Goal: Task Accomplishment & Management: Complete application form

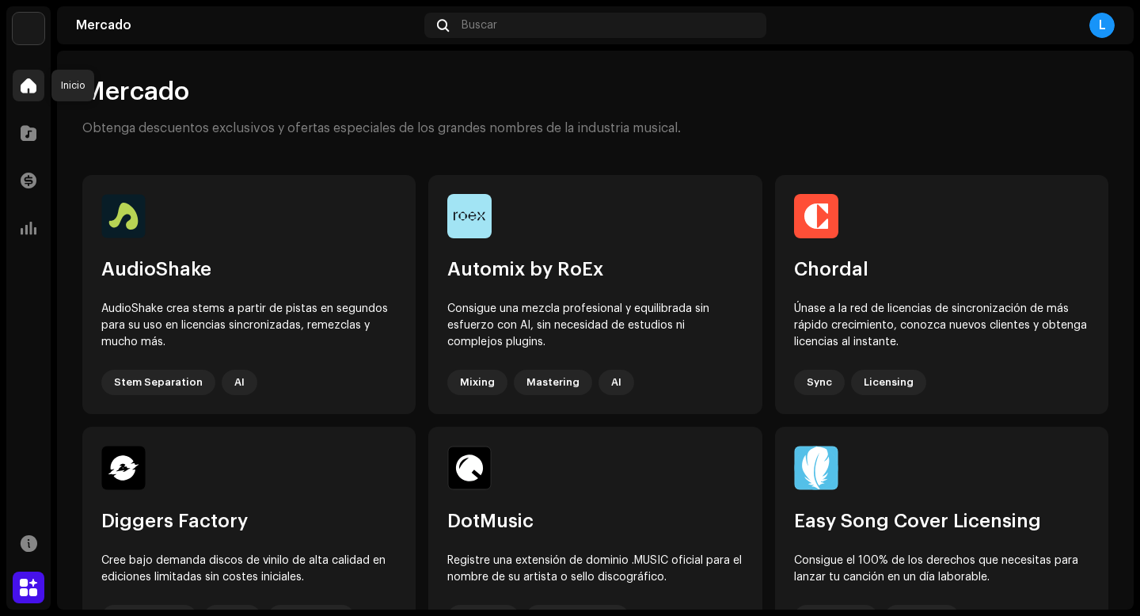
click at [32, 92] on span at bounding box center [29, 85] width 16 height 13
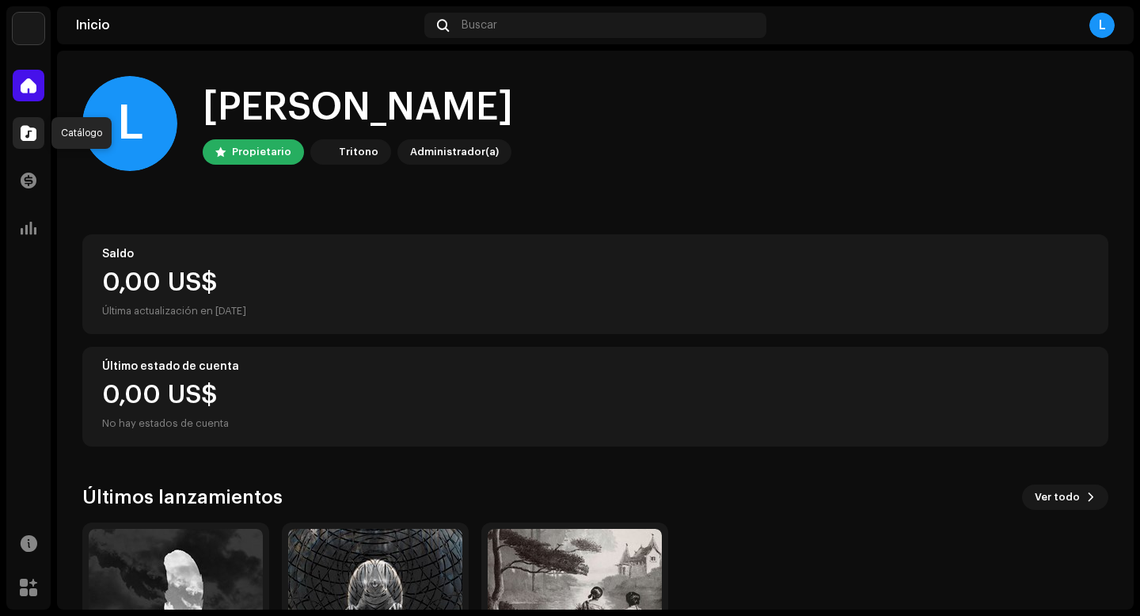
click at [35, 131] on span at bounding box center [29, 133] width 16 height 13
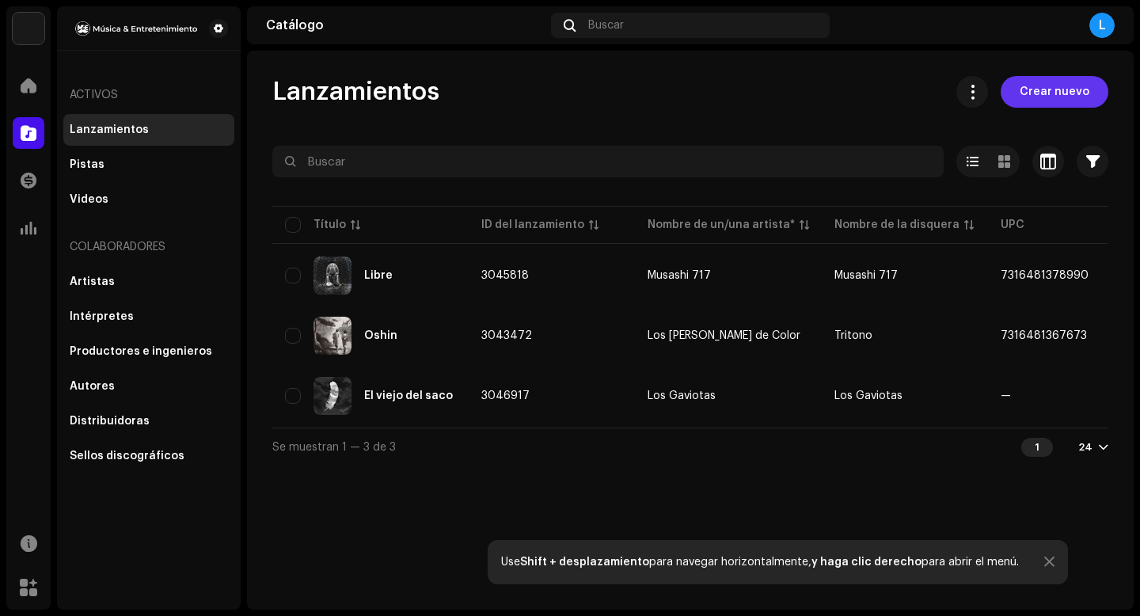
click at [1041, 96] on span "Crear nuevo" at bounding box center [1055, 92] width 70 height 32
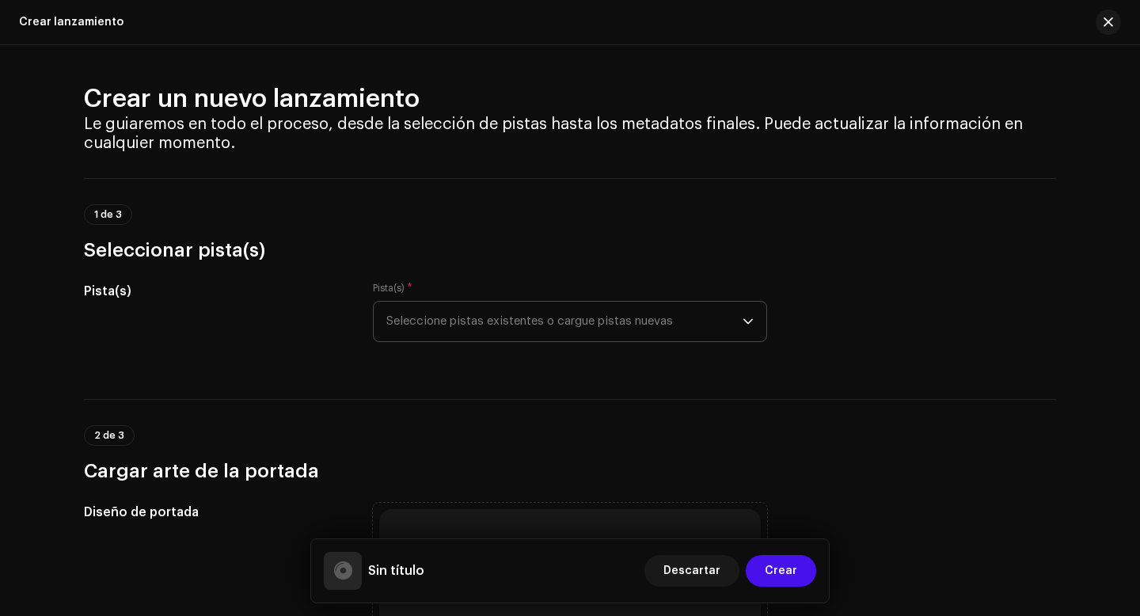
click at [490, 328] on span "Seleccione pistas existentes o cargue pistas nuevas" at bounding box center [564, 322] width 356 height 40
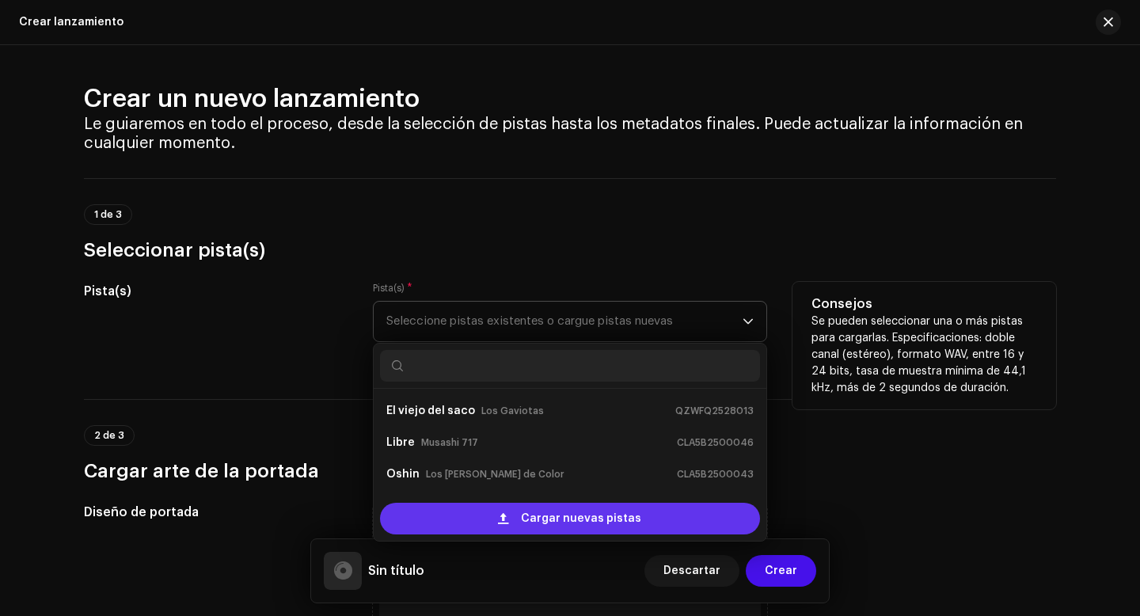
click at [532, 525] on span "Cargar nuevas pistas" at bounding box center [581, 519] width 120 height 32
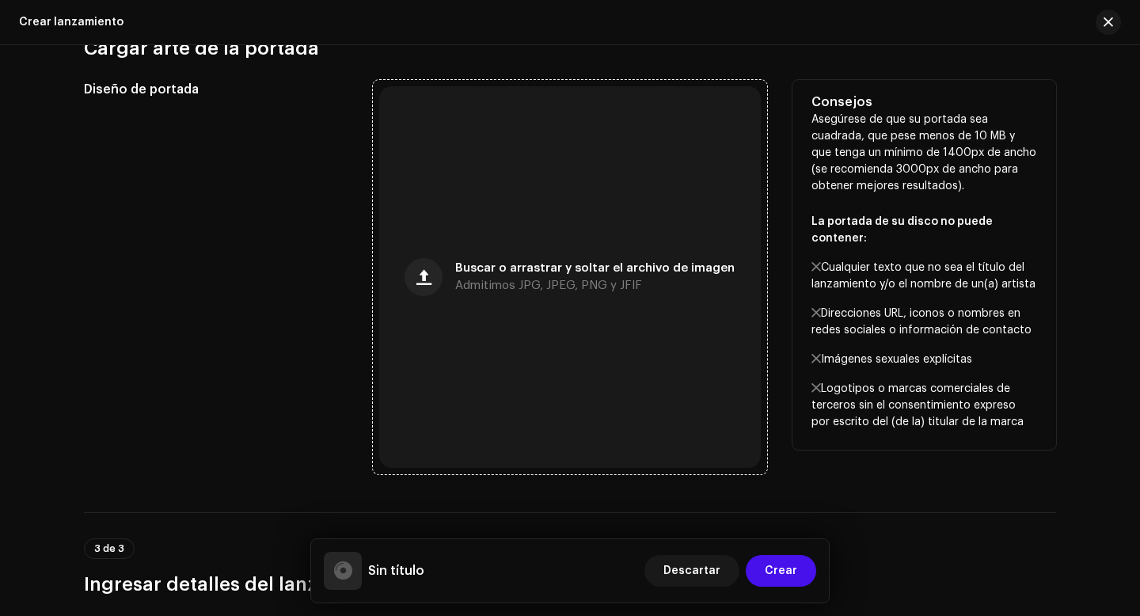
scroll to position [545, 0]
click at [566, 268] on span "Buscar o arrastrar y soltar el archivo de imagen" at bounding box center [594, 266] width 279 height 11
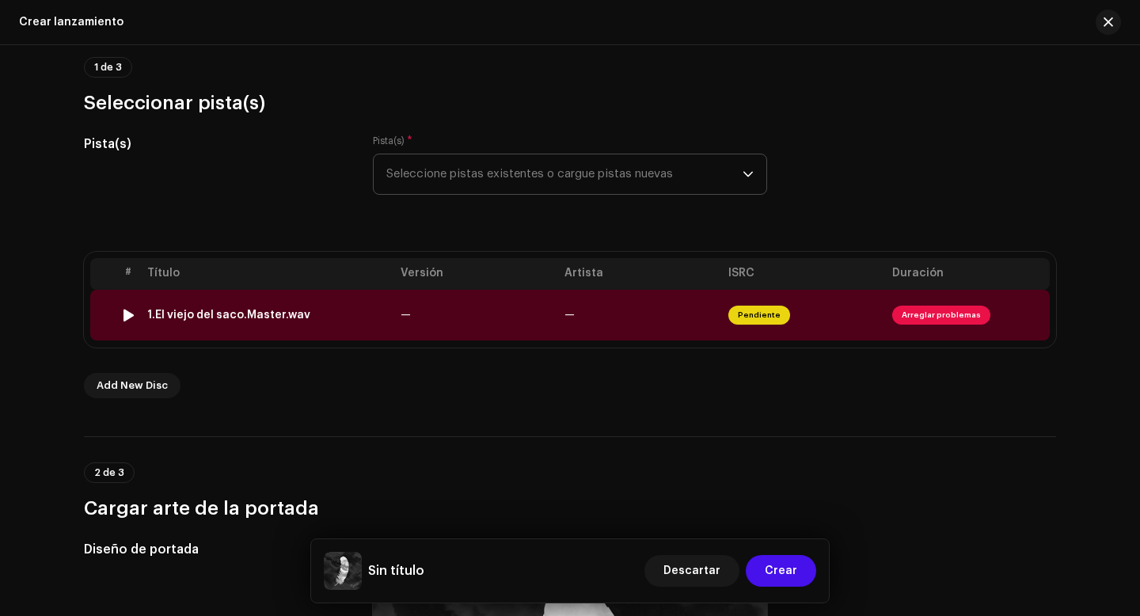
scroll to position [130, 0]
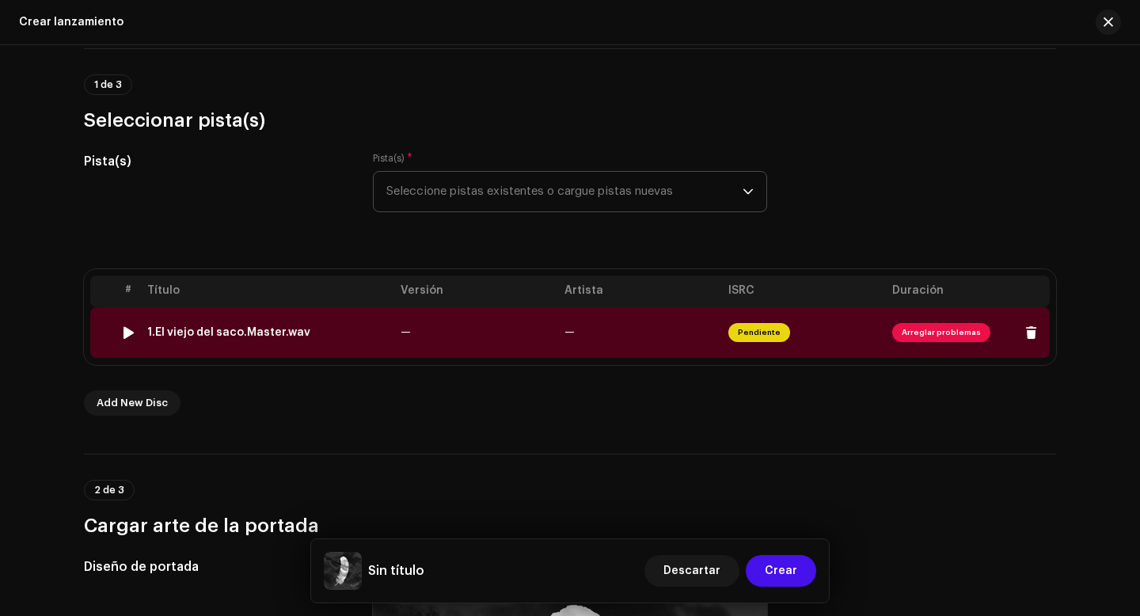
click at [933, 332] on span "Arreglar problemas" at bounding box center [941, 332] width 98 height 19
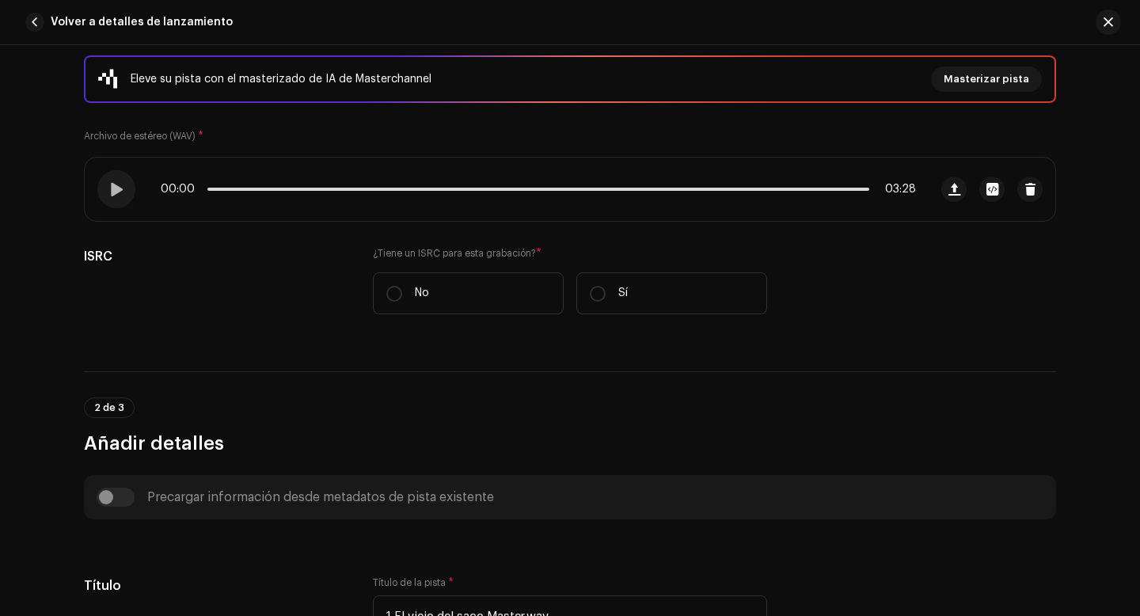
scroll to position [215, 0]
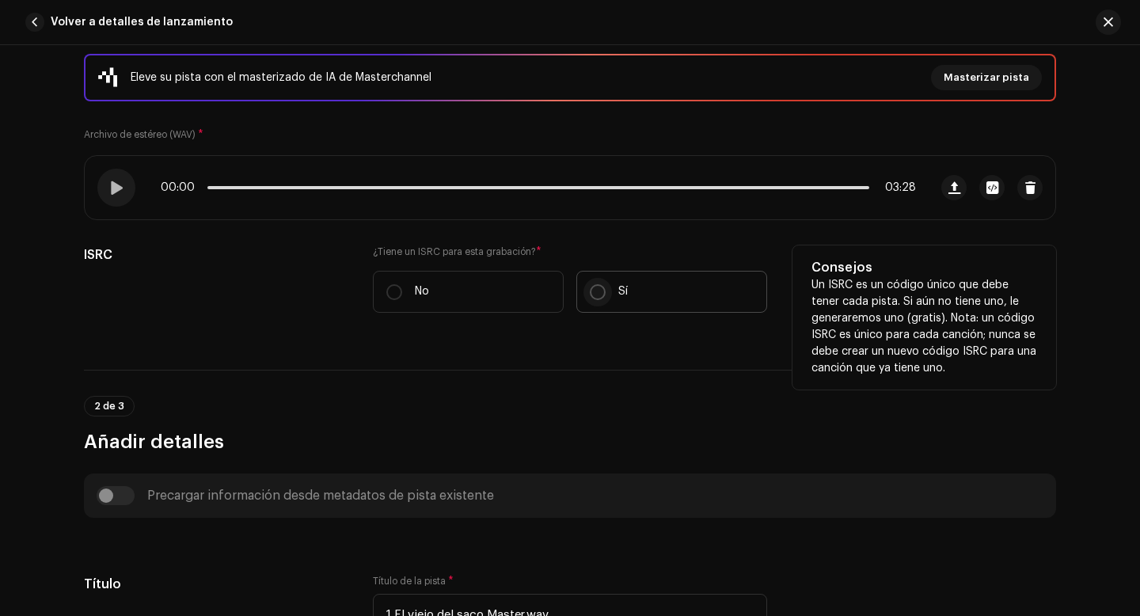
click at [594, 297] on input "Sí" at bounding box center [598, 292] width 16 height 16
radio input "true"
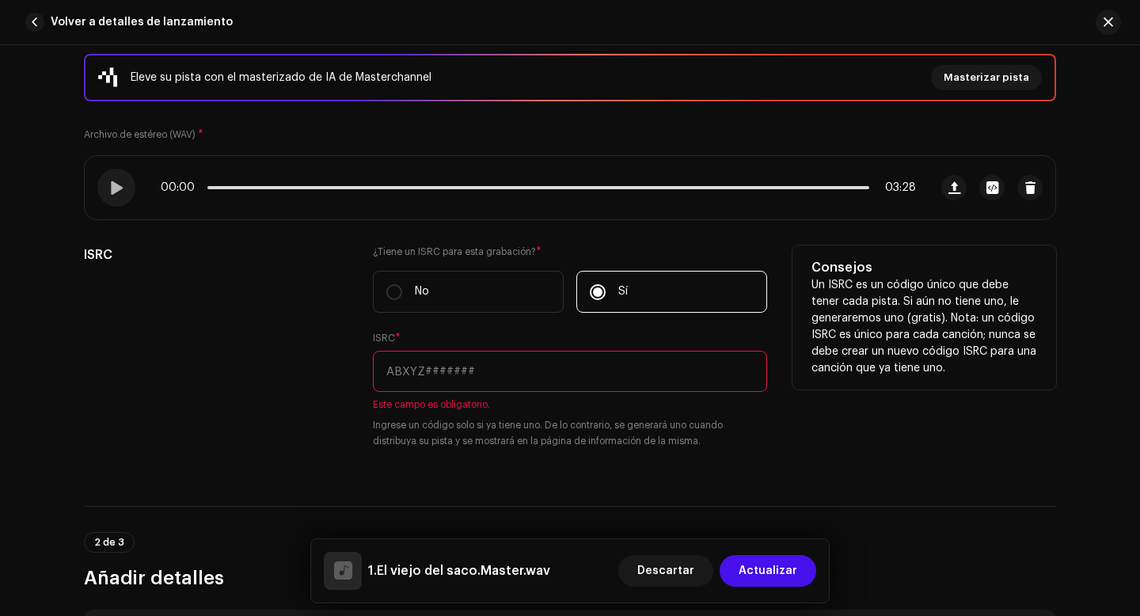
click at [491, 374] on input "text" at bounding box center [570, 371] width 394 height 41
click at [484, 367] on input "text" at bounding box center [570, 371] width 394 height 41
paste input "QZWFQ2528013"
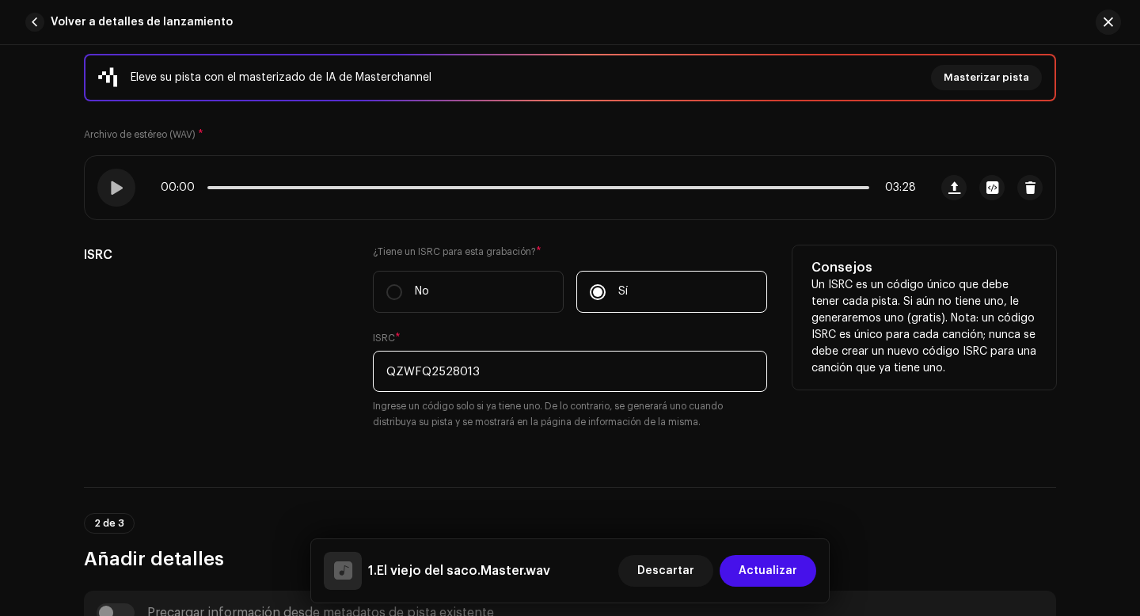
type input "QZWFQ2528013"
click at [500, 439] on div "¿Tiene un ISRC para esta grabación? * No Sí ISRC * QZWFQ2528013 Ingrese un códi…" at bounding box center [570, 346] width 394 height 203
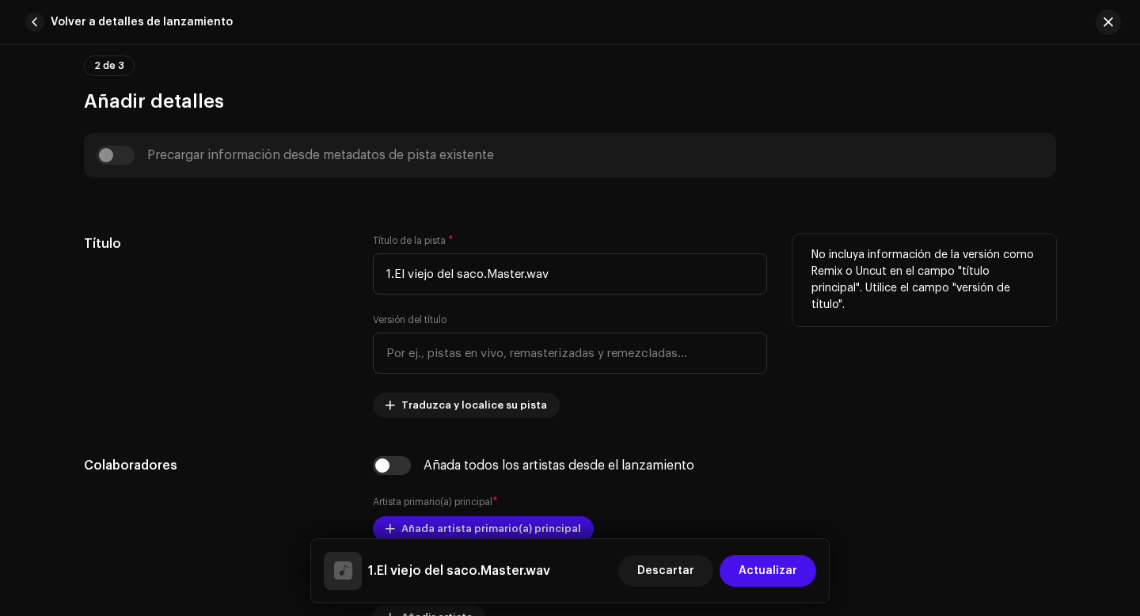
scroll to position [676, 0]
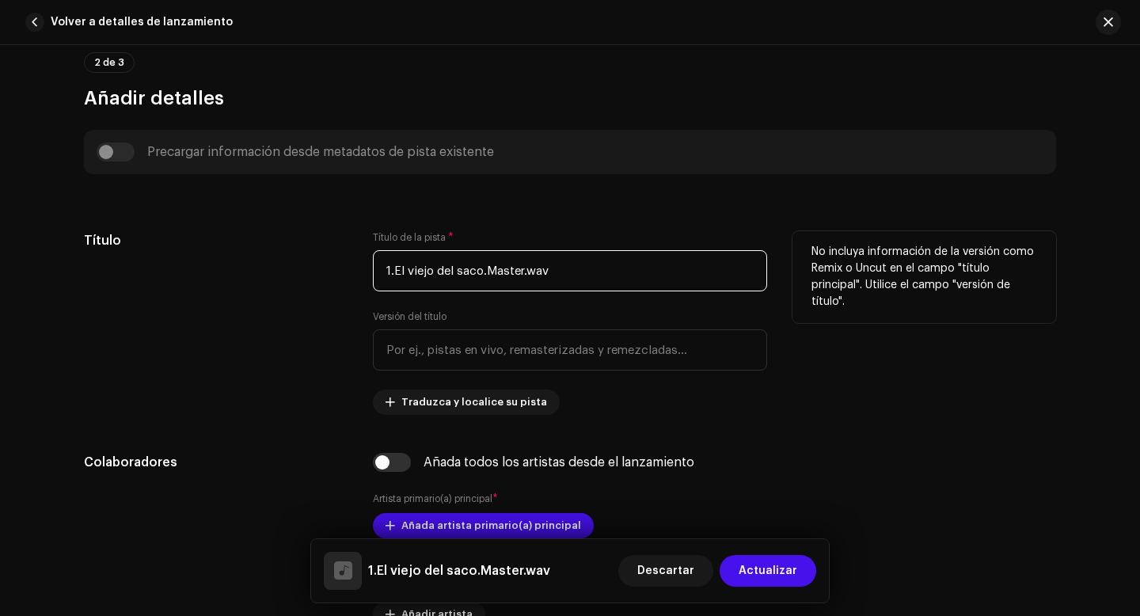
drag, startPoint x: 391, startPoint y: 275, endPoint x: 368, endPoint y: 275, distance: 23.0
click at [368, 275] on div "Título Título de la pista * 1.El viejo del saco.Master.wav Versión del título T…" at bounding box center [570, 323] width 972 height 184
drag, startPoint x: 471, startPoint y: 275, endPoint x: 568, endPoint y: 274, distance: 97.4
click at [568, 274] on input "El viejo del saco.Master.wav" at bounding box center [570, 270] width 394 height 41
type input "El viejo del saco"
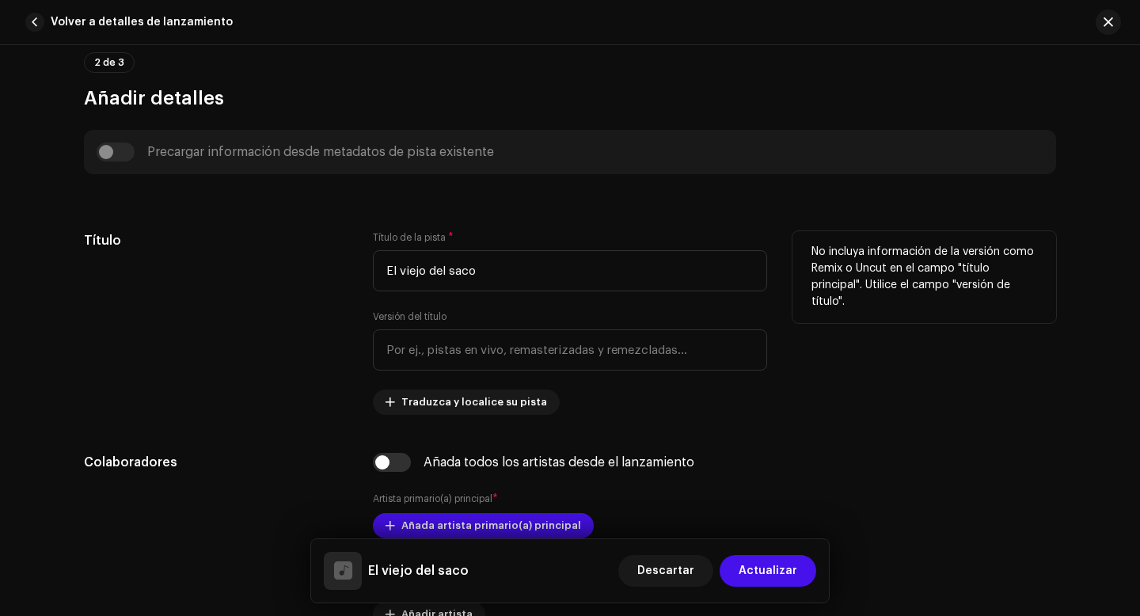
click at [317, 369] on div "Título" at bounding box center [216, 323] width 264 height 184
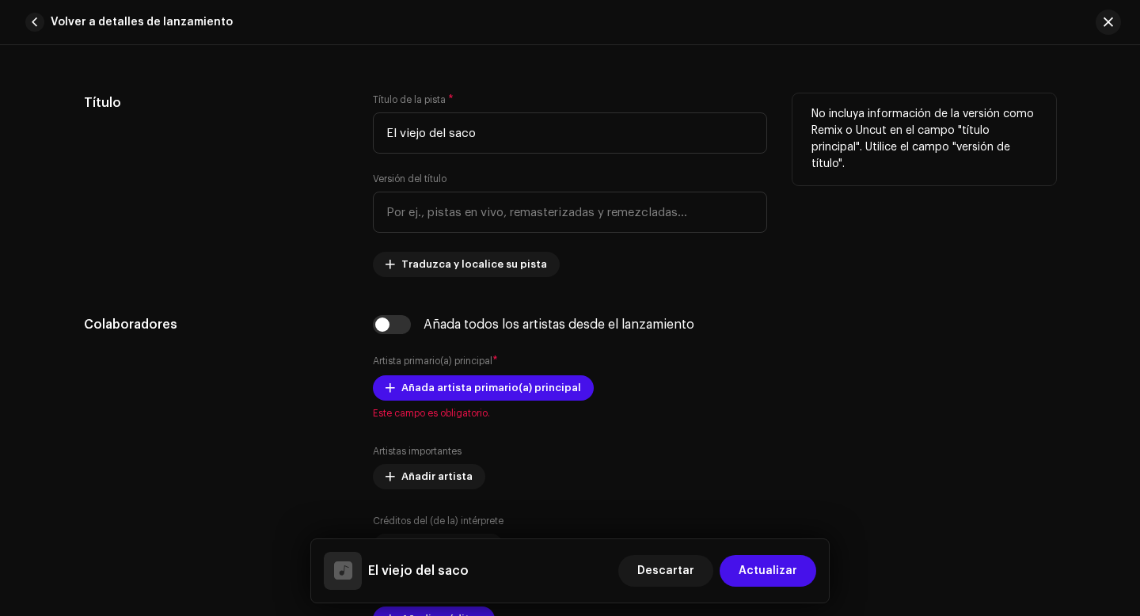
scroll to position [817, 0]
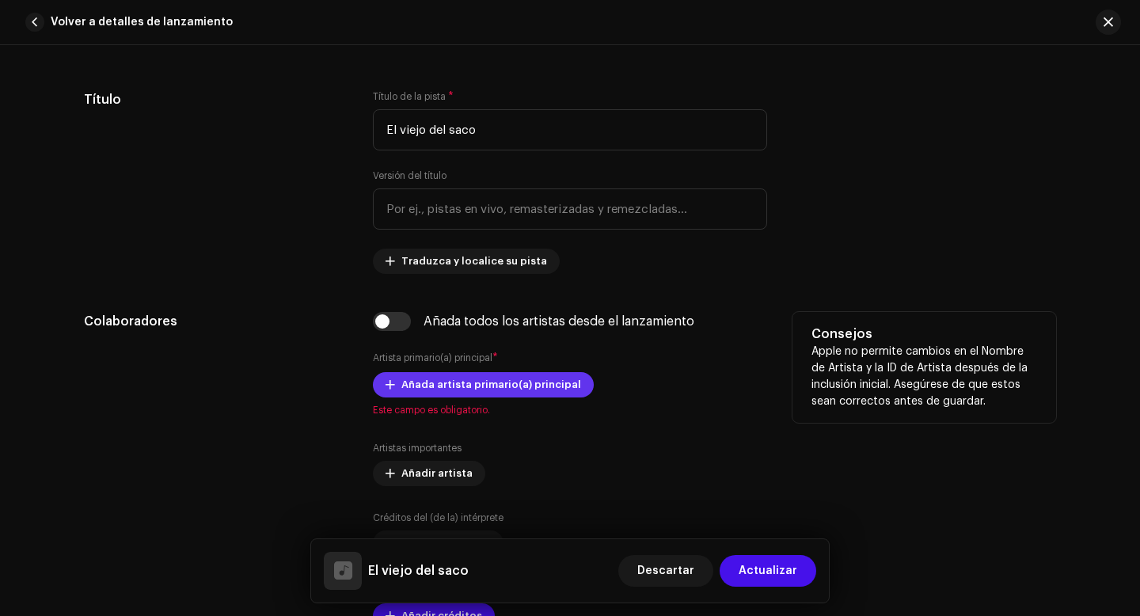
click at [408, 388] on span "Añada artista primario(a) principal" at bounding box center [491, 385] width 180 height 32
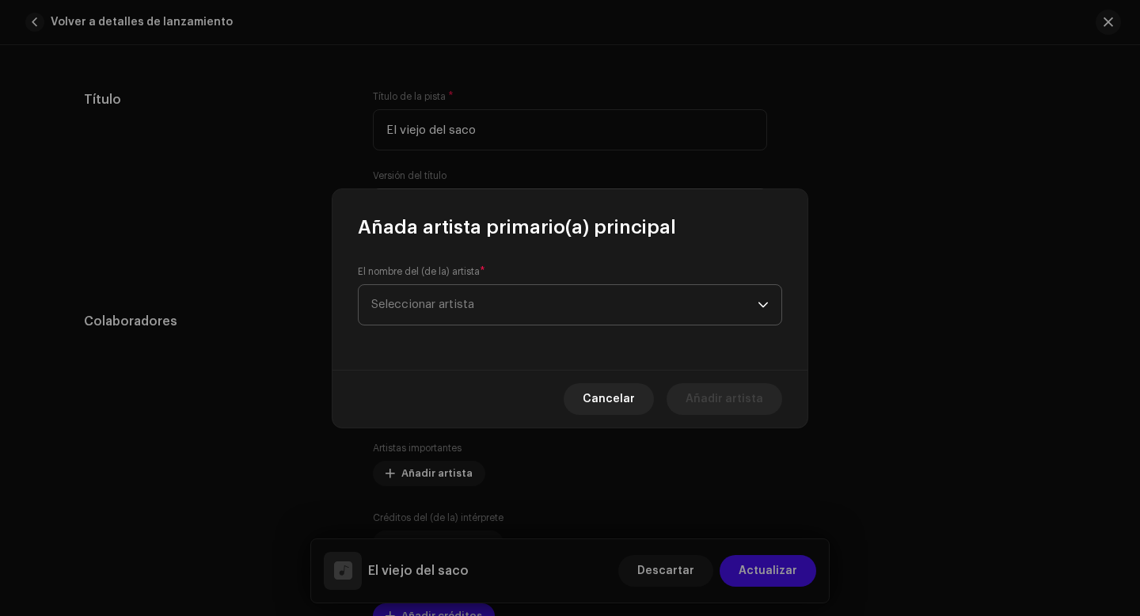
click at [470, 302] on span "Seleccionar artista" at bounding box center [422, 304] width 103 height 12
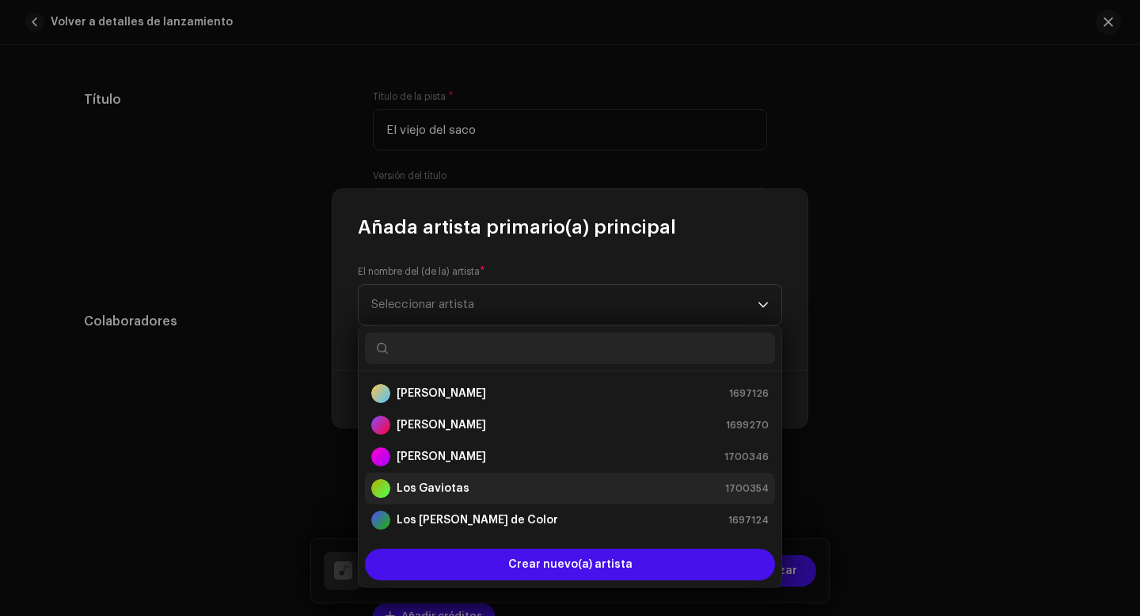
click at [446, 490] on strong "Los Gaviotas" at bounding box center [433, 489] width 73 height 16
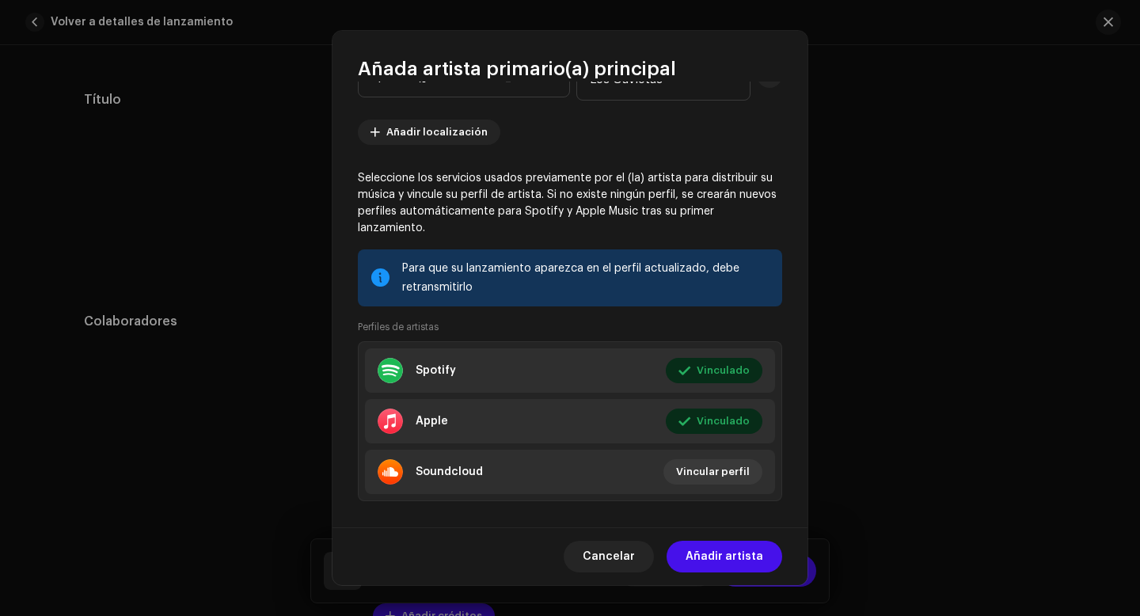
scroll to position [154, 0]
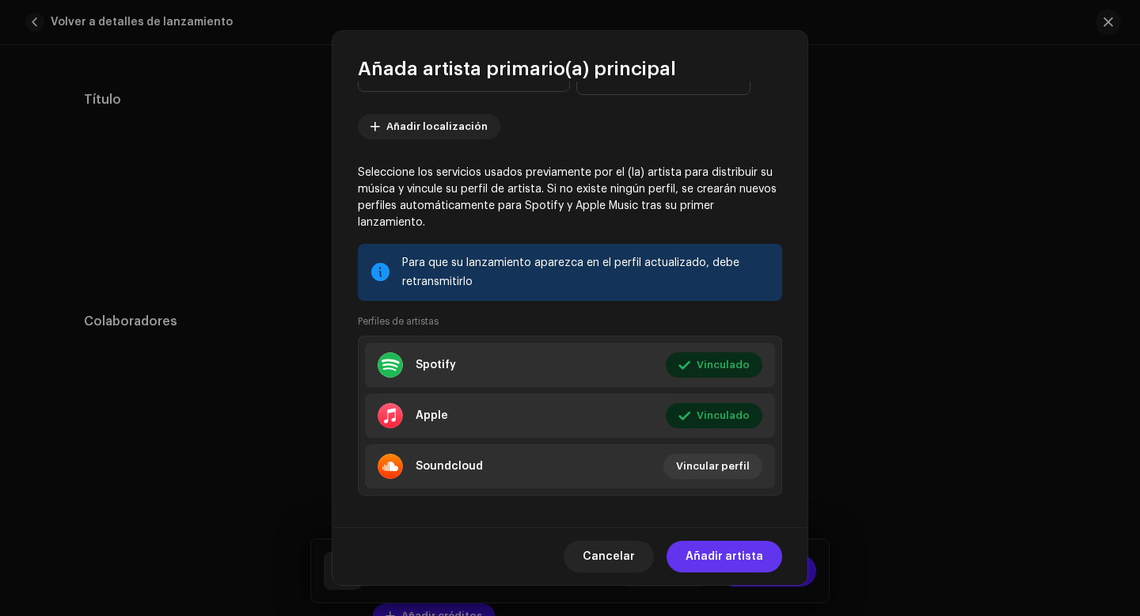
click at [731, 557] on span "Añadir artista" at bounding box center [725, 557] width 78 height 32
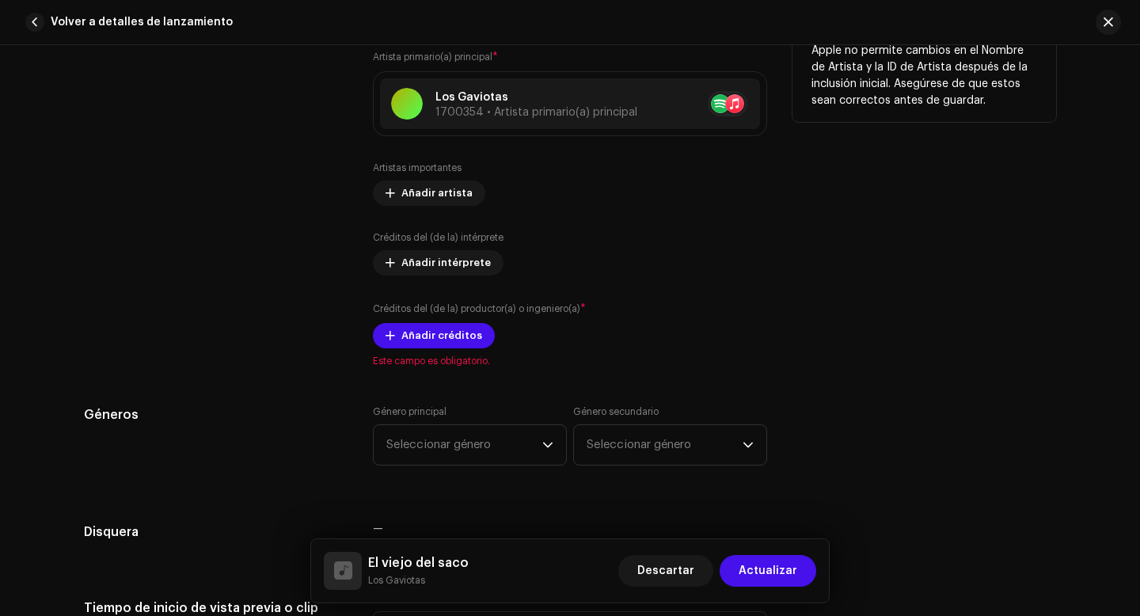
scroll to position [1120, 0]
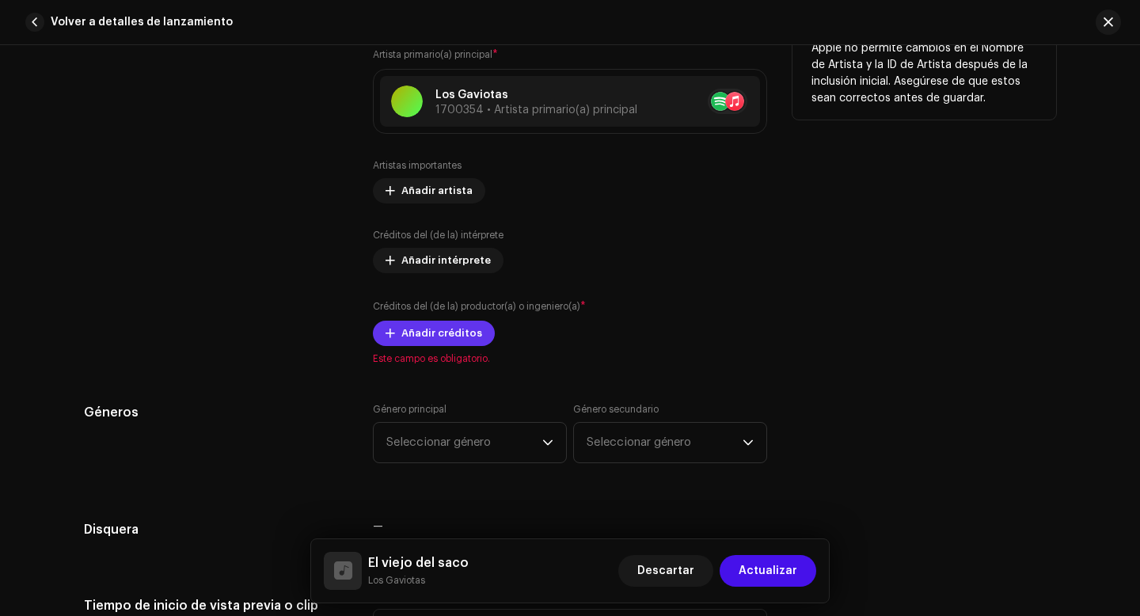
click at [437, 333] on span "Añadir créditos" at bounding box center [441, 333] width 81 height 32
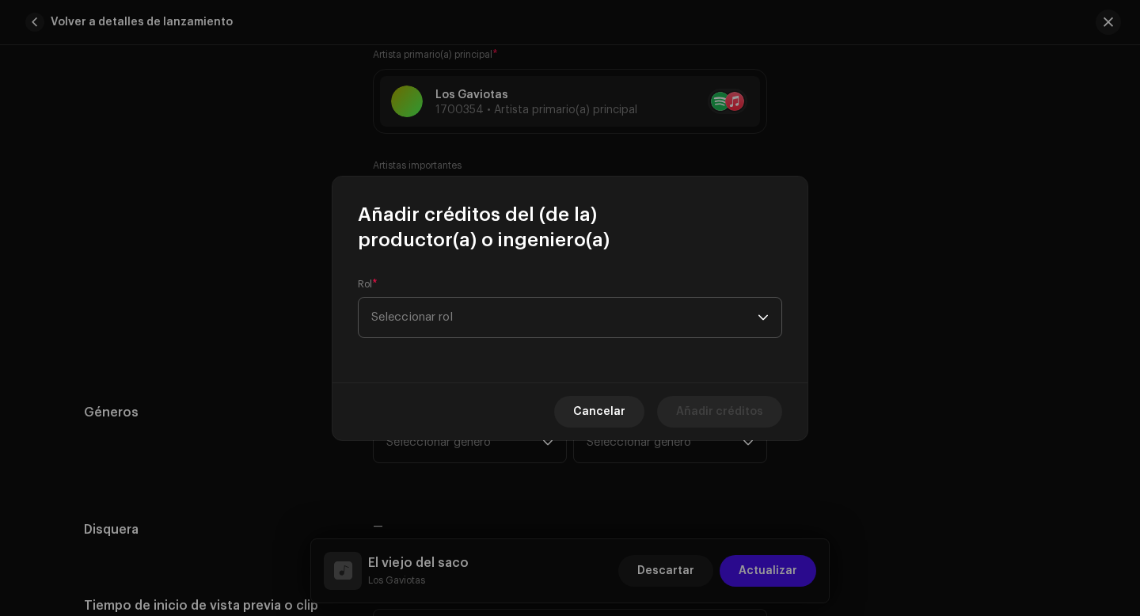
click at [524, 327] on span "Seleccionar rol" at bounding box center [564, 318] width 386 height 40
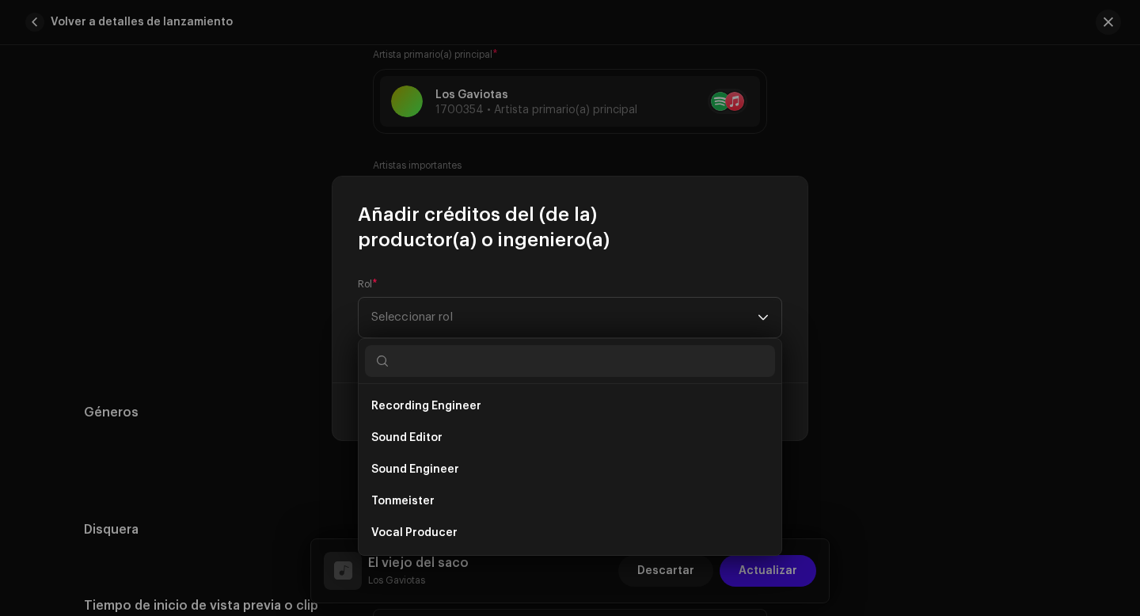
scroll to position [692, 0]
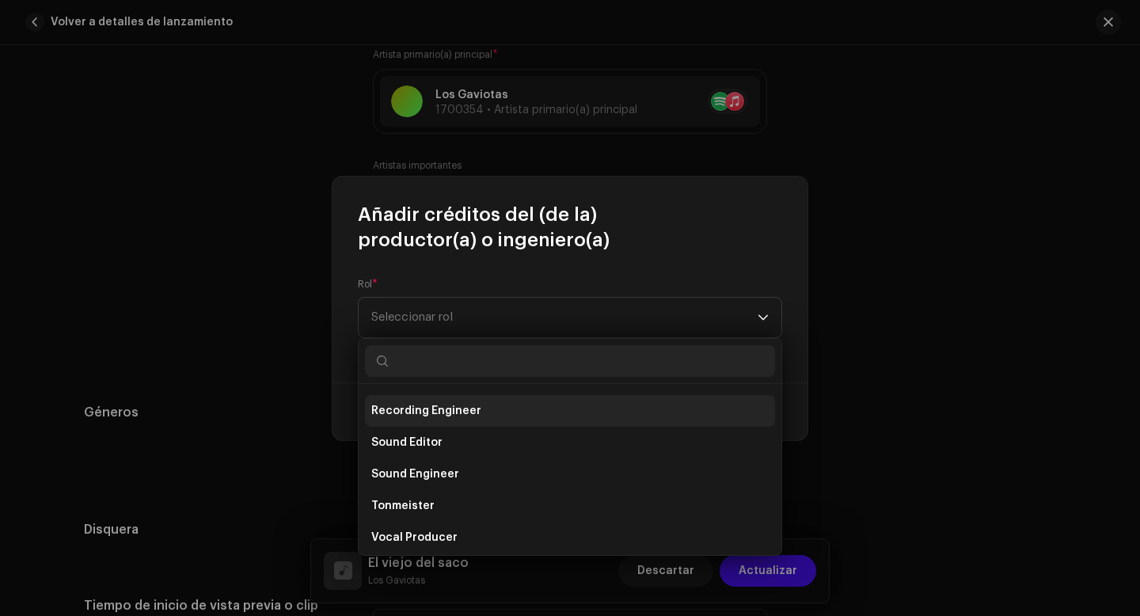
click at [469, 416] on span "Recording Engineer" at bounding box center [426, 411] width 110 height 16
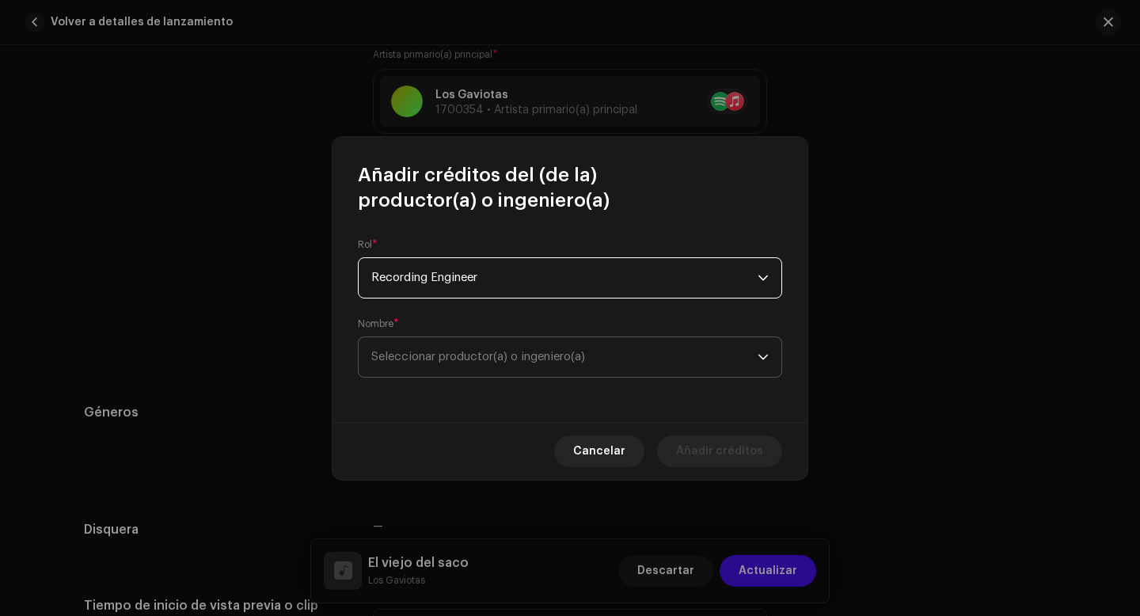
click at [493, 363] on span "Seleccionar productor(a) o ingeniero(a)" at bounding box center [478, 357] width 214 height 12
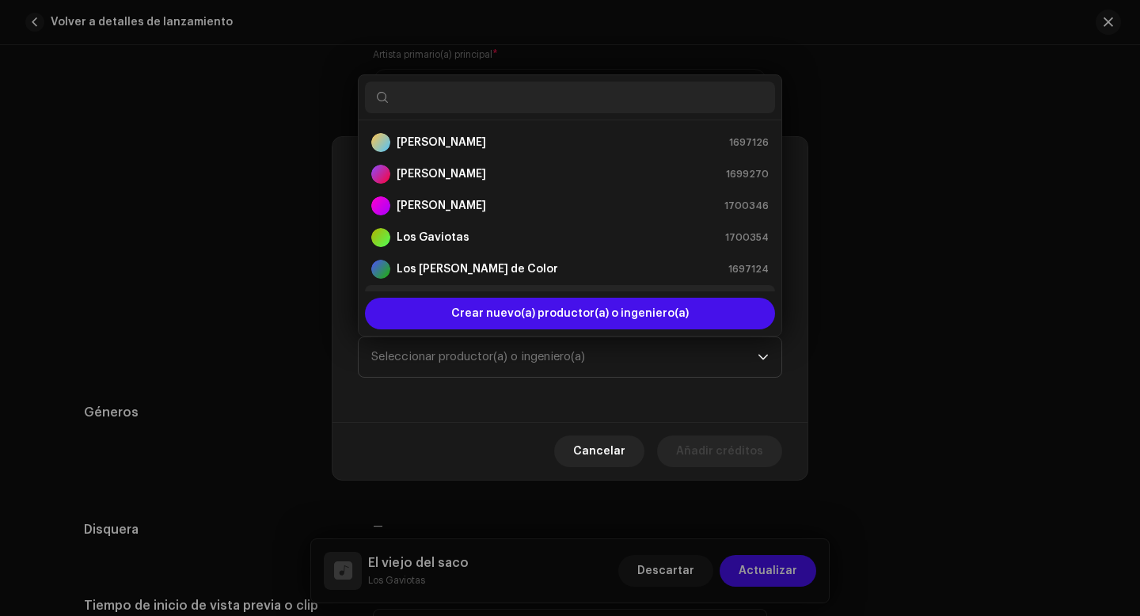
scroll to position [25, 0]
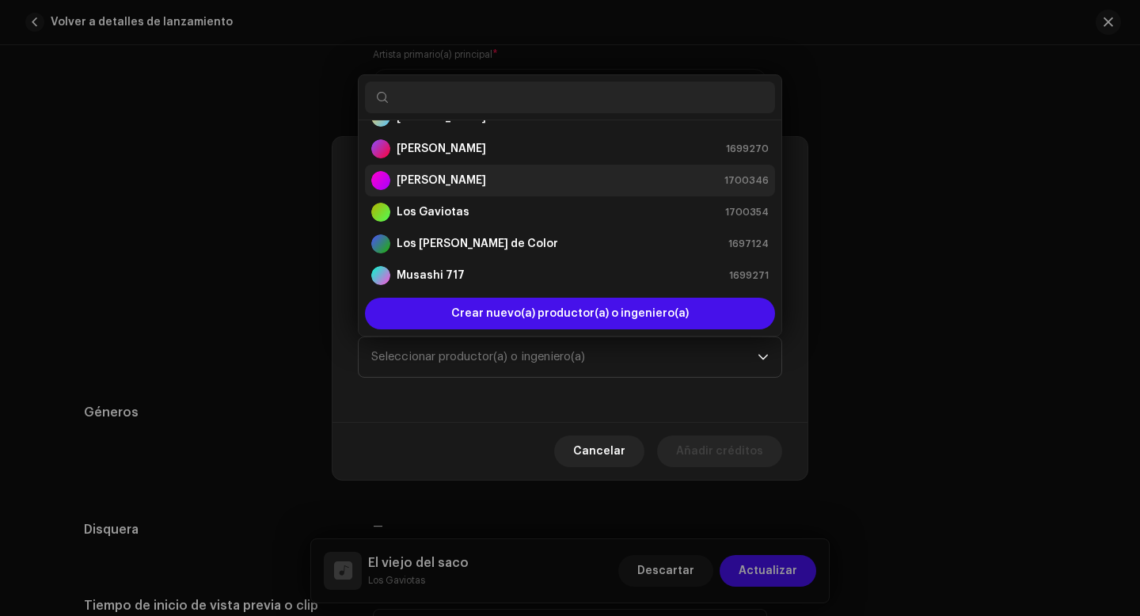
click at [458, 180] on div "[PERSON_NAME] 1700346" at bounding box center [569, 180] width 397 height 19
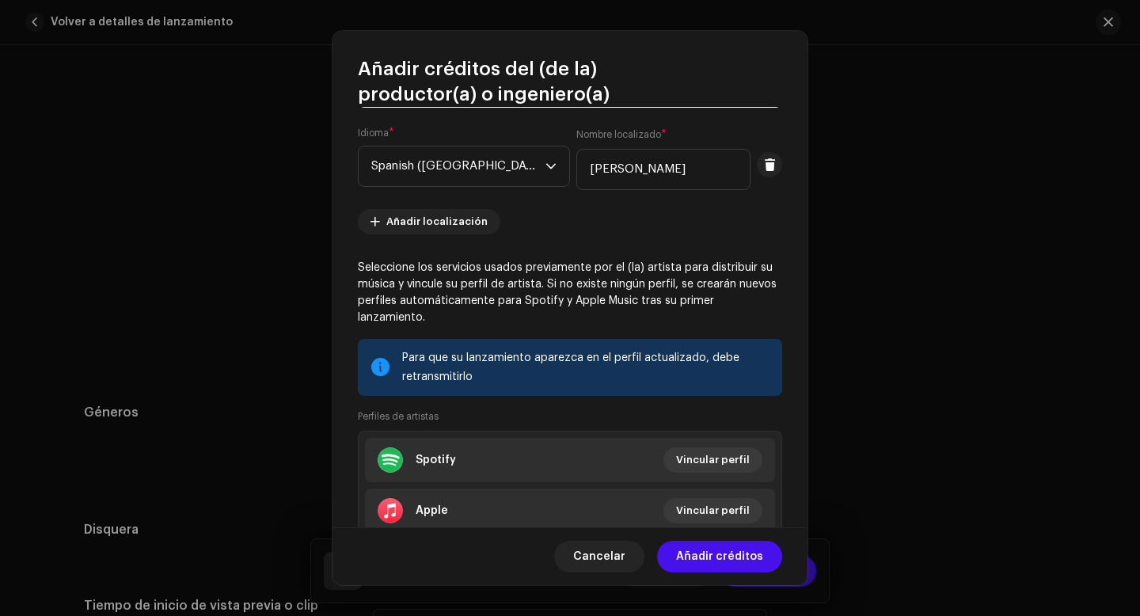
scroll to position [241, 0]
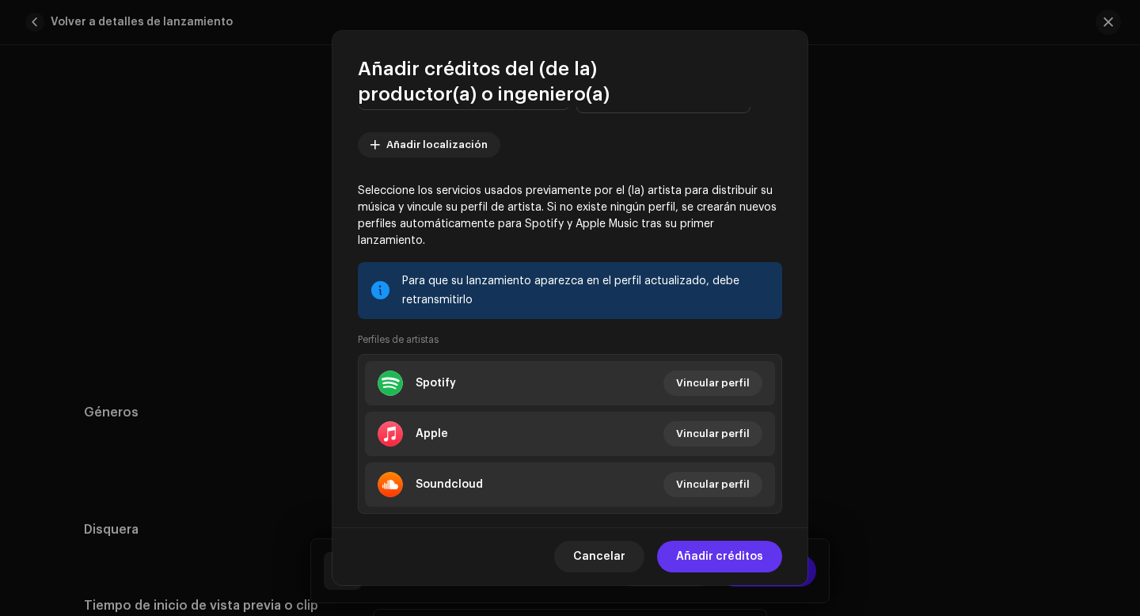
click at [746, 560] on span "Añadir créditos" at bounding box center [719, 557] width 87 height 32
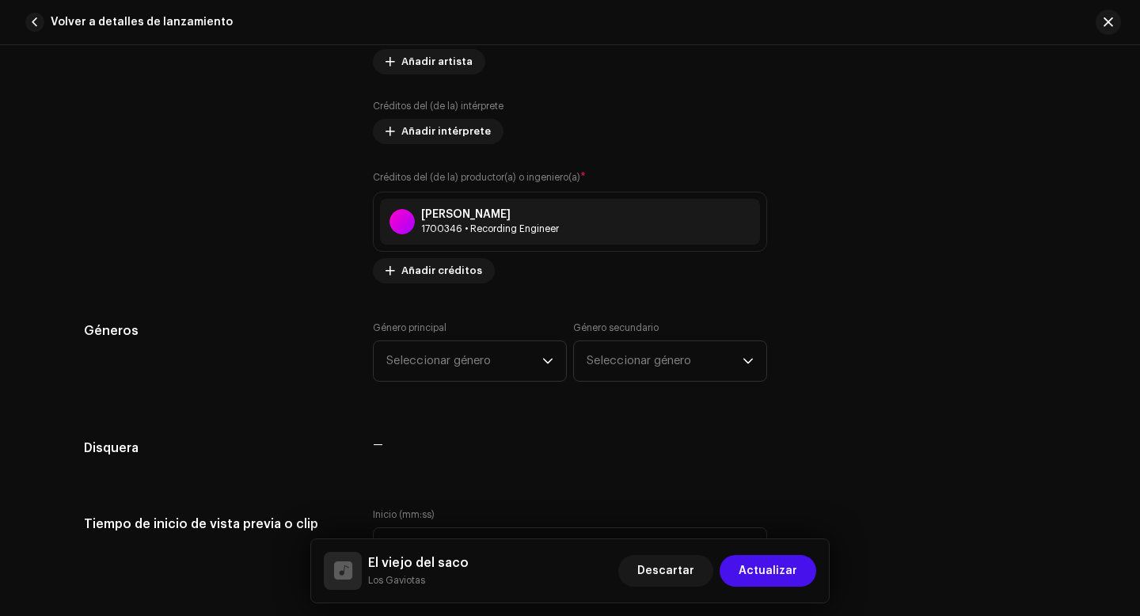
scroll to position [1266, 0]
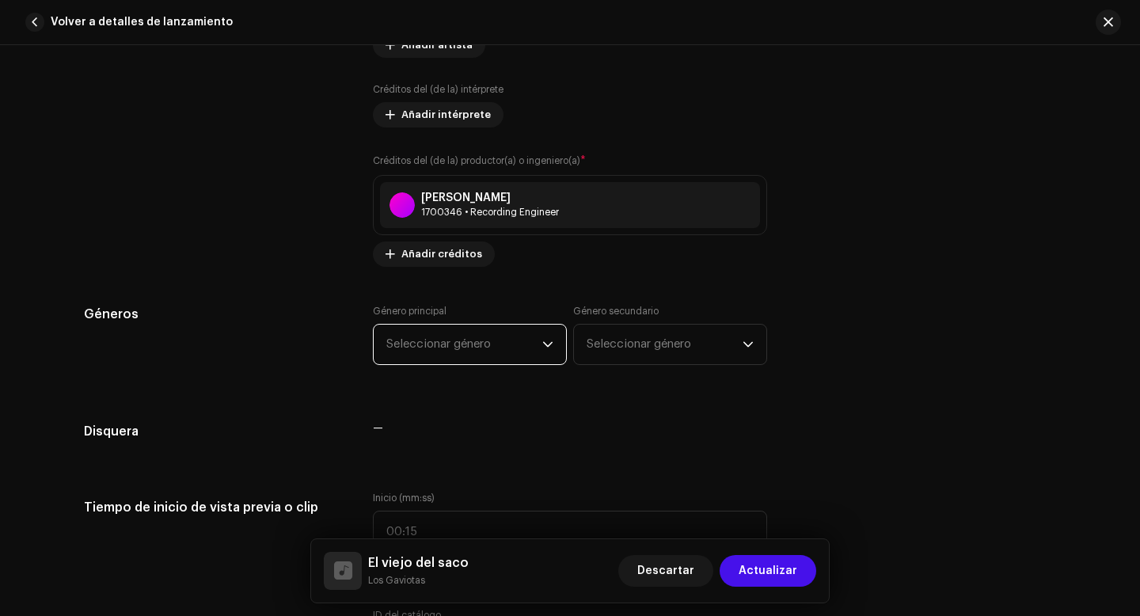
click at [522, 342] on span "Seleccionar género" at bounding box center [464, 345] width 156 height 40
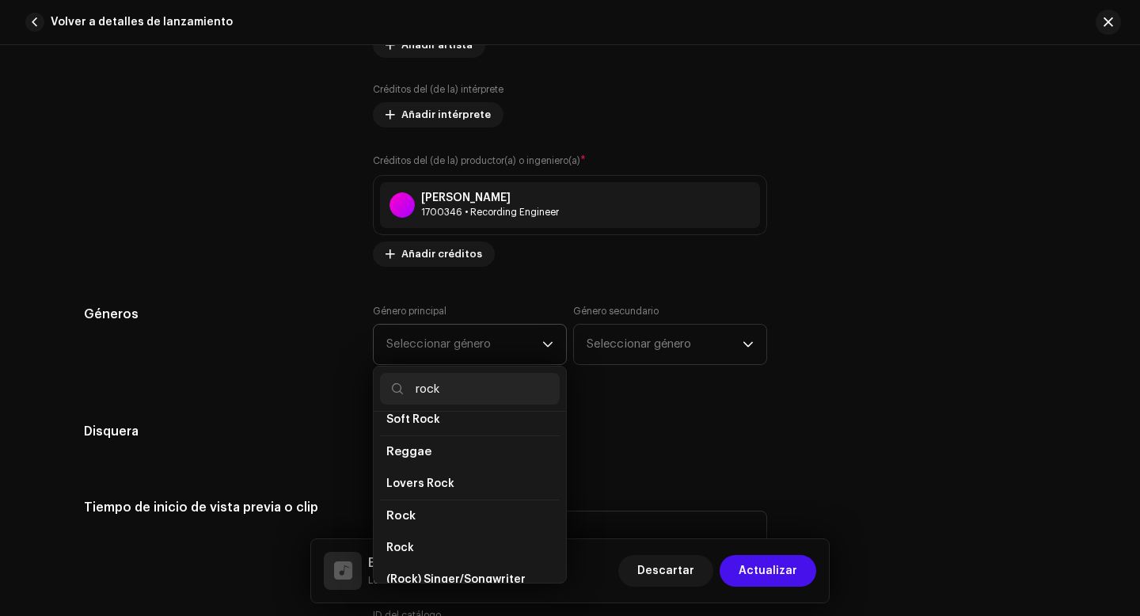
scroll to position [539, 0]
type input "rock"
click at [399, 539] on span "Rock" at bounding box center [400, 547] width 28 height 16
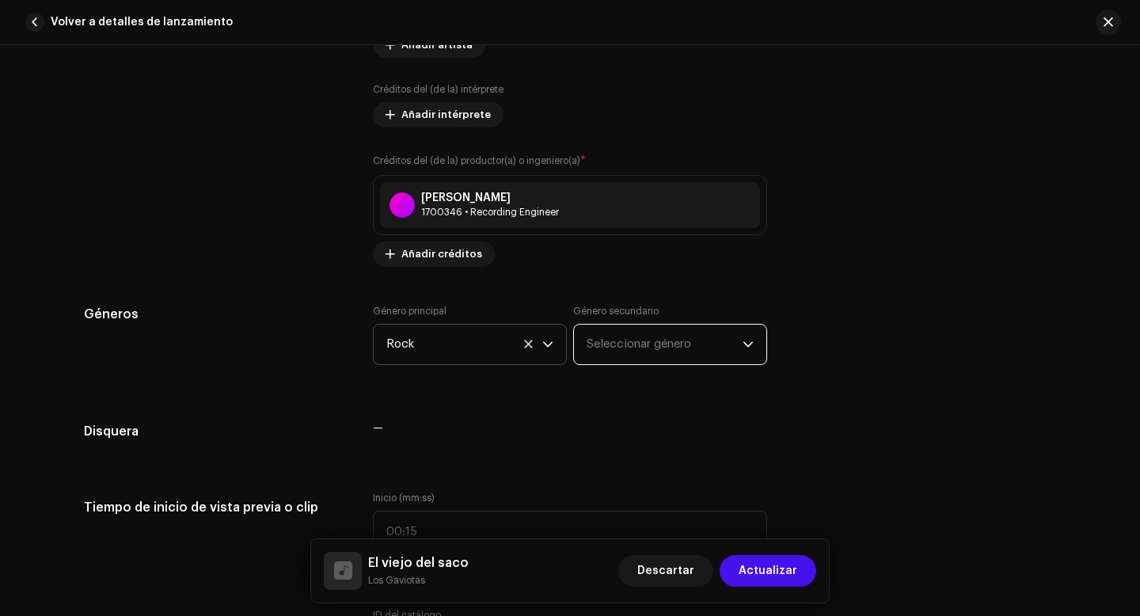
click at [678, 351] on span "Seleccionar género" at bounding box center [665, 345] width 156 height 40
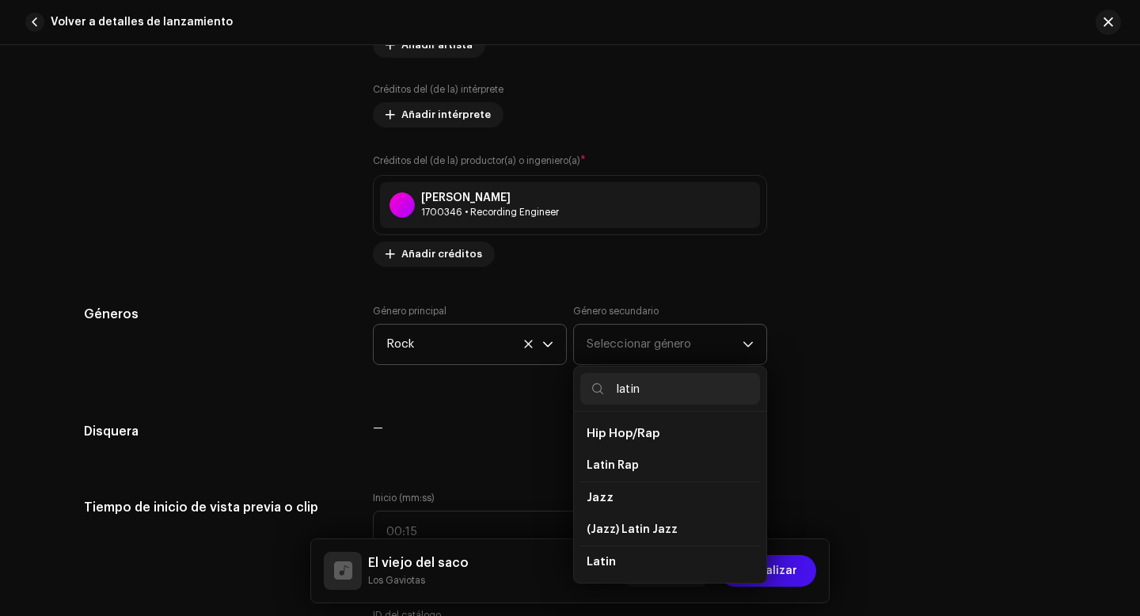
type input "latin"
click at [609, 564] on span "Latin" at bounding box center [601, 562] width 29 height 12
click at [602, 565] on span "Latin" at bounding box center [601, 562] width 29 height 12
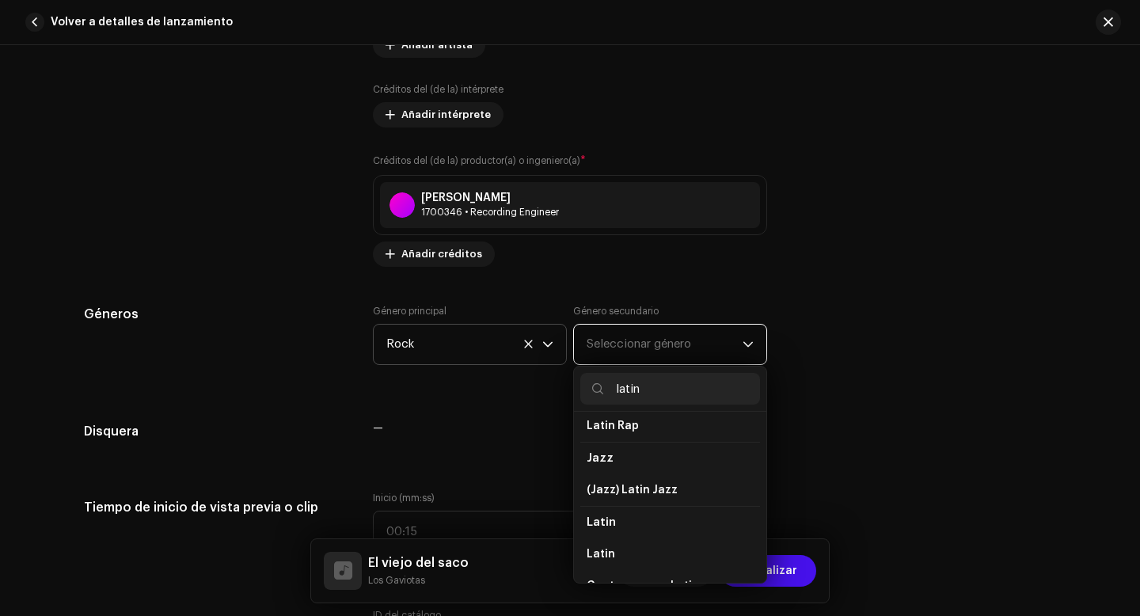
scroll to position [42, 0]
click at [600, 556] on span "Latin" at bounding box center [601, 552] width 28 height 16
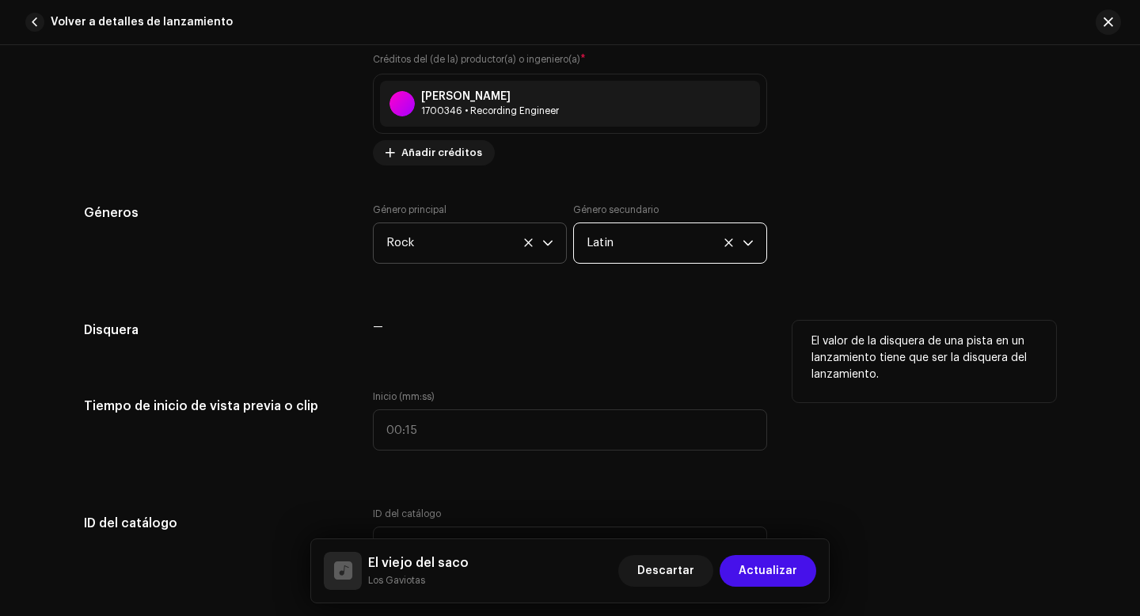
scroll to position [1378, 0]
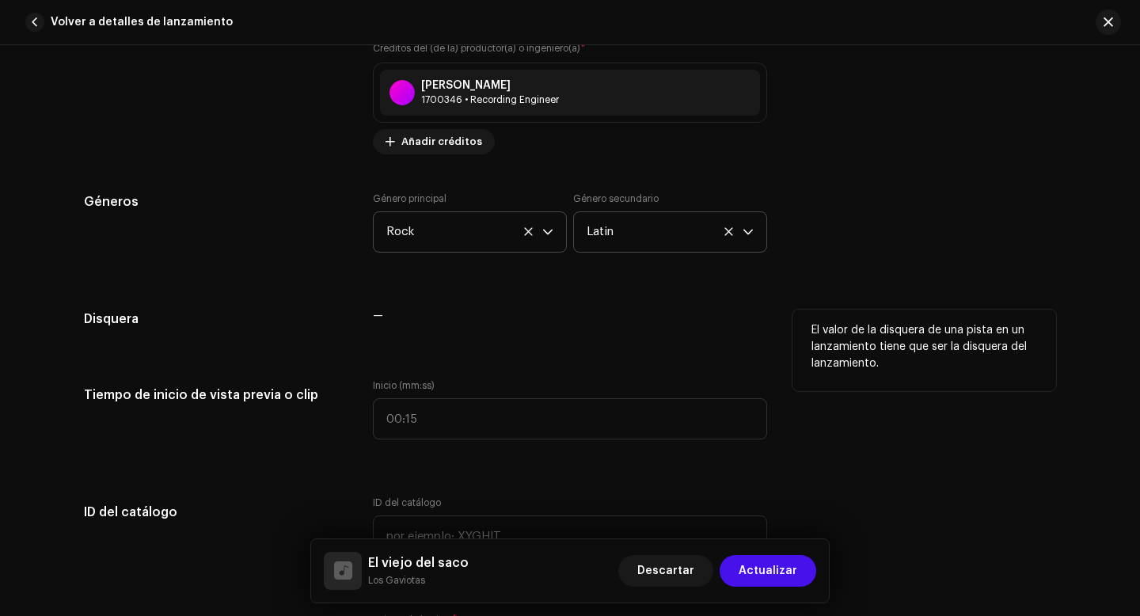
click at [373, 315] on span "—" at bounding box center [378, 315] width 10 height 11
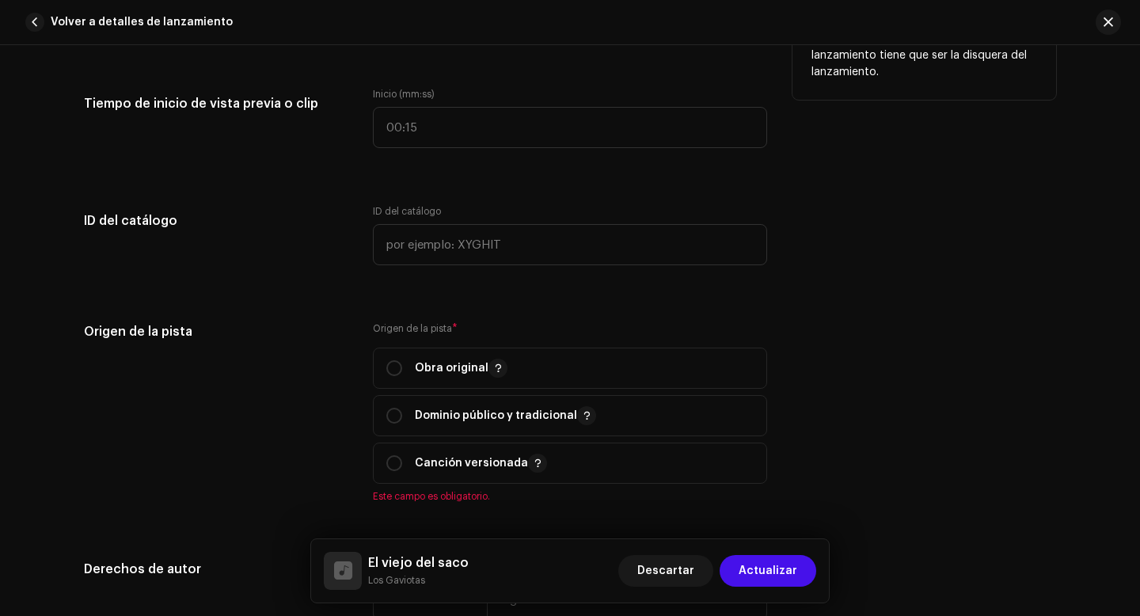
scroll to position [1671, 0]
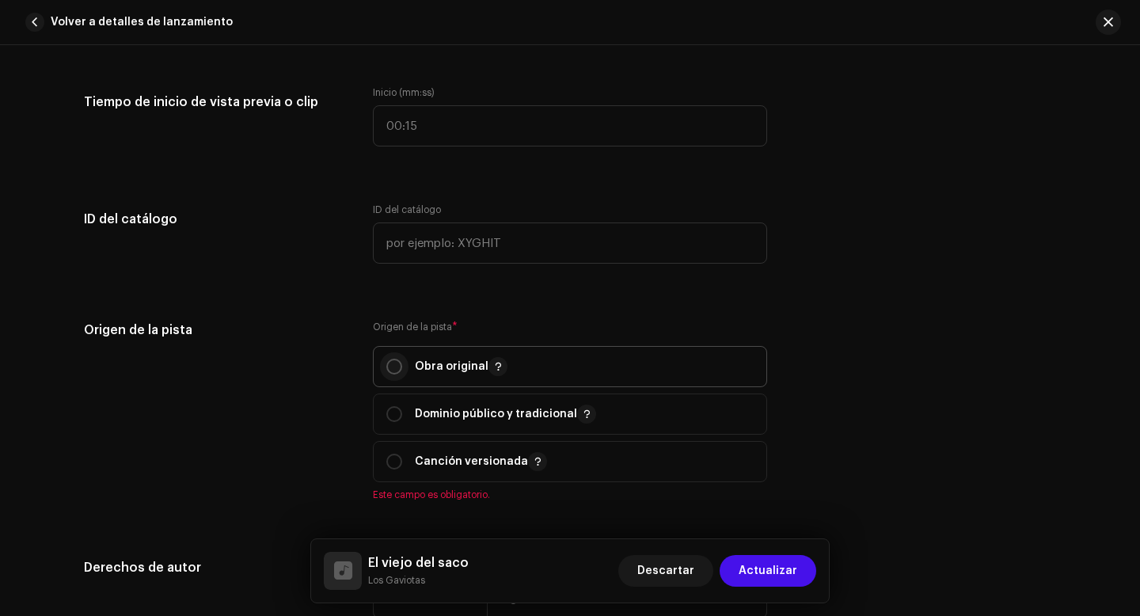
click at [391, 374] on input "radio" at bounding box center [394, 367] width 16 height 16
radio input "true"
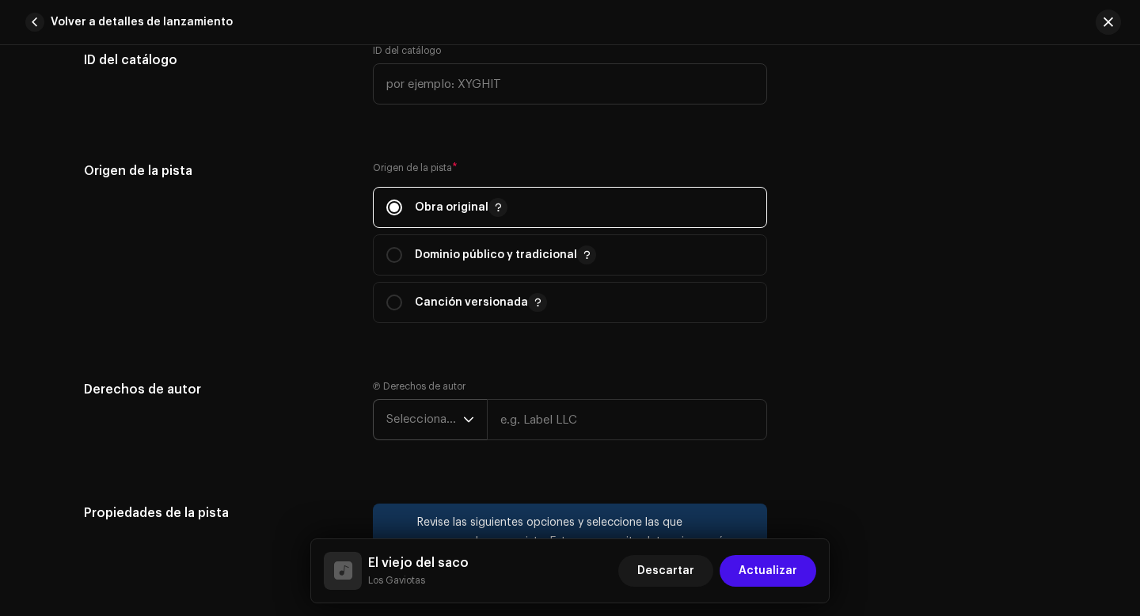
scroll to position [1843, 0]
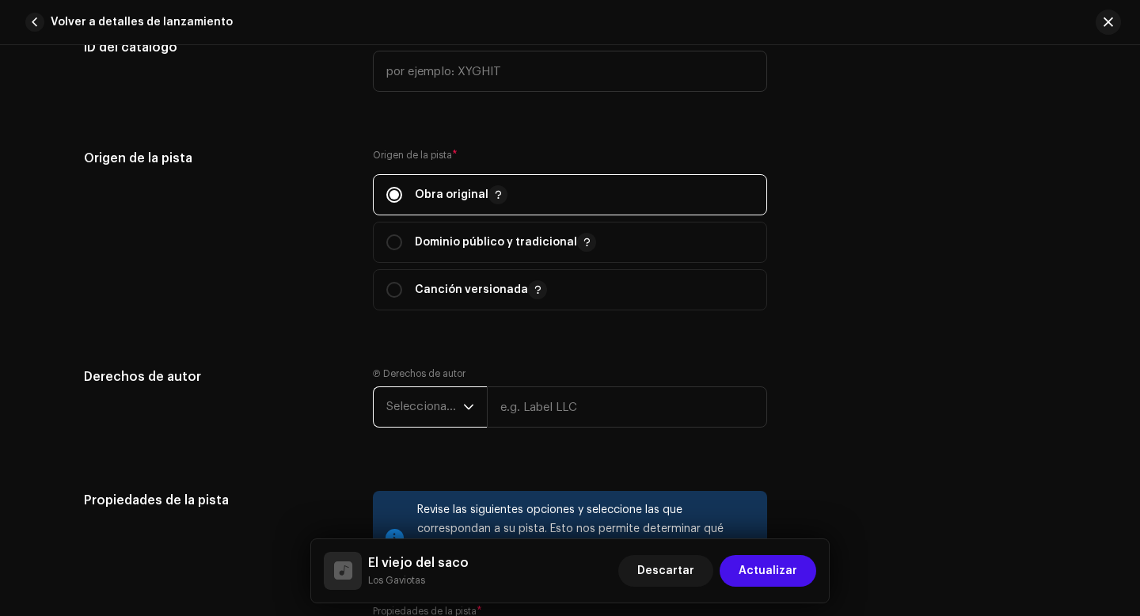
click at [446, 408] on span "Seleccionar año" at bounding box center [424, 407] width 77 height 40
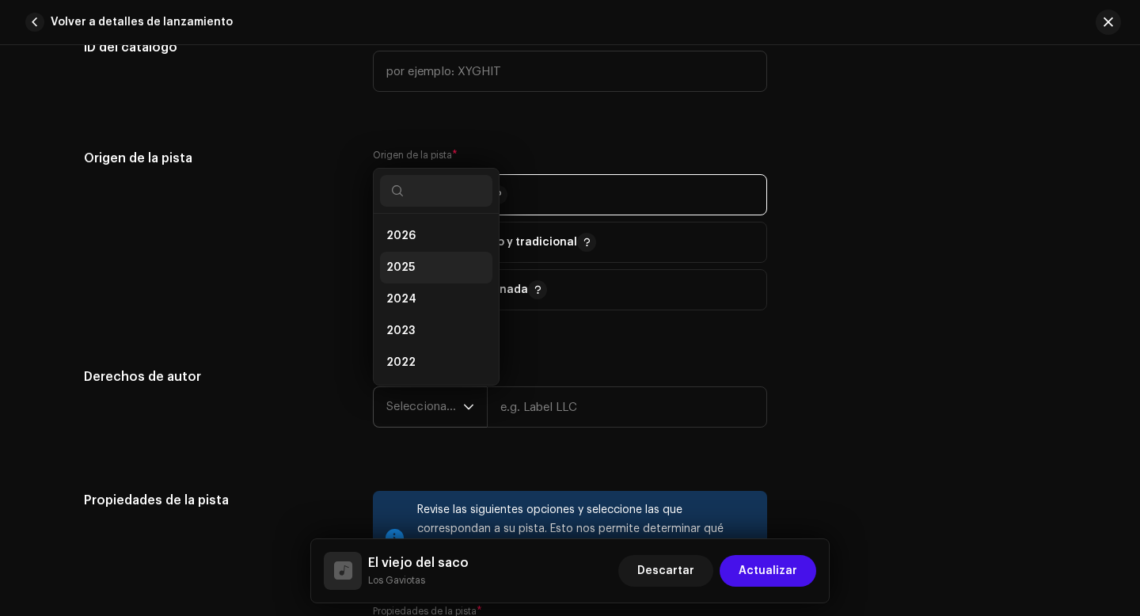
click at [416, 264] on li "2025" at bounding box center [436, 268] width 112 height 32
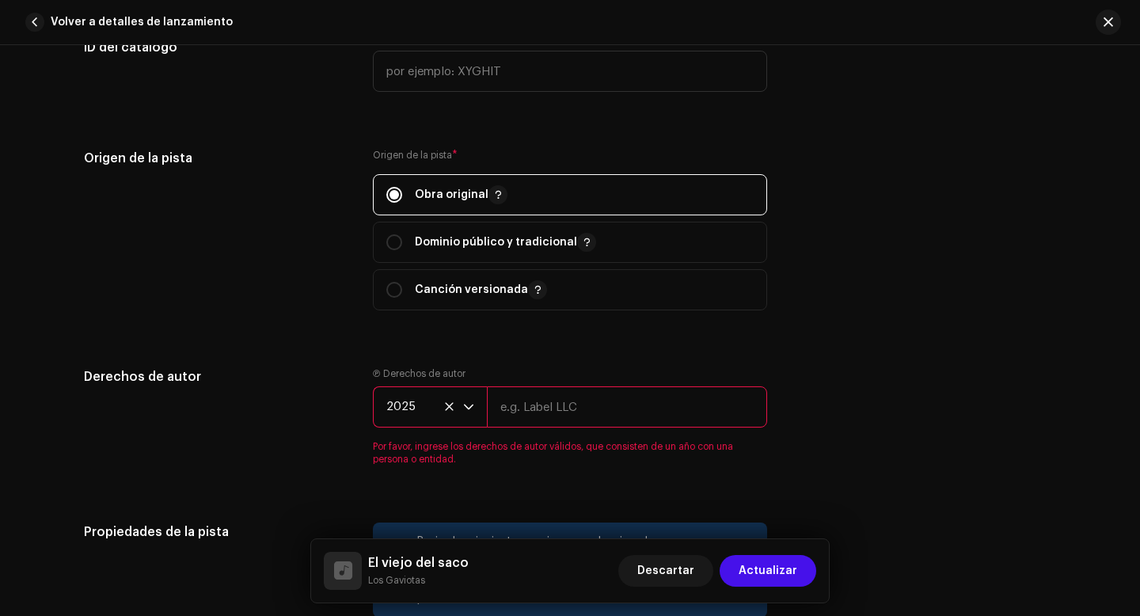
click at [559, 403] on input "text" at bounding box center [627, 406] width 280 height 41
type input "Los Gaviotas"
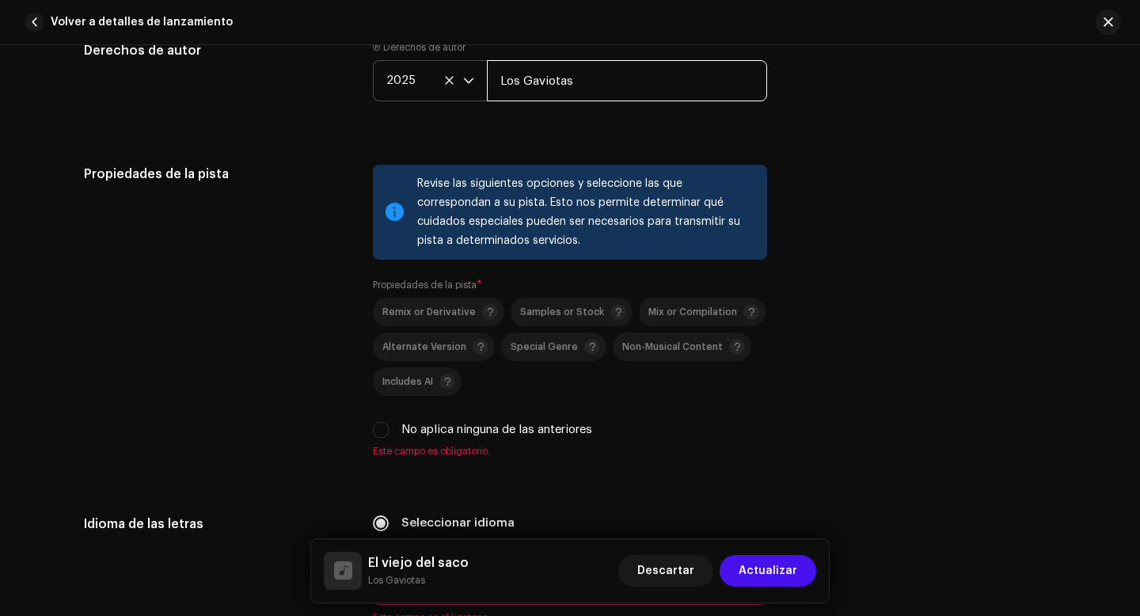
scroll to position [2203, 0]
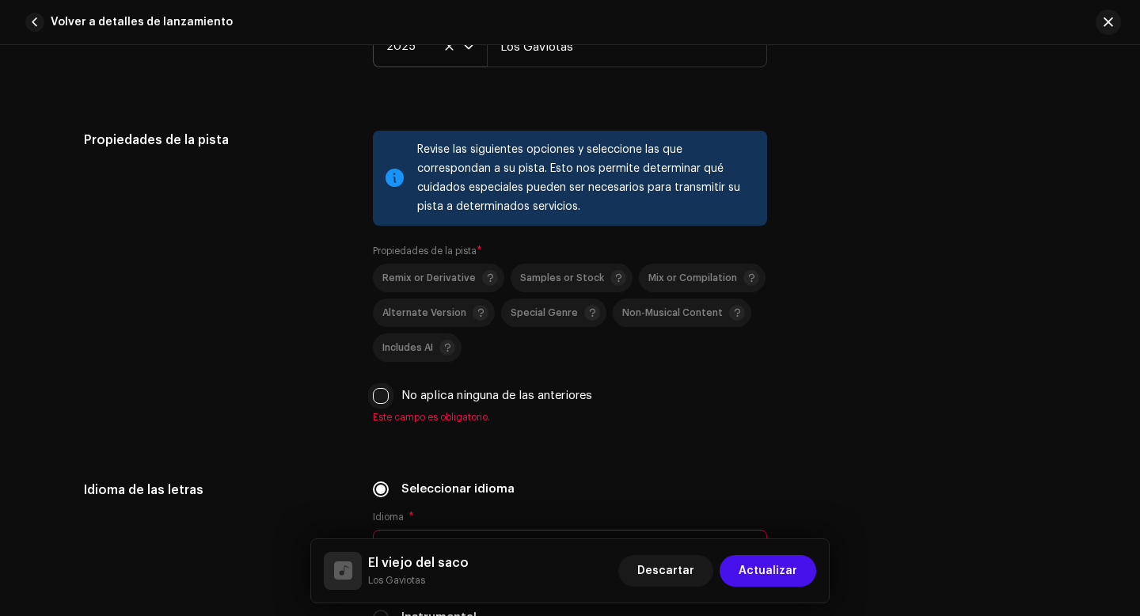
click at [376, 404] on input "No aplica ninguna de las anteriores" at bounding box center [381, 396] width 16 height 16
checkbox input "true"
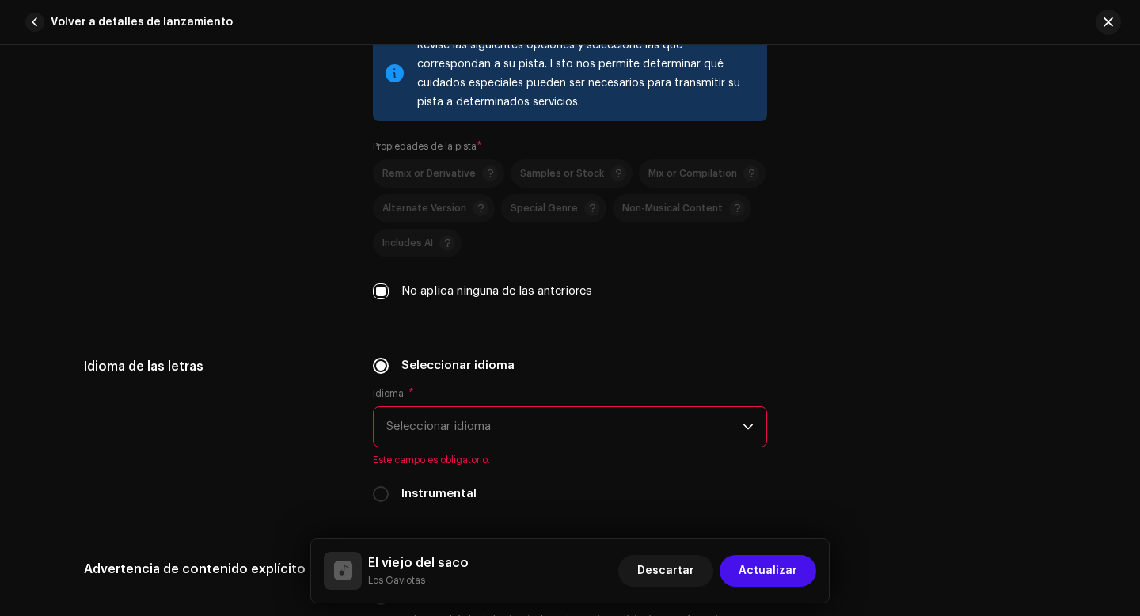
scroll to position [2372, 0]
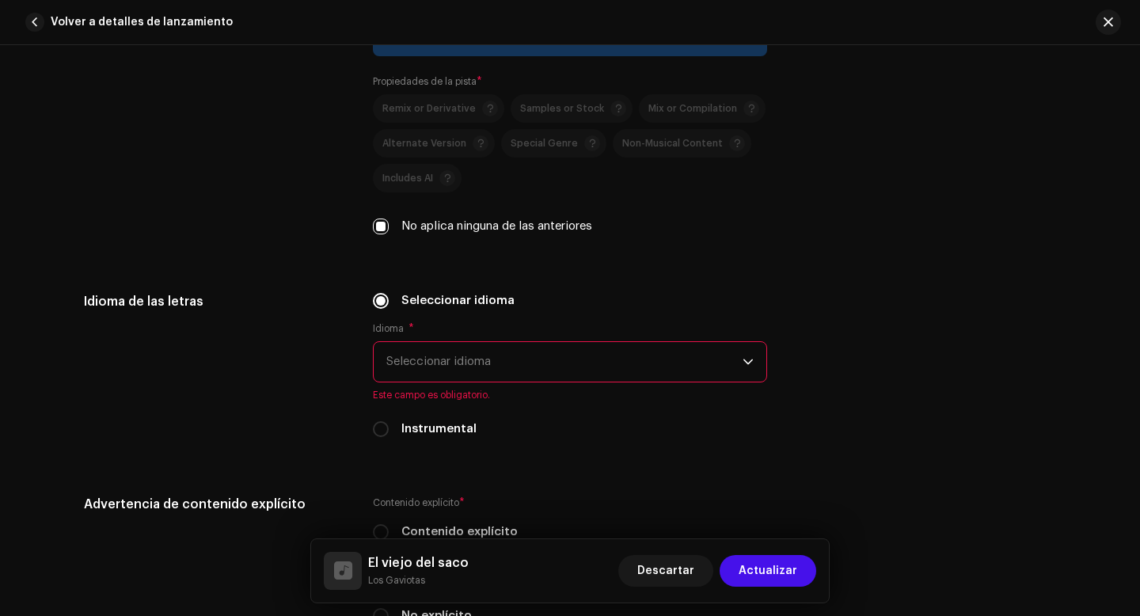
click at [489, 373] on span "Seleccionar idioma" at bounding box center [564, 362] width 356 height 40
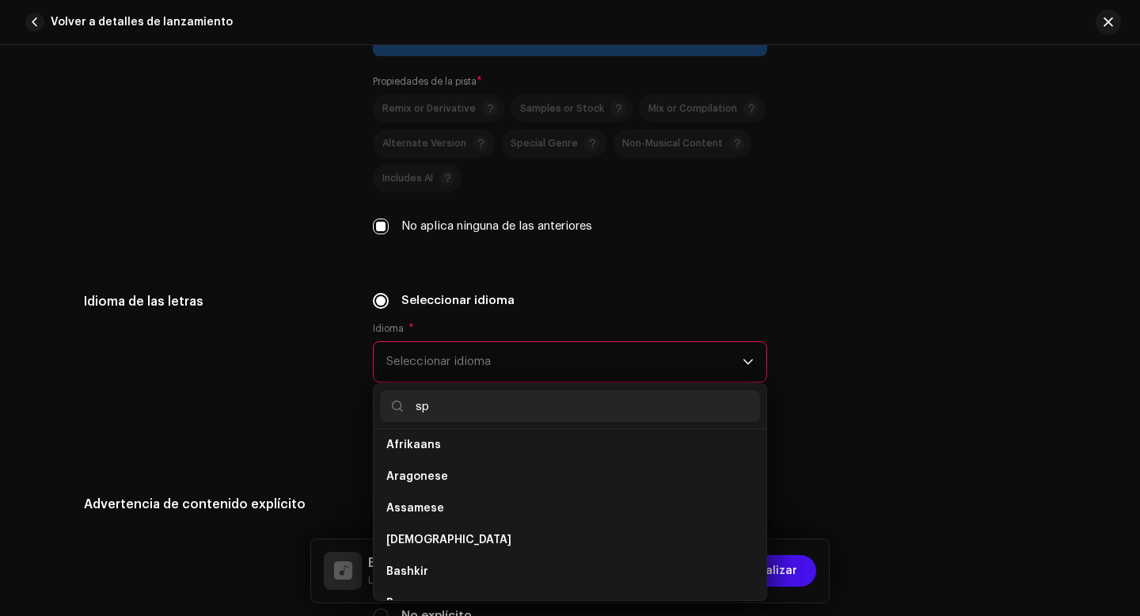
scroll to position [0, 0]
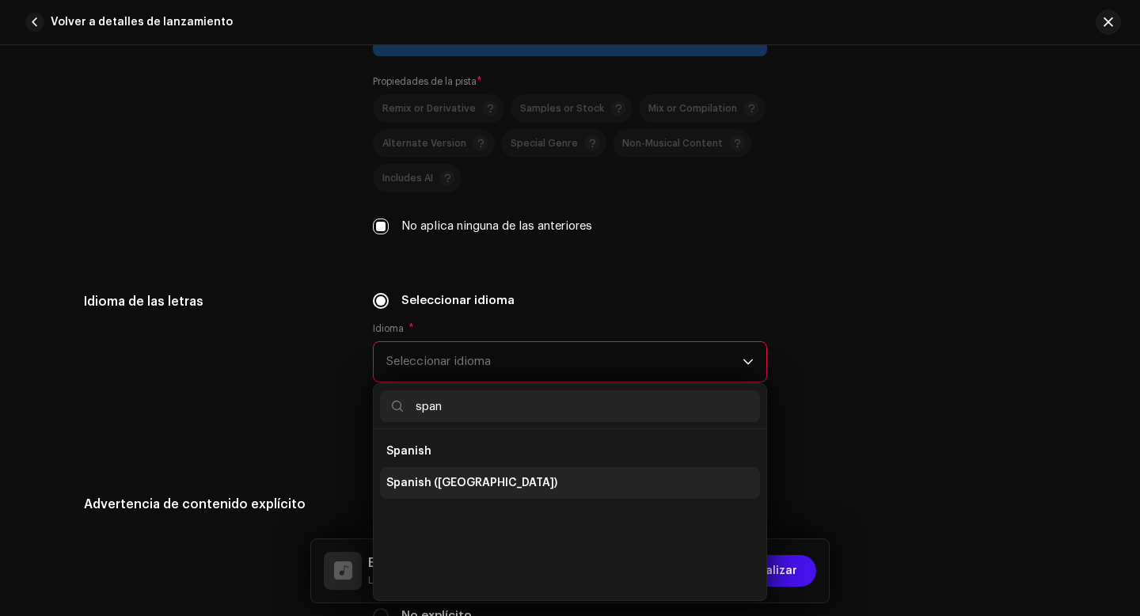
type input "span"
click at [477, 482] on span "Spanish ([GEOGRAPHIC_DATA])" at bounding box center [471, 483] width 171 height 16
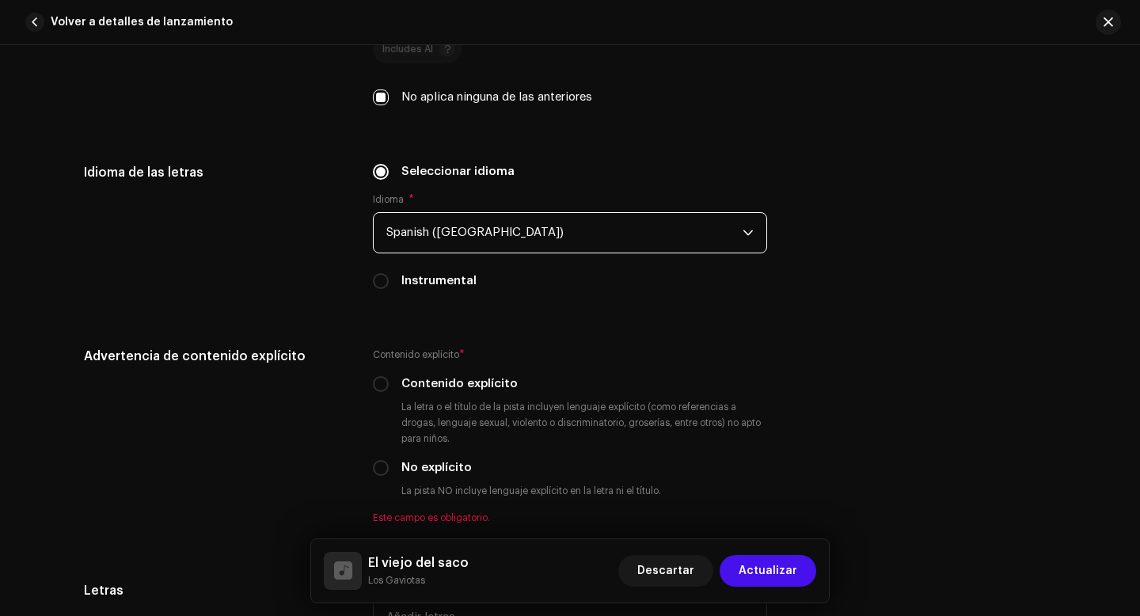
scroll to position [2516, 0]
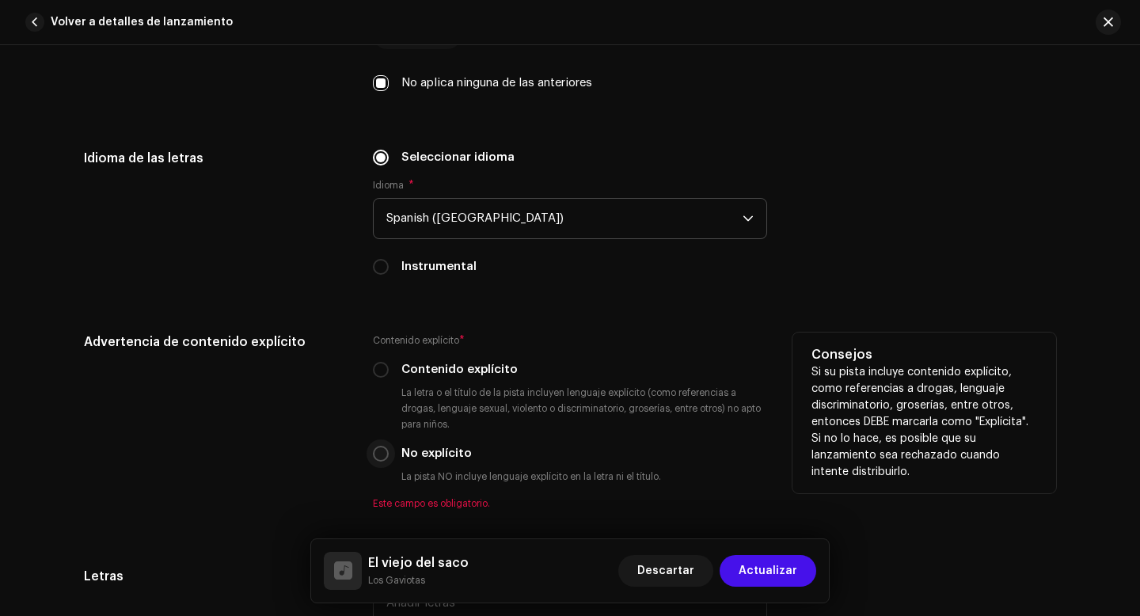
click at [384, 461] on input "No explícito" at bounding box center [381, 454] width 16 height 16
radio input "true"
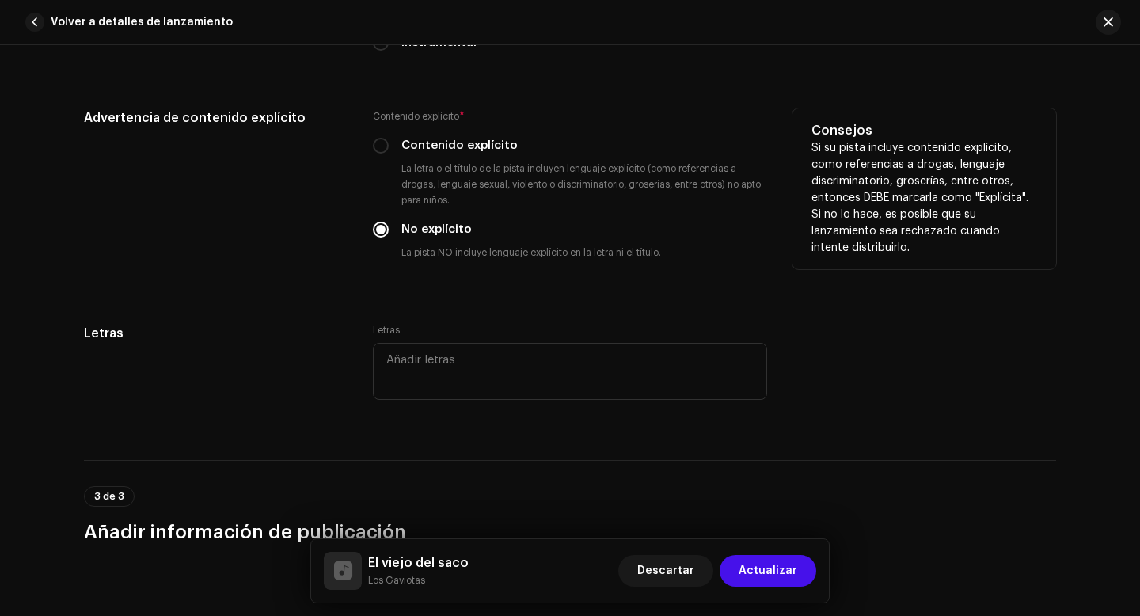
scroll to position [2748, 0]
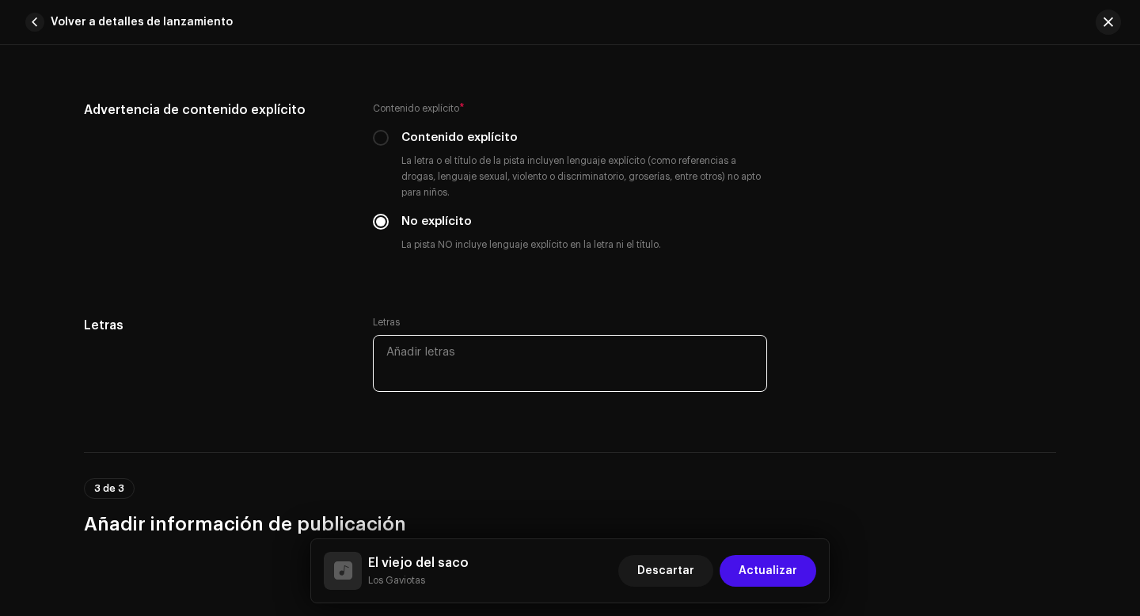
click at [452, 374] on textarea at bounding box center [570, 363] width 394 height 57
click at [423, 360] on textarea at bounding box center [570, 363] width 394 height 57
paste textarea "Oooo uoooo Oooo uoooo Todos lo sabemos, y por mucho que neguemos, estamos suspe…"
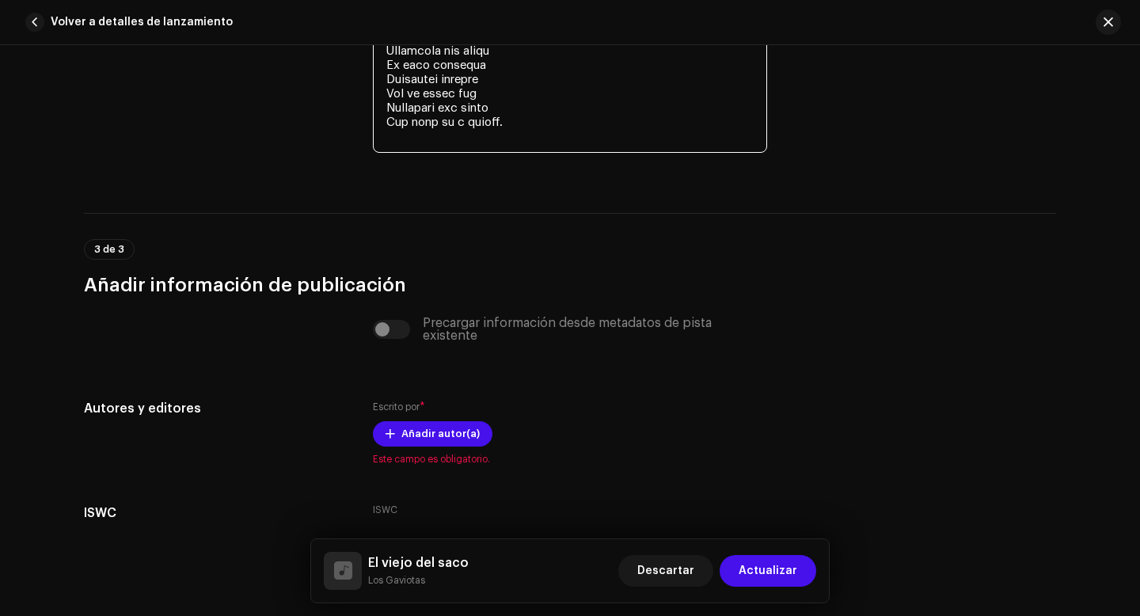
scroll to position [3652, 0]
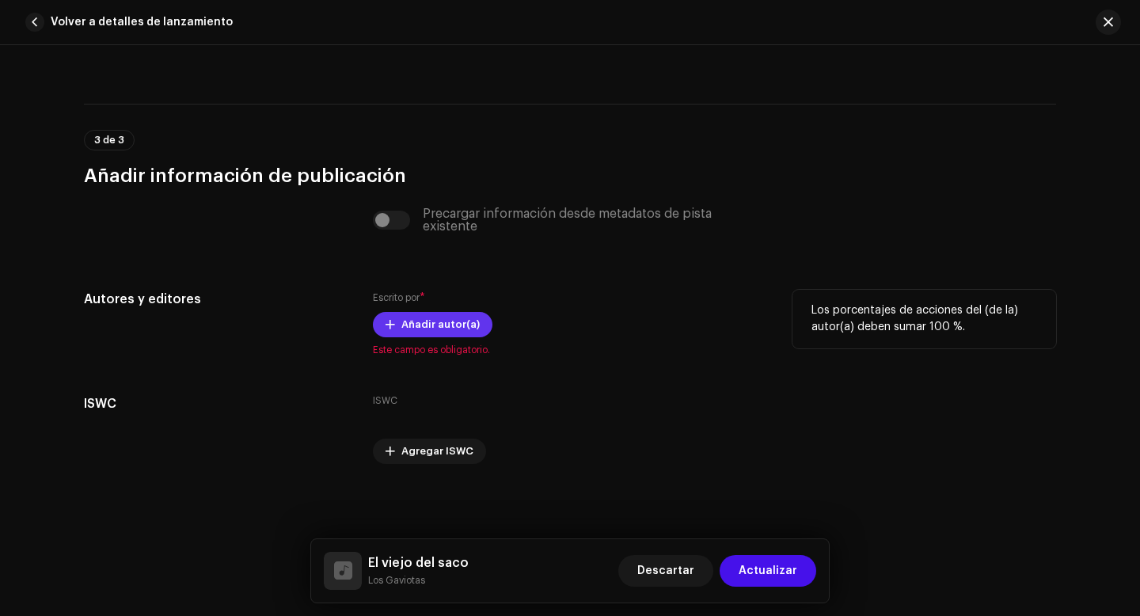
type textarea "Oooo uoooo Oooo uoooo Todos lo sabemos, y por mucho que neguemos, estamos suspe…"
click at [413, 324] on span "Añadir autor(a)" at bounding box center [440, 325] width 78 height 32
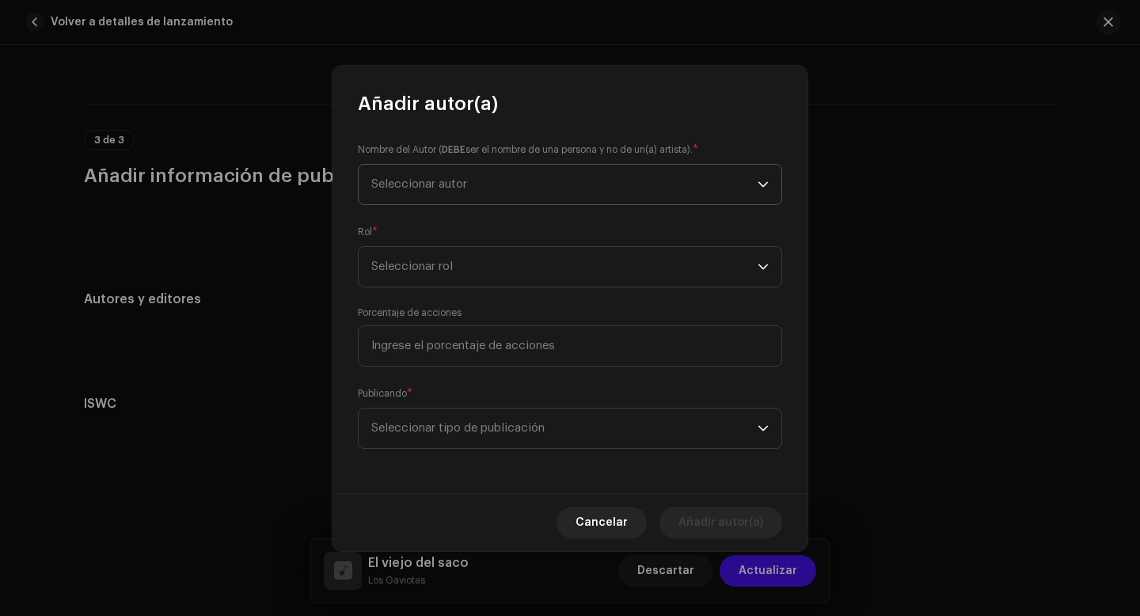
click at [485, 188] on span "Seleccionar autor" at bounding box center [564, 185] width 386 height 40
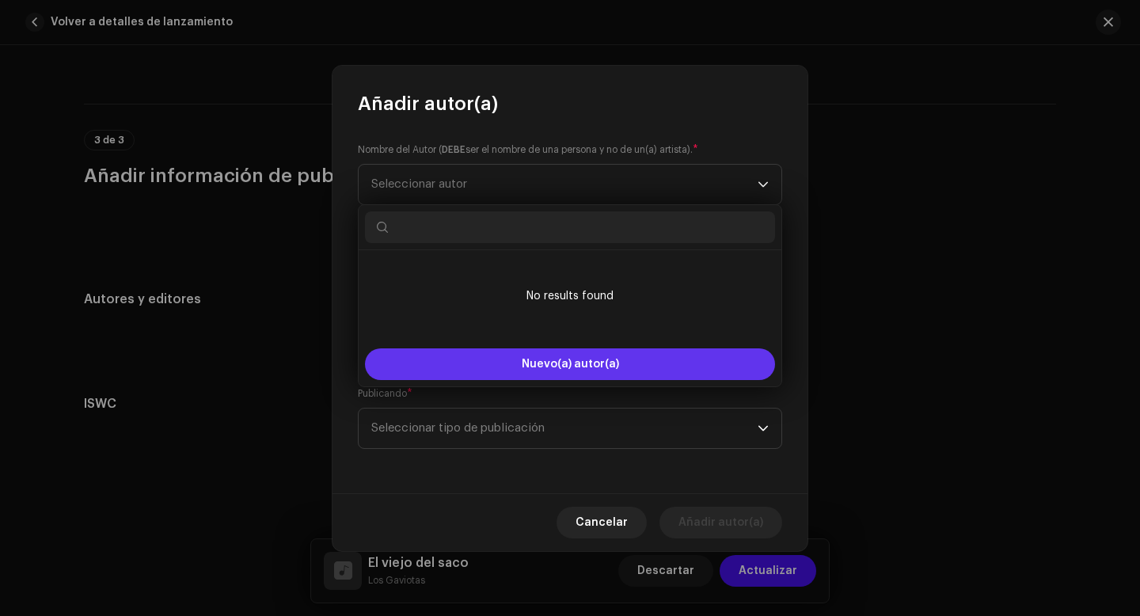
click at [499, 367] on button "Nuevo(a) autor(a)" at bounding box center [570, 364] width 410 height 32
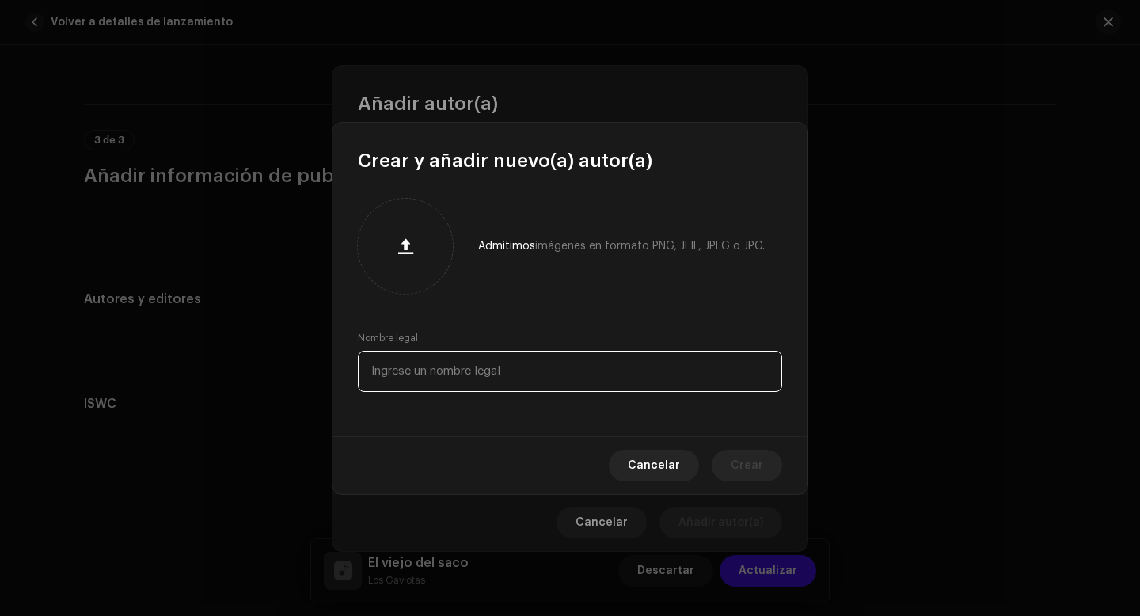
click at [477, 375] on input "text" at bounding box center [570, 371] width 424 height 41
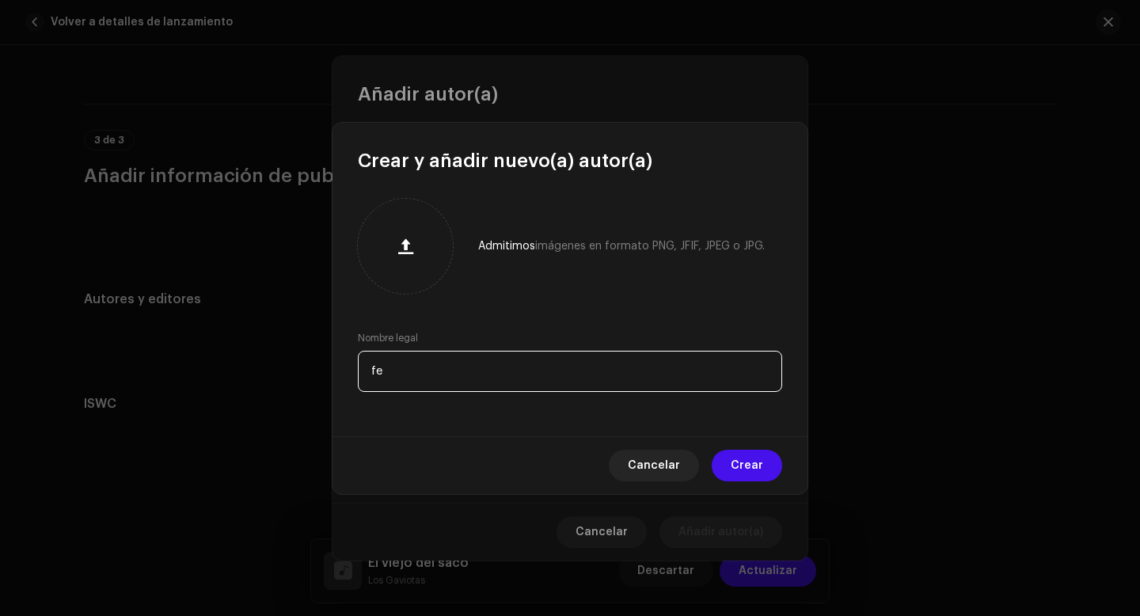
type input "f"
type input "[PERSON_NAME]"
click at [748, 467] on span "Crear" at bounding box center [747, 466] width 32 height 32
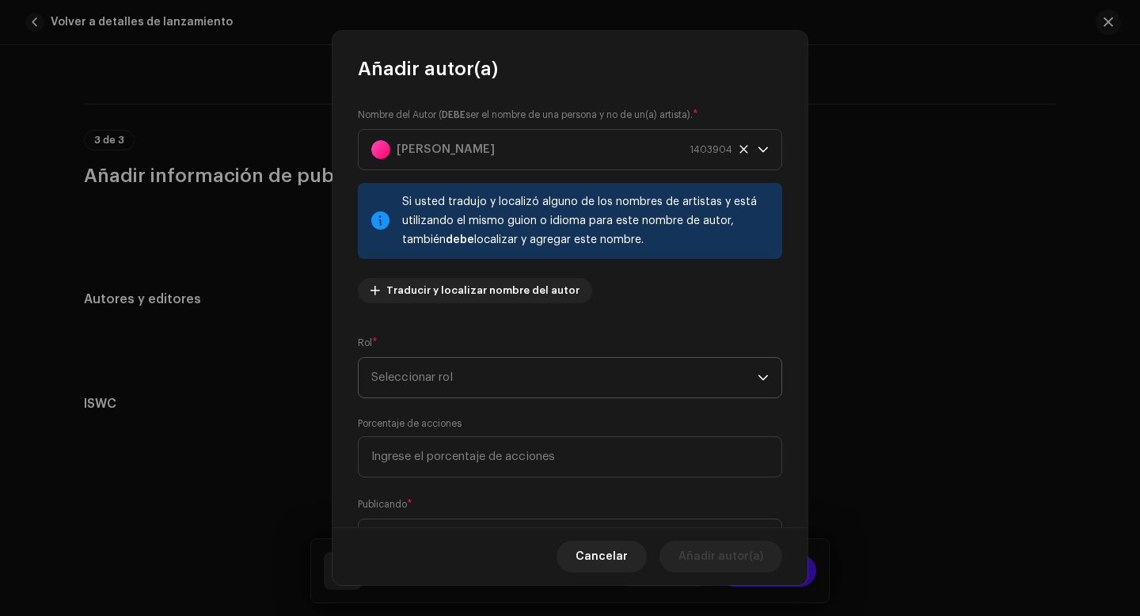
click at [477, 378] on span "Seleccionar rol" at bounding box center [564, 378] width 386 height 40
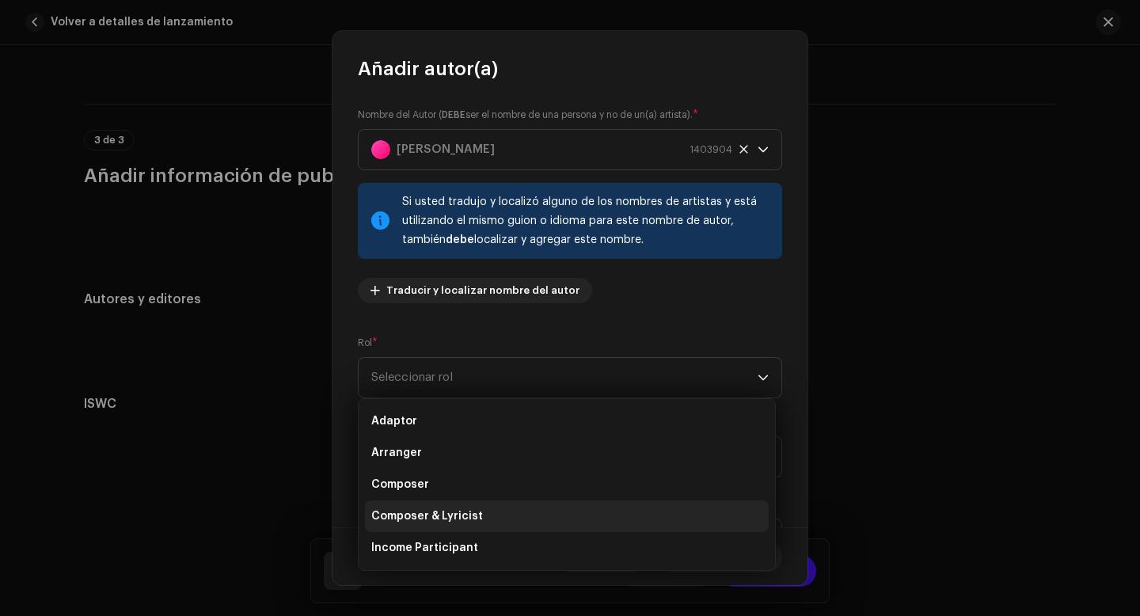
click at [446, 514] on span "Composer & Lyricist" at bounding box center [427, 516] width 112 height 16
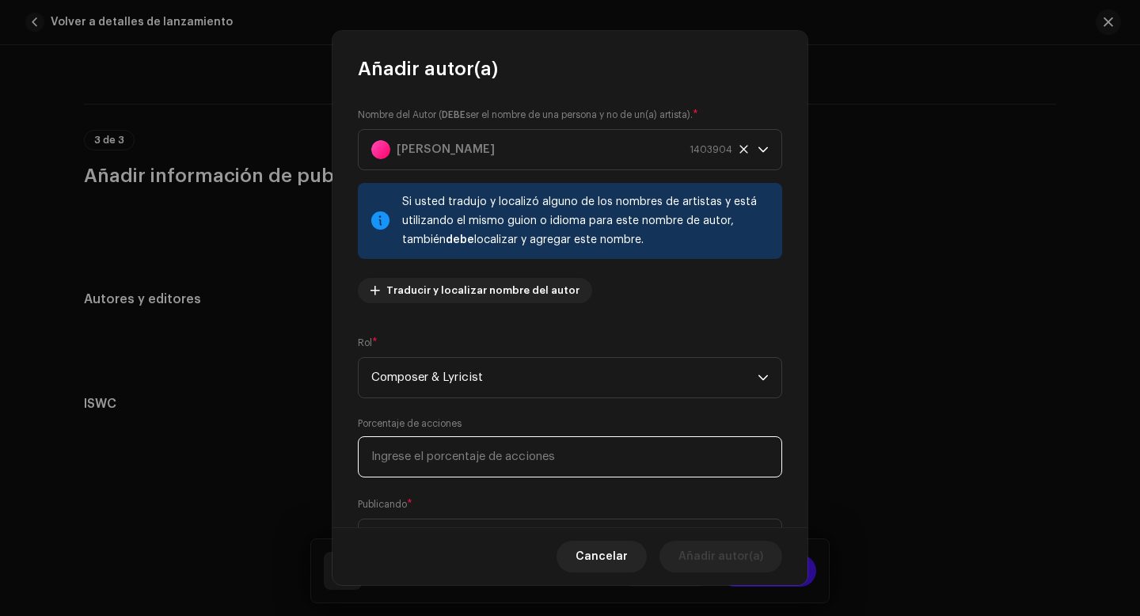
click at [469, 461] on input at bounding box center [570, 456] width 424 height 41
type input "50,00"
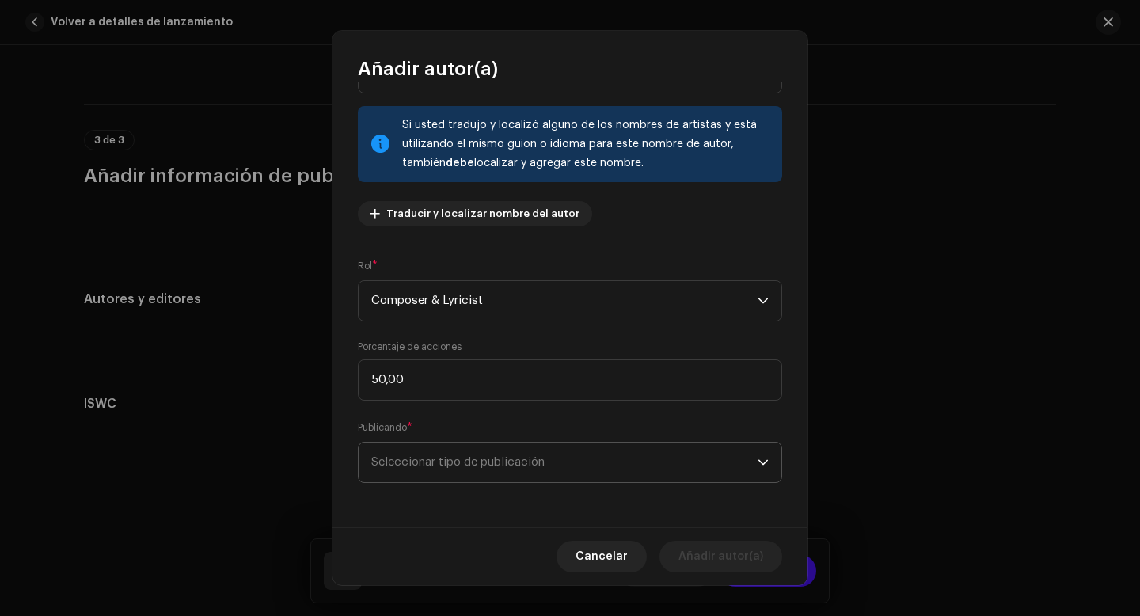
click at [636, 471] on span "Seleccionar tipo de publicación" at bounding box center [564, 463] width 386 height 40
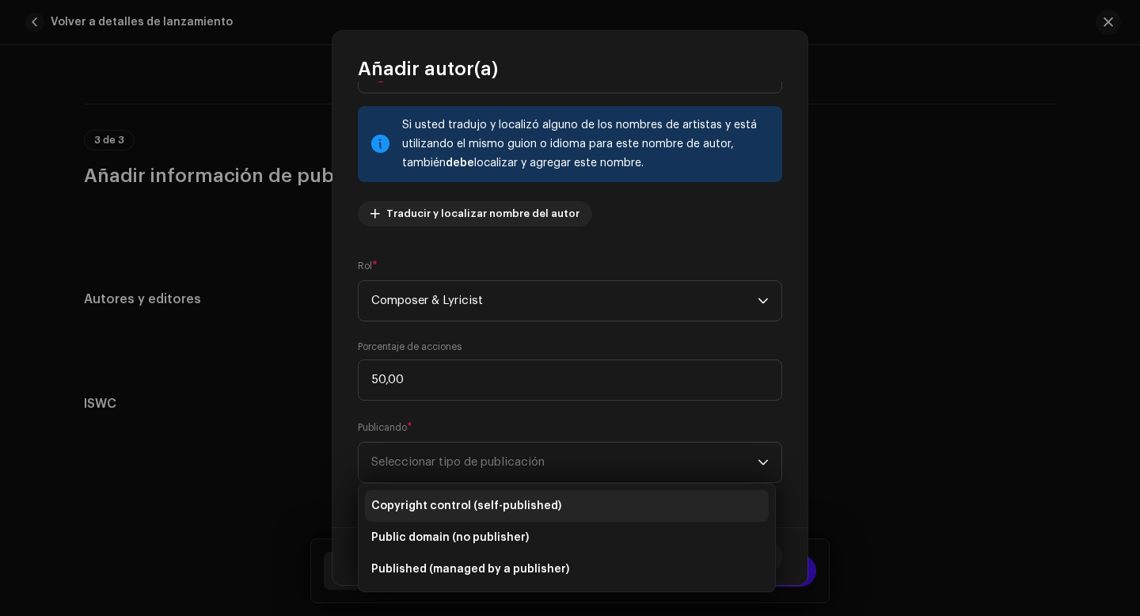
click at [544, 502] on span "Copyright control (self-published)" at bounding box center [466, 506] width 190 height 16
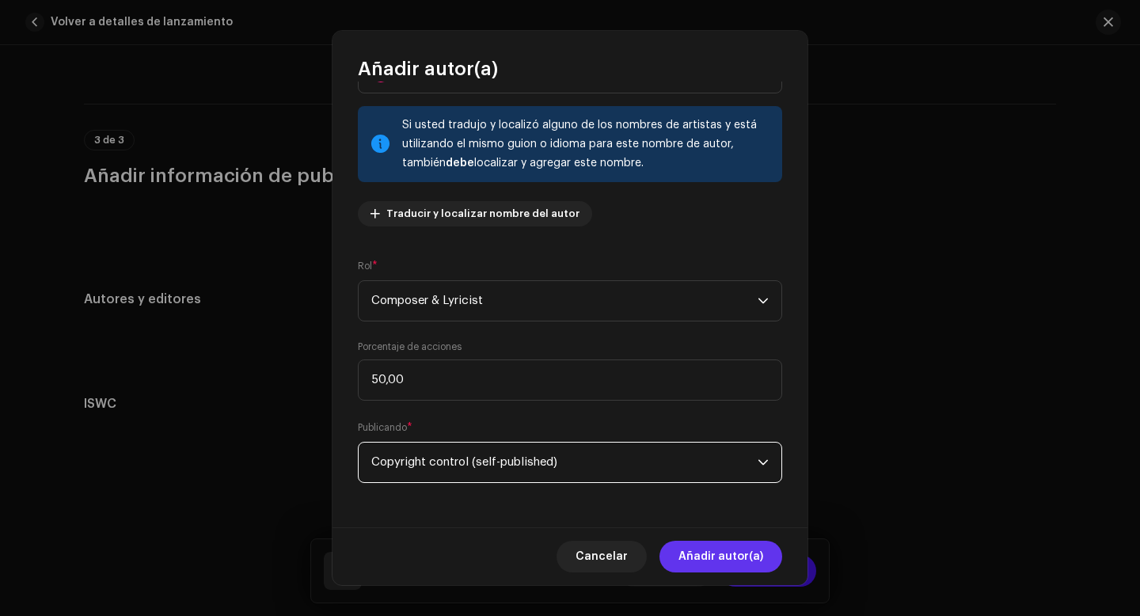
click at [736, 553] on span "Añadir autor(a)" at bounding box center [720, 557] width 85 height 32
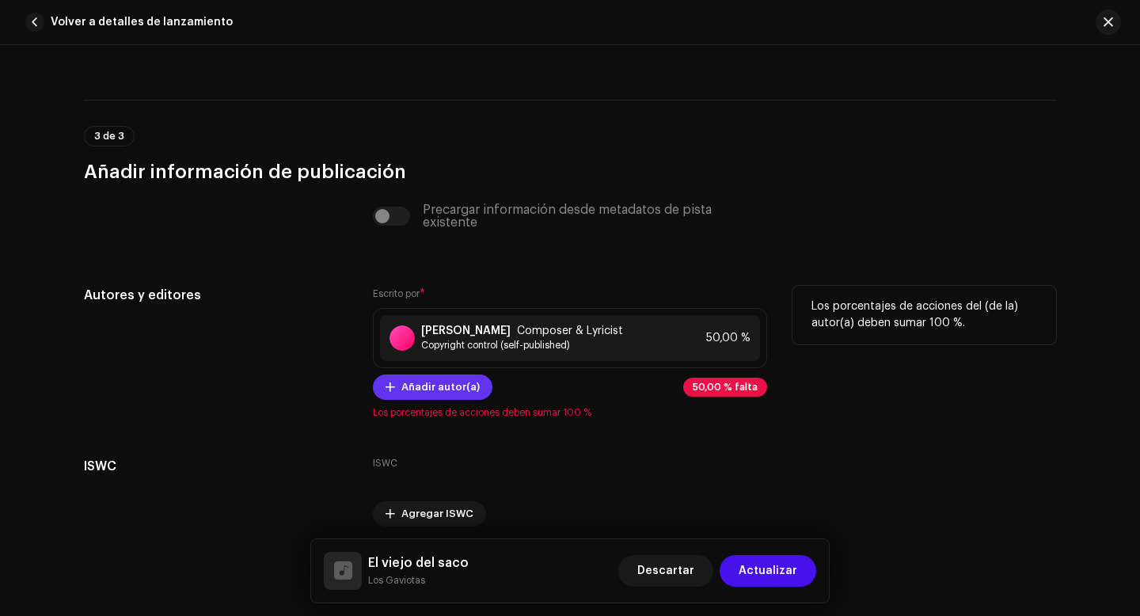
click at [439, 388] on span "Añadir autor(a)" at bounding box center [440, 387] width 78 height 32
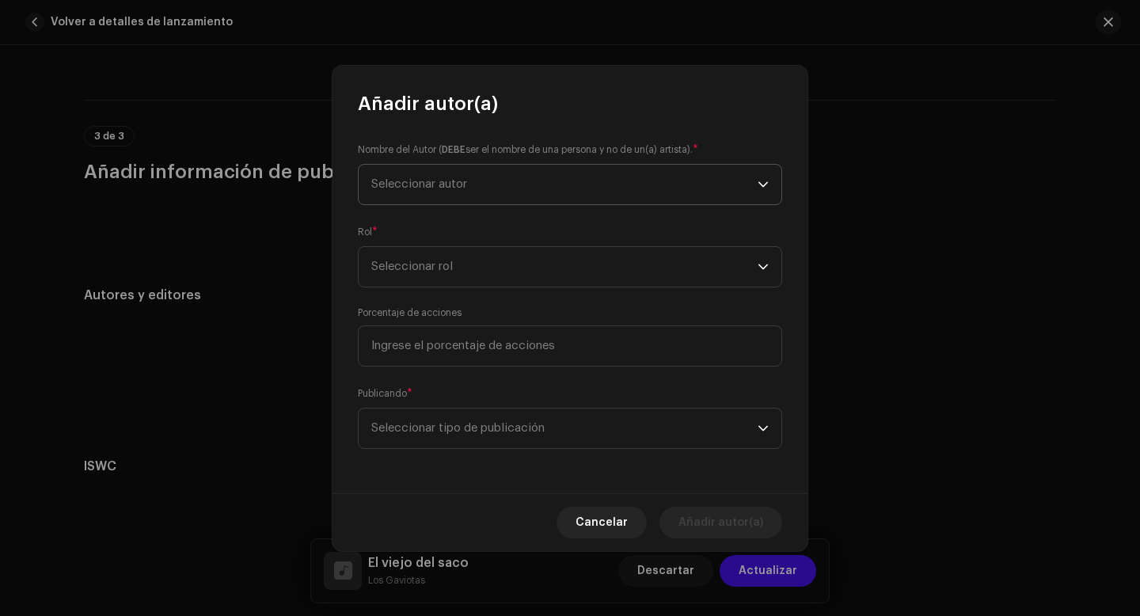
click at [467, 185] on span "Seleccionar autor" at bounding box center [419, 184] width 96 height 12
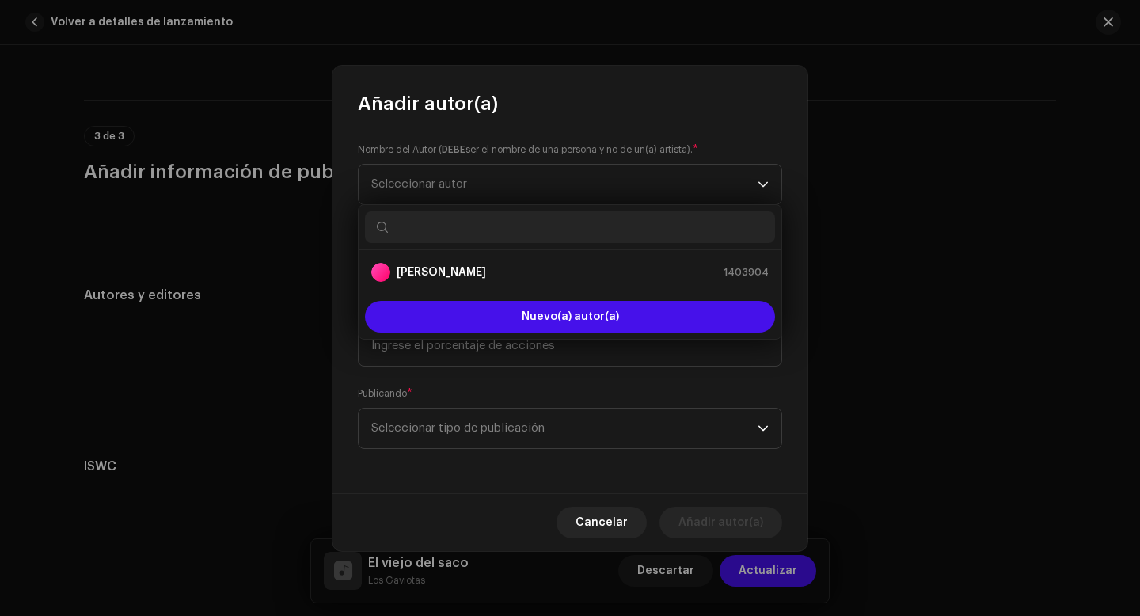
click at [420, 225] on input "text" at bounding box center [570, 227] width 410 height 32
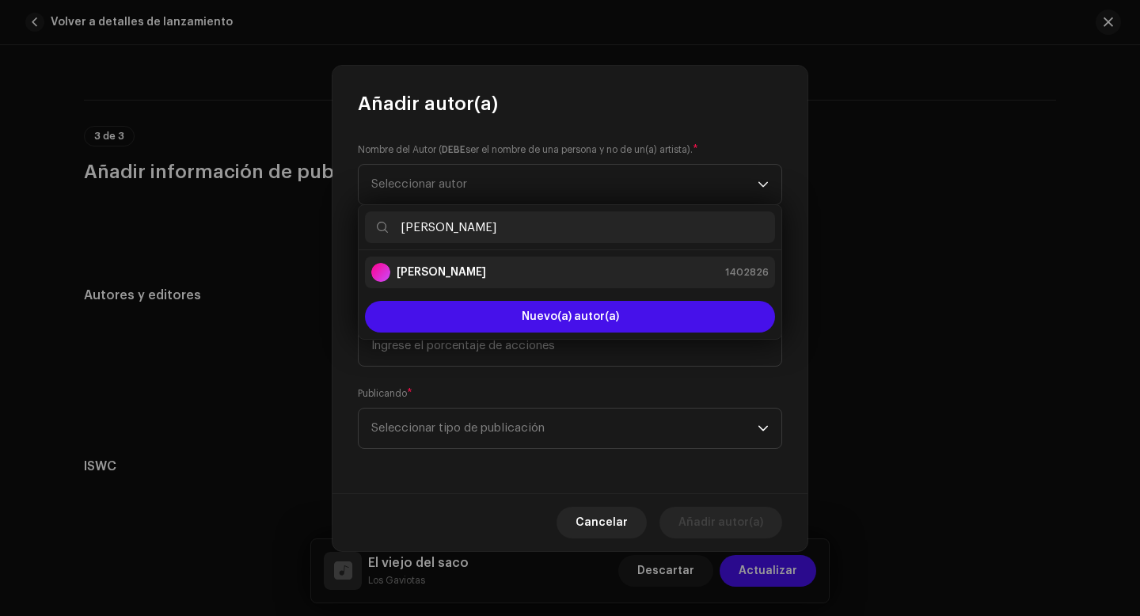
type input "[PERSON_NAME]"
click at [452, 279] on strong "[PERSON_NAME]" at bounding box center [441, 272] width 89 height 16
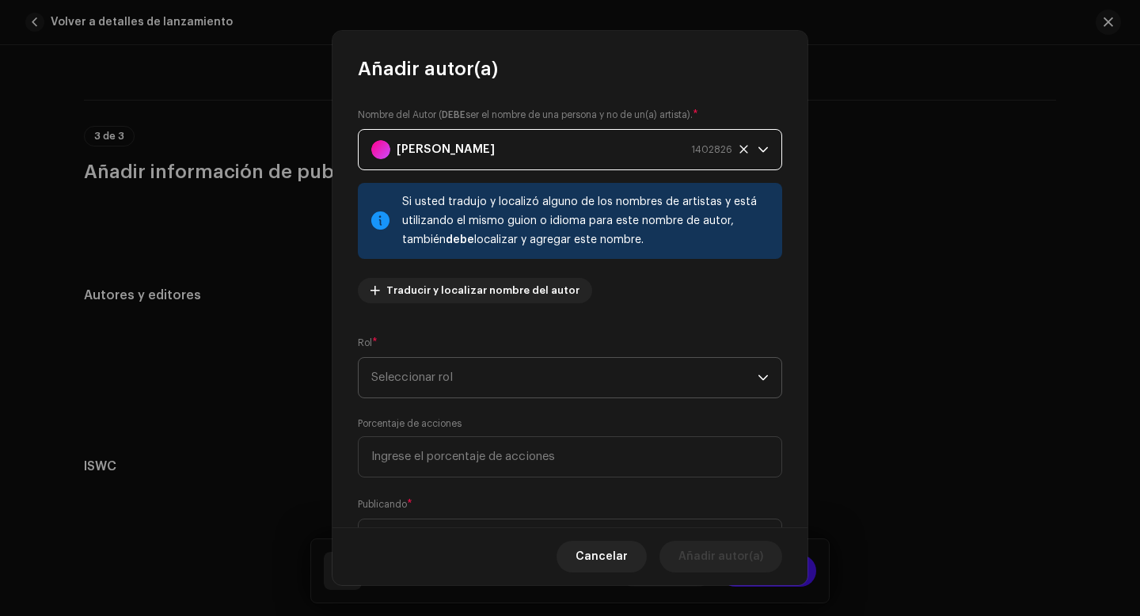
click at [520, 383] on span "Seleccionar rol" at bounding box center [564, 378] width 386 height 40
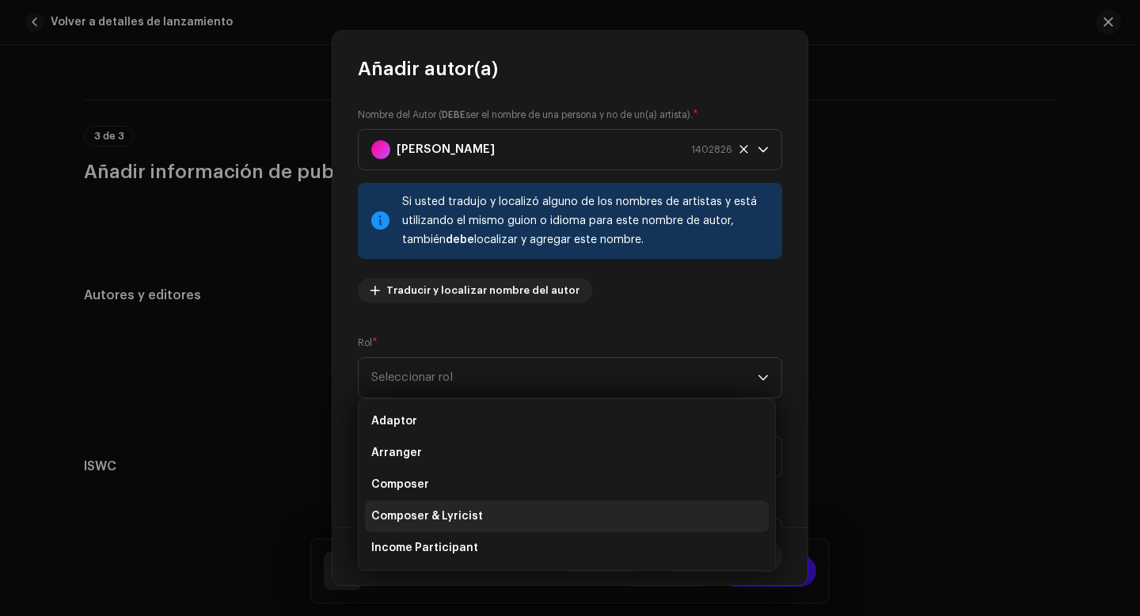
click at [462, 520] on span "Composer & Lyricist" at bounding box center [427, 516] width 112 height 16
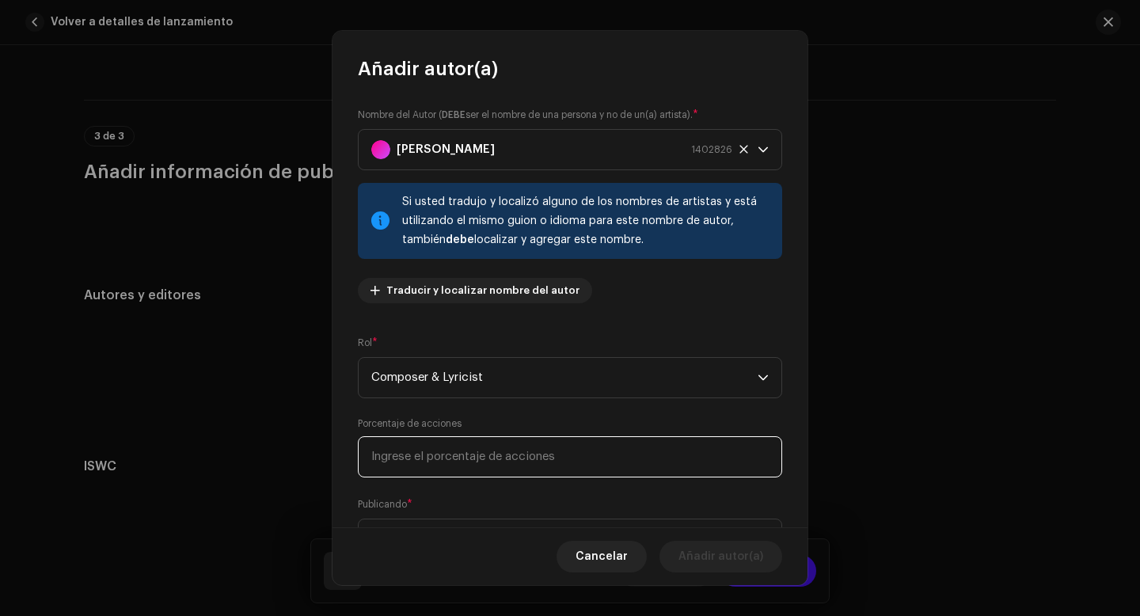
click at [483, 463] on input at bounding box center [570, 456] width 424 height 41
type input "50,00"
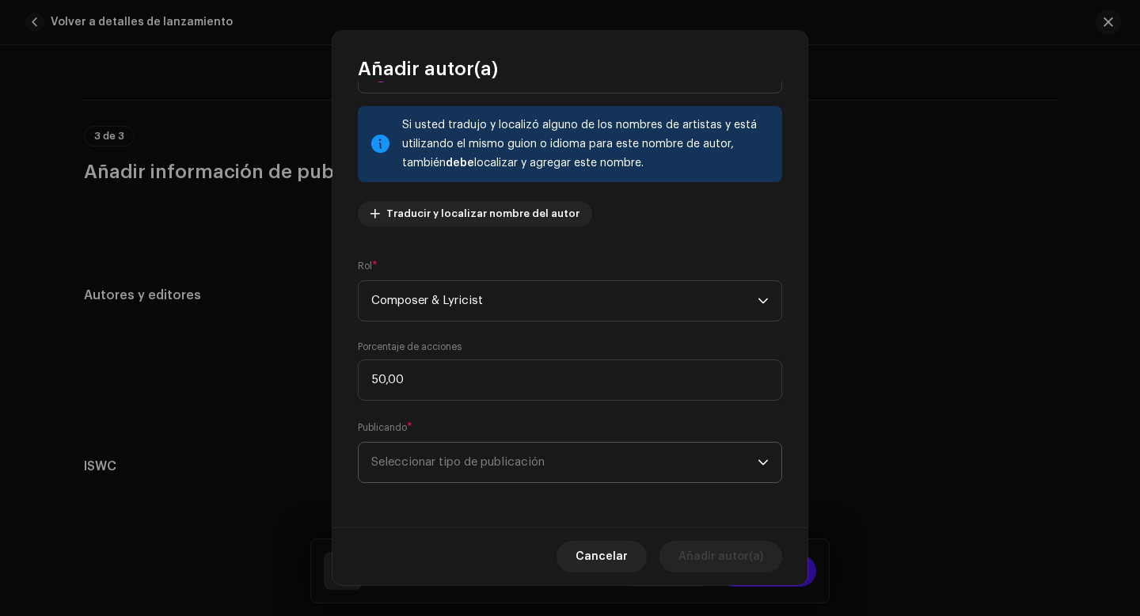
click at [592, 462] on span "Seleccionar tipo de publicación" at bounding box center [564, 463] width 386 height 40
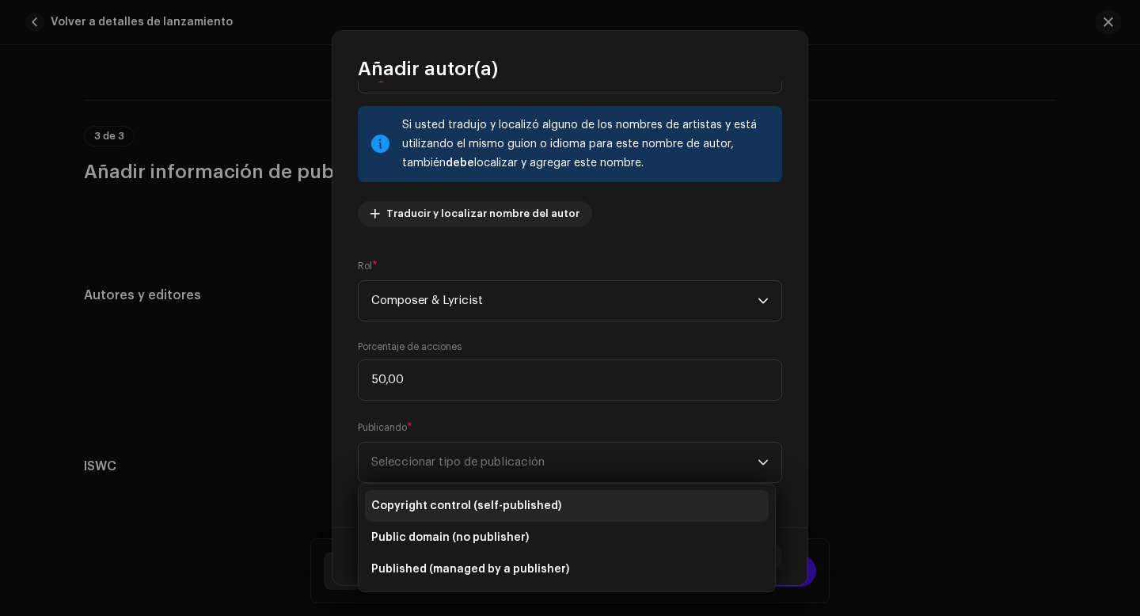
click at [514, 502] on span "Copyright control (self-published)" at bounding box center [466, 506] width 190 height 16
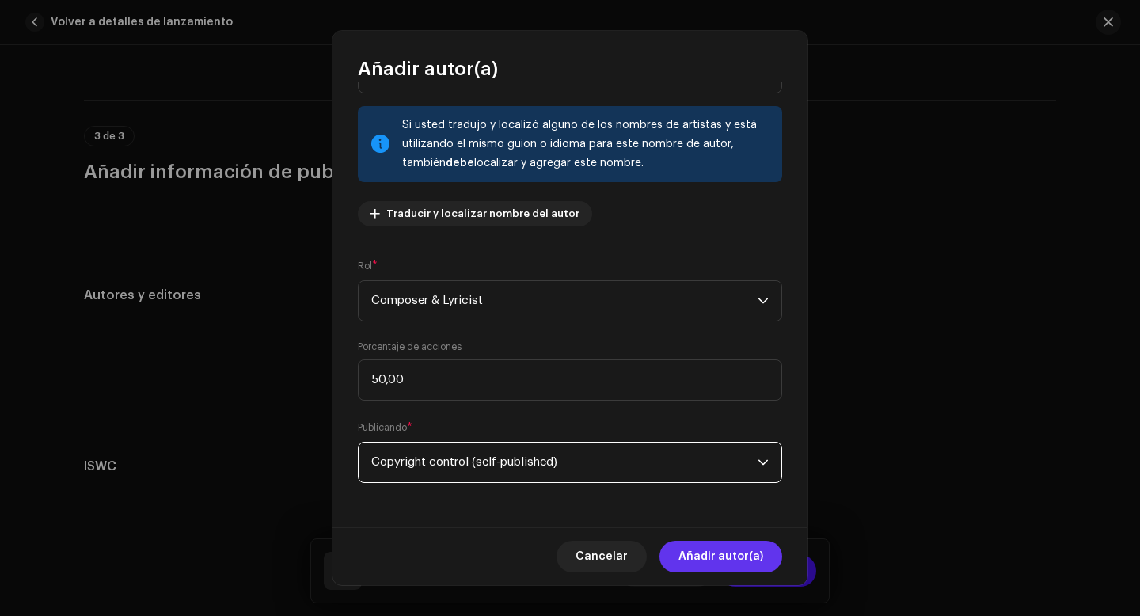
click at [730, 556] on span "Añadir autor(a)" at bounding box center [720, 557] width 85 height 32
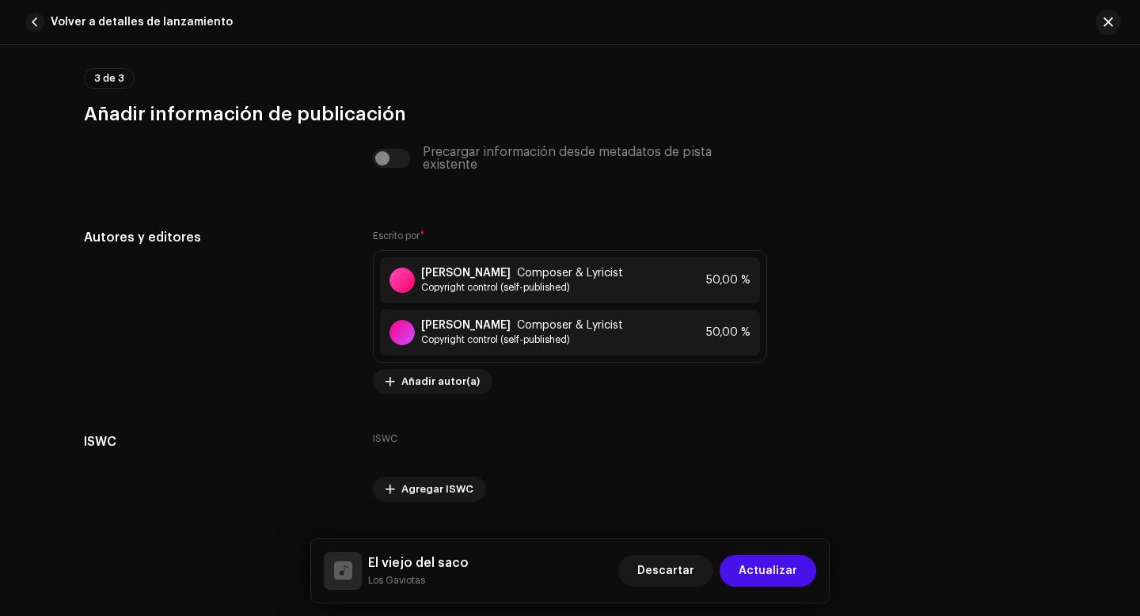
scroll to position [3846, 0]
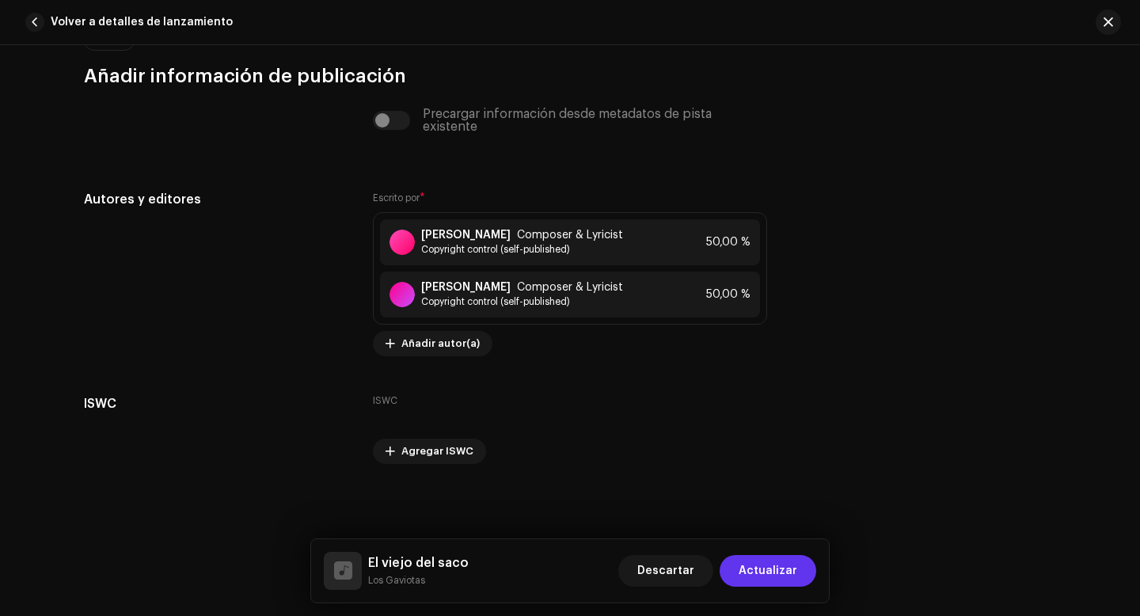
click at [773, 572] on span "Actualizar" at bounding box center [768, 571] width 59 height 32
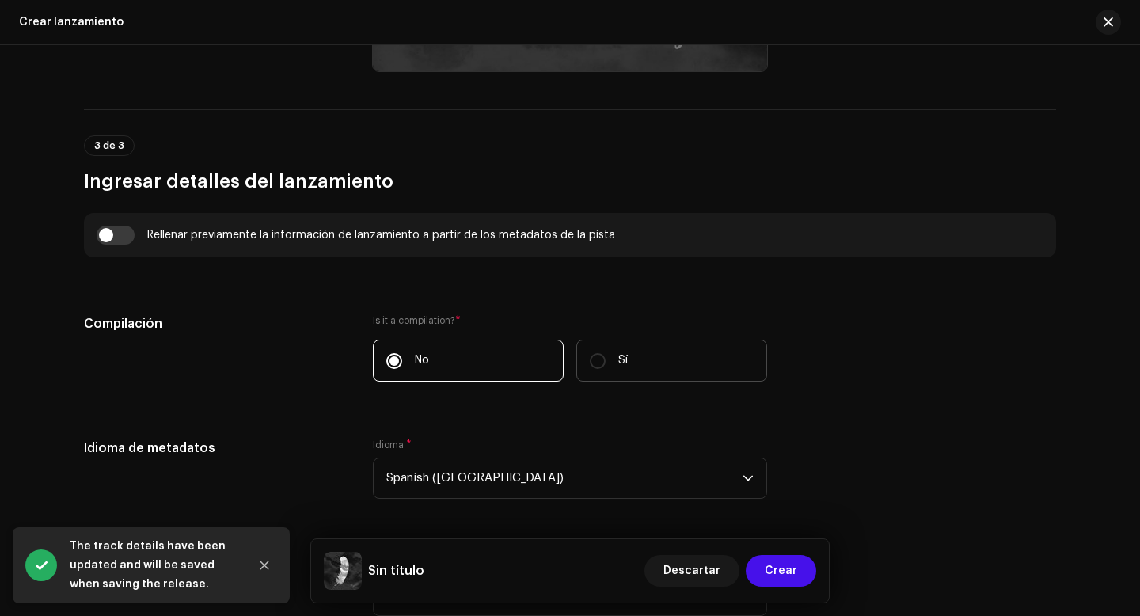
scroll to position [1020, 0]
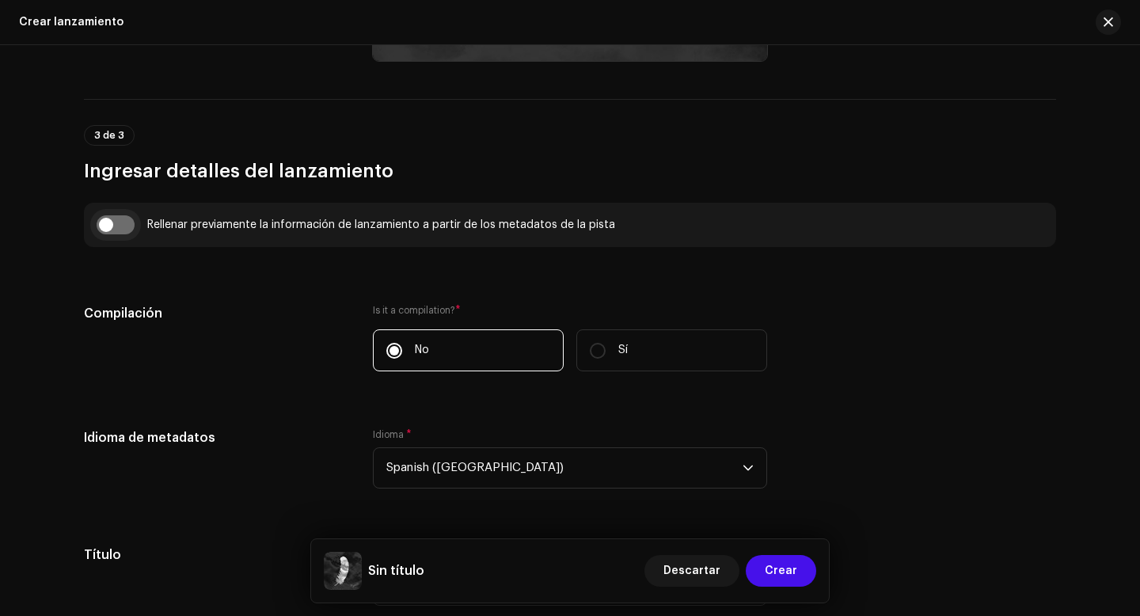
click at [102, 226] on input "checkbox" at bounding box center [116, 224] width 38 height 19
checkbox input "true"
type input "El viejo del saco"
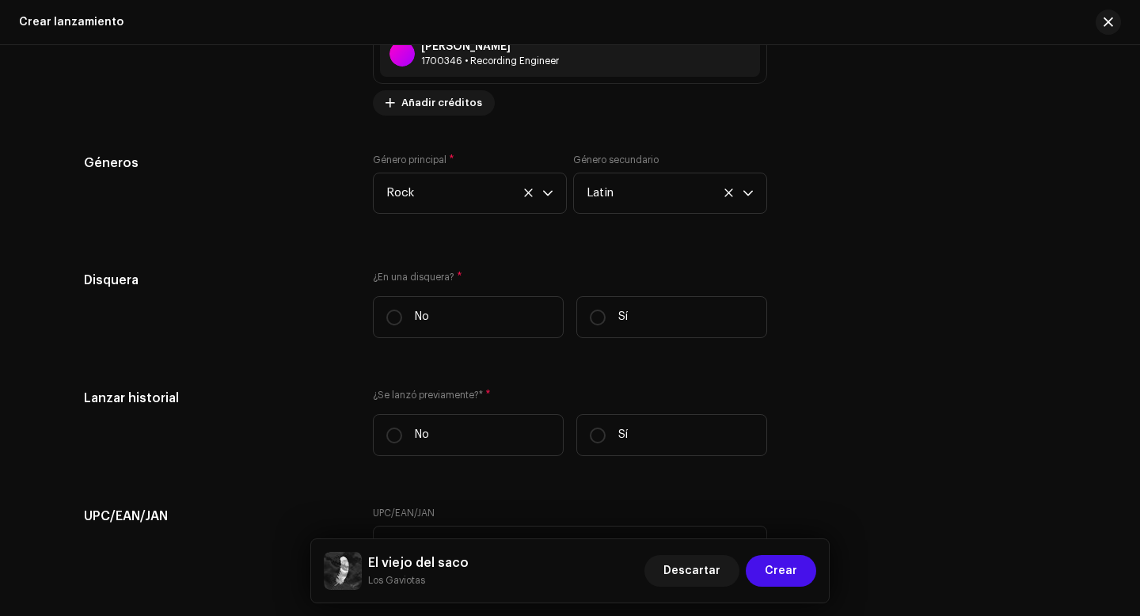
scroll to position [2181, 0]
click at [391, 322] on input "No" at bounding box center [394, 317] width 16 height 16
radio input "true"
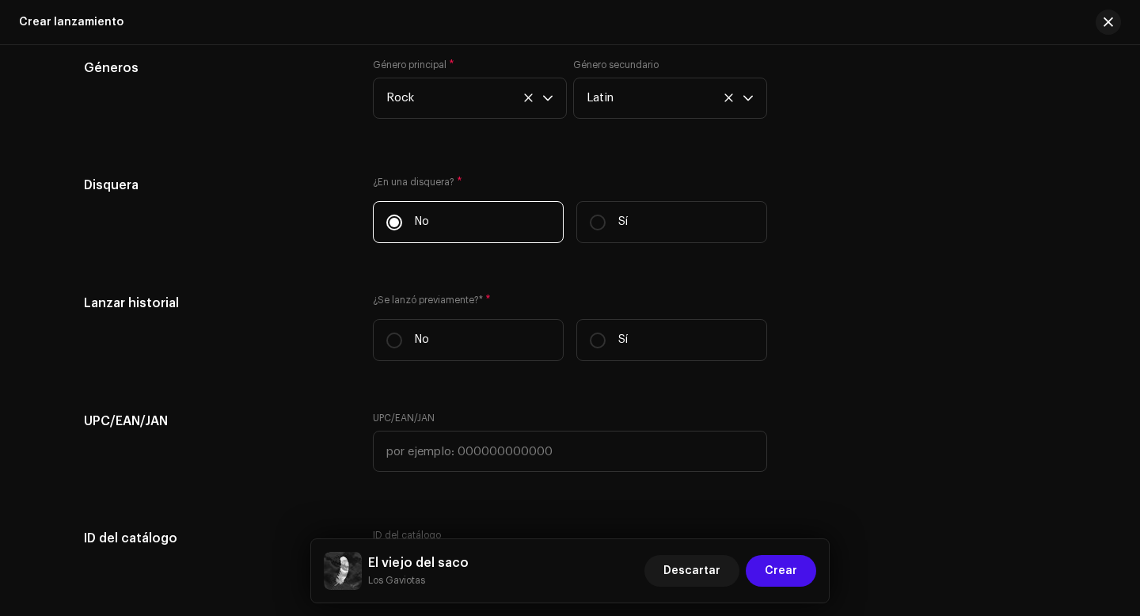
scroll to position [2277, 0]
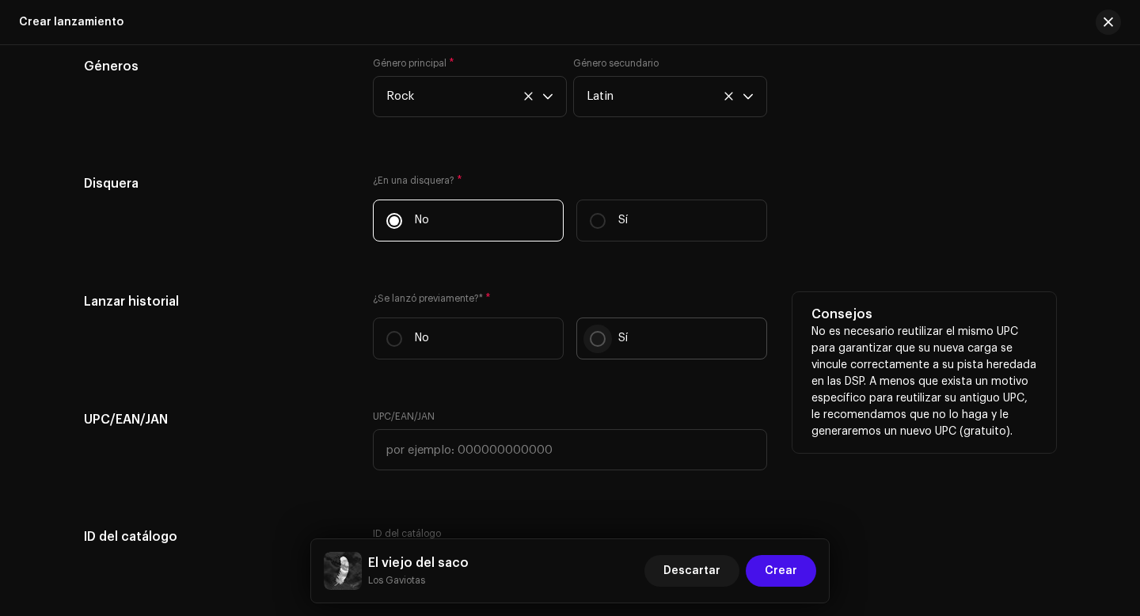
click at [592, 344] on input "Sí" at bounding box center [598, 339] width 16 height 16
radio input "true"
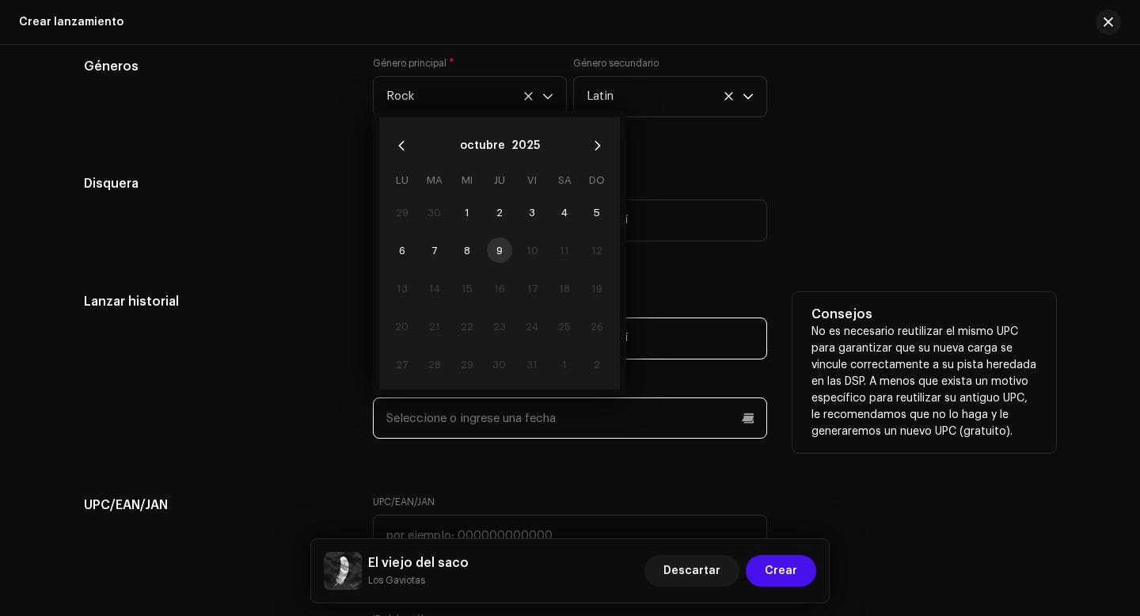
click at [564, 424] on input "text" at bounding box center [570, 417] width 394 height 41
click at [396, 151] on icon "Previous Month" at bounding box center [401, 145] width 11 height 11
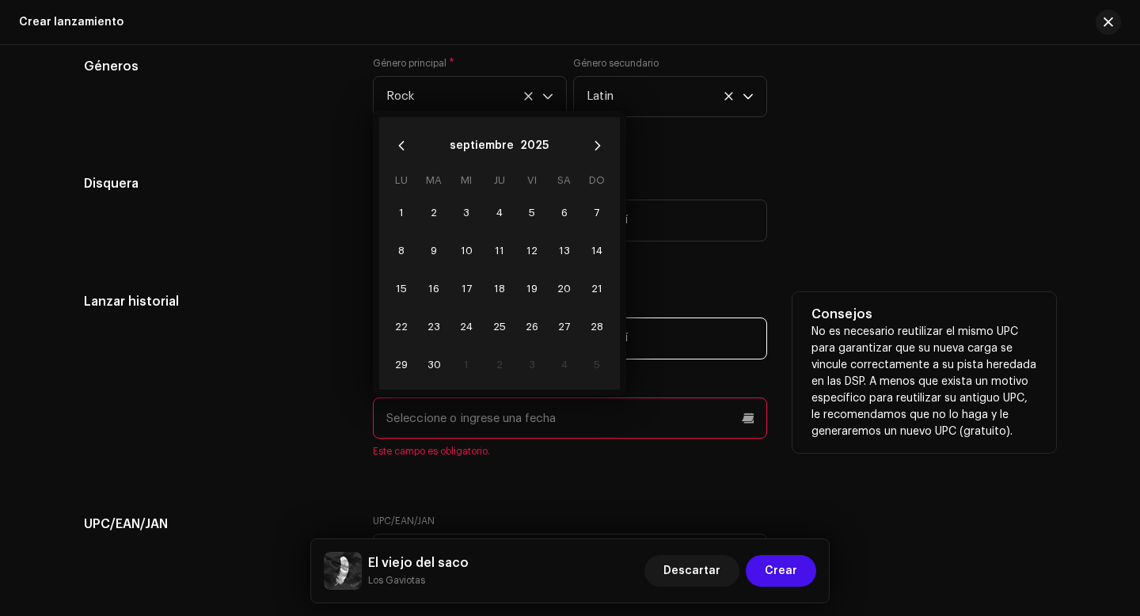
click at [396, 151] on icon "Previous Month" at bounding box center [401, 145] width 11 height 11
click at [397, 366] on span "28" at bounding box center [401, 363] width 25 height 25
type input "[DATE]"
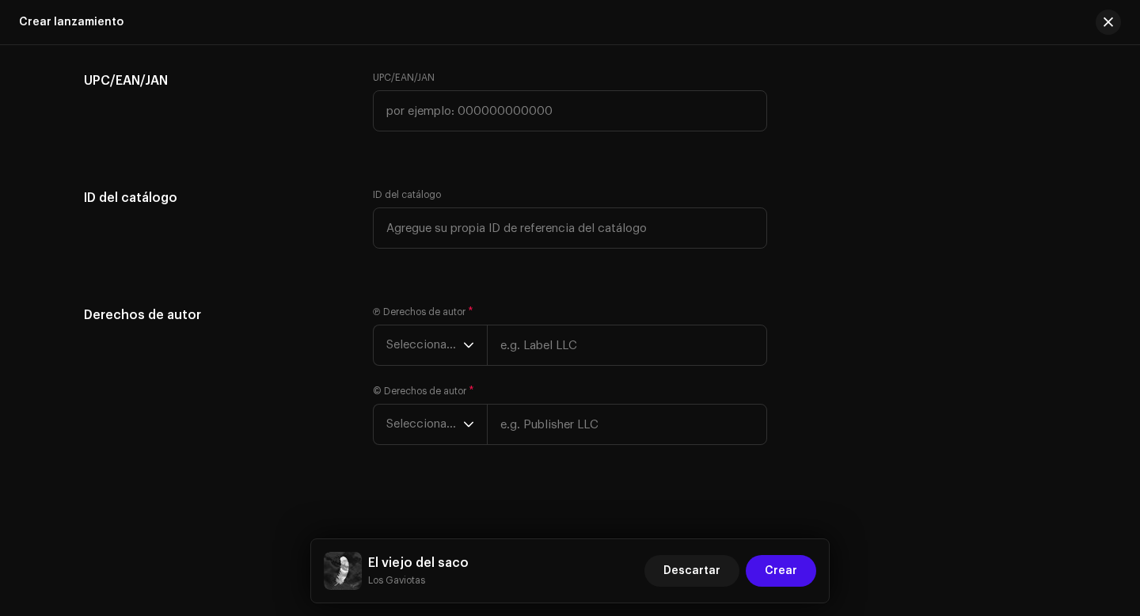
scroll to position [2706, 0]
click at [440, 341] on span "Seleccionar año" at bounding box center [424, 345] width 77 height 40
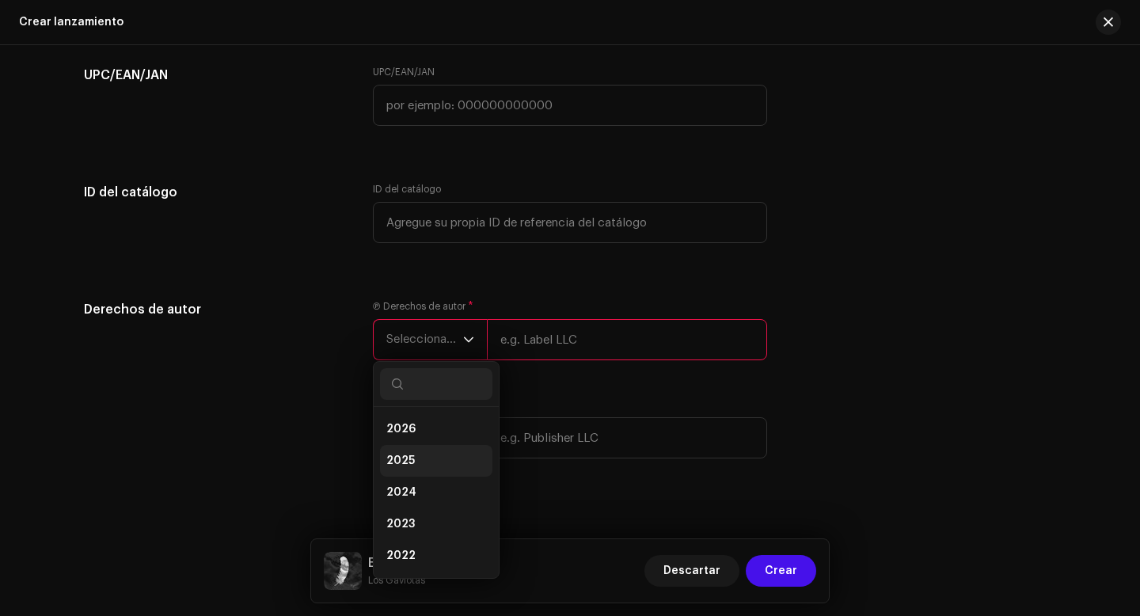
click at [409, 462] on span "2025" at bounding box center [400, 461] width 28 height 16
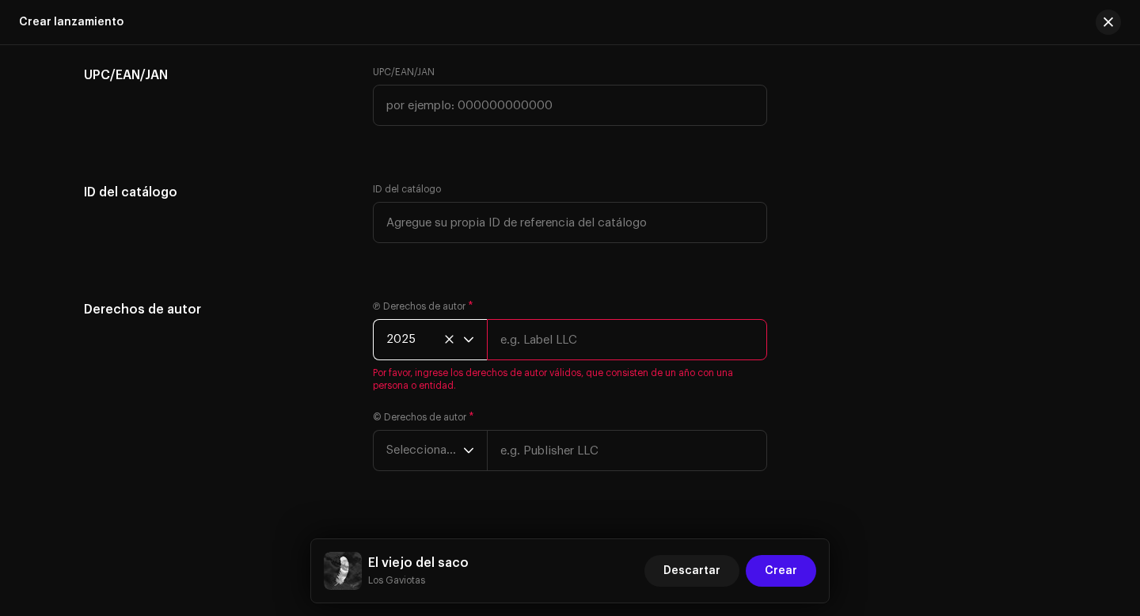
click at [566, 344] on input "text" at bounding box center [627, 339] width 280 height 41
type input "Los Gaviotas"
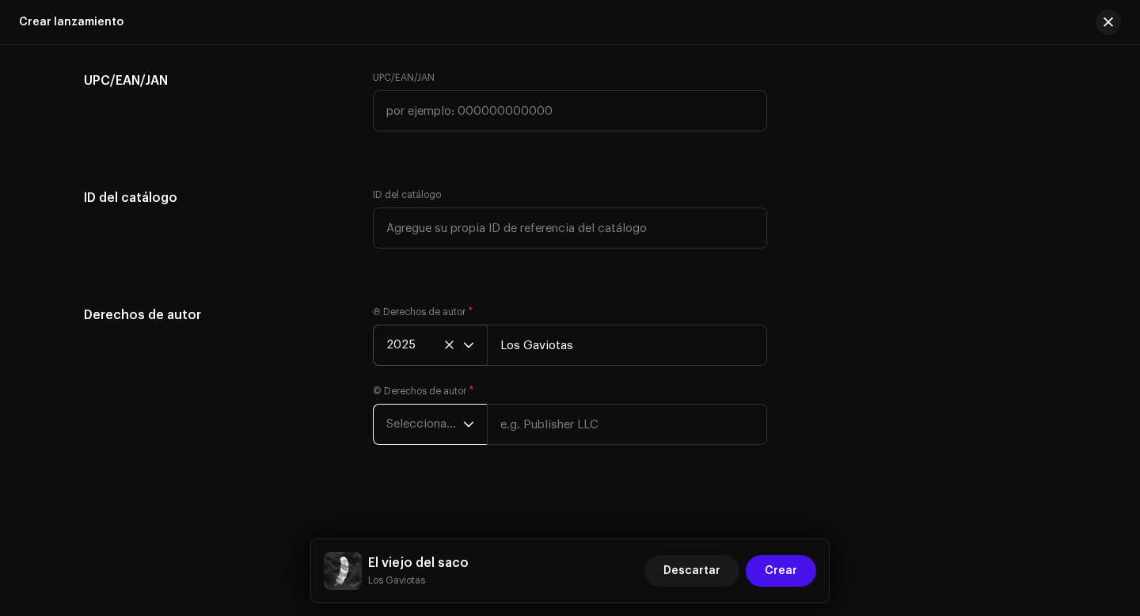
click at [436, 424] on span "Seleccionar año" at bounding box center [424, 425] width 77 height 40
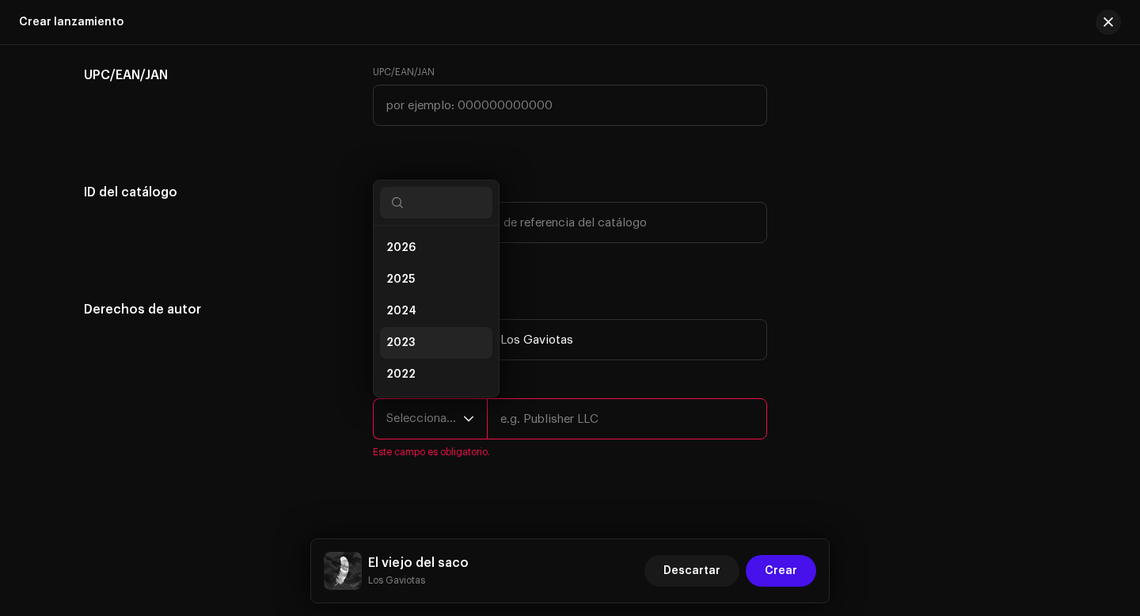
scroll to position [25, 0]
click at [414, 257] on li "2025" at bounding box center [436, 254] width 112 height 32
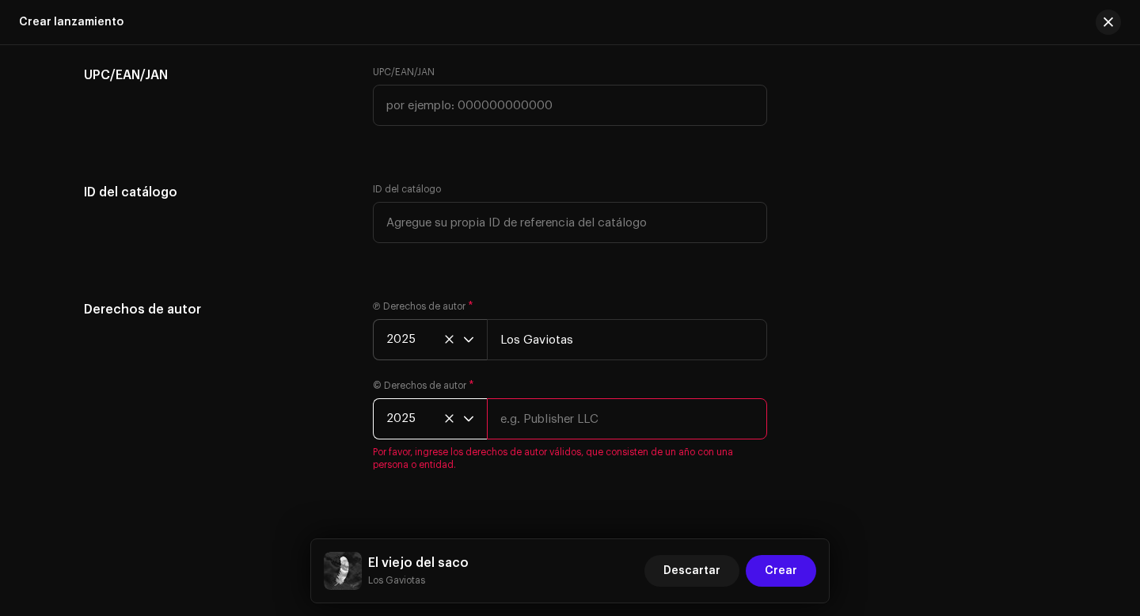
click at [537, 423] on input "text" at bounding box center [627, 418] width 280 height 41
type input "Los Gaviotas"
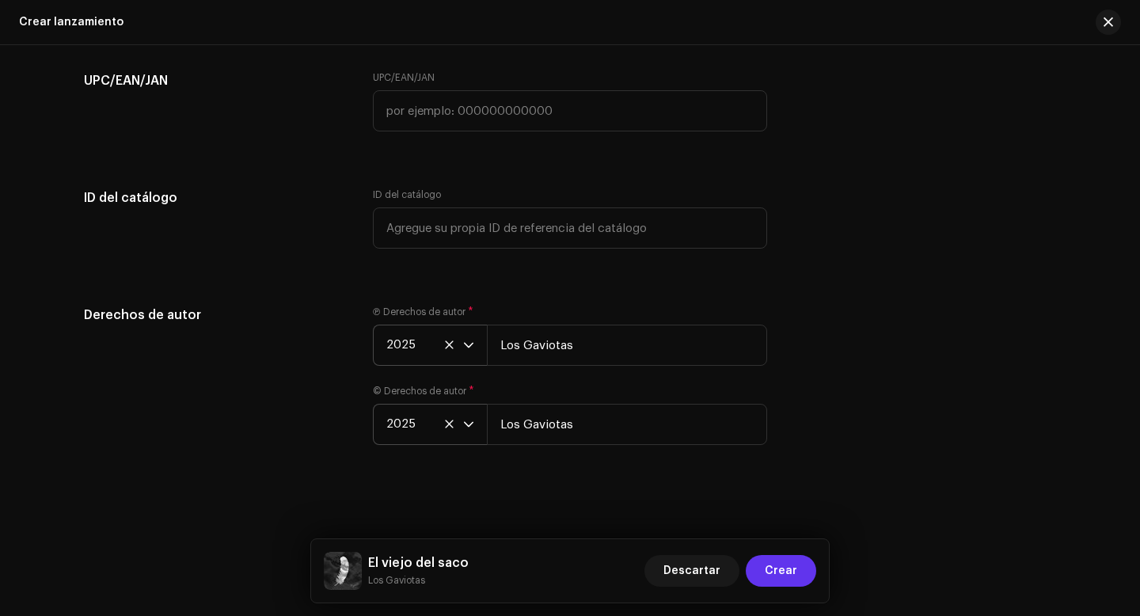
click at [775, 570] on span "Crear" at bounding box center [781, 571] width 32 height 32
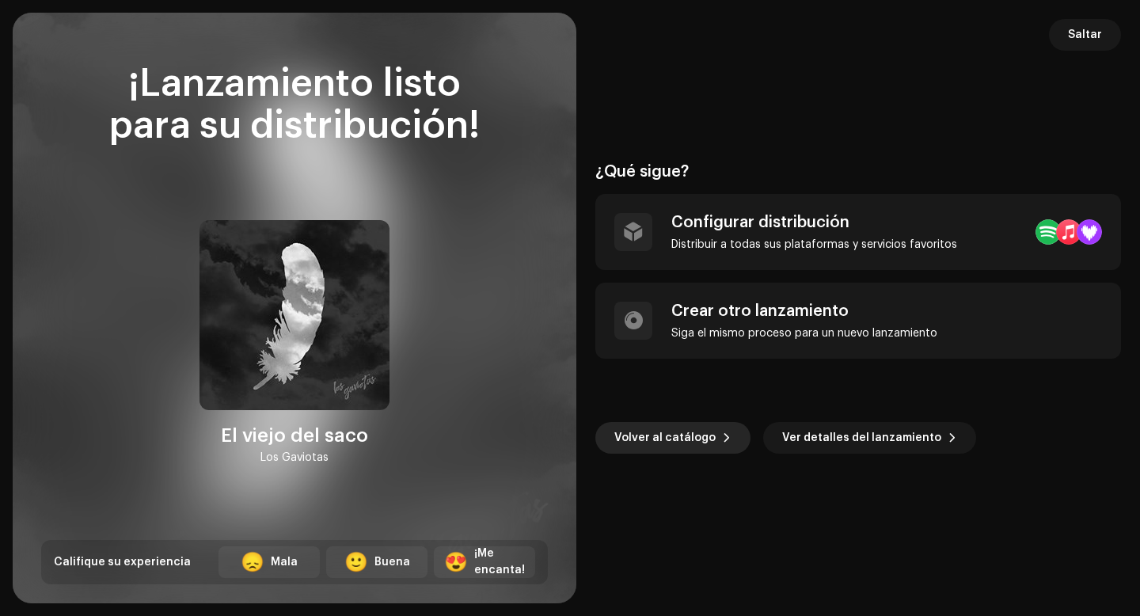
click at [691, 439] on span "Volver al catálogo" at bounding box center [664, 438] width 101 height 32
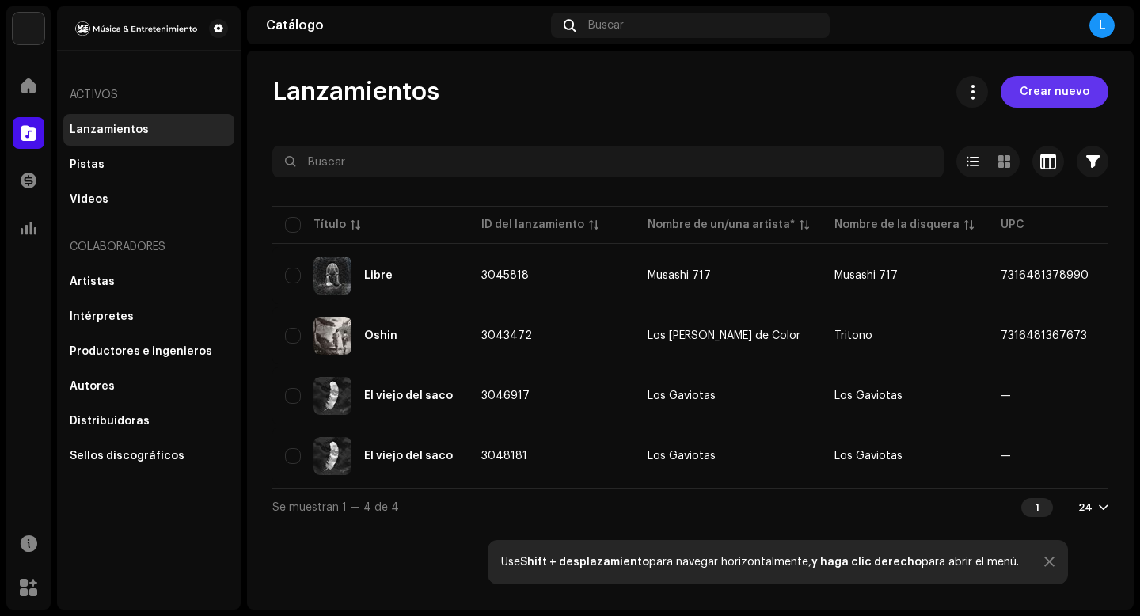
click at [1045, 90] on span "Crear nuevo" at bounding box center [1055, 92] width 70 height 32
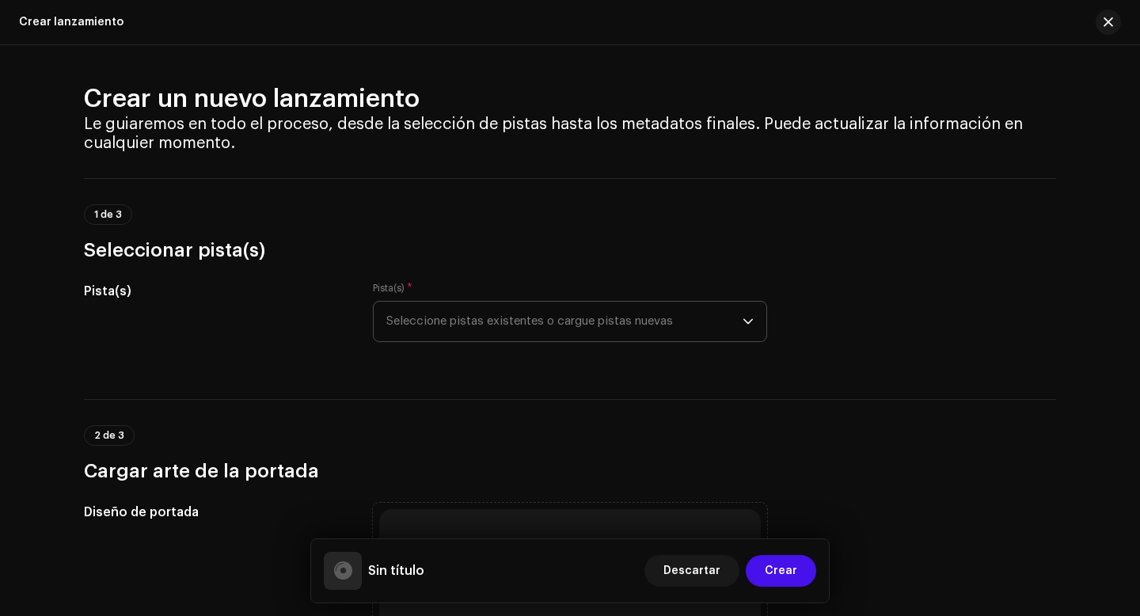
click at [518, 324] on span "Seleccione pistas existentes o cargue pistas nuevas" at bounding box center [564, 322] width 356 height 40
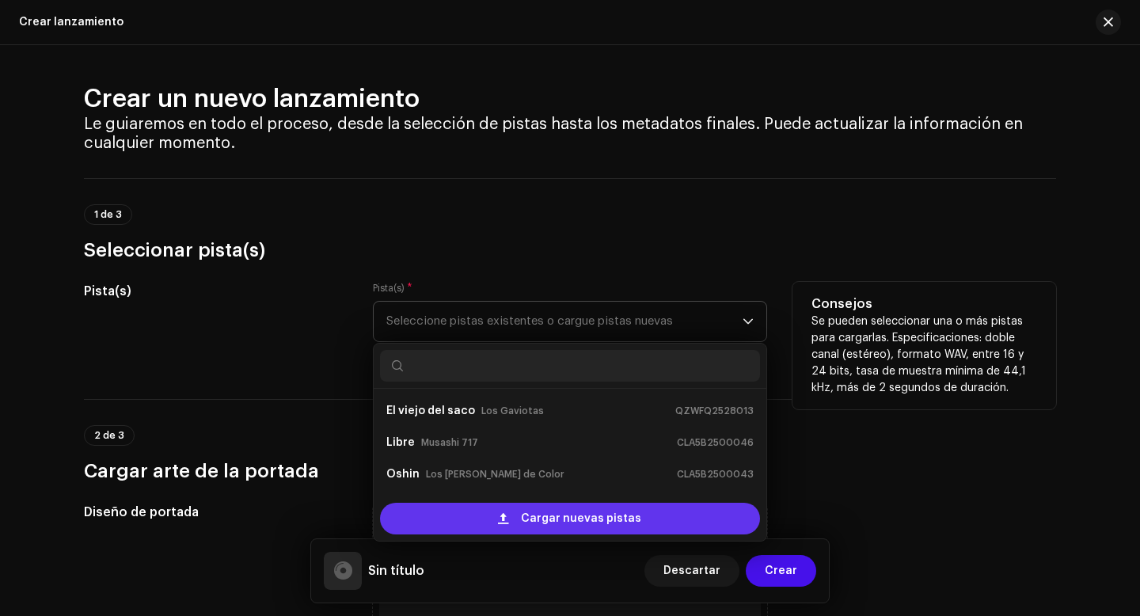
click at [513, 515] on div "Cargar nuevas pistas" at bounding box center [570, 519] width 380 height 32
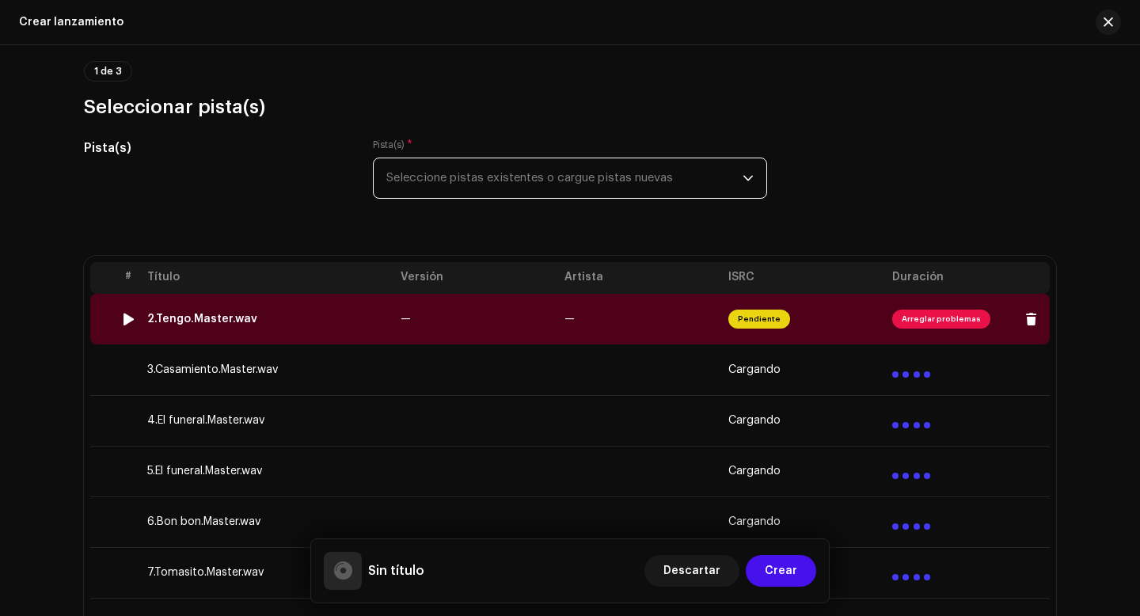
scroll to position [148, 0]
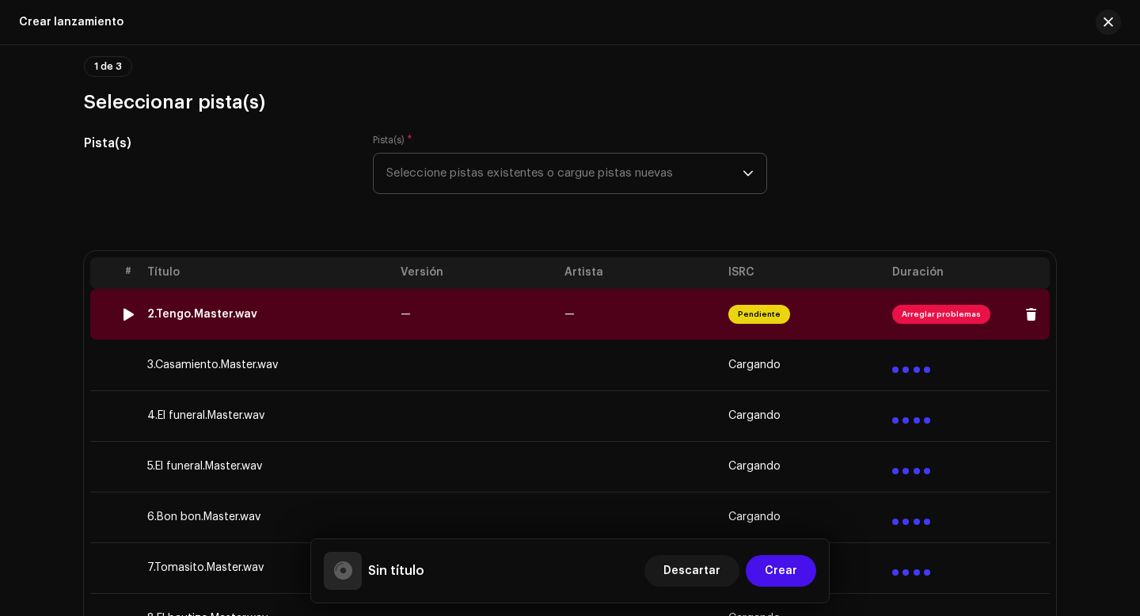
click at [916, 314] on span "Arreglar problemas" at bounding box center [941, 314] width 98 height 19
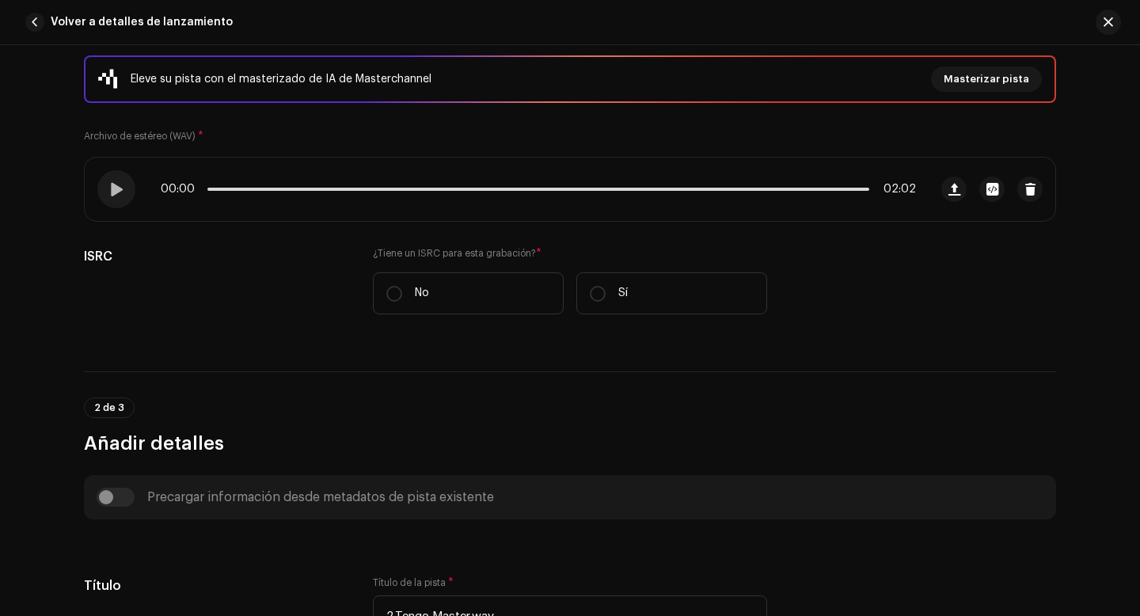
scroll to position [245, 0]
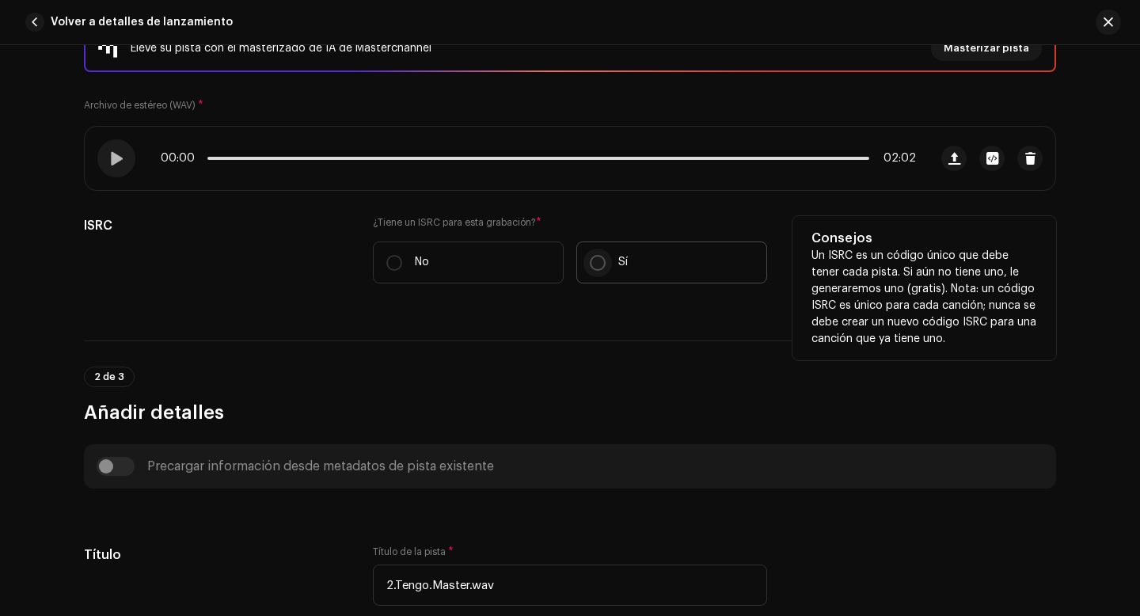
click at [595, 260] on input "Sí" at bounding box center [598, 263] width 16 height 16
radio input "true"
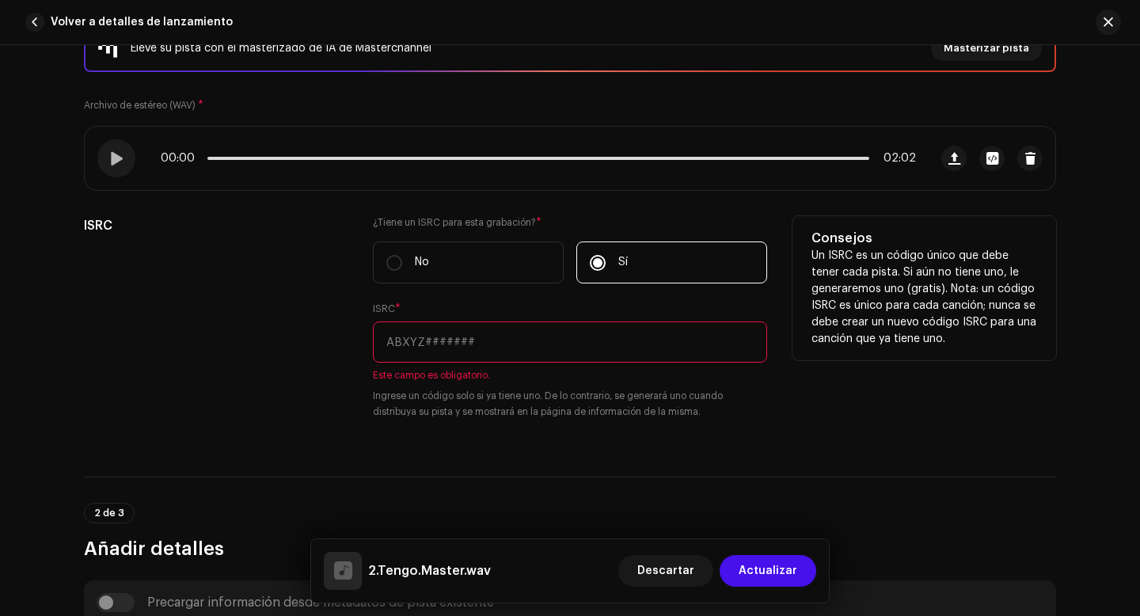
click at [539, 348] on input "text" at bounding box center [570, 341] width 394 height 41
click at [419, 346] on input "text" at bounding box center [570, 341] width 394 height 41
paste input "QZWFQ2528014"
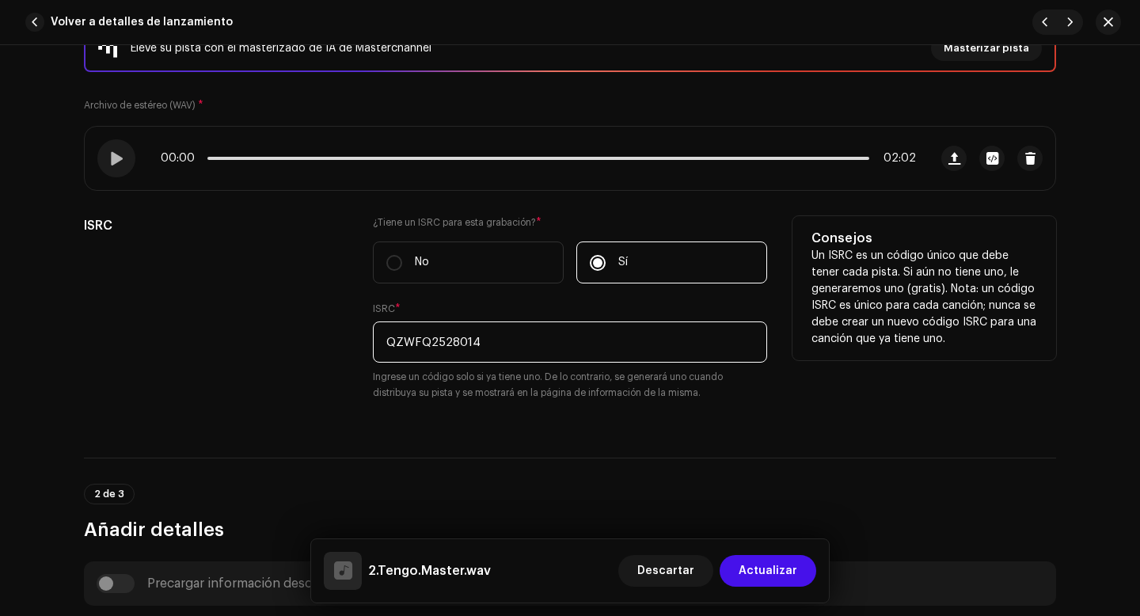
type input "QZWFQ2528014"
click at [328, 371] on div "ISRC" at bounding box center [216, 317] width 264 height 203
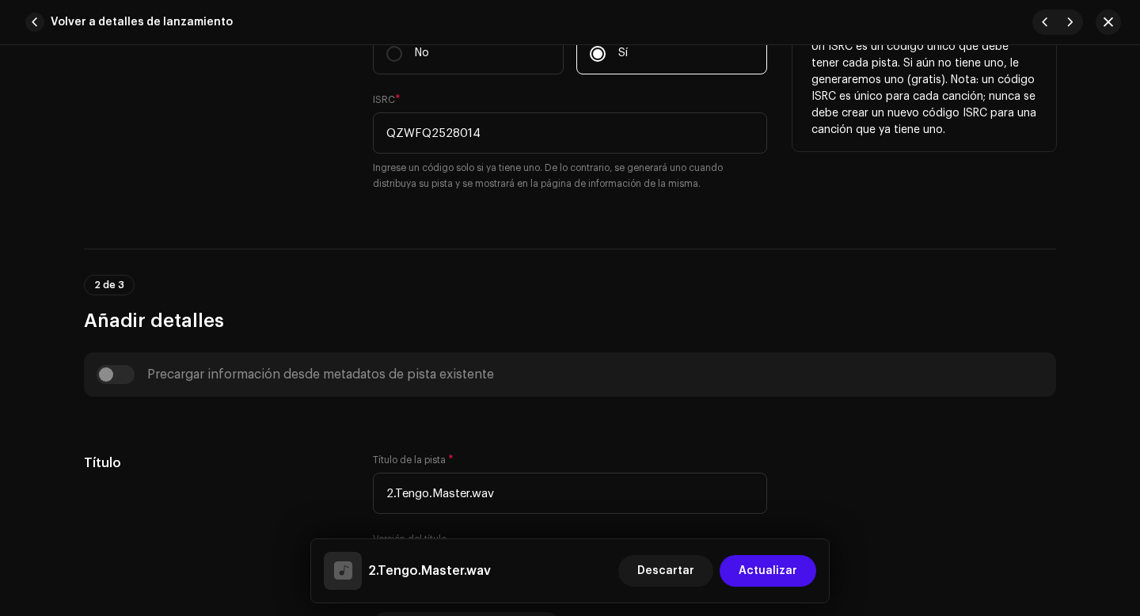
scroll to position [492, 0]
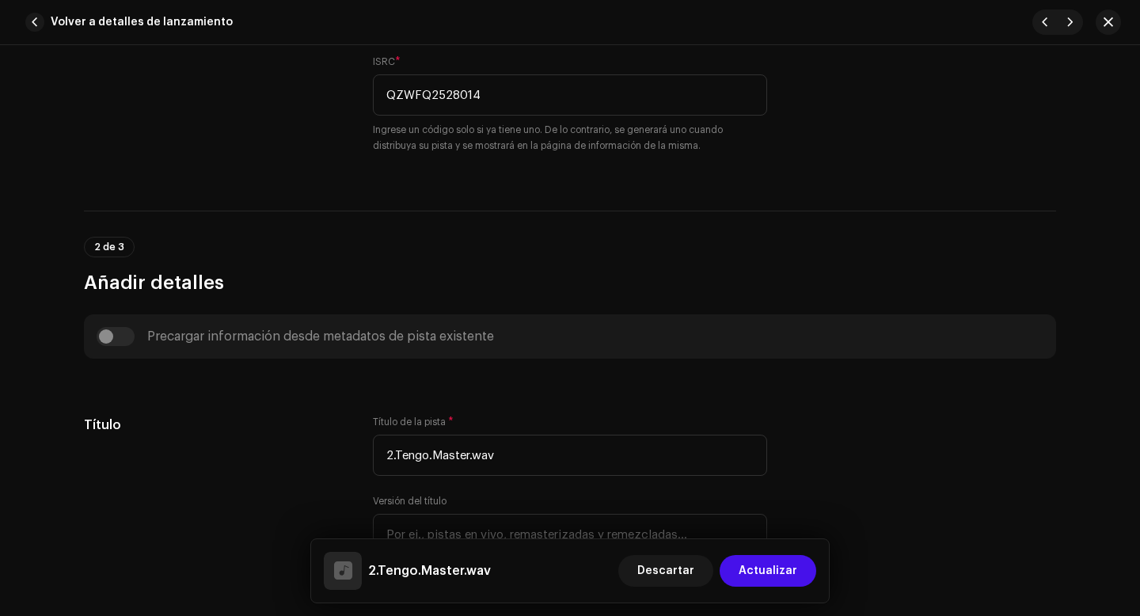
click at [104, 340] on div "Precargar información desde metadatos de pista existente" at bounding box center [570, 336] width 947 height 19
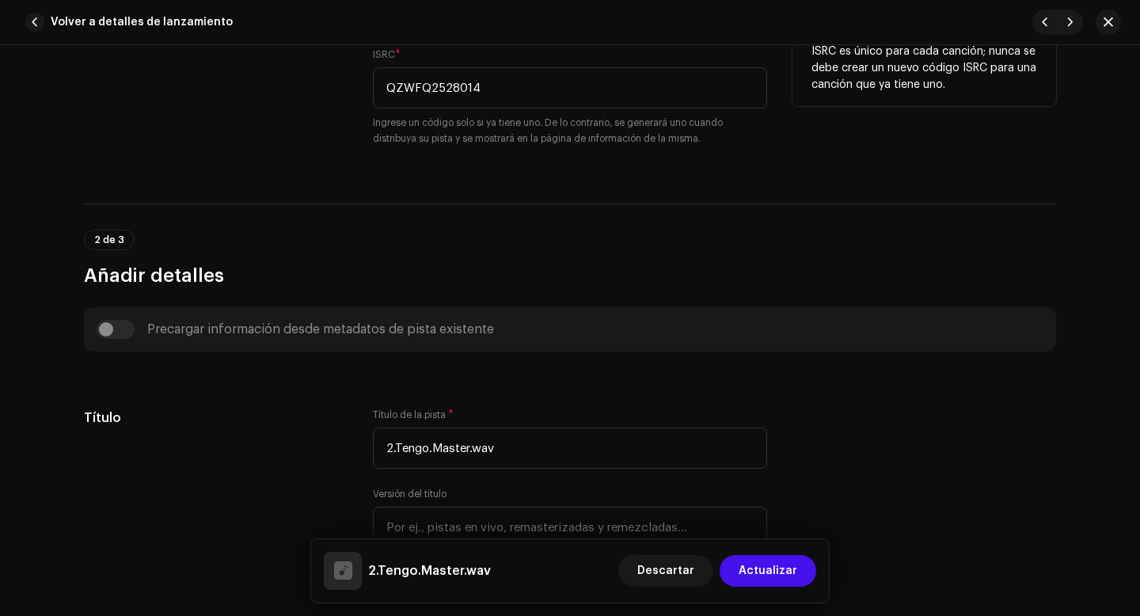
scroll to position [523, 0]
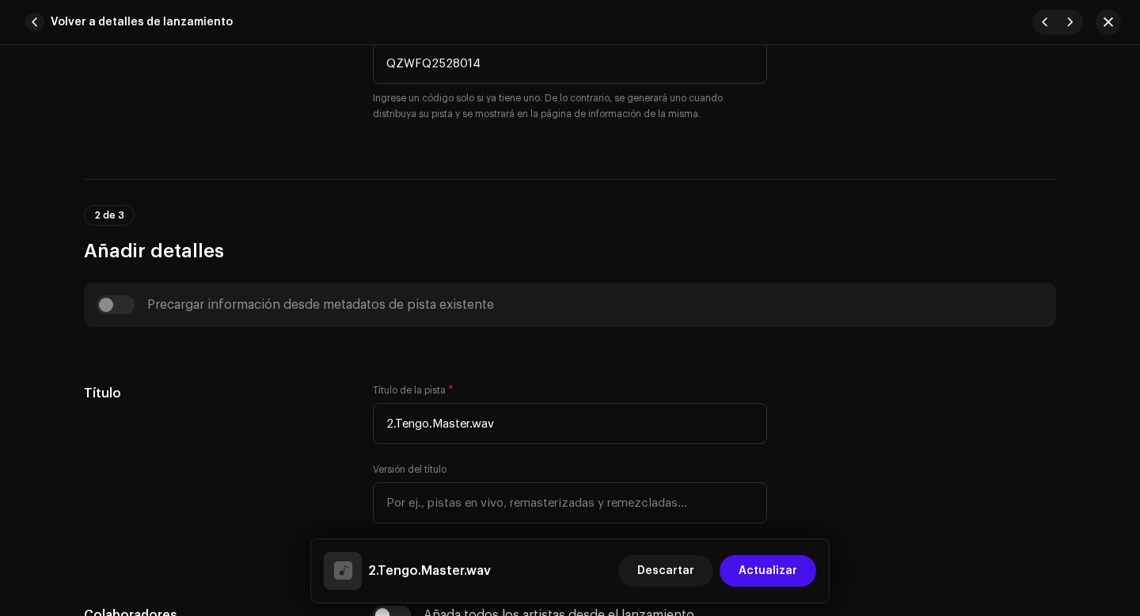
click at [108, 306] on div "Precargar información desde metadatos de pista existente" at bounding box center [570, 304] width 947 height 19
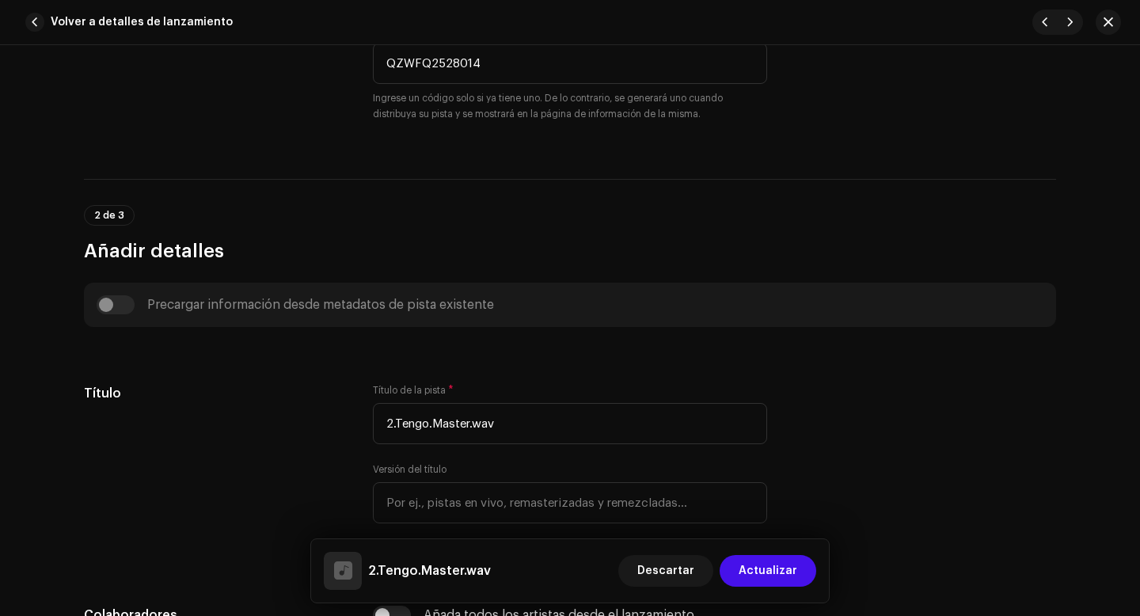
click at [106, 310] on div "Precargar información desde metadatos de pista existente" at bounding box center [570, 304] width 947 height 19
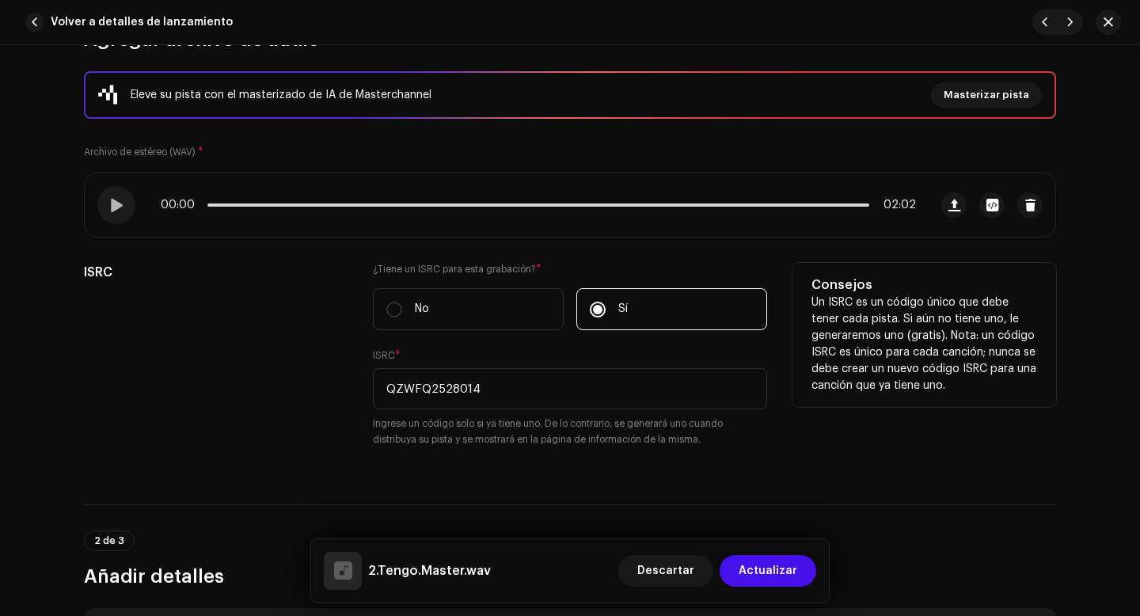
scroll to position [215, 0]
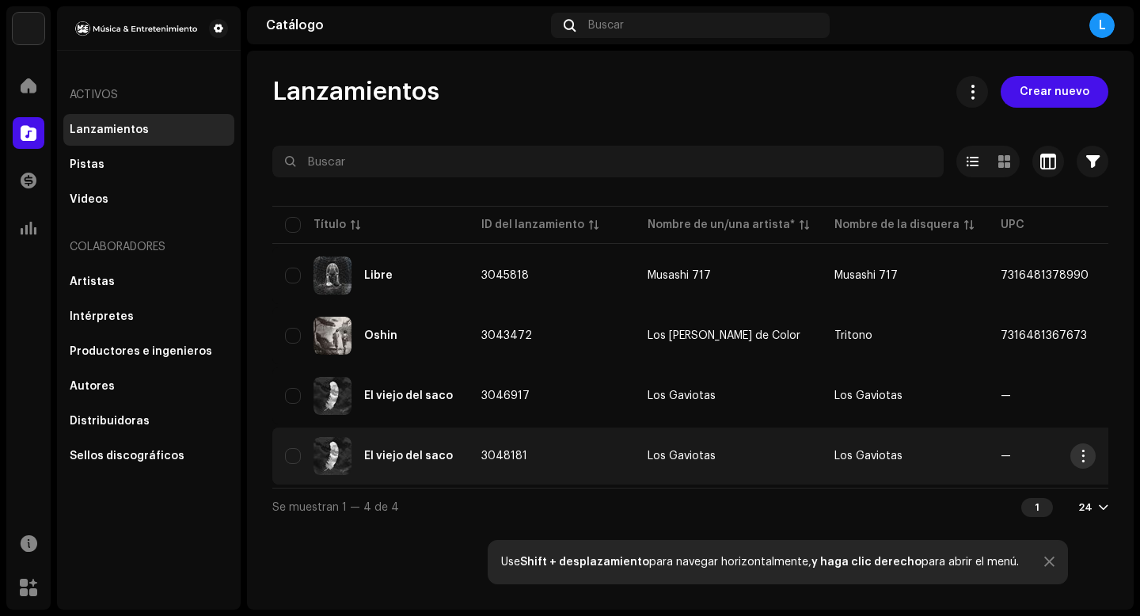
click at [1084, 457] on span "button" at bounding box center [1083, 456] width 12 height 13
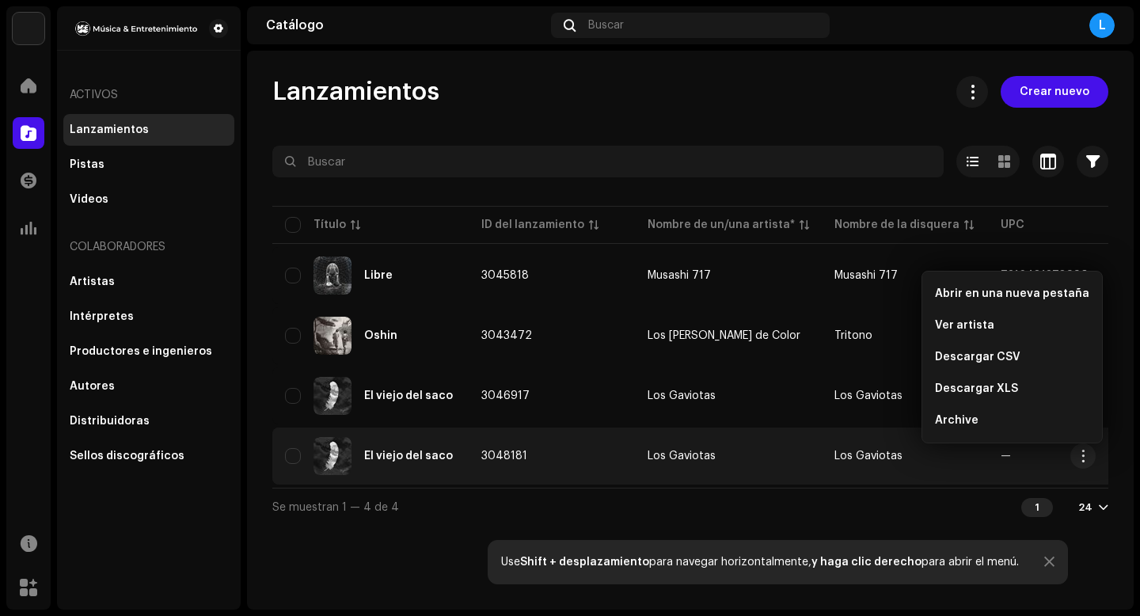
click at [433, 458] on div "El viejo del saco" at bounding box center [408, 455] width 89 height 11
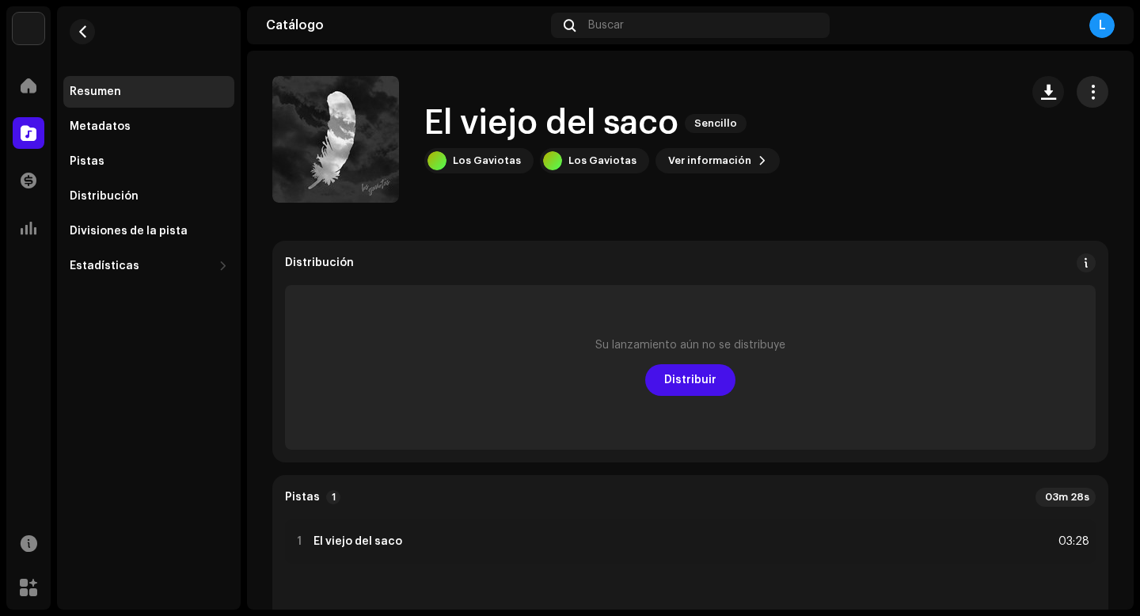
click at [1085, 93] on span "button" at bounding box center [1092, 91] width 15 height 13
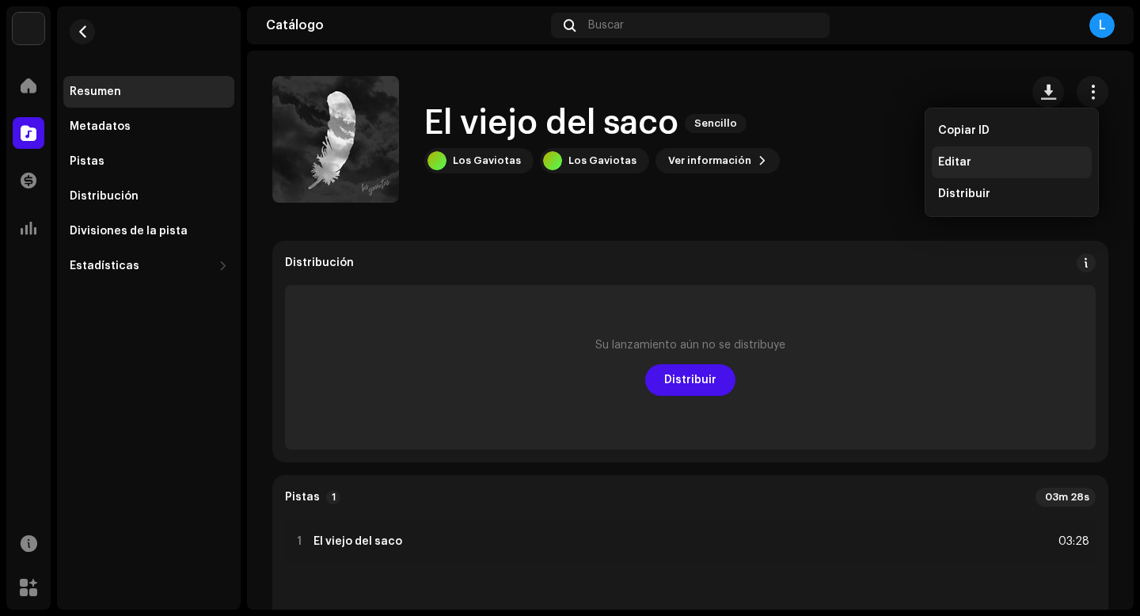
click at [956, 167] on span "Editar" at bounding box center [954, 162] width 33 height 13
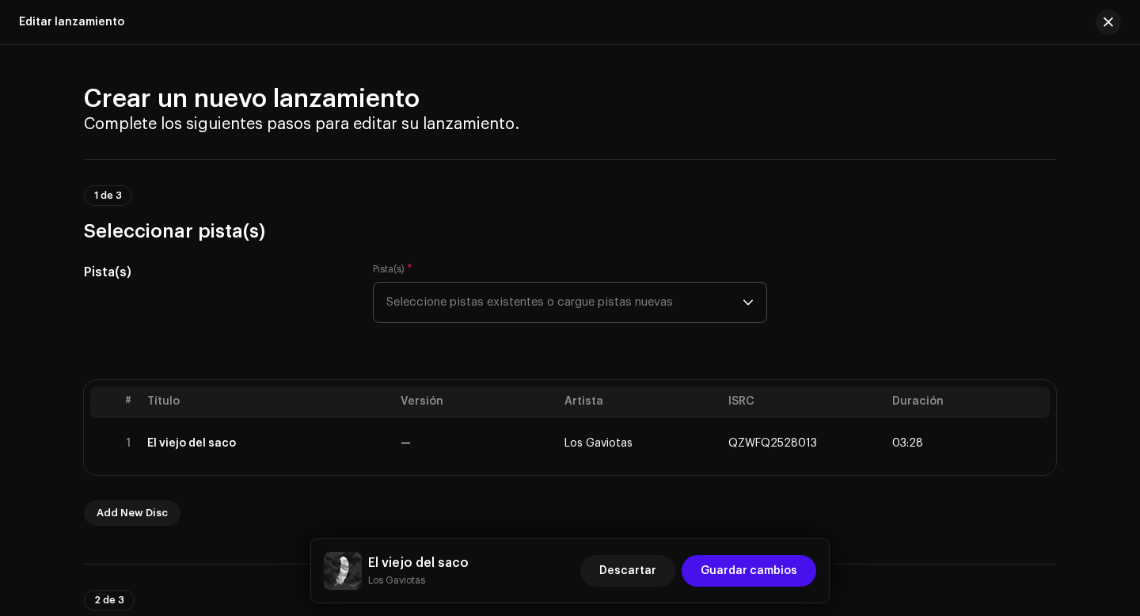
click at [746, 303] on icon "dropdown trigger" at bounding box center [748, 302] width 11 height 11
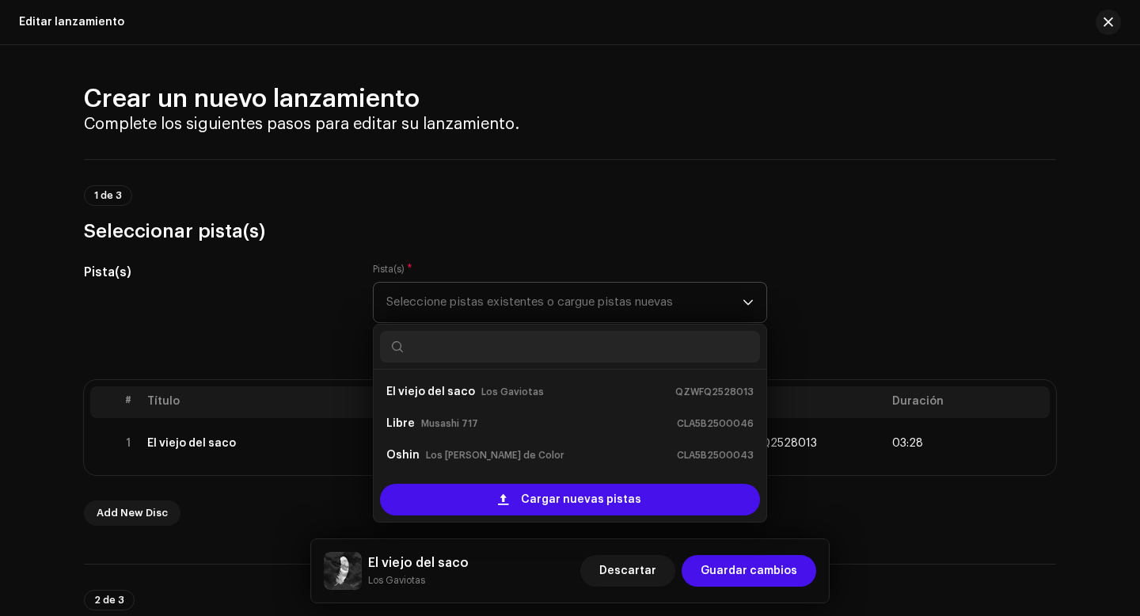
click at [746, 303] on icon "dropdown trigger" at bounding box center [748, 302] width 11 height 11
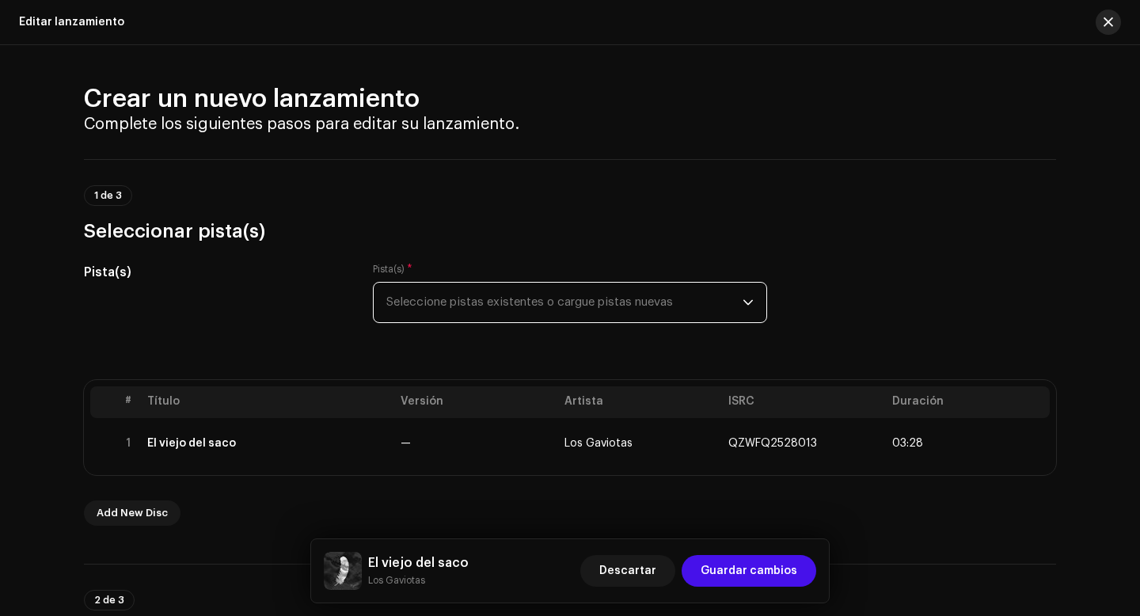
click at [1111, 22] on span "button" at bounding box center [1107, 22] width 9 height 13
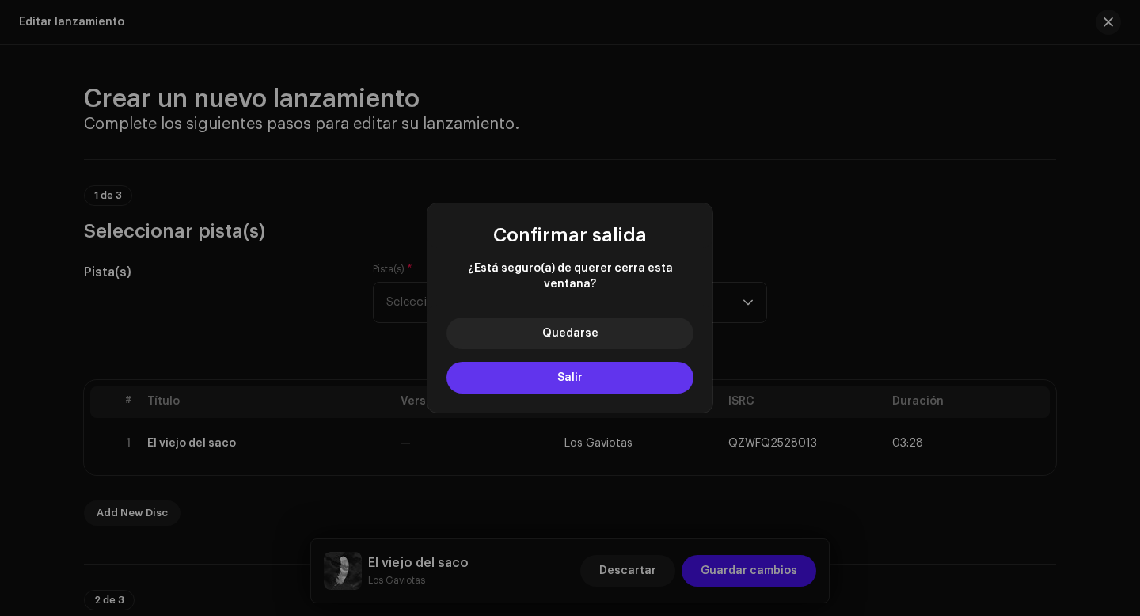
click at [576, 377] on button "Salir" at bounding box center [569, 378] width 247 height 32
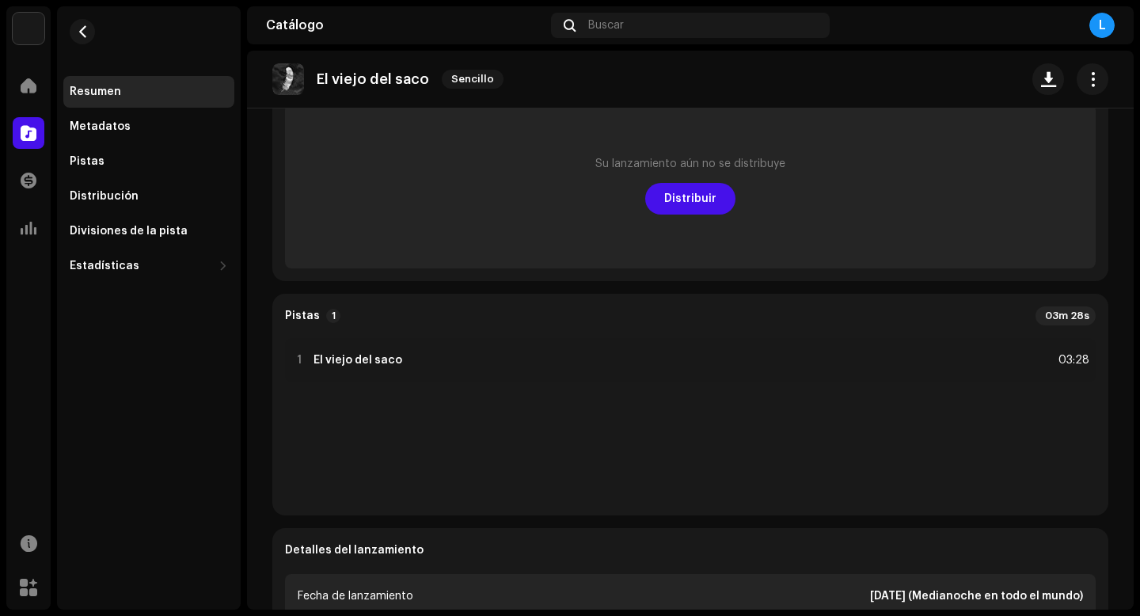
scroll to position [179, 0]
click at [32, 131] on span at bounding box center [29, 133] width 16 height 13
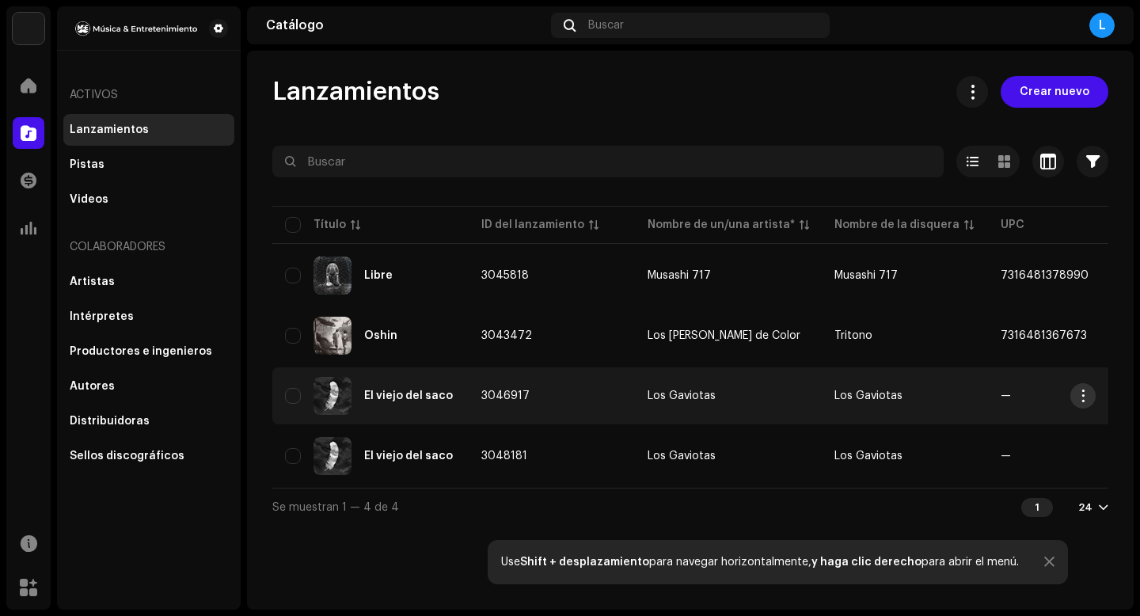
click at [1085, 397] on span "button" at bounding box center [1083, 395] width 12 height 13
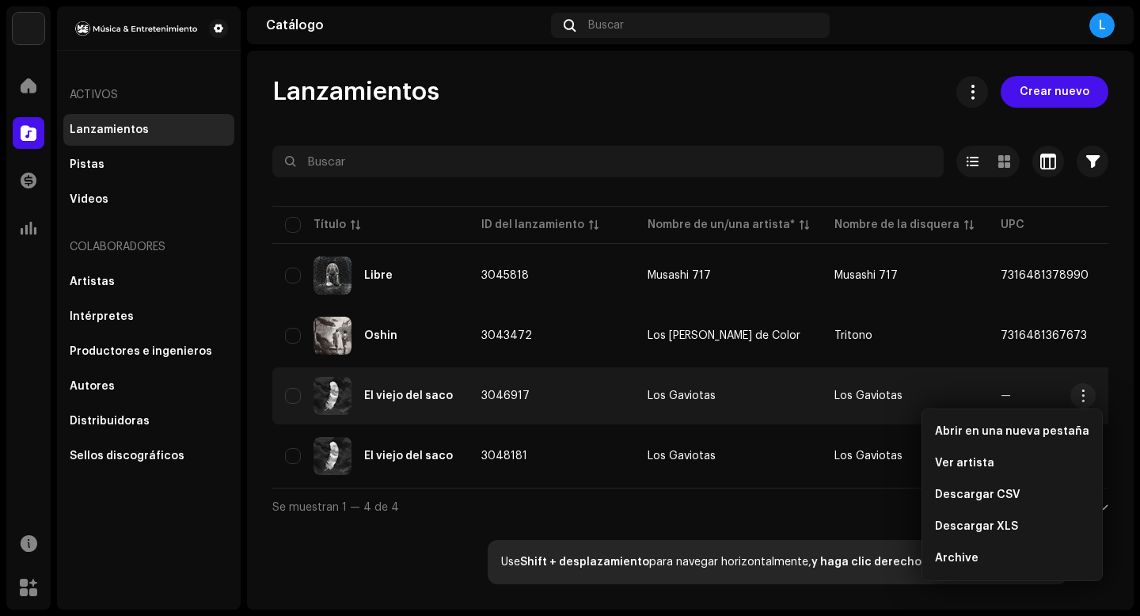
click at [839, 394] on span "Los Gaviotas" at bounding box center [868, 395] width 68 height 11
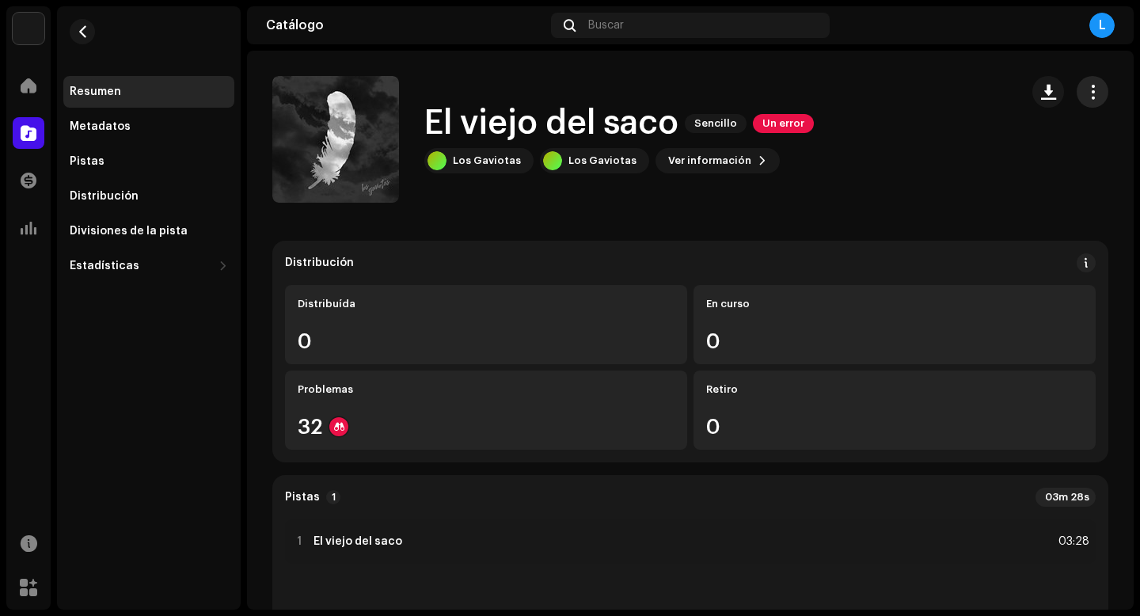
click at [1085, 93] on span "button" at bounding box center [1092, 91] width 15 height 13
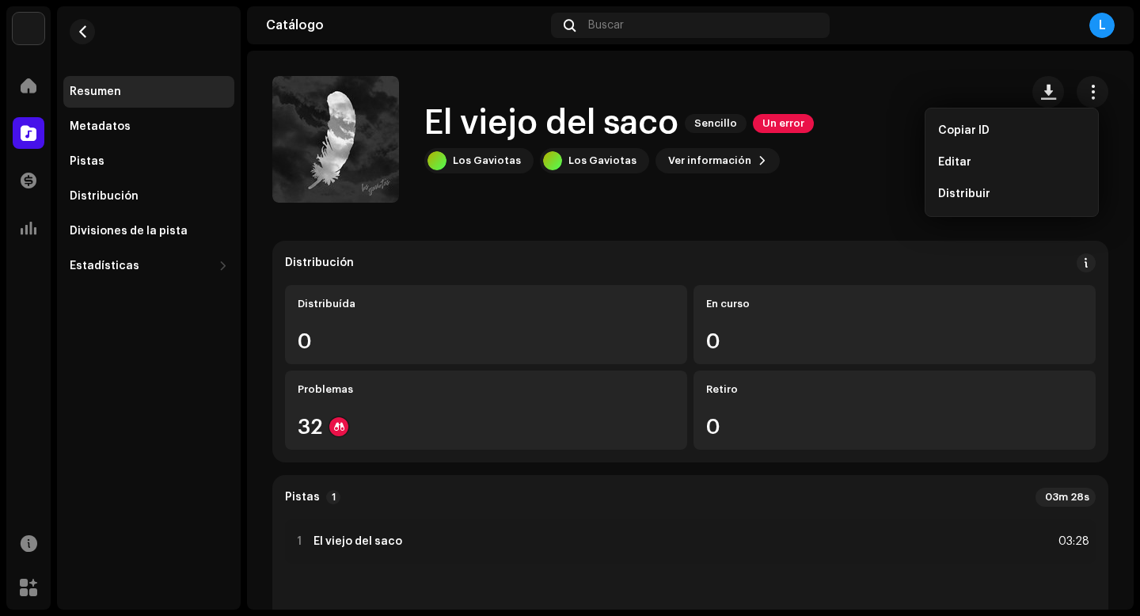
click at [848, 196] on div "El viejo del saco Sencillo Un error Los Gaviotas Los Gaviotas Ver información" at bounding box center [639, 139] width 735 height 127
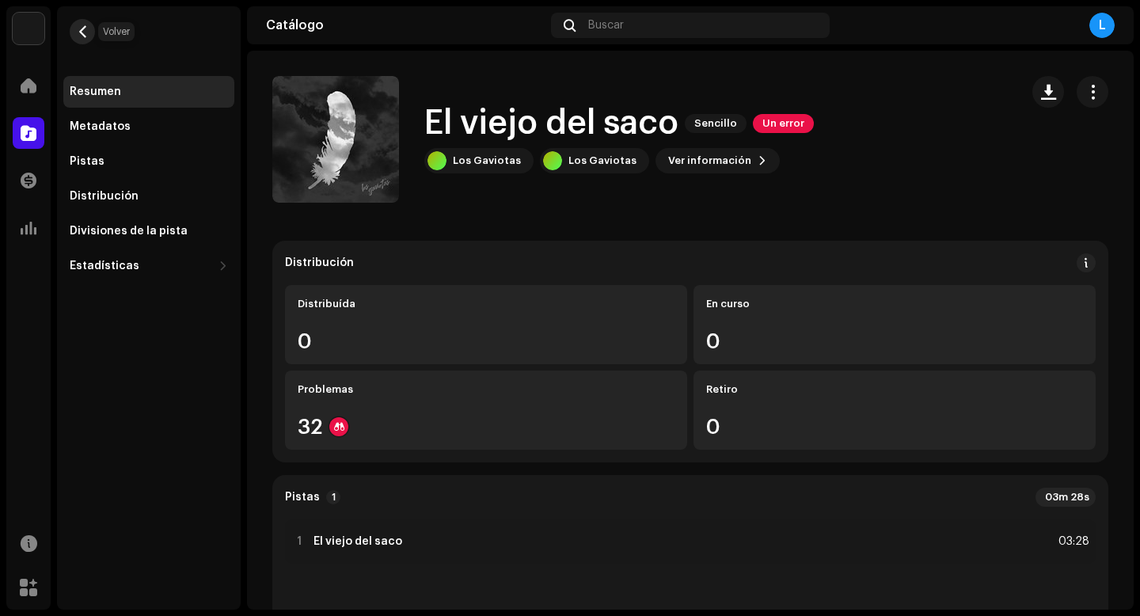
click at [88, 31] on button "button" at bounding box center [82, 31] width 25 height 25
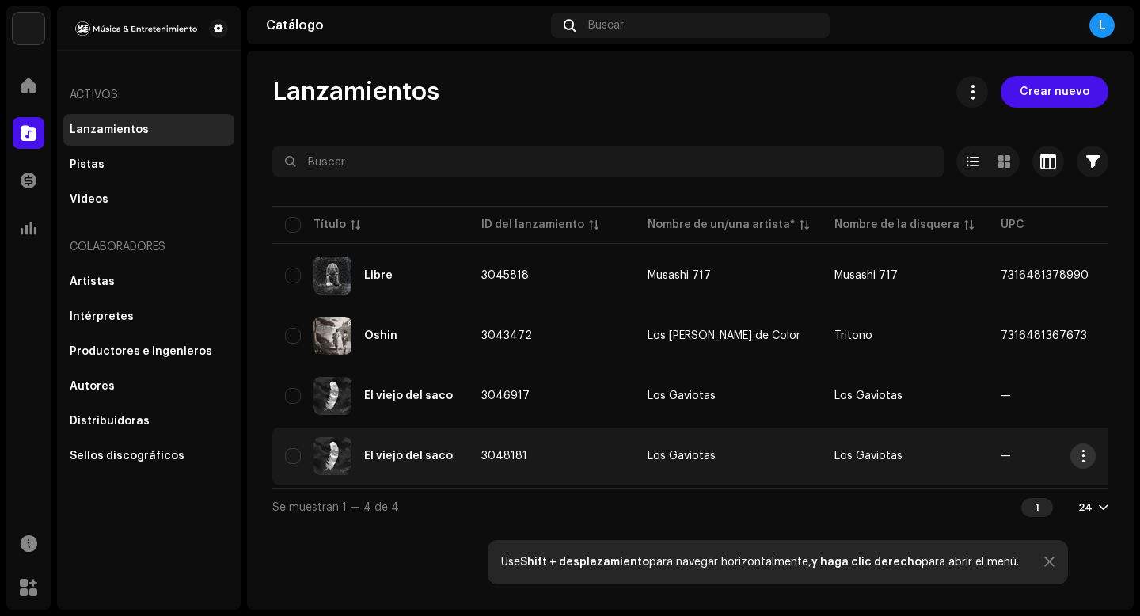
click at [1081, 458] on span "button" at bounding box center [1083, 456] width 12 height 13
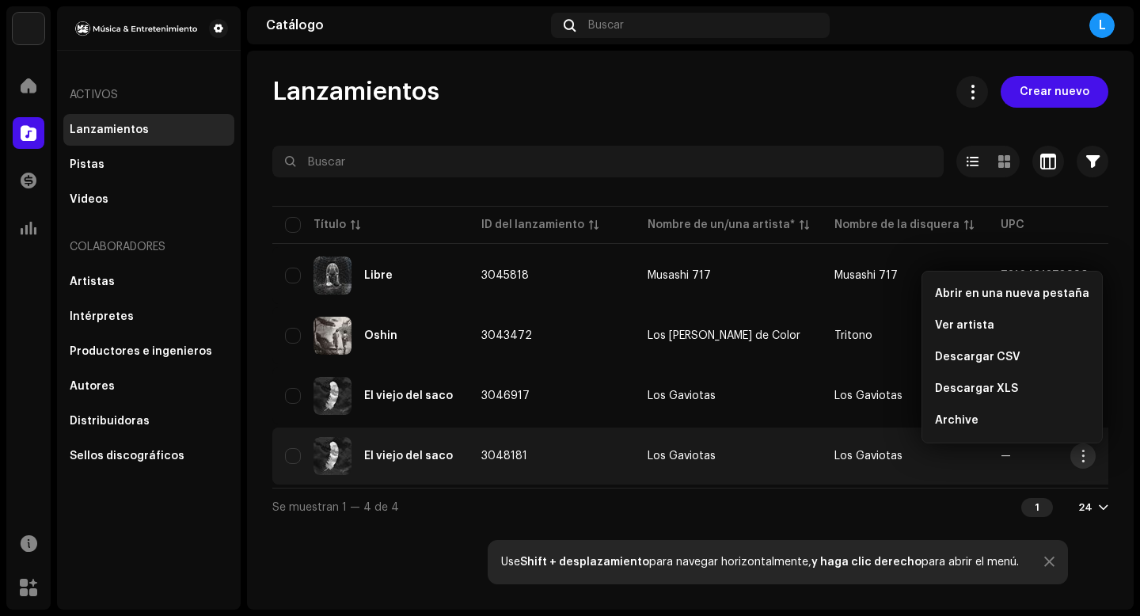
click at [1077, 459] on span "button" at bounding box center [1083, 456] width 12 height 13
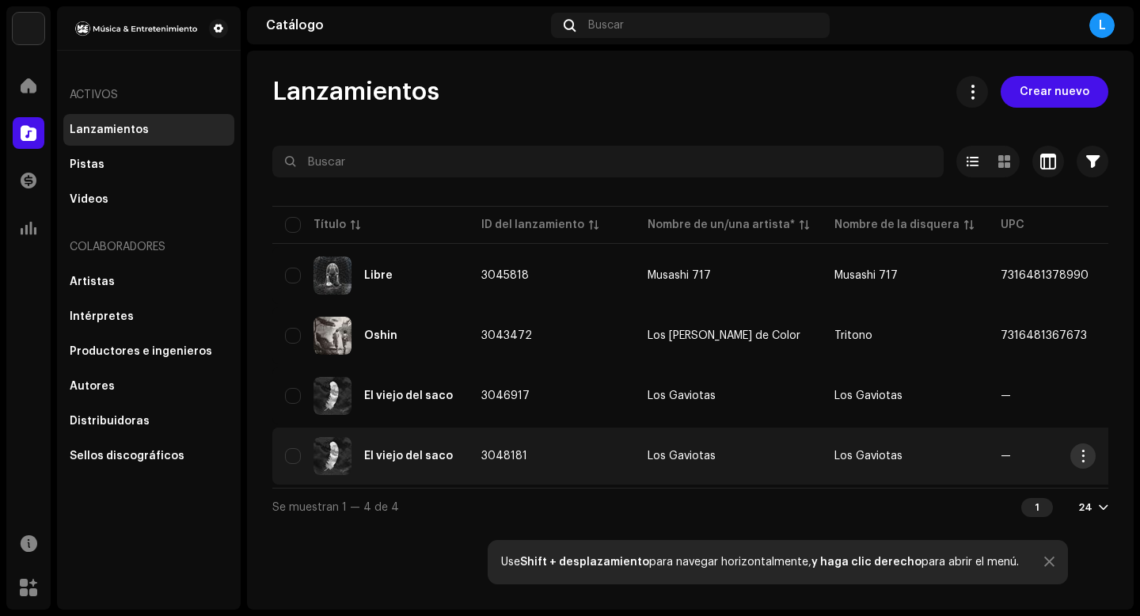
click at [1077, 459] on span "button" at bounding box center [1083, 456] width 12 height 13
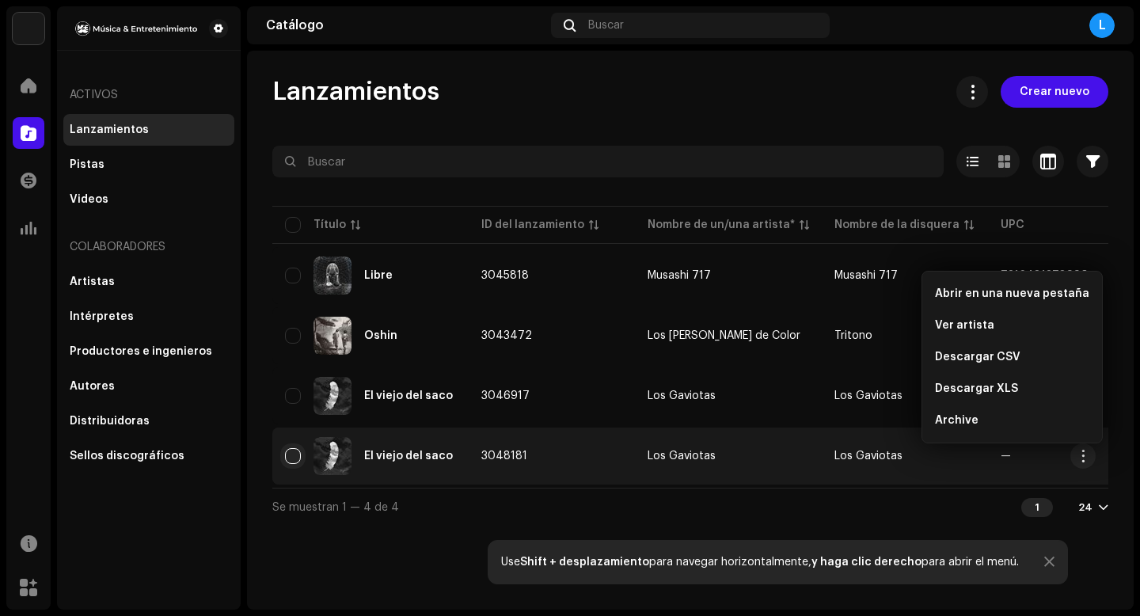
click at [294, 458] on input "checkbox" at bounding box center [293, 456] width 16 height 16
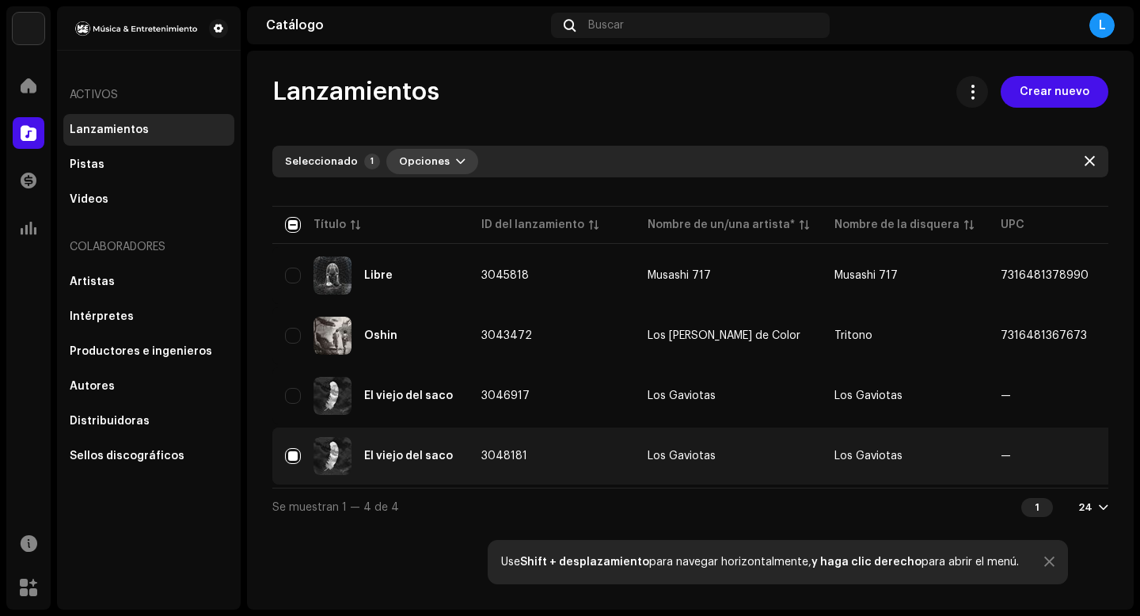
click at [456, 161] on span "button" at bounding box center [460, 161] width 9 height 13
click at [293, 459] on input "Row Selected" at bounding box center [293, 456] width 16 height 16
checkbox input "false"
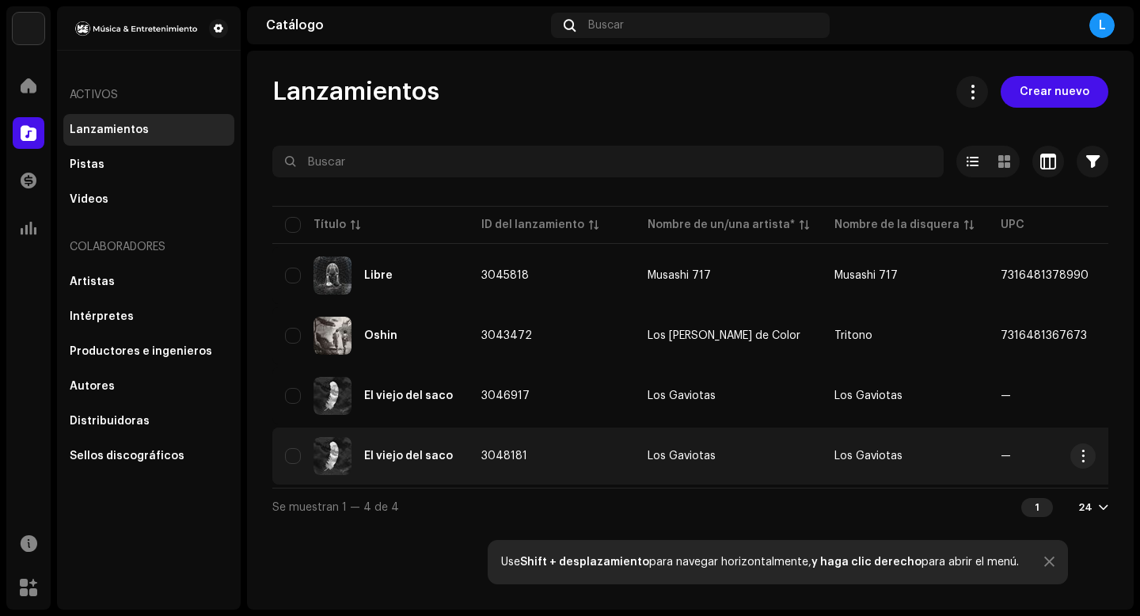
click at [416, 462] on div "El viejo del saco" at bounding box center [370, 456] width 171 height 38
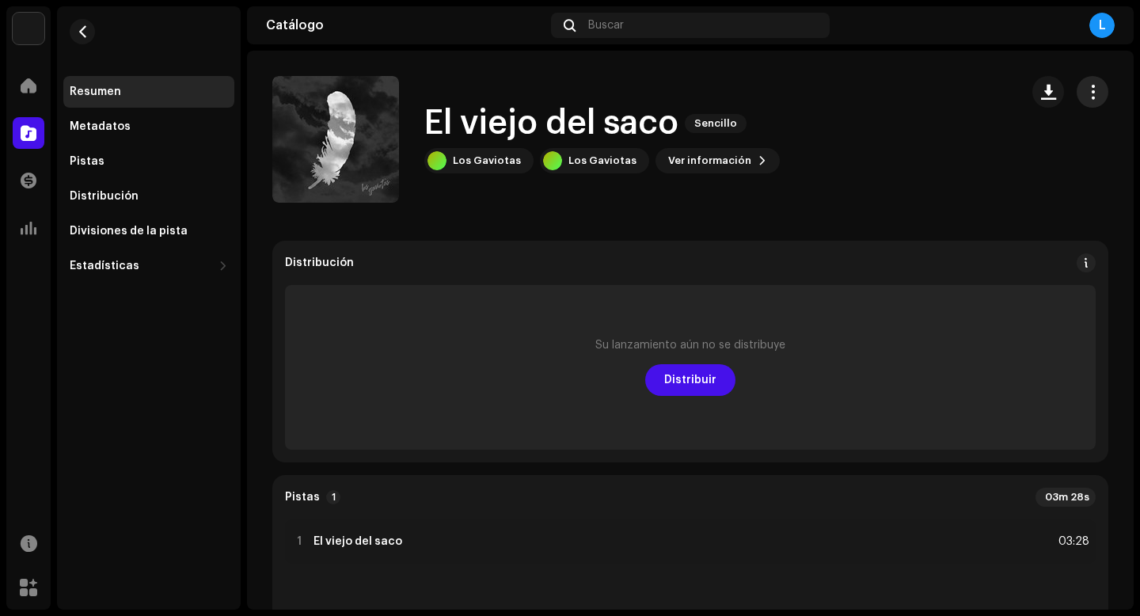
click at [1085, 96] on span "button" at bounding box center [1092, 91] width 15 height 13
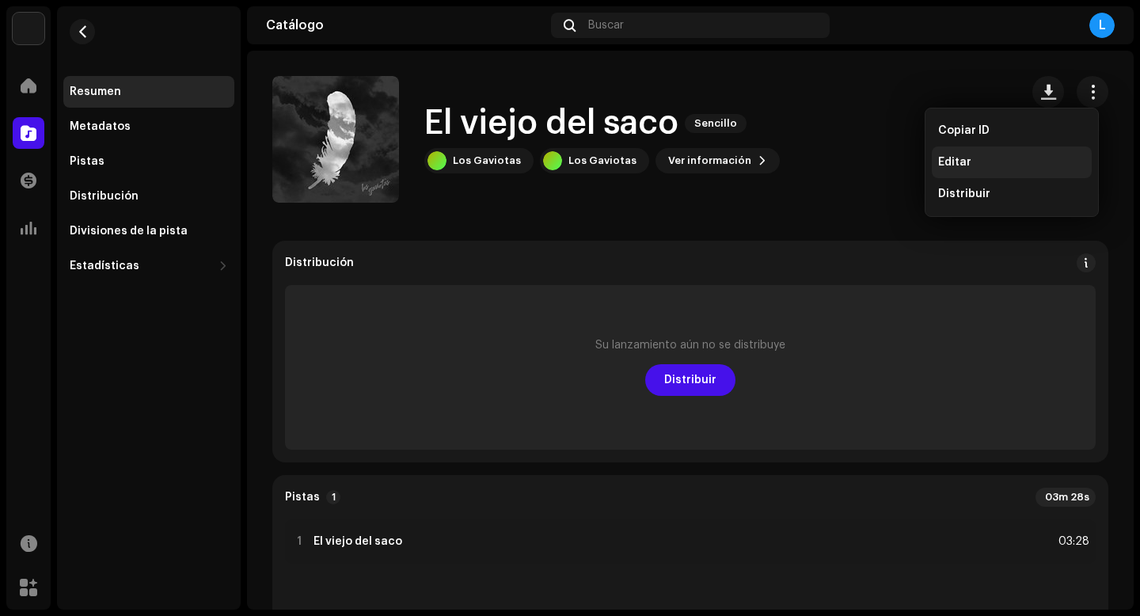
click at [977, 168] on div "Editar" at bounding box center [1011, 162] width 147 height 13
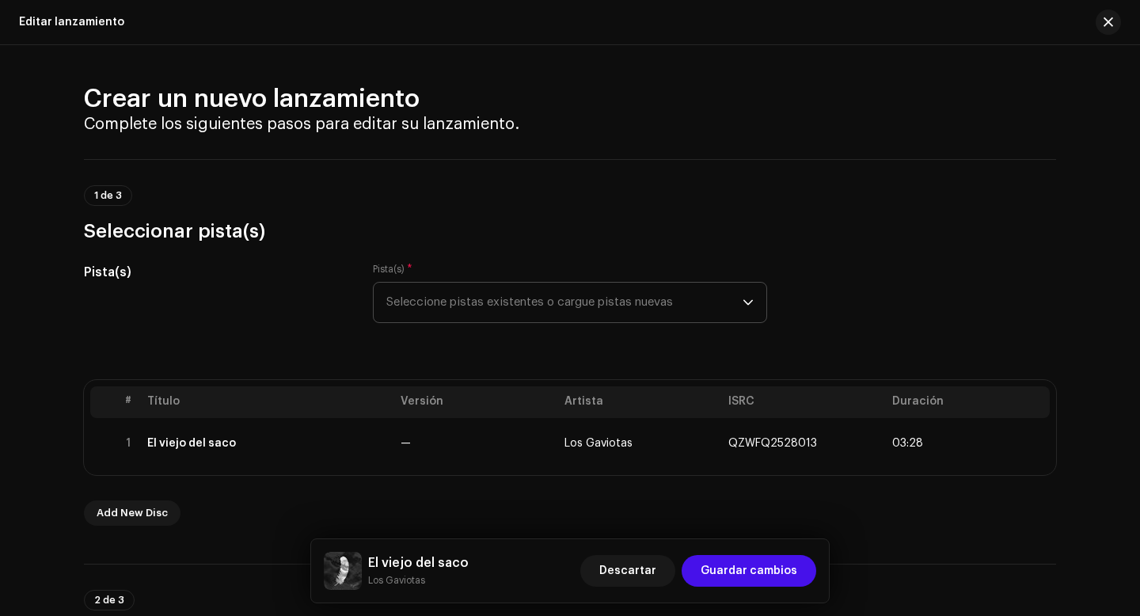
click at [748, 302] on icon "dropdown trigger" at bounding box center [747, 303] width 9 height 6
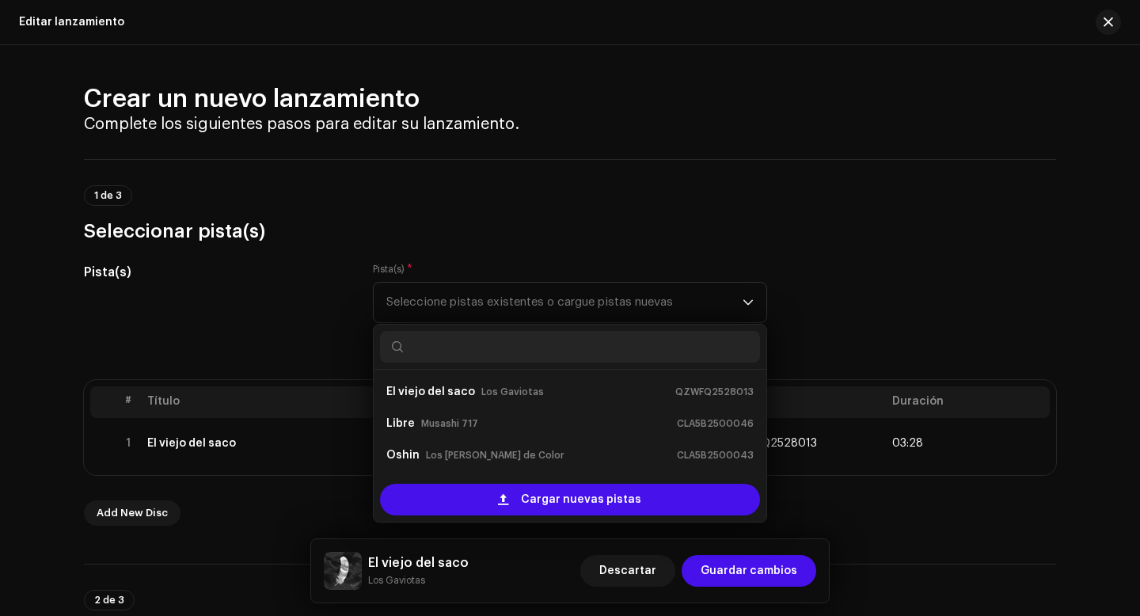
click at [864, 203] on div "1 de 3 Seleccionar pista(s)" at bounding box center [570, 214] width 972 height 59
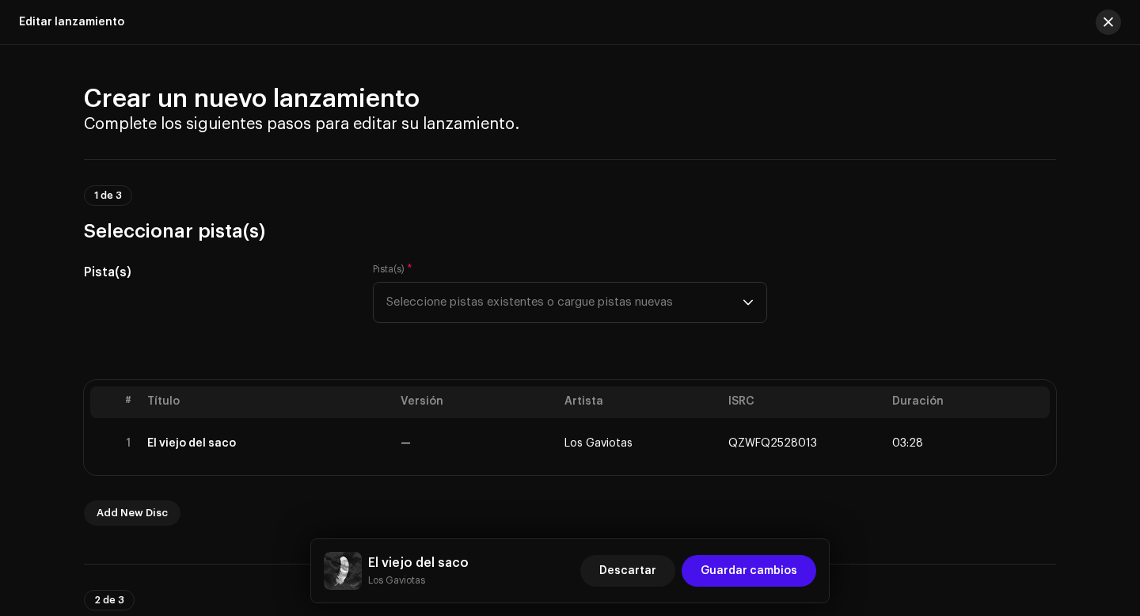
click at [1106, 25] on span "button" at bounding box center [1107, 22] width 9 height 13
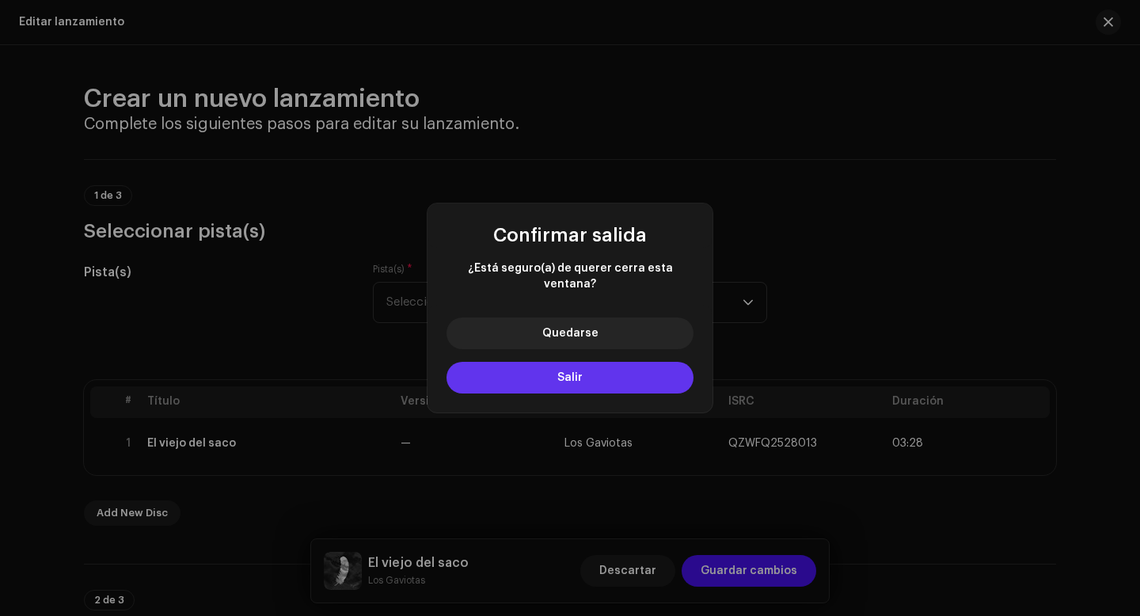
click at [587, 369] on button "Salir" at bounding box center [569, 378] width 247 height 32
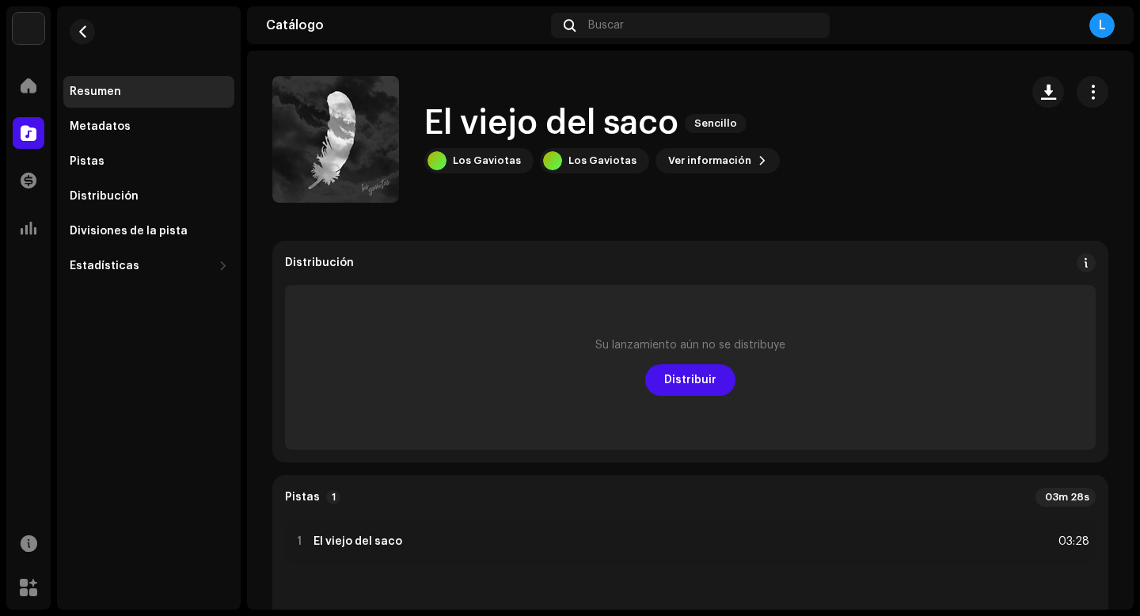
click at [102, 95] on div "Resumen" at bounding box center [95, 91] width 51 height 13
click at [30, 131] on span at bounding box center [29, 133] width 16 height 13
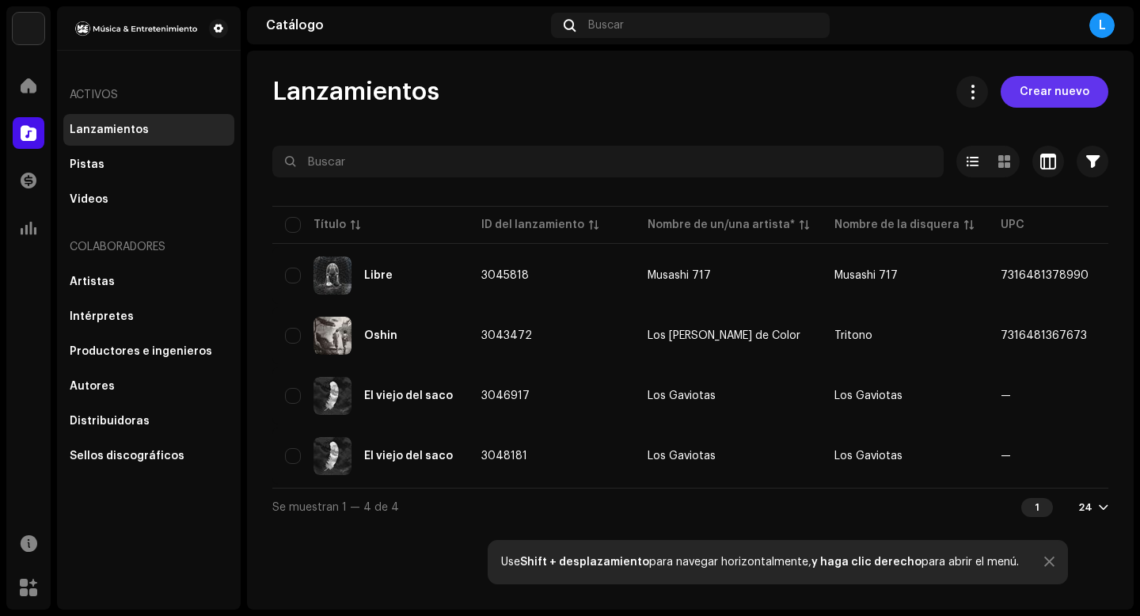
click at [1028, 101] on span "Crear nuevo" at bounding box center [1055, 92] width 70 height 32
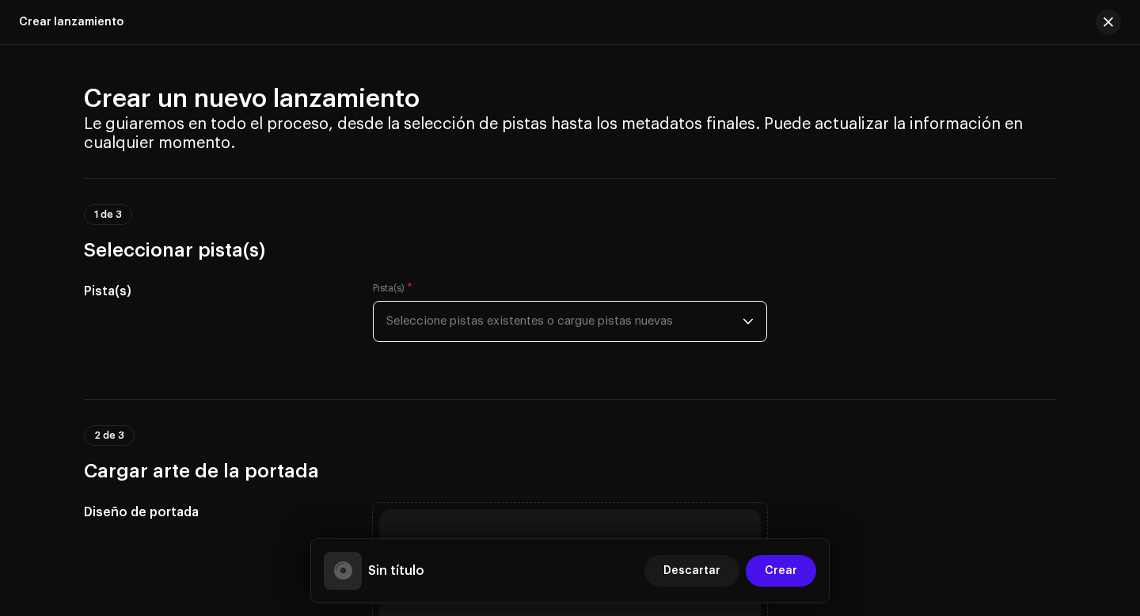
click at [417, 324] on span "Seleccione pistas existentes o cargue pistas nuevas" at bounding box center [564, 322] width 356 height 40
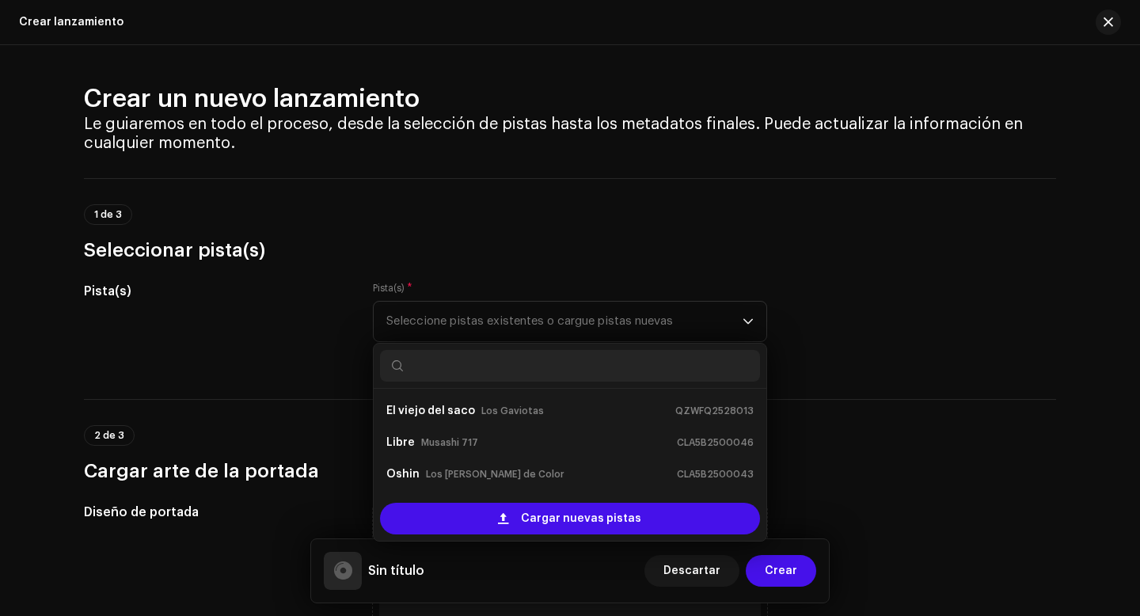
click at [469, 243] on h3 "Seleccionar pista(s)" at bounding box center [570, 249] width 972 height 25
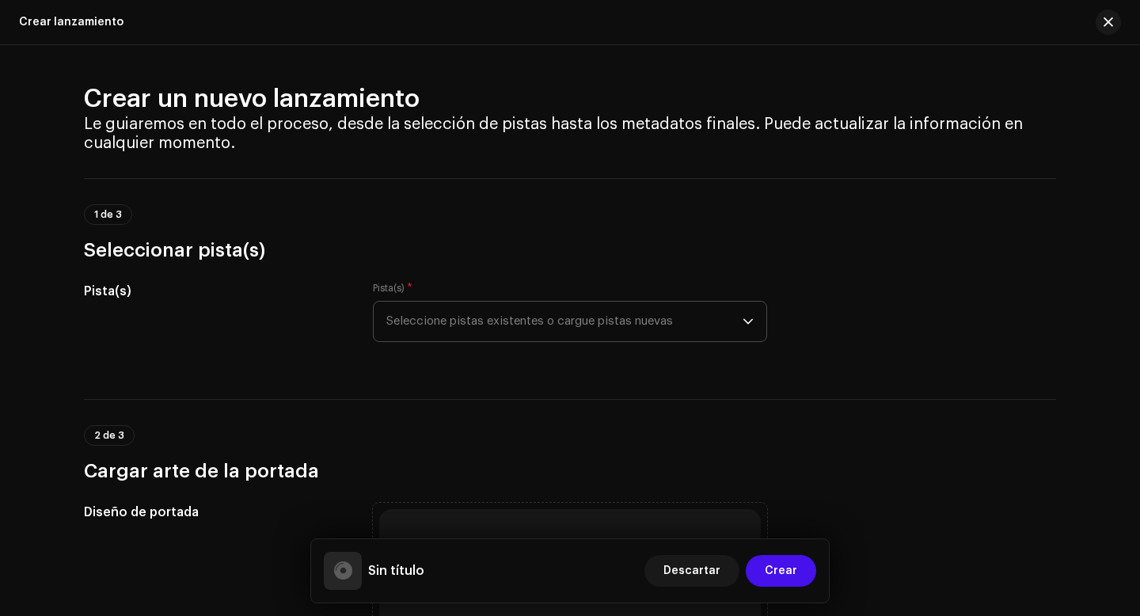
click at [462, 312] on span "Seleccione pistas existentes o cargue pistas nuevas" at bounding box center [564, 322] width 356 height 40
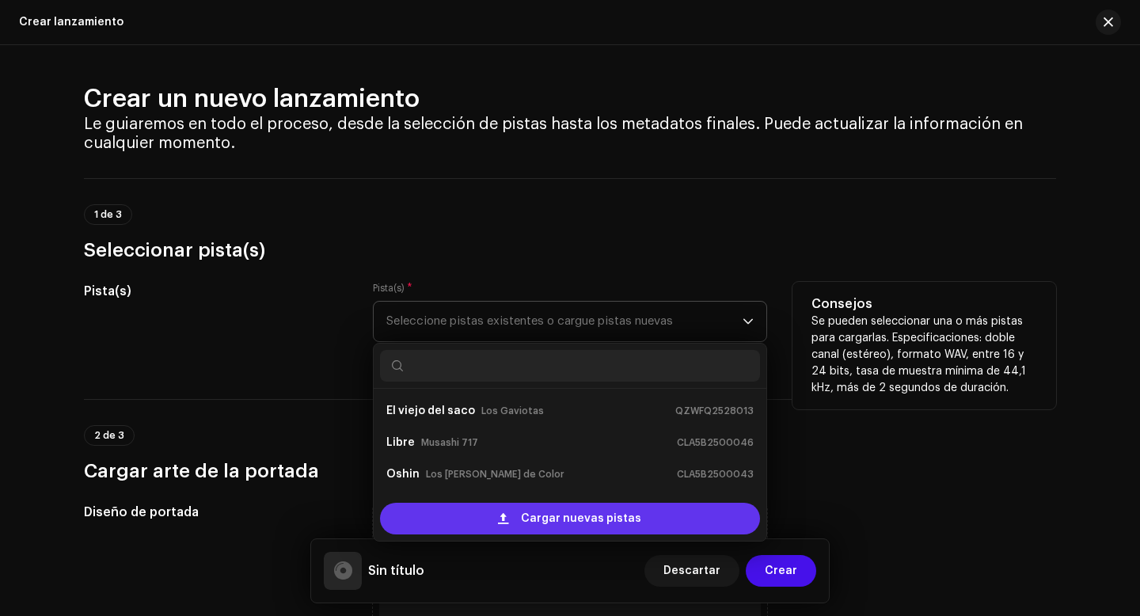
click at [553, 524] on span "Cargar nuevas pistas" at bounding box center [581, 519] width 120 height 32
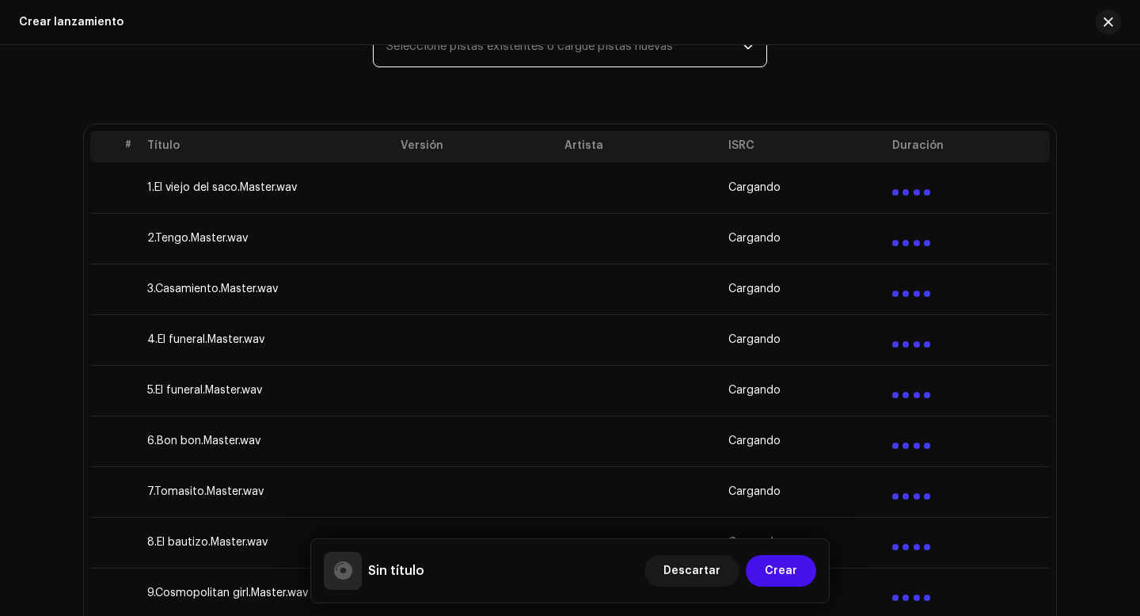
scroll to position [254, 0]
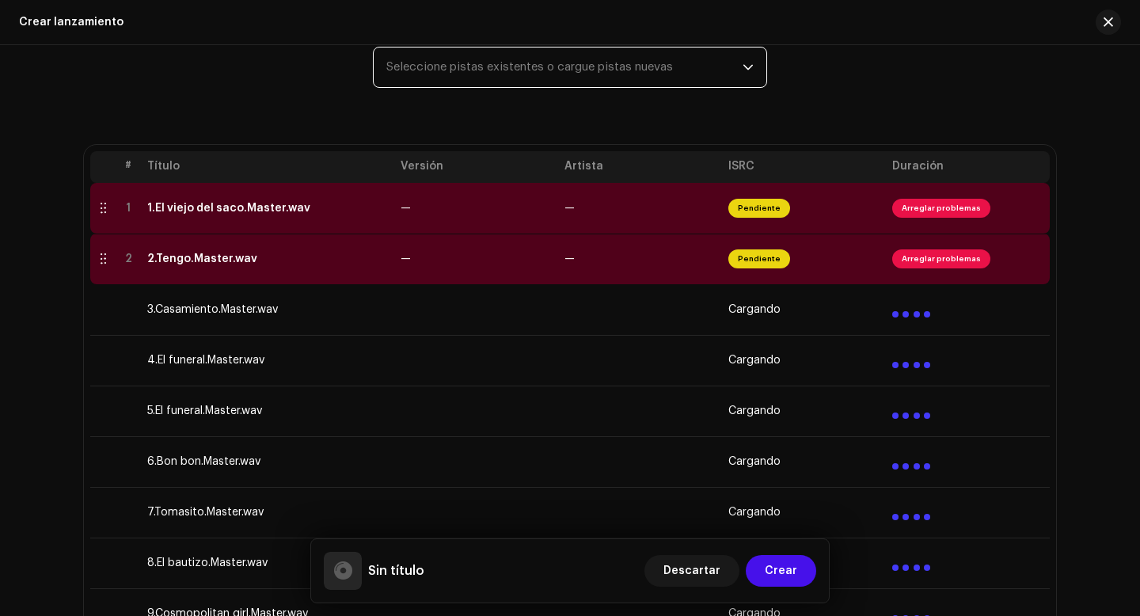
click at [928, 209] on span "Arreglar problemas" at bounding box center [941, 208] width 98 height 19
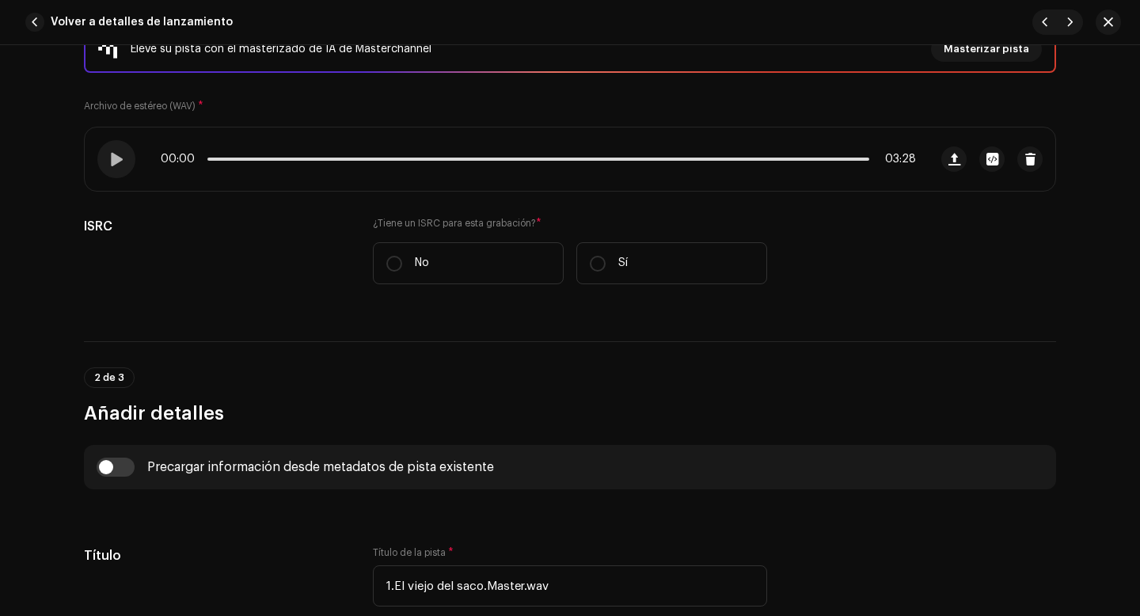
scroll to position [249, 0]
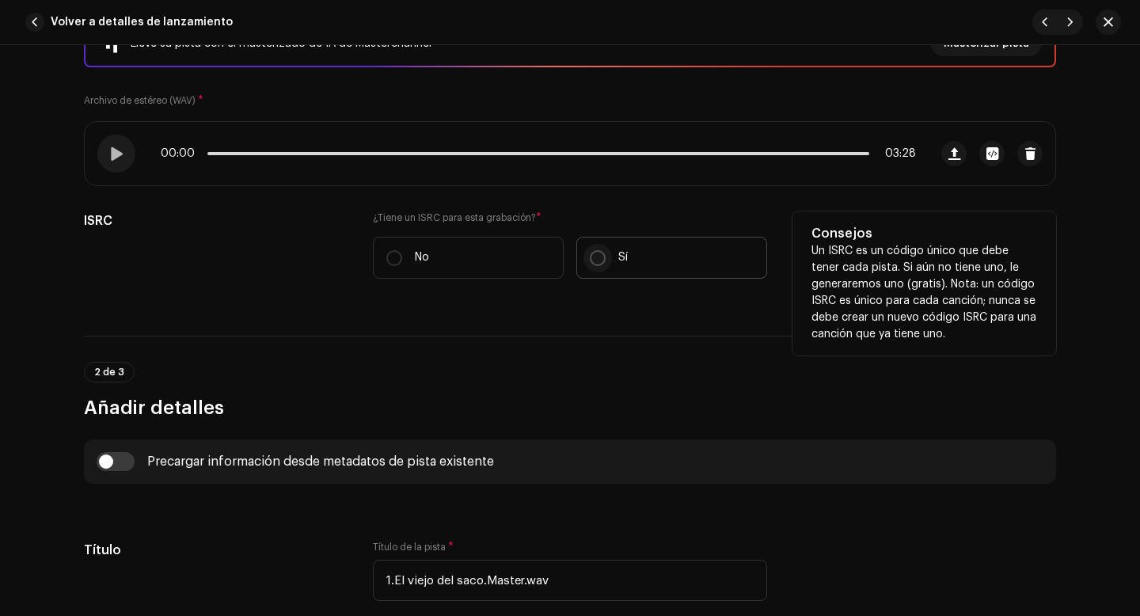
click at [595, 255] on input "Sí" at bounding box center [598, 258] width 16 height 16
radio input "true"
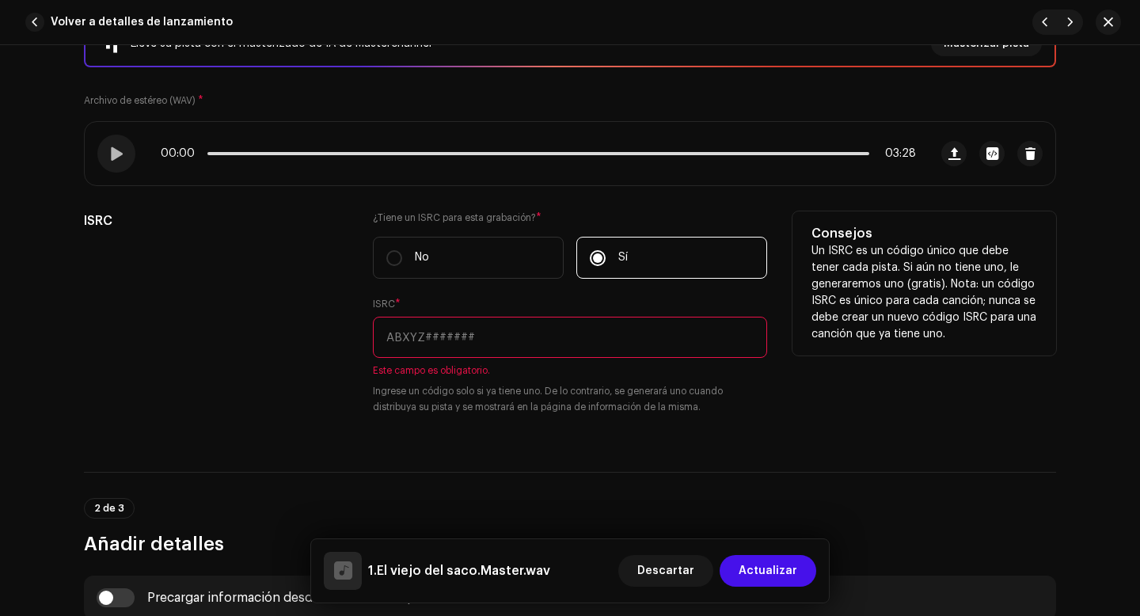
click at [484, 339] on input "text" at bounding box center [570, 337] width 394 height 41
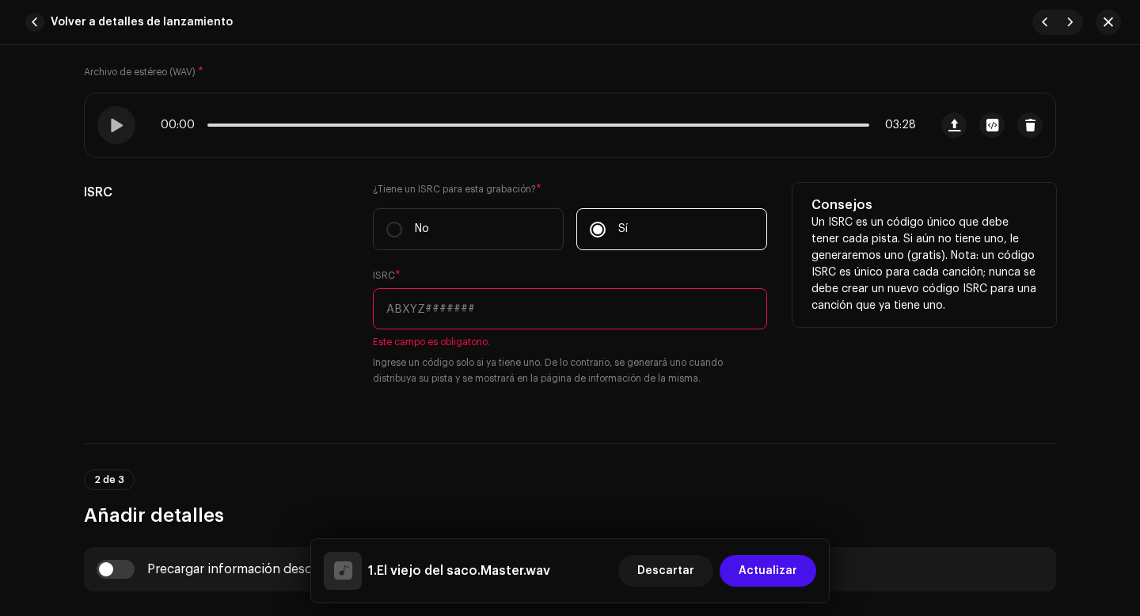
scroll to position [287, 0]
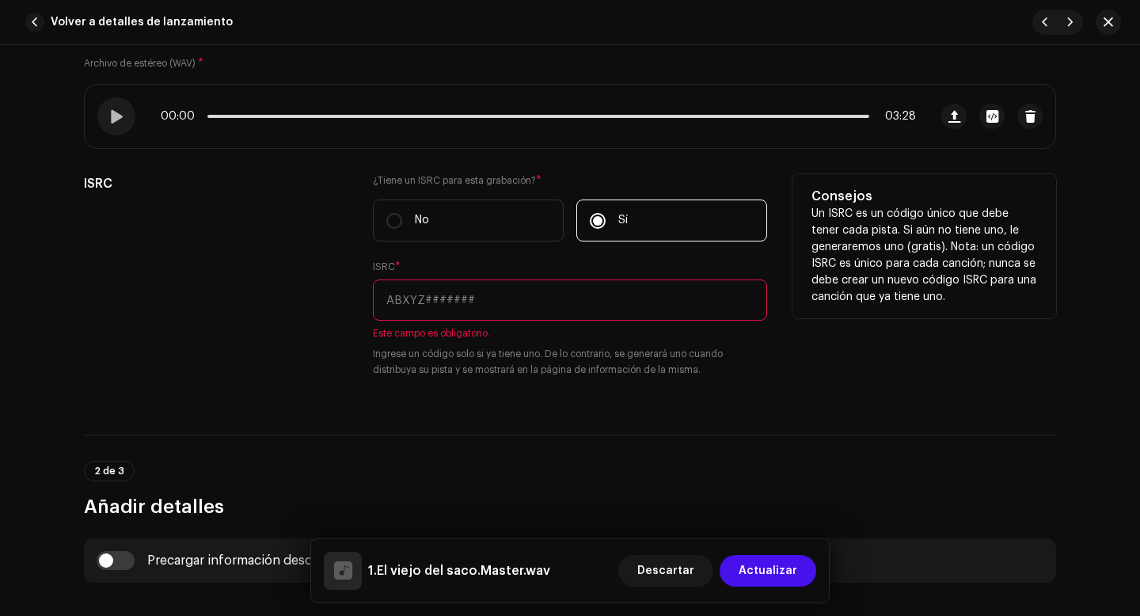
click at [434, 306] on input "text" at bounding box center [570, 299] width 394 height 41
paste input "QZWFQ2528013"
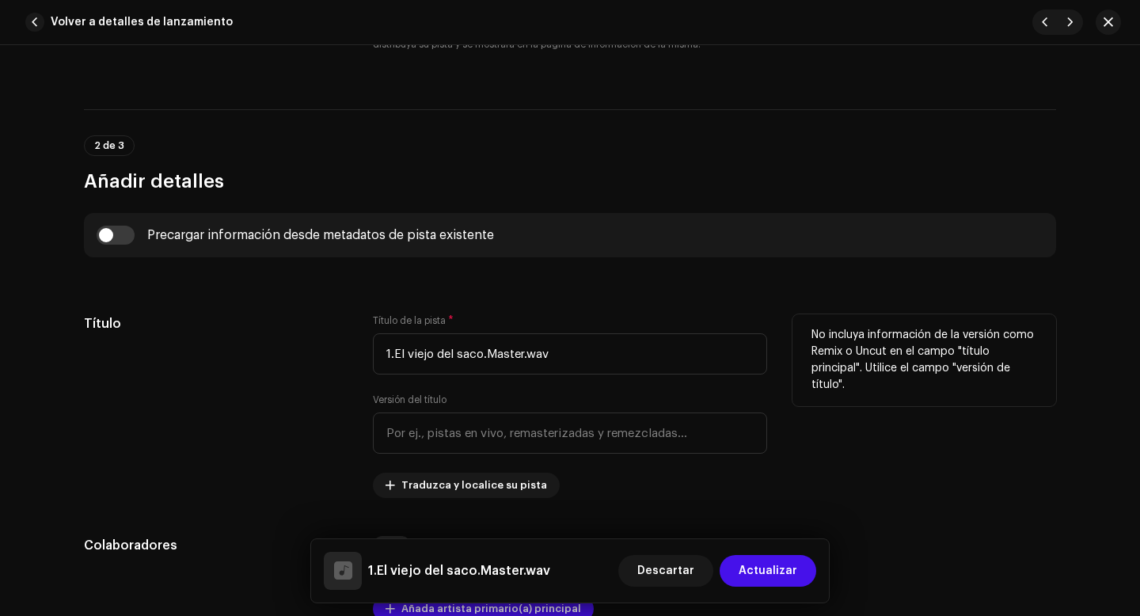
scroll to position [594, 0]
type input "QZWFQ2528013"
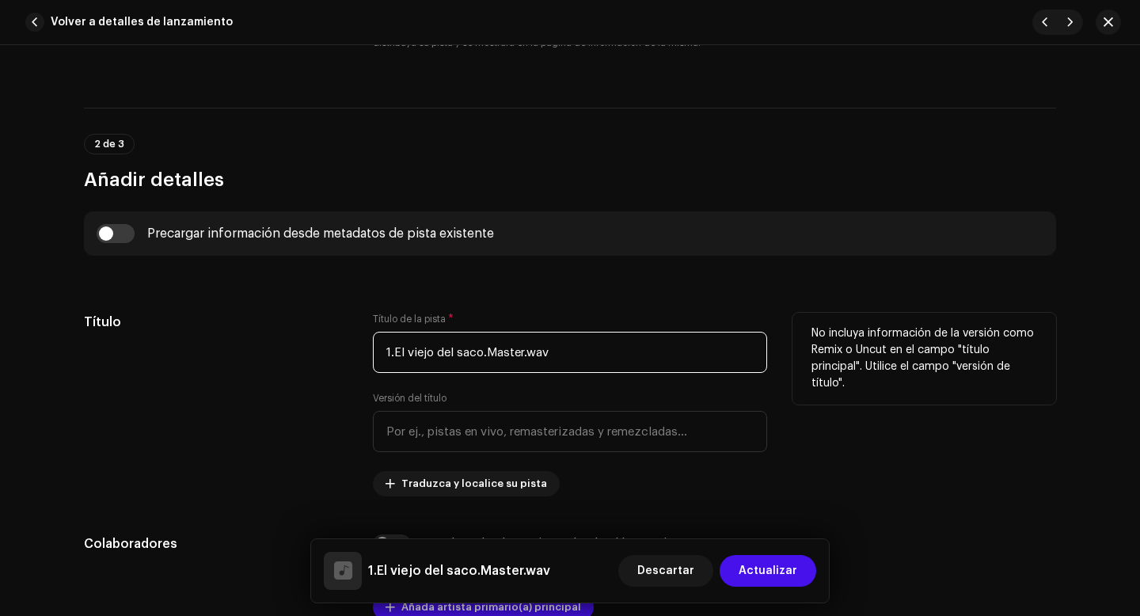
drag, startPoint x: 393, startPoint y: 352, endPoint x: 373, endPoint y: 351, distance: 19.8
click at [373, 351] on input "1.El viejo del saco.Master.wav" at bounding box center [570, 352] width 394 height 41
drag, startPoint x: 470, startPoint y: 352, endPoint x: 558, endPoint y: 360, distance: 88.2
click at [558, 360] on input "El viejo del saco.Master.wav" at bounding box center [570, 352] width 394 height 41
type input "El viejo del saco"
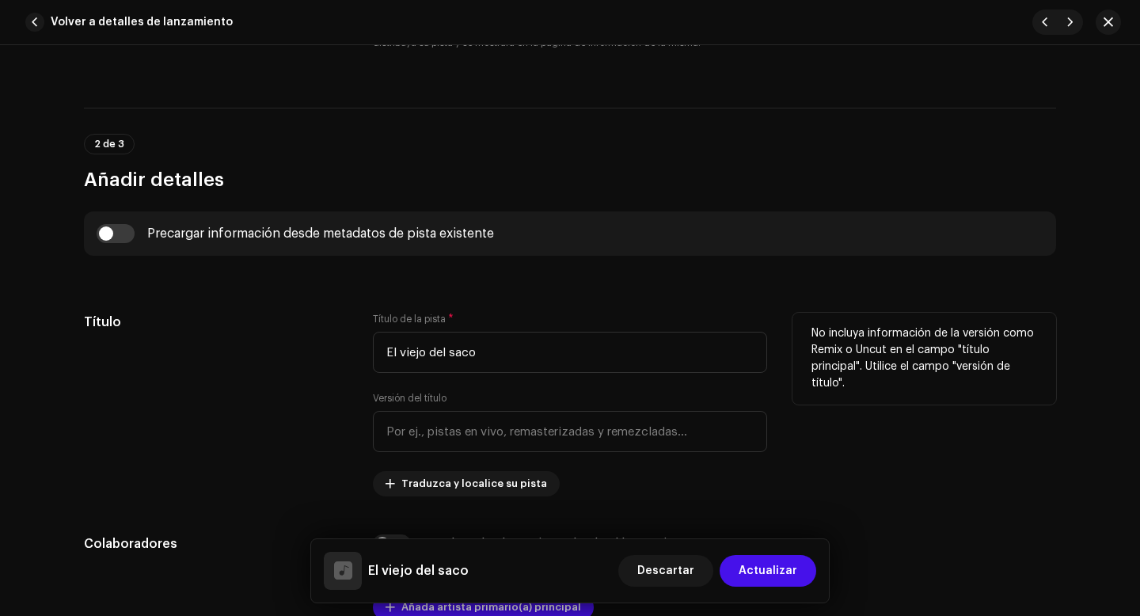
click at [298, 424] on div "Título" at bounding box center [216, 405] width 264 height 184
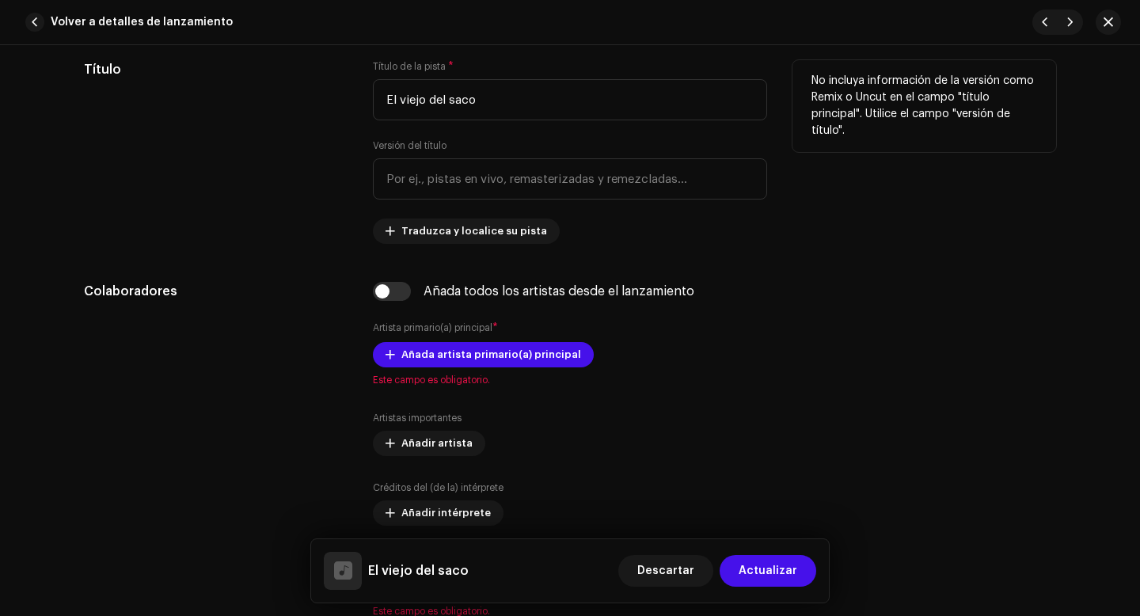
scroll to position [859, 0]
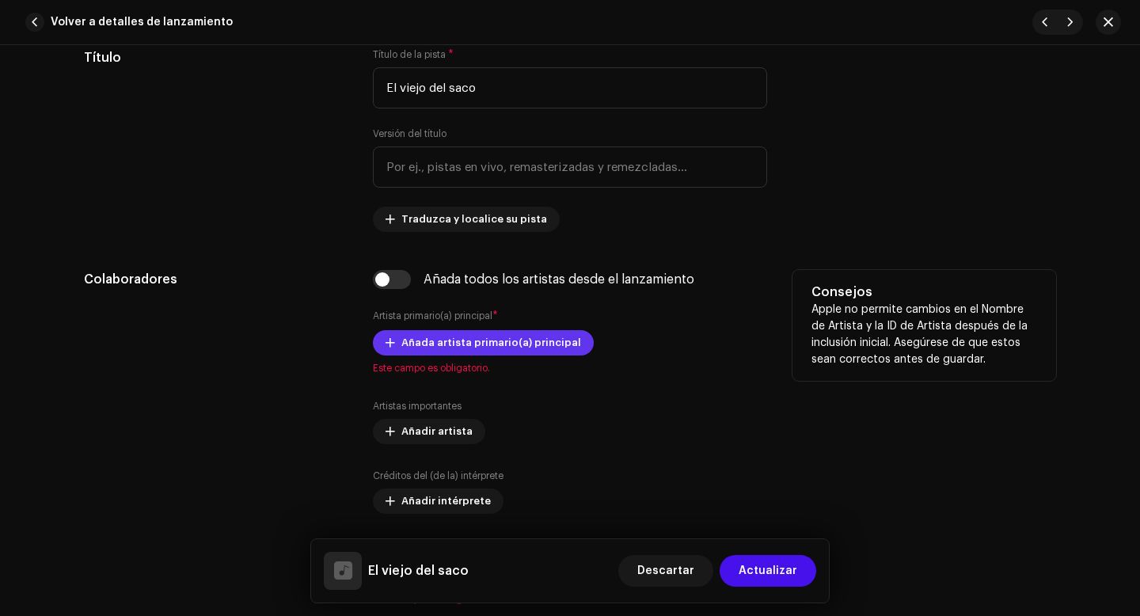
click at [401, 344] on span "Añada artista primario(a) principal" at bounding box center [491, 343] width 180 height 32
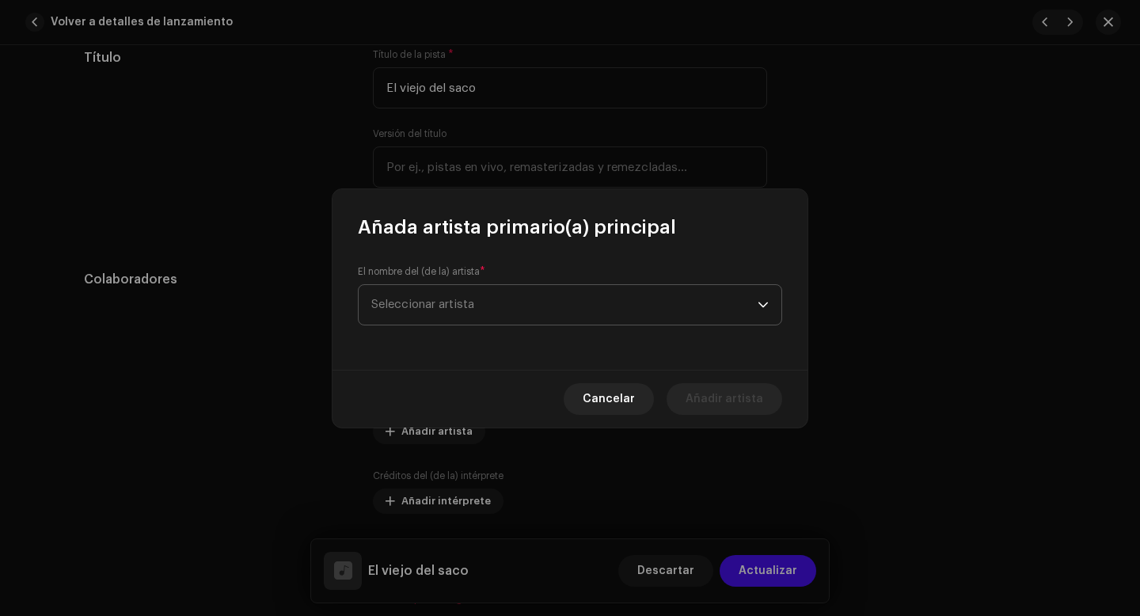
click at [492, 311] on span "Seleccionar artista" at bounding box center [564, 305] width 386 height 40
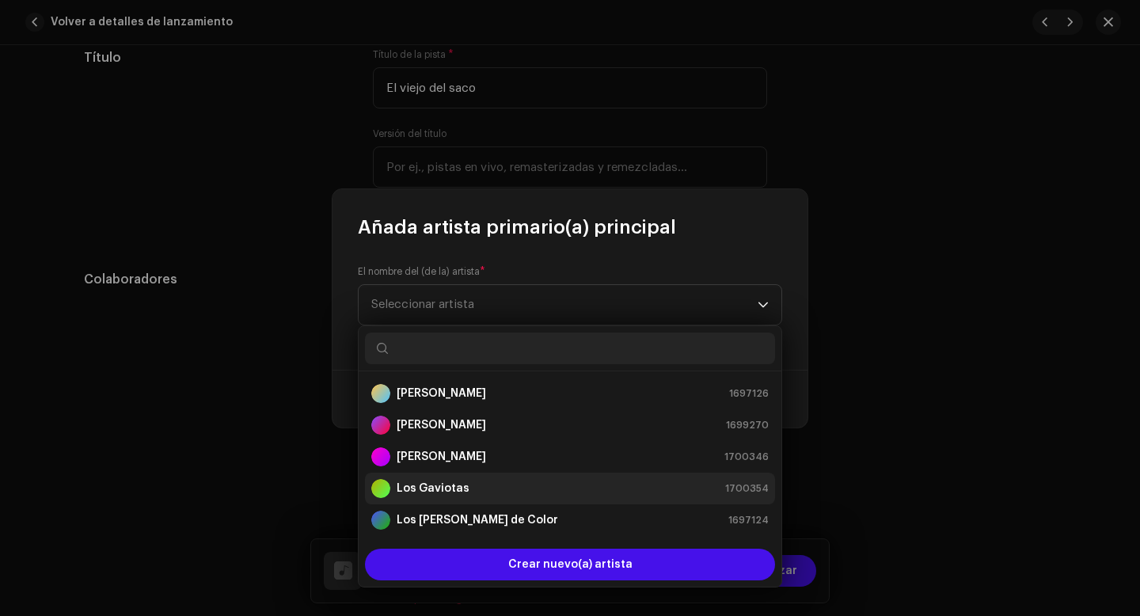
click at [436, 487] on strong "Los Gaviotas" at bounding box center [433, 489] width 73 height 16
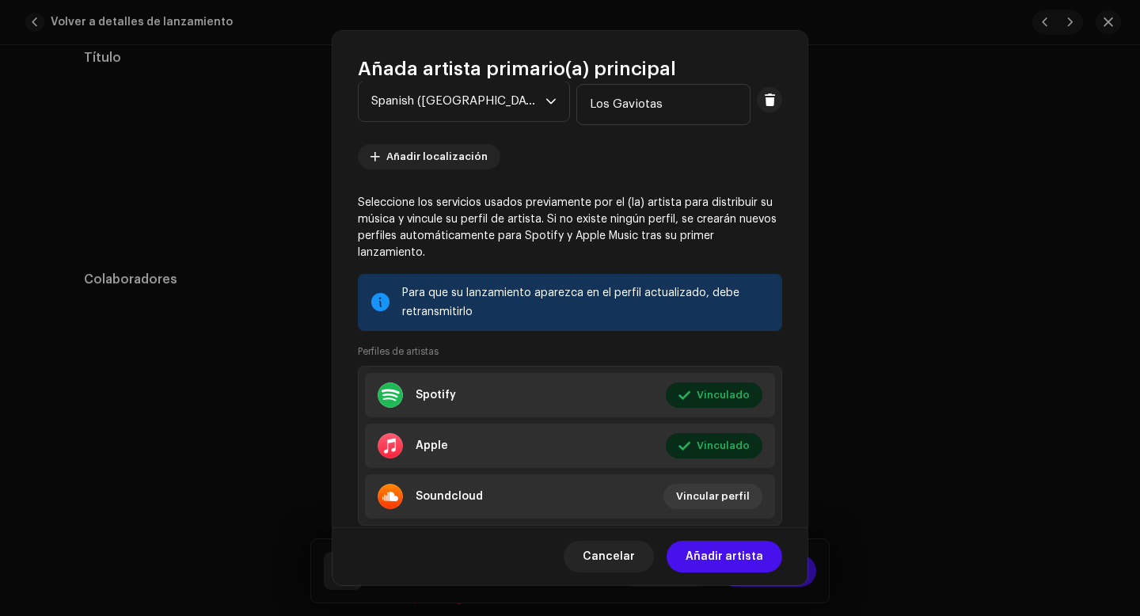
scroll to position [167, 0]
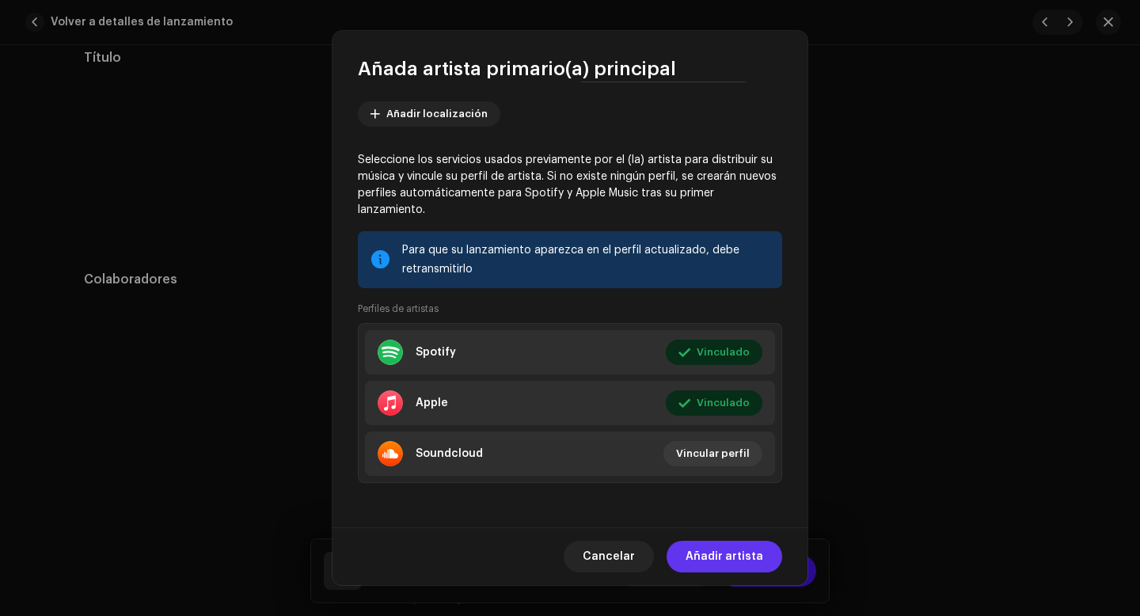
click at [731, 553] on span "Añadir artista" at bounding box center [725, 557] width 78 height 32
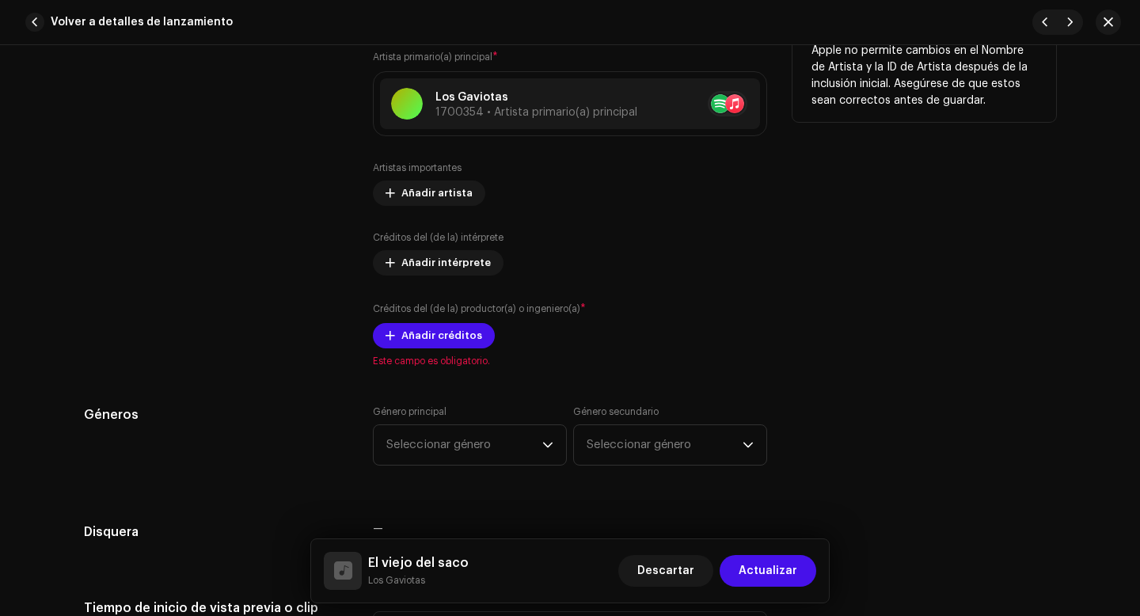
scroll to position [1141, 0]
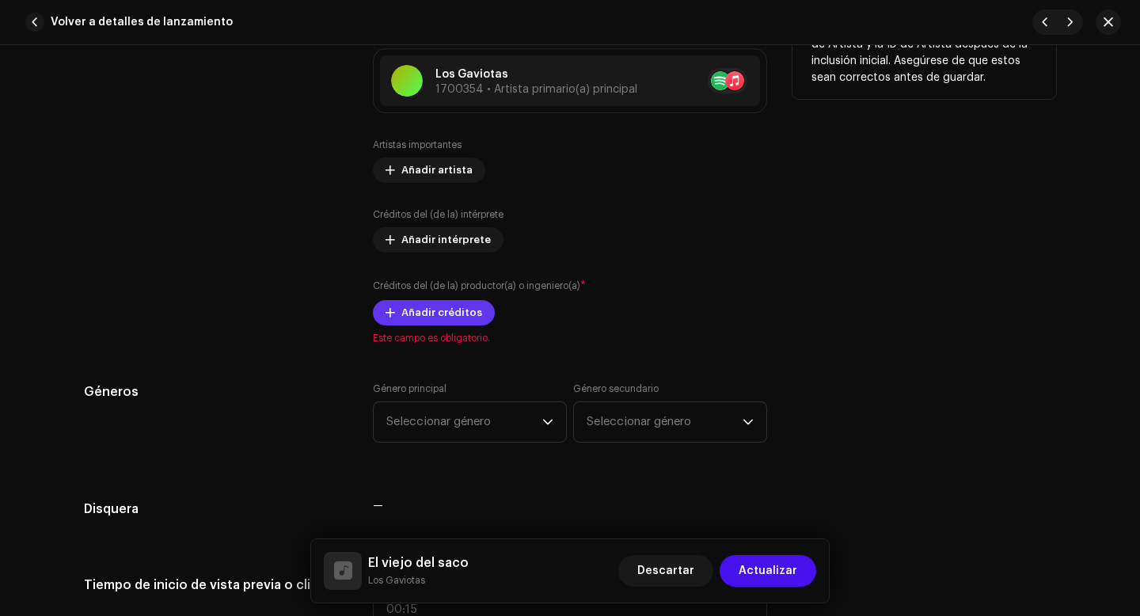
click at [445, 317] on span "Añadir créditos" at bounding box center [441, 313] width 81 height 32
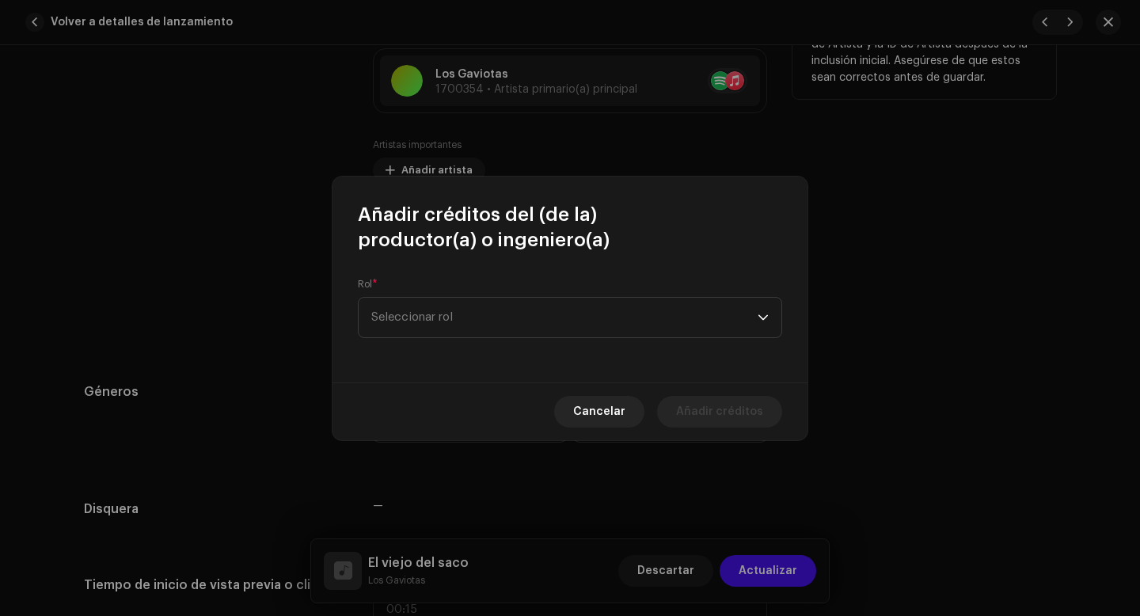
click at [445, 317] on span "Seleccionar rol" at bounding box center [564, 318] width 386 height 40
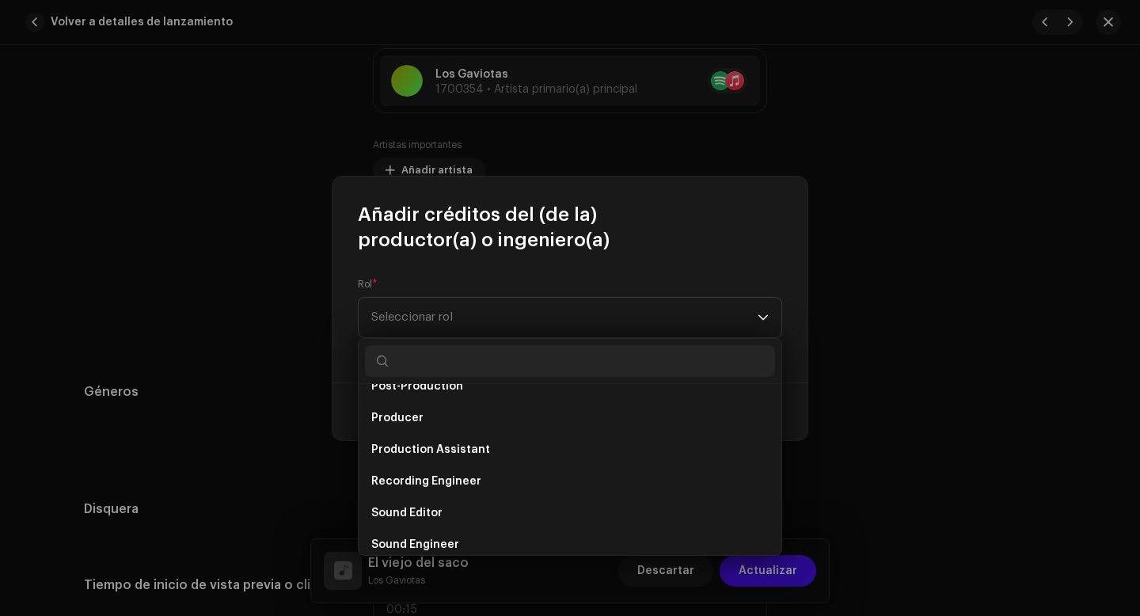
scroll to position [697, 0]
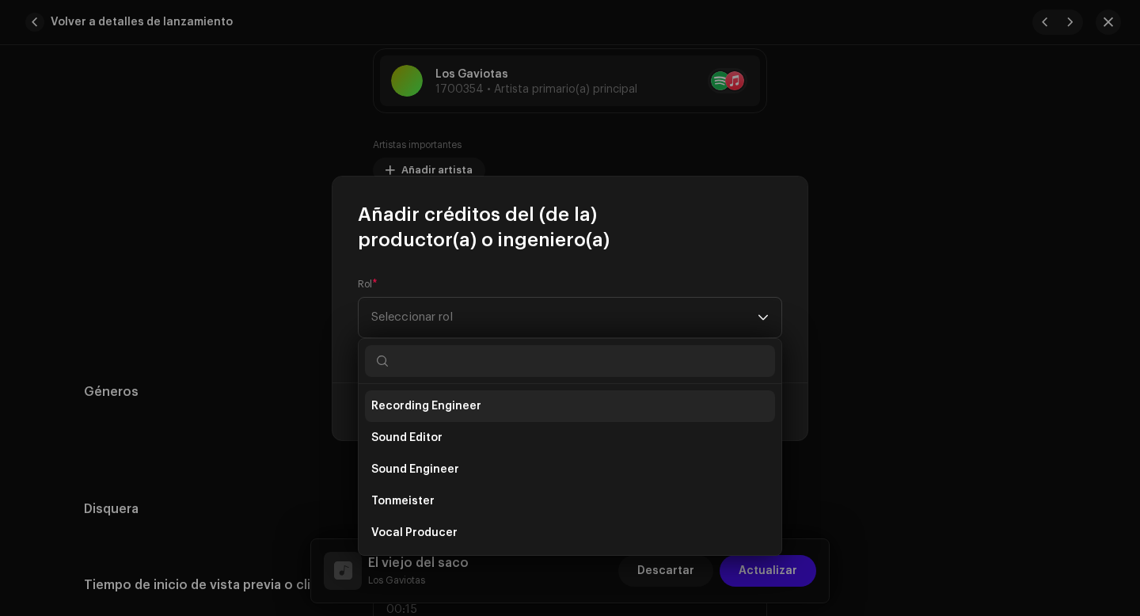
click at [431, 409] on span "Recording Engineer" at bounding box center [426, 406] width 110 height 16
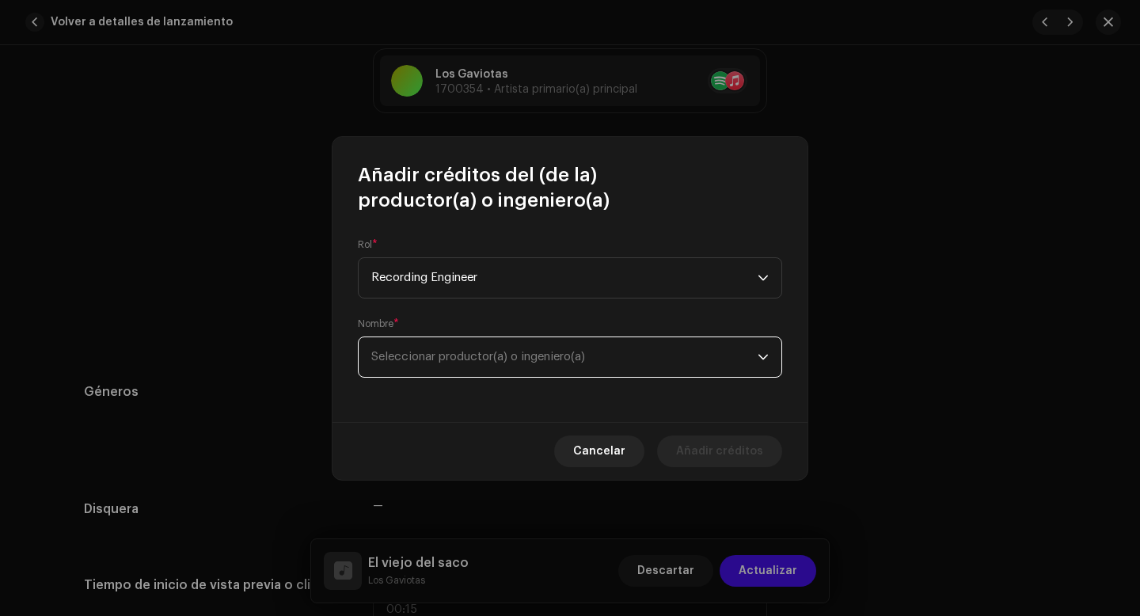
click at [463, 364] on span "Seleccionar productor(a) o ingeniero(a)" at bounding box center [564, 357] width 386 height 40
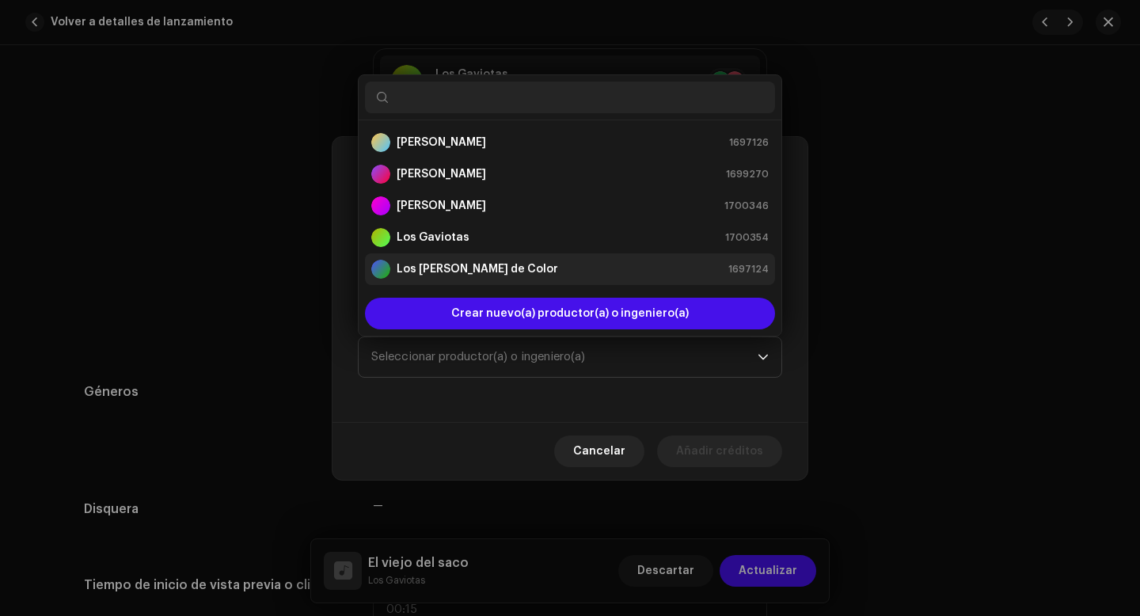
scroll to position [25, 0]
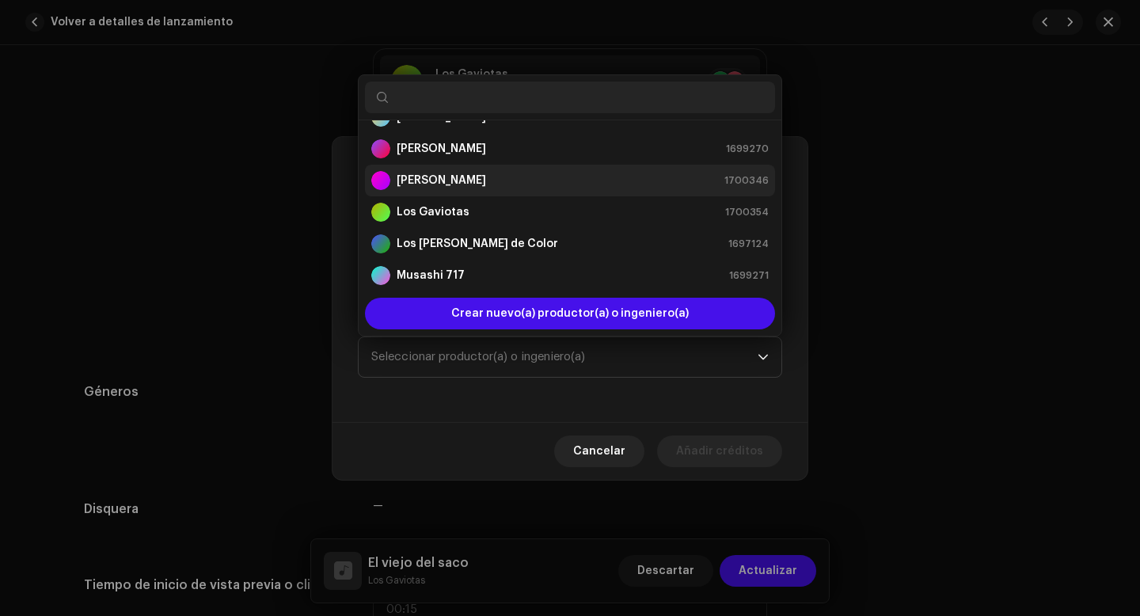
click at [456, 181] on div "[PERSON_NAME] 1700346" at bounding box center [569, 180] width 397 height 19
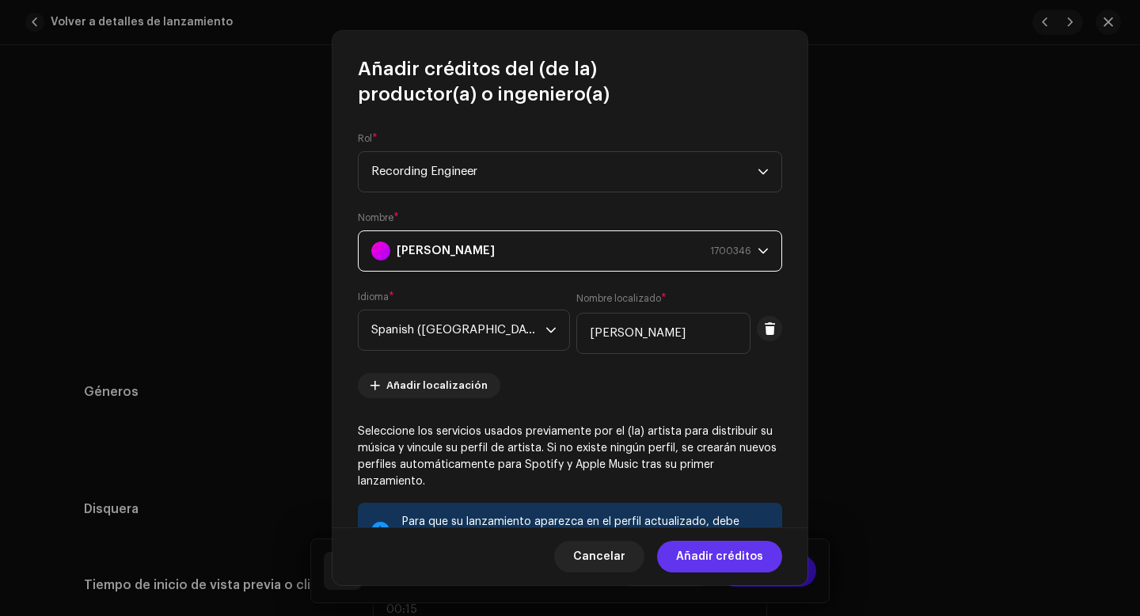
click at [724, 555] on span "Añadir créditos" at bounding box center [719, 557] width 87 height 32
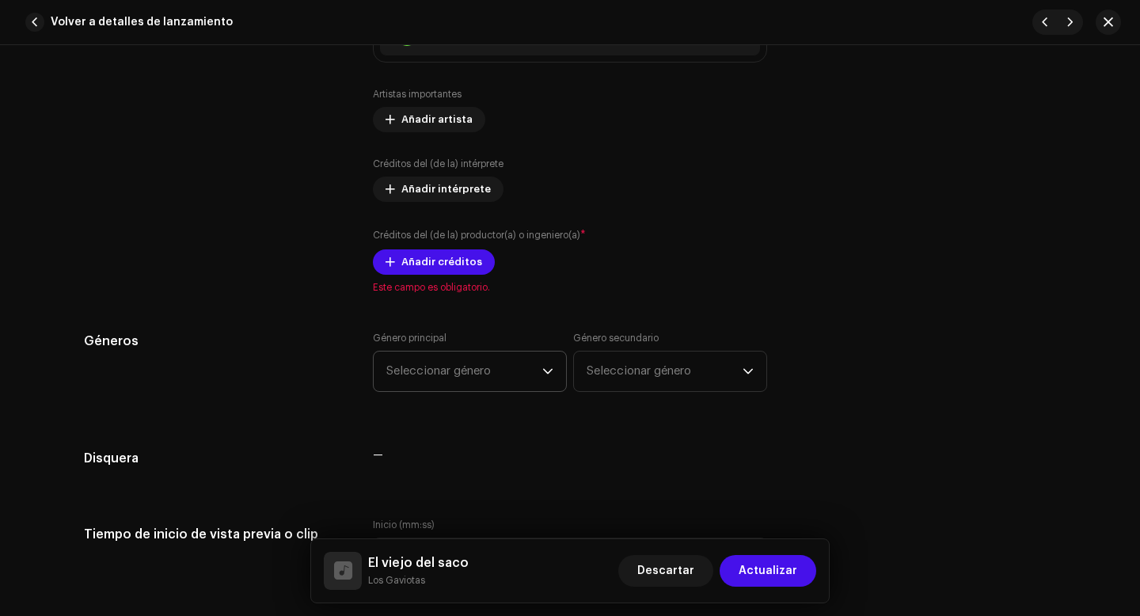
scroll to position [1211, 0]
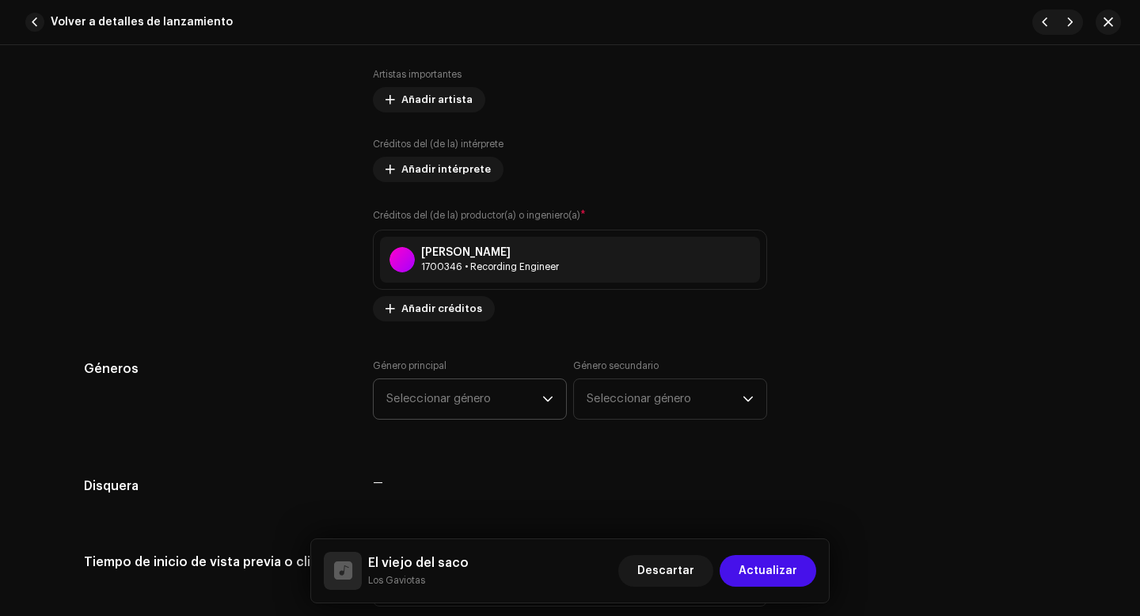
click at [506, 396] on span "Seleccionar género" at bounding box center [464, 399] width 156 height 40
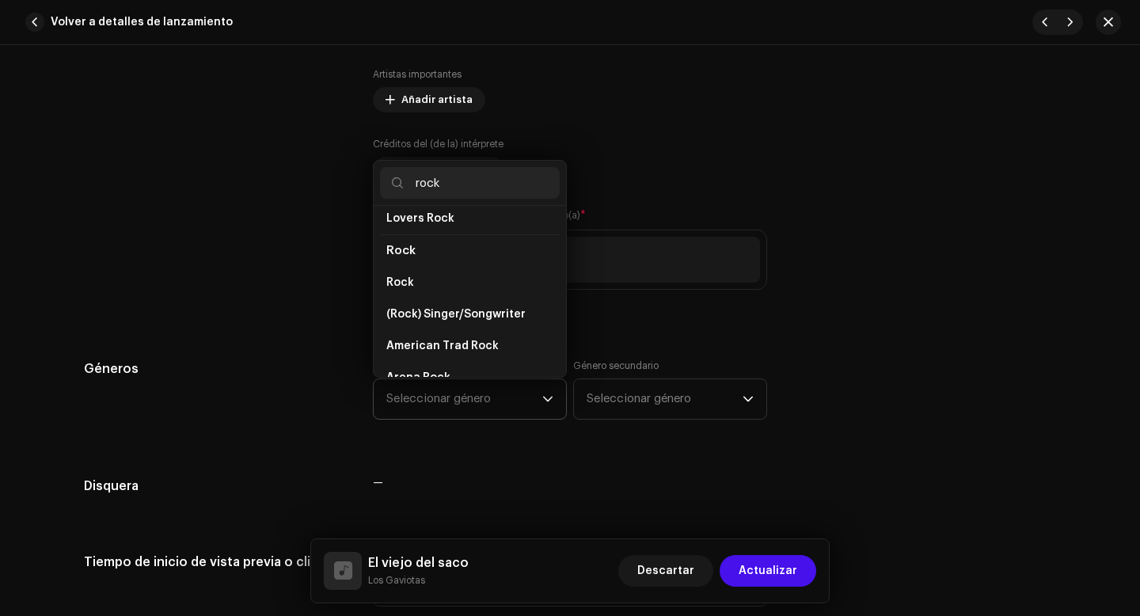
scroll to position [602, 0]
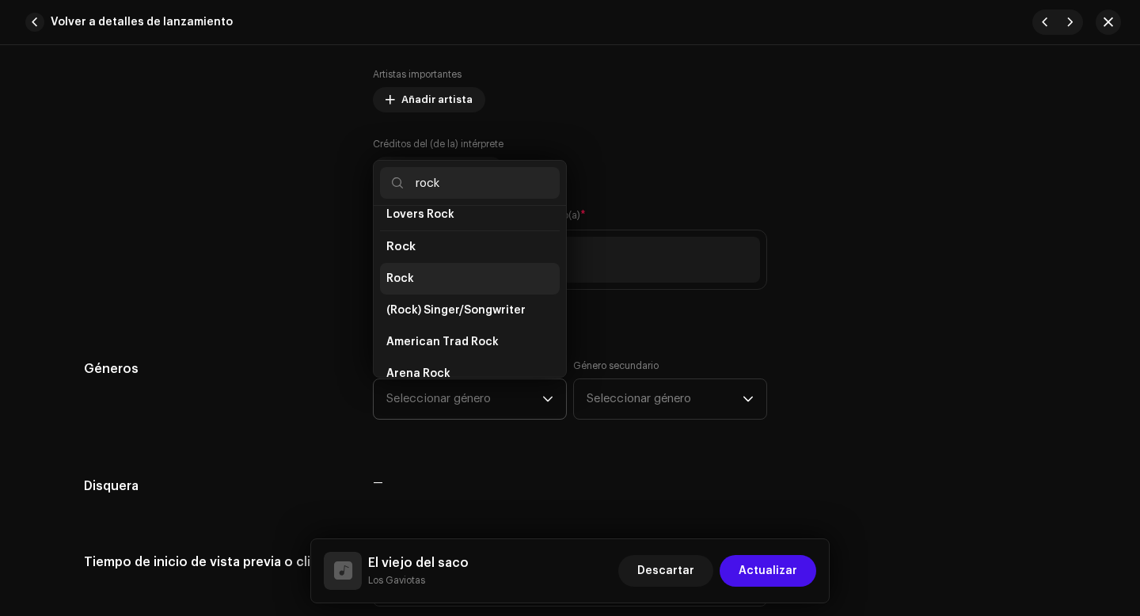
type input "rock"
click at [414, 269] on li "Rock" at bounding box center [470, 279] width 180 height 32
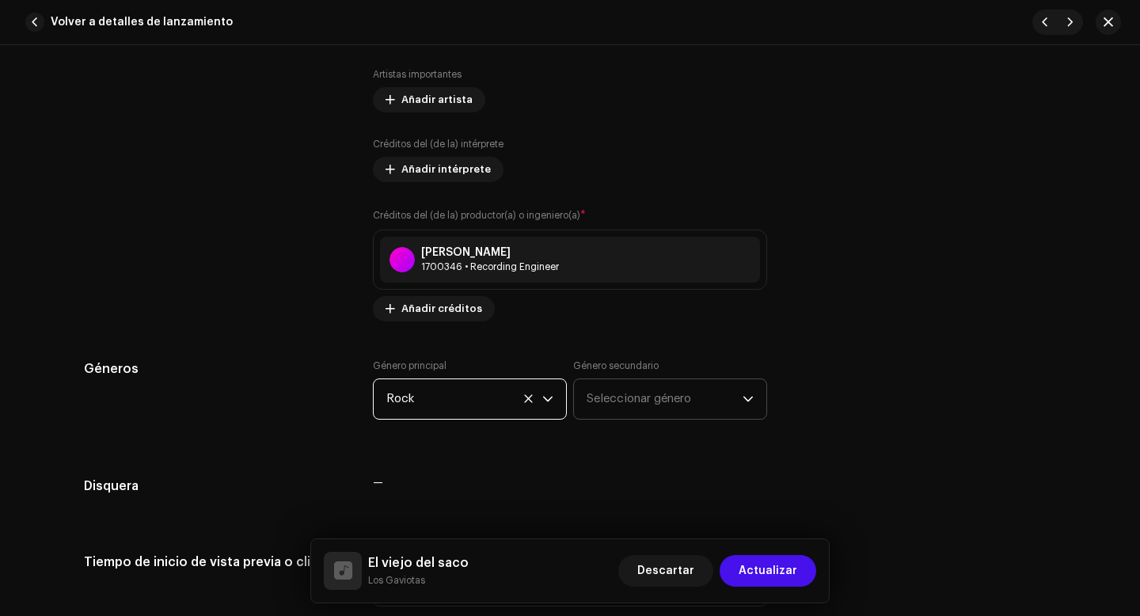
click at [686, 402] on span "Seleccionar género" at bounding box center [665, 399] width 156 height 40
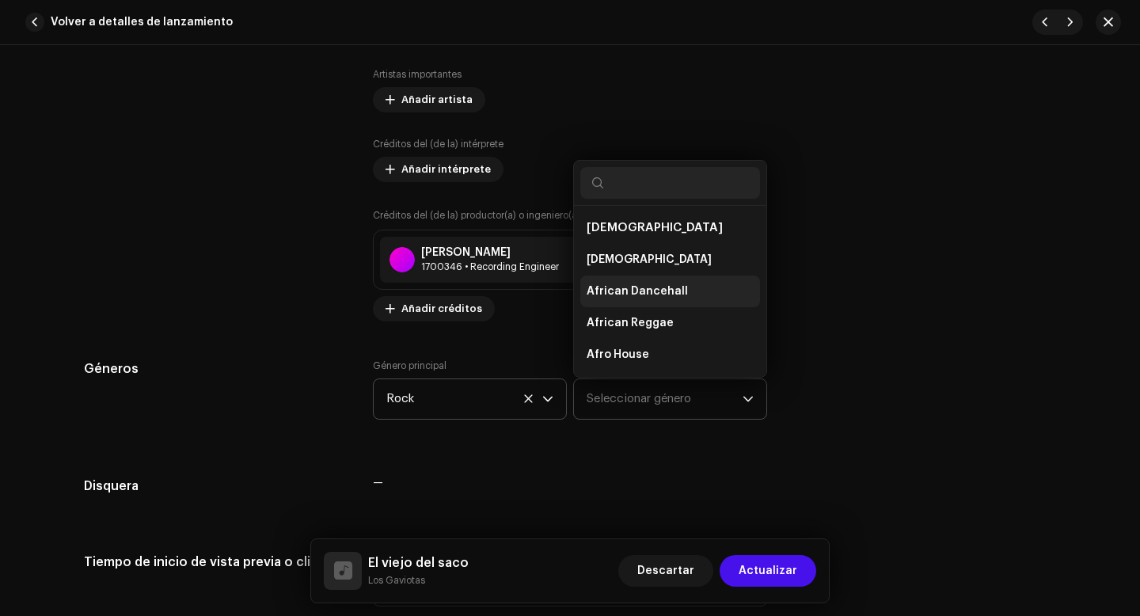
scroll to position [25, 0]
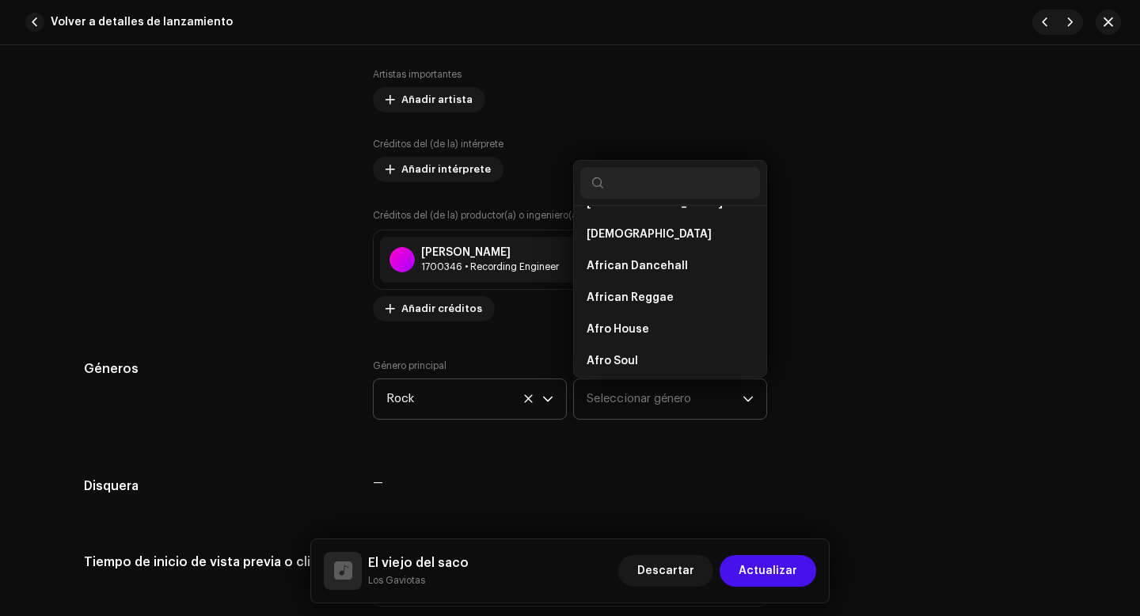
click at [662, 187] on input "text" at bounding box center [670, 183] width 180 height 32
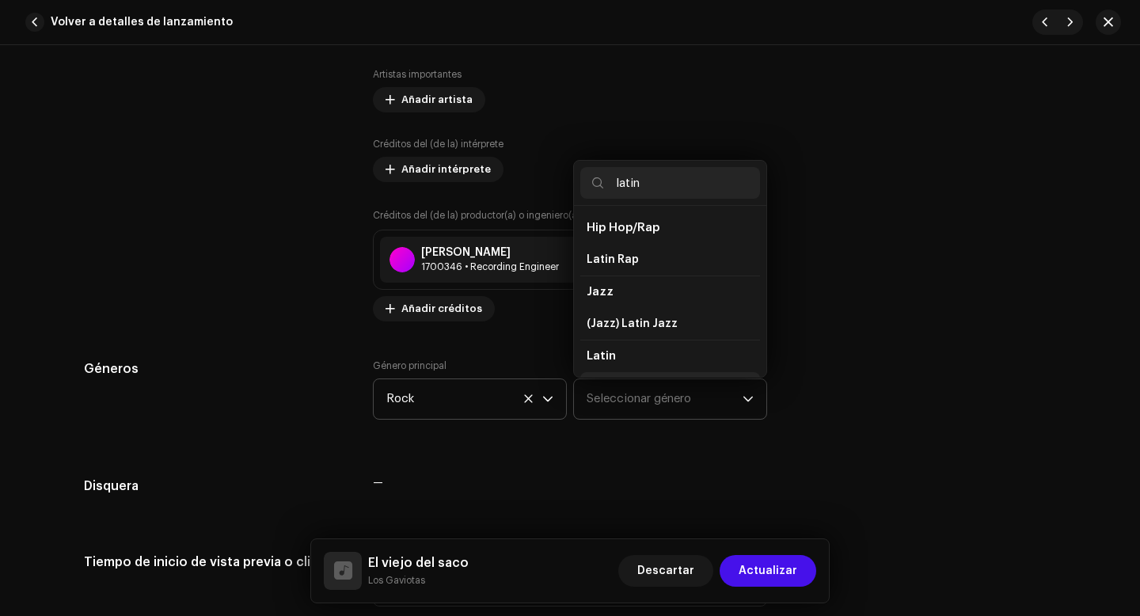
scroll to position [27, 0]
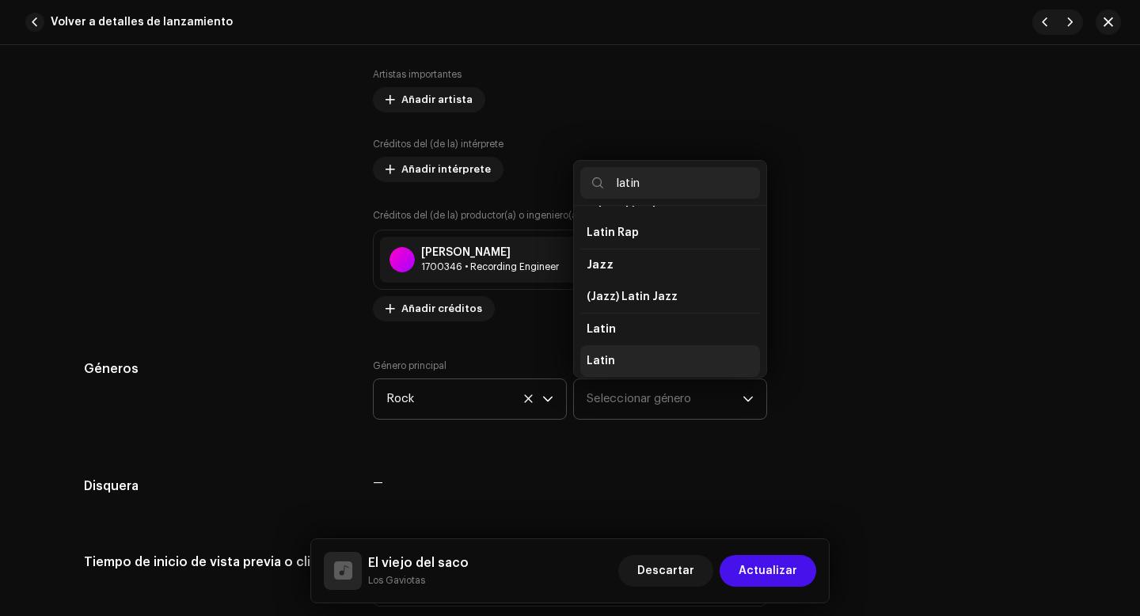
type input "latin"
click at [614, 363] on li "Latin" at bounding box center [670, 361] width 180 height 32
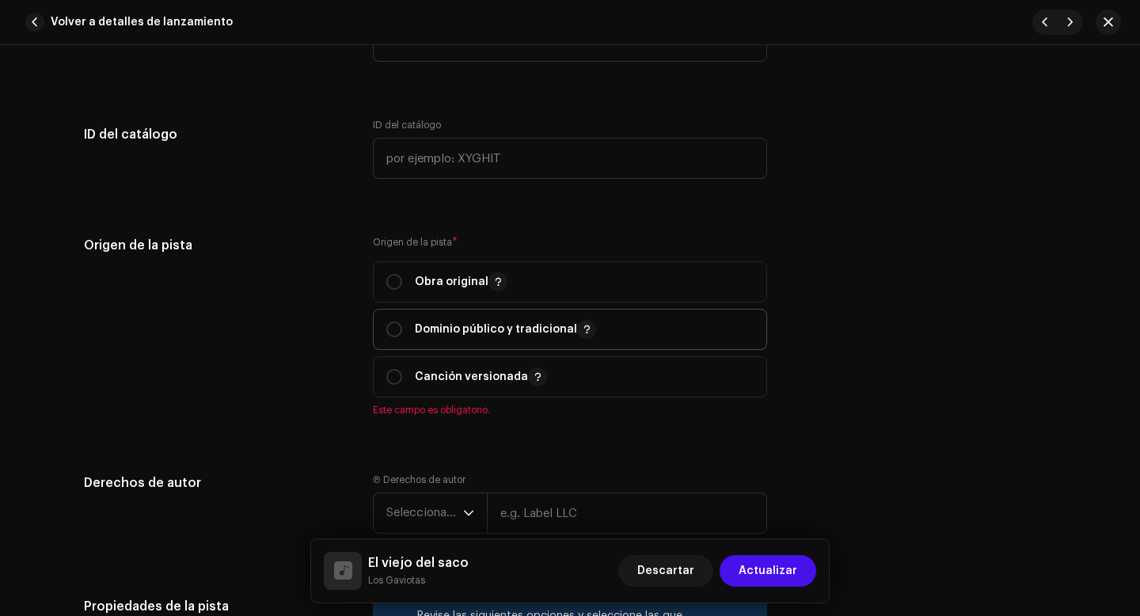
scroll to position [1772, 0]
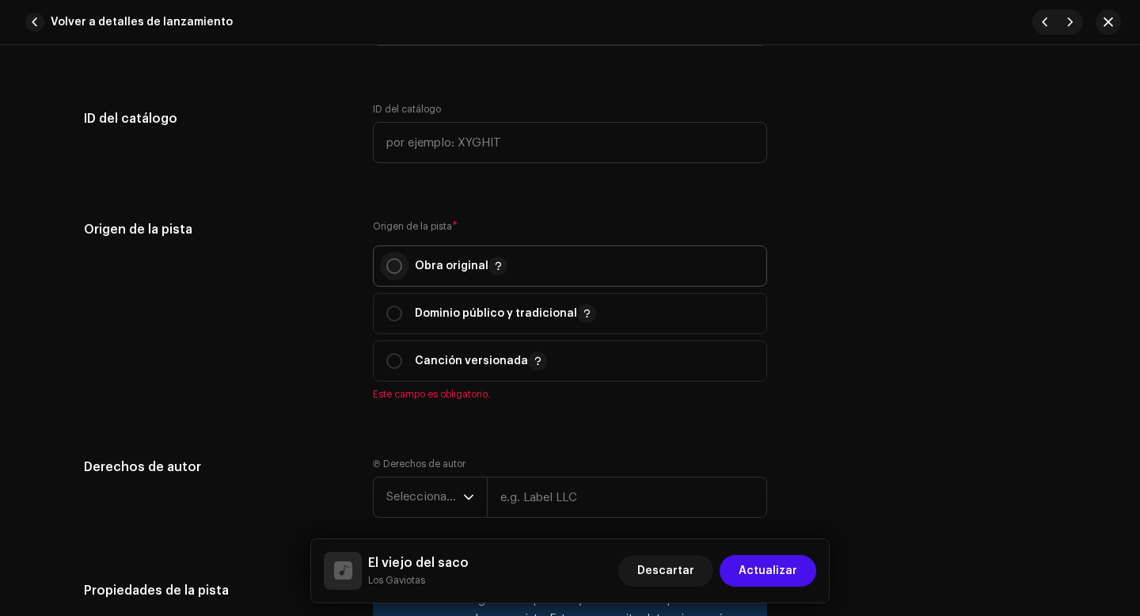
click at [392, 268] on input "radio" at bounding box center [394, 266] width 16 height 16
radio input "true"
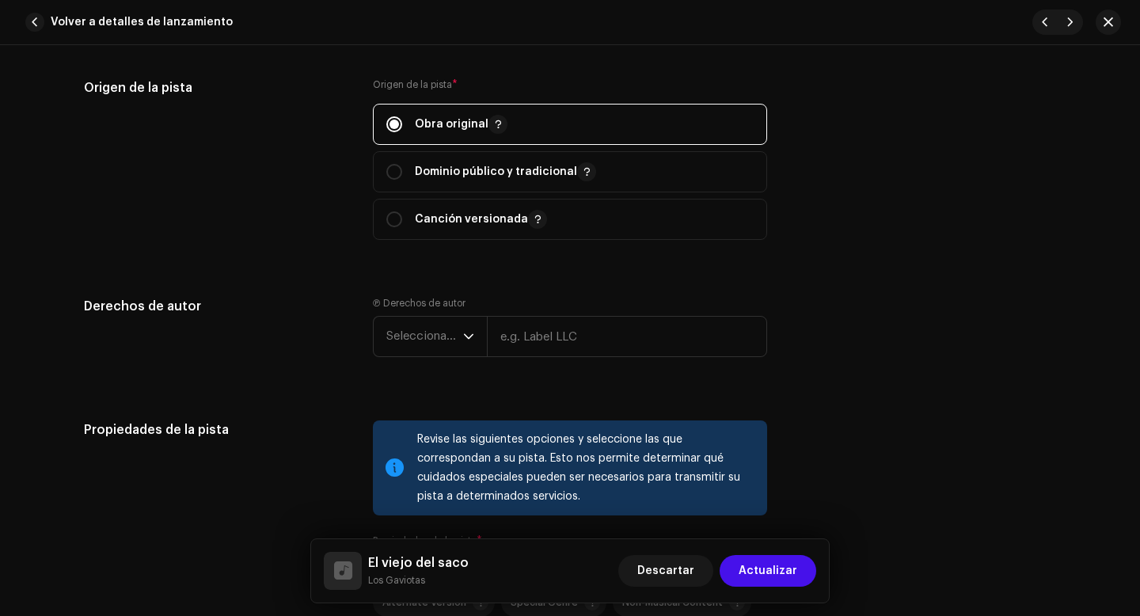
scroll to position [1919, 0]
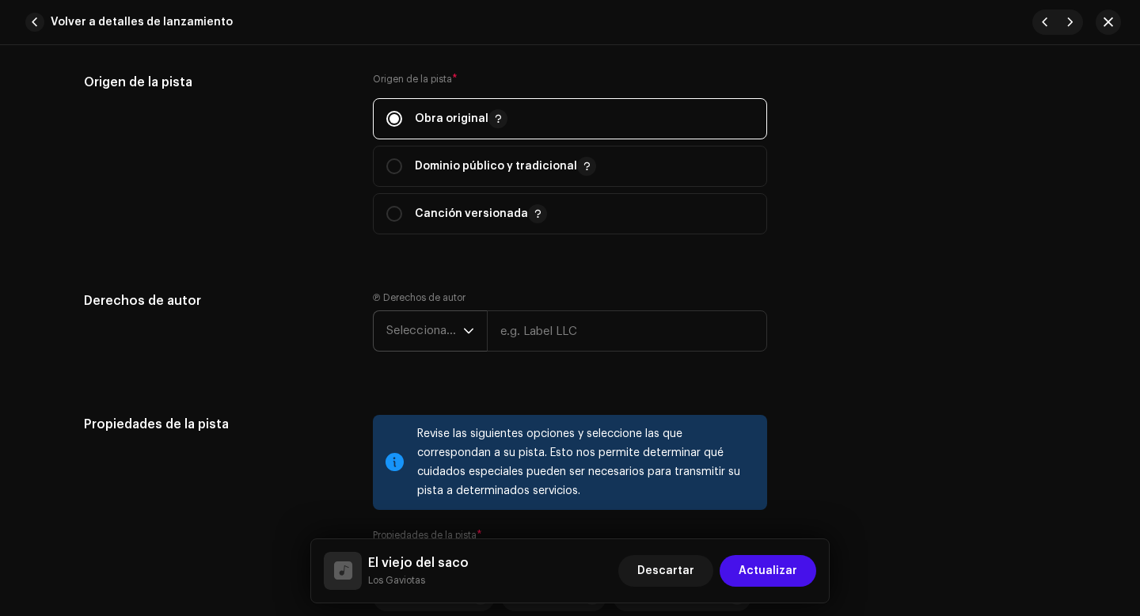
click at [449, 330] on span "Seleccionar año" at bounding box center [424, 331] width 77 height 40
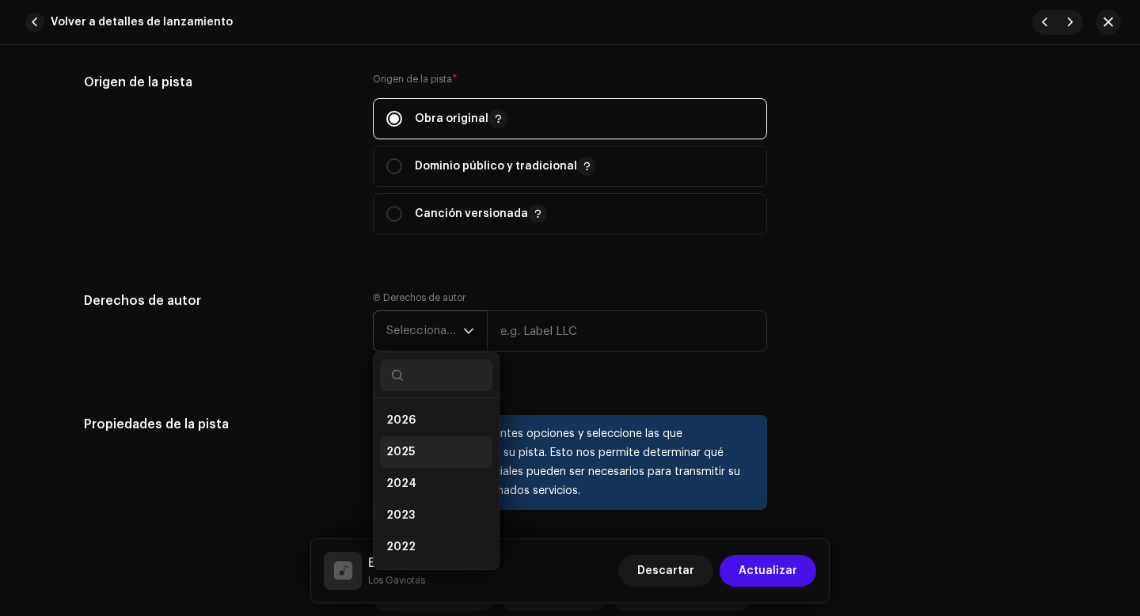
click at [404, 454] on span "2025" at bounding box center [400, 452] width 28 height 16
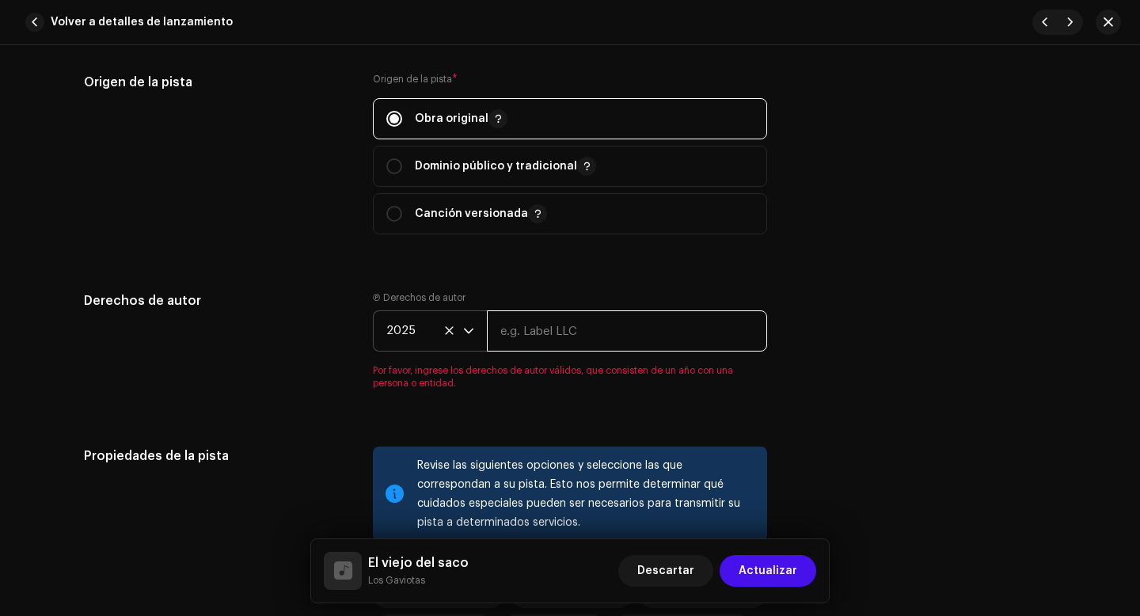
click at [562, 336] on input "text" at bounding box center [627, 330] width 280 height 41
type input "Los Gaviotas"
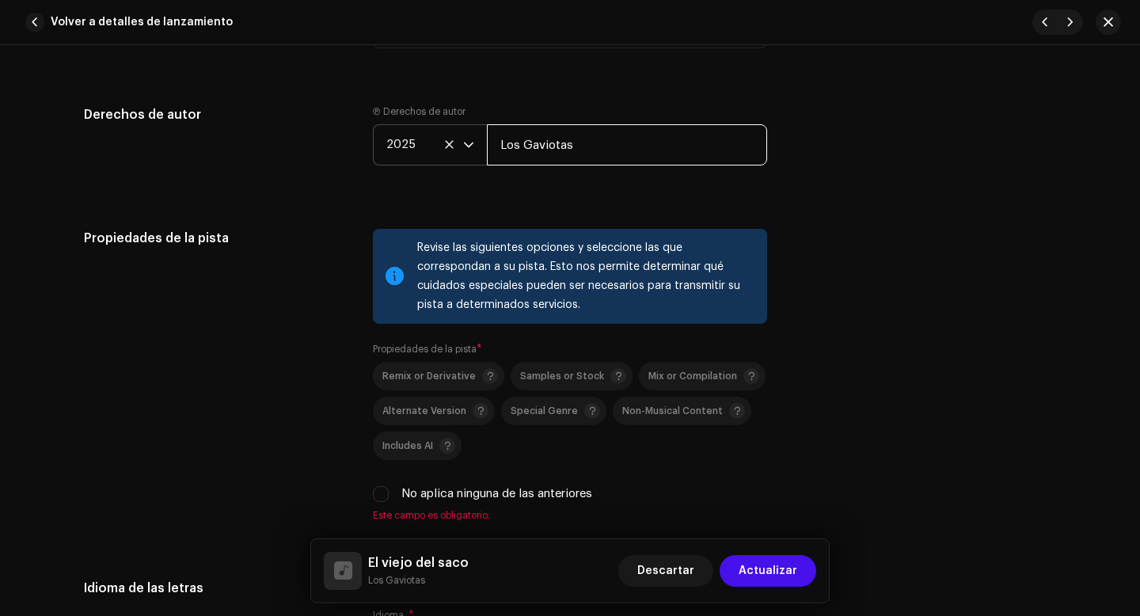
scroll to position [2194, 0]
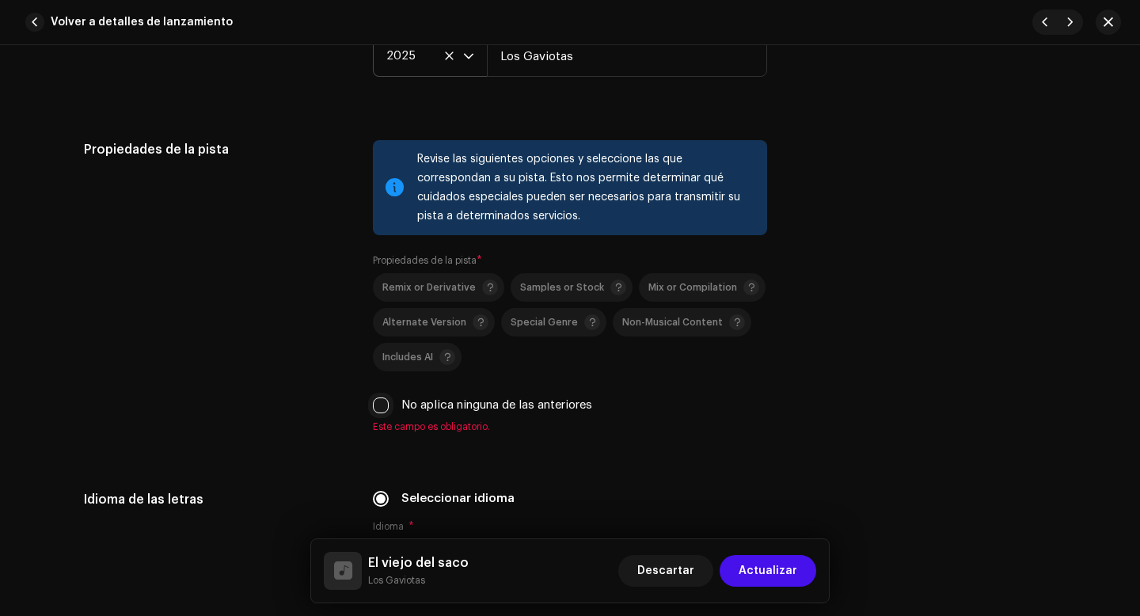
click at [382, 409] on input "No aplica ninguna de las anteriores" at bounding box center [381, 405] width 16 height 16
checkbox input "true"
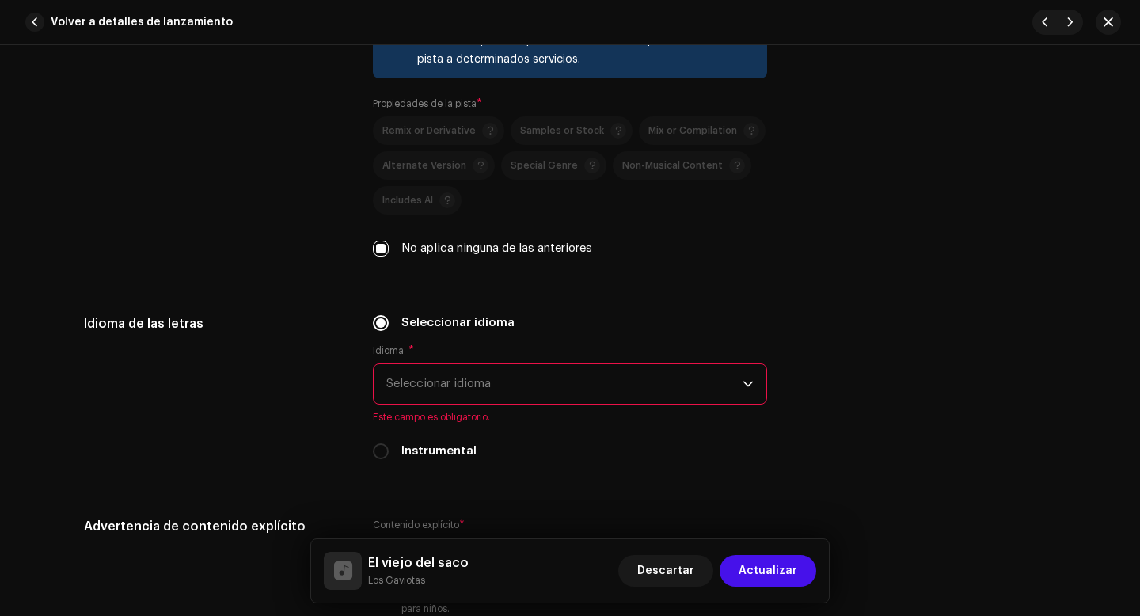
scroll to position [2353, 0]
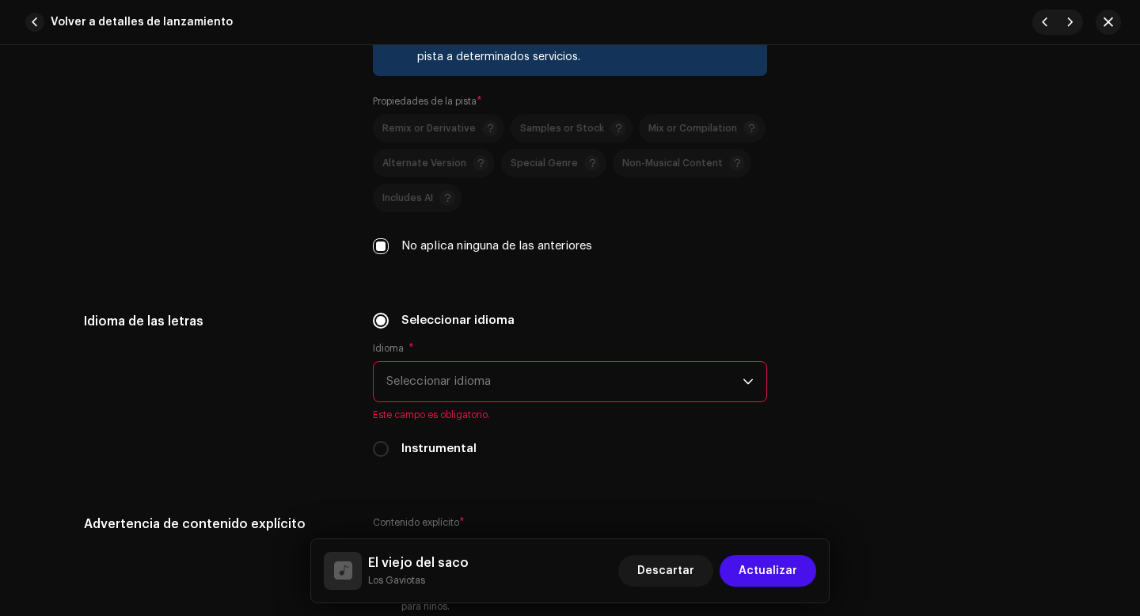
click at [445, 393] on span "Seleccionar idioma" at bounding box center [564, 382] width 356 height 40
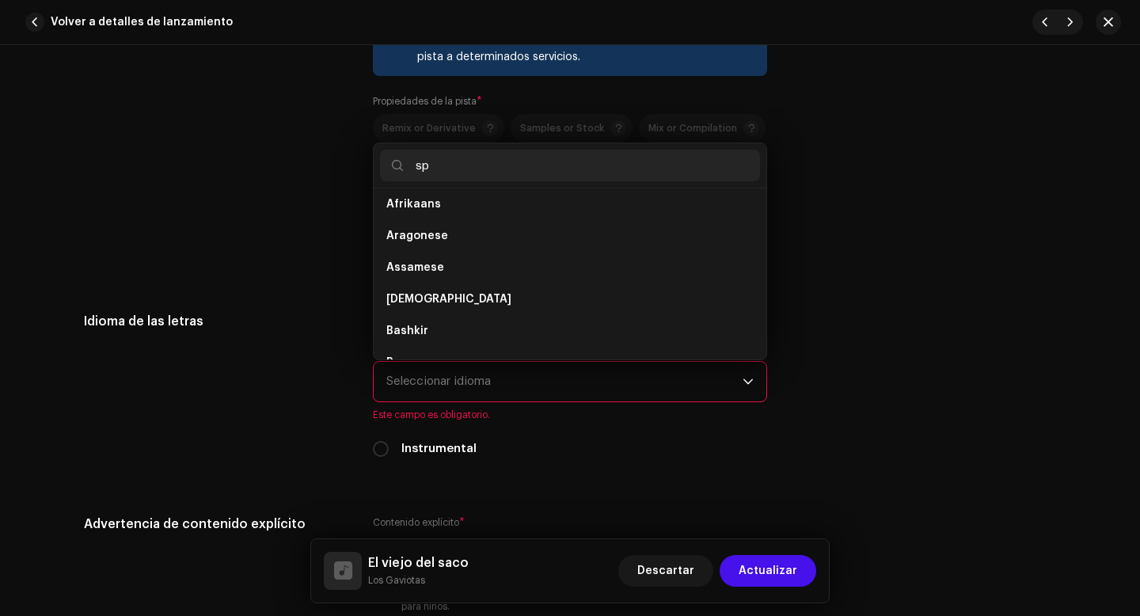
scroll to position [0, 0]
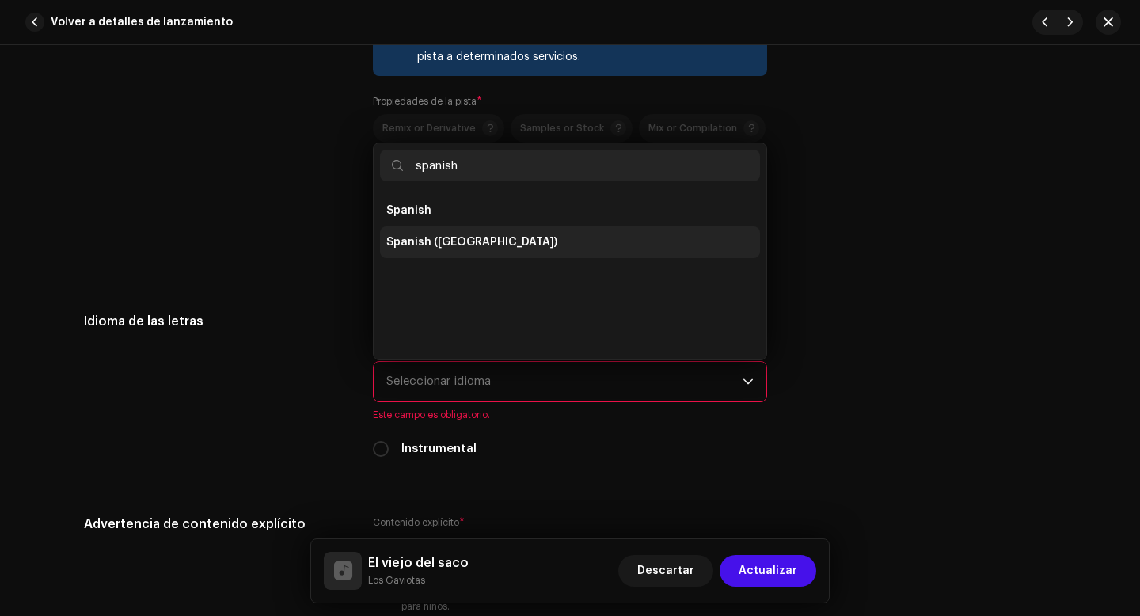
type input "spanish"
click at [493, 245] on span "Spanish ([GEOGRAPHIC_DATA])" at bounding box center [471, 242] width 171 height 16
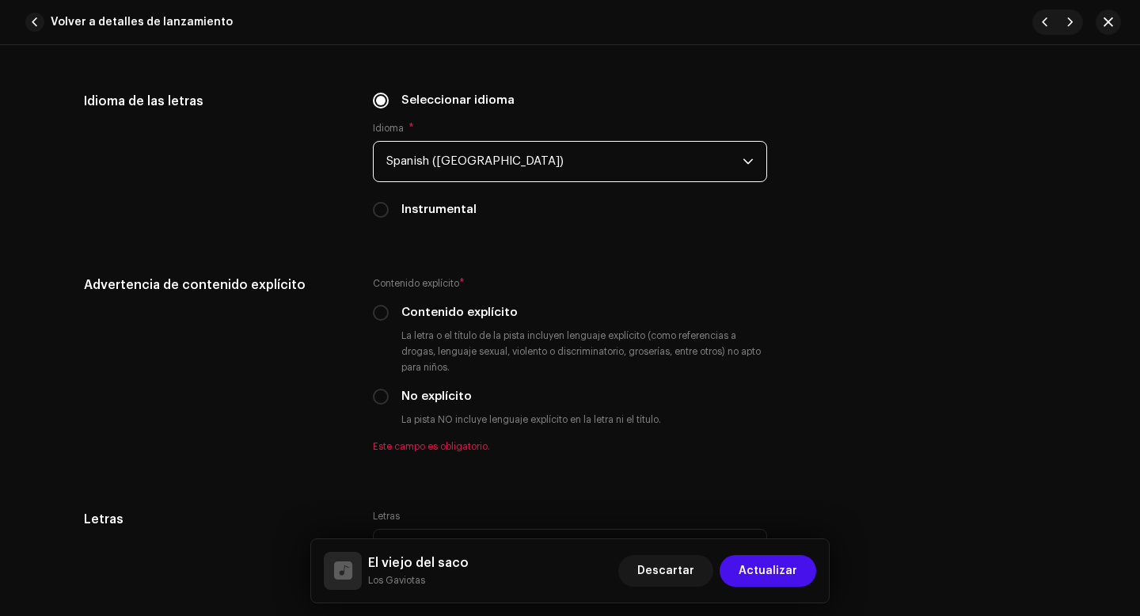
scroll to position [2588, 0]
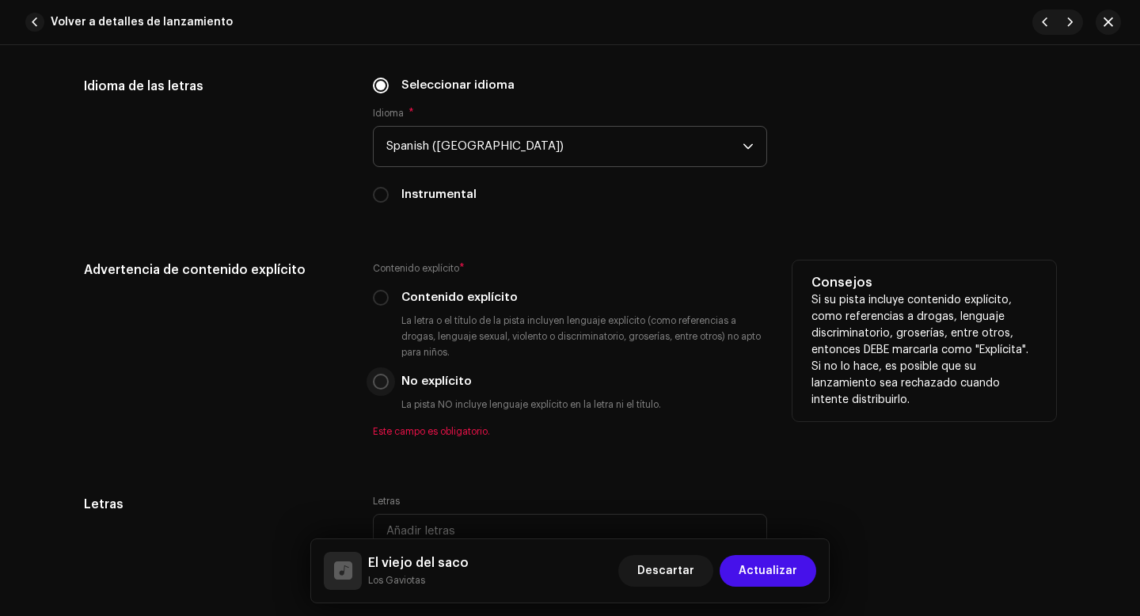
click at [378, 384] on input "No explícito" at bounding box center [381, 382] width 16 height 16
radio input "true"
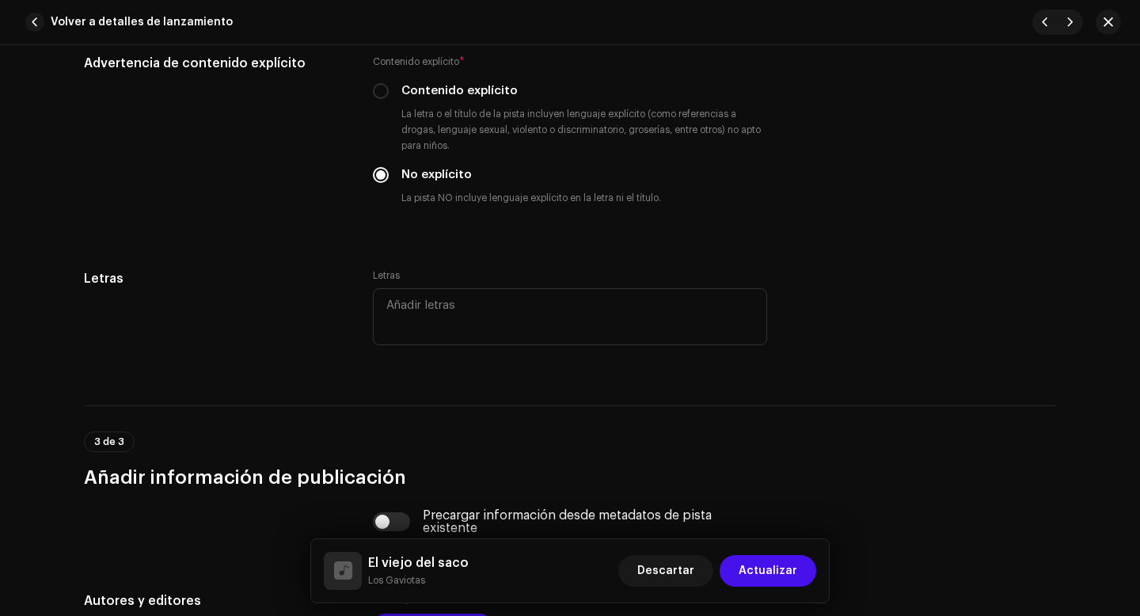
scroll to position [2809, 0]
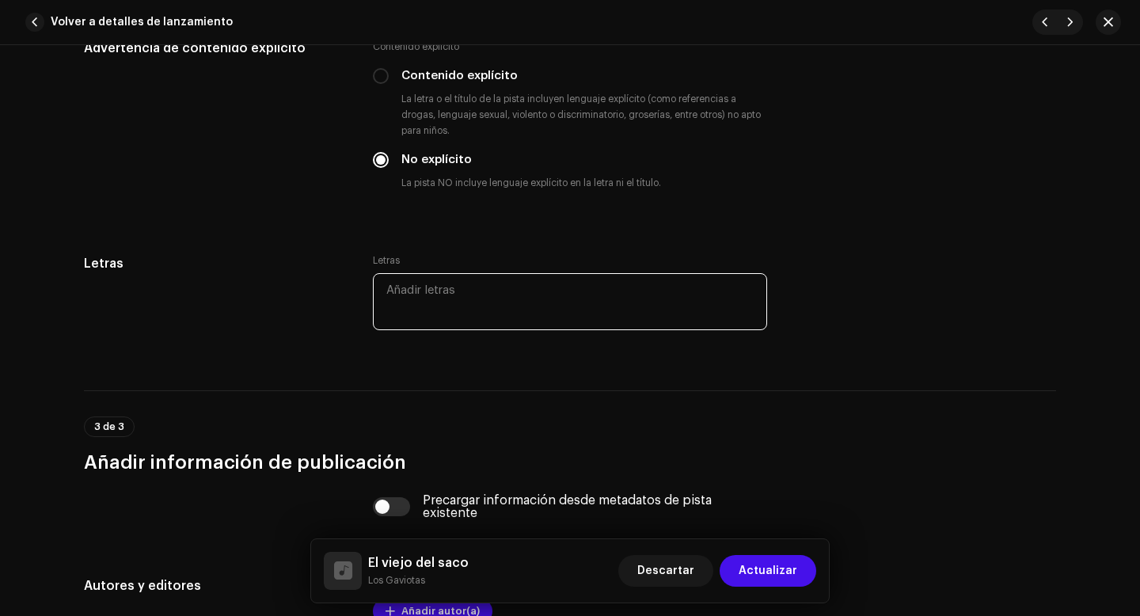
click at [428, 316] on textarea at bounding box center [570, 301] width 394 height 57
click at [411, 301] on textarea at bounding box center [570, 301] width 394 height 57
paste textarea "Oooo uoooo Oooo uoooo Todos lo sabemos, y por mucho que neguemos, estamos suspe…"
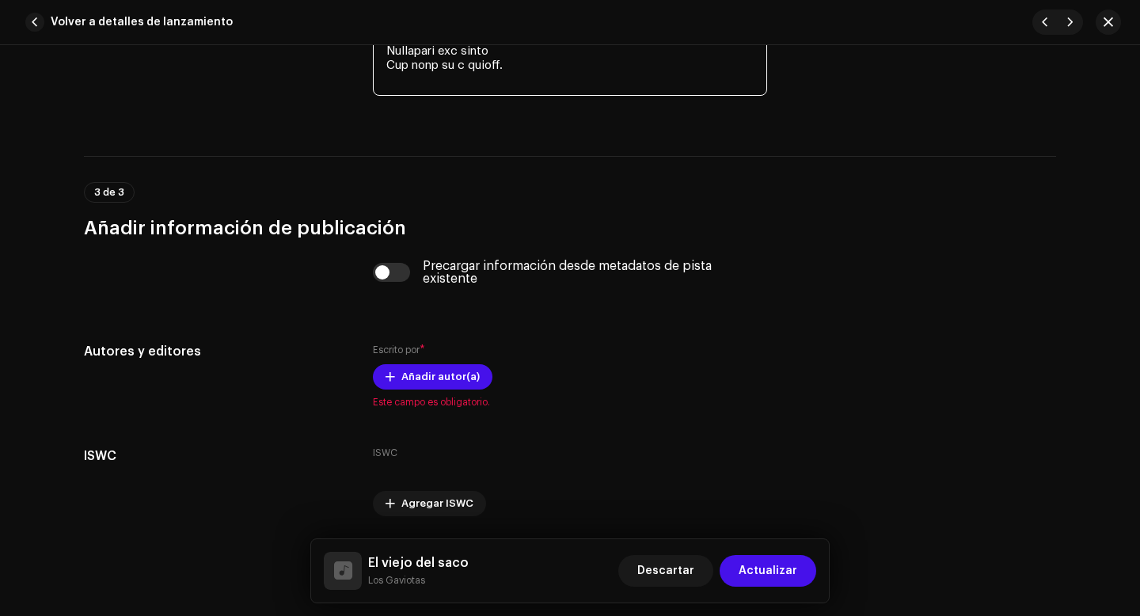
scroll to position [3706, 0]
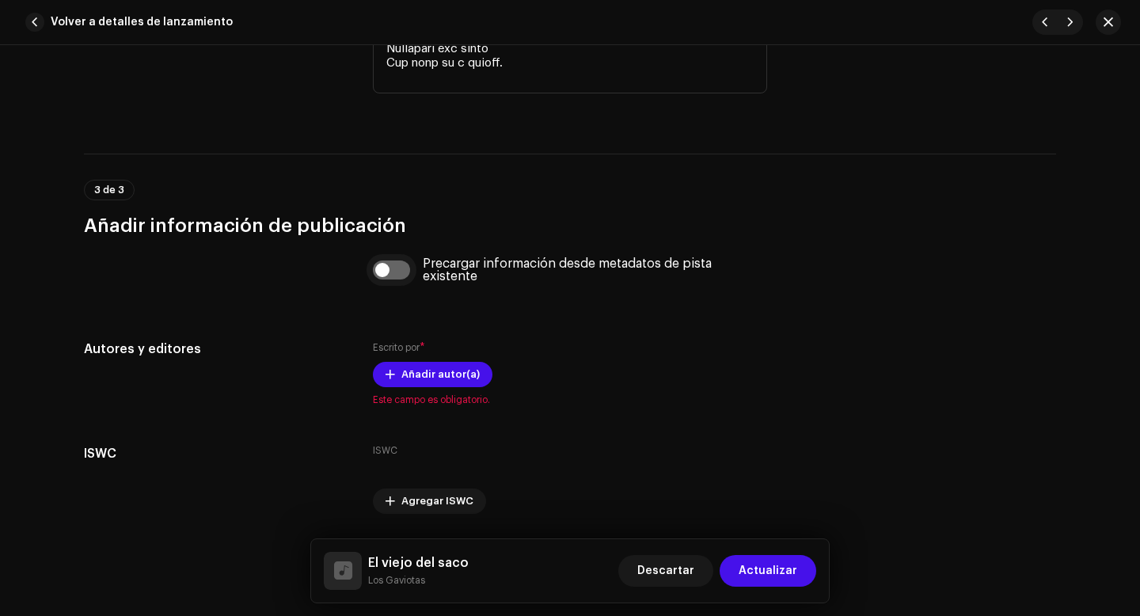
type textarea "Oooo uoooo Oooo uoooo Todos lo sabemos, y por mucho que neguemos, estamos suspe…"
click at [381, 272] on div "Precargar información desde metadatos de pista existente" at bounding box center [570, 269] width 394 height 25
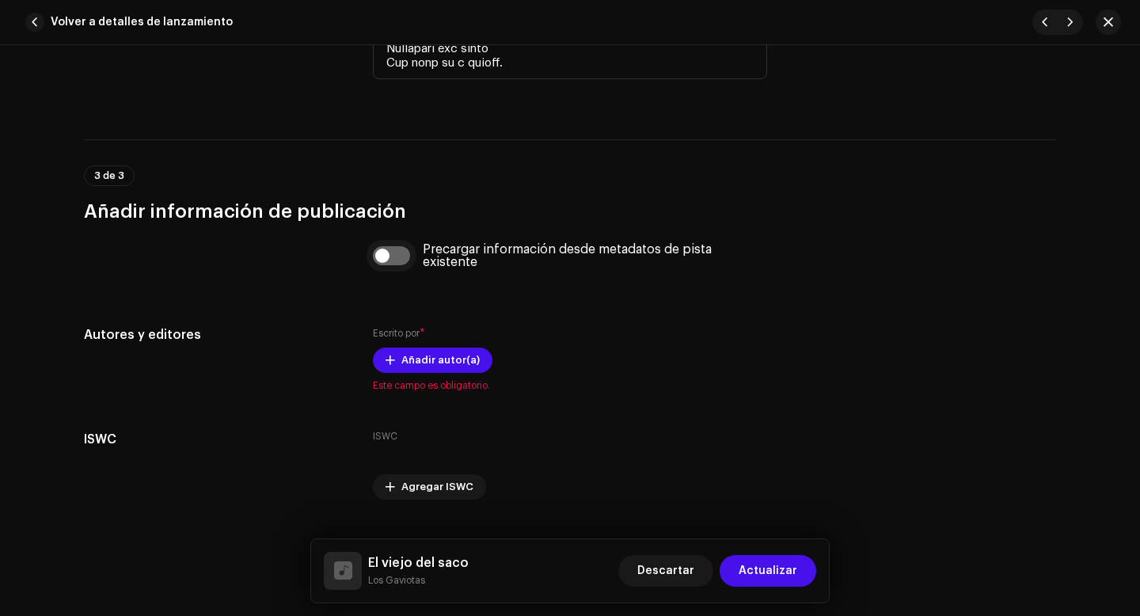
click at [381, 258] on input "checkbox" at bounding box center [392, 255] width 38 height 19
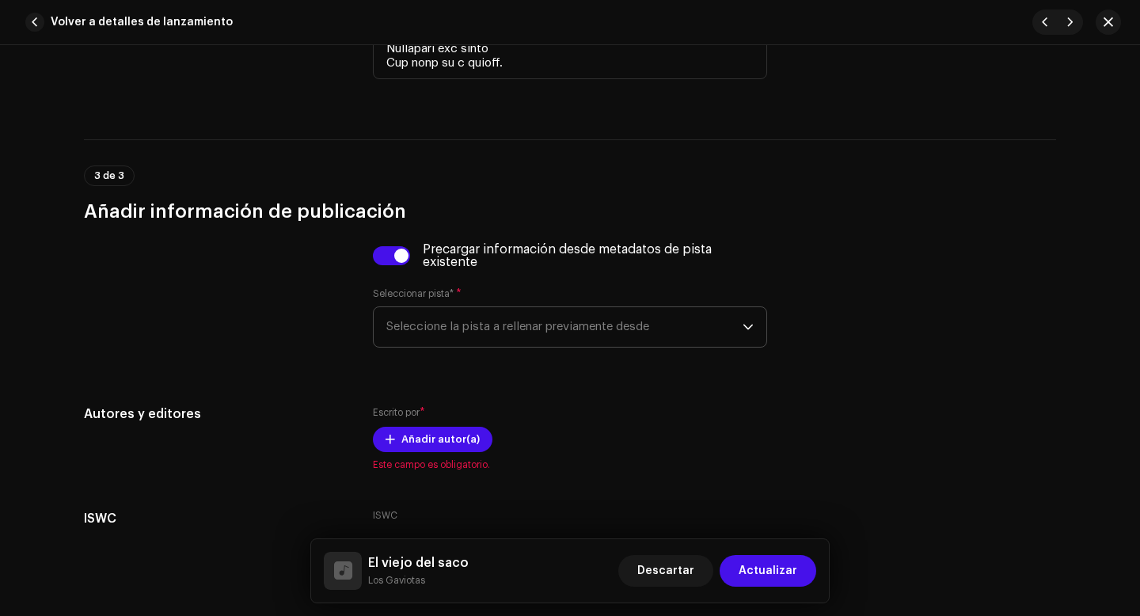
click at [451, 333] on span "Seleccione la pista a rellenar previamente desde" at bounding box center [564, 327] width 356 height 40
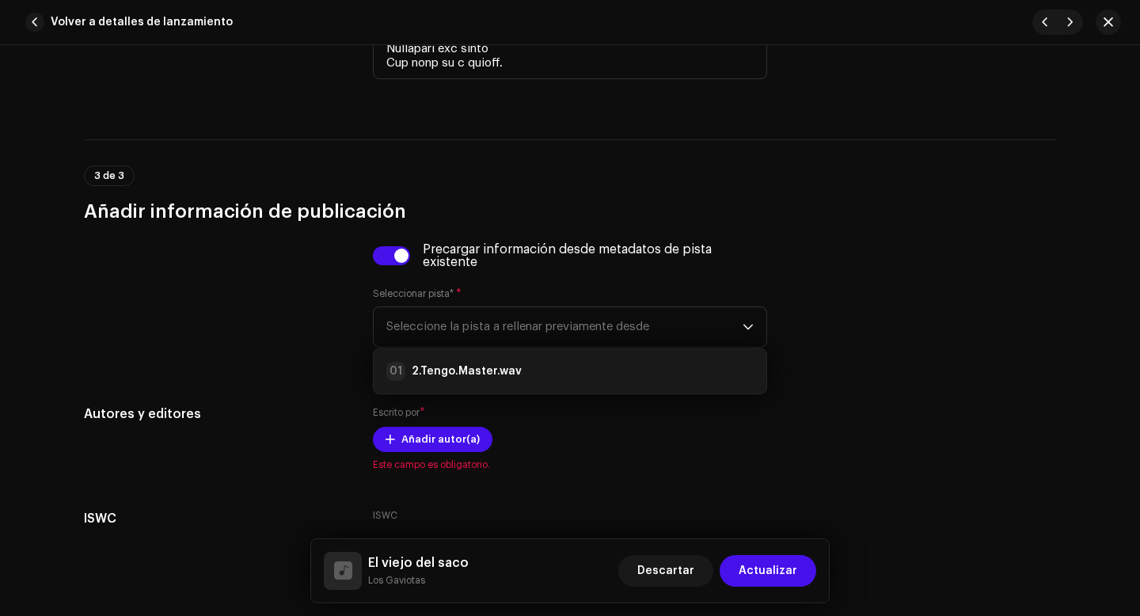
click at [338, 295] on div at bounding box center [216, 304] width 264 height 123
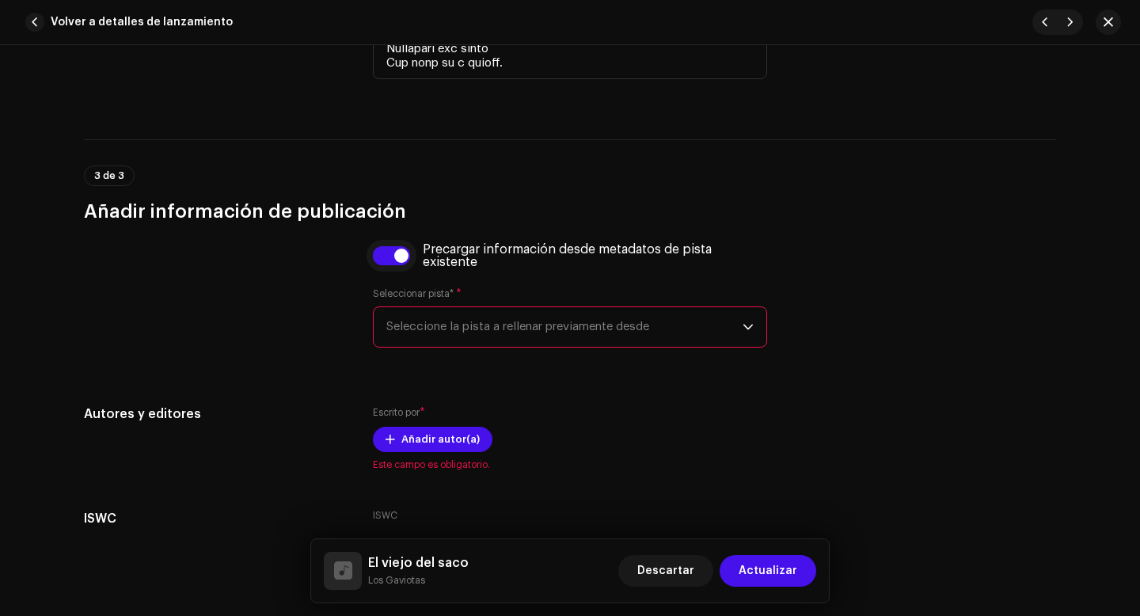
click at [400, 257] on input "checkbox" at bounding box center [392, 255] width 38 height 19
checkbox input "false"
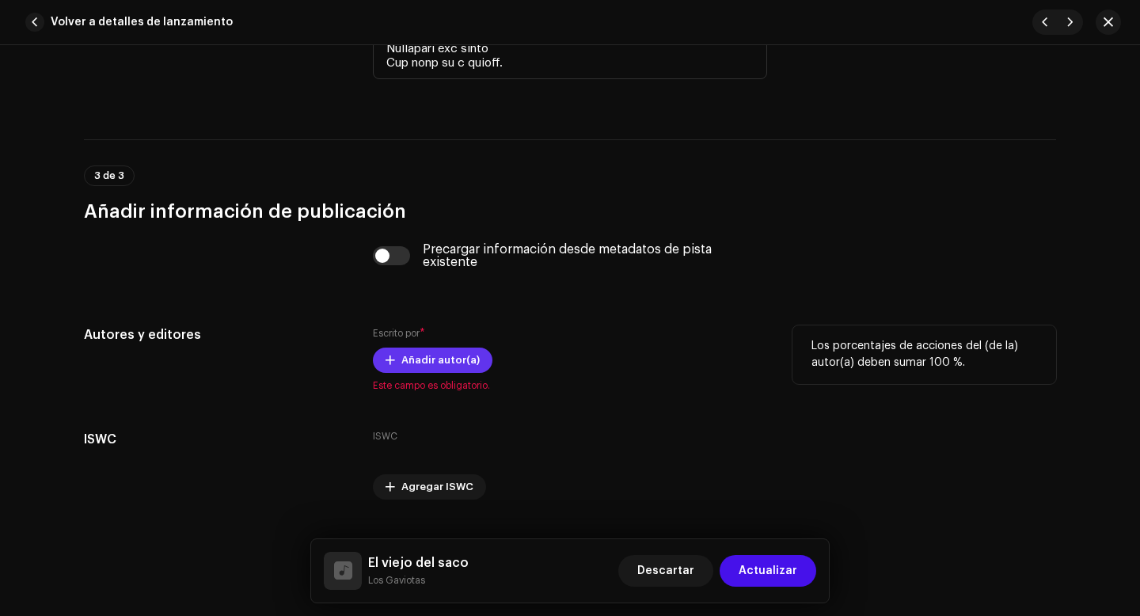
click at [418, 367] on span "Añadir autor(a)" at bounding box center [440, 360] width 78 height 32
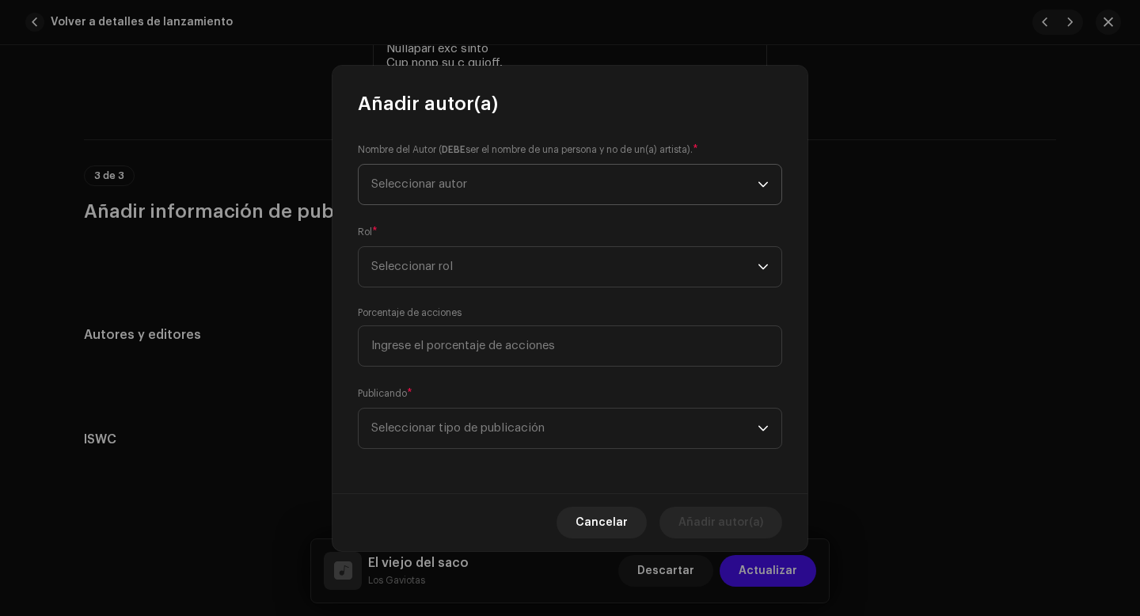
click at [470, 182] on span "Seleccionar autor" at bounding box center [564, 185] width 386 height 40
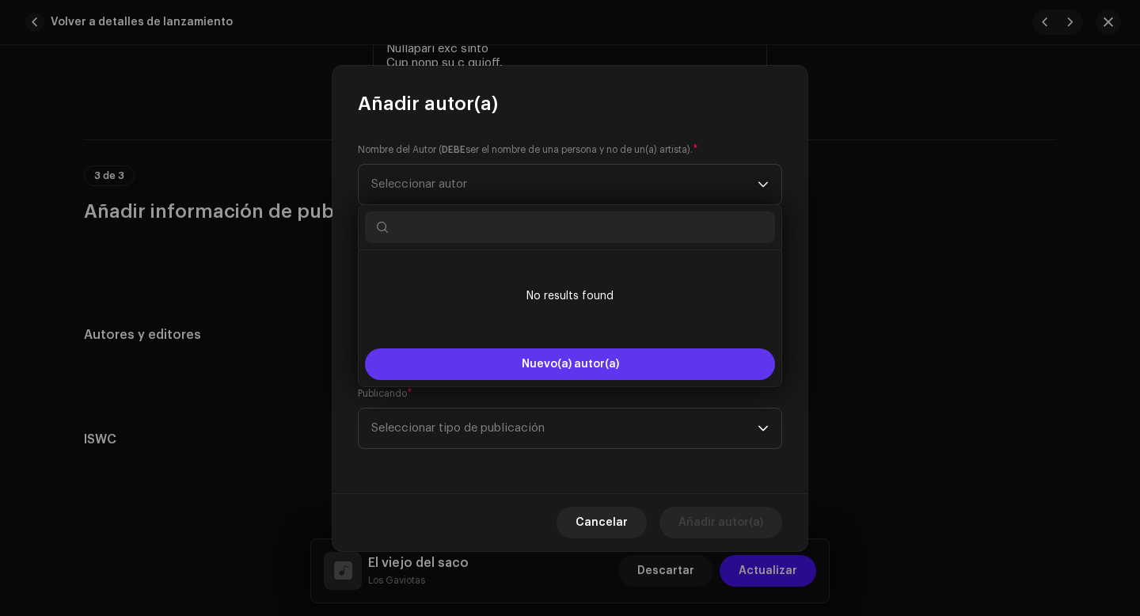
click at [473, 361] on button "Nuevo(a) autor(a)" at bounding box center [570, 364] width 410 height 32
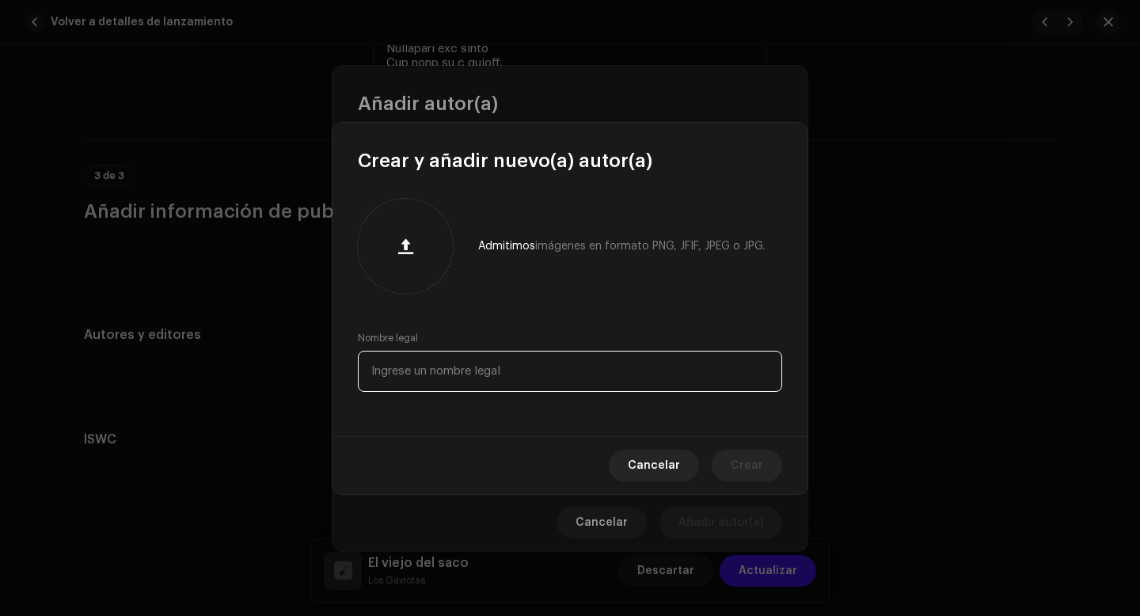
click at [472, 367] on input "text" at bounding box center [570, 371] width 424 height 41
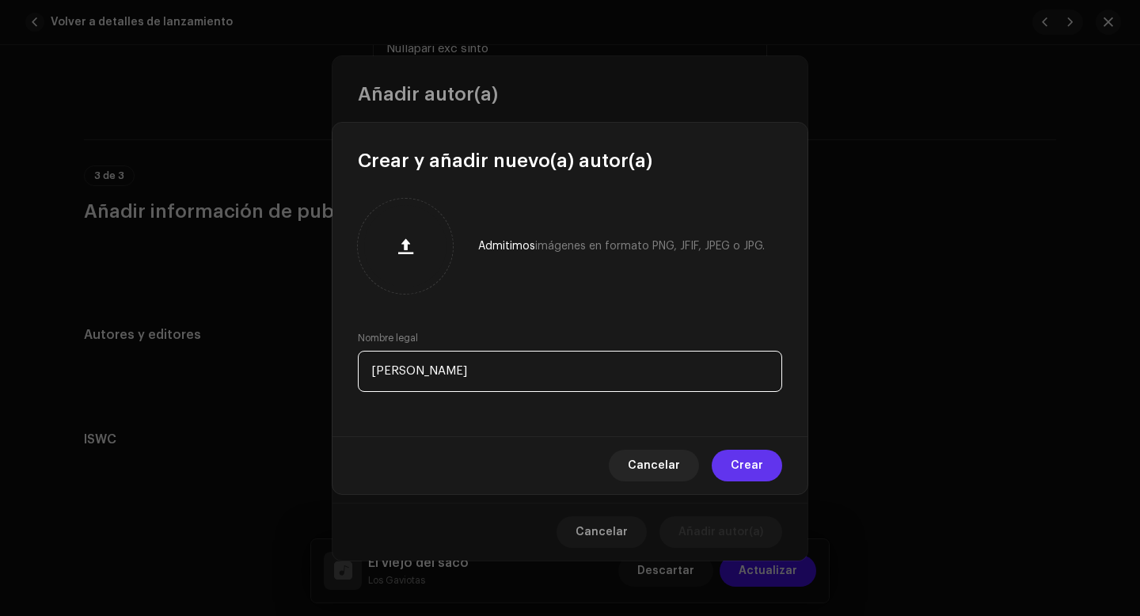
type input "[PERSON_NAME]"
click at [766, 462] on button "Crear" at bounding box center [747, 466] width 70 height 32
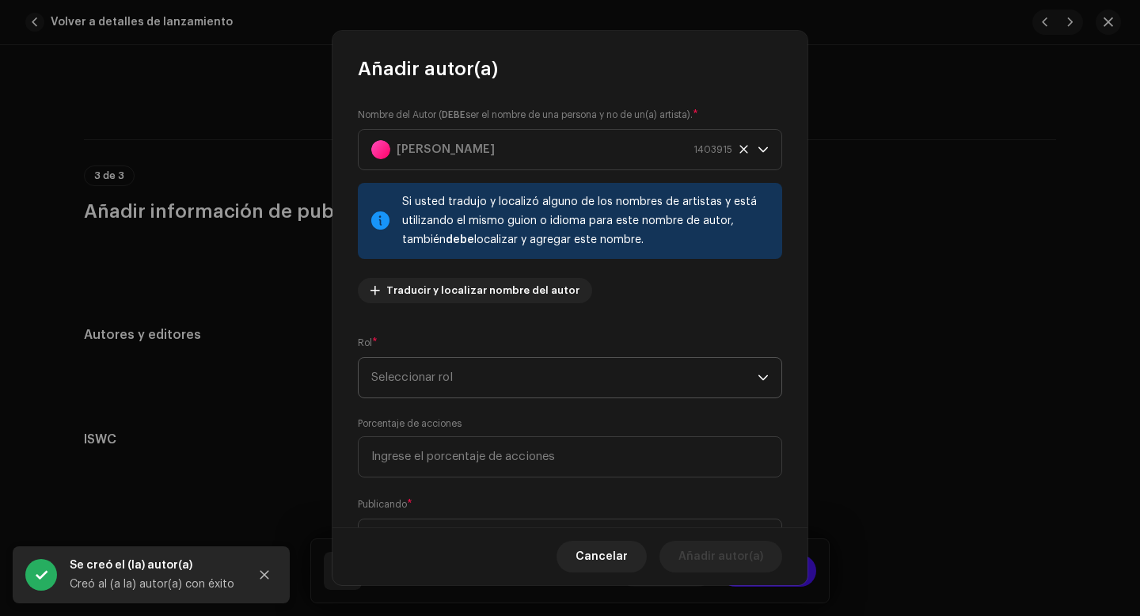
click at [470, 377] on span "Seleccionar rol" at bounding box center [564, 378] width 386 height 40
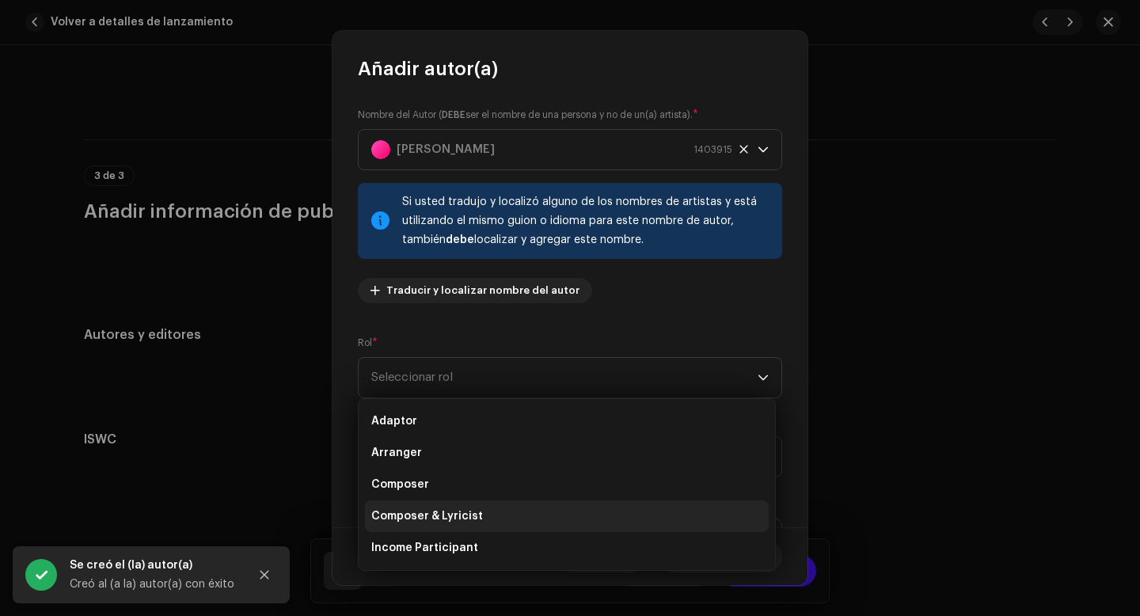
click at [451, 515] on span "Composer & Lyricist" at bounding box center [427, 516] width 112 height 16
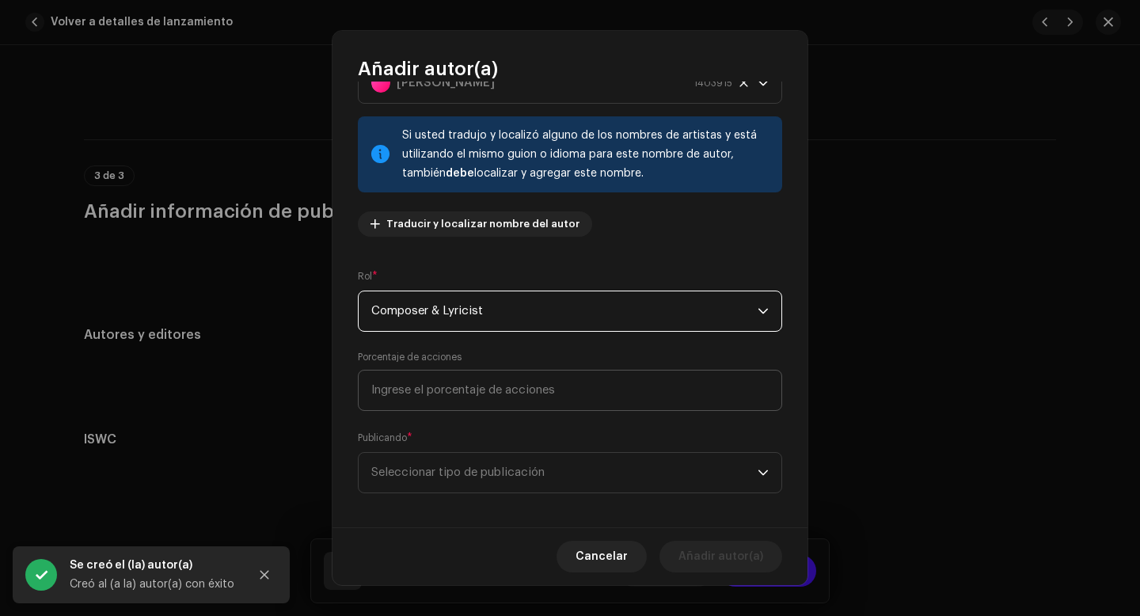
scroll to position [72, 0]
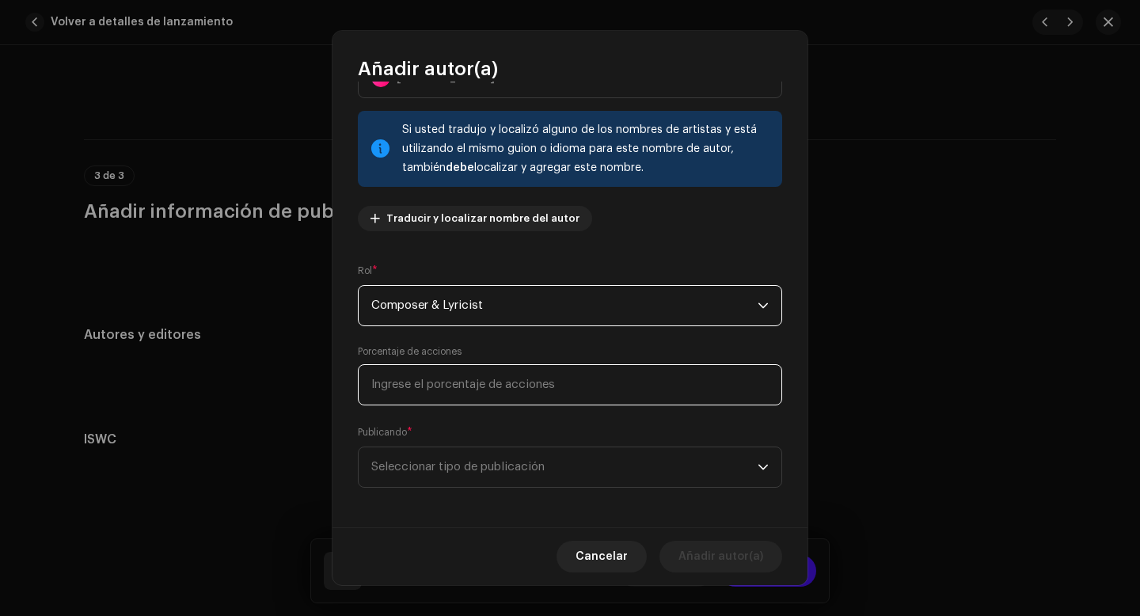
click at [477, 393] on input at bounding box center [570, 384] width 424 height 41
type input "50,00"
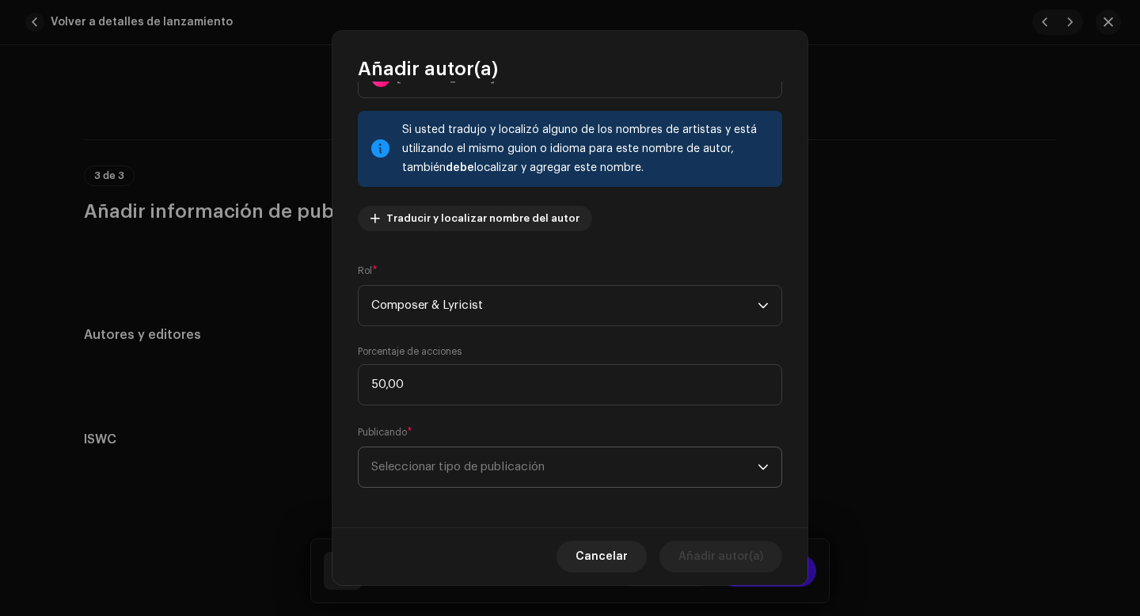
click at [474, 467] on span "Seleccionar tipo de publicación" at bounding box center [564, 467] width 386 height 40
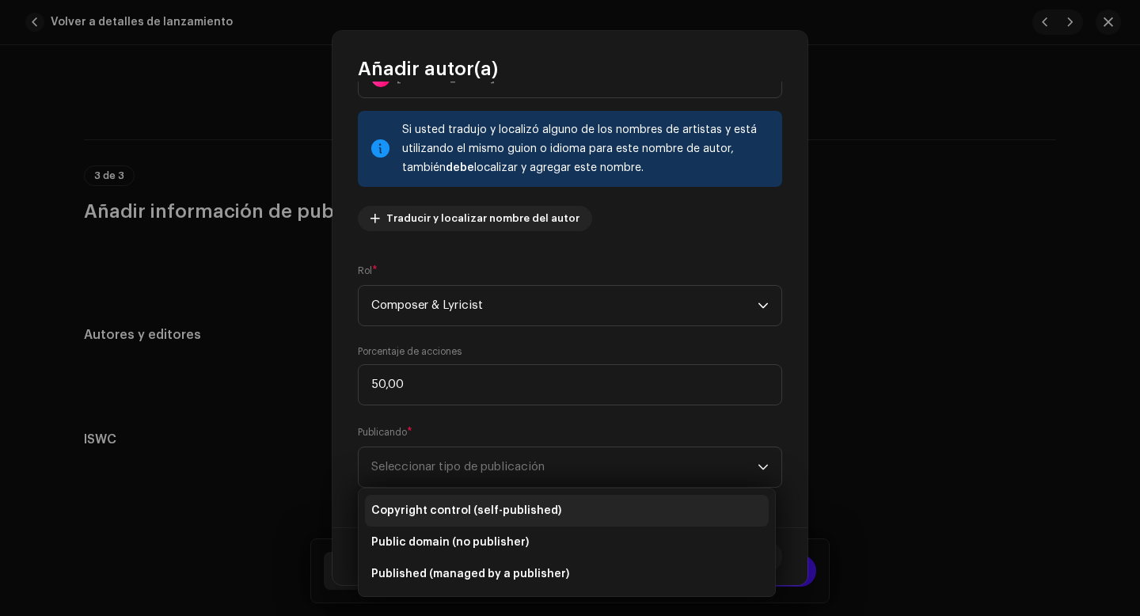
click at [459, 506] on span "Copyright control (self-published)" at bounding box center [466, 511] width 190 height 16
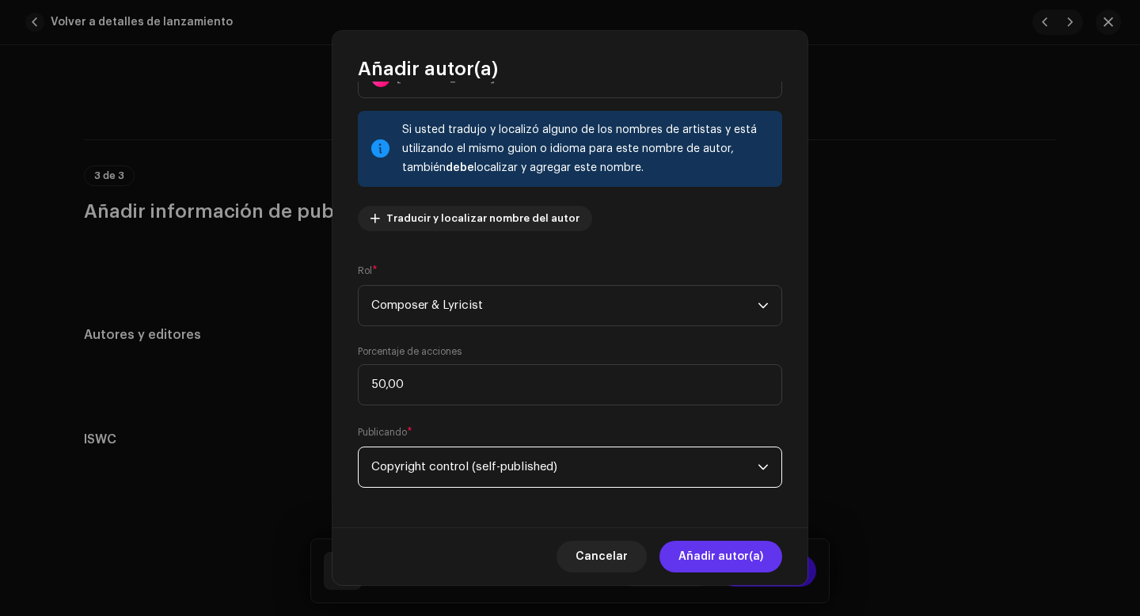
click at [717, 553] on span "Añadir autor(a)" at bounding box center [720, 557] width 85 height 32
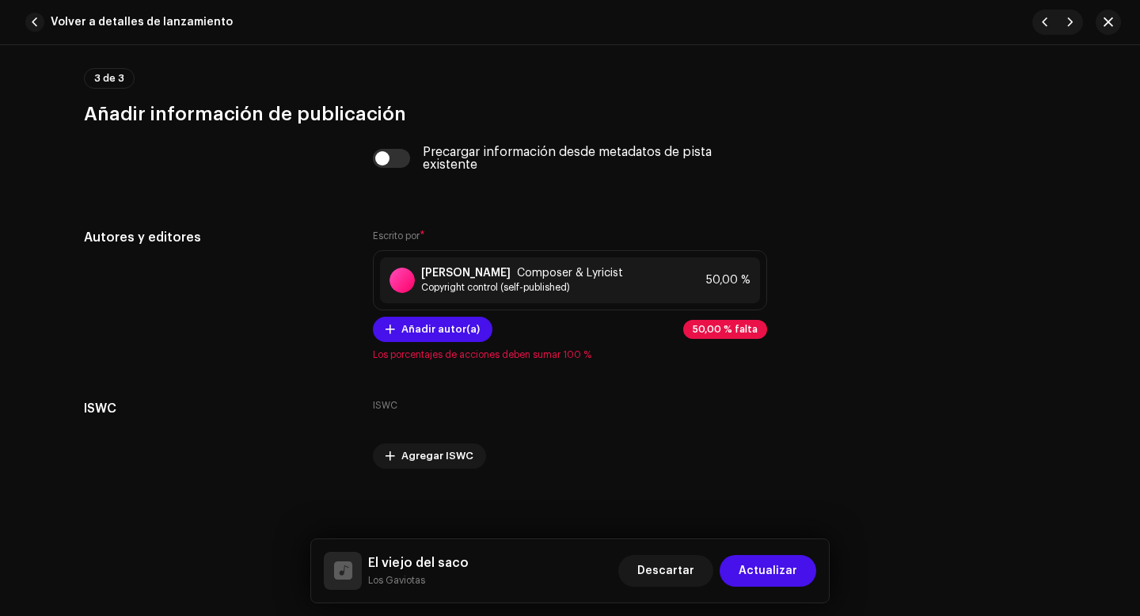
scroll to position [3812, 0]
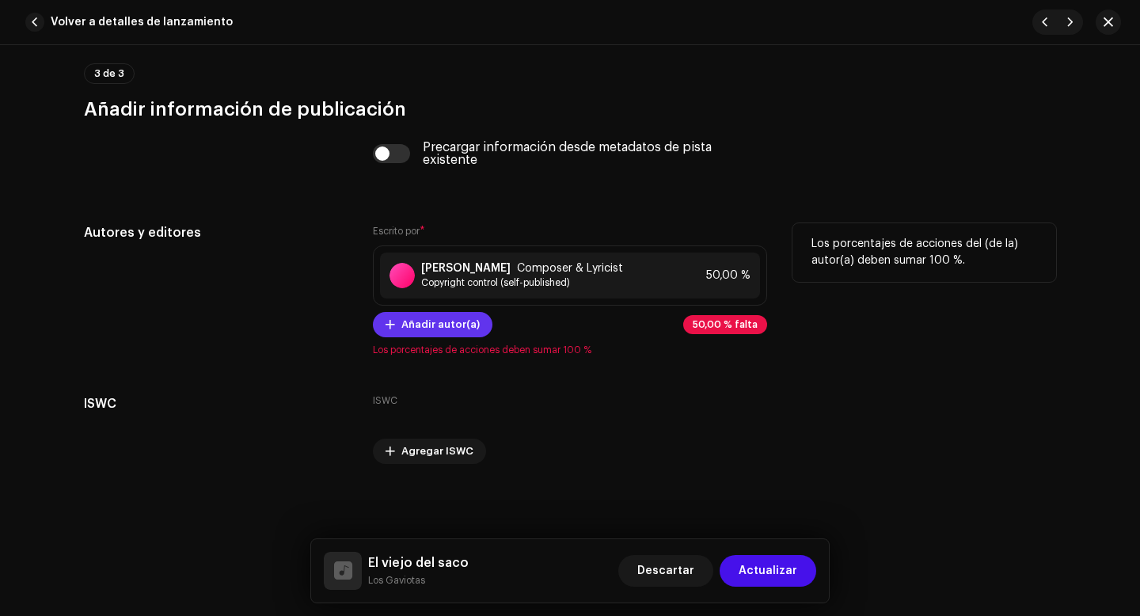
click at [425, 325] on span "Añadir autor(a)" at bounding box center [440, 325] width 78 height 32
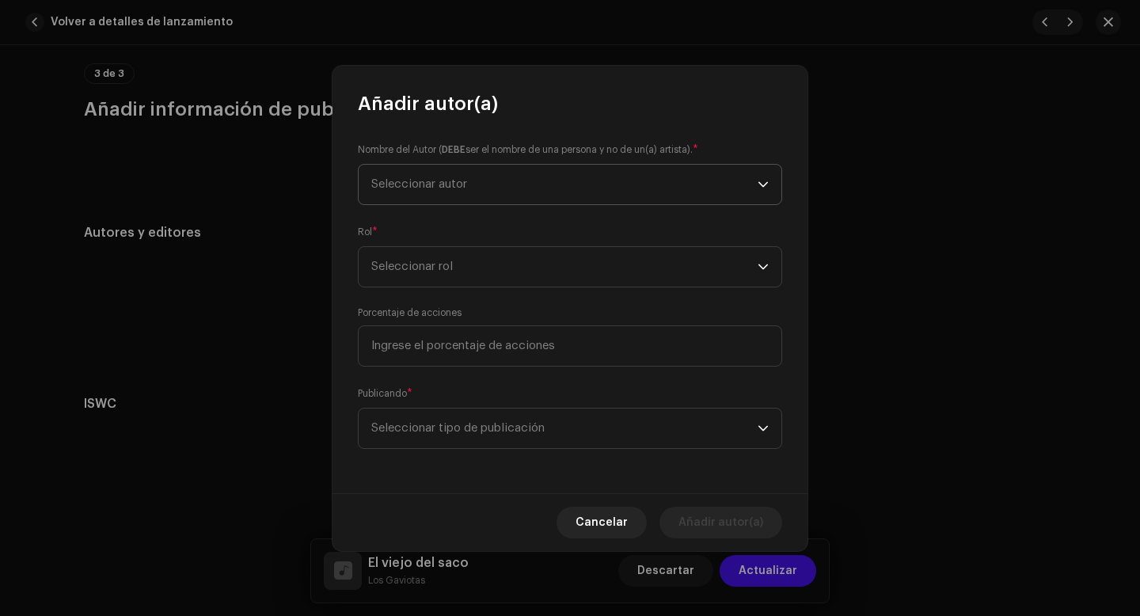
click at [476, 189] on span "Seleccionar autor" at bounding box center [564, 185] width 386 height 40
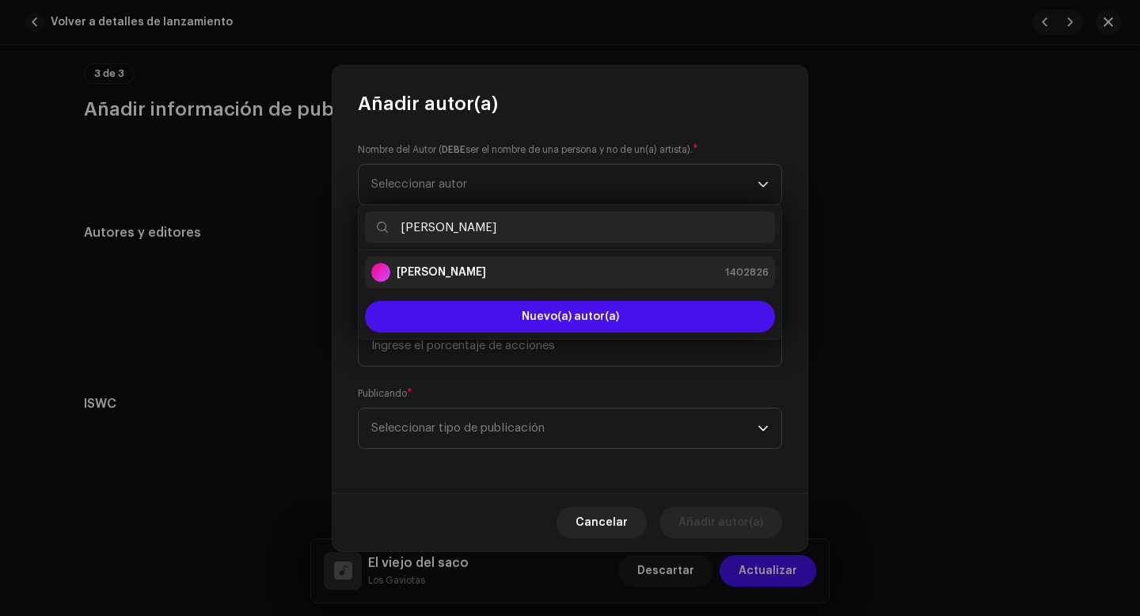
type input "[PERSON_NAME]"
click at [459, 275] on strong "[PERSON_NAME]" at bounding box center [441, 272] width 89 height 16
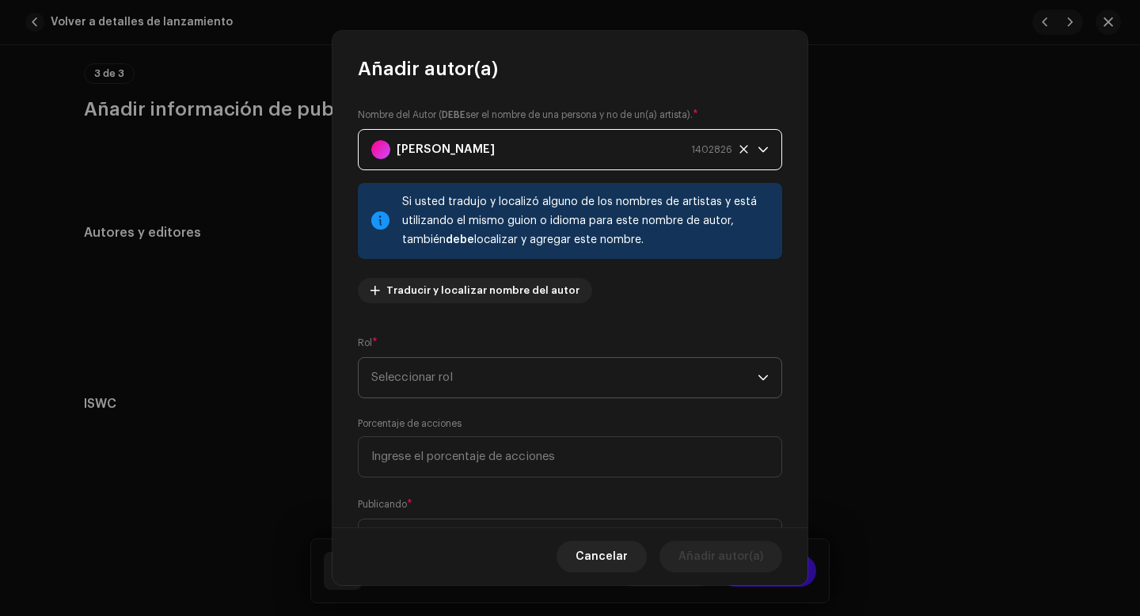
click at [469, 375] on span "Seleccionar rol" at bounding box center [564, 378] width 386 height 40
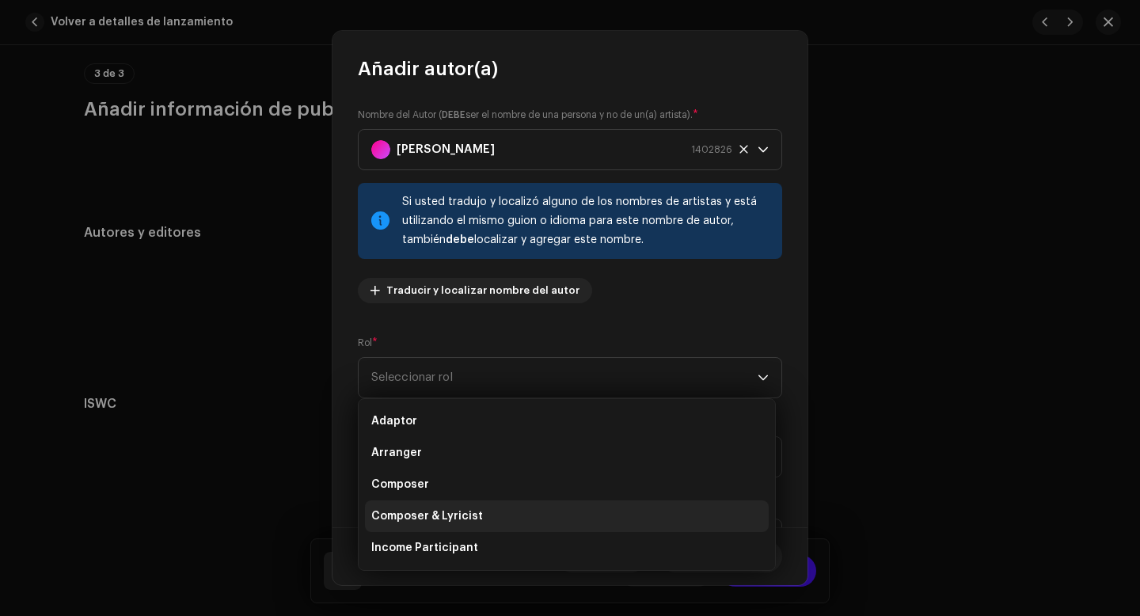
click at [443, 515] on span "Composer & Lyricist" at bounding box center [427, 516] width 112 height 16
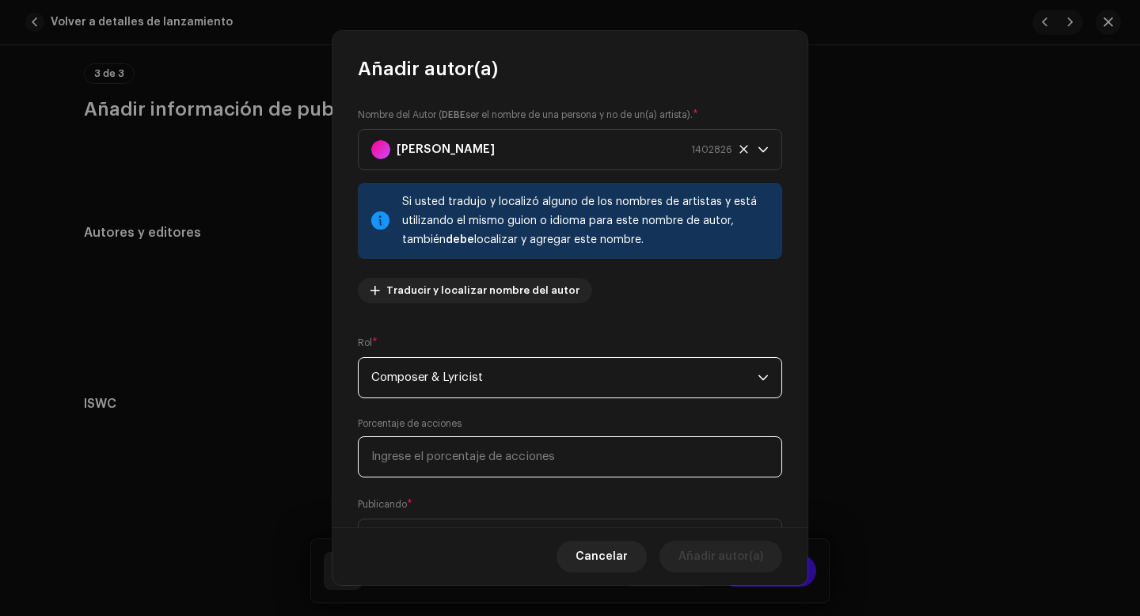
click at [470, 463] on input at bounding box center [570, 456] width 424 height 41
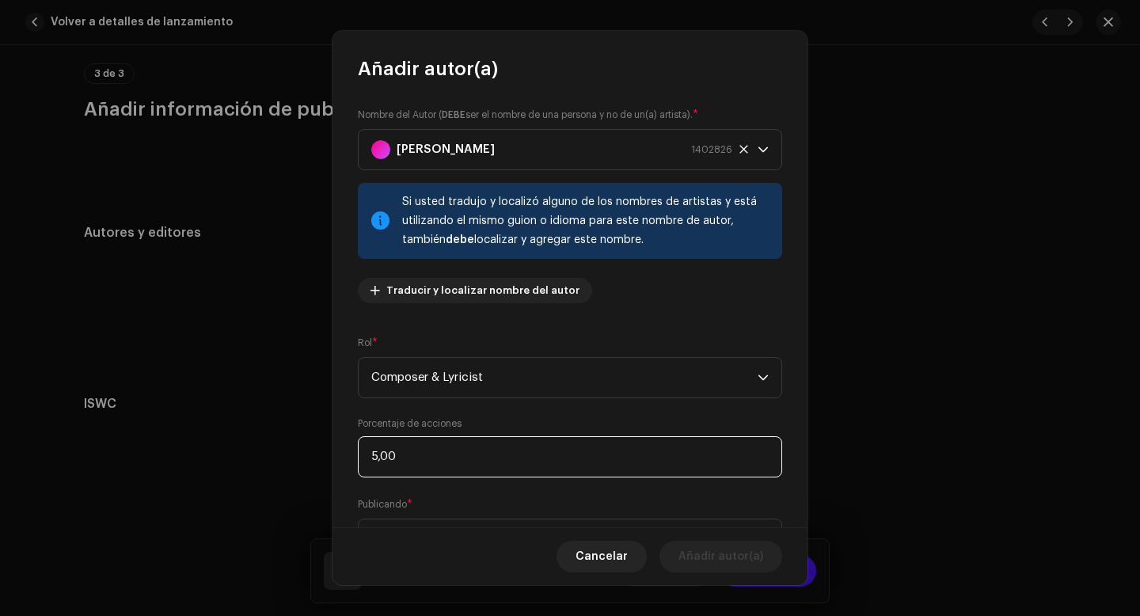
type input "50,00"
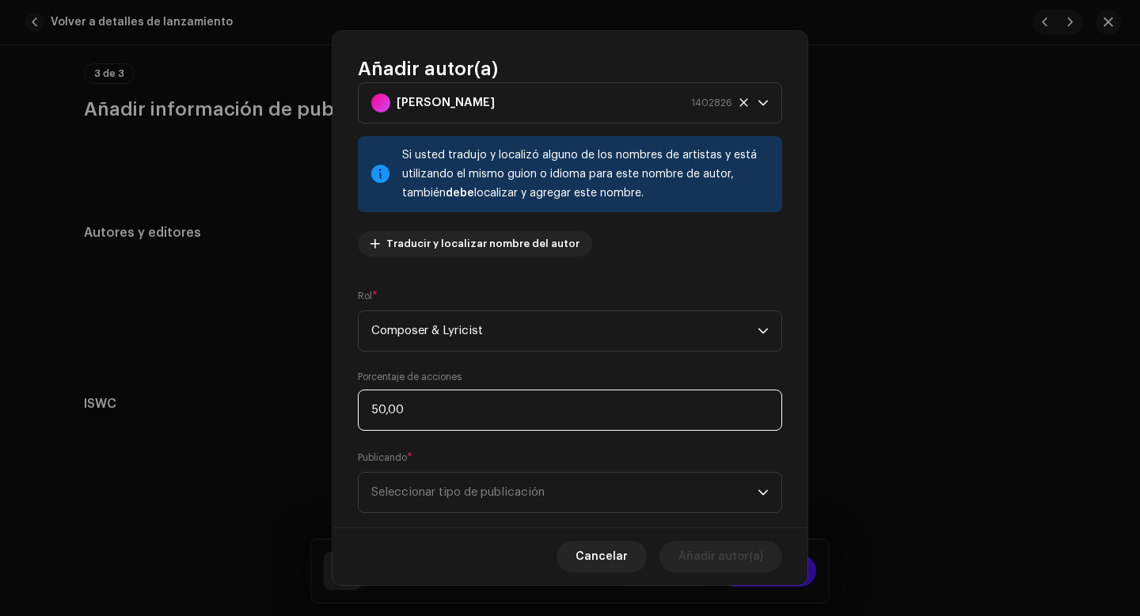
scroll to position [77, 0]
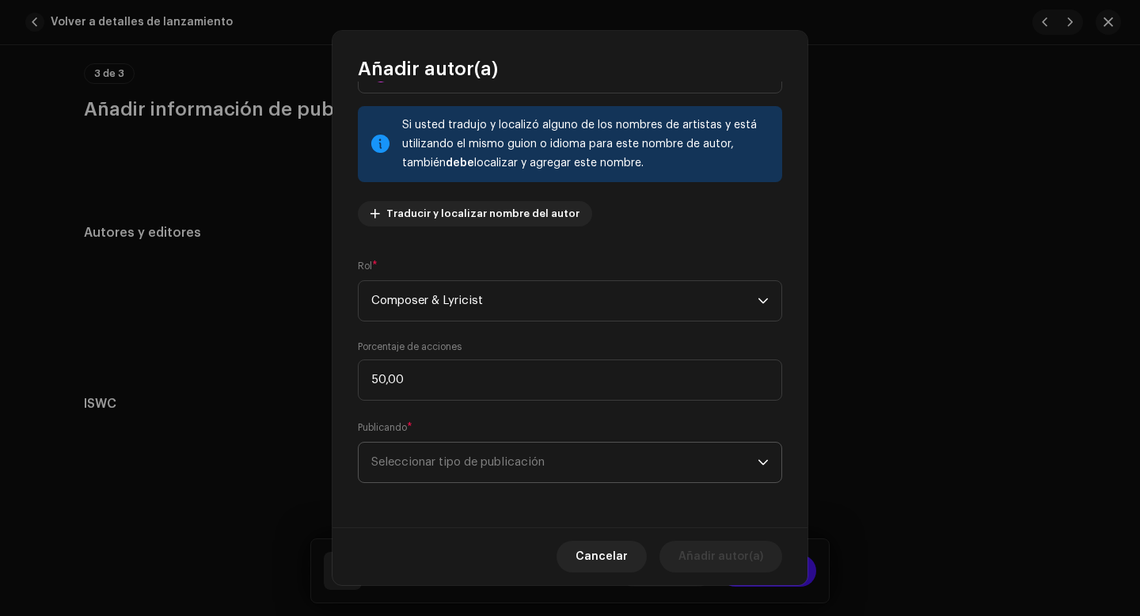
click at [496, 473] on span "Seleccionar tipo de publicación" at bounding box center [564, 463] width 386 height 40
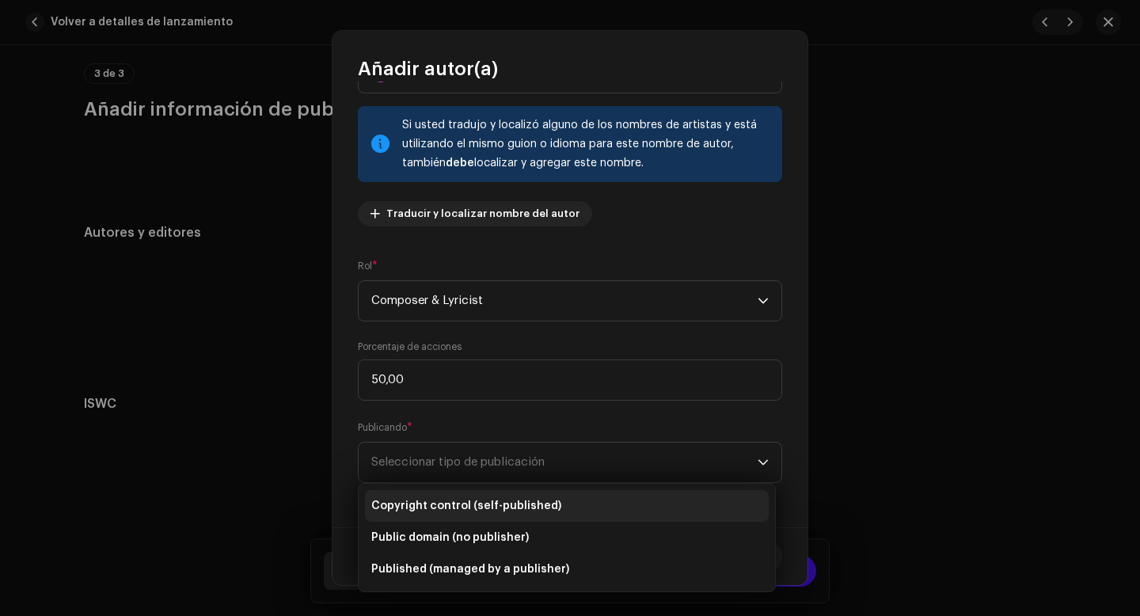
click at [476, 503] on span "Copyright control (self-published)" at bounding box center [466, 506] width 190 height 16
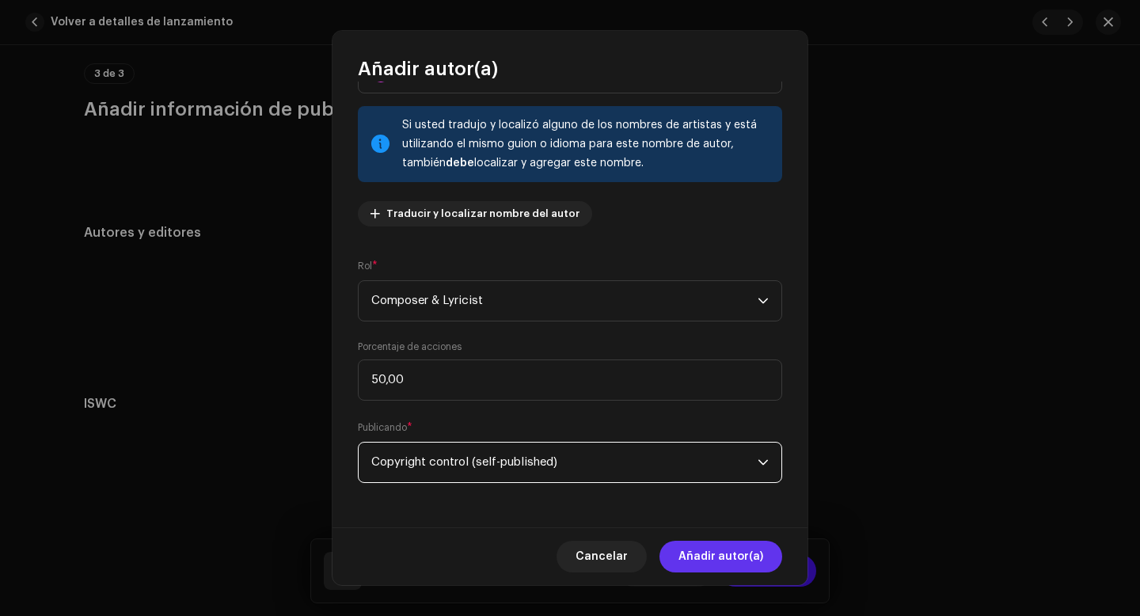
click at [751, 558] on span "Añadir autor(a)" at bounding box center [720, 557] width 85 height 32
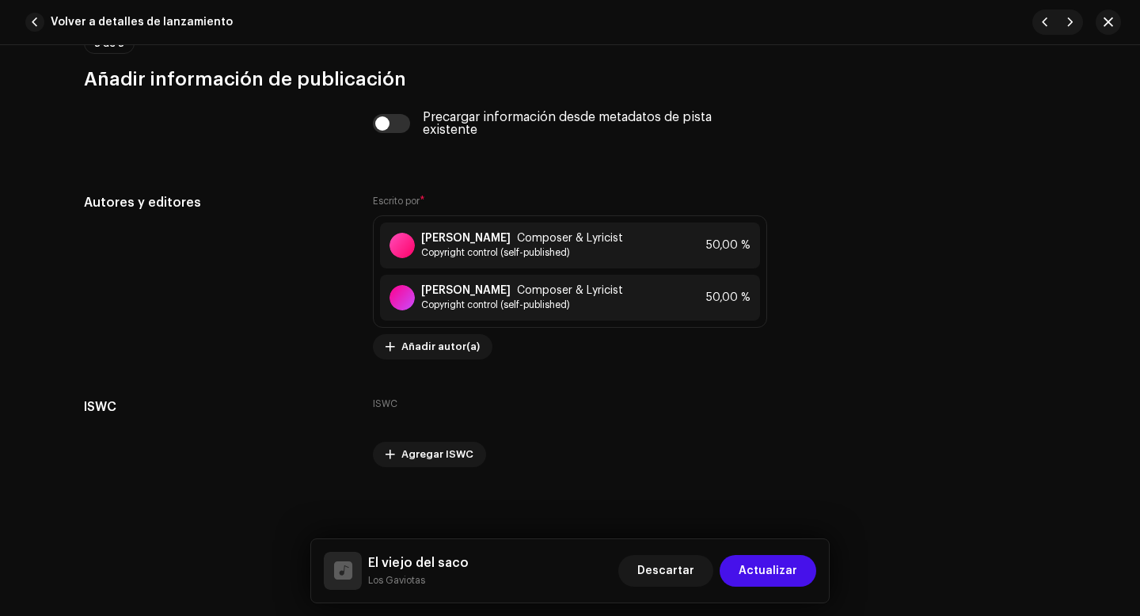
scroll to position [3846, 0]
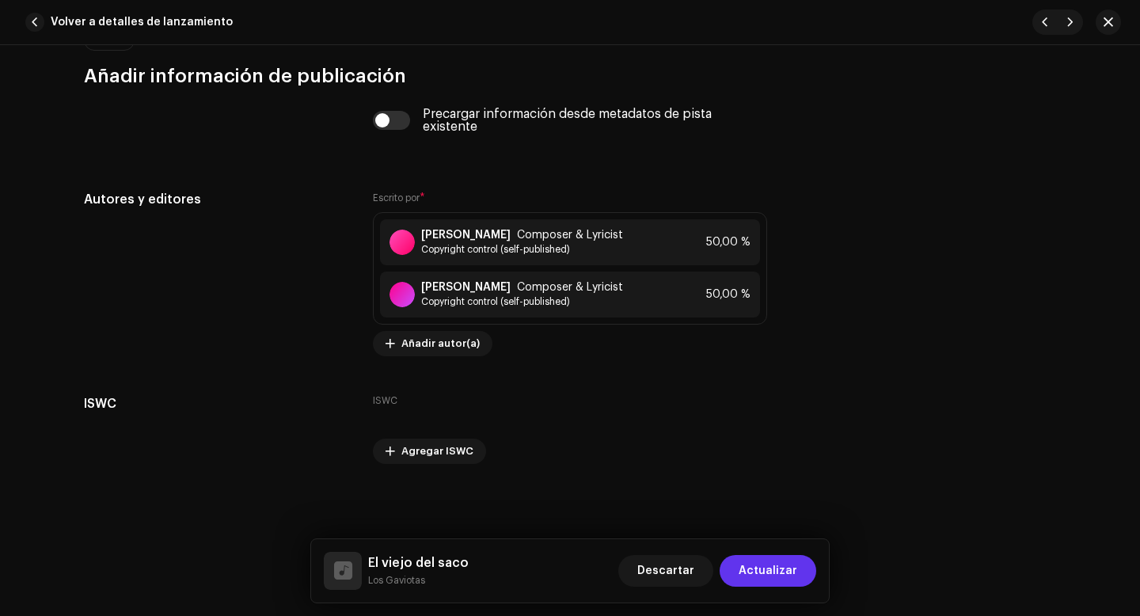
click at [766, 571] on span "Actualizar" at bounding box center [768, 571] width 59 height 32
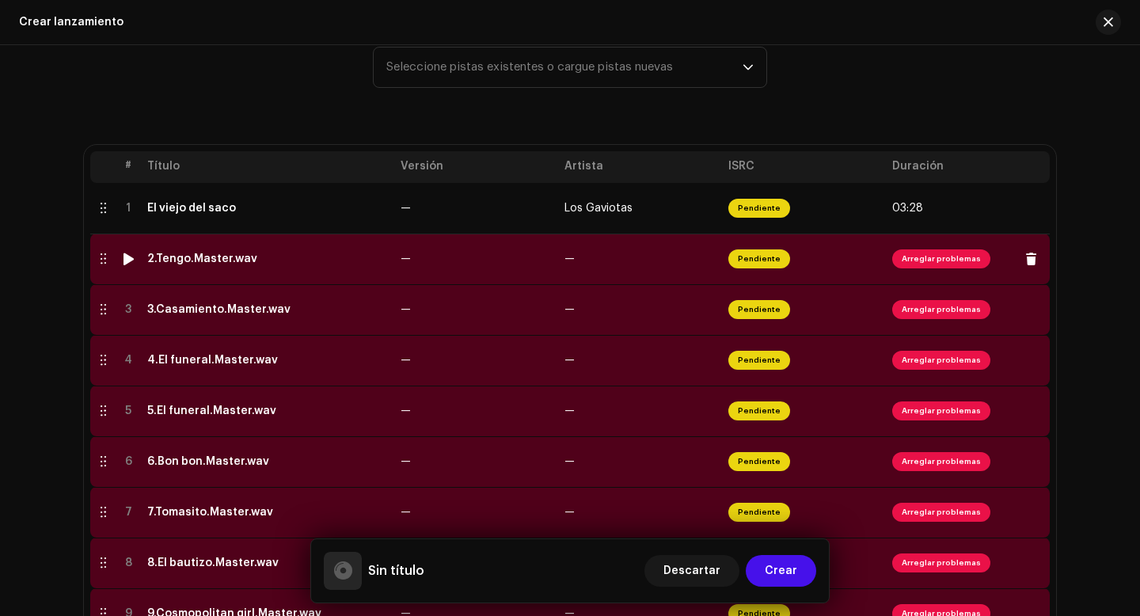
click at [925, 263] on span "Arreglar problemas" at bounding box center [941, 258] width 98 height 19
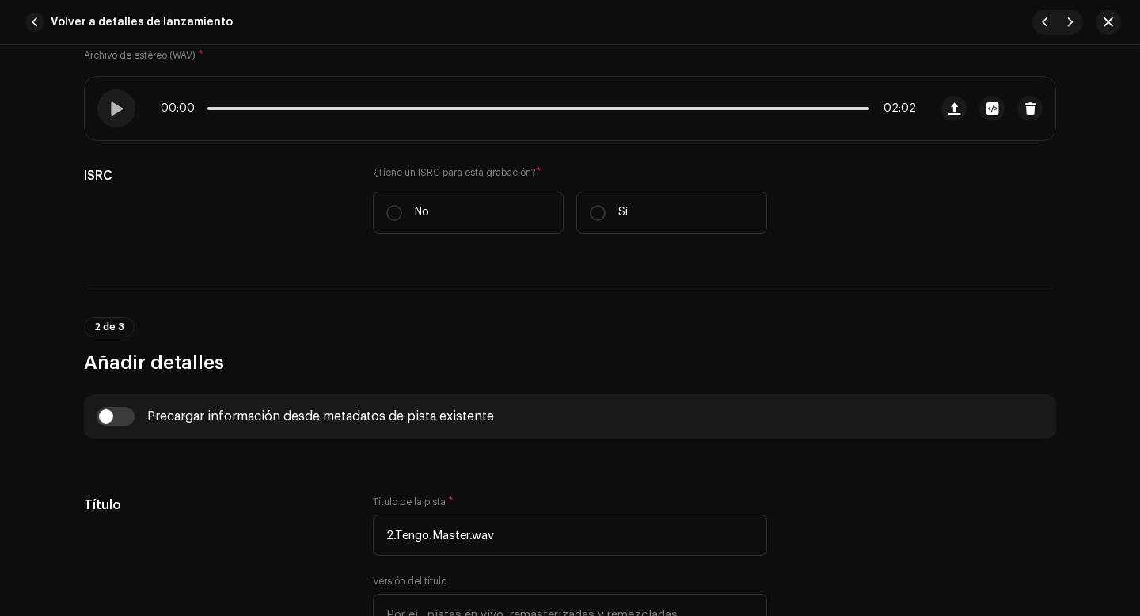
scroll to position [296, 0]
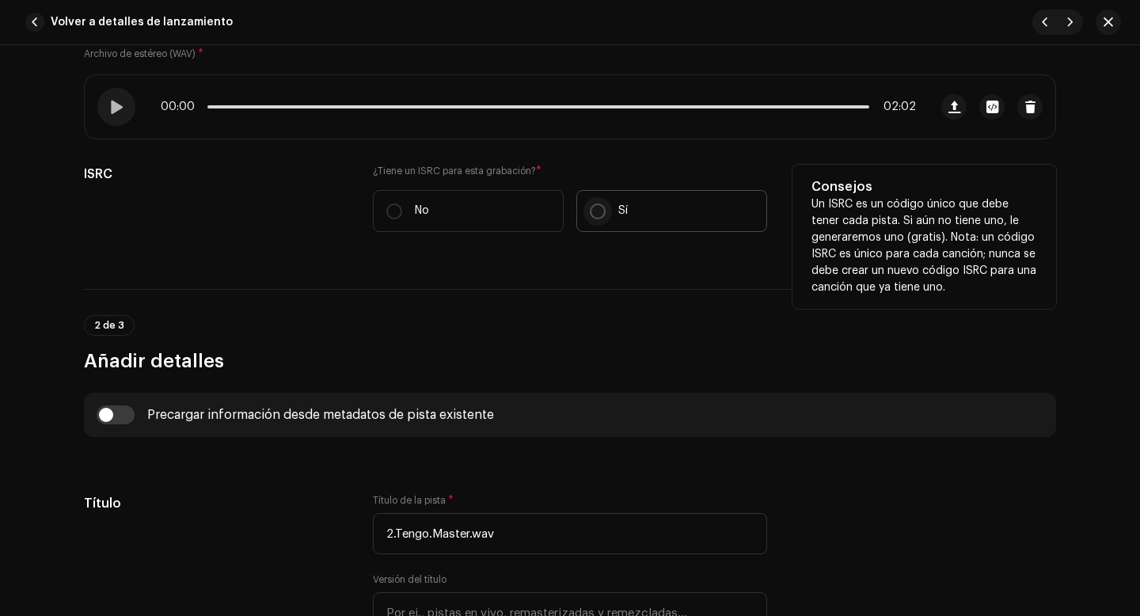
click at [599, 214] on input "Sí" at bounding box center [598, 211] width 16 height 16
radio input "true"
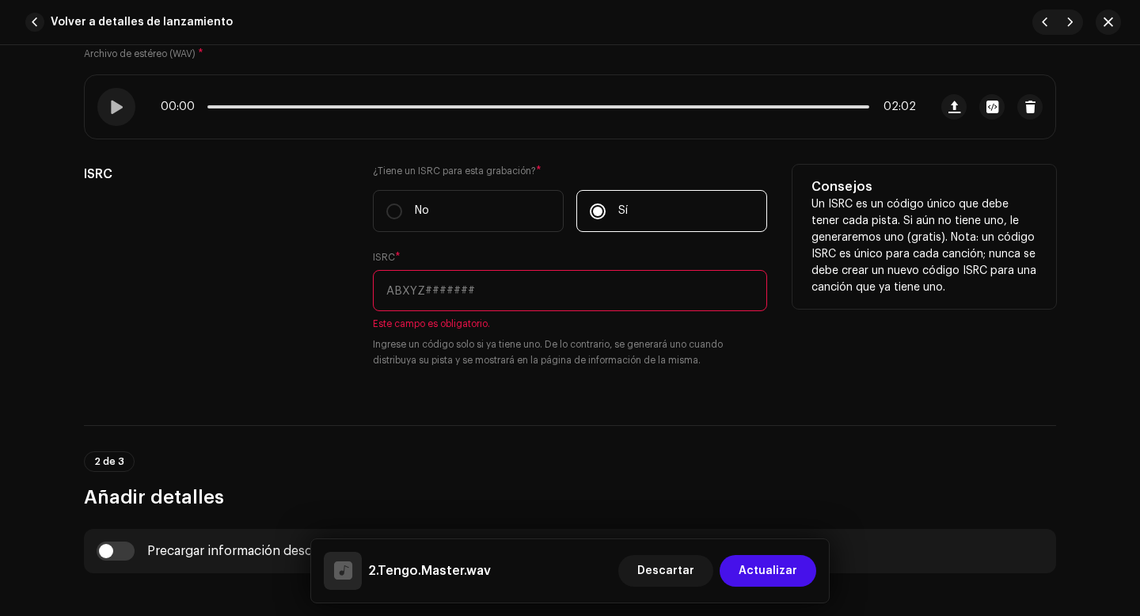
click at [511, 295] on input "text" at bounding box center [570, 290] width 394 height 41
click at [417, 287] on input "text" at bounding box center [570, 290] width 394 height 41
paste input "QZWFQ2528014"
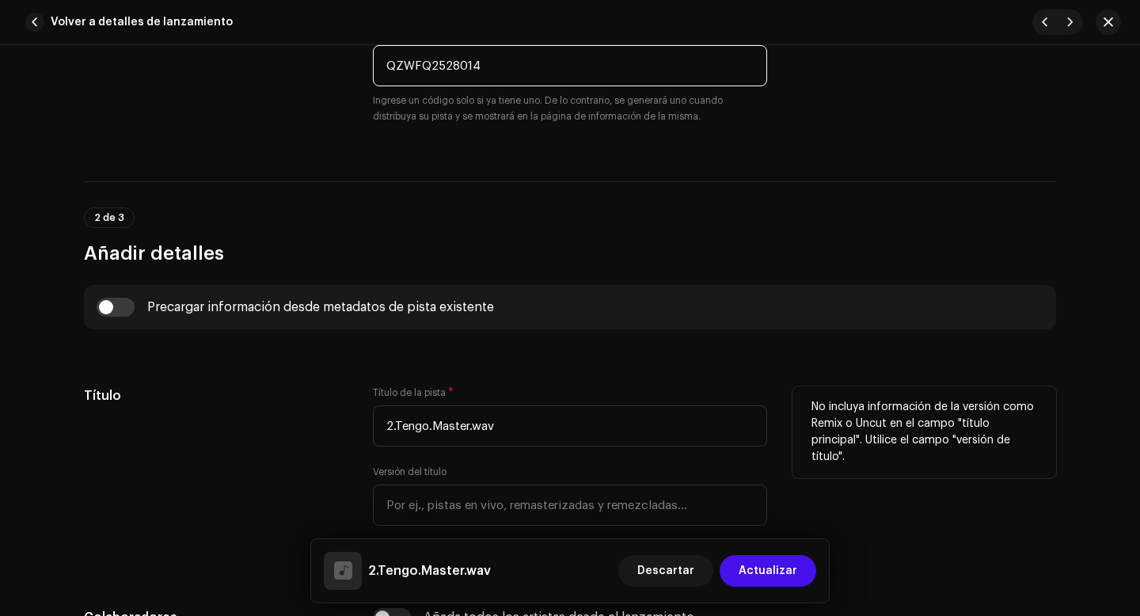
scroll to position [522, 0]
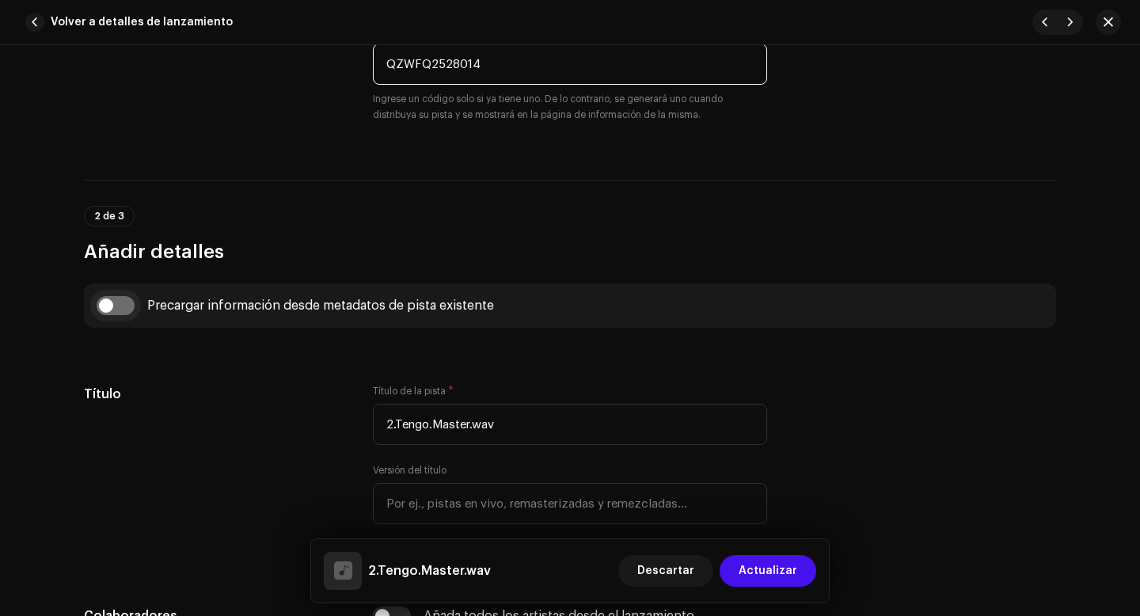
type input "QZWFQ2528014"
click at [105, 307] on input "checkbox" at bounding box center [116, 305] width 38 height 19
checkbox input "true"
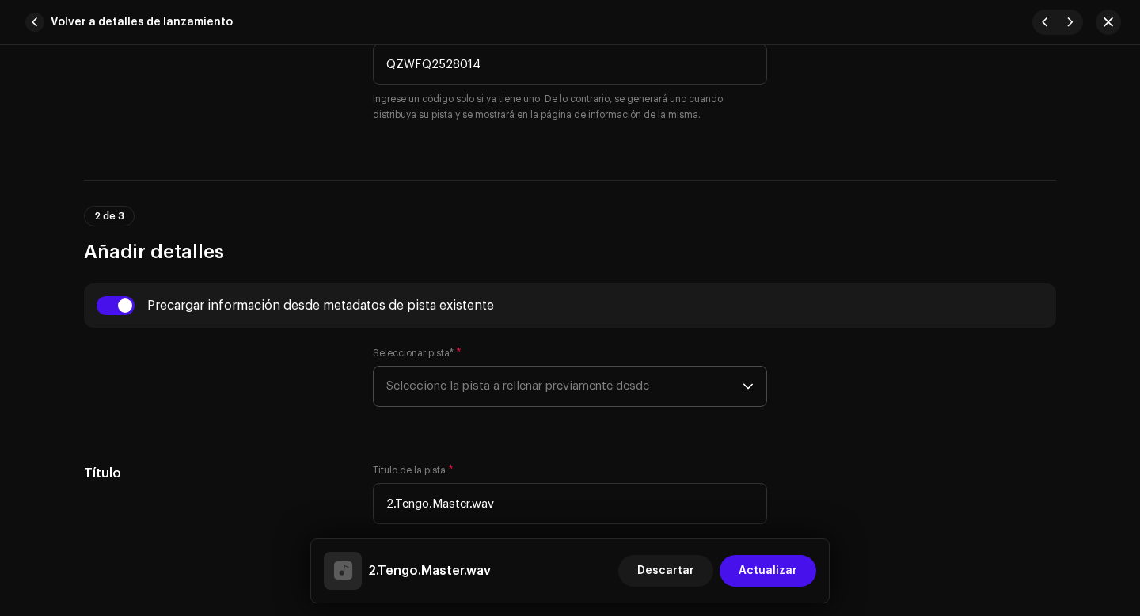
click at [428, 392] on span "Seleccione la pista a rellenar previamente desde" at bounding box center [564, 387] width 356 height 40
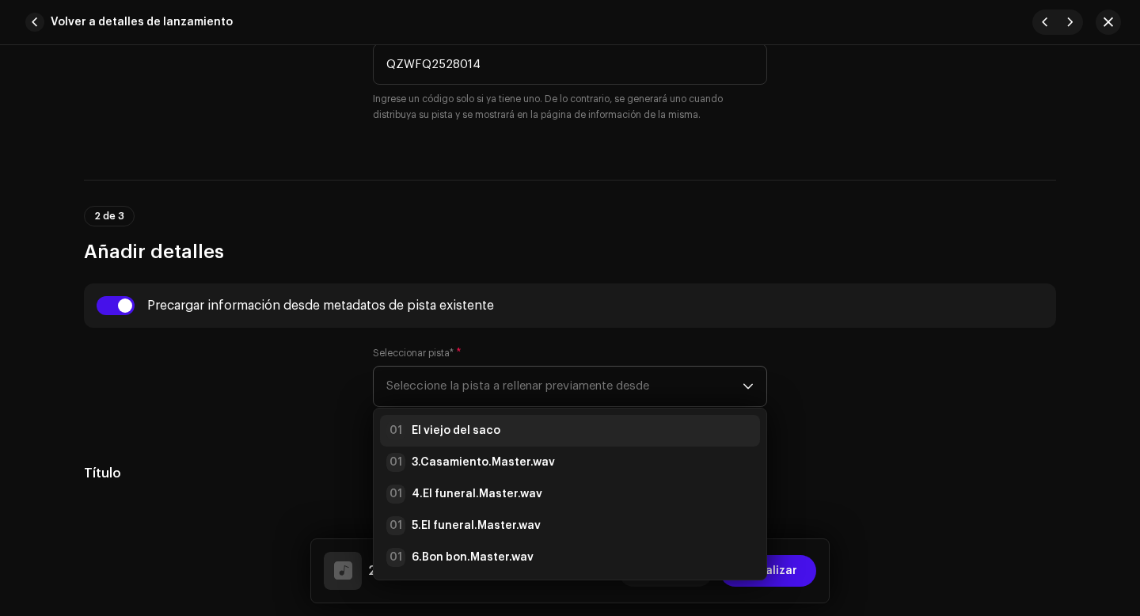
click at [451, 429] on strong "El viejo del saco" at bounding box center [456, 431] width 89 height 16
type input "El viejo del saco"
radio input "true"
type input "Los Gaviotas"
checkbox input "true"
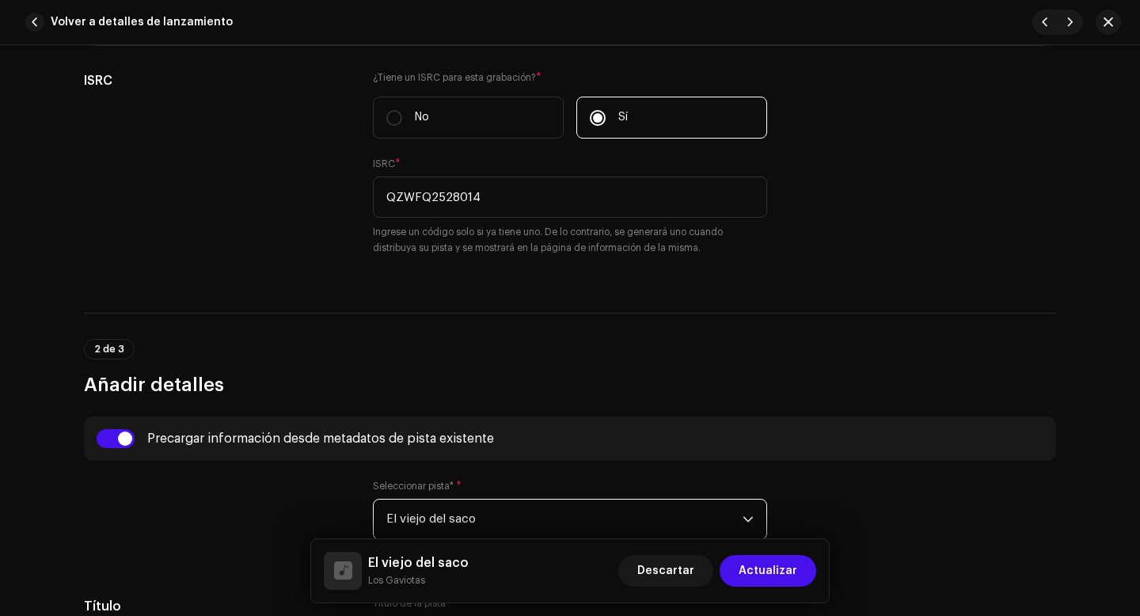
scroll to position [397, 0]
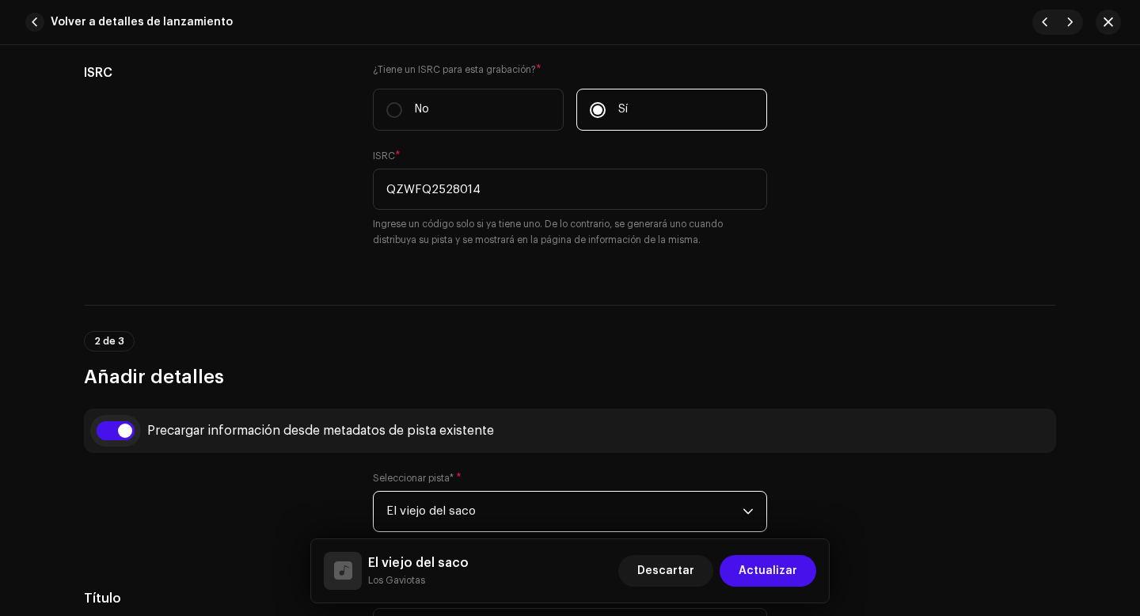
click at [119, 431] on input "checkbox" at bounding box center [116, 430] width 38 height 19
checkbox input "false"
type input "2.Tengo.Master.wav"
checkbox input "false"
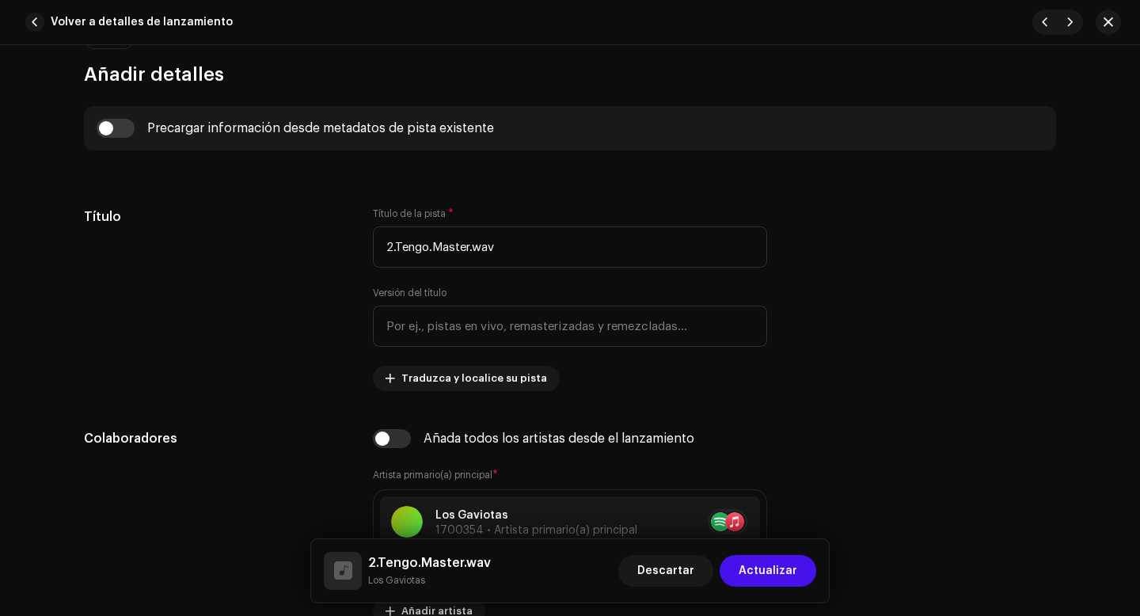
scroll to position [708, 0]
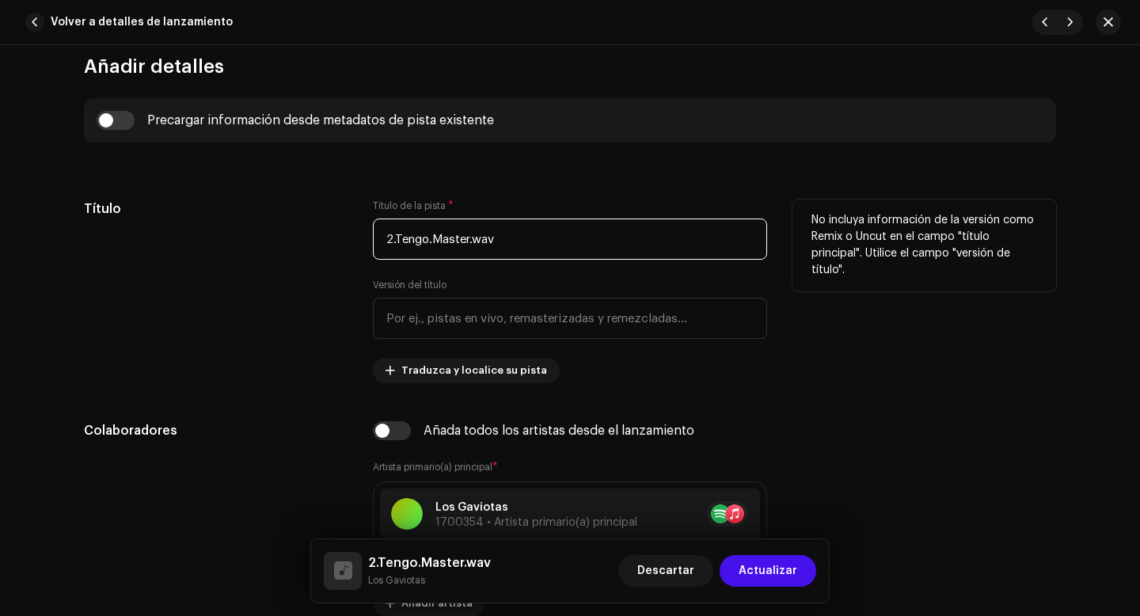
drag, startPoint x: 393, startPoint y: 239, endPoint x: 363, endPoint y: 238, distance: 30.1
click at [363, 239] on div "Título Título de la pista * 2.Tengo.Master.wav Versión del título Traduzca y lo…" at bounding box center [570, 291] width 972 height 184
drag, startPoint x: 491, startPoint y: 241, endPoint x: 419, endPoint y: 240, distance: 72.0
click at [419, 240] on input "Tengo.Master.wav" at bounding box center [570, 238] width 394 height 41
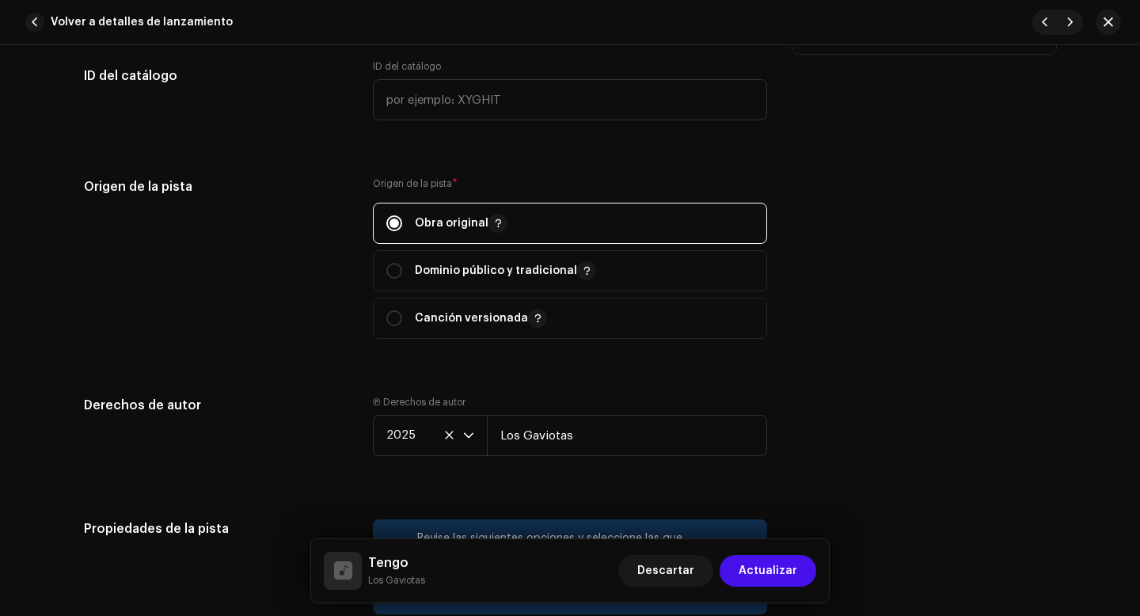
scroll to position [1815, 0]
type input "Tengo"
click at [388, 325] on input "radio" at bounding box center [394, 318] width 16 height 16
radio input "true"
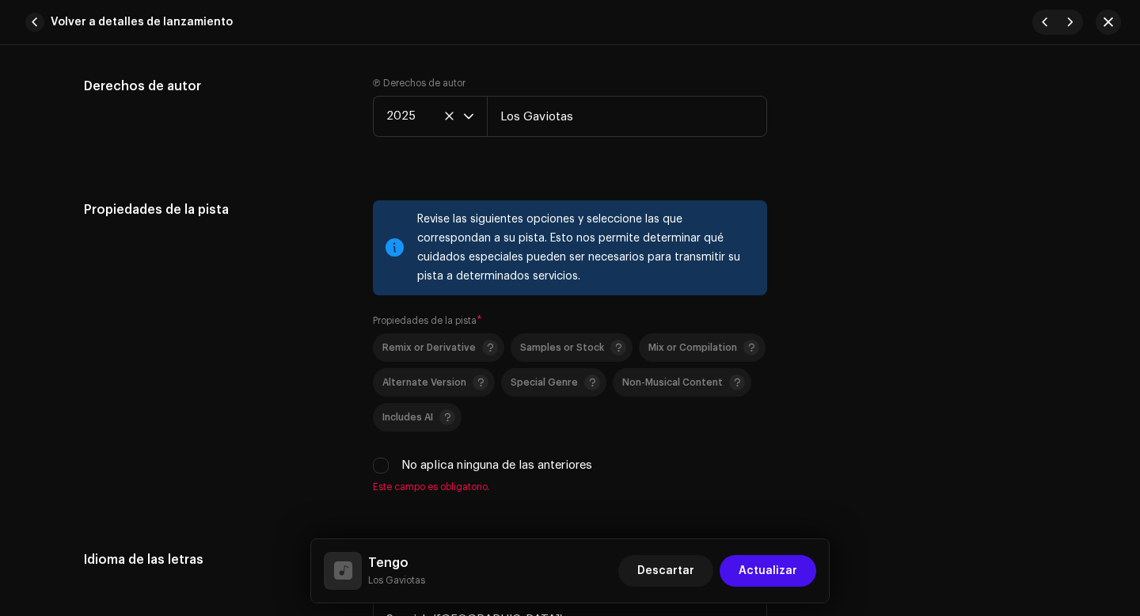
scroll to position [2137, 0]
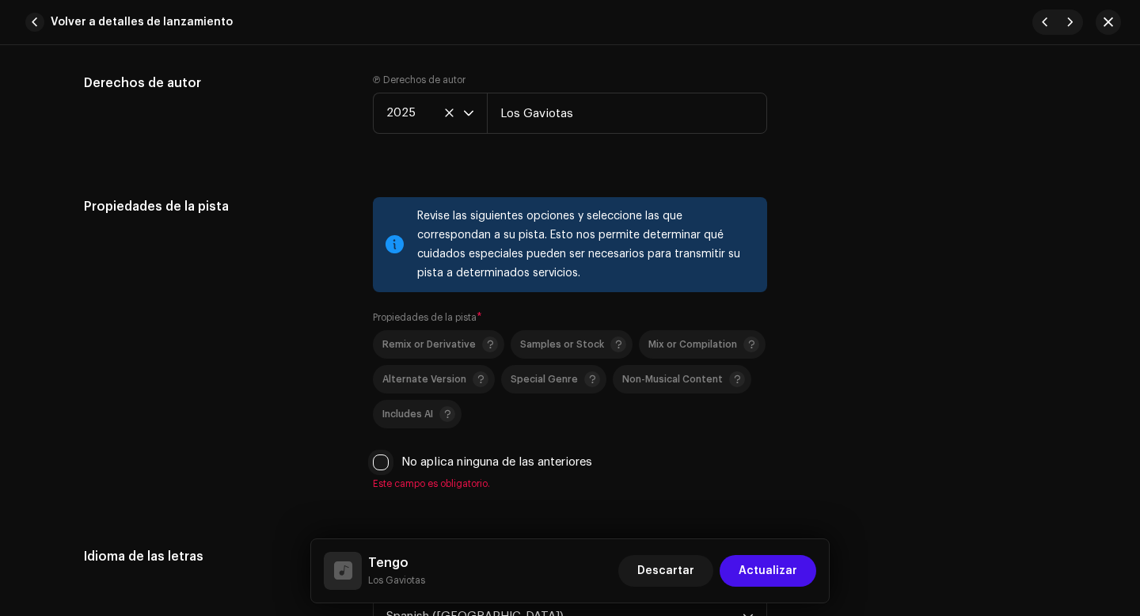
click at [373, 465] on input "No aplica ninguna de las anteriores" at bounding box center [381, 462] width 16 height 16
checkbox input "true"
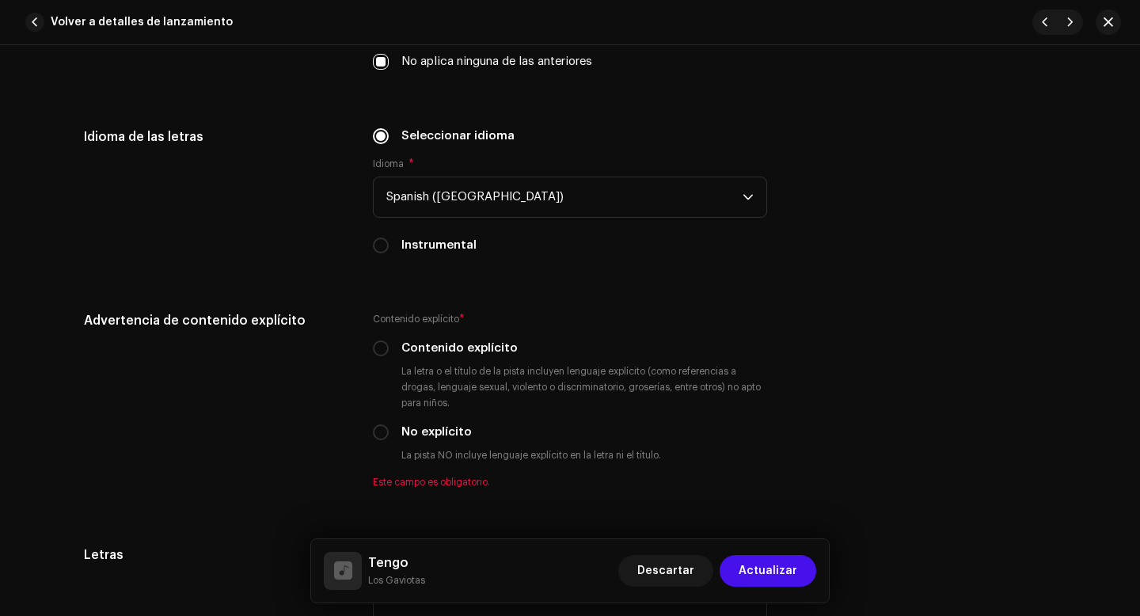
scroll to position [2547, 0]
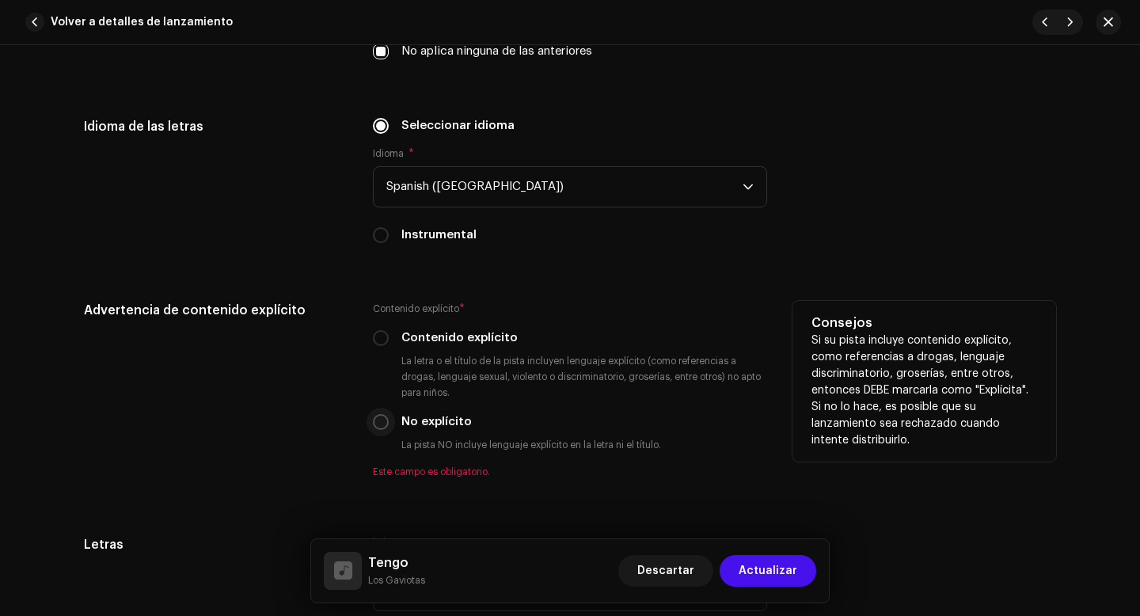
click at [374, 427] on input "No explícito" at bounding box center [381, 422] width 16 height 16
radio input "true"
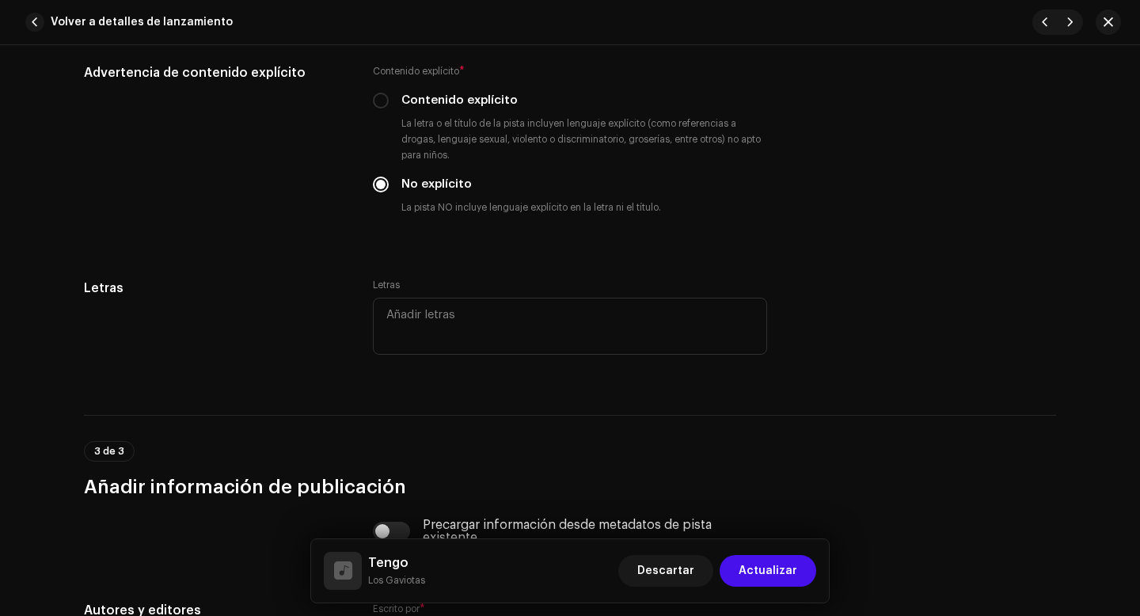
scroll to position [2786, 0]
click at [417, 330] on textarea at bounding box center [570, 325] width 394 height 57
click at [397, 323] on textarea at bounding box center [570, 325] width 394 height 57
paste textarea "Tengo un mundo de sensaciones Un mundo de vibraciones que te puedo regalar Teng…"
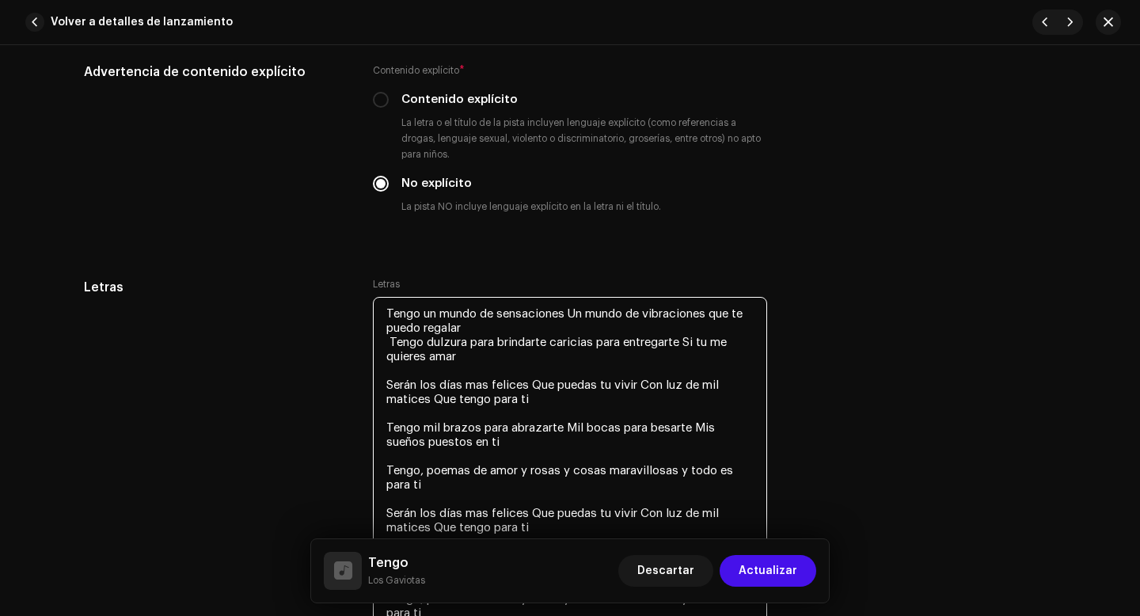
scroll to position [2836, 0]
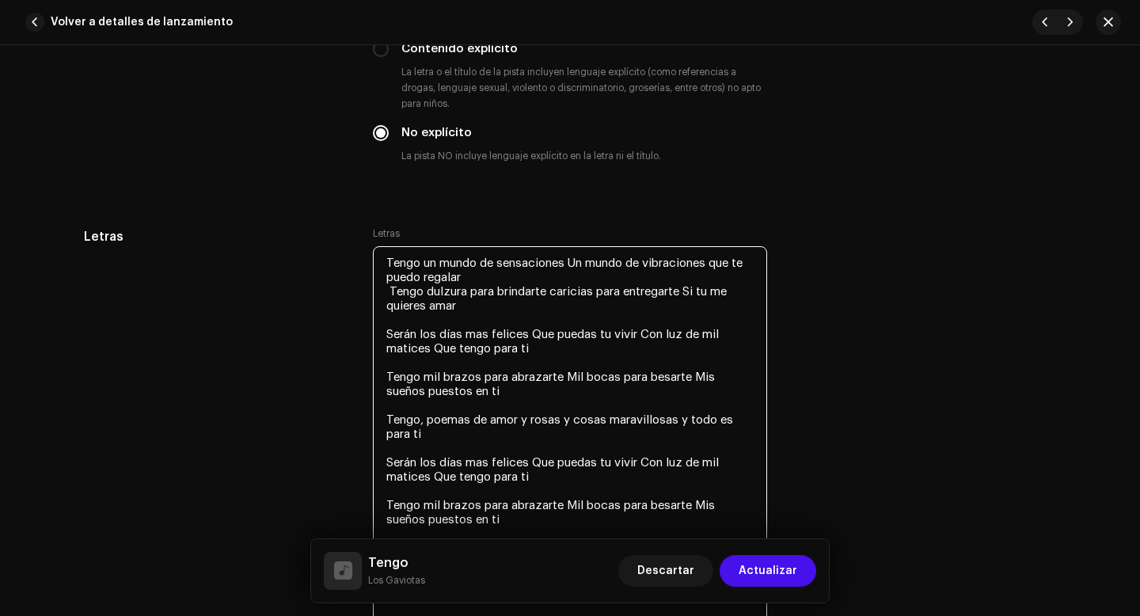
click at [388, 295] on textarea "Tengo un mundo de sensaciones Un mundo de vibraciones que te puedo regalar Teng…" at bounding box center [570, 433] width 394 height 375
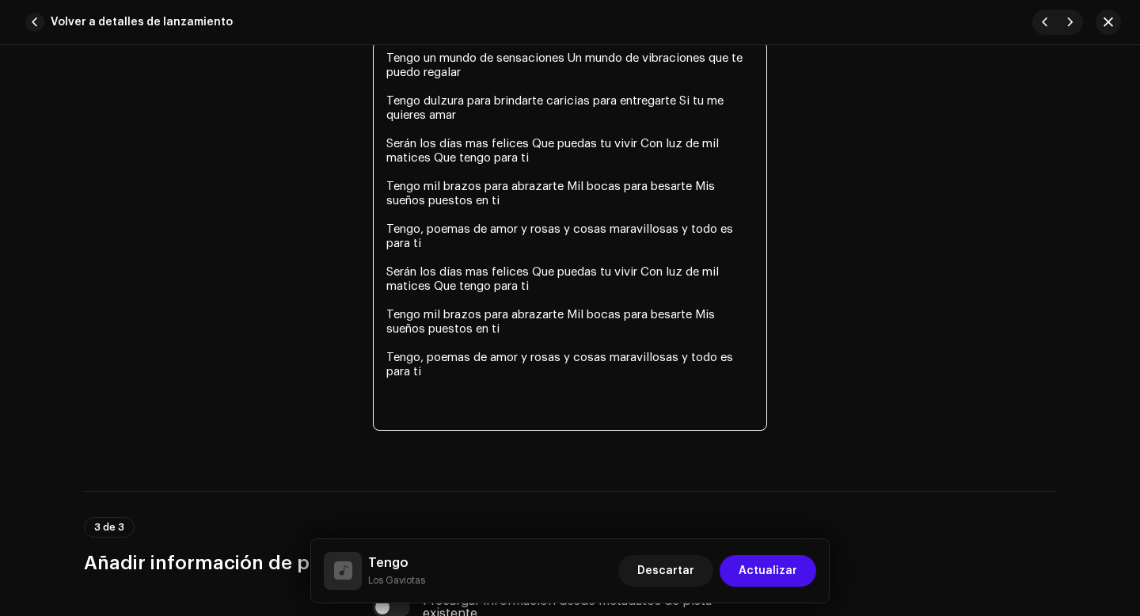
scroll to position [3044, 0]
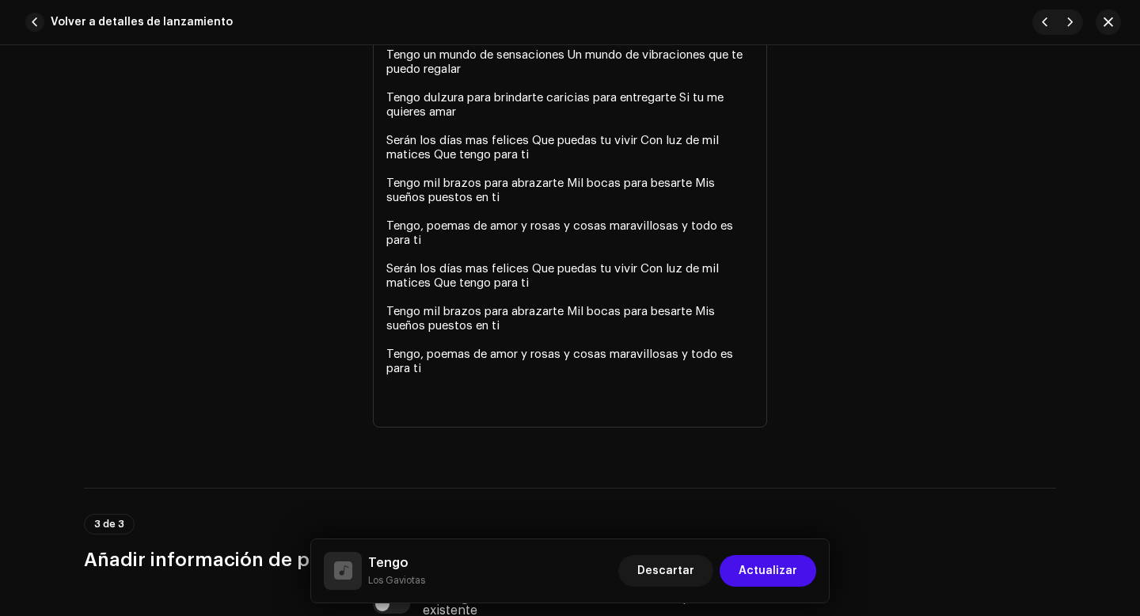
type textarea "Tengo un mundo de sensaciones Un mundo de vibraciones que te puedo regalar Teng…"
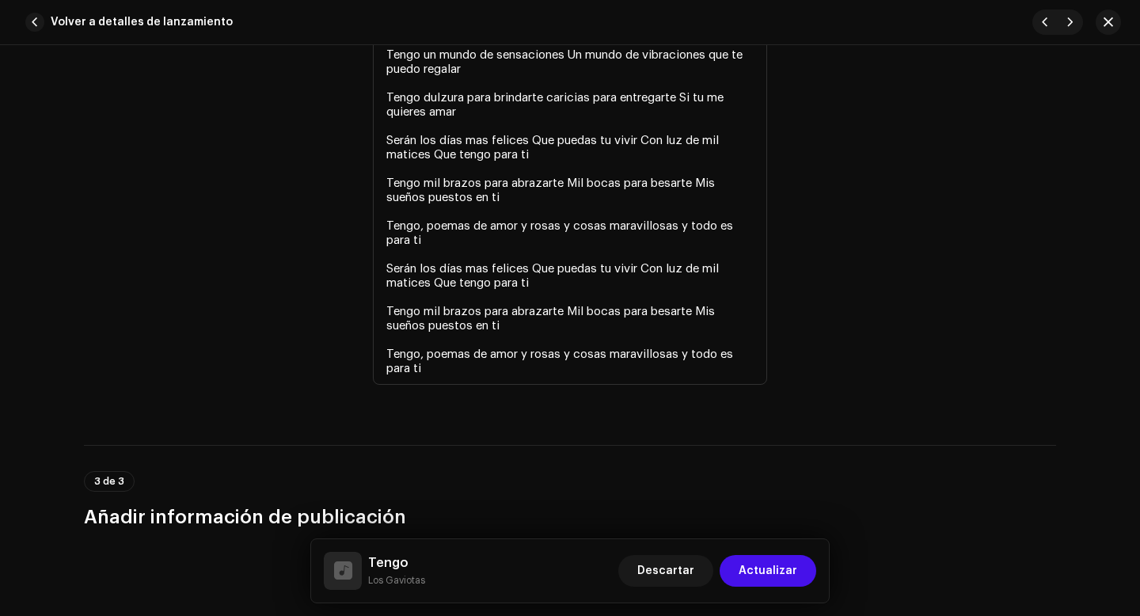
click at [282, 362] on div "Letras" at bounding box center [216, 213] width 264 height 388
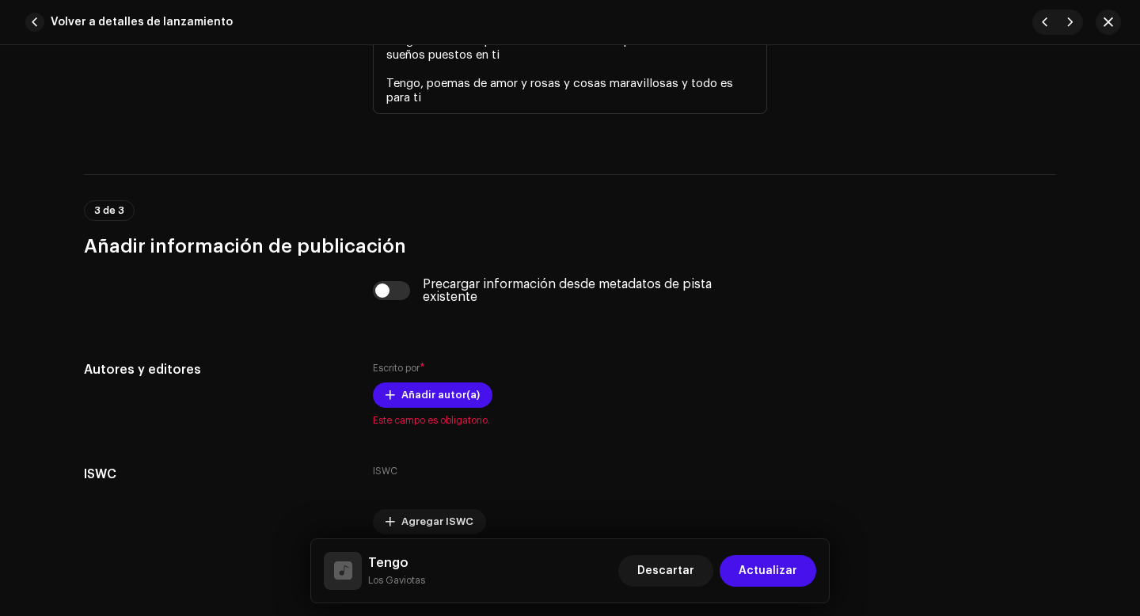
scroll to position [3333, 0]
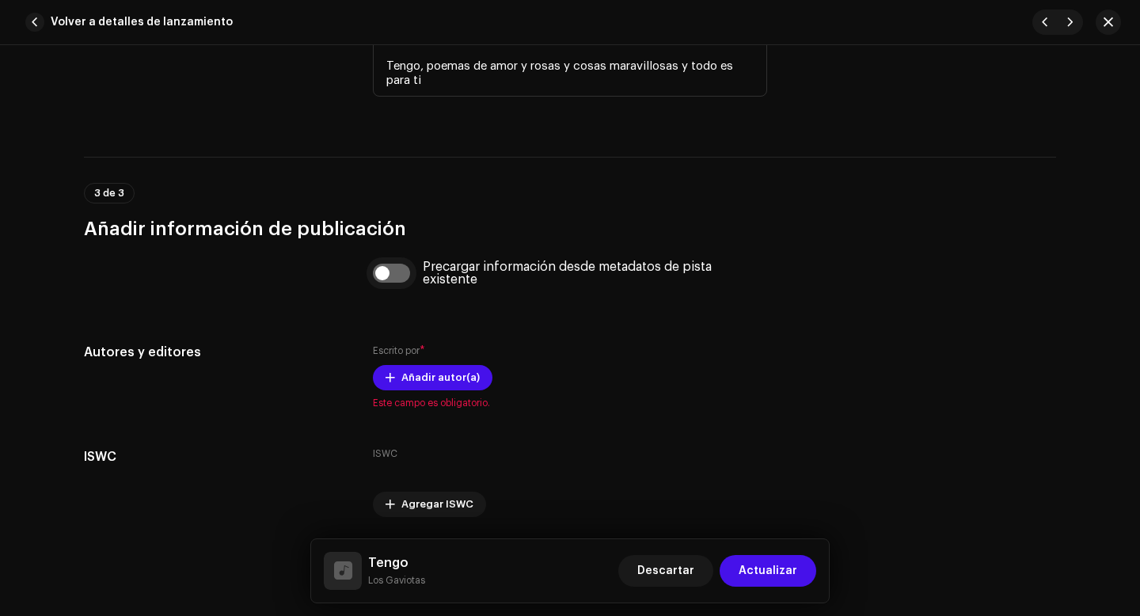
click at [375, 278] on input "checkbox" at bounding box center [392, 273] width 38 height 19
checkbox input "true"
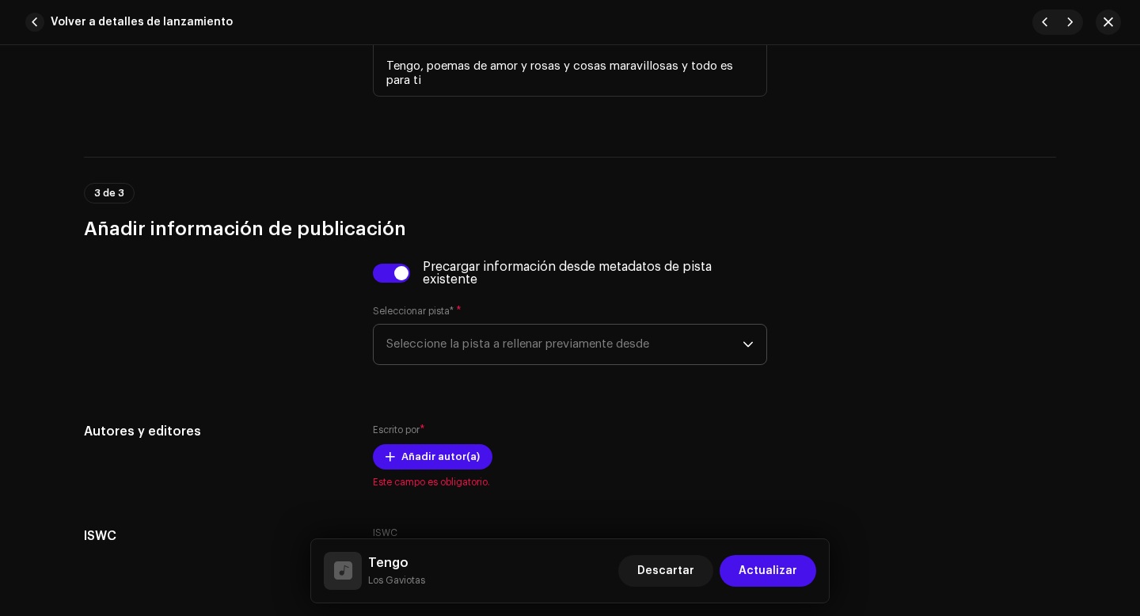
click at [430, 354] on span "Seleccione la pista a rellenar previamente desde" at bounding box center [564, 345] width 356 height 40
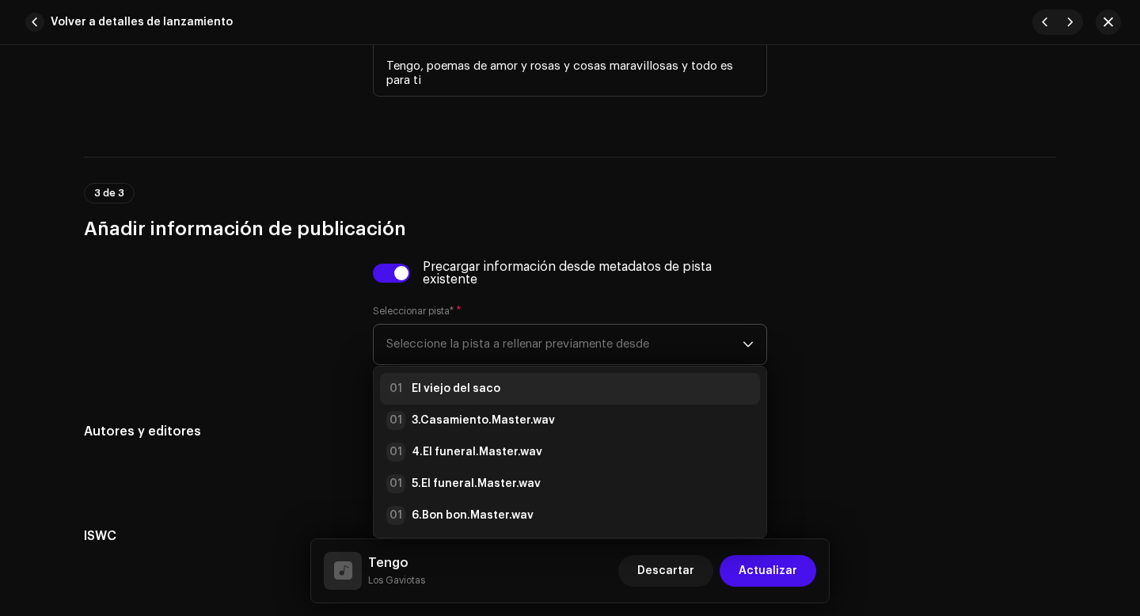
click at [454, 393] on strong "El viejo del saco" at bounding box center [456, 389] width 89 height 16
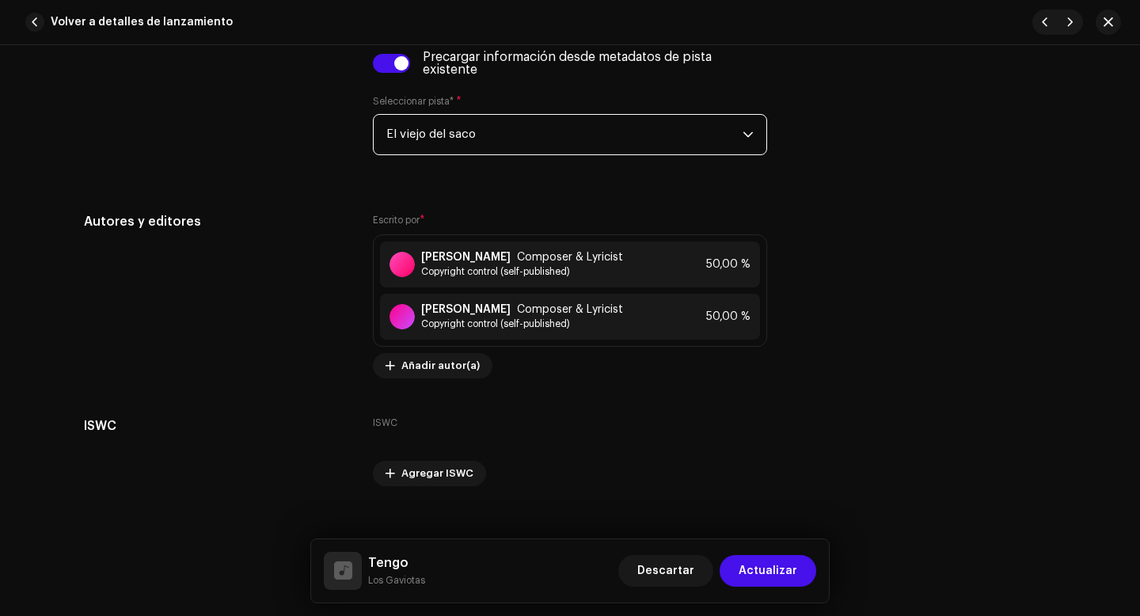
scroll to position [3569, 0]
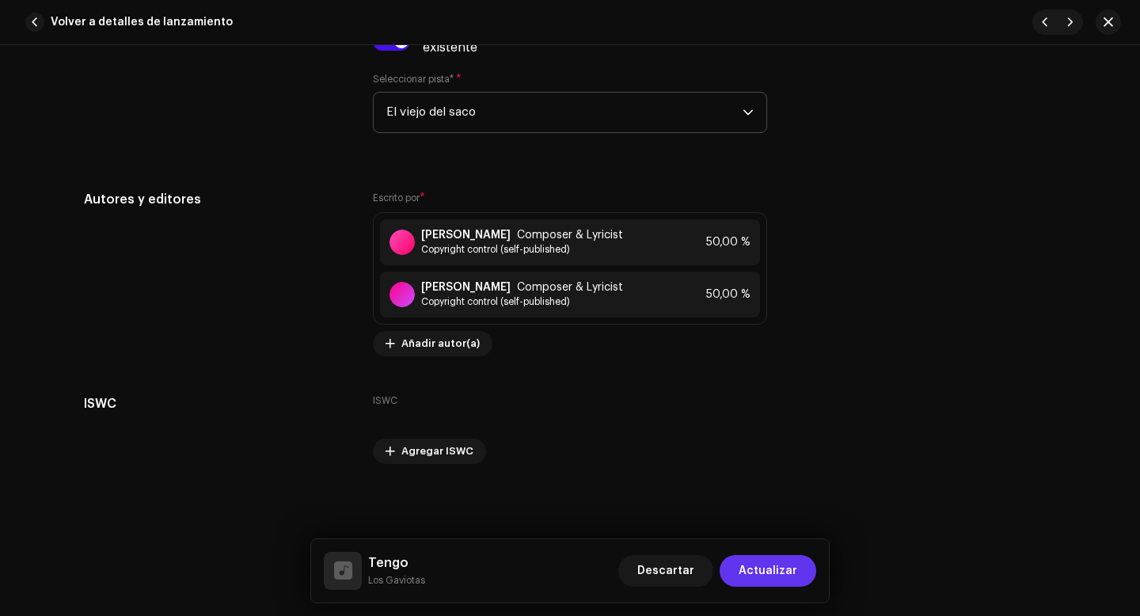
click at [773, 575] on span "Actualizar" at bounding box center [768, 571] width 59 height 32
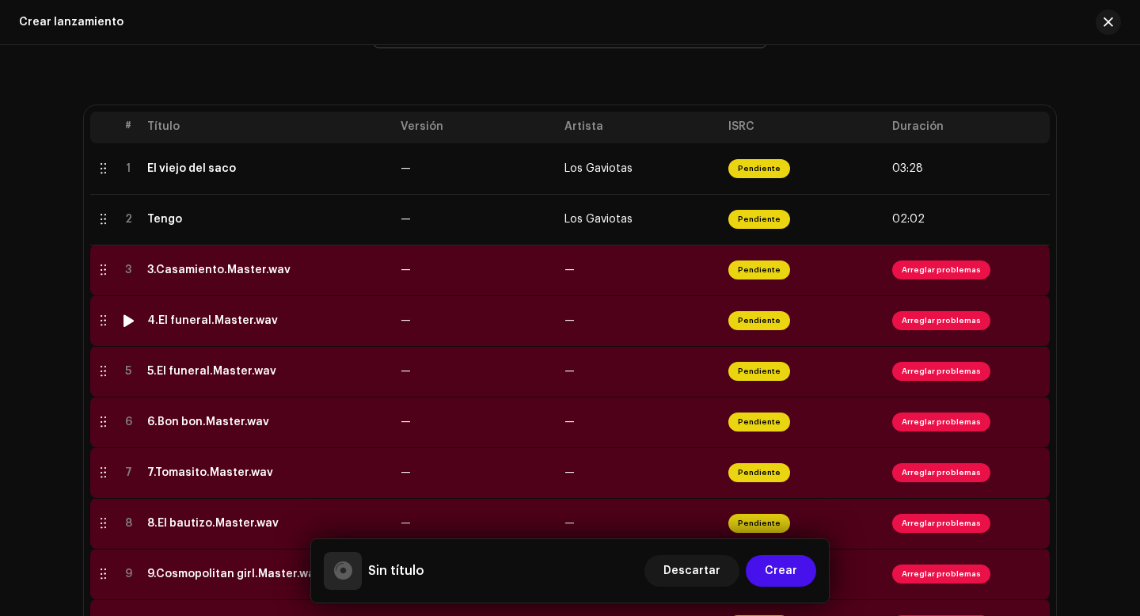
scroll to position [320, 0]
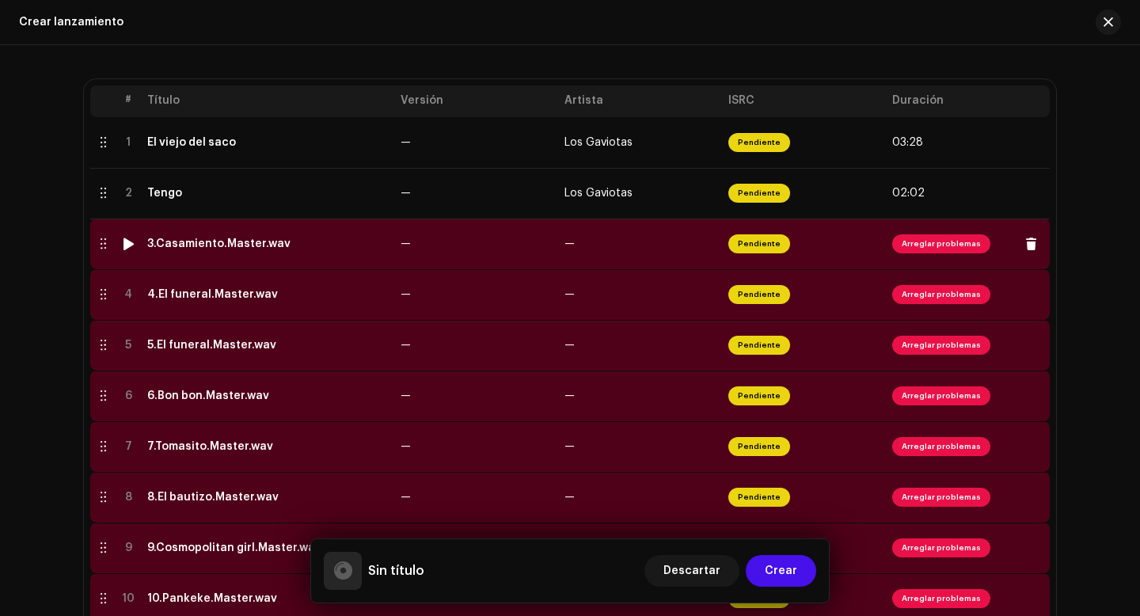
click at [917, 248] on span "Arreglar problemas" at bounding box center [941, 243] width 98 height 19
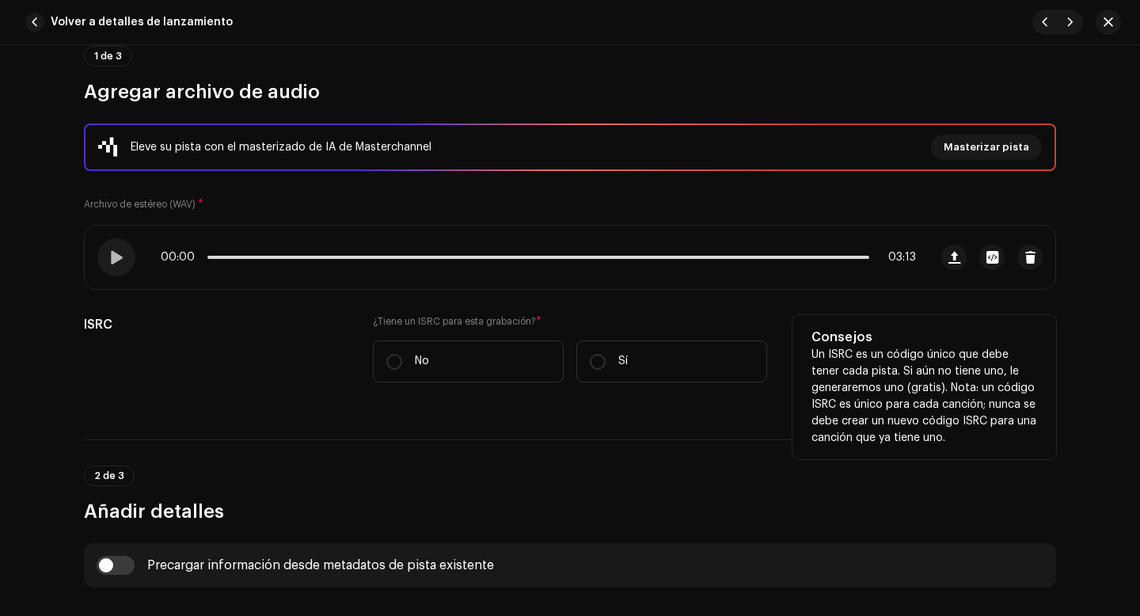
scroll to position [162, 0]
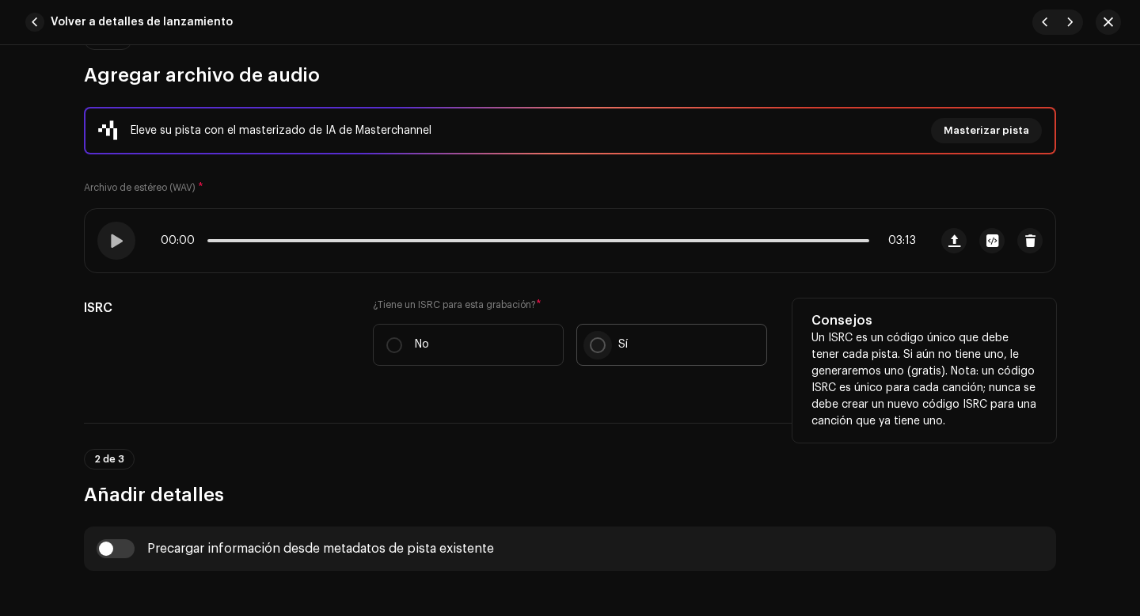
click at [595, 345] on input "Sí" at bounding box center [598, 345] width 16 height 16
radio input "true"
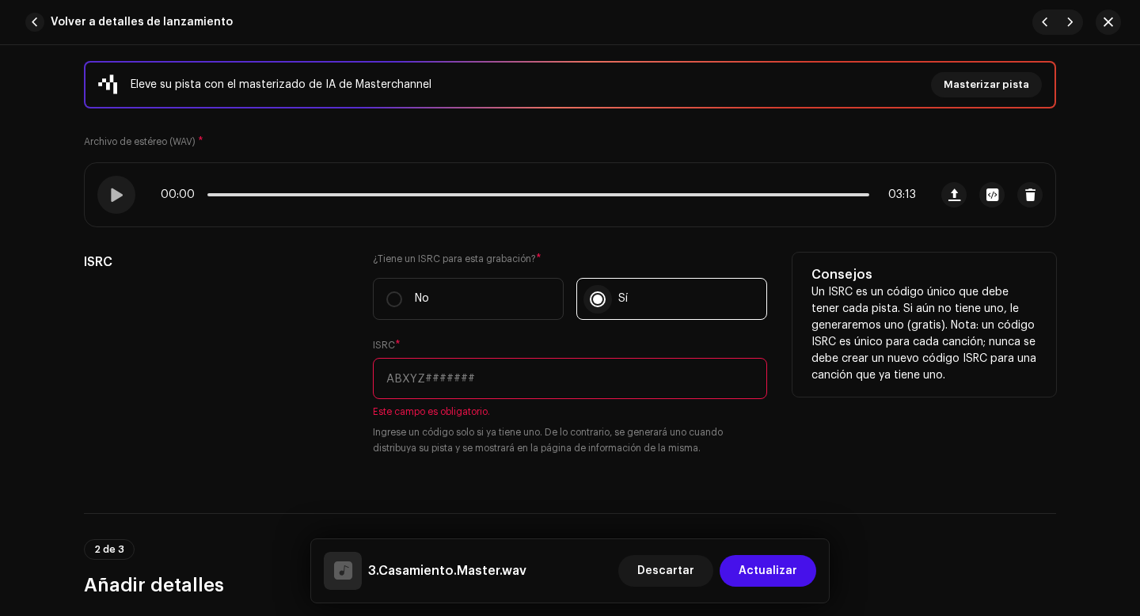
scroll to position [228, 0]
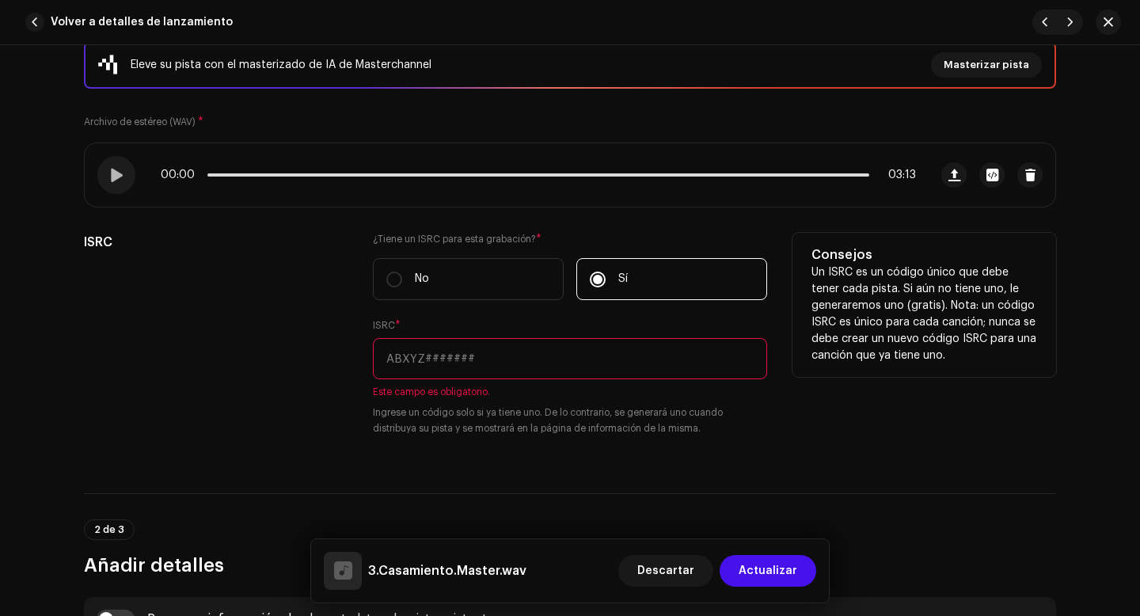
click at [473, 355] on input "text" at bounding box center [570, 358] width 394 height 41
click at [420, 365] on input "text" at bounding box center [570, 358] width 394 height 41
paste input "QZWFQ2528015"
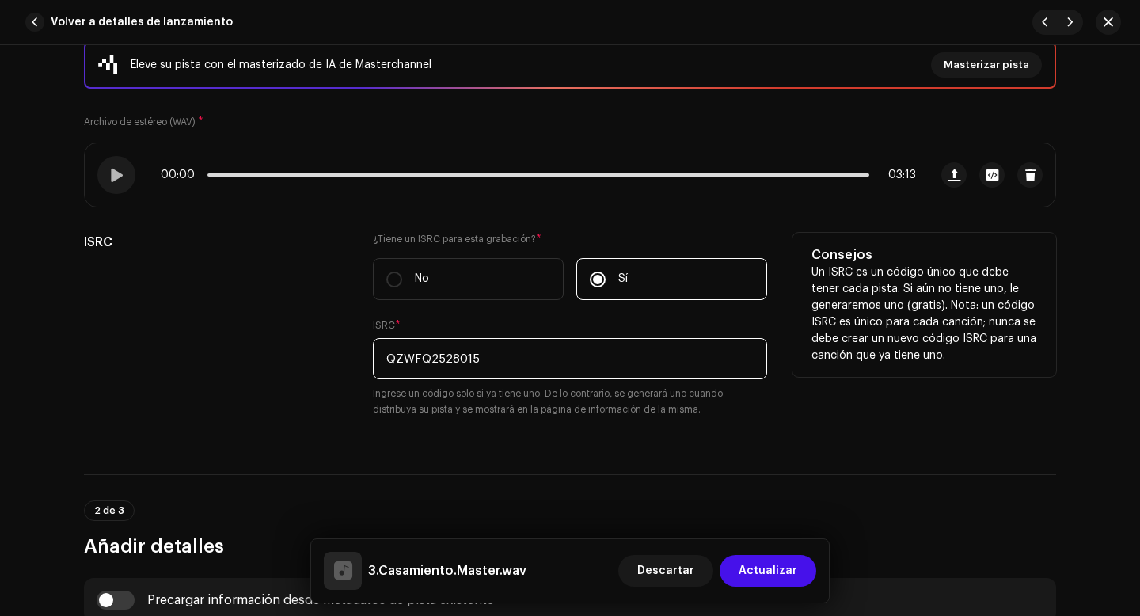
type input "QZWFQ2528015"
click at [302, 405] on div "ISRC" at bounding box center [216, 334] width 264 height 203
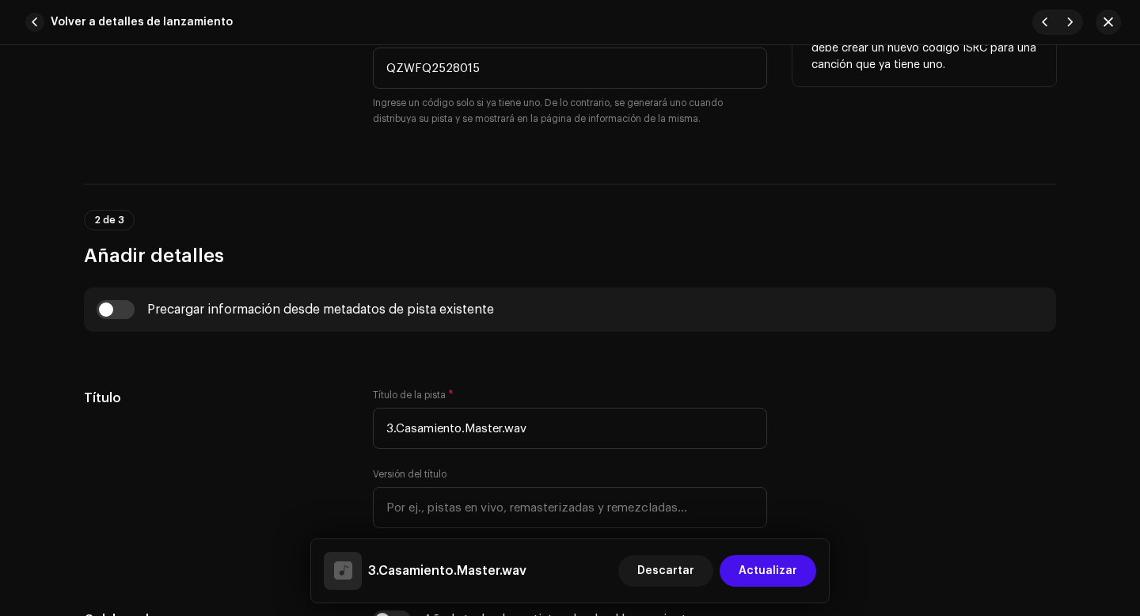
scroll to position [522, 0]
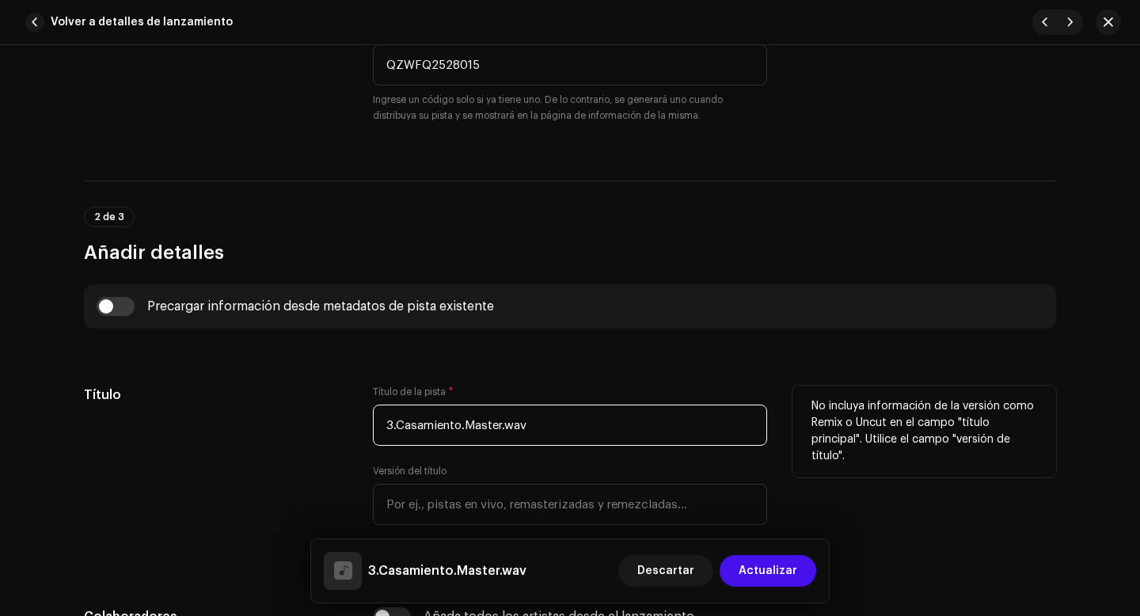
drag, startPoint x: 393, startPoint y: 426, endPoint x: 384, endPoint y: 426, distance: 9.5
click at [384, 426] on input "3.Casamiento.Master.wav" at bounding box center [570, 425] width 394 height 41
drag, startPoint x: 519, startPoint y: 430, endPoint x: 454, endPoint y: 428, distance: 65.7
click at [454, 428] on input "Casamiento.Master.wav" at bounding box center [570, 425] width 394 height 41
type input "Casamiento"
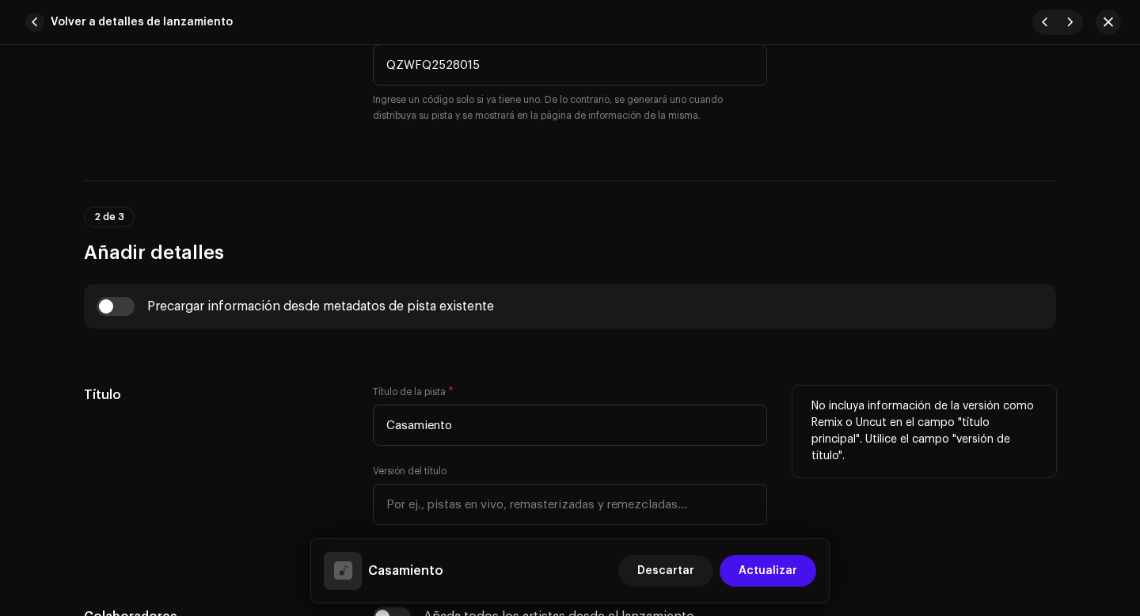
click at [283, 461] on div "Título" at bounding box center [216, 478] width 264 height 184
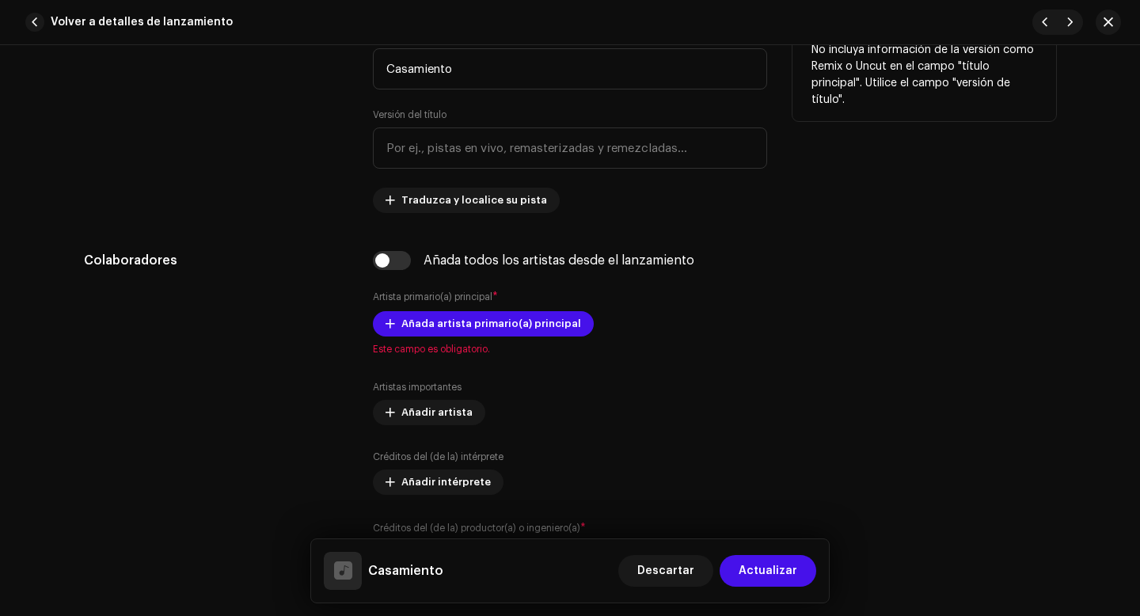
scroll to position [884, 0]
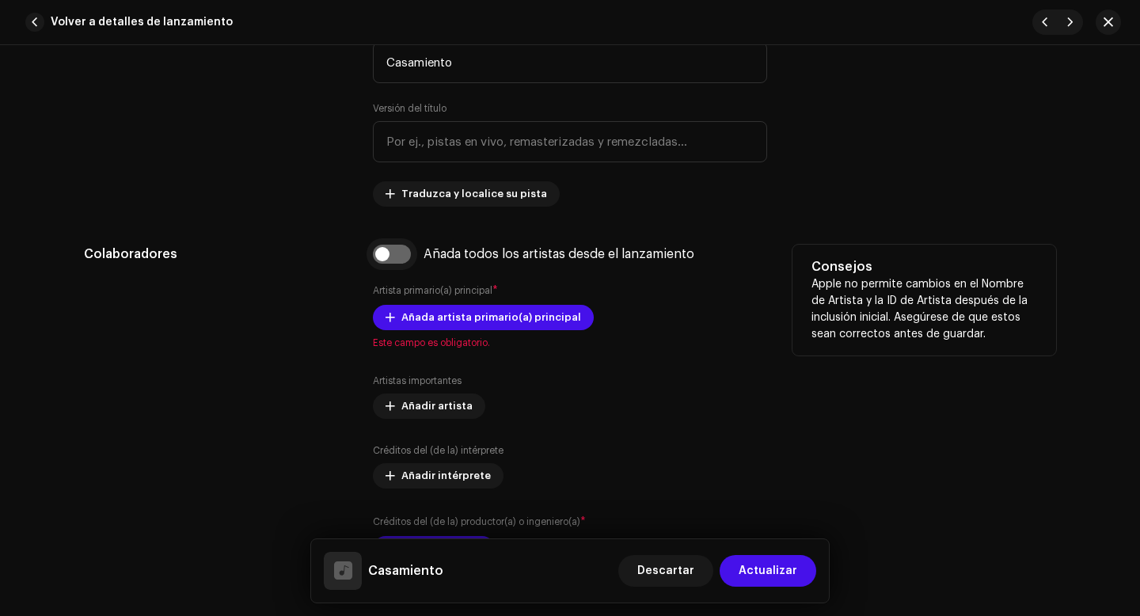
click at [381, 259] on input "checkbox" at bounding box center [392, 254] width 38 height 19
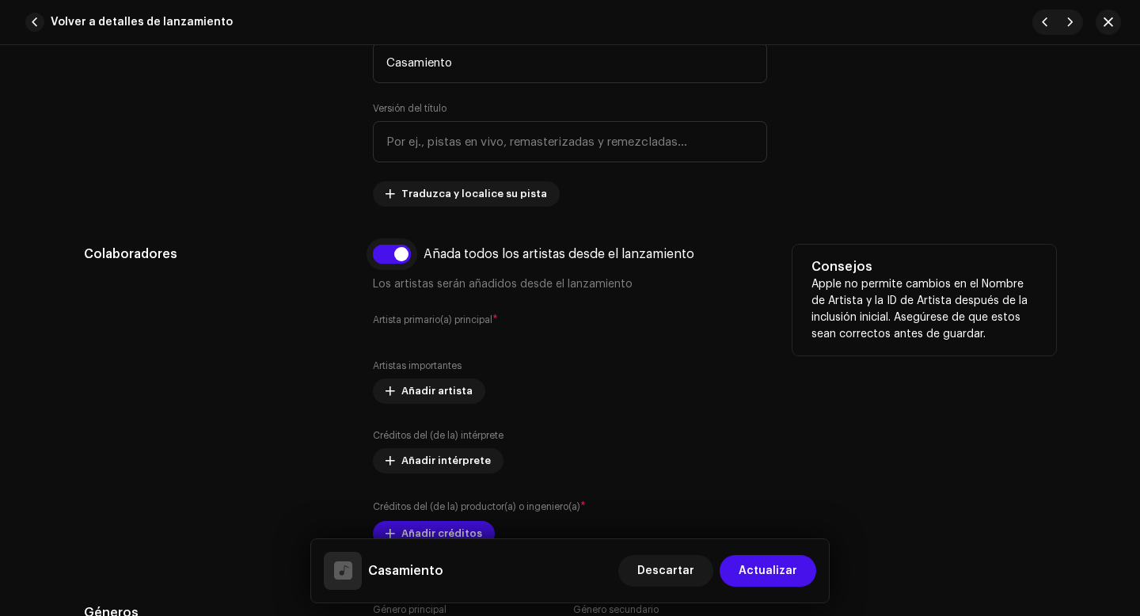
click at [394, 258] on input "checkbox" at bounding box center [392, 254] width 38 height 19
checkbox input "false"
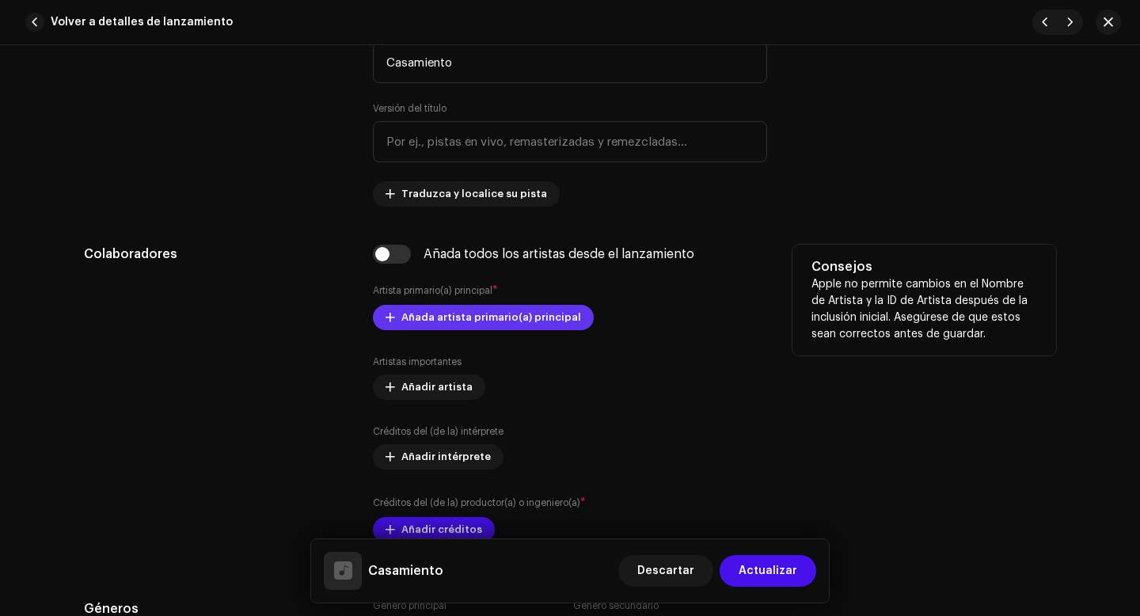
click at [420, 320] on span "Añada artista primario(a) principal" at bounding box center [491, 318] width 180 height 32
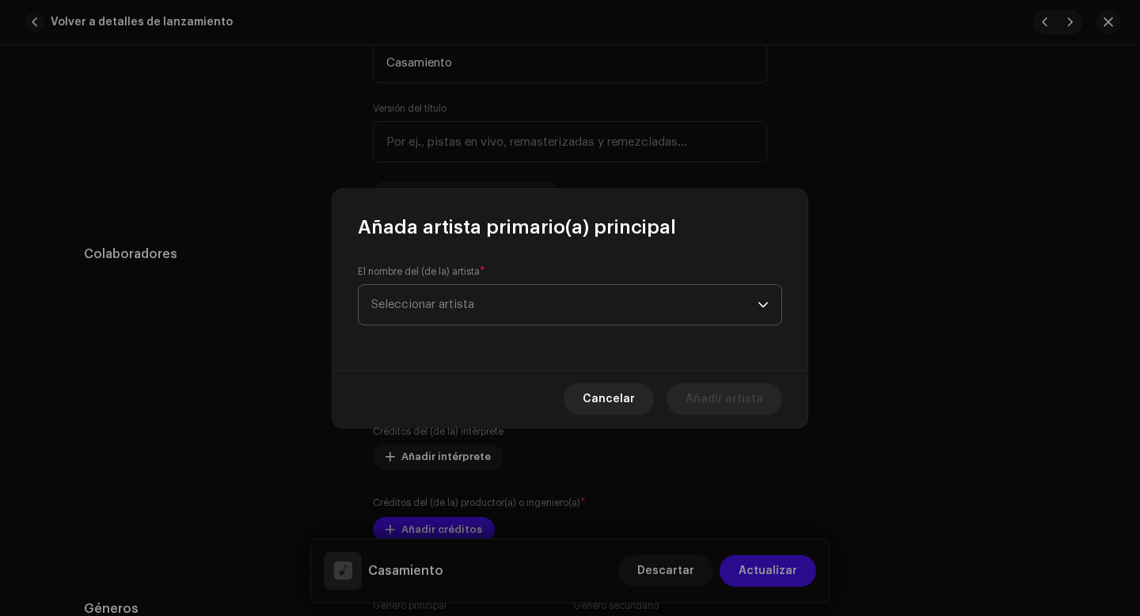
click at [482, 308] on span "Seleccionar artista" at bounding box center [564, 305] width 386 height 40
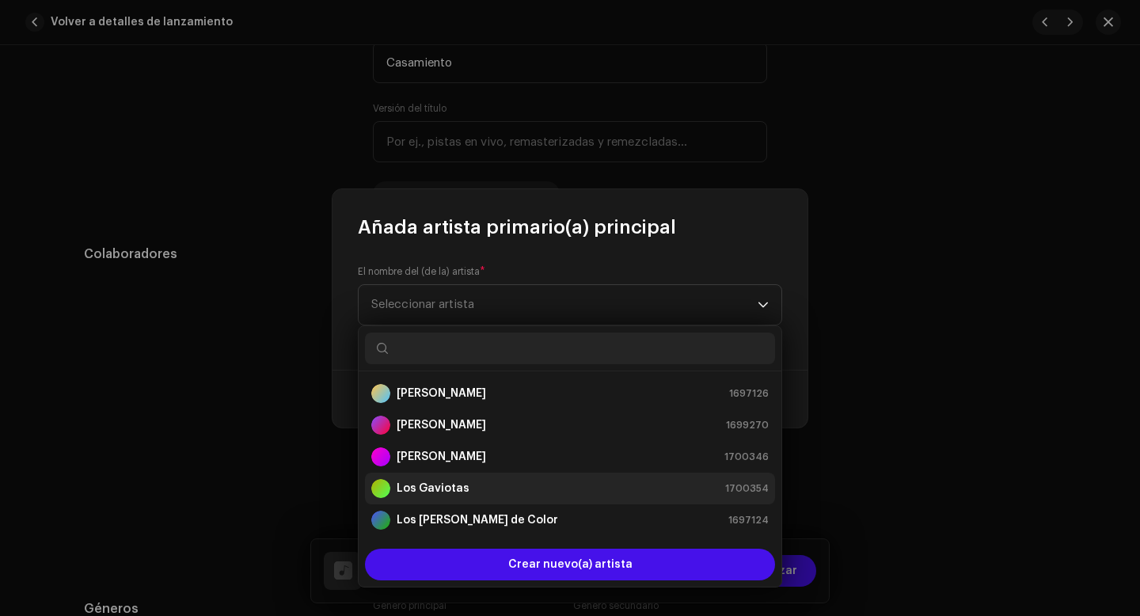
click at [457, 486] on strong "Los Gaviotas" at bounding box center [433, 489] width 73 height 16
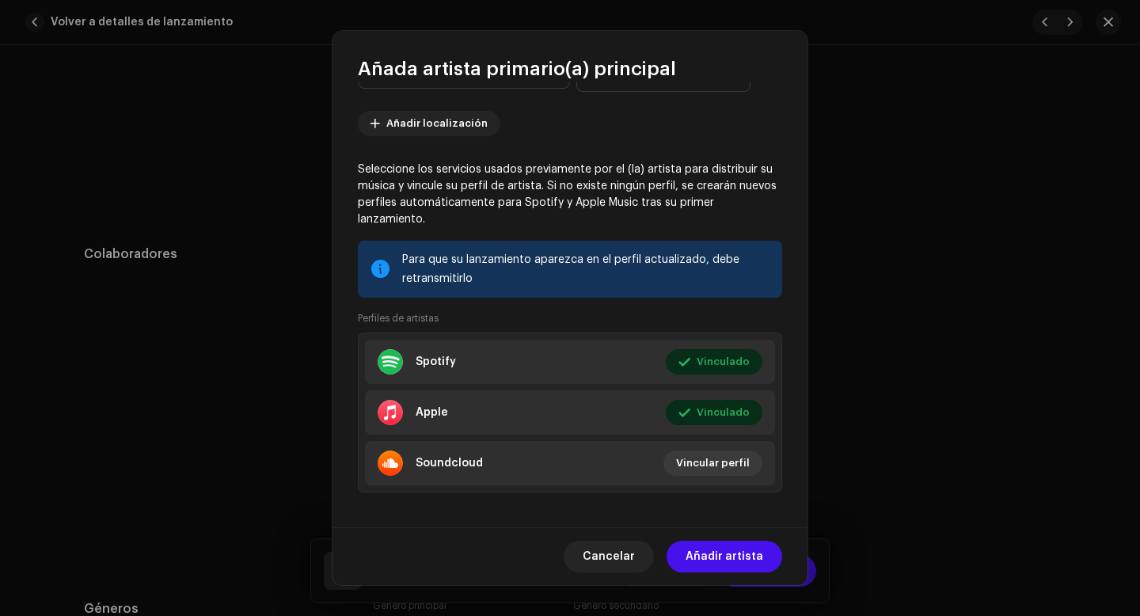
scroll to position [167, 0]
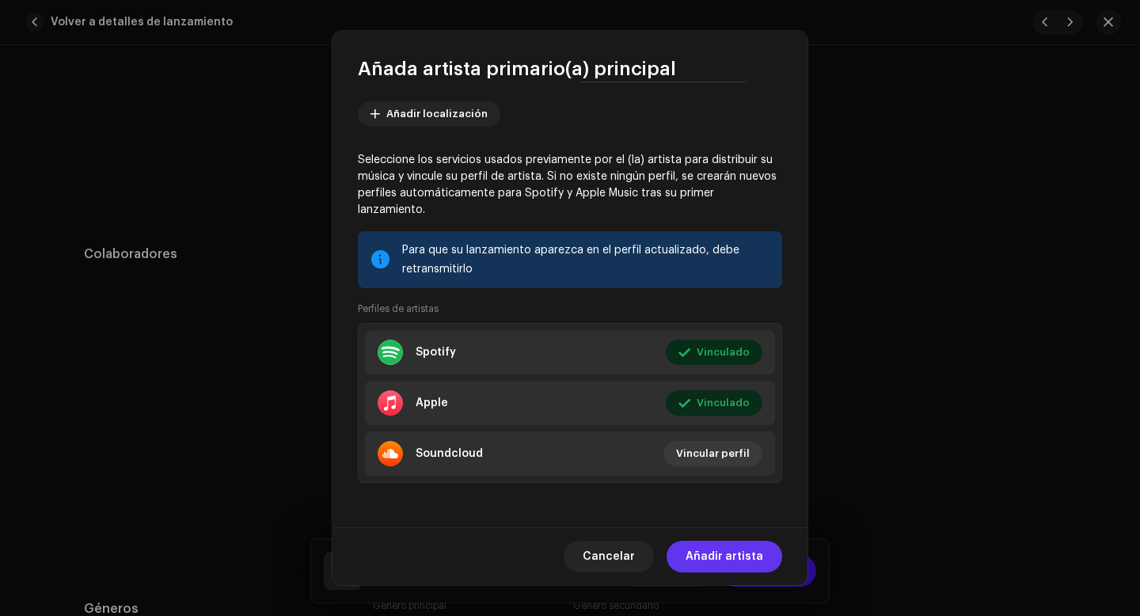
click at [710, 560] on span "Añadir artista" at bounding box center [725, 557] width 78 height 32
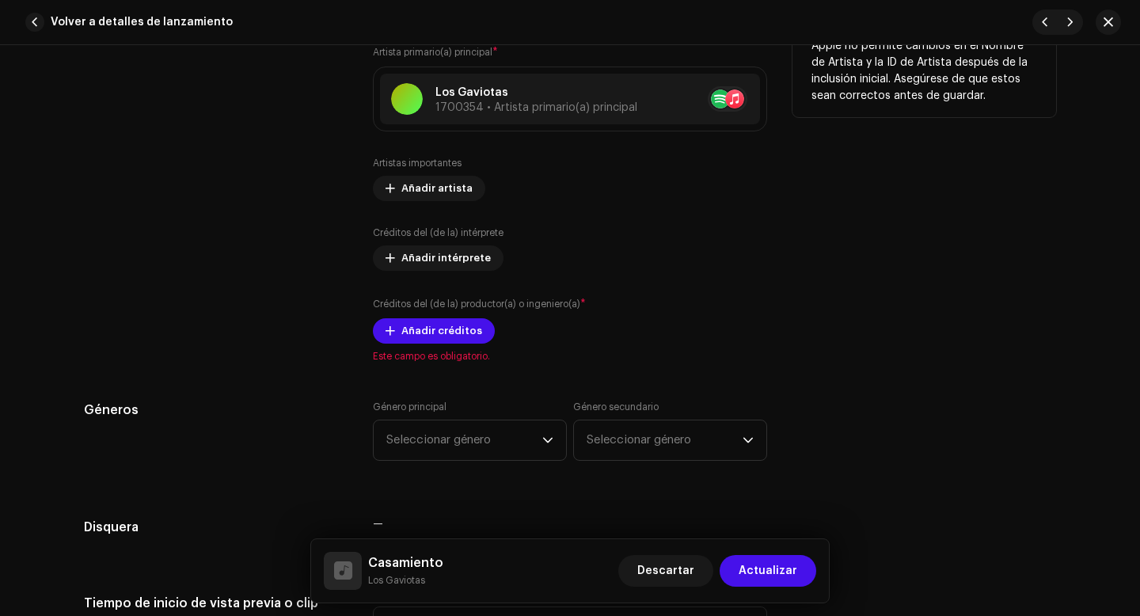
scroll to position [1128, 0]
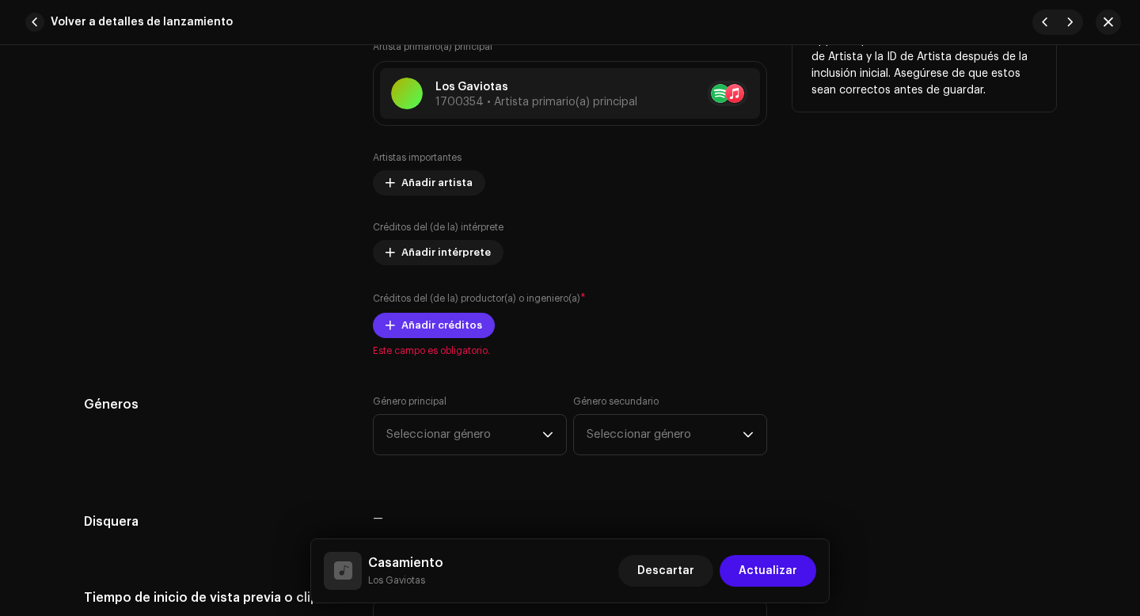
click at [446, 323] on span "Añadir créditos" at bounding box center [441, 326] width 81 height 32
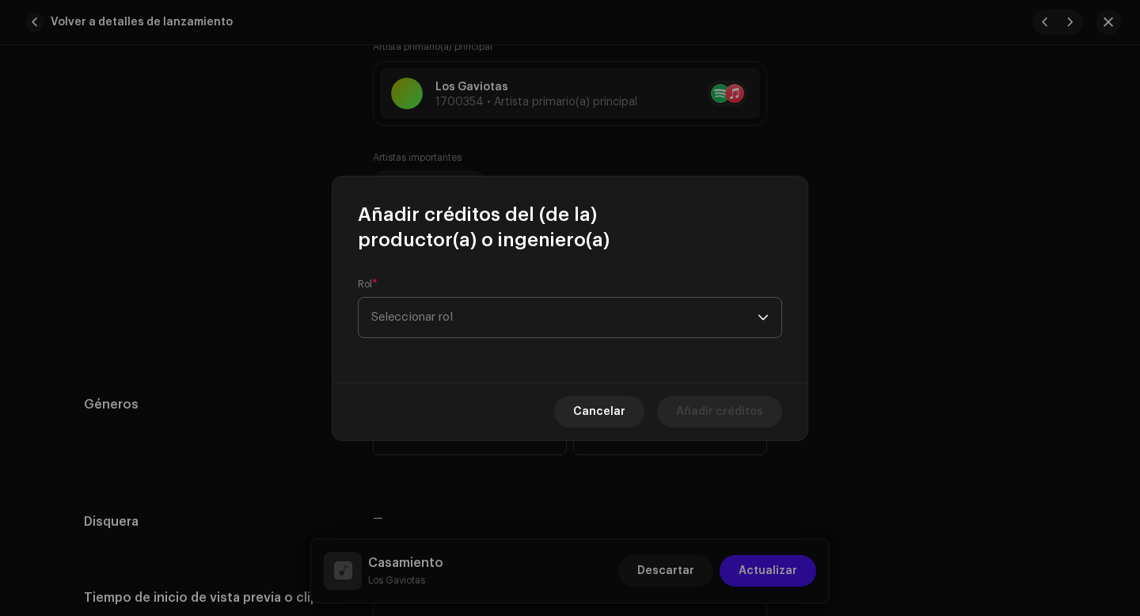
click at [479, 310] on span "Seleccionar rol" at bounding box center [564, 318] width 386 height 40
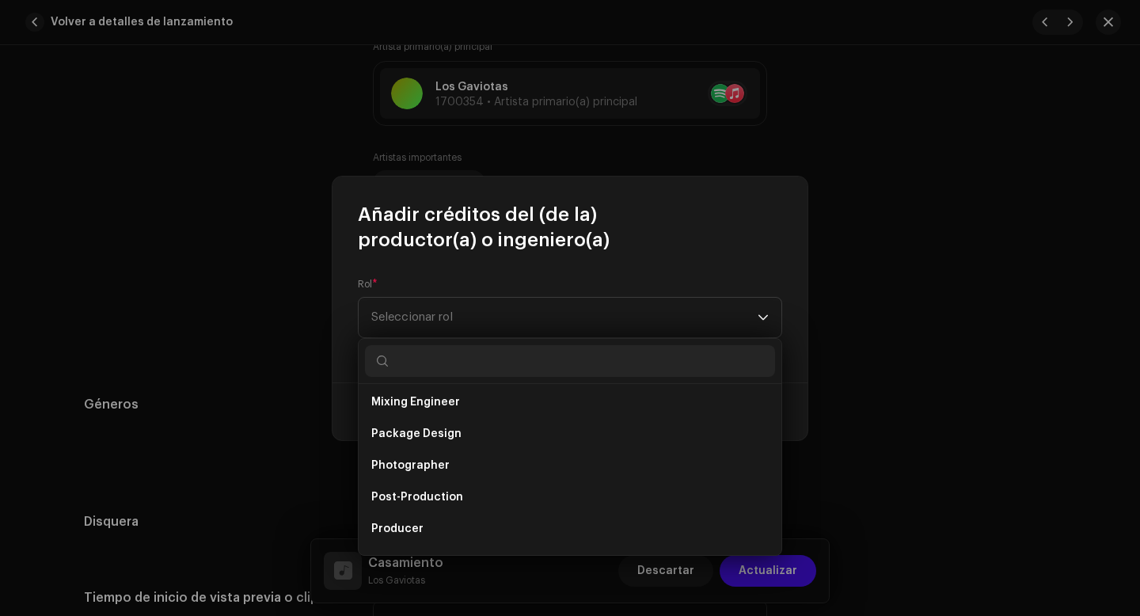
scroll to position [697, 0]
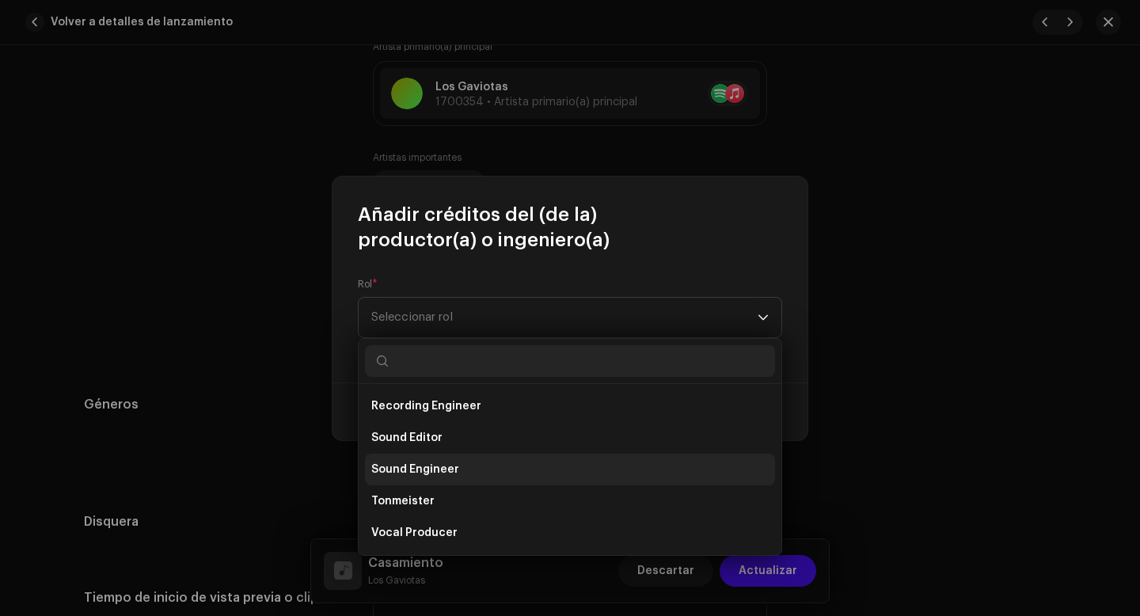
click at [451, 473] on span "Sound Engineer" at bounding box center [415, 470] width 88 height 16
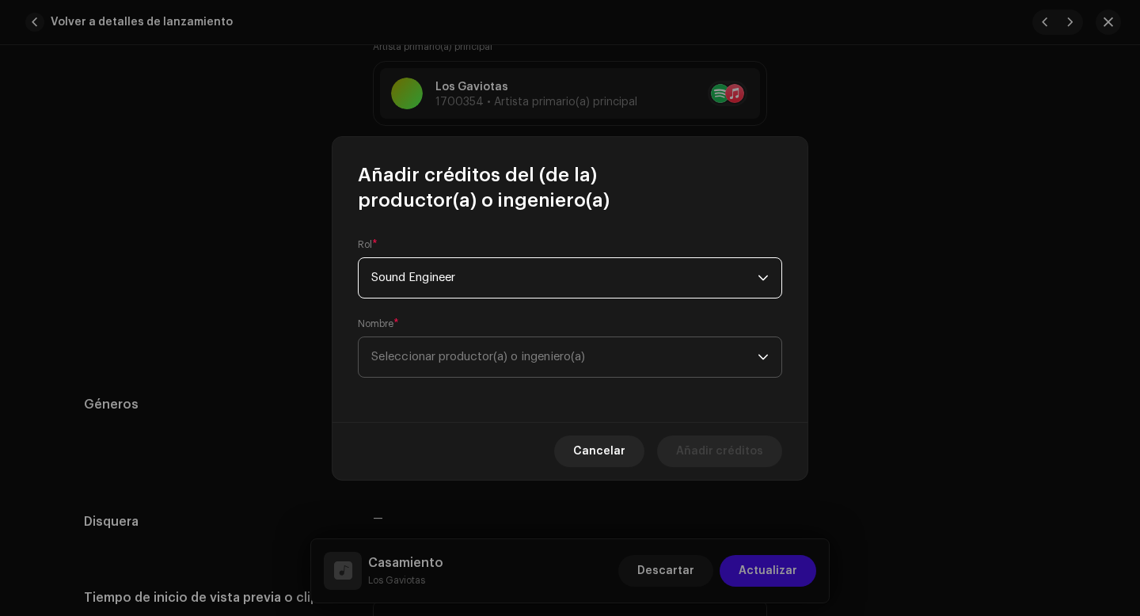
click at [499, 360] on span "Seleccionar productor(a) o ingeniero(a)" at bounding box center [478, 357] width 214 height 12
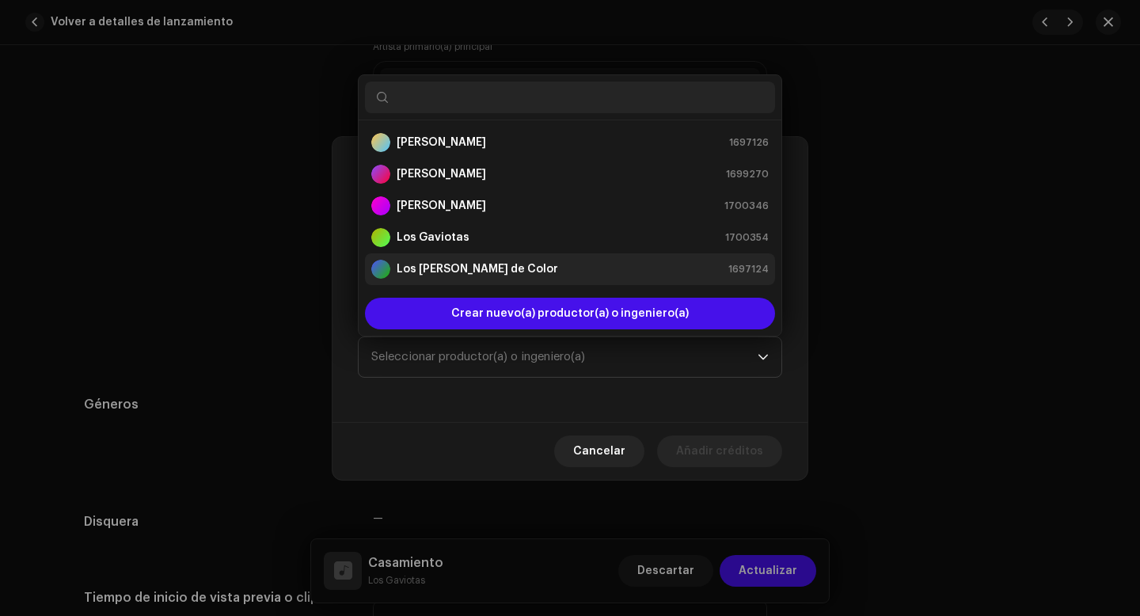
scroll to position [25, 0]
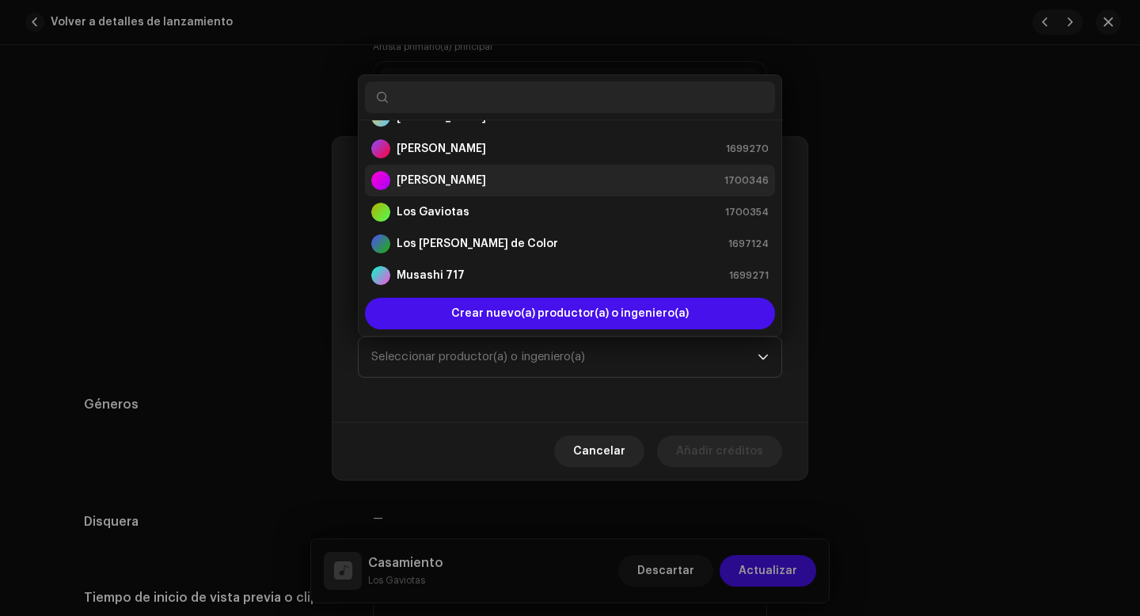
click at [462, 180] on div "[PERSON_NAME] 1700346" at bounding box center [569, 180] width 397 height 19
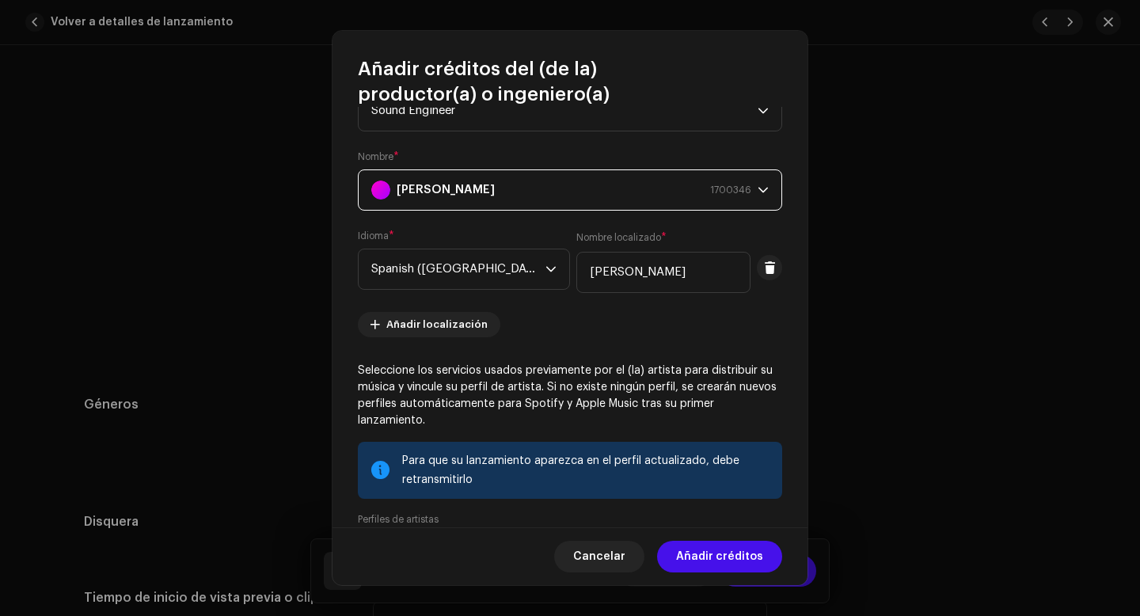
scroll to position [138, 0]
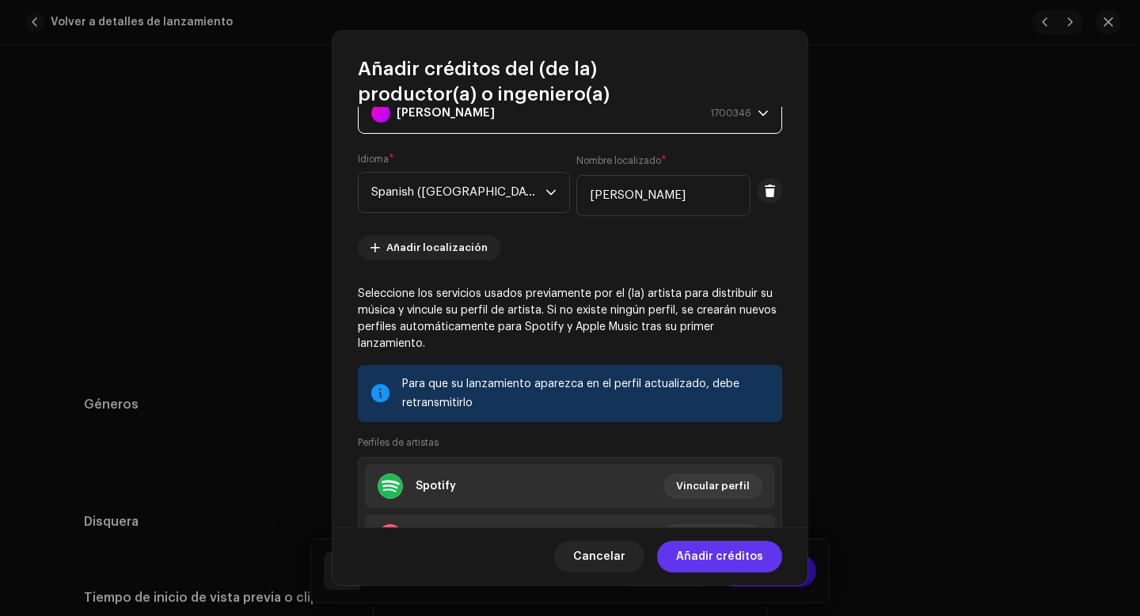
click at [747, 559] on span "Añadir créditos" at bounding box center [719, 557] width 87 height 32
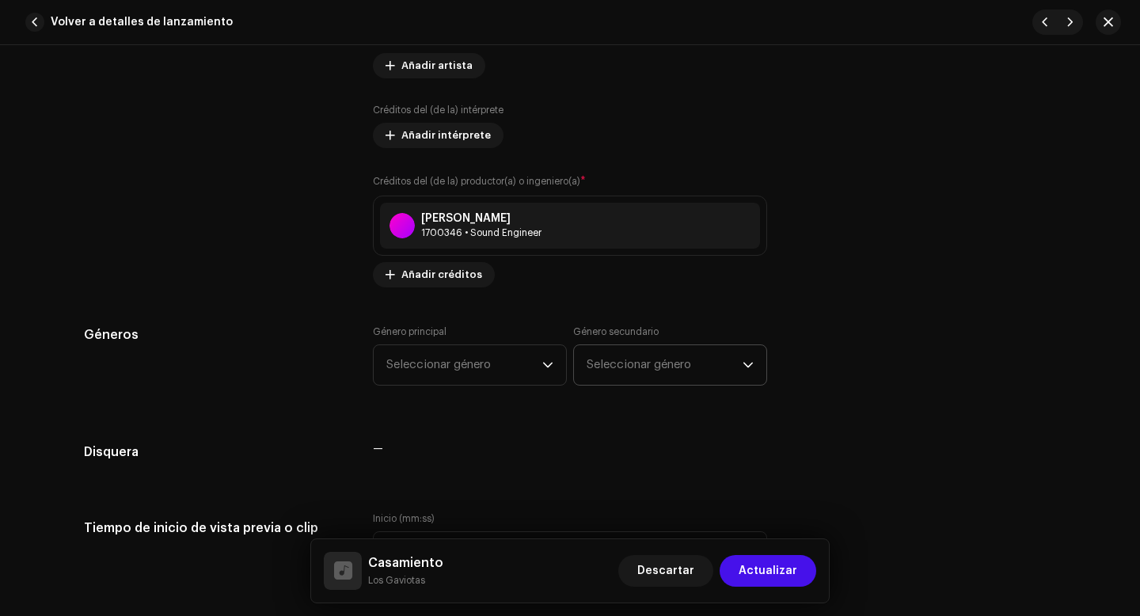
scroll to position [1249, 0]
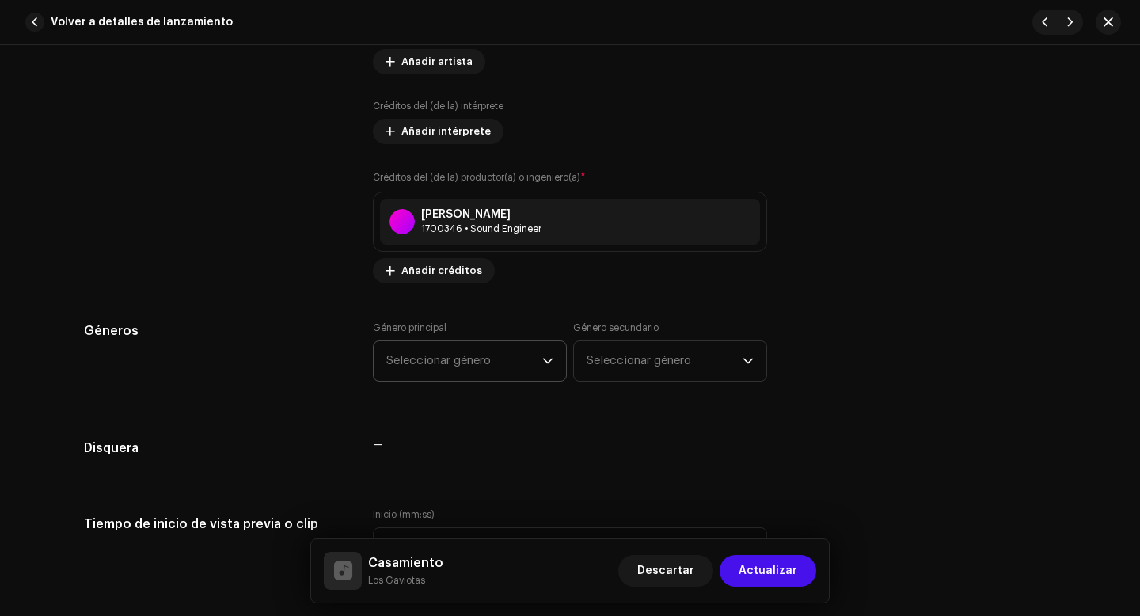
click at [528, 366] on span "Seleccionar género" at bounding box center [464, 361] width 156 height 40
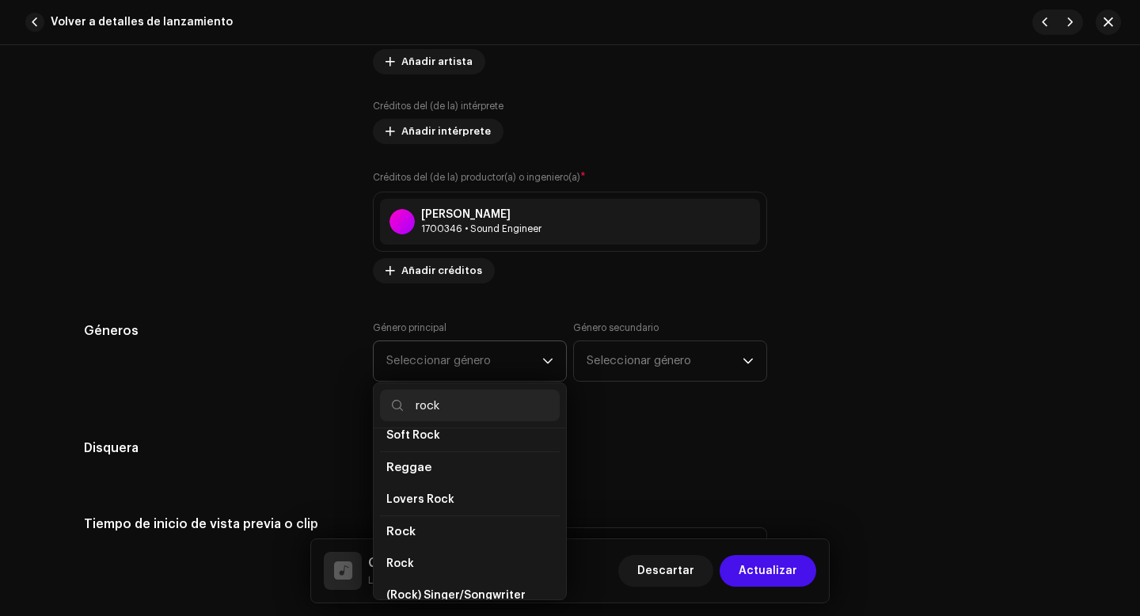
scroll to position [528, 0]
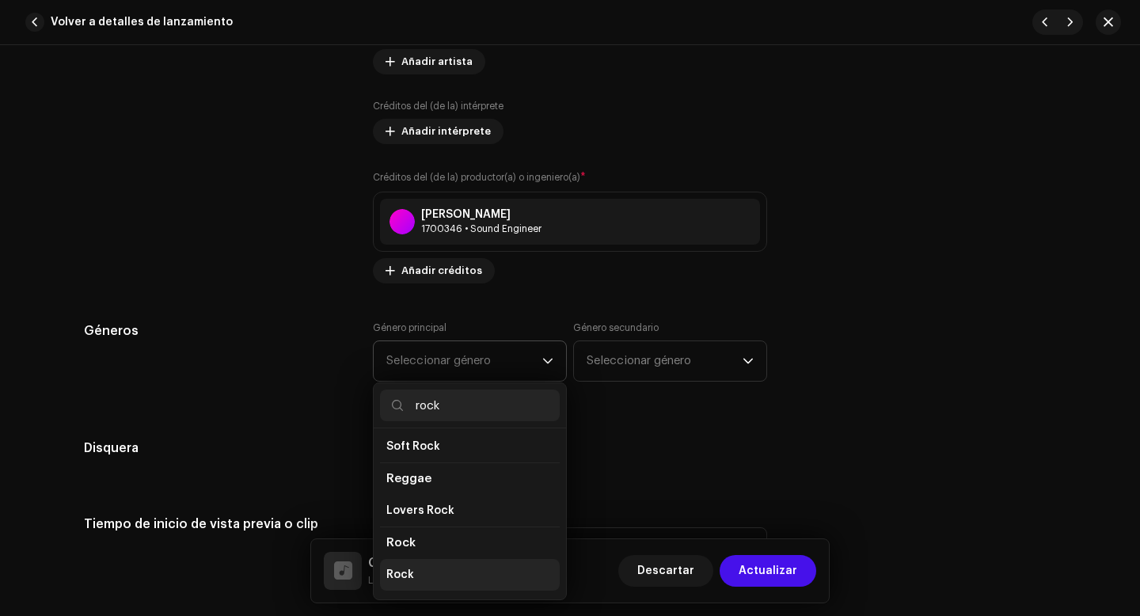
type input "rock"
click at [395, 569] on span "Rock" at bounding box center [400, 575] width 28 height 16
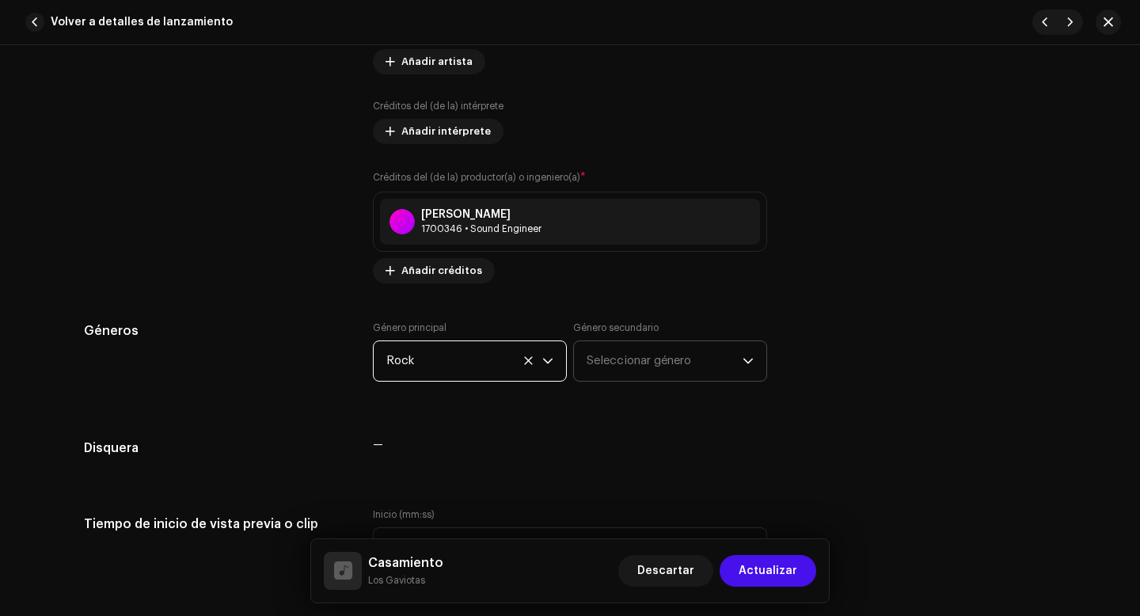
click at [685, 375] on span "Seleccionar género" at bounding box center [665, 361] width 156 height 40
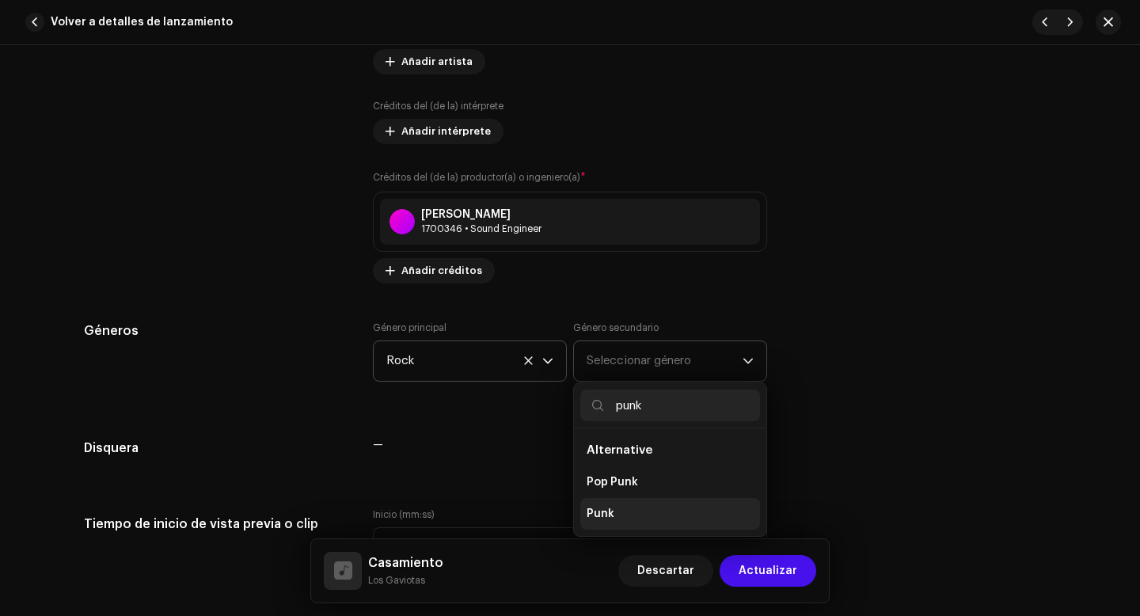
type input "punk"
click at [598, 515] on span "Punk" at bounding box center [601, 514] width 28 height 16
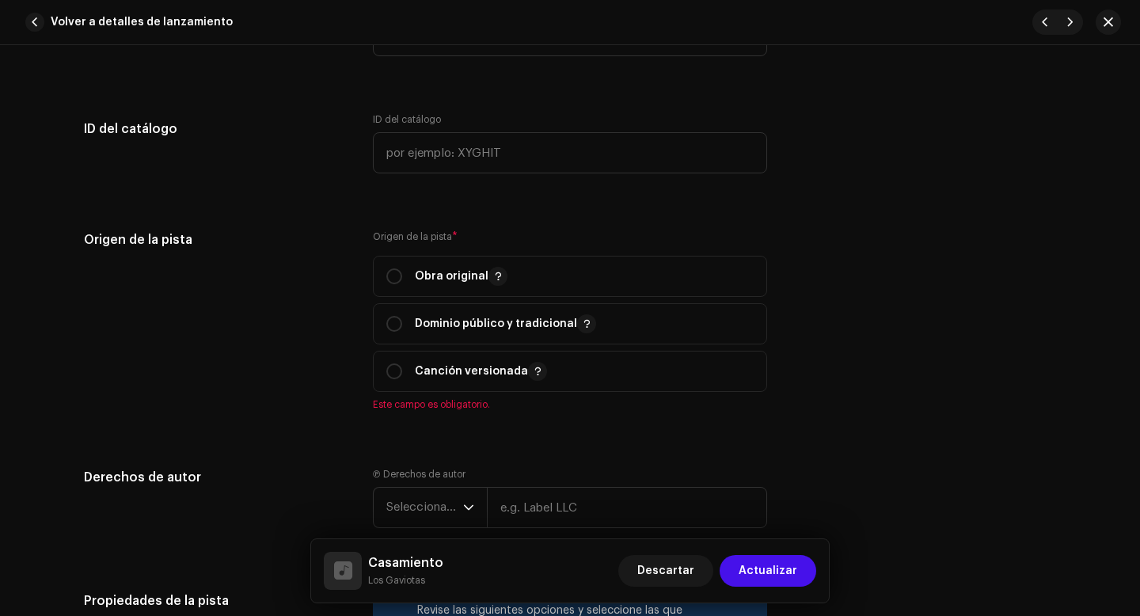
scroll to position [1764, 0]
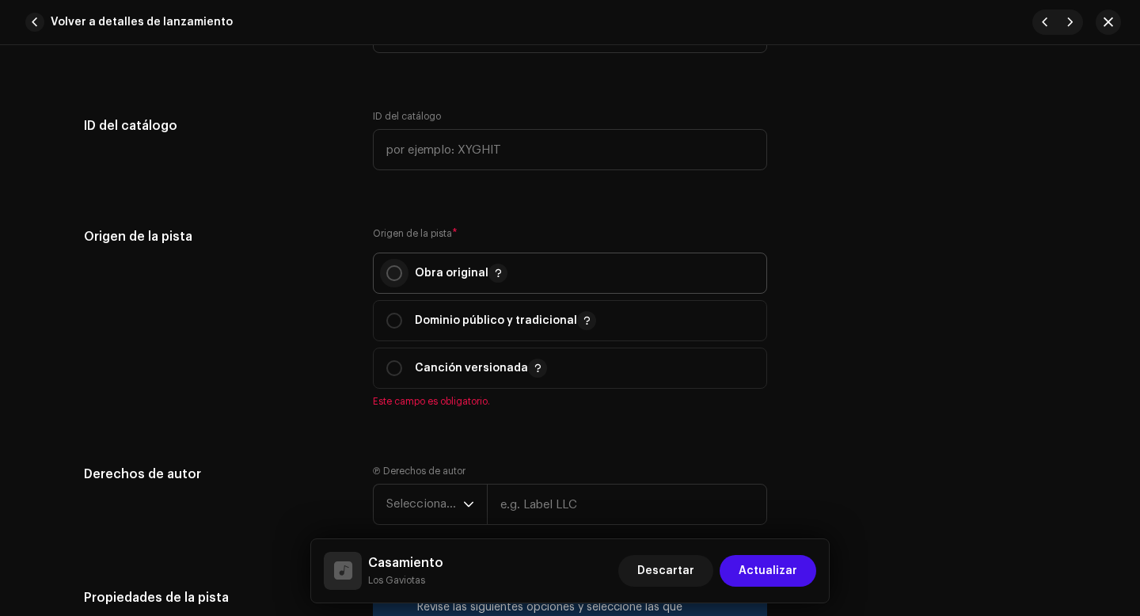
click at [393, 275] on input "radio" at bounding box center [394, 273] width 16 height 16
radio input "true"
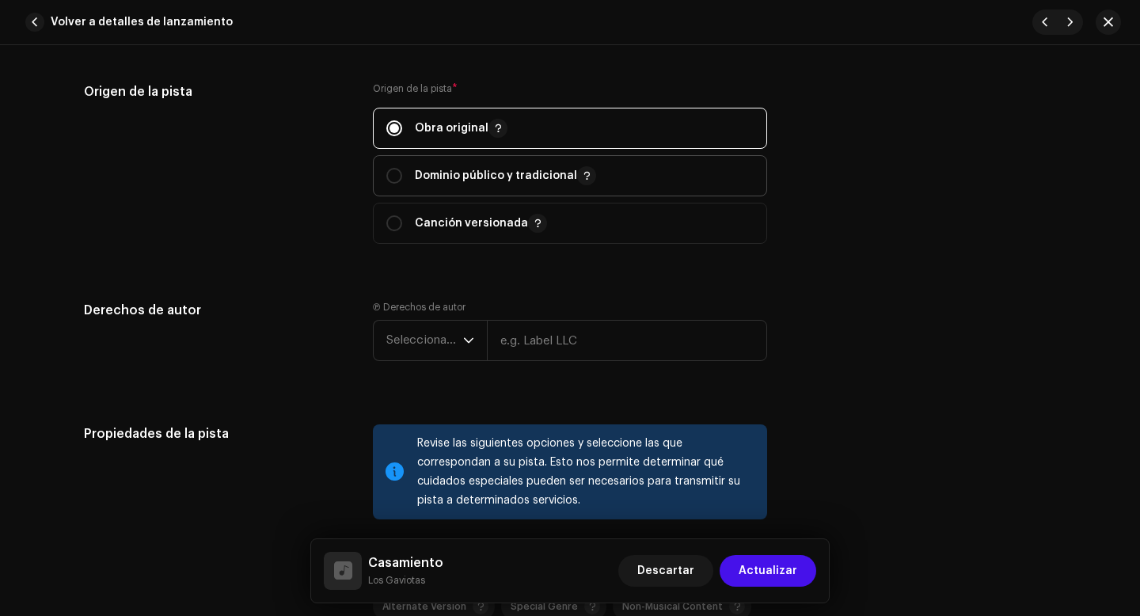
scroll to position [1919, 0]
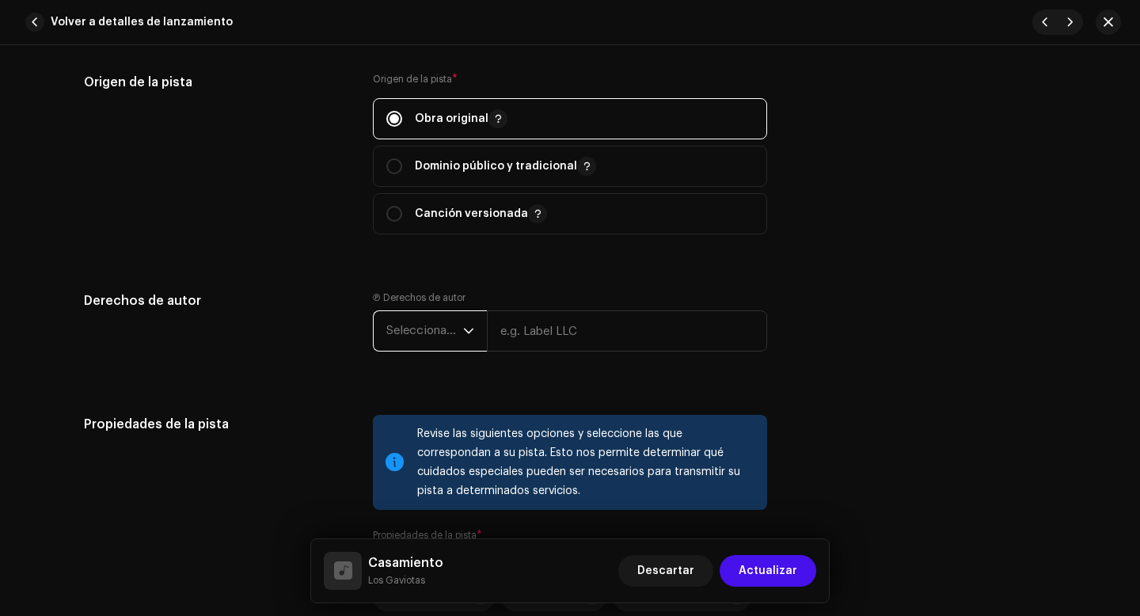
click at [451, 332] on span "Seleccionar año" at bounding box center [424, 331] width 77 height 40
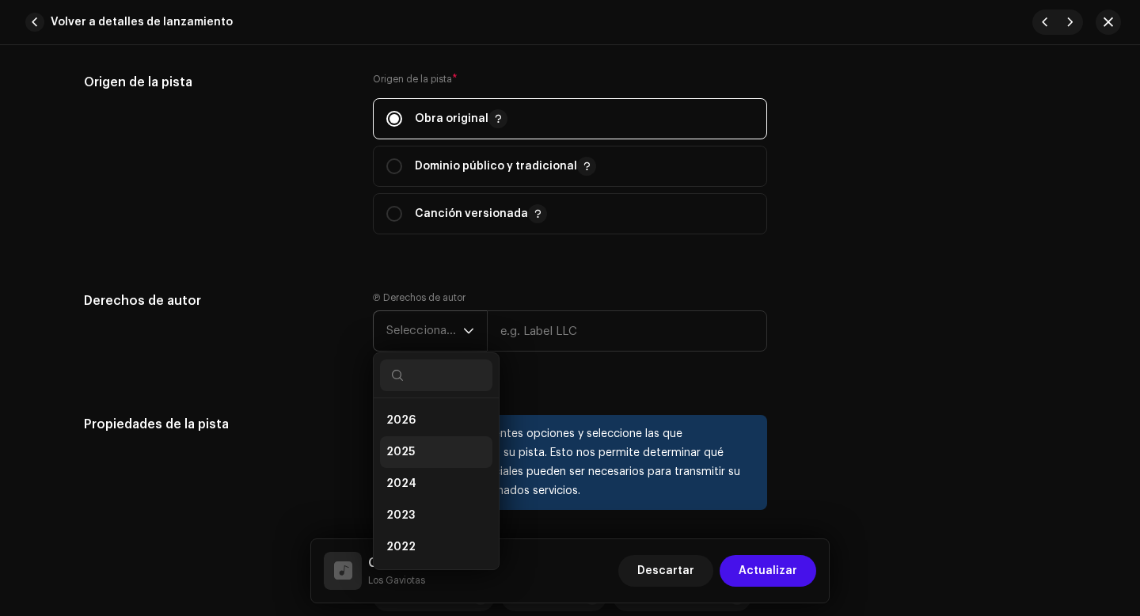
click at [414, 452] on li "2025" at bounding box center [436, 452] width 112 height 32
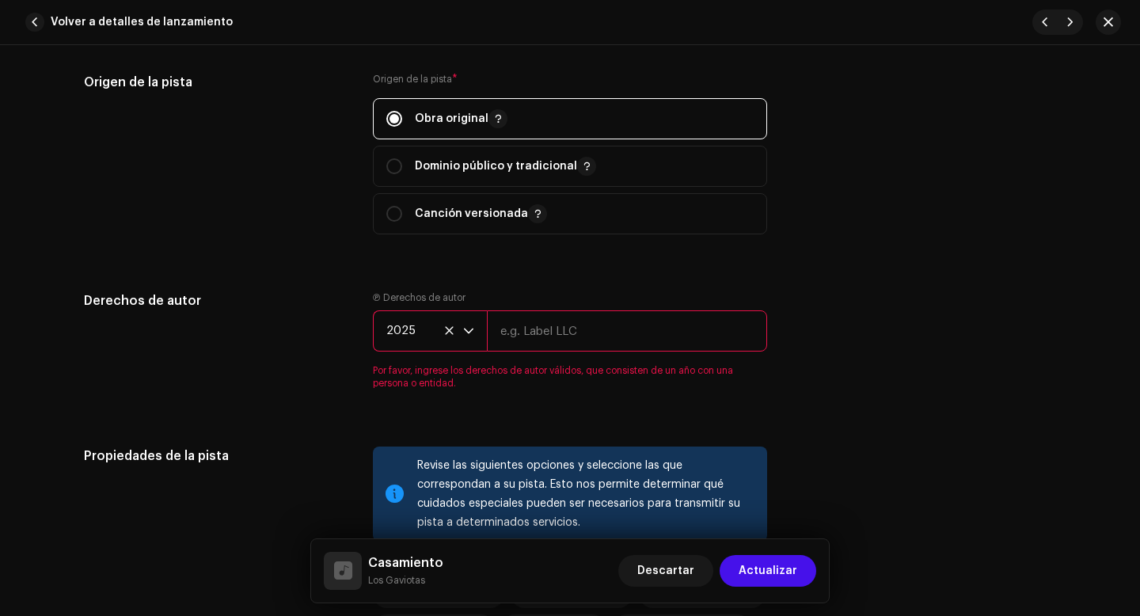
click at [549, 336] on input "text" at bounding box center [627, 330] width 280 height 41
type input "Los Gaviotas"
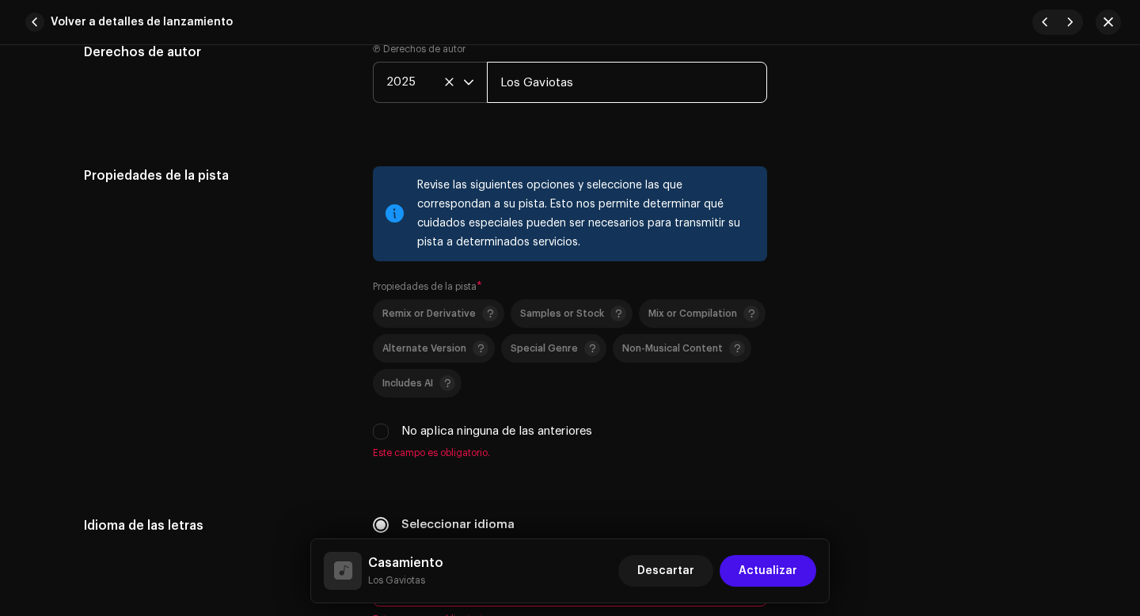
scroll to position [2180, 0]
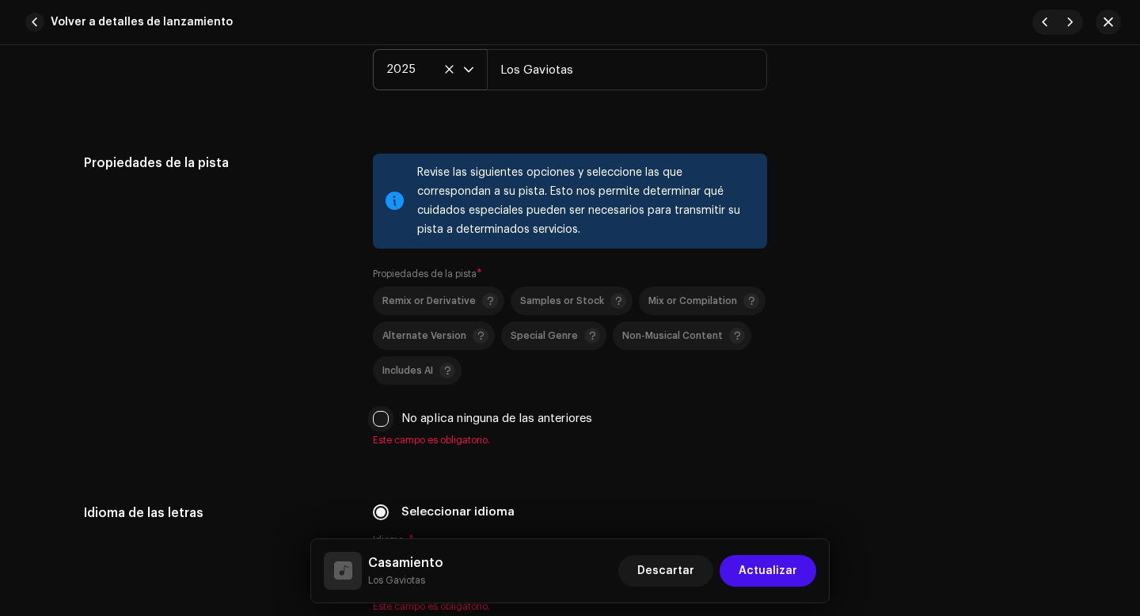
click at [382, 420] on input "No aplica ninguna de las anteriores" at bounding box center [381, 419] width 16 height 16
checkbox input "true"
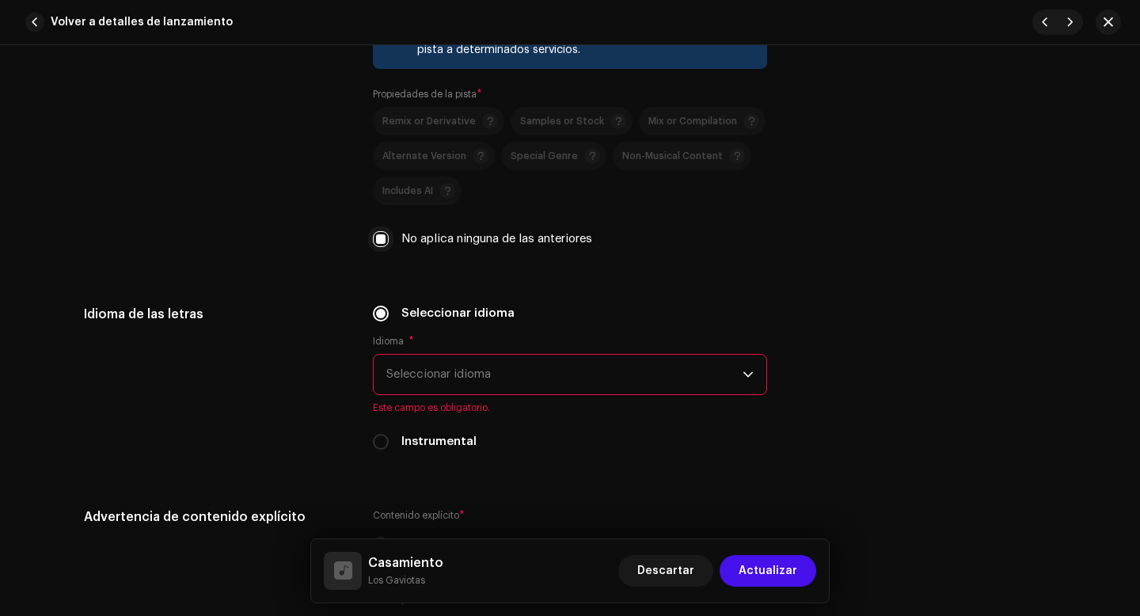
scroll to position [2376, 0]
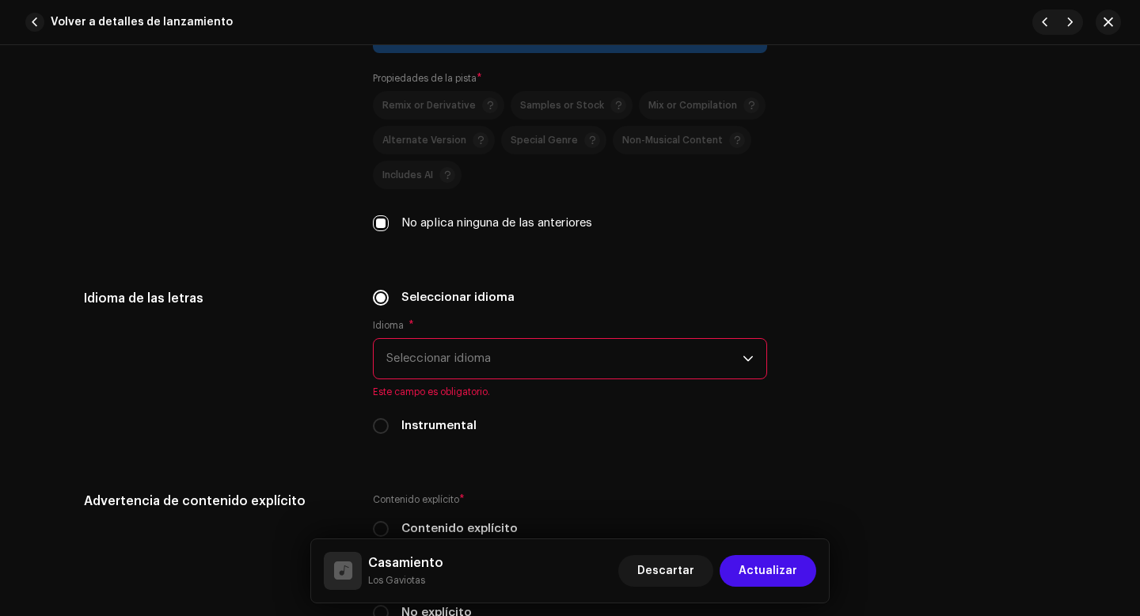
click at [424, 371] on span "Seleccionar idioma" at bounding box center [564, 359] width 356 height 40
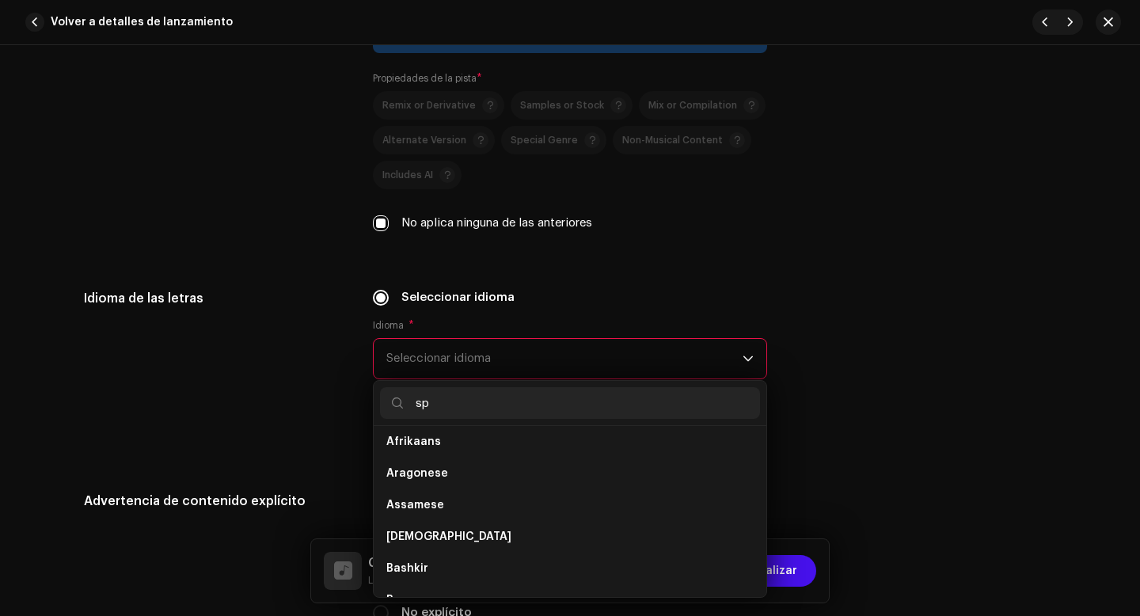
scroll to position [0, 0]
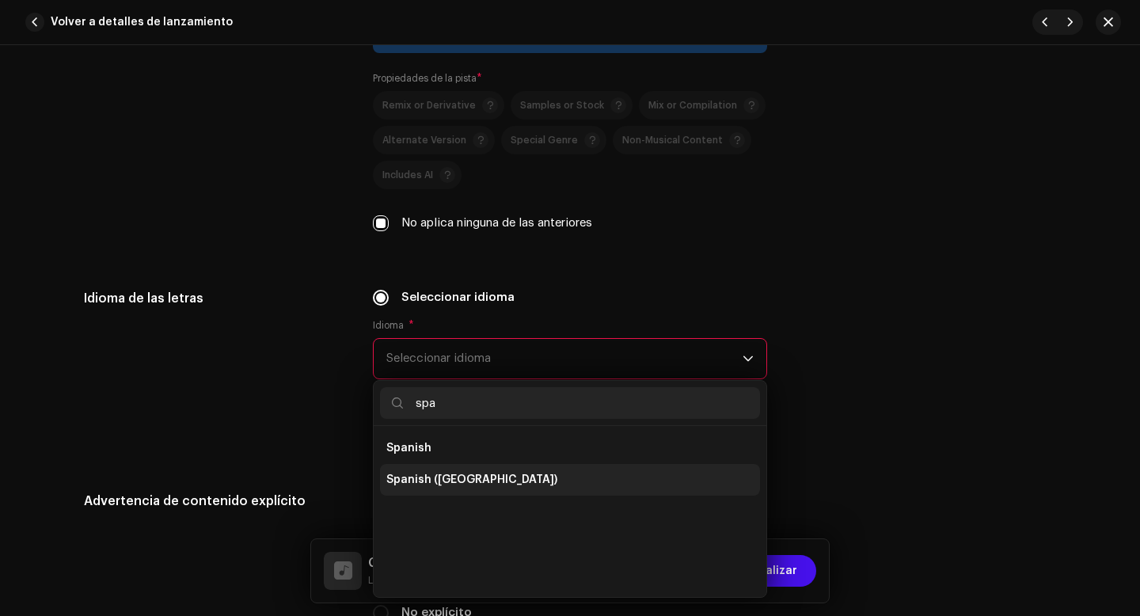
type input "spa"
click at [427, 481] on span "Spanish ([GEOGRAPHIC_DATA])" at bounding box center [471, 480] width 171 height 16
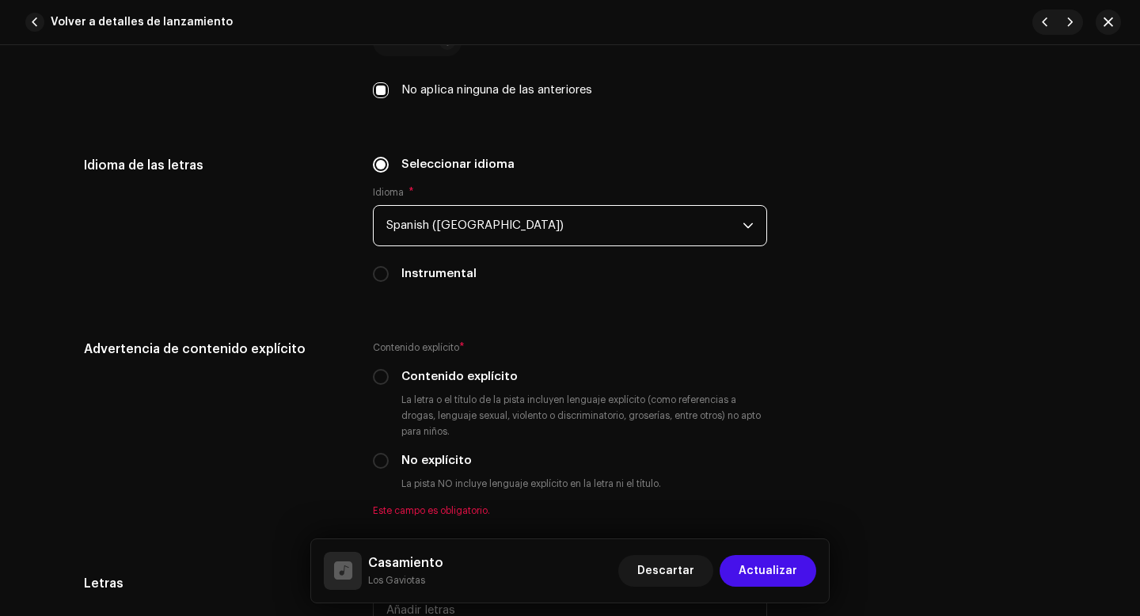
scroll to position [2513, 0]
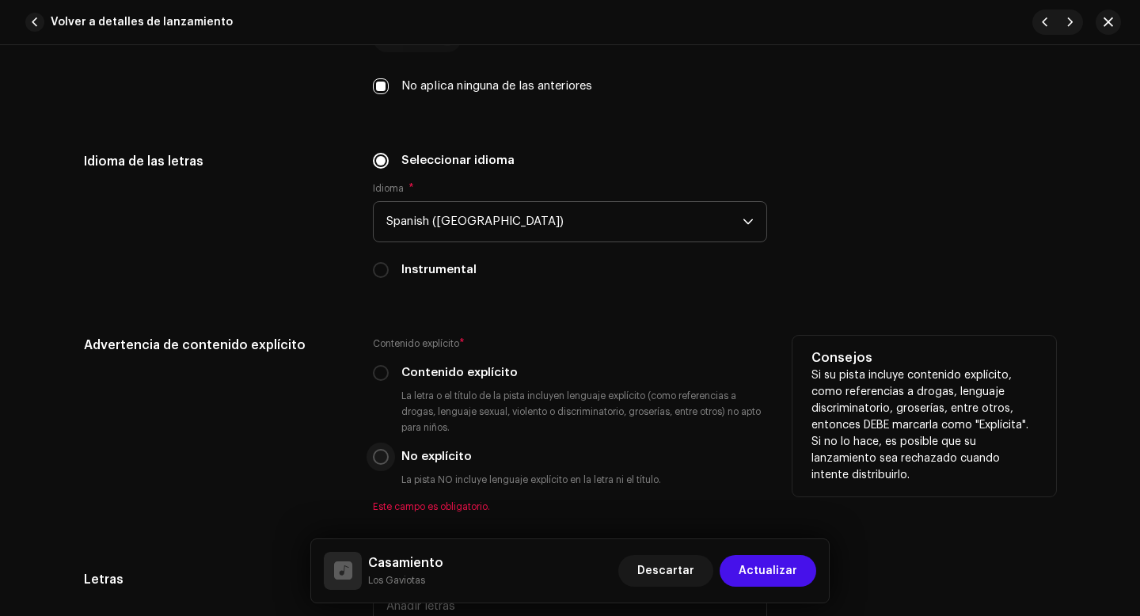
click at [380, 465] on input "No explícito" at bounding box center [381, 457] width 16 height 16
radio input "true"
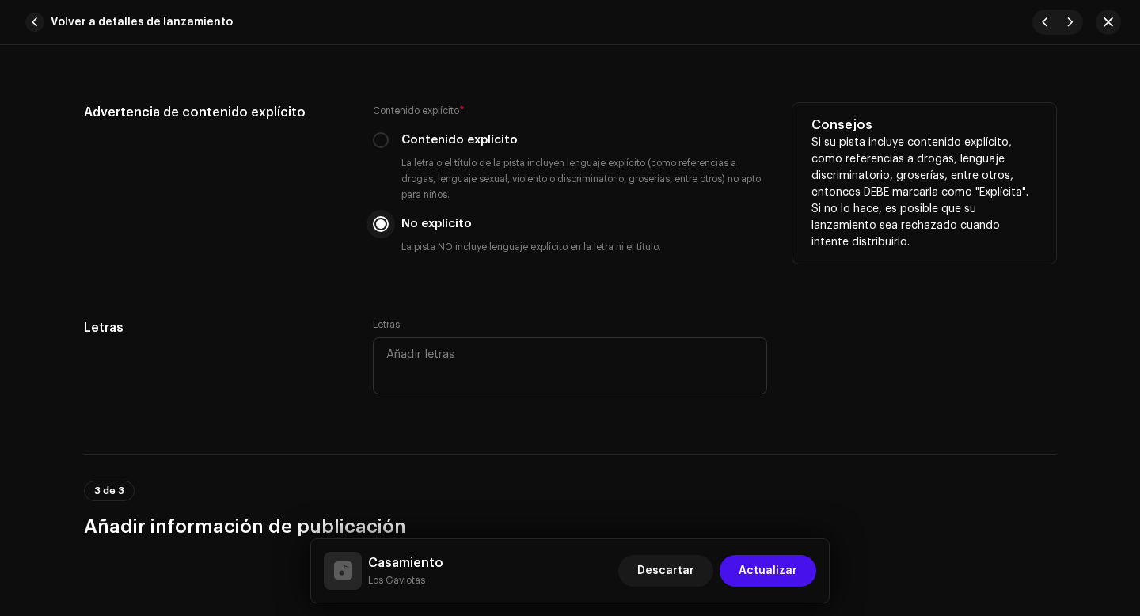
scroll to position [2752, 0]
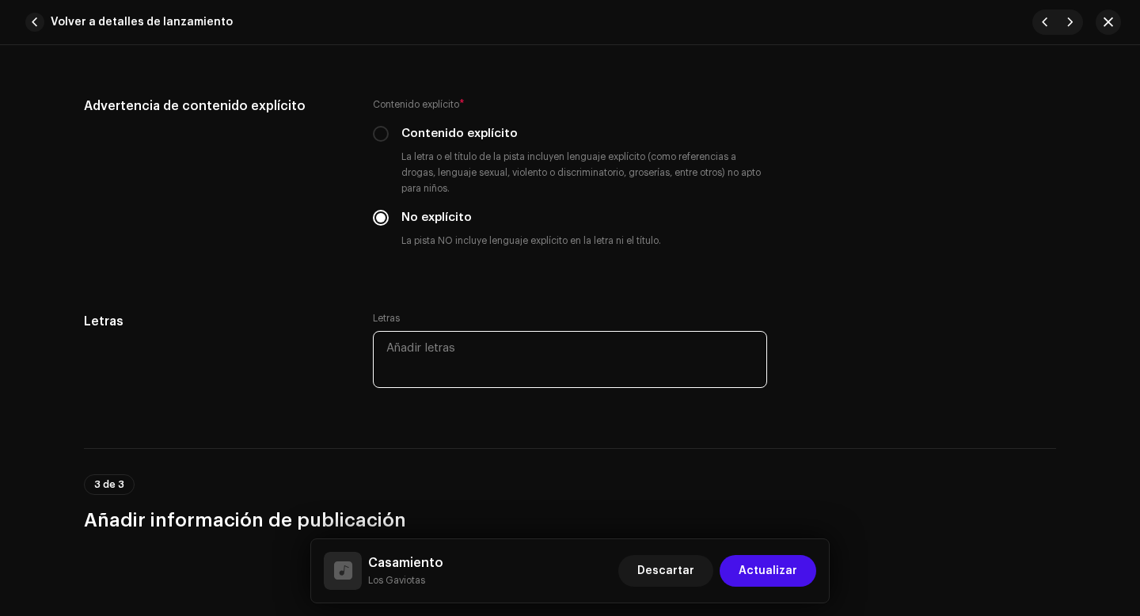
click at [427, 367] on textarea at bounding box center [570, 359] width 394 height 57
click at [440, 359] on textarea at bounding box center [570, 359] width 394 height 57
paste textarea "Lor ipsumdolo, sit amet consectet, ad elit se doeiusm t inc utlab et dolore. Ma…"
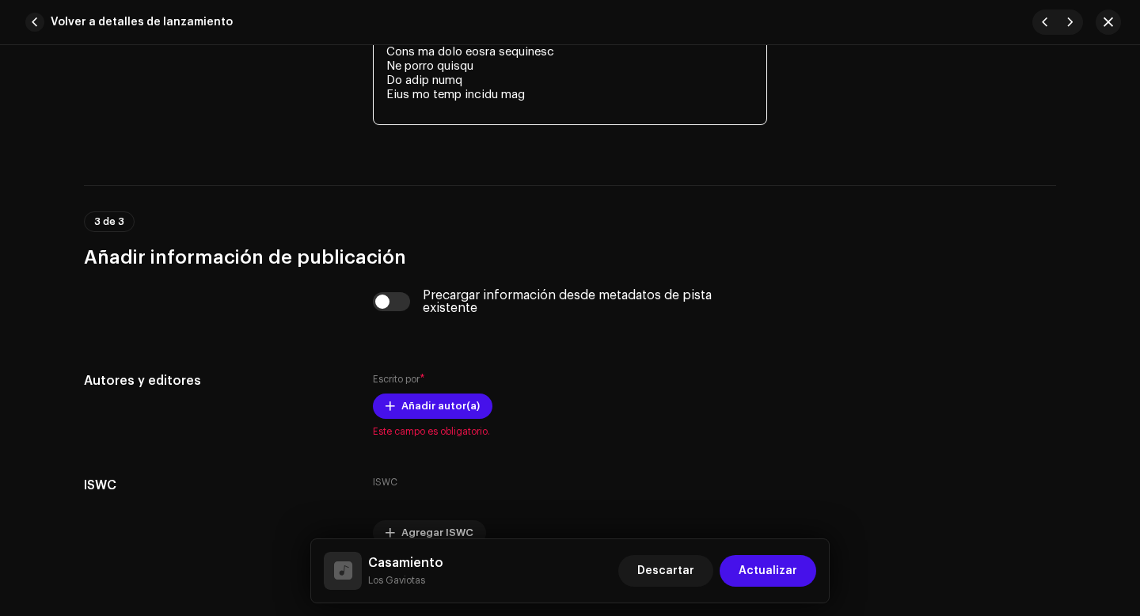
scroll to position [3837, 0]
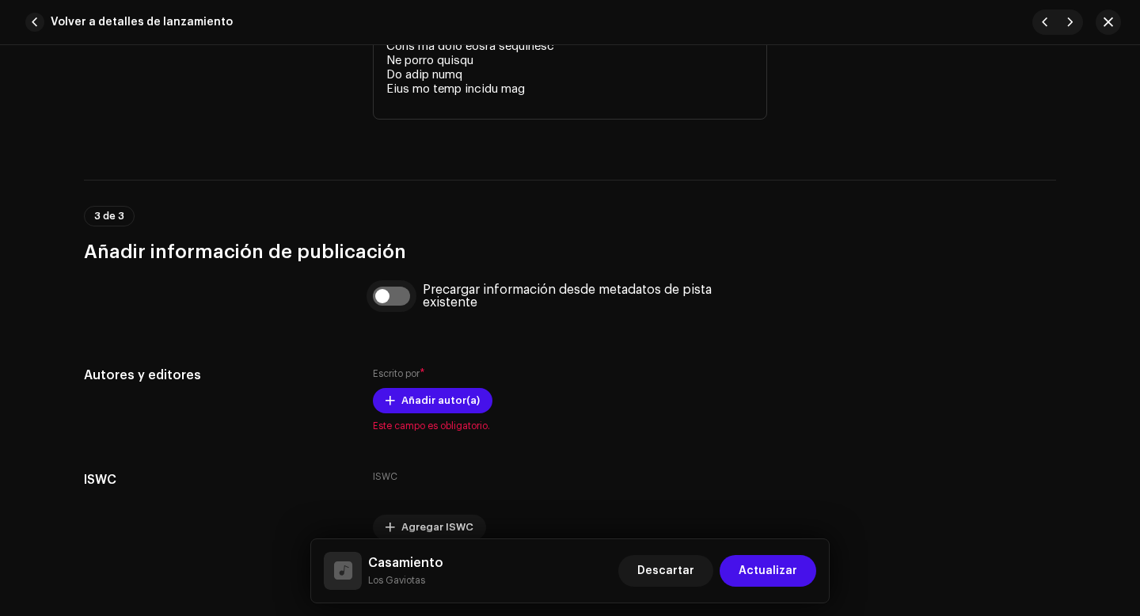
type textarea "Lor ipsumdolo, sit amet consectet, ad elit se doeiusm t inc utlab et dolore. Ma…"
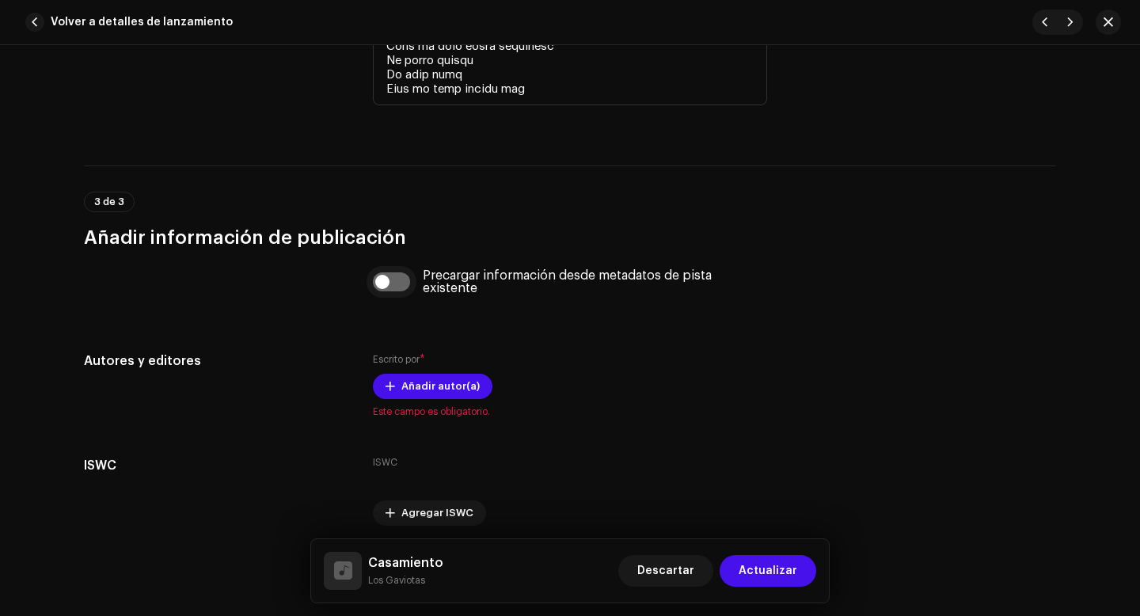
click at [384, 300] on div "Precargar información desde metadatos de pista existente" at bounding box center [570, 291] width 394 height 44
click at [382, 283] on input "checkbox" at bounding box center [392, 281] width 38 height 19
checkbox input "true"
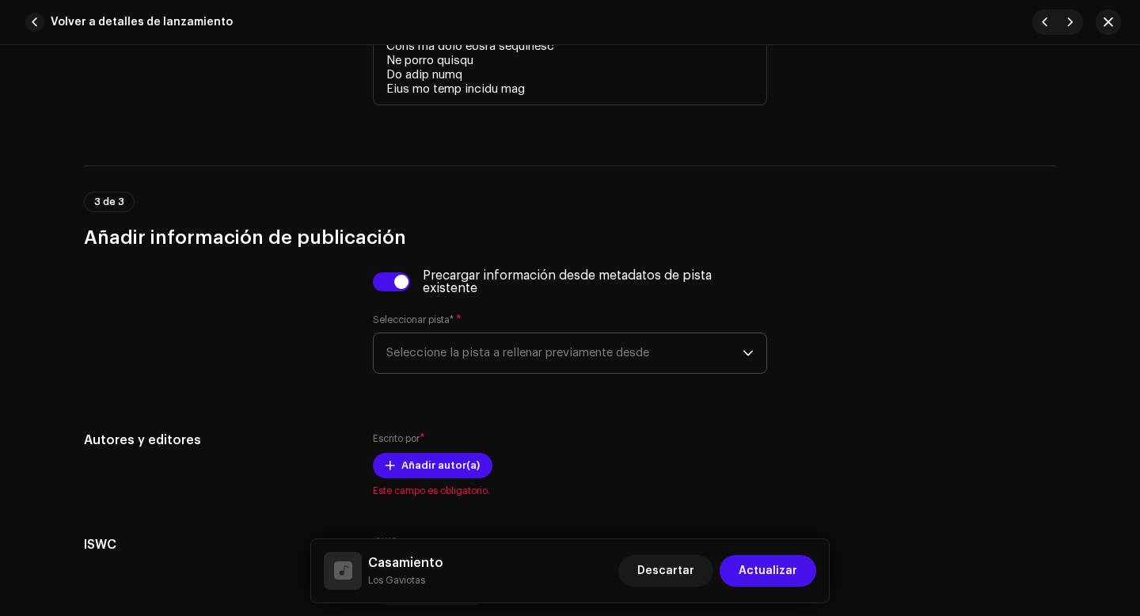
click at [443, 360] on span "Seleccione la pista a rellenar previamente desde" at bounding box center [564, 353] width 356 height 40
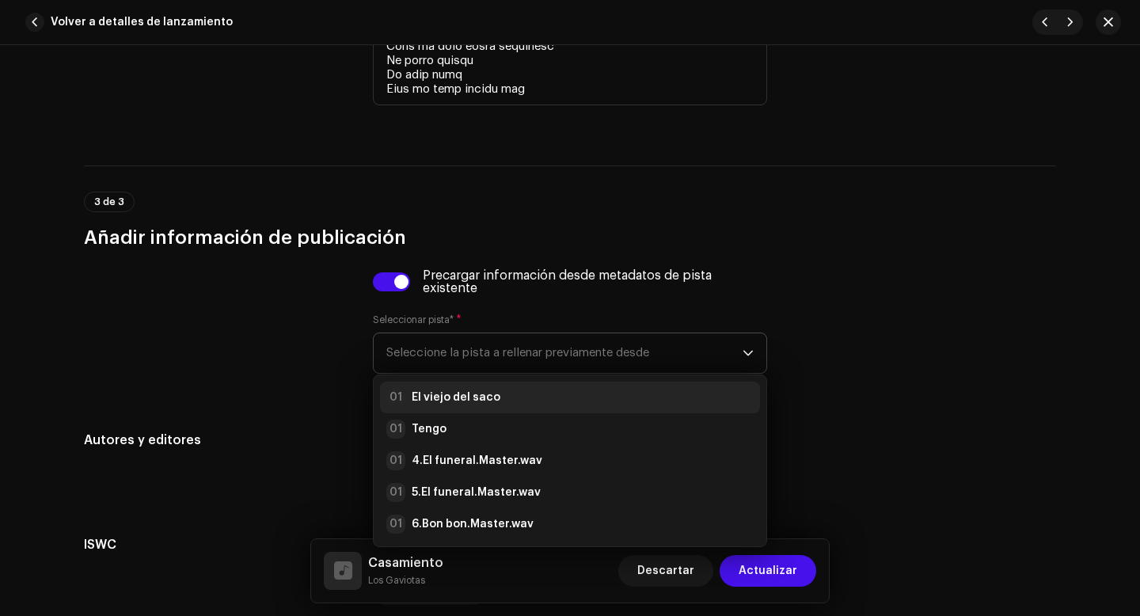
click at [459, 401] on strong "El viejo del saco" at bounding box center [456, 397] width 89 height 16
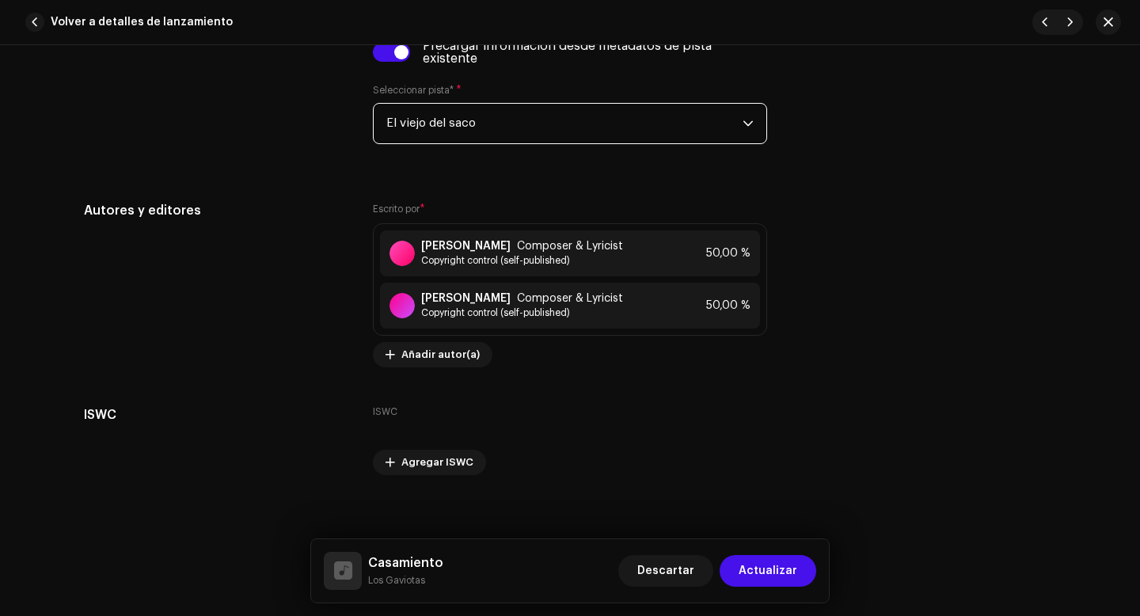
scroll to position [4081, 0]
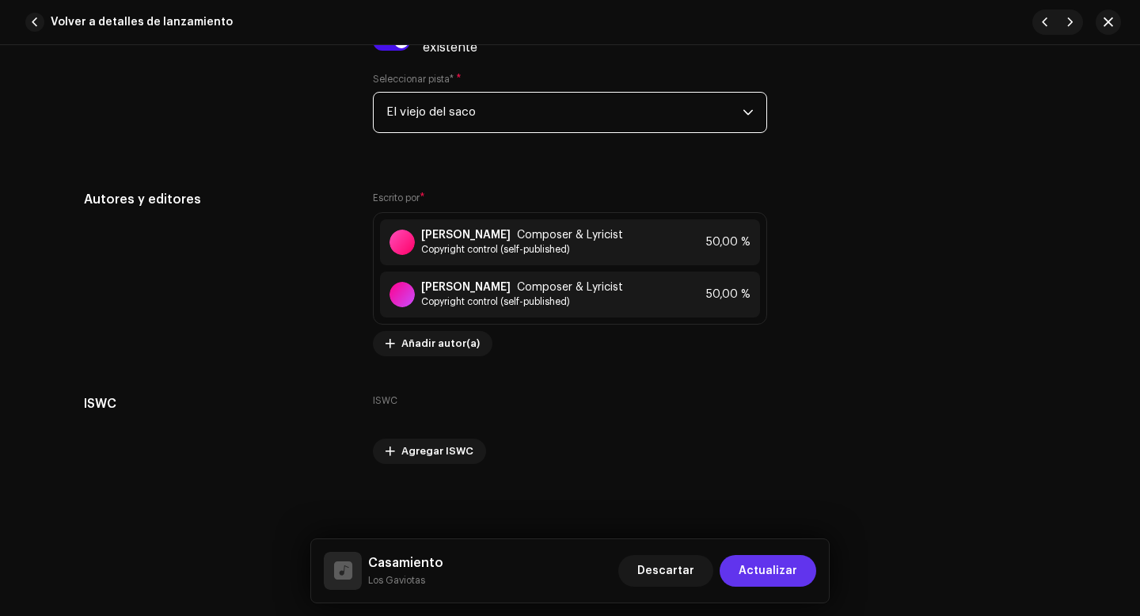
click at [772, 575] on span "Actualizar" at bounding box center [768, 571] width 59 height 32
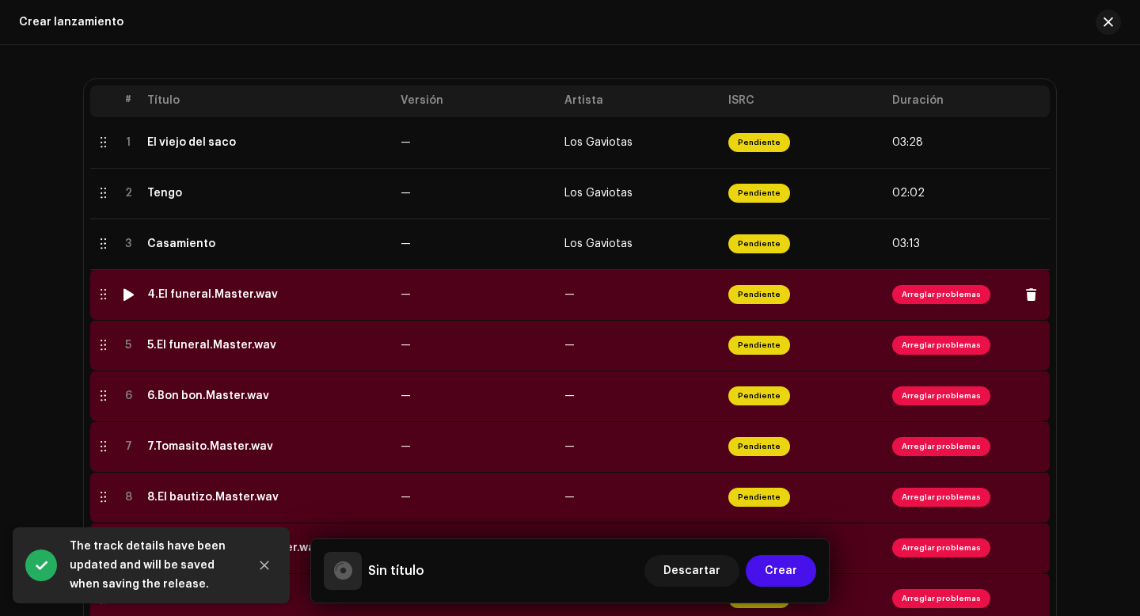
scroll to position [353, 0]
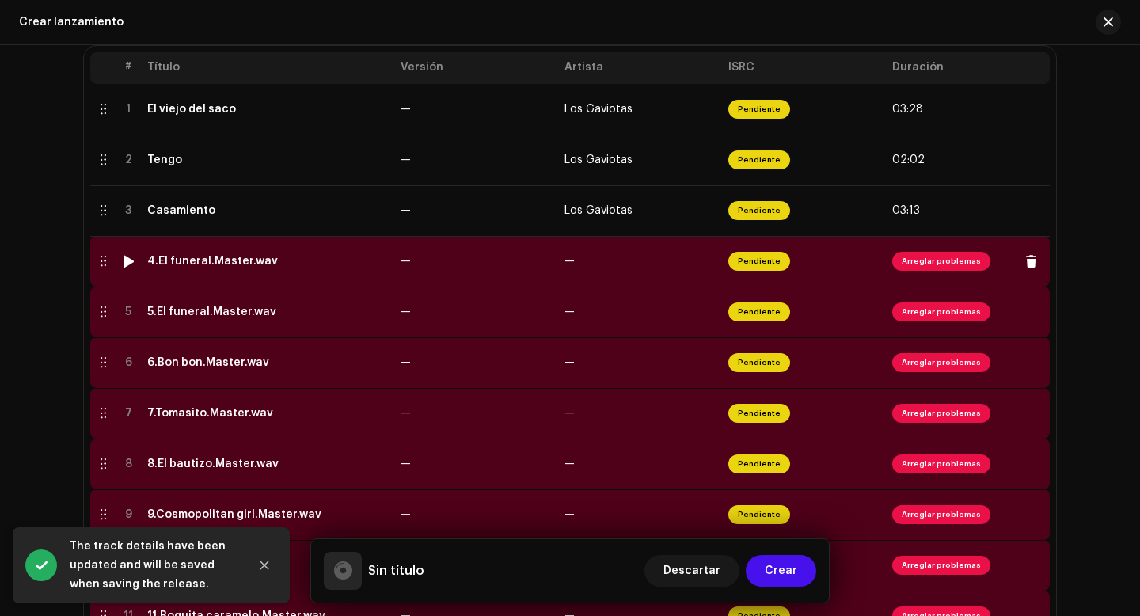
click at [919, 261] on span "Arreglar problemas" at bounding box center [941, 261] width 98 height 19
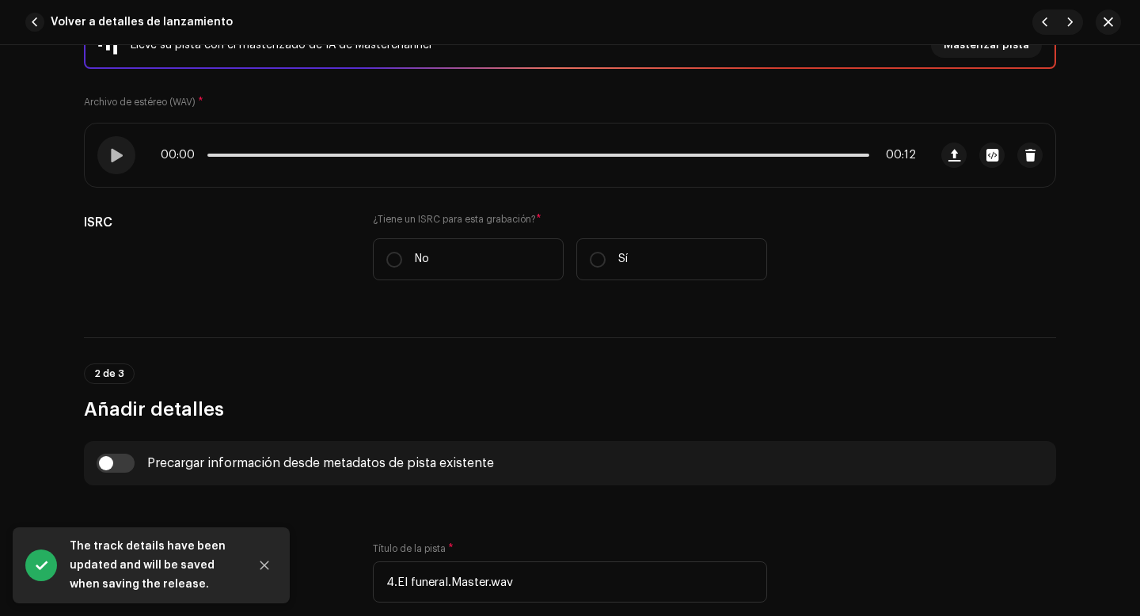
scroll to position [261, 0]
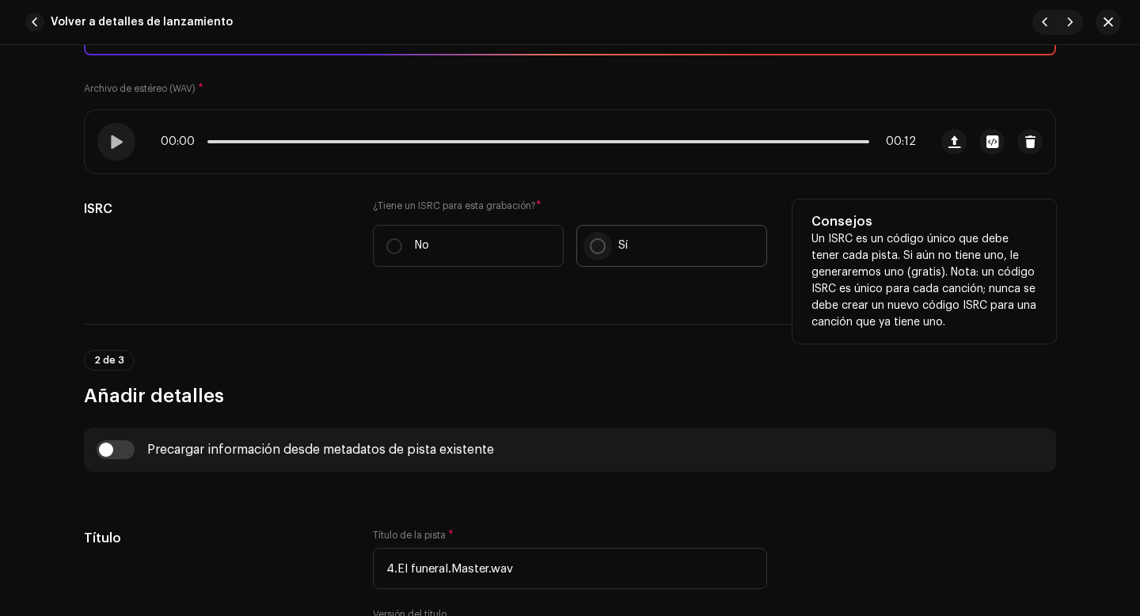
click at [594, 248] on input "Sí" at bounding box center [598, 246] width 16 height 16
radio input "true"
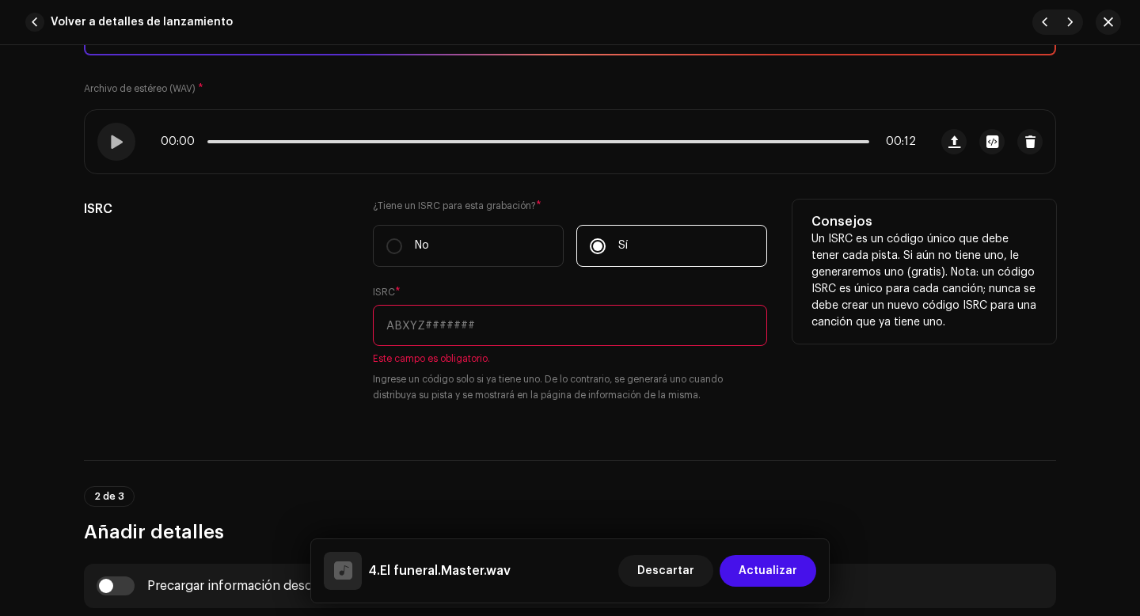
click at [522, 324] on input "text" at bounding box center [570, 325] width 394 height 41
click at [417, 332] on input "text" at bounding box center [570, 325] width 394 height 41
paste input "QZWFQ2528016"
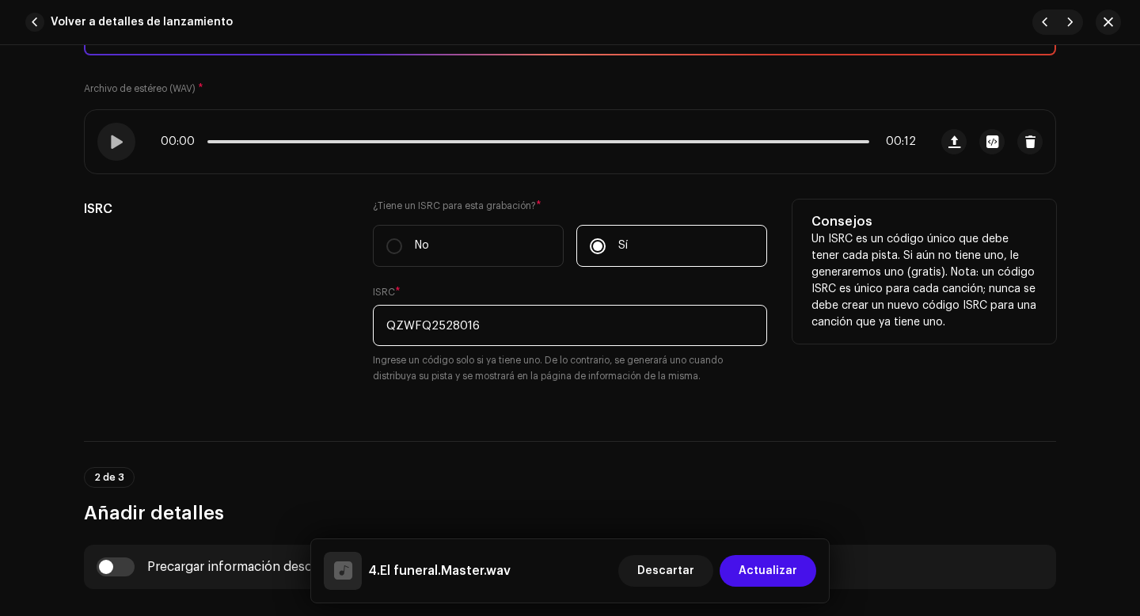
type input "QZWFQ2528016"
click at [319, 372] on div "ISRC" at bounding box center [216, 300] width 264 height 203
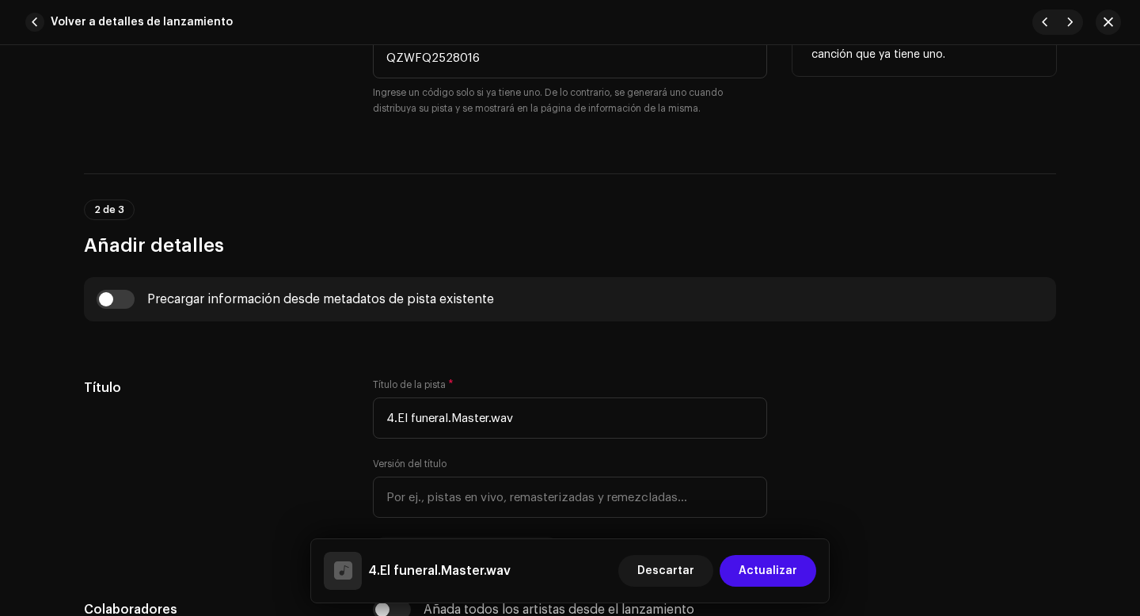
scroll to position [531, 0]
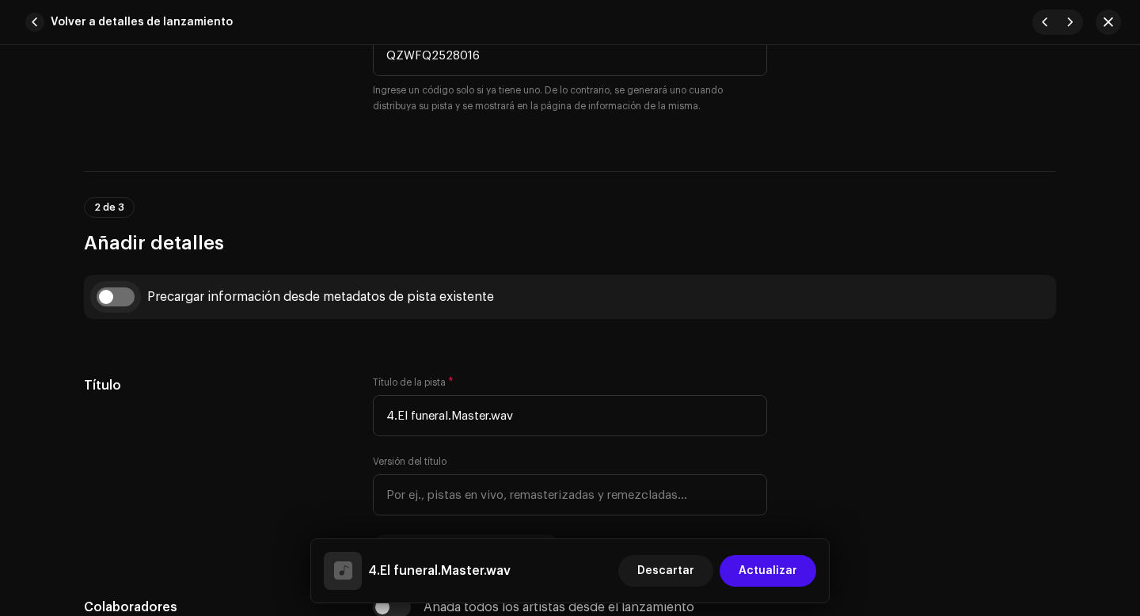
click at [106, 300] on input "checkbox" at bounding box center [116, 296] width 38 height 19
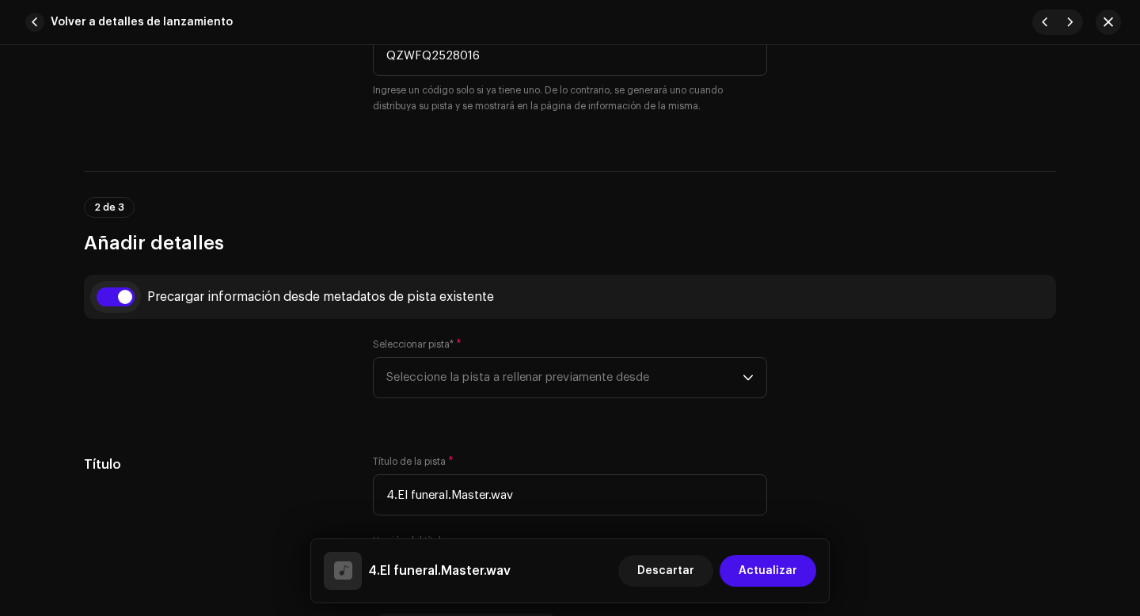
click at [106, 300] on input "checkbox" at bounding box center [116, 296] width 38 height 19
checkbox input "false"
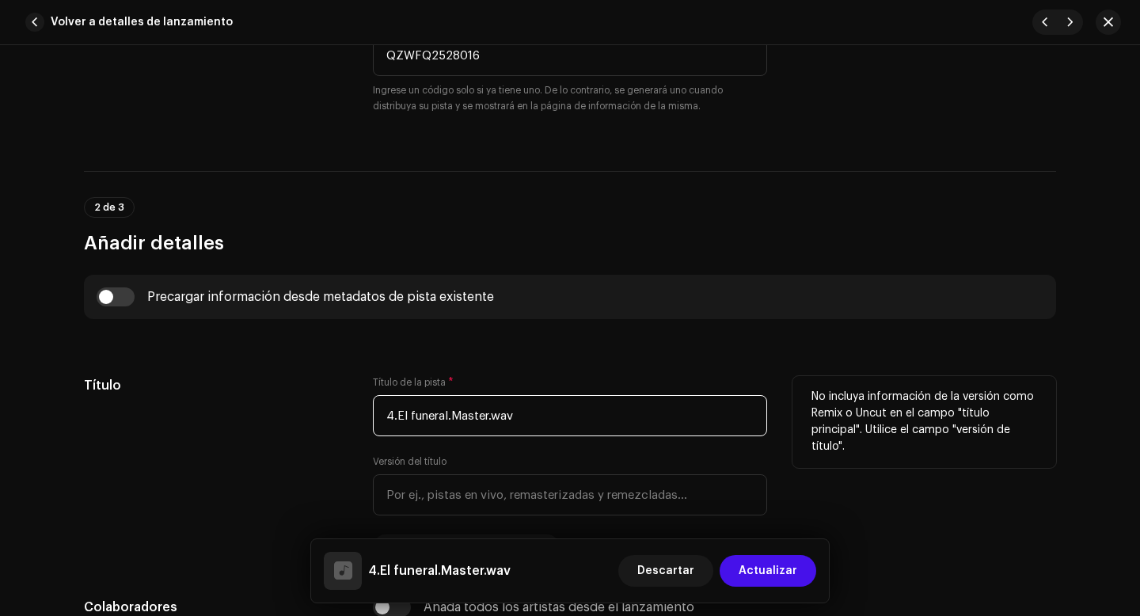
drag, startPoint x: 394, startPoint y: 416, endPoint x: 384, endPoint y: 416, distance: 10.3
click at [384, 416] on input "4.El funeral.Master.wav" at bounding box center [570, 415] width 394 height 41
drag, startPoint x: 436, startPoint y: 413, endPoint x: 503, endPoint y: 417, distance: 66.6
click at [503, 417] on input "El funeral.Master.wav" at bounding box center [570, 415] width 394 height 41
type input "El funeral"
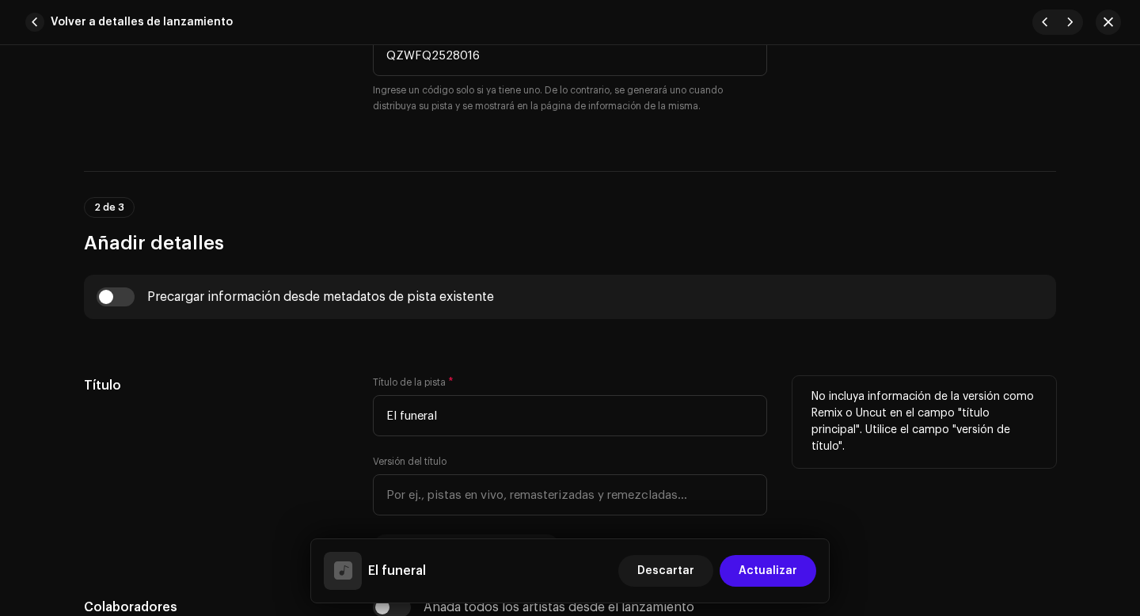
click at [325, 479] on div "Título" at bounding box center [216, 468] width 264 height 184
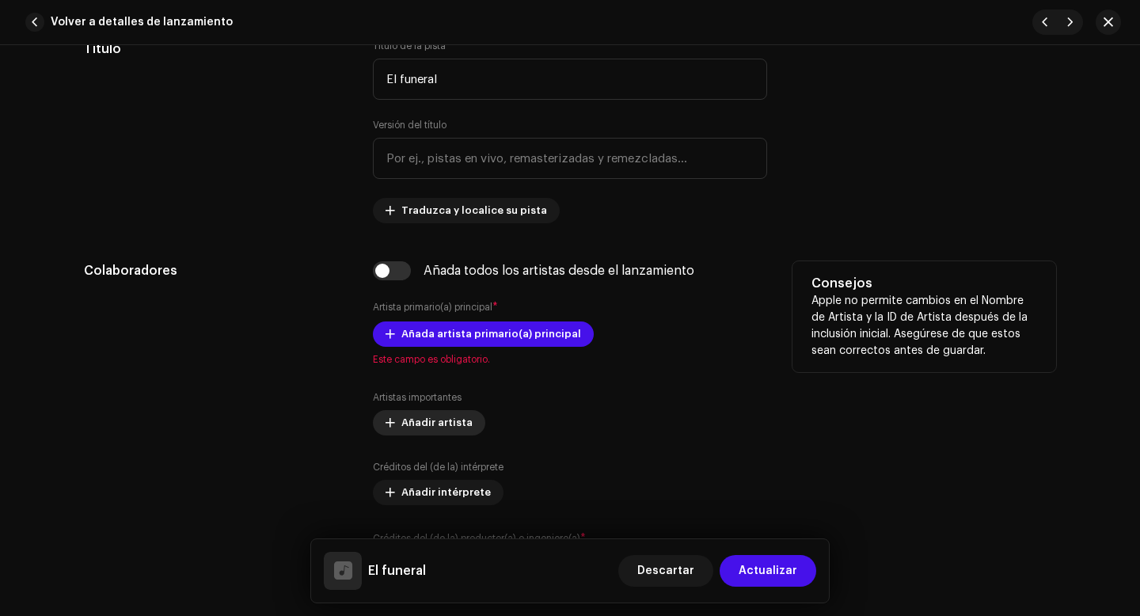
scroll to position [879, 0]
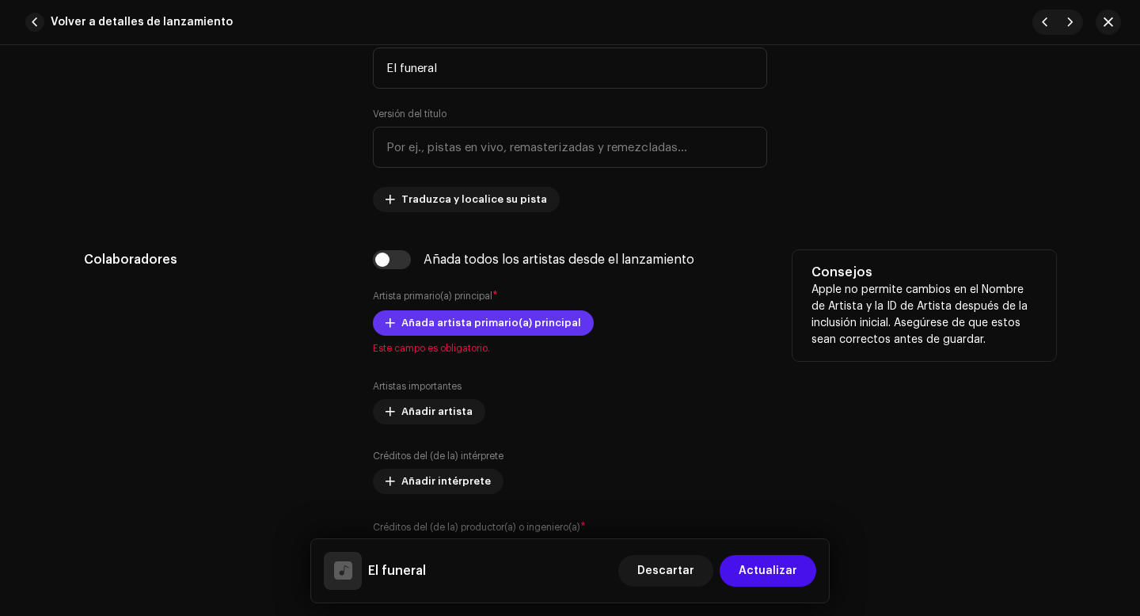
click at [460, 323] on span "Añada artista primario(a) principal" at bounding box center [491, 323] width 180 height 32
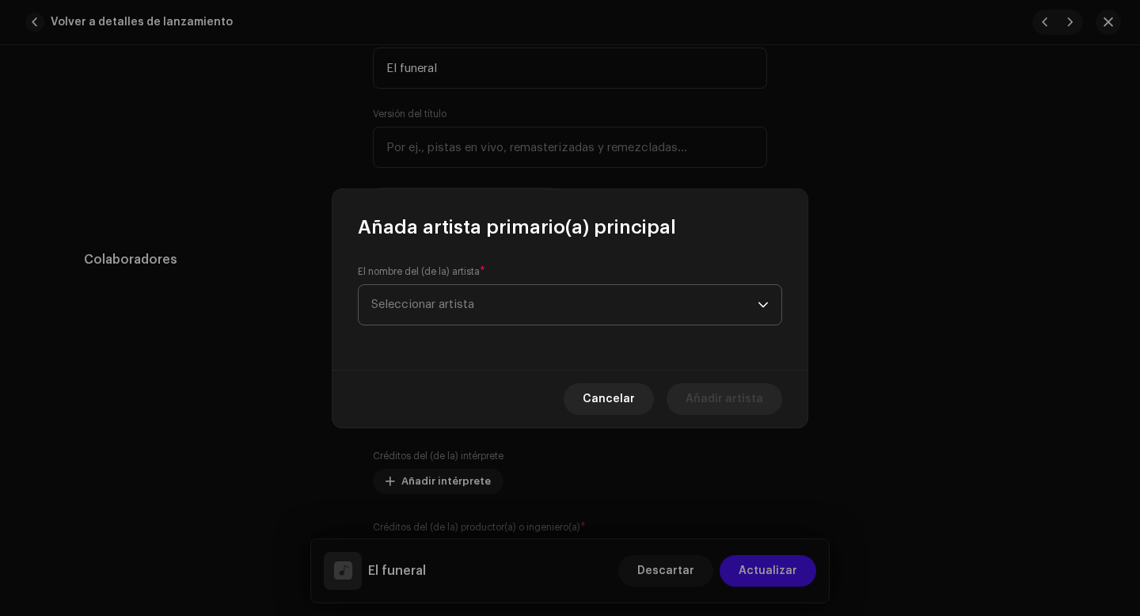
click at [483, 303] on span "Seleccionar artista" at bounding box center [564, 305] width 386 height 40
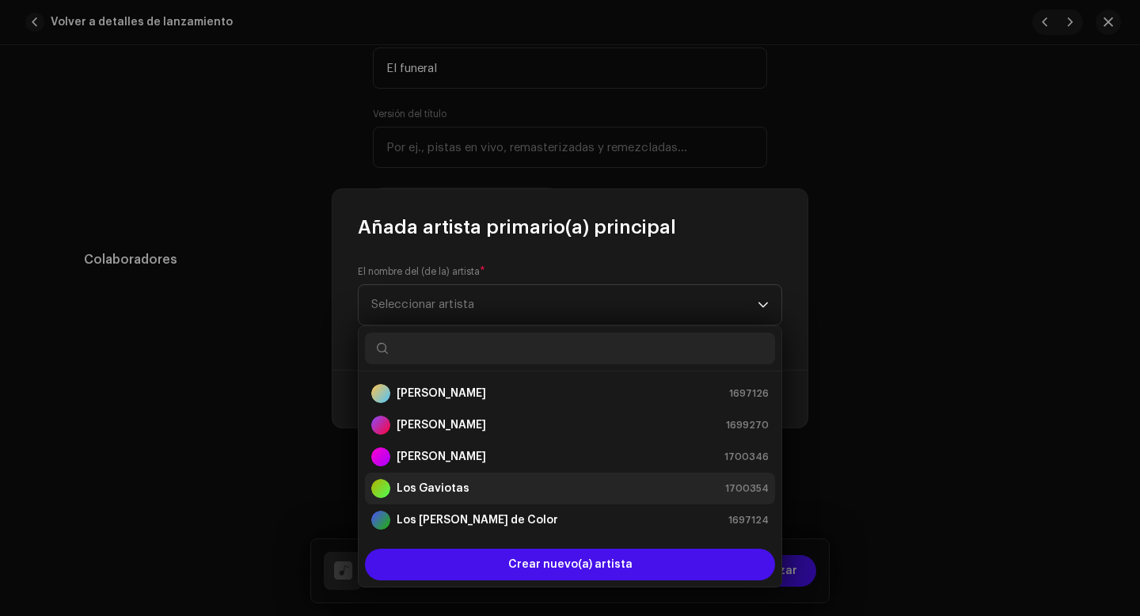
click at [431, 491] on strong "Los Gaviotas" at bounding box center [433, 489] width 73 height 16
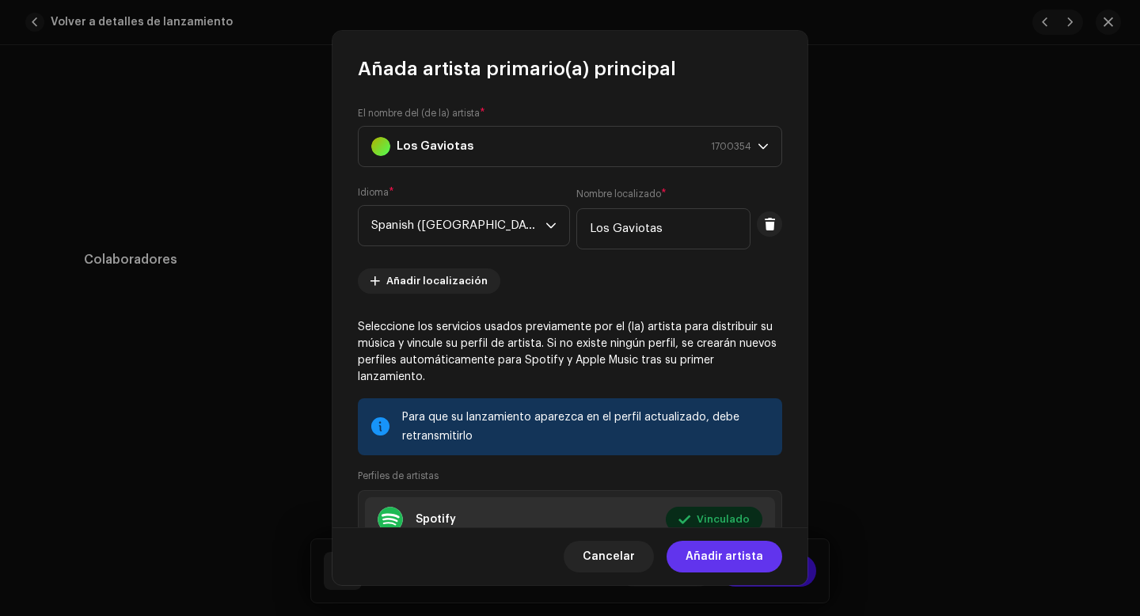
click at [725, 560] on span "Añadir artista" at bounding box center [725, 557] width 78 height 32
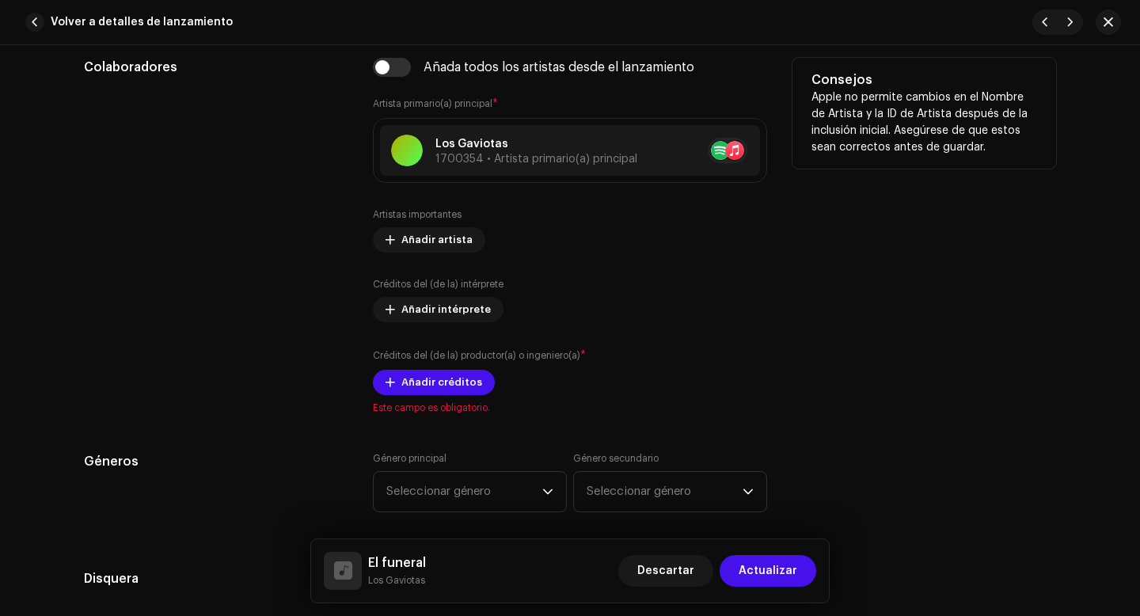
scroll to position [1102, 0]
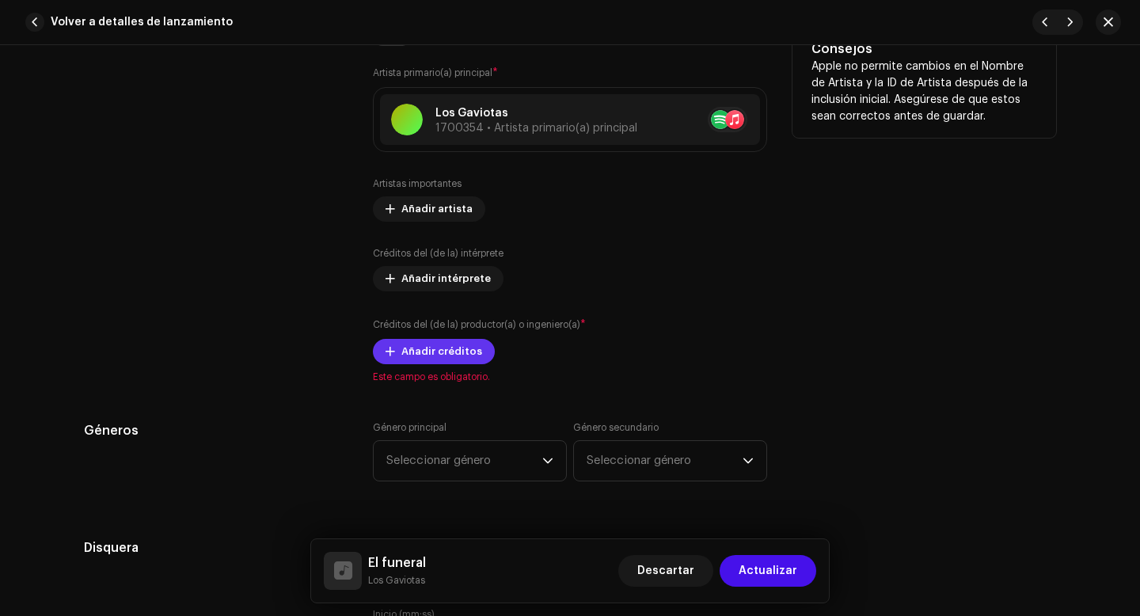
click at [448, 357] on span "Añadir créditos" at bounding box center [441, 352] width 81 height 32
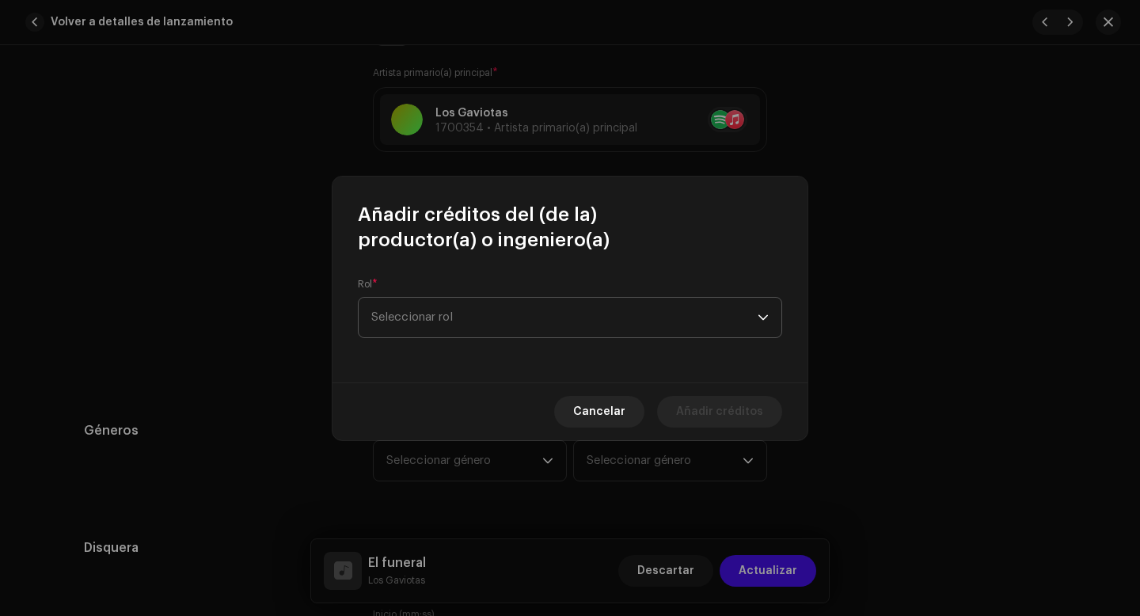
click at [468, 314] on span "Seleccionar rol" at bounding box center [564, 318] width 386 height 40
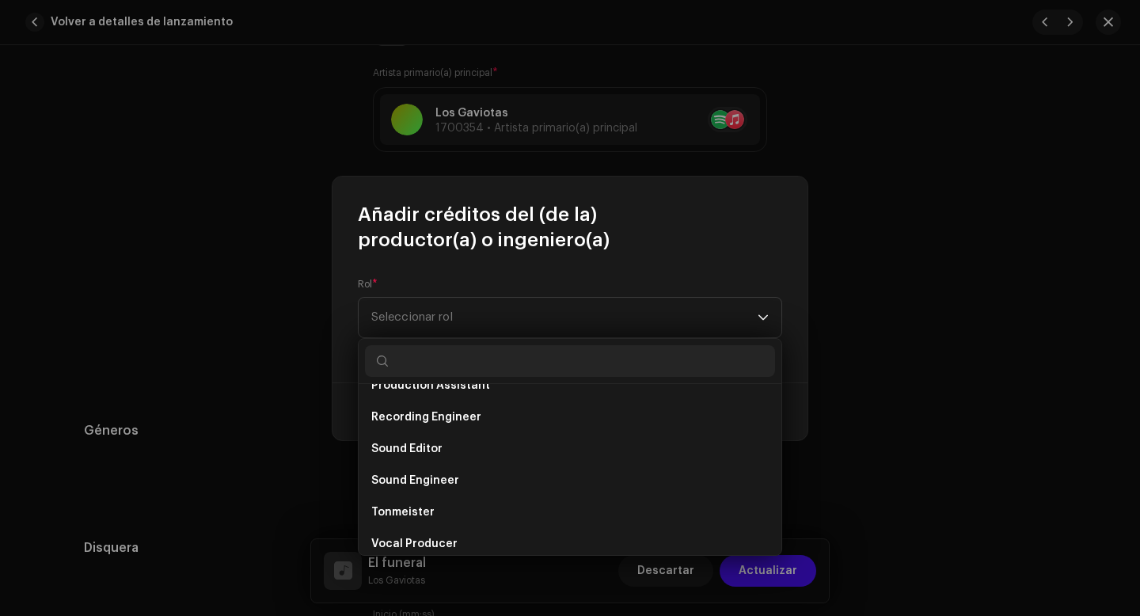
scroll to position [697, 0]
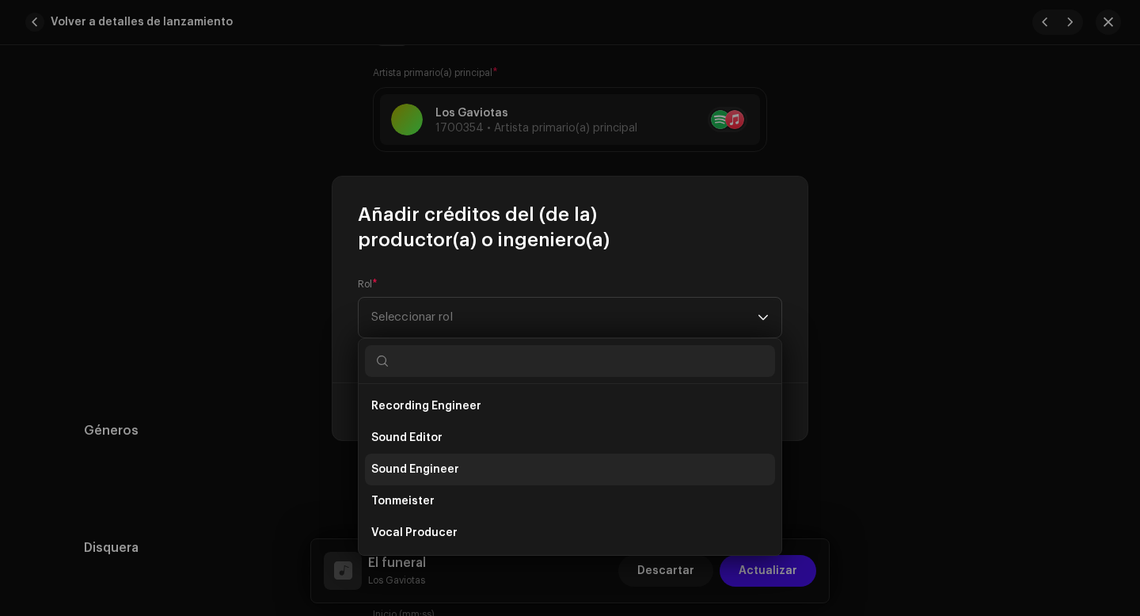
click at [448, 475] on span "Sound Engineer" at bounding box center [415, 470] width 88 height 16
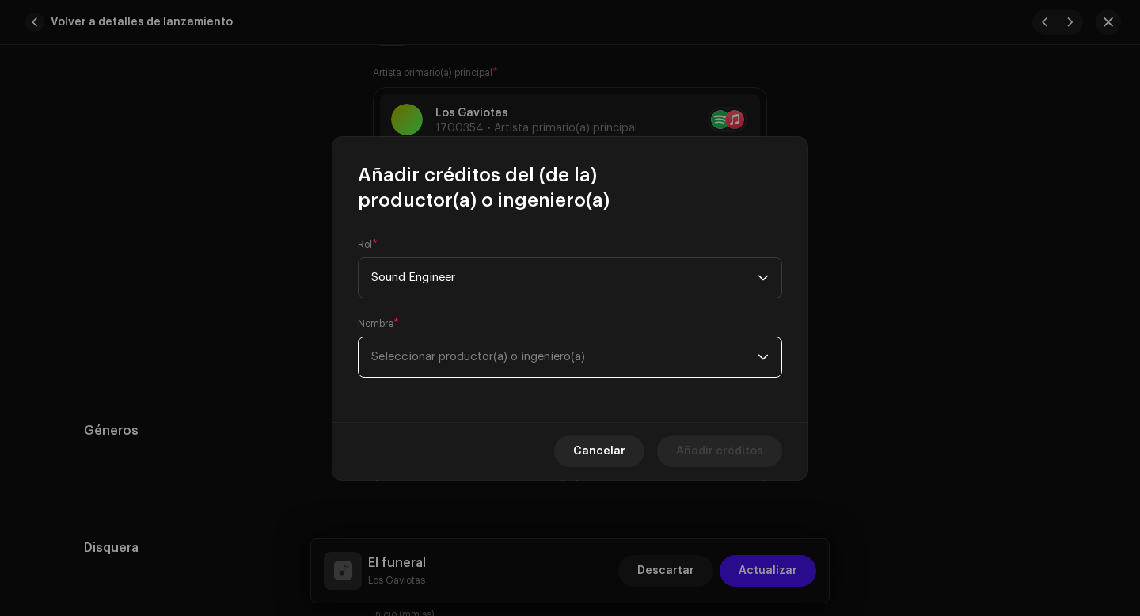
click at [463, 354] on span "Seleccionar productor(a) o ingeniero(a)" at bounding box center [478, 357] width 214 height 12
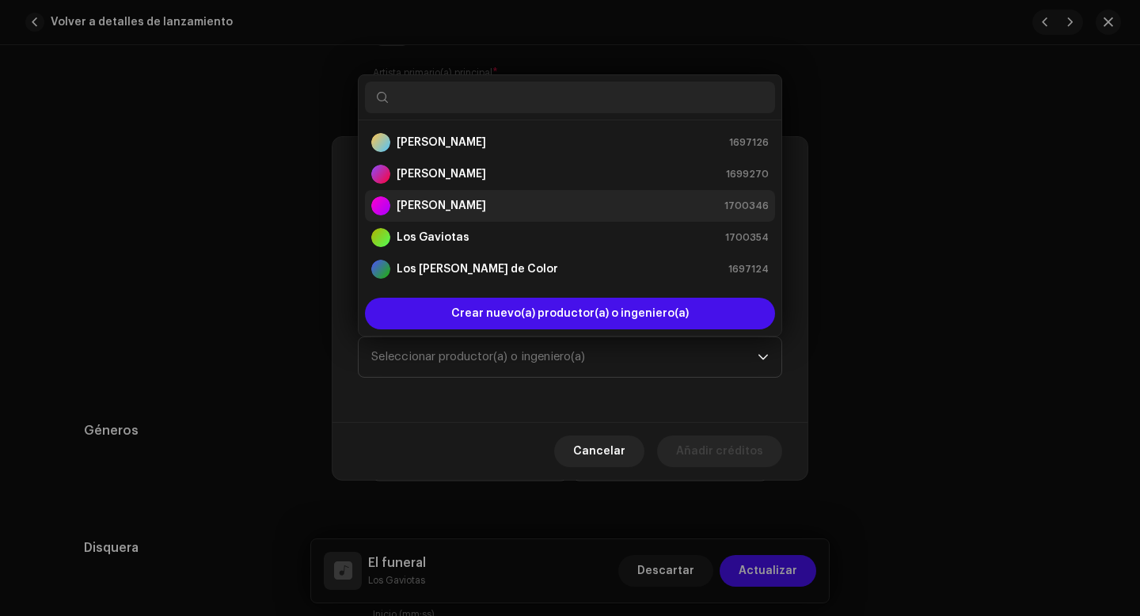
click at [465, 209] on div "[PERSON_NAME] 1700346" at bounding box center [569, 205] width 397 height 19
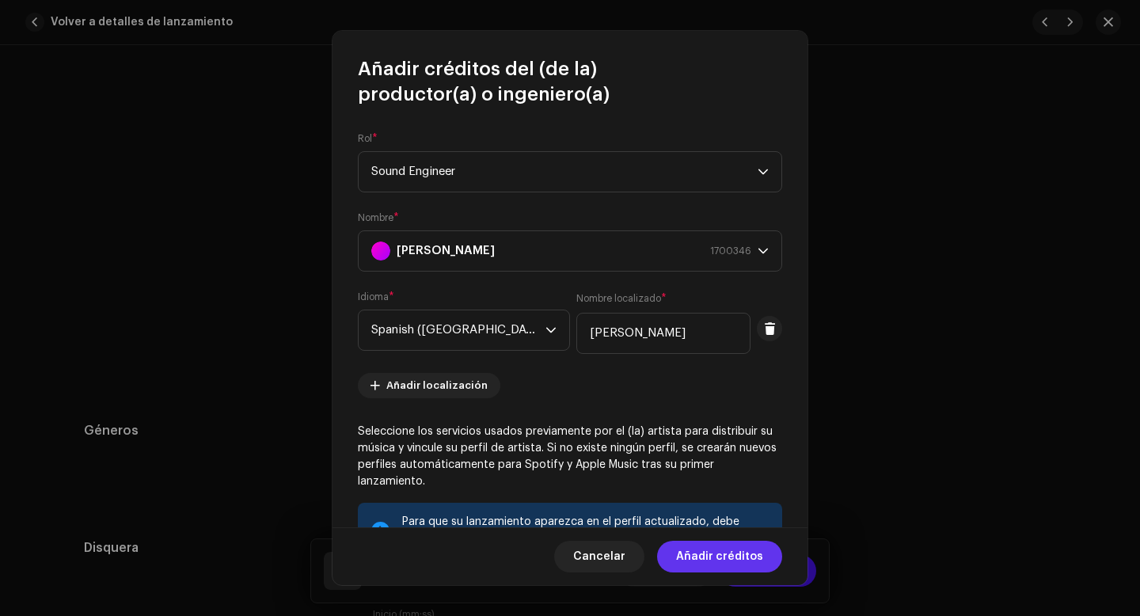
click at [723, 556] on span "Añadir créditos" at bounding box center [719, 557] width 87 height 32
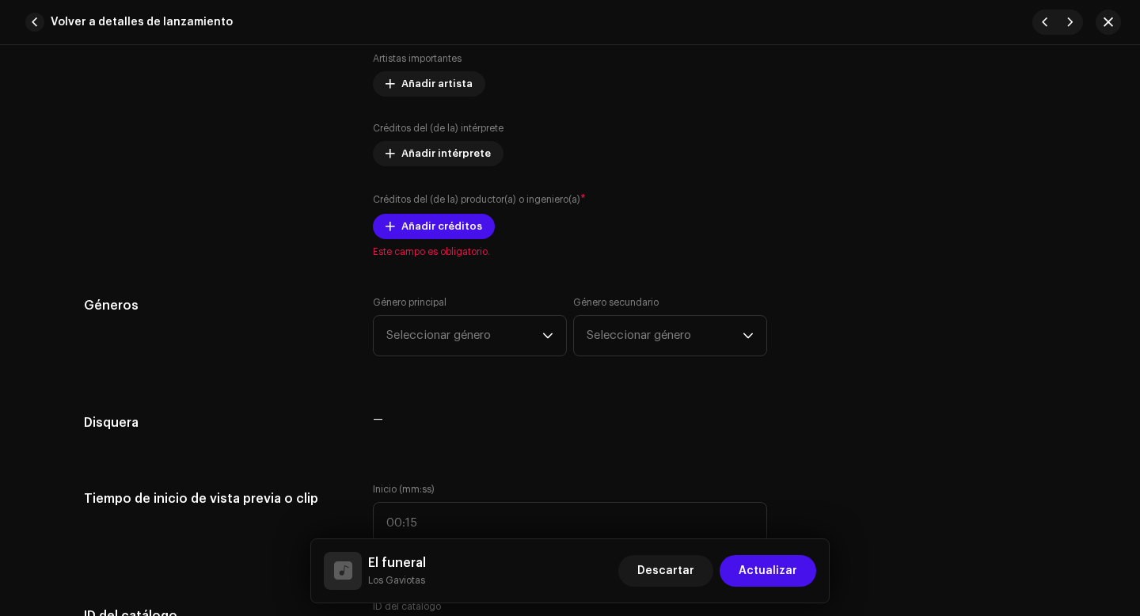
scroll to position [1232, 0]
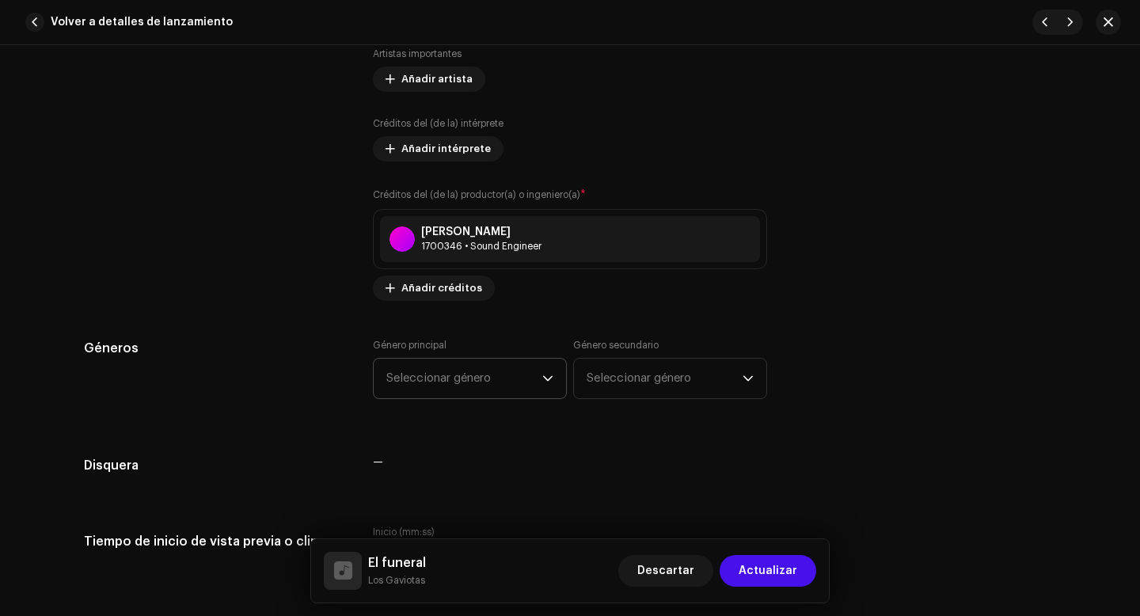
click at [475, 386] on span "Seleccionar género" at bounding box center [464, 379] width 156 height 40
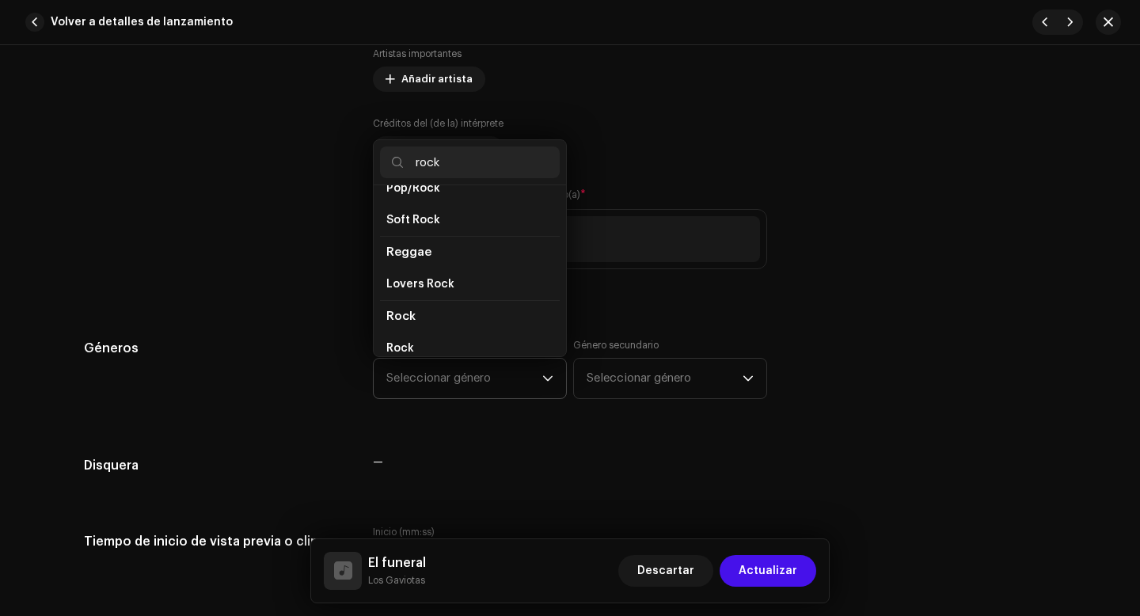
scroll to position [516, 0]
type input "rock"
click at [395, 336] on span "Rock" at bounding box center [400, 344] width 28 height 16
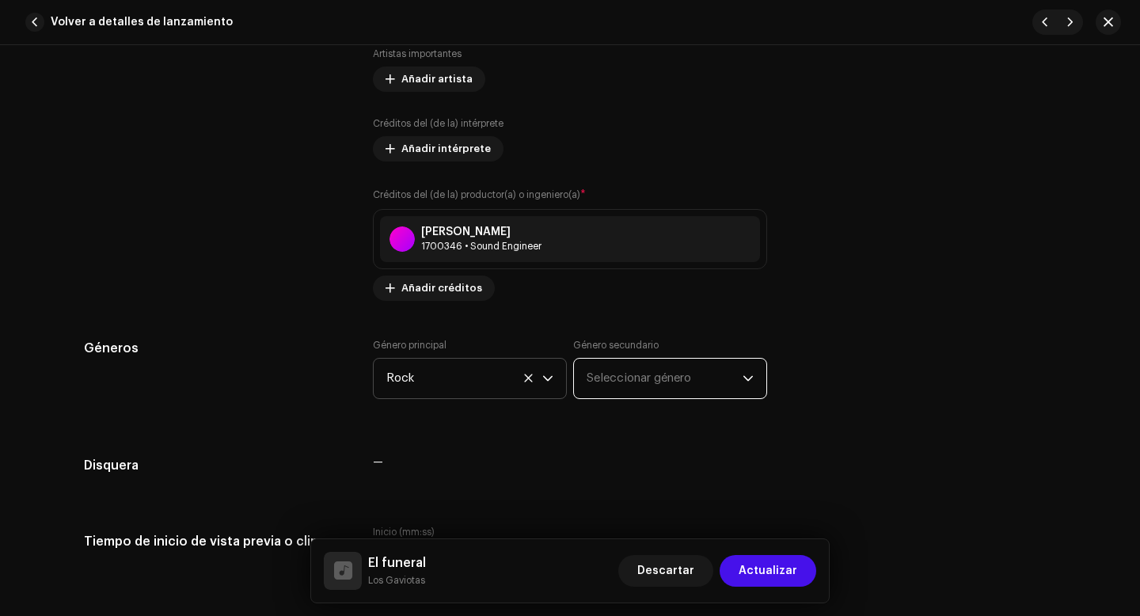
click at [645, 377] on span "Seleccionar género" at bounding box center [665, 379] width 156 height 40
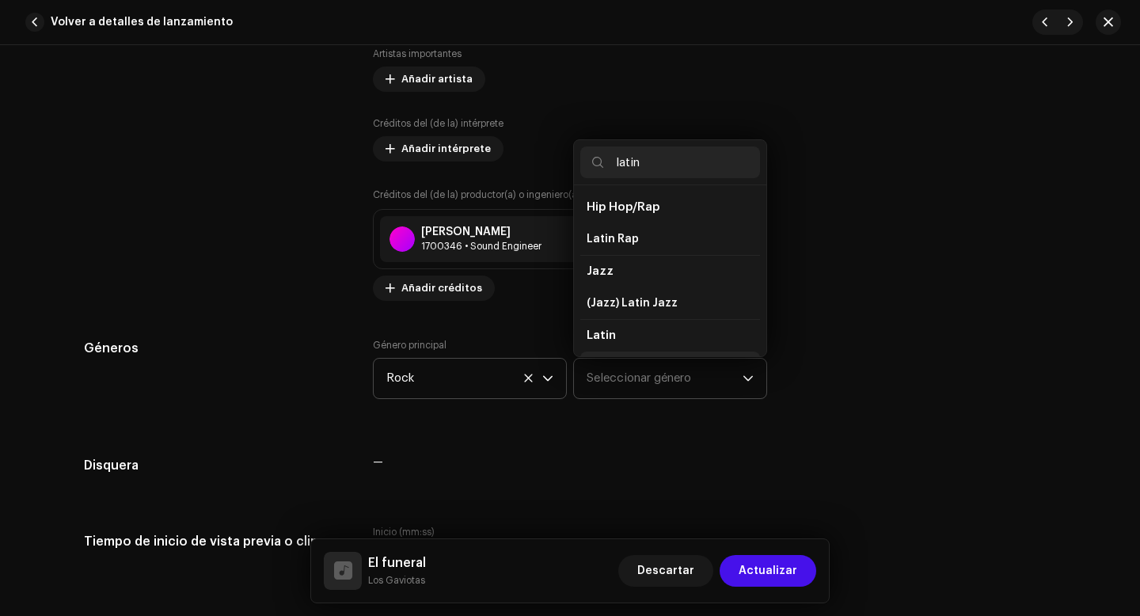
scroll to position [27, 0]
type input "latin"
click at [616, 339] on li "Latin" at bounding box center [670, 341] width 180 height 32
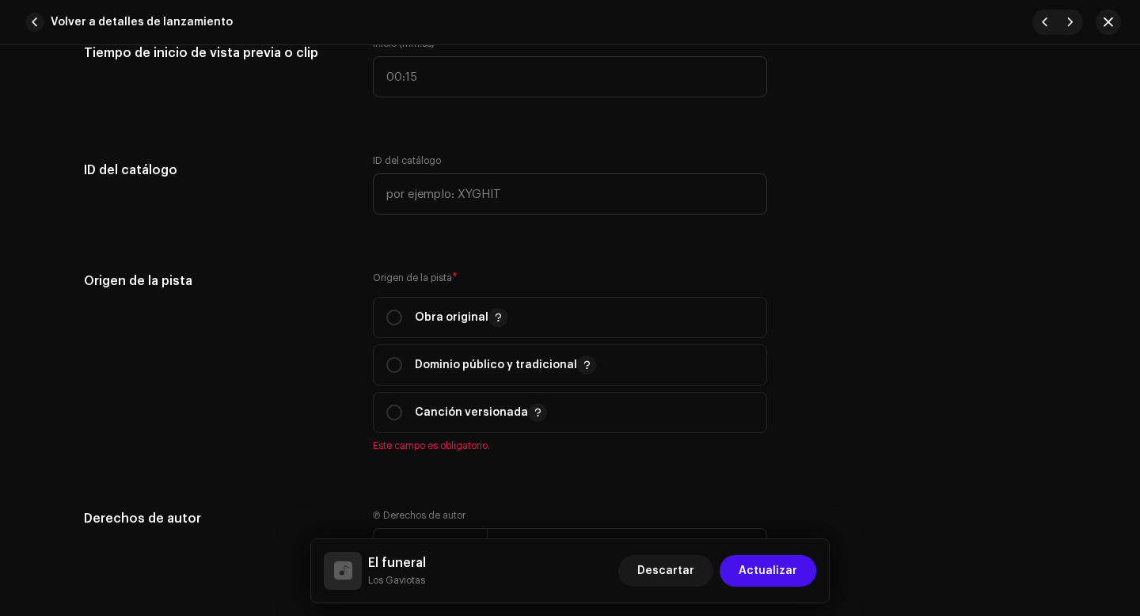
scroll to position [1774, 0]
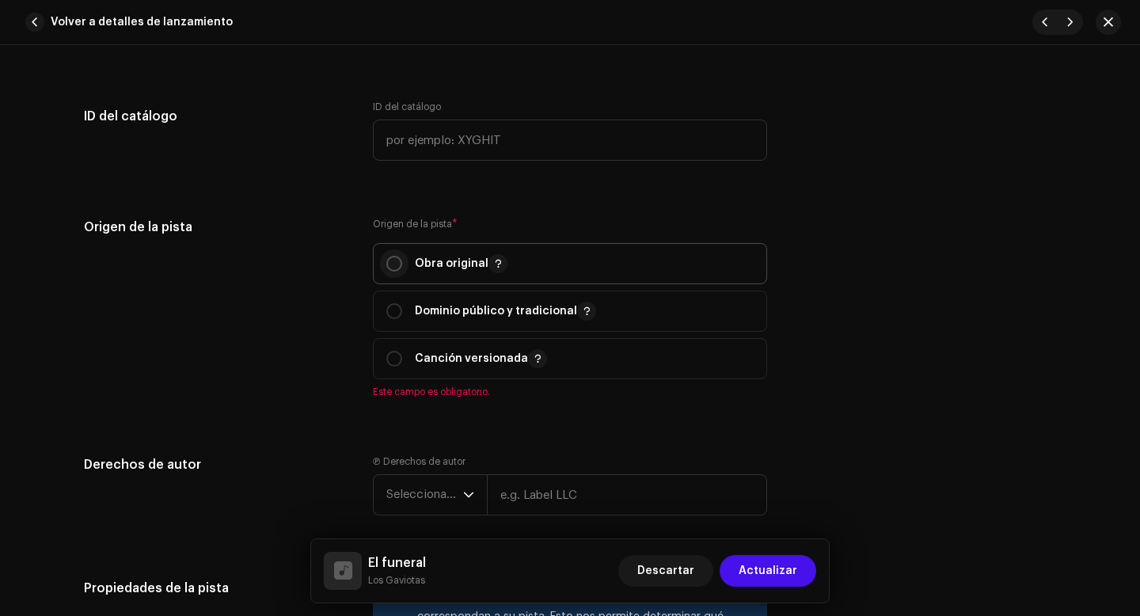
click at [394, 265] on input "radio" at bounding box center [394, 264] width 16 height 16
radio input "true"
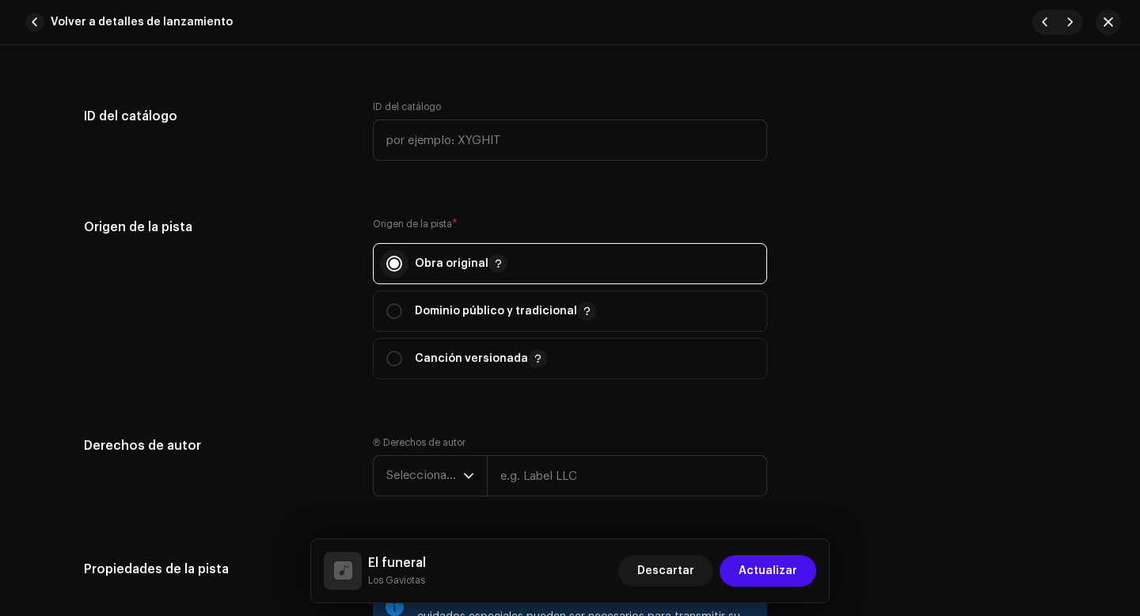
click at [393, 269] on input "radio" at bounding box center [394, 264] width 16 height 16
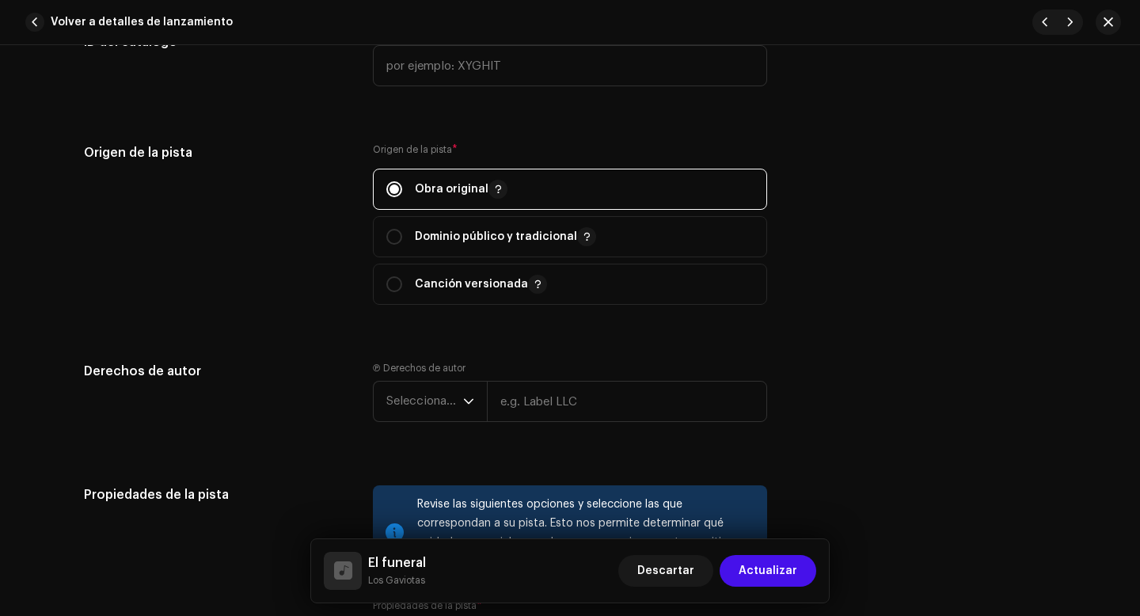
scroll to position [1874, 0]
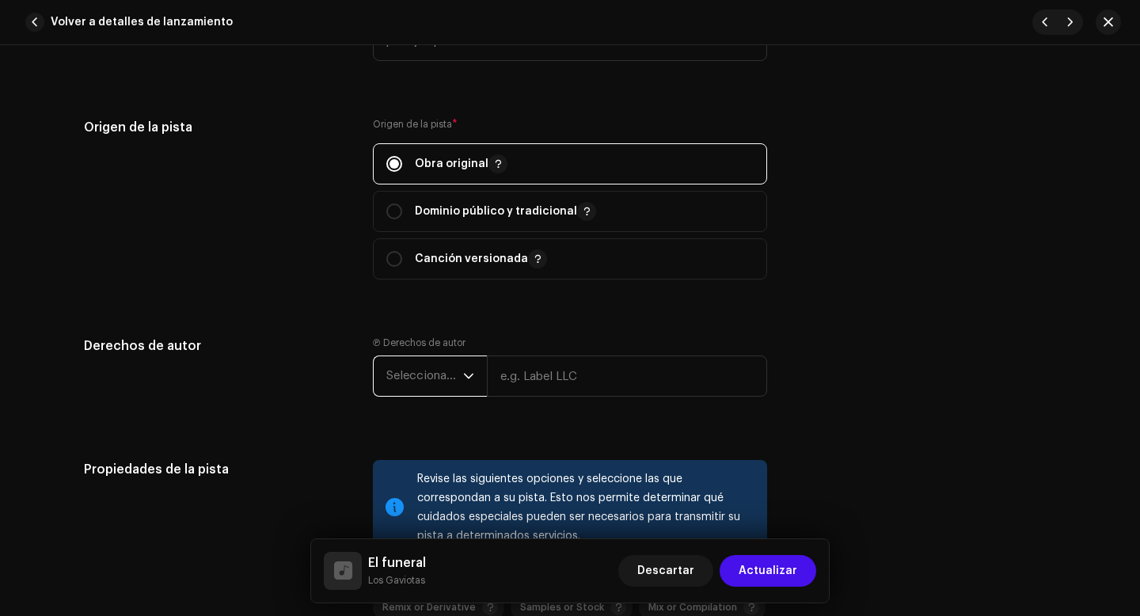
click at [433, 377] on span "Seleccionar año" at bounding box center [424, 376] width 77 height 40
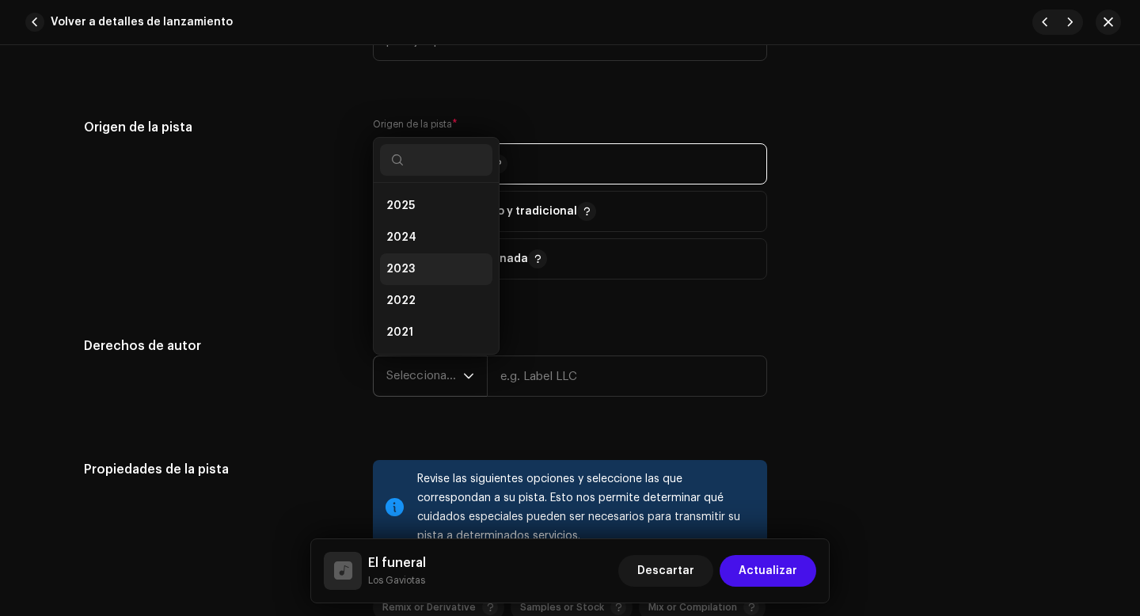
scroll to position [27, 0]
click at [420, 217] on li "2025" at bounding box center [436, 210] width 112 height 32
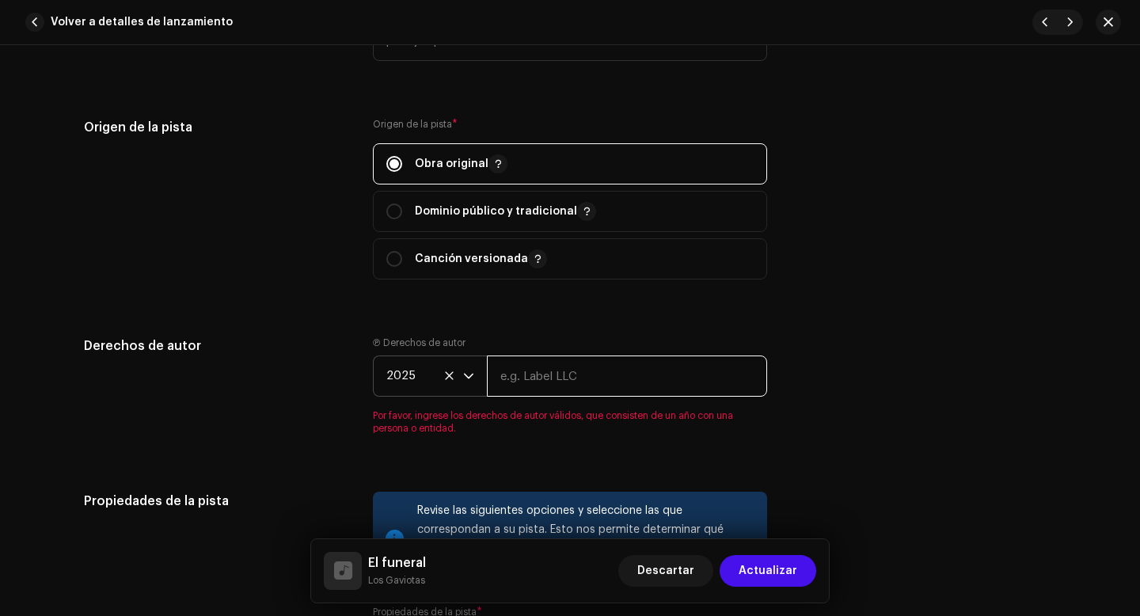
click at [553, 389] on input "text" at bounding box center [627, 375] width 280 height 41
type input "Los Gaviotas"
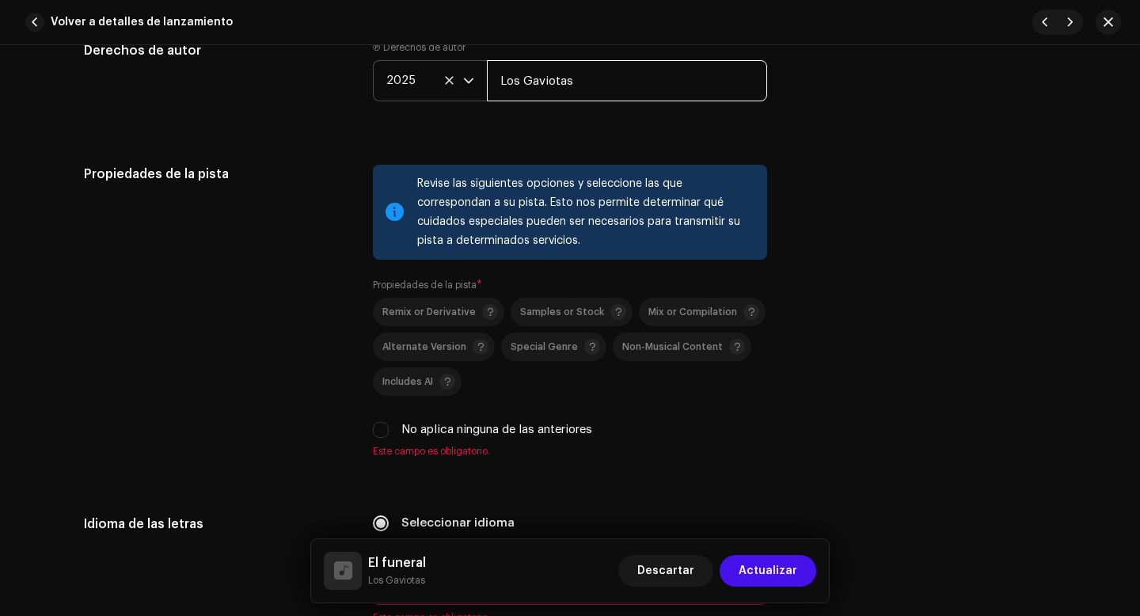
scroll to position [2171, 0]
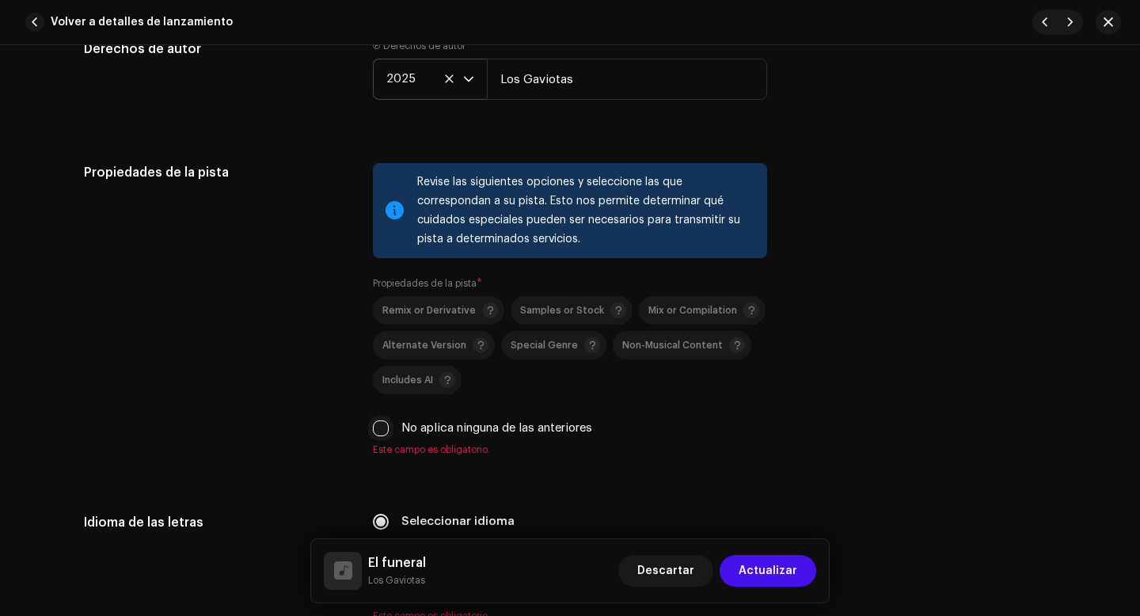
click at [382, 432] on input "No aplica ninguna de las anteriores" at bounding box center [381, 428] width 16 height 16
checkbox input "true"
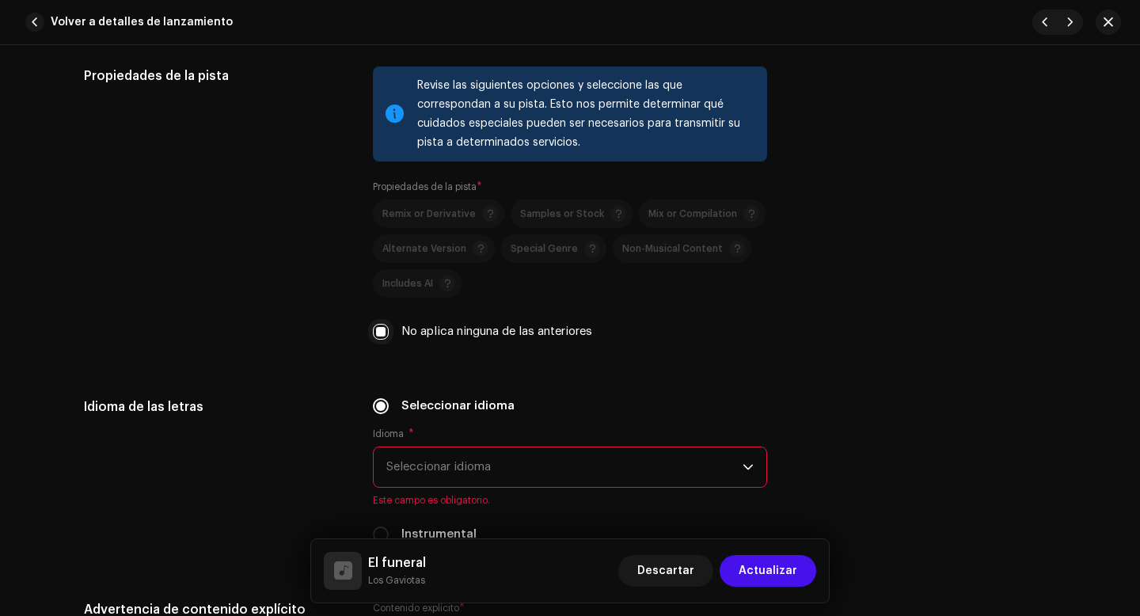
scroll to position [2351, 0]
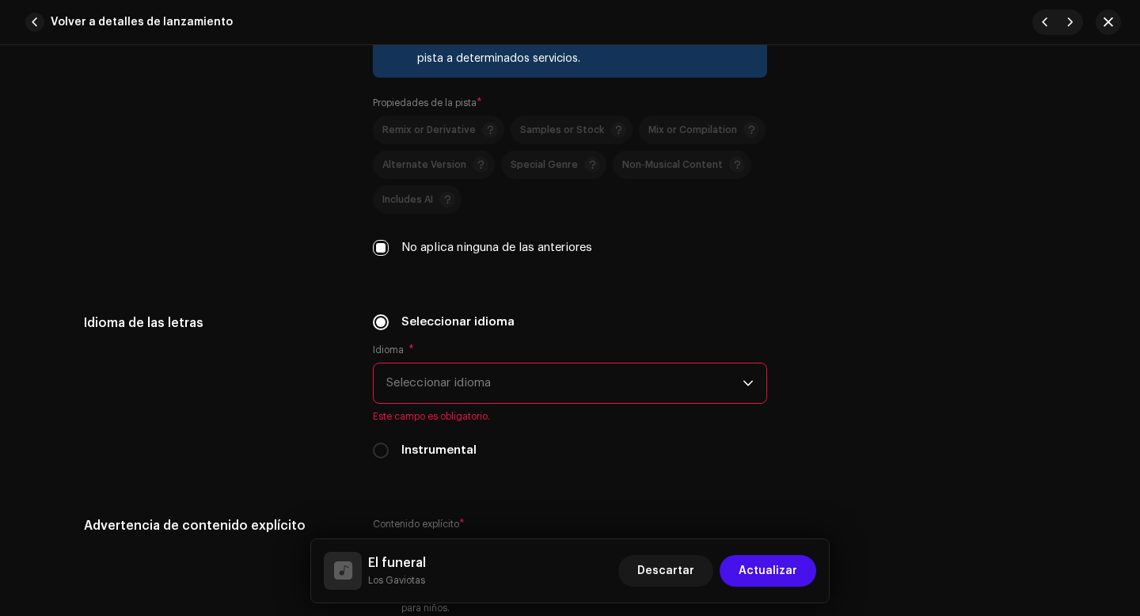
click at [398, 395] on span "Seleccionar idioma" at bounding box center [564, 383] width 356 height 40
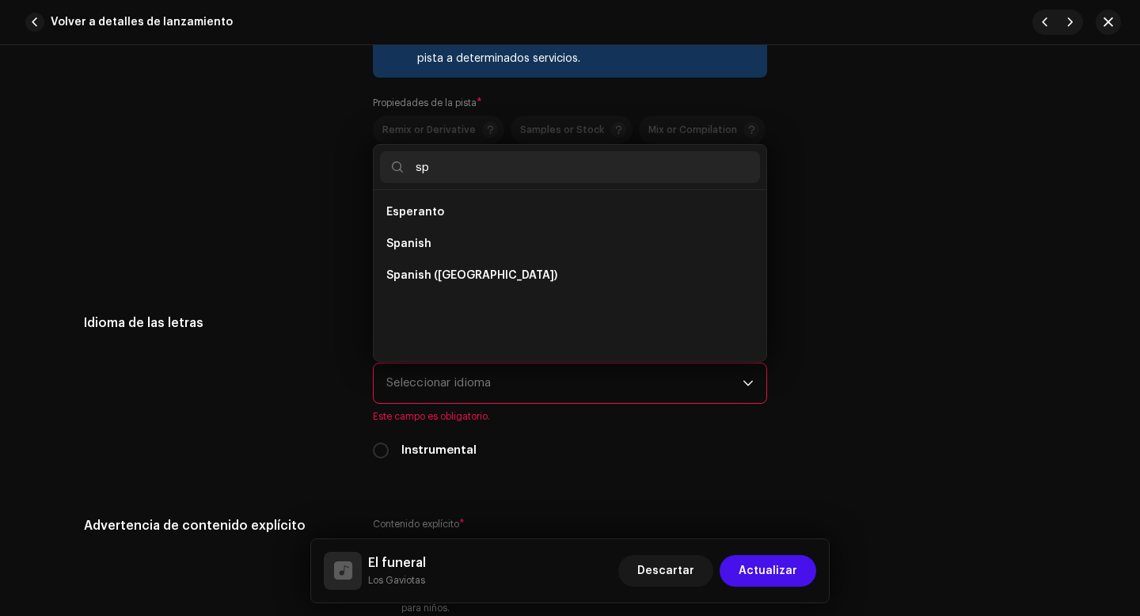
scroll to position [0, 0]
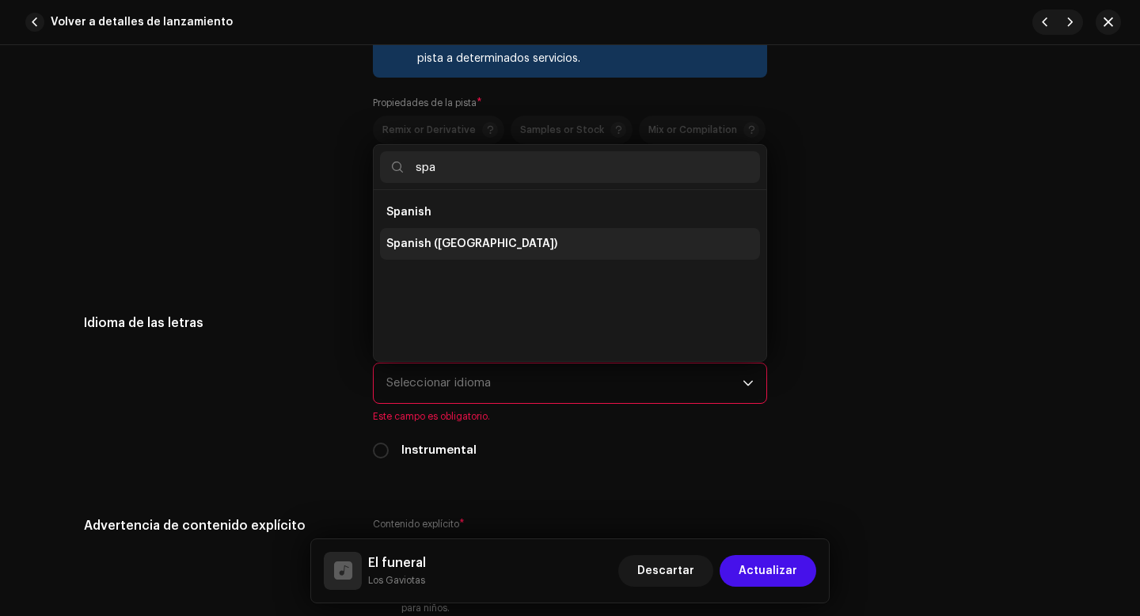
type input "spa"
click at [466, 252] on span "Spanish ([GEOGRAPHIC_DATA])" at bounding box center [471, 244] width 171 height 16
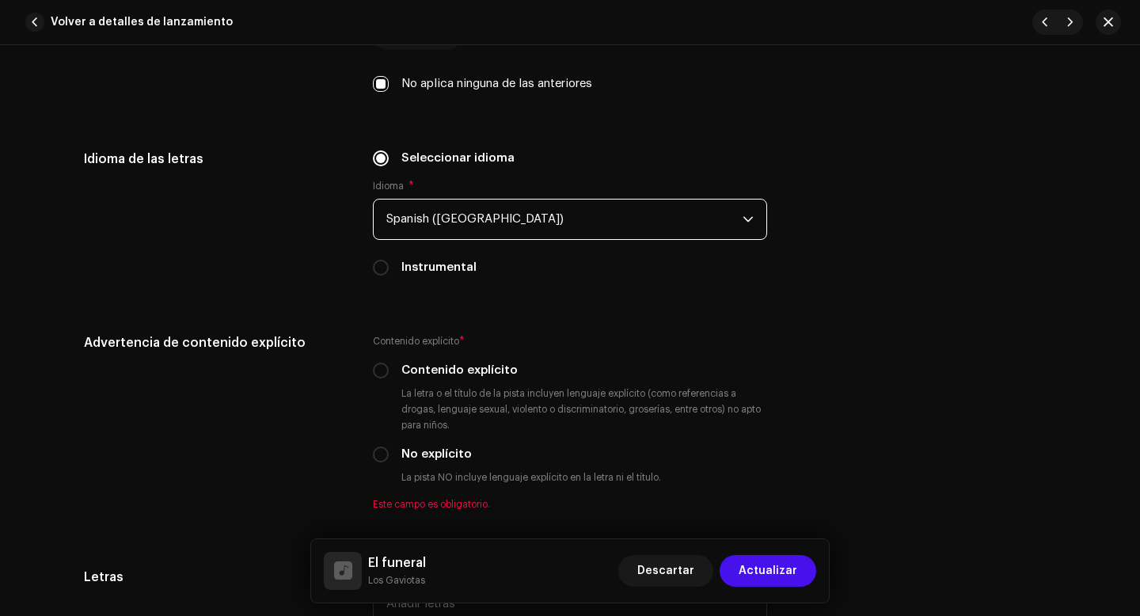
scroll to position [2519, 0]
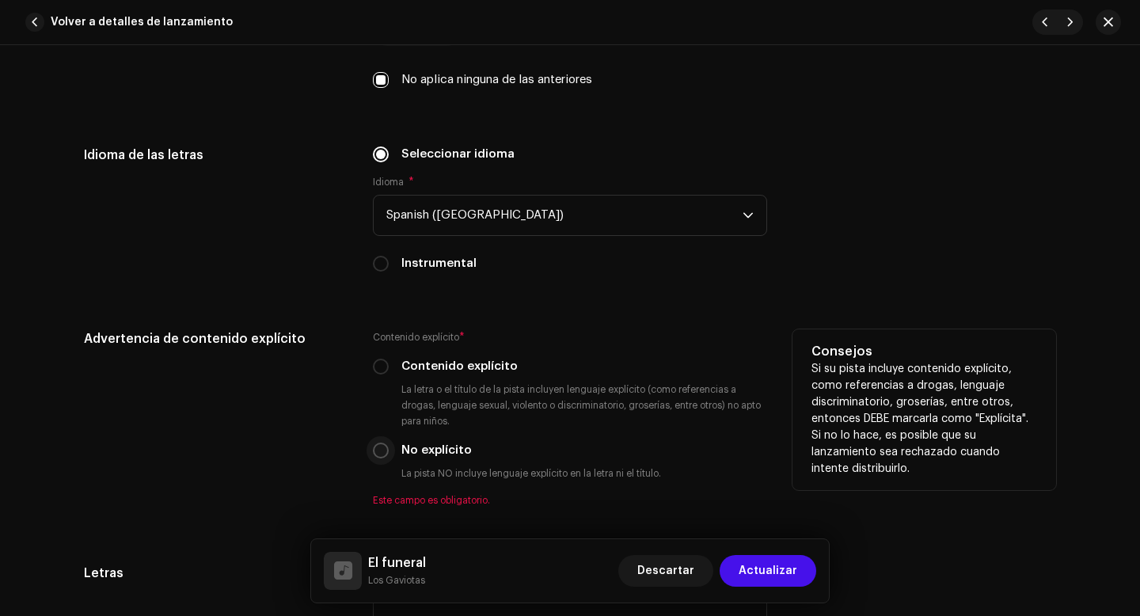
click at [375, 455] on input "No explícito" at bounding box center [381, 451] width 16 height 16
radio input "true"
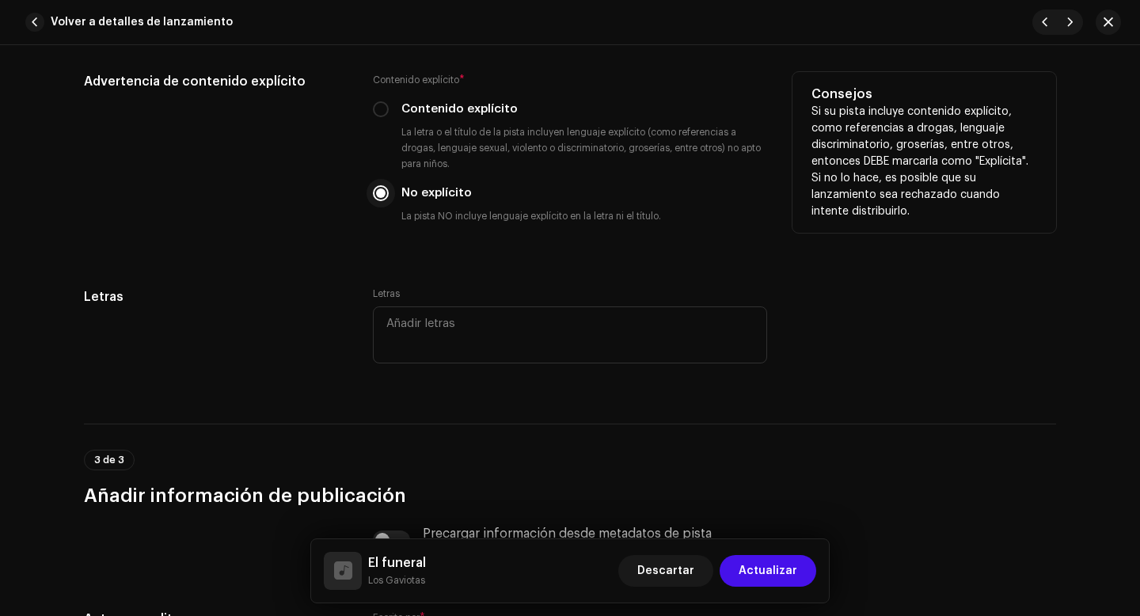
scroll to position [2787, 0]
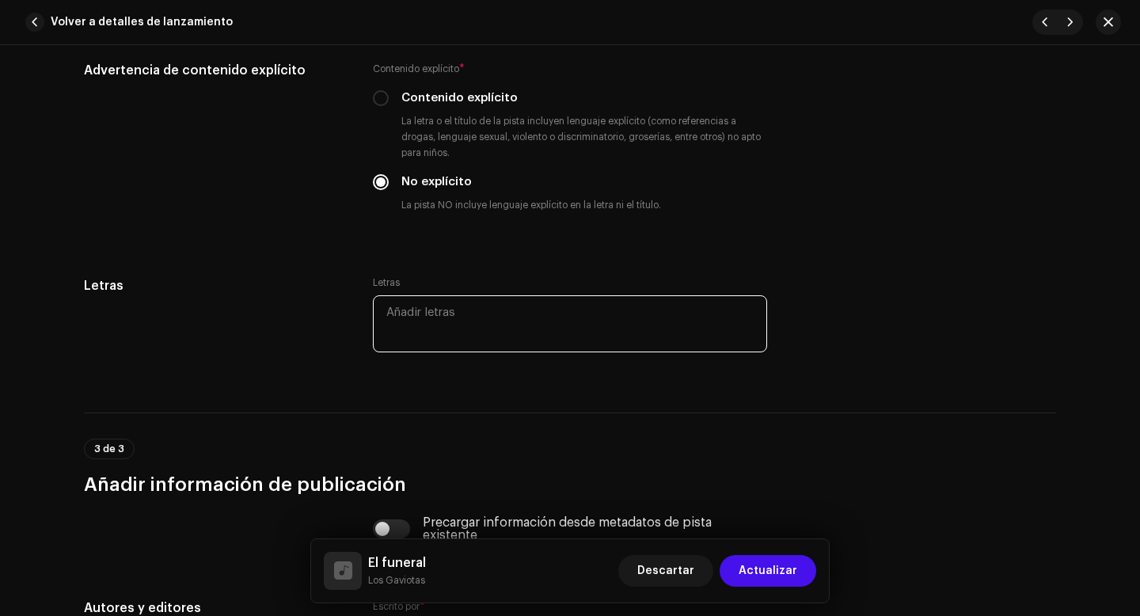
click at [424, 334] on textarea at bounding box center [570, 323] width 394 height 57
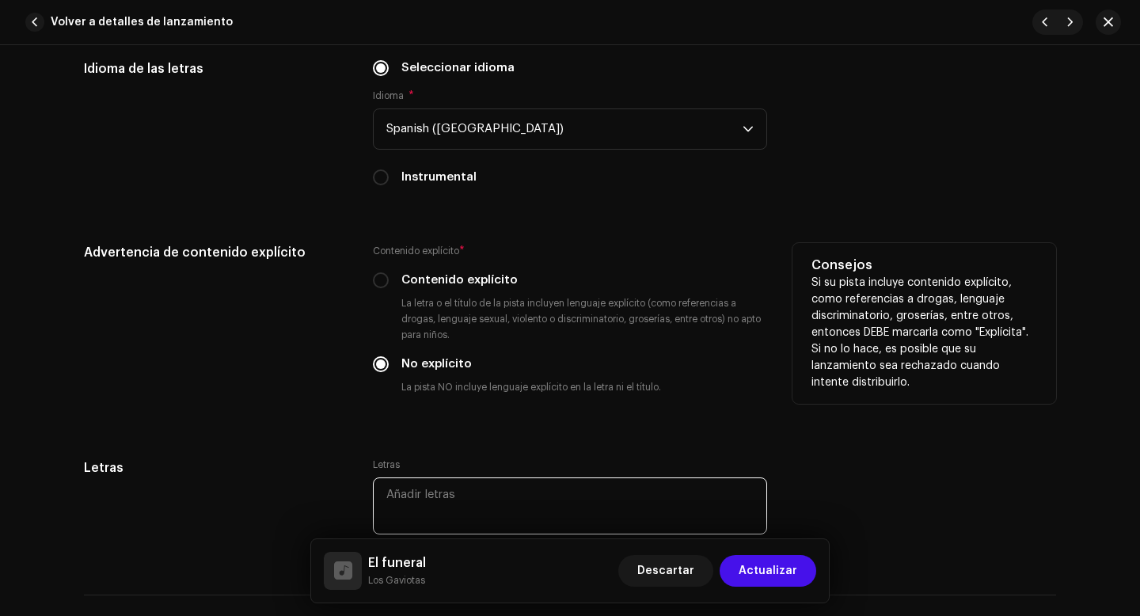
scroll to position [2628, 0]
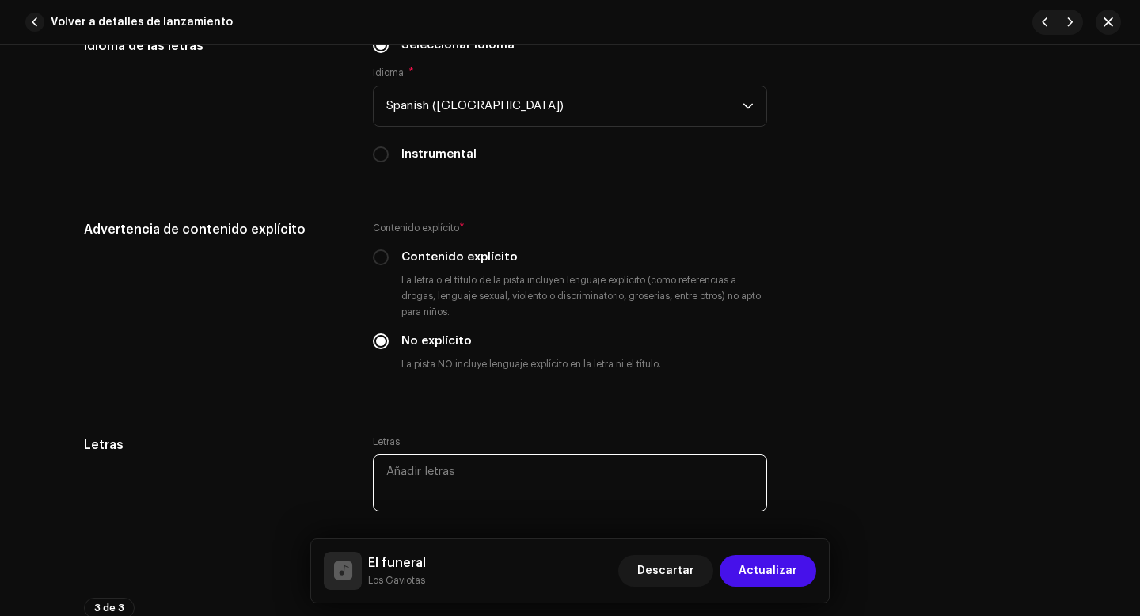
click at [427, 473] on textarea at bounding box center [570, 482] width 394 height 57
paste textarea "[PERSON_NAME] le clavó seis puñaladas Todas por la espalda y bajo el agua Luego…"
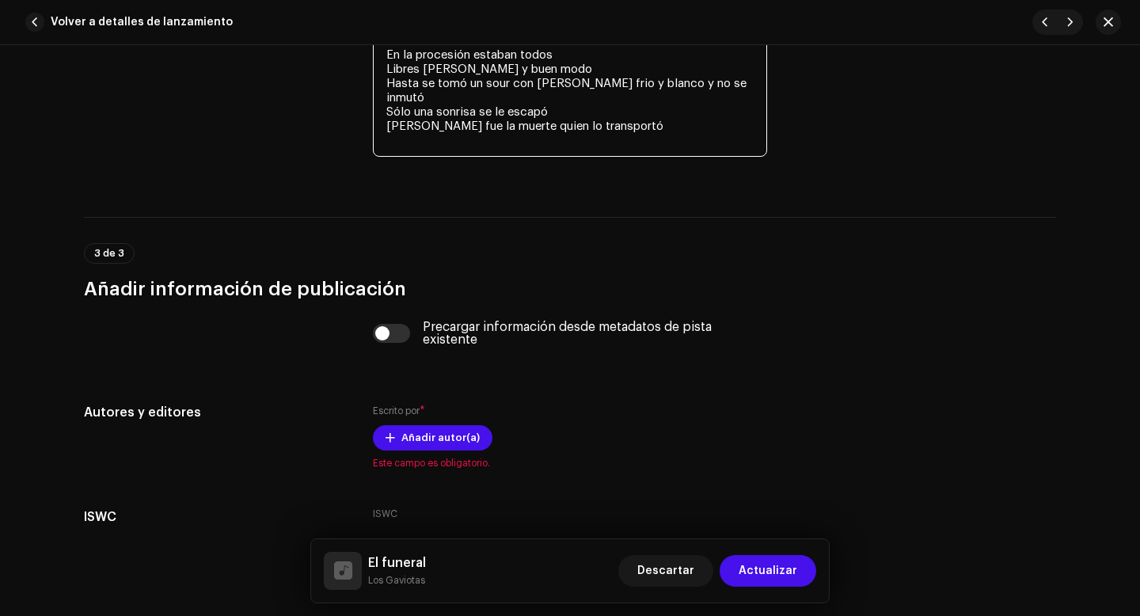
scroll to position [3413, 0]
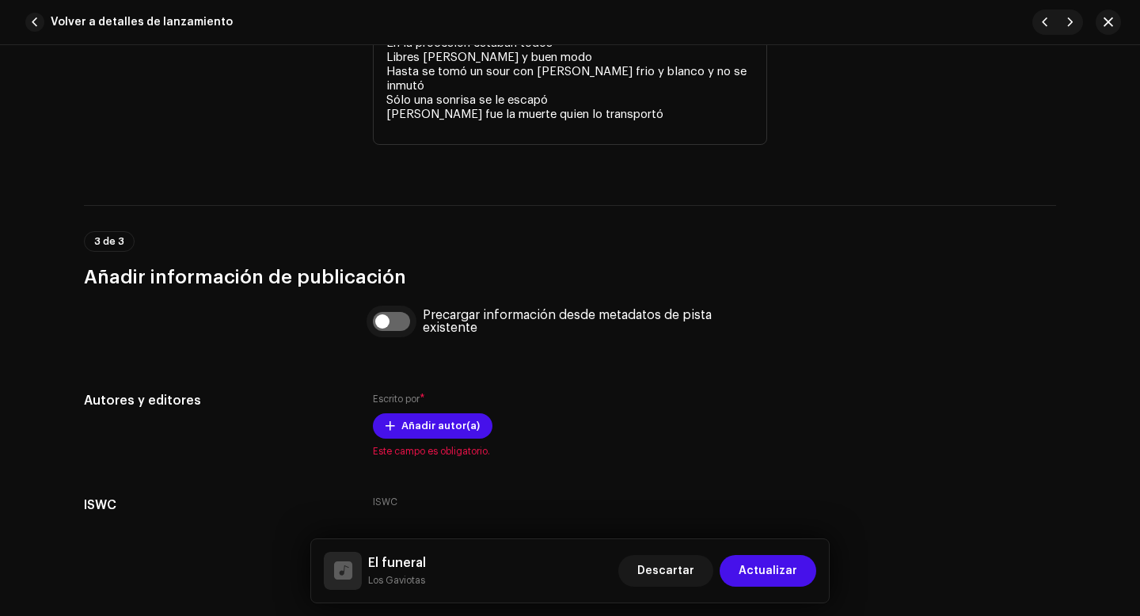
type textarea "[PERSON_NAME] le clavó seis puñaladas Todas por la espalda y bajo el agua Luego…"
click at [378, 326] on div "Precargar información desde metadatos de pista existente" at bounding box center [570, 331] width 394 height 44
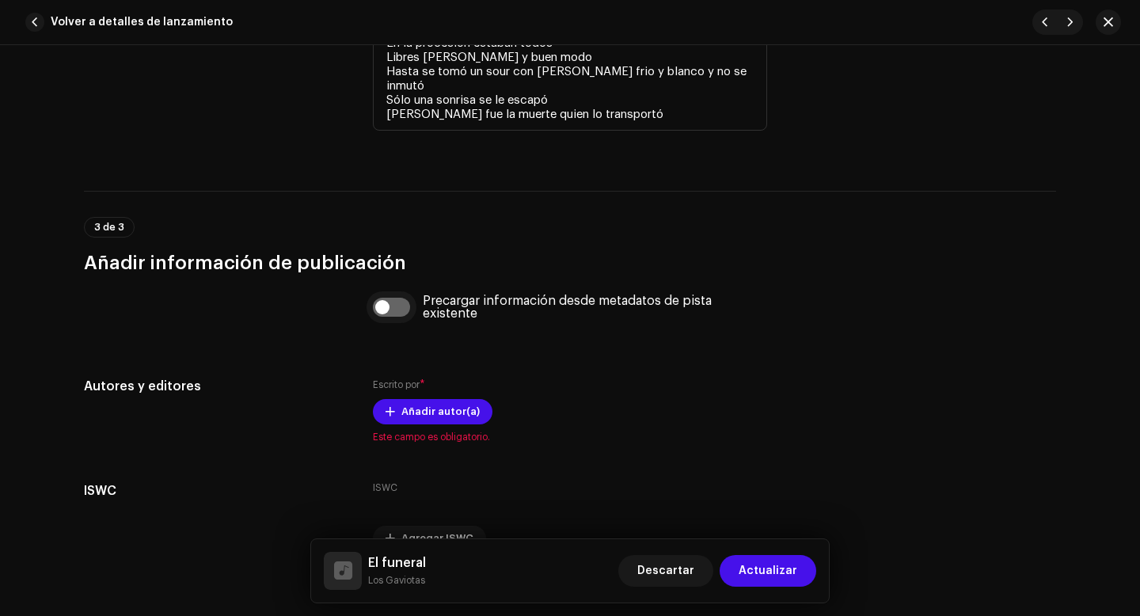
click at [382, 309] on input "checkbox" at bounding box center [392, 307] width 38 height 19
checkbox input "true"
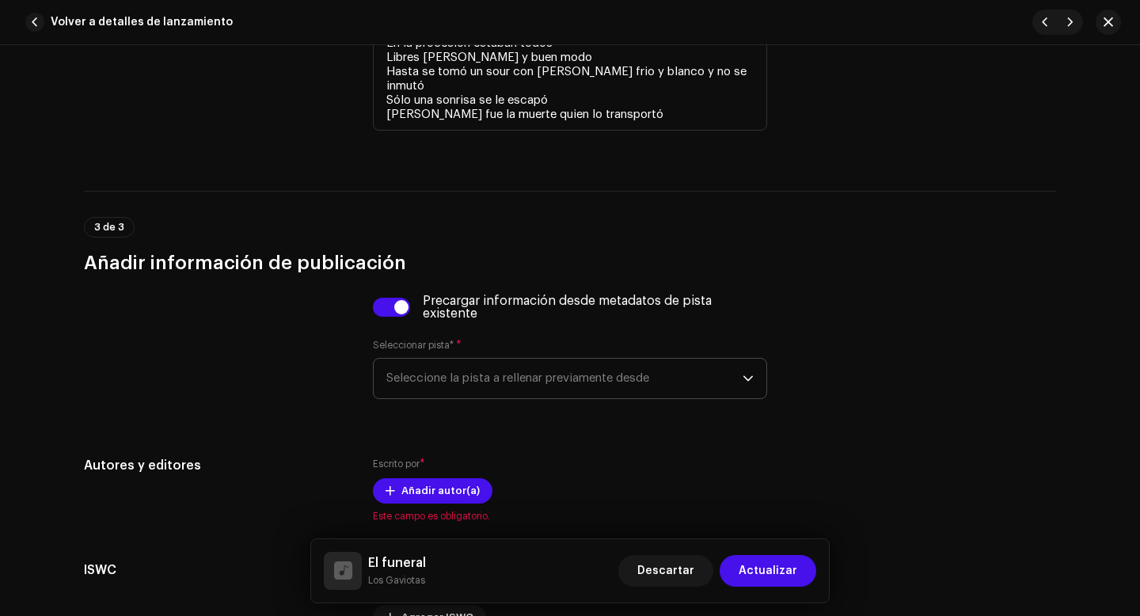
click at [412, 383] on span "Seleccione la pista a rellenar previamente desde" at bounding box center [564, 379] width 356 height 40
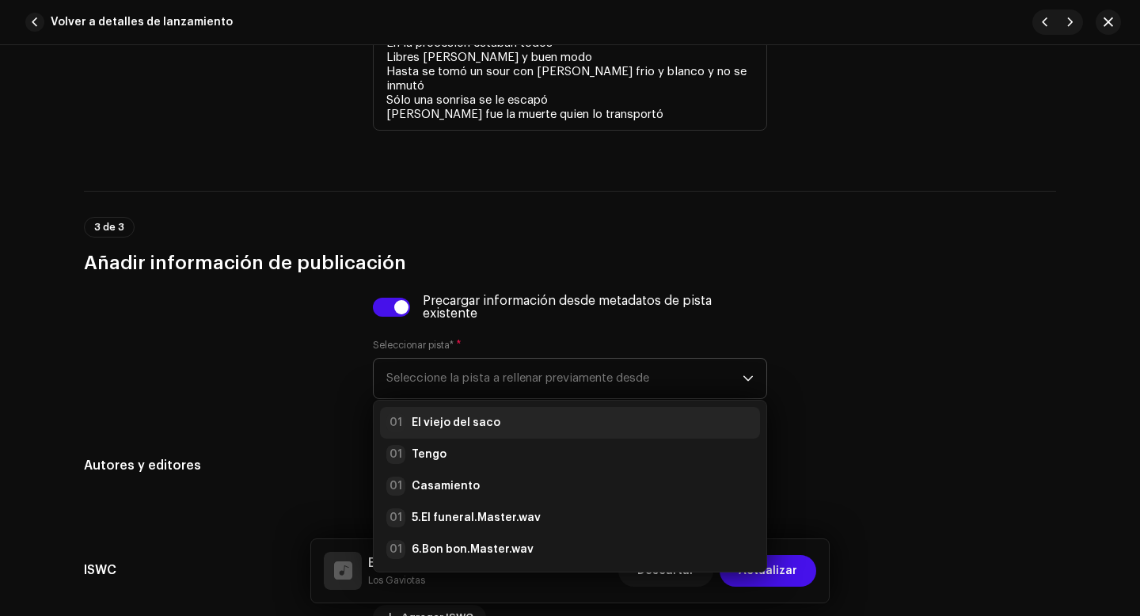
click at [440, 422] on strong "El viejo del saco" at bounding box center [456, 423] width 89 height 16
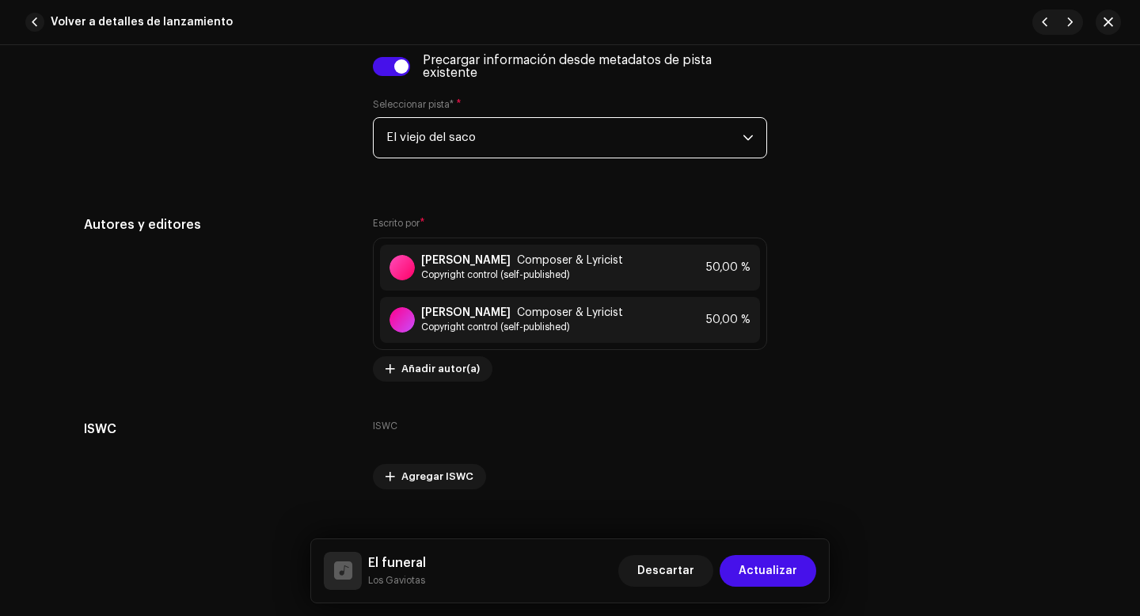
scroll to position [3683, 0]
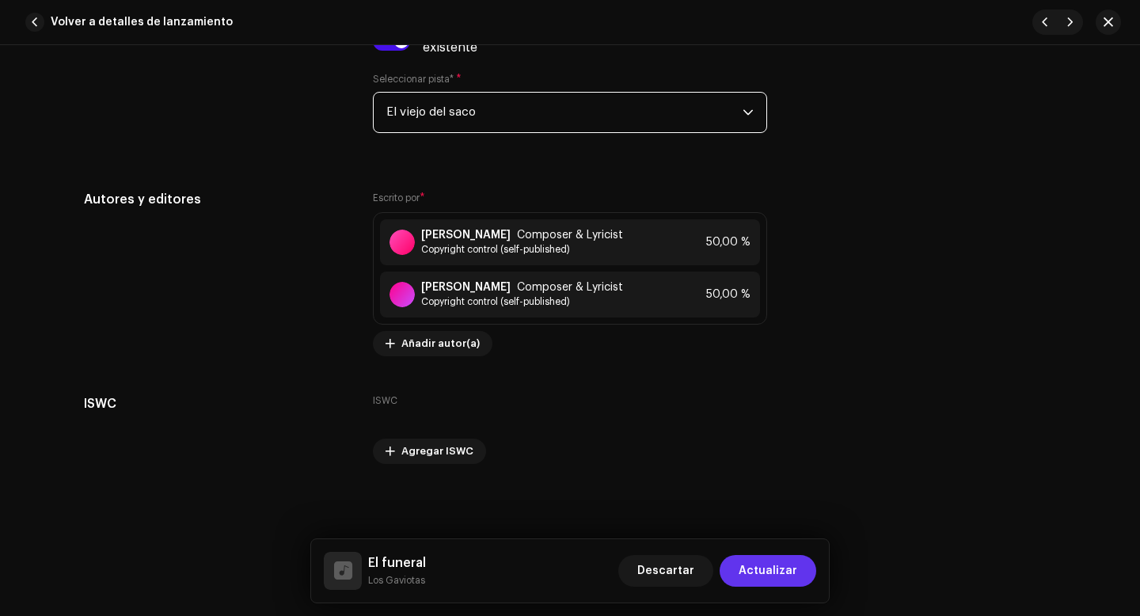
click at [765, 571] on span "Actualizar" at bounding box center [768, 571] width 59 height 32
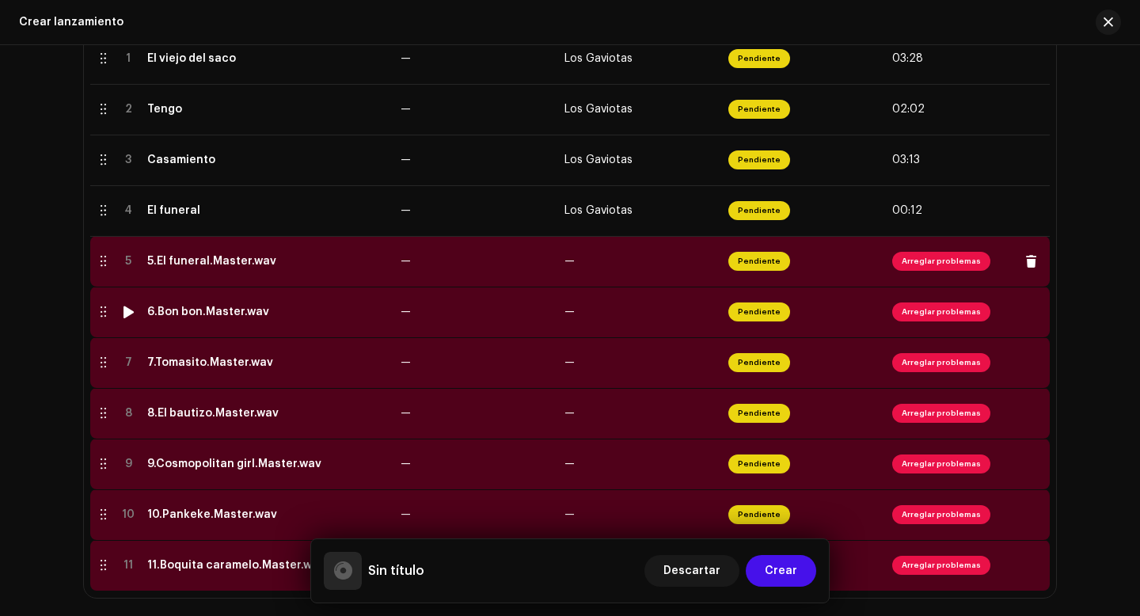
scroll to position [416, 0]
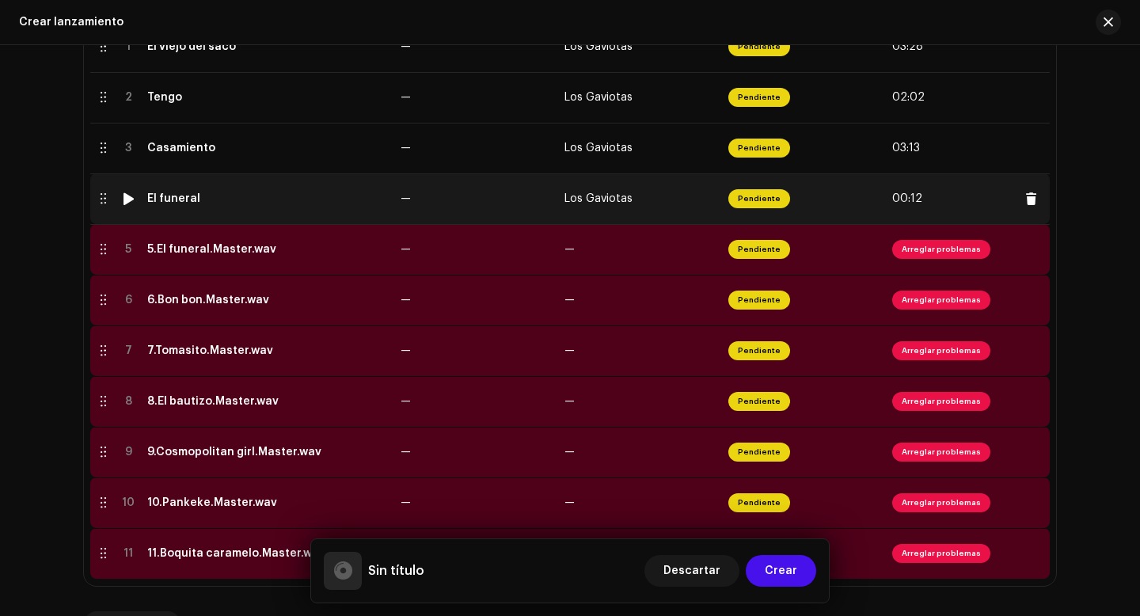
click at [126, 199] on div at bounding box center [129, 198] width 12 height 13
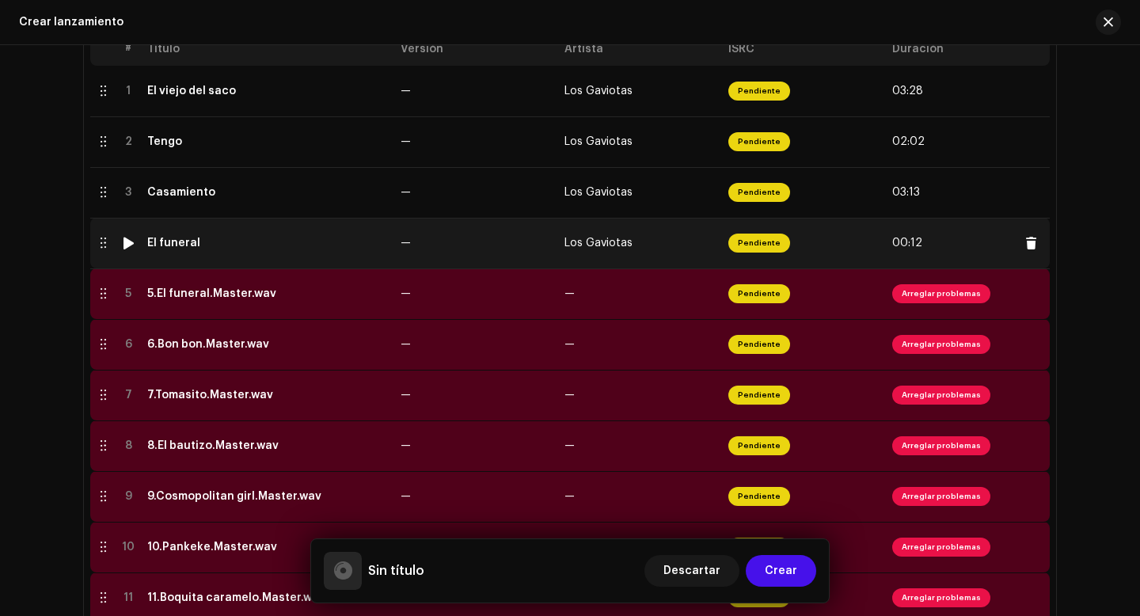
scroll to position [362, 0]
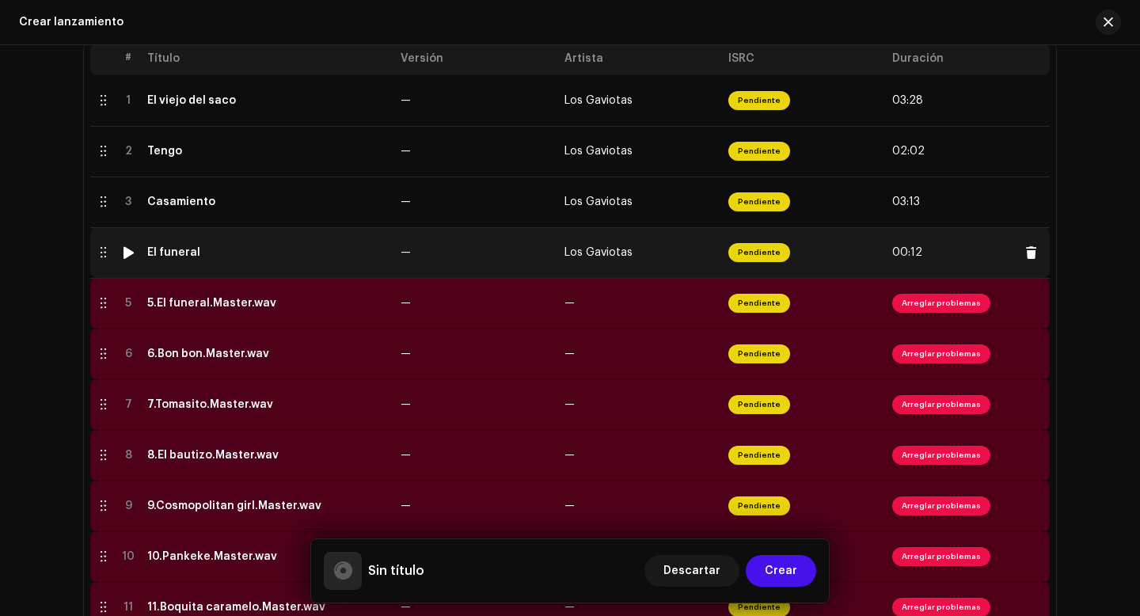
click at [124, 256] on div at bounding box center [129, 252] width 12 height 13
click at [123, 256] on div at bounding box center [129, 252] width 12 height 13
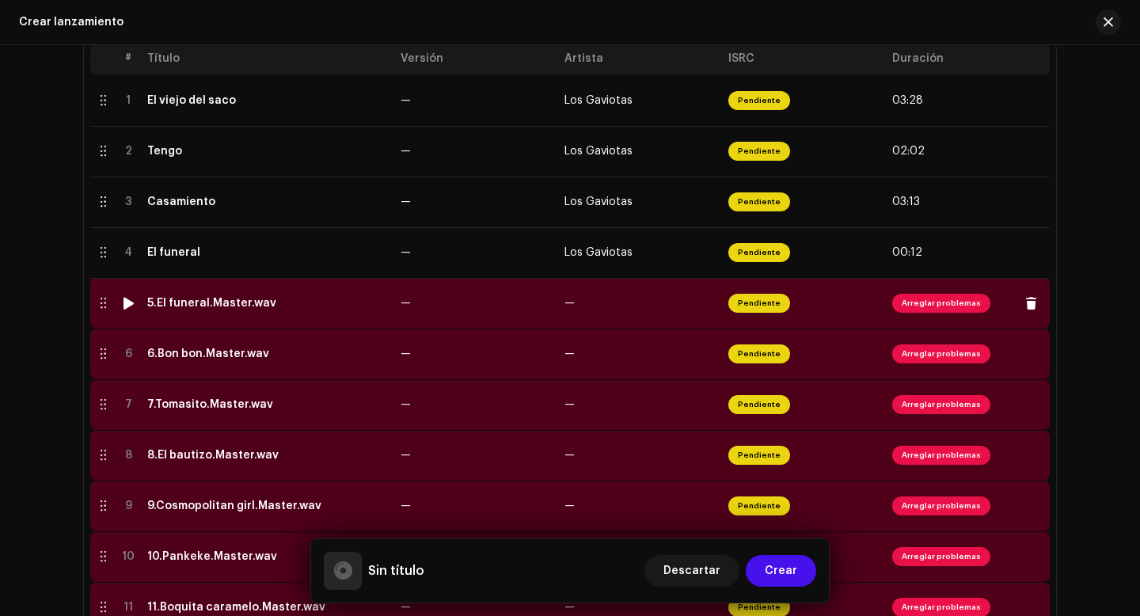
click at [127, 302] on div at bounding box center [129, 303] width 12 height 13
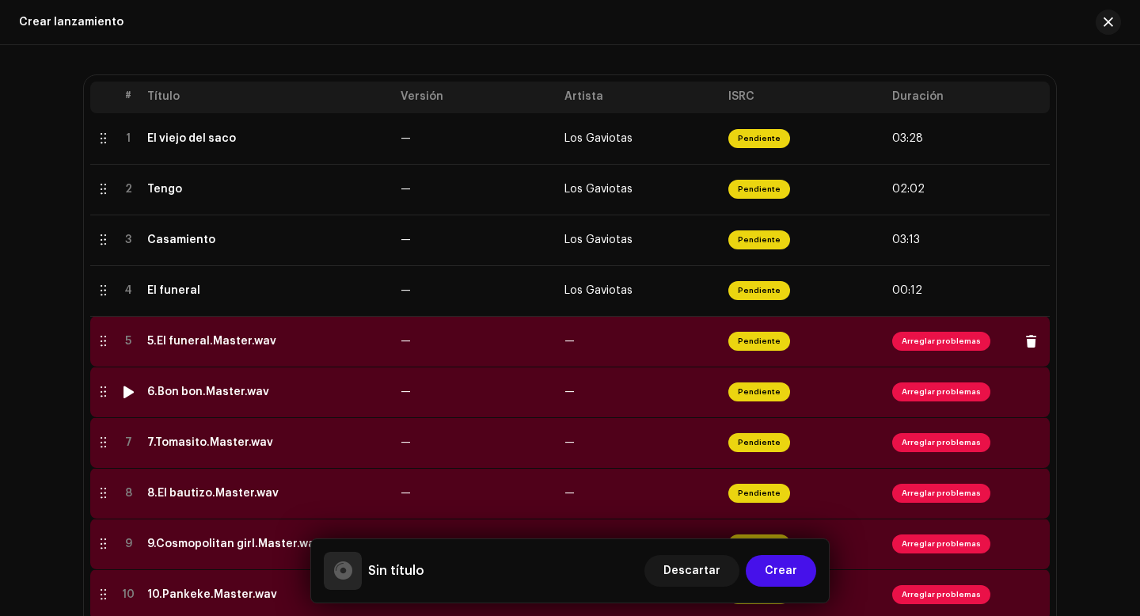
scroll to position [341, 0]
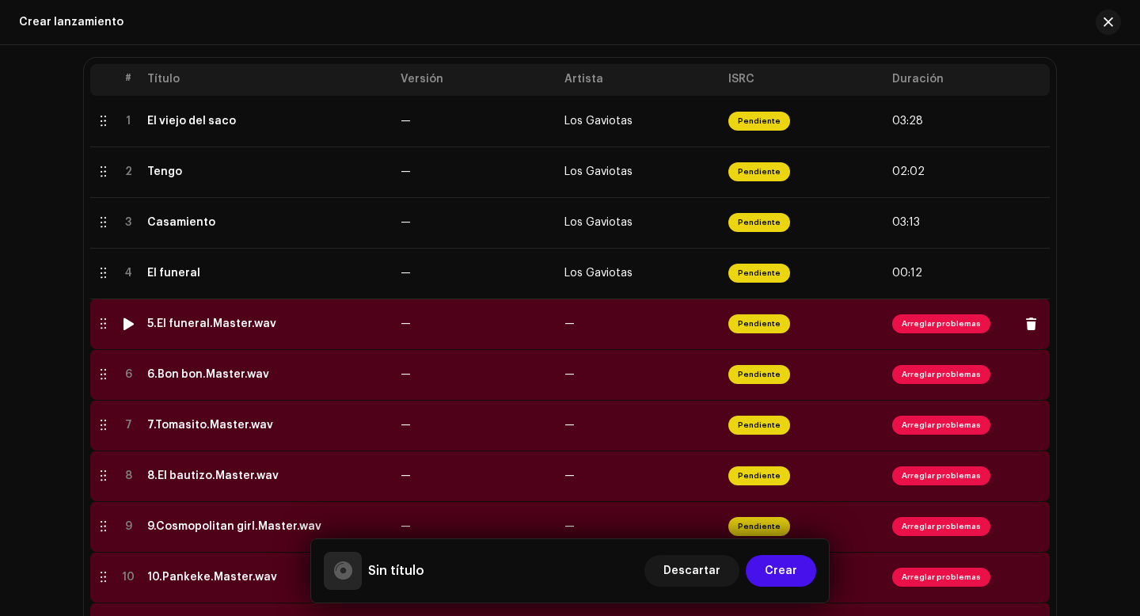
click at [924, 325] on span "Arreglar problemas" at bounding box center [941, 323] width 98 height 19
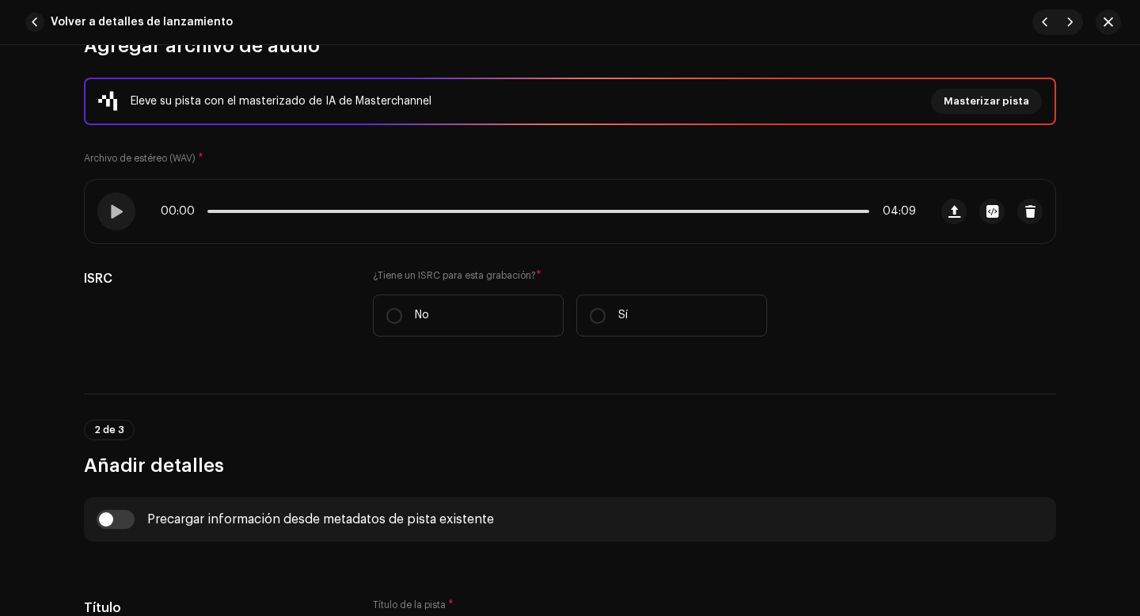
scroll to position [213, 0]
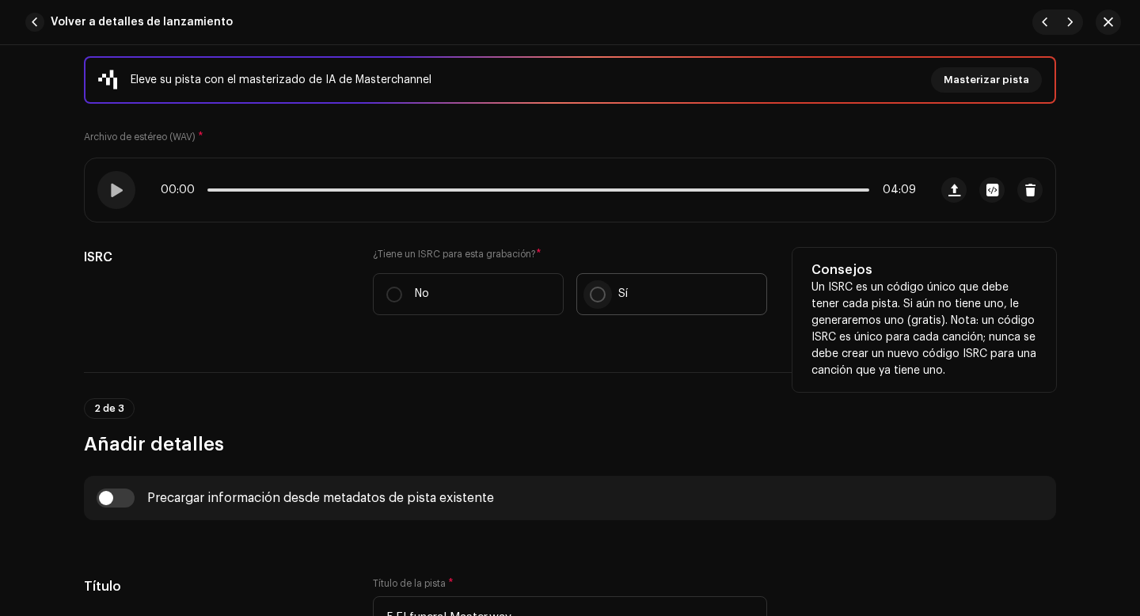
click at [594, 297] on input "Sí" at bounding box center [598, 295] width 16 height 16
radio input "true"
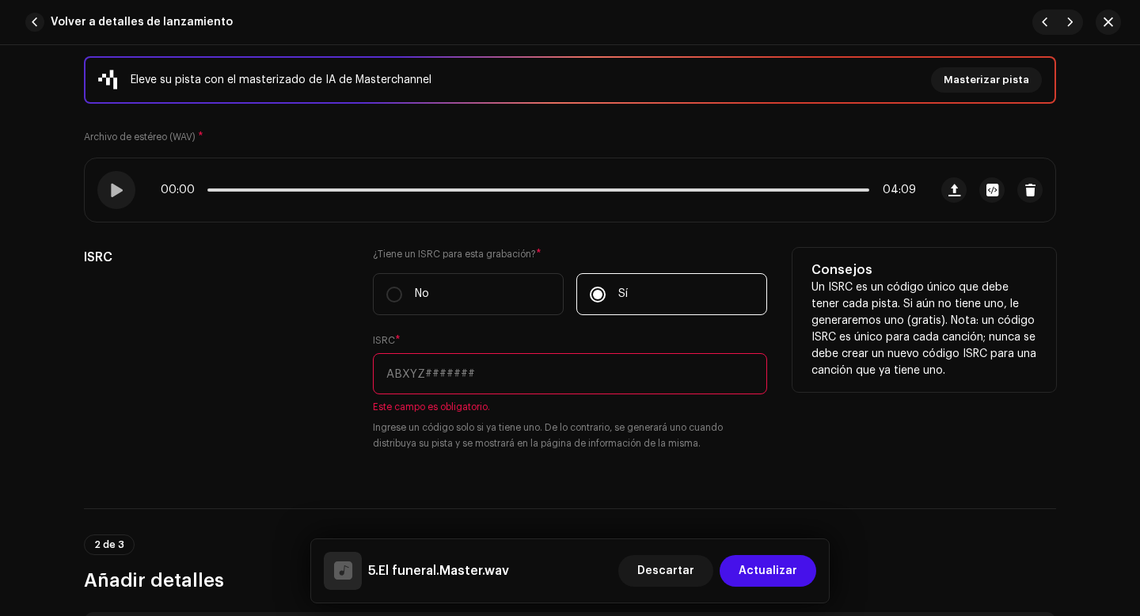
click at [421, 375] on input "text" at bounding box center [570, 373] width 394 height 41
paste input "QZWFQ2528017"
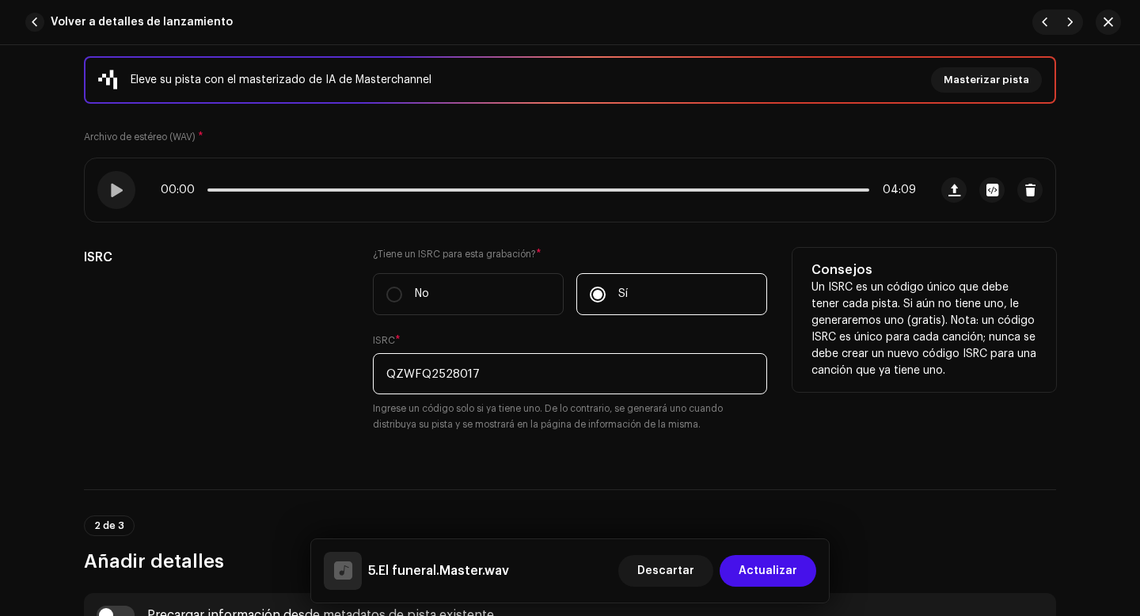
type input "QZWFQ2528017"
click at [309, 405] on div "ISRC" at bounding box center [216, 349] width 264 height 203
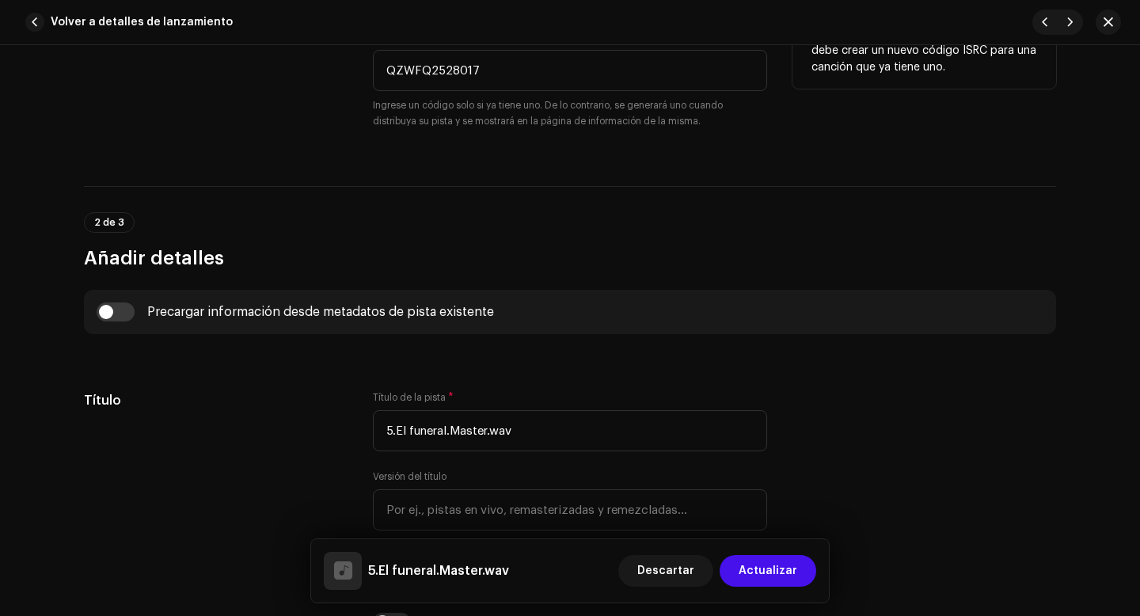
scroll to position [546, 0]
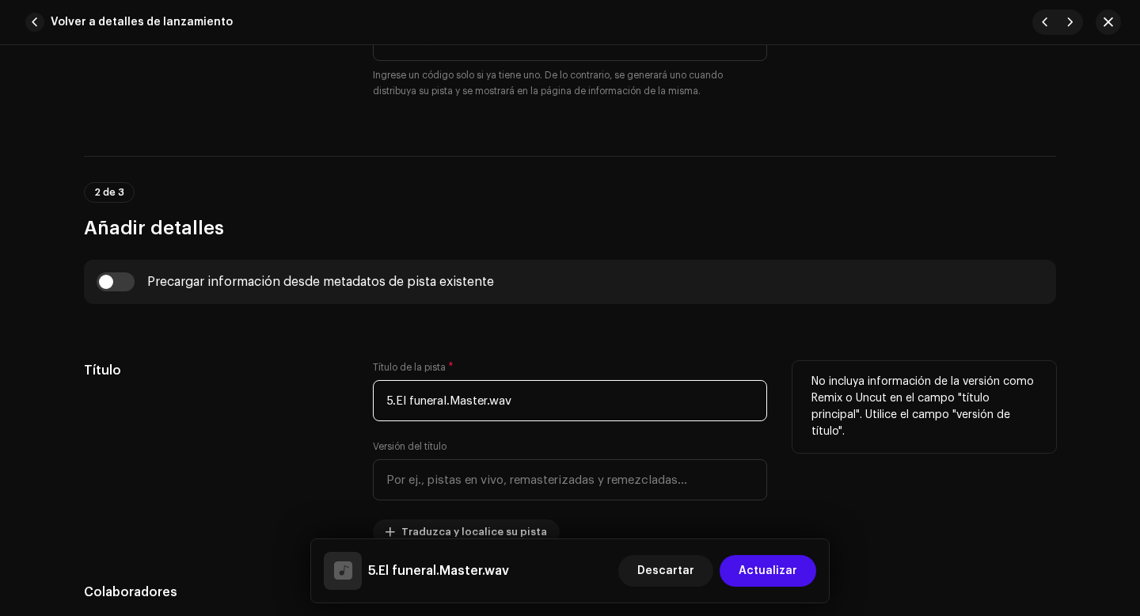
drag, startPoint x: 393, startPoint y: 401, endPoint x: 378, endPoint y: 403, distance: 15.1
click at [378, 403] on input "5.El funeral.Master.wav" at bounding box center [570, 400] width 394 height 41
drag, startPoint x: 435, startPoint y: 405, endPoint x: 518, endPoint y: 408, distance: 84.0
click at [518, 409] on input "El funeral.Master.wav" at bounding box center [570, 400] width 394 height 41
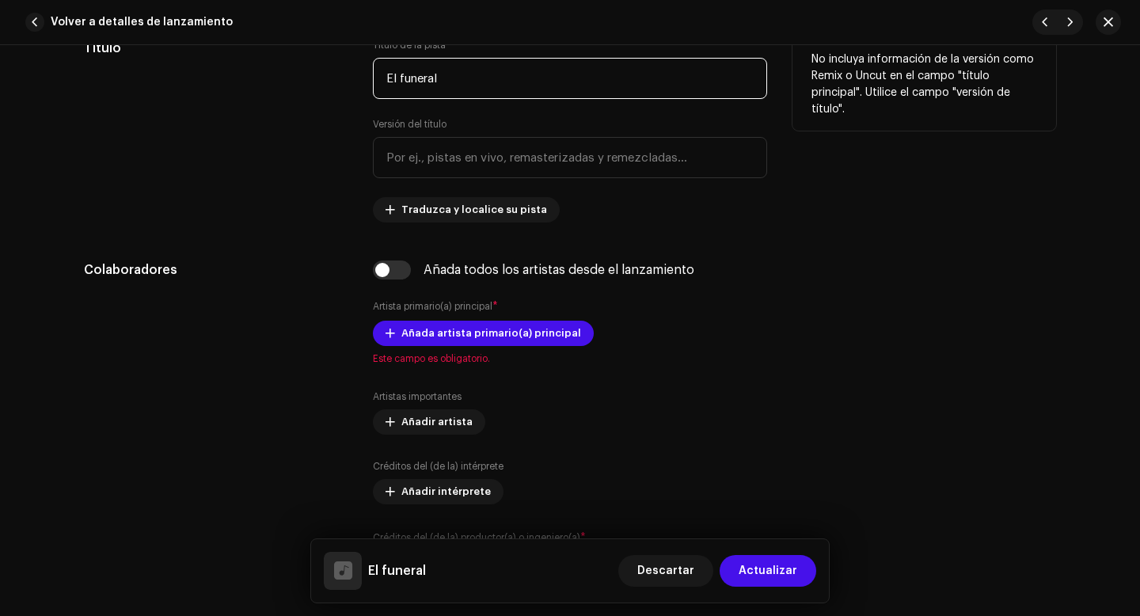
scroll to position [881, 0]
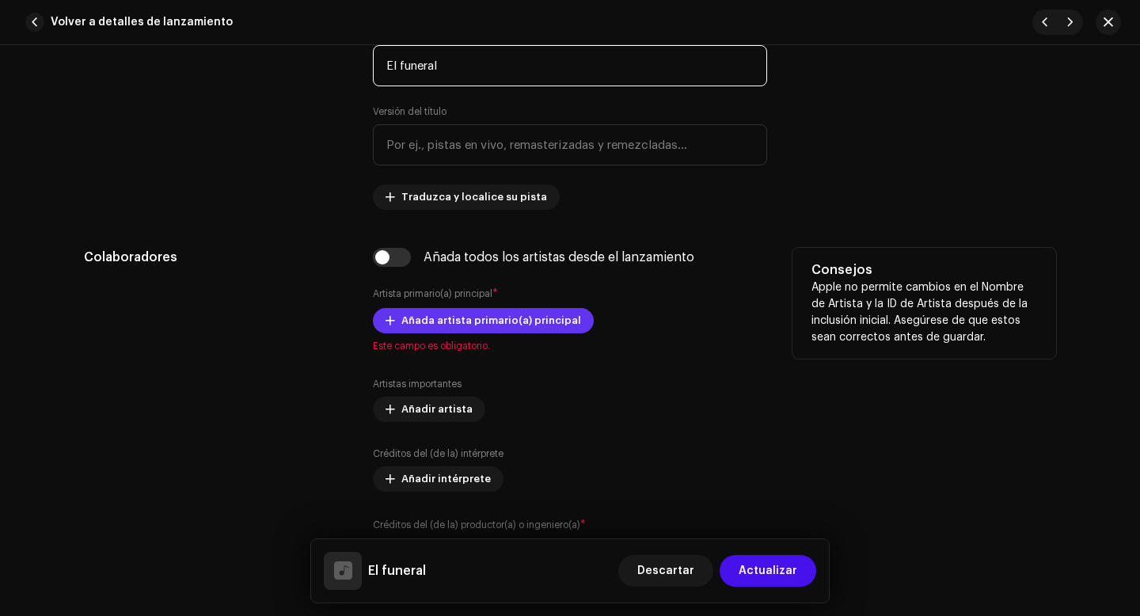
type input "El funeral"
click at [468, 322] on span "Añada artista primario(a) principal" at bounding box center [491, 321] width 180 height 32
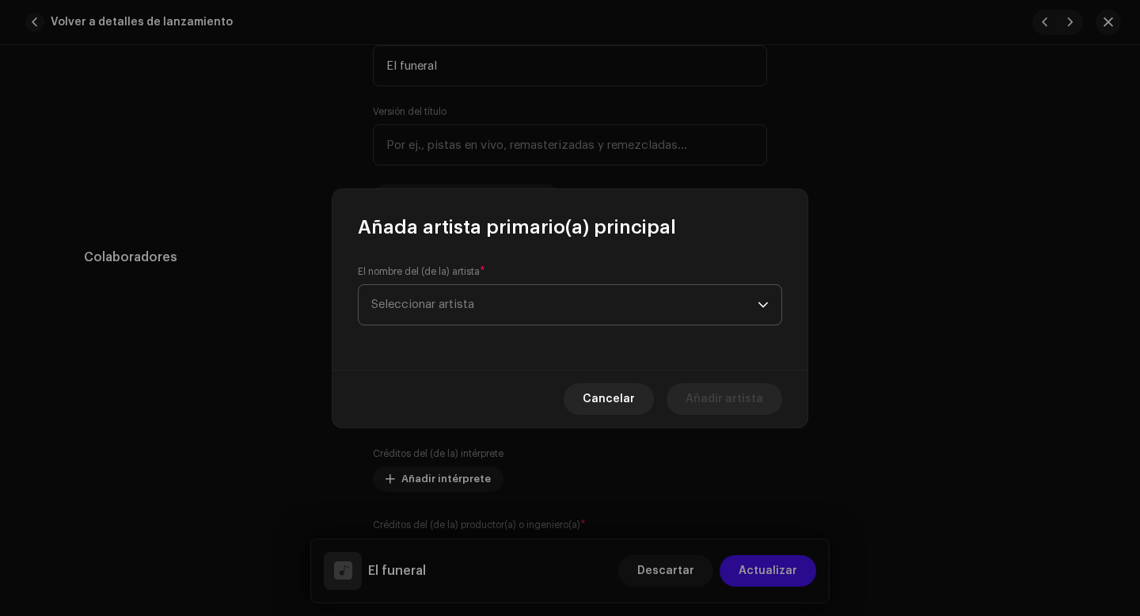
click at [551, 291] on span "Seleccionar artista" at bounding box center [564, 305] width 386 height 40
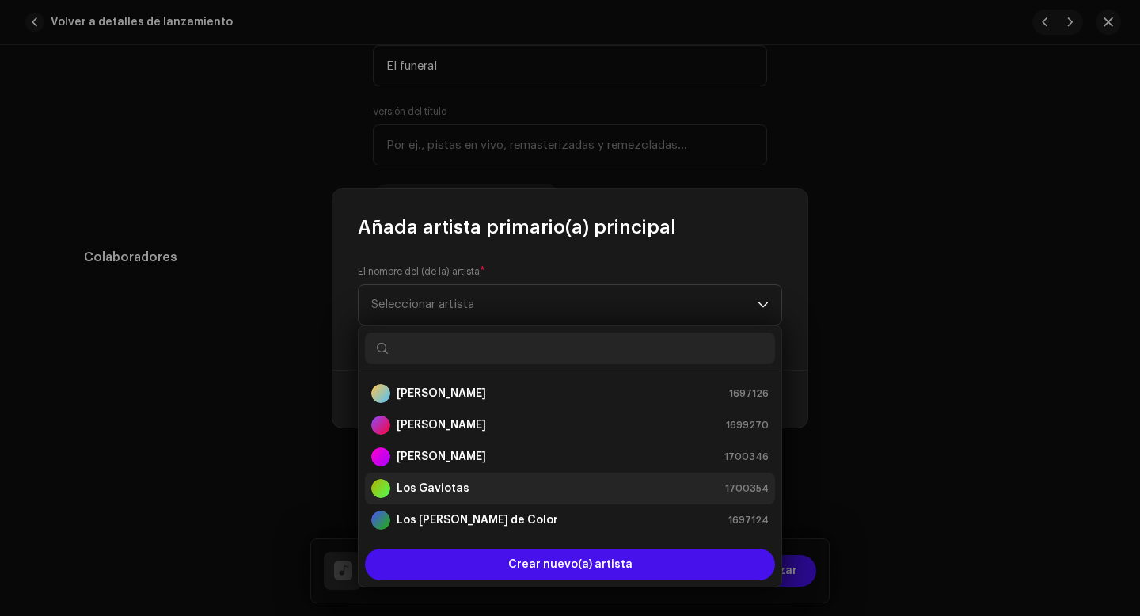
click at [455, 486] on strong "Los Gaviotas" at bounding box center [433, 489] width 73 height 16
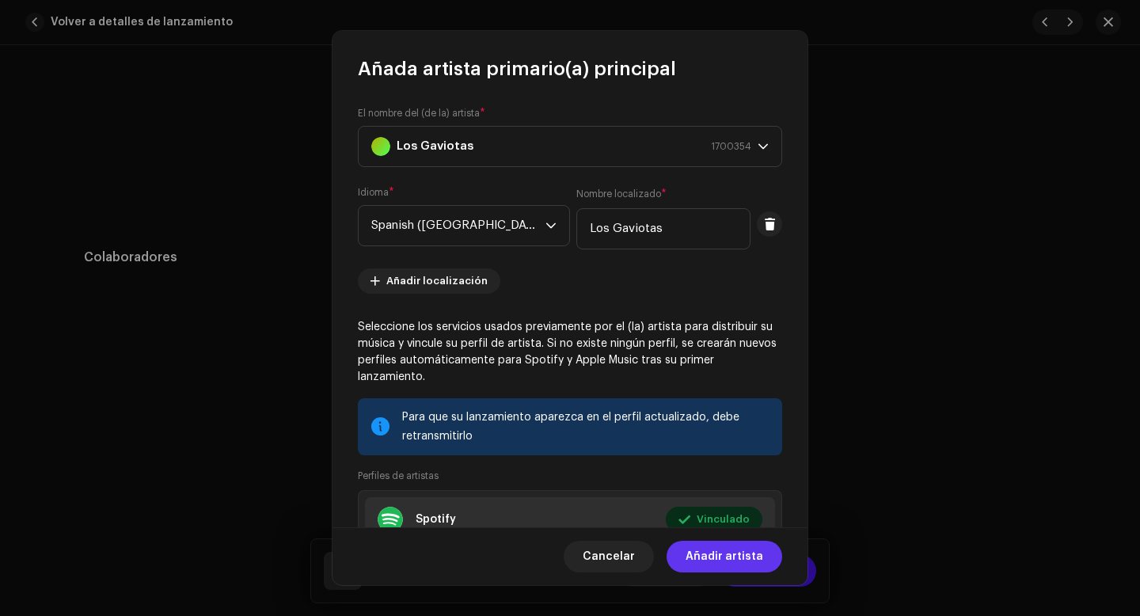
click at [722, 556] on span "Añadir artista" at bounding box center [725, 557] width 78 height 32
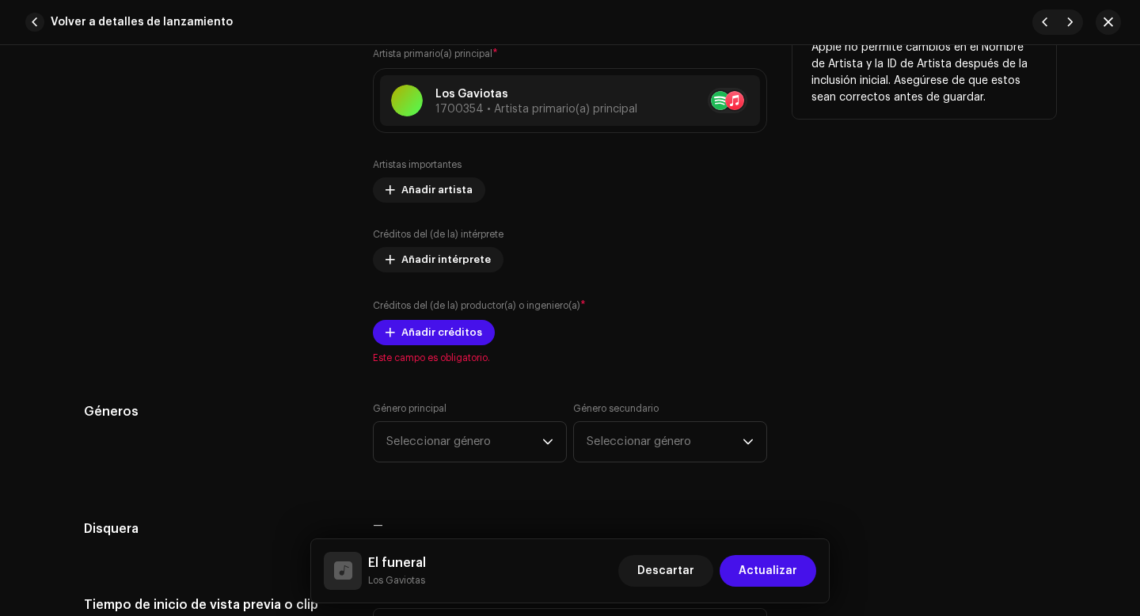
scroll to position [1127, 0]
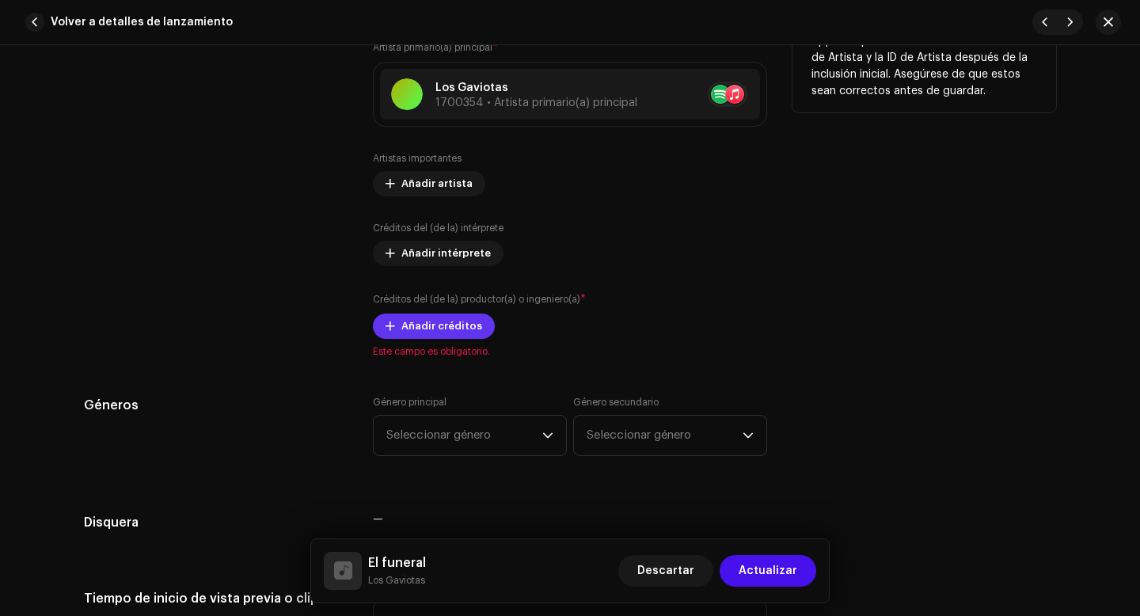
click at [438, 330] on span "Añadir créditos" at bounding box center [441, 326] width 81 height 32
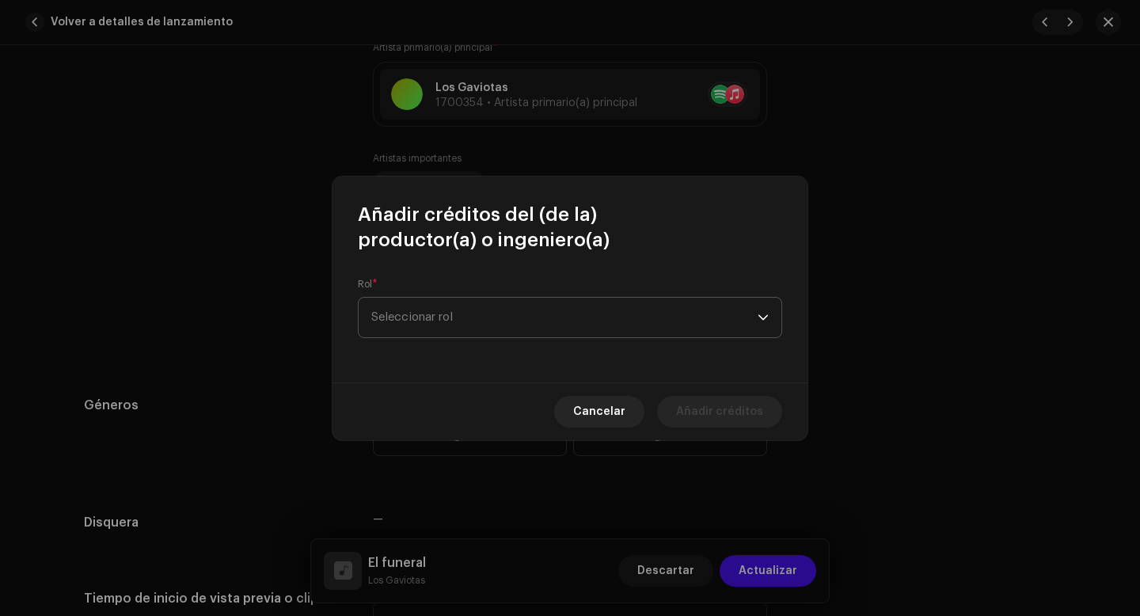
click at [448, 309] on span "Seleccionar rol" at bounding box center [564, 318] width 386 height 40
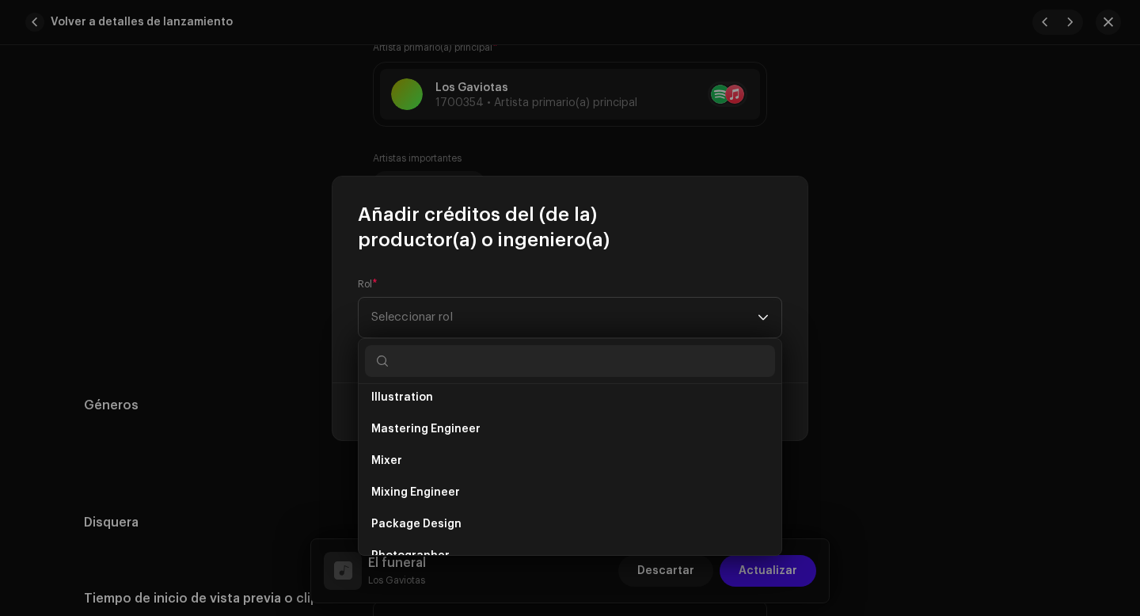
scroll to position [697, 0]
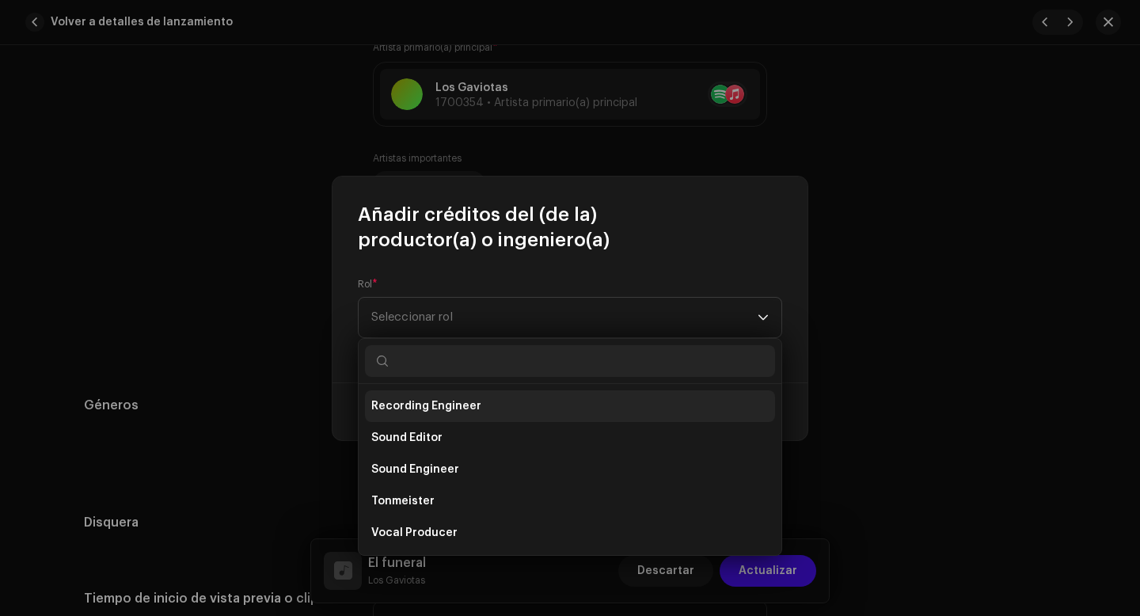
click at [454, 410] on span "Recording Engineer" at bounding box center [426, 406] width 110 height 16
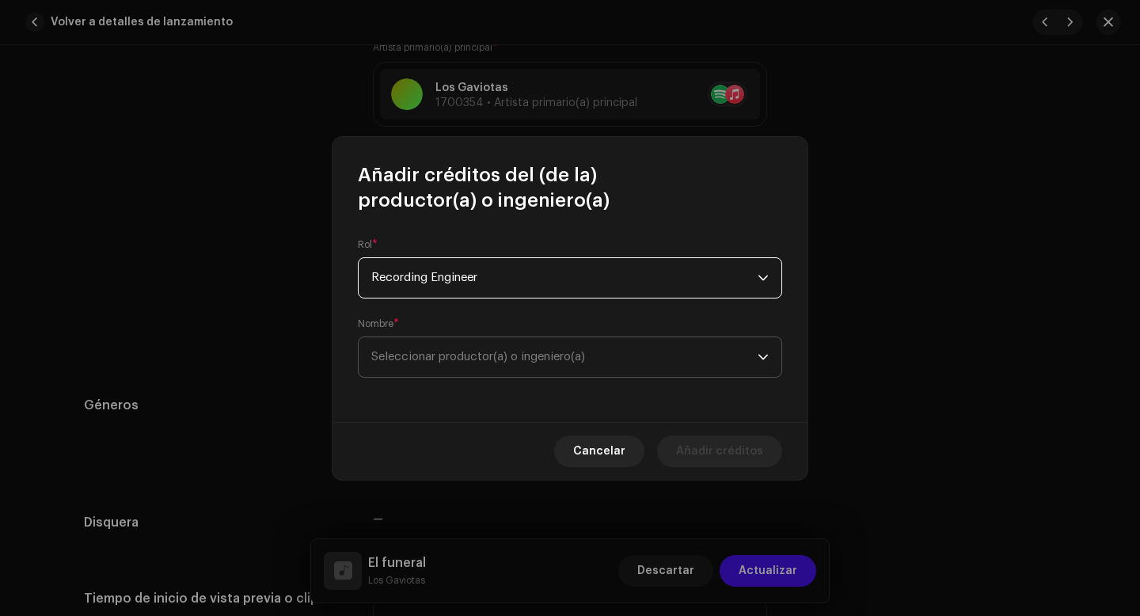
click at [450, 351] on span "Seleccionar productor(a) o ingeniero(a)" at bounding box center [478, 357] width 214 height 12
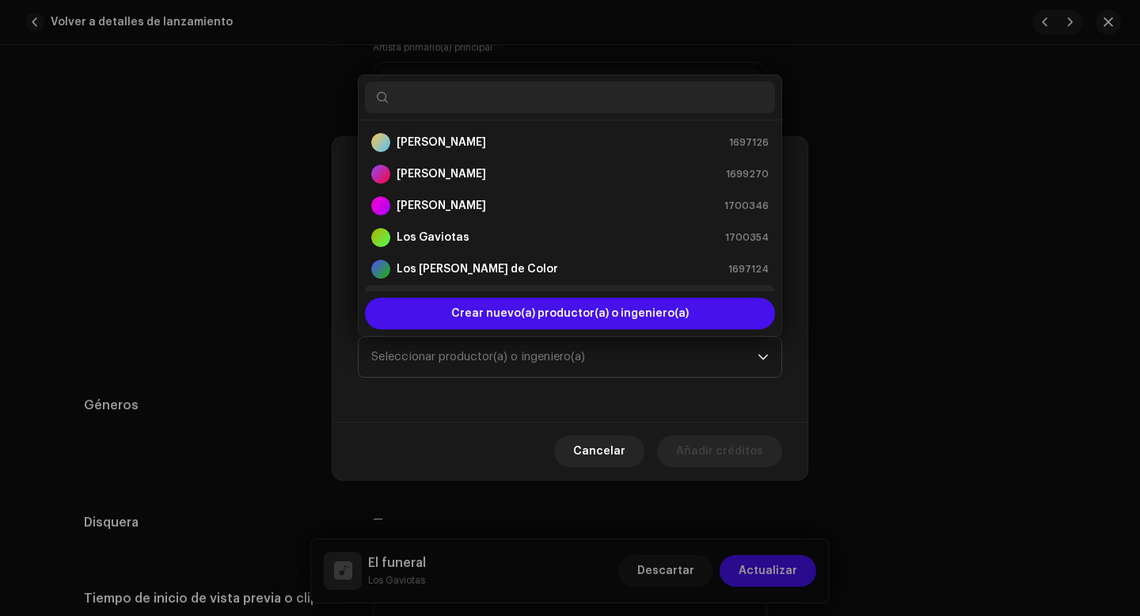
scroll to position [25, 0]
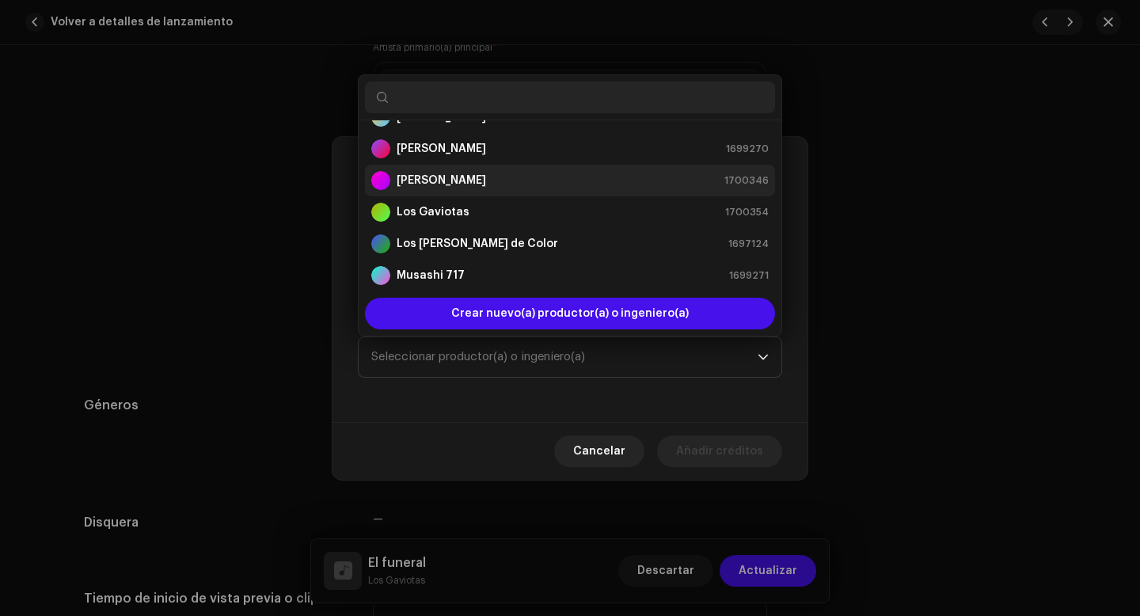
click at [460, 184] on div "[PERSON_NAME] 1700346" at bounding box center [569, 180] width 397 height 19
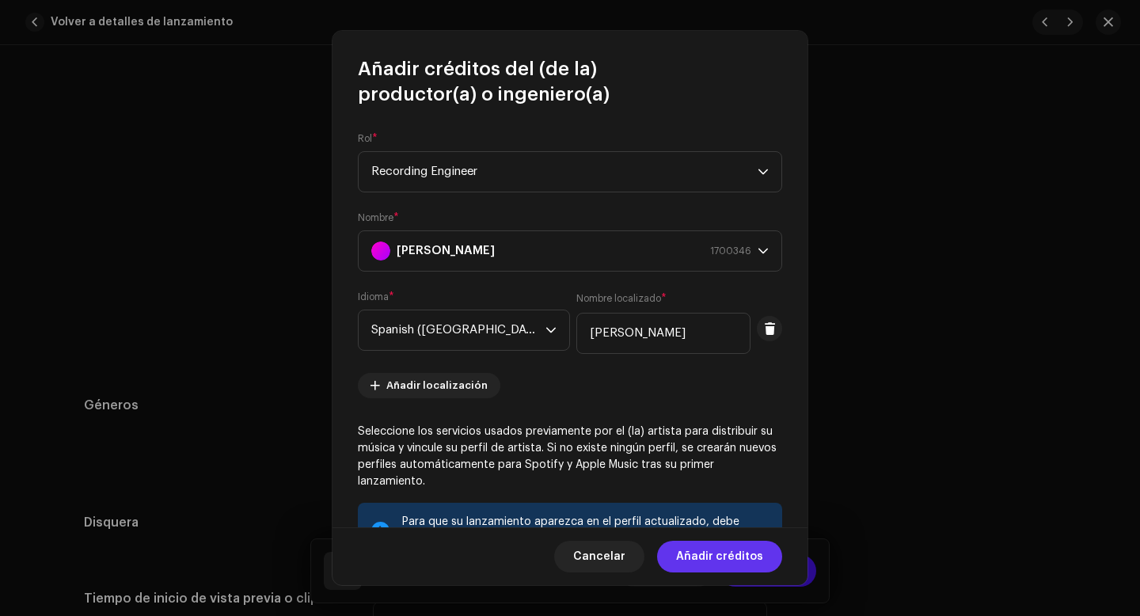
click at [716, 556] on span "Añadir créditos" at bounding box center [719, 557] width 87 height 32
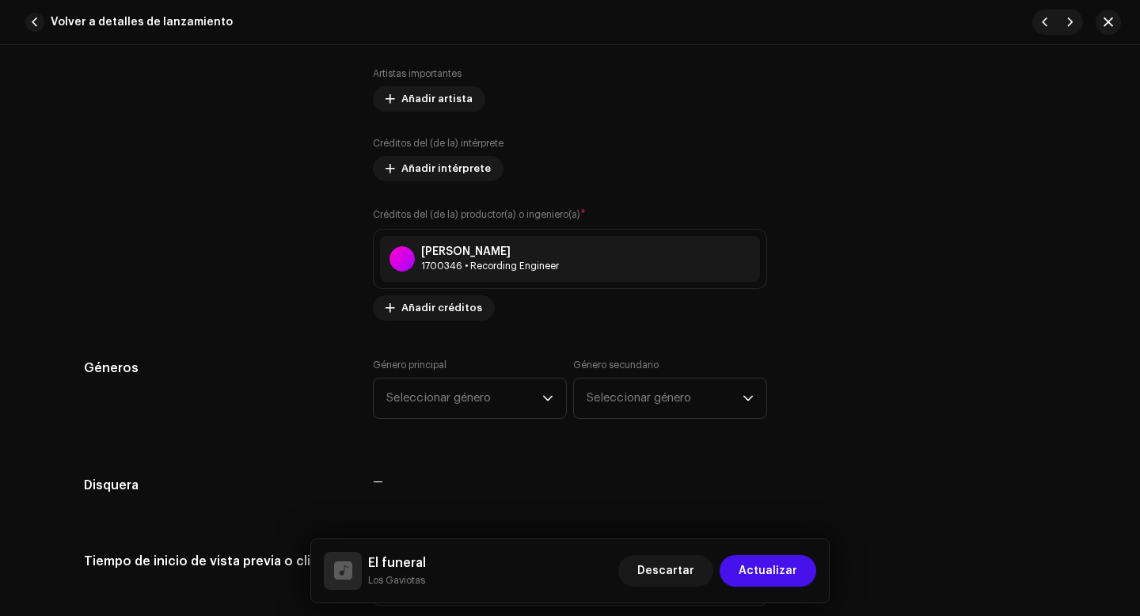
scroll to position [1232, 0]
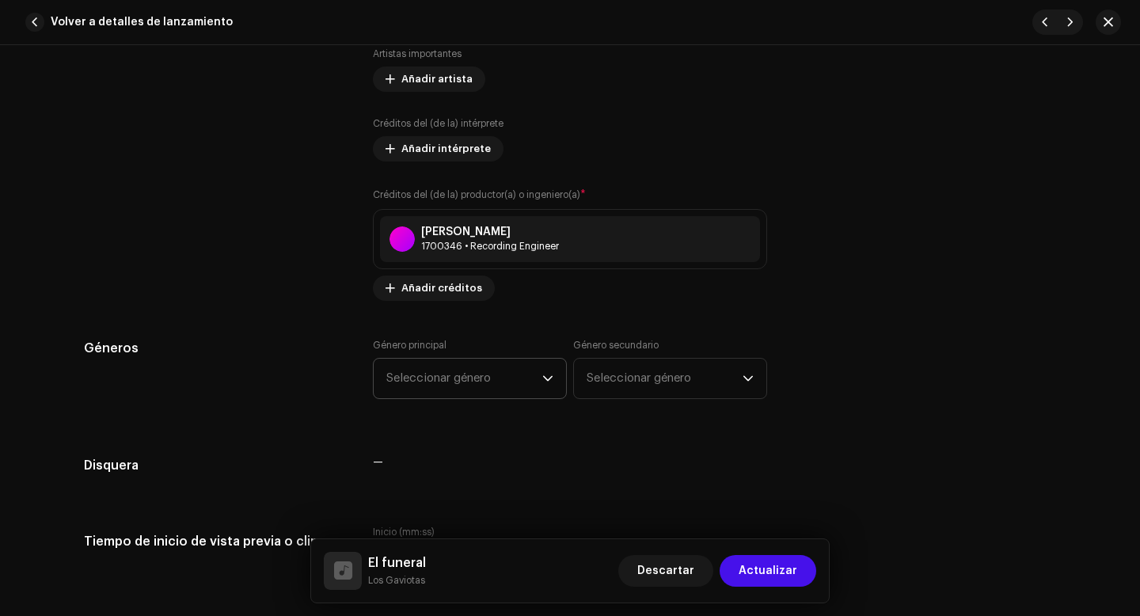
click at [491, 393] on span "Seleccionar género" at bounding box center [464, 379] width 156 height 40
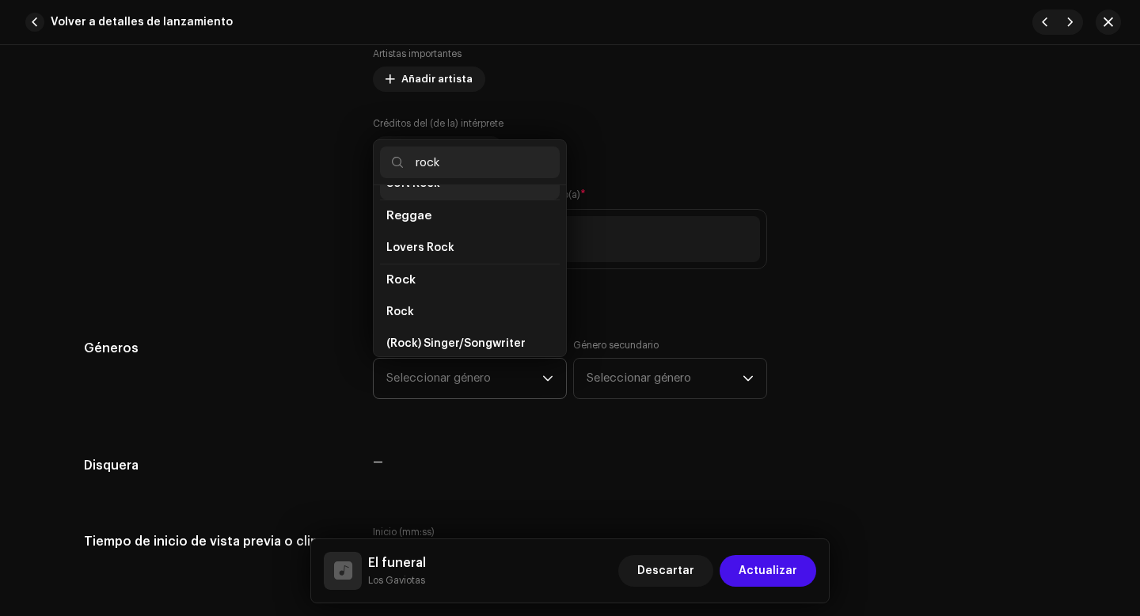
scroll to position [553, 0]
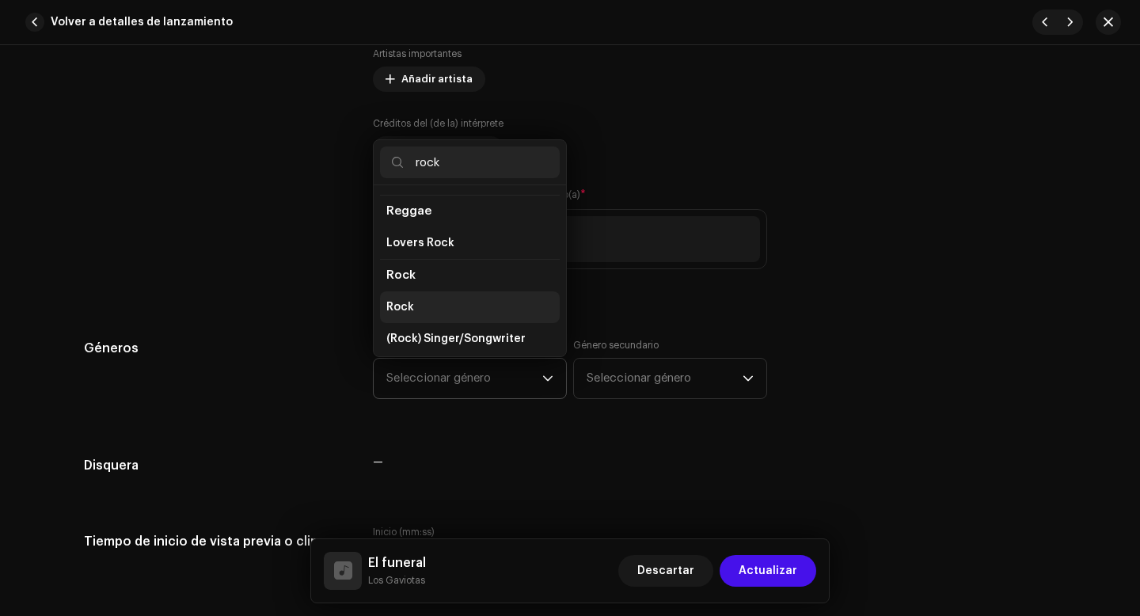
type input "rock"
click at [422, 291] on li "Rock" at bounding box center [470, 307] width 180 height 32
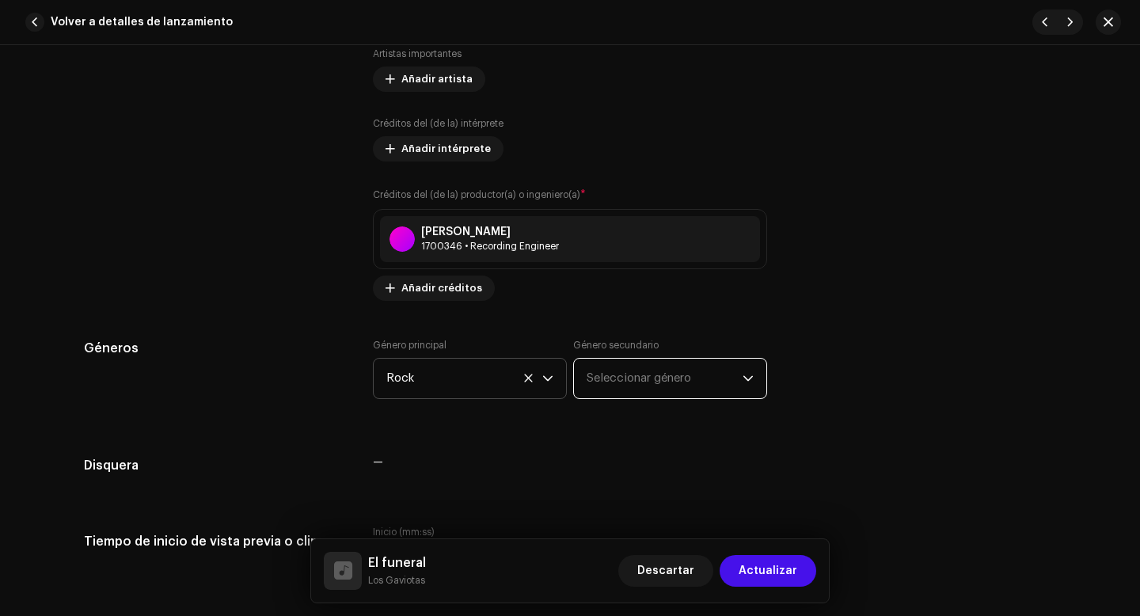
click at [636, 378] on span "Seleccionar género" at bounding box center [665, 379] width 156 height 40
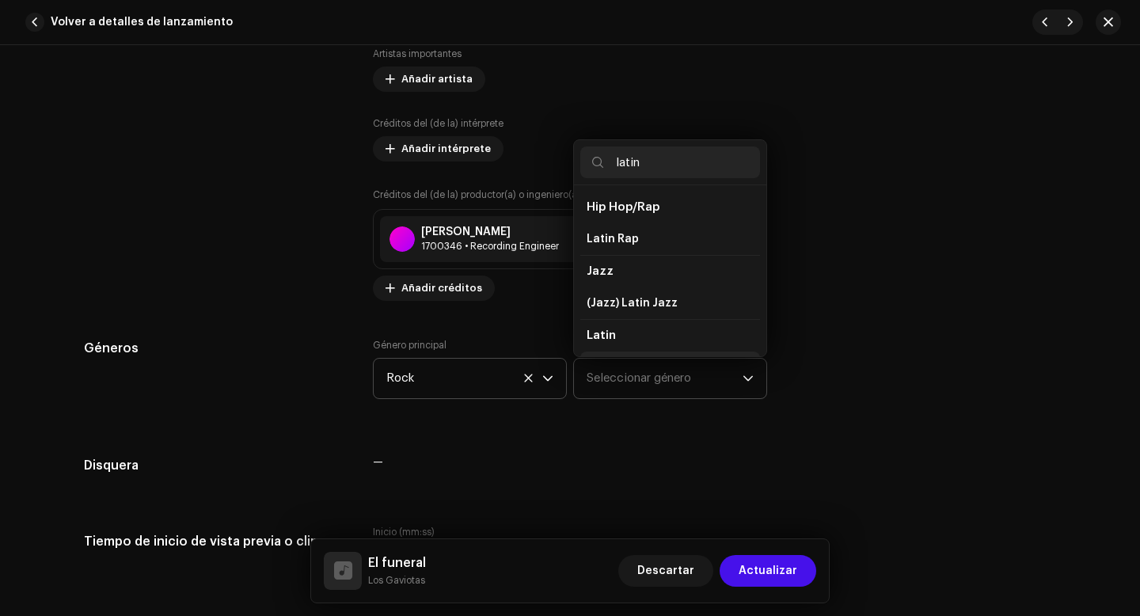
scroll to position [27, 0]
type input "latin"
click at [622, 339] on li "Latin" at bounding box center [670, 341] width 180 height 32
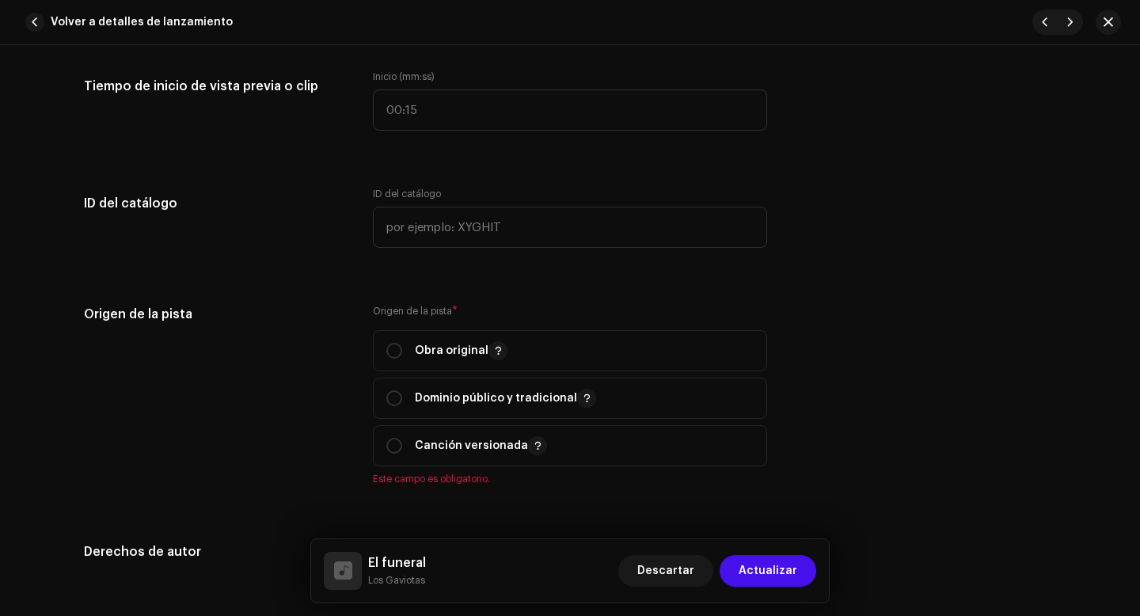
scroll to position [1702, 0]
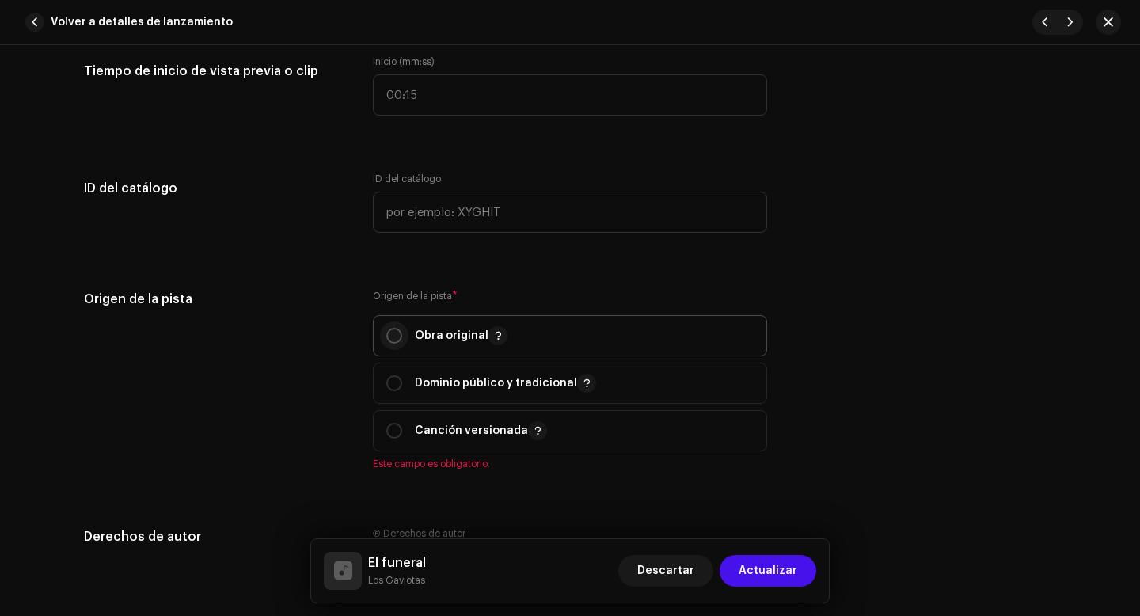
click at [391, 341] on input "radio" at bounding box center [394, 336] width 16 height 16
radio input "true"
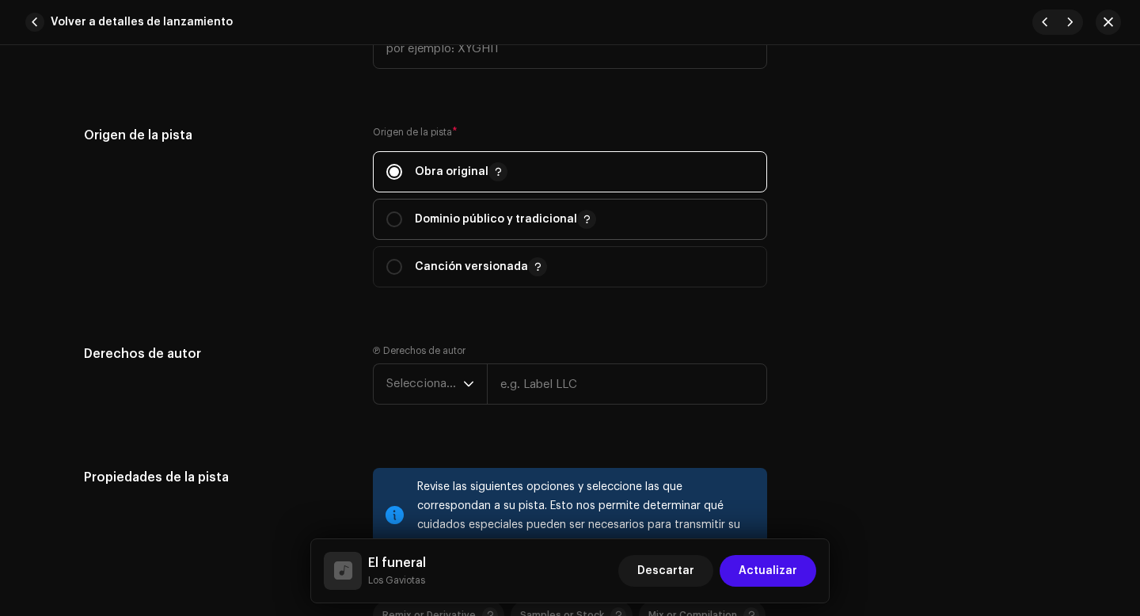
scroll to position [1876, 0]
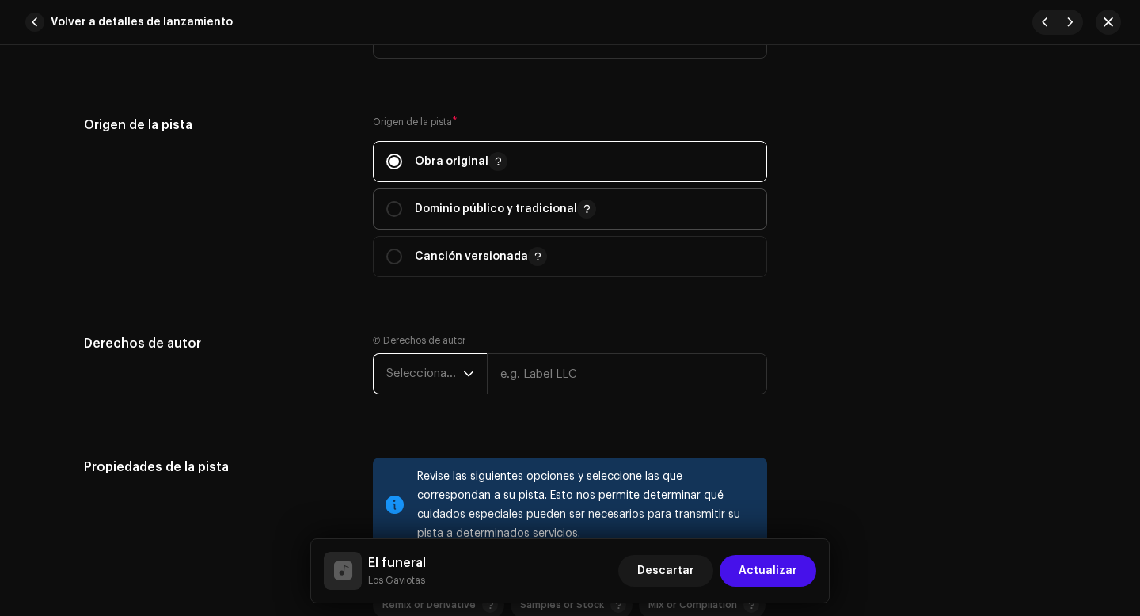
click at [439, 389] on span "Seleccionar año" at bounding box center [424, 374] width 77 height 40
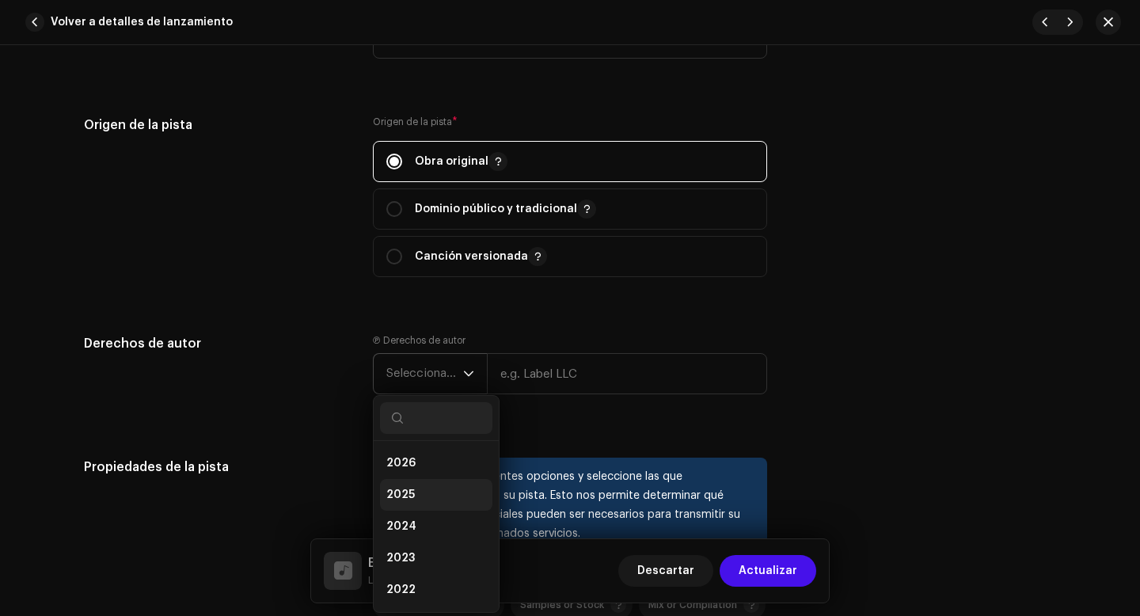
click at [408, 498] on span "2025" at bounding box center [400, 495] width 28 height 16
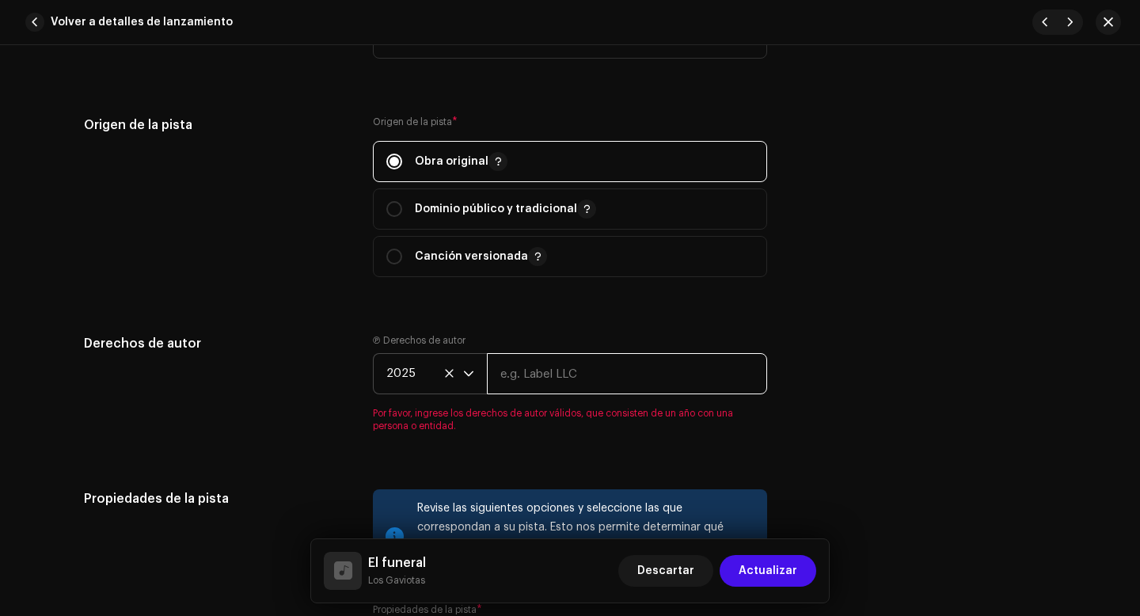
click at [531, 387] on input "text" at bounding box center [627, 373] width 280 height 41
type input "Los Gaviotas"
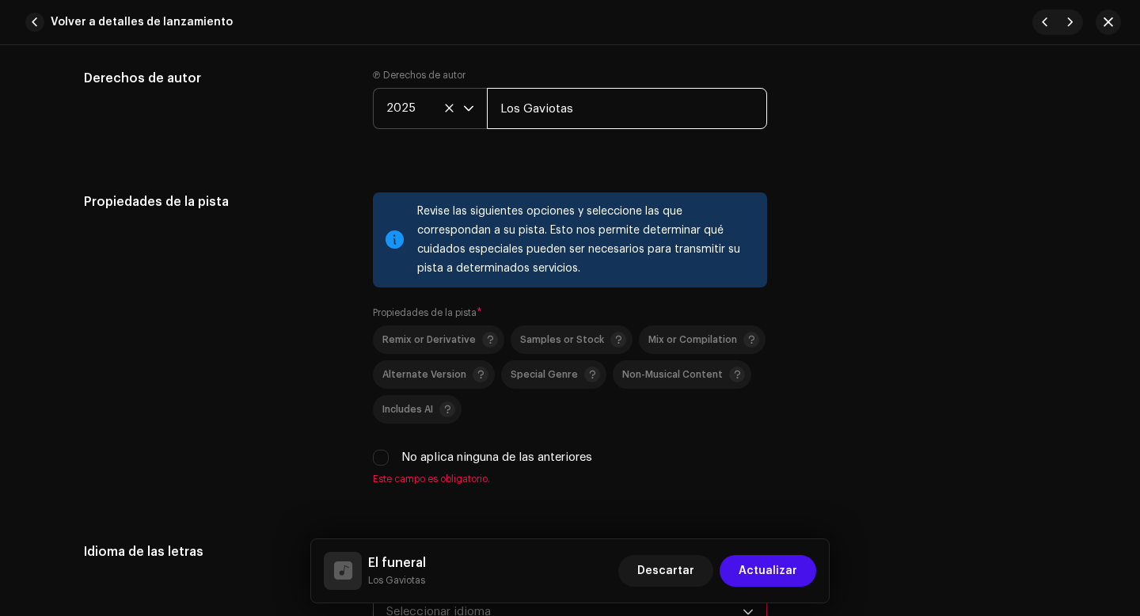
scroll to position [2196, 0]
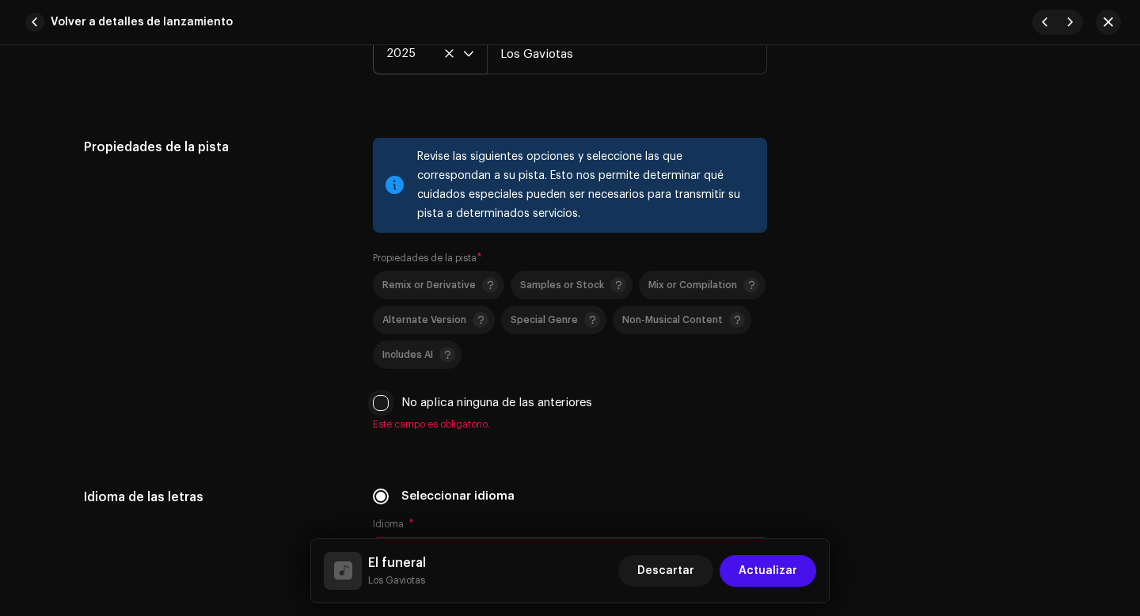
click at [379, 405] on input "No aplica ninguna de las anteriores" at bounding box center [381, 403] width 16 height 16
checkbox input "true"
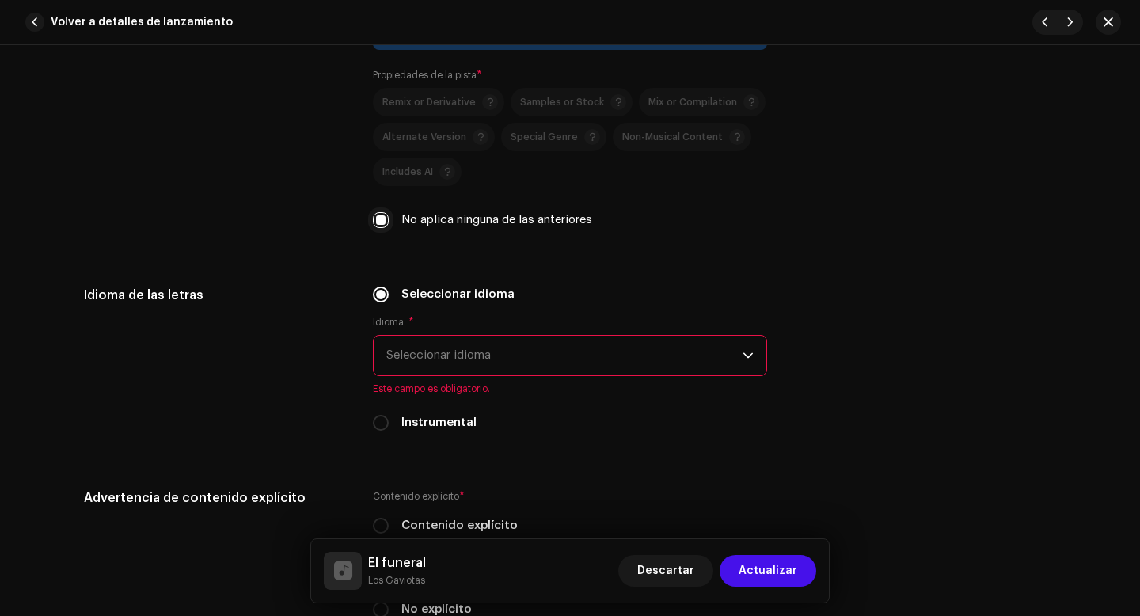
scroll to position [2397, 0]
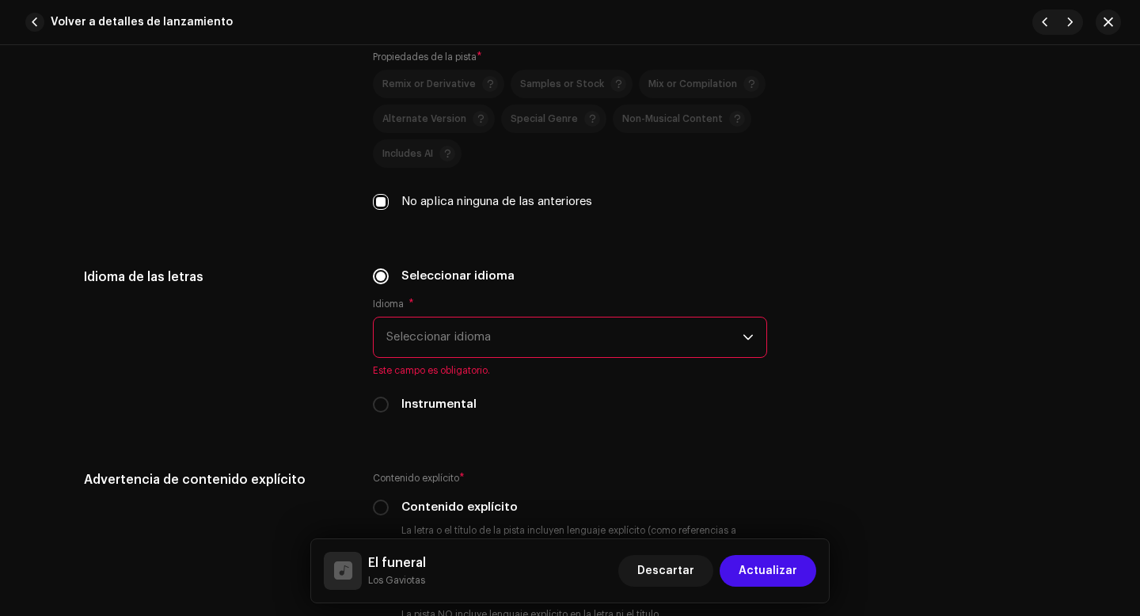
click at [419, 337] on span "Seleccionar idioma" at bounding box center [564, 337] width 356 height 40
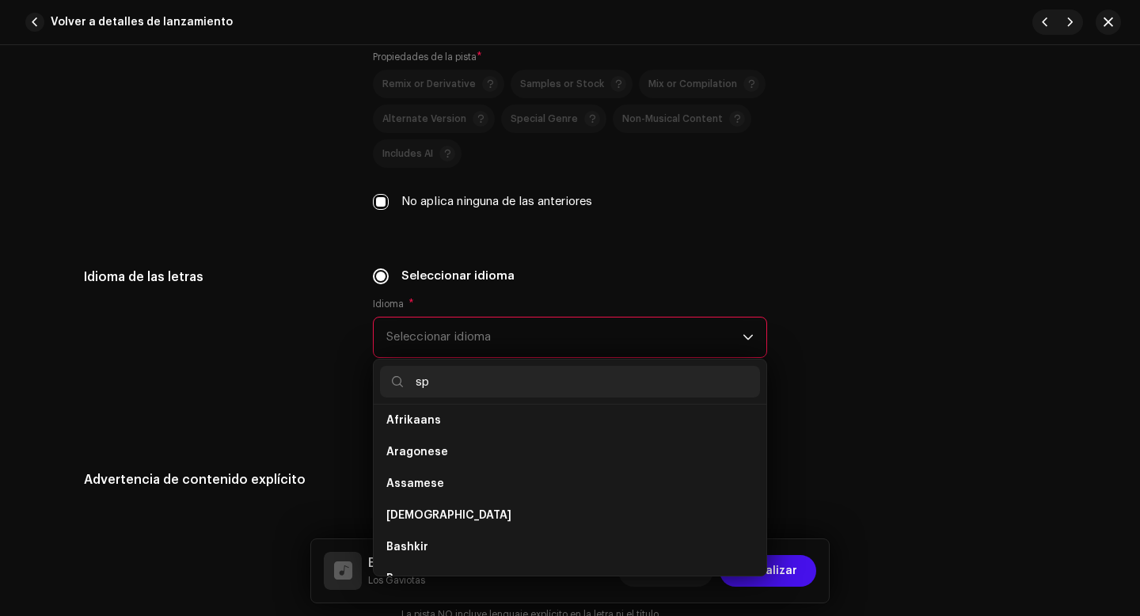
scroll to position [0, 0]
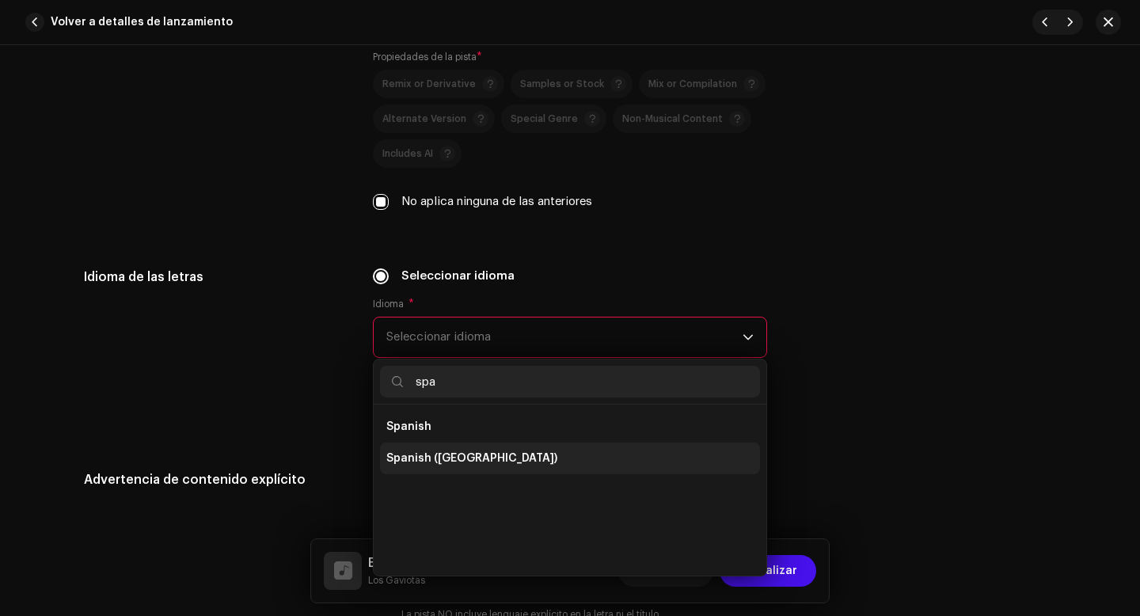
type input "spa"
click at [430, 460] on span "Spanish ([GEOGRAPHIC_DATA])" at bounding box center [471, 458] width 171 height 16
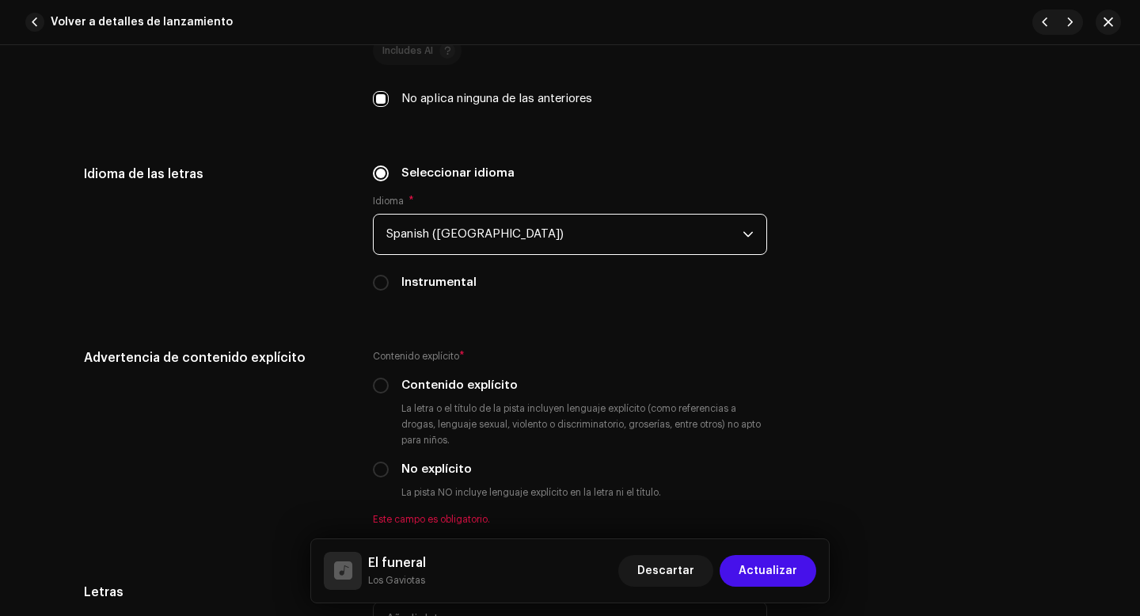
scroll to position [2513, 0]
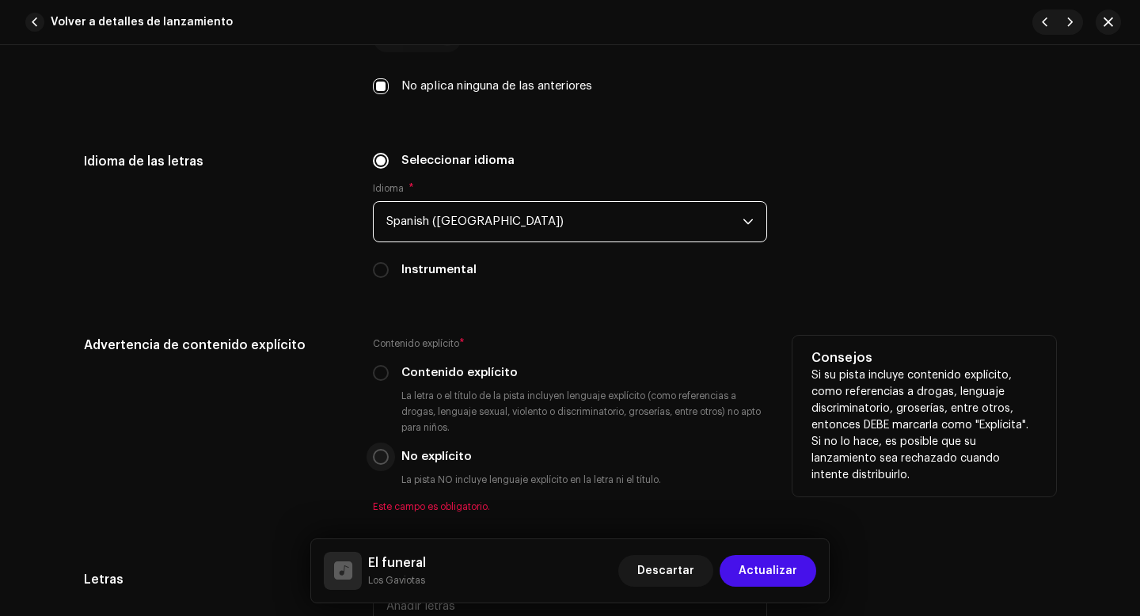
click at [380, 463] on input "No explícito" at bounding box center [381, 457] width 16 height 16
radio input "true"
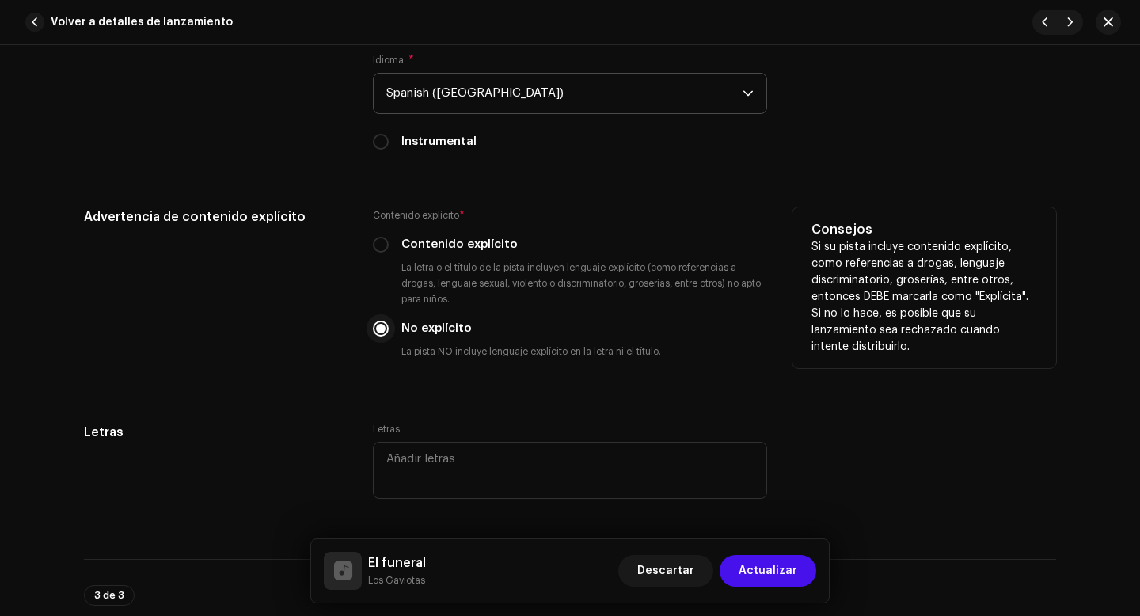
scroll to position [2820, 0]
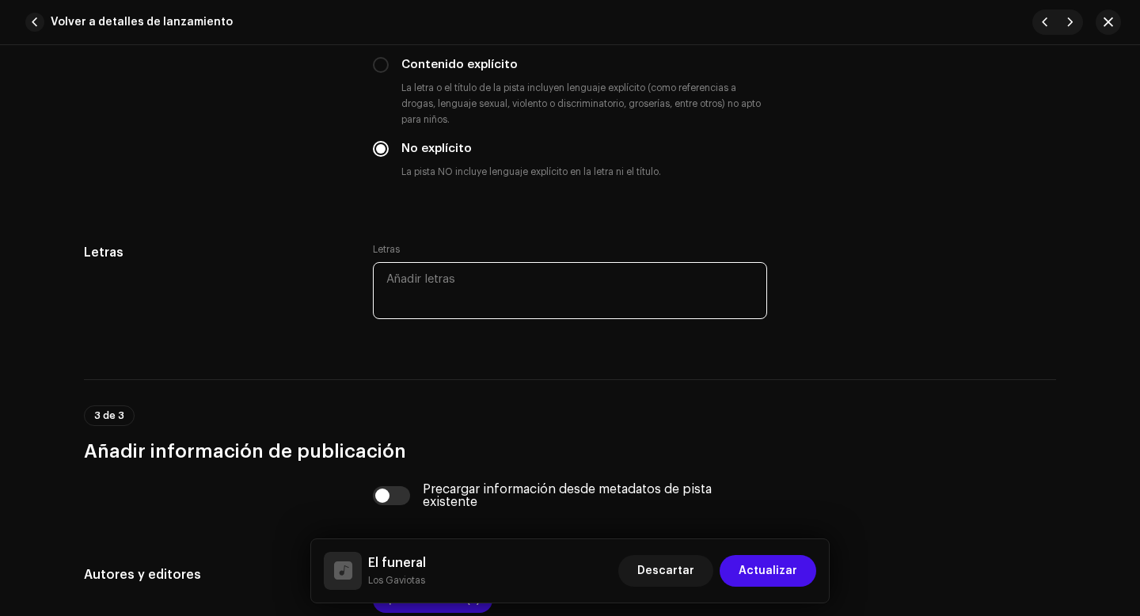
click at [414, 294] on textarea at bounding box center [570, 290] width 394 height 57
click at [421, 285] on textarea at bounding box center [570, 290] width 394 height 57
paste textarea "[PERSON_NAME] le clavó seis puñaladas Todas por la espalda y bajo el agua Luego…"
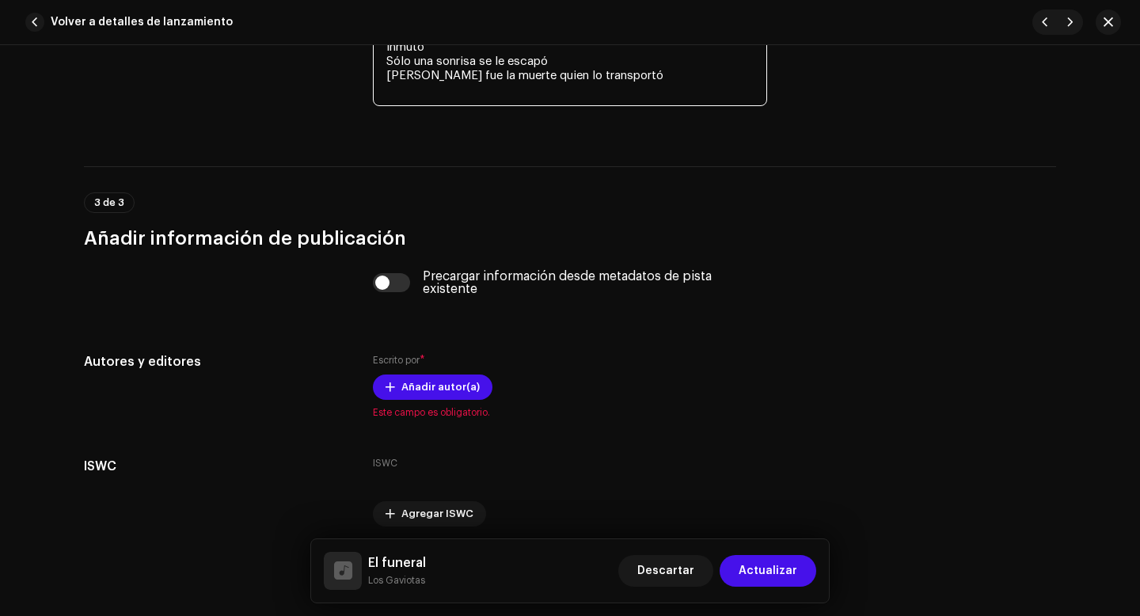
scroll to position [3466, 0]
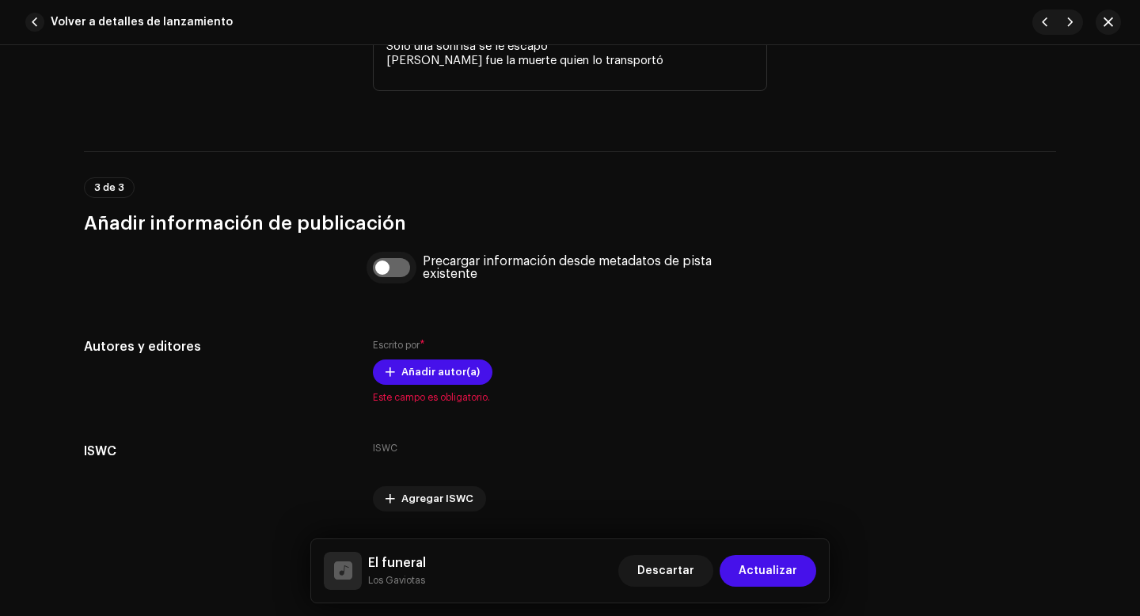
type textarea "[PERSON_NAME] le clavó seis puñaladas Todas por la espalda y bajo el agua Luego…"
click at [374, 271] on div "Precargar información desde metadatos de pista existente" at bounding box center [570, 277] width 394 height 44
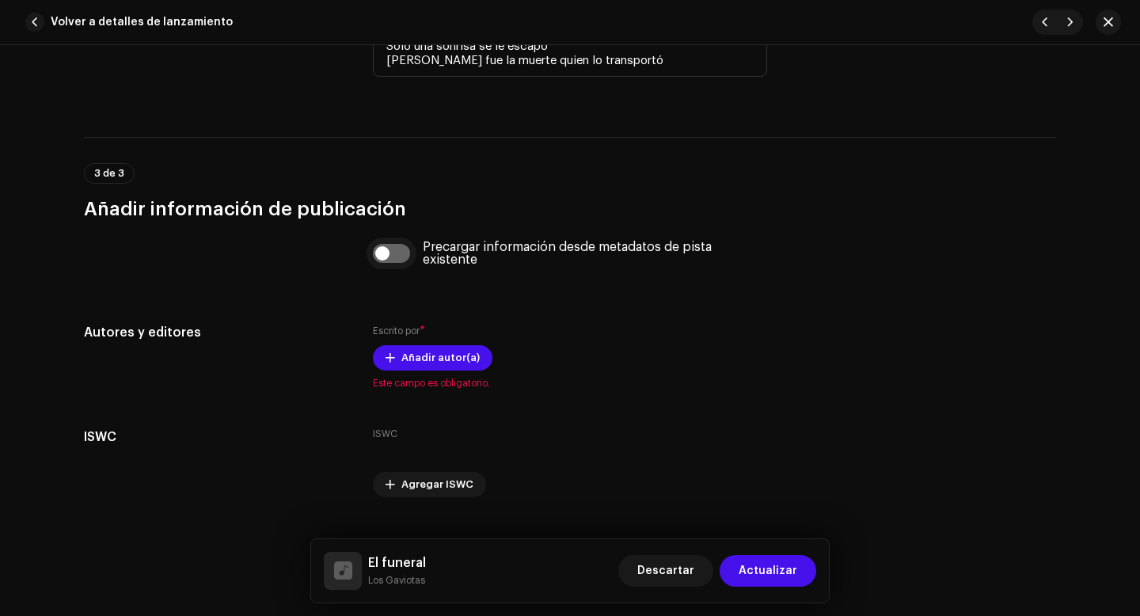
click at [378, 260] on input "checkbox" at bounding box center [392, 253] width 38 height 19
checkbox input "true"
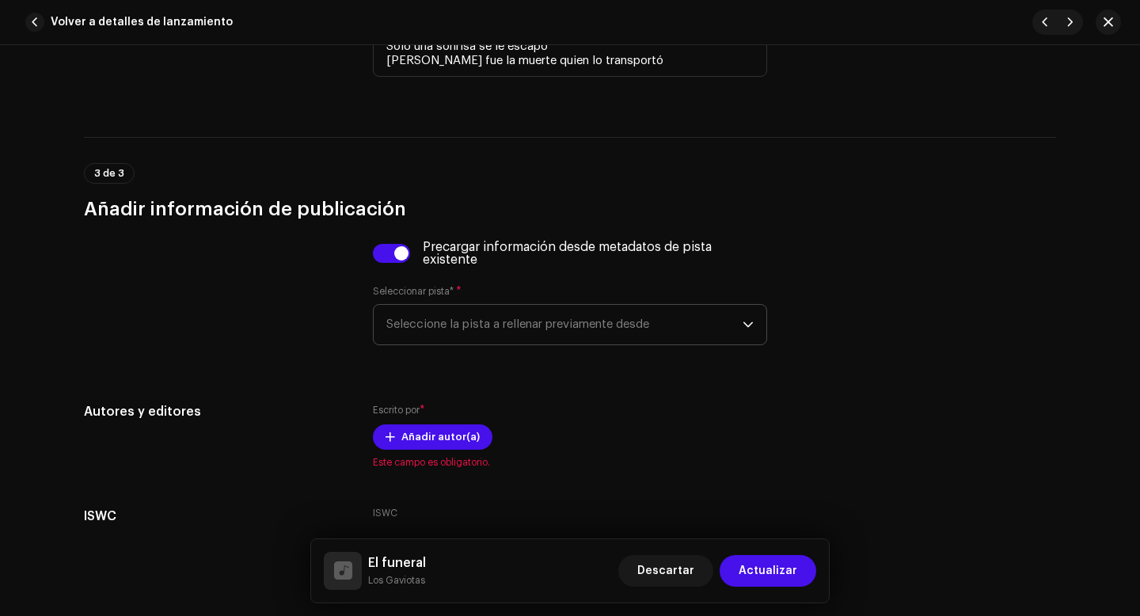
click at [412, 323] on span "Seleccione la pista a rellenar previamente desde" at bounding box center [564, 325] width 356 height 40
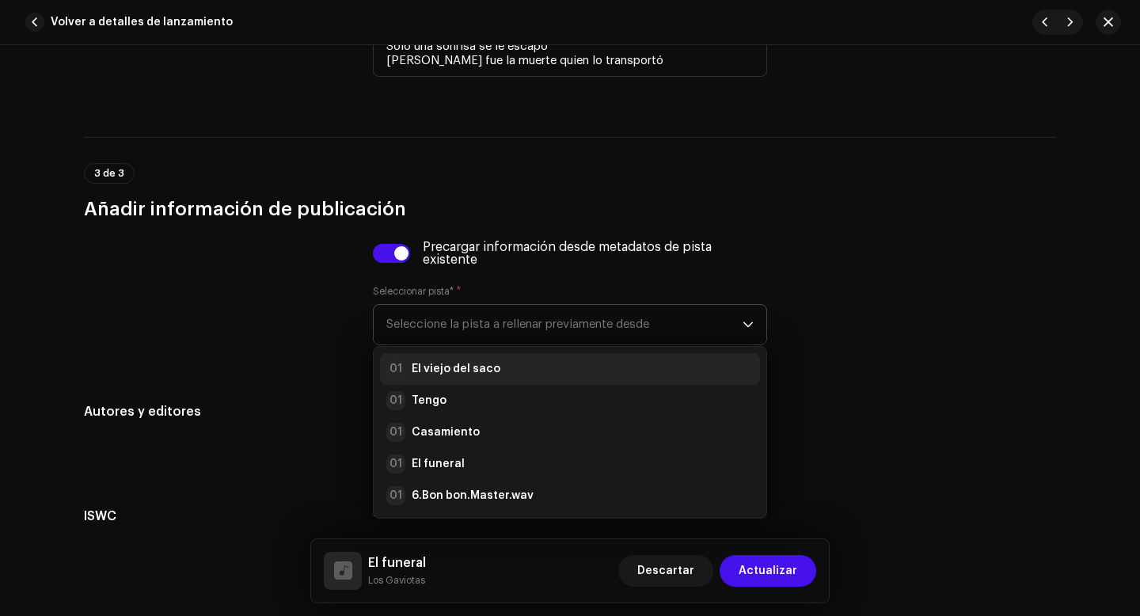
click at [435, 368] on strong "El viejo del saco" at bounding box center [456, 369] width 89 height 16
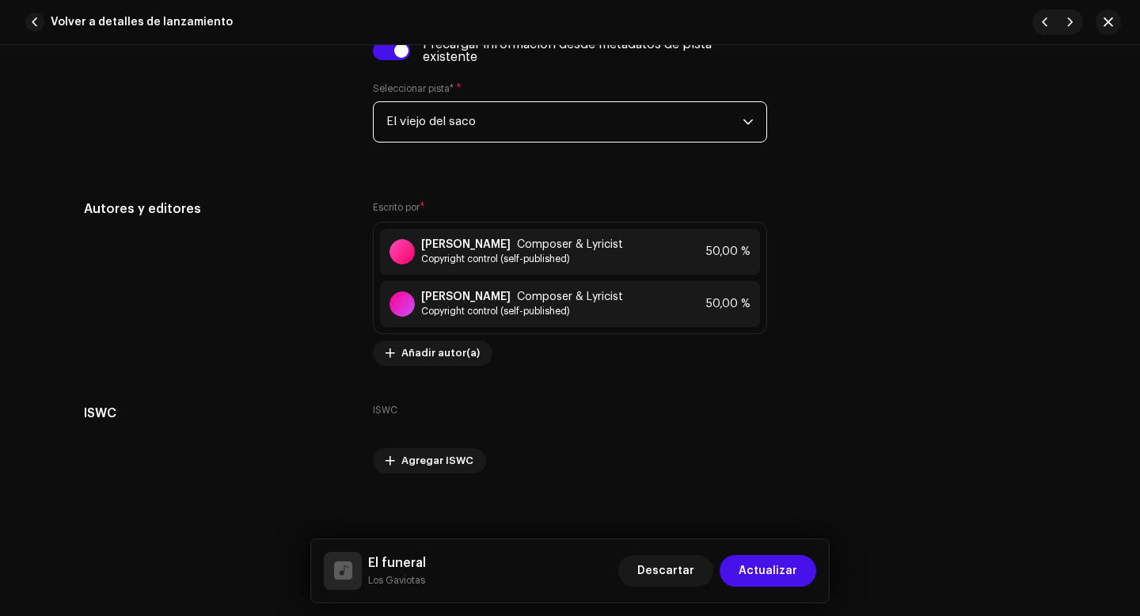
scroll to position [3683, 0]
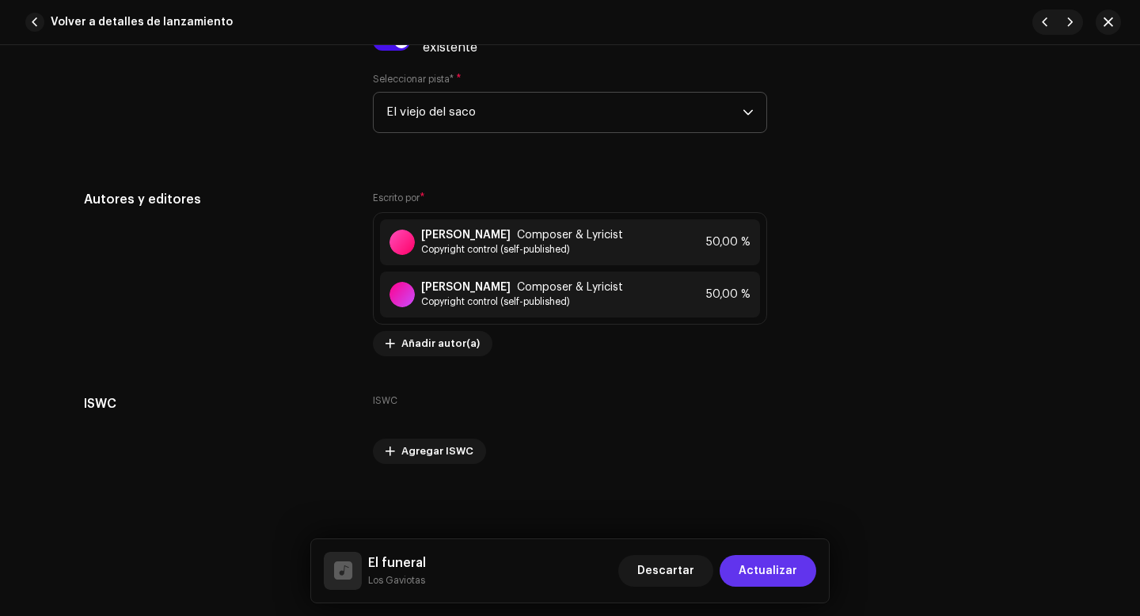
click at [765, 568] on span "Actualizar" at bounding box center [768, 571] width 59 height 32
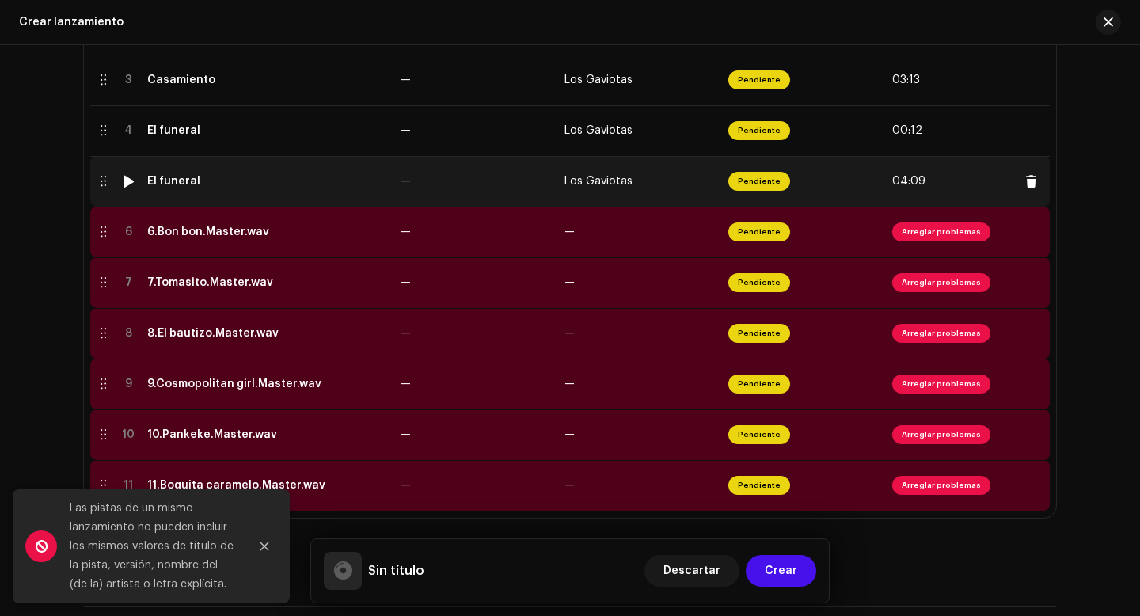
scroll to position [484, 0]
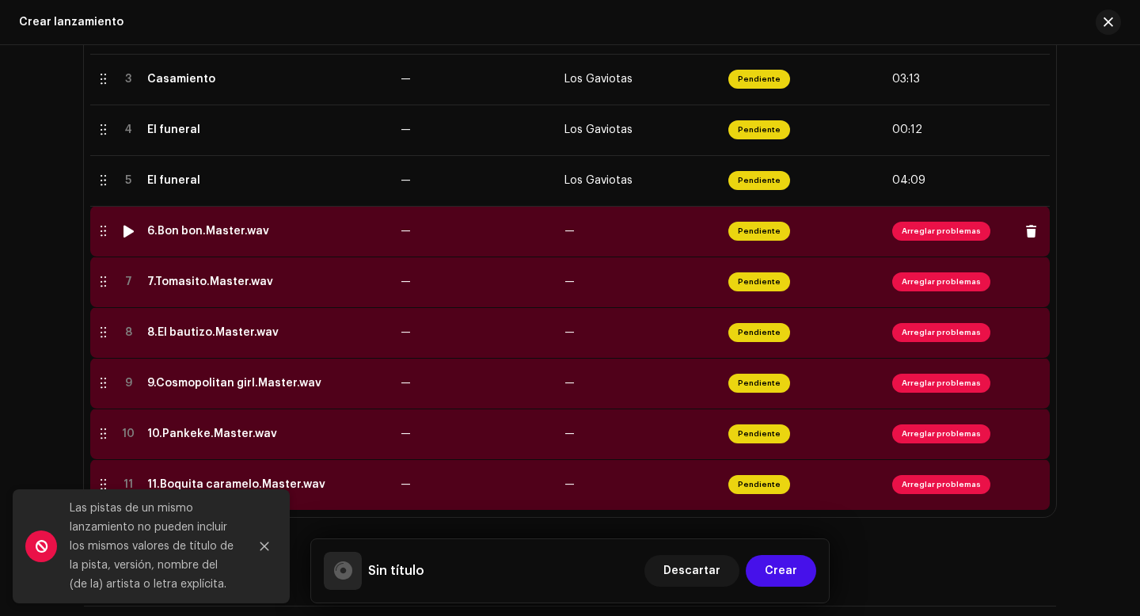
click at [937, 231] on span "Arreglar problemas" at bounding box center [941, 231] width 98 height 19
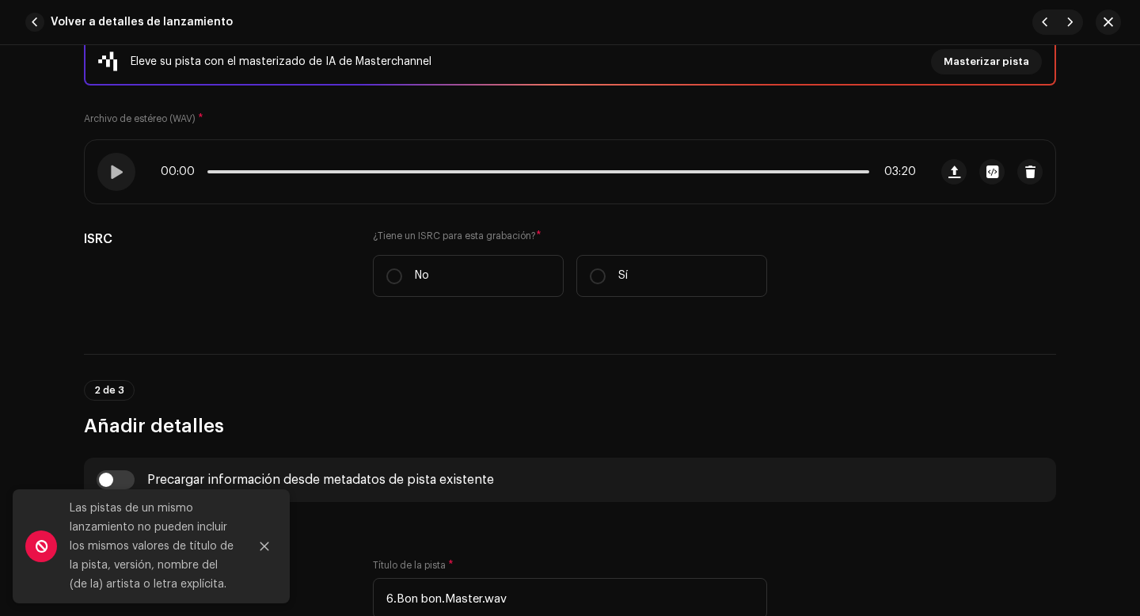
scroll to position [249, 0]
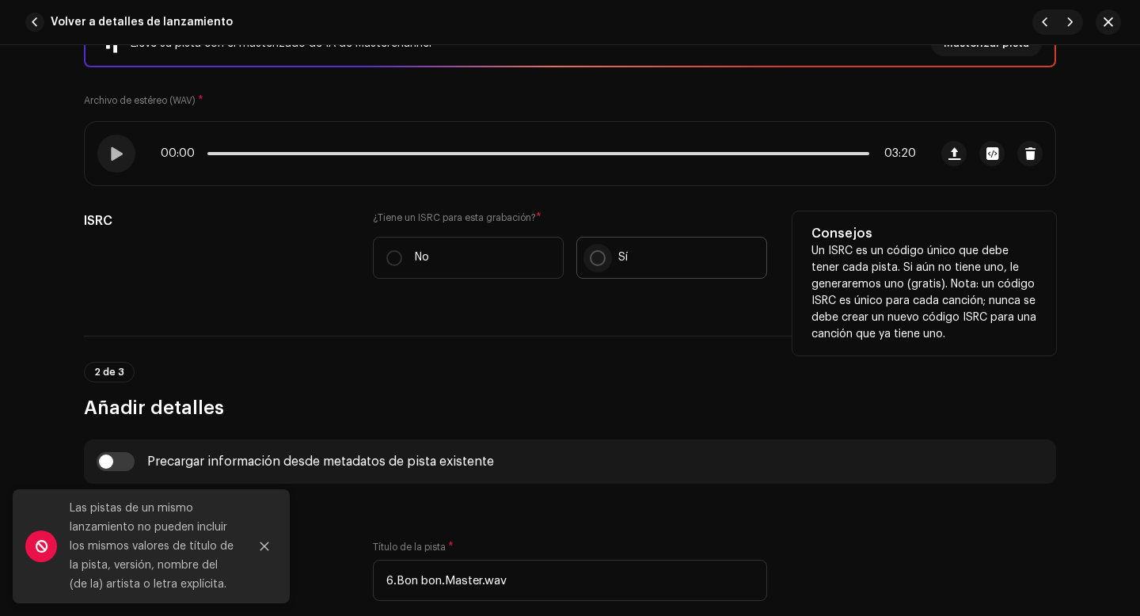
click at [592, 257] on input "Sí" at bounding box center [598, 258] width 16 height 16
radio input "true"
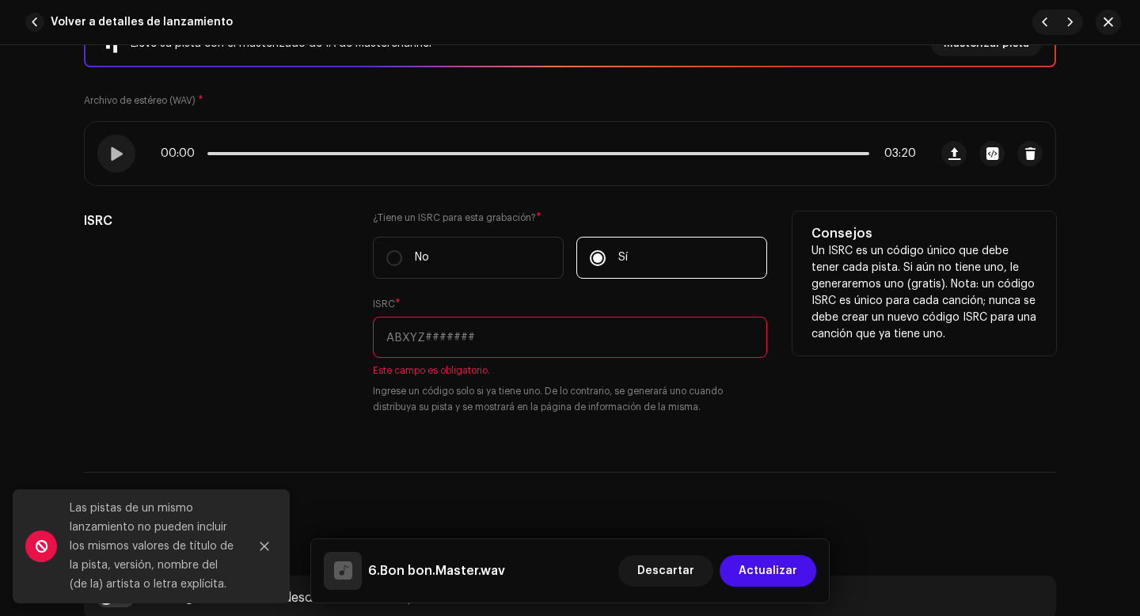
click at [503, 338] on input "text" at bounding box center [570, 337] width 394 height 41
click at [431, 344] on input "text" at bounding box center [570, 337] width 394 height 41
paste input "QZWFQ2528018"
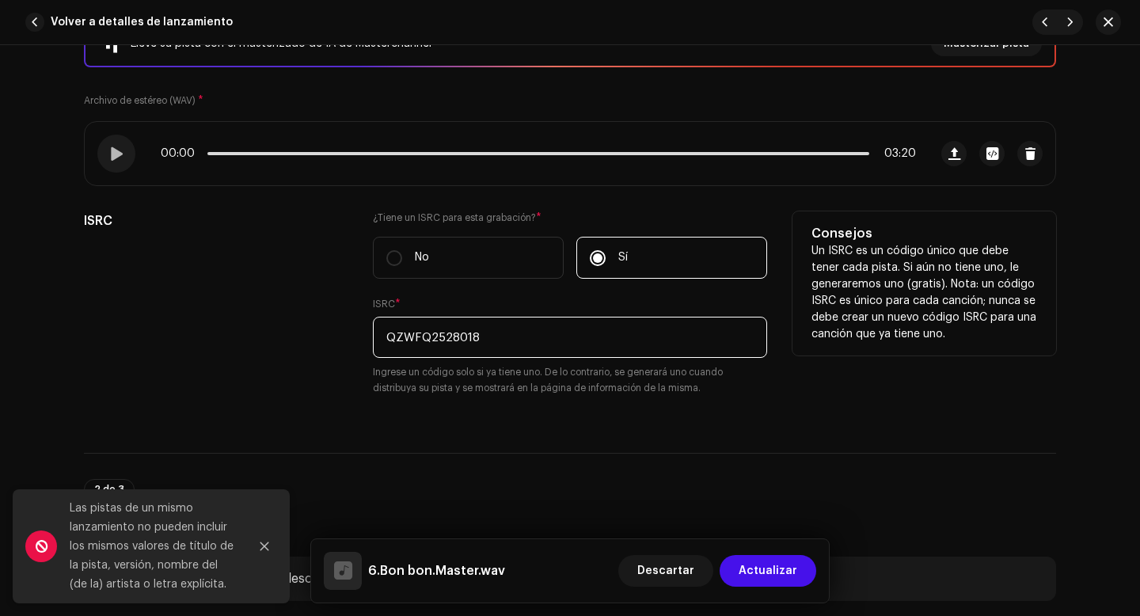
type input "QZWFQ2528018"
click at [285, 390] on div "ISRC" at bounding box center [216, 312] width 264 height 203
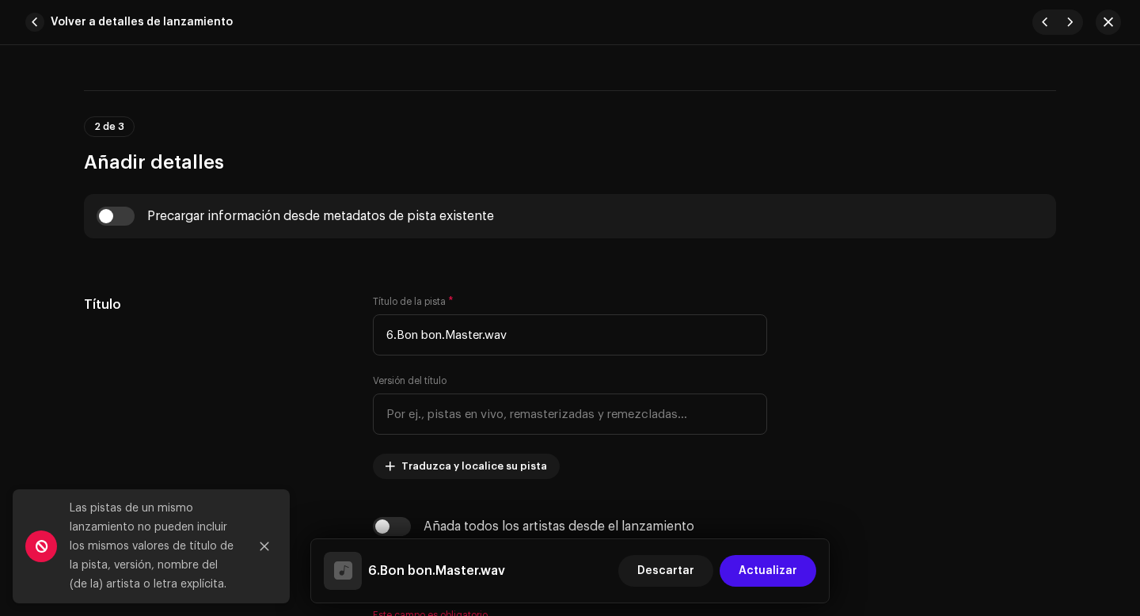
scroll to position [617, 0]
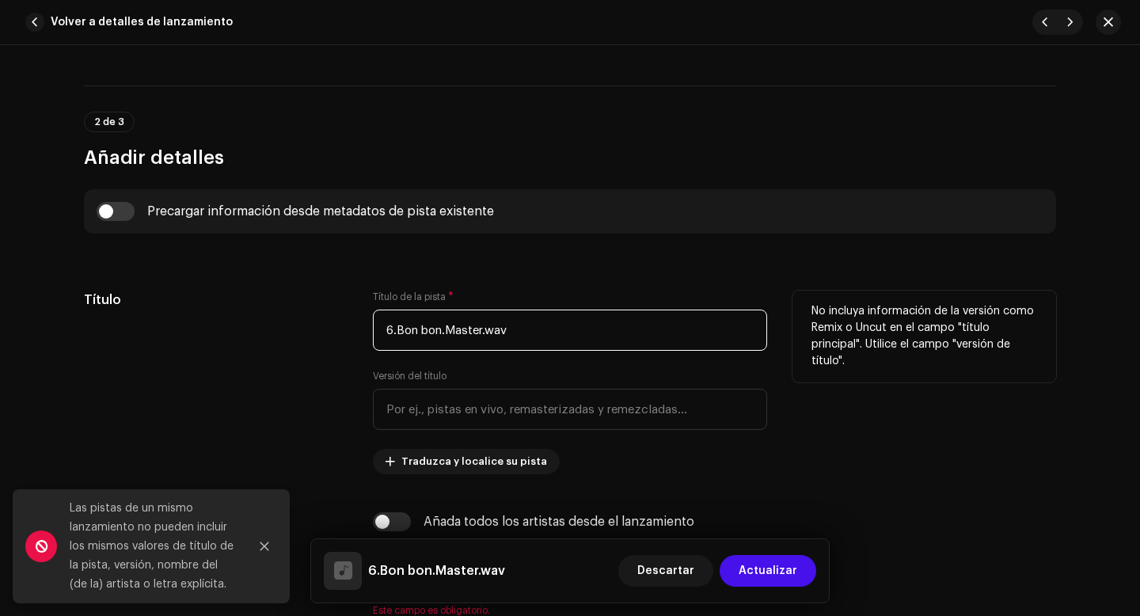
drag, startPoint x: 393, startPoint y: 332, endPoint x: 380, endPoint y: 332, distance: 12.7
click at [380, 332] on input "6.Bon bon.Master.wav" at bounding box center [570, 330] width 394 height 41
drag, startPoint x: 431, startPoint y: 331, endPoint x: 506, endPoint y: 337, distance: 75.5
click at [506, 338] on input "Bon bon.Master.wav" at bounding box center [570, 330] width 394 height 41
type input "Bon bon"
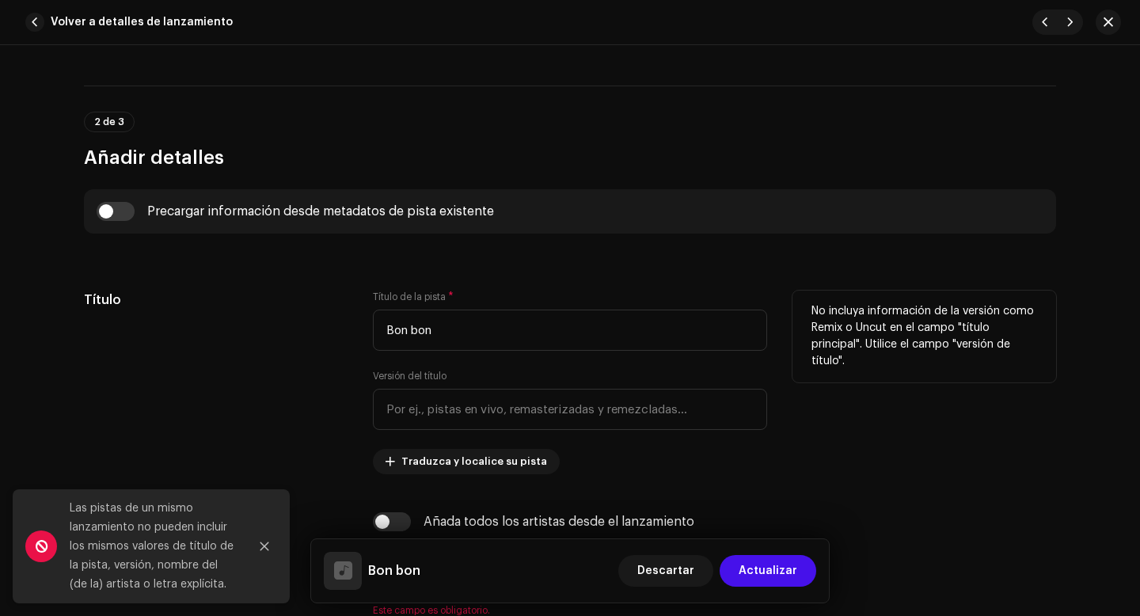
click at [314, 425] on div "Título" at bounding box center [216, 383] width 264 height 184
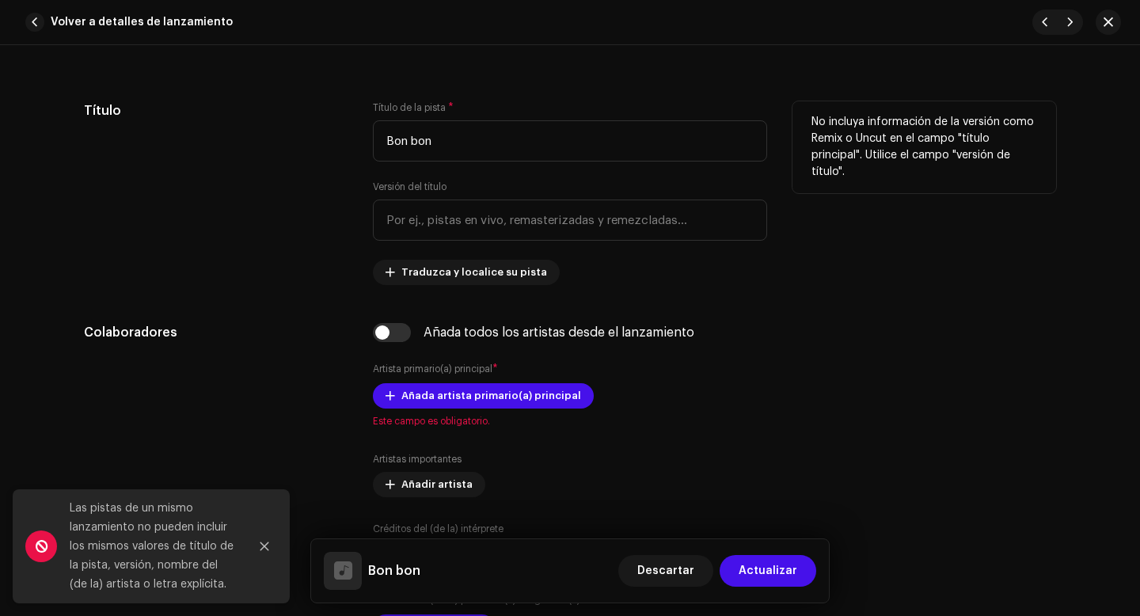
scroll to position [849, 0]
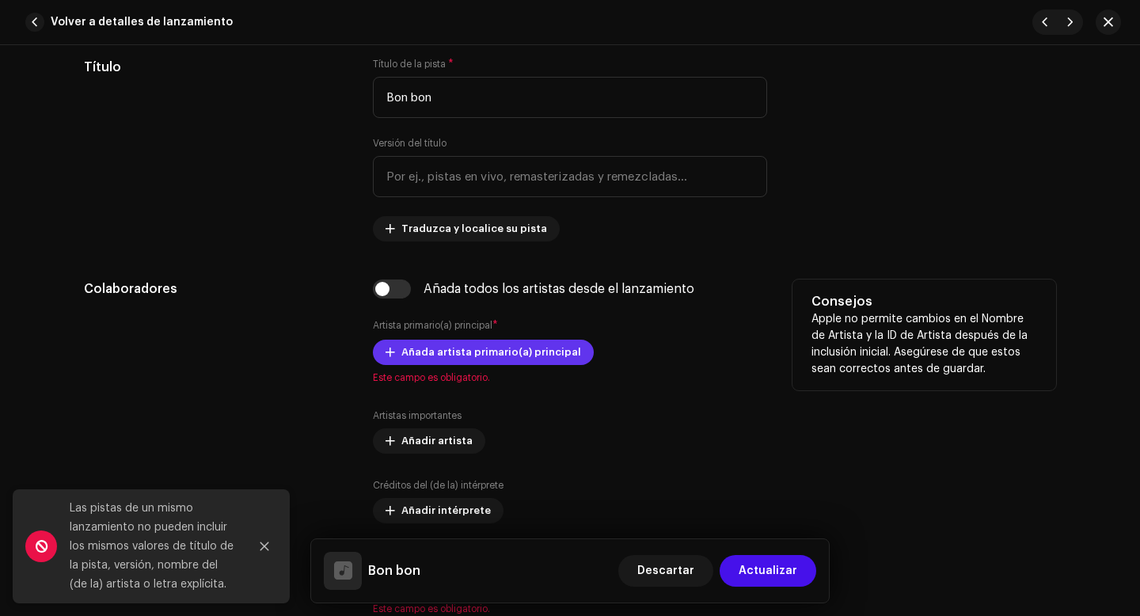
click at [443, 363] on span "Añada artista primario(a) principal" at bounding box center [491, 352] width 180 height 32
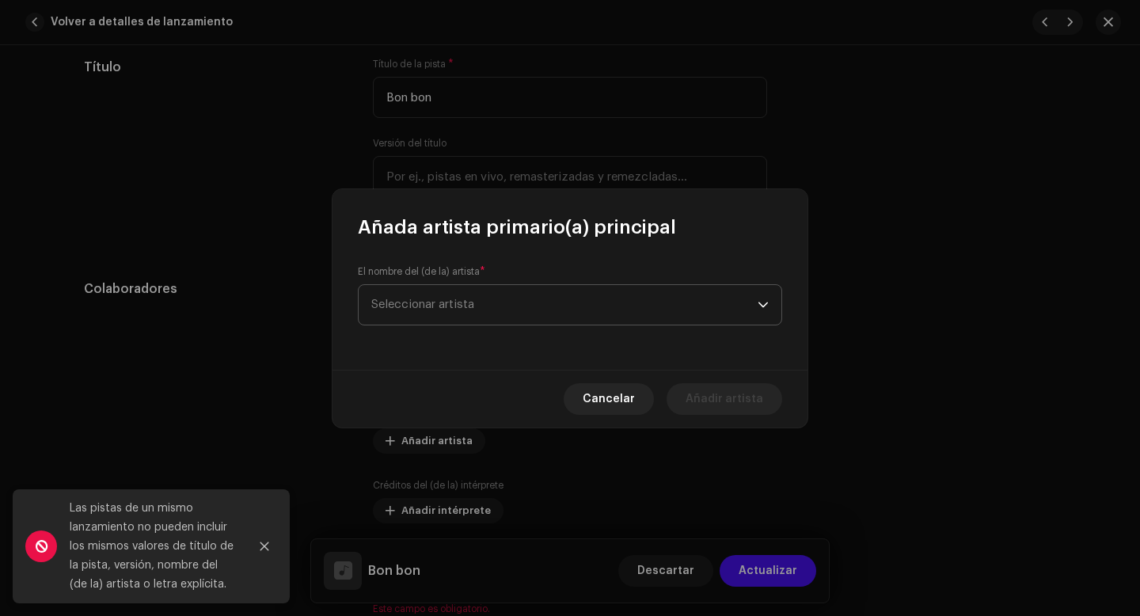
click at [439, 310] on span "Seleccionar artista" at bounding box center [422, 304] width 103 height 12
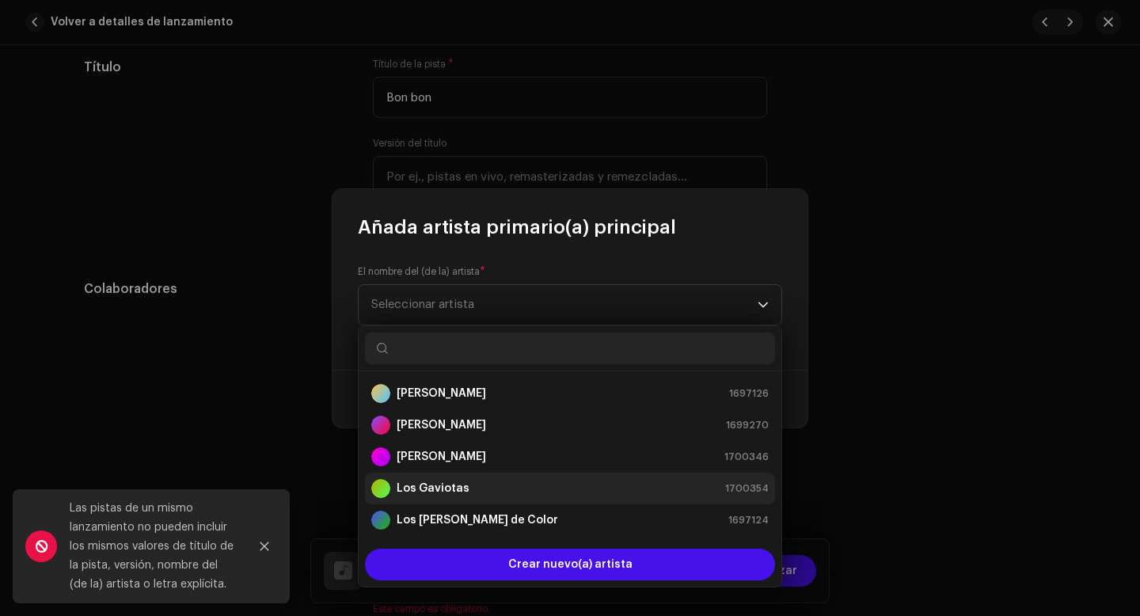
click at [429, 486] on strong "Los Gaviotas" at bounding box center [433, 489] width 73 height 16
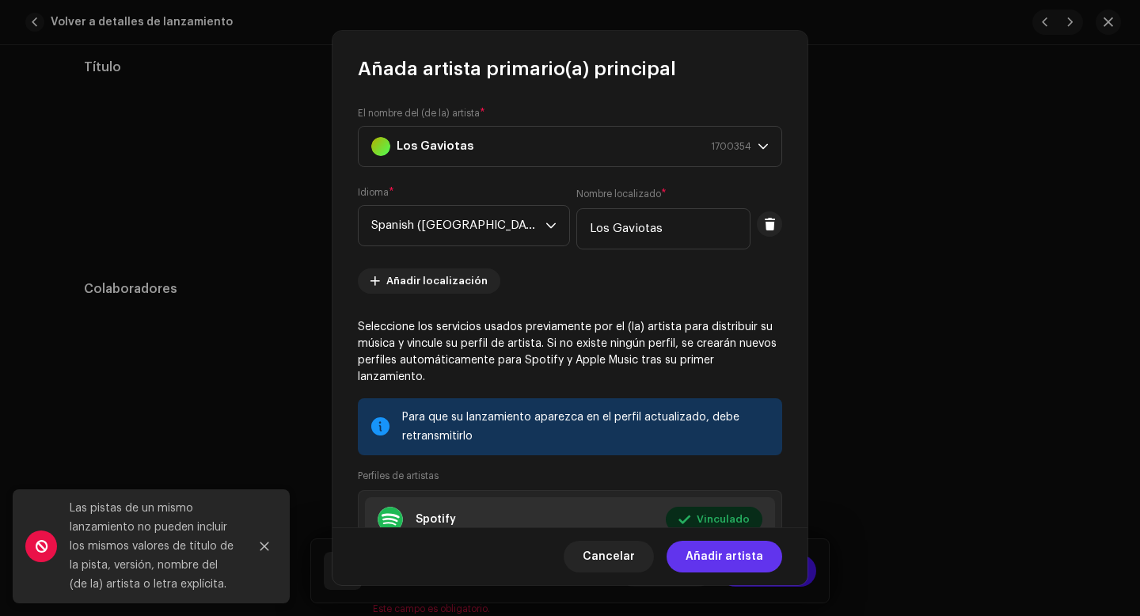
click at [745, 556] on span "Añadir artista" at bounding box center [725, 557] width 78 height 32
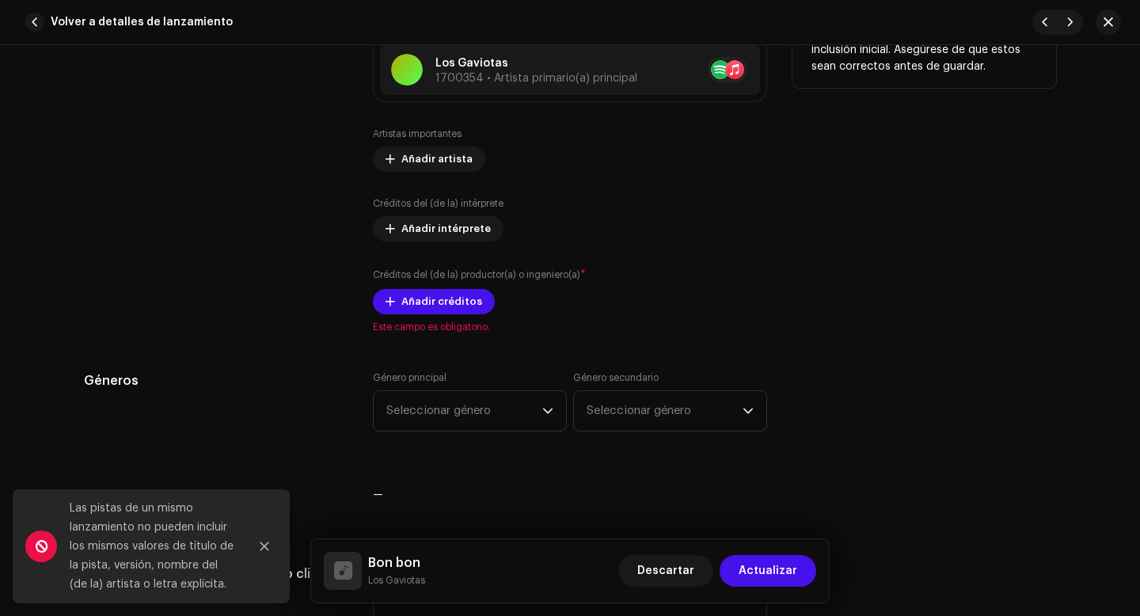
scroll to position [1176, 0]
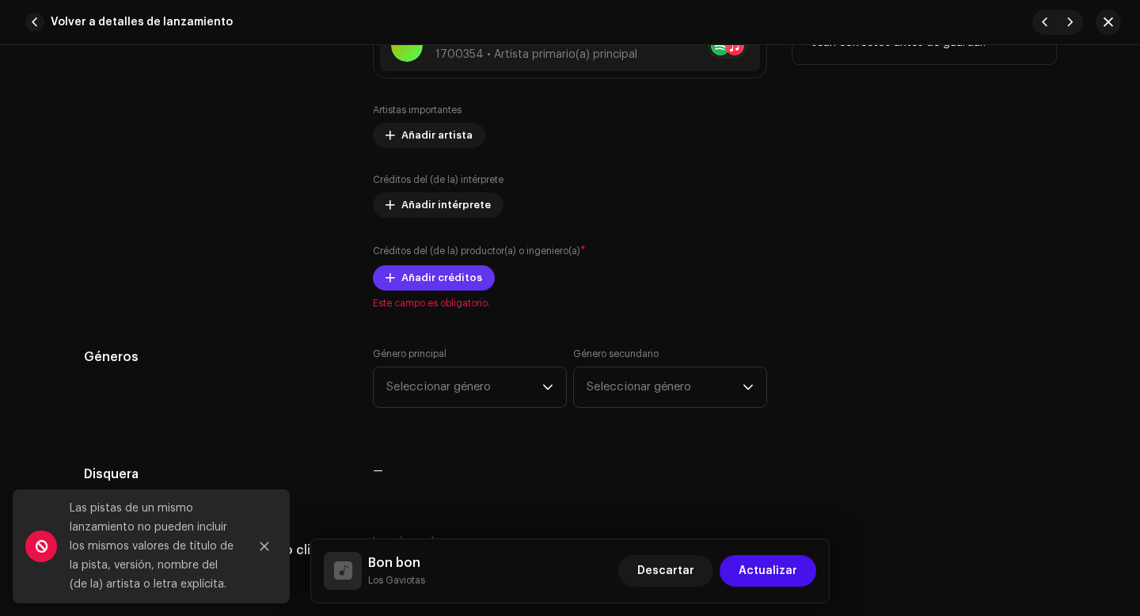
click at [448, 278] on span "Añadir créditos" at bounding box center [441, 278] width 81 height 32
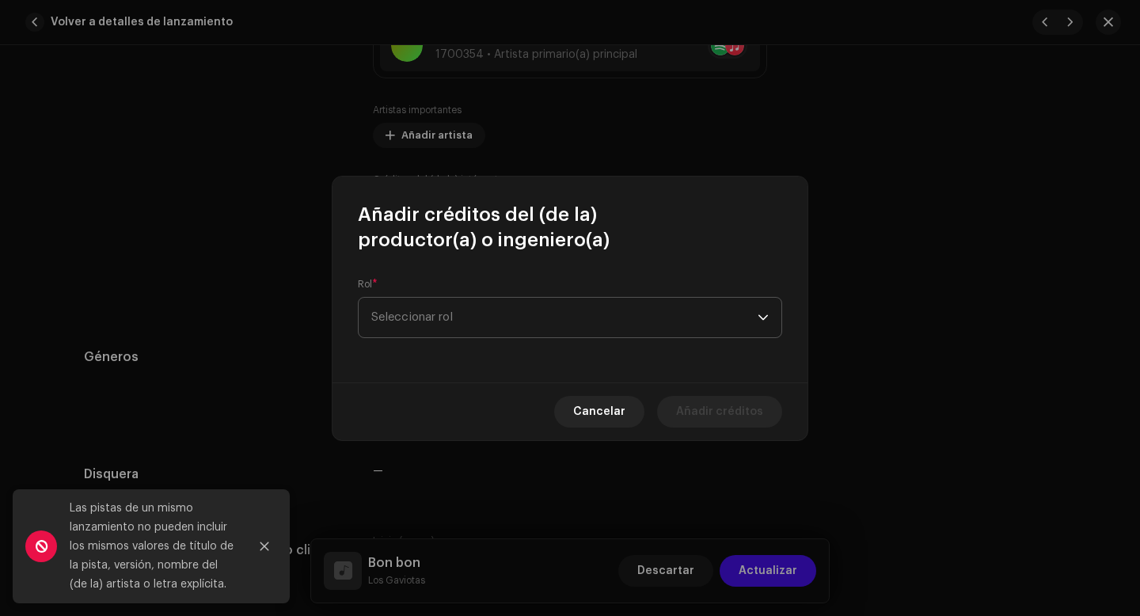
click at [446, 314] on span "Seleccionar rol" at bounding box center [564, 318] width 386 height 40
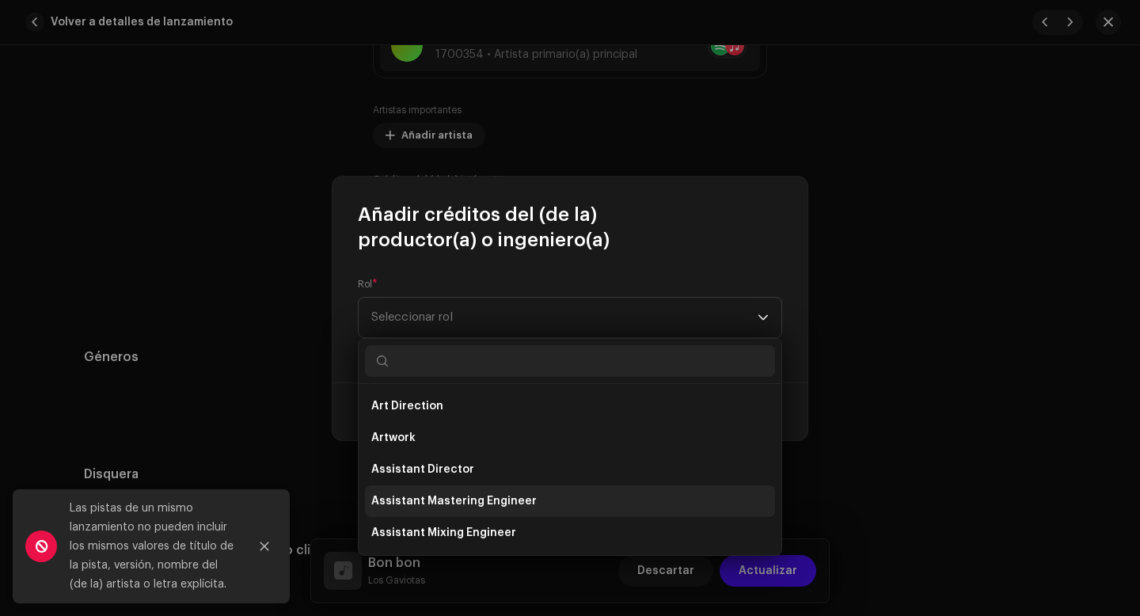
scroll to position [697, 0]
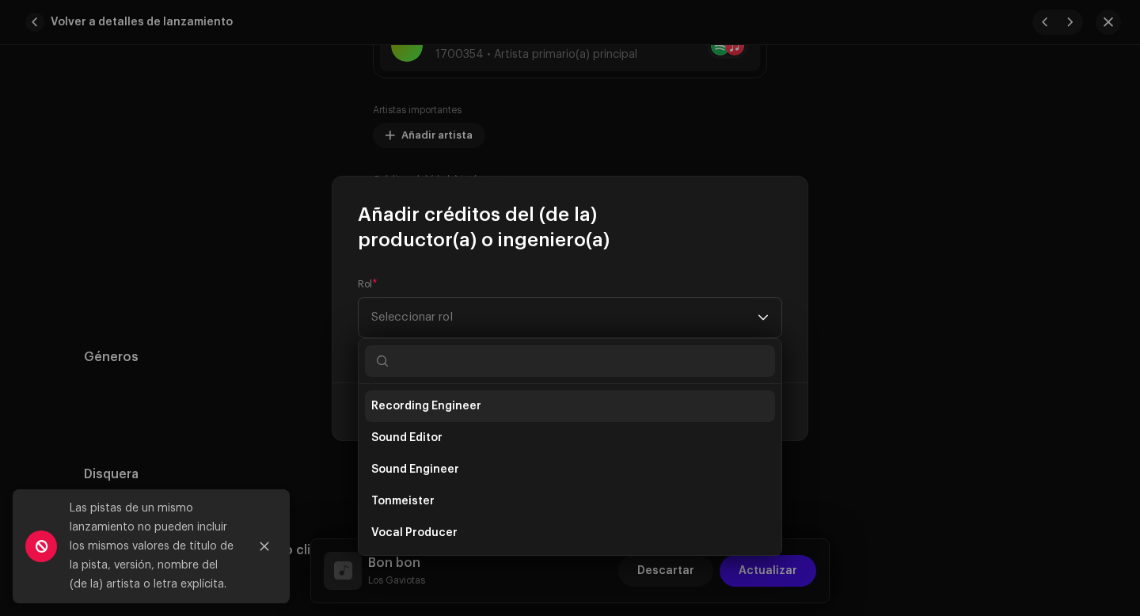
click at [444, 412] on span "Recording Engineer" at bounding box center [426, 406] width 110 height 16
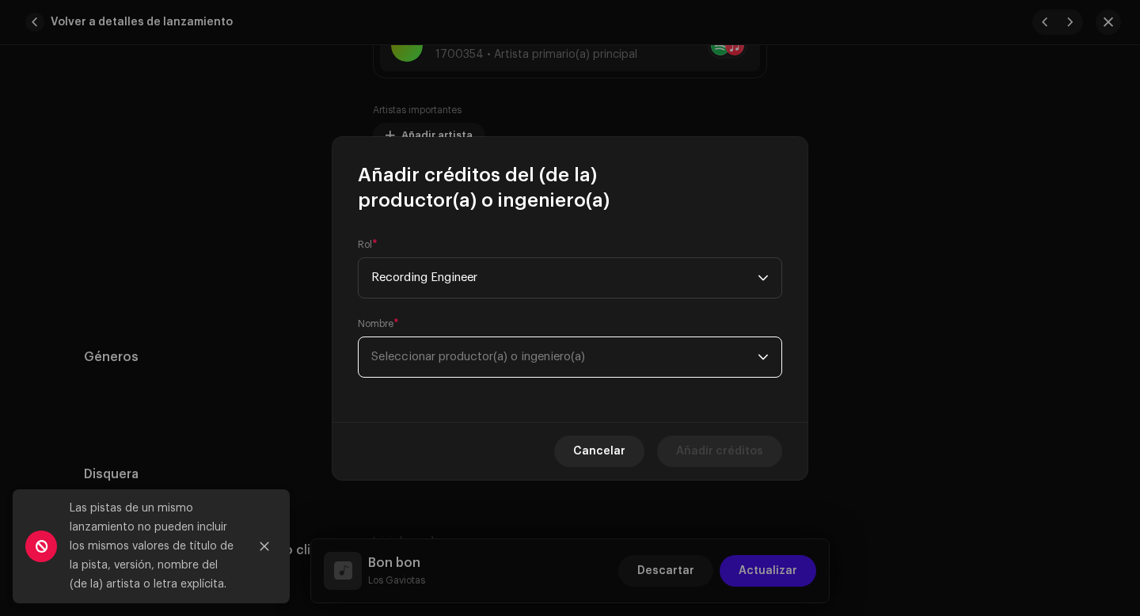
click at [473, 361] on span "Seleccionar productor(a) o ingeniero(a)" at bounding box center [478, 357] width 214 height 12
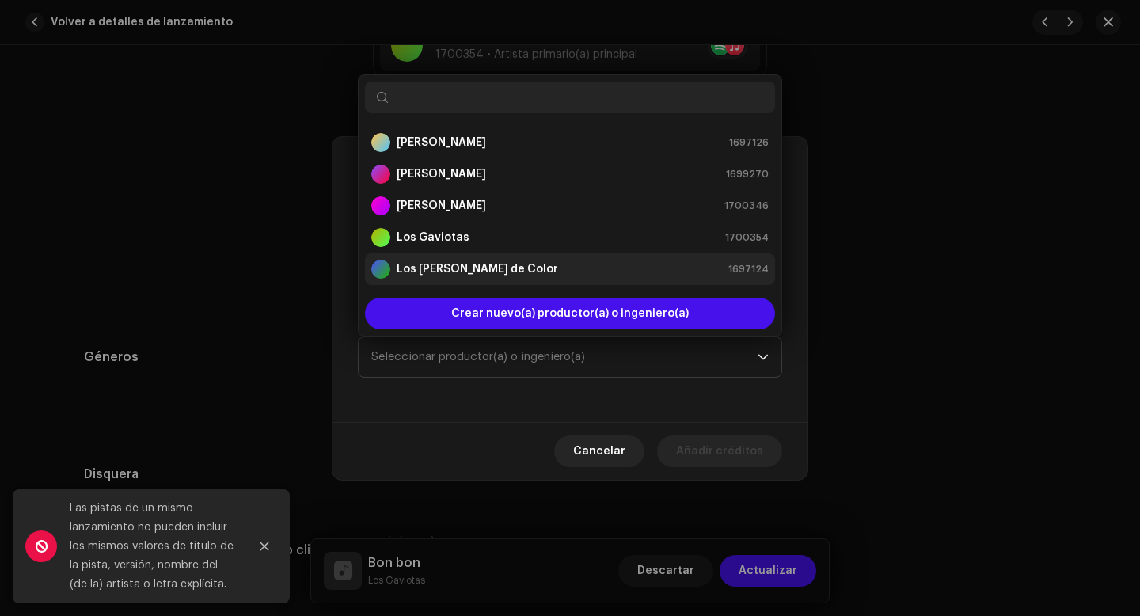
scroll to position [25, 0]
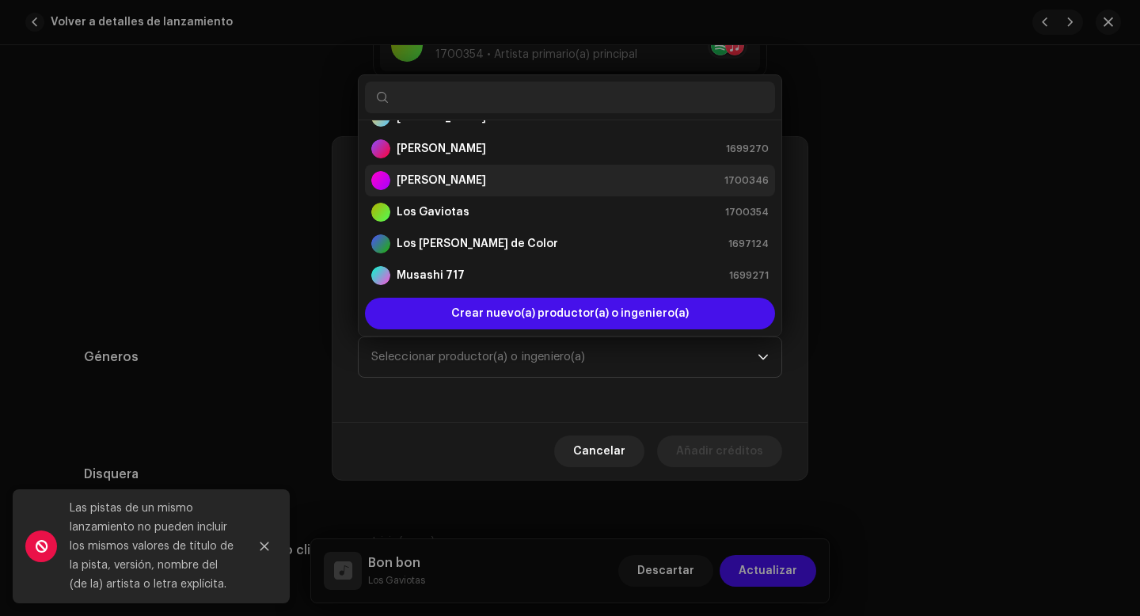
click at [458, 181] on div "[PERSON_NAME] 1700346" at bounding box center [569, 180] width 397 height 19
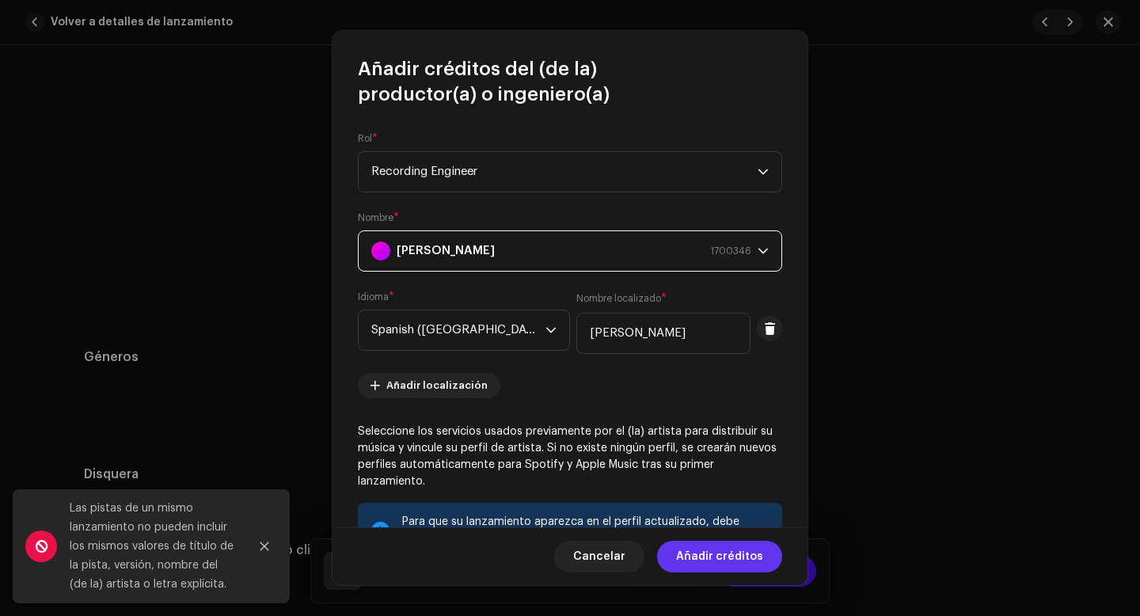
click at [719, 560] on span "Añadir créditos" at bounding box center [719, 557] width 87 height 32
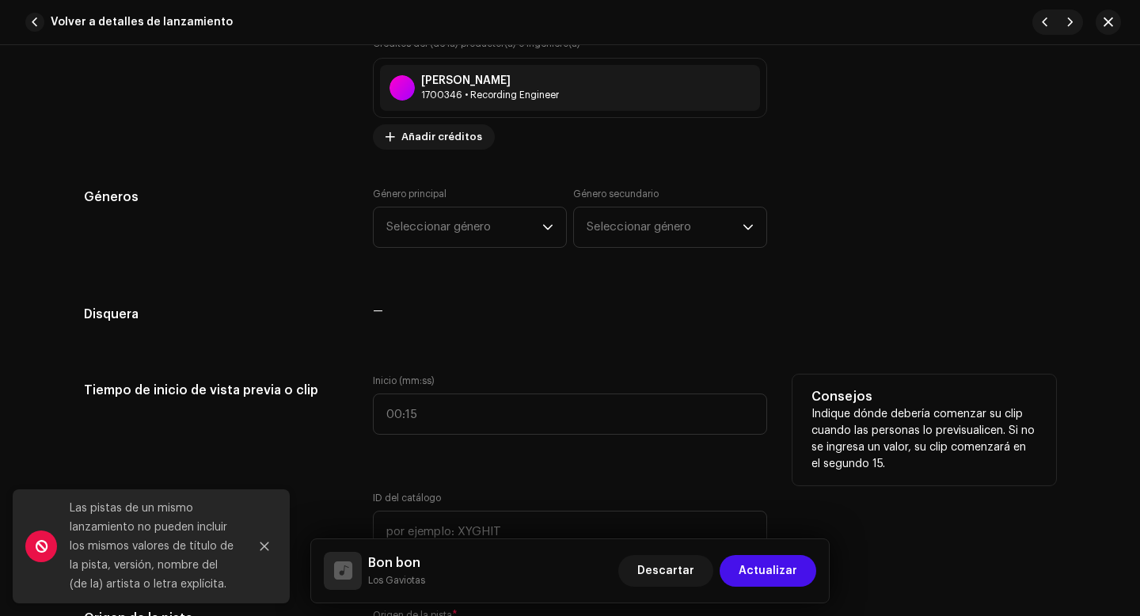
scroll to position [1404, 0]
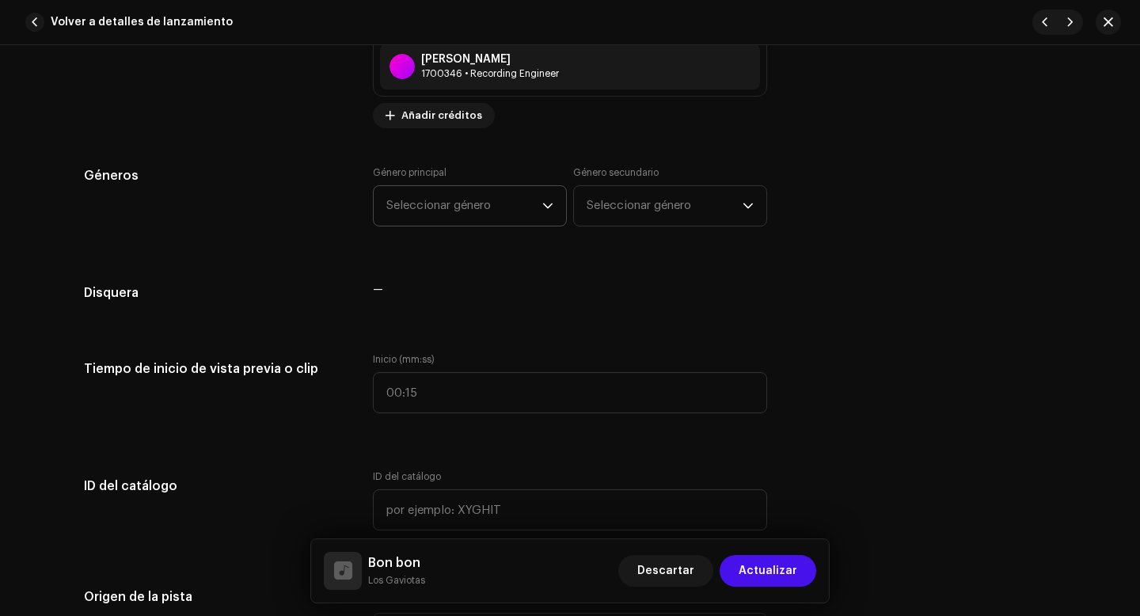
click at [516, 211] on span "Seleccionar género" at bounding box center [464, 206] width 156 height 40
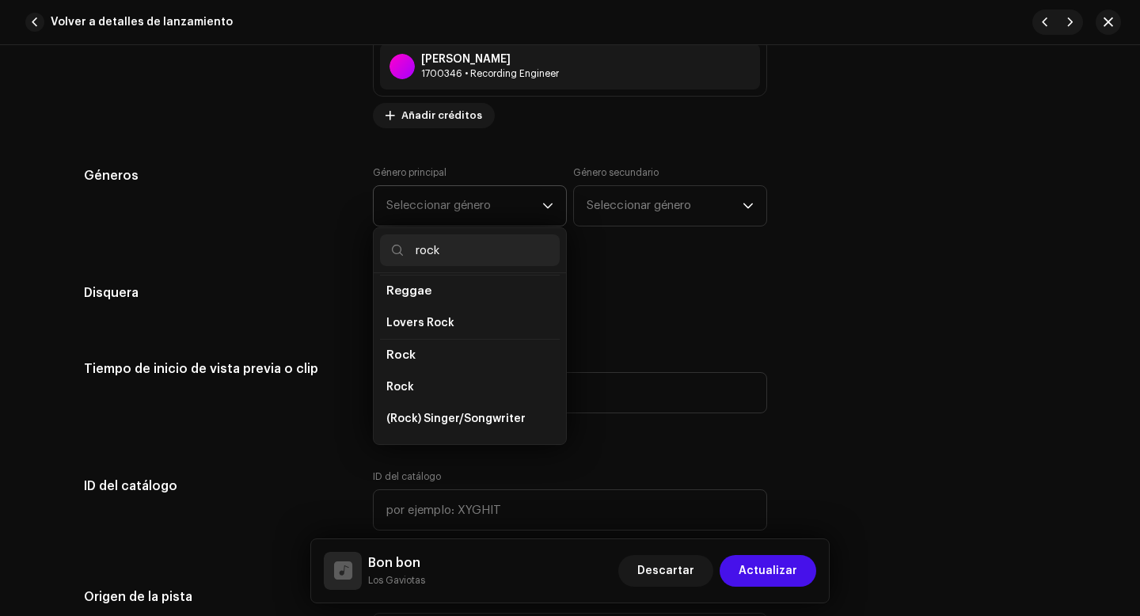
scroll to position [554, 0]
type input "rock"
click at [440, 379] on li "Rock" at bounding box center [470, 394] width 180 height 32
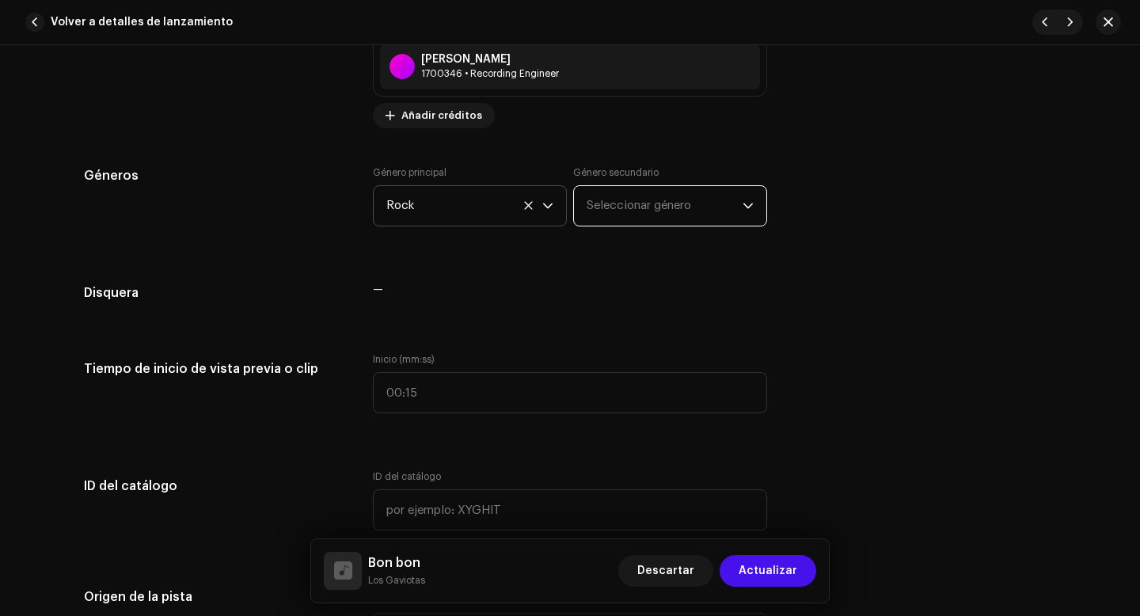
click at [625, 207] on span "Seleccionar género" at bounding box center [665, 206] width 156 height 40
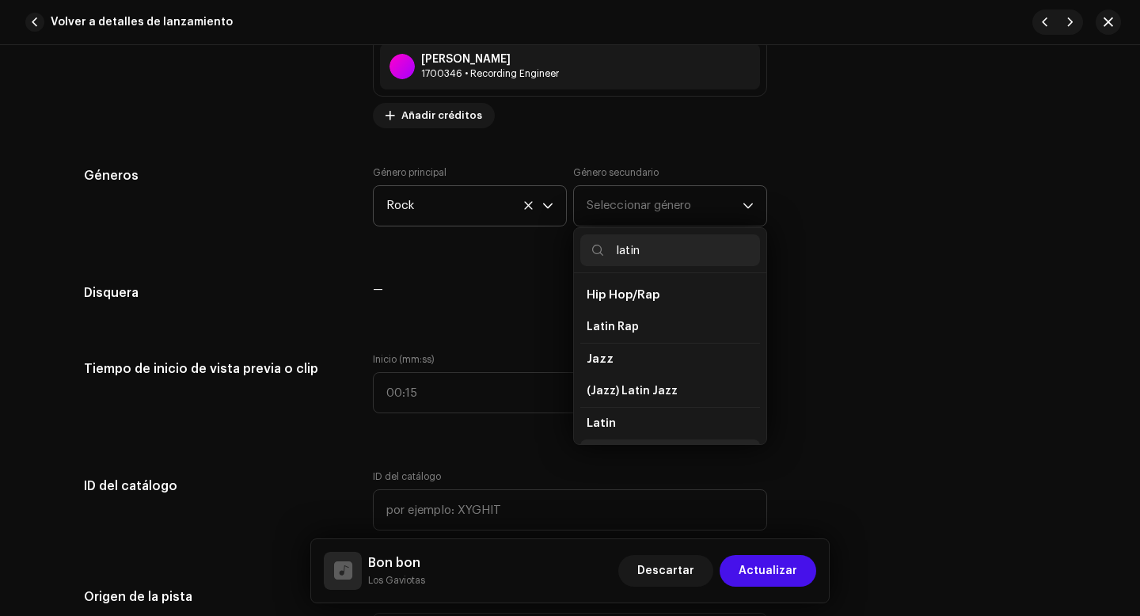
scroll to position [27, 0]
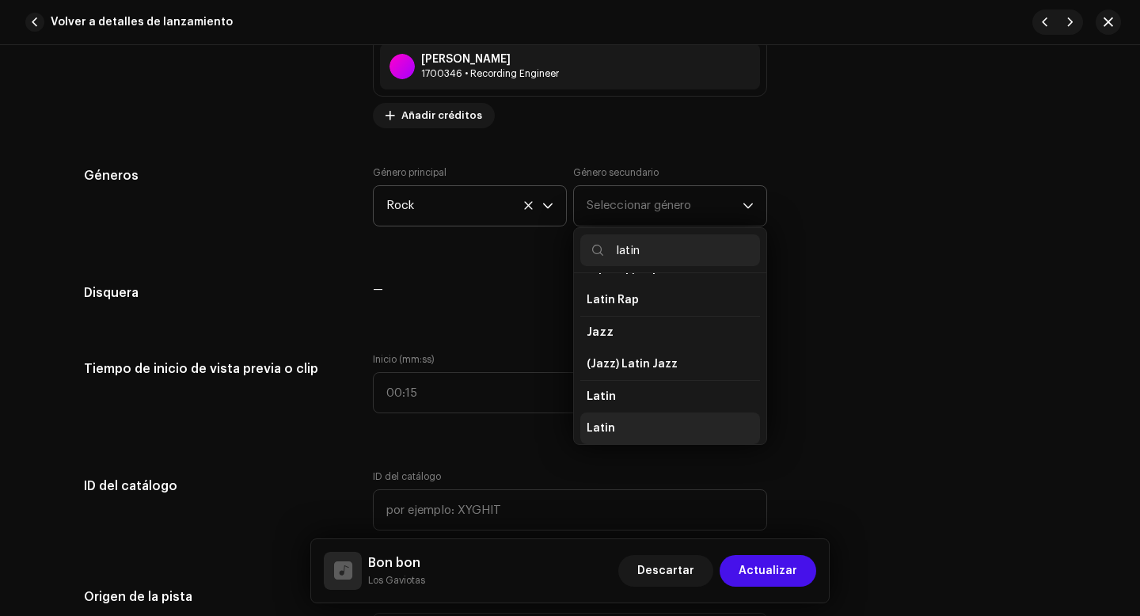
type input "latin"
click at [602, 426] on span "Latin" at bounding box center [601, 428] width 28 height 16
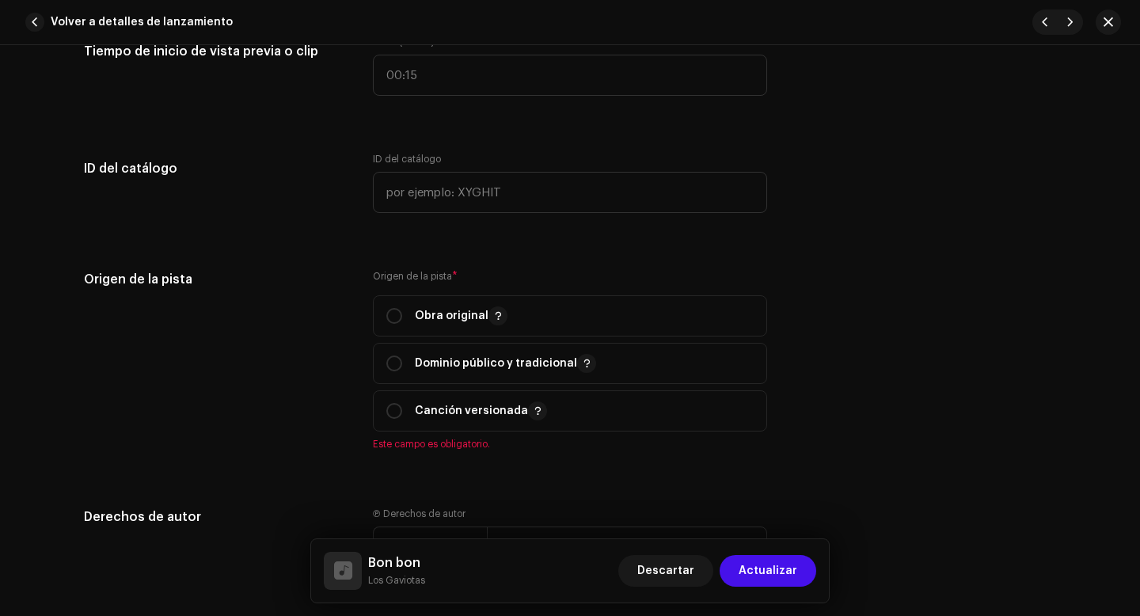
scroll to position [1735, 0]
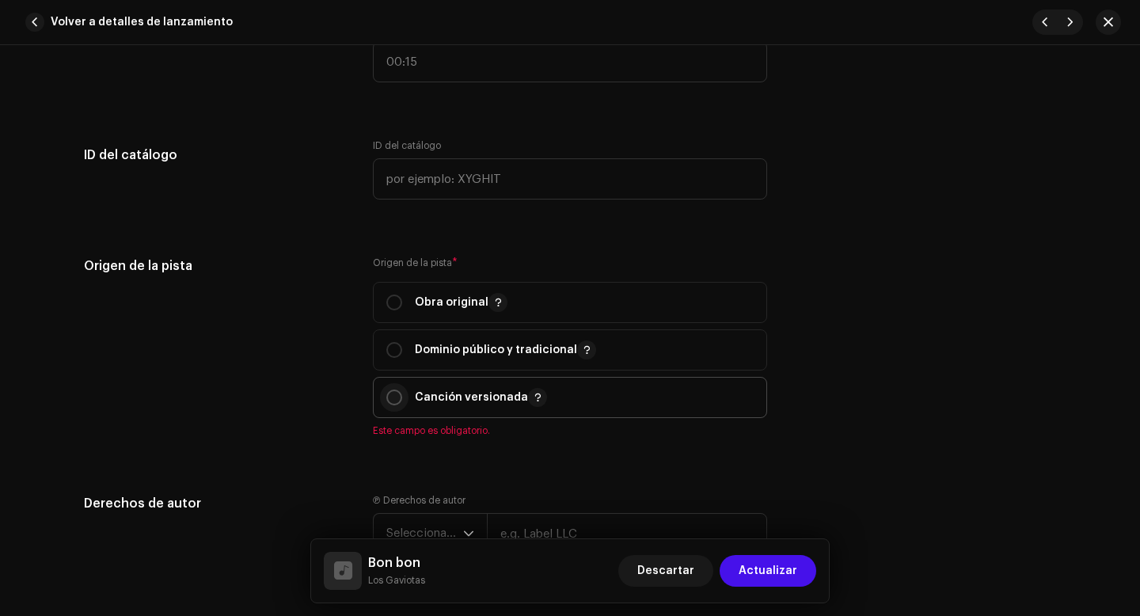
click at [395, 399] on input "radio" at bounding box center [394, 397] width 16 height 16
radio input "true"
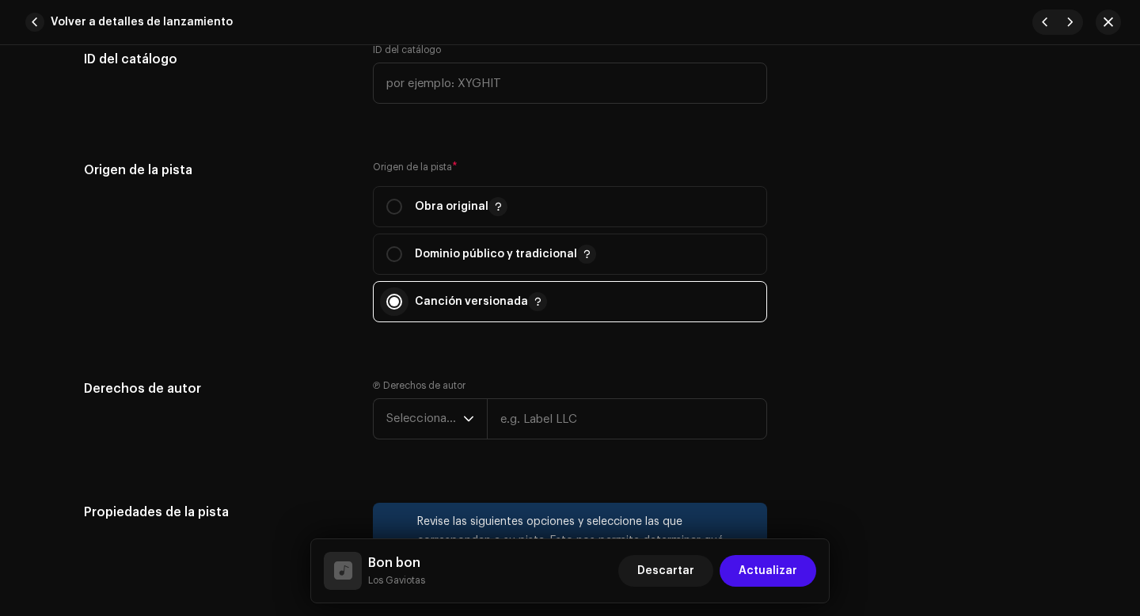
scroll to position [1892, 0]
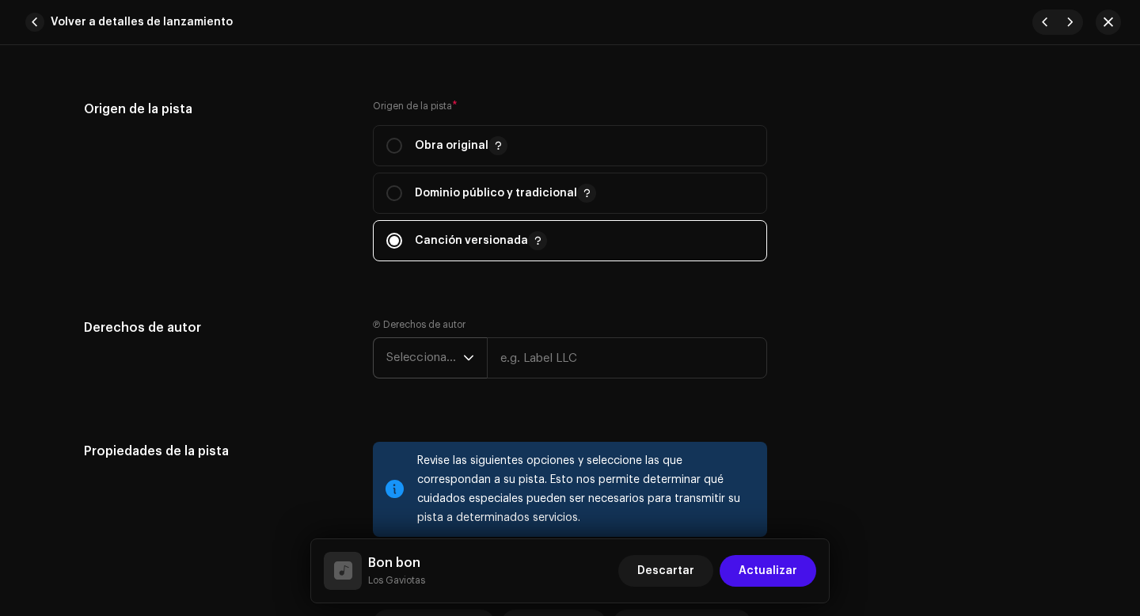
click at [404, 373] on span "Seleccionar año" at bounding box center [424, 358] width 77 height 40
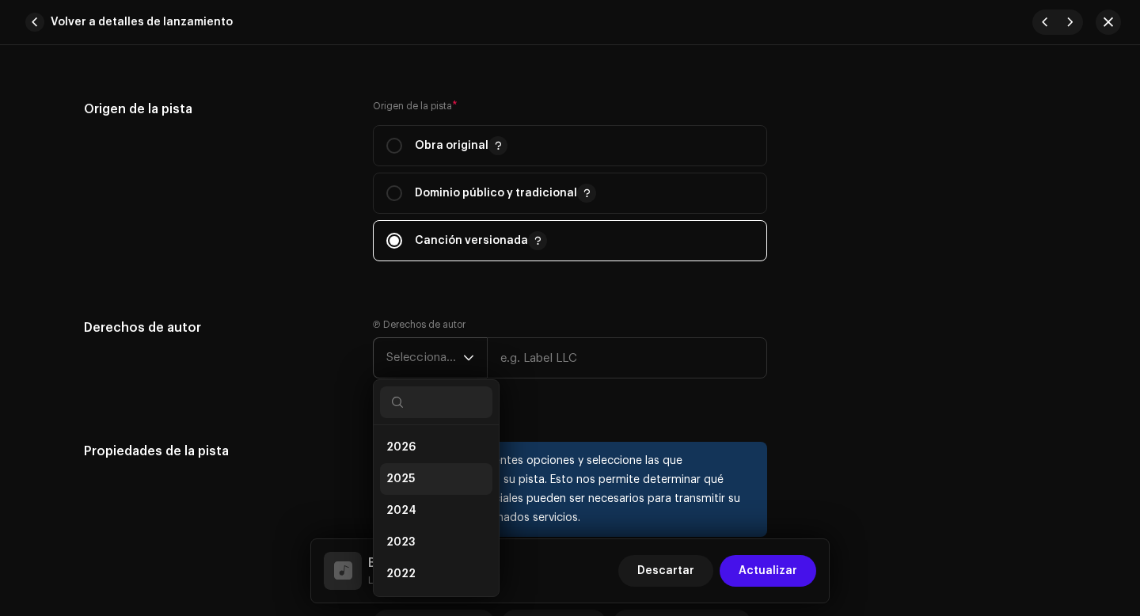
click at [405, 487] on span "2025" at bounding box center [400, 479] width 28 height 16
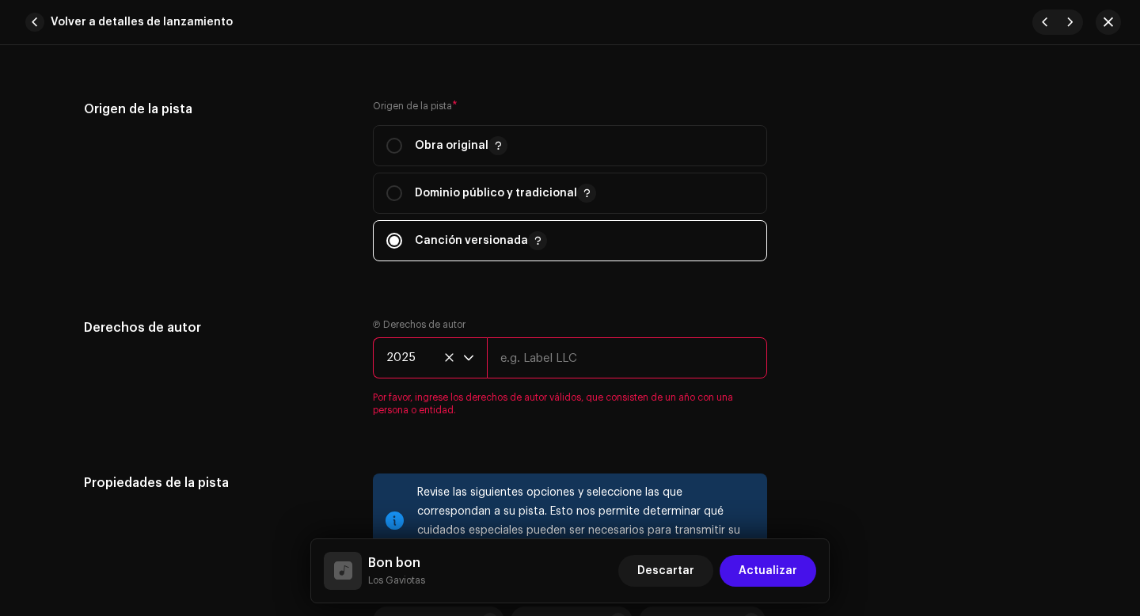
click at [502, 377] on input "text" at bounding box center [627, 357] width 280 height 41
type input "Los Gaviotas"
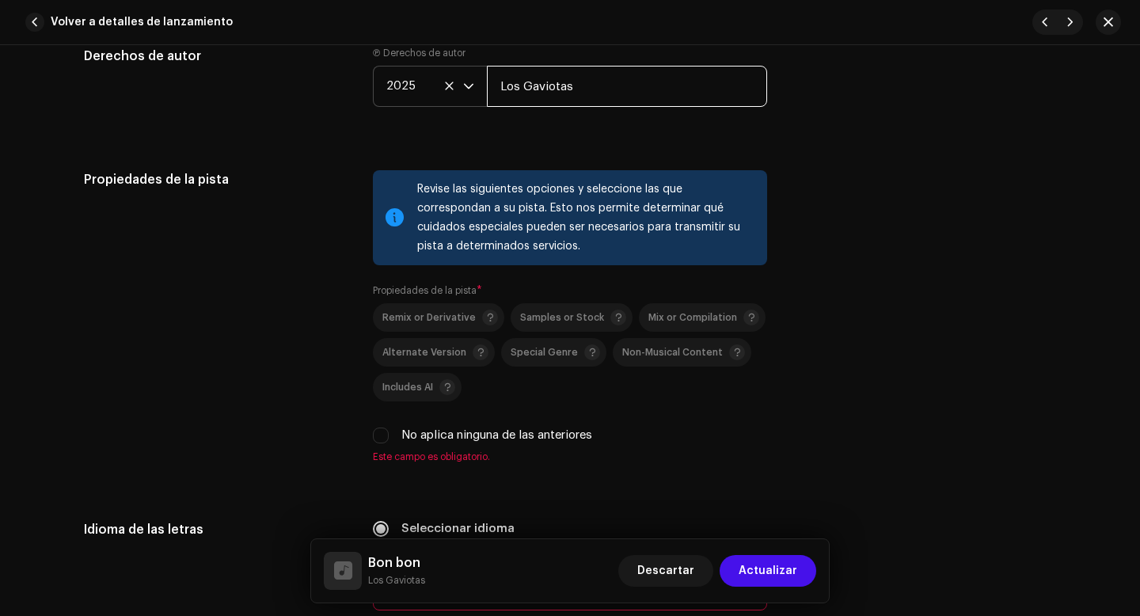
scroll to position [2193, 0]
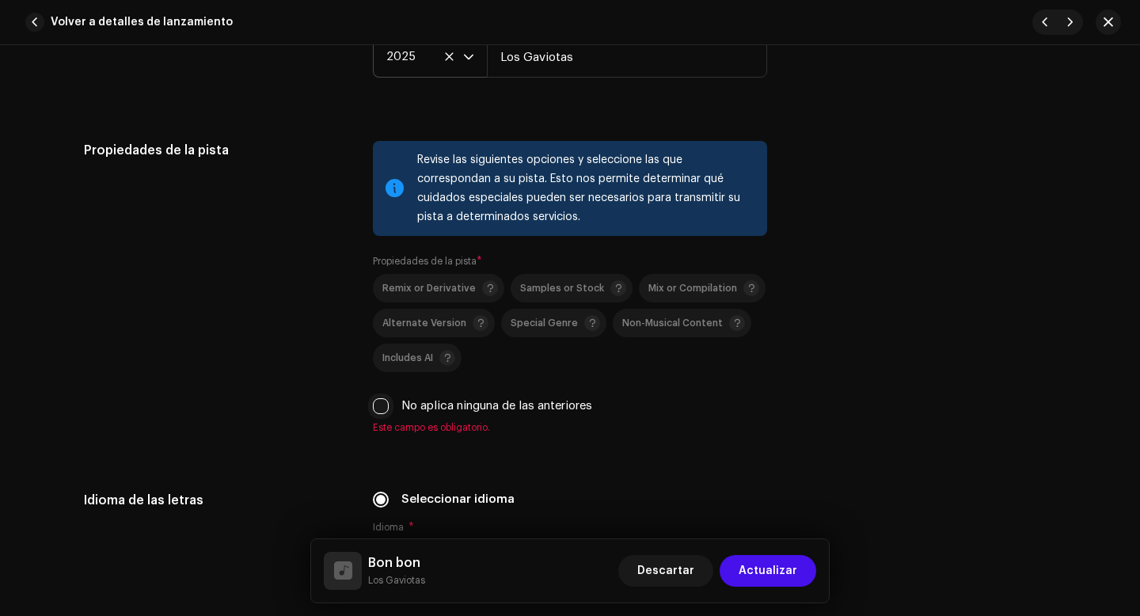
click at [380, 411] on input "No aplica ninguna de las anteriores" at bounding box center [381, 406] width 16 height 16
checkbox input "true"
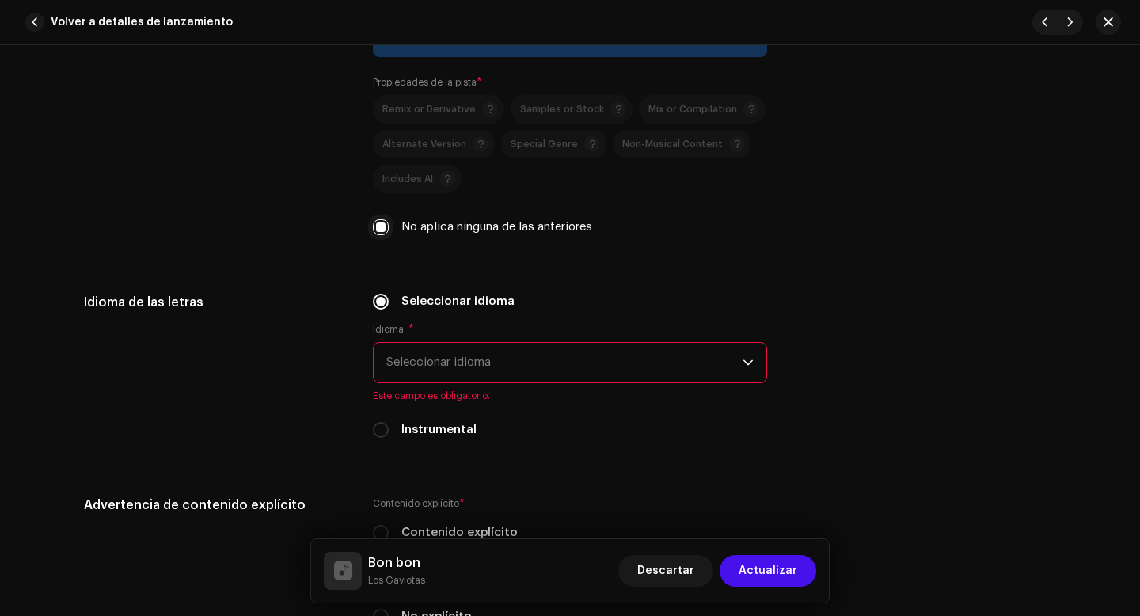
scroll to position [2393, 0]
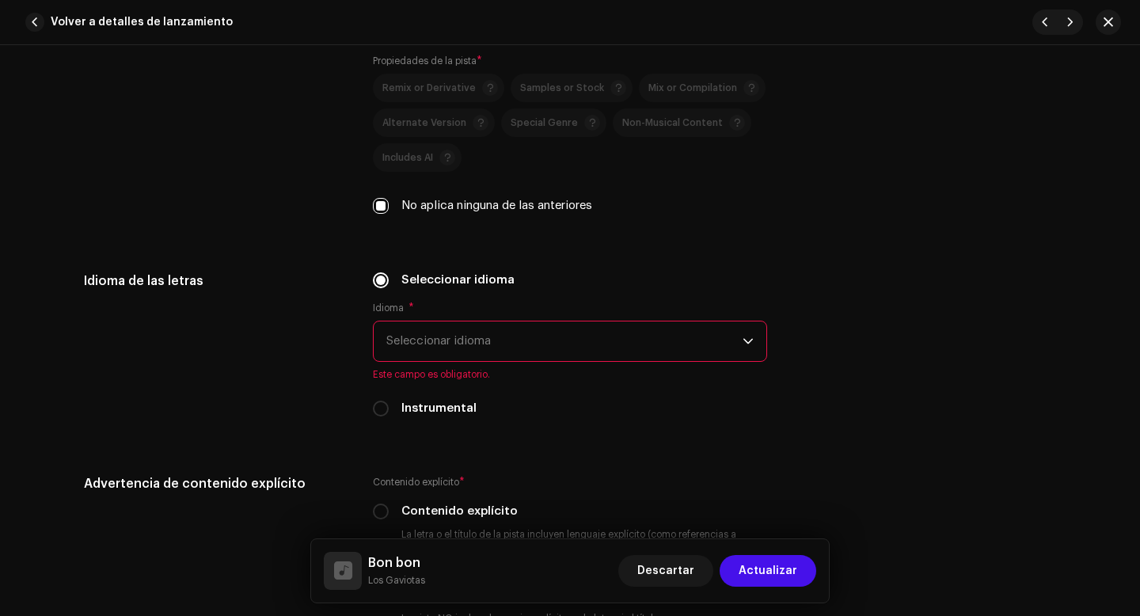
click at [412, 351] on span "Seleccionar idioma" at bounding box center [564, 341] width 356 height 40
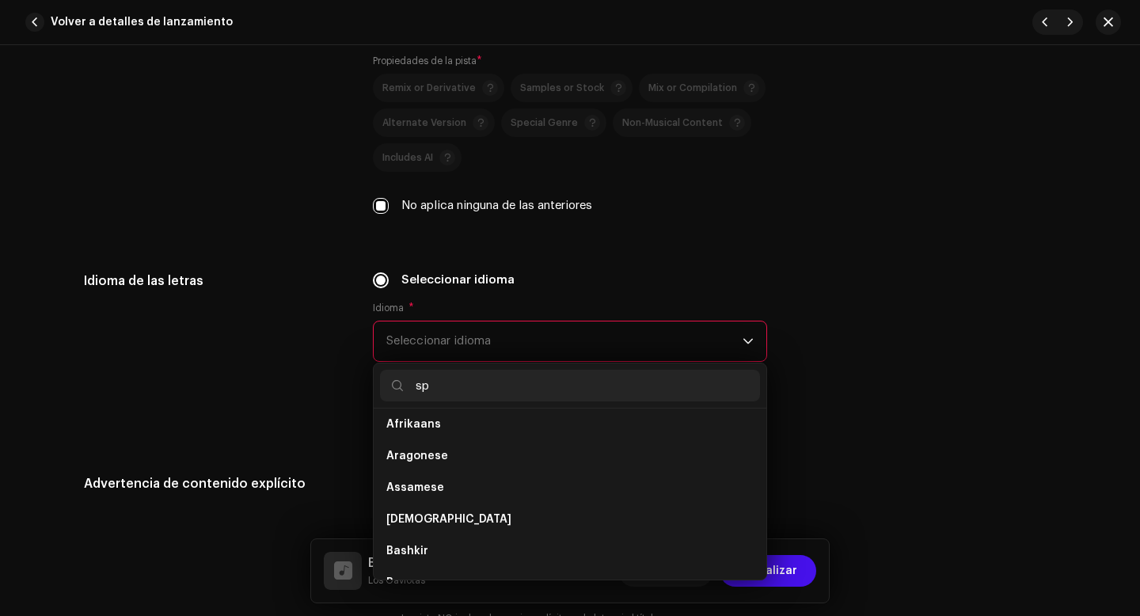
scroll to position [0, 0]
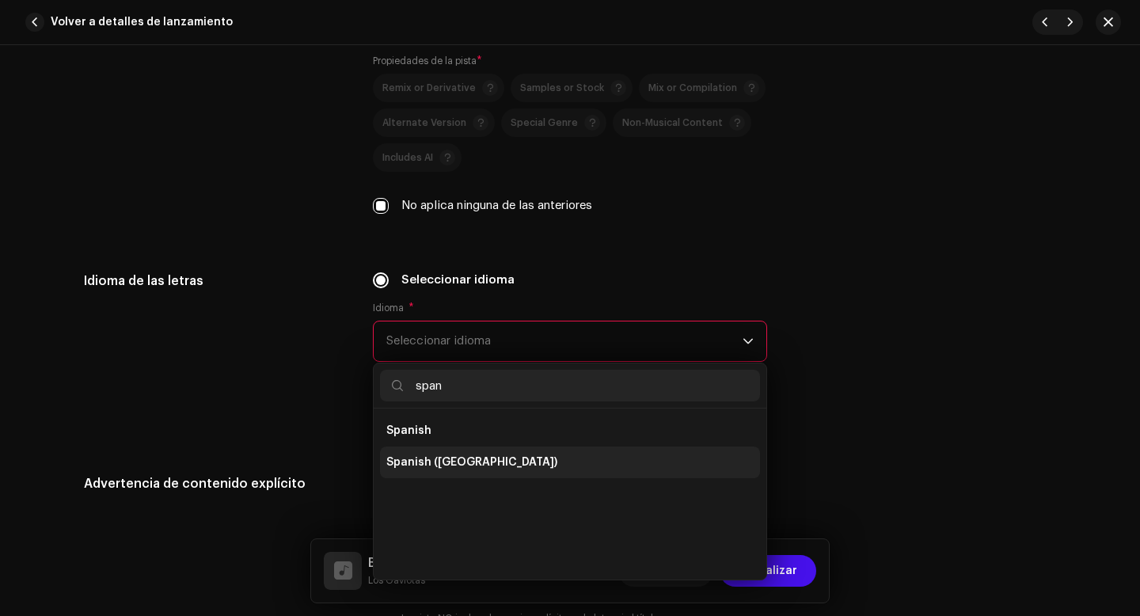
type input "span"
click at [419, 466] on span "Spanish ([GEOGRAPHIC_DATA])" at bounding box center [471, 462] width 171 height 16
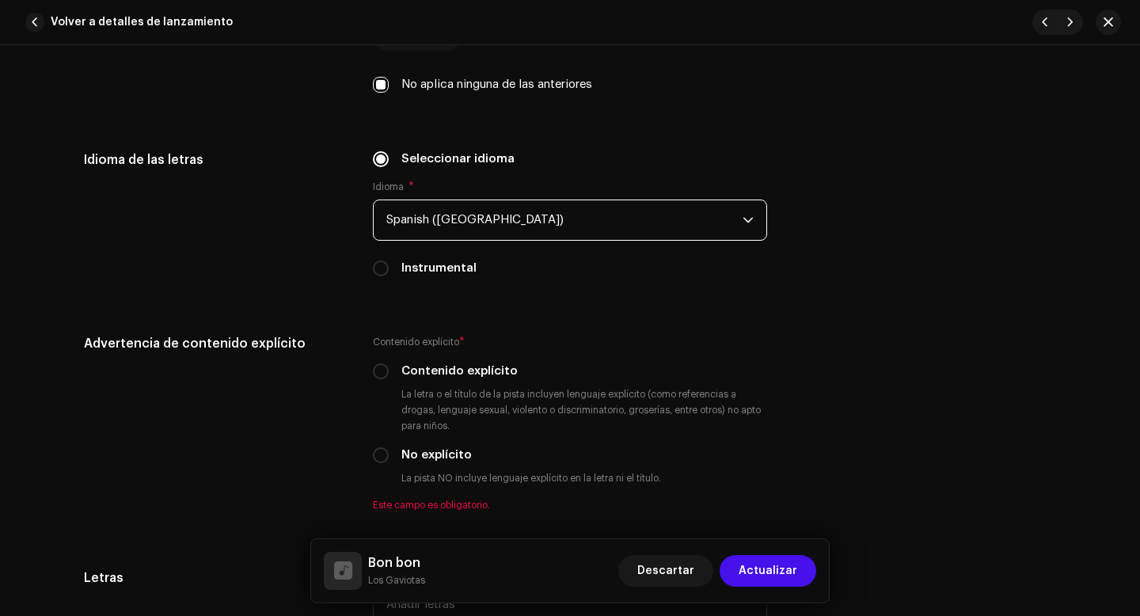
scroll to position [2528, 0]
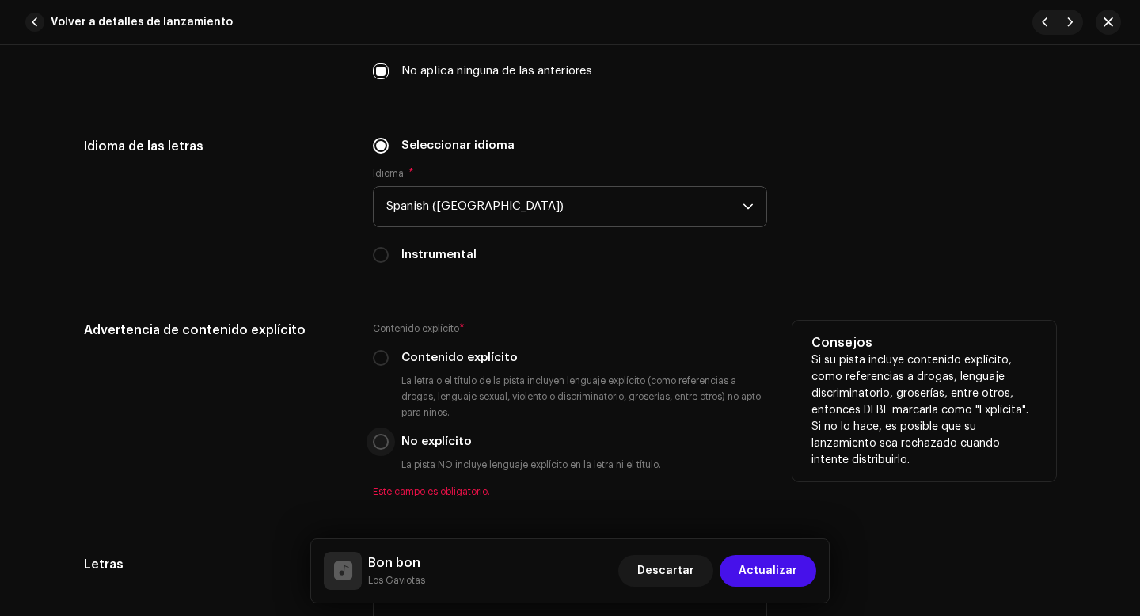
click at [378, 445] on input "No explícito" at bounding box center [381, 442] width 16 height 16
radio input "true"
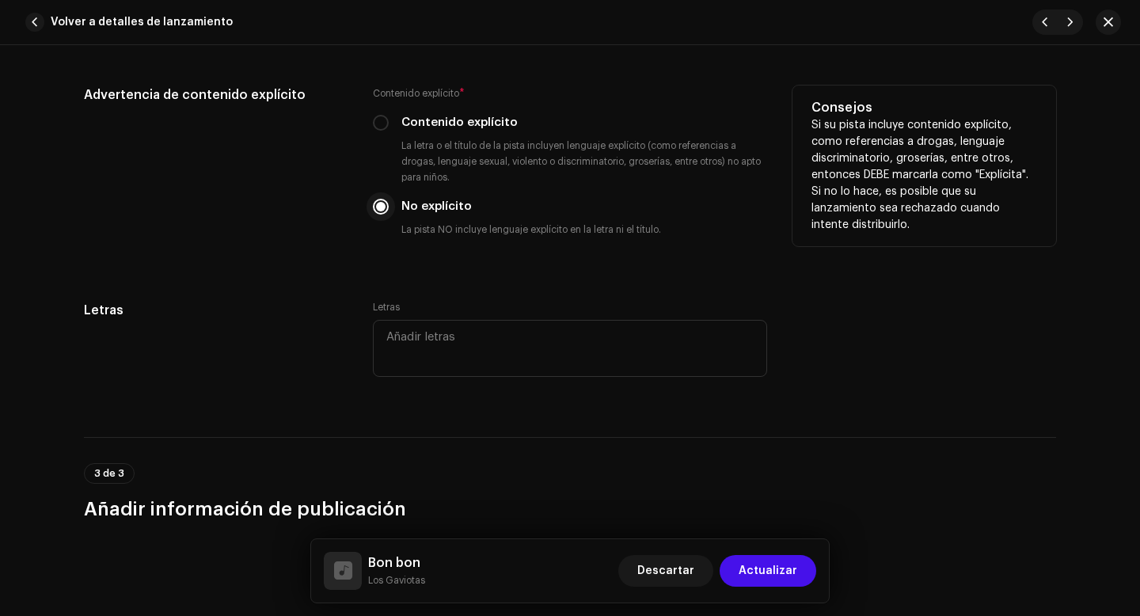
scroll to position [2763, 0]
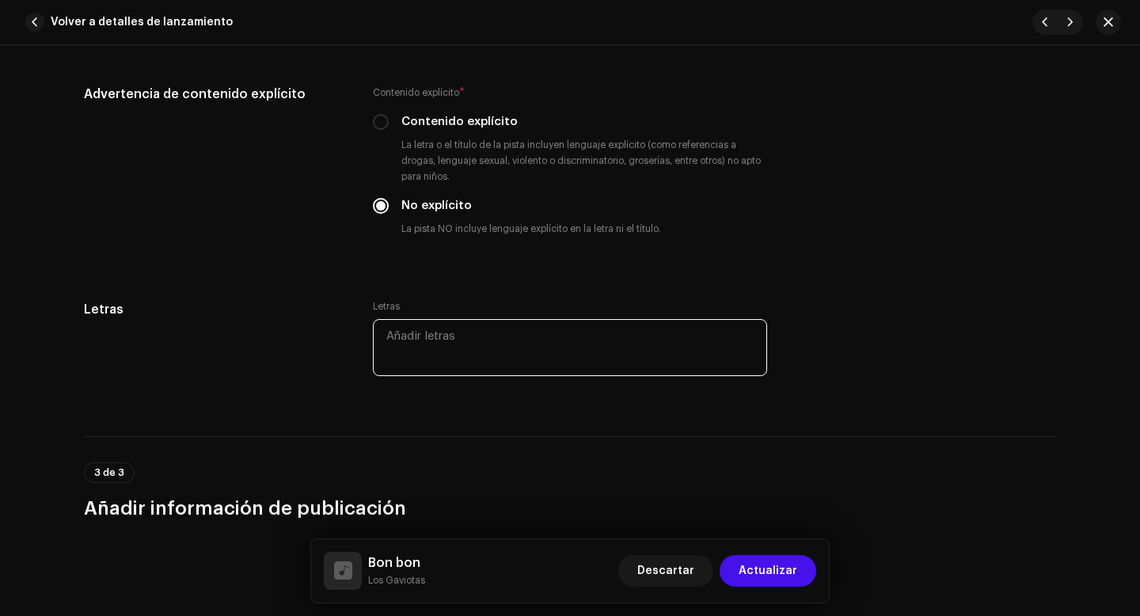
click at [416, 355] on textarea at bounding box center [570, 347] width 394 height 57
click at [423, 345] on textarea at bounding box center [570, 347] width 394 height 57
paste textarea "Ella se agita Toa la noche mueve la cinturita Y, pa colmo, [GEOGRAPHIC_DATA] po…"
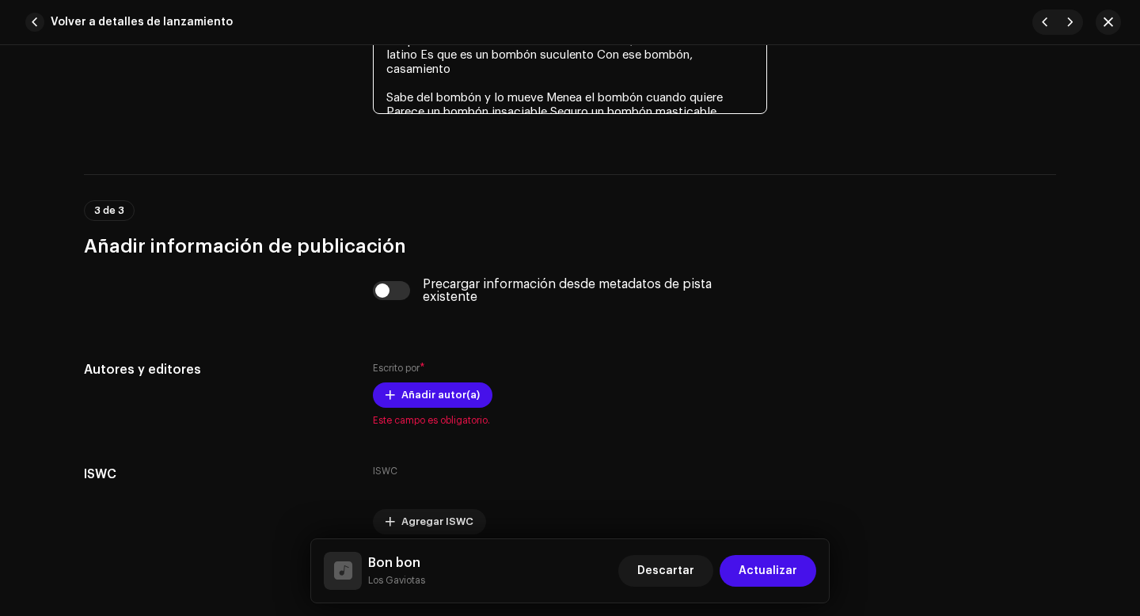
scroll to position [3364, 0]
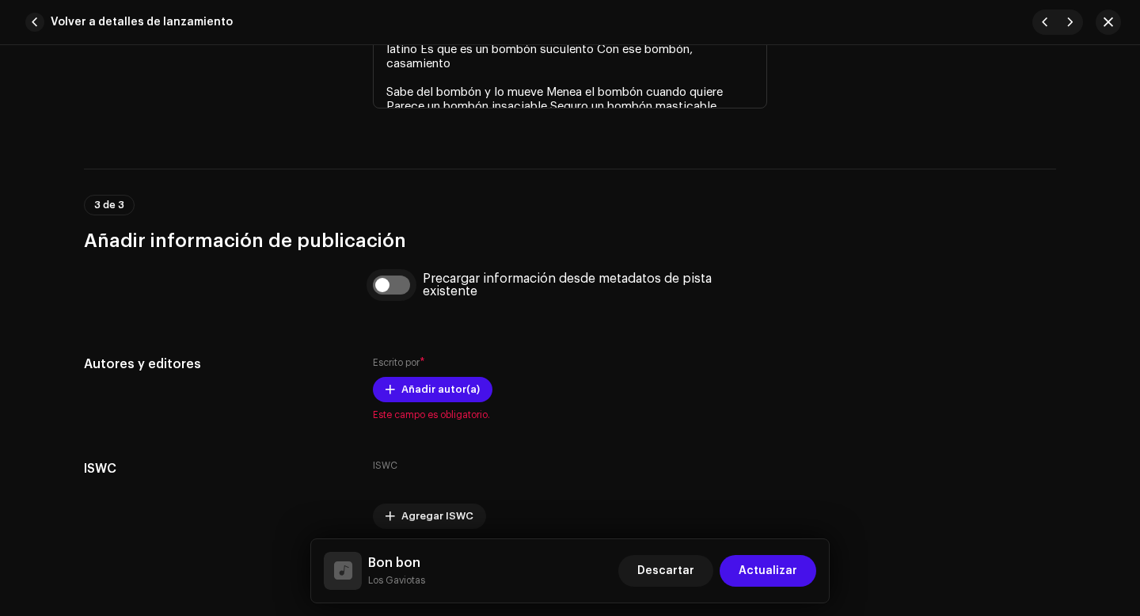
type textarea "Ella se agita Toa la noche mueve la cinturita Y, pa colmo, [GEOGRAPHIC_DATA] po…"
click at [377, 290] on div "Precargar información desde metadatos de pista existente" at bounding box center [570, 294] width 394 height 44
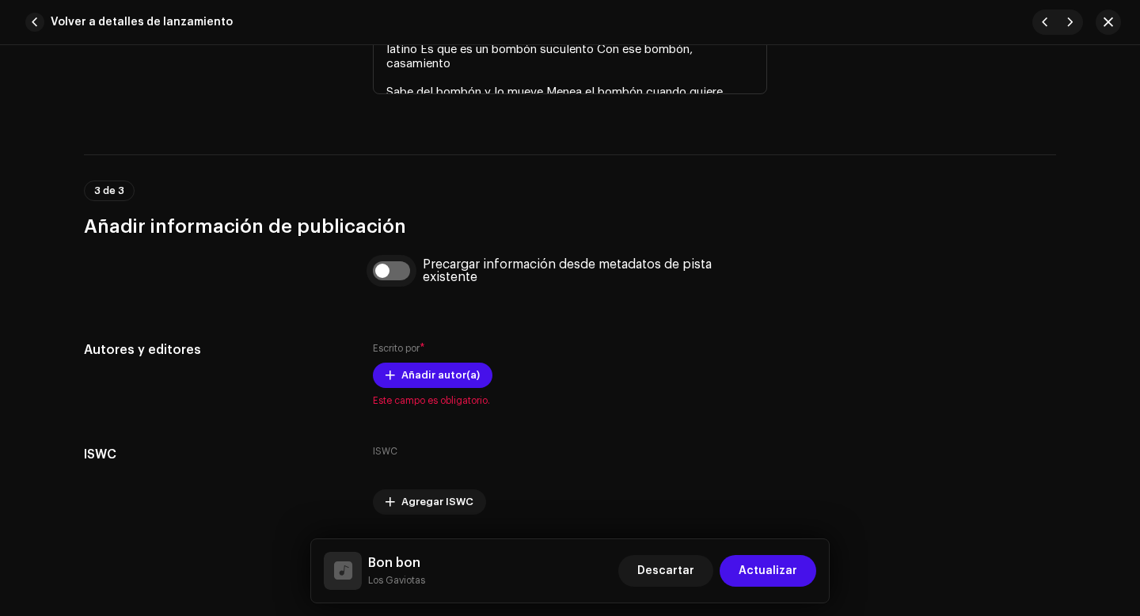
click at [382, 276] on input "checkbox" at bounding box center [392, 270] width 38 height 19
checkbox input "true"
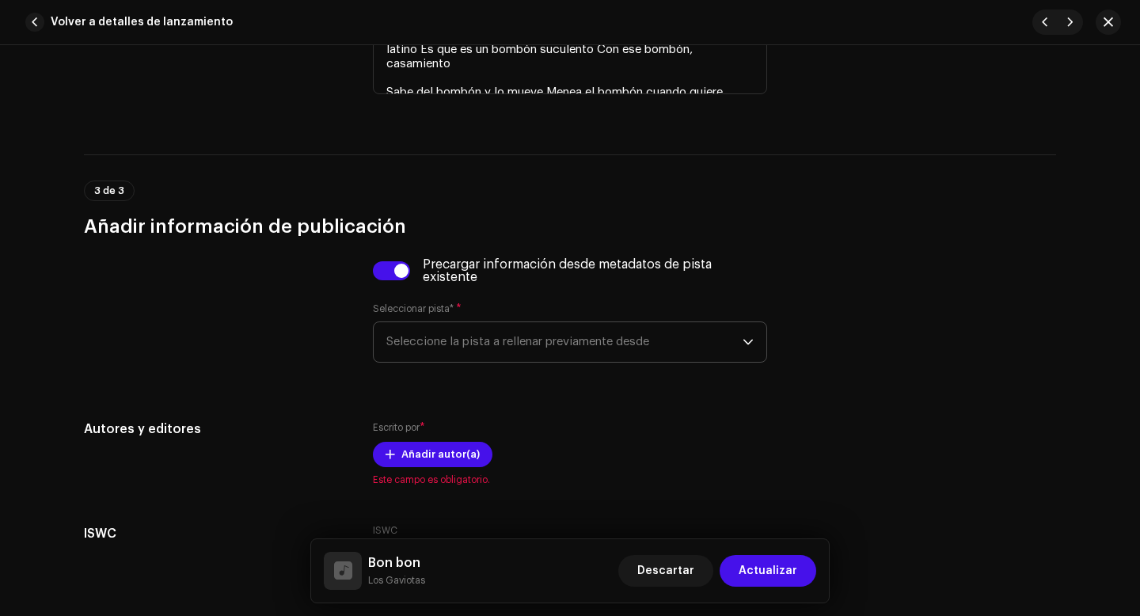
click at [417, 343] on span "Seleccione la pista a rellenar previamente desde" at bounding box center [564, 342] width 356 height 40
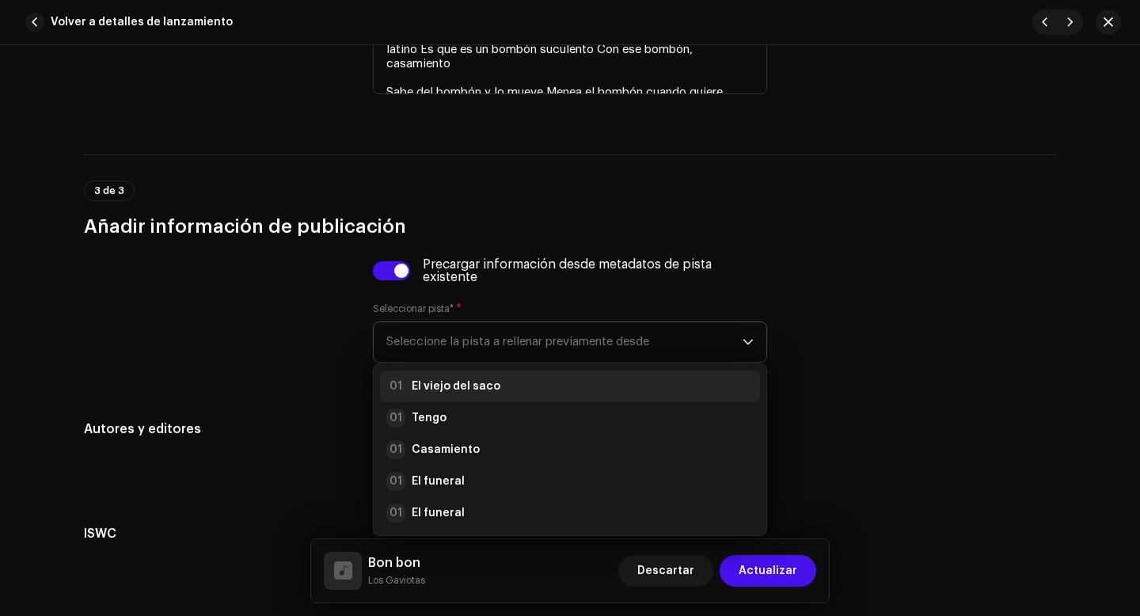
click at [439, 387] on strong "El viejo del saco" at bounding box center [456, 386] width 89 height 16
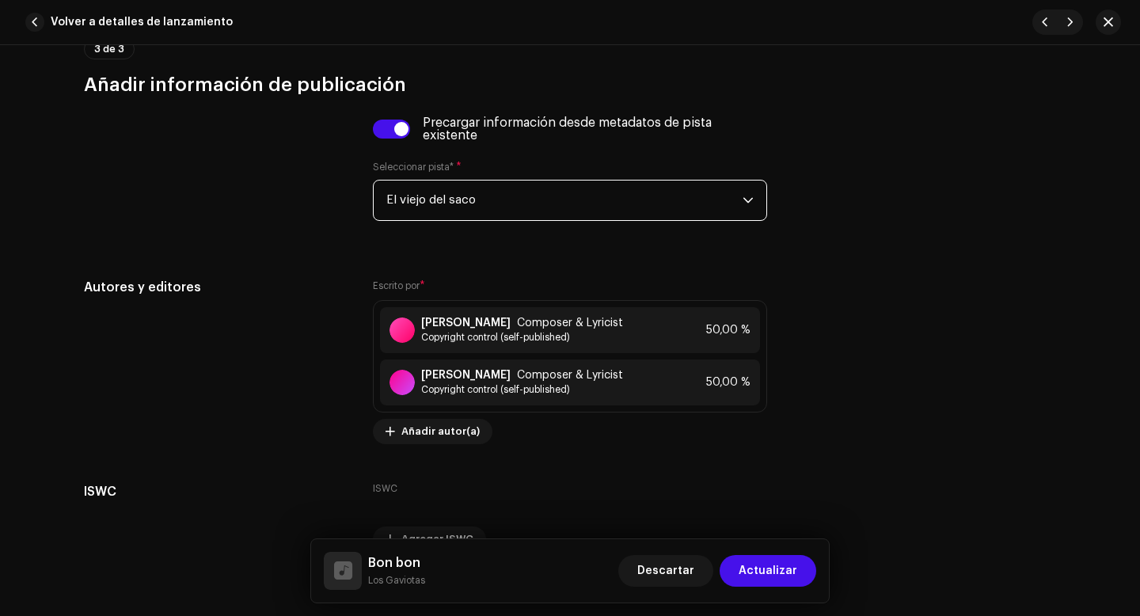
scroll to position [3597, 0]
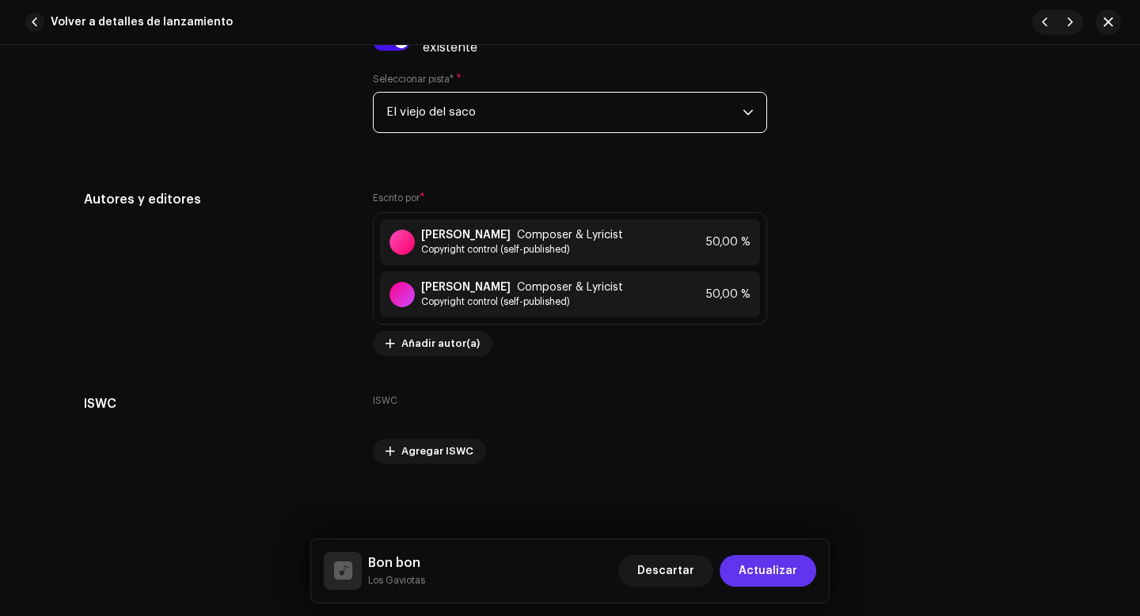
click at [765, 568] on span "Actualizar" at bounding box center [768, 571] width 59 height 32
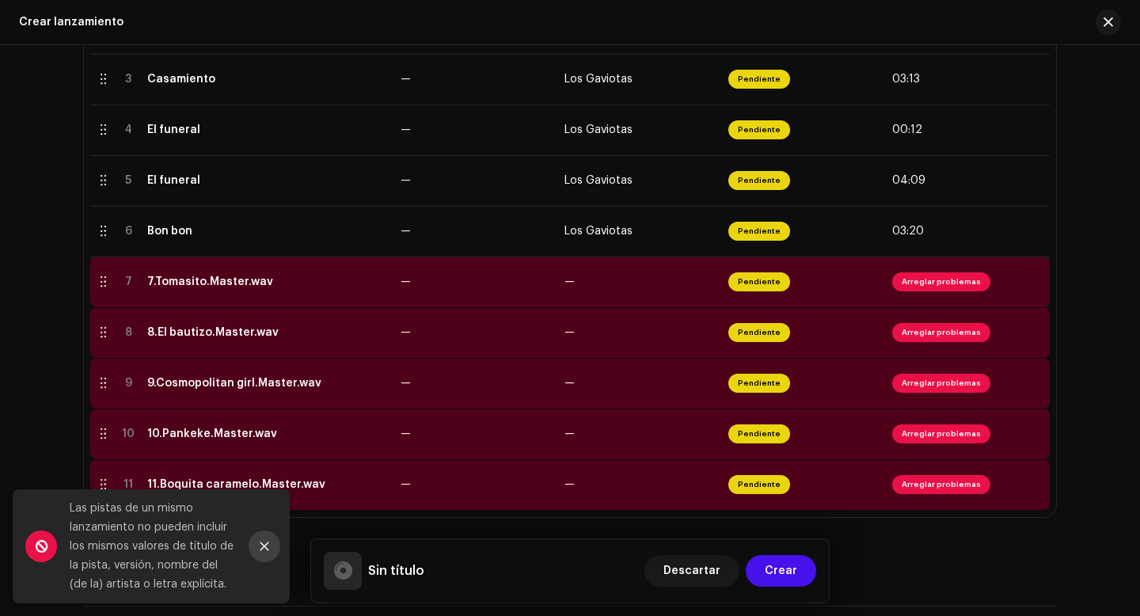
click at [259, 549] on icon "Close" at bounding box center [264, 546] width 11 height 11
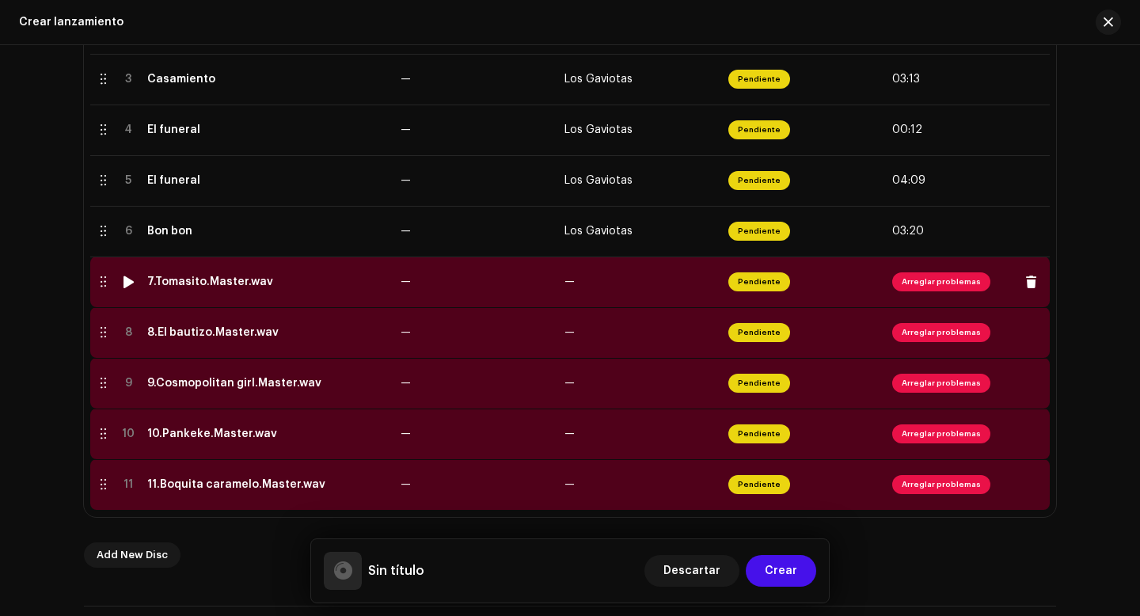
click at [926, 285] on span "Arreglar problemas" at bounding box center [941, 281] width 98 height 19
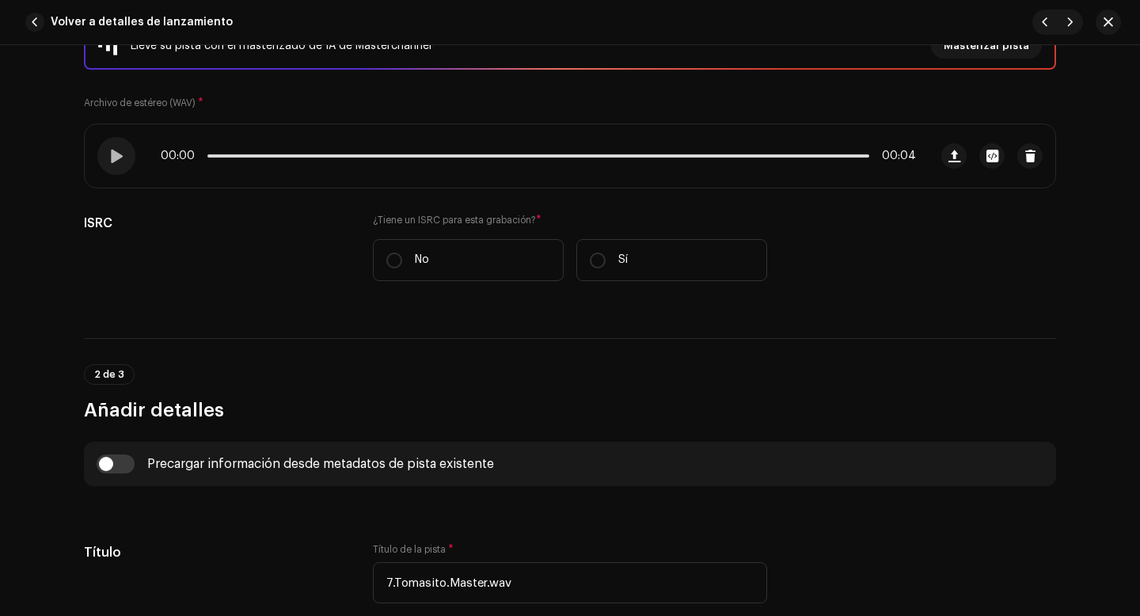
scroll to position [262, 0]
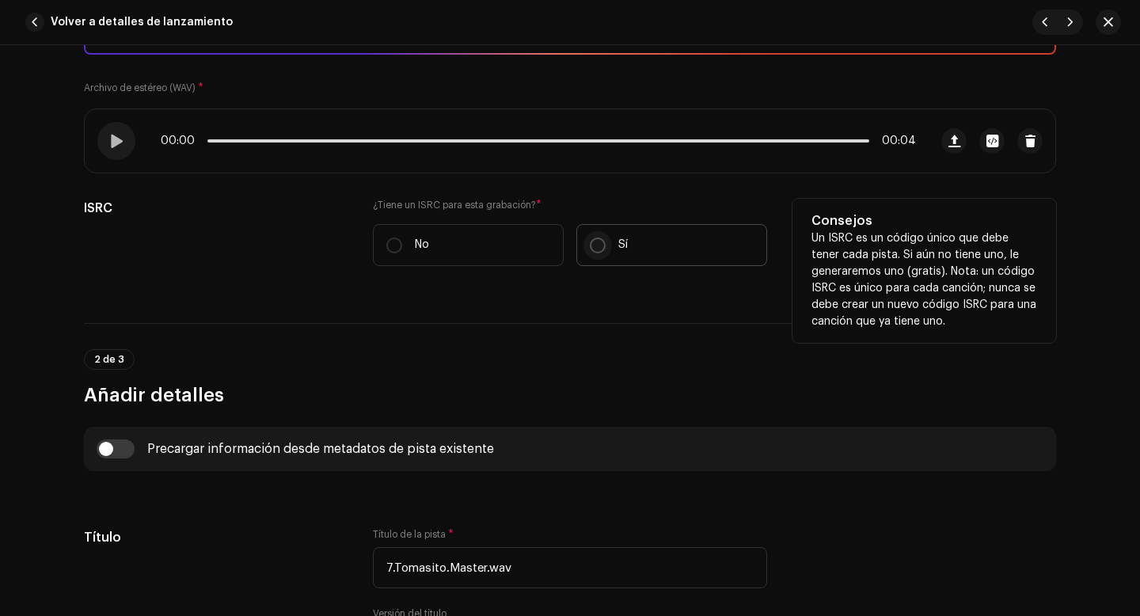
click at [594, 245] on input "Sí" at bounding box center [598, 245] width 16 height 16
radio input "true"
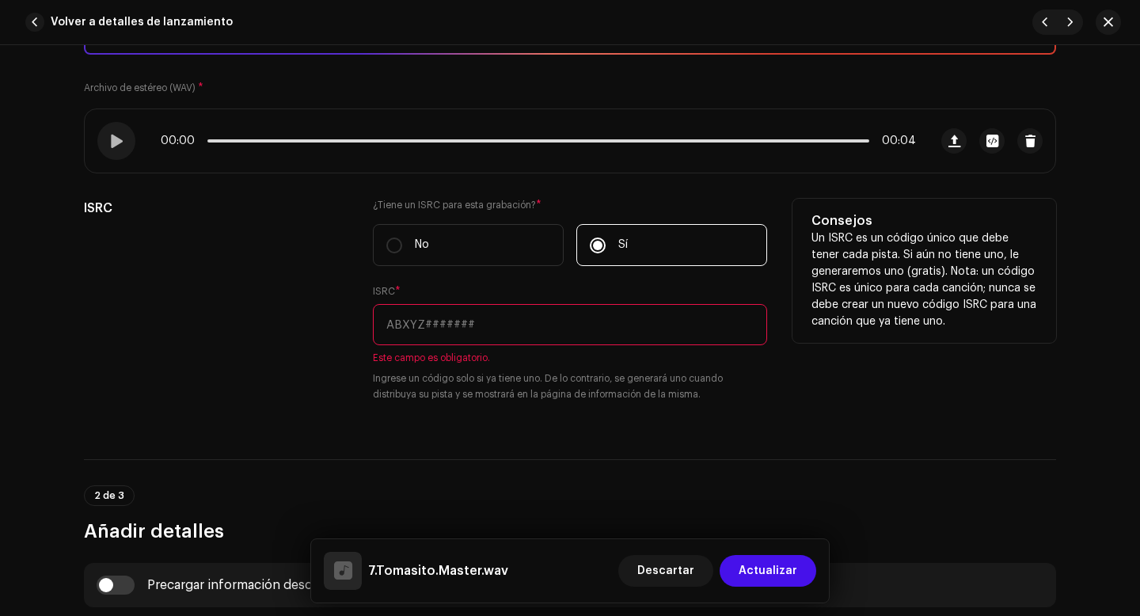
click at [446, 321] on input "text" at bounding box center [570, 324] width 394 height 41
paste input "QZWFQ2528019"
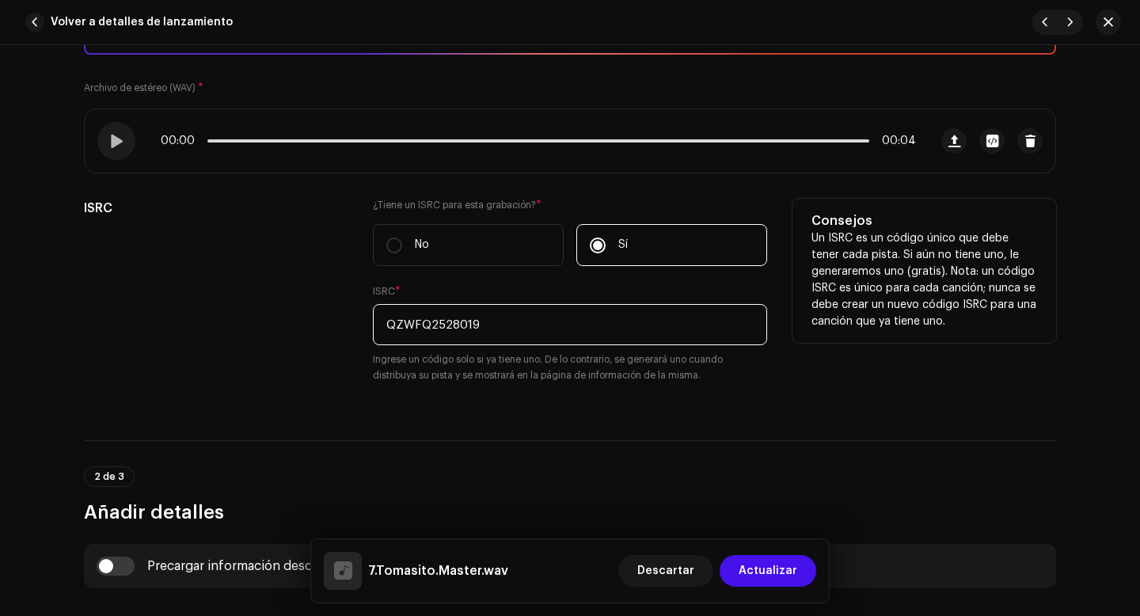
type input "QZWFQ2528019"
click at [348, 362] on div "ISRC ¿Tiene un ISRC para esta grabación? * No Sí ISRC * QZWFQ2528019 Ingrese un…" at bounding box center [570, 300] width 972 height 203
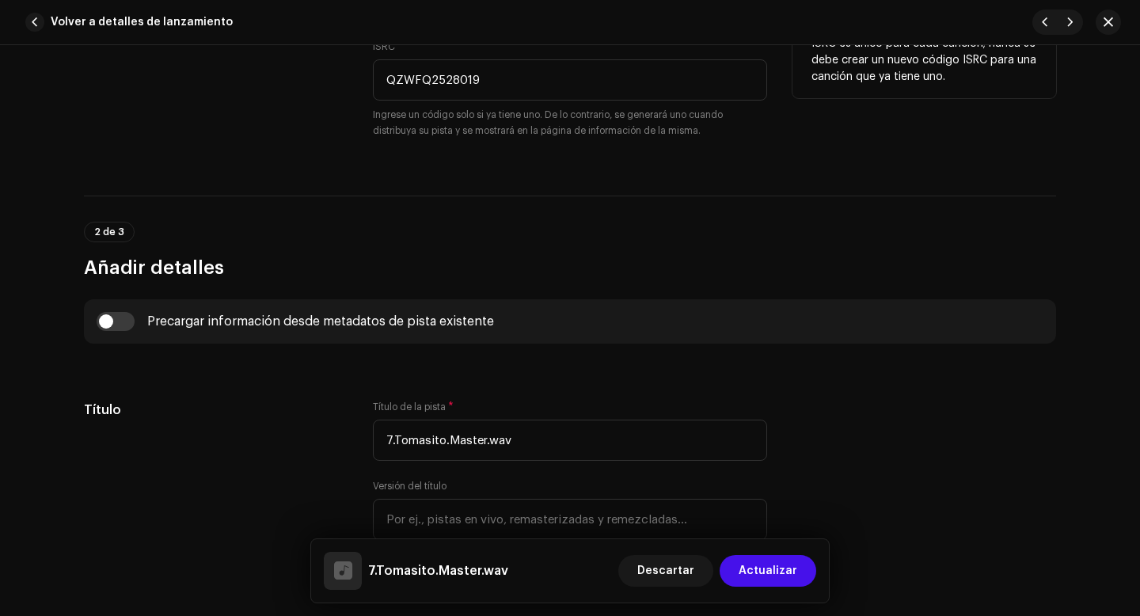
scroll to position [511, 0]
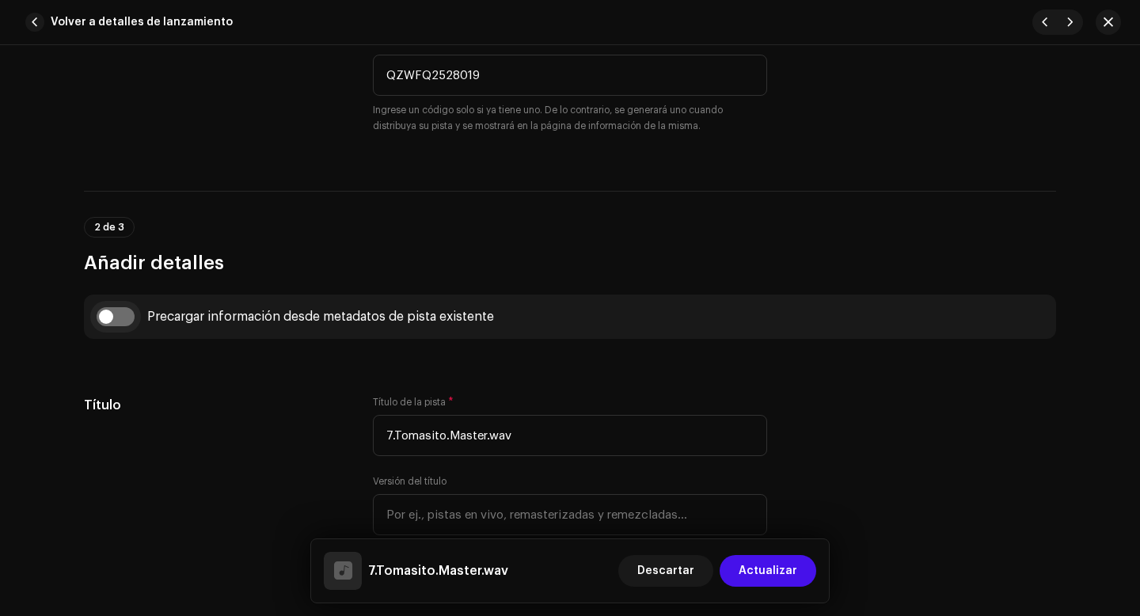
click at [108, 317] on input "checkbox" at bounding box center [116, 316] width 38 height 19
checkbox input "true"
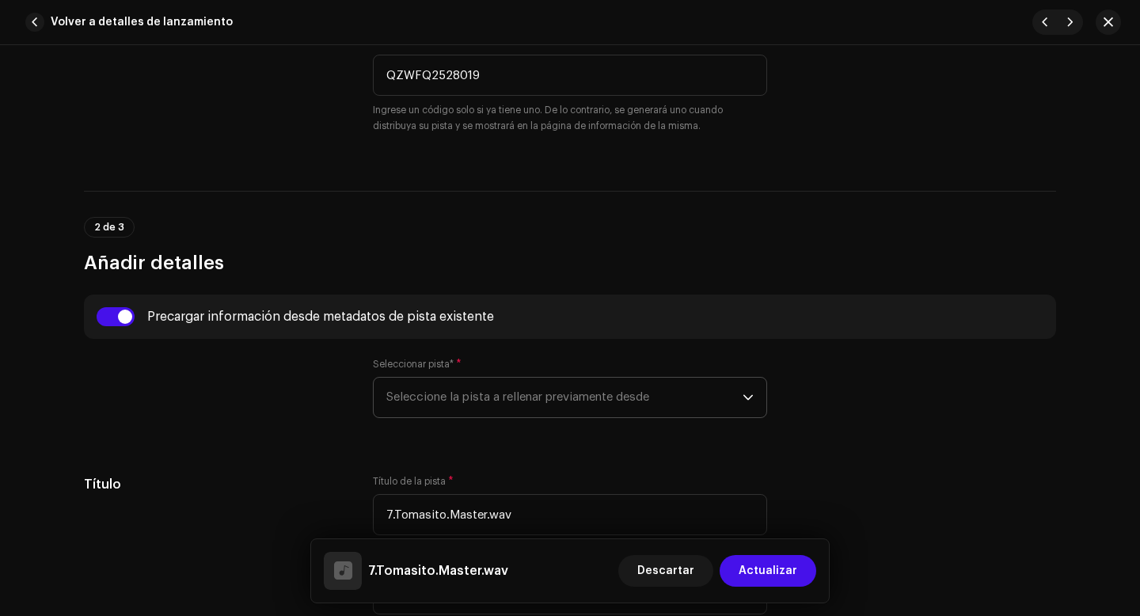
click at [408, 401] on span "Seleccione la pista a rellenar previamente desde" at bounding box center [564, 398] width 356 height 40
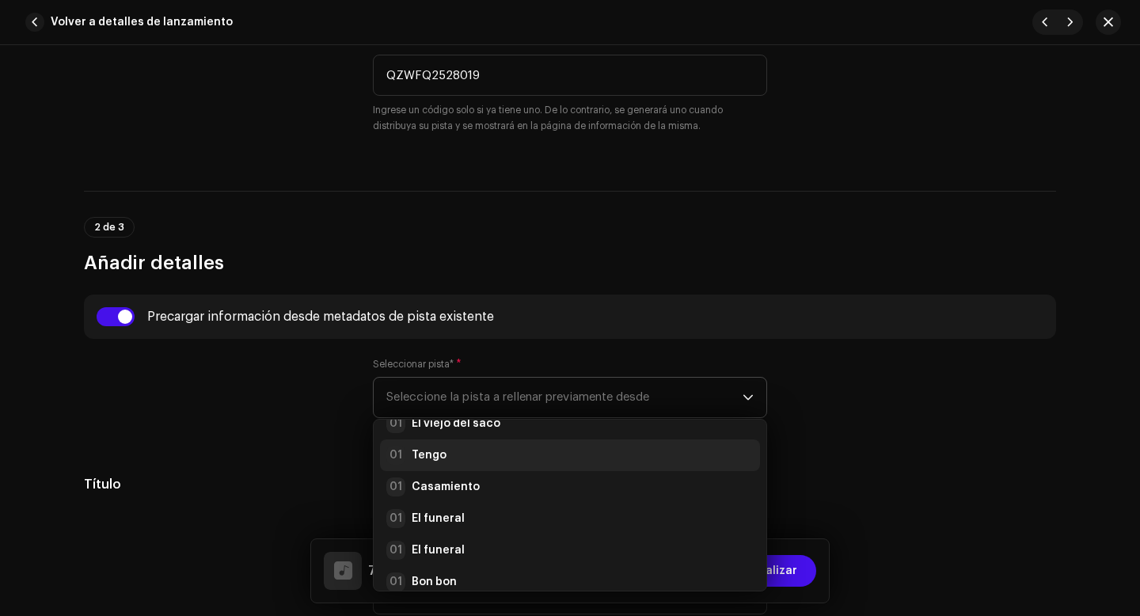
scroll to position [0, 0]
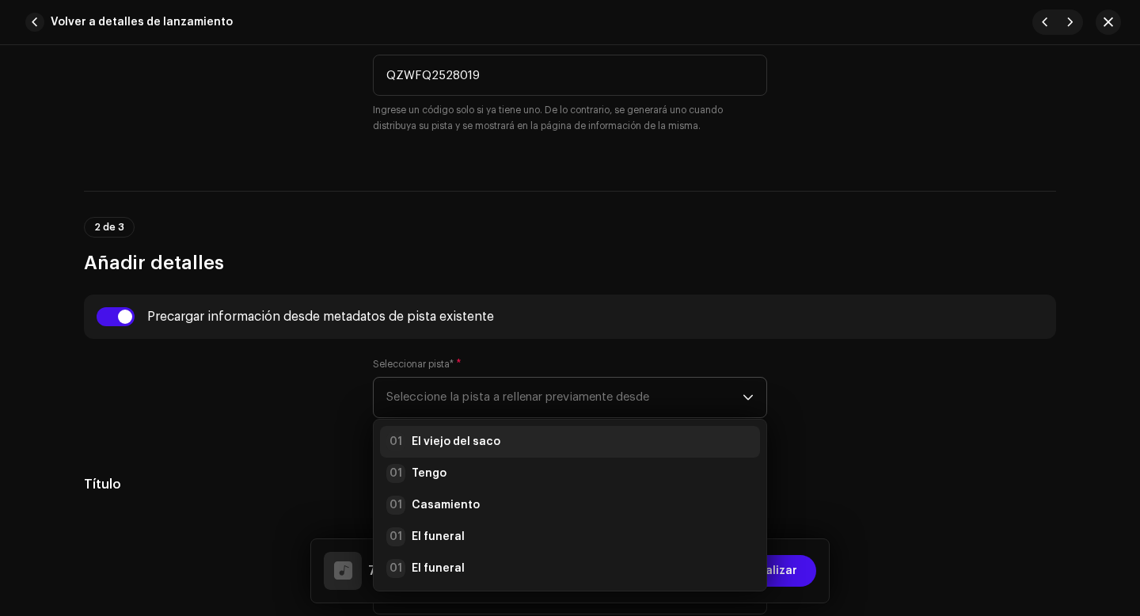
click at [453, 443] on strong "El viejo del saco" at bounding box center [456, 442] width 89 height 16
type input "El viejo del saco"
radio input "true"
type input "Los Gaviotas"
checkbox input "true"
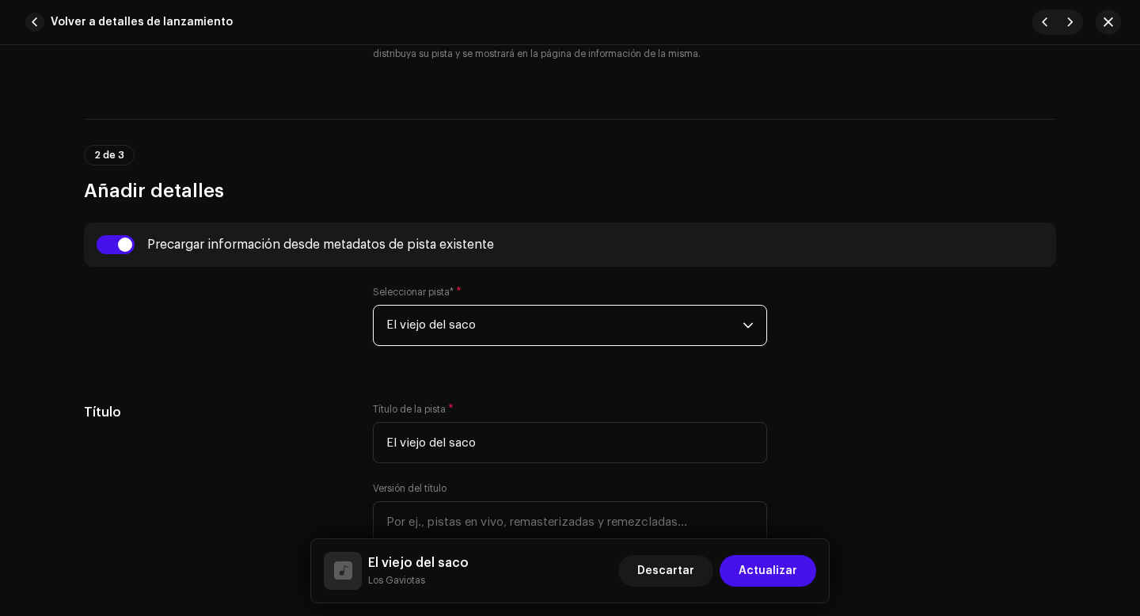
scroll to position [565, 0]
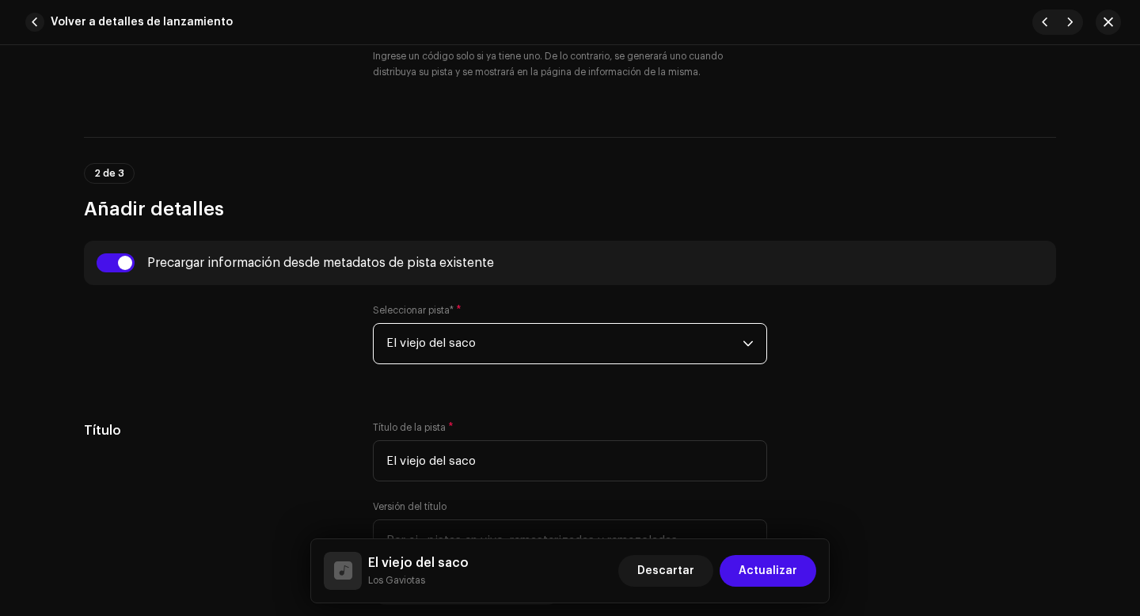
click at [475, 343] on span "El viejo del saco" at bounding box center [564, 344] width 356 height 40
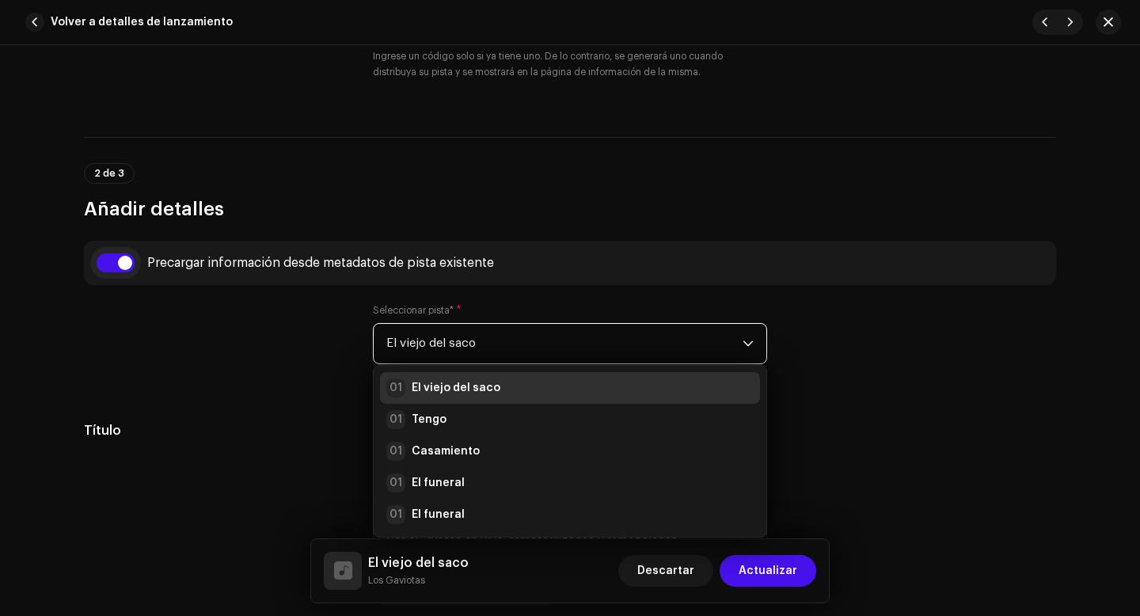
click at [121, 264] on input "checkbox" at bounding box center [116, 262] width 38 height 19
checkbox input "false"
type input "7.Tomasito.Master.wav"
checkbox input "false"
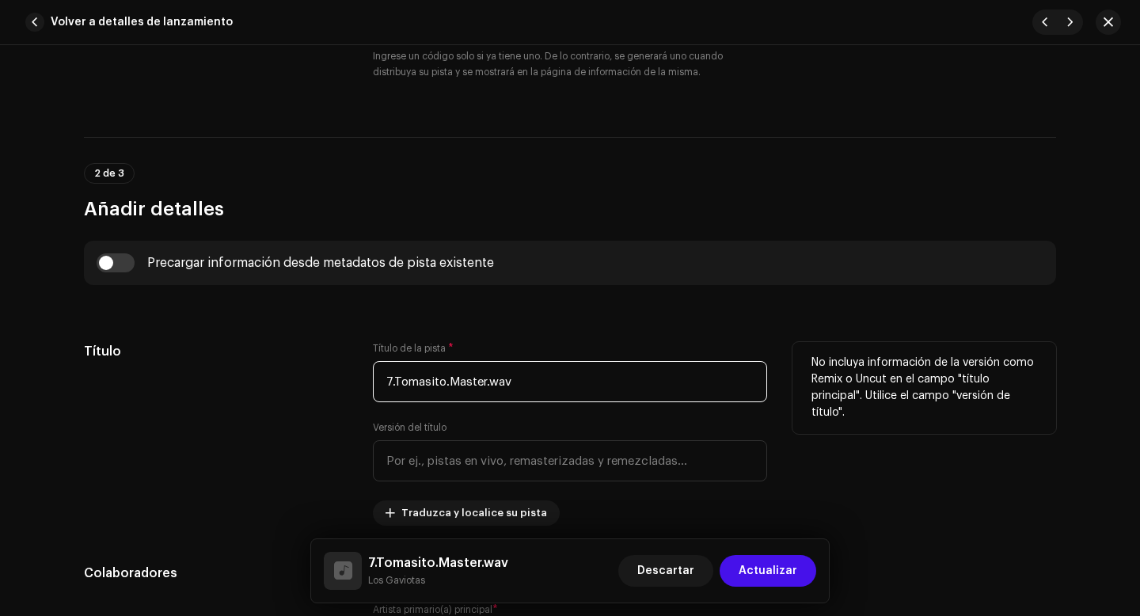
drag, startPoint x: 393, startPoint y: 382, endPoint x: 368, endPoint y: 382, distance: 24.5
click at [368, 382] on div "Título Título de la pista * 7.Tomasito.Master.wav Versión del título Traduzca y…" at bounding box center [570, 434] width 972 height 184
drag, startPoint x: 435, startPoint y: 384, endPoint x: 522, endPoint y: 390, distance: 87.3
click at [522, 390] on input "Tomasito.Master.wav" at bounding box center [570, 381] width 394 height 41
type input "Tomasito"
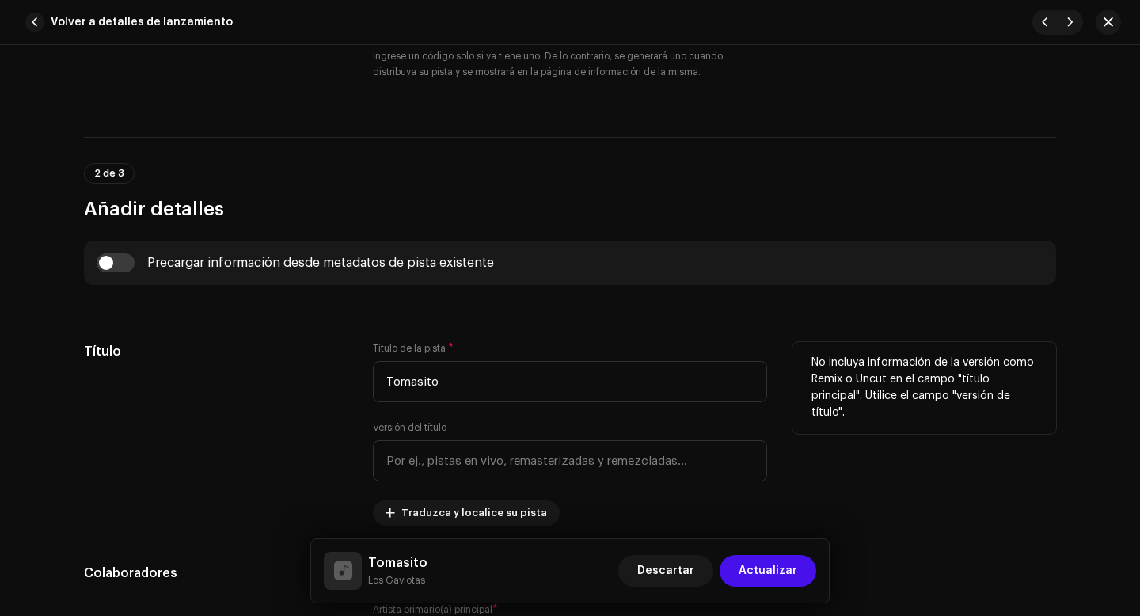
click at [310, 453] on div "Título" at bounding box center [216, 434] width 264 height 184
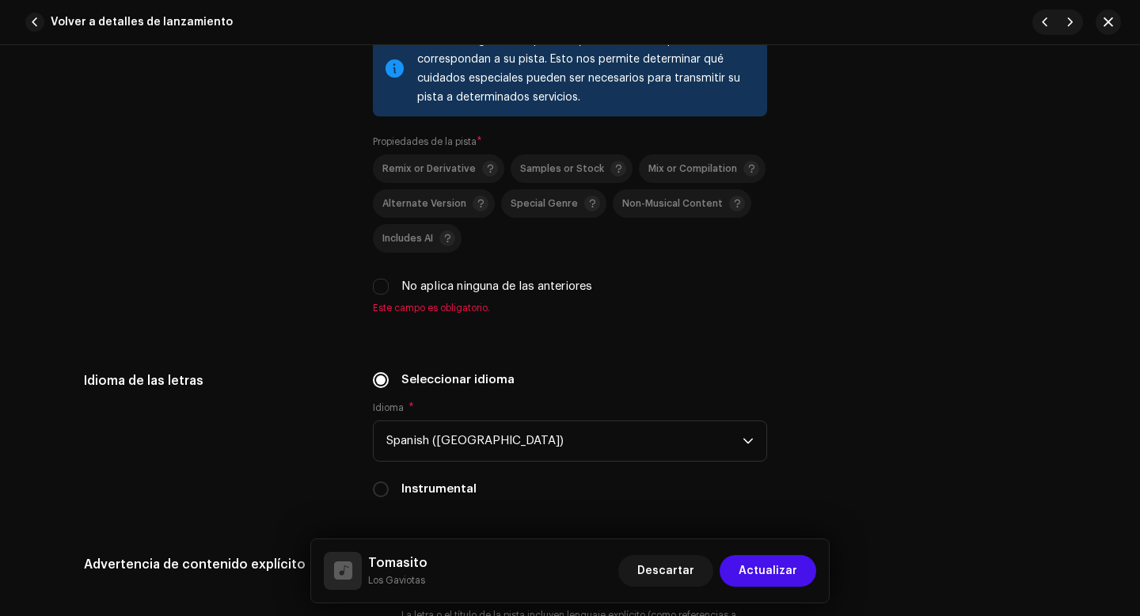
scroll to position [2315, 0]
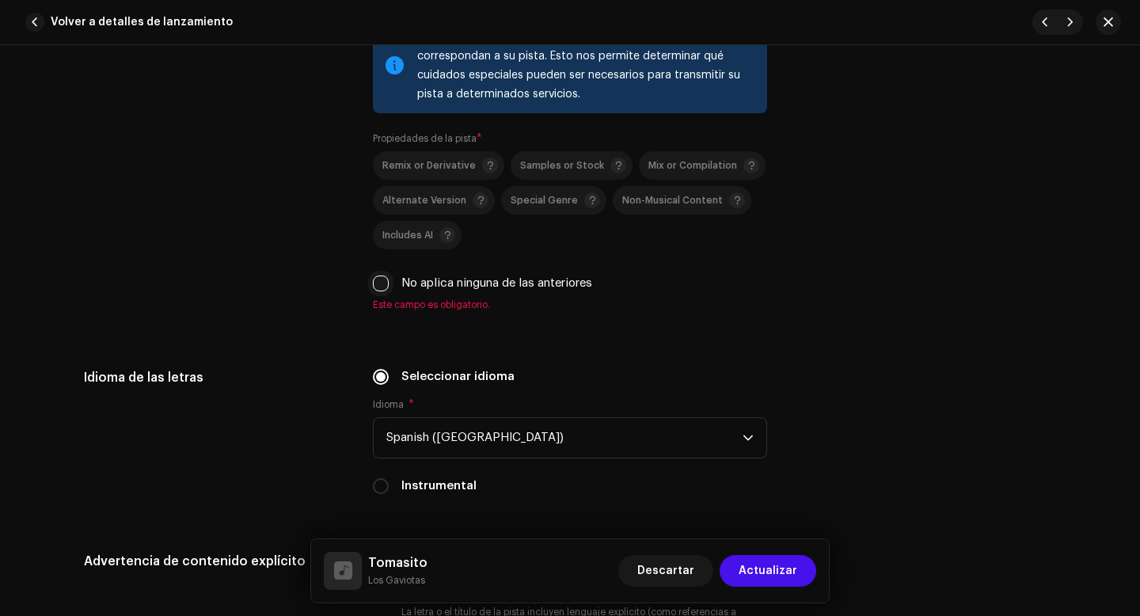
click at [381, 291] on input "No aplica ninguna de las anteriores" at bounding box center [381, 283] width 16 height 16
checkbox input "true"
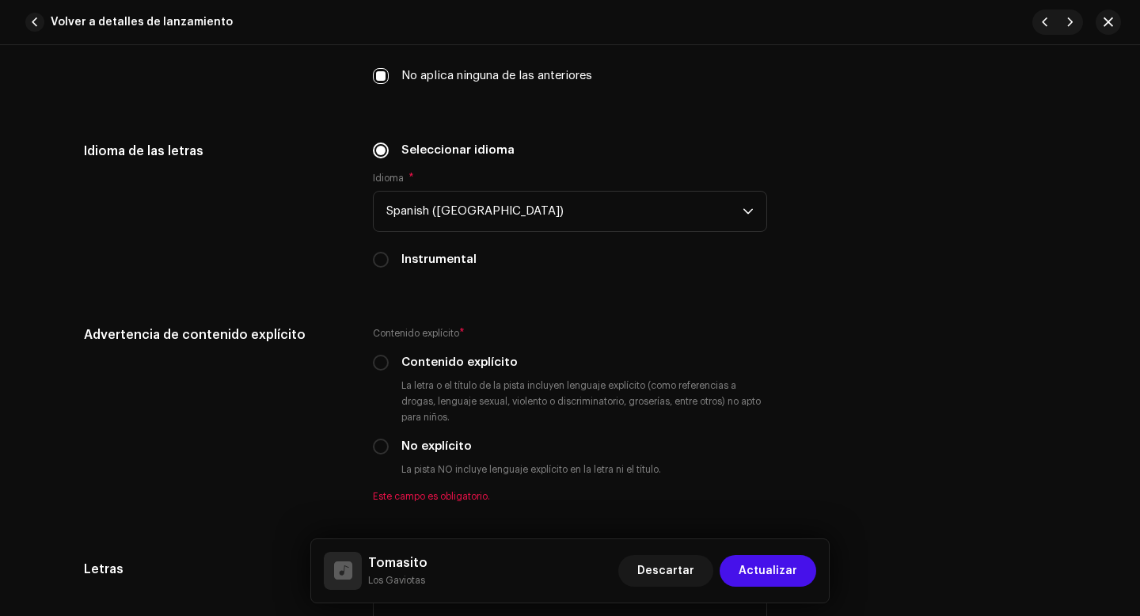
scroll to position [2560, 0]
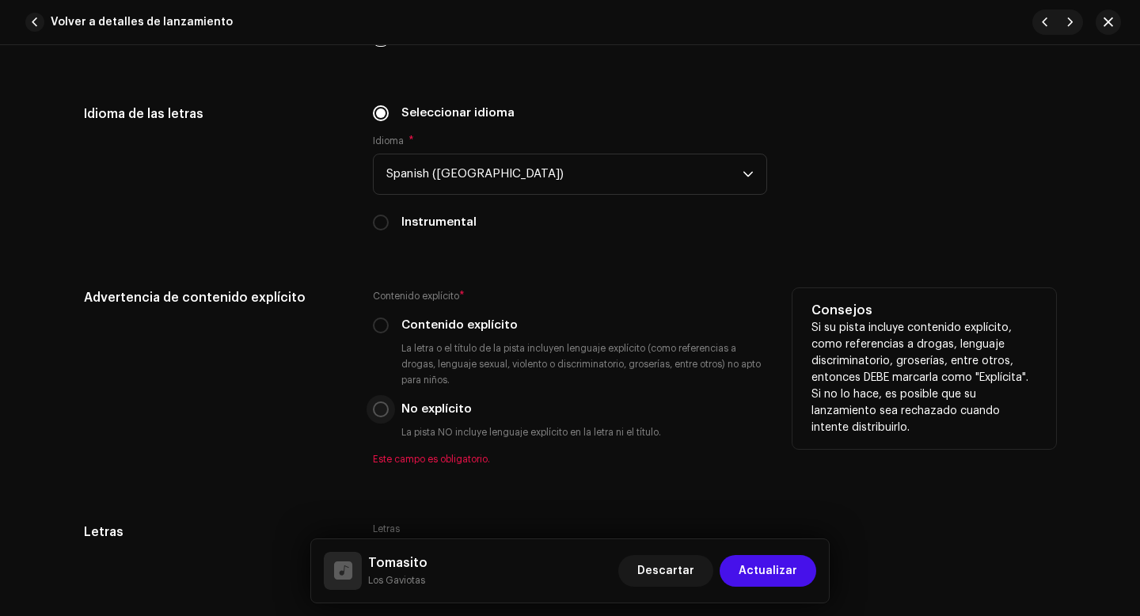
click at [375, 415] on input "No explícito" at bounding box center [381, 409] width 16 height 16
radio input "true"
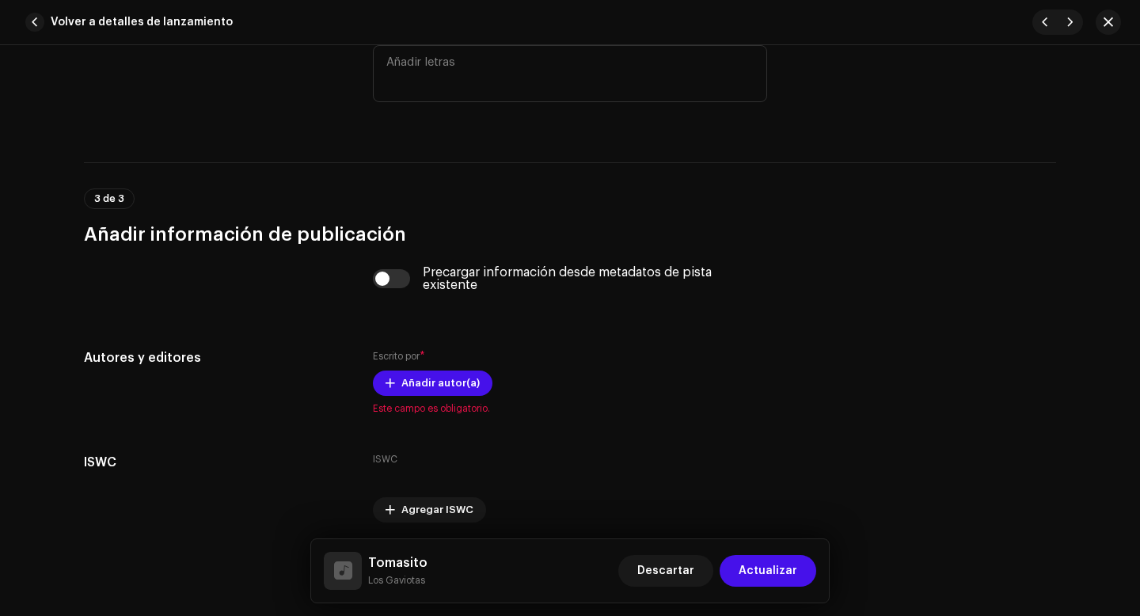
scroll to position [3059, 0]
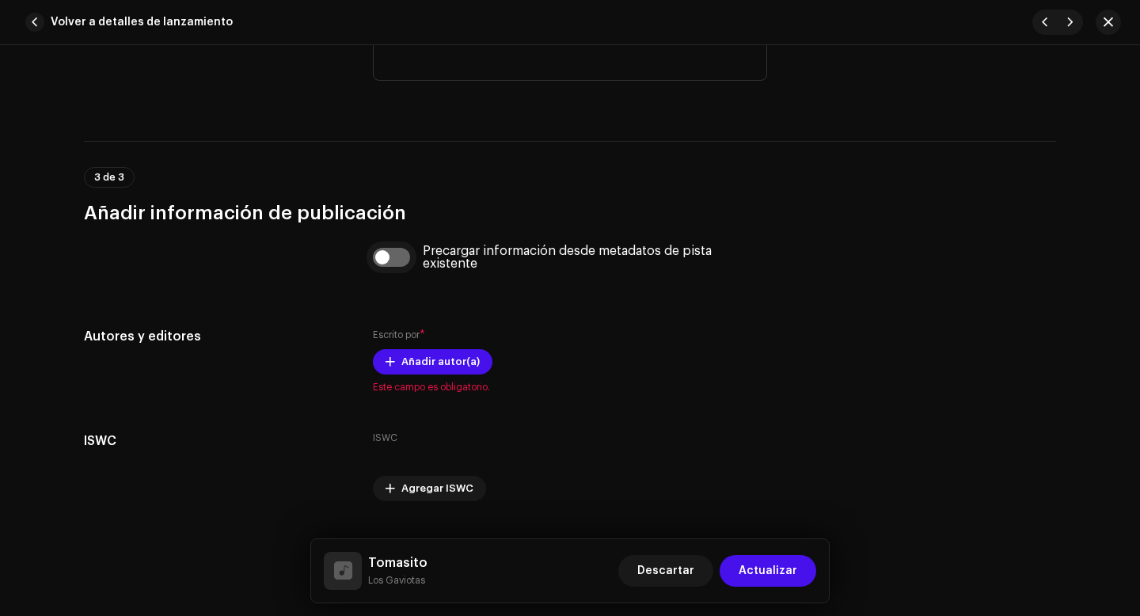
click at [376, 260] on input "checkbox" at bounding box center [392, 257] width 38 height 19
checkbox input "true"
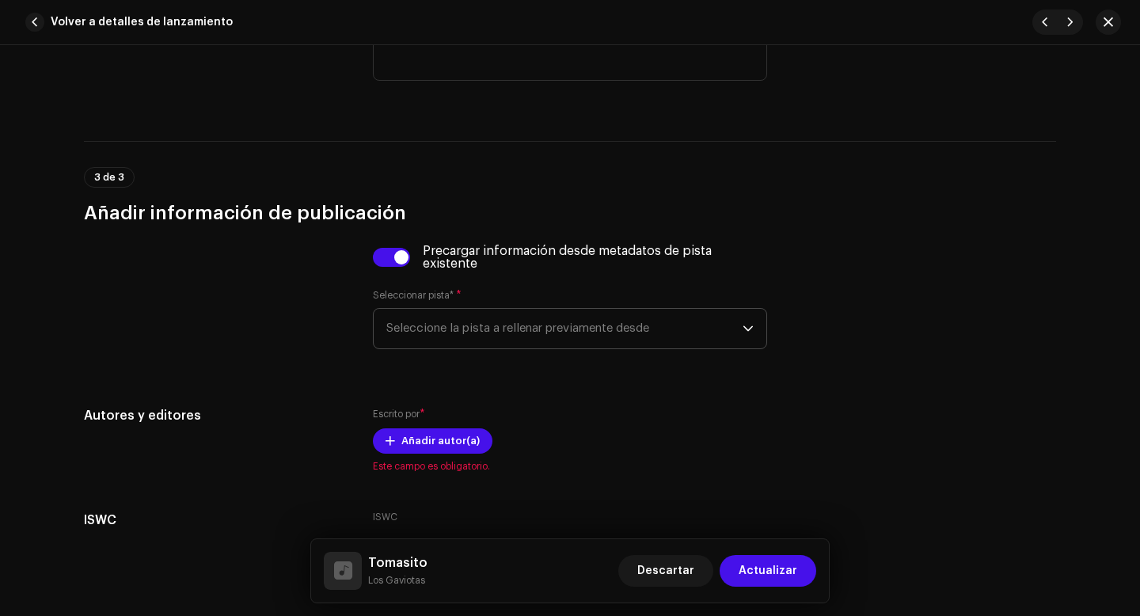
click at [389, 329] on span "Seleccione la pista a rellenar previamente desde" at bounding box center [564, 329] width 356 height 40
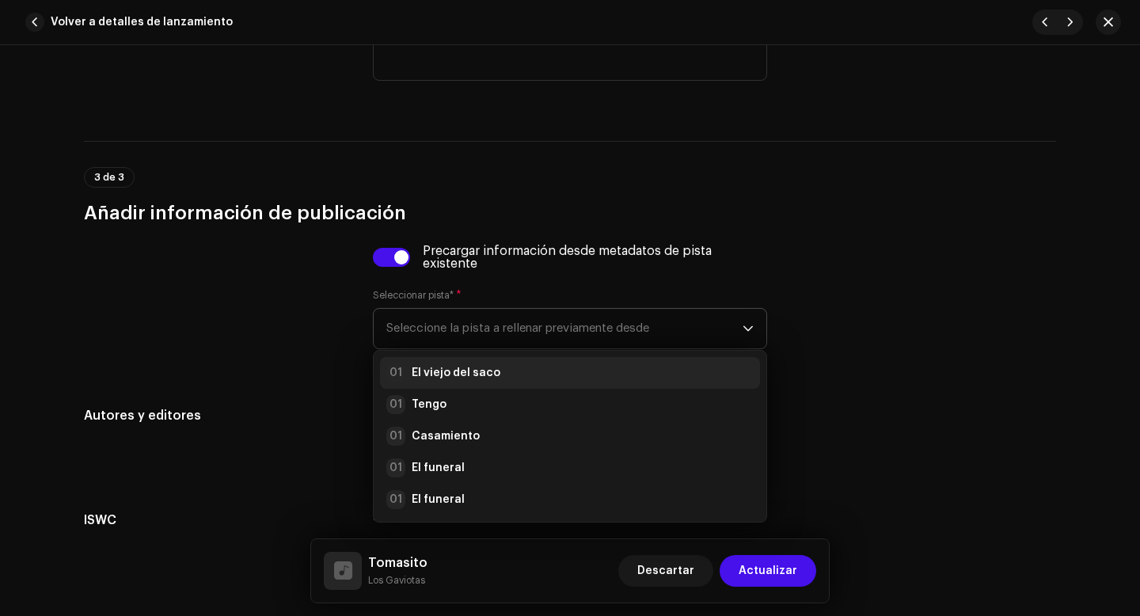
click at [412, 374] on strong "El viejo del saco" at bounding box center [456, 373] width 89 height 16
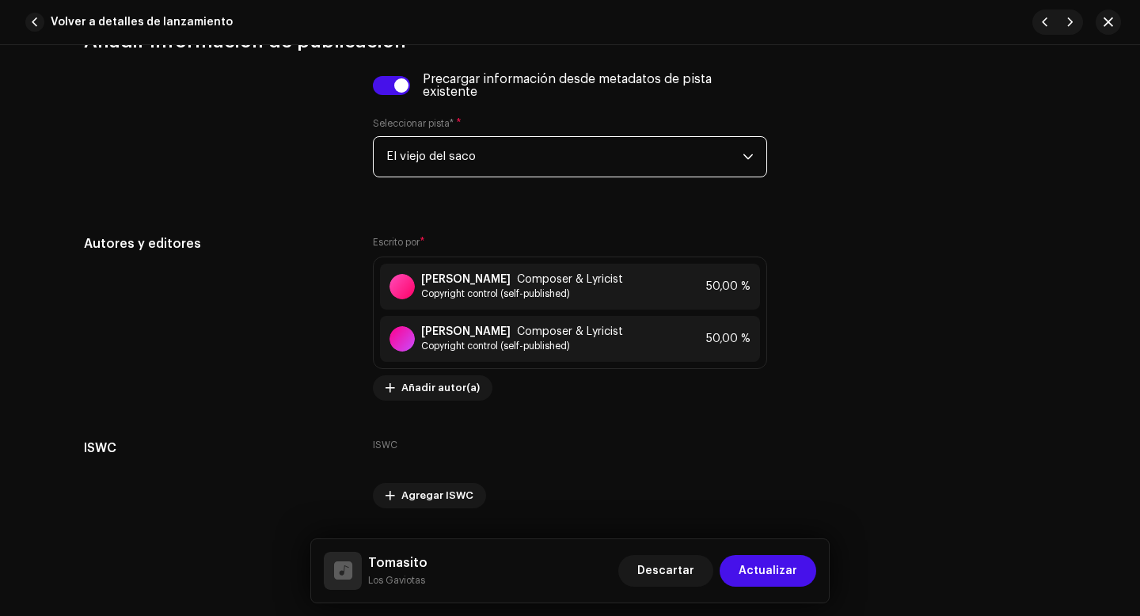
scroll to position [3279, 0]
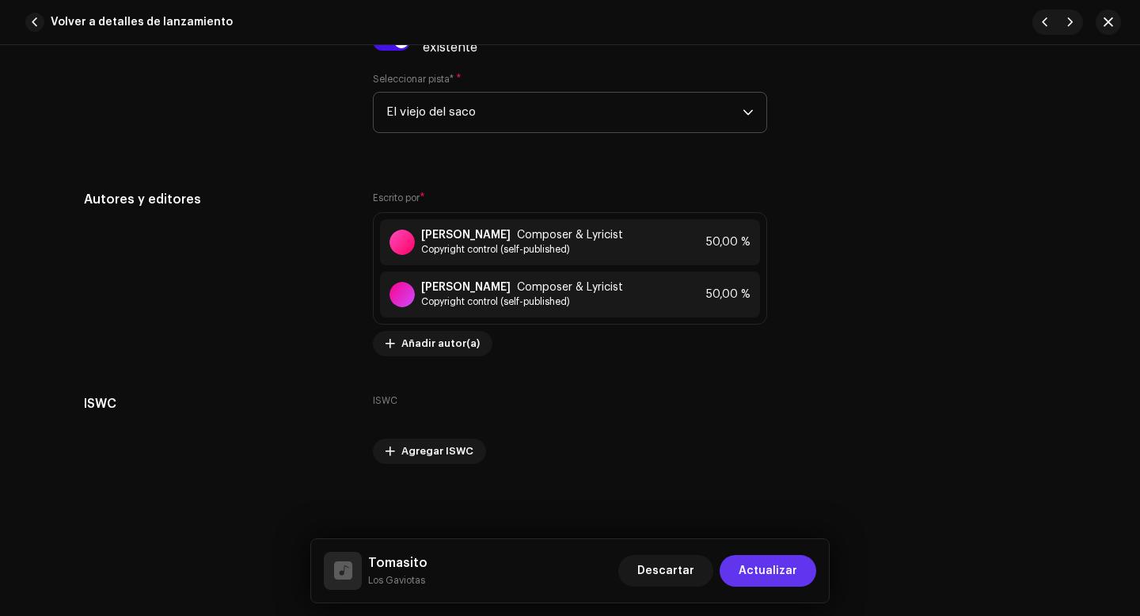
click at [788, 574] on span "Actualizar" at bounding box center [768, 571] width 59 height 32
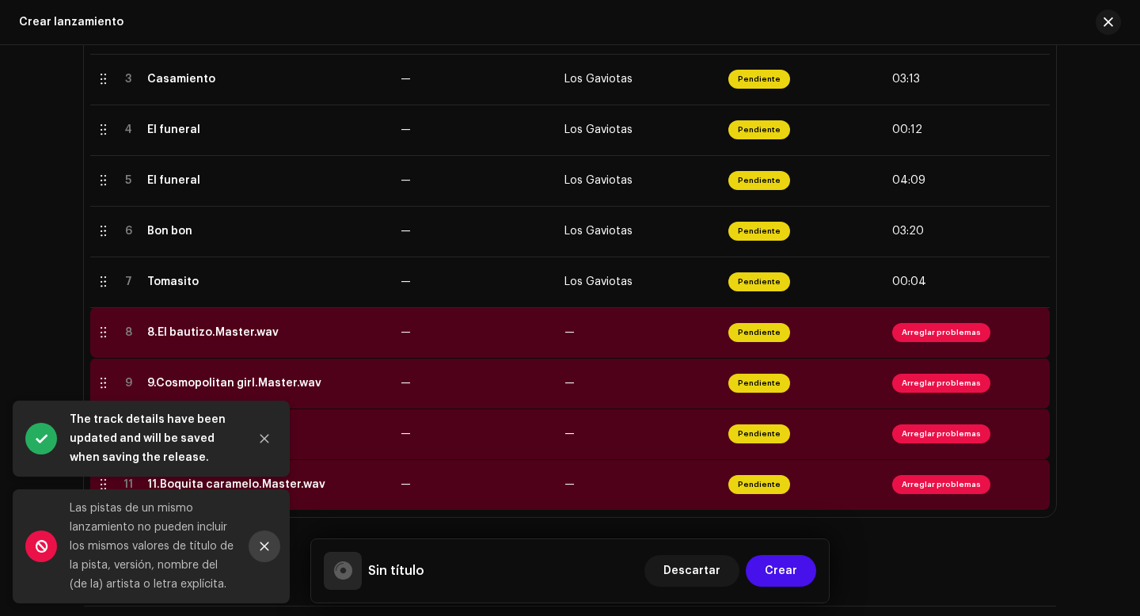
click at [268, 545] on icon "Close" at bounding box center [264, 546] width 11 height 11
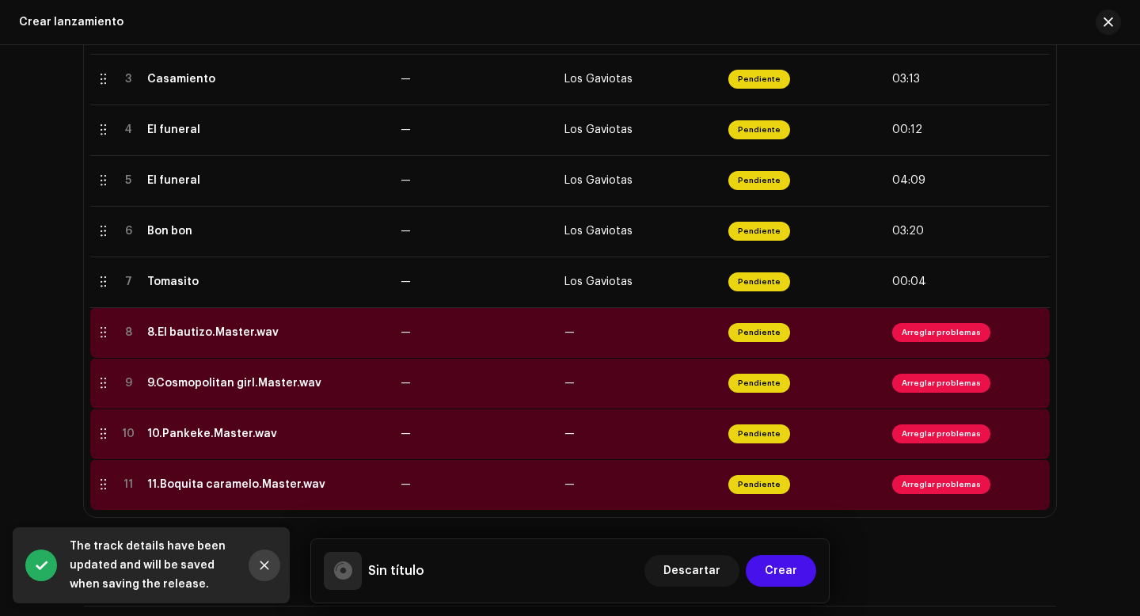
click at [266, 560] on icon "Close" at bounding box center [264, 565] width 11 height 11
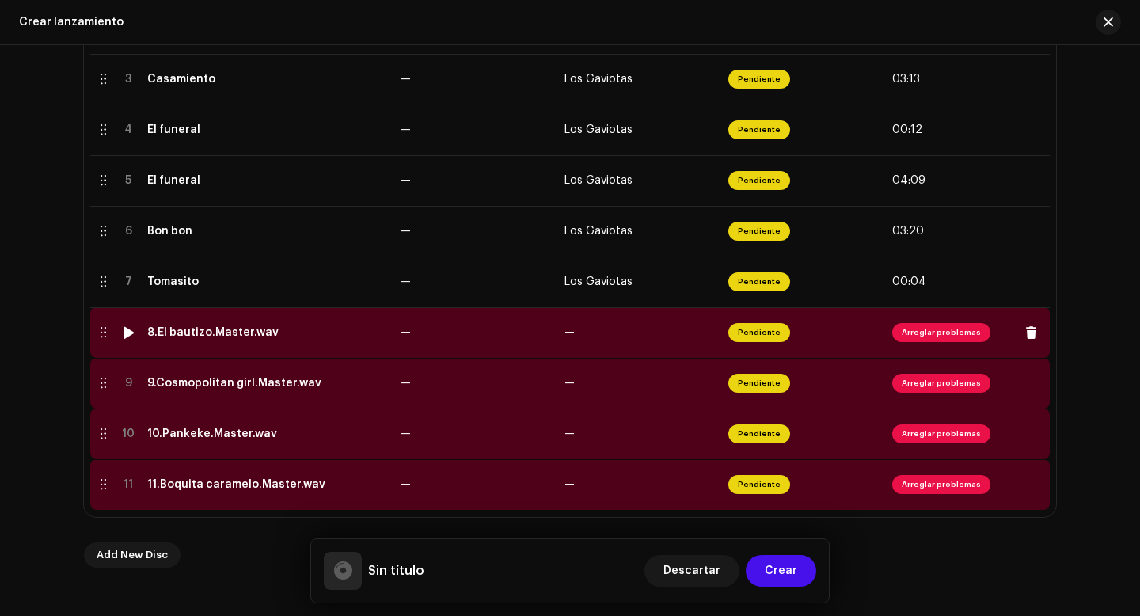
click at [910, 335] on span "Arreglar problemas" at bounding box center [941, 332] width 98 height 19
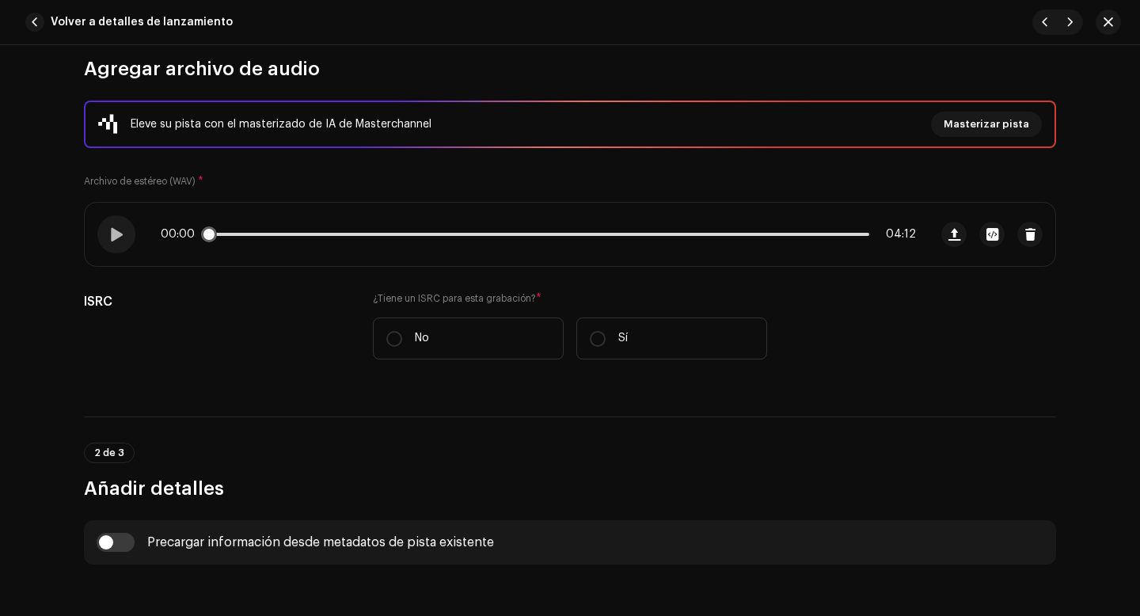
scroll to position [234, 0]
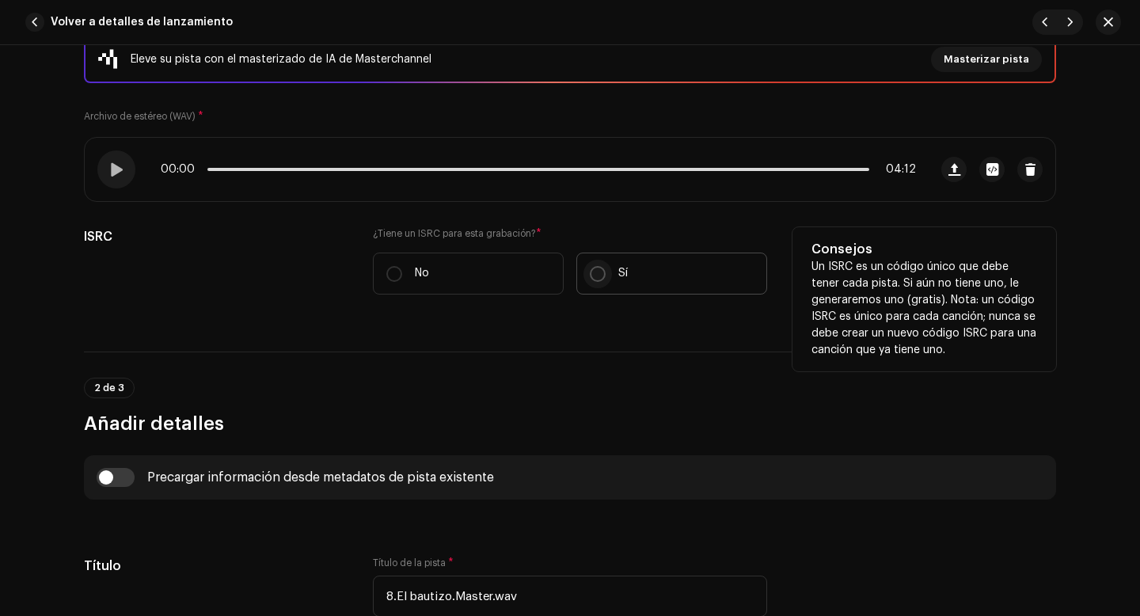
click at [594, 273] on input "Sí" at bounding box center [598, 274] width 16 height 16
radio input "true"
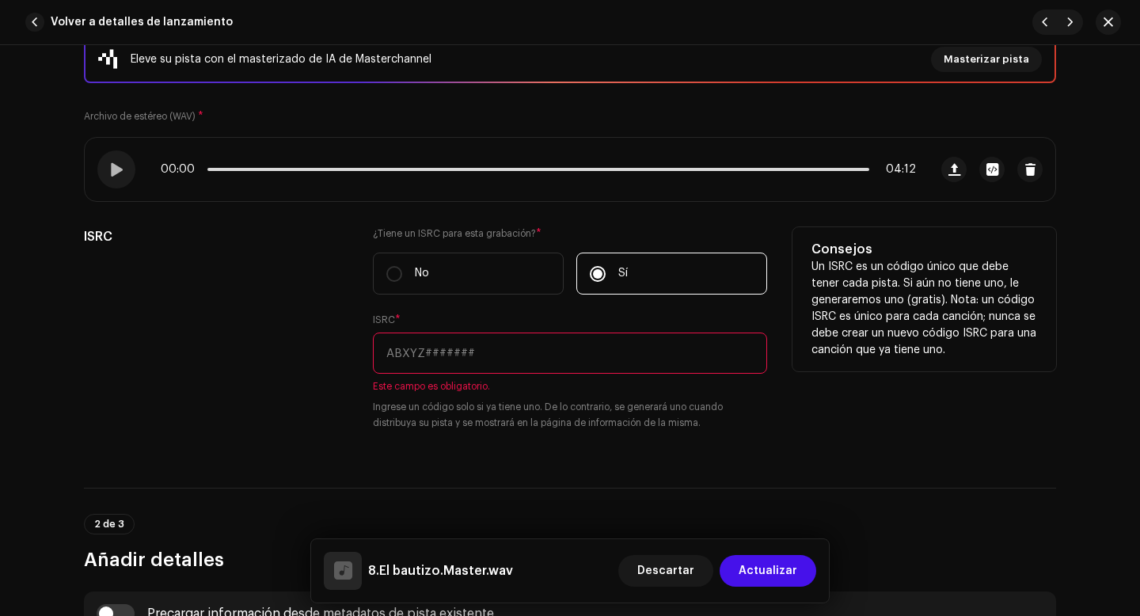
click at [549, 347] on input "text" at bounding box center [570, 352] width 394 height 41
click at [416, 358] on input "text" at bounding box center [570, 352] width 394 height 41
paste input "QZWFQ2528020"
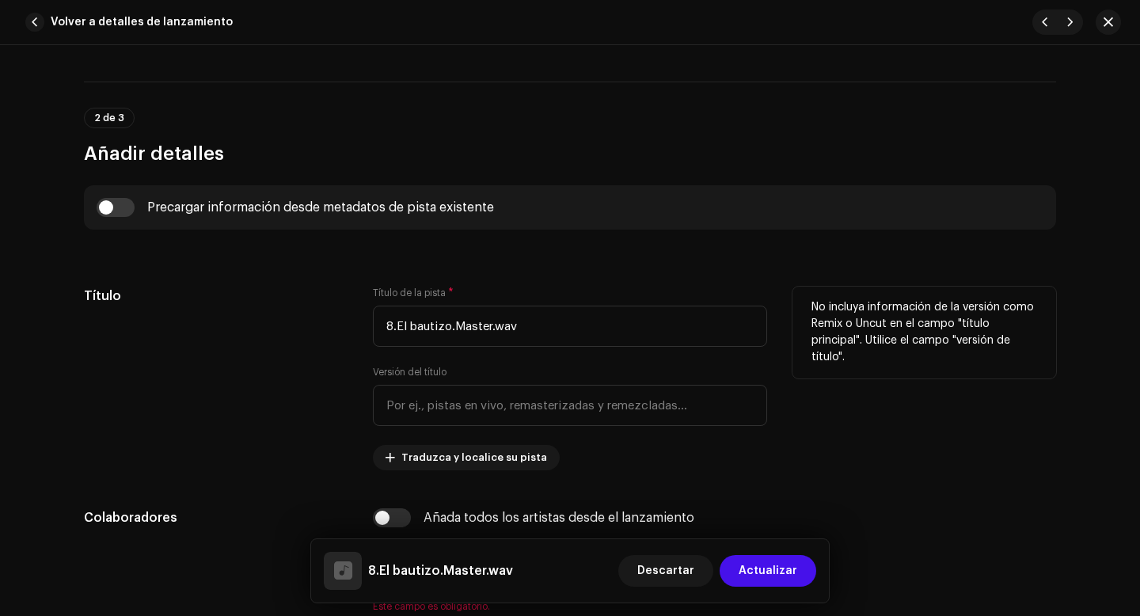
scroll to position [643, 0]
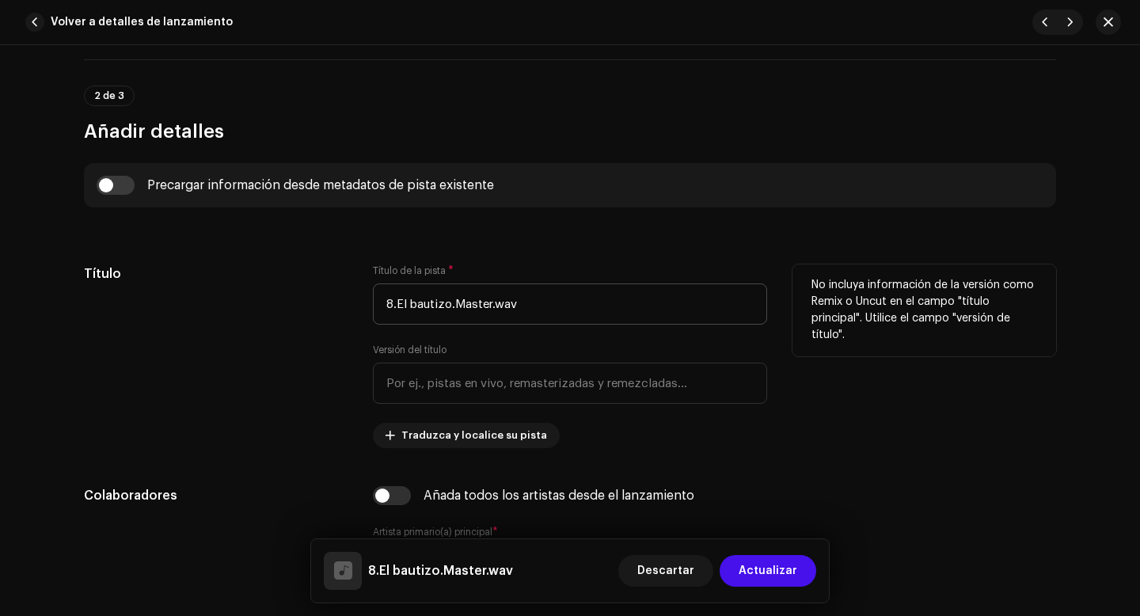
type input "QZWFQ2528020"
drag, startPoint x: 395, startPoint y: 310, endPoint x: 382, endPoint y: 310, distance: 12.7
click at [382, 310] on input "8.El bautizo.Master.wav" at bounding box center [570, 303] width 394 height 41
drag, startPoint x: 435, startPoint y: 305, endPoint x: 544, endPoint y: 308, distance: 108.5
click at [543, 308] on input "El bautizo.Master.wav" at bounding box center [570, 303] width 394 height 41
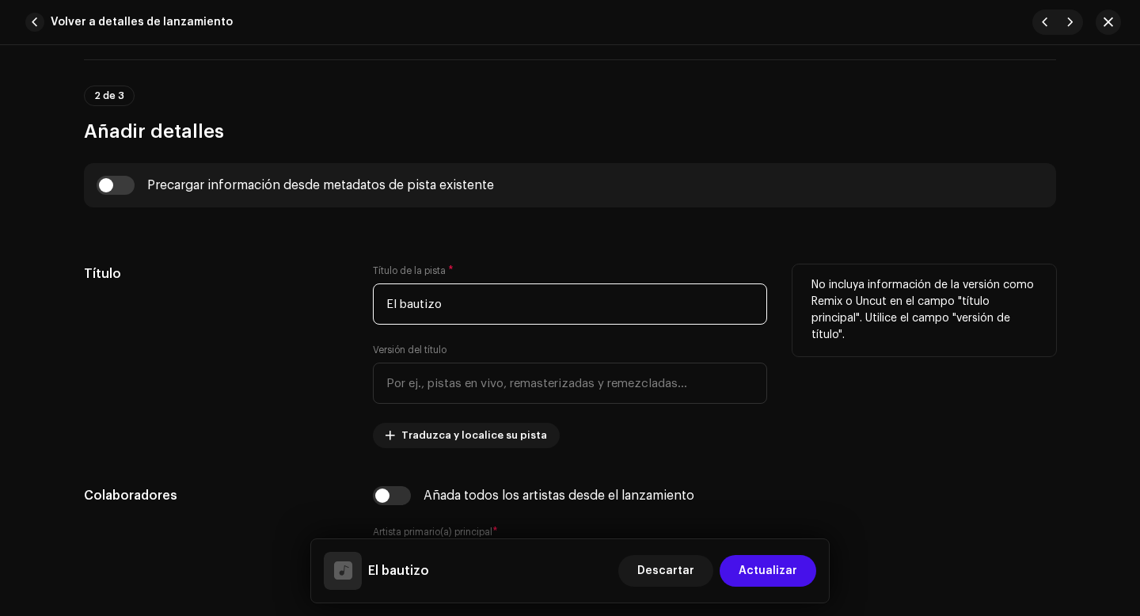
type input "El bautizo"
click at [332, 343] on div "Título" at bounding box center [216, 356] width 264 height 184
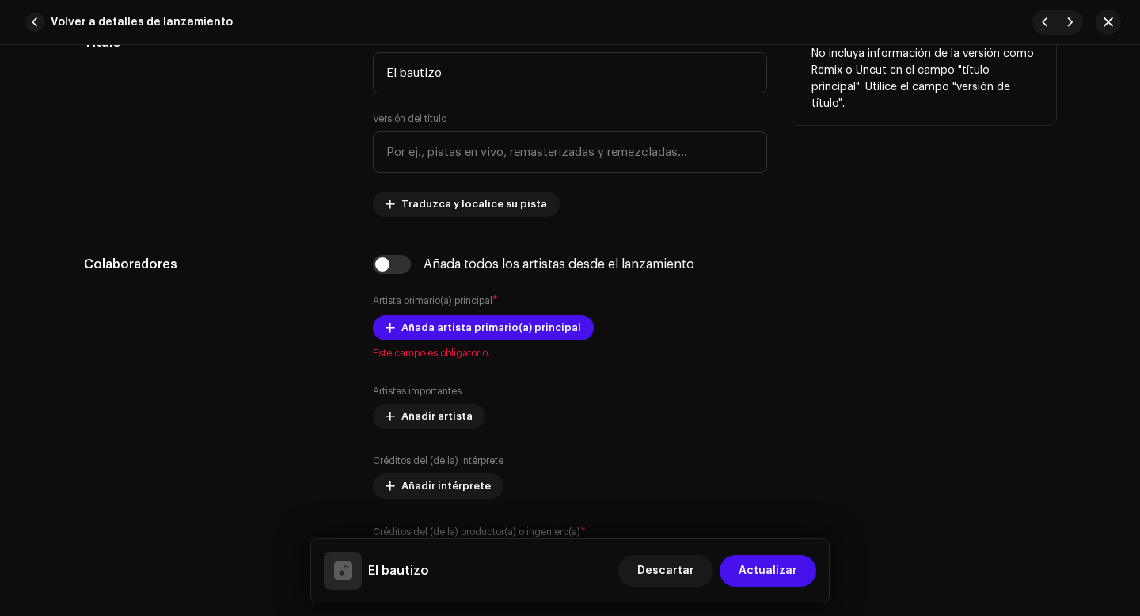
scroll to position [877, 0]
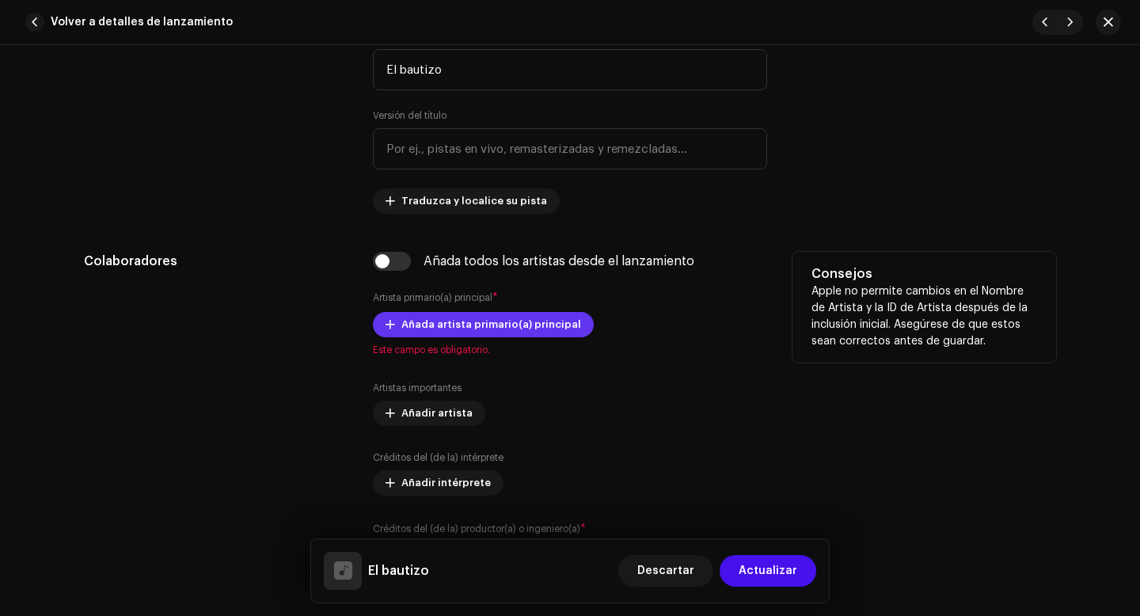
click at [404, 328] on span "Añada artista primario(a) principal" at bounding box center [491, 325] width 180 height 32
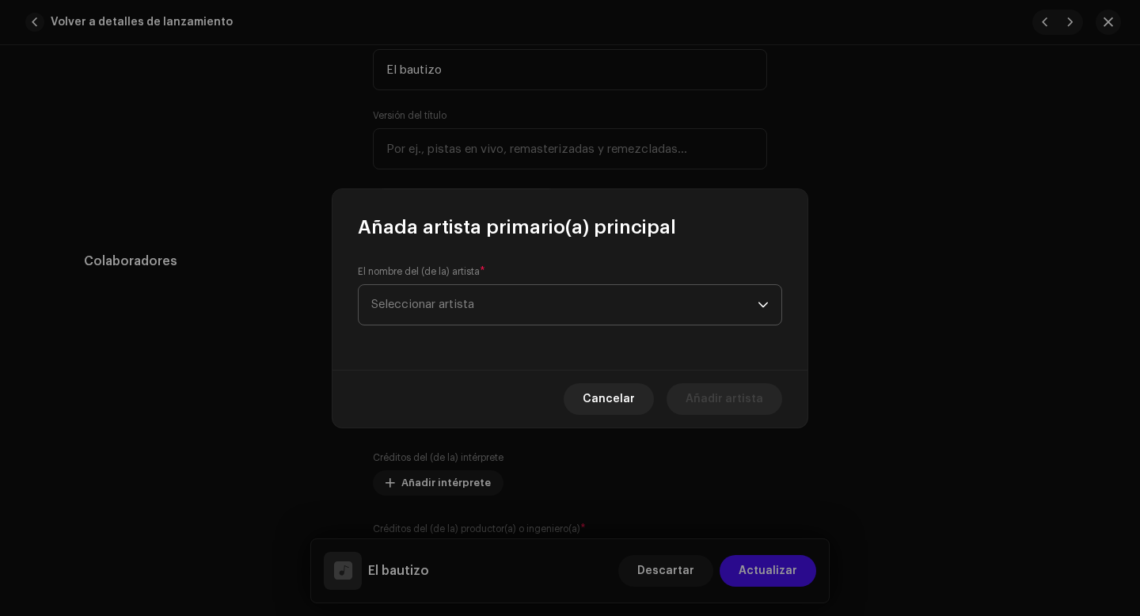
click at [473, 300] on span "Seleccionar artista" at bounding box center [422, 304] width 103 height 12
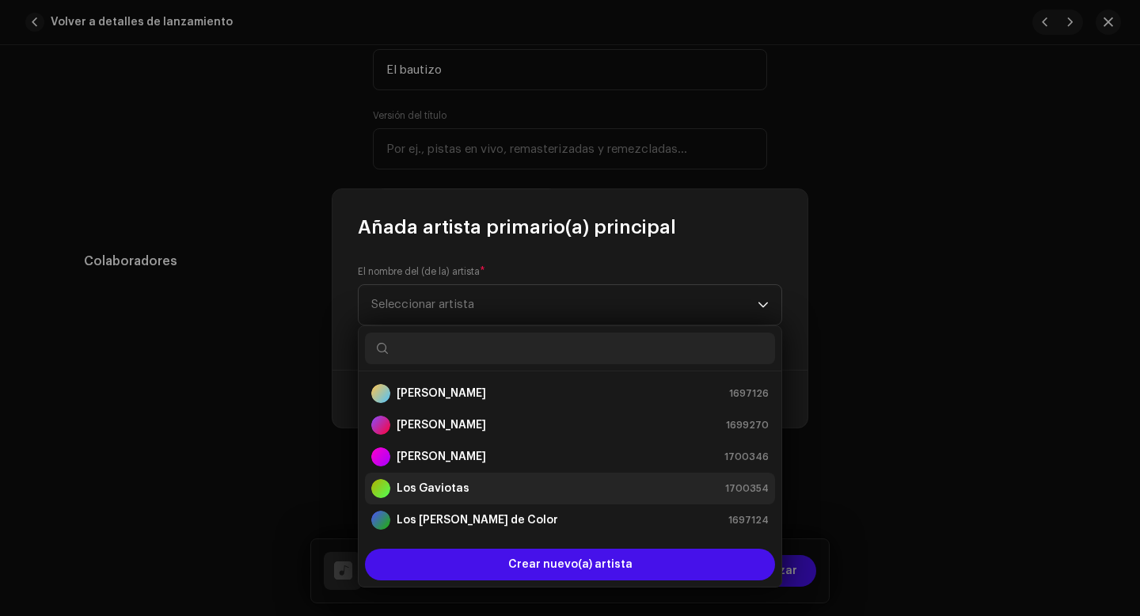
click at [443, 487] on strong "Los Gaviotas" at bounding box center [433, 489] width 73 height 16
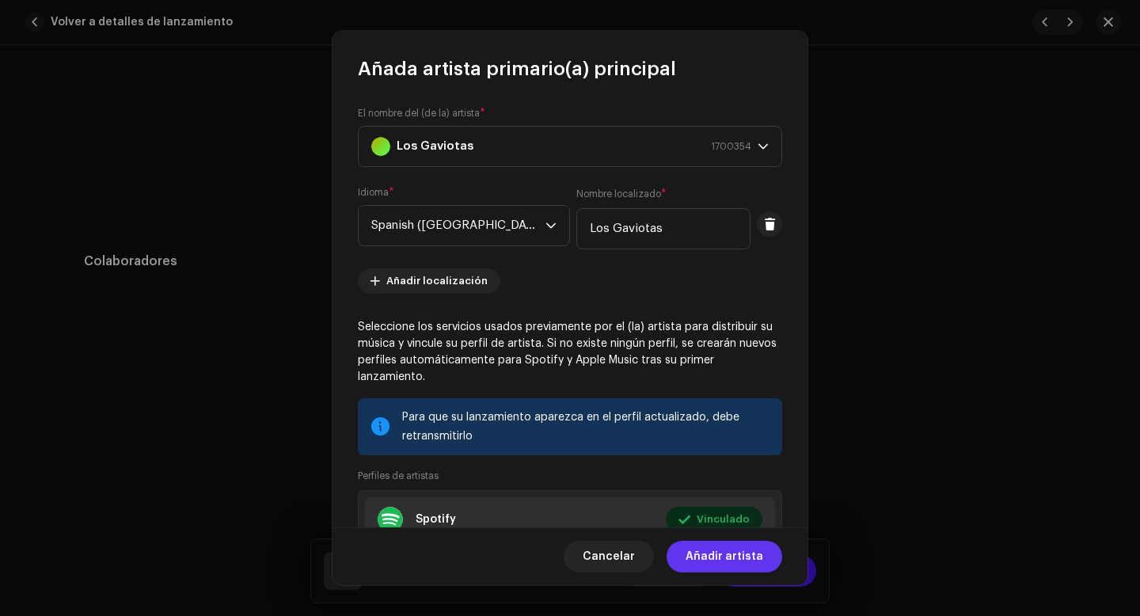
click at [726, 554] on span "Añadir artista" at bounding box center [725, 557] width 78 height 32
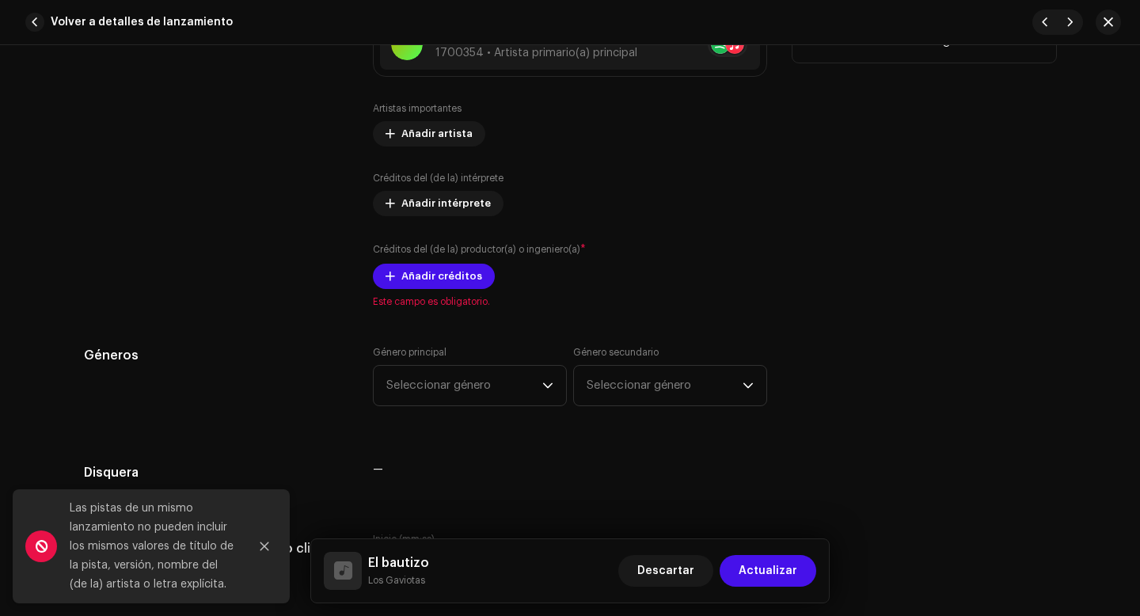
scroll to position [1214, 0]
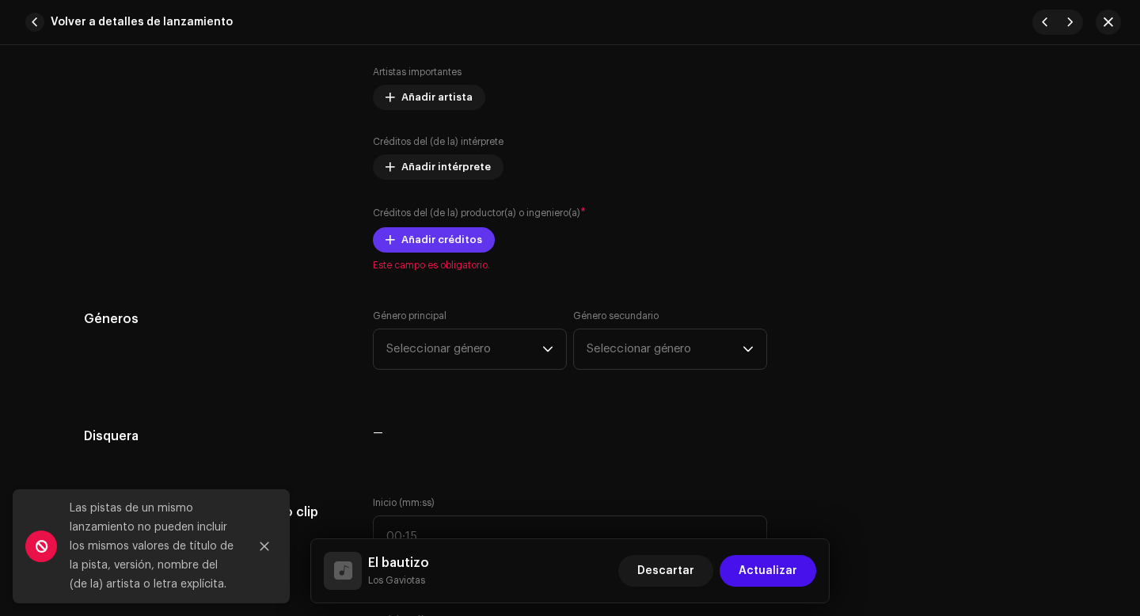
click at [457, 242] on span "Añadir créditos" at bounding box center [441, 240] width 81 height 32
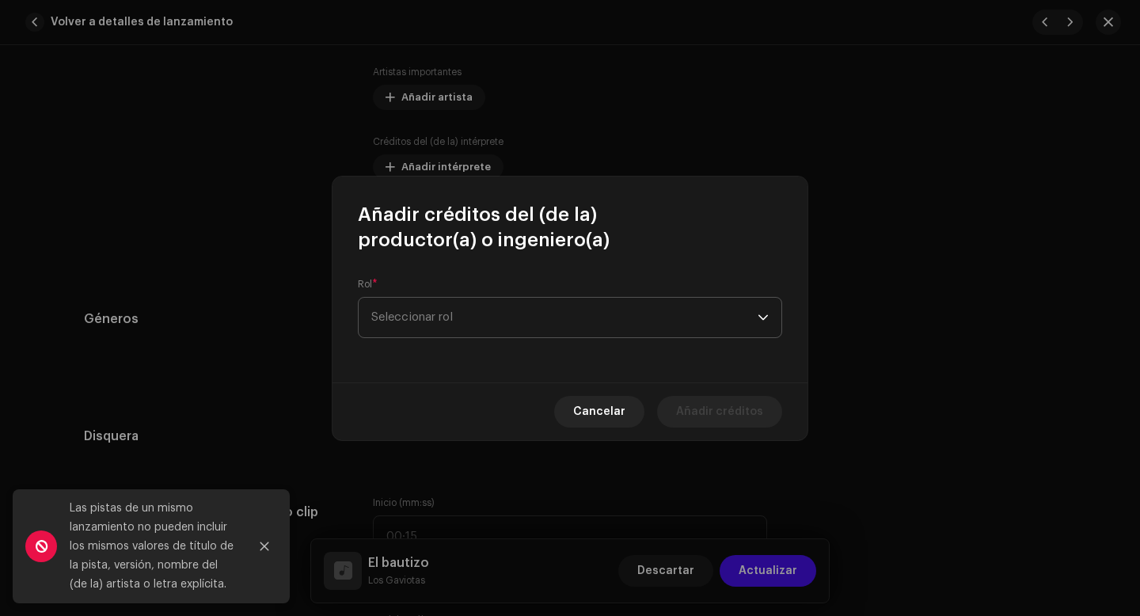
click at [458, 328] on span "Seleccionar rol" at bounding box center [564, 318] width 386 height 40
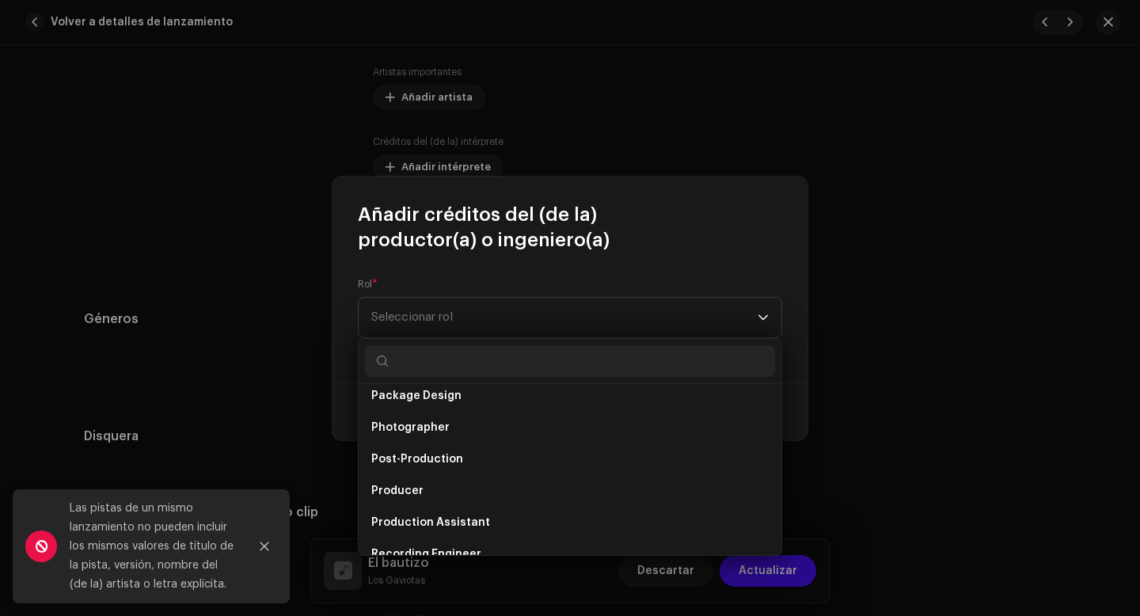
scroll to position [697, 0]
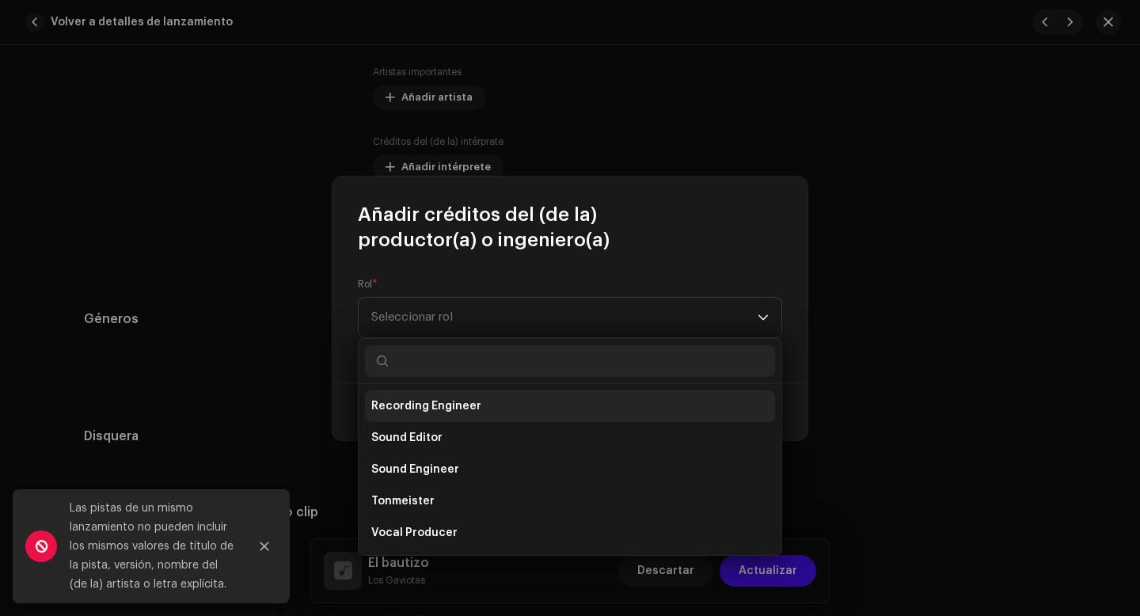
click at [445, 406] on span "Recording Engineer" at bounding box center [426, 406] width 110 height 16
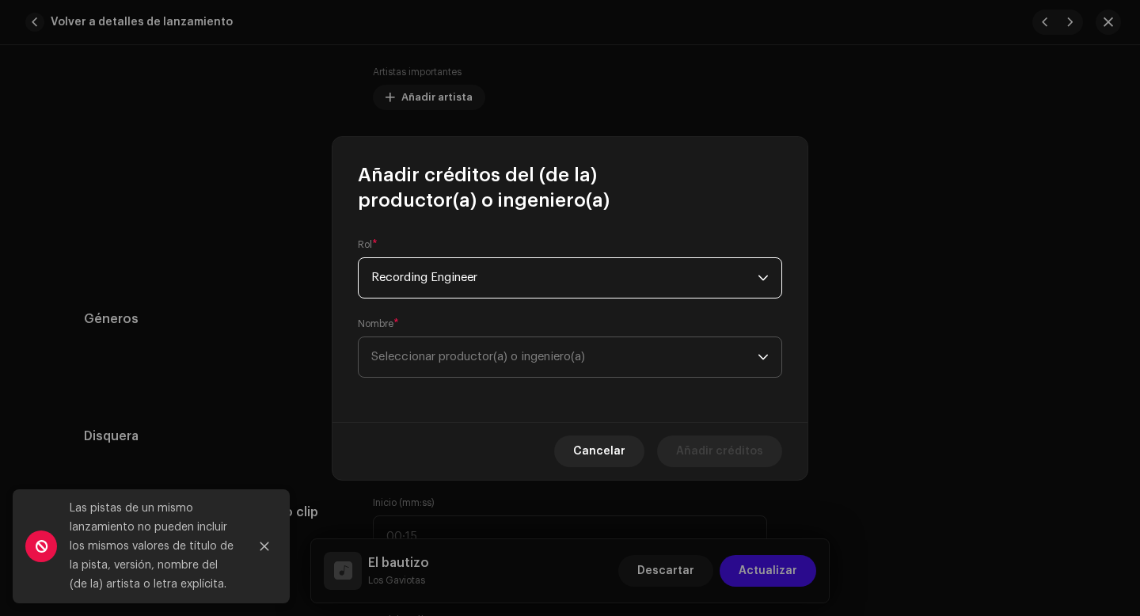
click at [457, 350] on span "Seleccionar productor(a) o ingeniero(a)" at bounding box center [564, 357] width 386 height 40
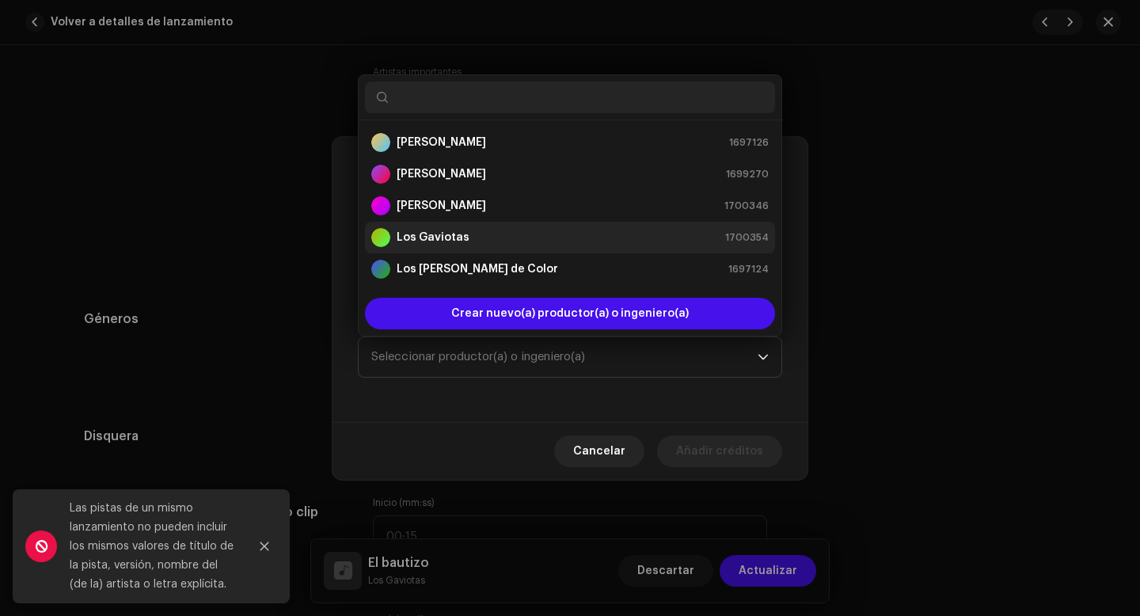
scroll to position [25, 0]
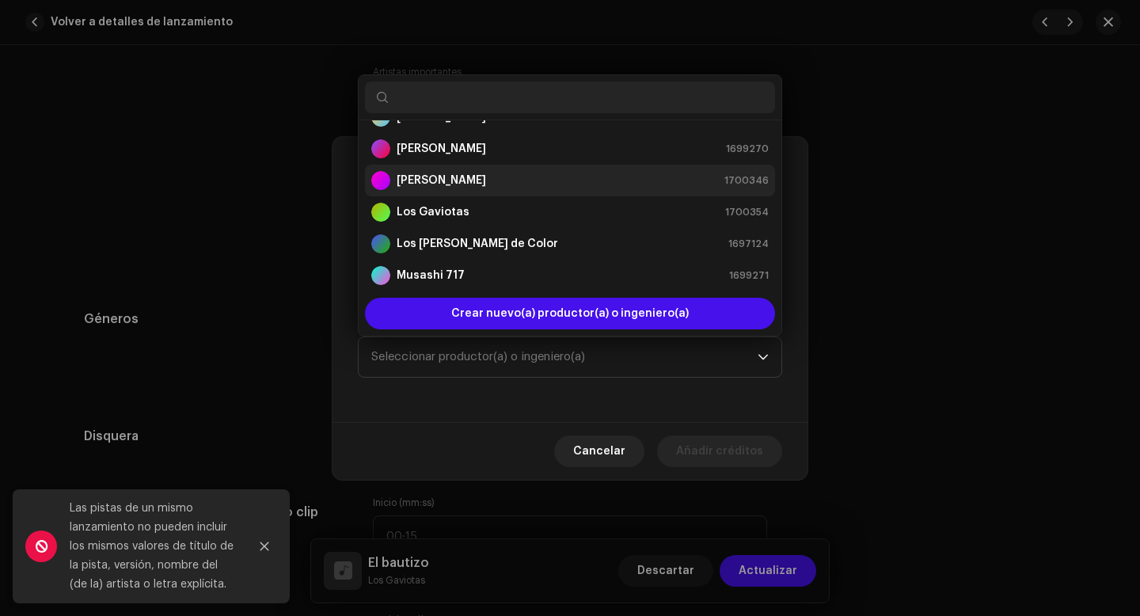
click at [456, 180] on div "[PERSON_NAME] 1700346" at bounding box center [569, 180] width 397 height 19
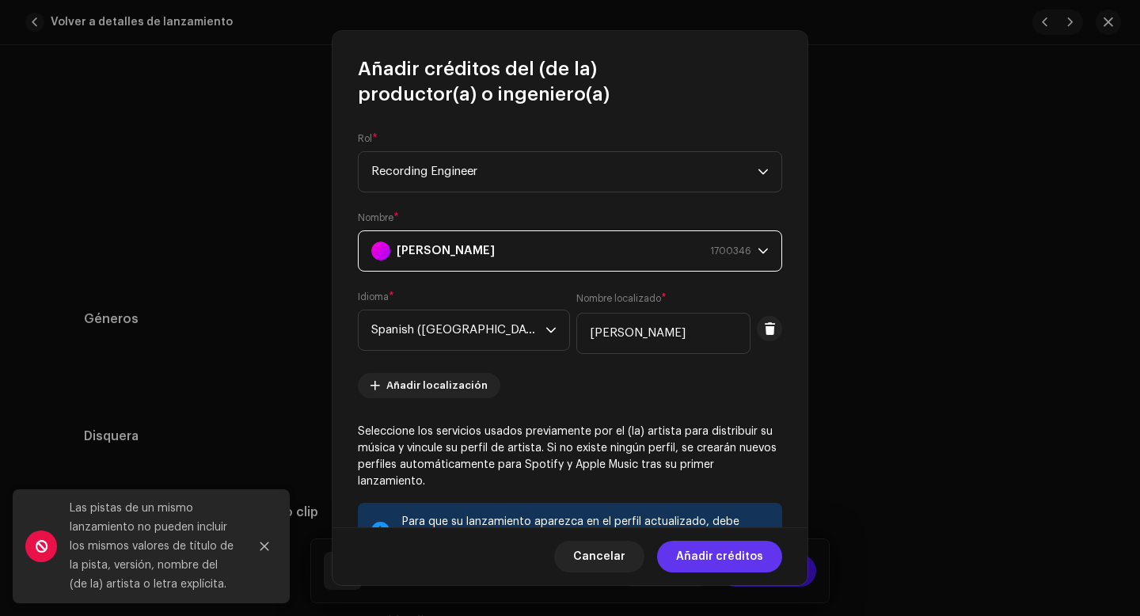
click at [701, 558] on span "Añadir créditos" at bounding box center [719, 557] width 87 height 32
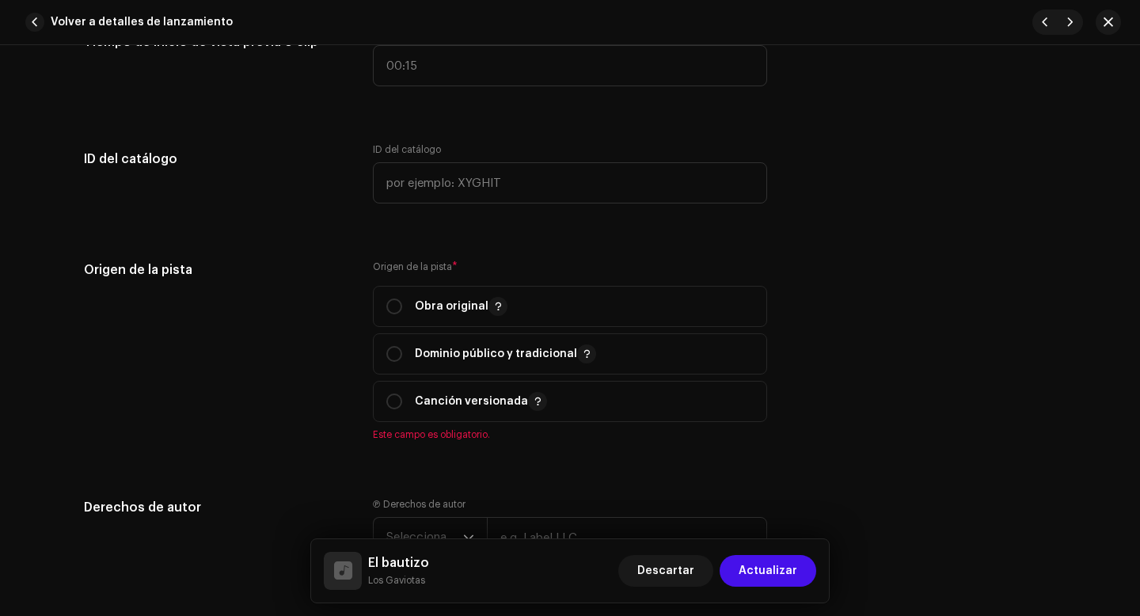
scroll to position [1751, 0]
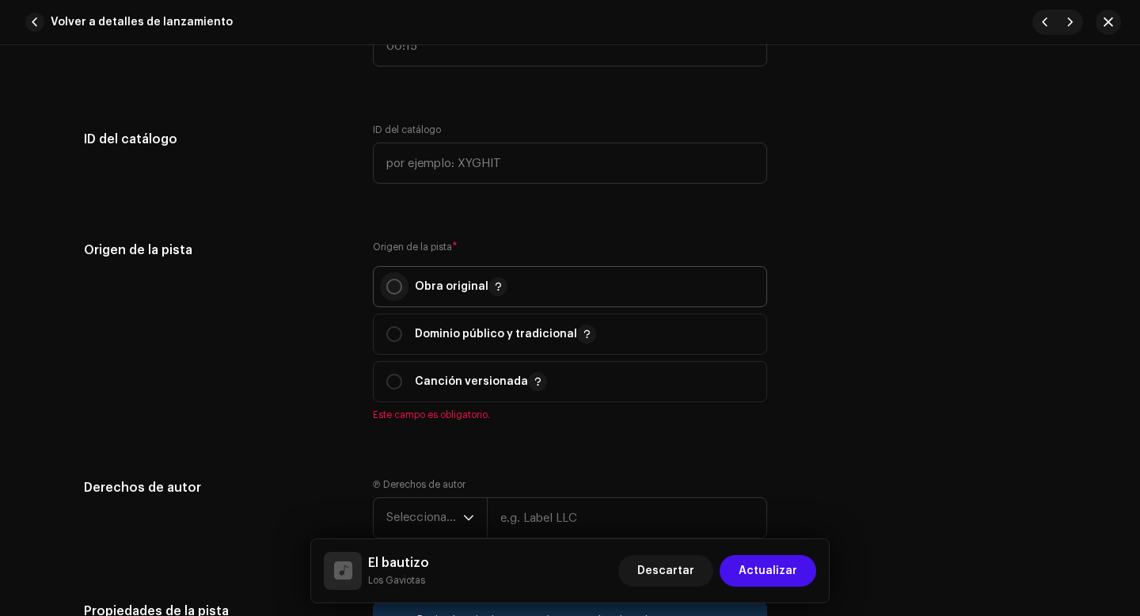
click at [395, 284] on input "radio" at bounding box center [394, 287] width 16 height 16
radio input "true"
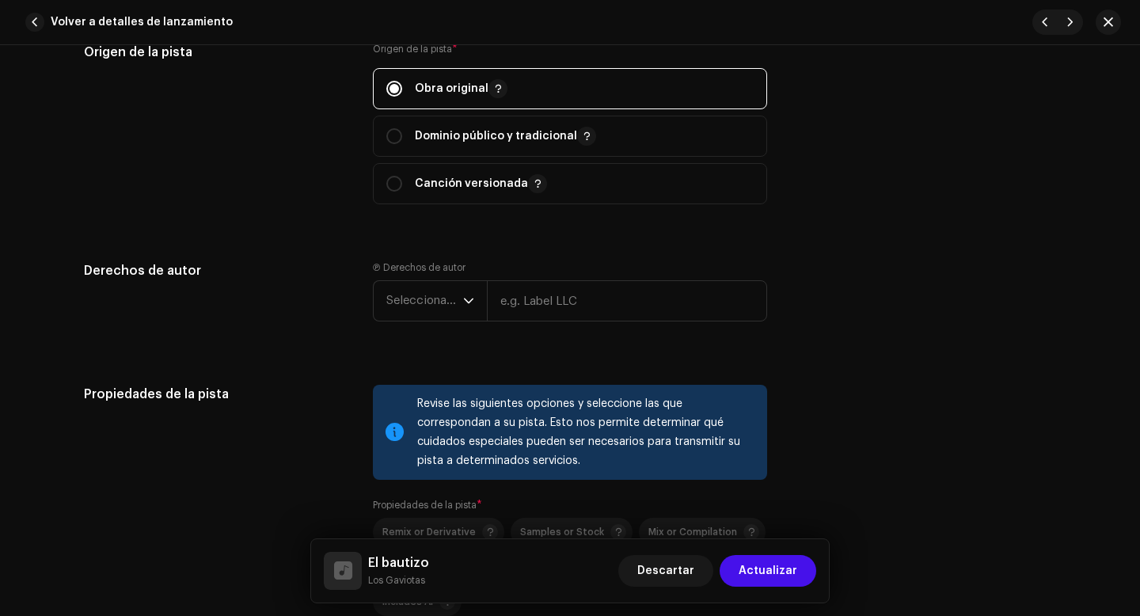
scroll to position [1954, 0]
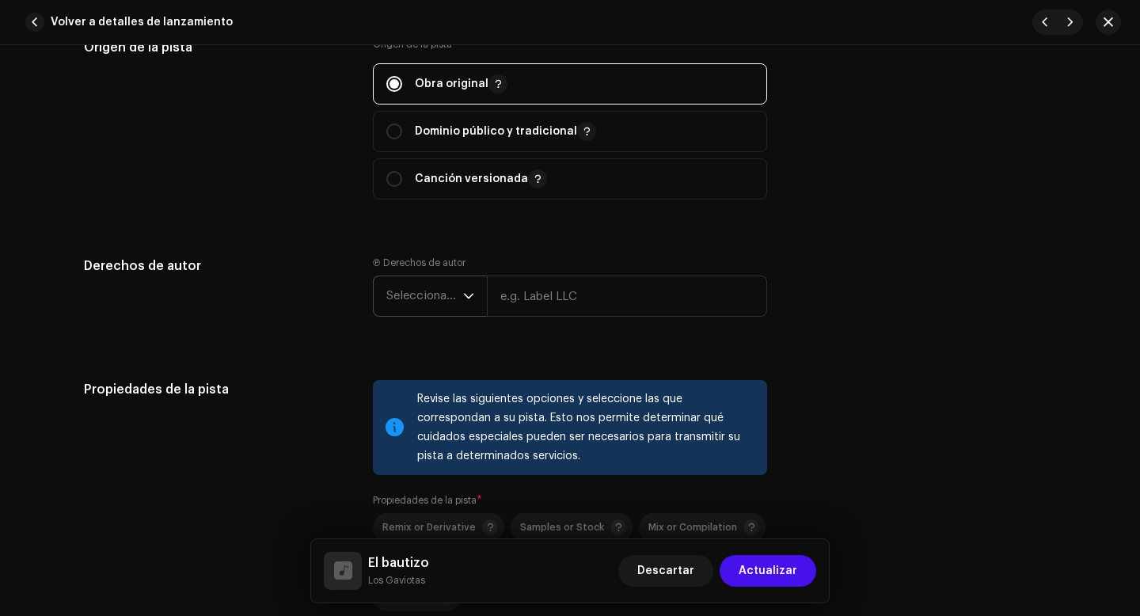
click at [439, 302] on span "Seleccionar año" at bounding box center [424, 296] width 77 height 40
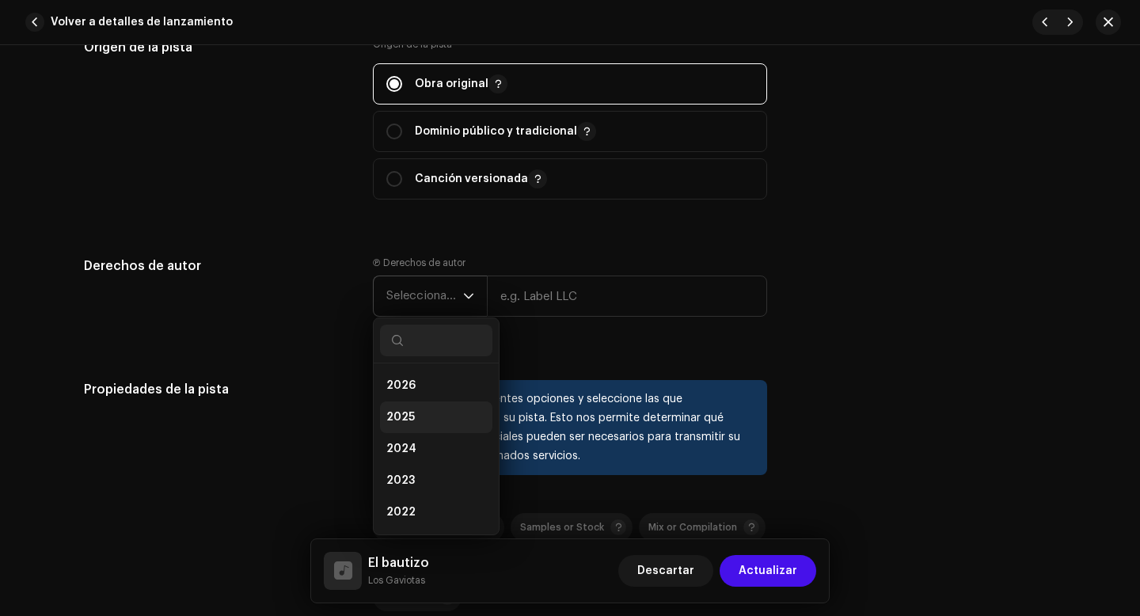
click at [408, 416] on span "2025" at bounding box center [400, 417] width 28 height 16
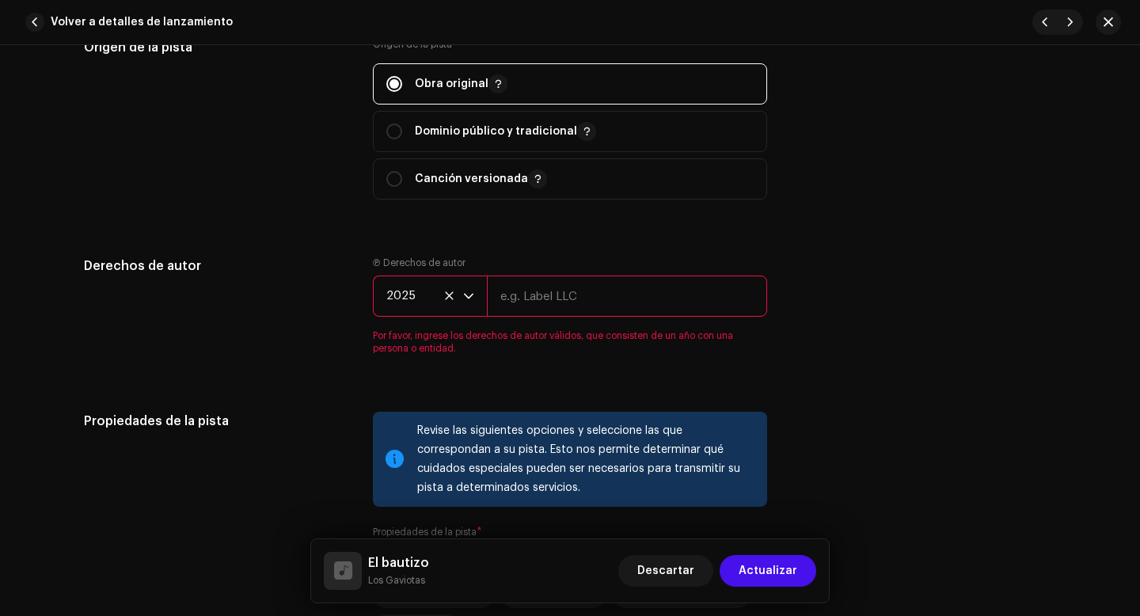
click at [572, 295] on input "text" at bounding box center [627, 295] width 280 height 41
type input "Los Gaviotas"
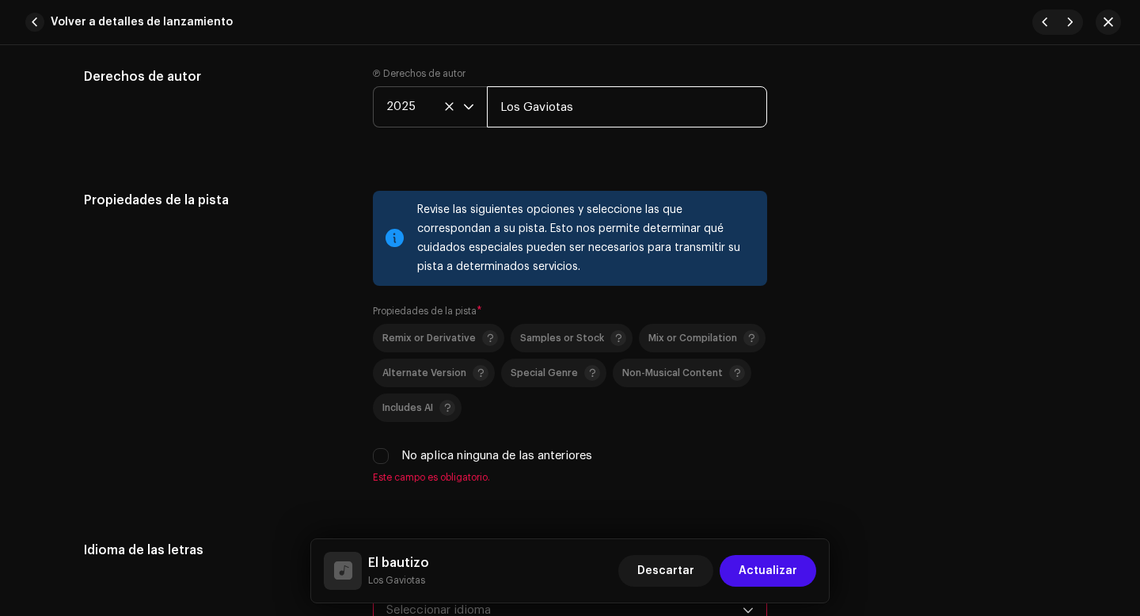
scroll to position [2171, 0]
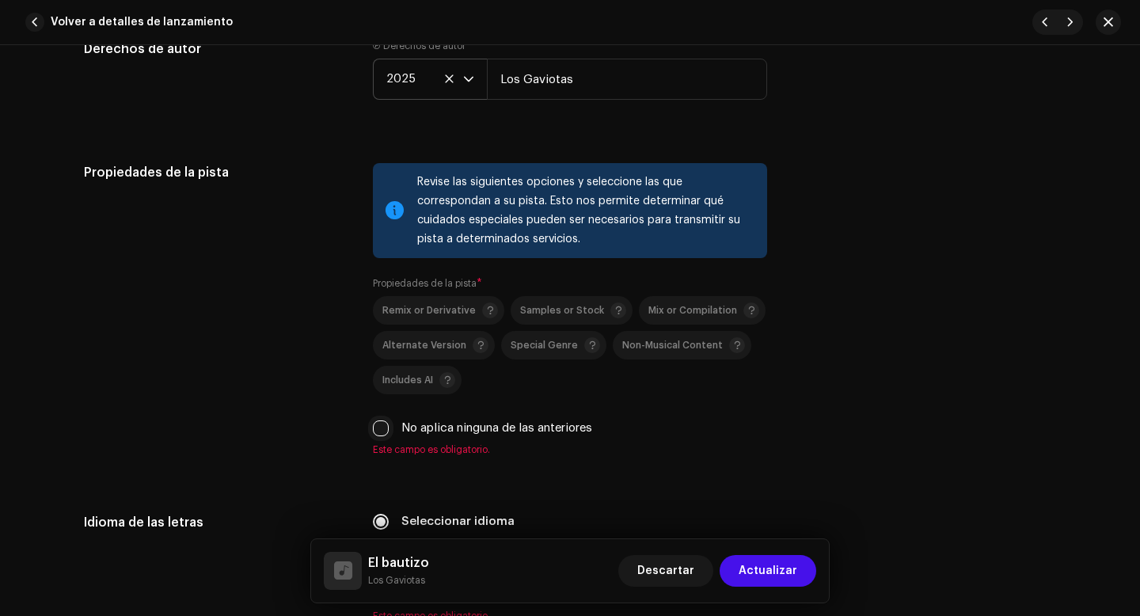
click at [381, 435] on input "No aplica ninguna de las anteriores" at bounding box center [381, 428] width 16 height 16
checkbox input "true"
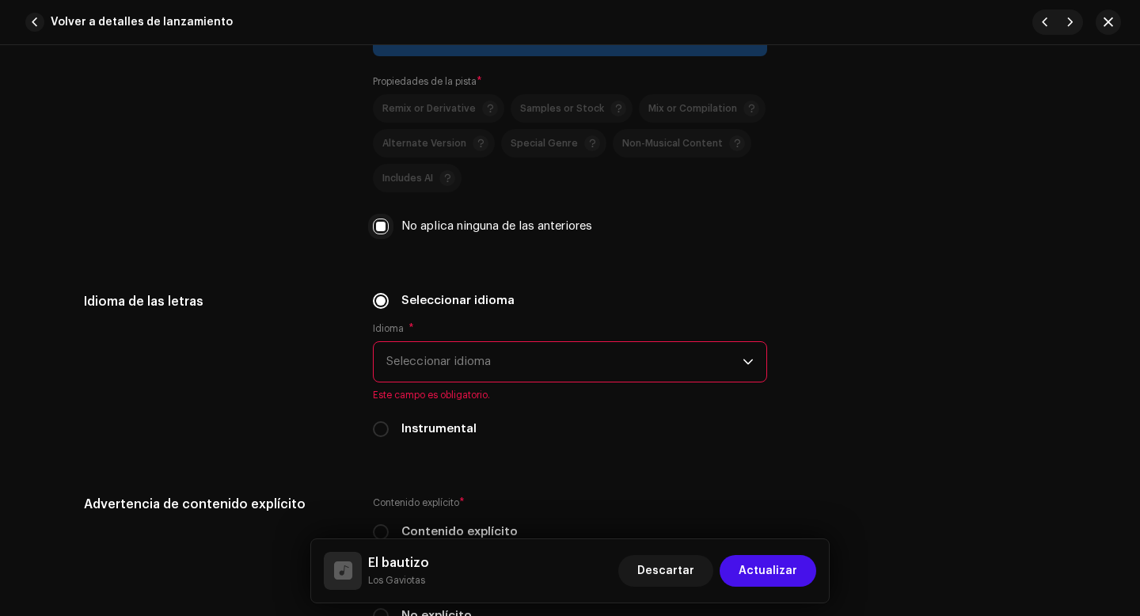
scroll to position [2399, 0]
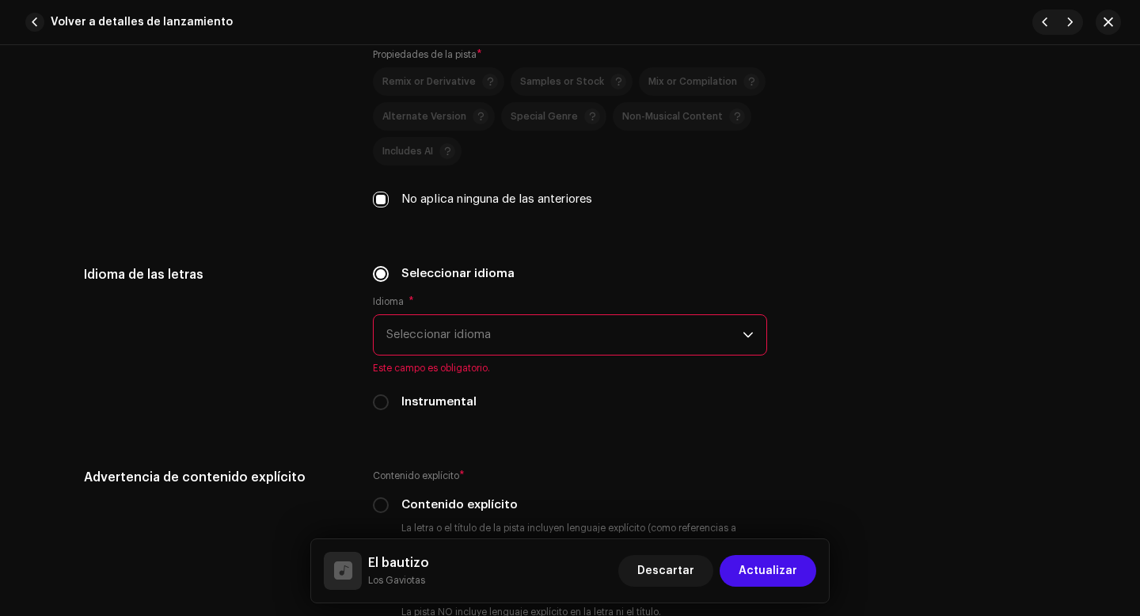
click at [407, 344] on span "Seleccionar idioma" at bounding box center [564, 335] width 356 height 40
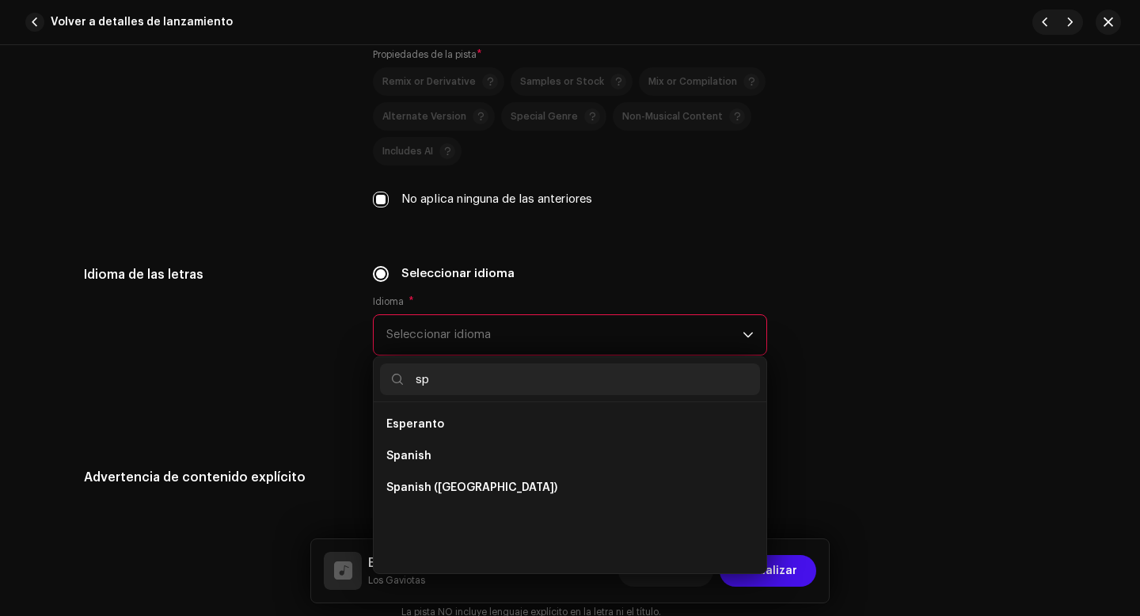
scroll to position [0, 0]
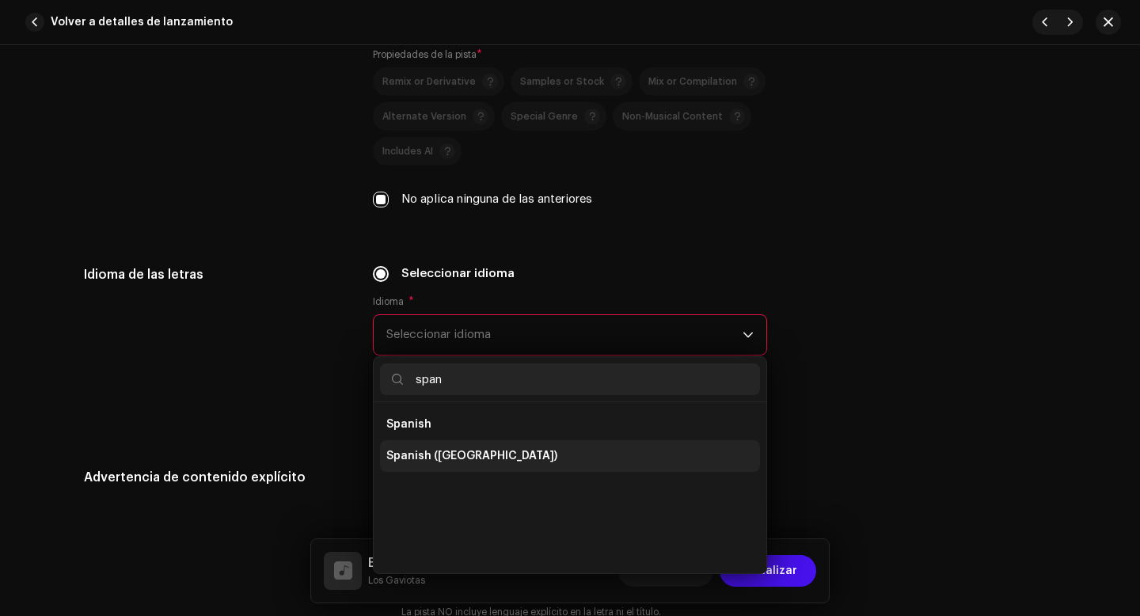
type input "span"
click at [432, 458] on span "Spanish ([GEOGRAPHIC_DATA])" at bounding box center [471, 456] width 171 height 16
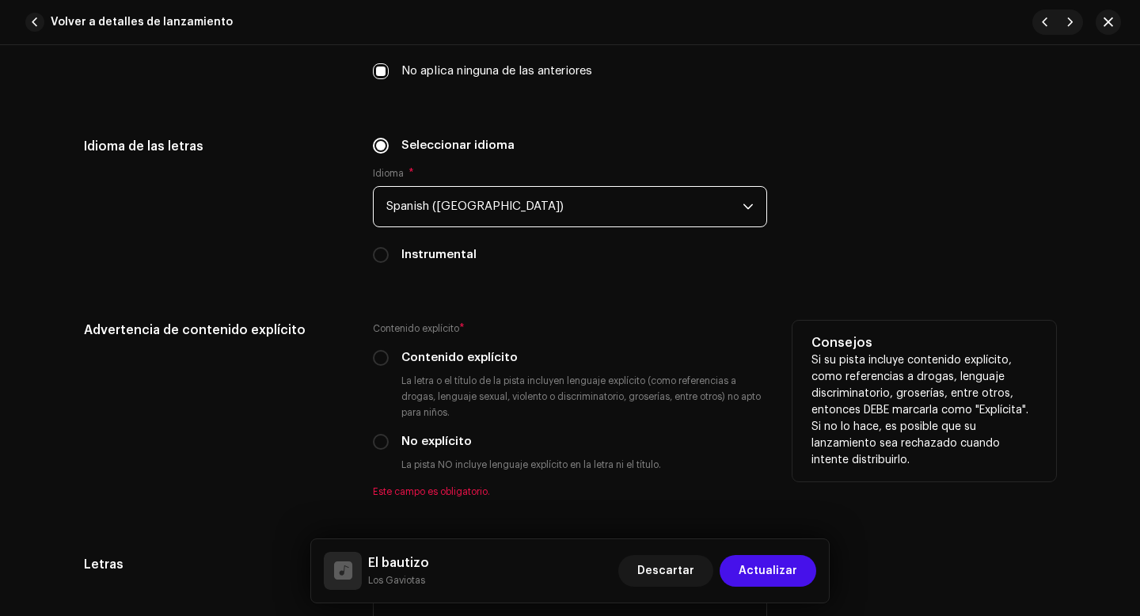
scroll to position [2531, 0]
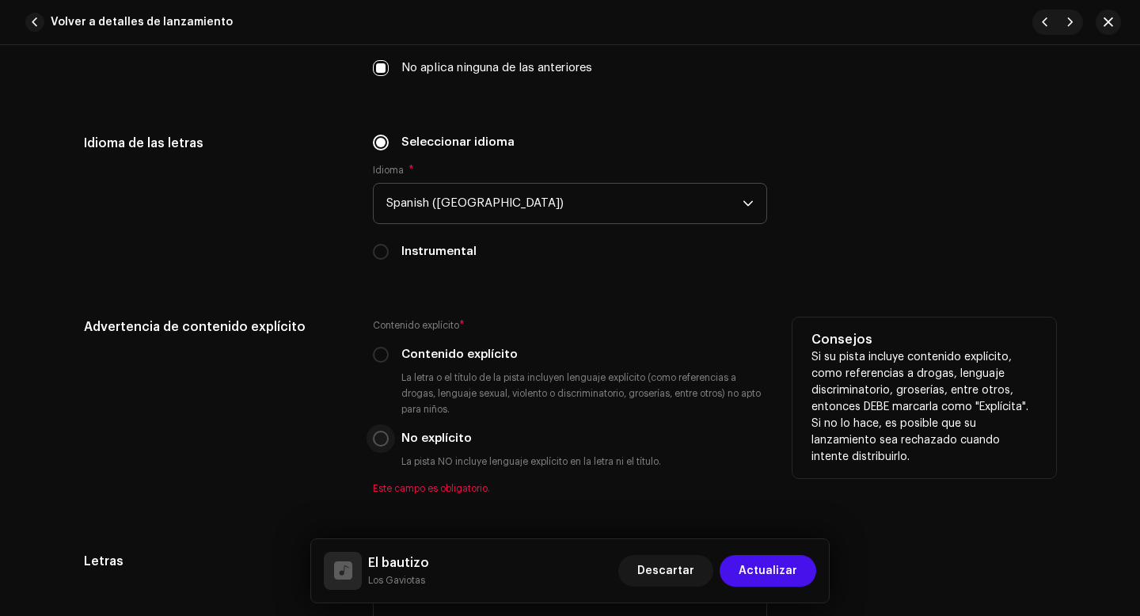
click at [378, 442] on input "No explícito" at bounding box center [381, 439] width 16 height 16
radio input "true"
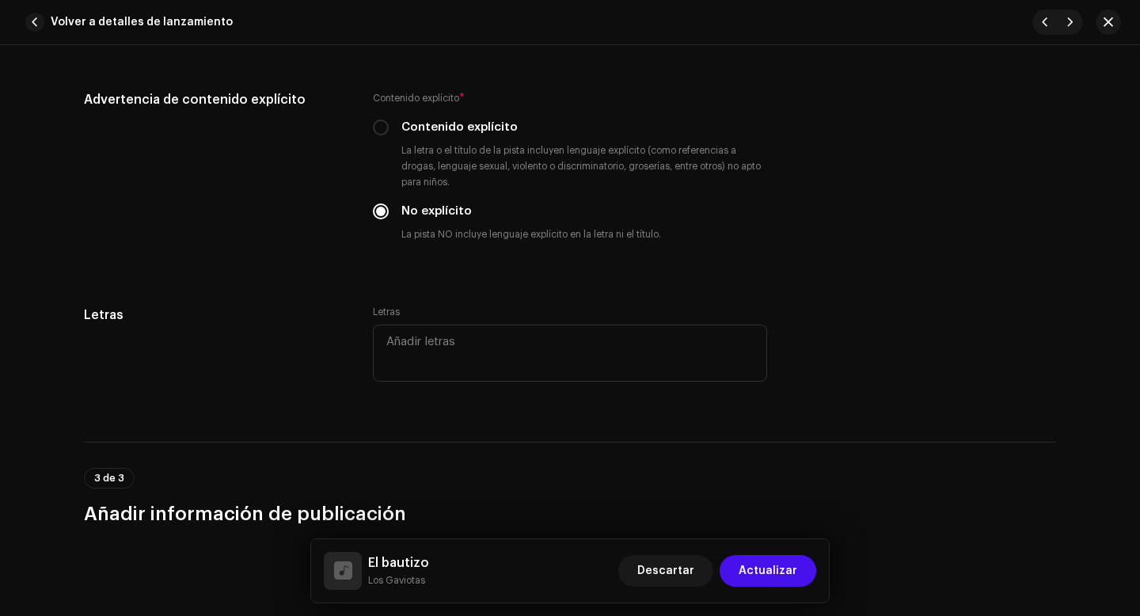
scroll to position [2775, 0]
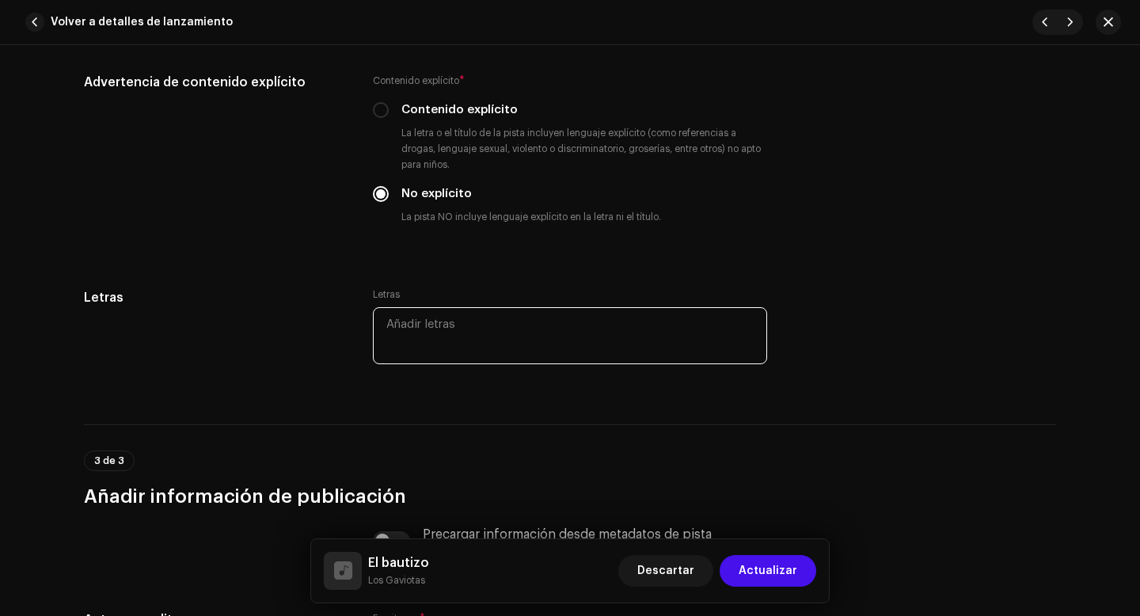
click at [424, 333] on textarea at bounding box center [570, 335] width 394 height 57
click at [409, 330] on textarea at bounding box center [570, 335] width 394 height 57
paste textarea "Loremi do sitam C adi elitsedd eius tem inci Utlabor etd magn al enimadm veniam…"
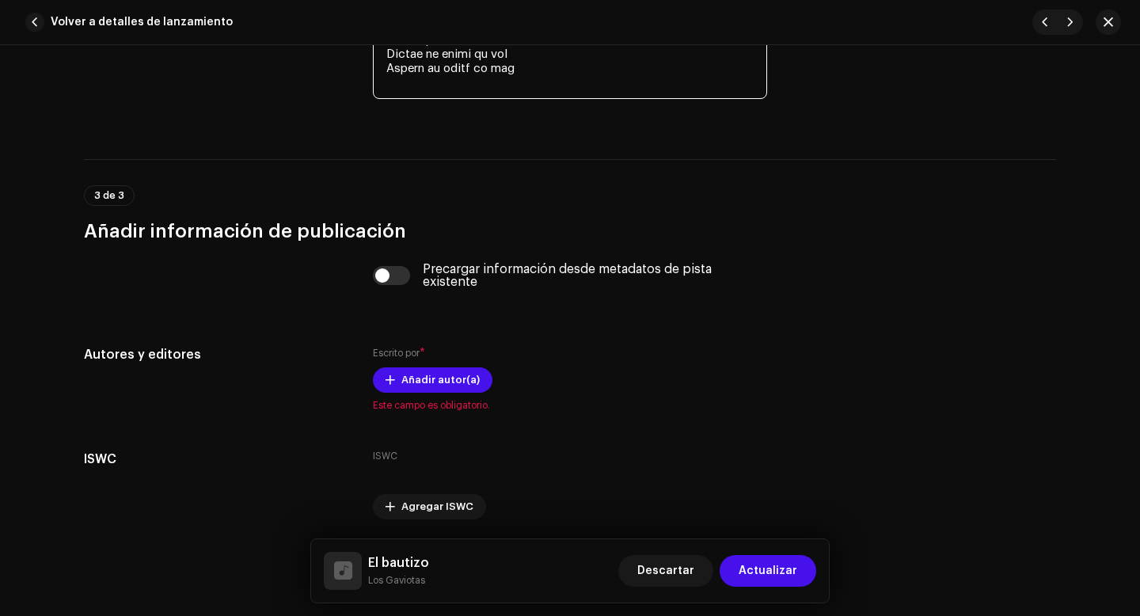
scroll to position [3609, 0]
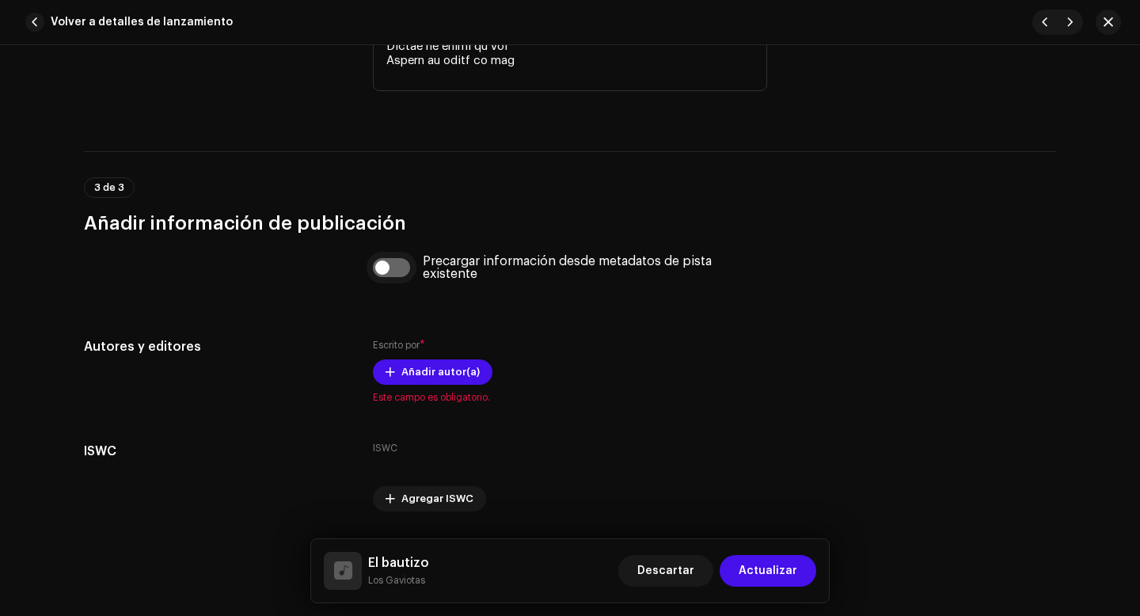
type textarea "Loremi do sitam C adi elitsedd eius tem inci Utlabor etd magn al enimadm veniam…"
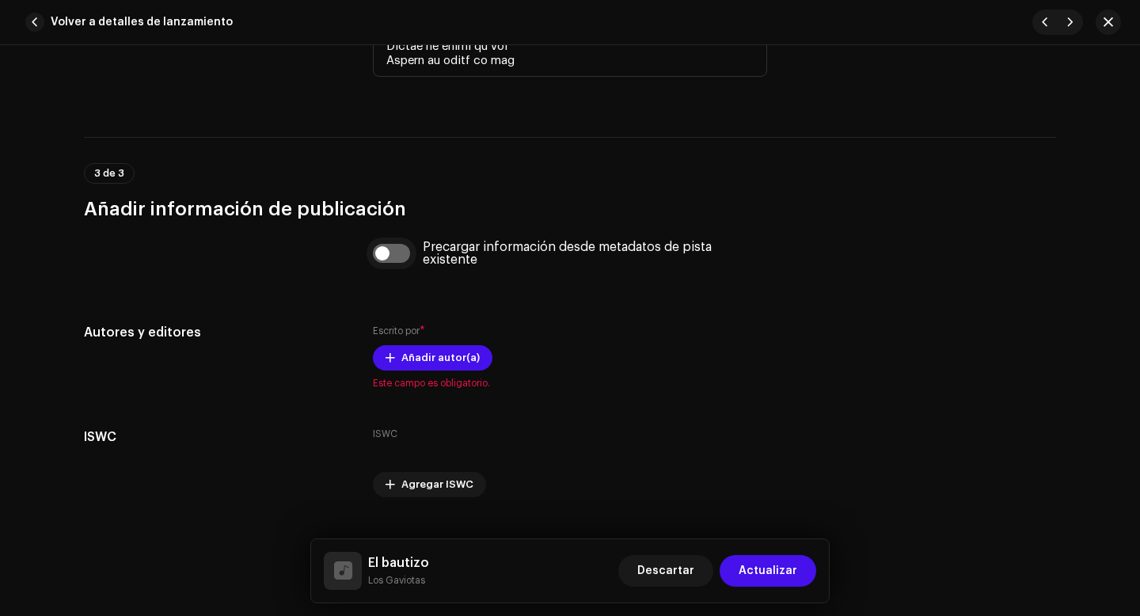
click at [382, 266] on div "Precargar información desde metadatos de pista existente" at bounding box center [570, 253] width 394 height 25
click at [384, 253] on input "checkbox" at bounding box center [392, 253] width 38 height 19
checkbox input "true"
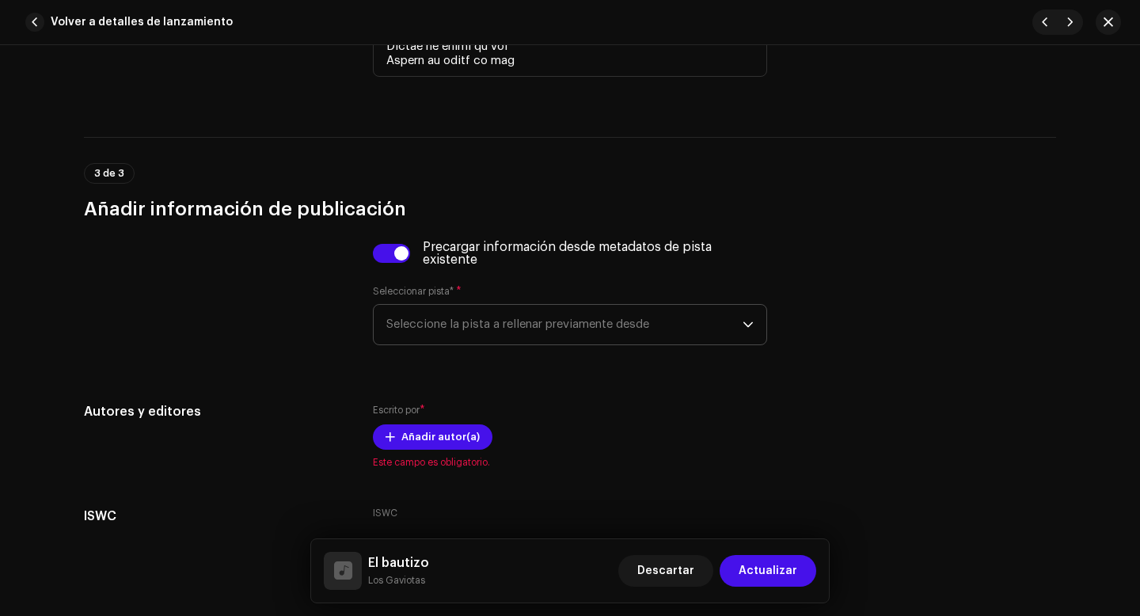
click at [410, 334] on span "Seleccione la pista a rellenar previamente desde" at bounding box center [564, 325] width 356 height 40
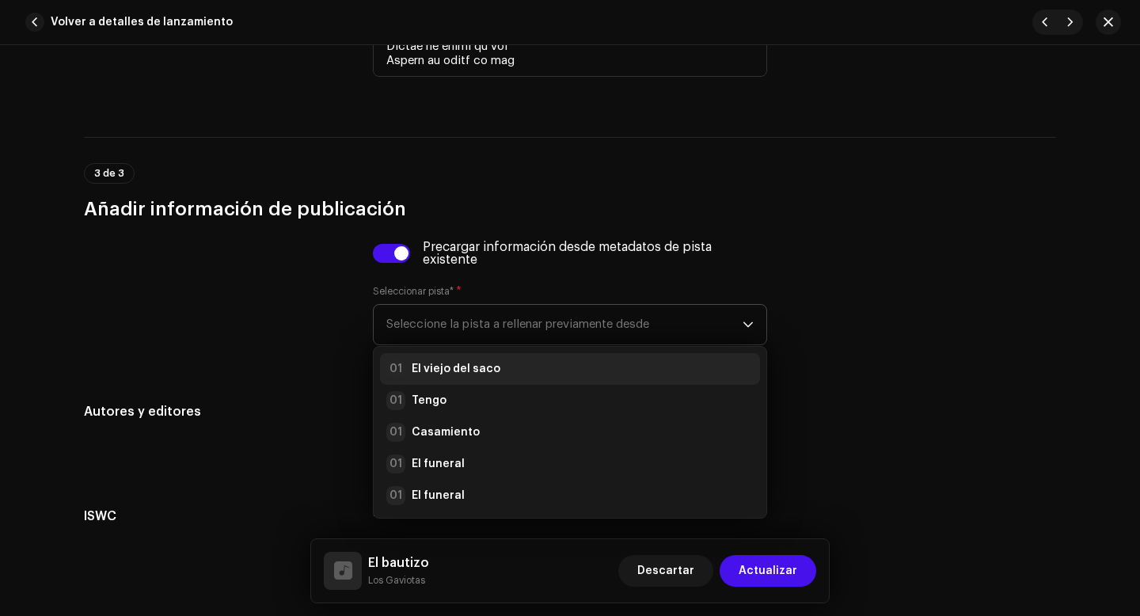
click at [431, 373] on strong "El viejo del saco" at bounding box center [456, 369] width 89 height 16
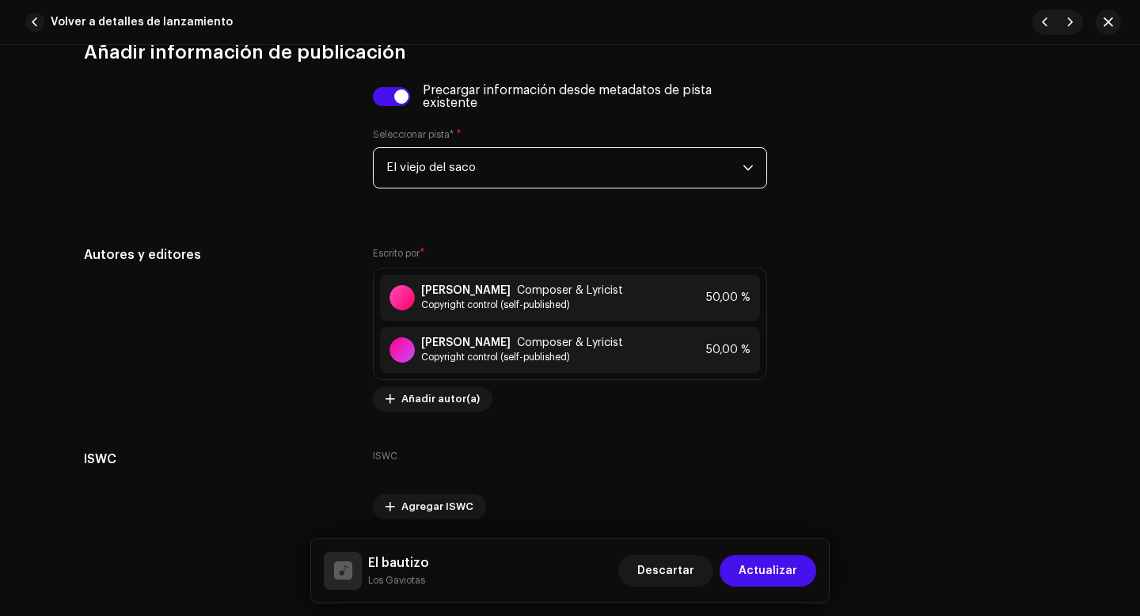
scroll to position [3769, 0]
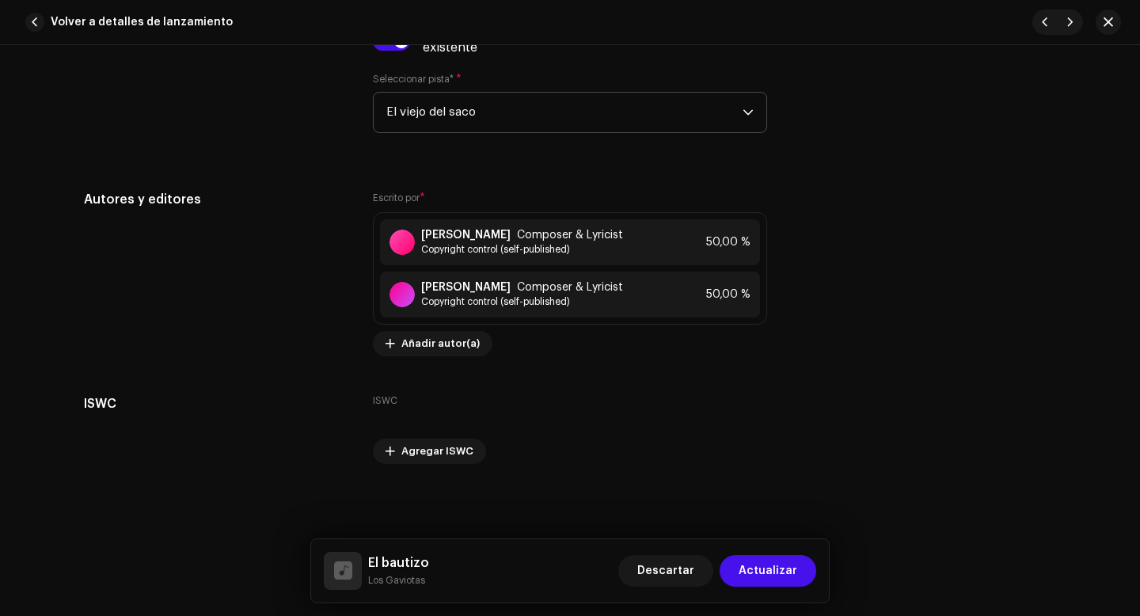
scroll to position [3825, 0]
click at [780, 571] on span "Actualizar" at bounding box center [768, 571] width 59 height 32
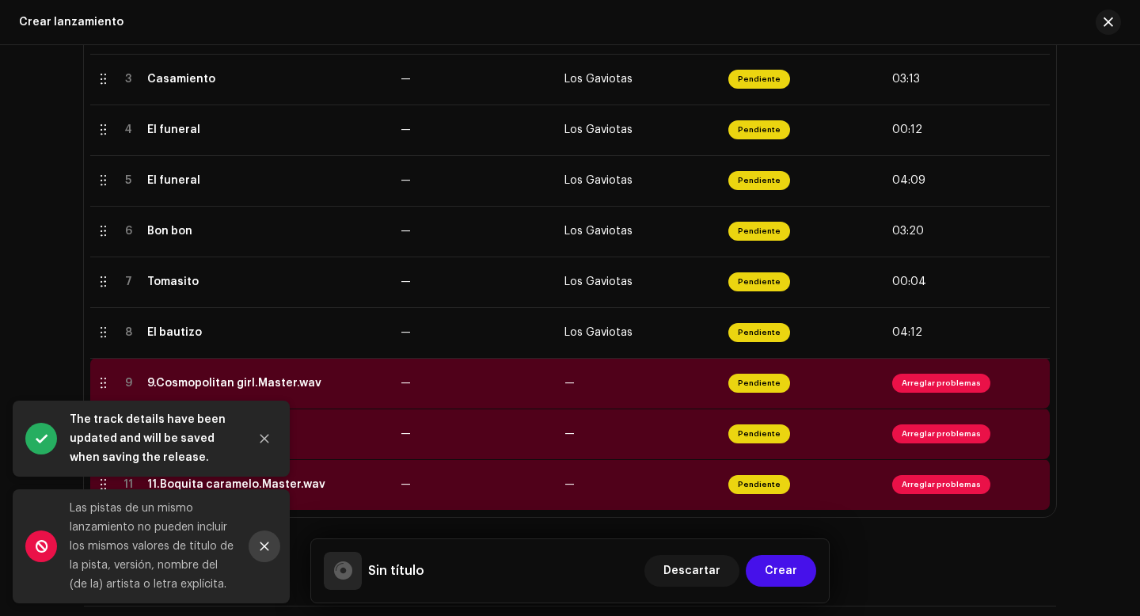
click at [267, 549] on icon "Close" at bounding box center [264, 546] width 9 height 9
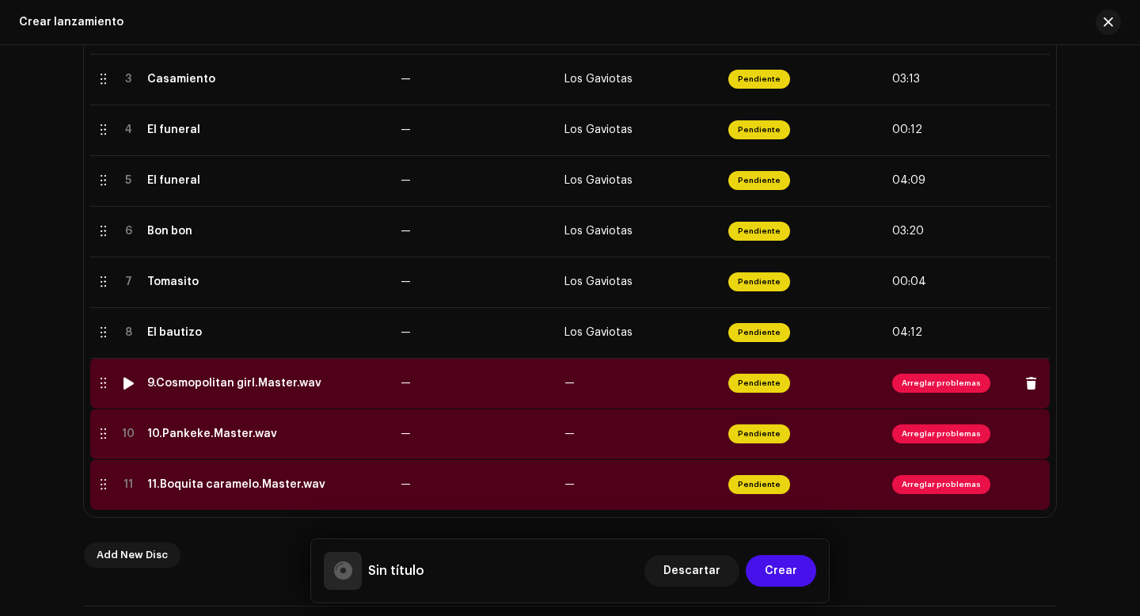
click at [952, 381] on span "Arreglar problemas" at bounding box center [941, 383] width 98 height 19
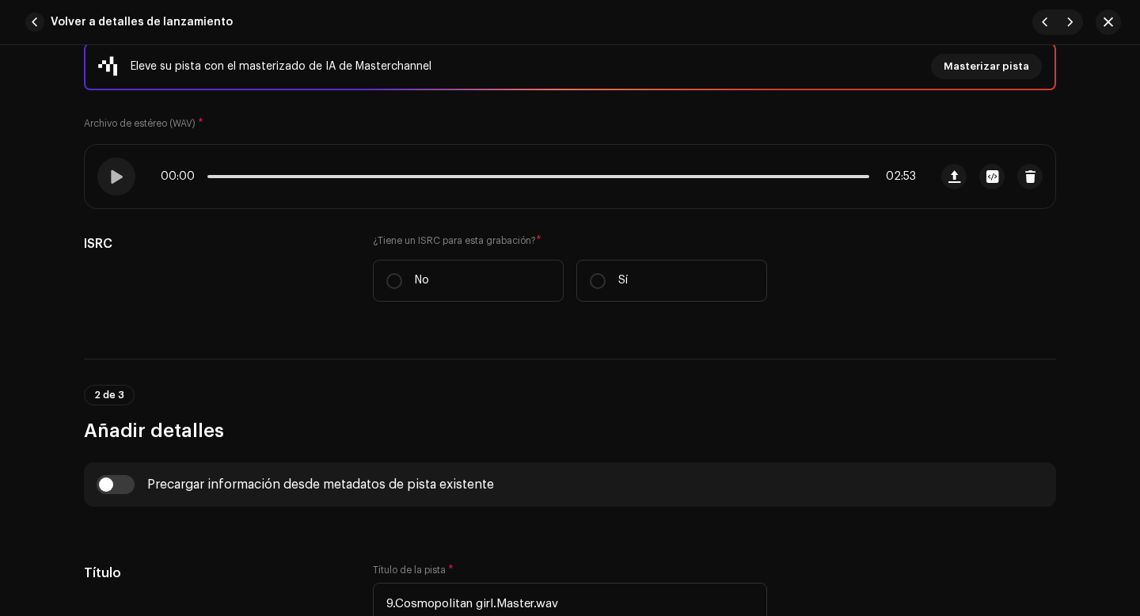
scroll to position [229, 0]
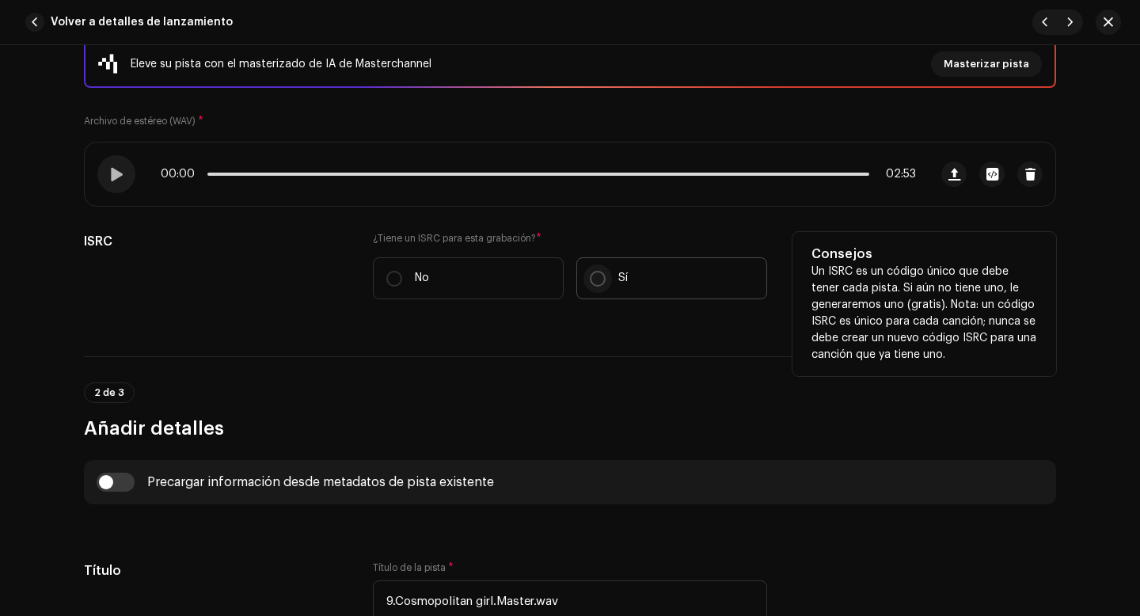
click at [591, 278] on input "Sí" at bounding box center [598, 279] width 16 height 16
radio input "true"
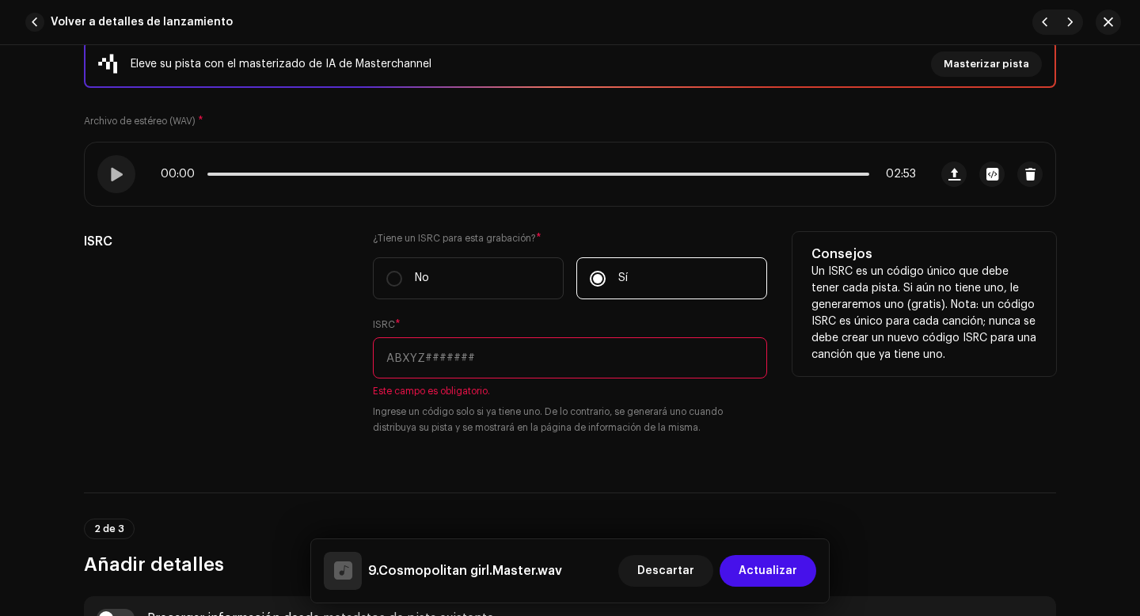
click at [477, 358] on input "text" at bounding box center [570, 357] width 394 height 41
click at [405, 355] on input "text" at bounding box center [570, 357] width 394 height 41
paste input "QZWFQ2528021"
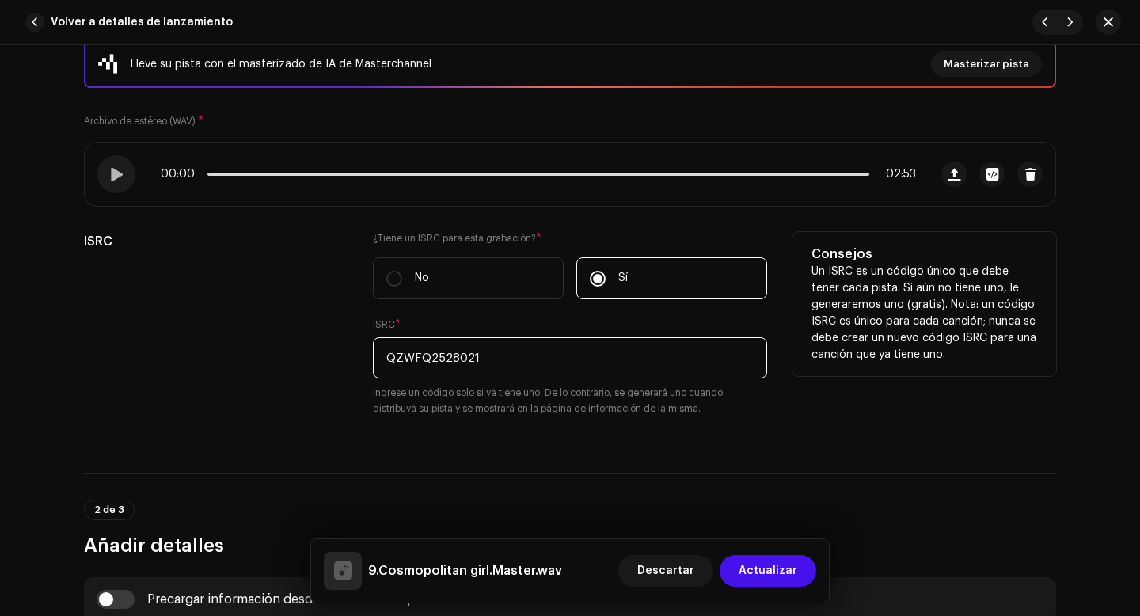
type input "QZWFQ2528021"
click at [302, 405] on div "ISRC" at bounding box center [216, 333] width 264 height 203
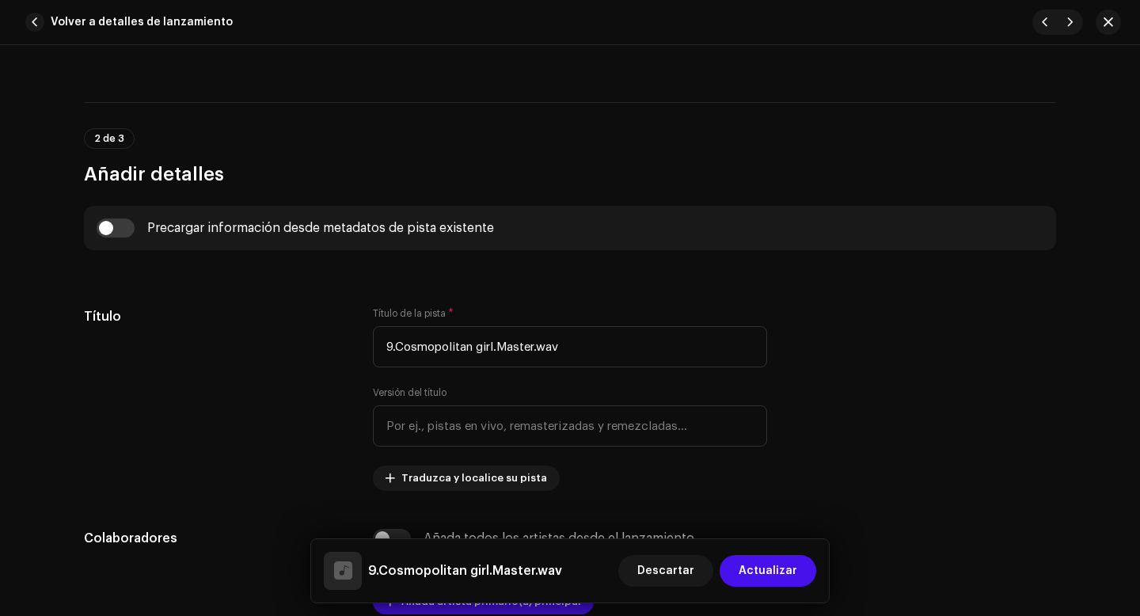
scroll to position [657, 0]
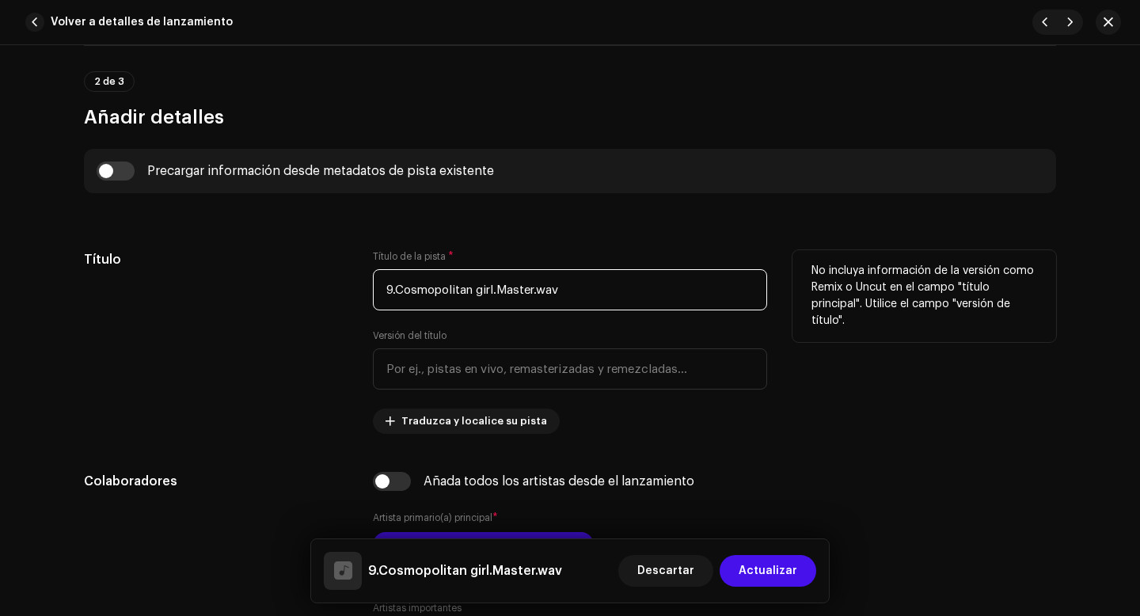
drag, startPoint x: 395, startPoint y: 291, endPoint x: 368, endPoint y: 291, distance: 26.9
click at [373, 291] on input "9.Cosmopolitan girl.Master.wav" at bounding box center [570, 289] width 394 height 41
drag, startPoint x: 483, startPoint y: 290, endPoint x: 594, endPoint y: 295, distance: 111.8
click at [594, 295] on input "Cosmopolitan girl.Master.wav" at bounding box center [570, 289] width 394 height 41
type input "Cosmopolitan girl"
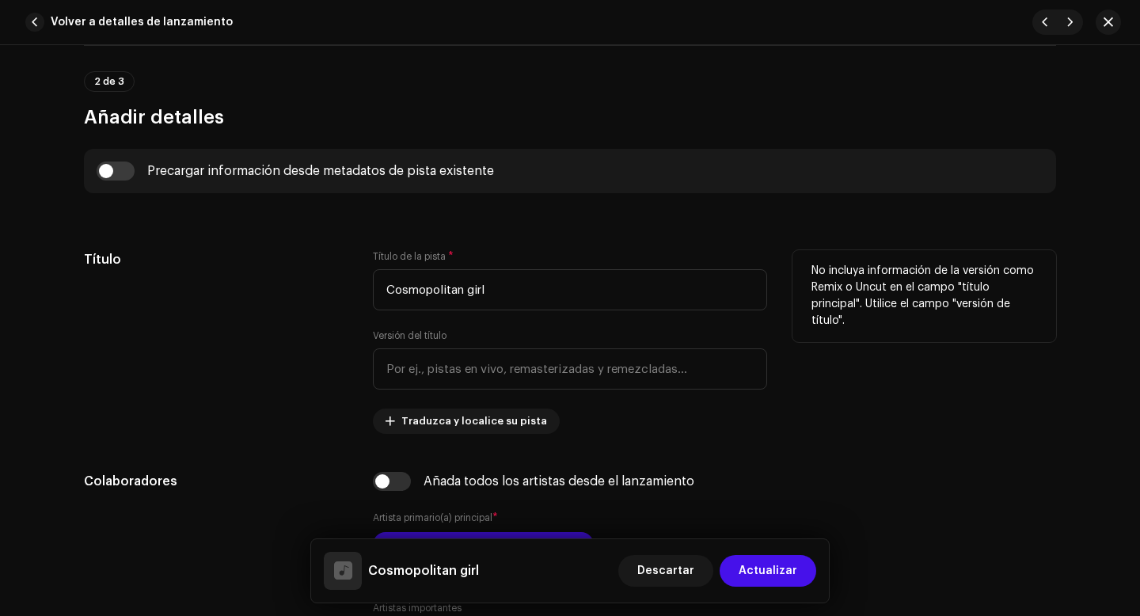
click at [336, 382] on div "Título" at bounding box center [216, 342] width 264 height 184
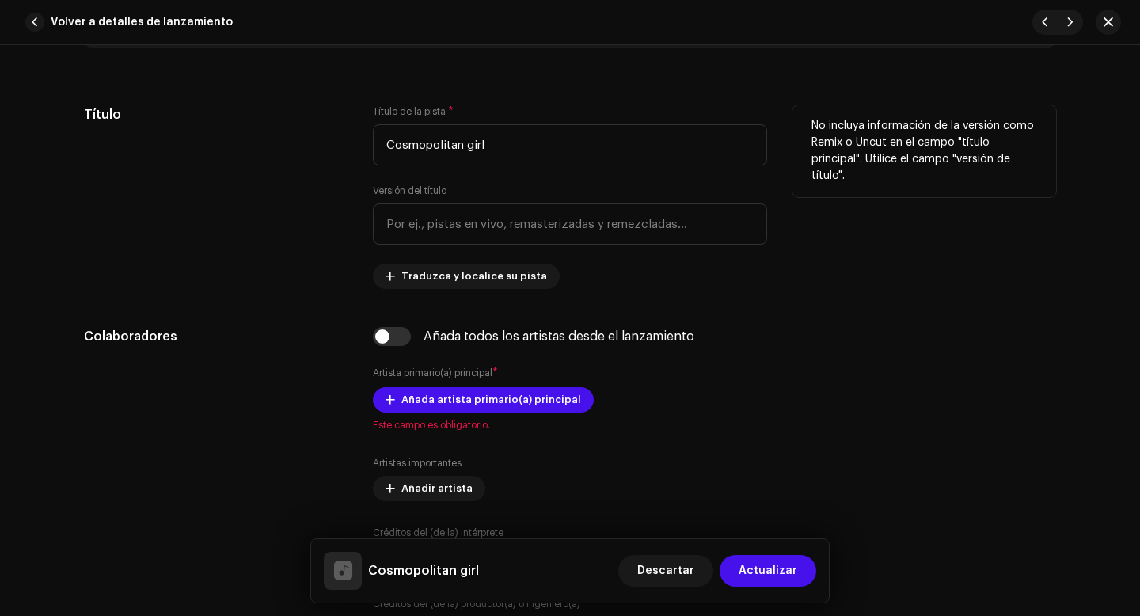
scroll to position [892, 0]
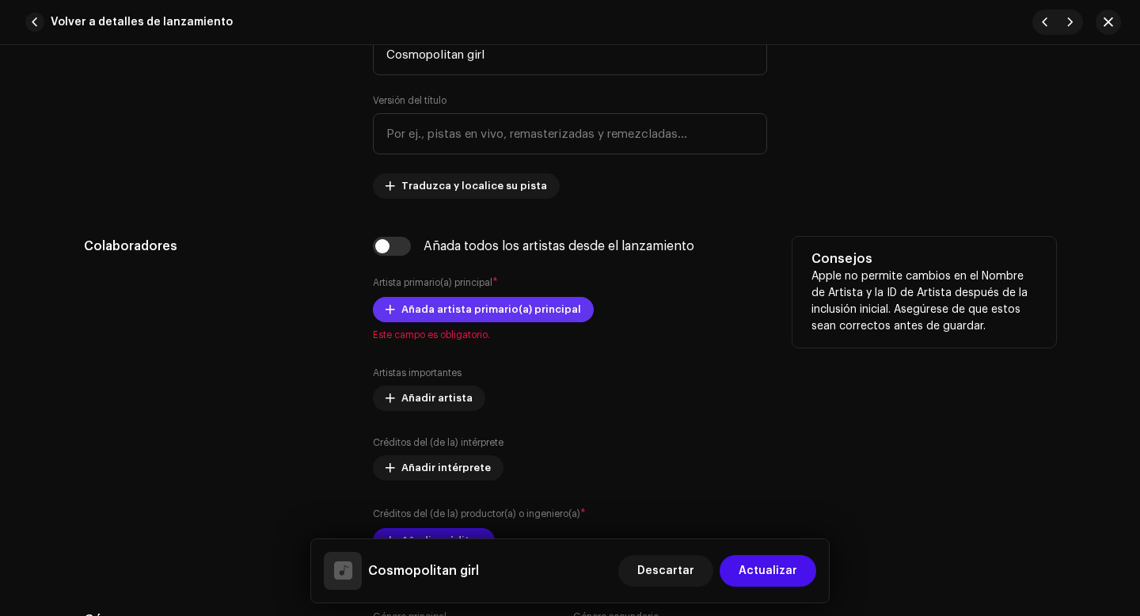
click at [424, 316] on span "Añada artista primario(a) principal" at bounding box center [491, 310] width 180 height 32
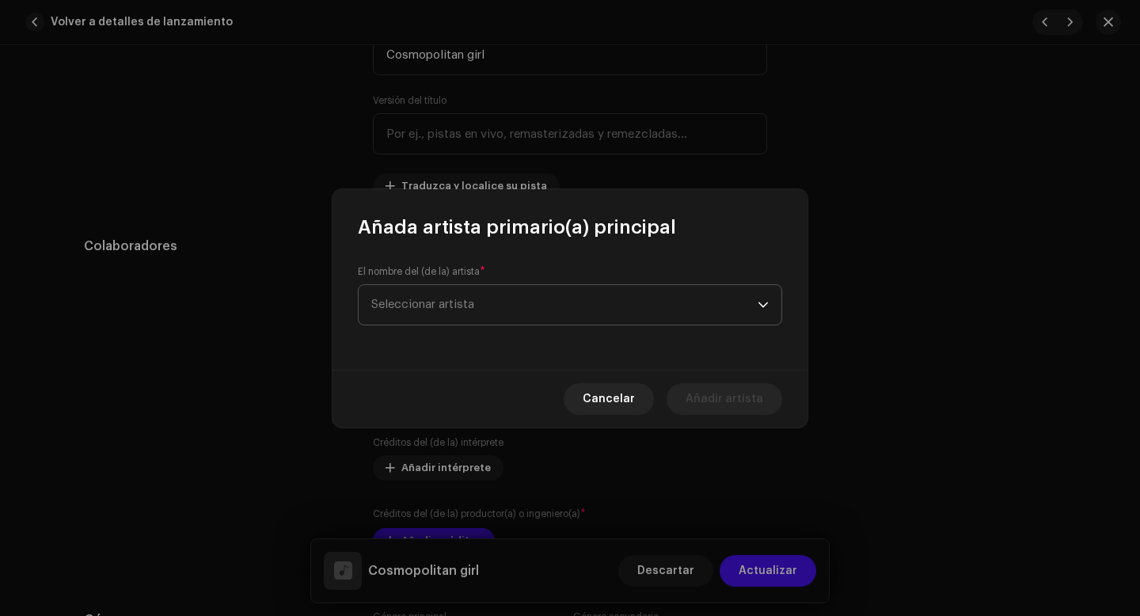
click at [579, 306] on span "Seleccionar artista" at bounding box center [564, 305] width 386 height 40
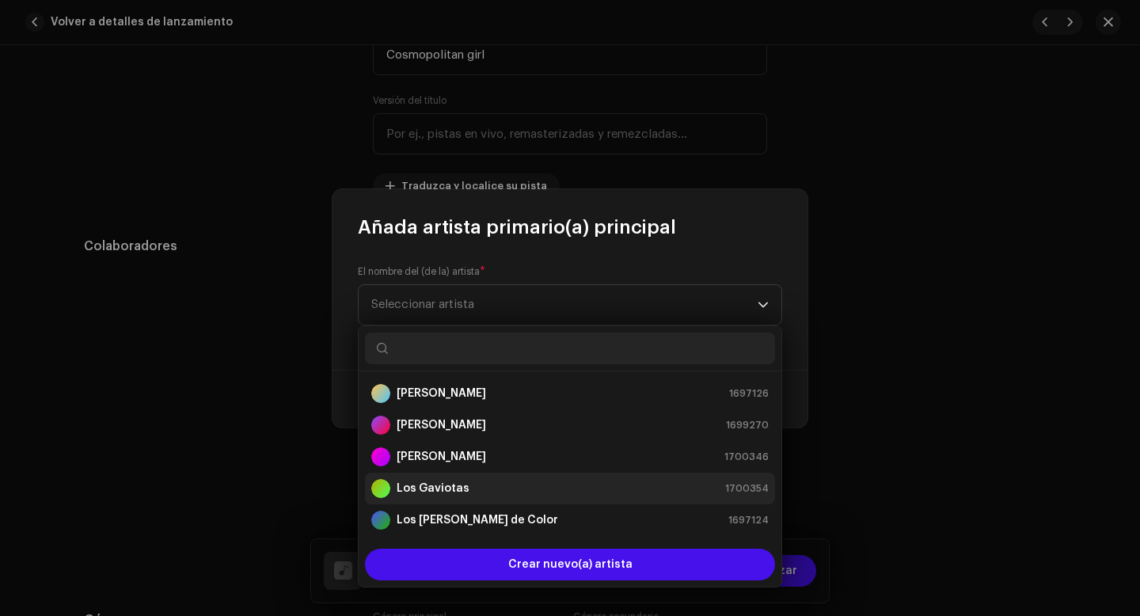
click at [435, 487] on strong "Los Gaviotas" at bounding box center [433, 489] width 73 height 16
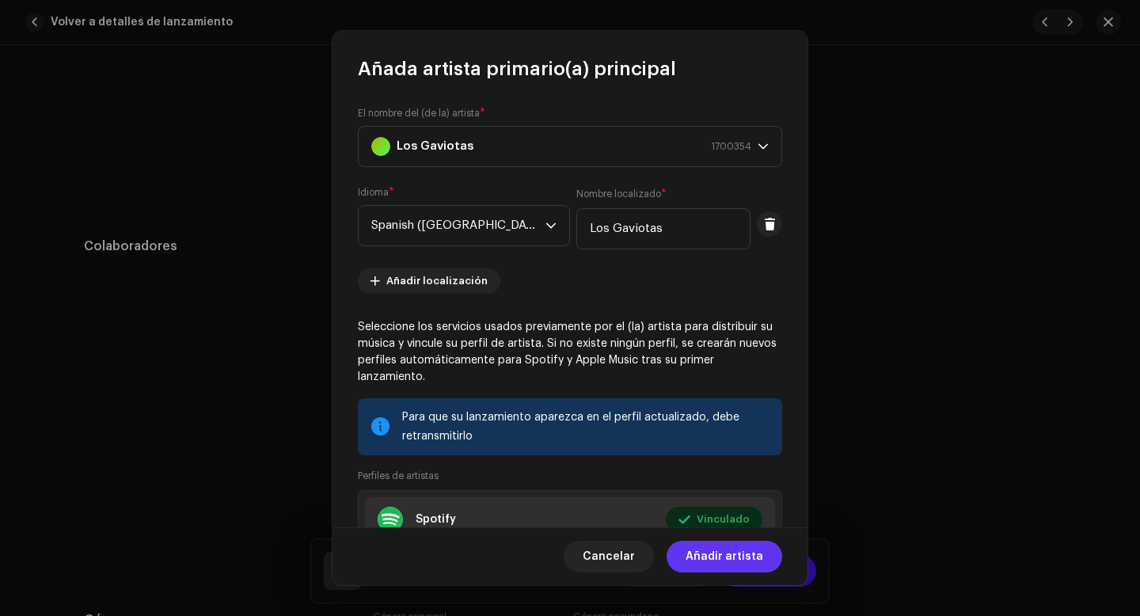
click at [743, 562] on span "Añadir artista" at bounding box center [725, 557] width 78 height 32
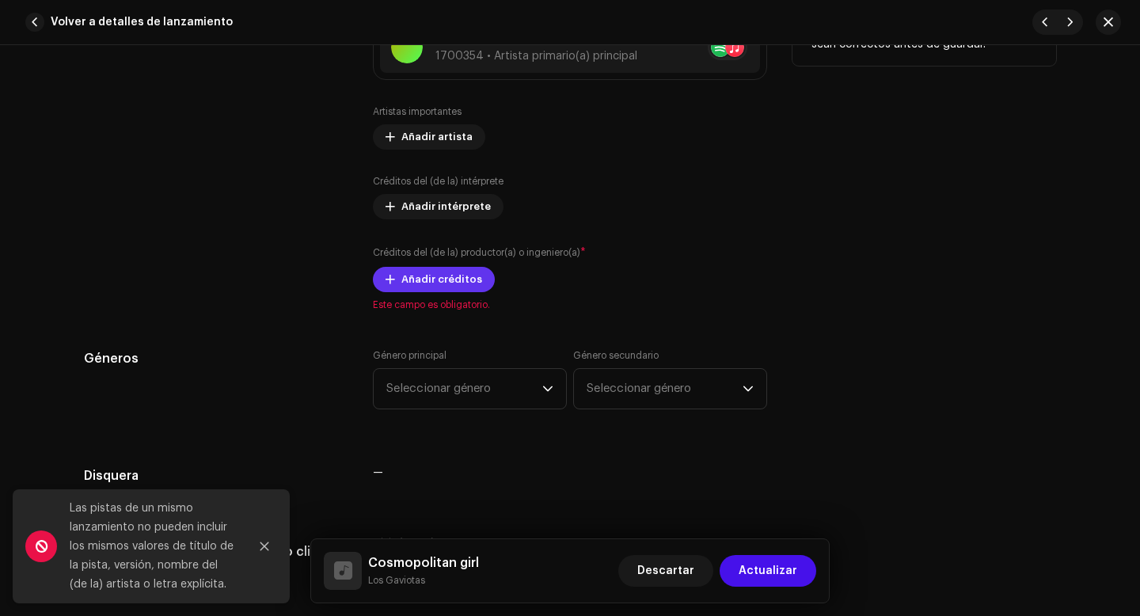
scroll to position [1182, 0]
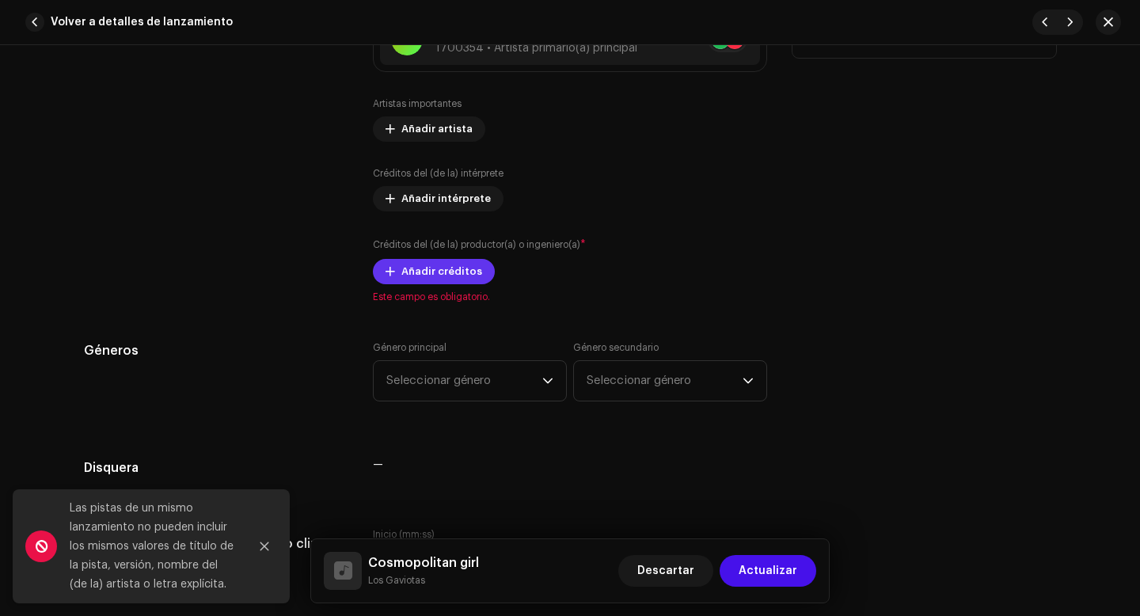
click at [458, 272] on span "Añadir créditos" at bounding box center [441, 272] width 81 height 32
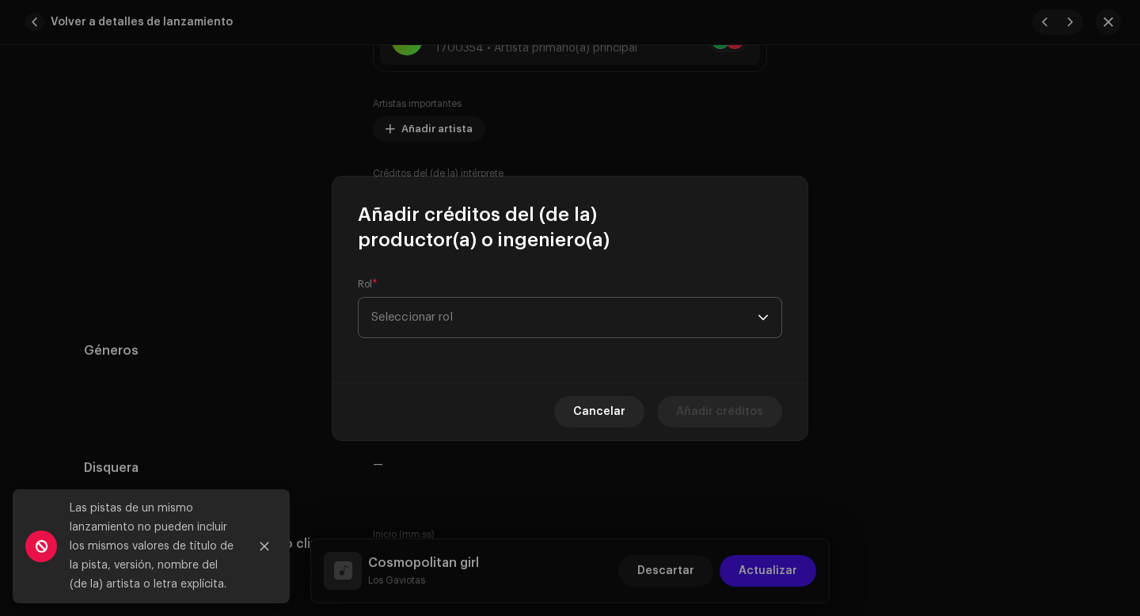
click at [421, 310] on span "Seleccionar rol" at bounding box center [564, 318] width 386 height 40
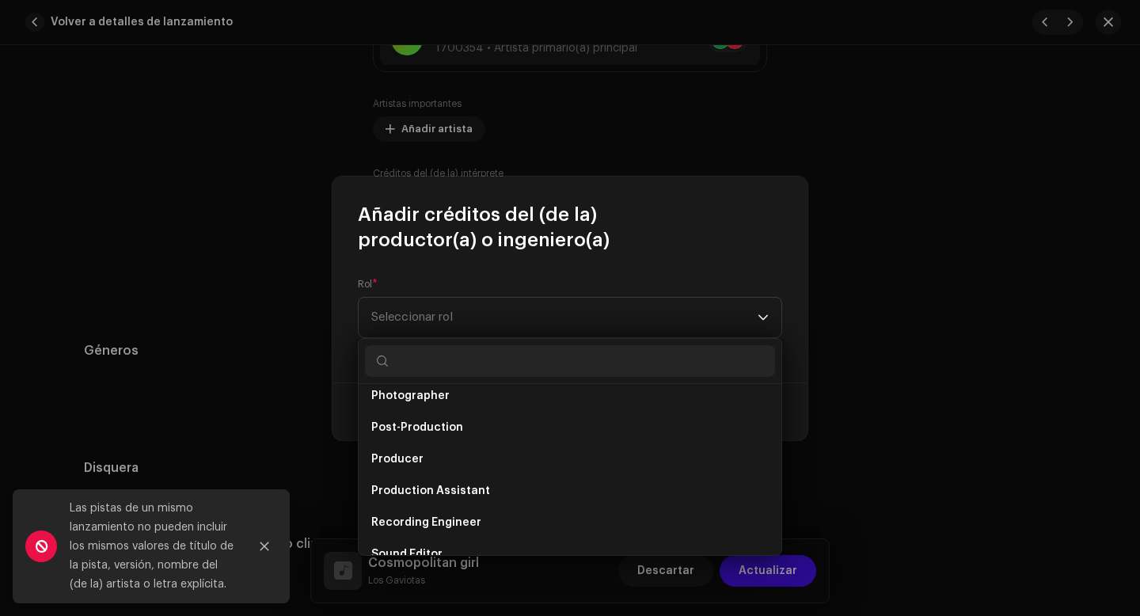
scroll to position [697, 0]
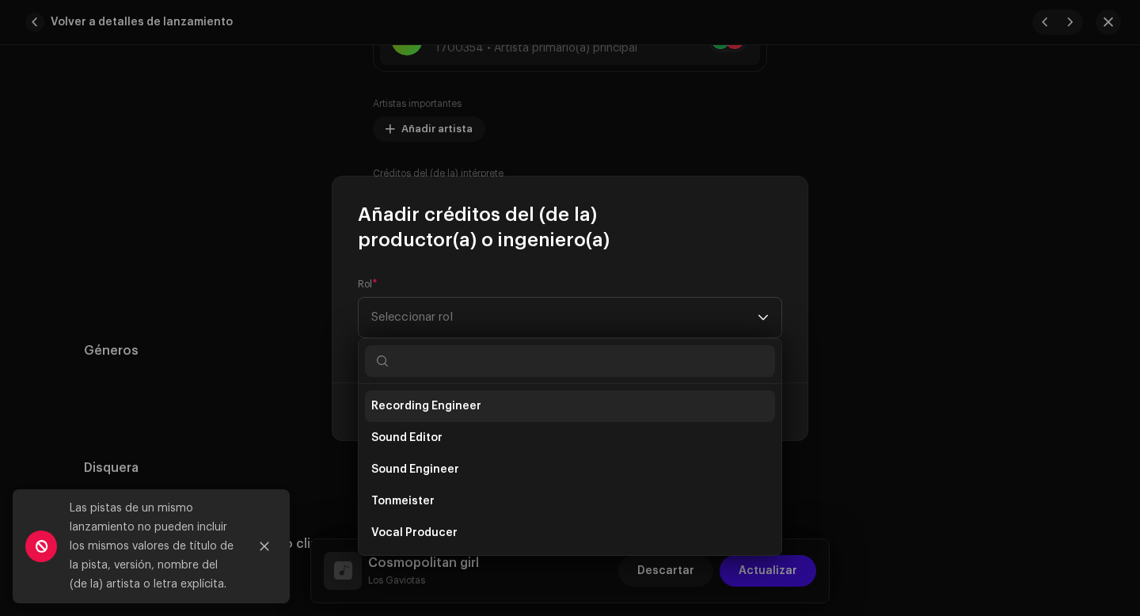
click at [408, 408] on span "Recording Engineer" at bounding box center [426, 406] width 110 height 16
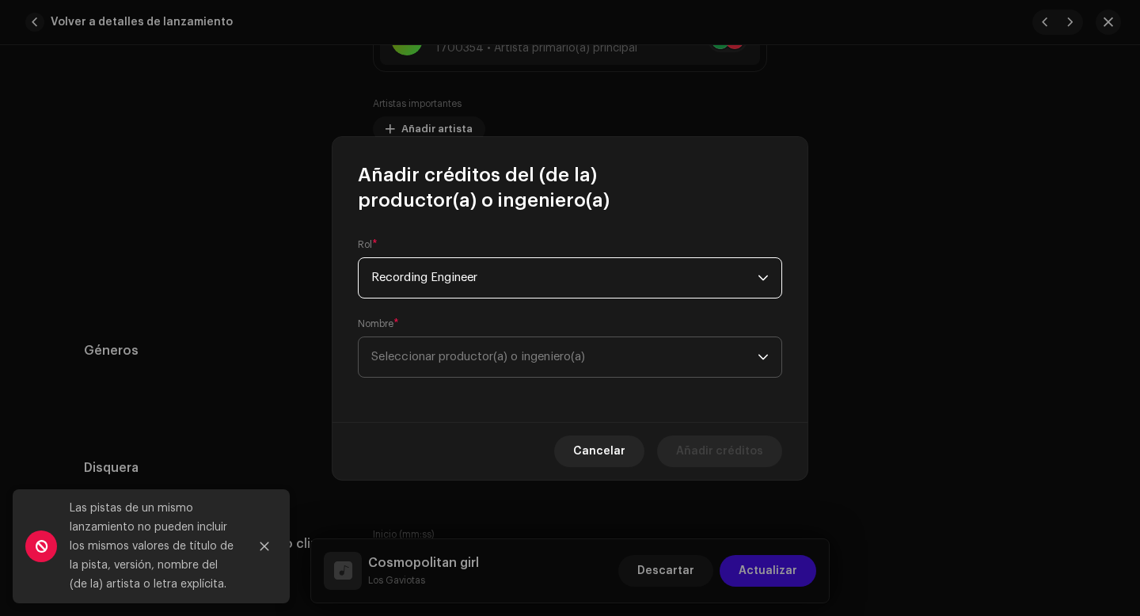
click at [459, 357] on span "Seleccionar productor(a) o ingeniero(a)" at bounding box center [478, 357] width 214 height 12
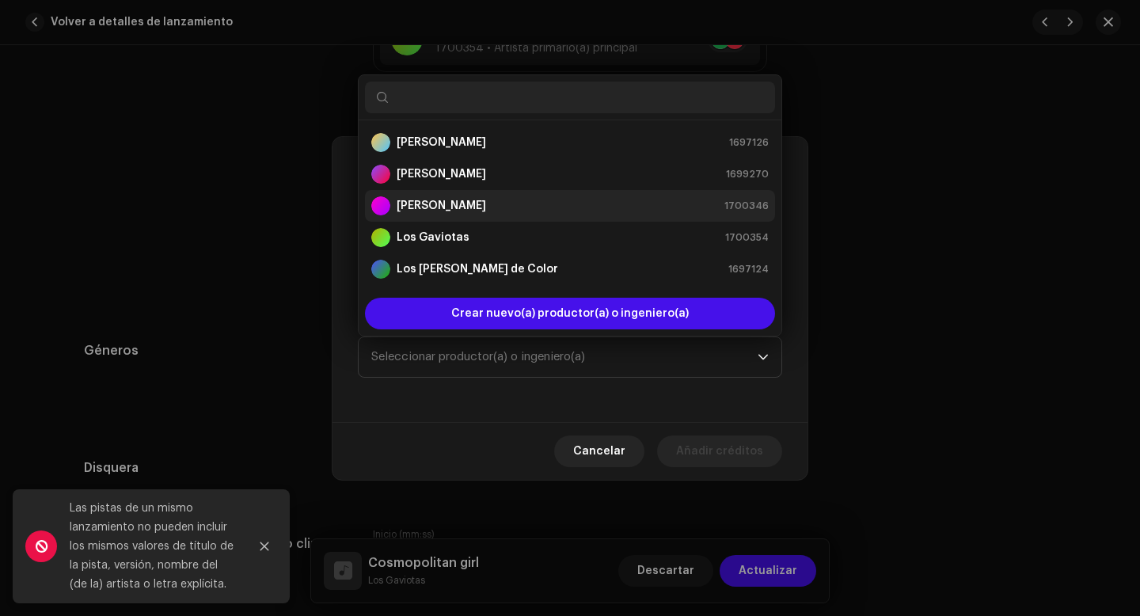
click at [454, 205] on div "[PERSON_NAME] 1700346" at bounding box center [569, 205] width 397 height 19
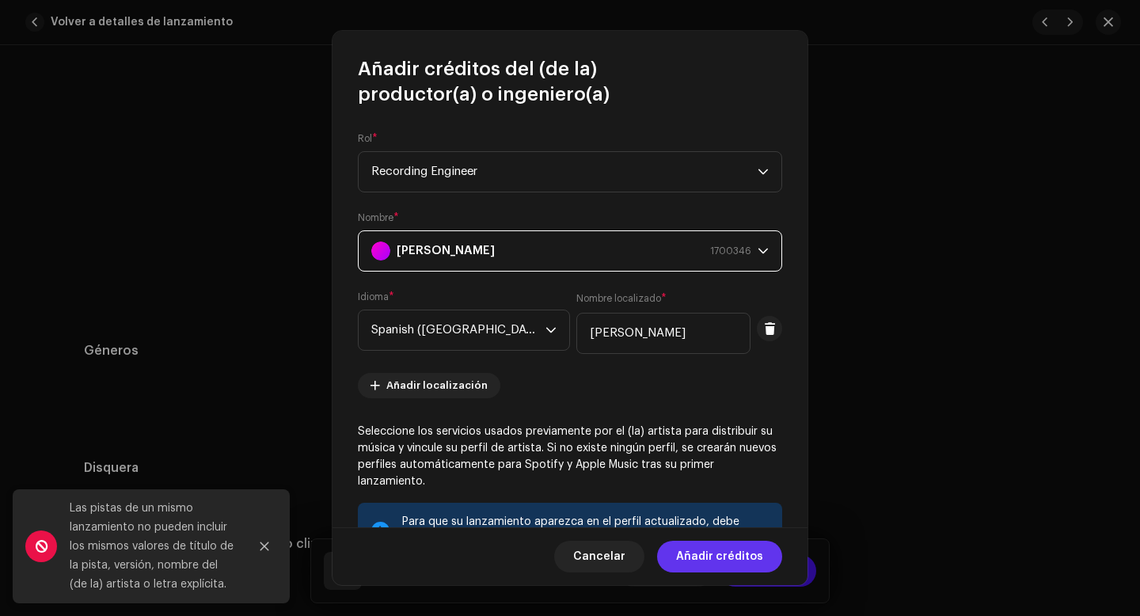
click at [730, 555] on span "Añadir créditos" at bounding box center [719, 557] width 87 height 32
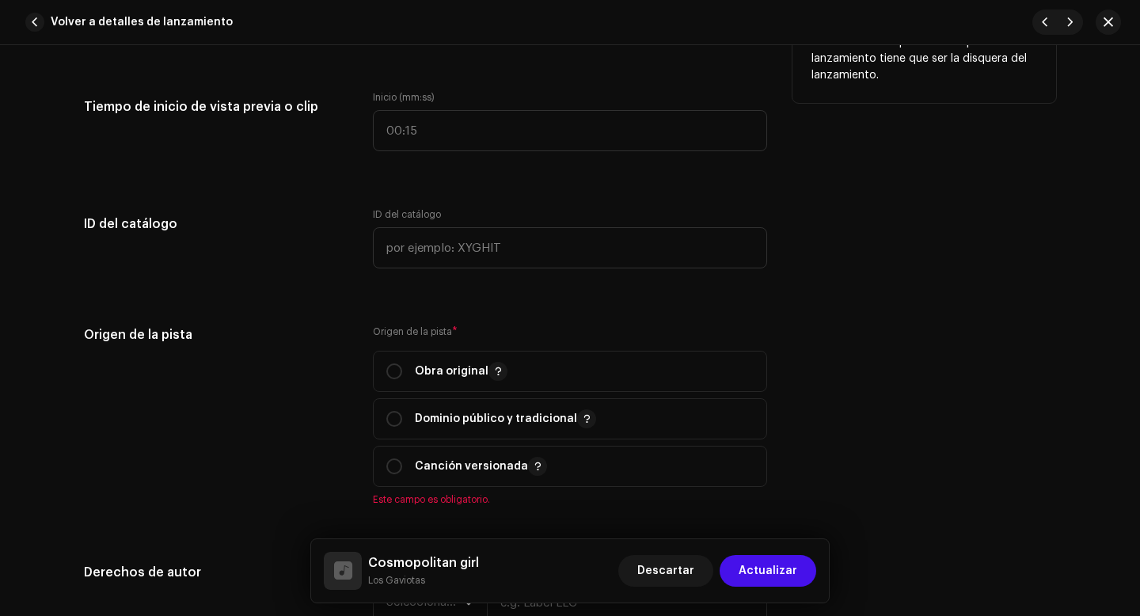
scroll to position [1712, 0]
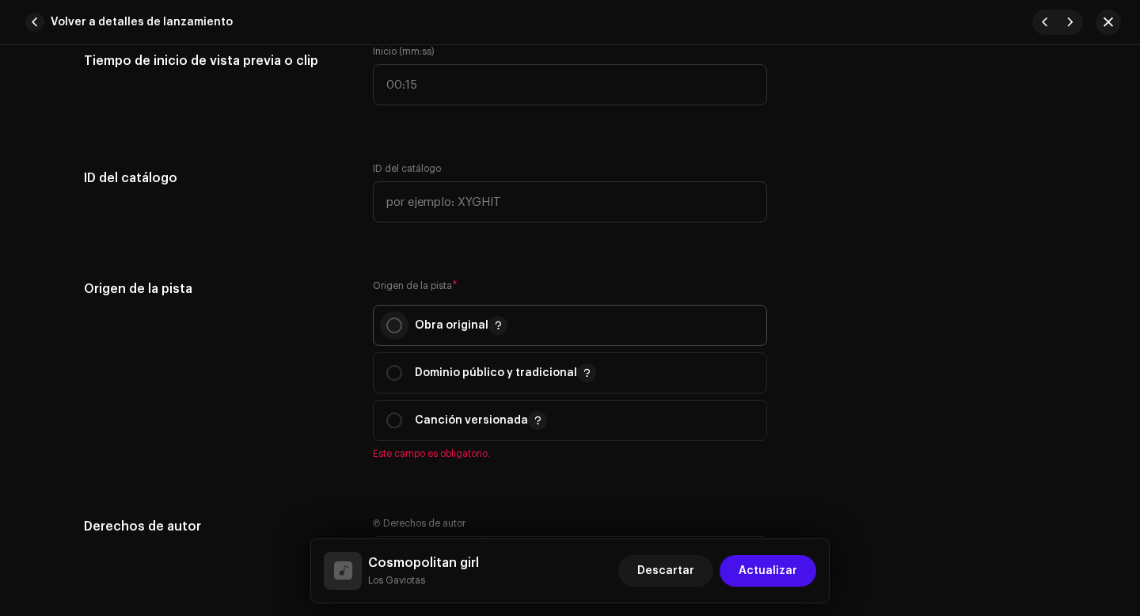
click at [393, 323] on input "radio" at bounding box center [394, 325] width 16 height 16
radio input "true"
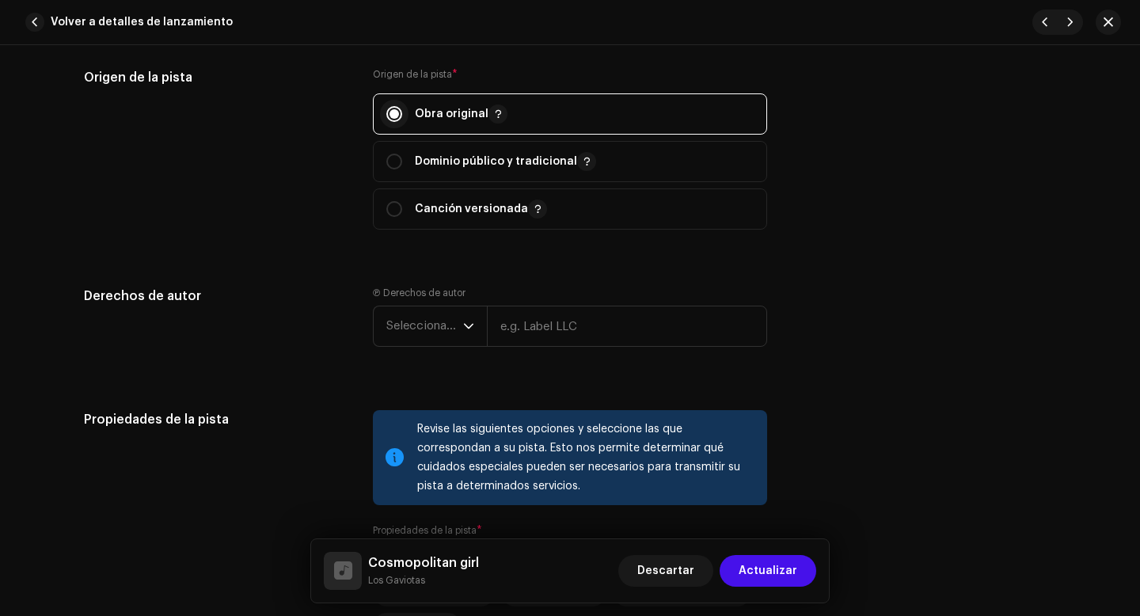
scroll to position [1928, 0]
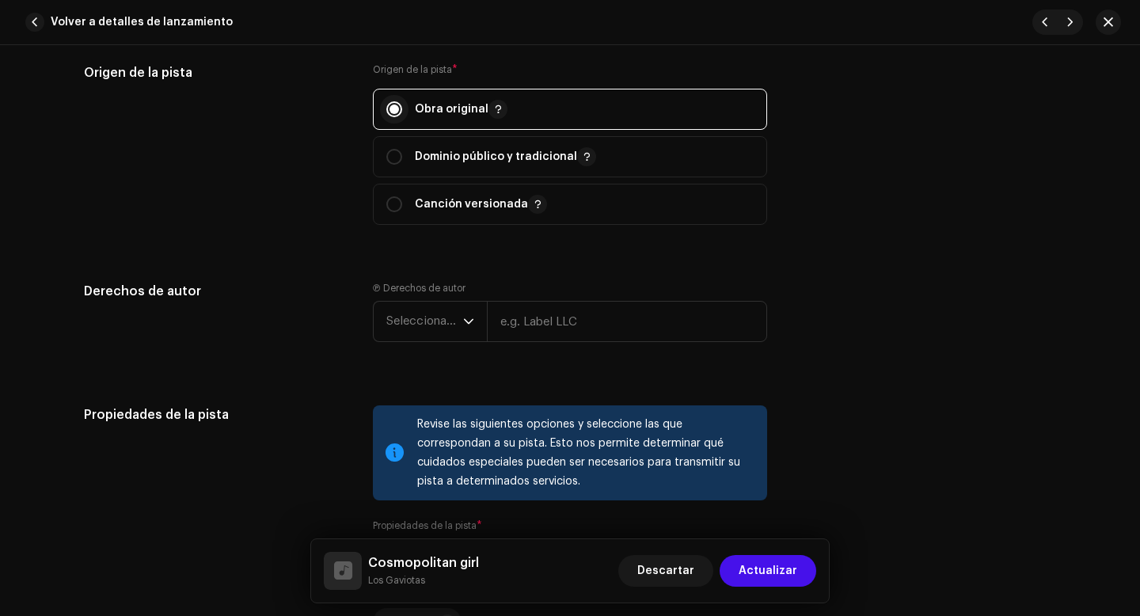
click at [393, 323] on span "Seleccionar año" at bounding box center [424, 322] width 77 height 40
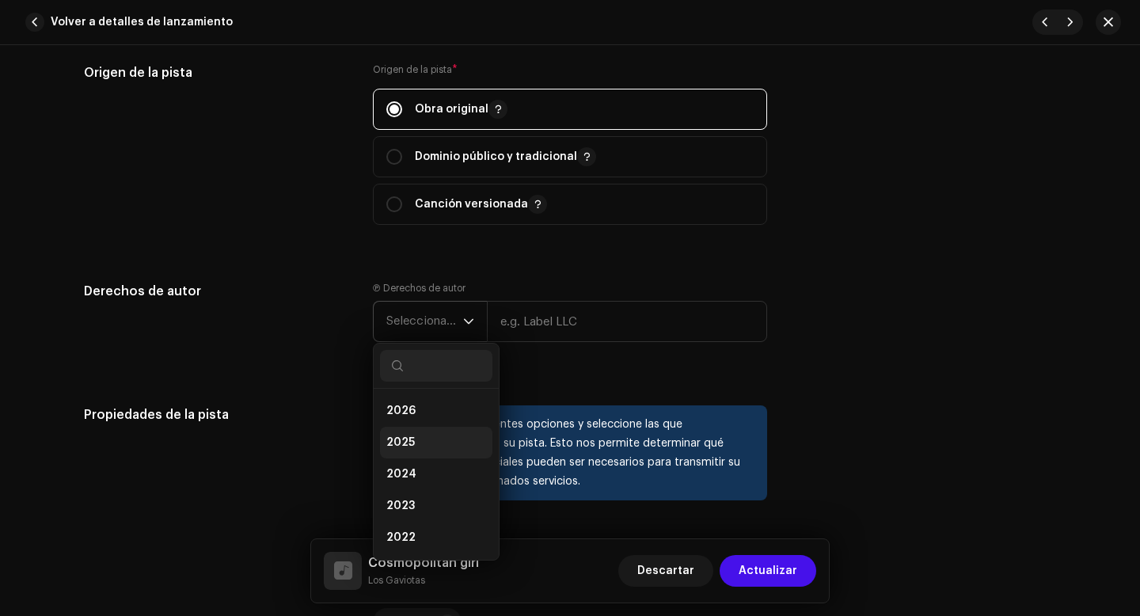
click at [411, 443] on li "2025" at bounding box center [436, 443] width 112 height 32
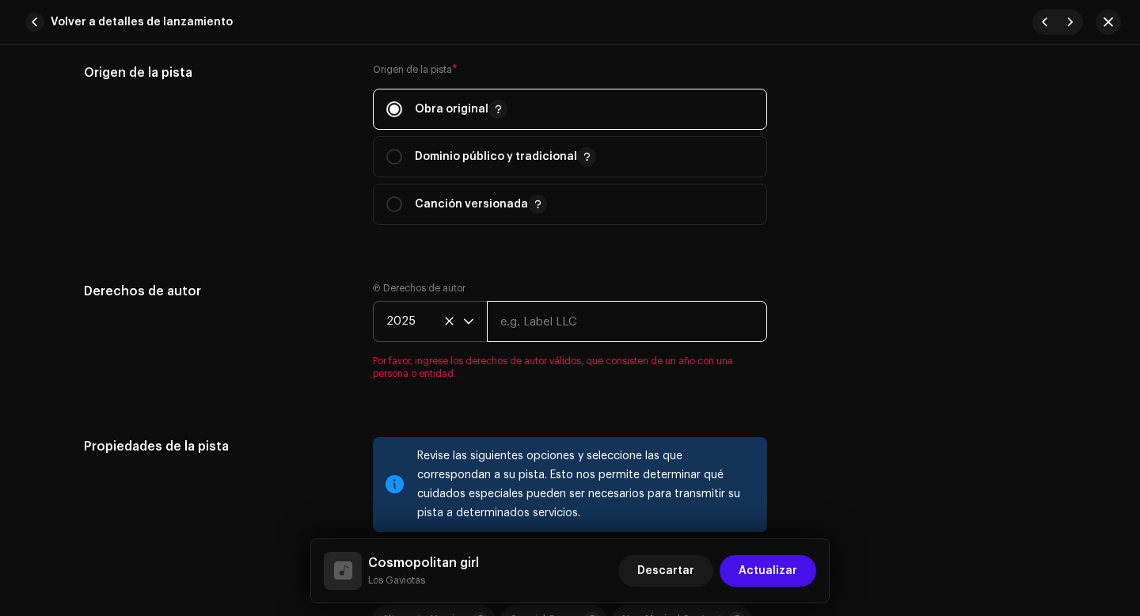
click at [535, 327] on input "text" at bounding box center [627, 321] width 280 height 41
type input "Los Gaviotas"
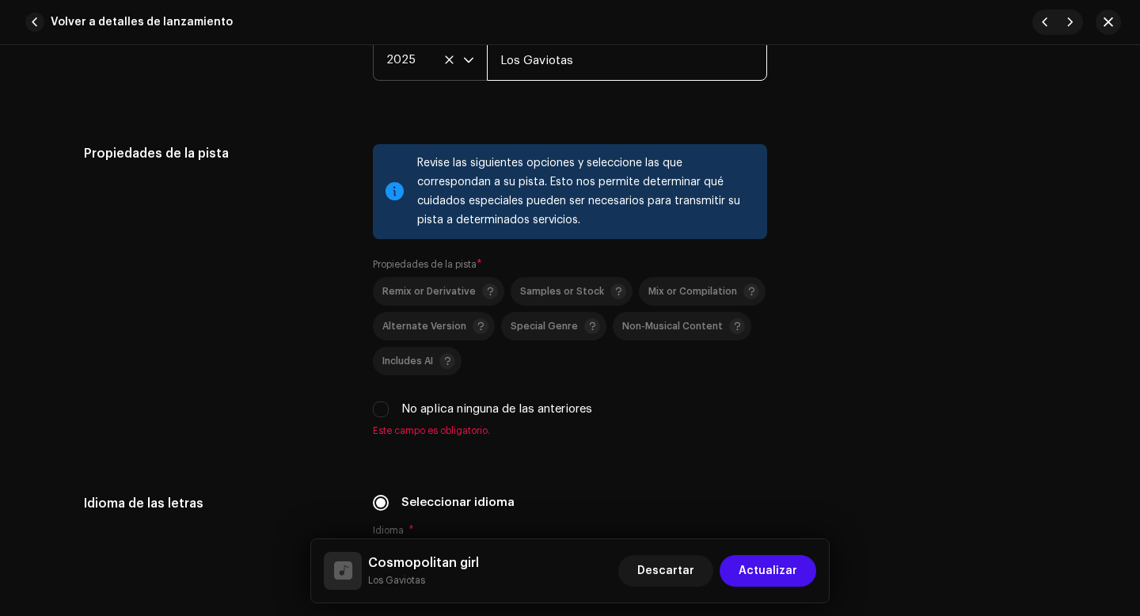
scroll to position [2210, 0]
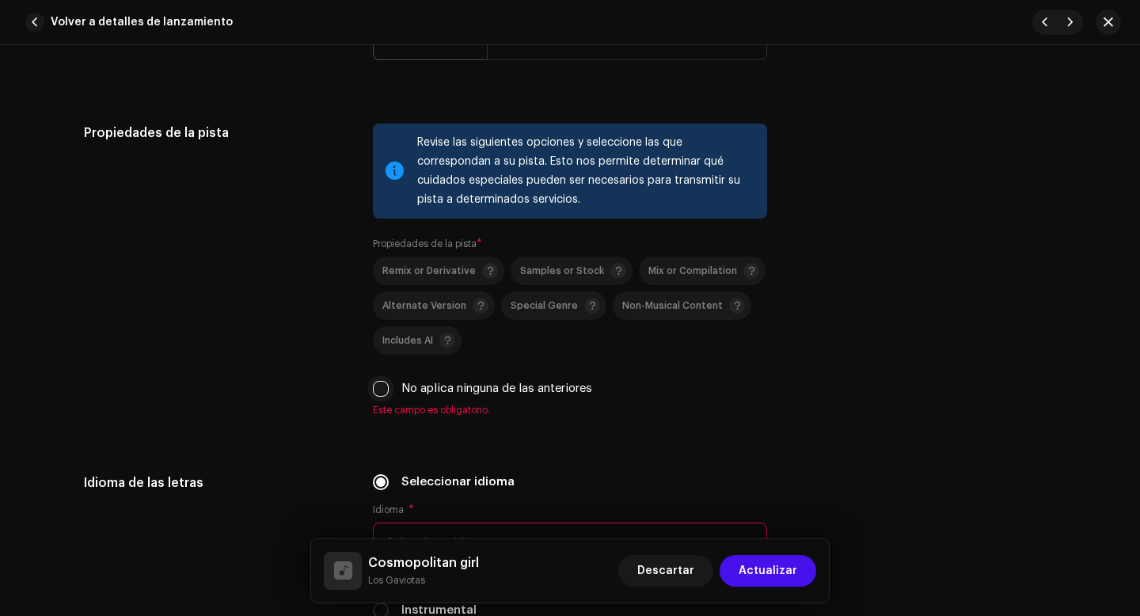
click at [377, 394] on input "No aplica ninguna de las anteriores" at bounding box center [381, 389] width 16 height 16
checkbox input "true"
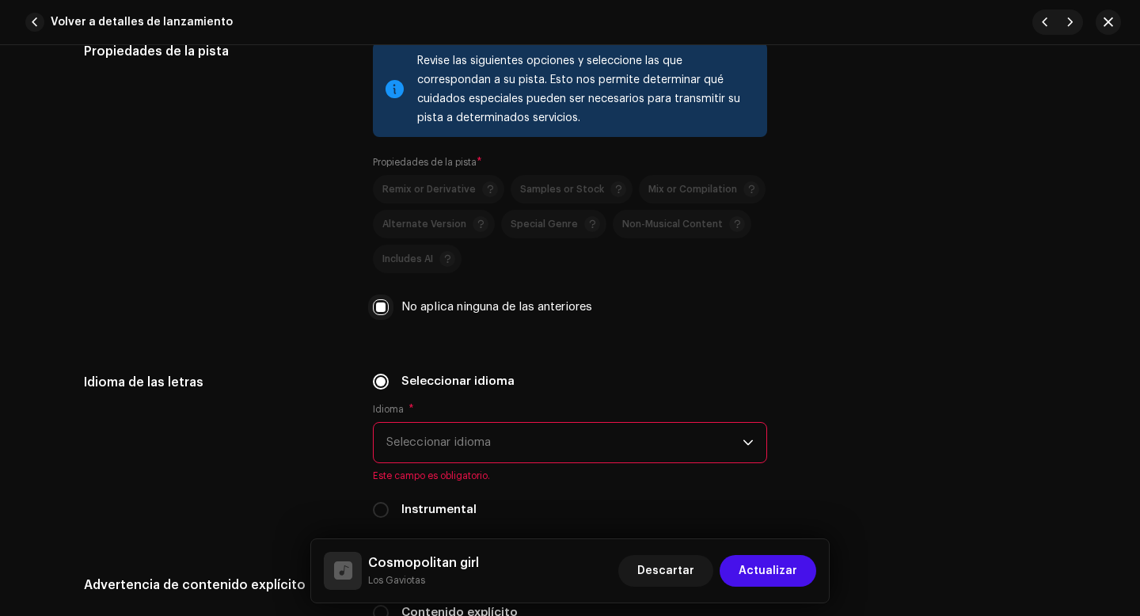
scroll to position [2343, 0]
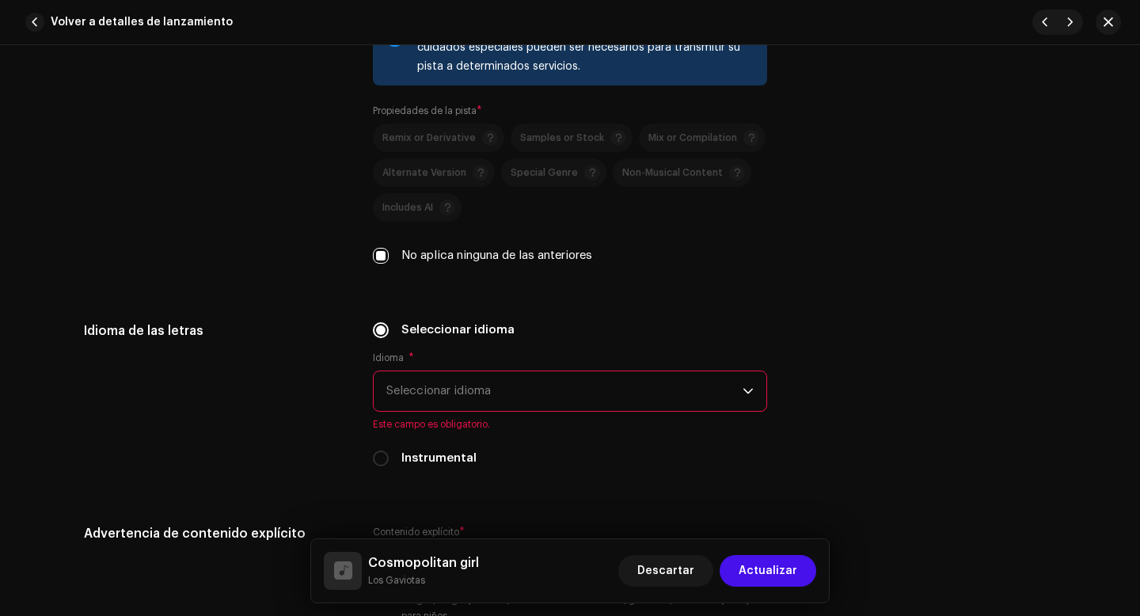
click at [388, 404] on span "Seleccionar idioma" at bounding box center [564, 391] width 356 height 40
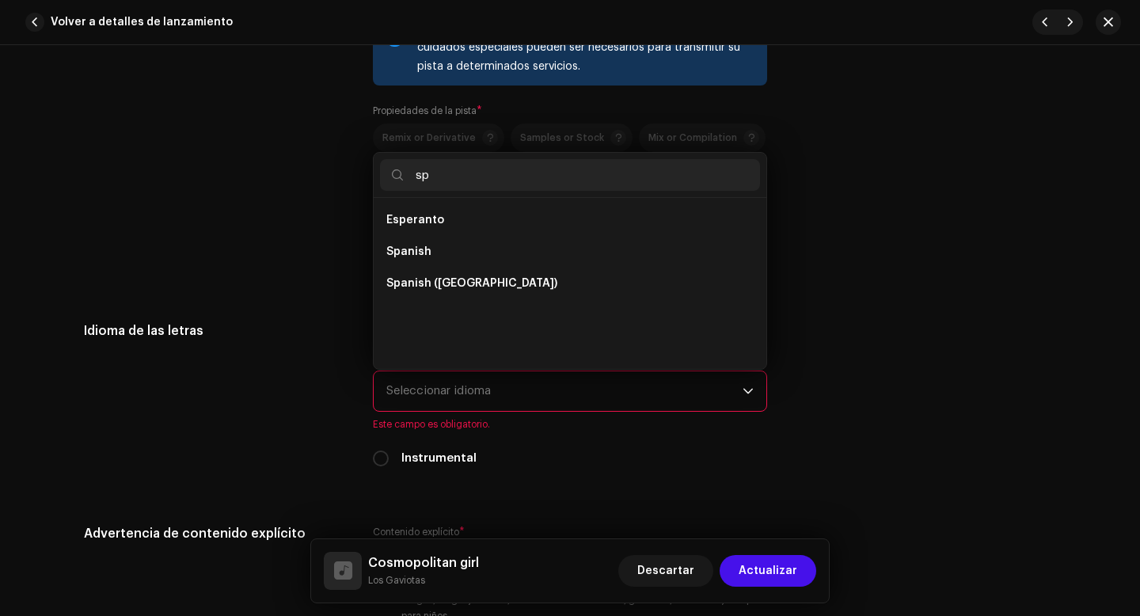
scroll to position [0, 0]
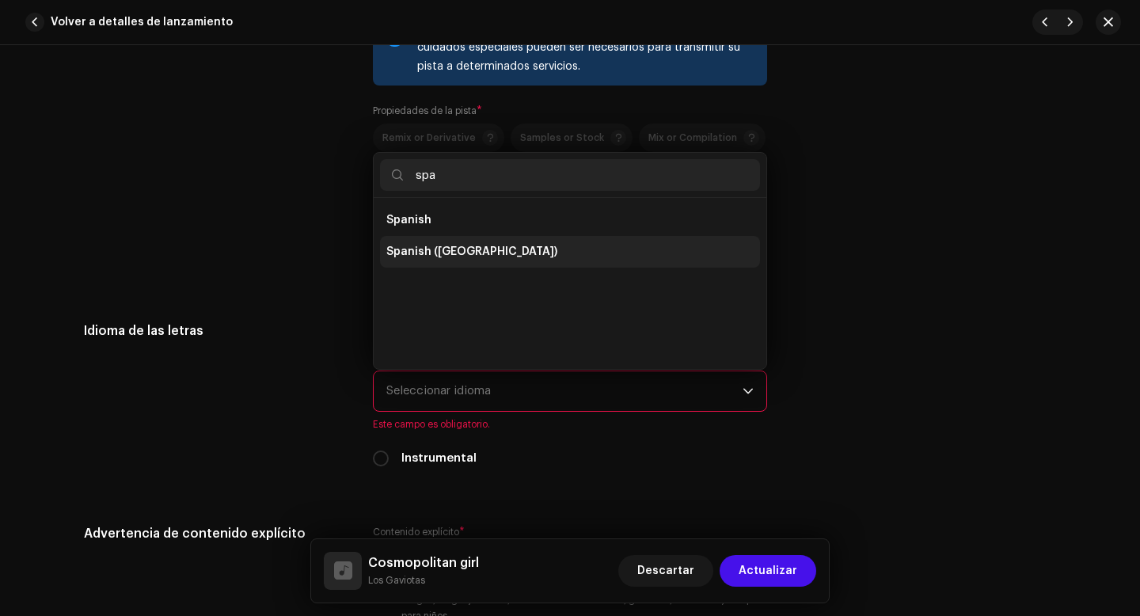
type input "spa"
click at [436, 257] on span "Spanish ([GEOGRAPHIC_DATA])" at bounding box center [471, 252] width 171 height 16
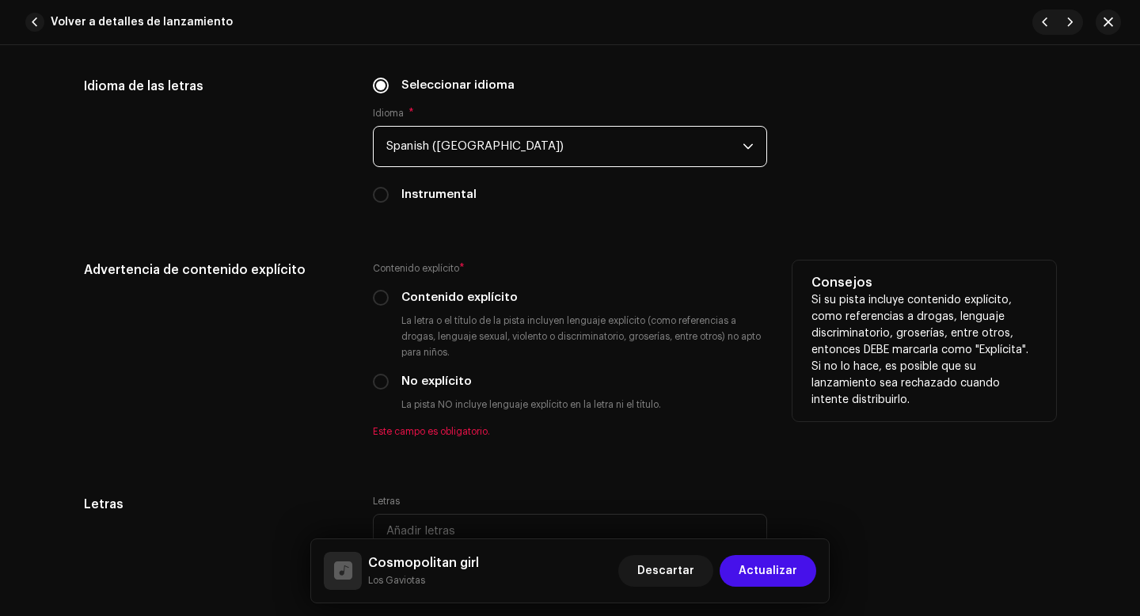
scroll to position [2589, 0]
click at [378, 385] on input "No explícito" at bounding box center [381, 381] width 16 height 16
radio input "true"
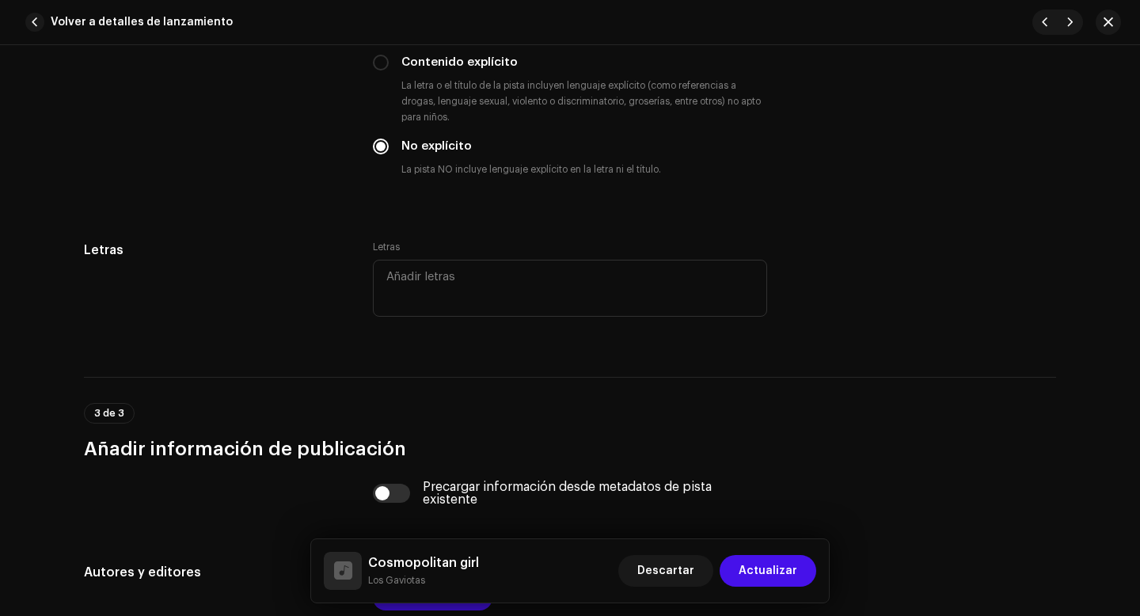
scroll to position [2826, 0]
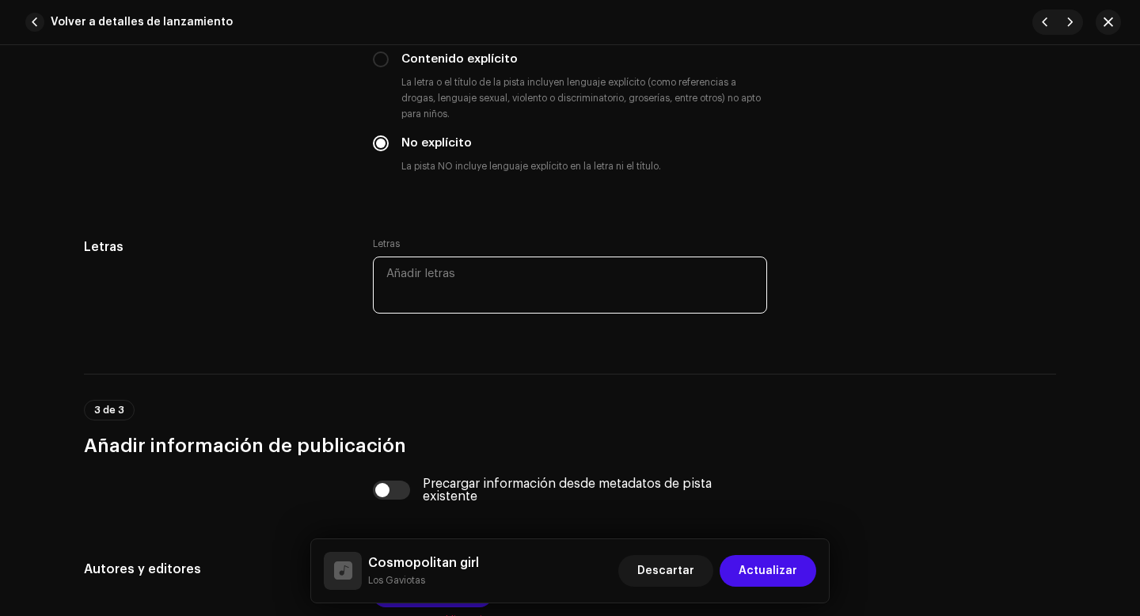
click at [422, 290] on textarea at bounding box center [570, 284] width 394 height 57
click at [405, 286] on textarea at bounding box center [570, 284] width 394 height 57
paste textarea "My girl doesn't want to speak with me unlees we speak French my girl, French?, …"
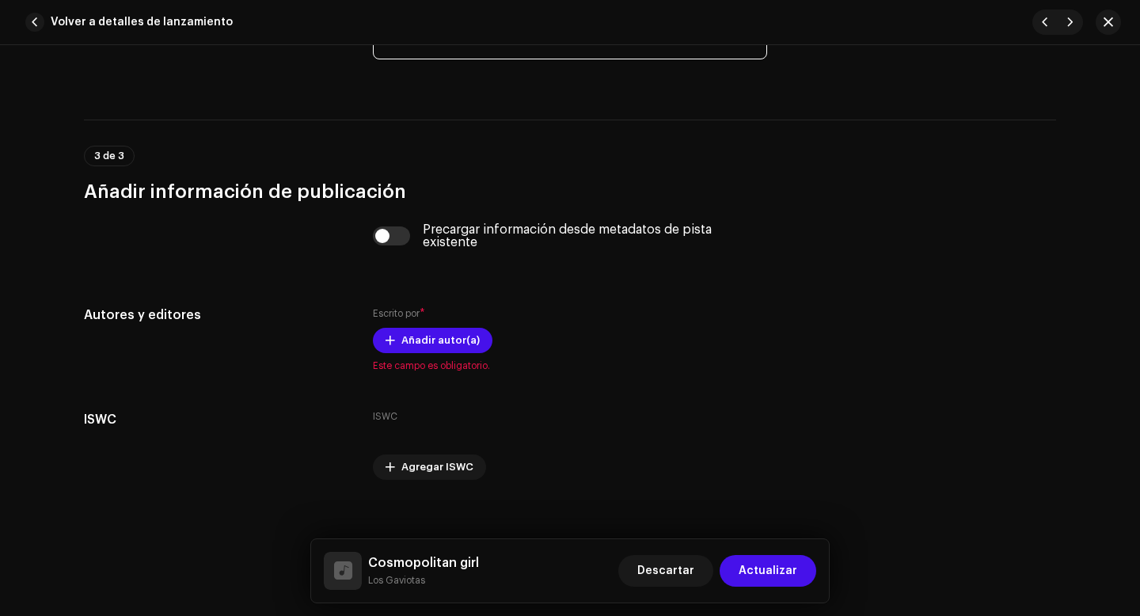
scroll to position [3475, 0]
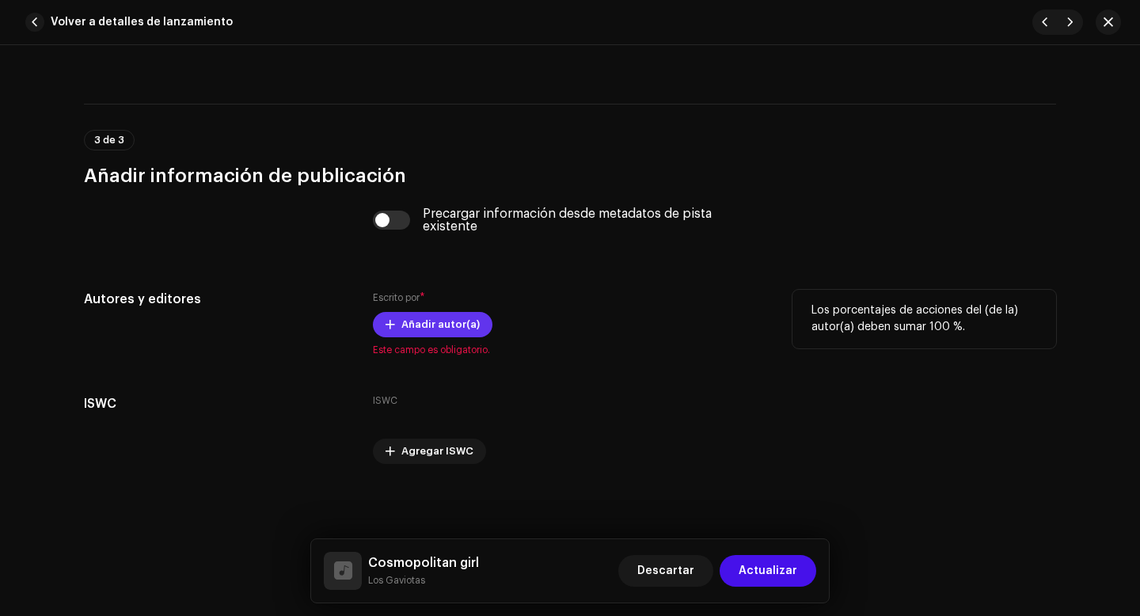
type textarea "My girl doesn't want to speak with me unlees we speak French my girl, French?, …"
click at [420, 321] on span "Añadir autor(a)" at bounding box center [440, 325] width 78 height 32
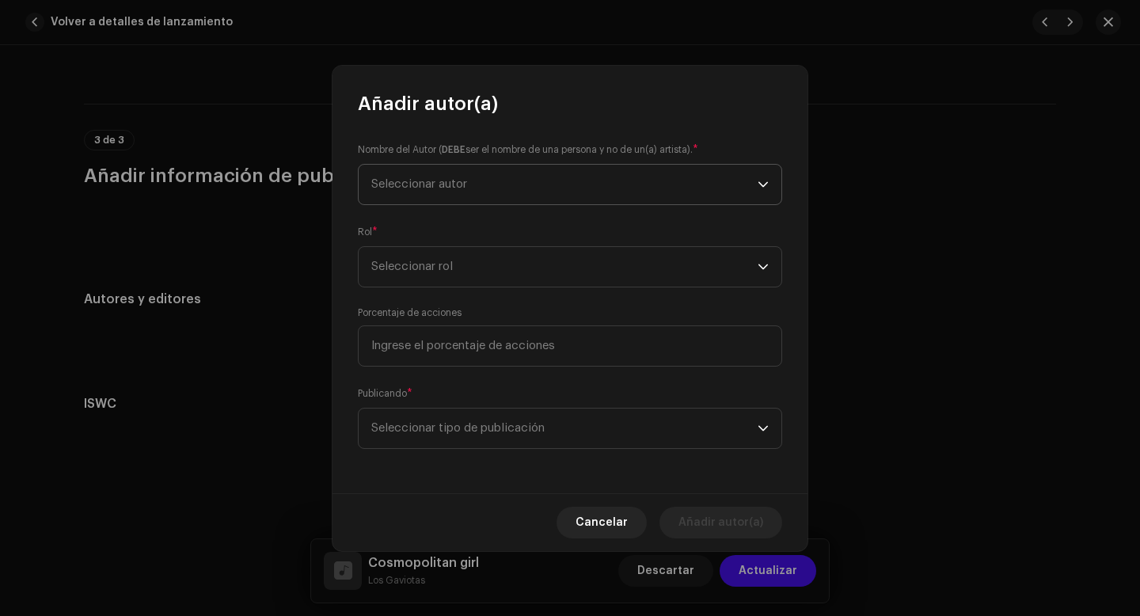
click at [458, 187] on span "Seleccionar autor" at bounding box center [419, 184] width 96 height 12
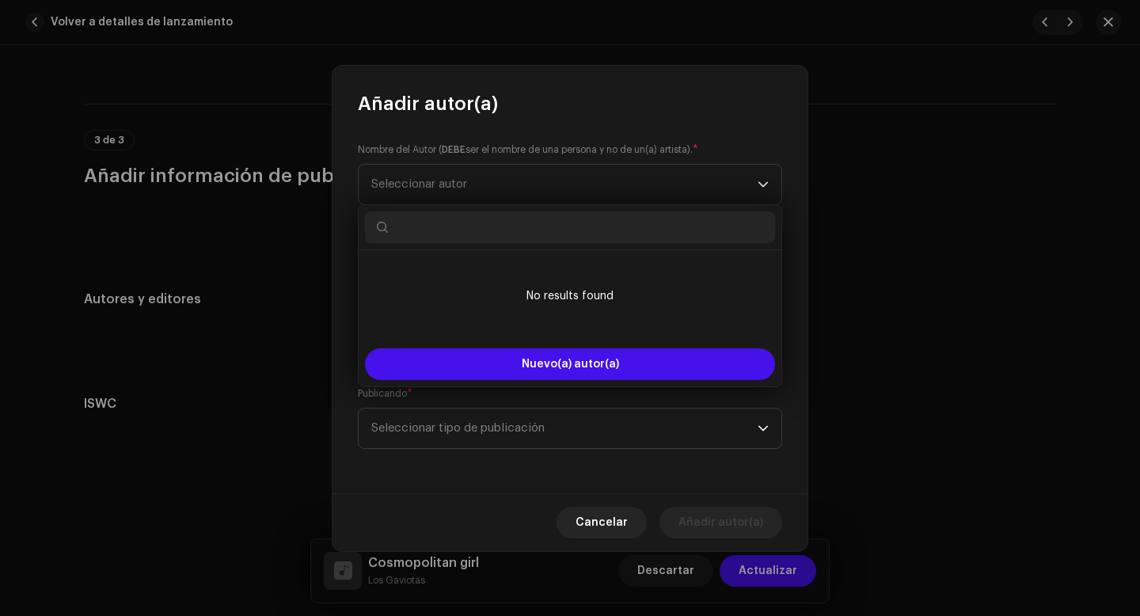
click at [320, 238] on div "Añadir autor(a) Nombre del Autor ( DEBE ser el nombre de una persona y no de un…" at bounding box center [570, 308] width 1140 height 616
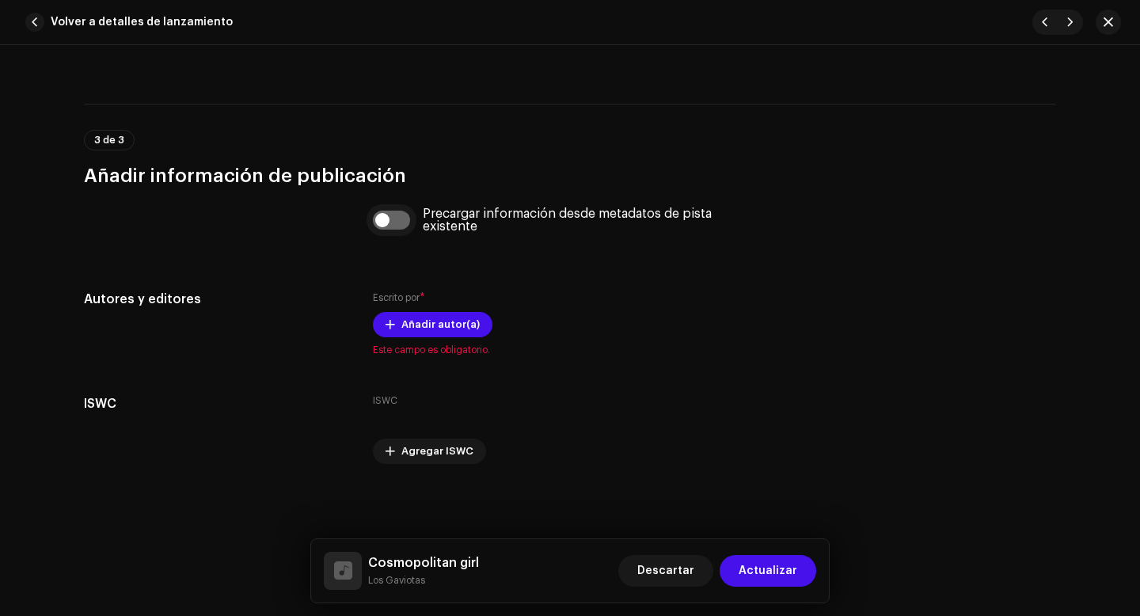
click at [377, 215] on input "checkbox" at bounding box center [392, 220] width 38 height 19
checkbox input "true"
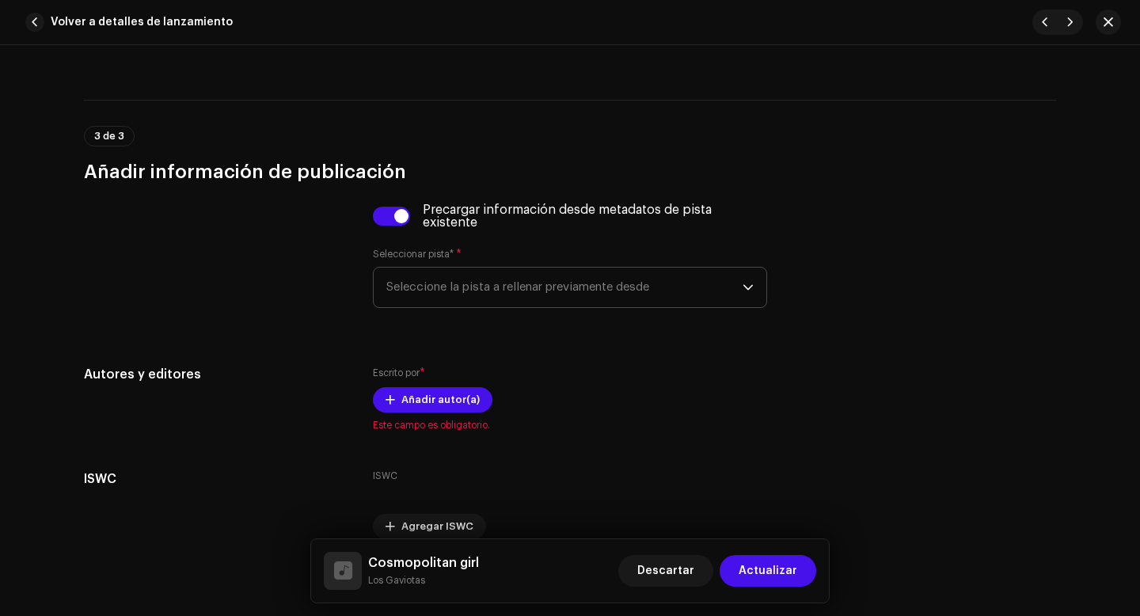
click at [408, 281] on span "Seleccione la pista a rellenar previamente desde" at bounding box center [564, 288] width 356 height 40
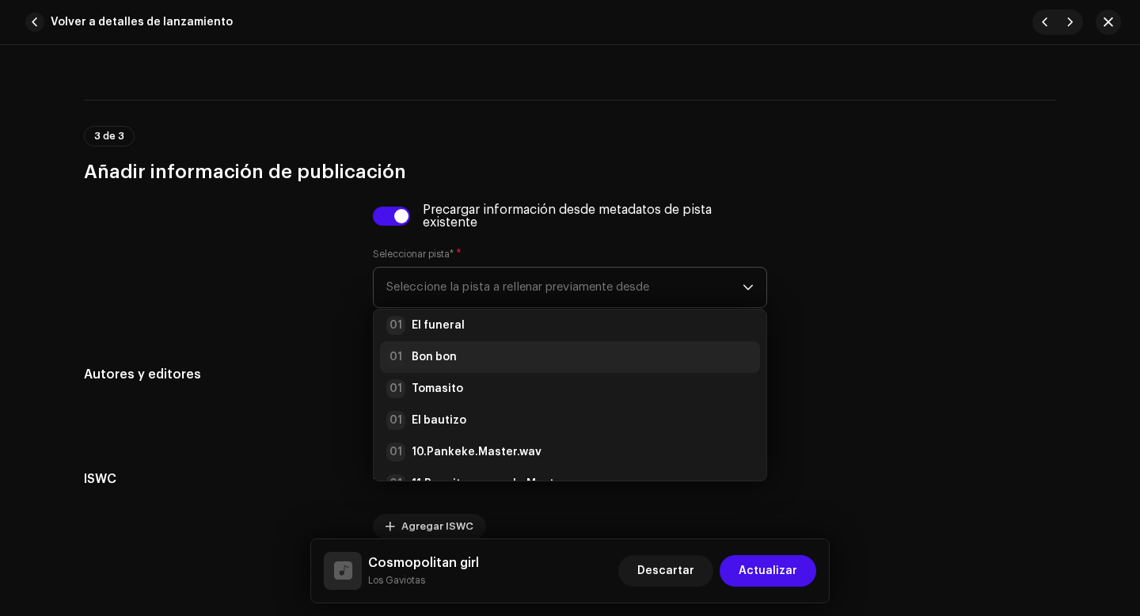
scroll to position [0, 0]
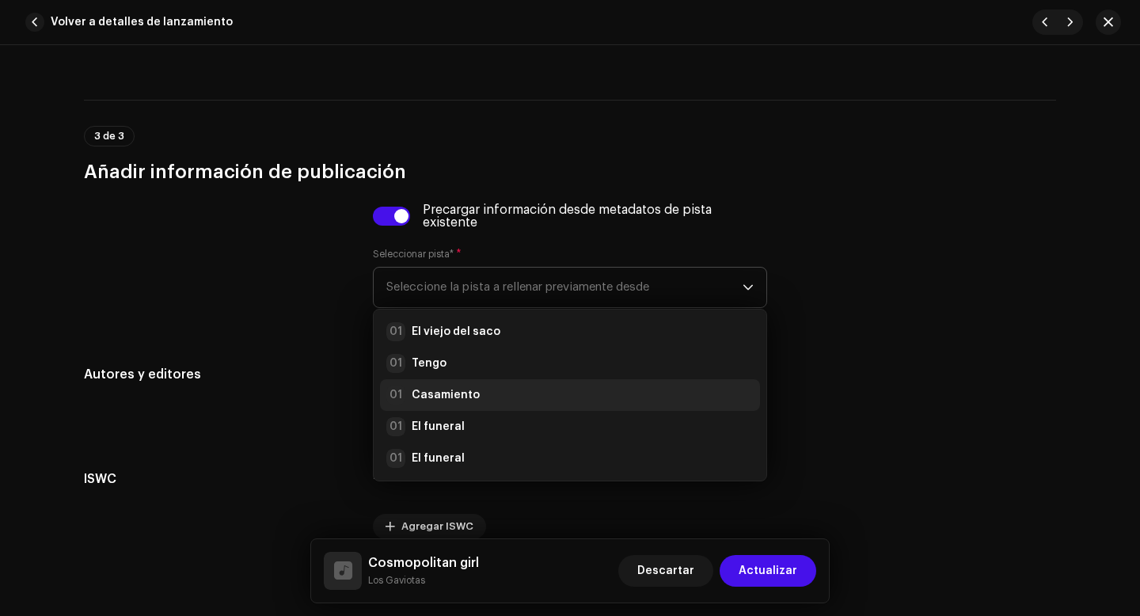
click at [442, 396] on strong "Casamiento" at bounding box center [446, 395] width 68 height 16
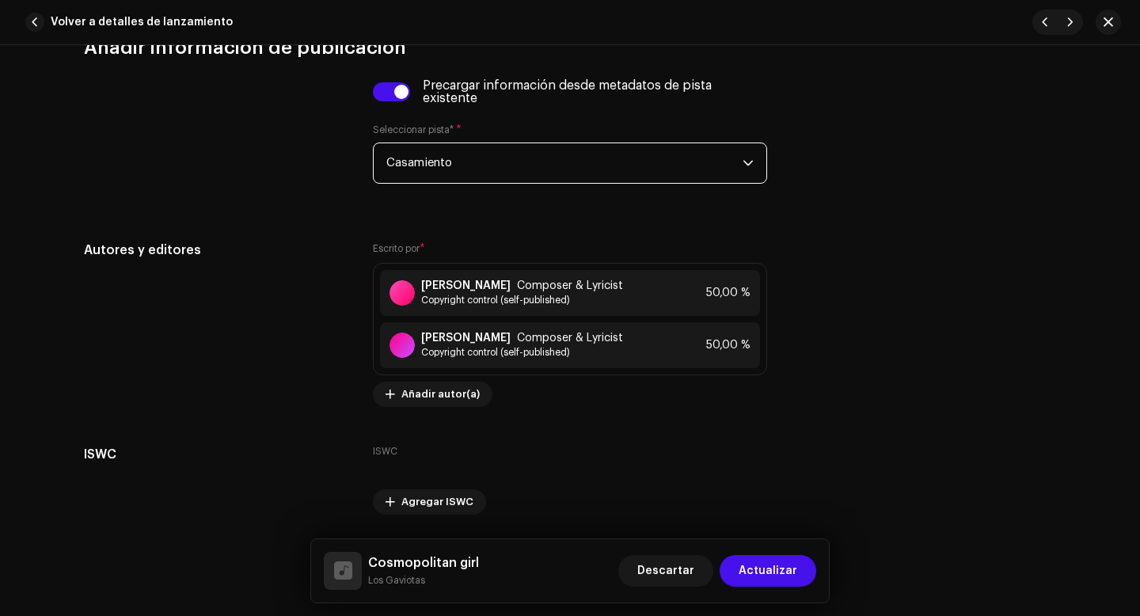
scroll to position [3640, 0]
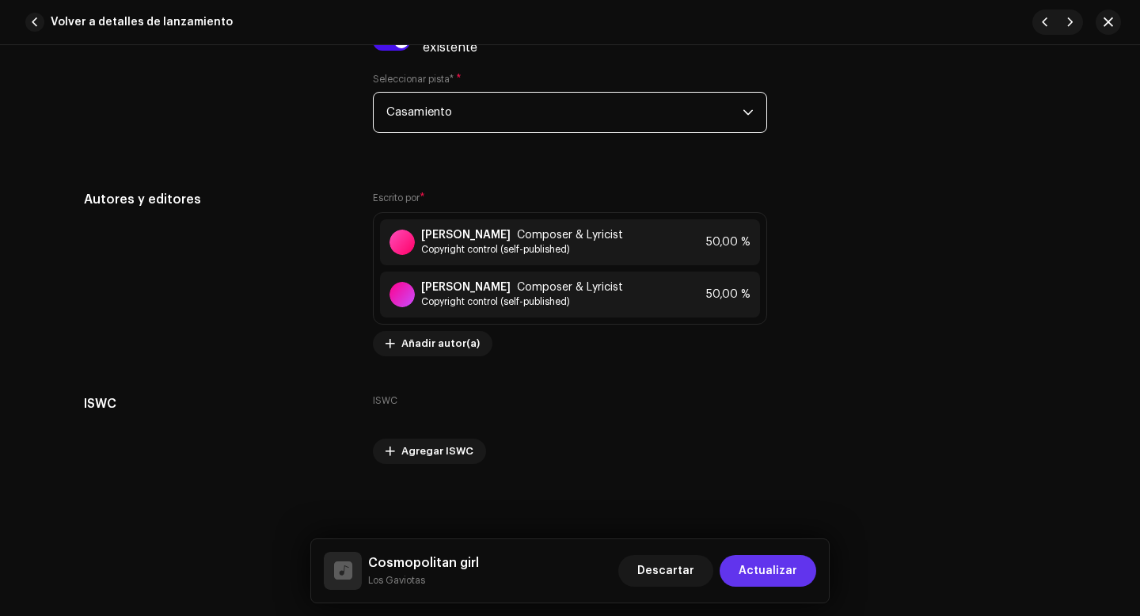
click at [773, 576] on span "Actualizar" at bounding box center [768, 571] width 59 height 32
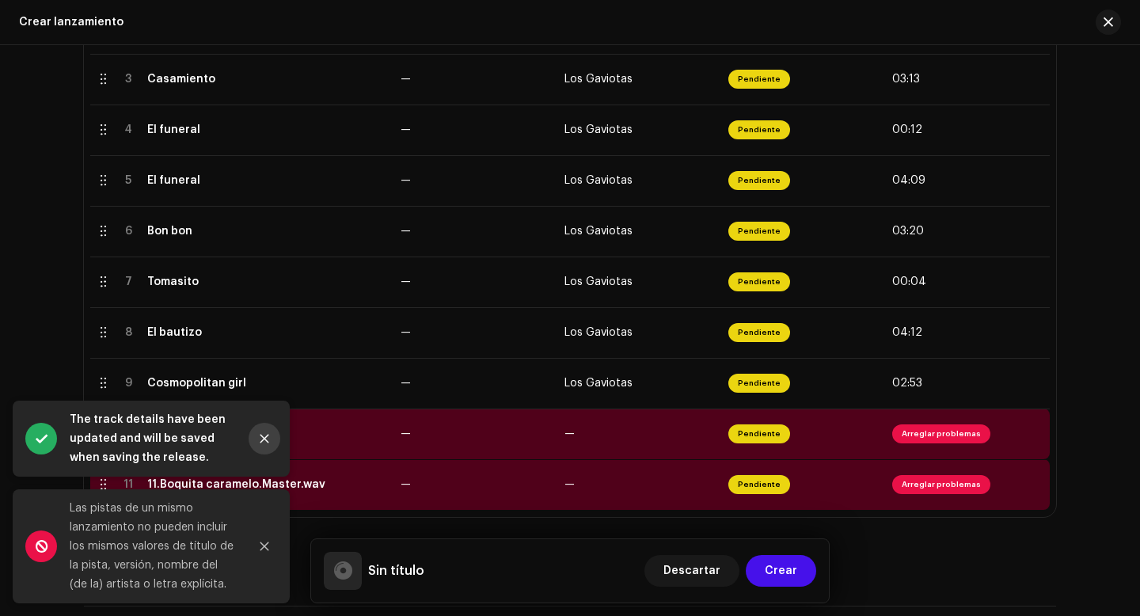
click at [266, 439] on icon "Close" at bounding box center [264, 439] width 9 height 9
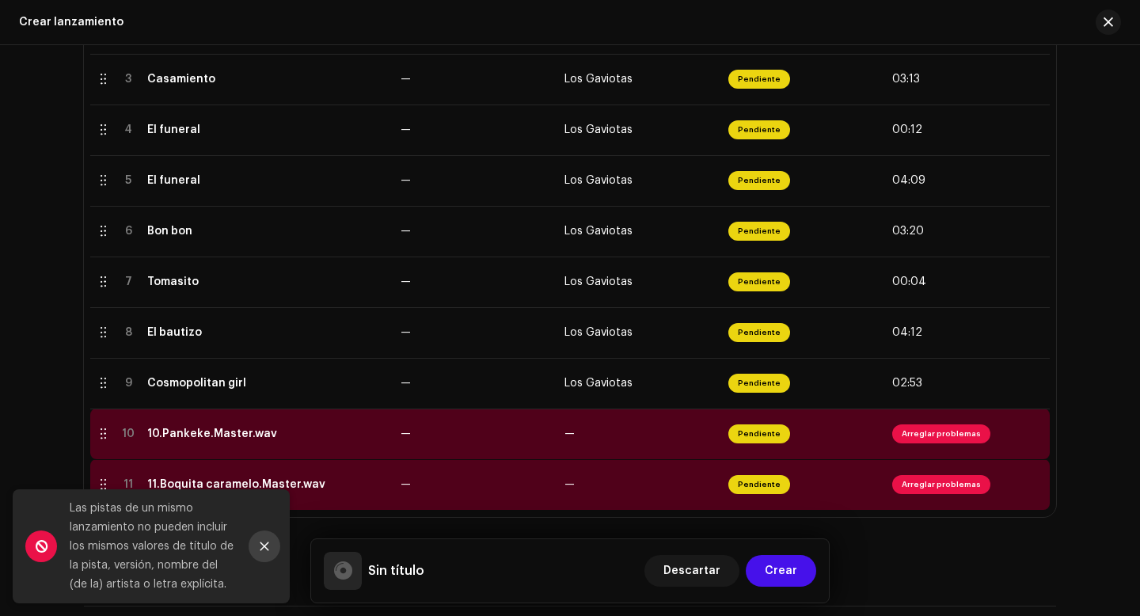
click at [268, 543] on icon "Close" at bounding box center [264, 546] width 11 height 11
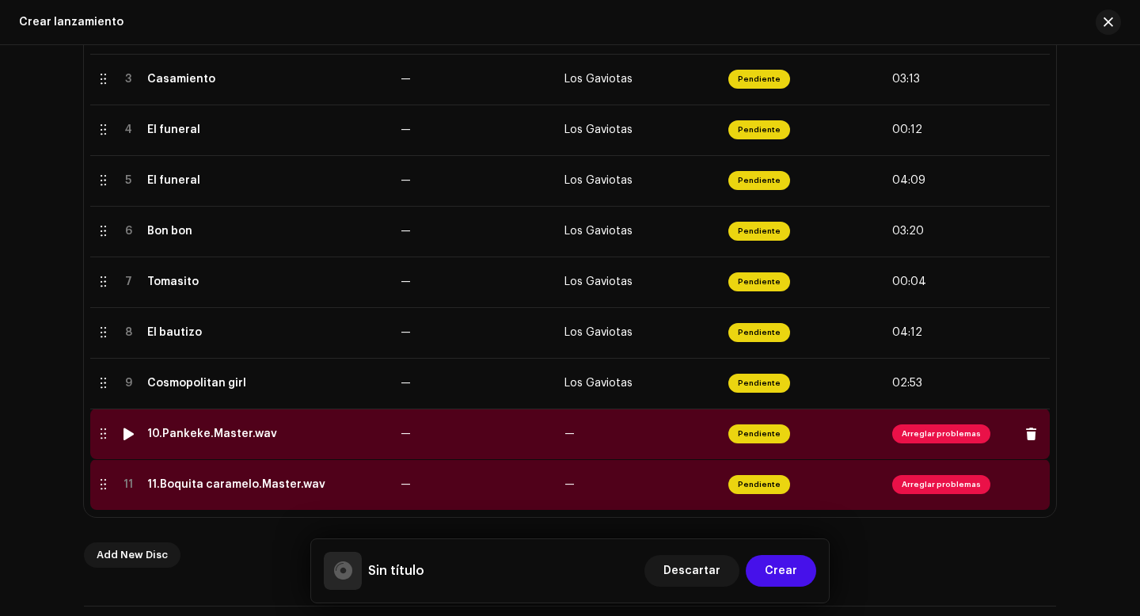
click at [943, 441] on span "Arreglar problemas" at bounding box center [941, 433] width 98 height 19
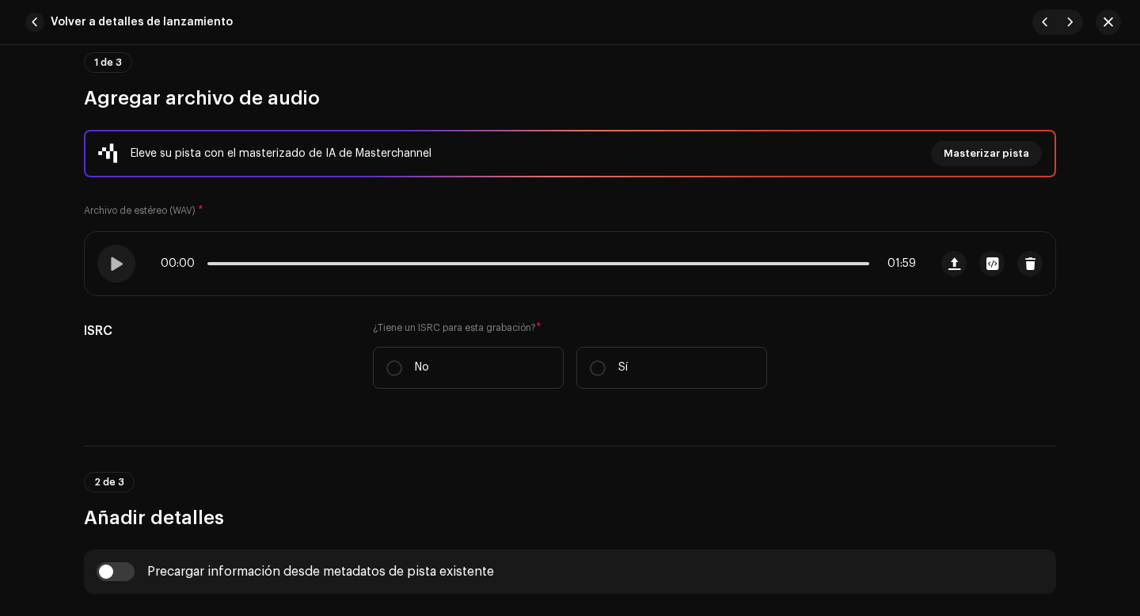
scroll to position [259, 0]
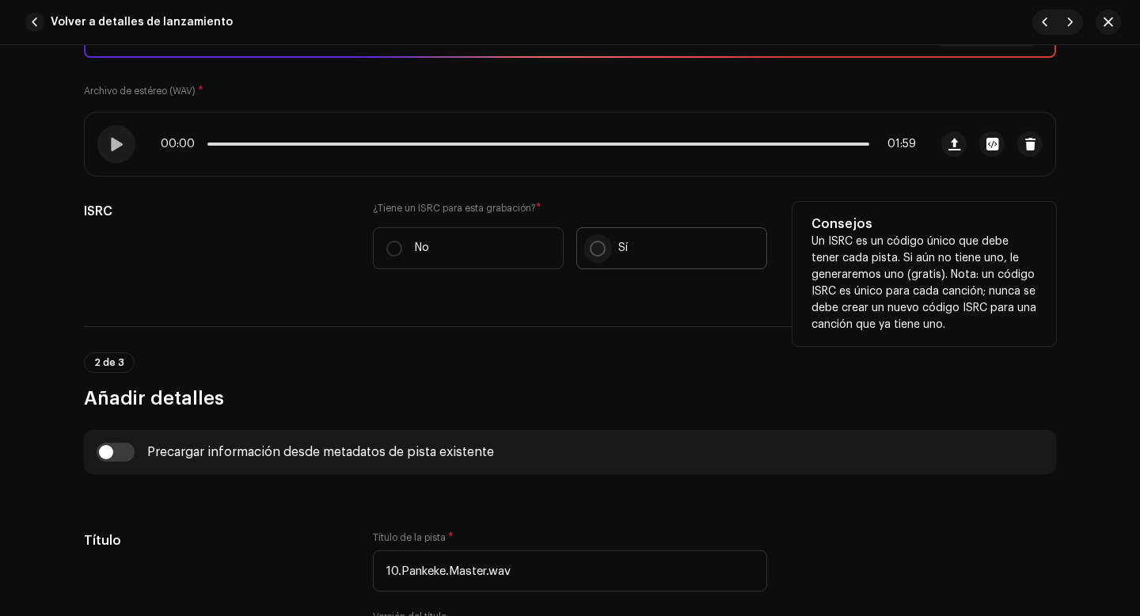
click at [595, 249] on input "Sí" at bounding box center [598, 249] width 16 height 16
radio input "true"
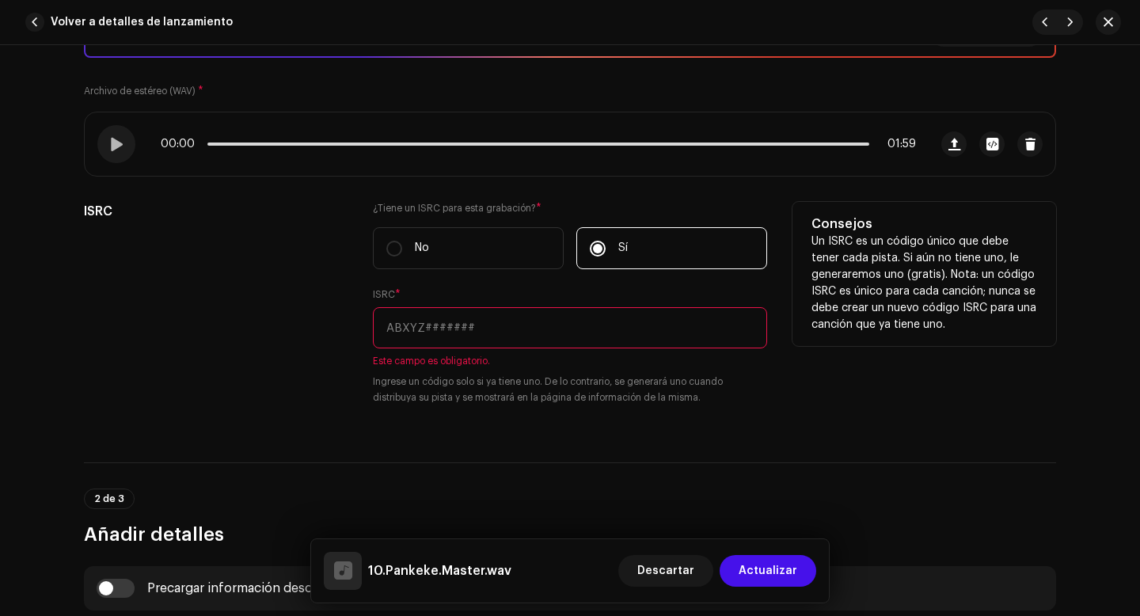
click at [450, 331] on input "text" at bounding box center [570, 327] width 394 height 41
click at [451, 331] on input "text" at bounding box center [570, 327] width 394 height 41
paste input "QZWFQ2528022"
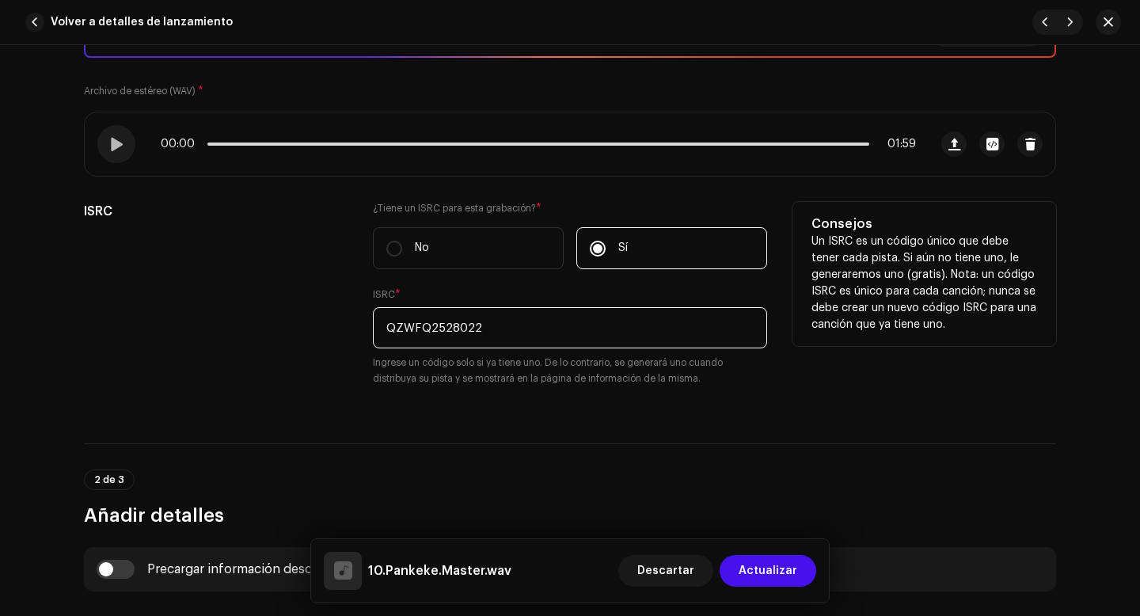
type input "QZWFQ2528022"
click at [291, 380] on div "ISRC" at bounding box center [216, 303] width 264 height 203
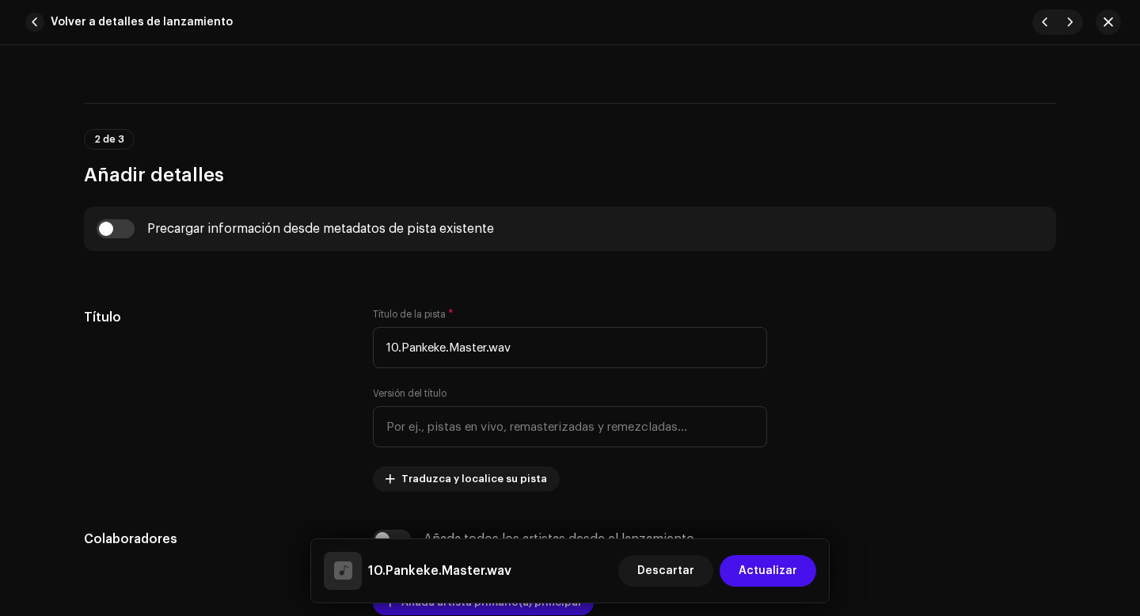
scroll to position [602, 0]
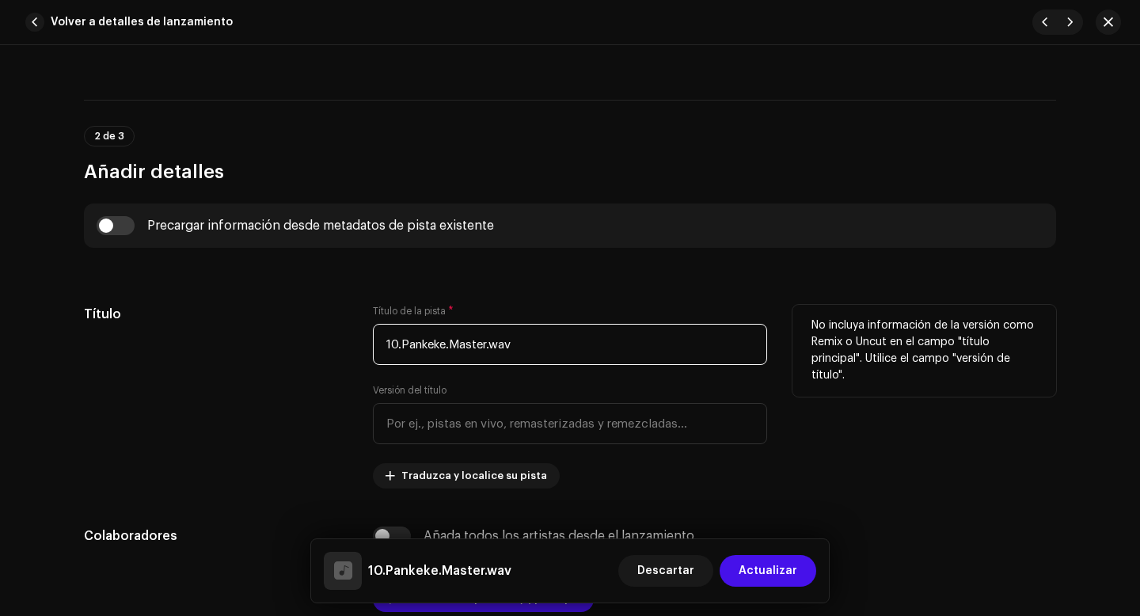
drag, startPoint x: 398, startPoint y: 349, endPoint x: 367, endPoint y: 349, distance: 31.7
click at [367, 349] on div "Título Título de la pista * 10.Pankeke.Master.wav Versión del título Traduzca y…" at bounding box center [570, 397] width 972 height 184
drag, startPoint x: 429, startPoint y: 345, endPoint x: 529, endPoint y: 355, distance: 100.2
click at [529, 355] on input "Pankeke.Master.wav" at bounding box center [570, 344] width 394 height 41
type input "Pankeke"
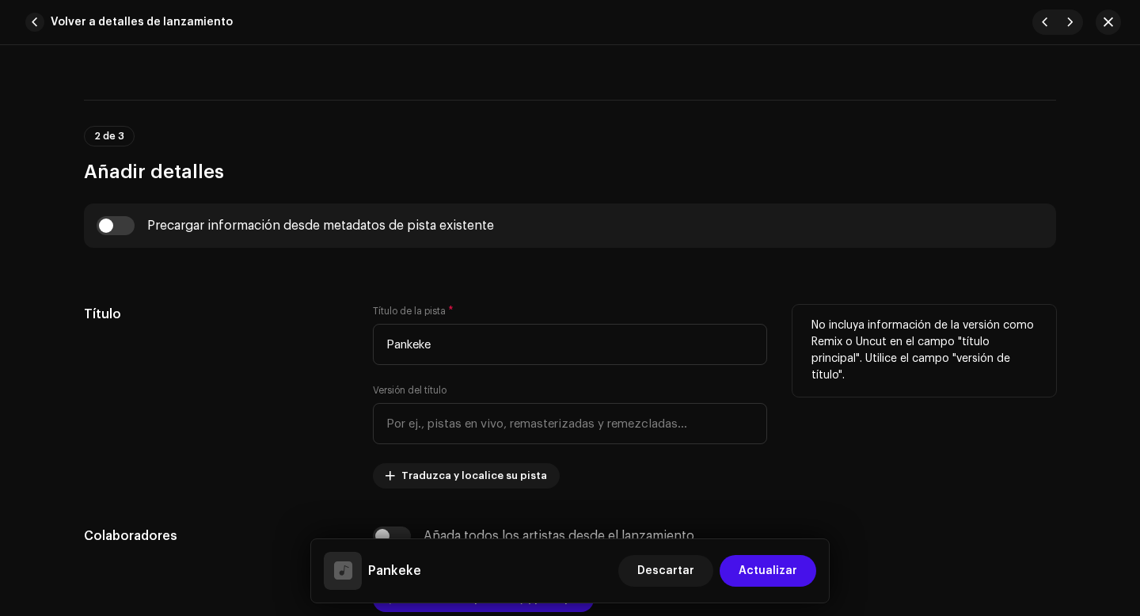
click at [302, 422] on div "Título" at bounding box center [216, 397] width 264 height 184
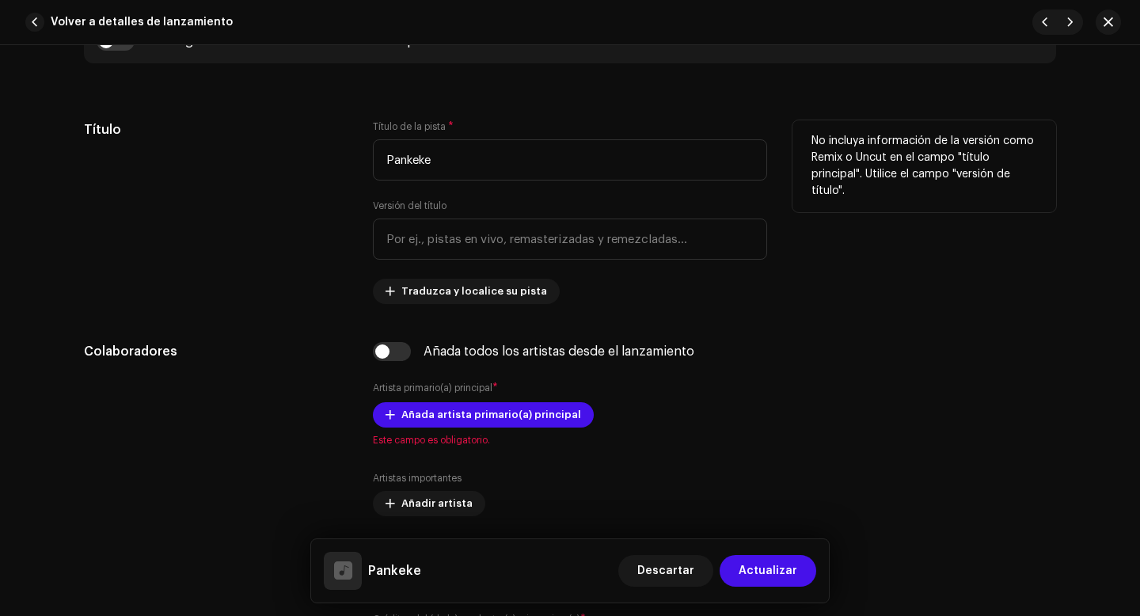
scroll to position [893, 0]
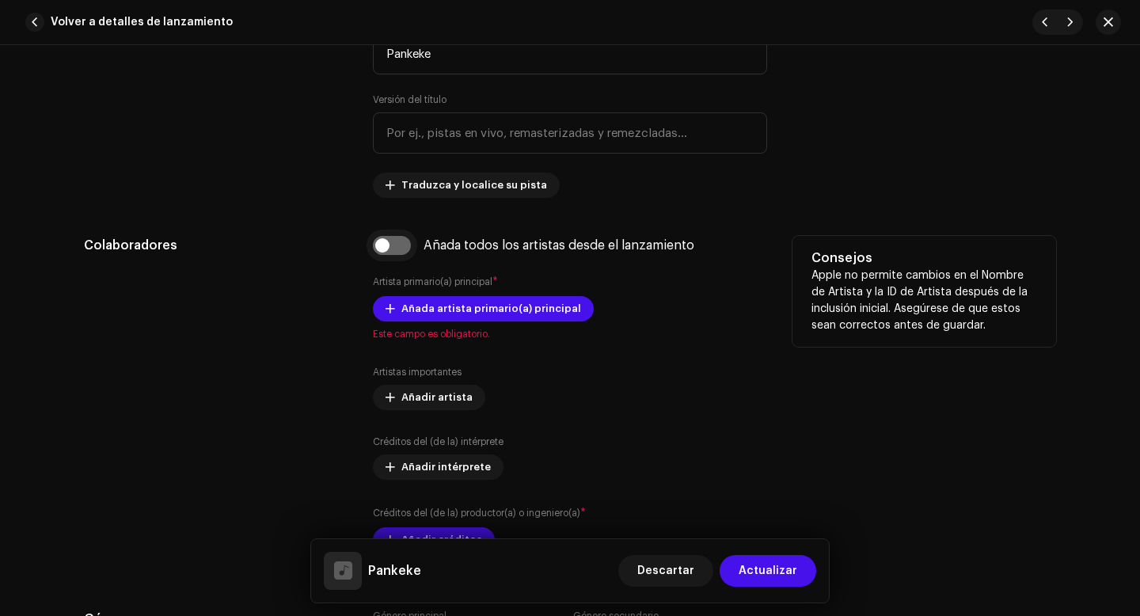
click at [382, 251] on input "checkbox" at bounding box center [392, 245] width 38 height 19
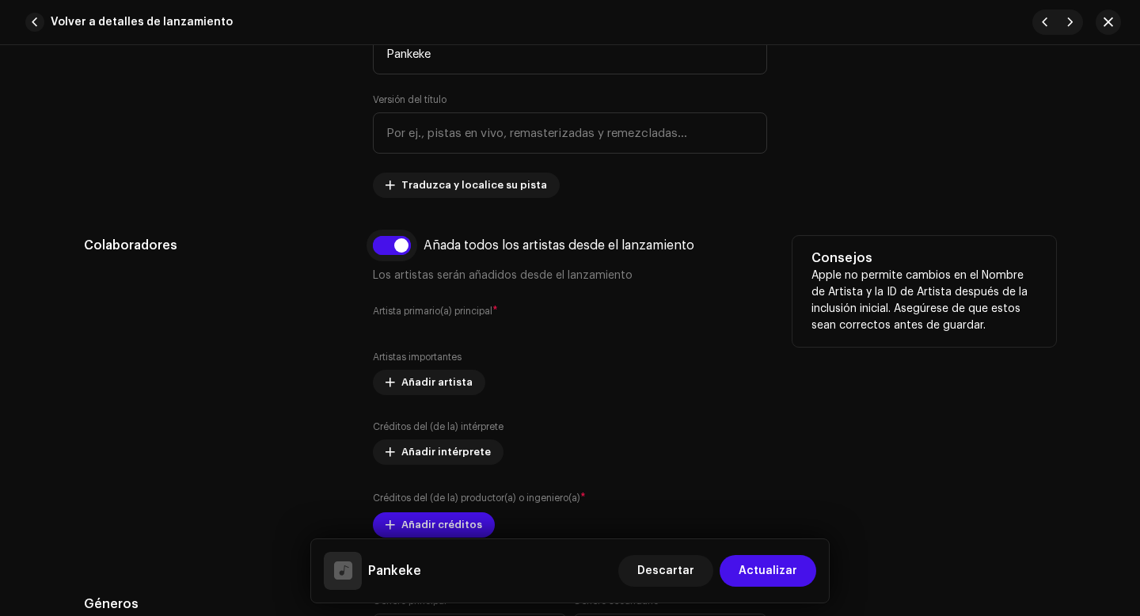
click at [393, 249] on input "checkbox" at bounding box center [392, 245] width 38 height 19
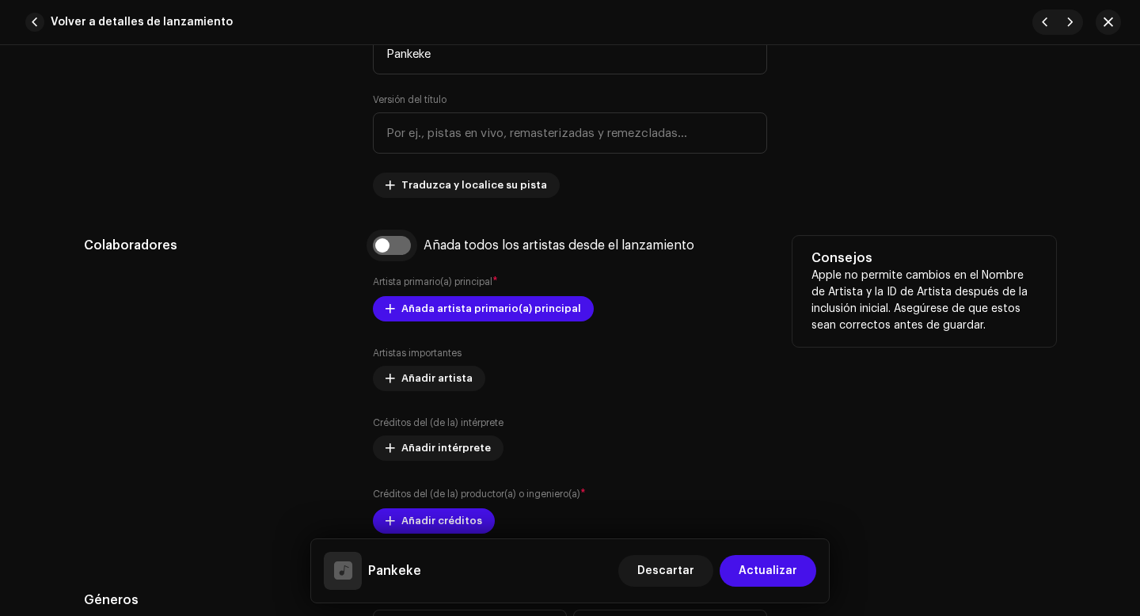
click at [380, 248] on input "checkbox" at bounding box center [392, 245] width 38 height 19
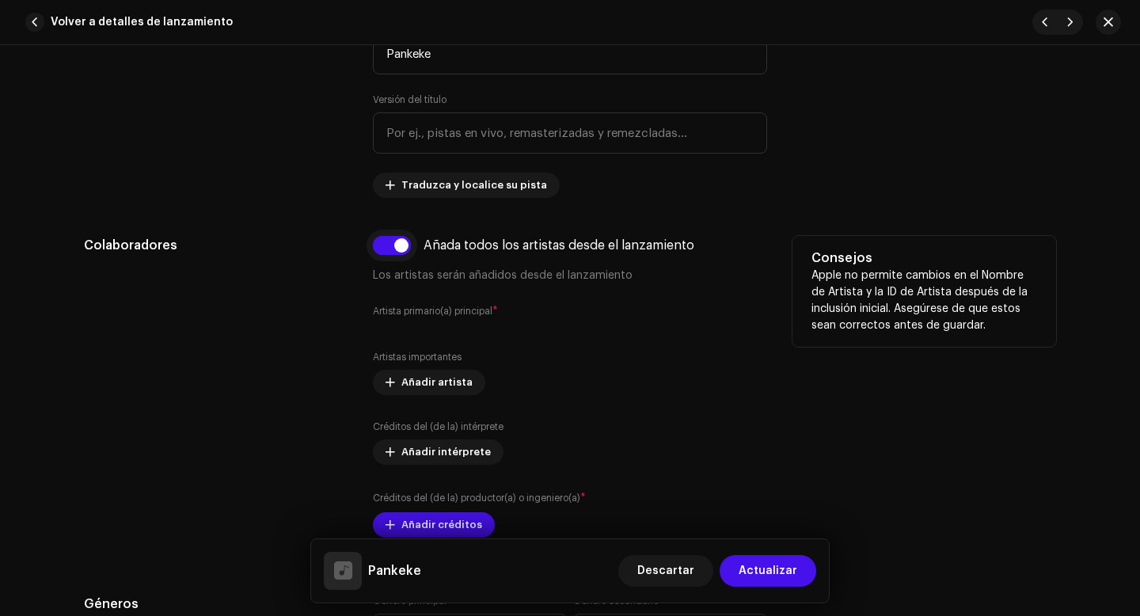
click at [380, 248] on input "checkbox" at bounding box center [392, 245] width 38 height 19
checkbox input "false"
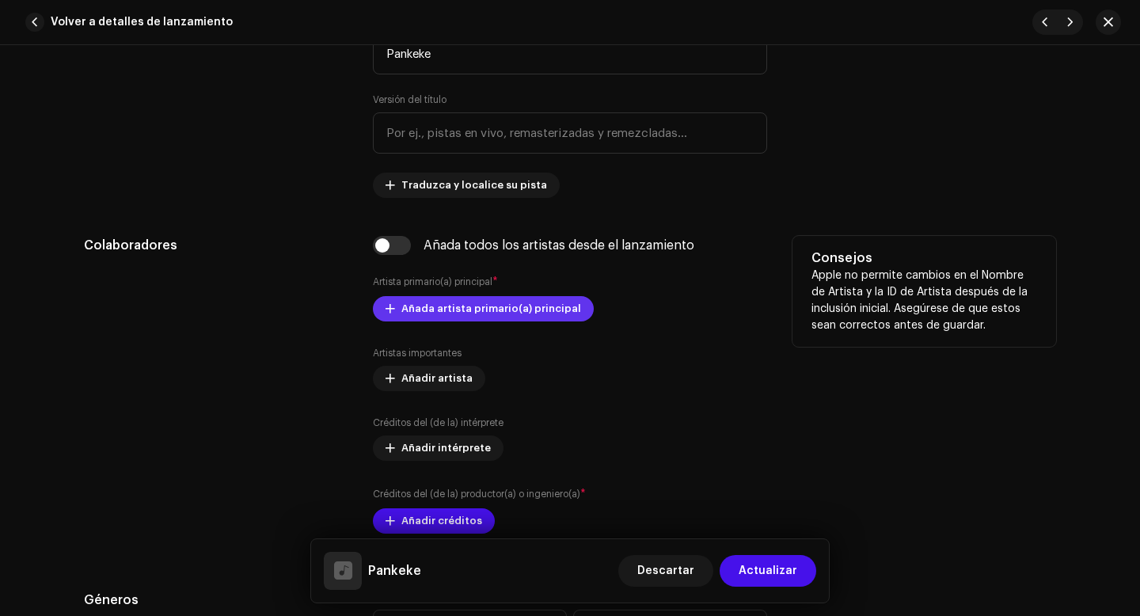
click at [453, 313] on span "Añada artista primario(a) principal" at bounding box center [491, 309] width 180 height 32
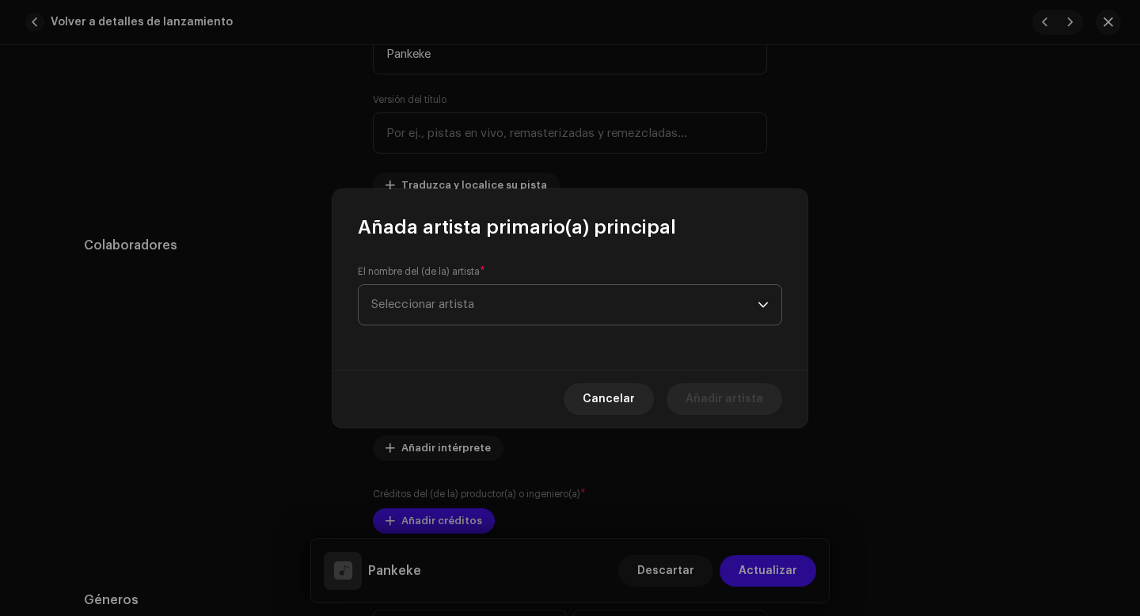
click at [472, 306] on span "Seleccionar artista" at bounding box center [422, 304] width 103 height 12
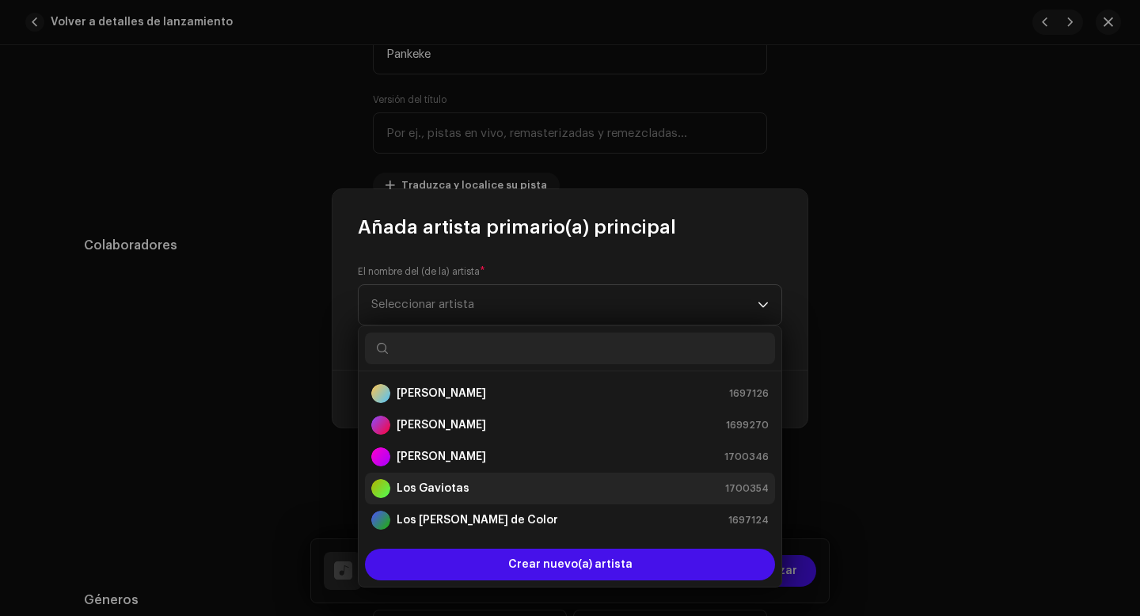
click at [444, 487] on strong "Los Gaviotas" at bounding box center [433, 489] width 73 height 16
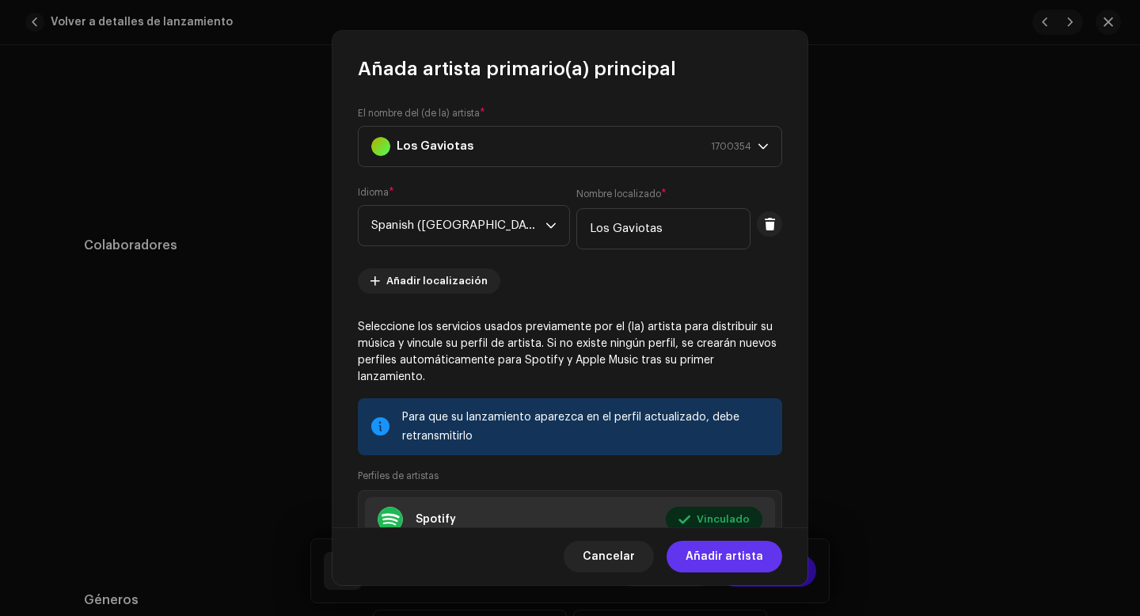
click at [712, 556] on span "Añadir artista" at bounding box center [725, 557] width 78 height 32
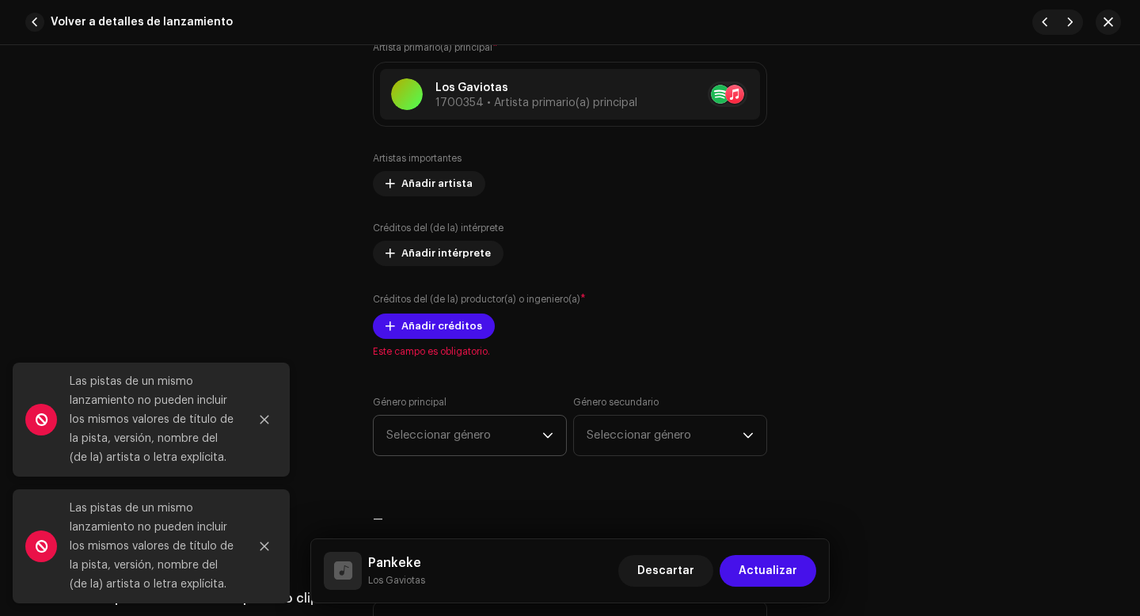
scroll to position [1142, 0]
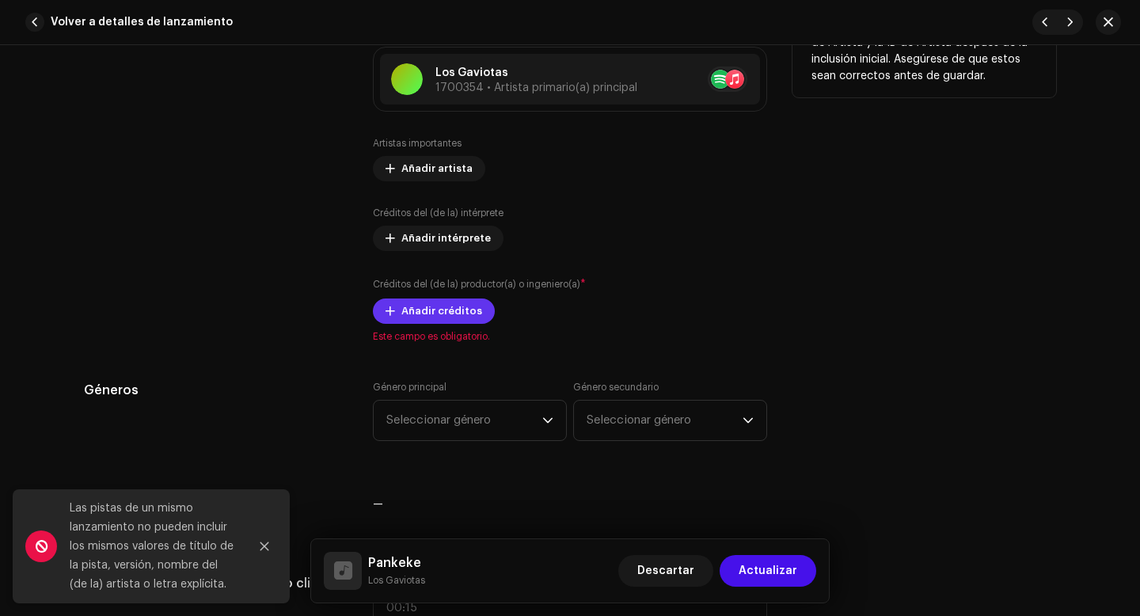
click at [450, 316] on span "Añadir créditos" at bounding box center [441, 311] width 81 height 32
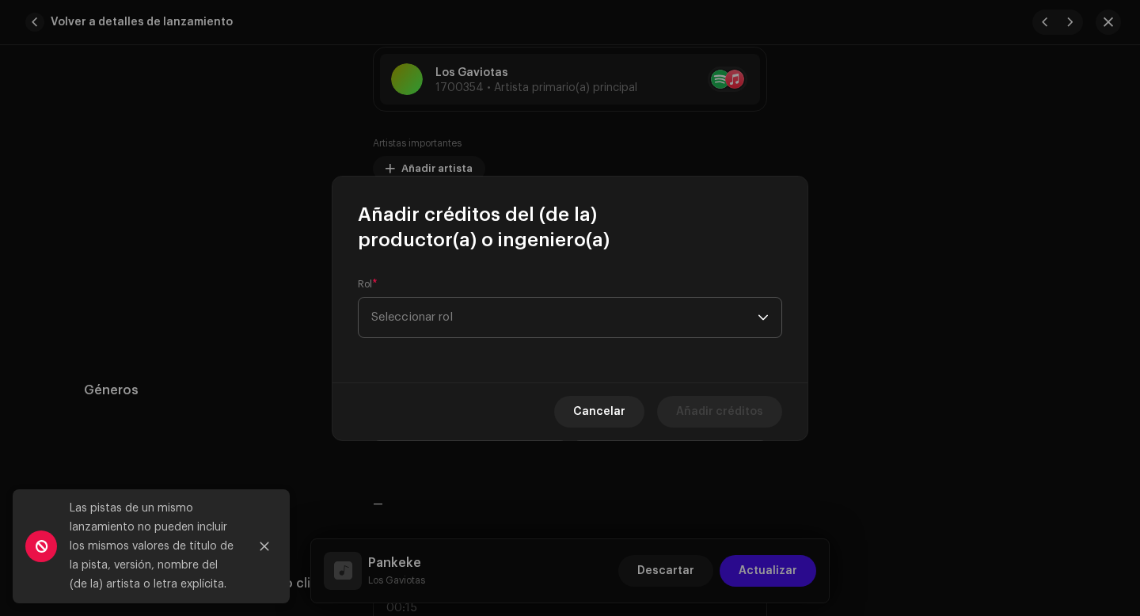
click at [450, 317] on span "Seleccionar rol" at bounding box center [564, 318] width 386 height 40
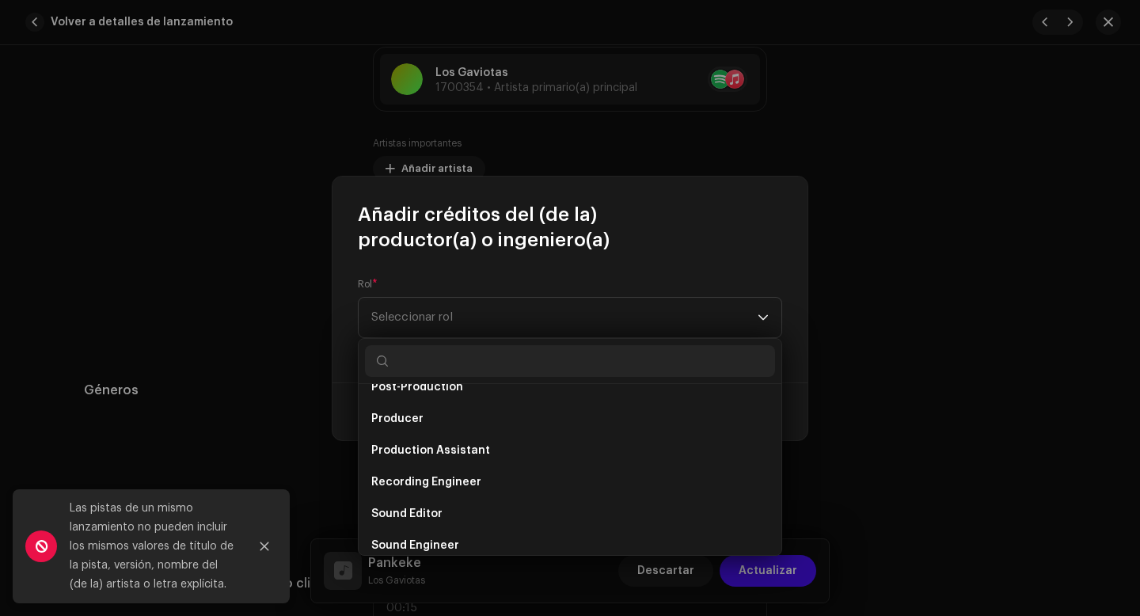
scroll to position [697, 0]
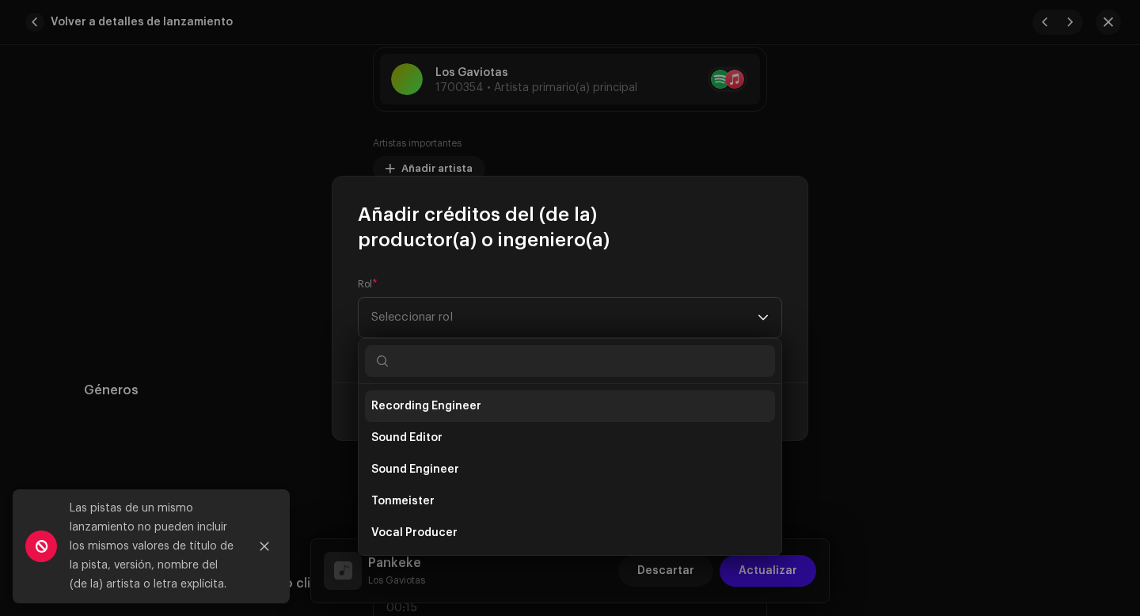
click at [442, 407] on span "Recording Engineer" at bounding box center [426, 406] width 110 height 16
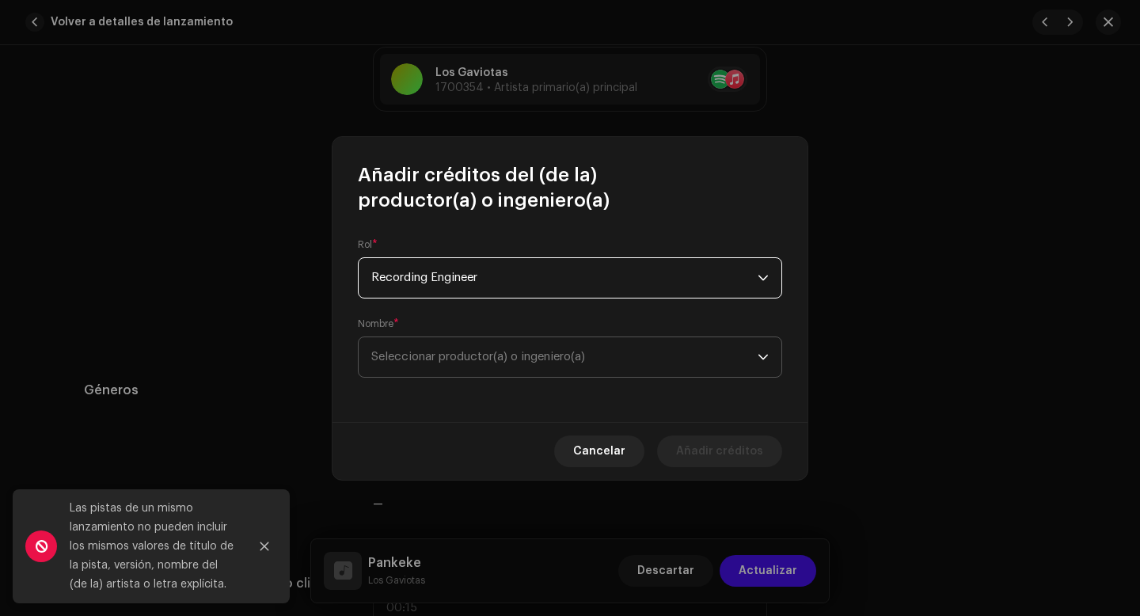
click at [465, 353] on span "Seleccionar productor(a) o ingeniero(a)" at bounding box center [478, 357] width 214 height 12
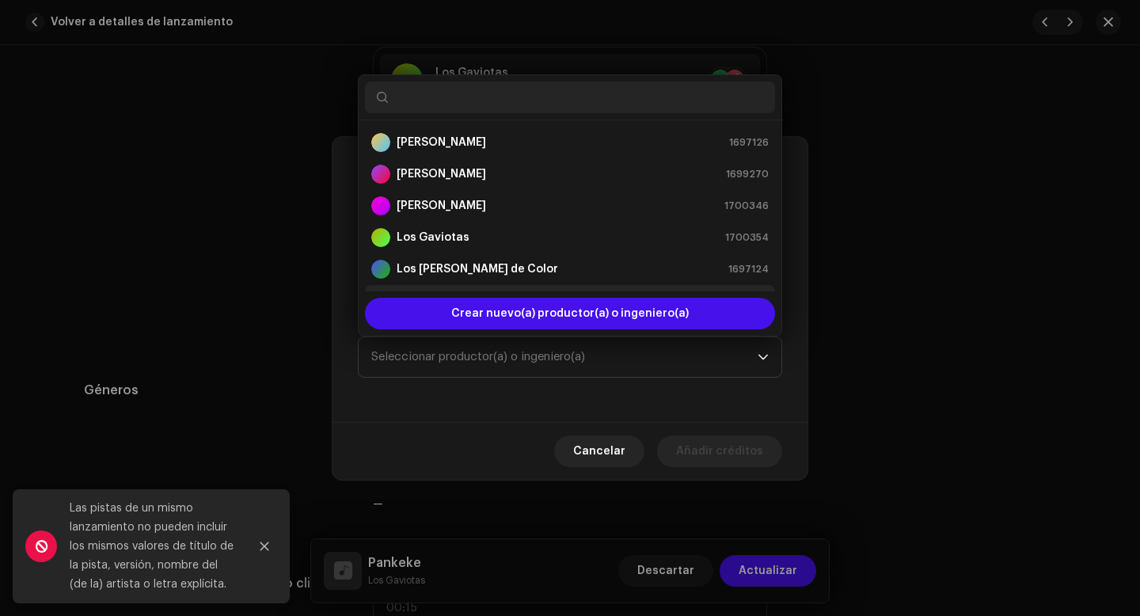
scroll to position [25, 0]
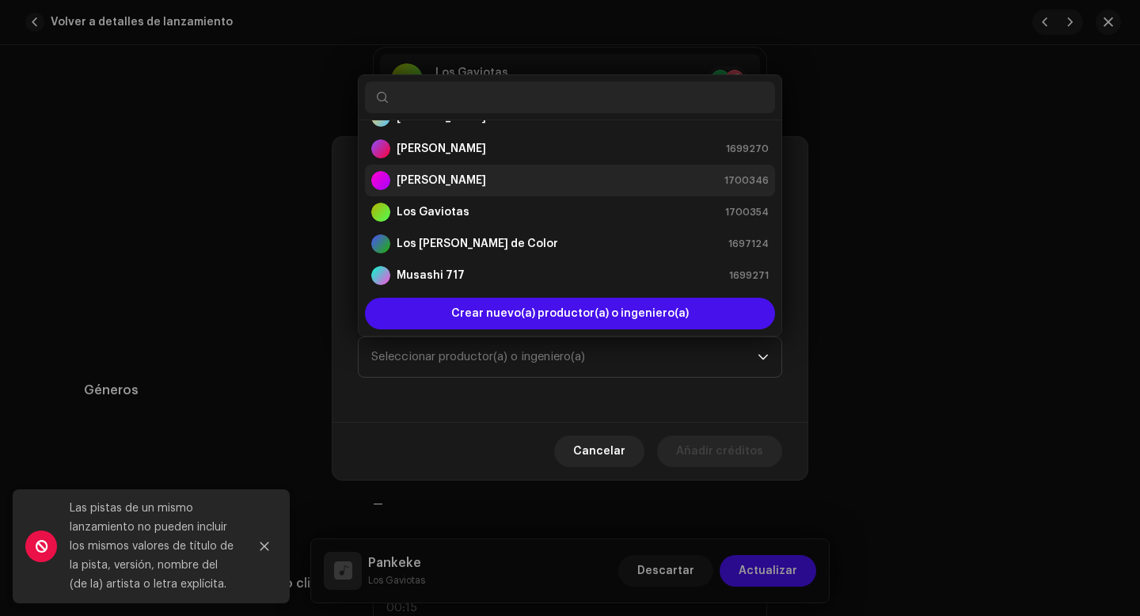
click at [468, 183] on div "[PERSON_NAME] 1700346" at bounding box center [569, 180] width 397 height 19
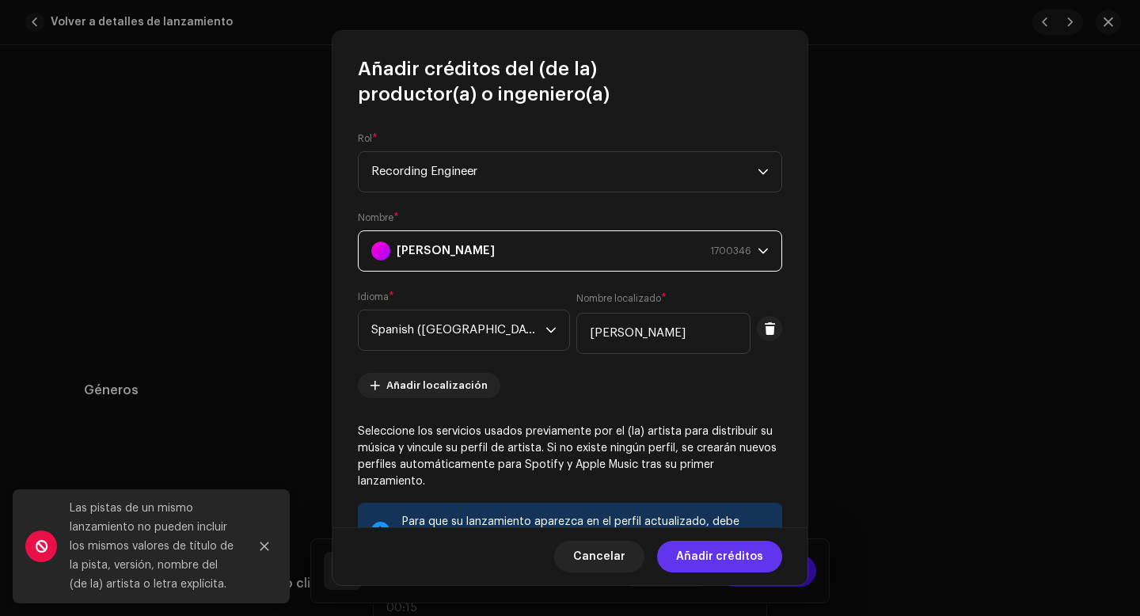
click at [746, 559] on span "Añadir créditos" at bounding box center [719, 557] width 87 height 32
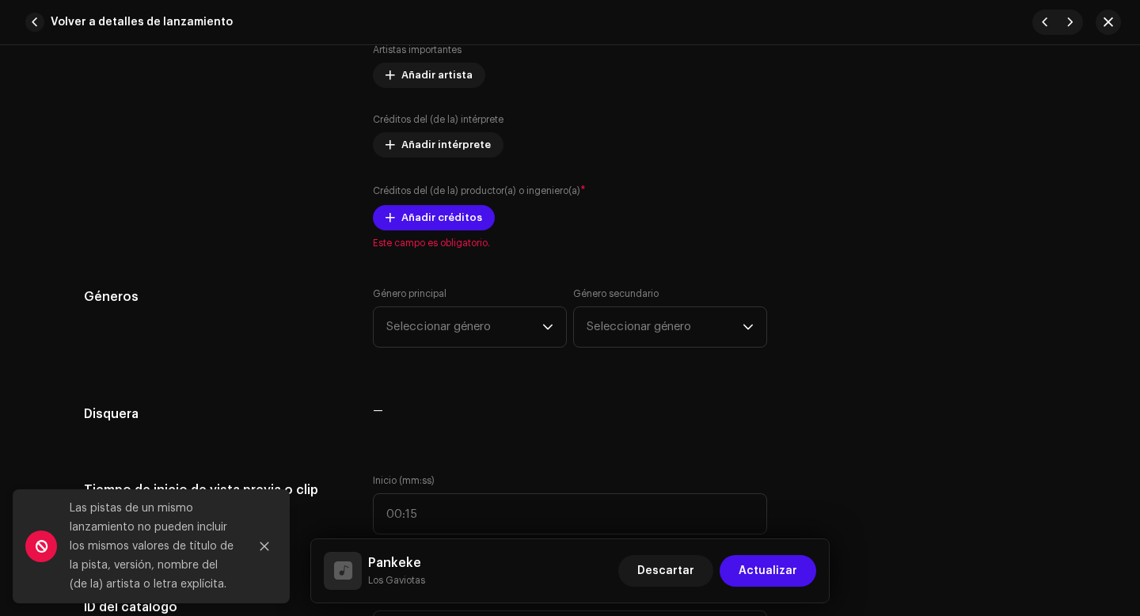
scroll to position [1246, 0]
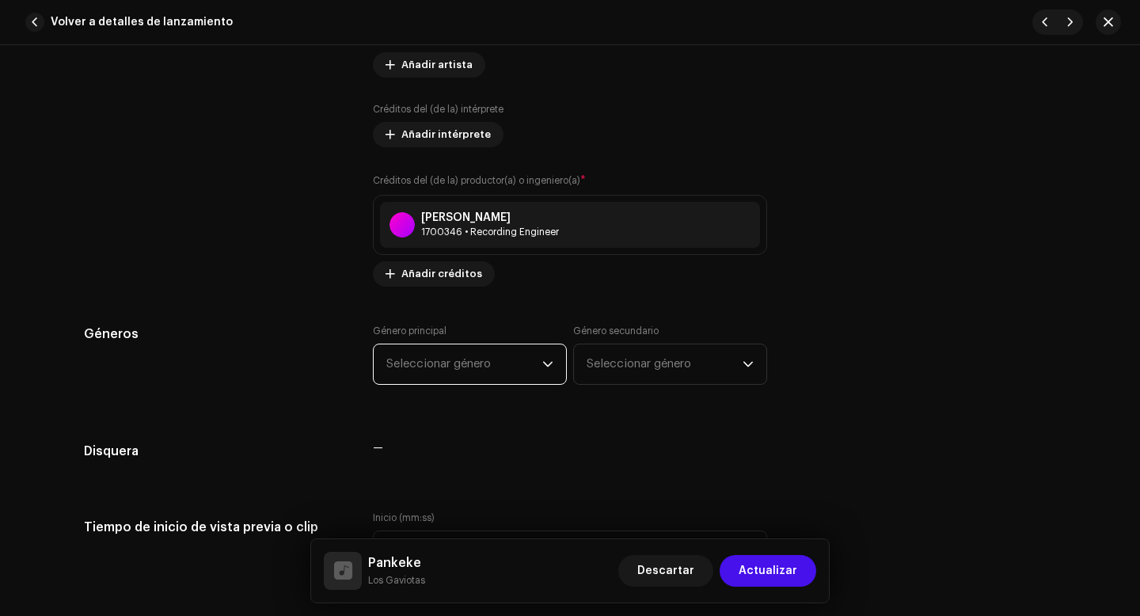
click at [517, 366] on span "Seleccionar género" at bounding box center [464, 364] width 156 height 40
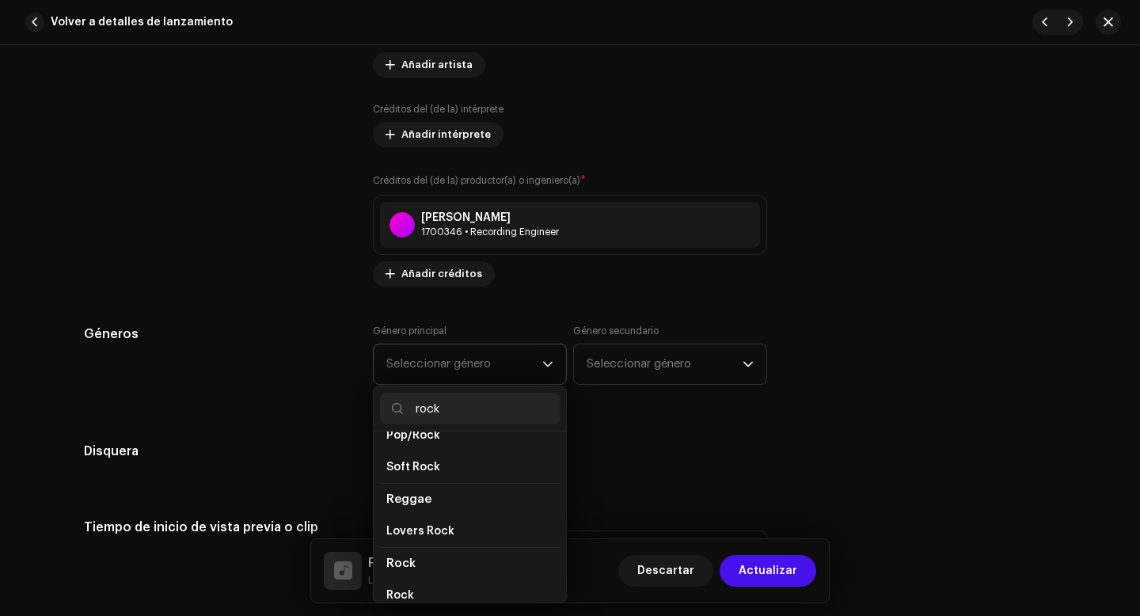
scroll to position [522, 0]
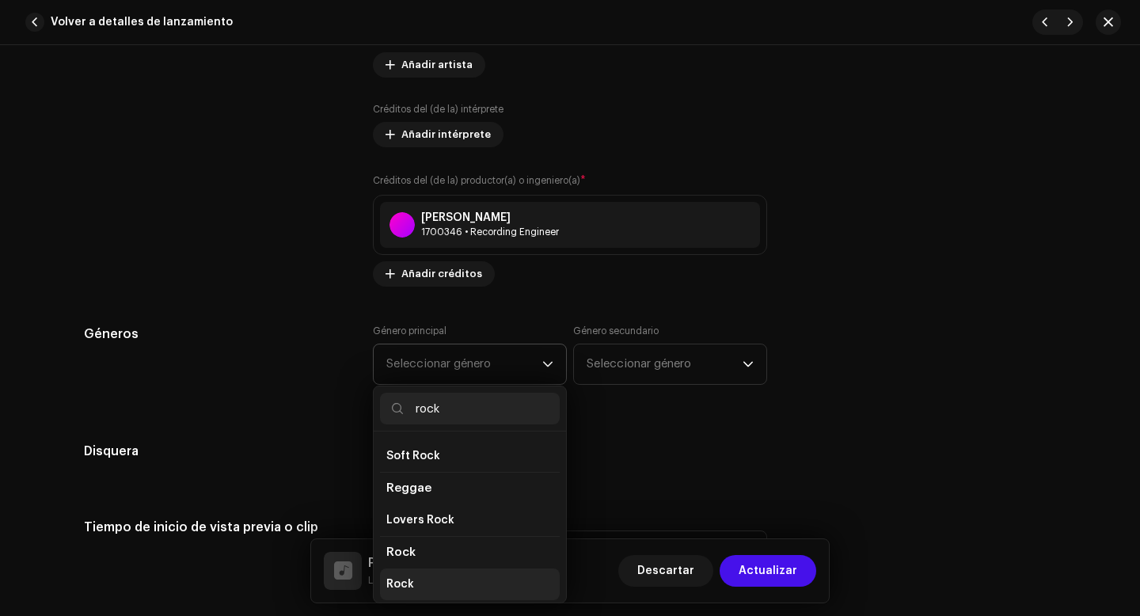
type input "rock"
click at [400, 576] on span "Rock" at bounding box center [400, 584] width 28 height 16
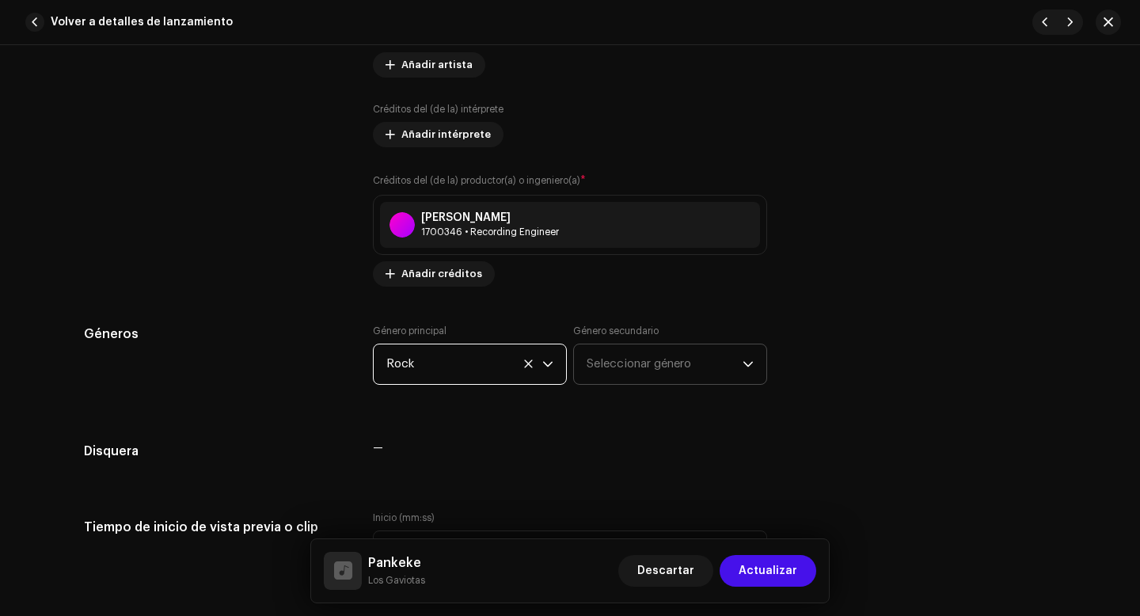
click at [668, 370] on span "Seleccionar género" at bounding box center [665, 364] width 156 height 40
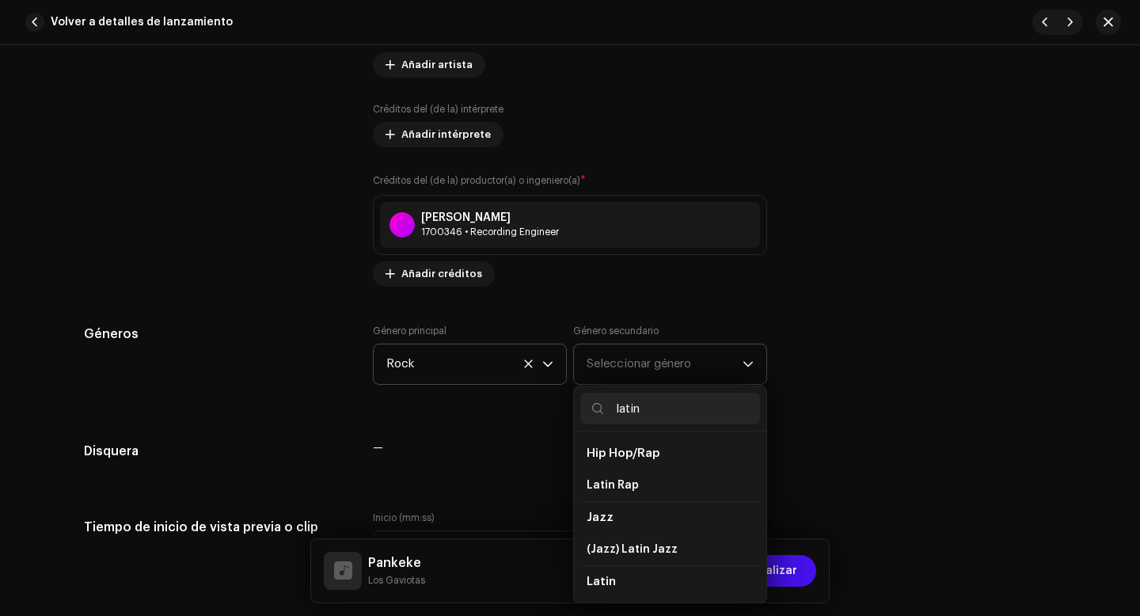
type input "latin"
click at [602, 587] on span "Latin" at bounding box center [601, 581] width 29 height 12
click at [602, 581] on span "Latin" at bounding box center [601, 581] width 29 height 12
click at [592, 581] on span "Latin" at bounding box center [601, 583] width 28 height 16
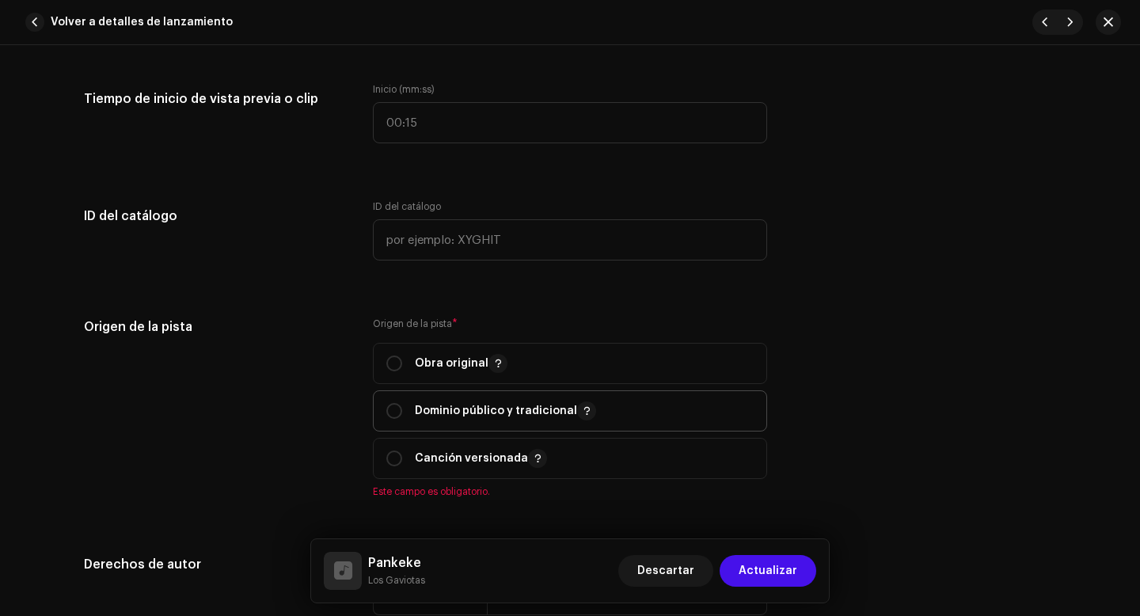
scroll to position [1678, 0]
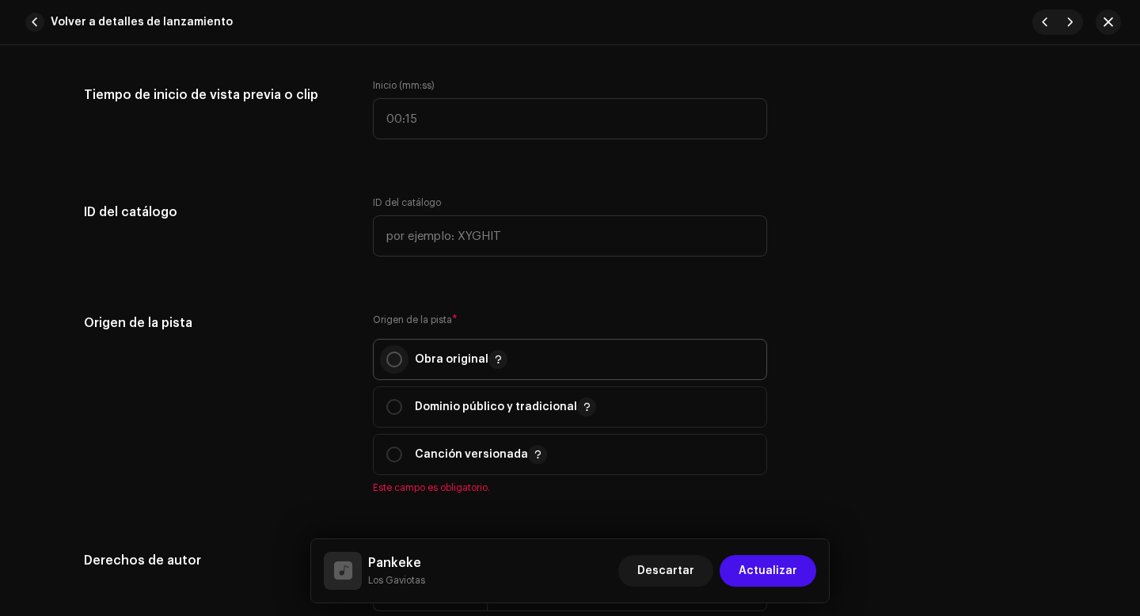
click at [396, 362] on input "radio" at bounding box center [394, 359] width 16 height 16
radio input "true"
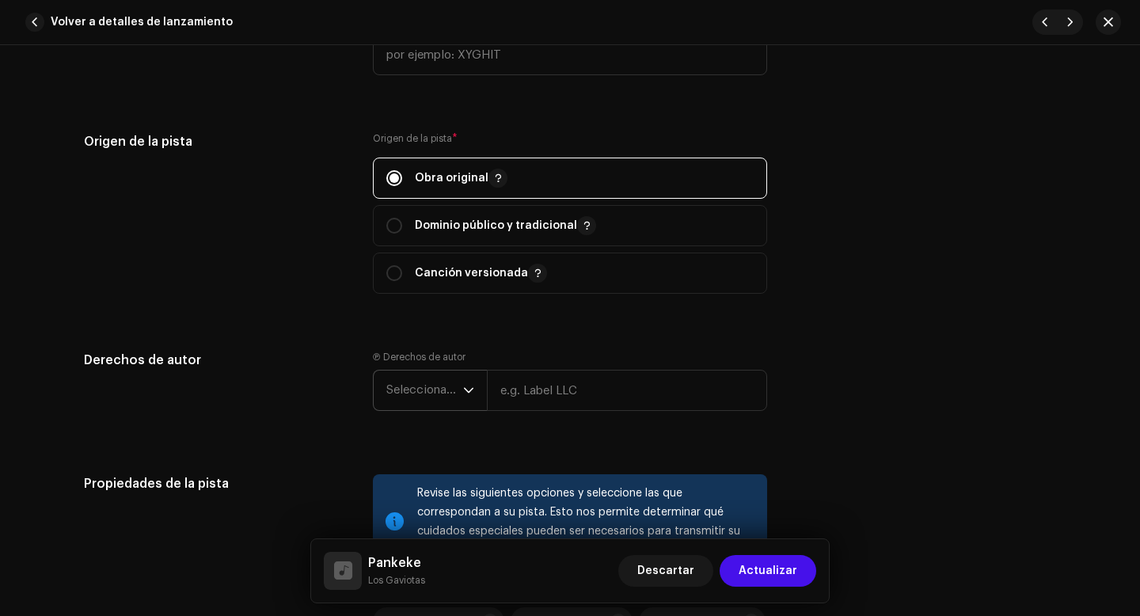
scroll to position [1863, 0]
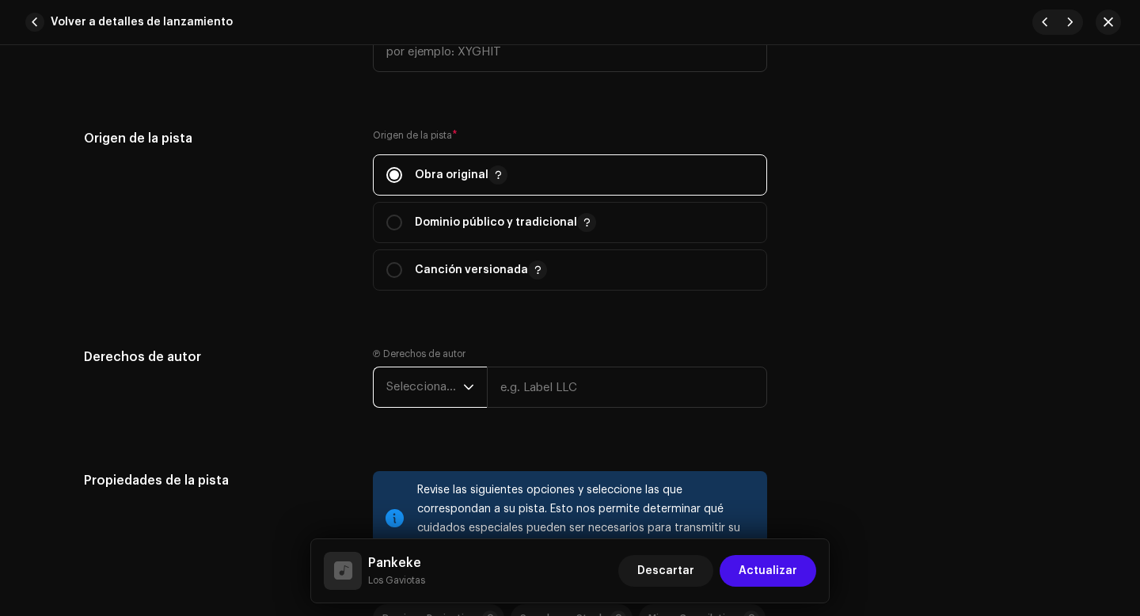
click at [440, 387] on span "Seleccionar año" at bounding box center [424, 387] width 77 height 40
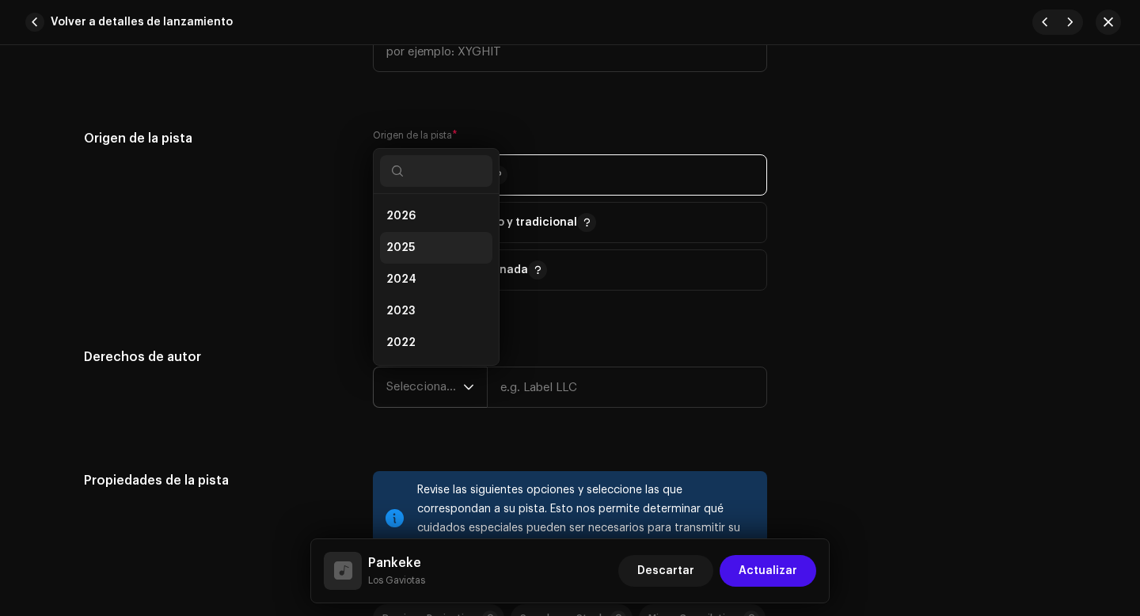
click at [426, 252] on li "2025" at bounding box center [436, 248] width 112 height 32
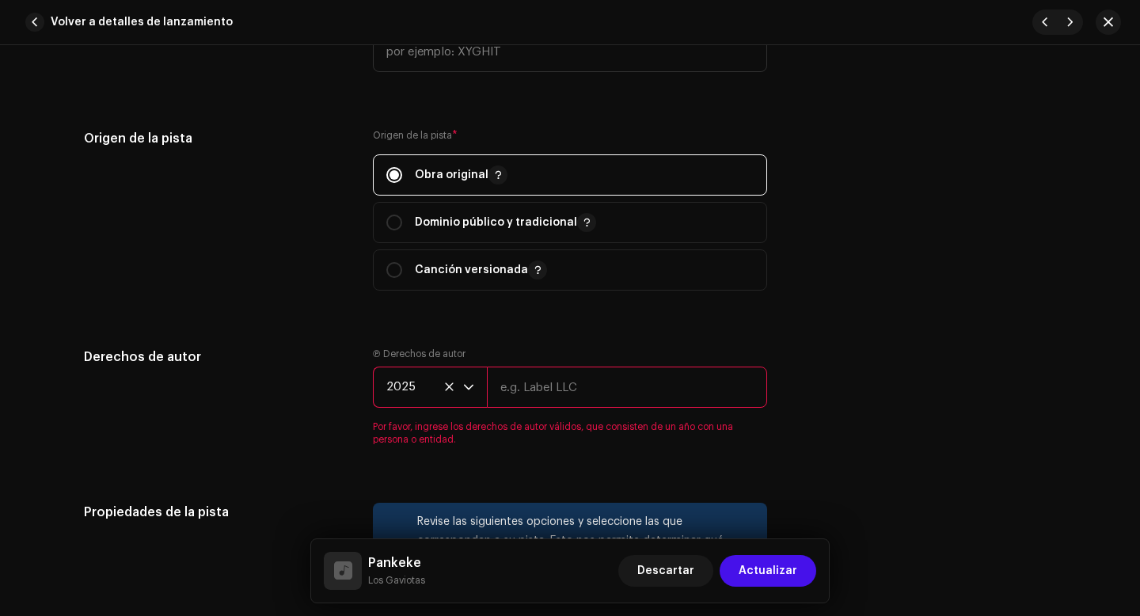
click at [545, 389] on input "text" at bounding box center [627, 387] width 280 height 41
type input "Los Gaviotas"
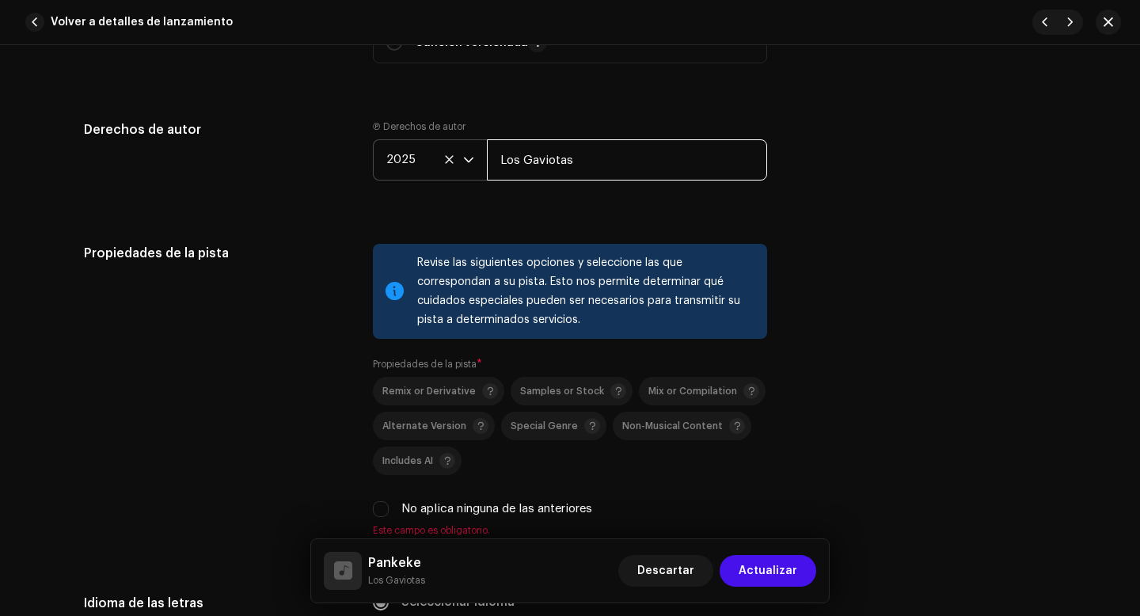
scroll to position [2092, 0]
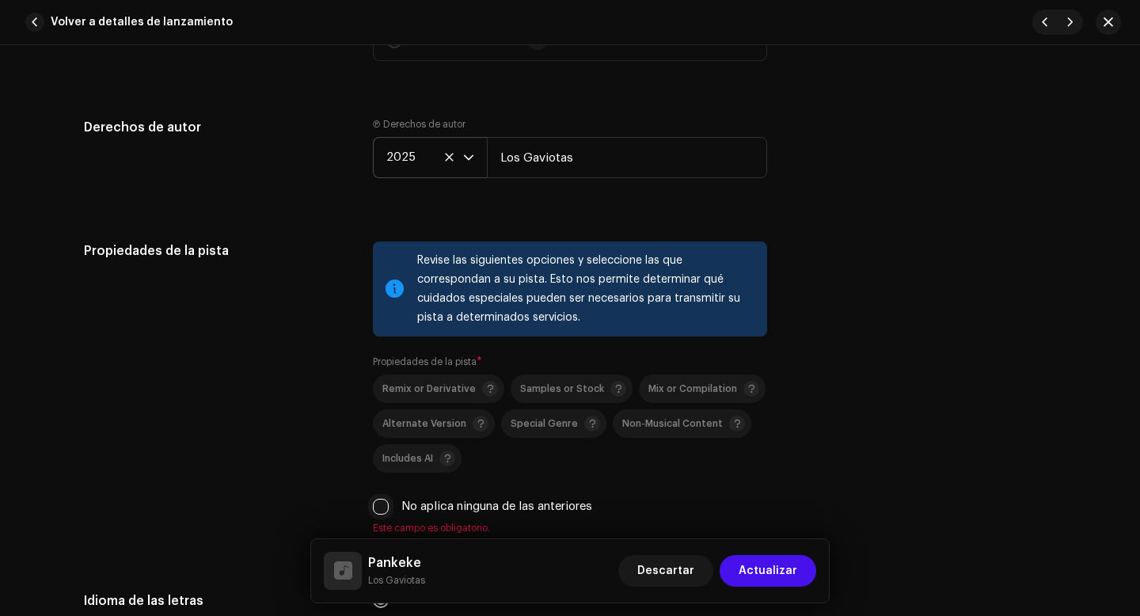
click at [381, 512] on input "No aplica ninguna de las anteriores" at bounding box center [381, 507] width 16 height 16
checkbox input "true"
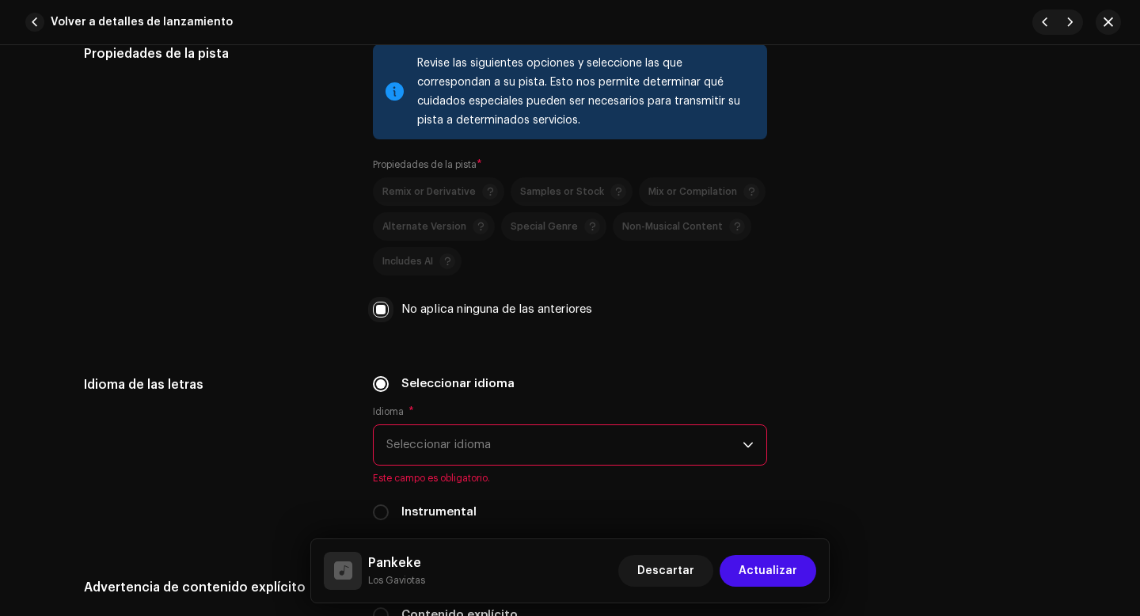
scroll to position [2320, 0]
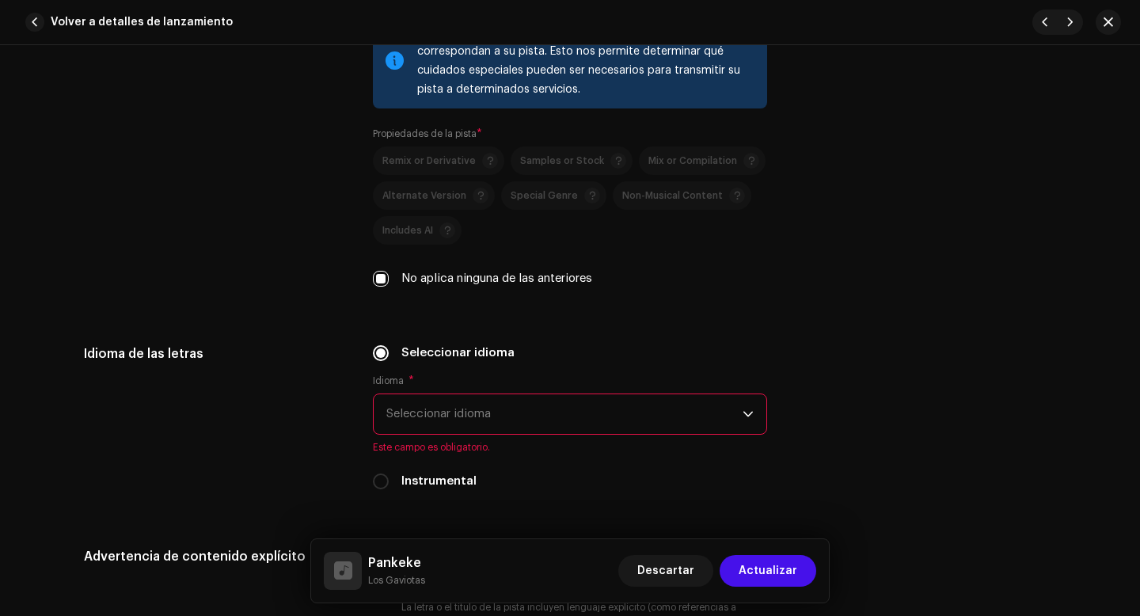
click at [423, 426] on span "Seleccionar idioma" at bounding box center [564, 414] width 356 height 40
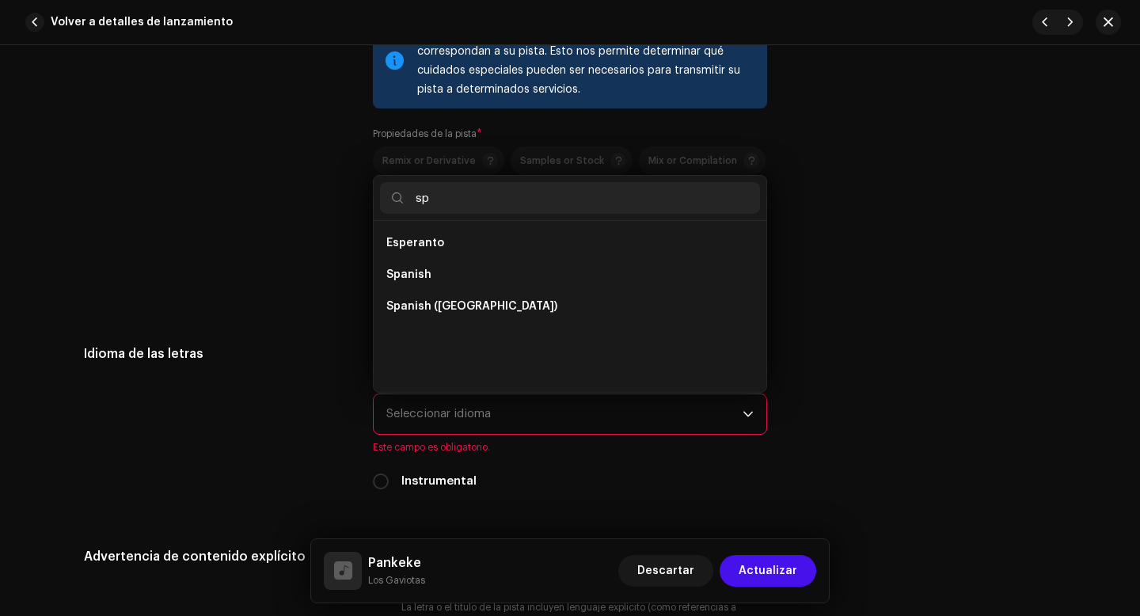
scroll to position [0, 0]
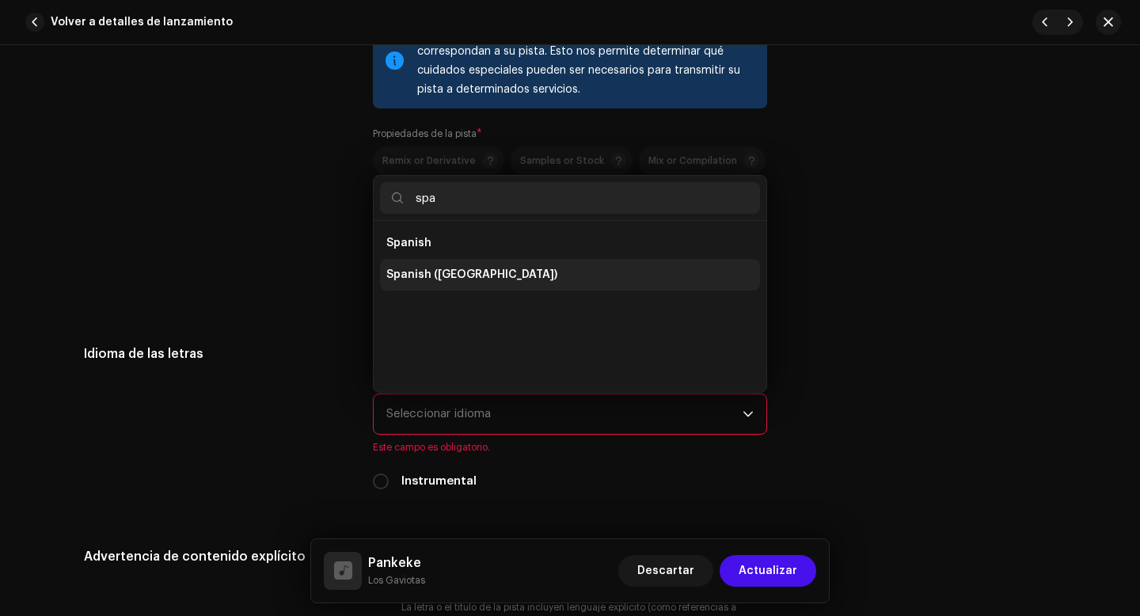
type input "spa"
click at [503, 279] on span "Spanish ([GEOGRAPHIC_DATA])" at bounding box center [471, 275] width 171 height 16
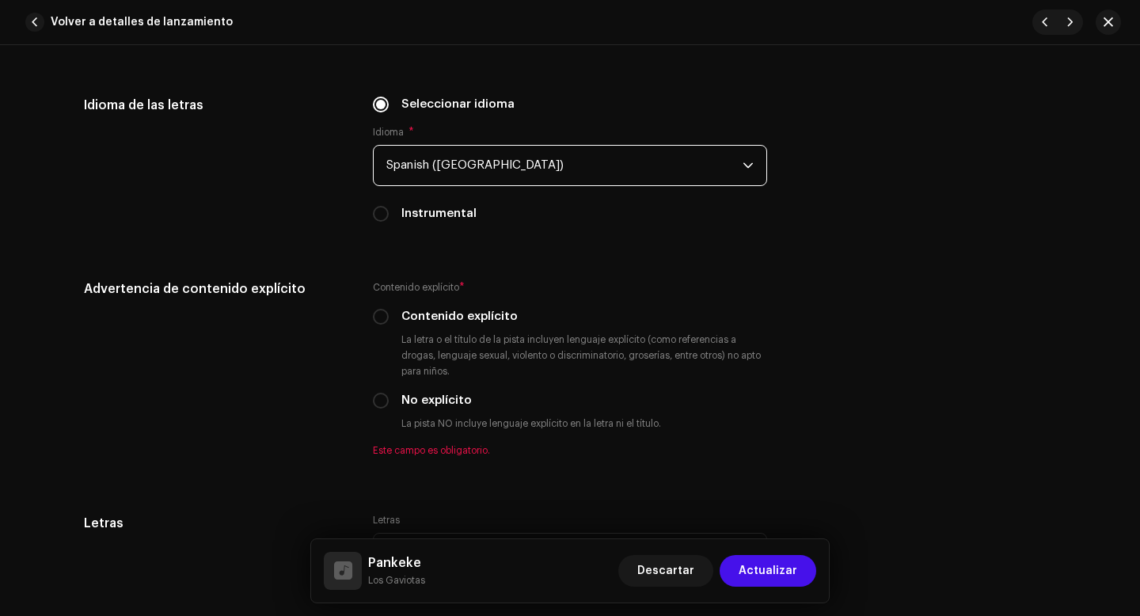
scroll to position [2588, 0]
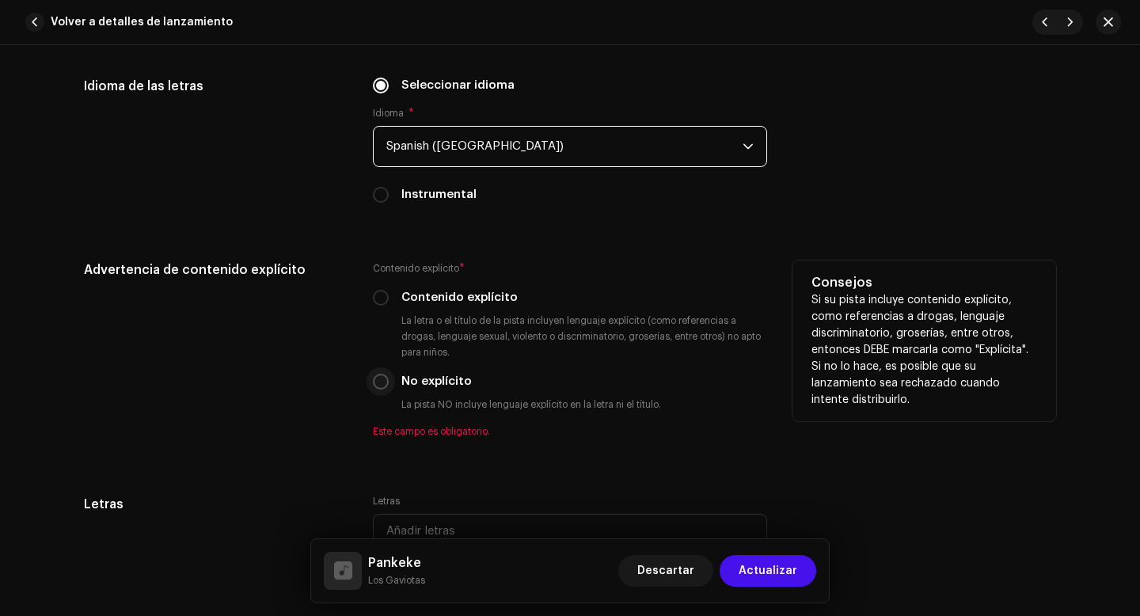
click at [378, 387] on input "No explícito" at bounding box center [381, 382] width 16 height 16
radio input "true"
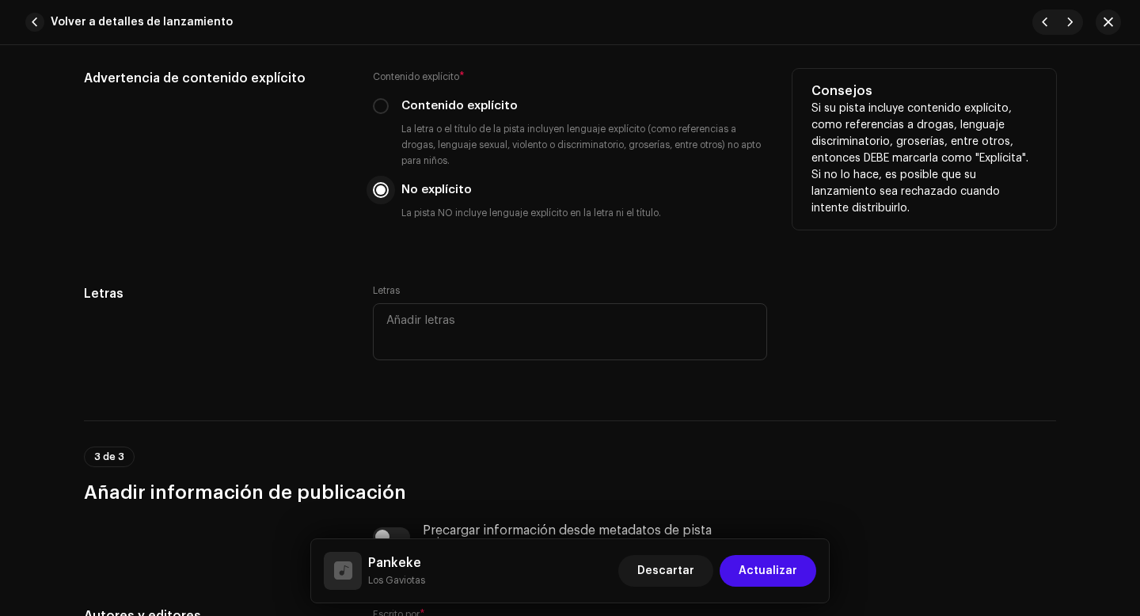
scroll to position [2912, 0]
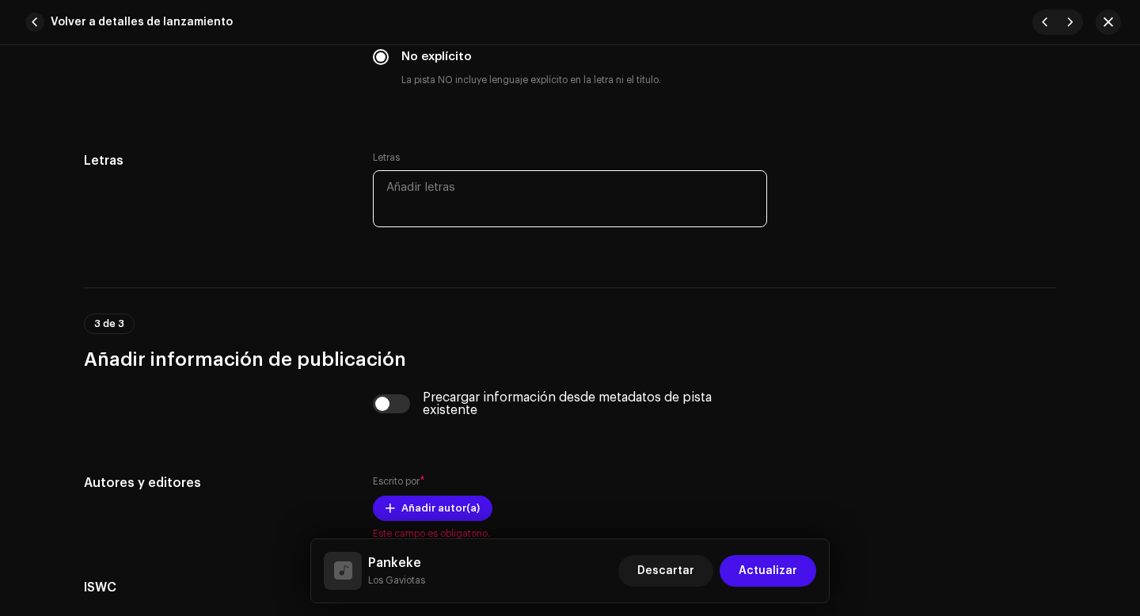
click at [451, 203] on textarea at bounding box center [570, 198] width 394 height 57
click at [466, 201] on textarea at bounding box center [570, 198] width 394 height 57
paste textarea "Loremi dolorsitamet conse ad elitseddo Eiusm tem incidid utlab et dolorem Ali e…"
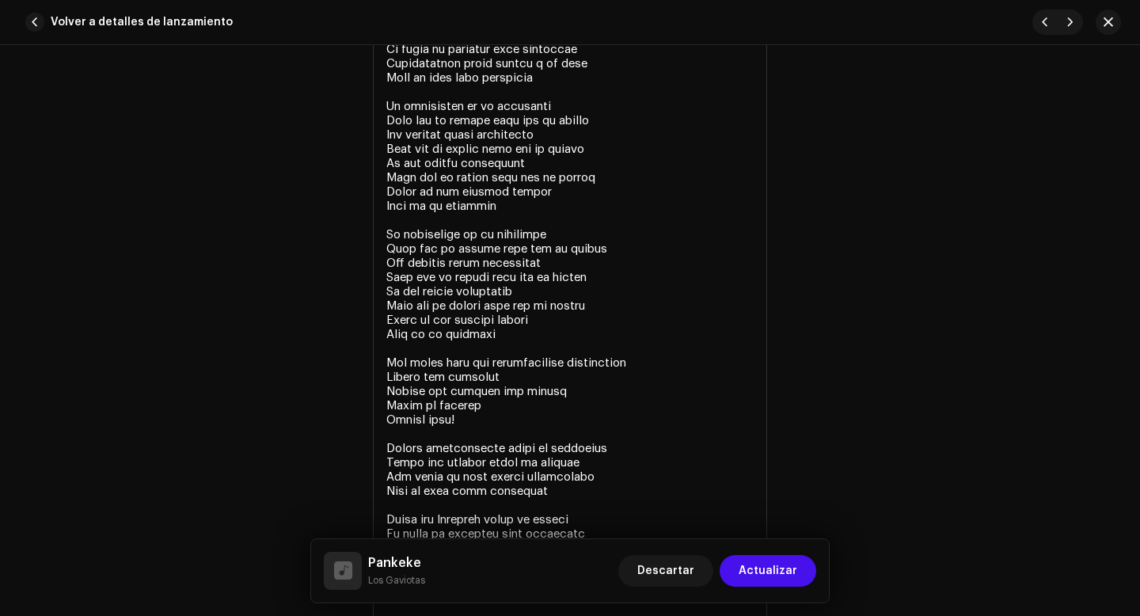
type textarea "Loremi dolorsitamet conse ad elitseddo Eiusm tem incidid utlab et dolorem Ali e…"
click at [314, 325] on div "Letras" at bounding box center [216, 286] width 264 height 716
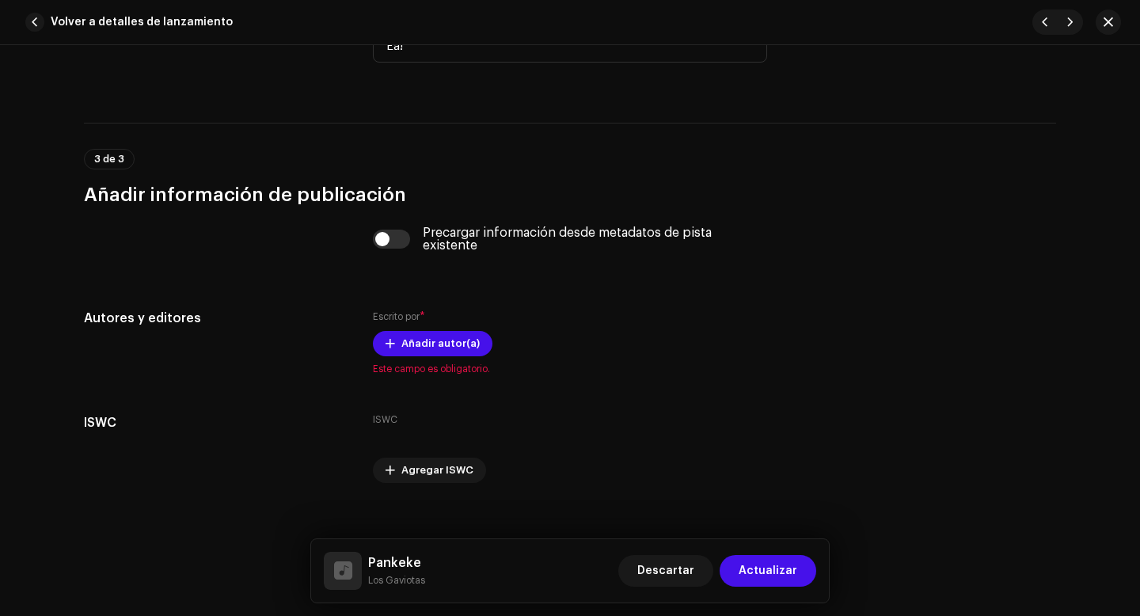
scroll to position [3703, 0]
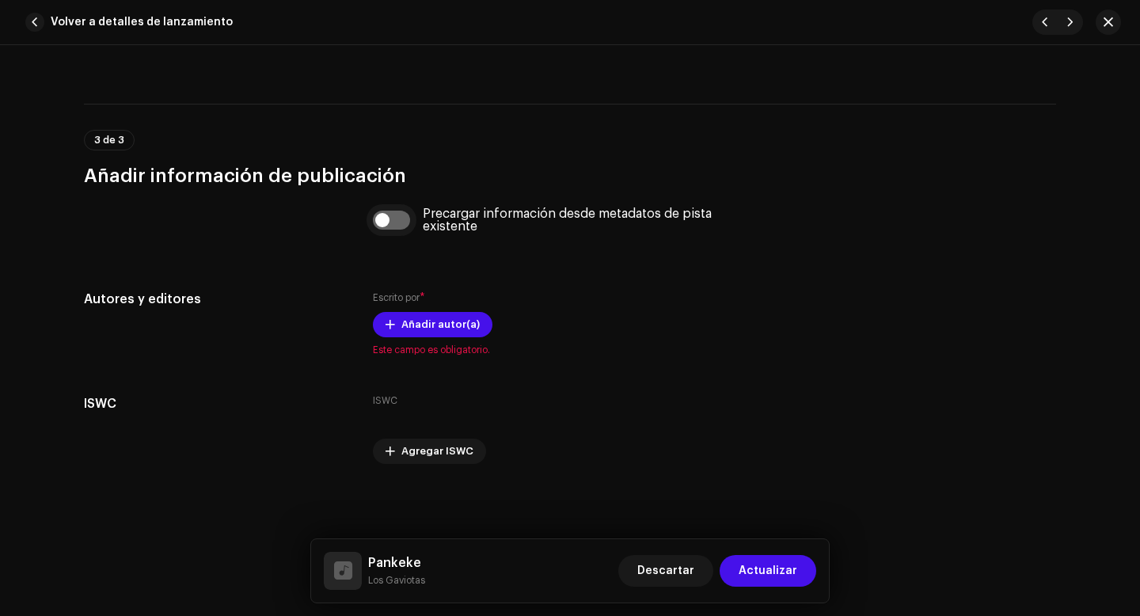
click at [383, 222] on input "checkbox" at bounding box center [392, 220] width 38 height 19
checkbox input "true"
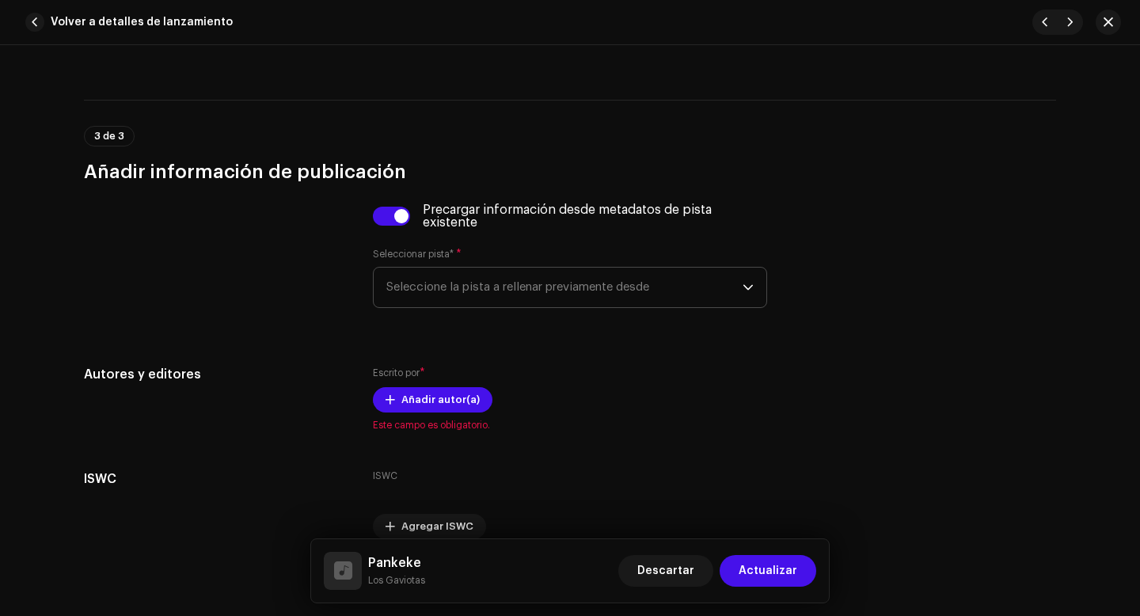
click at [427, 292] on span "Seleccione la pista a rellenar previamente desde" at bounding box center [564, 288] width 356 height 40
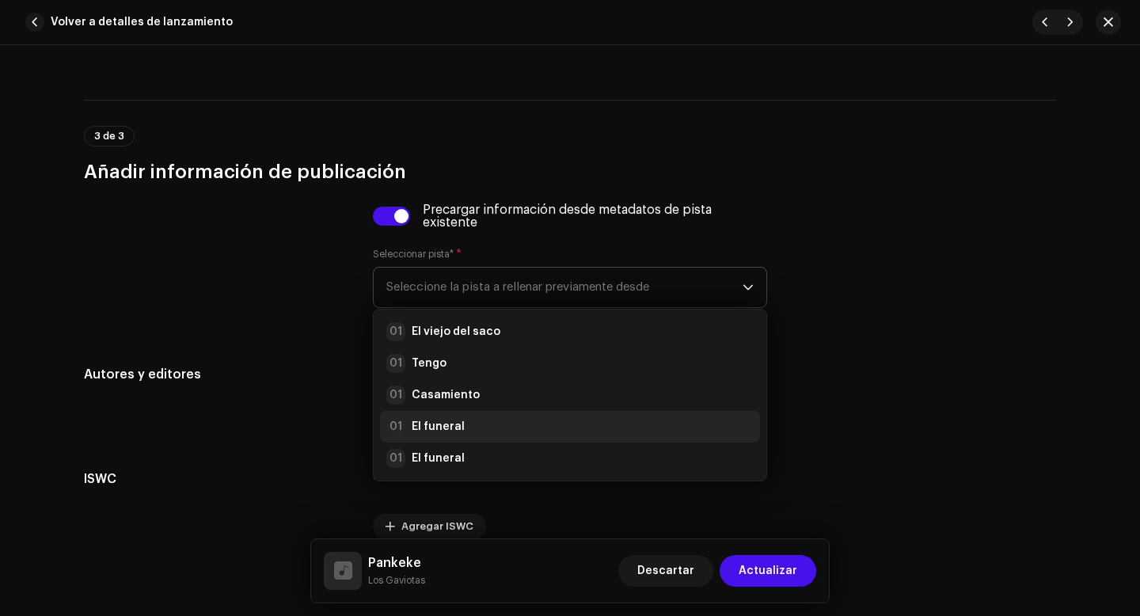
click at [441, 430] on strong "El funeral" at bounding box center [438, 427] width 53 height 16
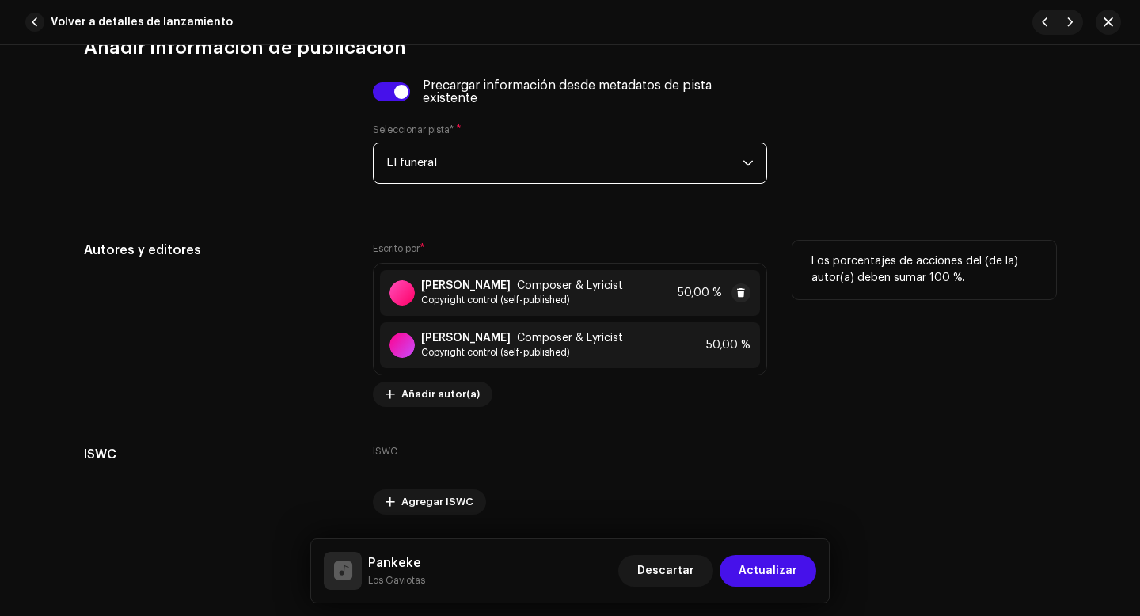
scroll to position [3882, 0]
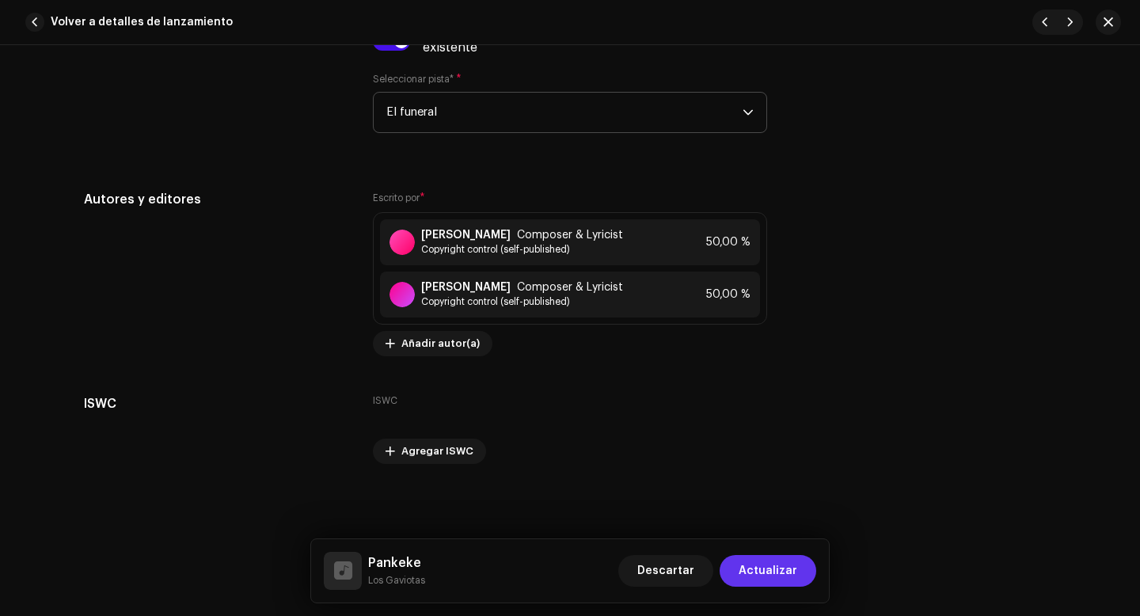
click at [753, 568] on span "Actualizar" at bounding box center [768, 571] width 59 height 32
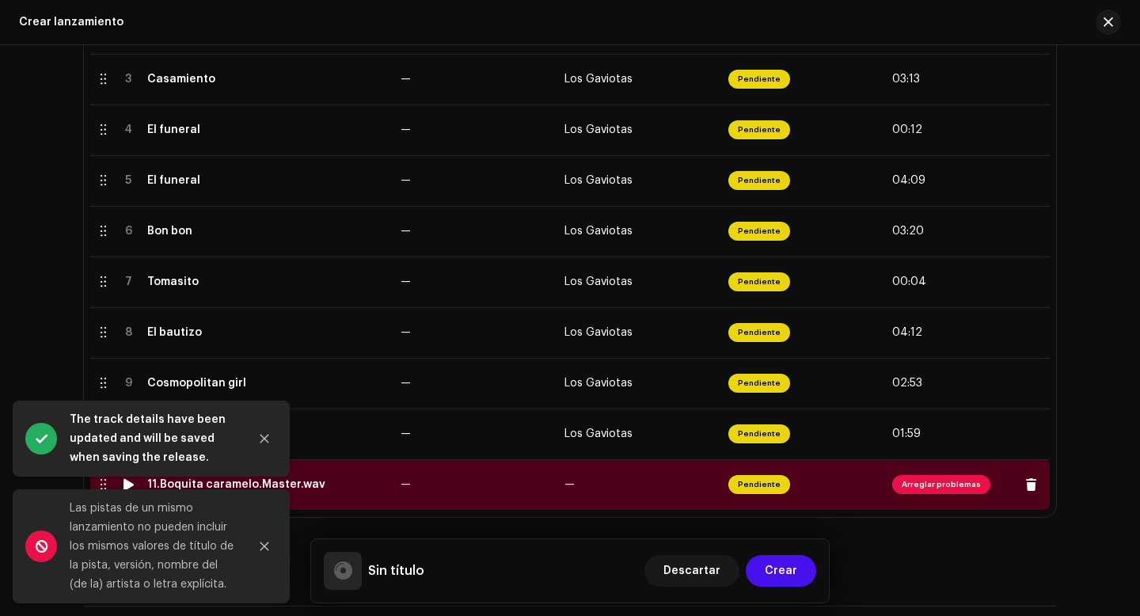
click at [950, 486] on span "Arreglar problemas" at bounding box center [941, 484] width 98 height 19
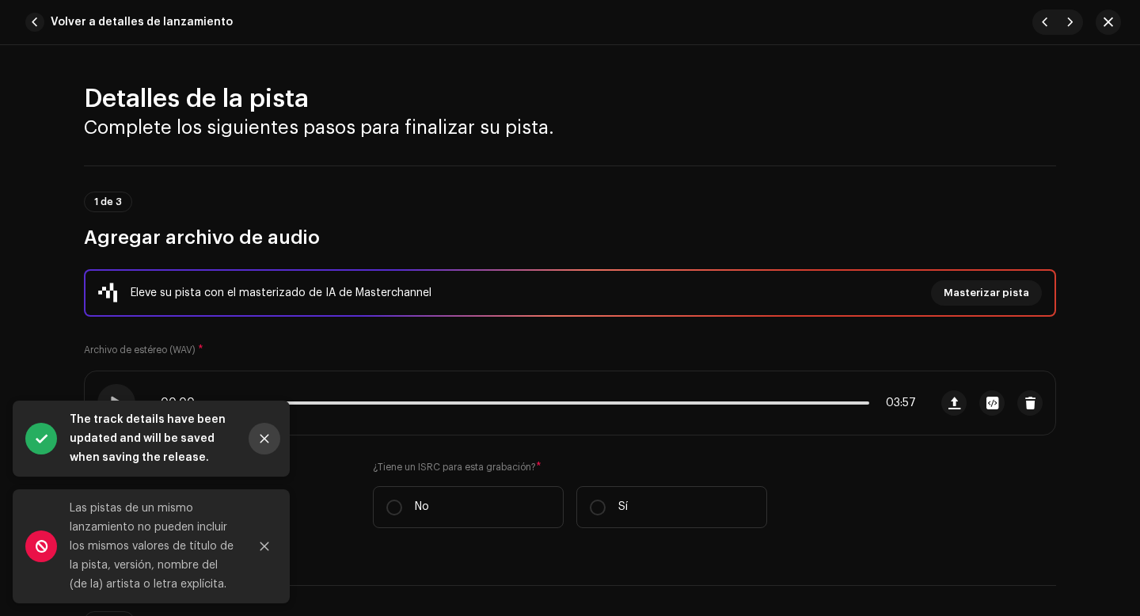
click at [268, 439] on icon "Close" at bounding box center [264, 438] width 11 height 11
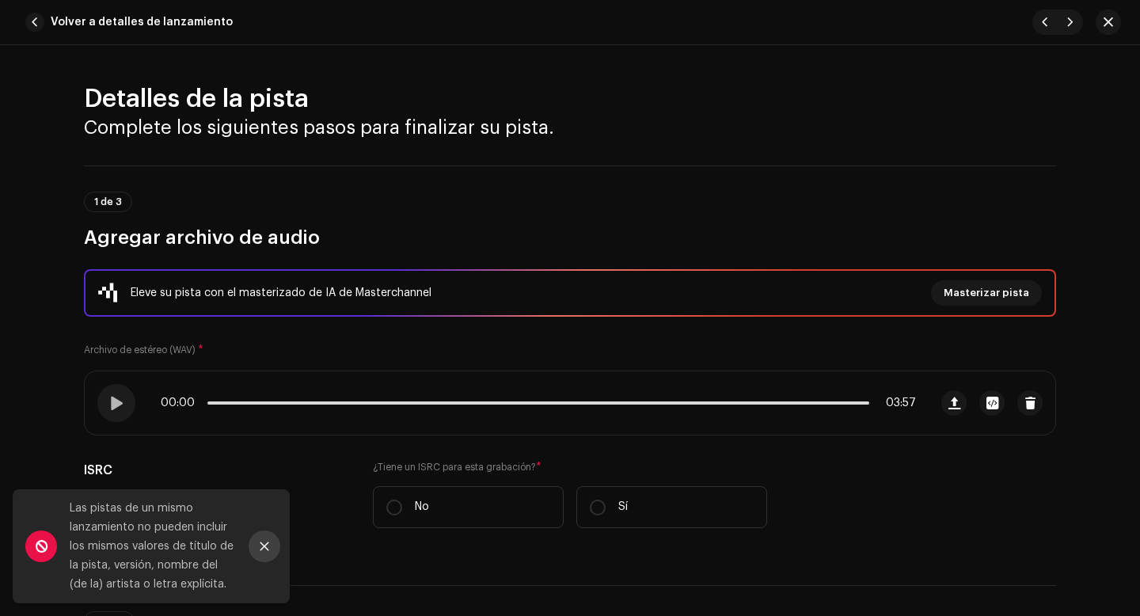
click at [264, 538] on button "Close" at bounding box center [265, 546] width 32 height 32
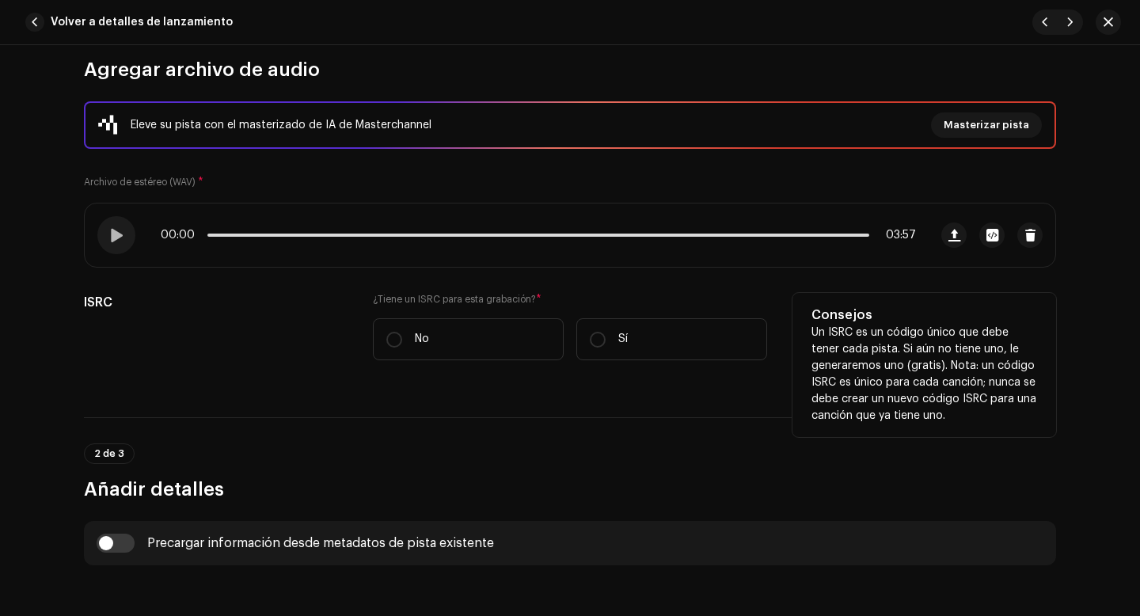
scroll to position [169, 0]
click at [597, 333] on input "Sí" at bounding box center [598, 339] width 16 height 16
radio input "true"
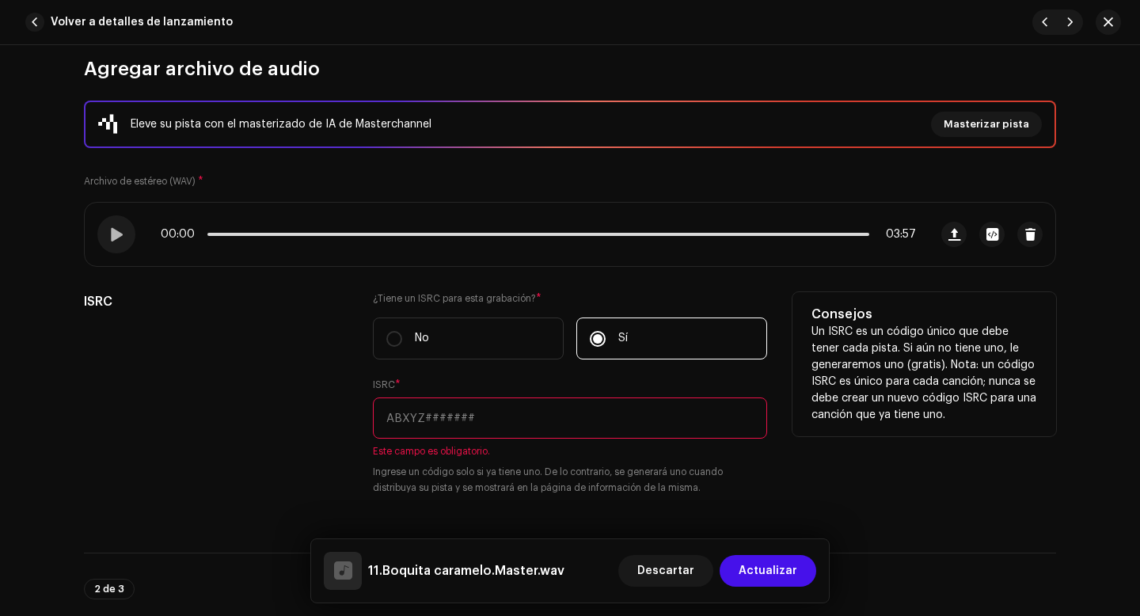
click at [397, 416] on input "text" at bounding box center [570, 417] width 394 height 41
paste input "QZWFQ2528023"
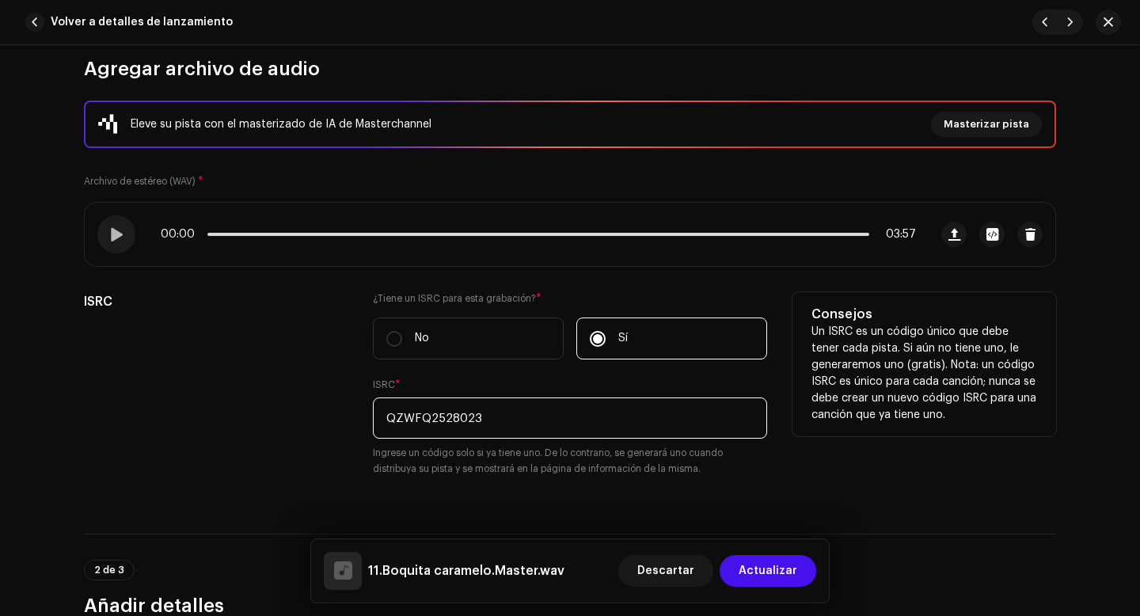
type input "QZWFQ2528023"
click at [317, 413] on div "ISRC" at bounding box center [216, 393] width 264 height 203
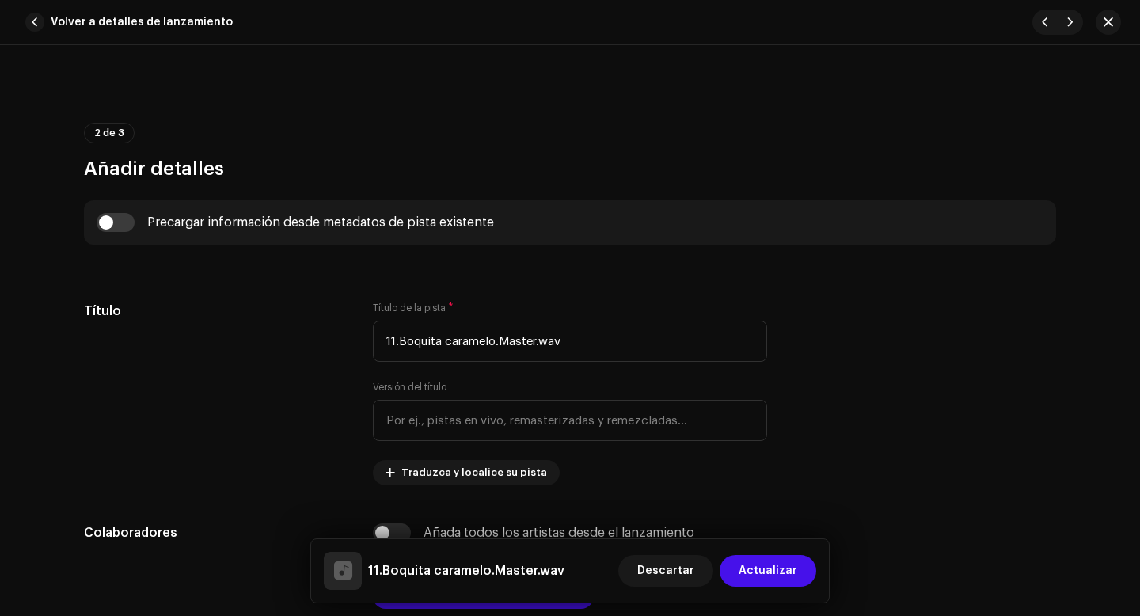
scroll to position [638, 0]
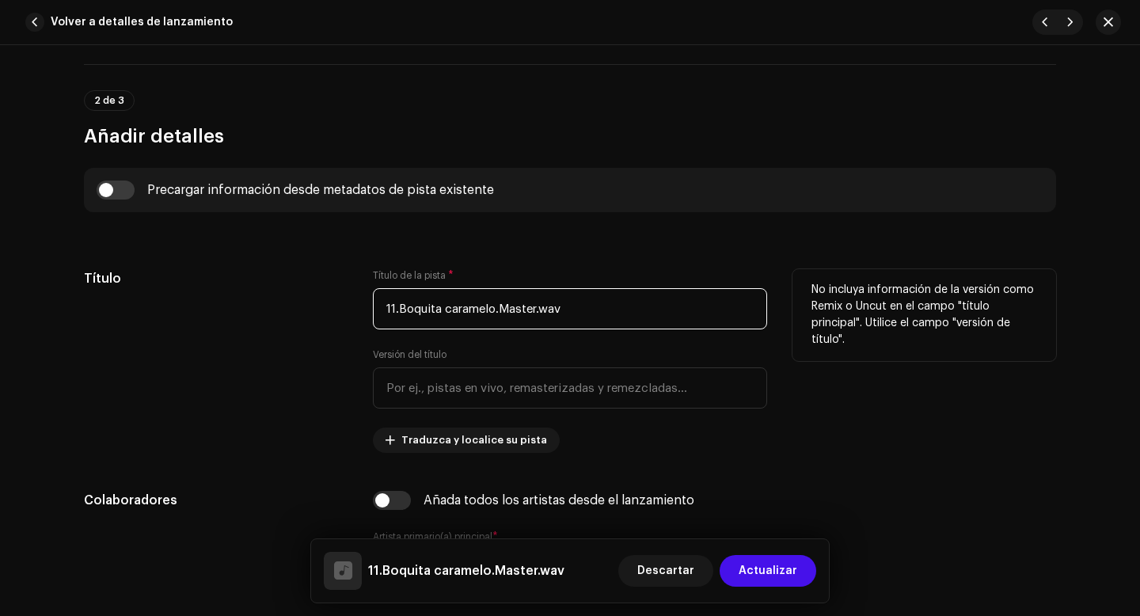
drag, startPoint x: 396, startPoint y: 309, endPoint x: 377, endPoint y: 309, distance: 19.0
click at [381, 309] on input "11.Boquita caramelo.Master.wav" at bounding box center [570, 308] width 394 height 41
drag, startPoint x: 482, startPoint y: 309, endPoint x: 569, endPoint y: 310, distance: 87.1
click at [568, 311] on input "Boquita caramelo.Master.wav" at bounding box center [570, 308] width 394 height 41
type input "Boquita caramelo"
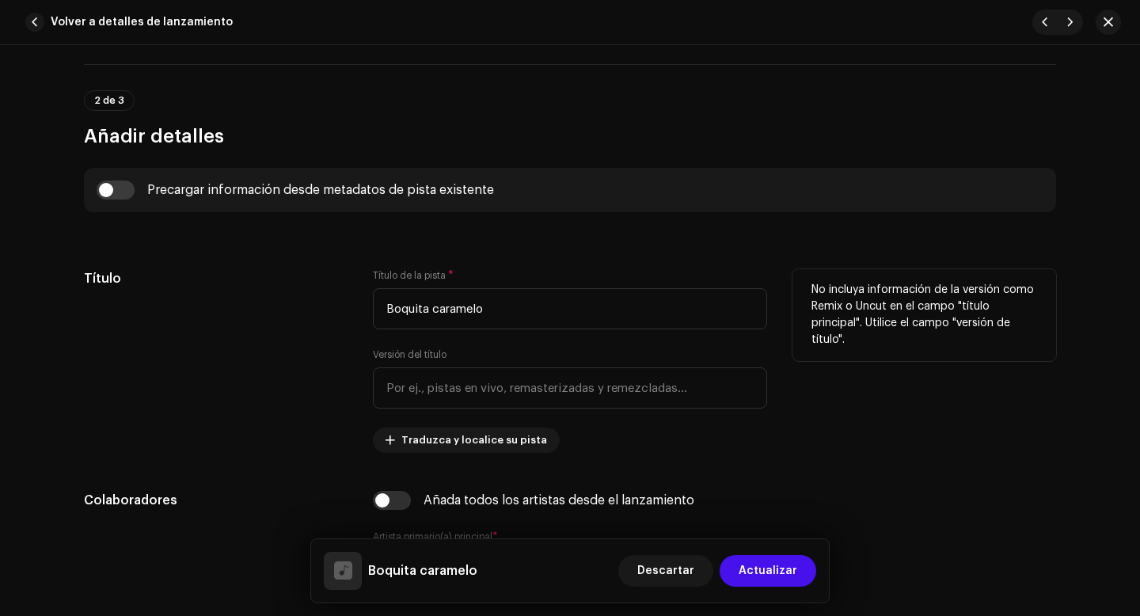
click at [329, 378] on div "Título" at bounding box center [216, 361] width 264 height 184
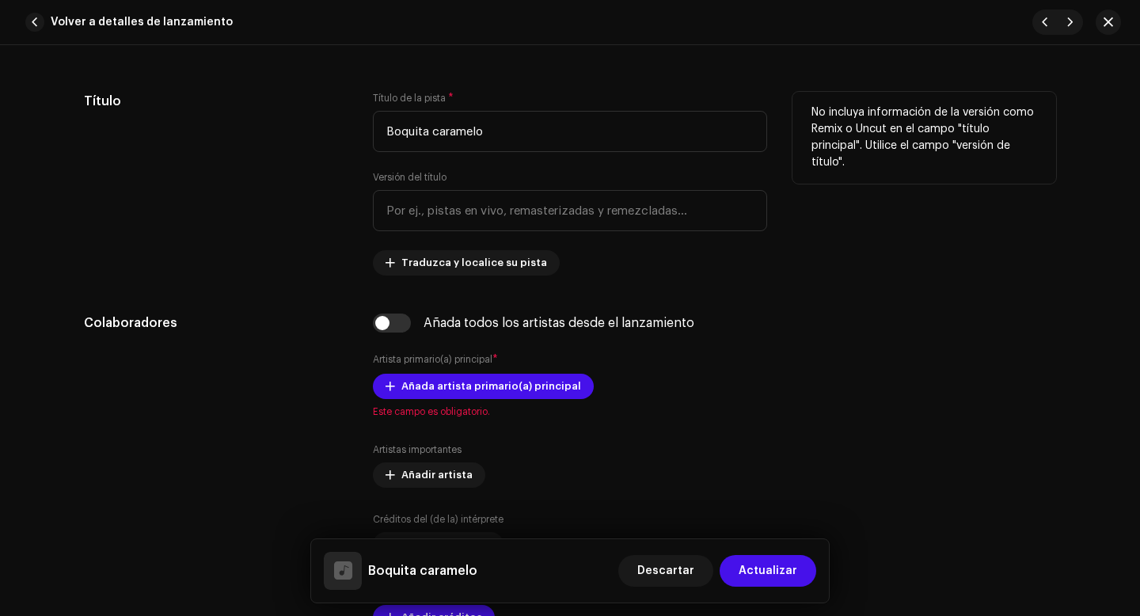
scroll to position [819, 0]
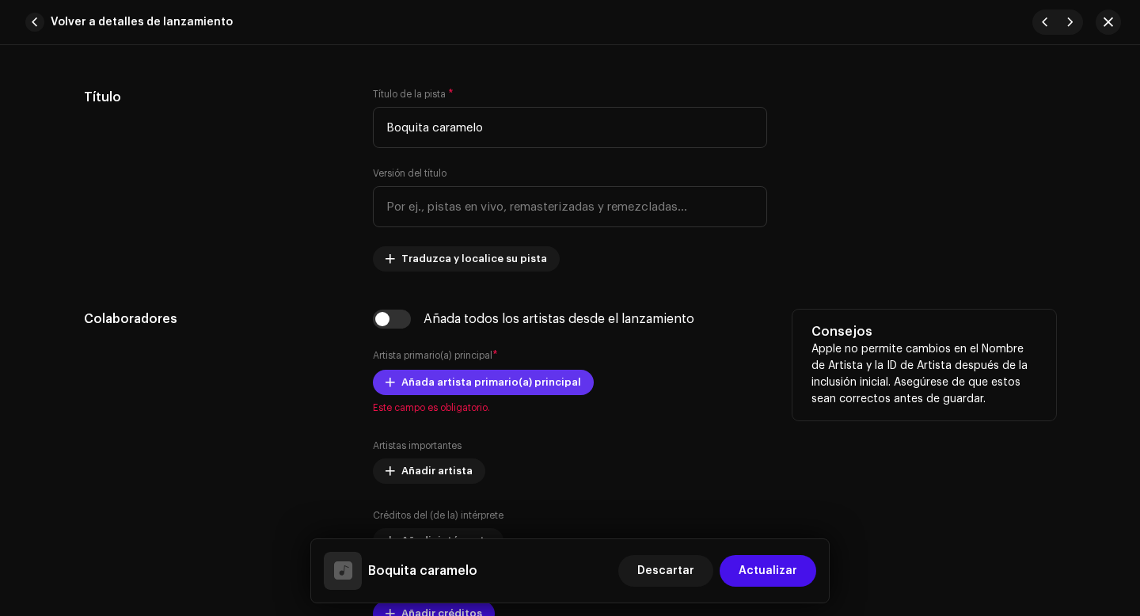
click at [413, 382] on span "Añada artista primario(a) principal" at bounding box center [491, 383] width 180 height 32
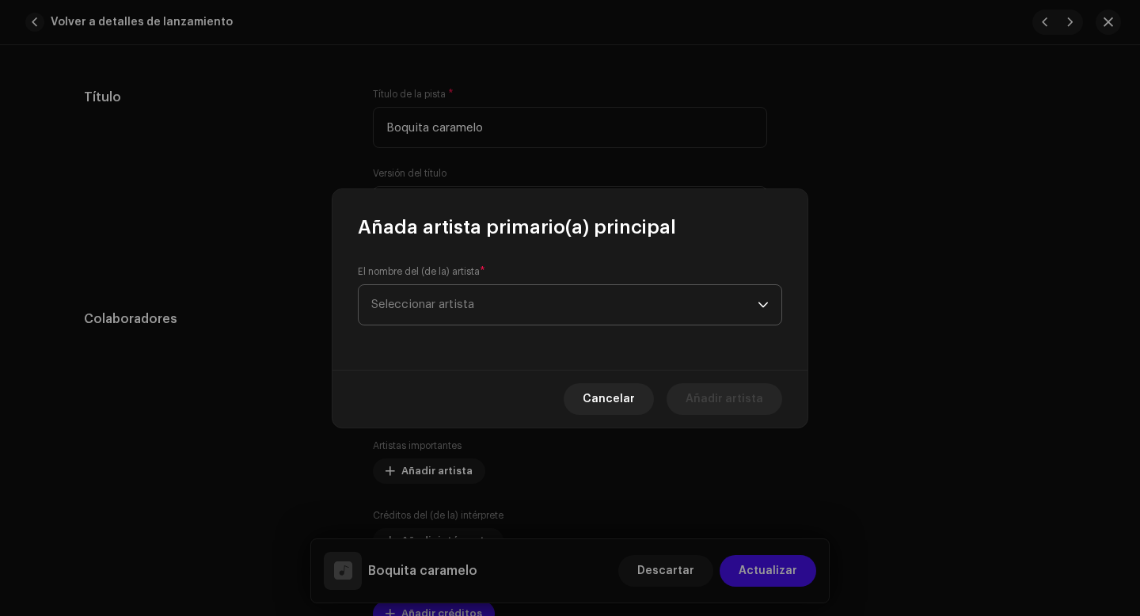
click at [490, 301] on span "Seleccionar artista" at bounding box center [564, 305] width 386 height 40
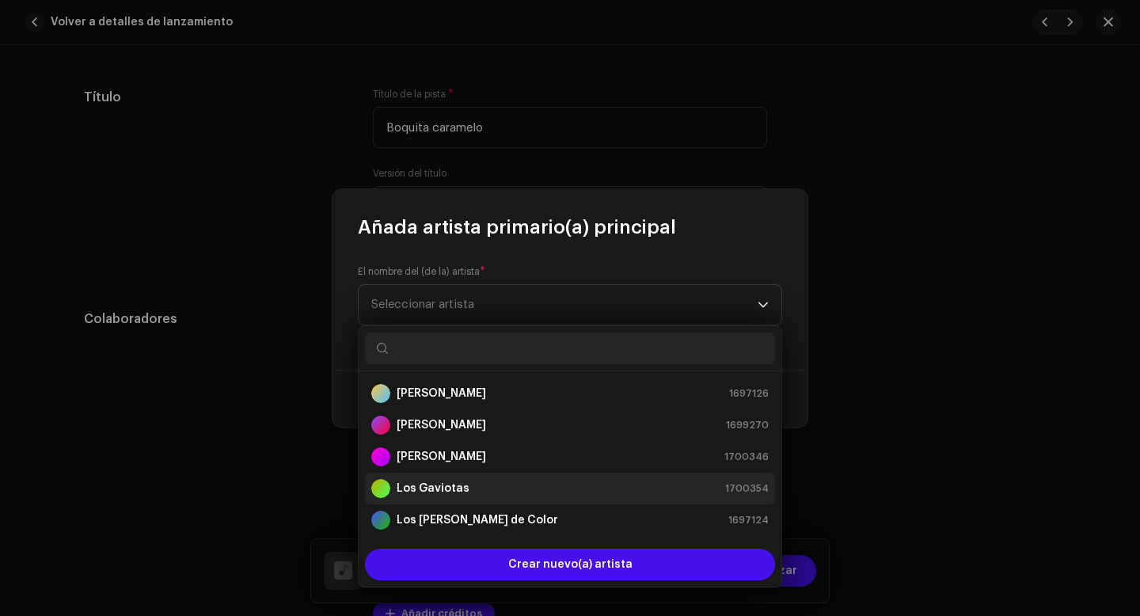
click at [445, 492] on strong "Los Gaviotas" at bounding box center [433, 489] width 73 height 16
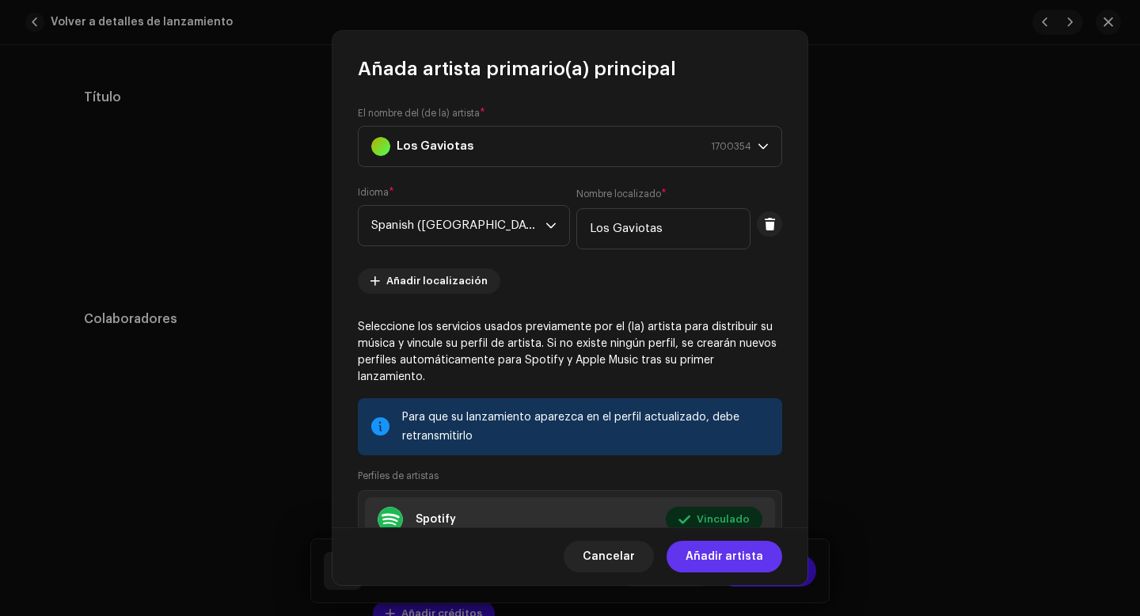
click at [727, 560] on span "Añadir artista" at bounding box center [725, 557] width 78 height 32
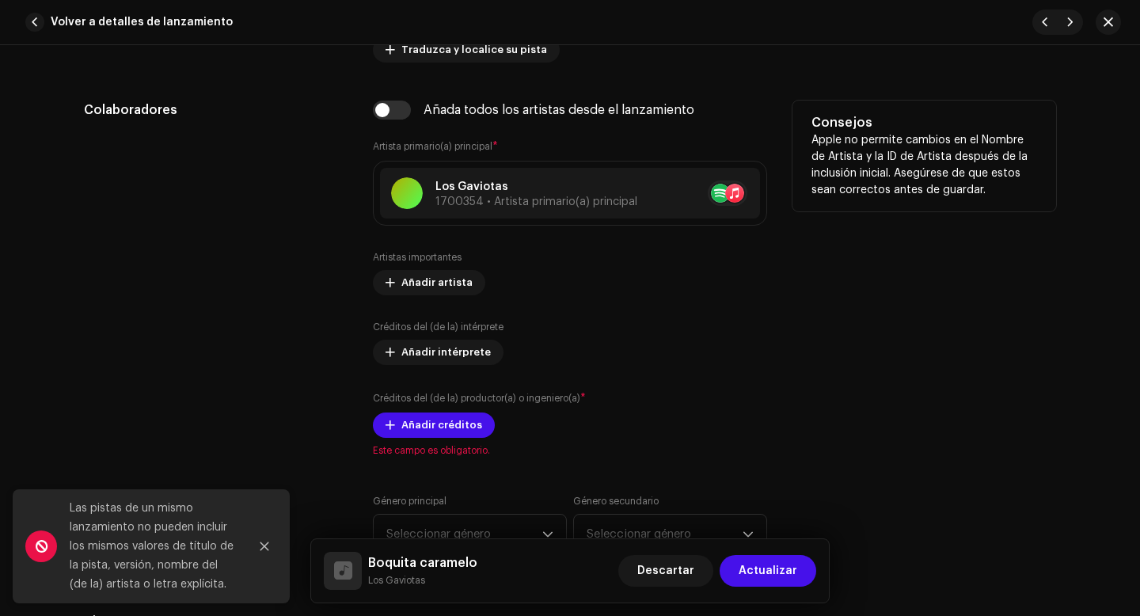
scroll to position [1040, 0]
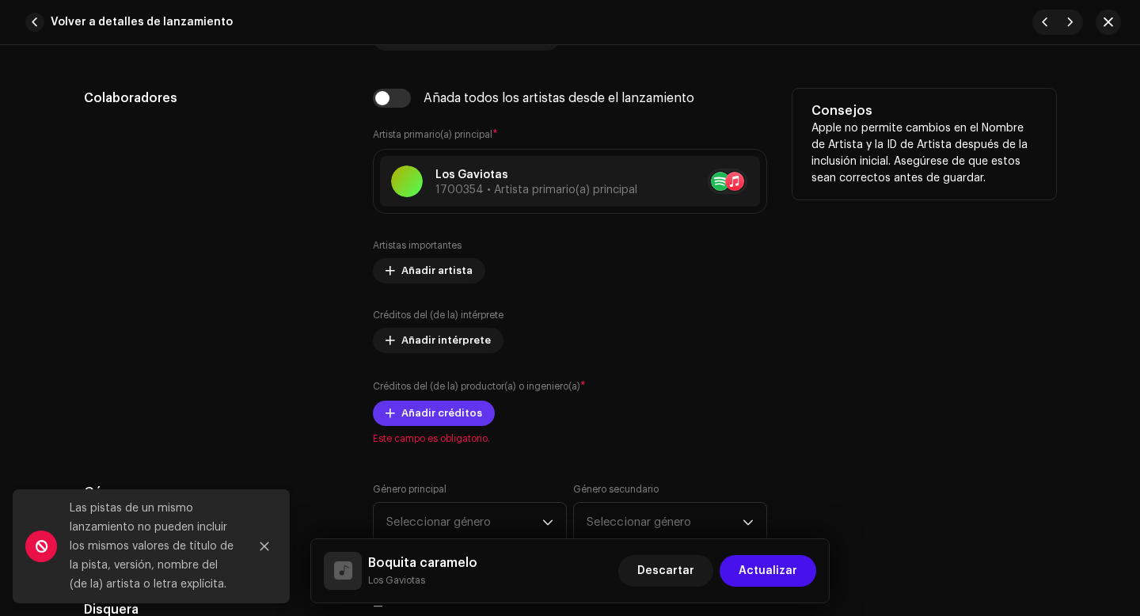
click at [449, 416] on span "Añadir créditos" at bounding box center [441, 413] width 81 height 32
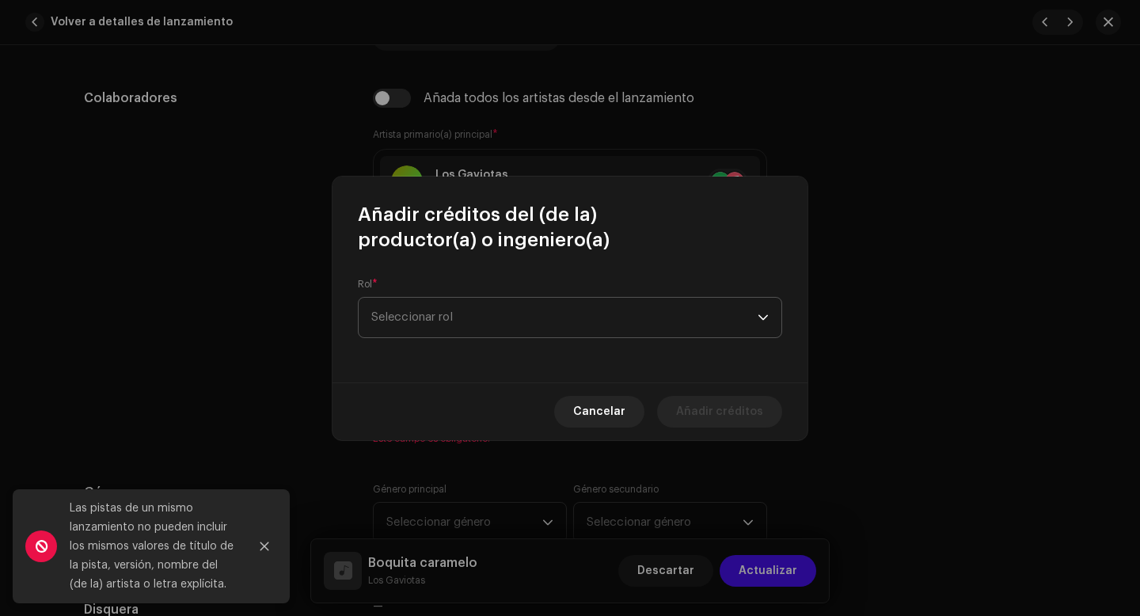
click at [465, 317] on span "Seleccionar rol" at bounding box center [564, 318] width 386 height 40
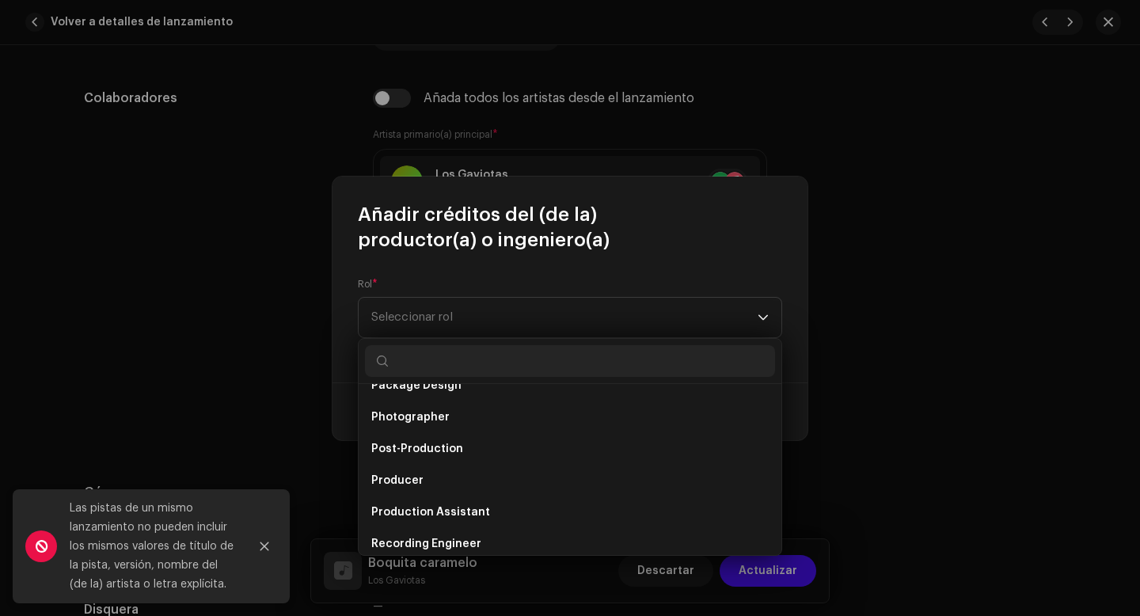
scroll to position [697, 0]
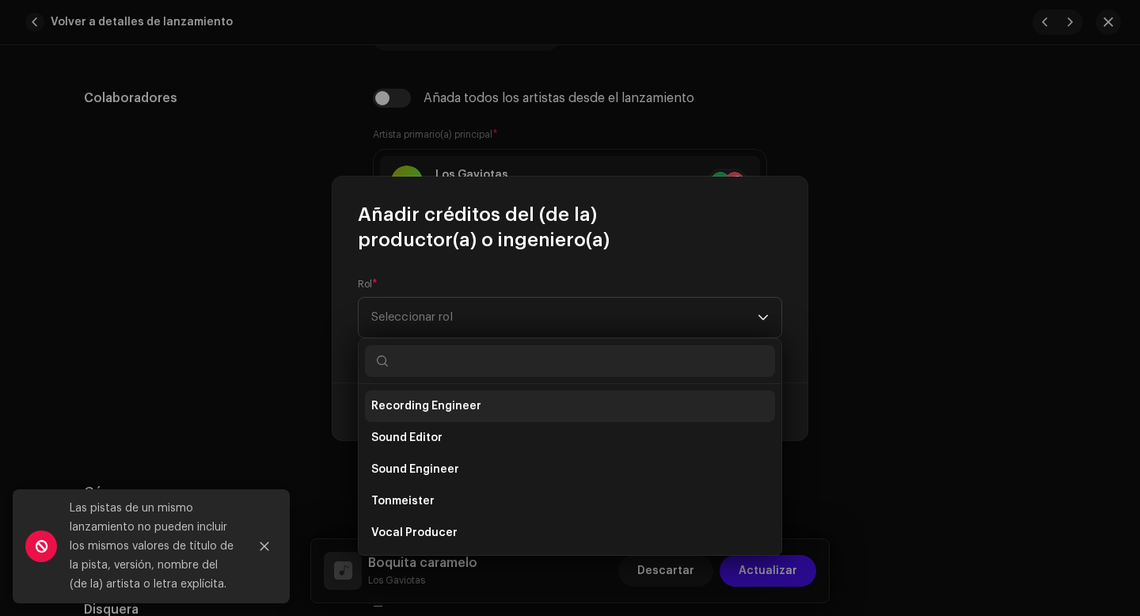
click at [439, 401] on span "Recording Engineer" at bounding box center [426, 406] width 110 height 16
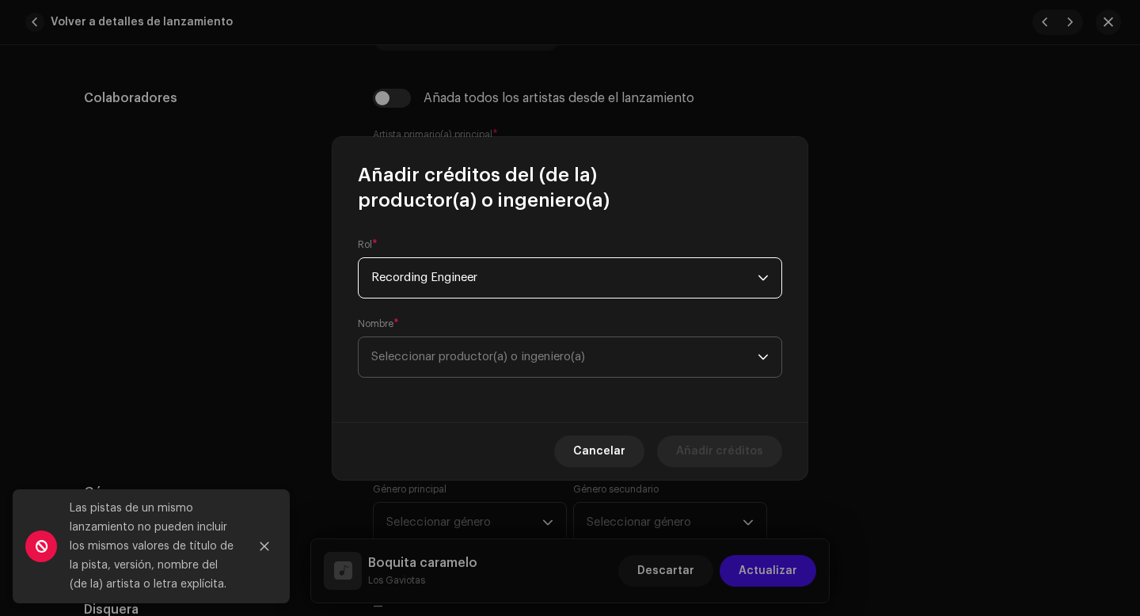
click at [497, 355] on span "Seleccionar productor(a) o ingeniero(a)" at bounding box center [478, 357] width 214 height 12
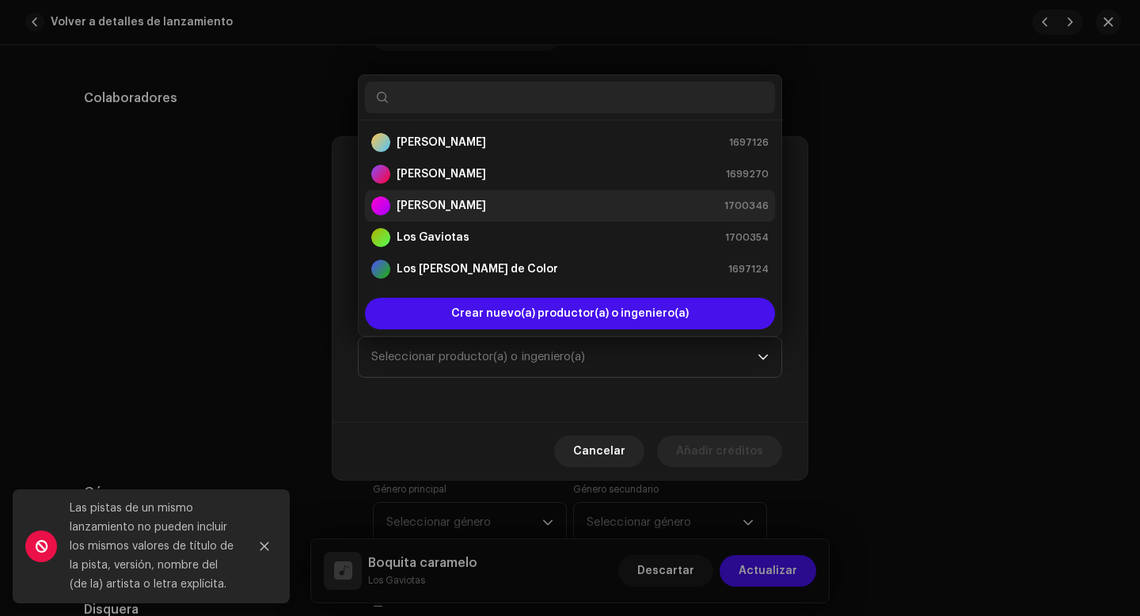
click at [429, 207] on strong "[PERSON_NAME]" at bounding box center [441, 206] width 89 height 16
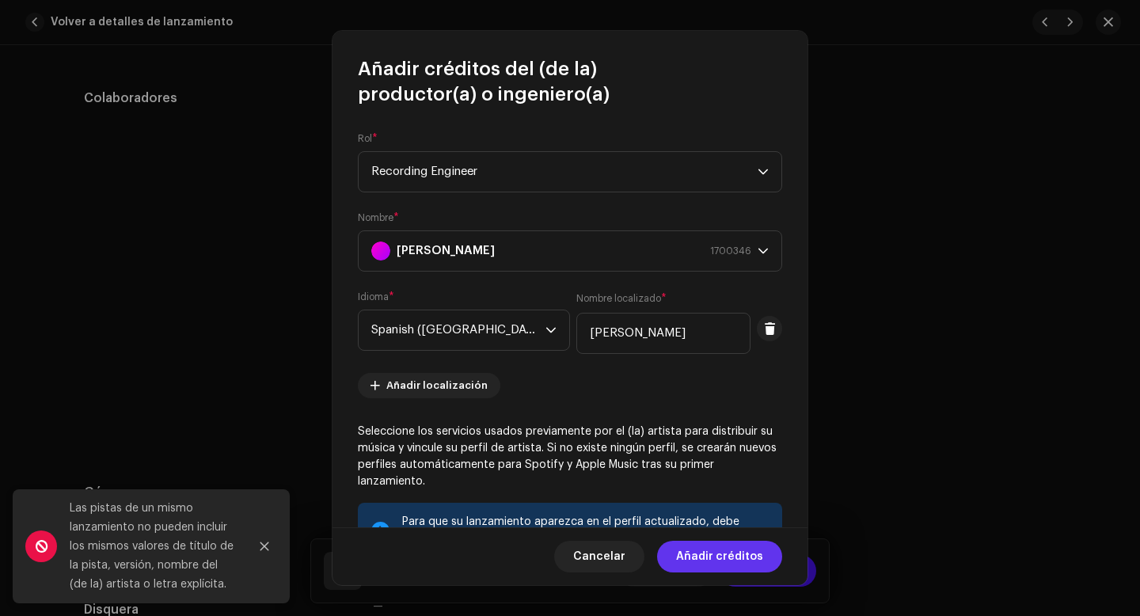
click at [738, 560] on span "Añadir créditos" at bounding box center [719, 557] width 87 height 32
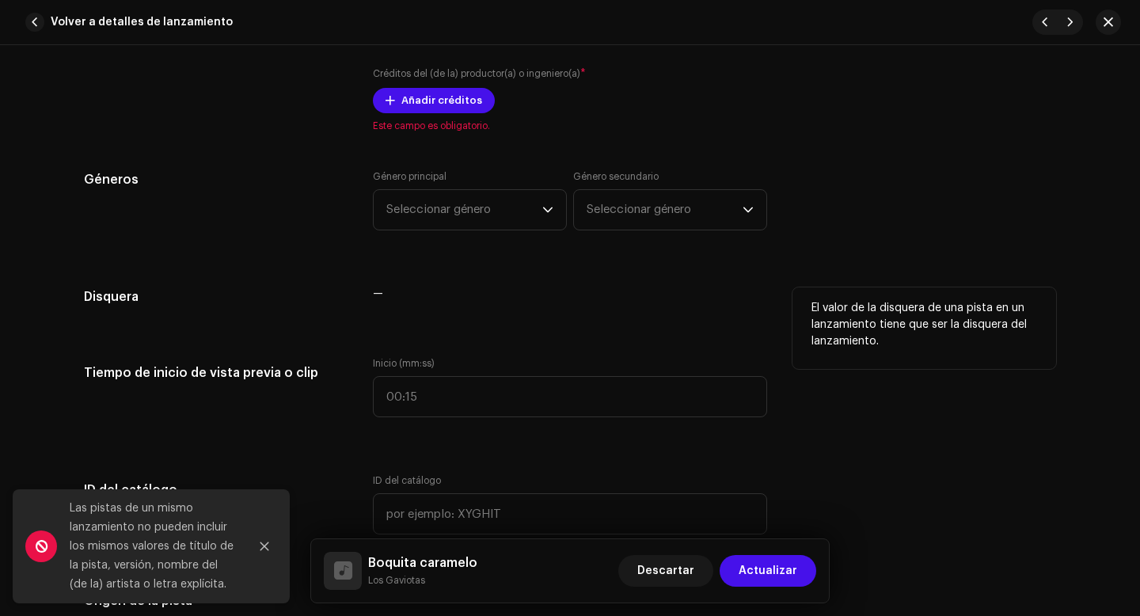
scroll to position [1366, 0]
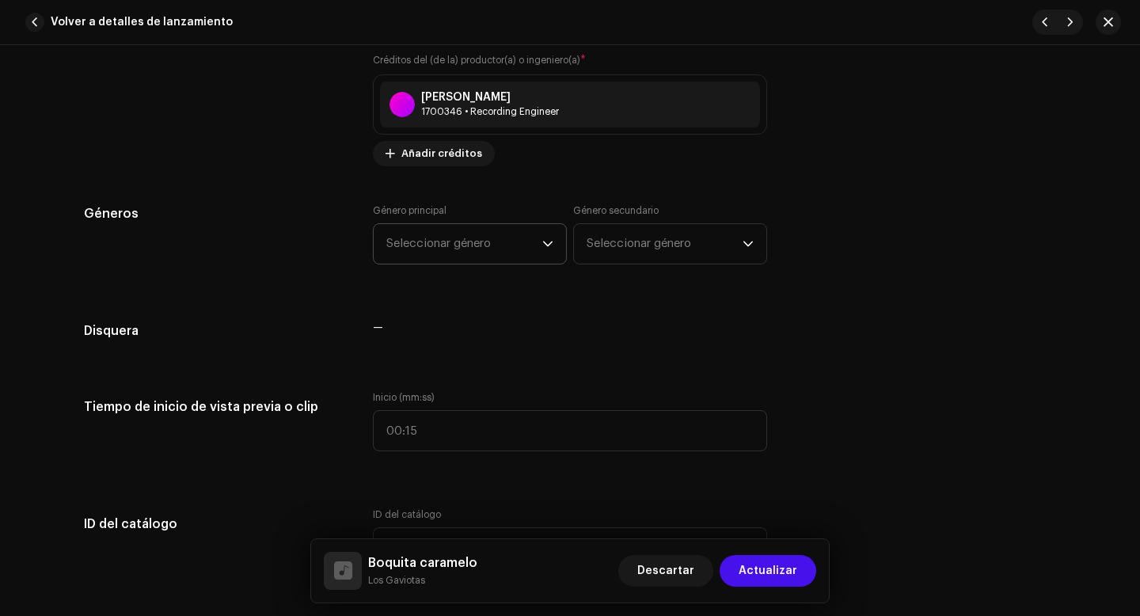
click at [504, 244] on span "Seleccionar género" at bounding box center [464, 244] width 156 height 40
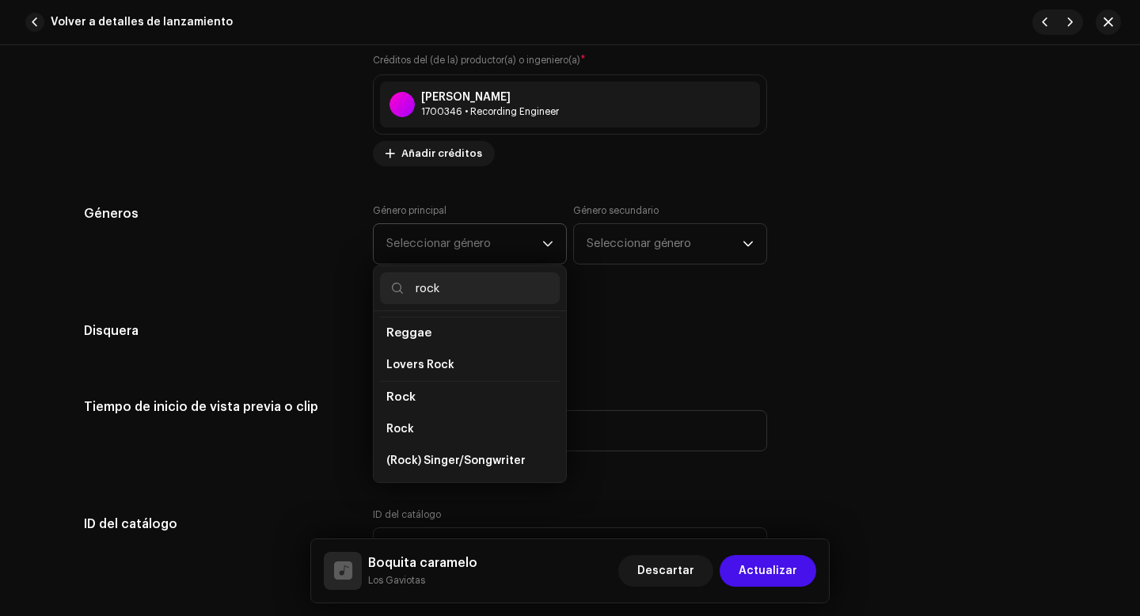
scroll to position [558, 0]
type input "rock"
click at [409, 417] on li "Rock" at bounding box center [470, 428] width 180 height 32
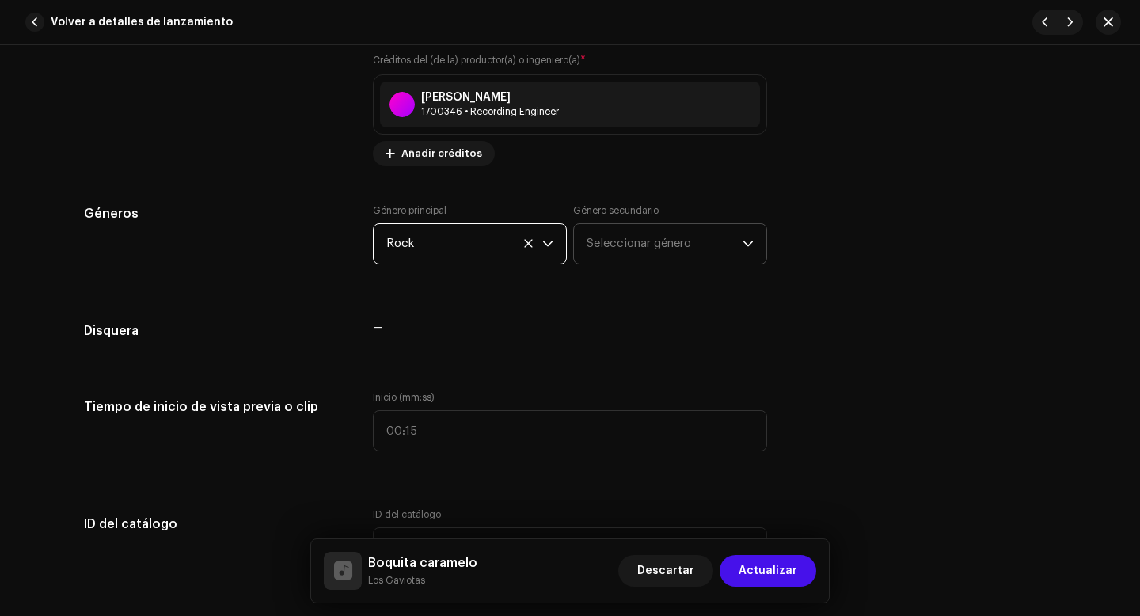
click at [648, 247] on span "Seleccionar género" at bounding box center [665, 244] width 156 height 40
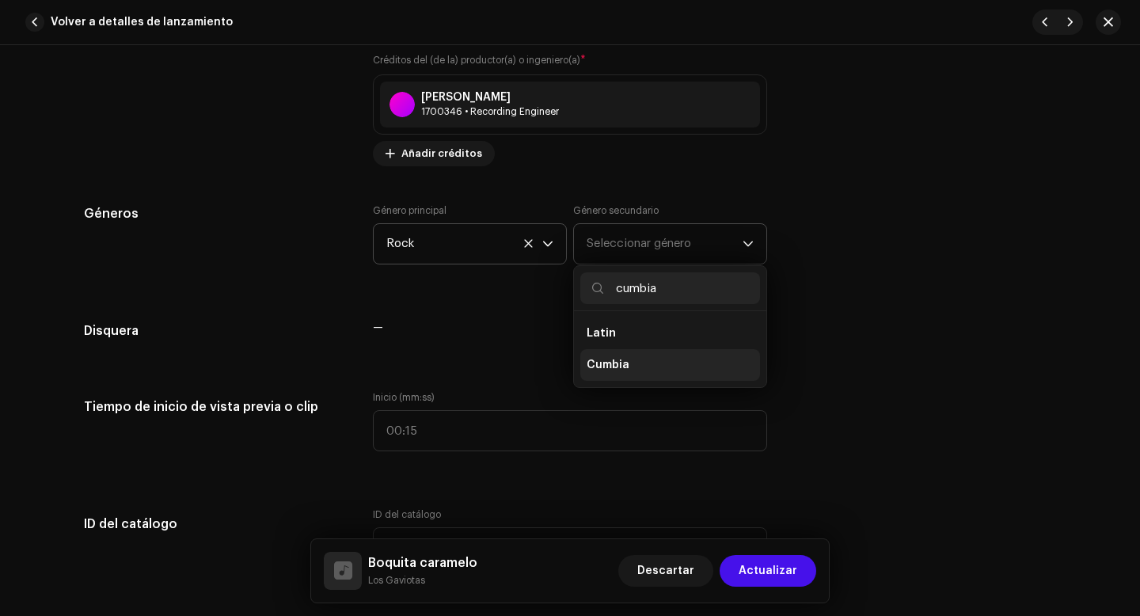
type input "cumbia"
click at [603, 366] on span "Cumbia" at bounding box center [608, 365] width 43 height 16
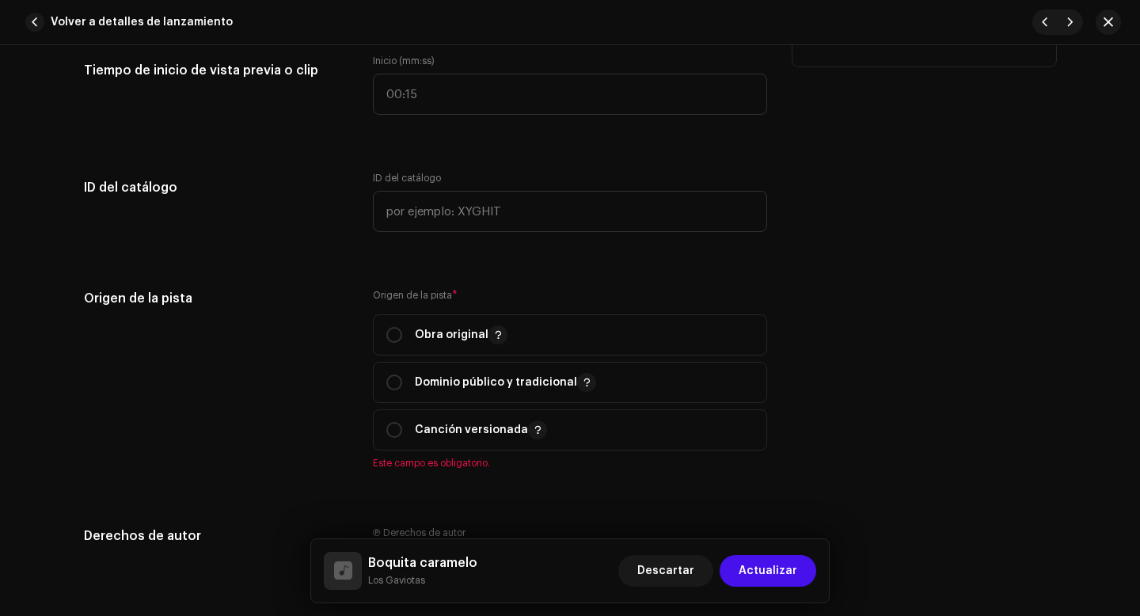
scroll to position [1742, 0]
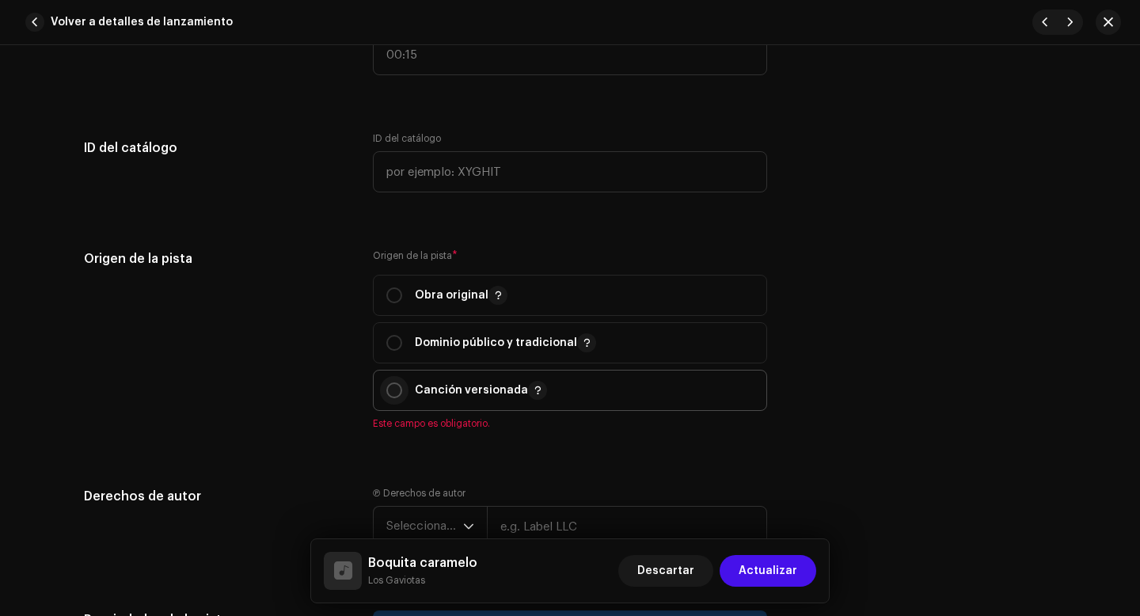
click at [397, 393] on input "radio" at bounding box center [394, 390] width 16 height 16
radio input "true"
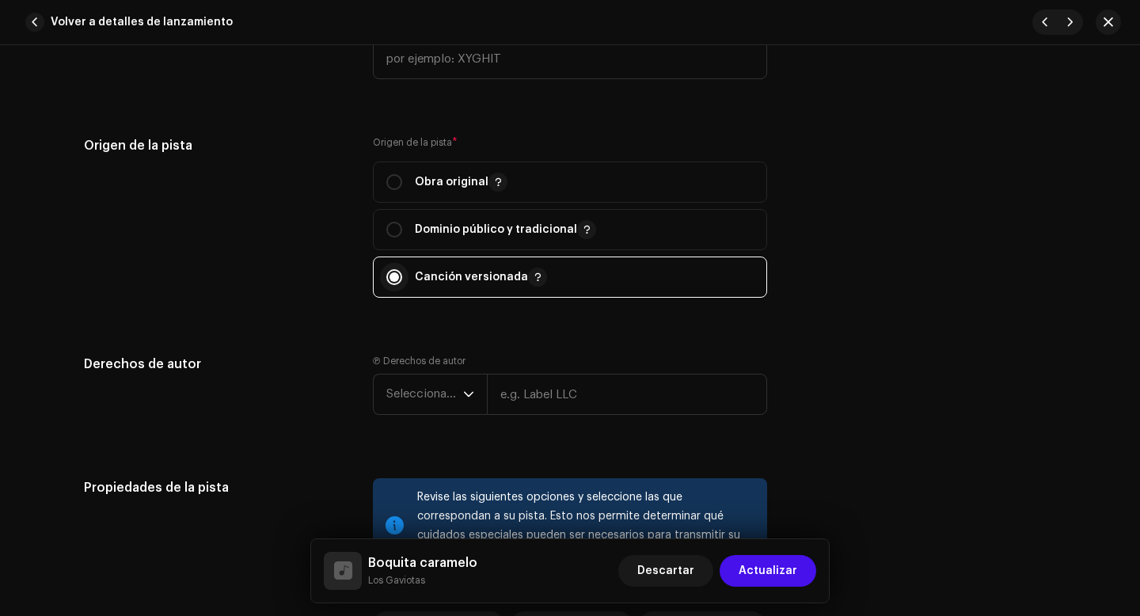
scroll to position [1907, 0]
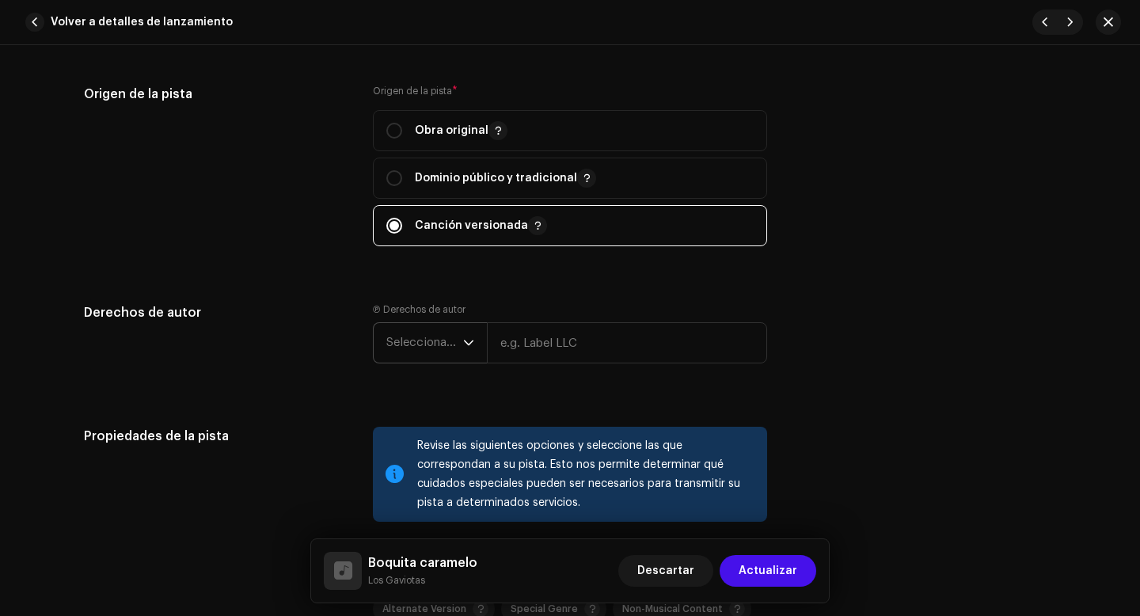
click at [416, 346] on span "Seleccionar año" at bounding box center [424, 343] width 77 height 40
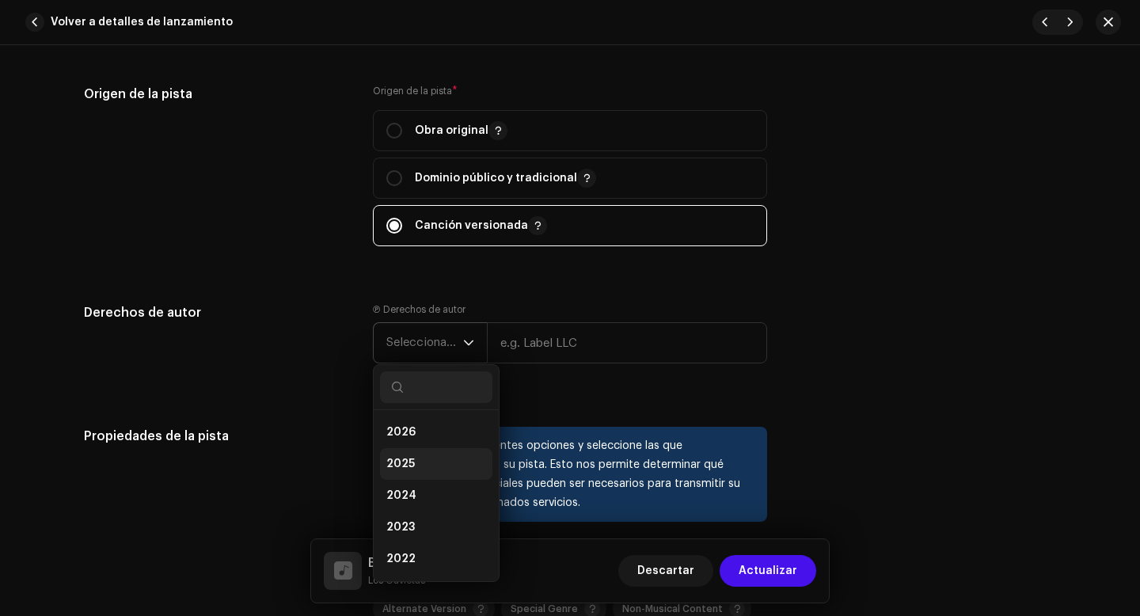
click at [400, 469] on span "2025" at bounding box center [400, 464] width 28 height 16
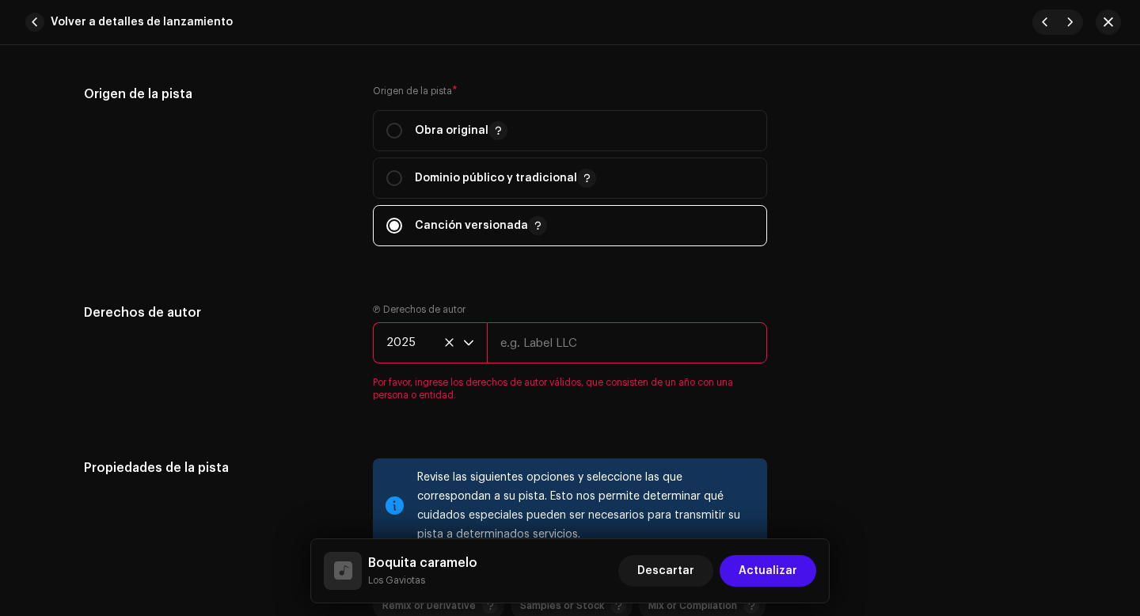
click at [518, 345] on input "text" at bounding box center [627, 342] width 280 height 41
type input "Los Gaviotas"
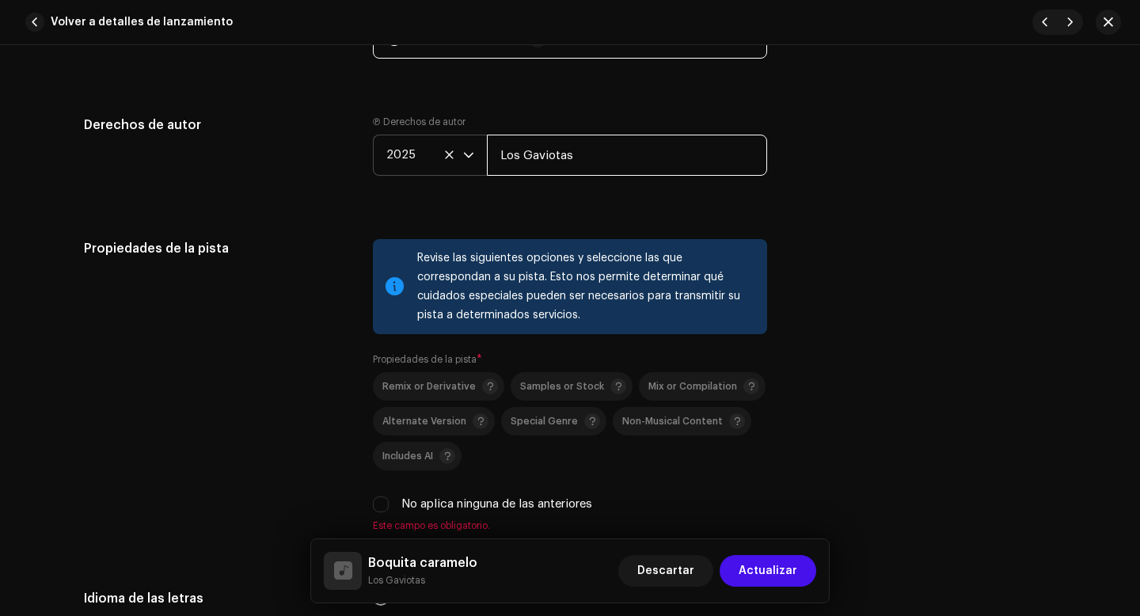
scroll to position [2115, 0]
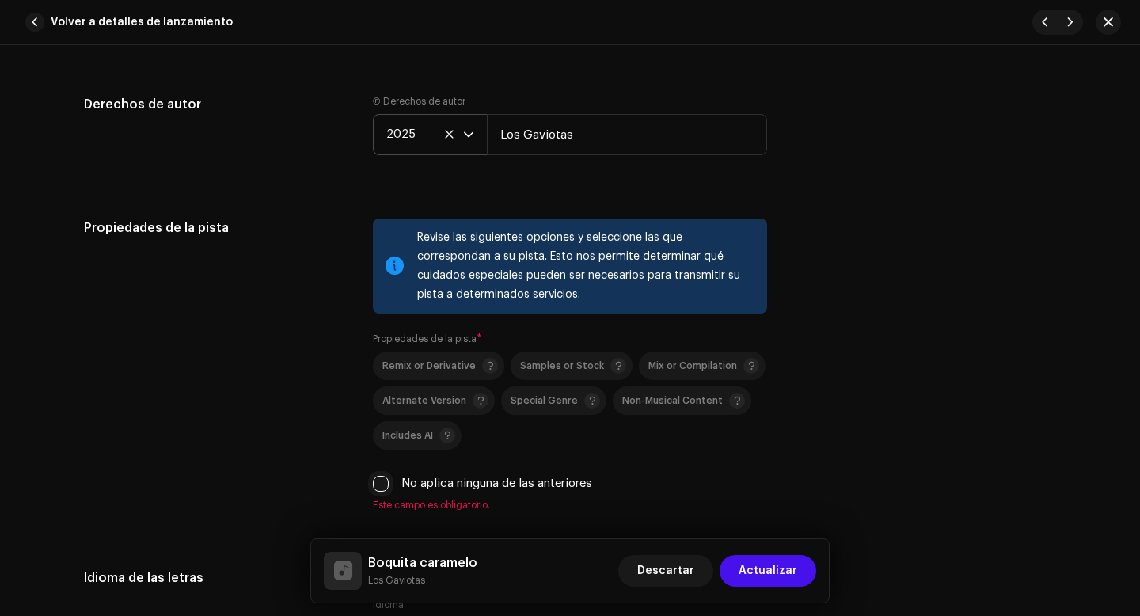
click at [382, 483] on input "No aplica ninguna de las anteriores" at bounding box center [381, 484] width 16 height 16
checkbox input "true"
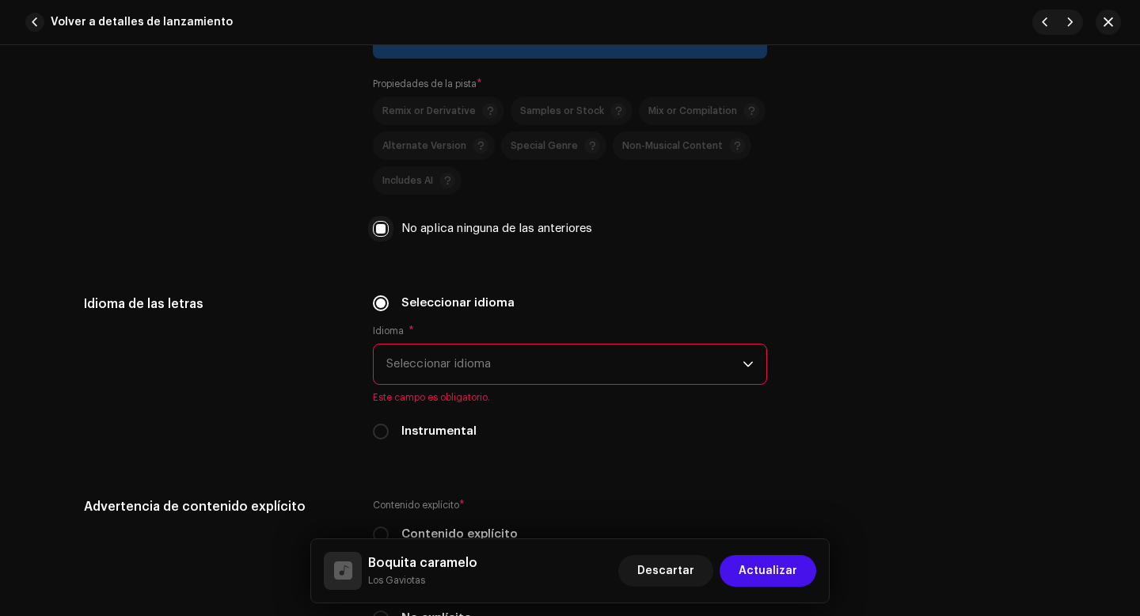
scroll to position [2396, 0]
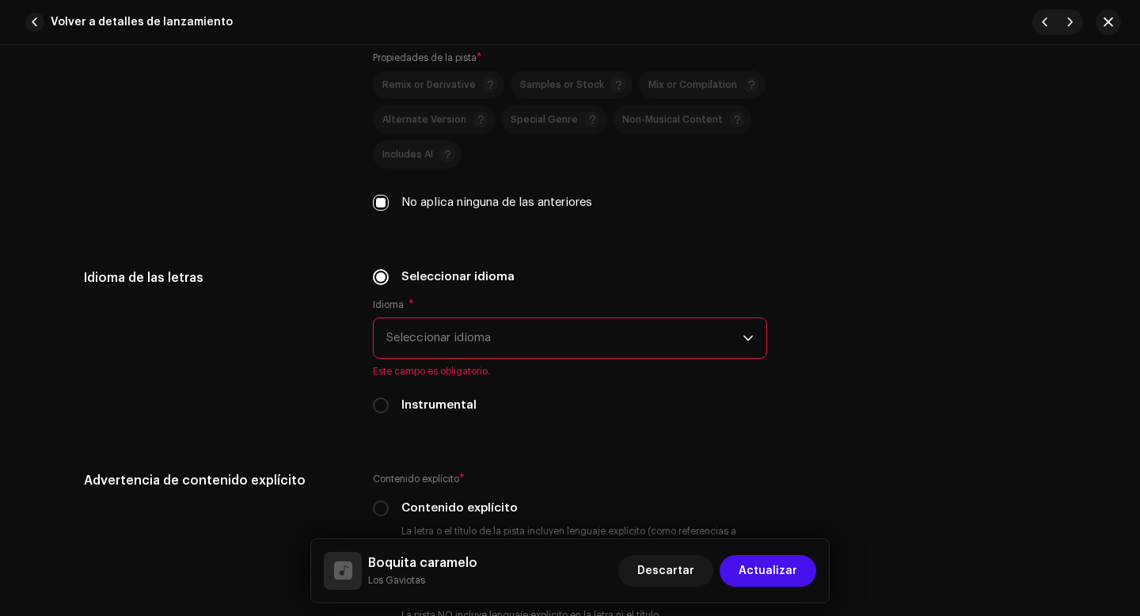
click at [433, 346] on span "Seleccionar idioma" at bounding box center [564, 338] width 356 height 40
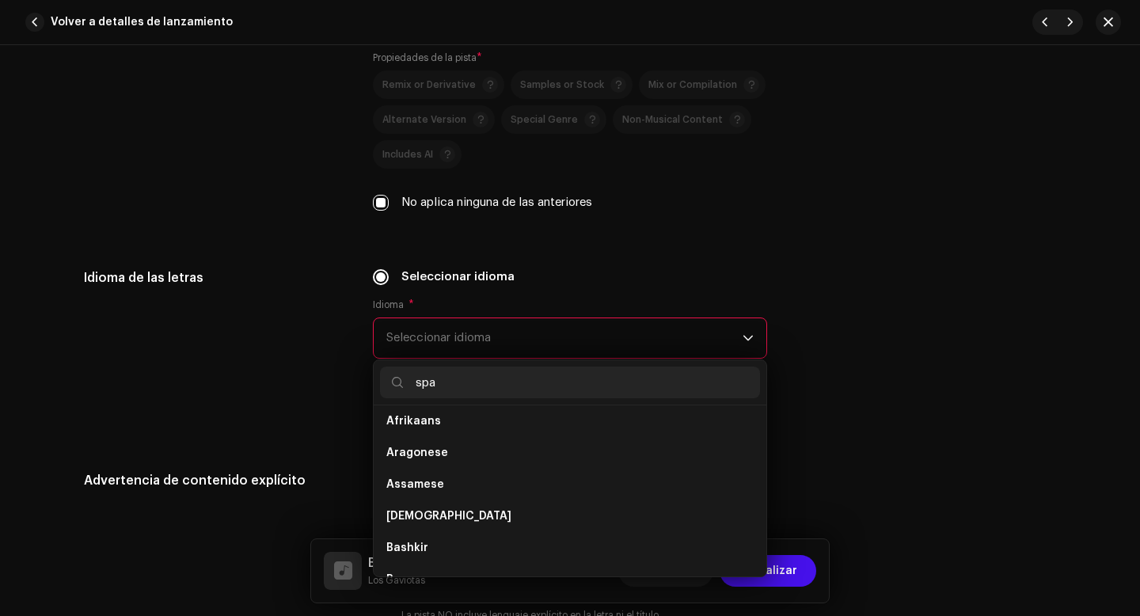
scroll to position [0, 0]
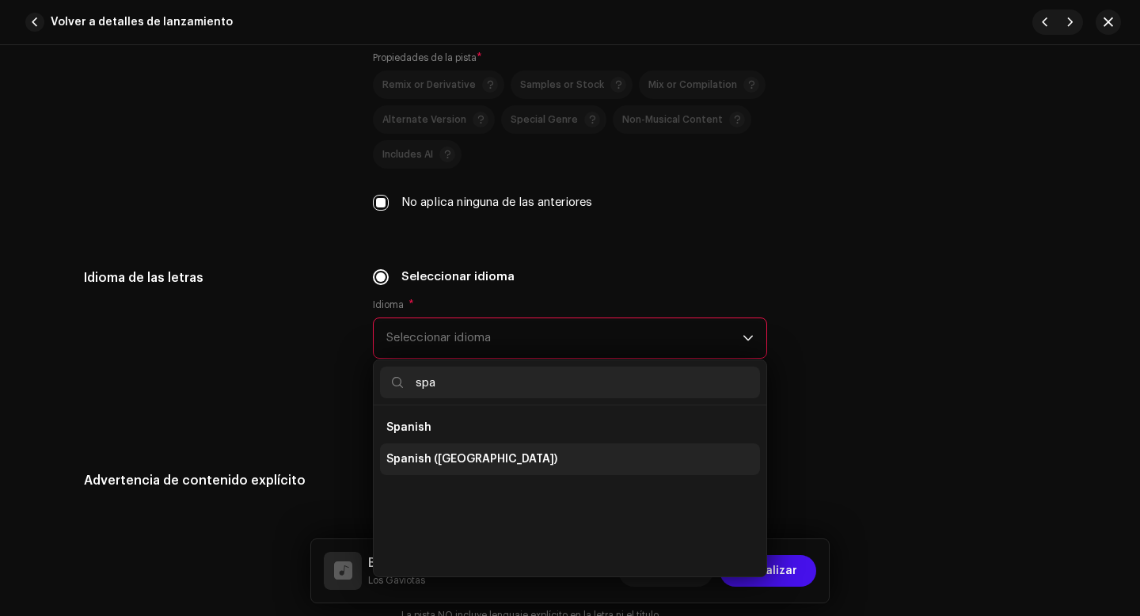
type input "spa"
click at [420, 462] on span "Spanish ([GEOGRAPHIC_DATA])" at bounding box center [471, 459] width 171 height 16
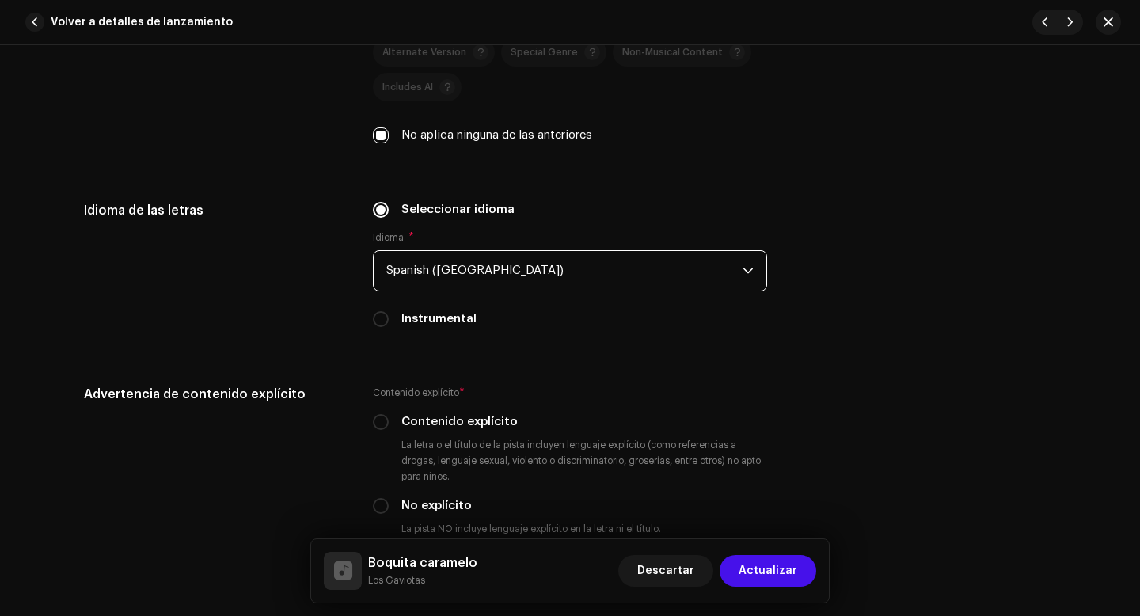
scroll to position [2526, 0]
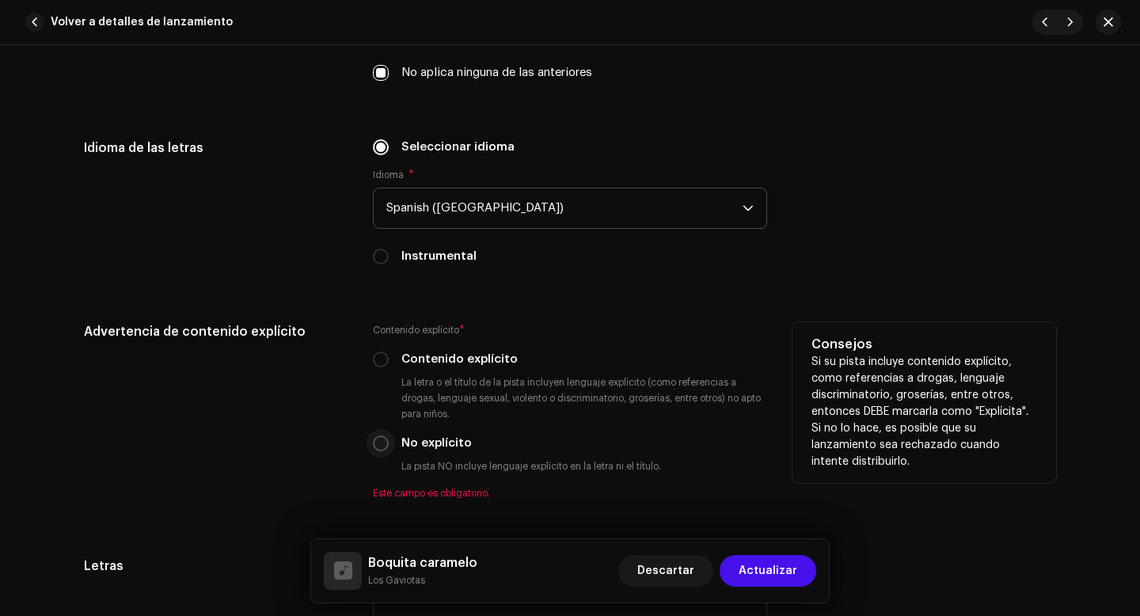
click at [376, 447] on input "No explícito" at bounding box center [381, 443] width 16 height 16
radio input "true"
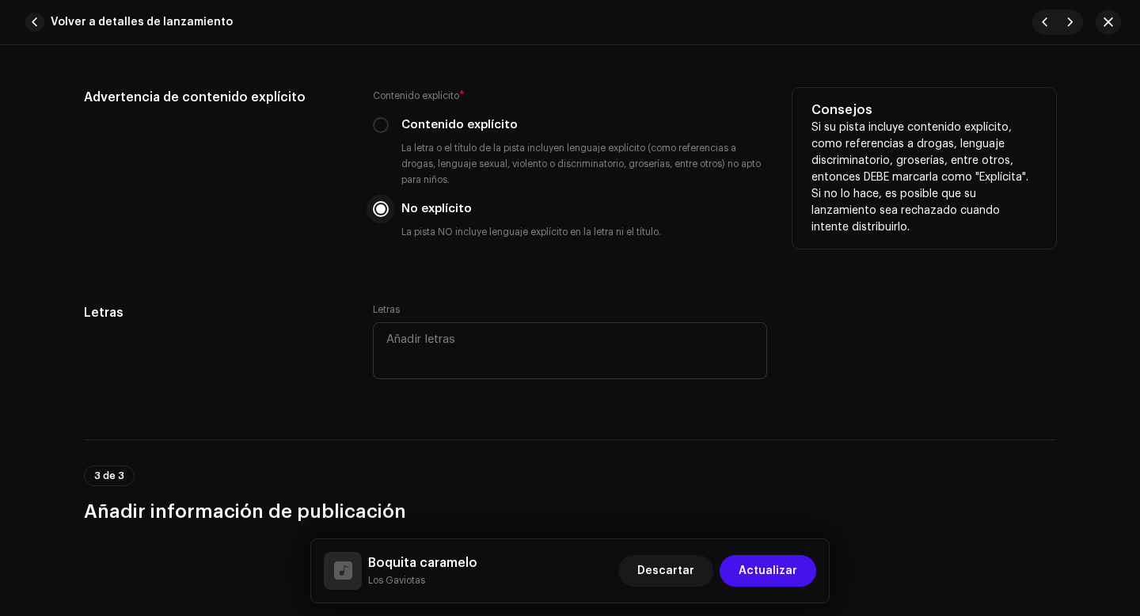
scroll to position [2775, 0]
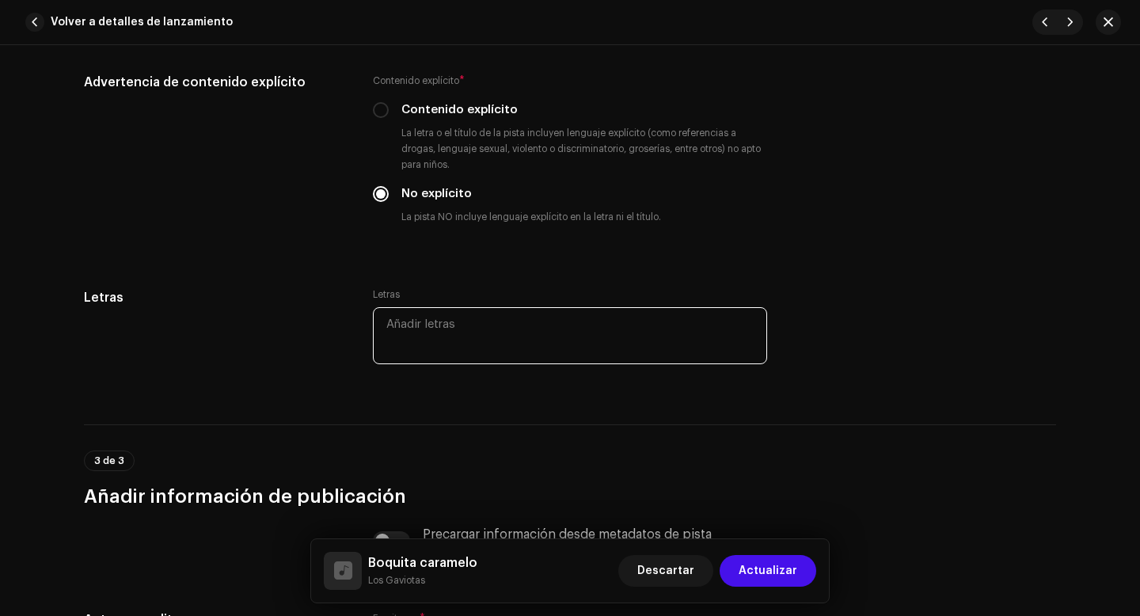
click at [434, 331] on textarea at bounding box center [570, 335] width 394 height 57
click at [444, 341] on textarea at bounding box center [570, 335] width 394 height 57
paste textarea "Lor ipsum dol Sit ame co adi elitsed Doe tempo inc Utl etd ma ali en admini Ven…"
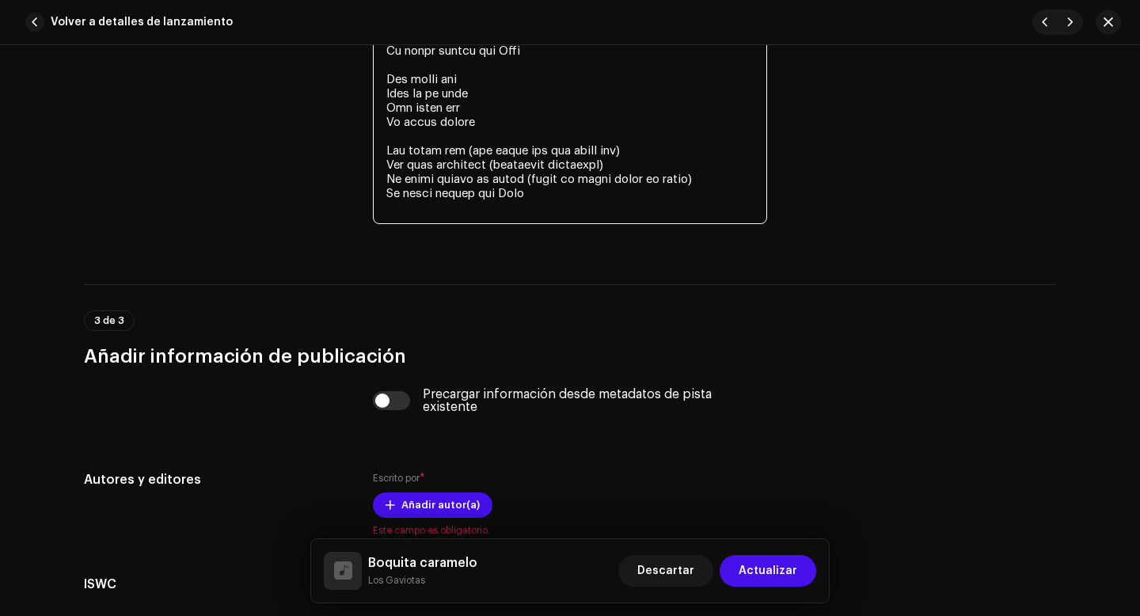
scroll to position [3846, 0]
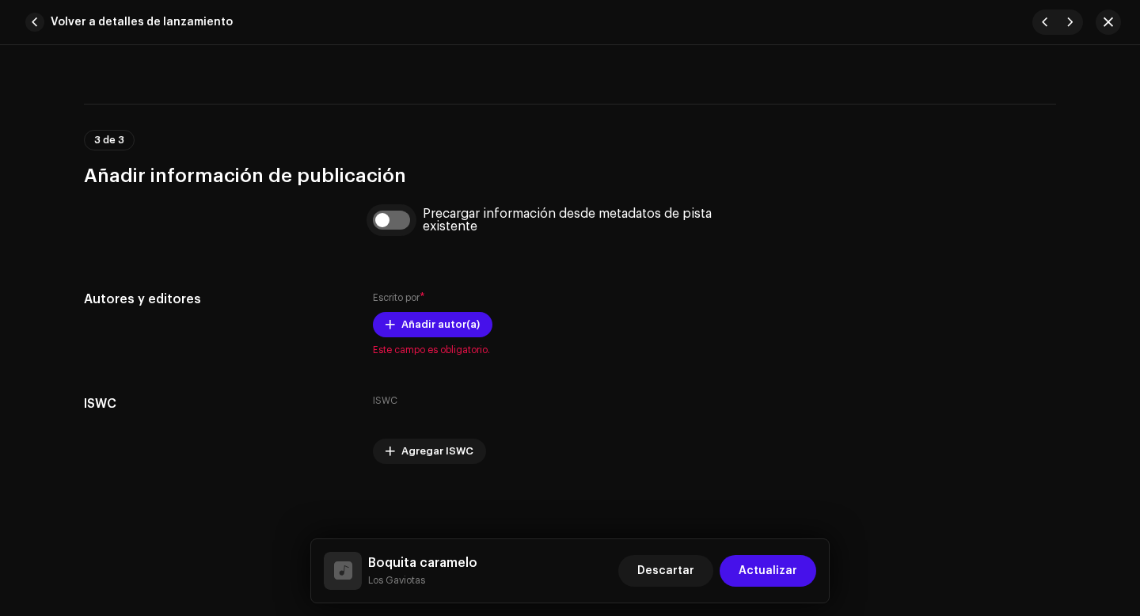
type textarea "Lor ipsum dol Sit ame co adi elitsed Doe tempo inc Utl etd ma ali en admini Ven…"
click at [382, 218] on input "checkbox" at bounding box center [392, 220] width 38 height 19
checkbox input "true"
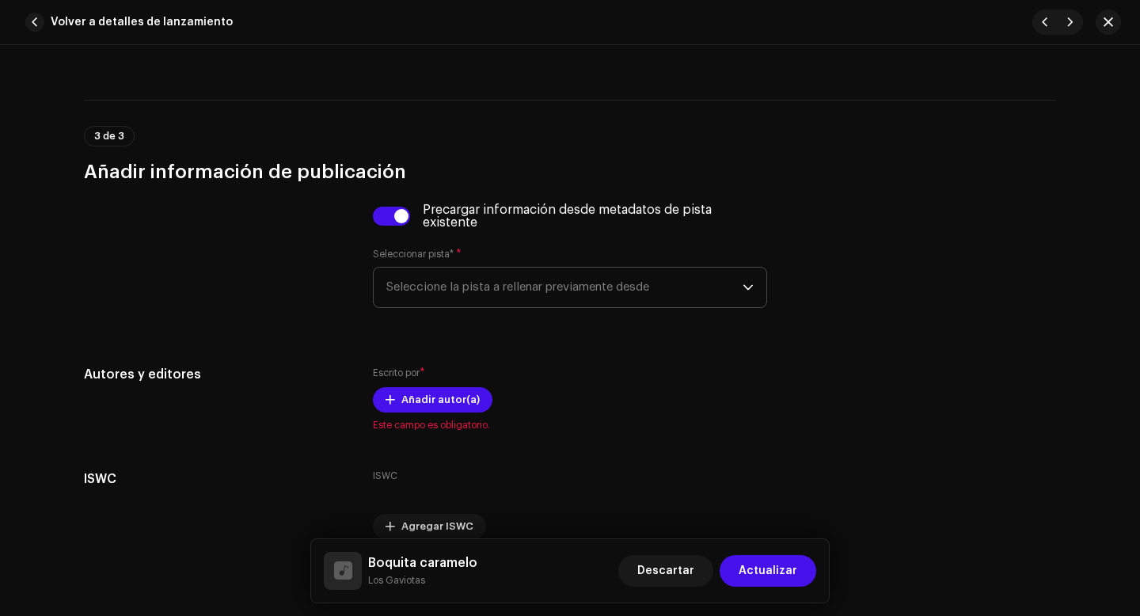
click at [431, 297] on span "Seleccione la pista a rellenar previamente desde" at bounding box center [564, 288] width 356 height 40
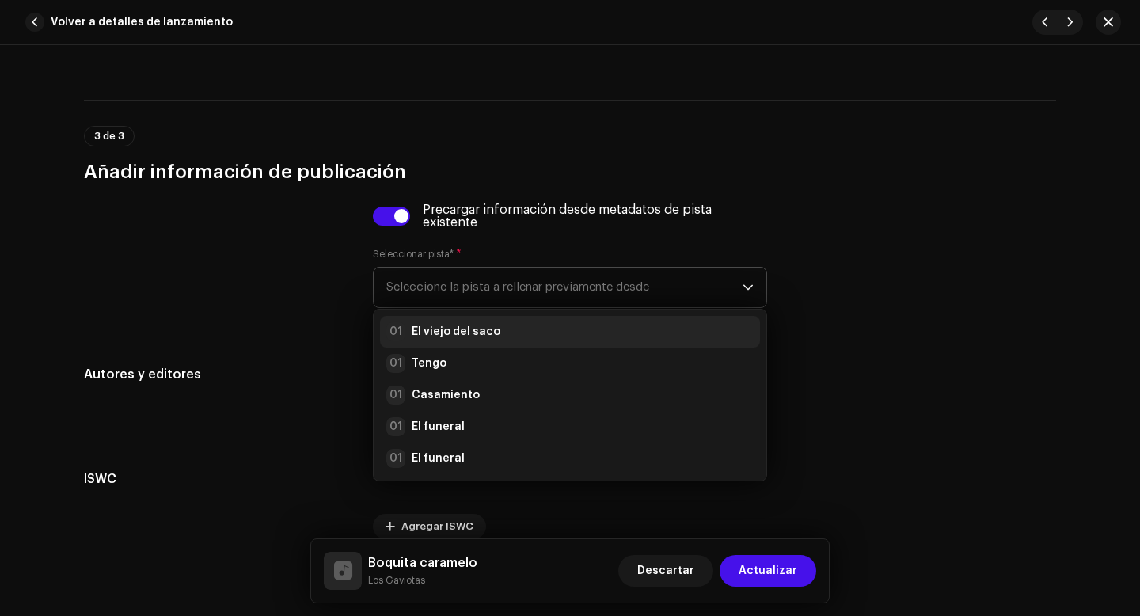
click at [443, 333] on strong "El viejo del saco" at bounding box center [456, 332] width 89 height 16
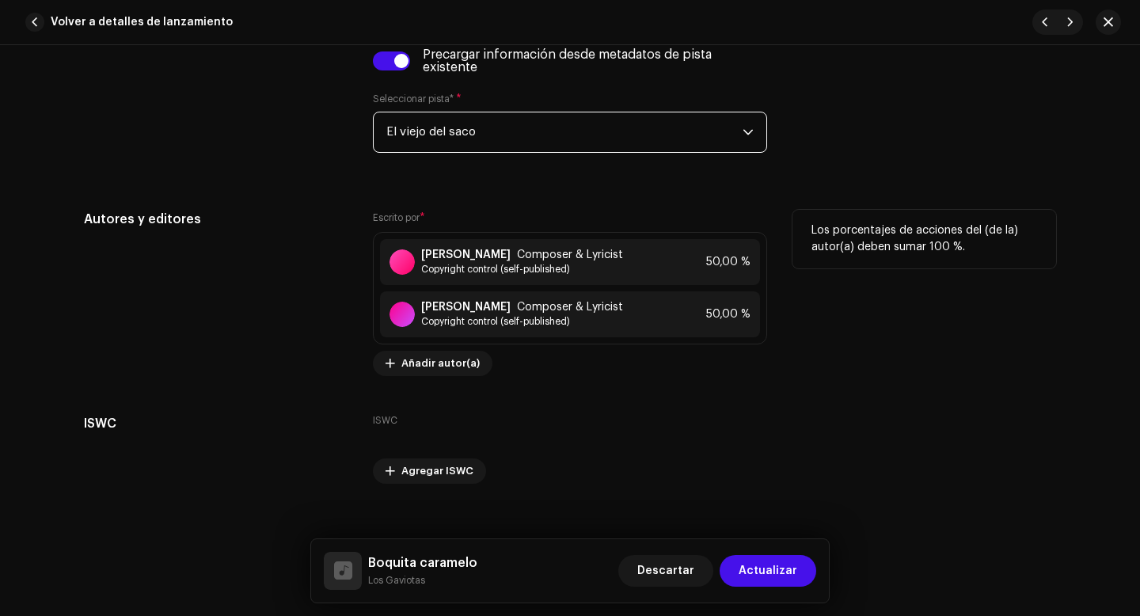
scroll to position [4010, 0]
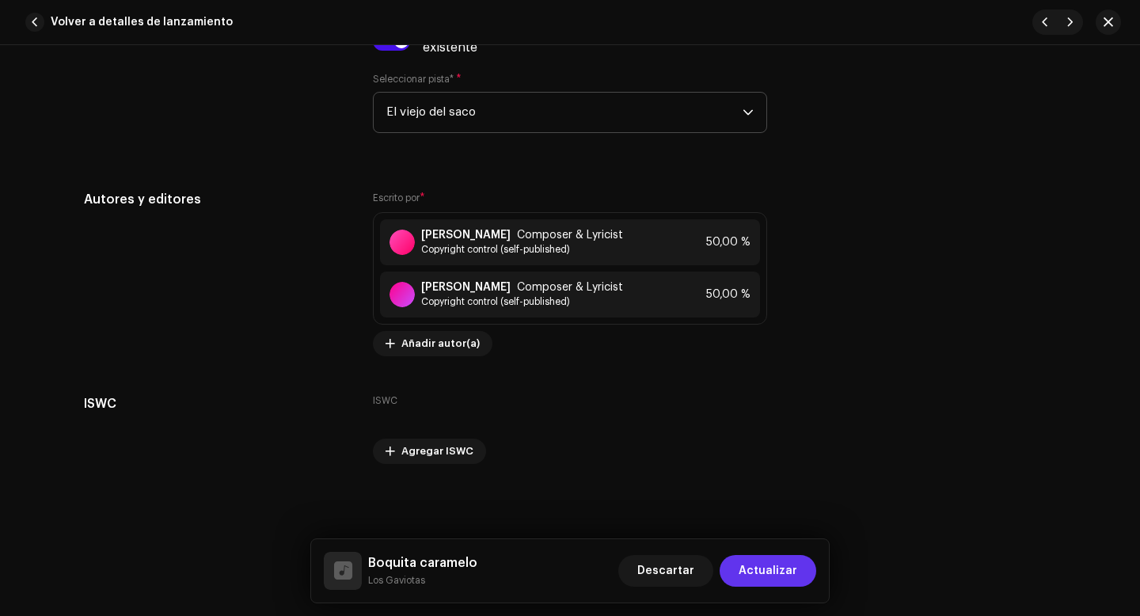
click at [784, 572] on span "Actualizar" at bounding box center [768, 571] width 59 height 32
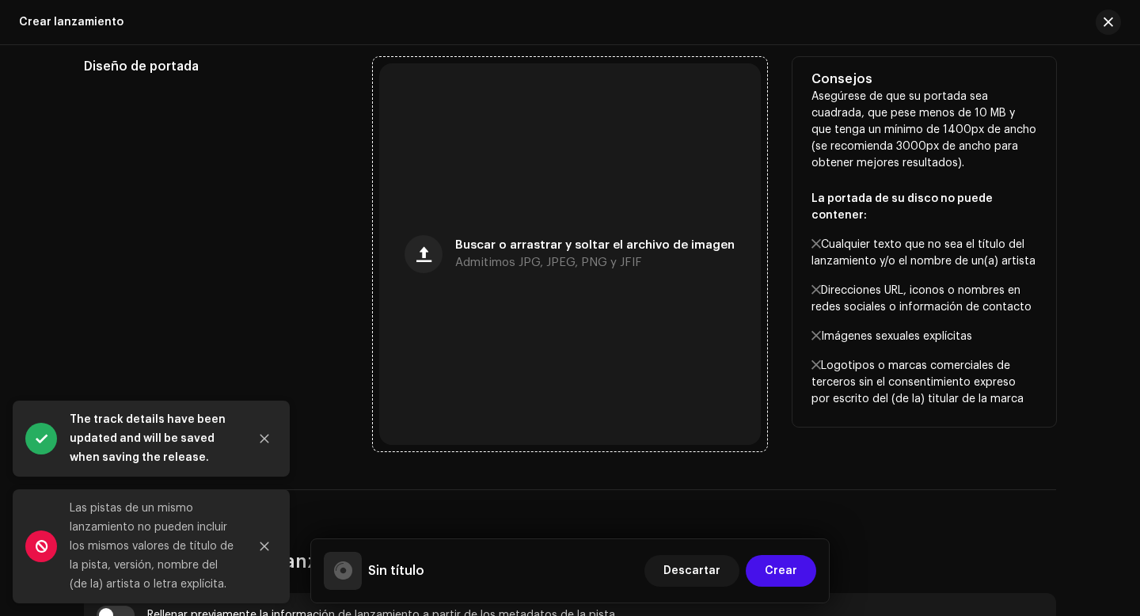
scroll to position [1143, 0]
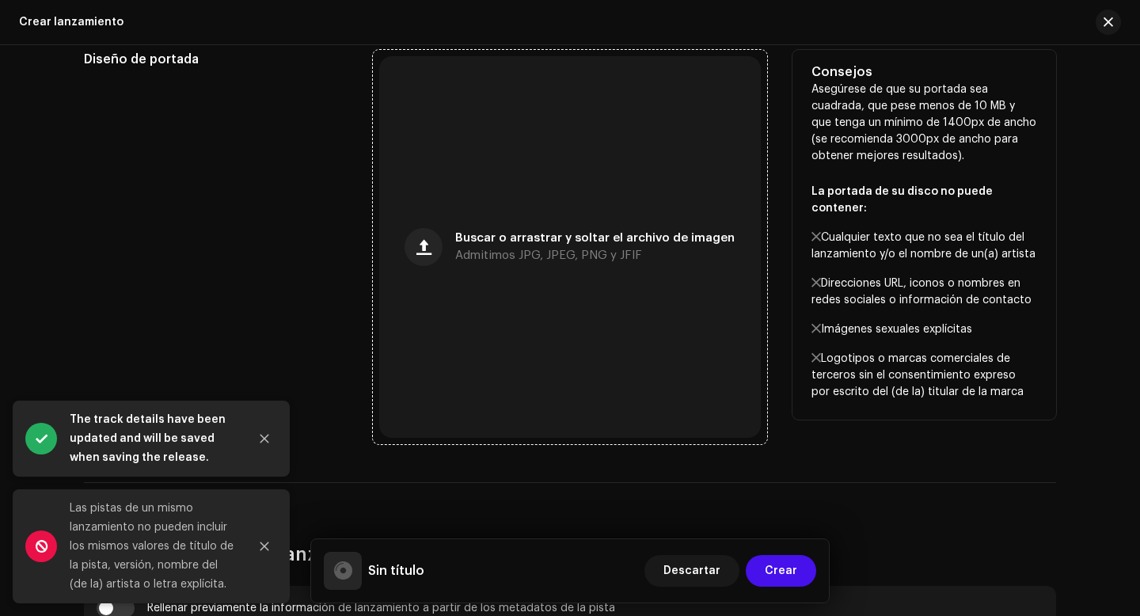
click at [521, 237] on span "Buscar o arrastrar y soltar el archivo de imagen" at bounding box center [594, 238] width 279 height 11
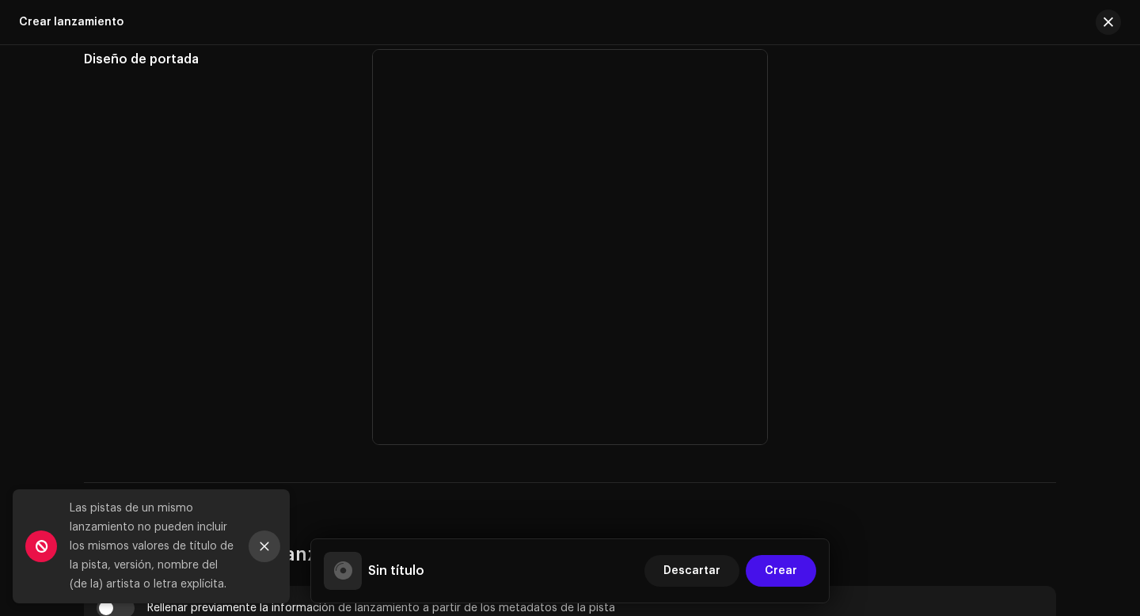
click at [262, 545] on icon "Close" at bounding box center [264, 546] width 11 height 11
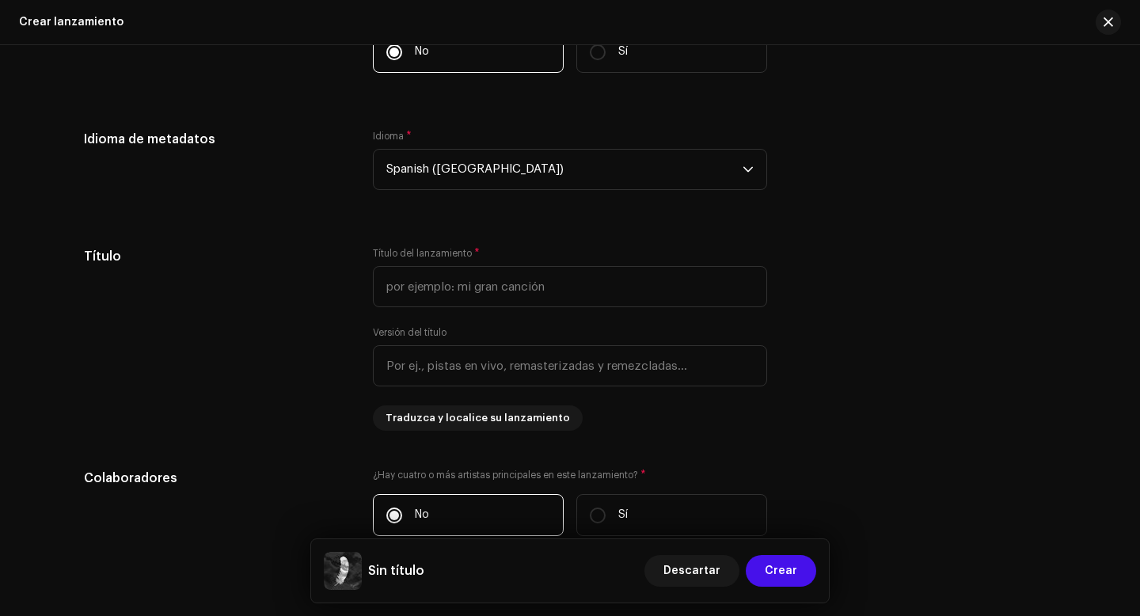
scroll to position [1839, 0]
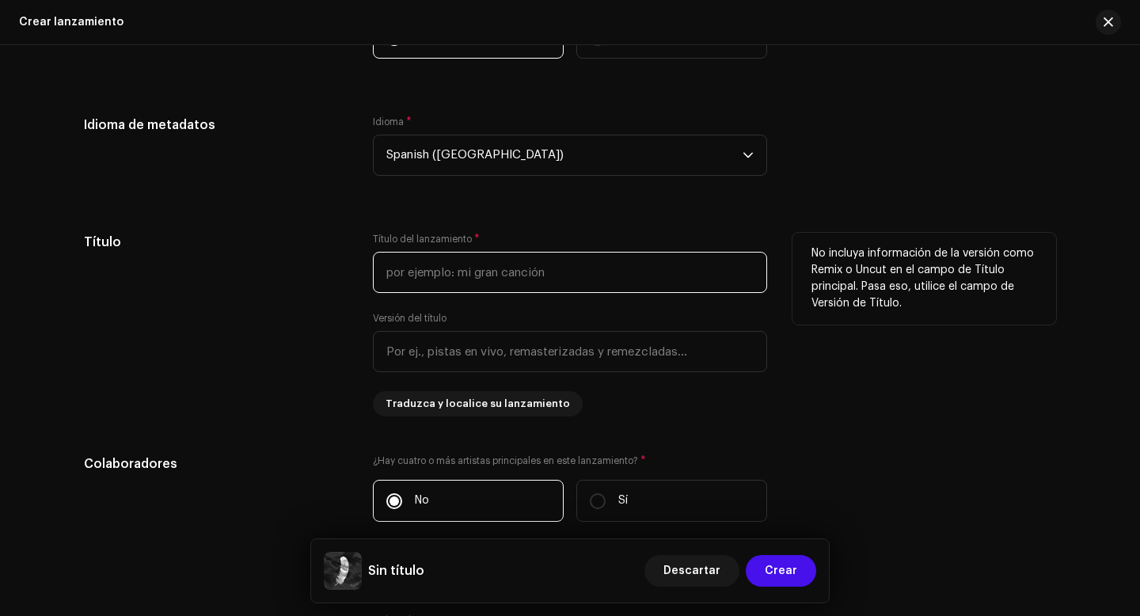
click at [408, 273] on input "text" at bounding box center [570, 272] width 394 height 41
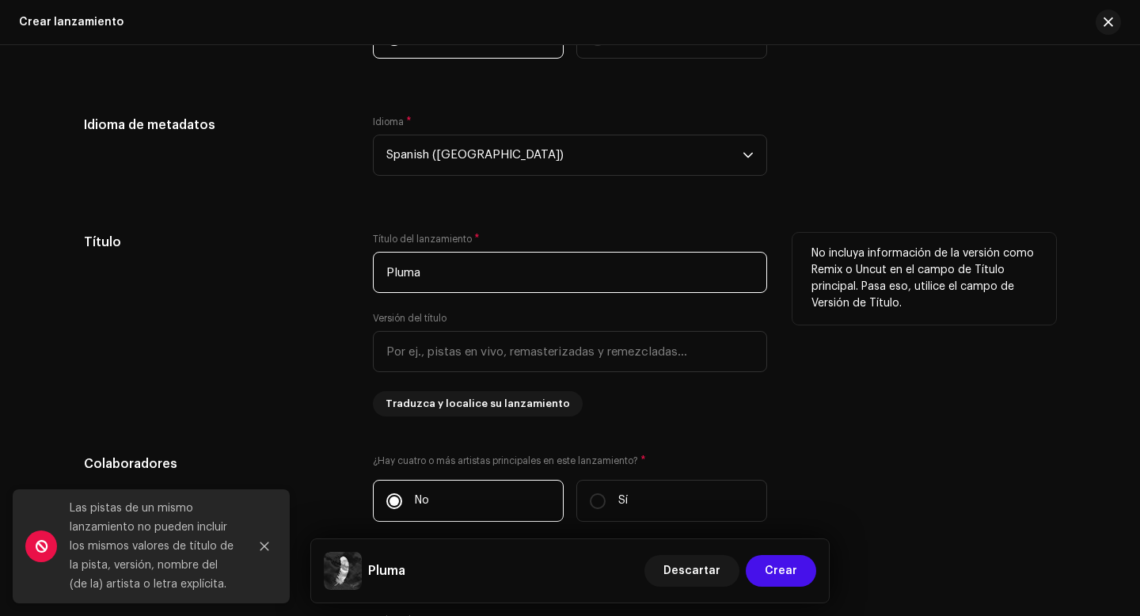
type input "Pluma"
click at [323, 324] on div "Título" at bounding box center [216, 325] width 264 height 184
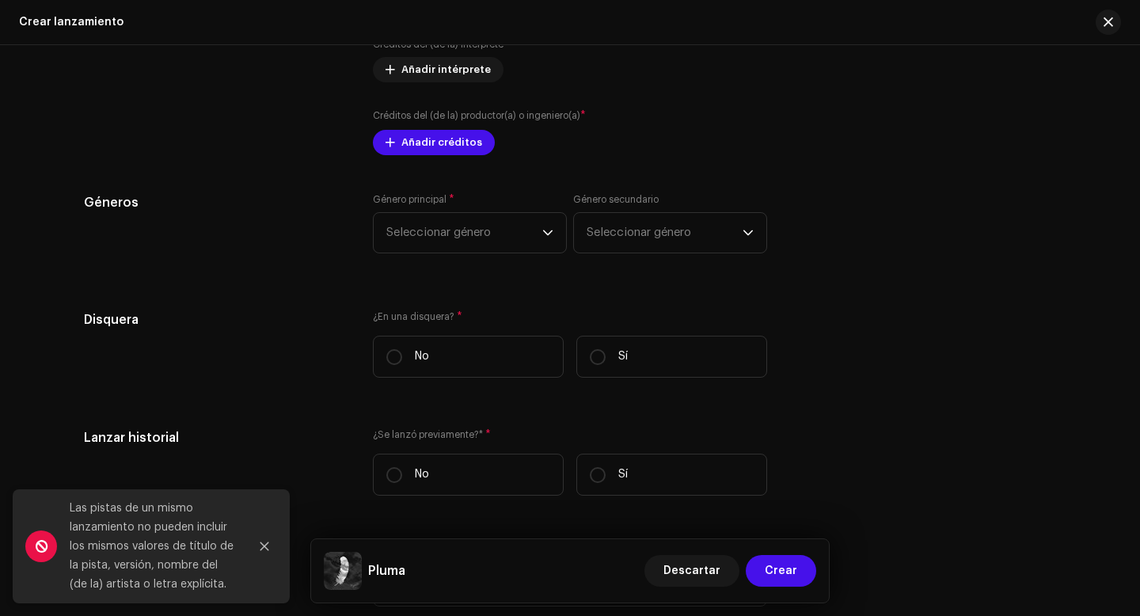
scroll to position [2497, 0]
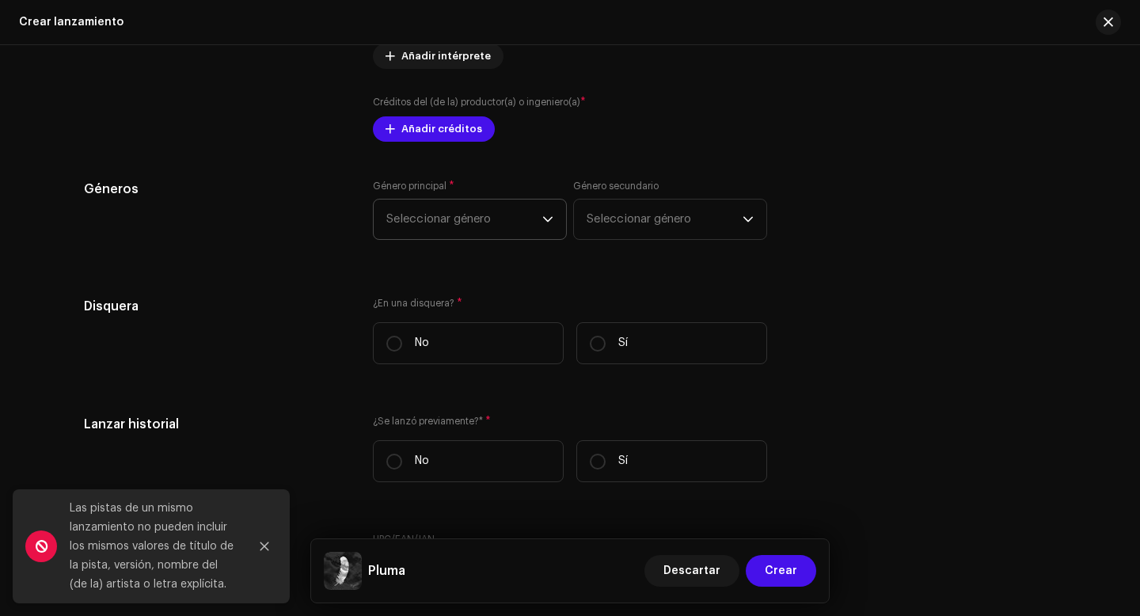
click at [466, 222] on span "Seleccionar género" at bounding box center [464, 219] width 156 height 40
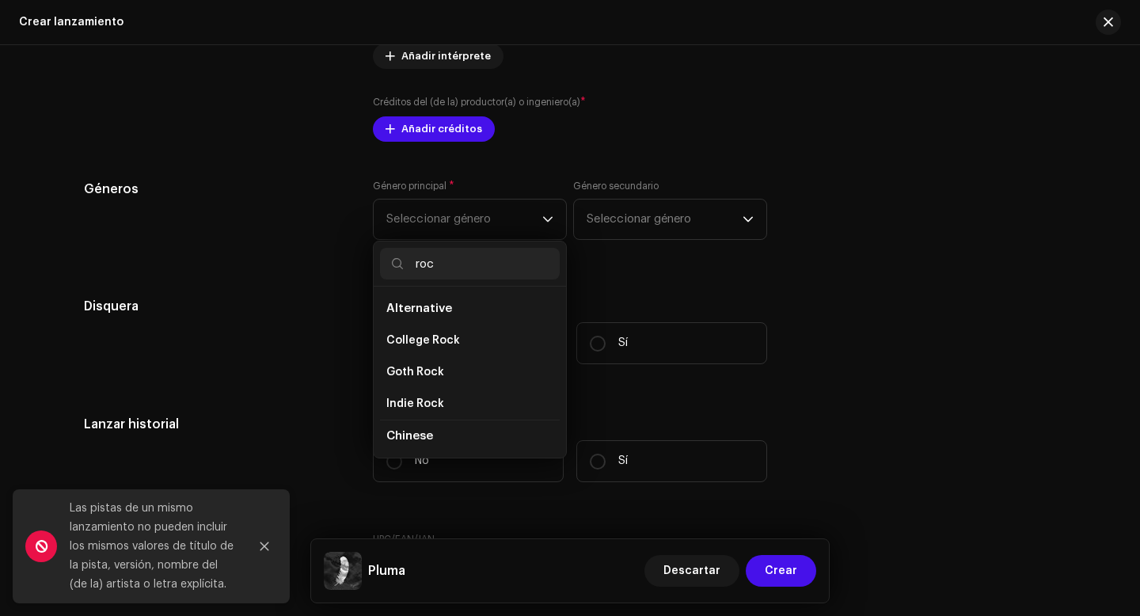
type input "rock"
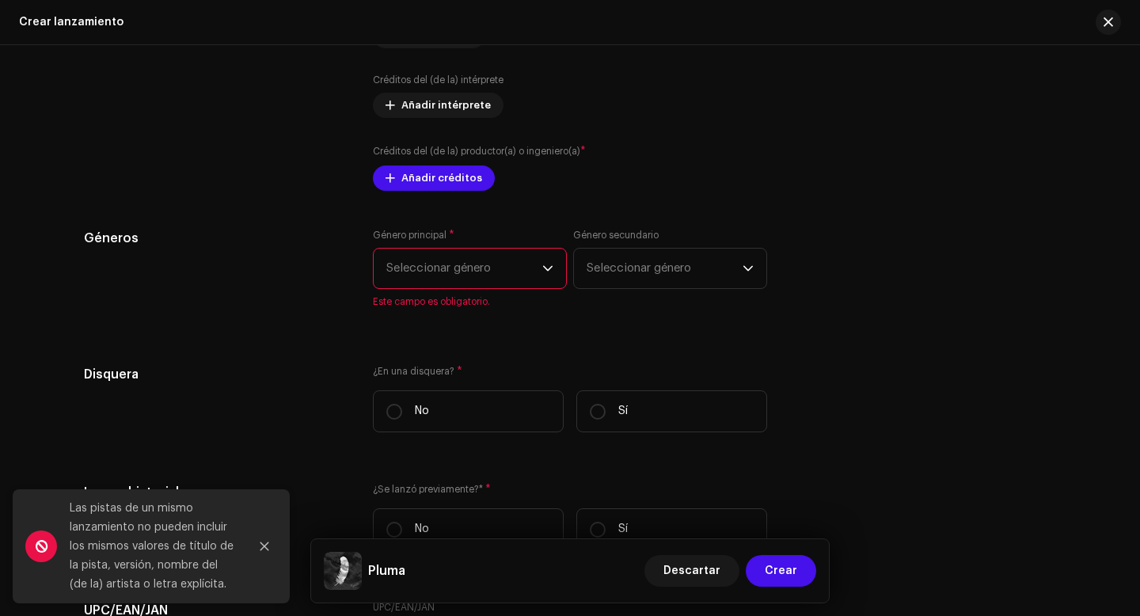
scroll to position [2444, 0]
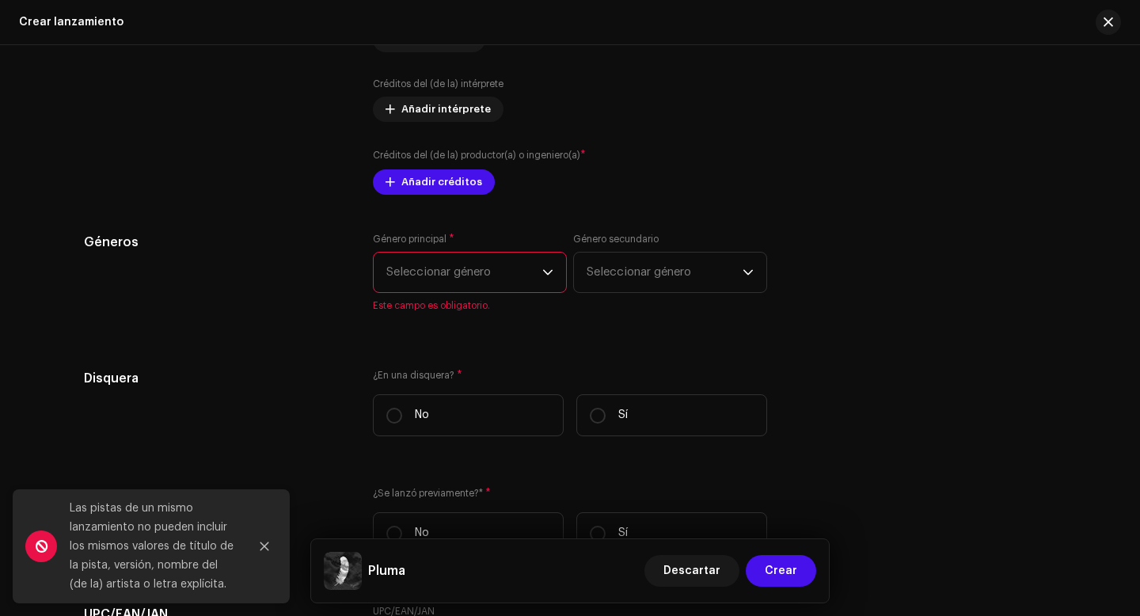
click at [465, 275] on span "Seleccionar género" at bounding box center [464, 273] width 156 height 40
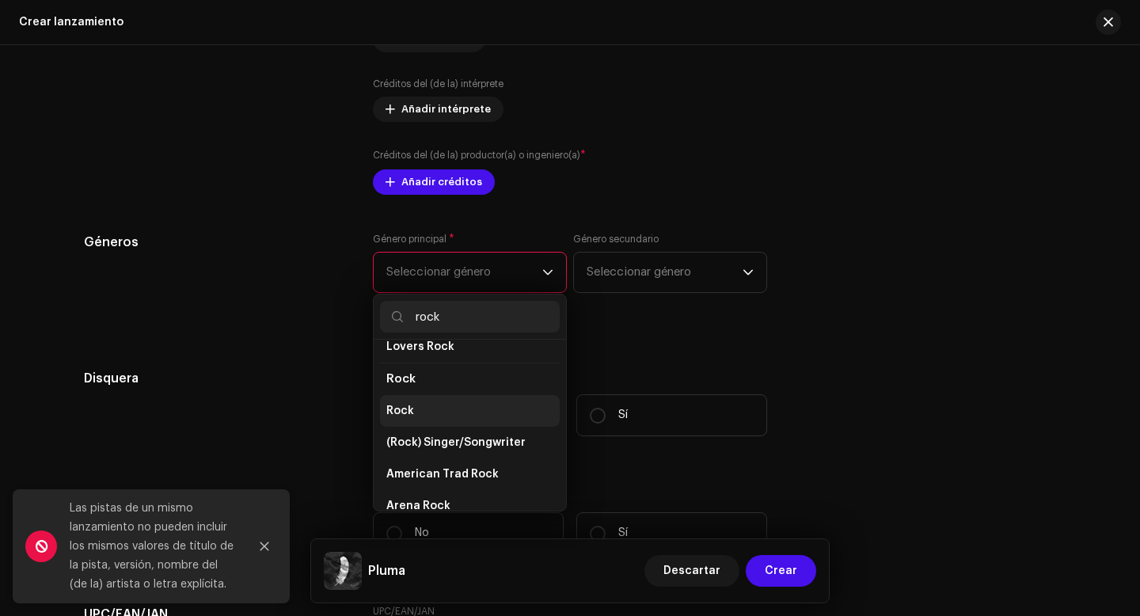
scroll to position [604, 0]
type input "rock"
click at [416, 397] on li "Rock" at bounding box center [470, 410] width 180 height 32
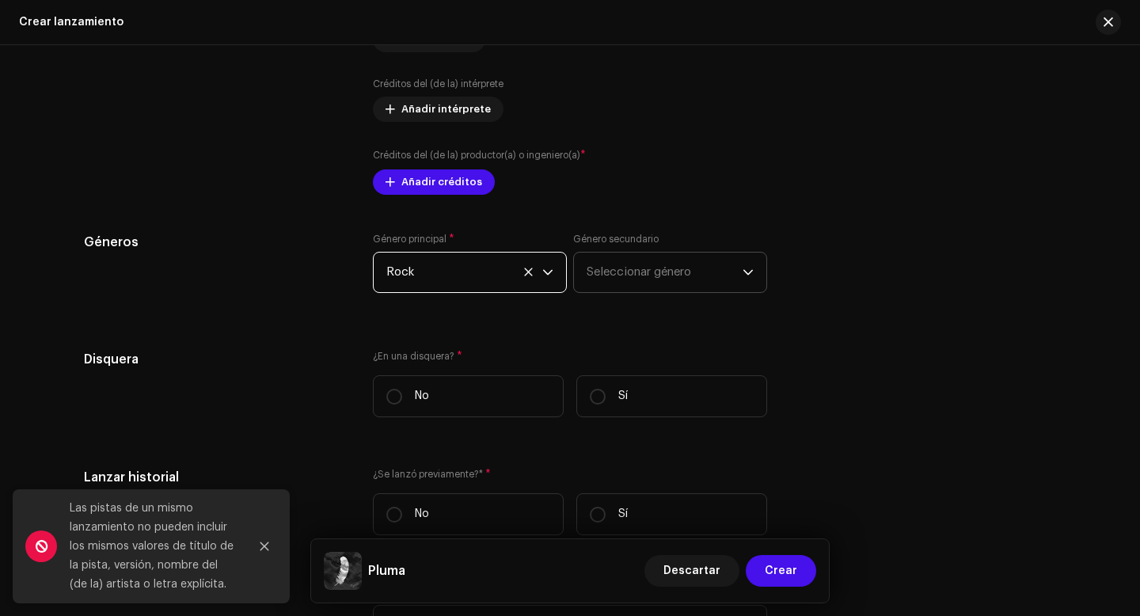
click at [627, 275] on span "Seleccionar género" at bounding box center [665, 273] width 156 height 40
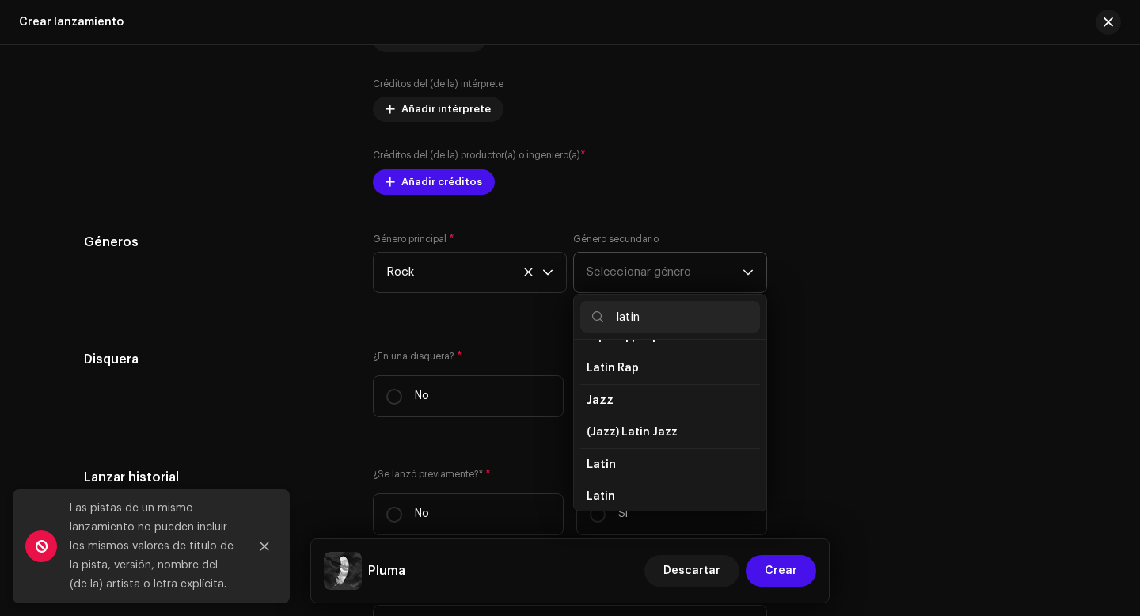
scroll to position [27, 0]
click at [604, 496] on span "Latin" at bounding box center [601, 495] width 28 height 16
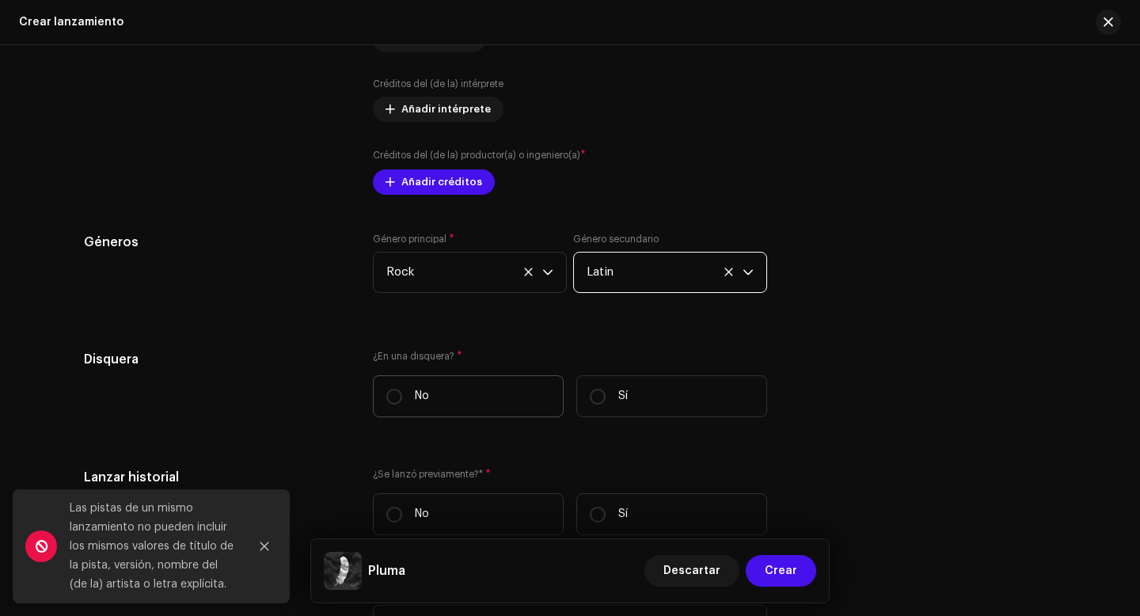
scroll to position [2479, 0]
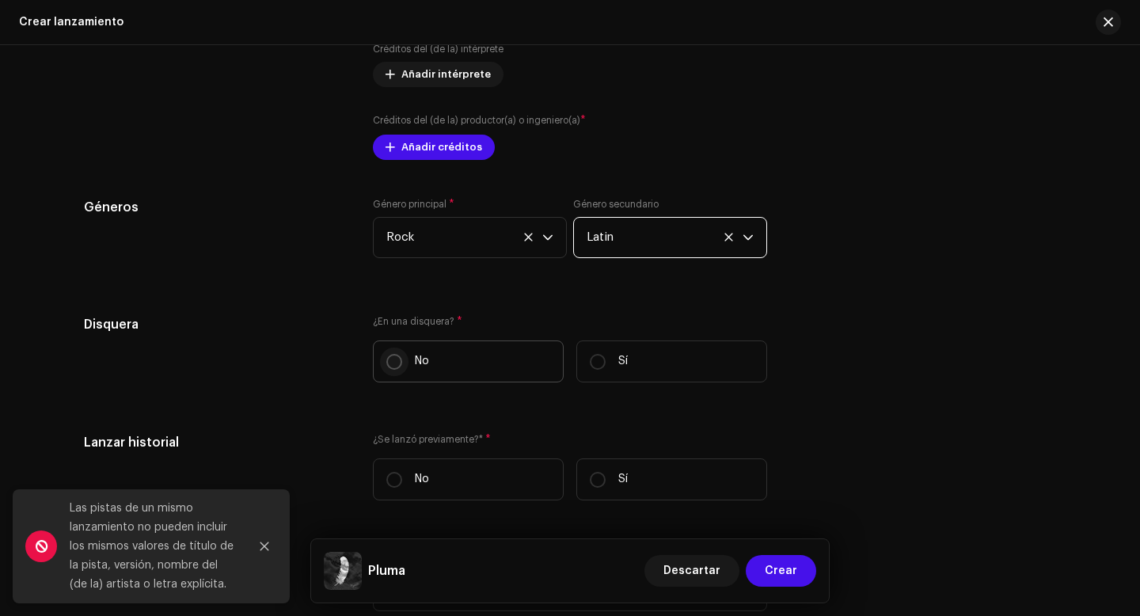
click at [397, 366] on input "No" at bounding box center [394, 362] width 16 height 16
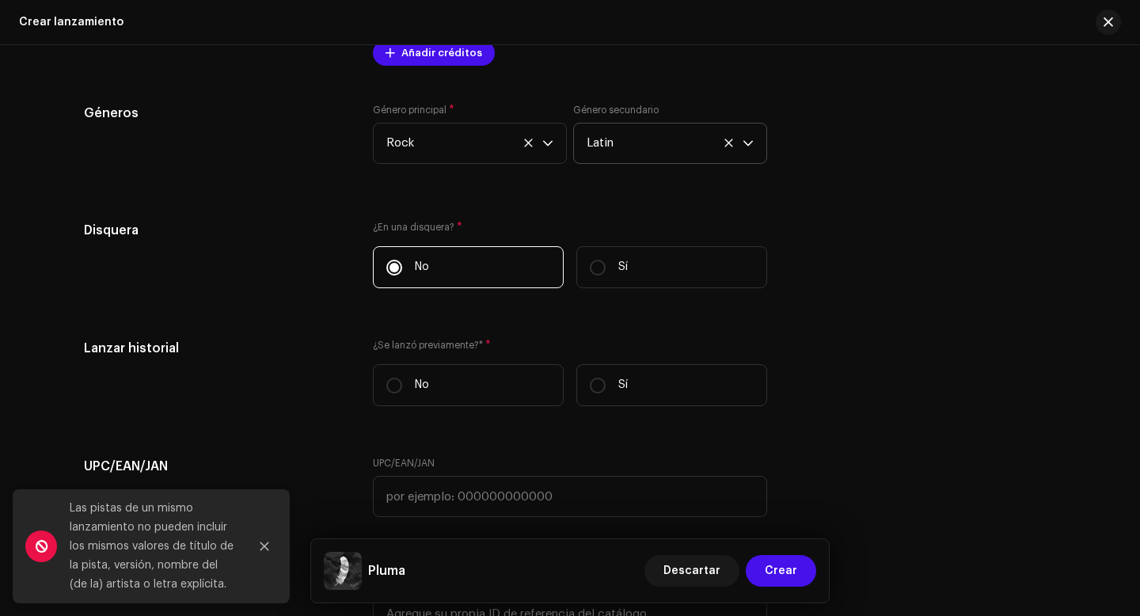
scroll to position [2578, 0]
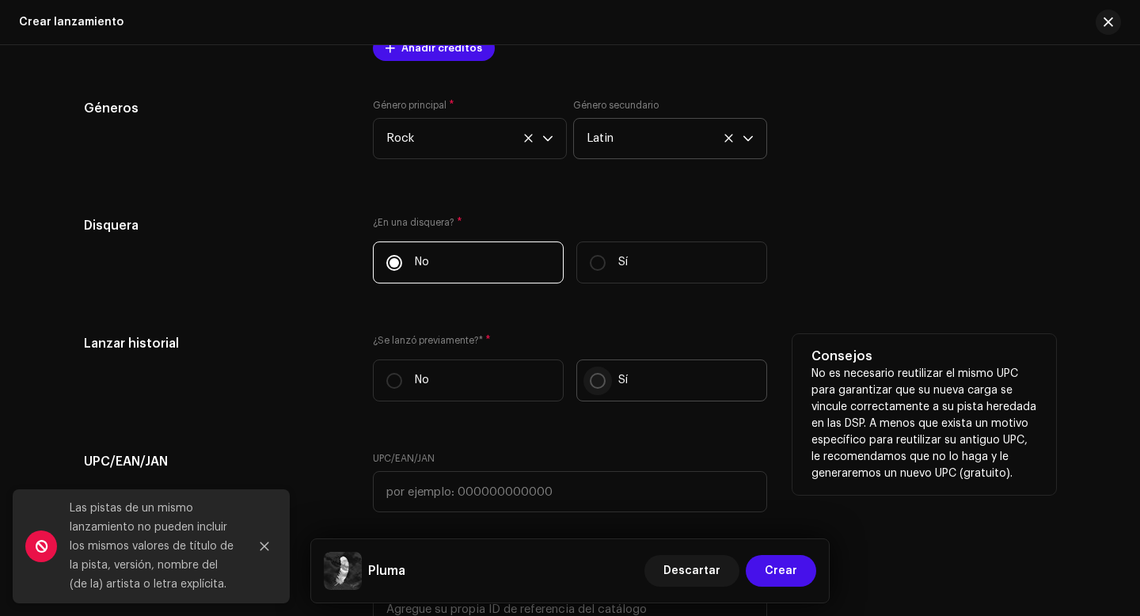
click at [594, 388] on input "Sí" at bounding box center [598, 381] width 16 height 16
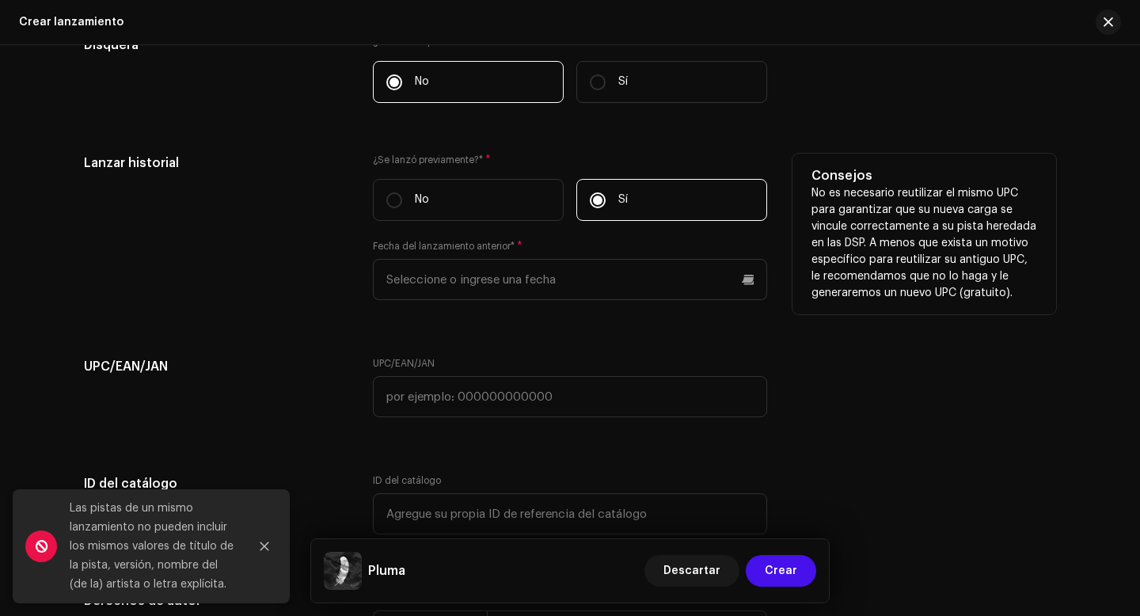
scroll to position [2768, 0]
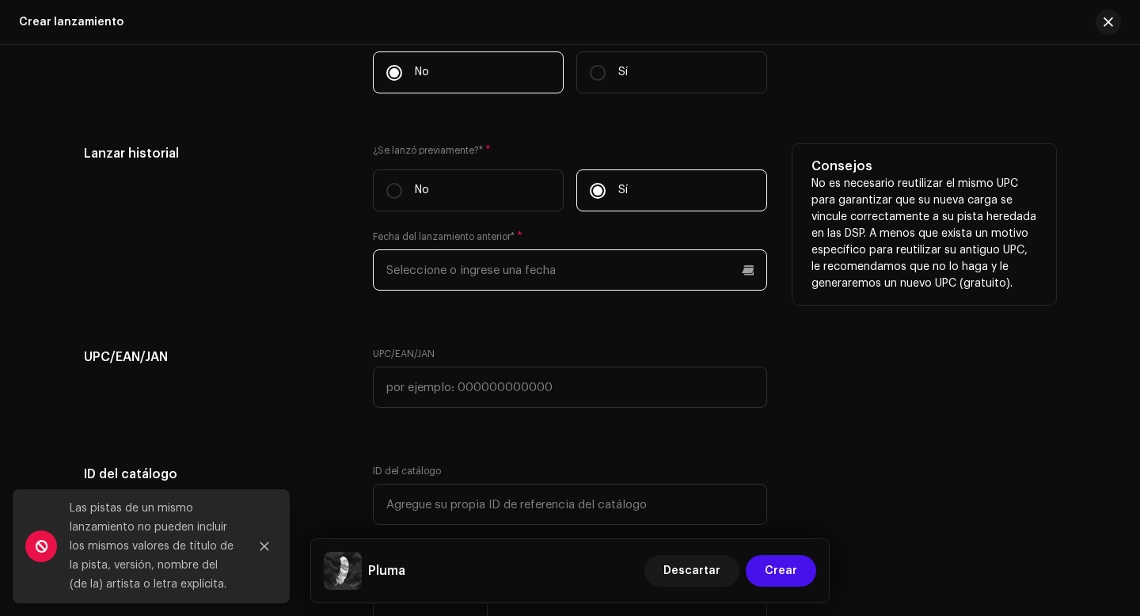
click at [540, 277] on input "text" at bounding box center [570, 269] width 394 height 41
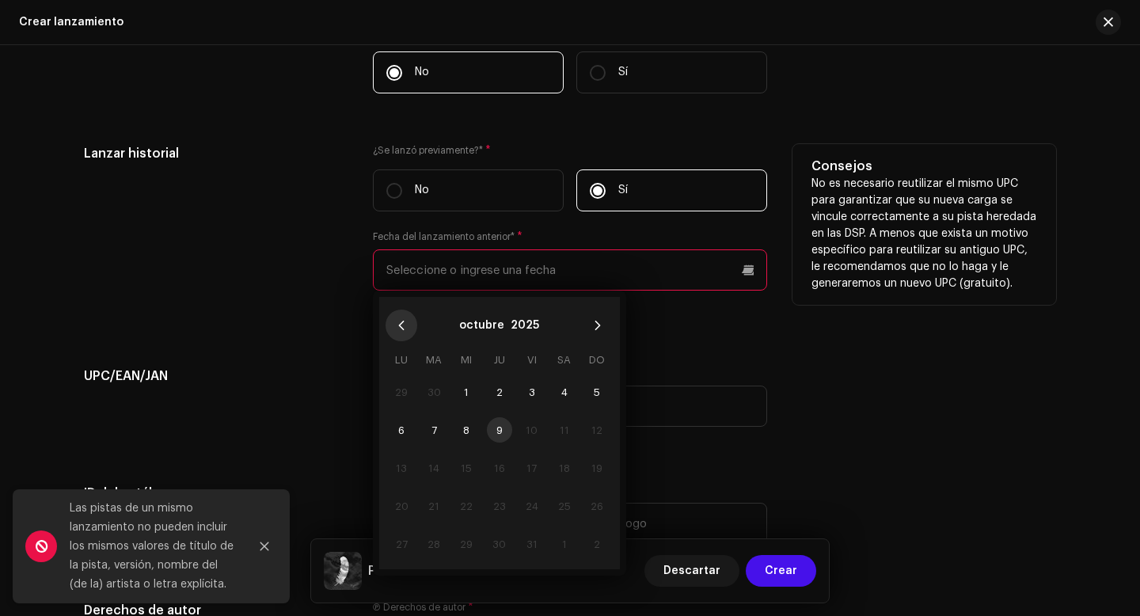
click at [401, 328] on icon "Previous Month" at bounding box center [401, 325] width 11 height 11
click at [401, 543] on span "28" at bounding box center [401, 543] width 25 height 25
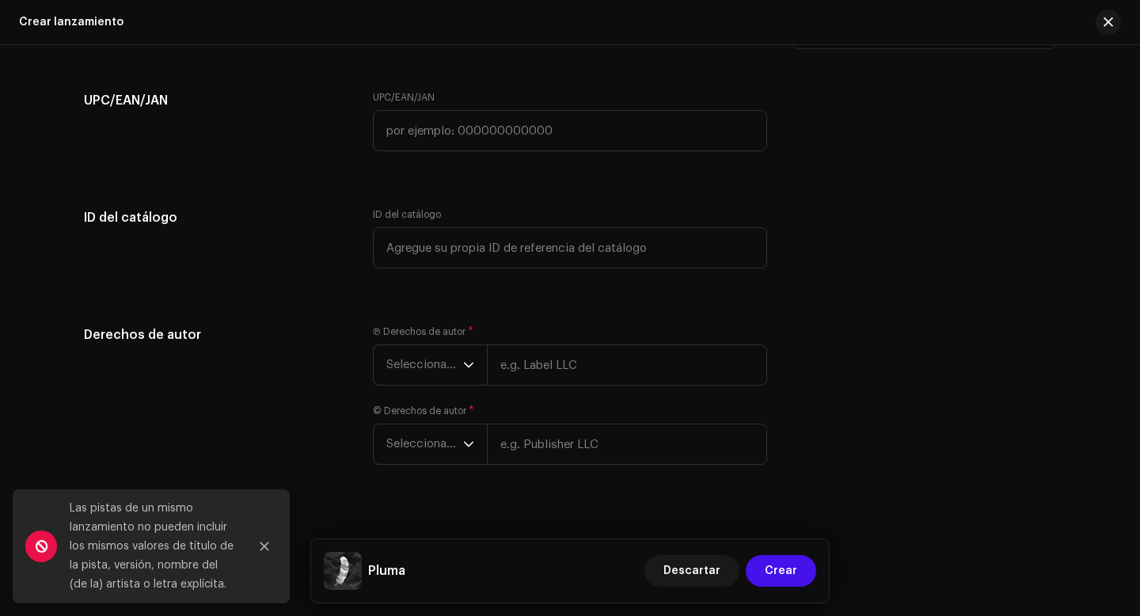
scroll to position [3050, 0]
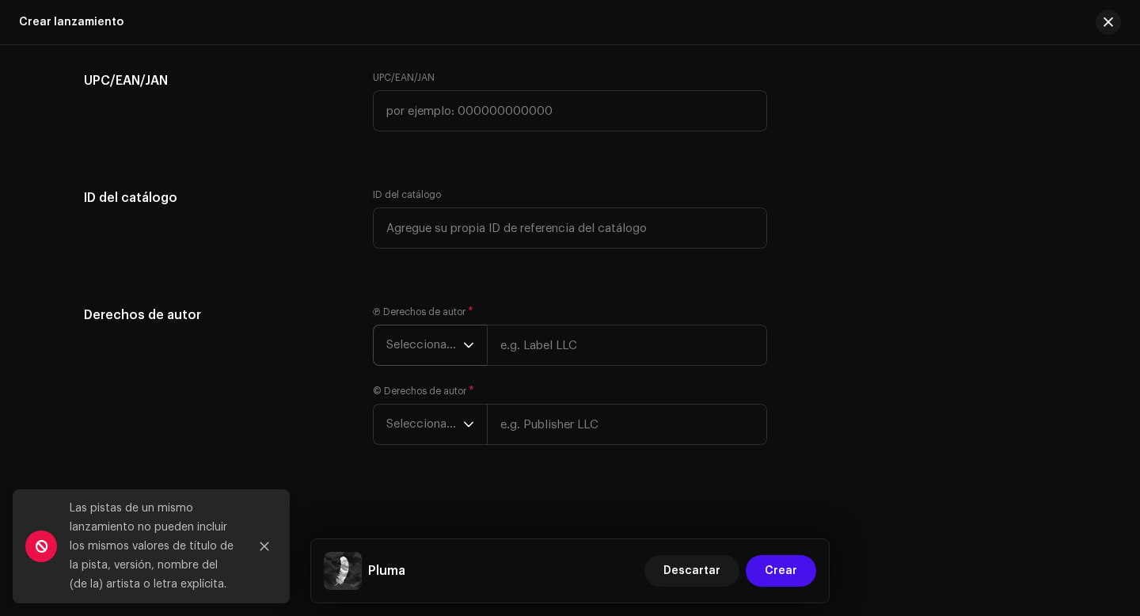
click at [414, 340] on span "Seleccionar año" at bounding box center [424, 345] width 77 height 40
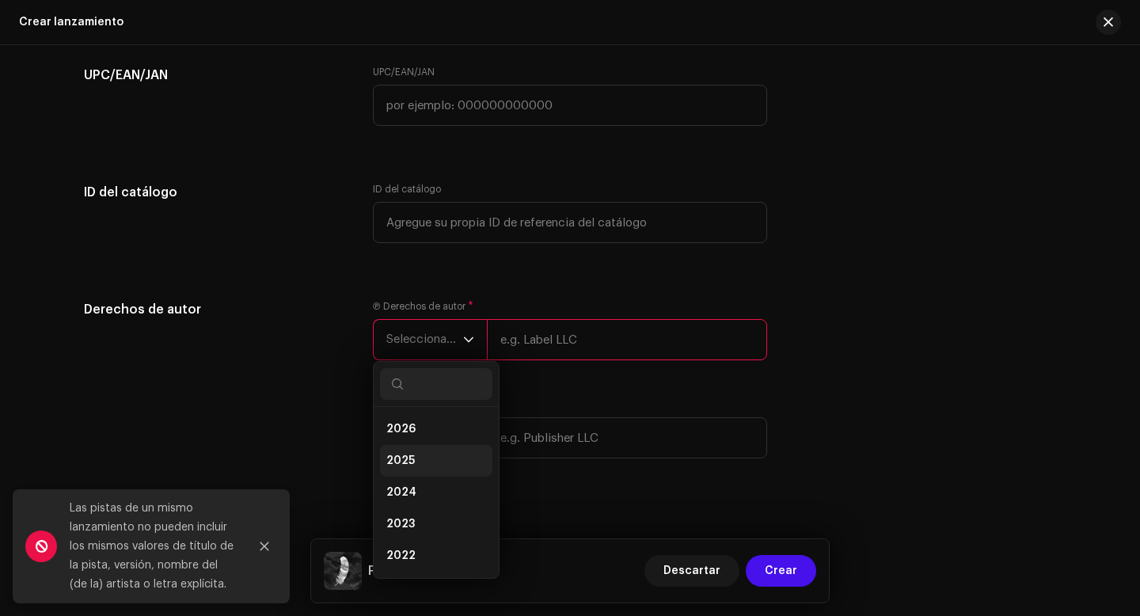
click at [405, 466] on span "2025" at bounding box center [400, 461] width 28 height 16
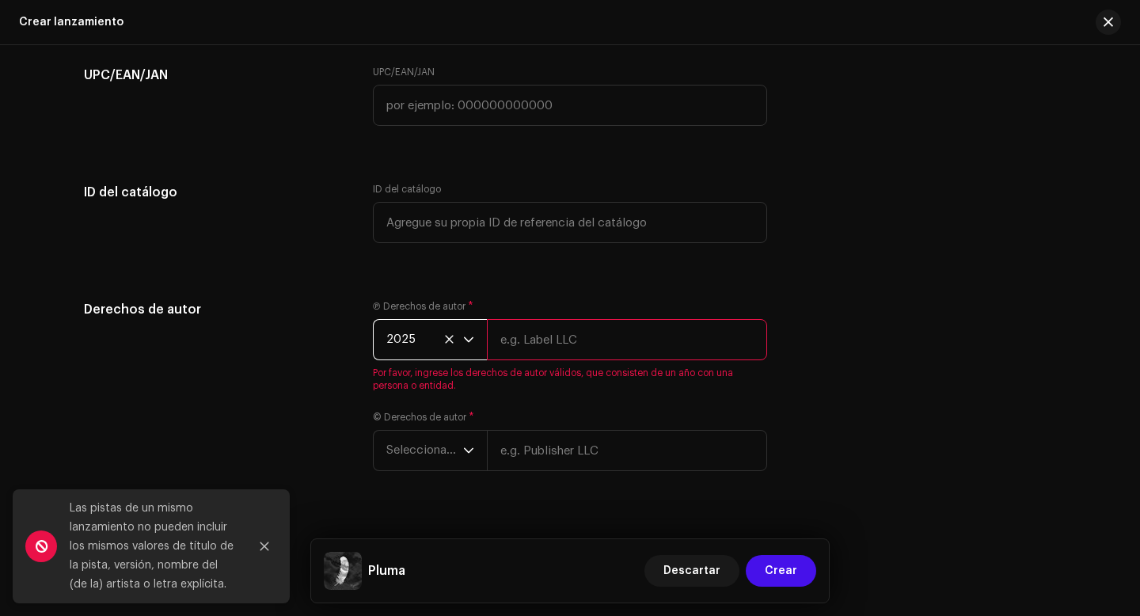
click at [537, 351] on input "text" at bounding box center [627, 339] width 280 height 41
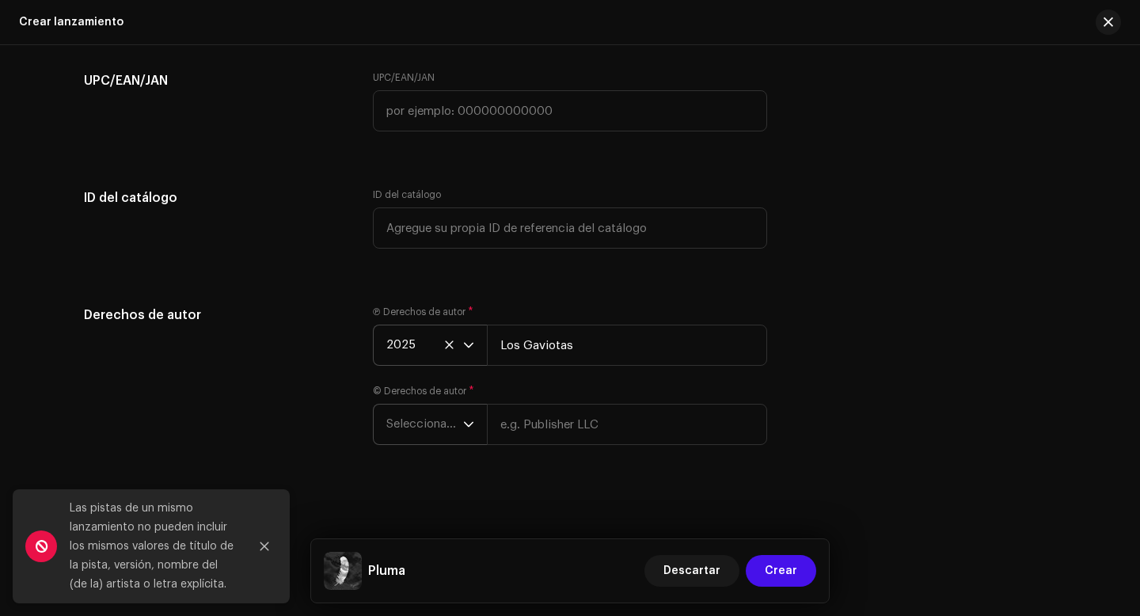
click at [439, 431] on span "Seleccionar año" at bounding box center [424, 425] width 77 height 40
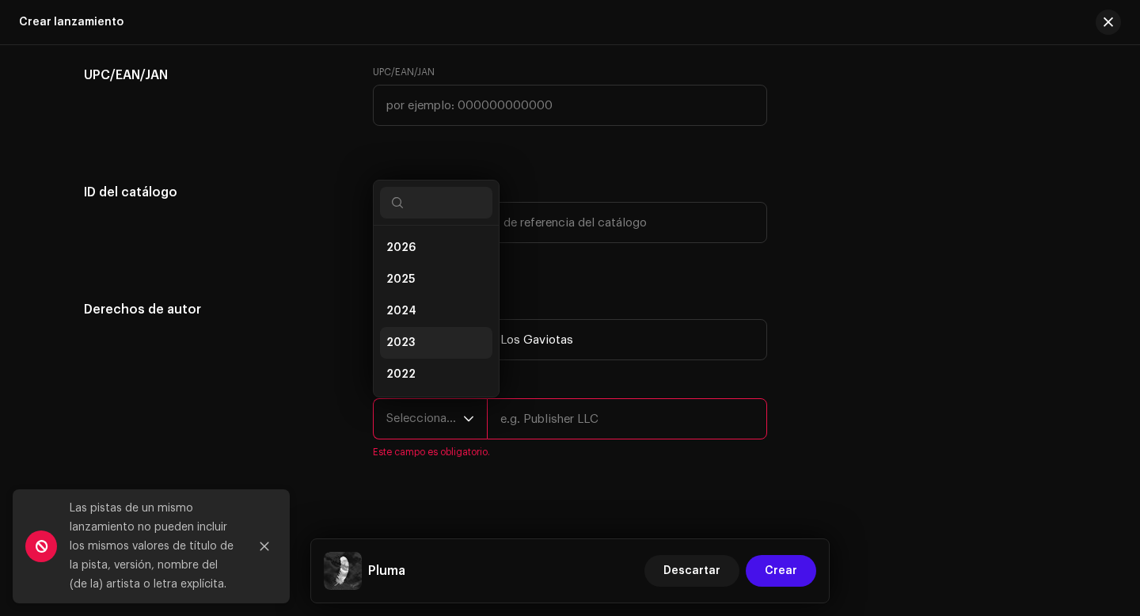
scroll to position [25, 0]
click at [424, 259] on li "2025" at bounding box center [436, 254] width 112 height 32
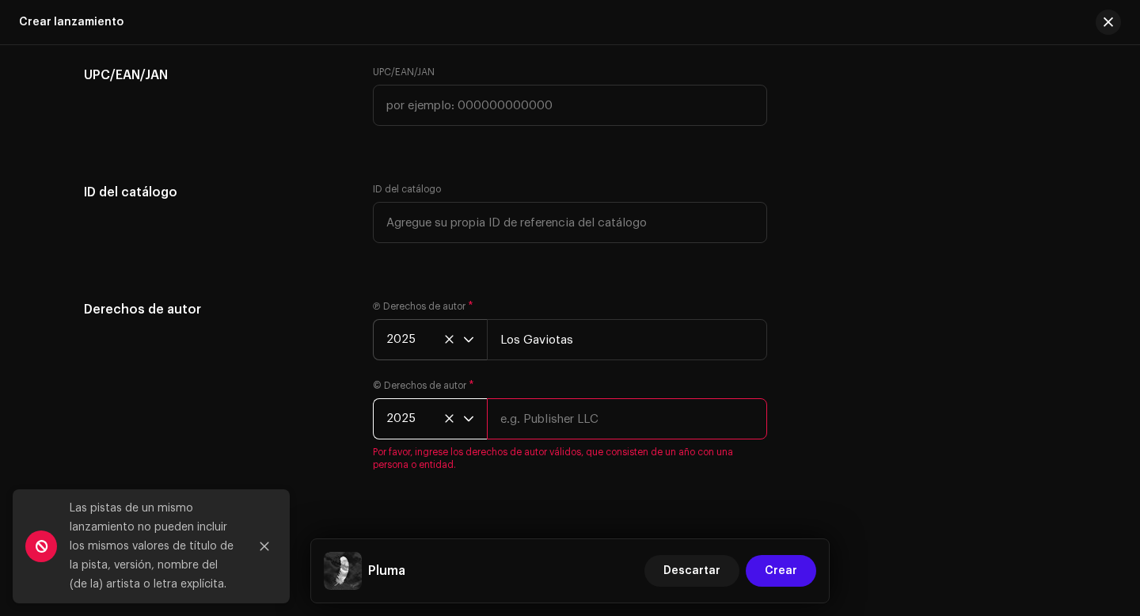
click at [557, 434] on input "text" at bounding box center [627, 418] width 280 height 41
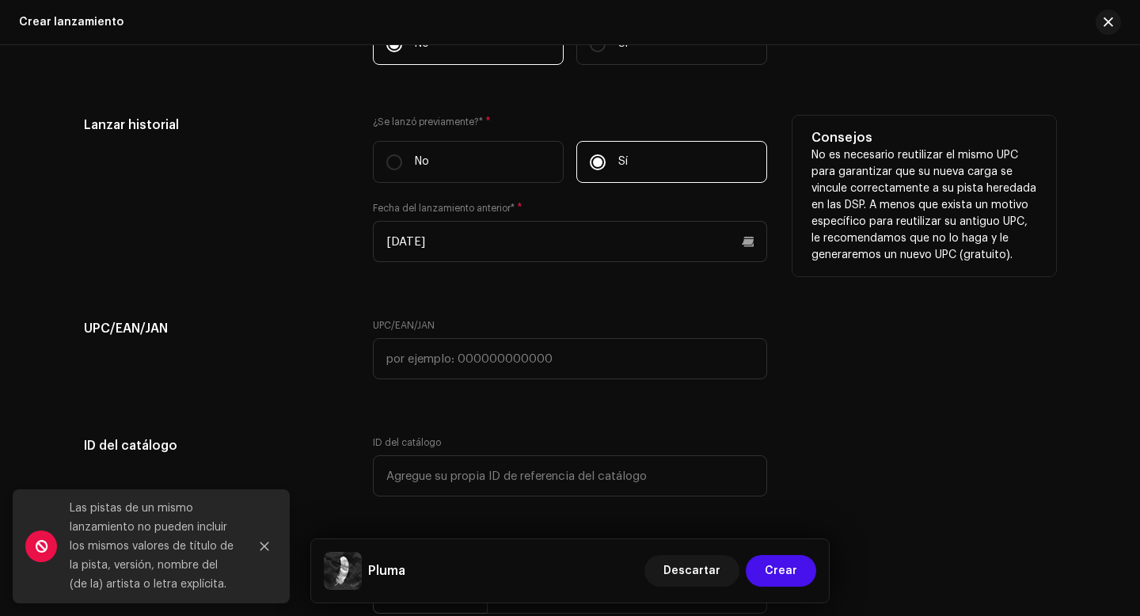
scroll to position [2712, 0]
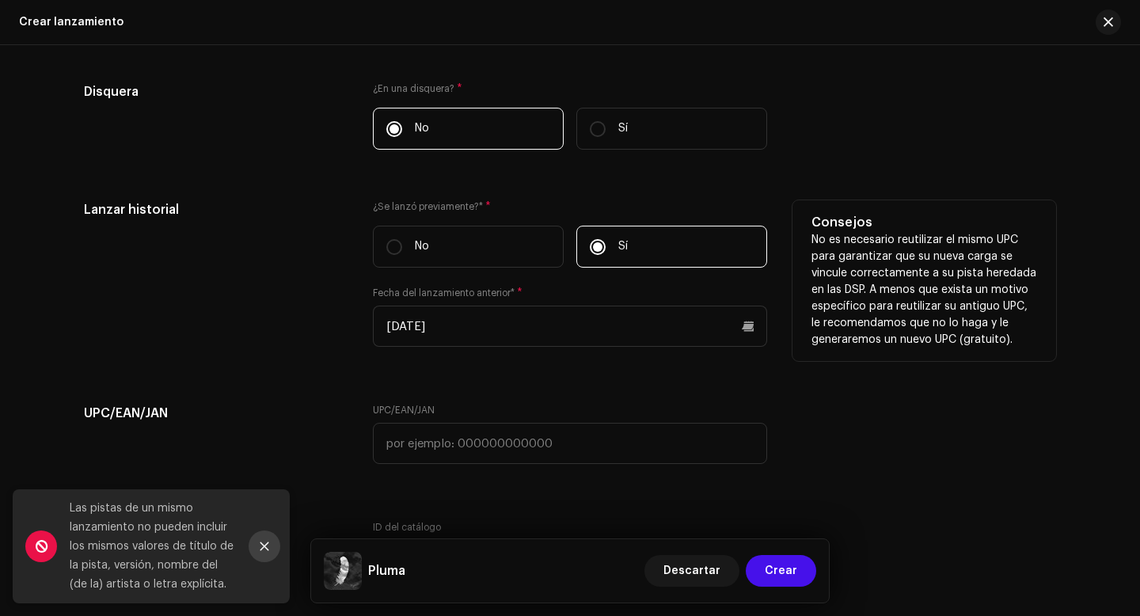
click at [268, 549] on icon "Close" at bounding box center [264, 546] width 9 height 9
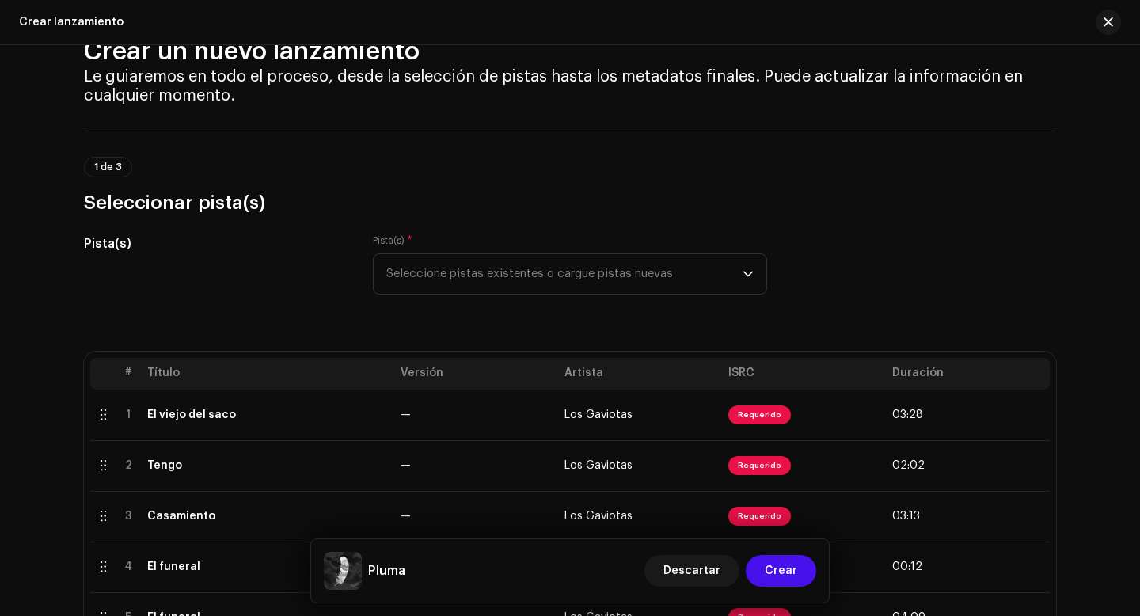
scroll to position [0, 0]
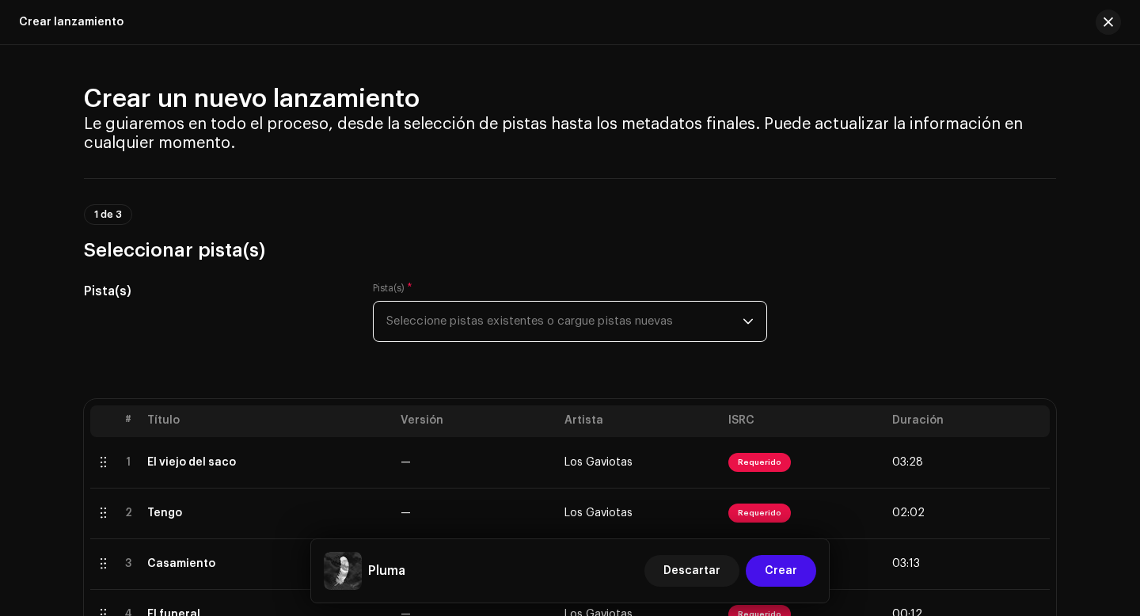
click at [580, 317] on span "Seleccione pistas existentes o cargue pistas nuevas" at bounding box center [564, 322] width 356 height 40
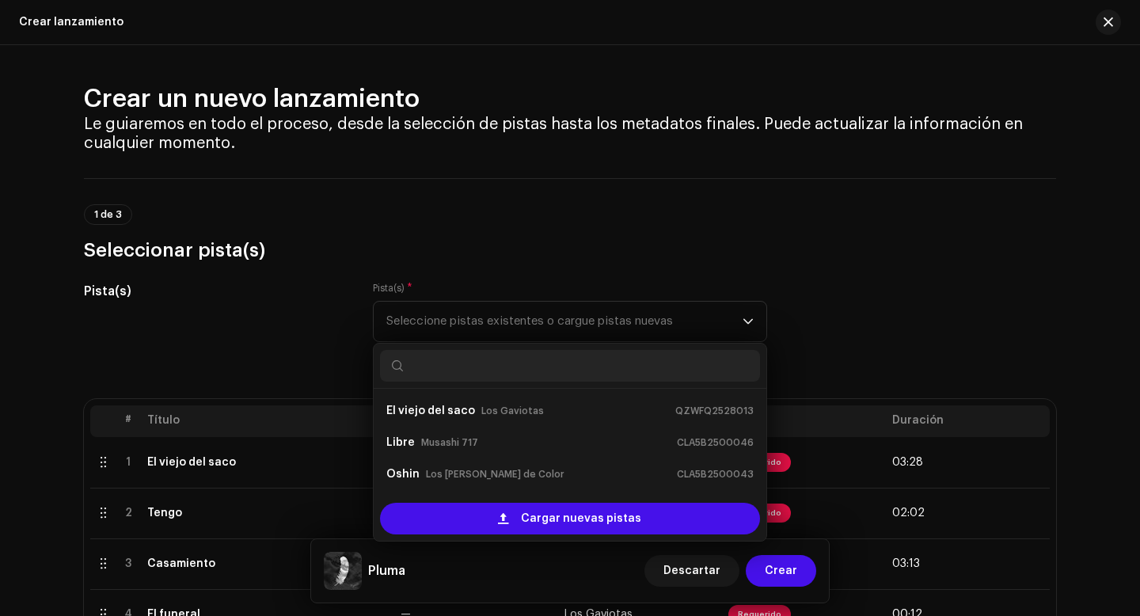
click at [603, 249] on h3 "Seleccionar pista(s)" at bounding box center [570, 249] width 972 height 25
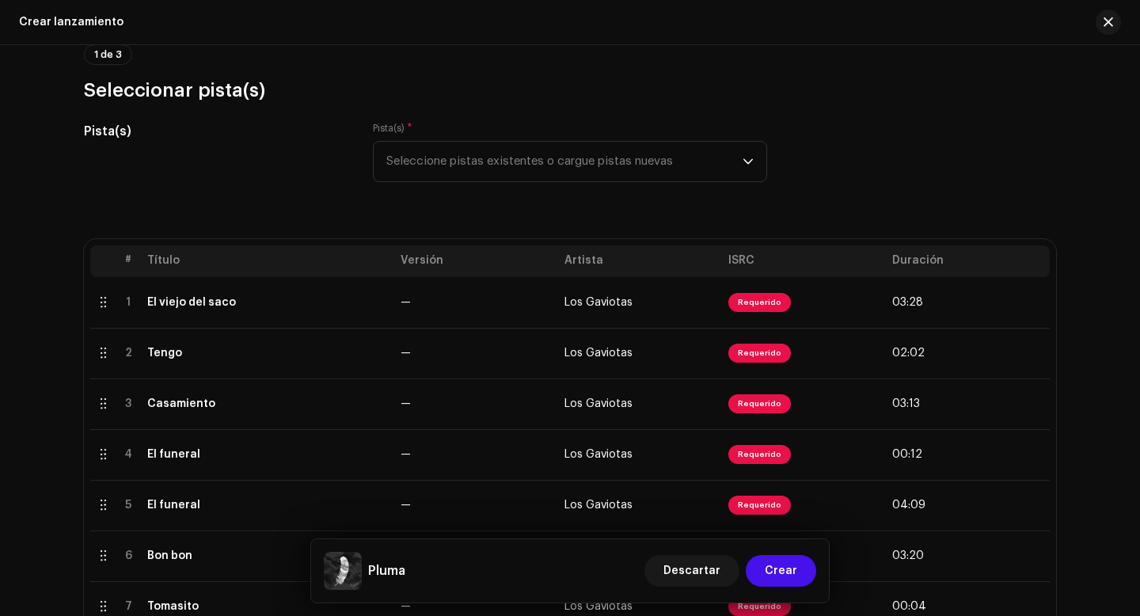
scroll to position [217, 0]
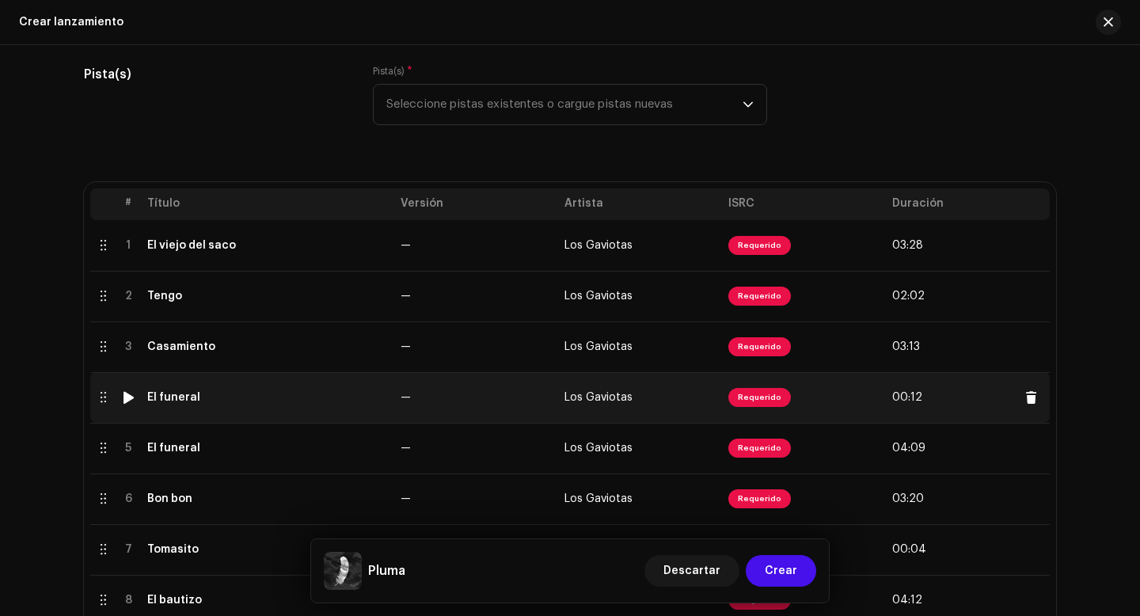
click at [177, 404] on td "El funeral" at bounding box center [267, 397] width 253 height 51
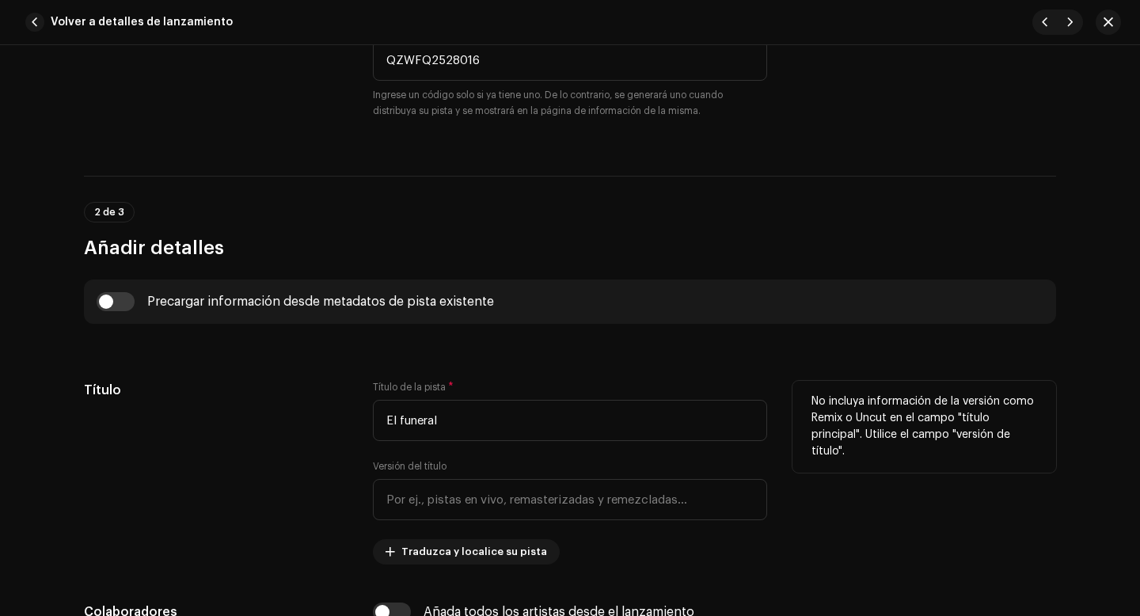
scroll to position [545, 0]
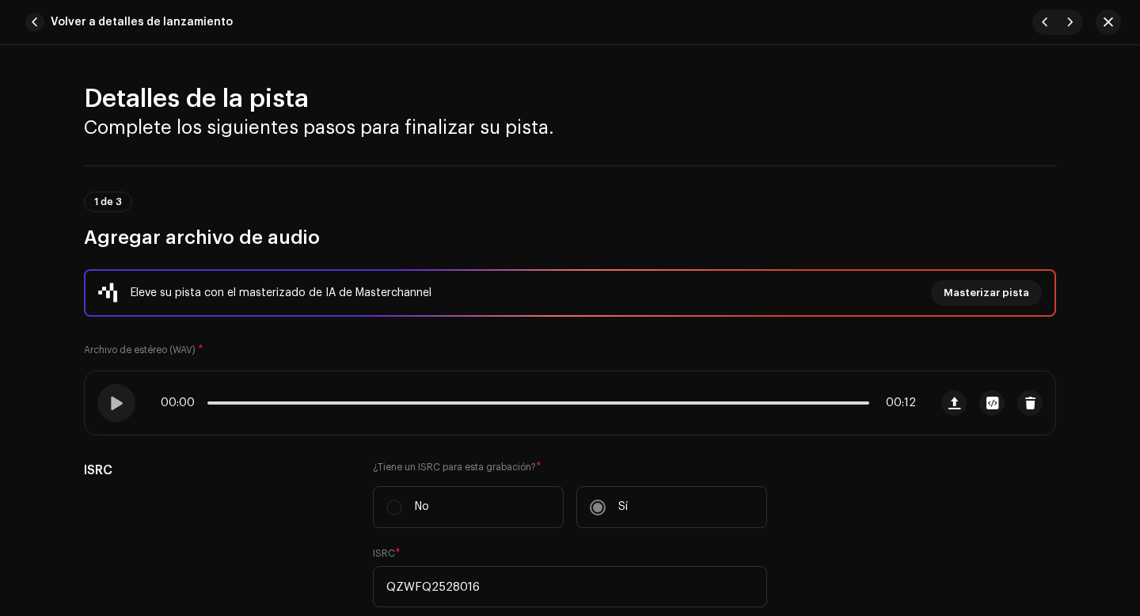
scroll to position [545, 0]
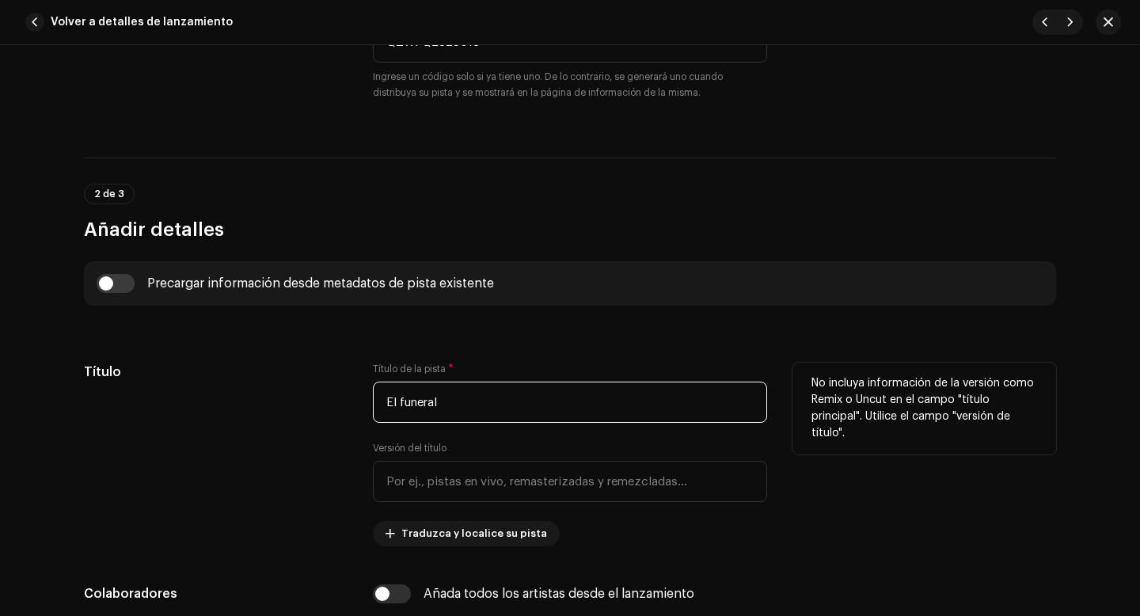
drag, startPoint x: 451, startPoint y: 405, endPoint x: 364, endPoint y: 405, distance: 87.1
click at [364, 405] on div "Título Título de la pista * El funeral Versión del título Traduzca y localice s…" at bounding box center [570, 455] width 972 height 184
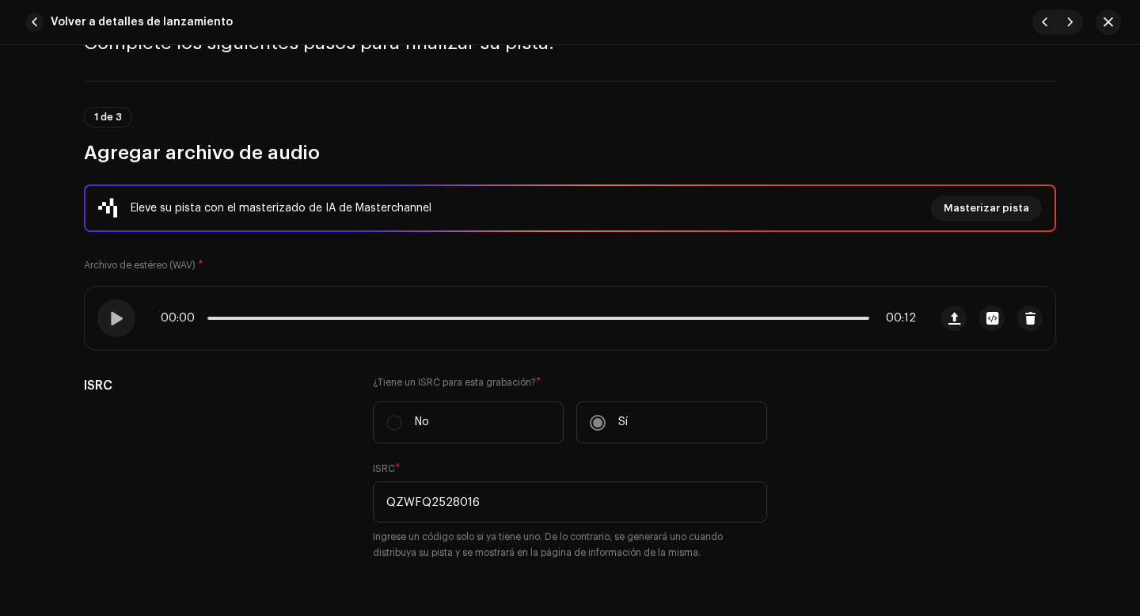
scroll to position [0, 0]
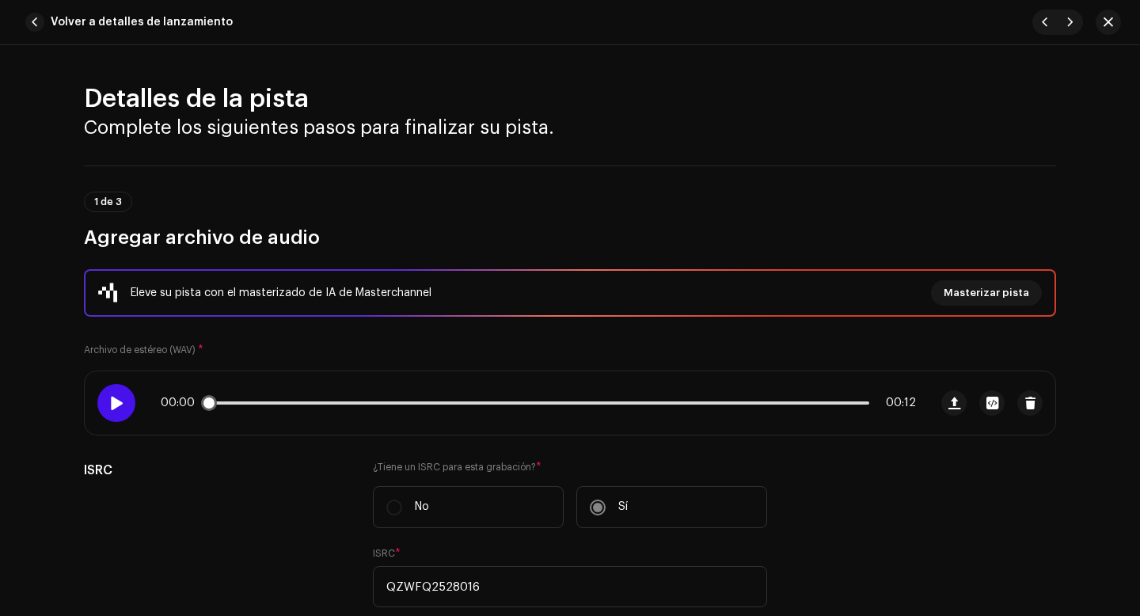
click at [118, 401] on span at bounding box center [115, 403] width 13 height 13
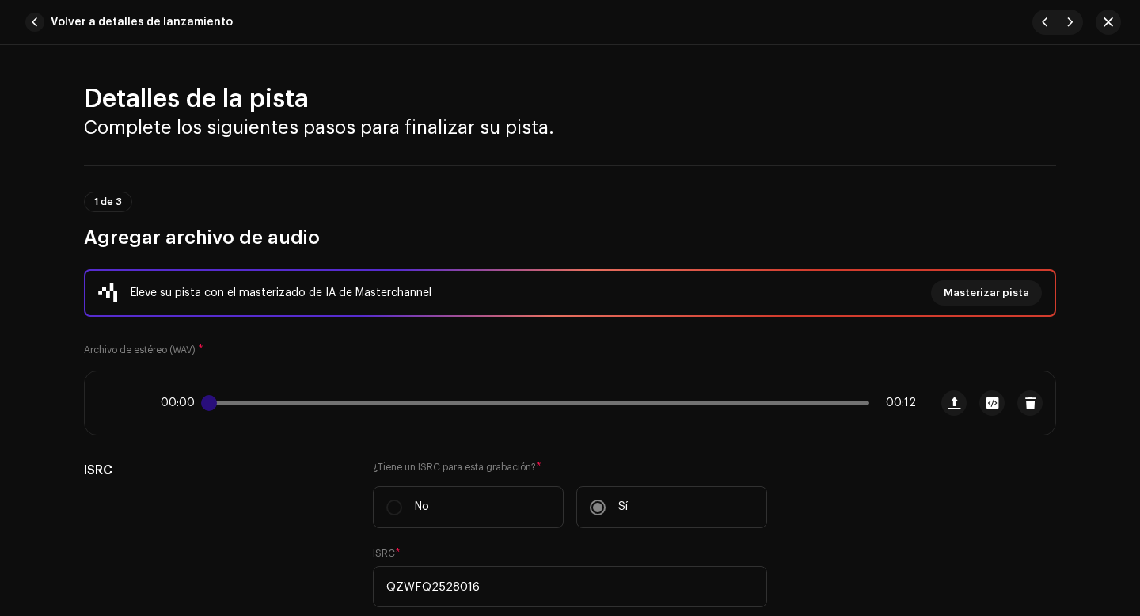
drag, startPoint x: 263, startPoint y: 403, endPoint x: 210, endPoint y: 403, distance: 53.0
click at [210, 403] on span at bounding box center [209, 403] width 16 height 16
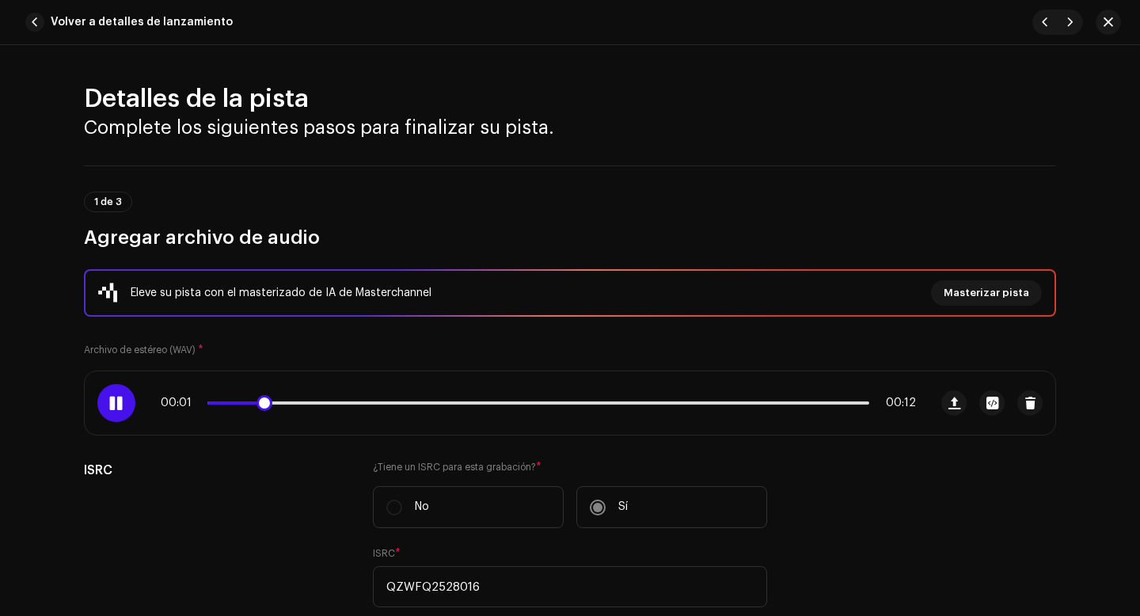
click at [111, 400] on span at bounding box center [115, 403] width 13 height 13
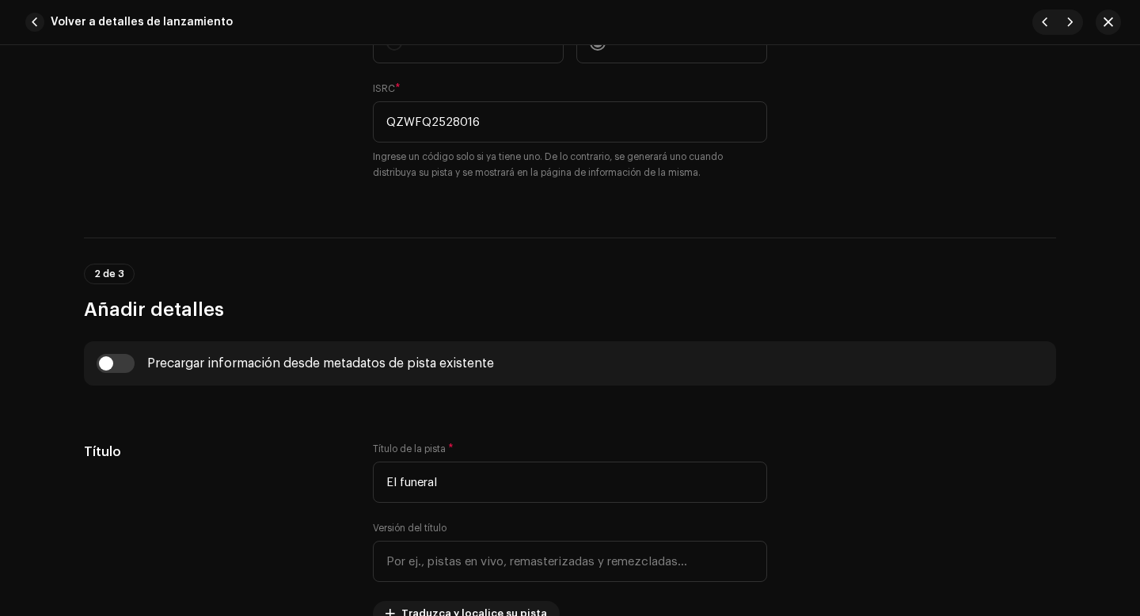
scroll to position [471, 0]
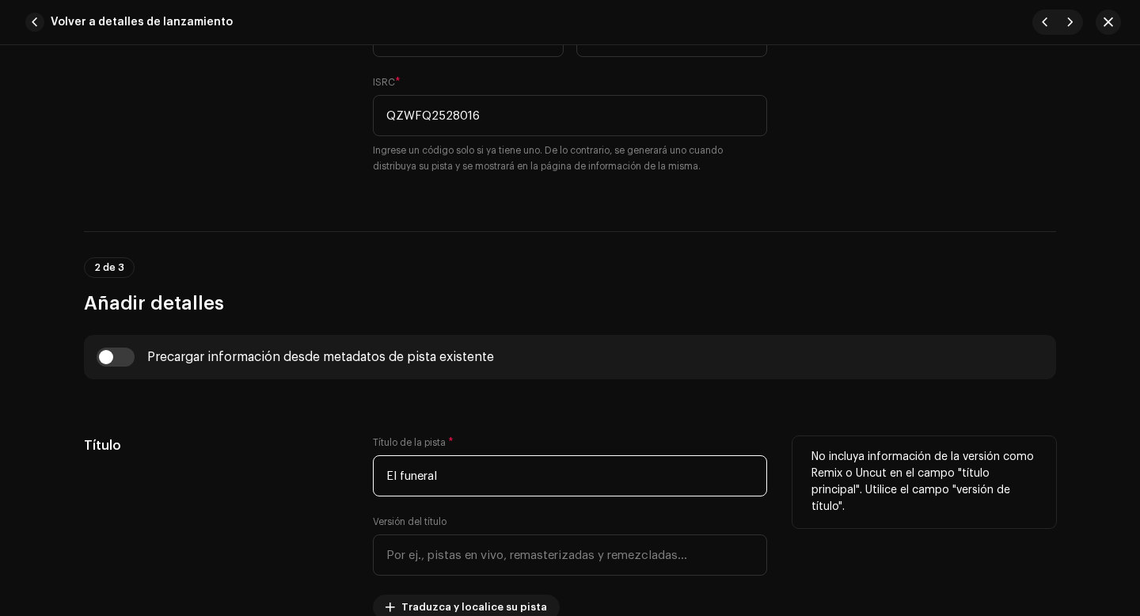
drag, startPoint x: 446, startPoint y: 484, endPoint x: 364, endPoint y: 484, distance: 82.3
click at [364, 484] on div "Título Título de la pista * El funeral Versión del título Traduzca y localice s…" at bounding box center [570, 528] width 972 height 184
drag, startPoint x: 456, startPoint y: 477, endPoint x: 375, endPoint y: 476, distance: 80.7
click at [375, 476] on input "El funeral" at bounding box center [570, 475] width 394 height 41
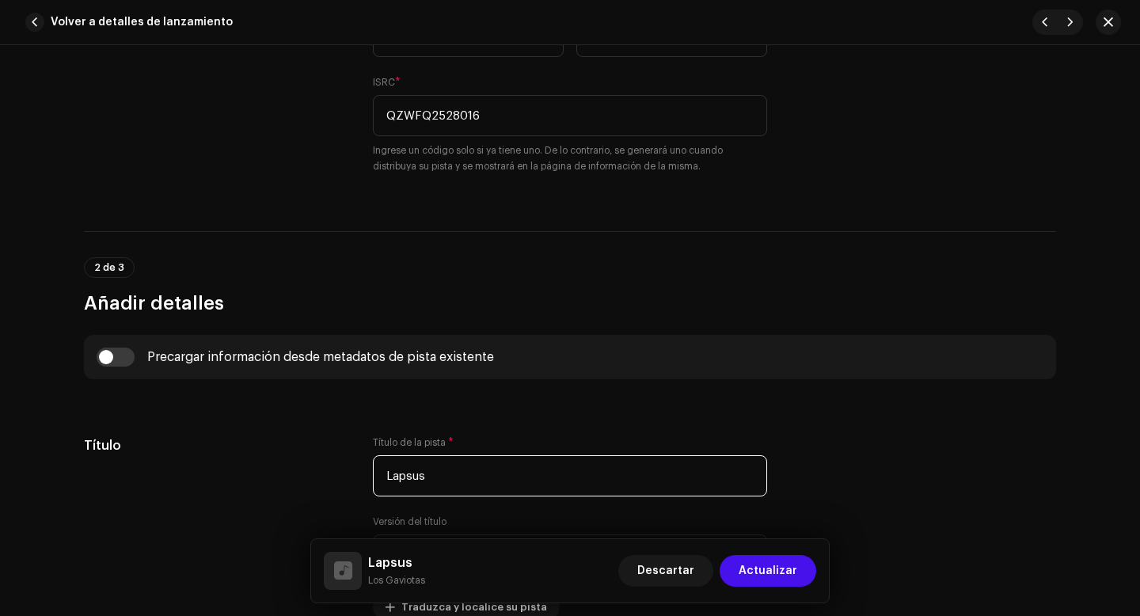
type input "Lapsus"
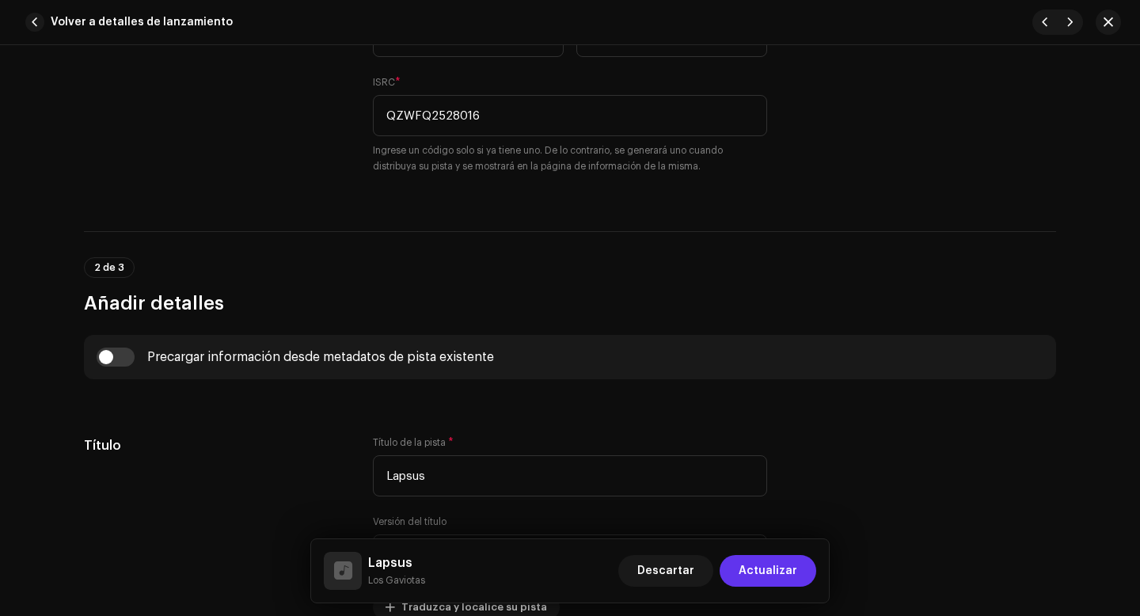
click at [775, 573] on span "Actualizar" at bounding box center [768, 571] width 59 height 32
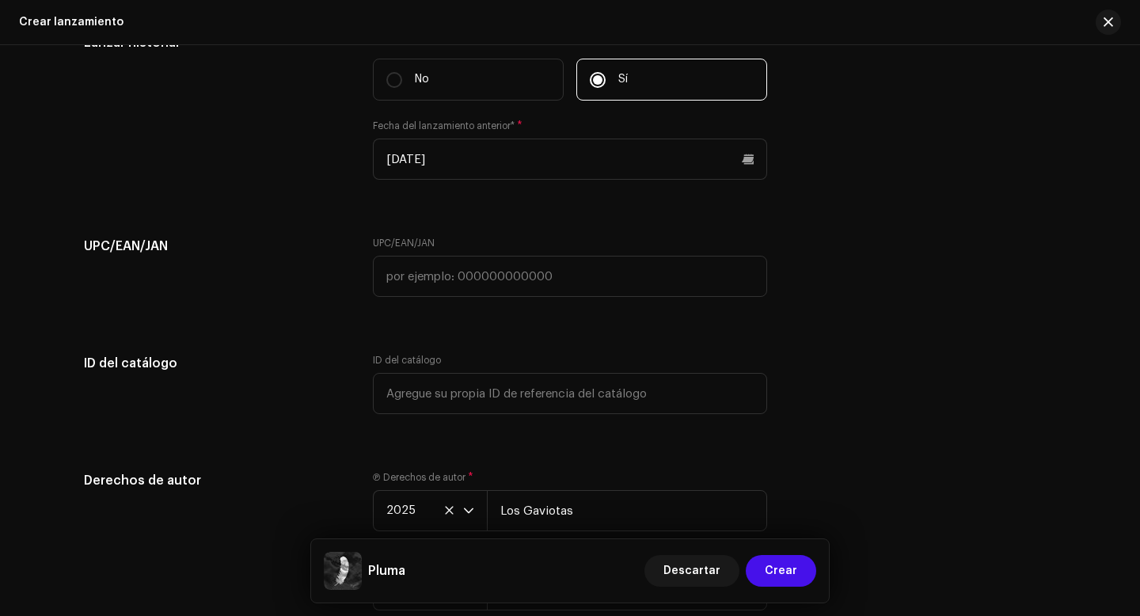
scroll to position [3050, 0]
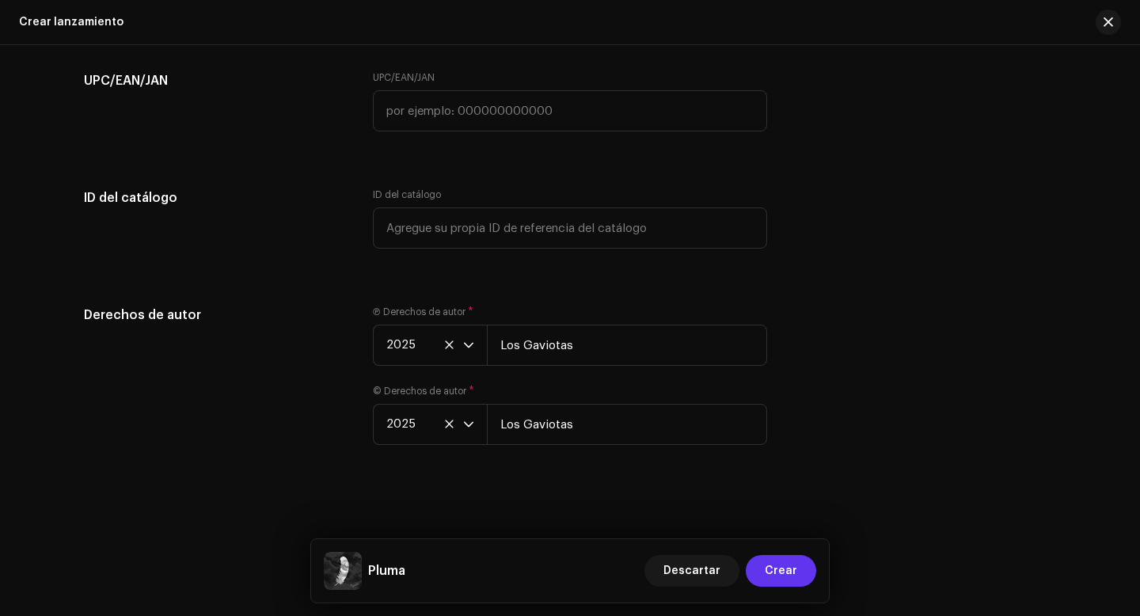
click at [784, 568] on span "Crear" at bounding box center [781, 571] width 32 height 32
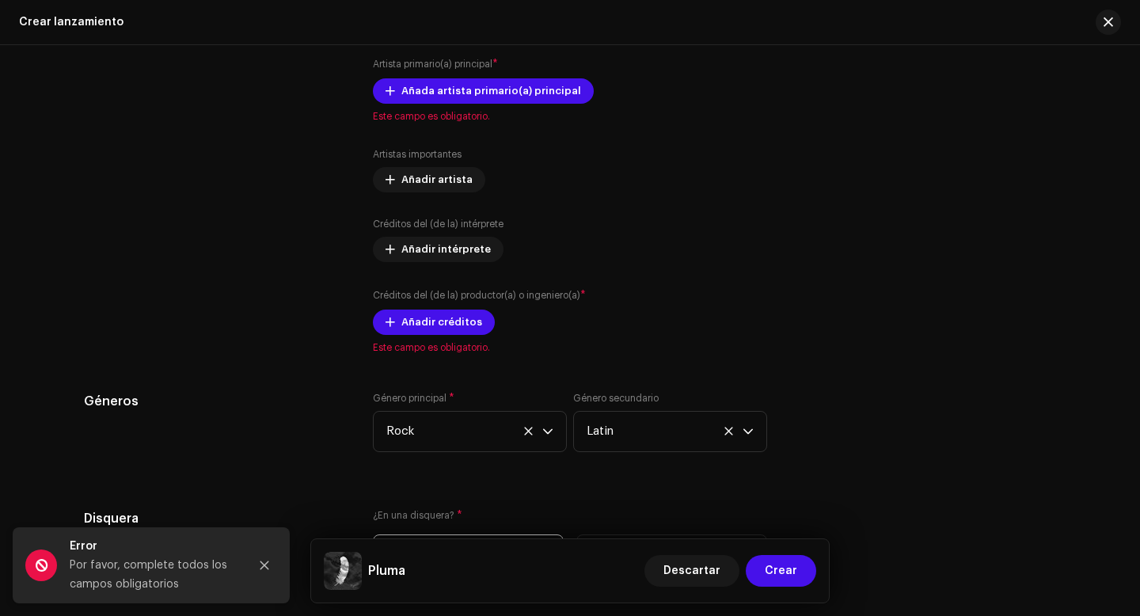
scroll to position [2305, 0]
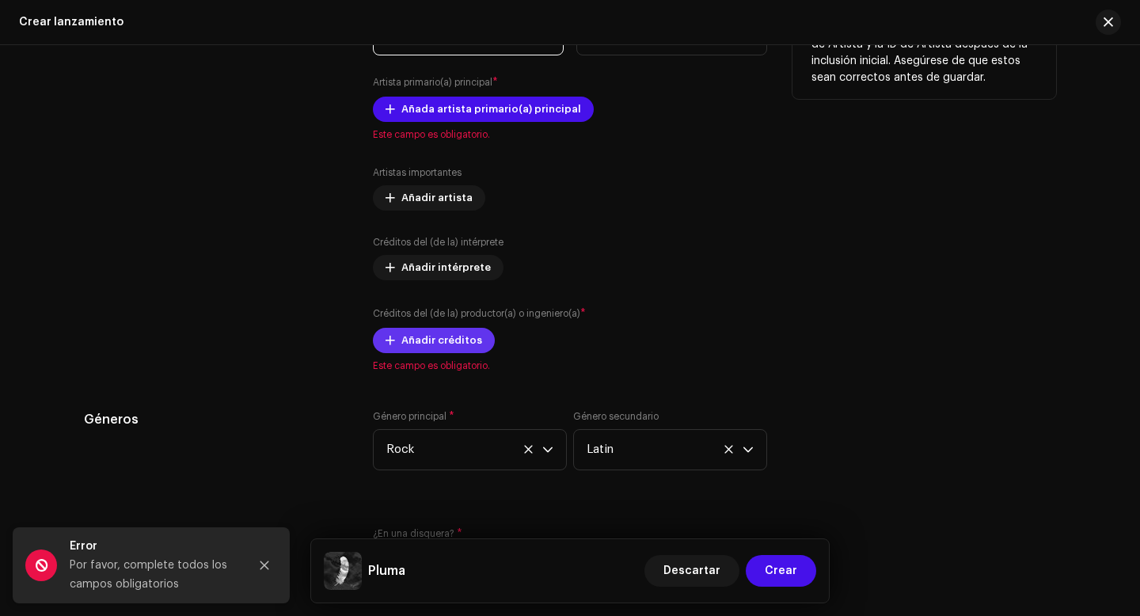
click at [450, 341] on span "Añadir créditos" at bounding box center [441, 341] width 81 height 32
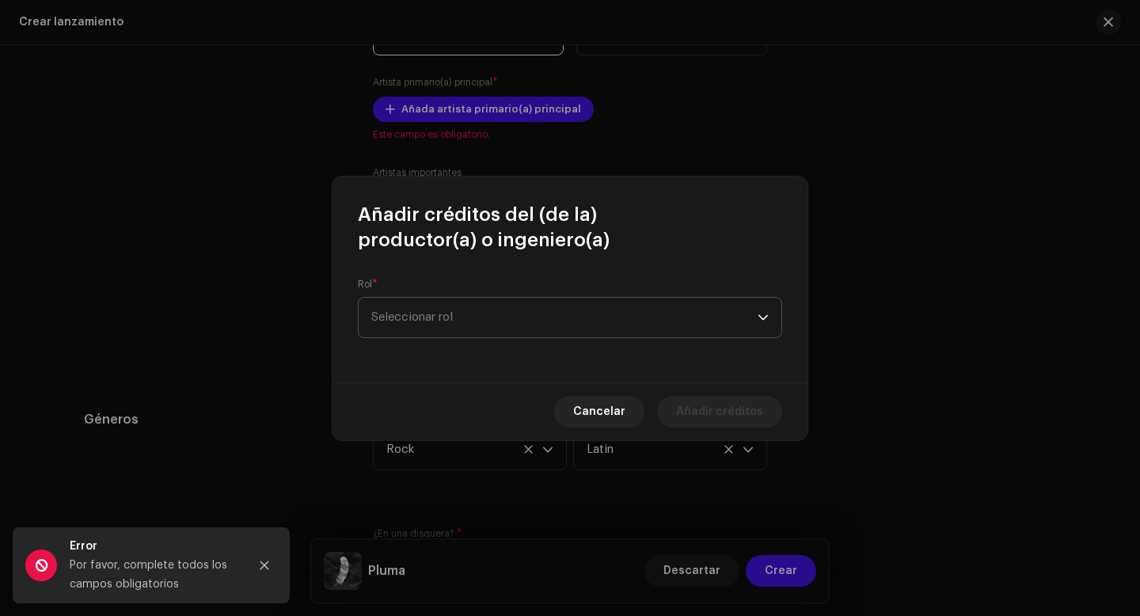
click at [460, 317] on span "Seleccionar rol" at bounding box center [564, 318] width 386 height 40
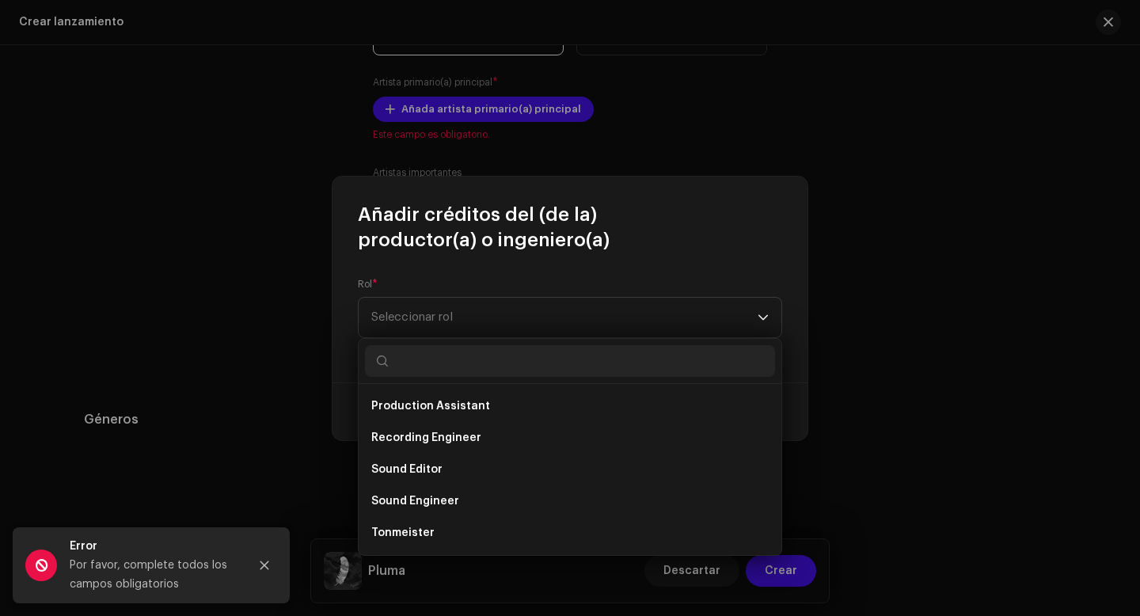
scroll to position [697, 0]
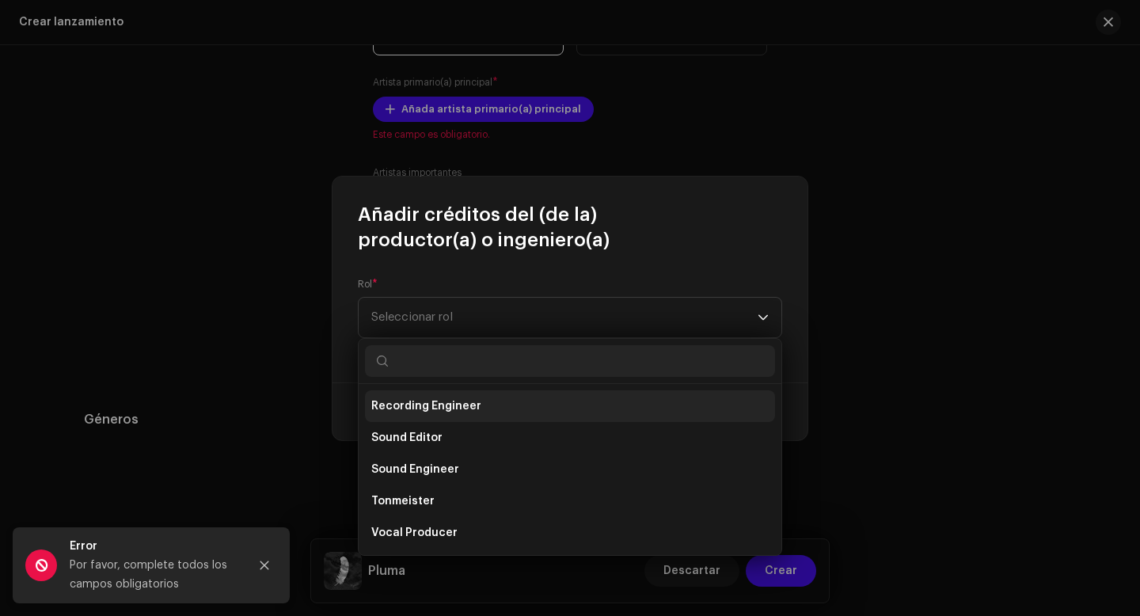
click at [437, 405] on span "Recording Engineer" at bounding box center [426, 406] width 110 height 16
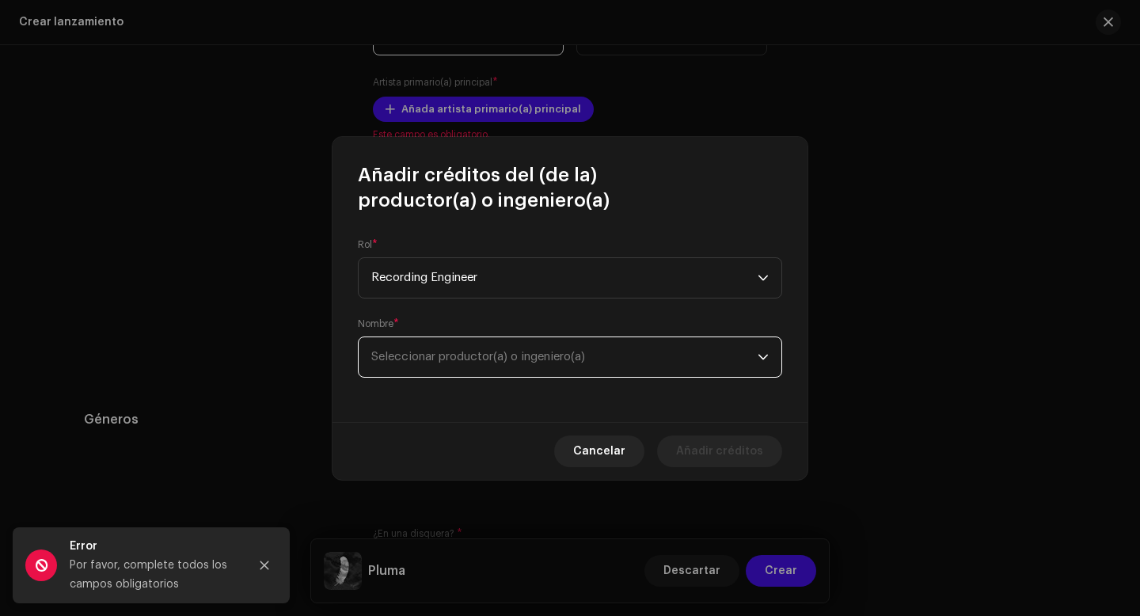
click at [456, 354] on span "Seleccionar productor(a) o ingeniero(a)" at bounding box center [478, 357] width 214 height 12
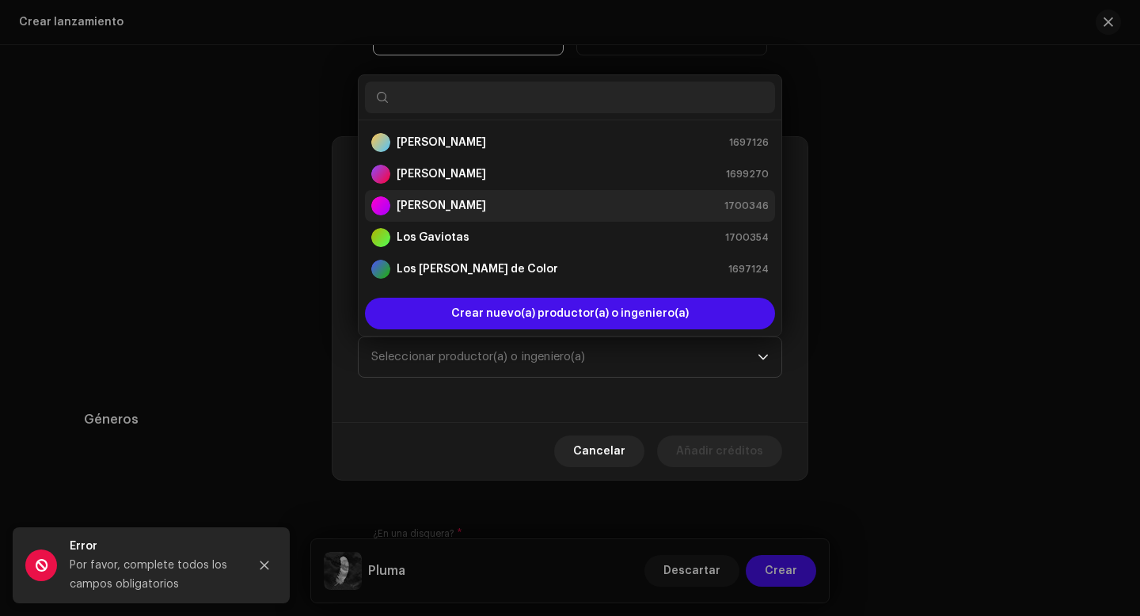
click at [462, 211] on div "[PERSON_NAME] 1700346" at bounding box center [569, 205] width 397 height 19
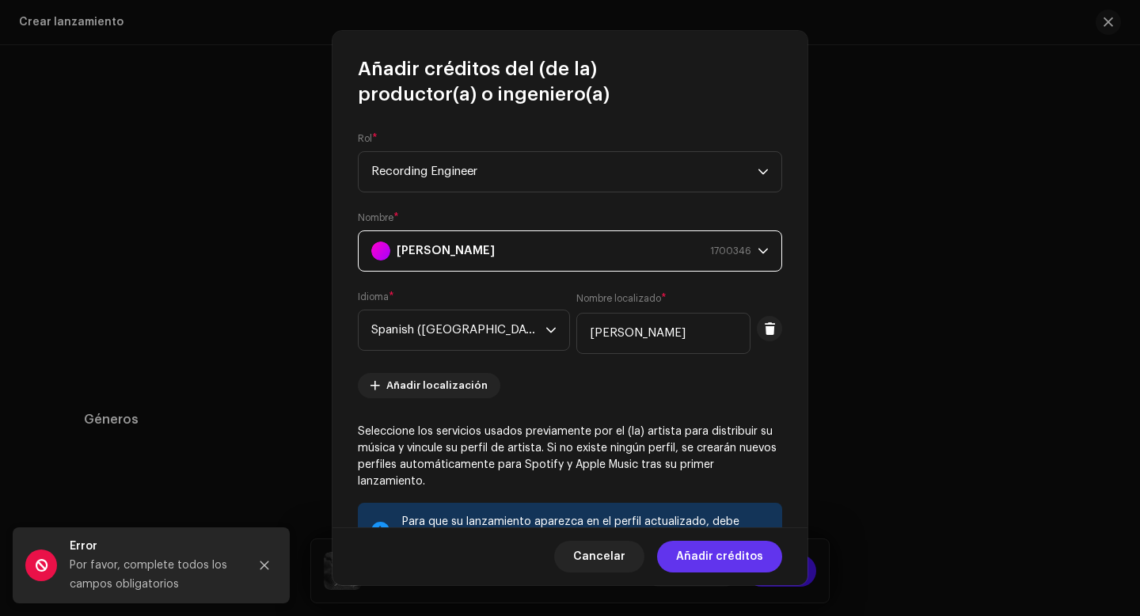
click at [716, 559] on span "Añadir créditos" at bounding box center [719, 557] width 87 height 32
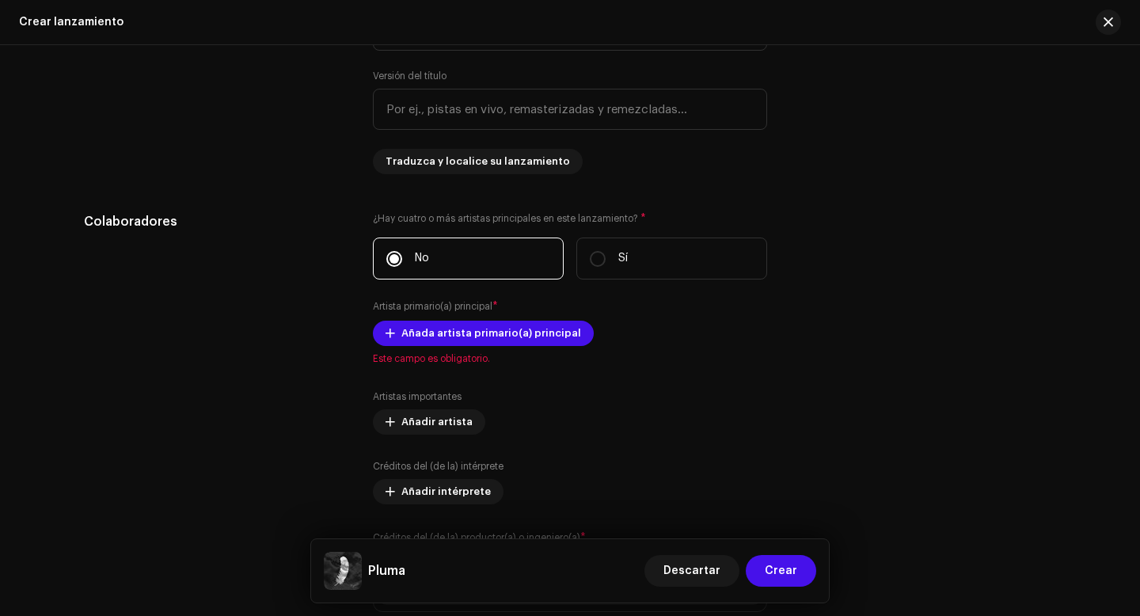
scroll to position [2068, 0]
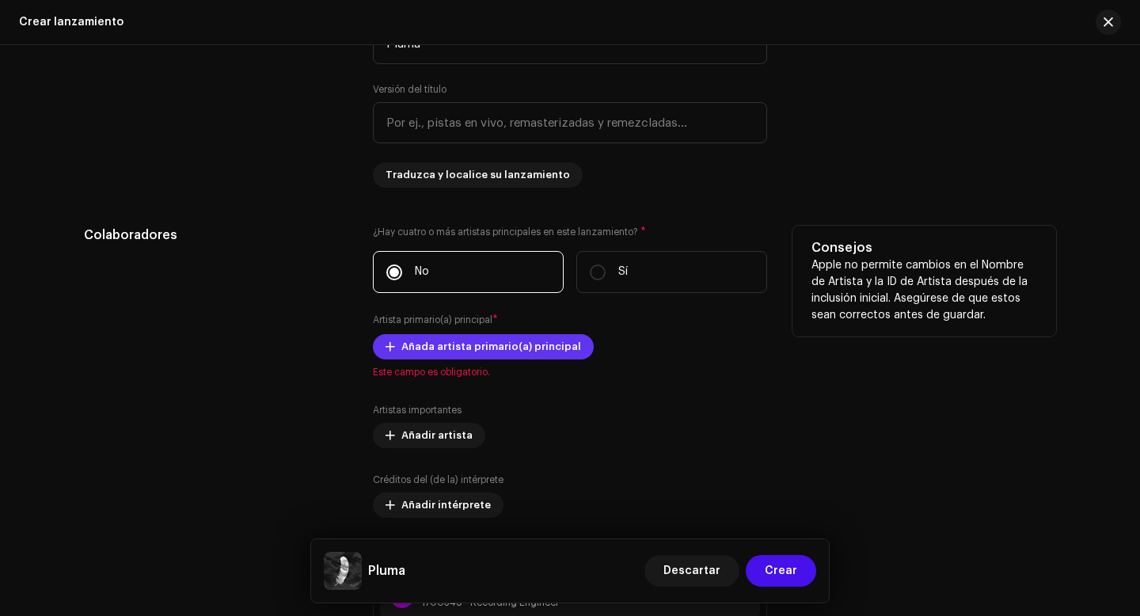
click at [518, 353] on span "Añada artista primario(a) principal" at bounding box center [491, 347] width 180 height 32
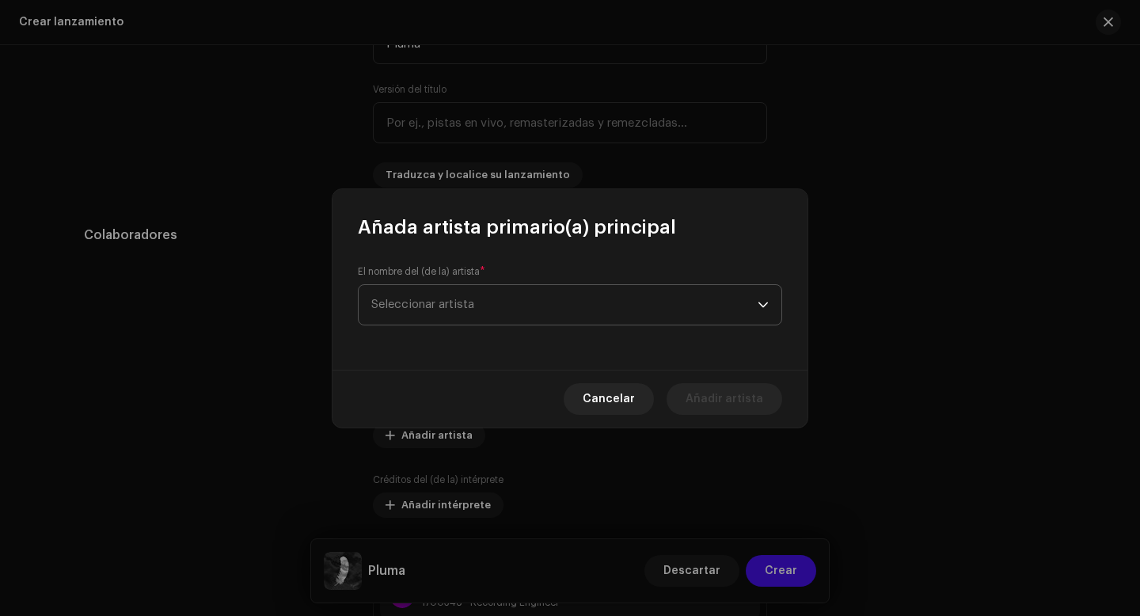
click at [551, 309] on span "Seleccionar artista" at bounding box center [564, 305] width 386 height 40
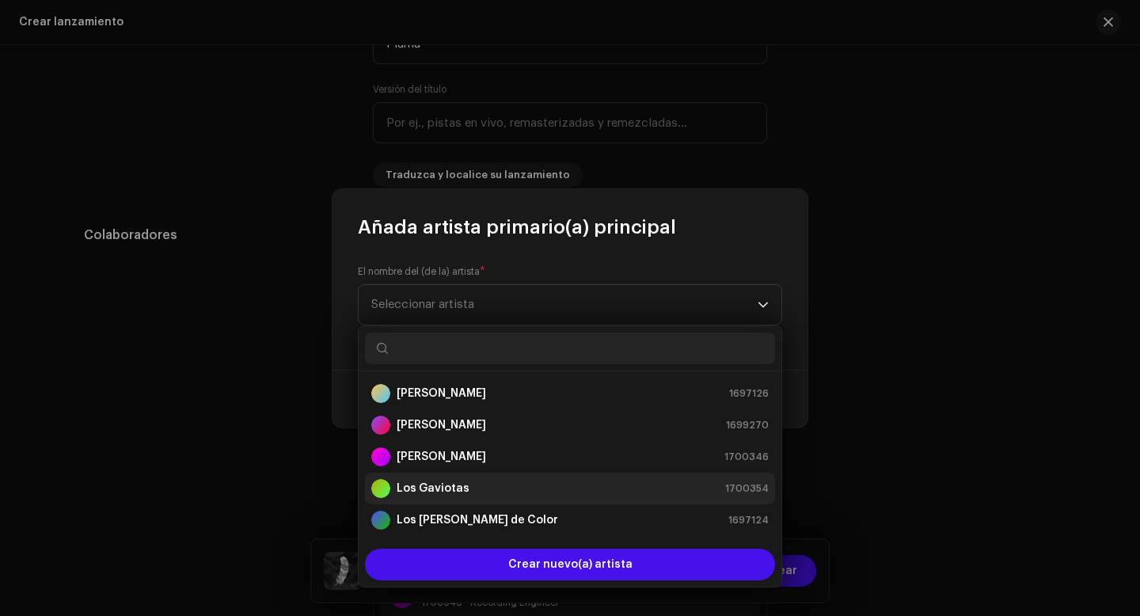
click at [450, 488] on strong "Los Gaviotas" at bounding box center [433, 489] width 73 height 16
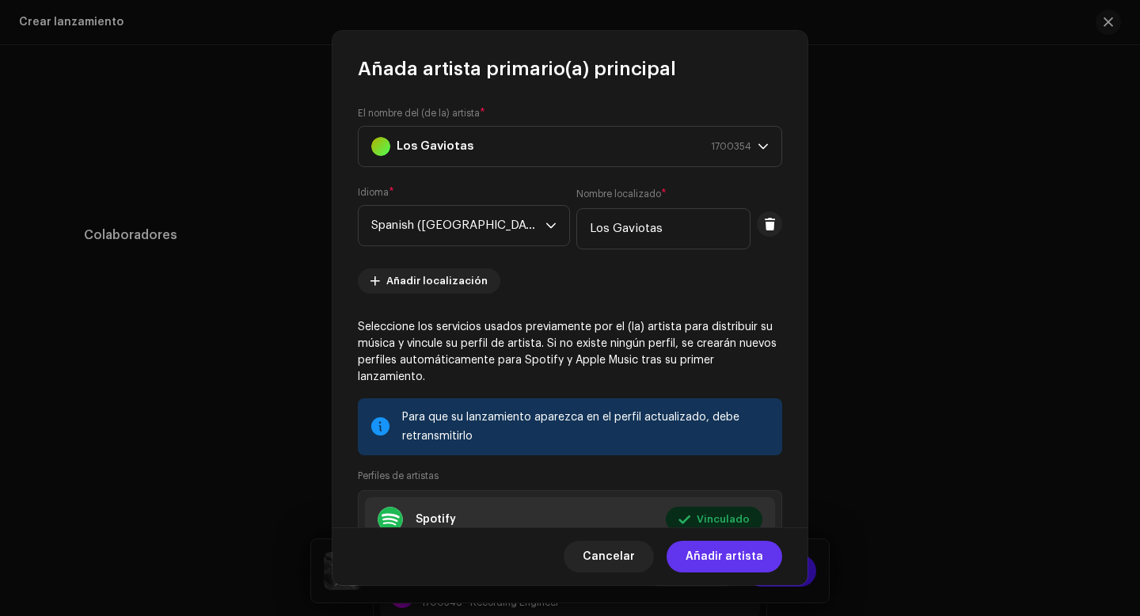
click at [720, 557] on span "Añadir artista" at bounding box center [725, 557] width 78 height 32
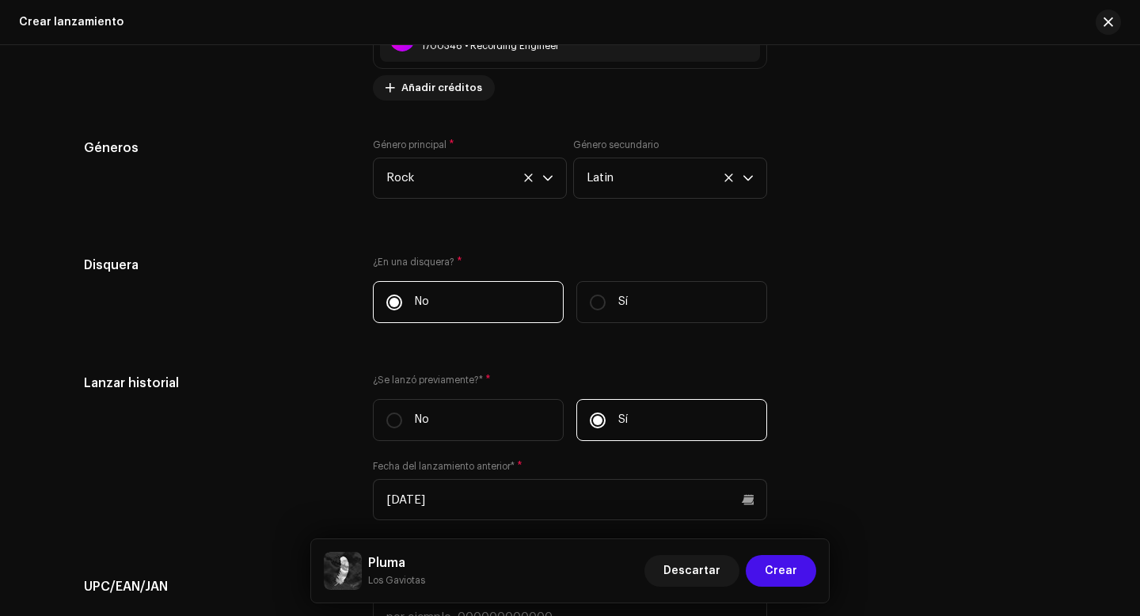
scroll to position [3134, 0]
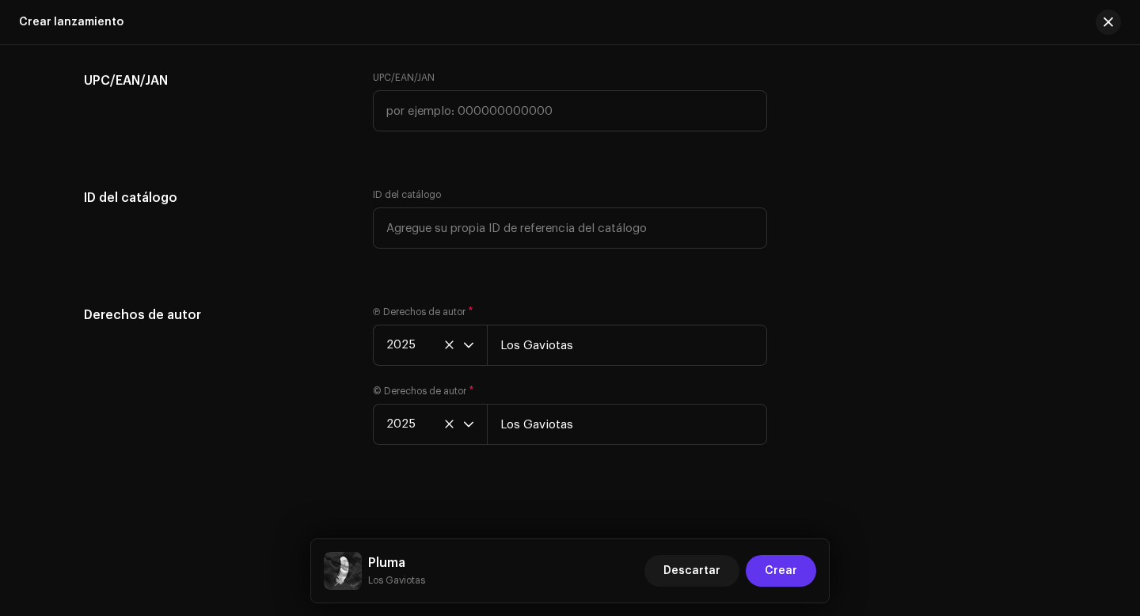
click at [784, 572] on span "Crear" at bounding box center [781, 571] width 32 height 32
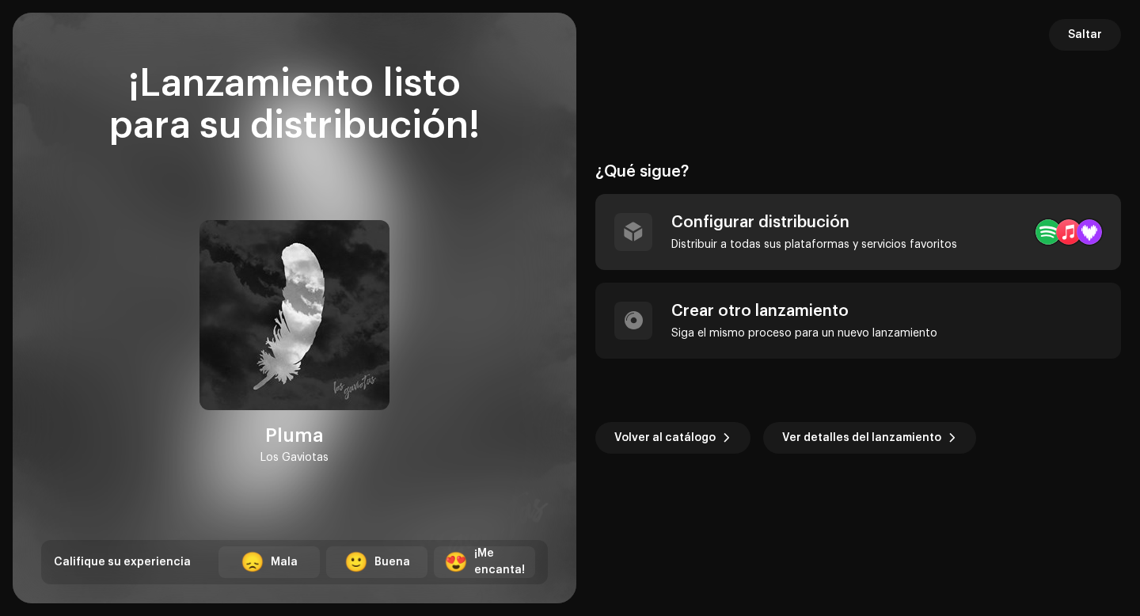
click at [784, 226] on div "Configurar distribución" at bounding box center [814, 222] width 286 height 19
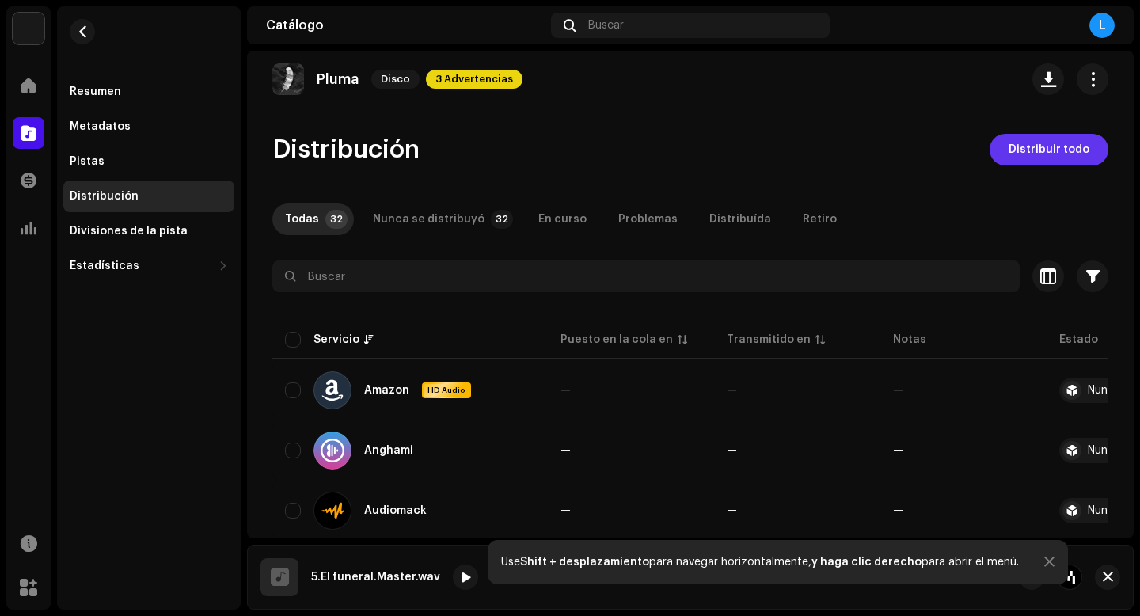
click at [1012, 150] on span "Distribuir todo" at bounding box center [1048, 150] width 81 height 32
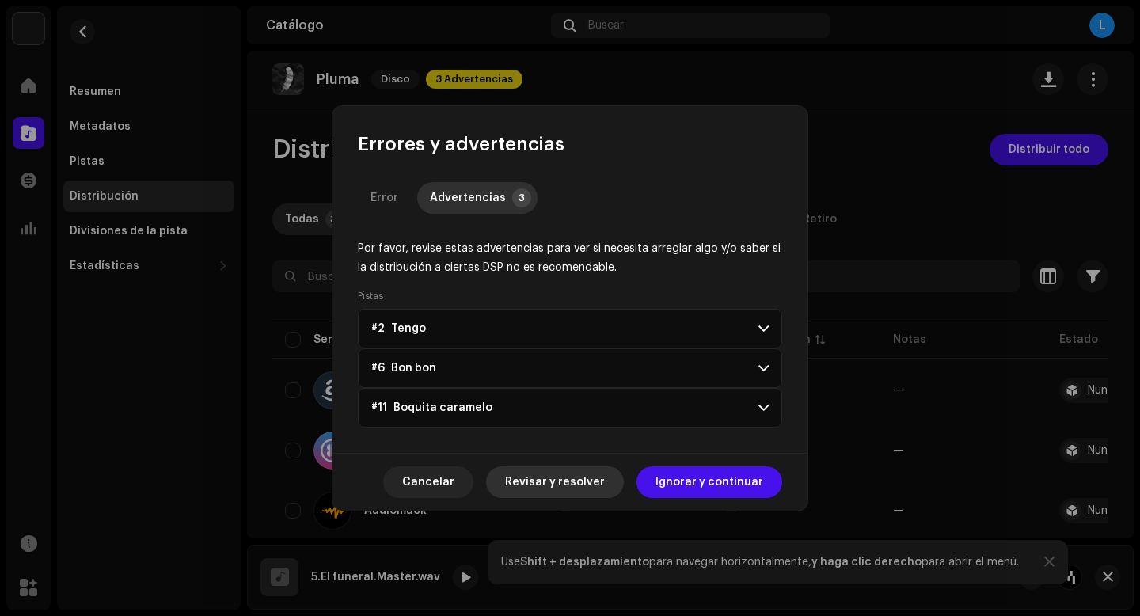
click at [567, 487] on span "Revisar y resolver" at bounding box center [555, 482] width 100 height 32
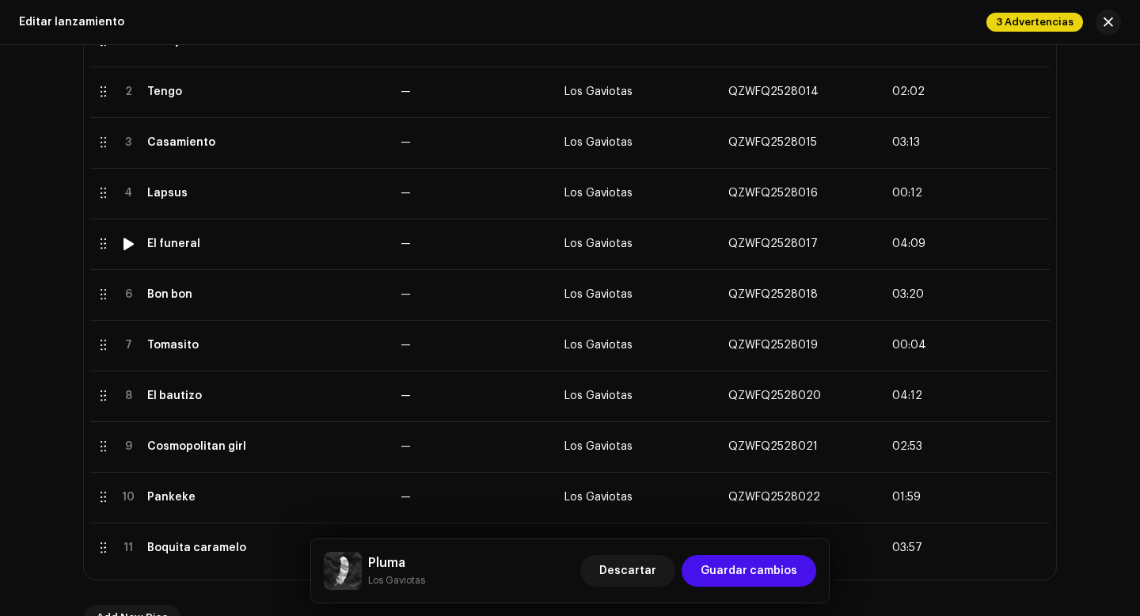
scroll to position [408, 0]
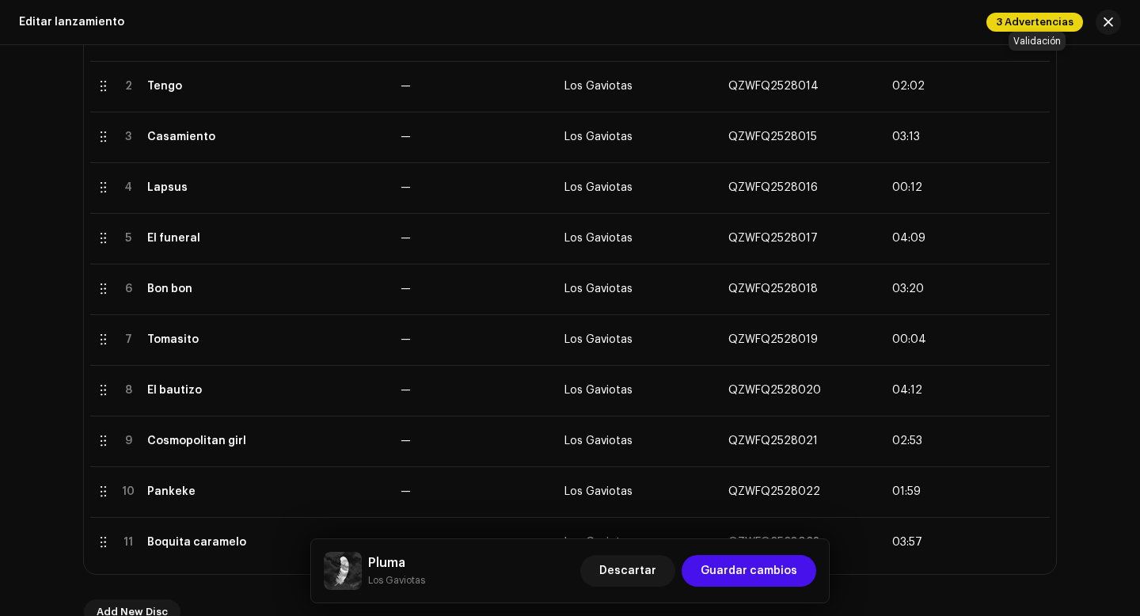
click at [1021, 26] on span "3 Advertencias" at bounding box center [1034, 22] width 97 height 19
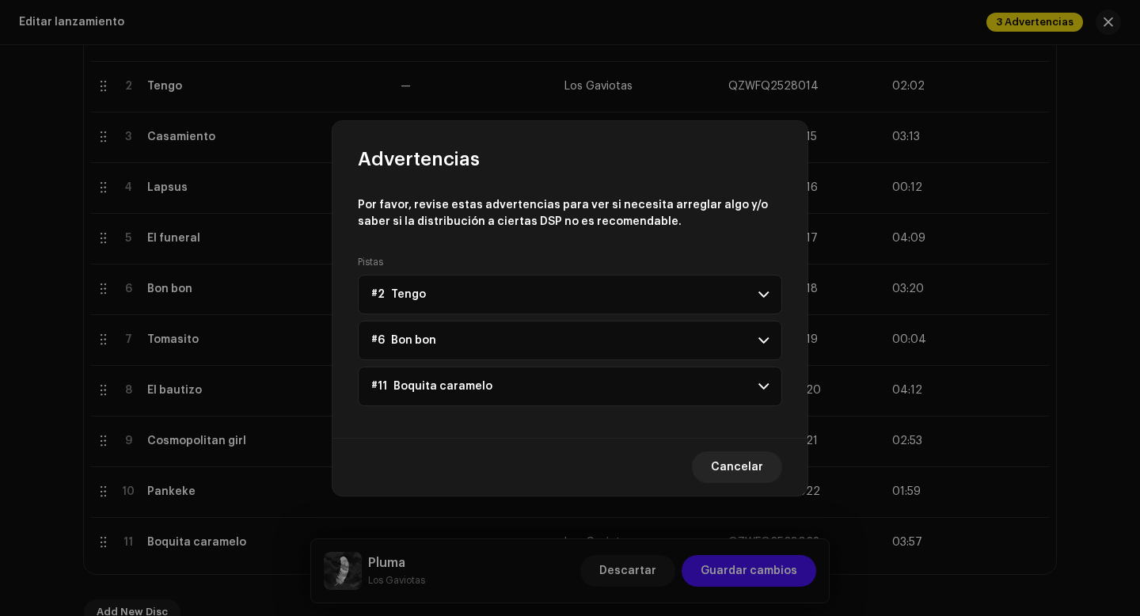
click at [764, 292] on span at bounding box center [763, 294] width 10 height 13
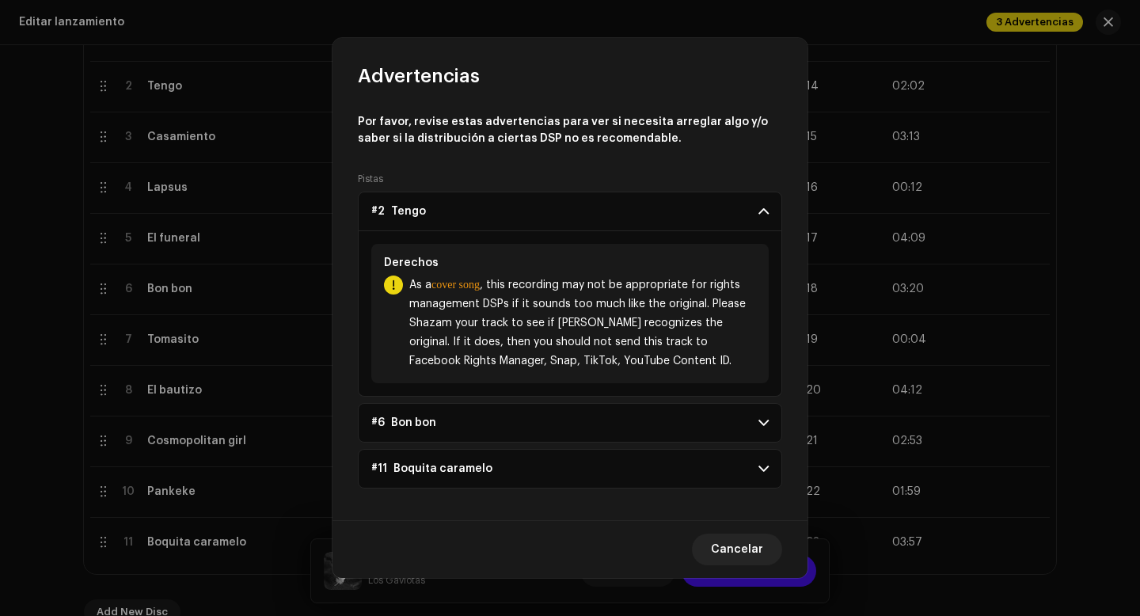
click at [761, 211] on span at bounding box center [763, 211] width 10 height 13
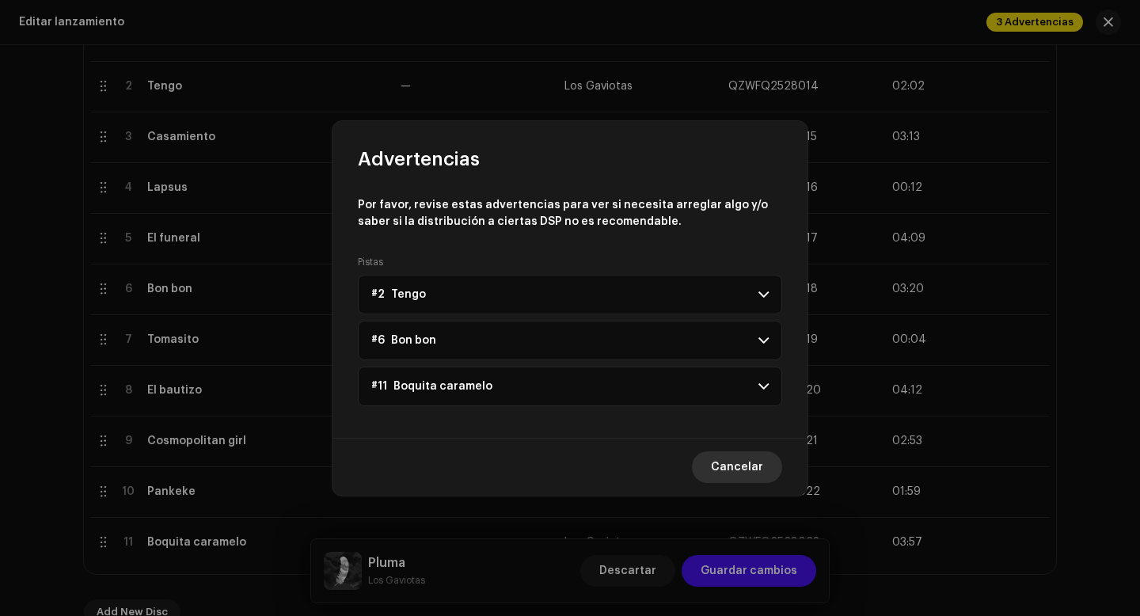
click at [742, 468] on span "Cancelar" at bounding box center [737, 467] width 52 height 32
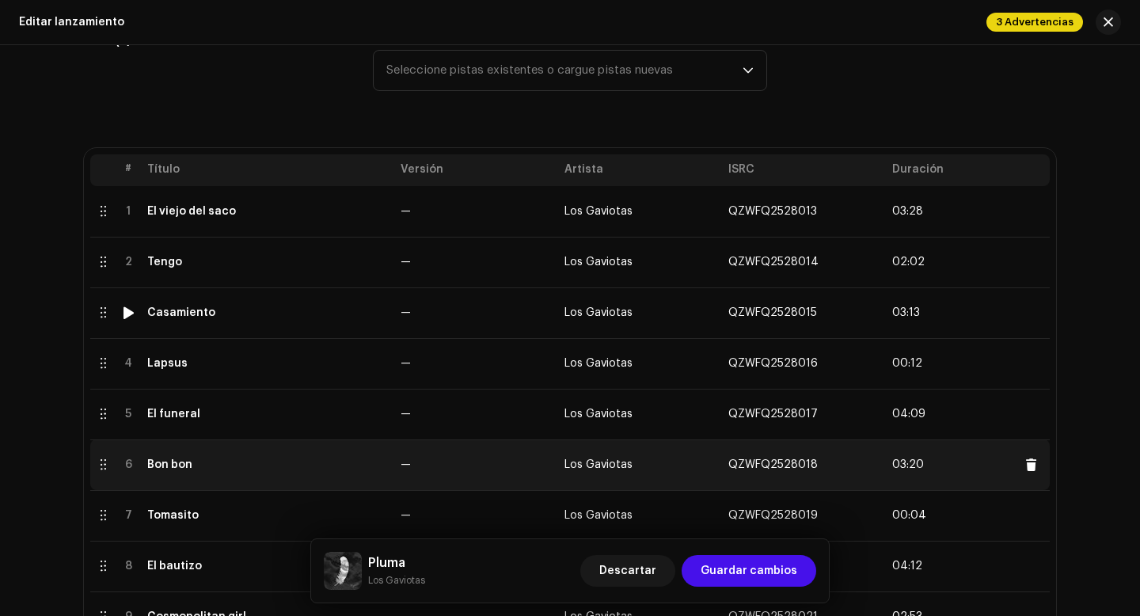
scroll to position [229, 0]
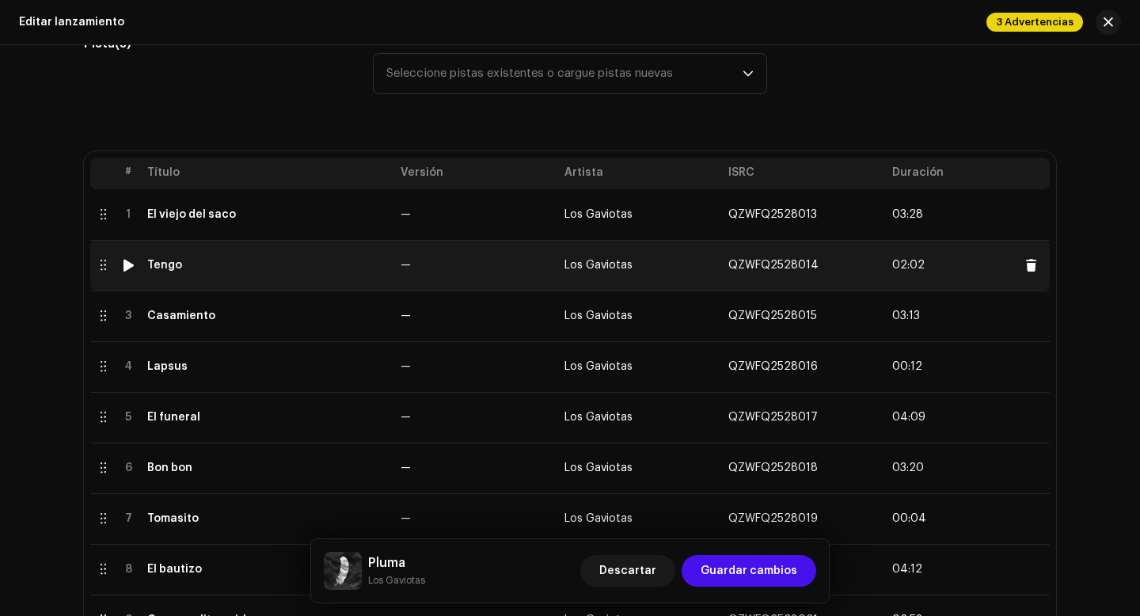
click at [99, 267] on div at bounding box center [103, 265] width 13 height 13
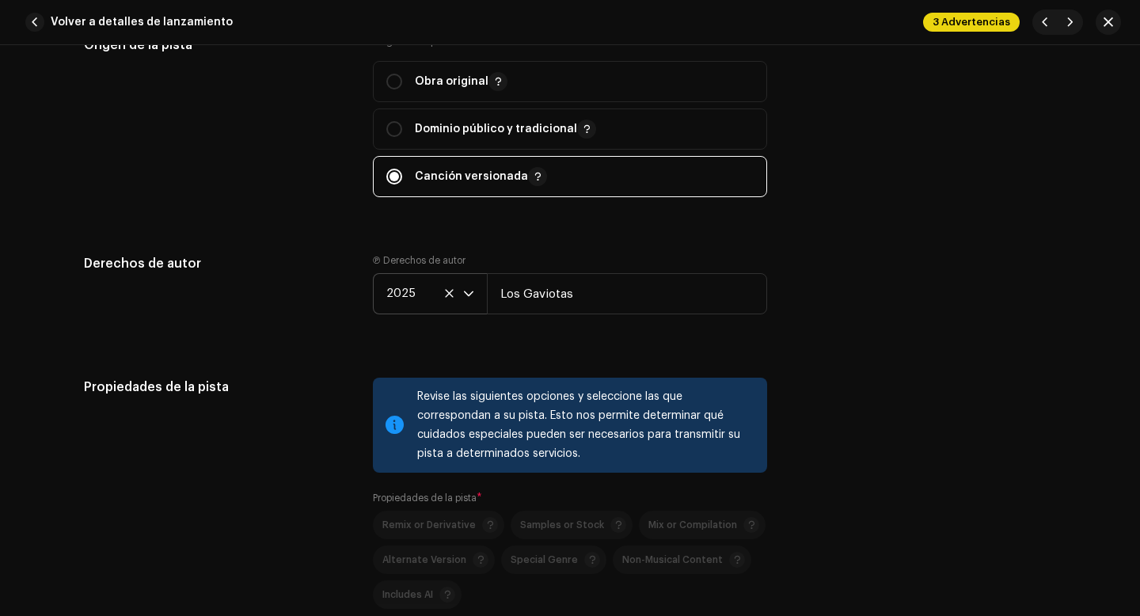
scroll to position [2097, 0]
click at [412, 300] on span "2025" at bounding box center [424, 292] width 77 height 40
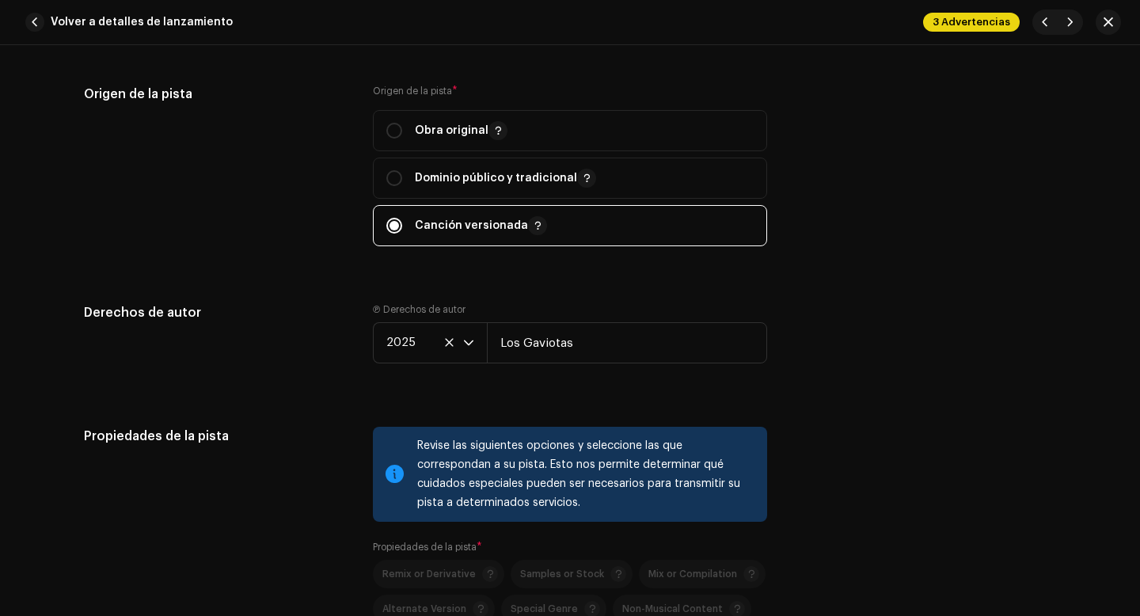
scroll to position [2038, 0]
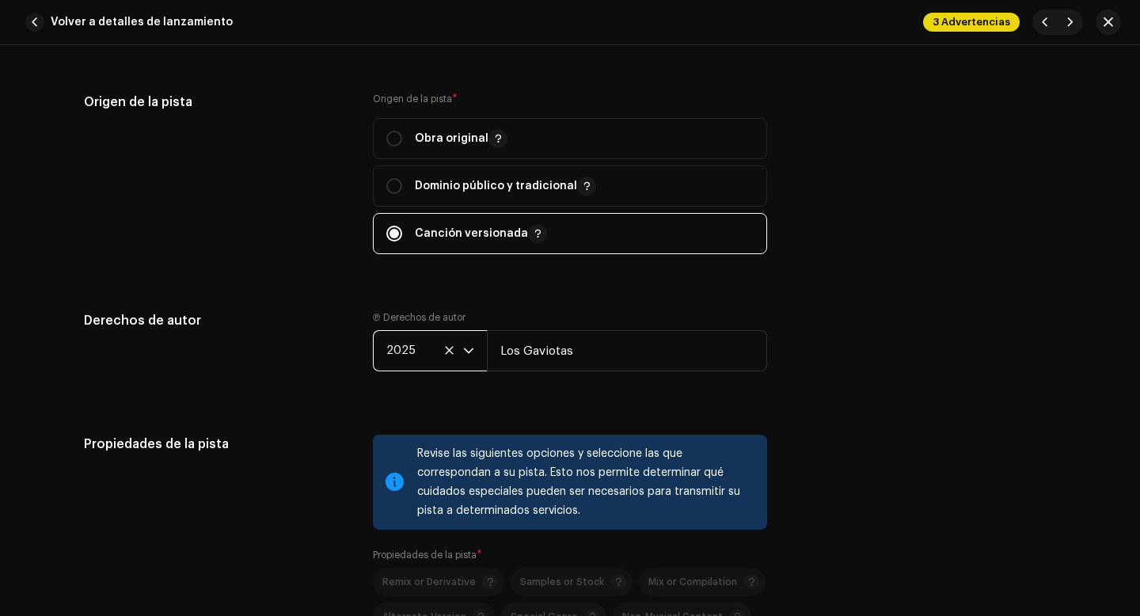
click at [414, 355] on span "2025" at bounding box center [424, 351] width 77 height 40
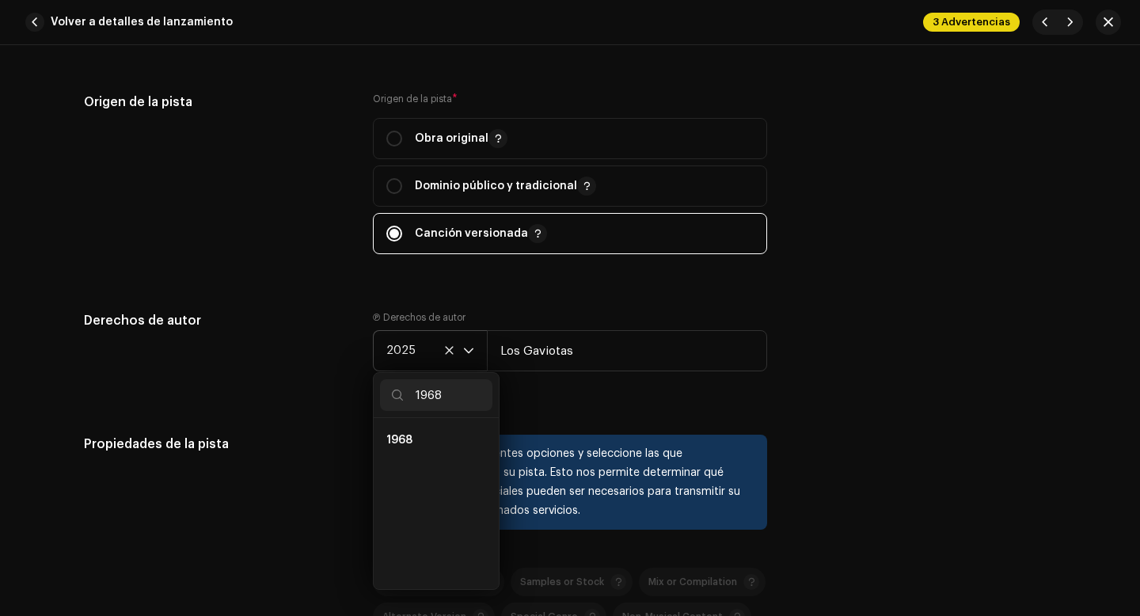
scroll to position [0, 0]
type input "1968"
click at [404, 446] on span "1968" at bounding box center [399, 440] width 26 height 16
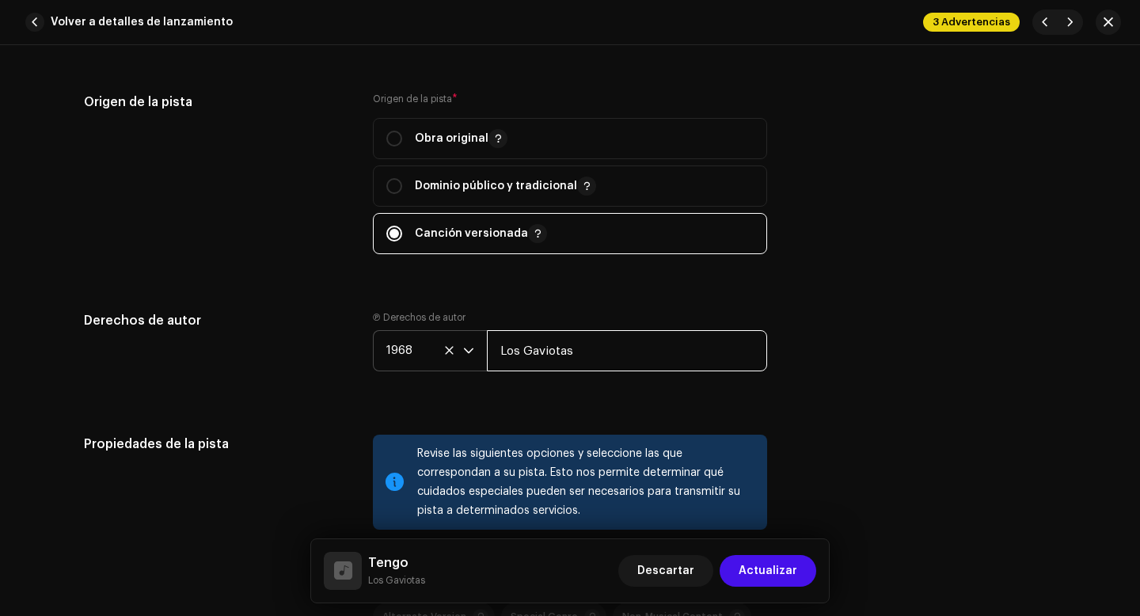
drag, startPoint x: 571, startPoint y: 353, endPoint x: 497, endPoint y: 355, distance: 73.6
click at [497, 355] on input "Los Gaviotas" at bounding box center [627, 350] width 280 height 41
type input "[PERSON_NAME]"
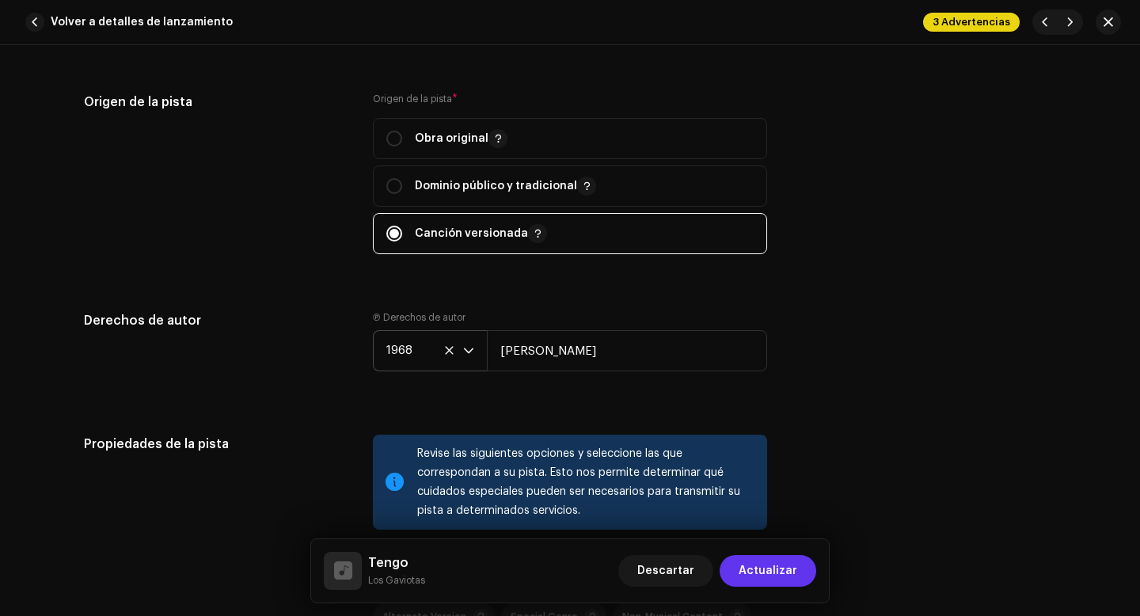
click at [784, 568] on span "Actualizar" at bounding box center [768, 571] width 59 height 32
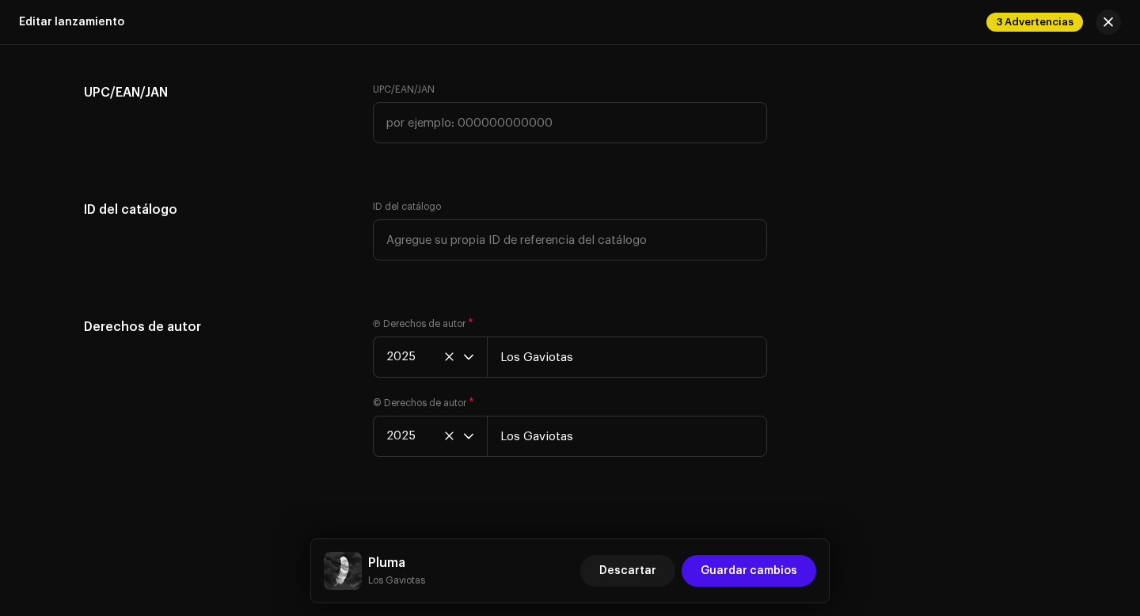
scroll to position [3200, 0]
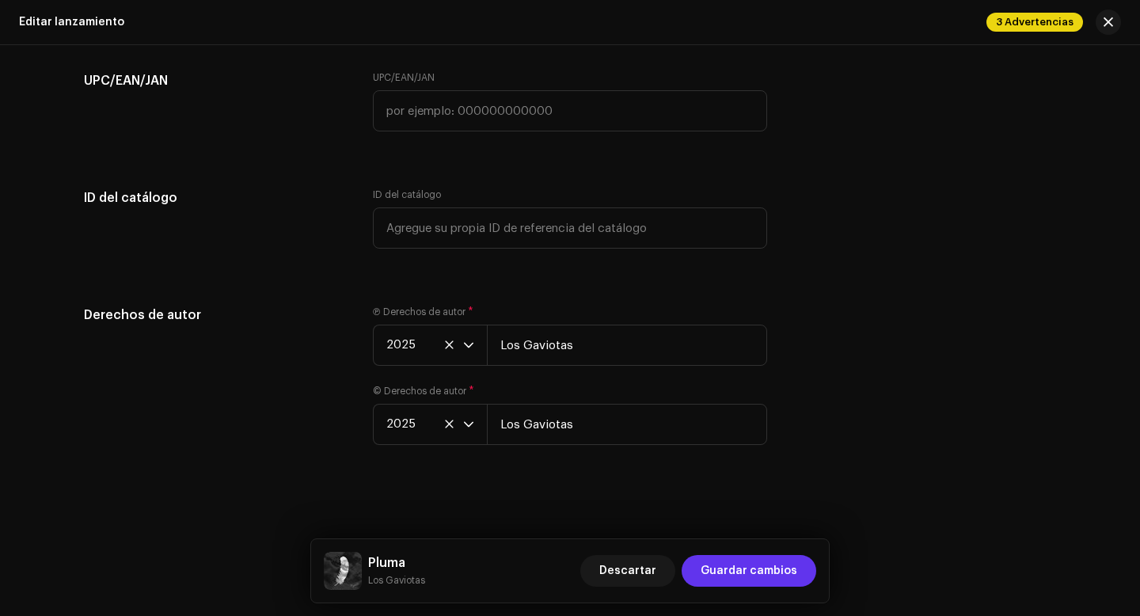
click at [739, 569] on span "Guardar cambios" at bounding box center [749, 571] width 97 height 32
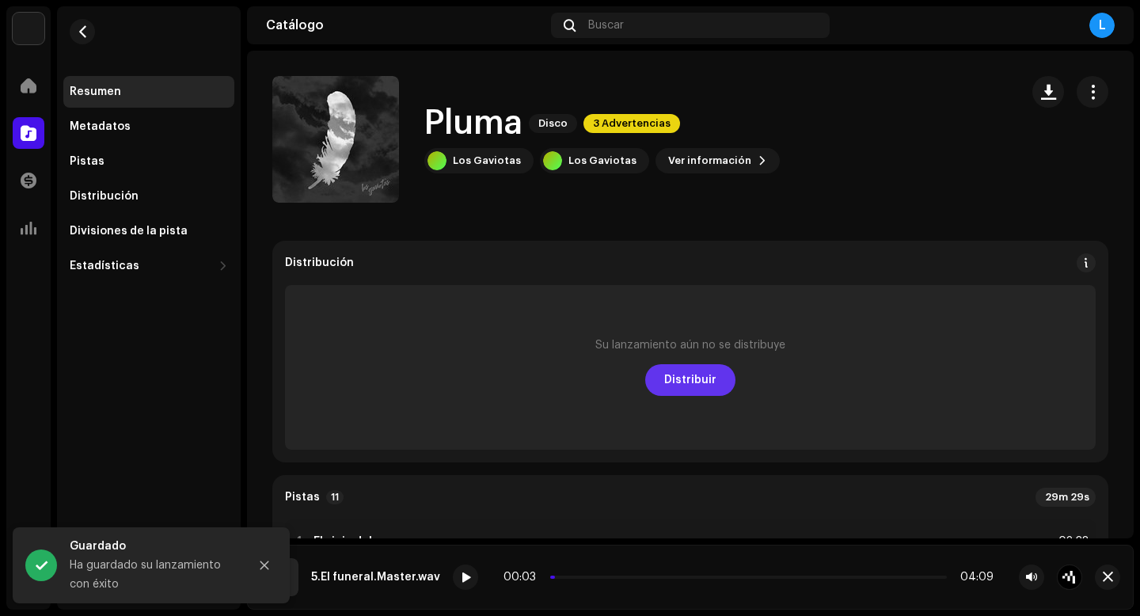
click at [697, 382] on span "Distribuir" at bounding box center [690, 380] width 52 height 32
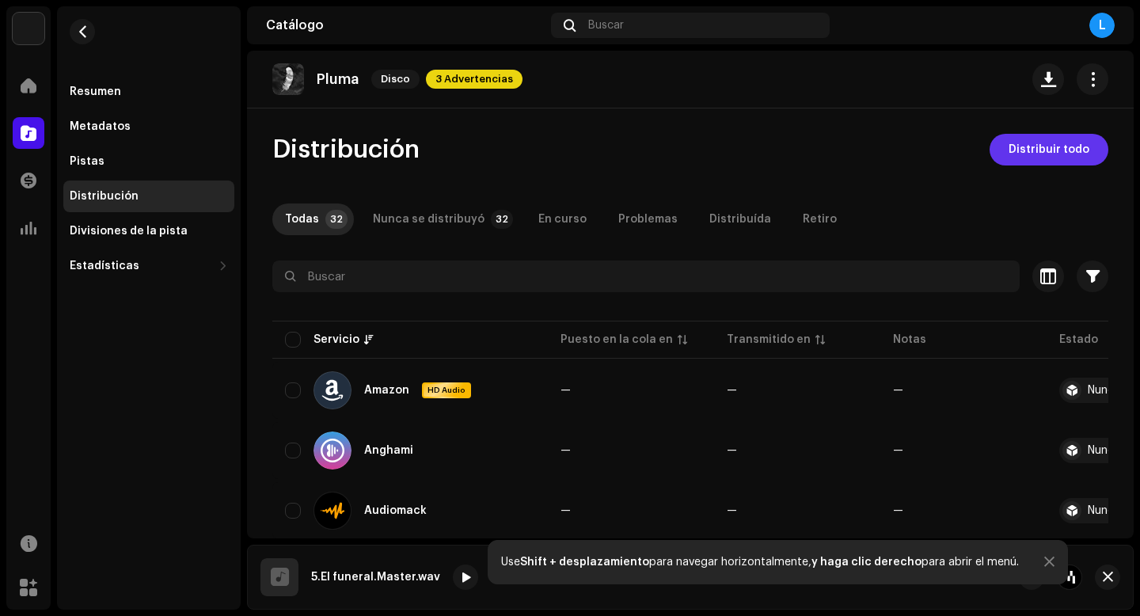
click at [1024, 150] on span "Distribuir todo" at bounding box center [1048, 150] width 81 height 32
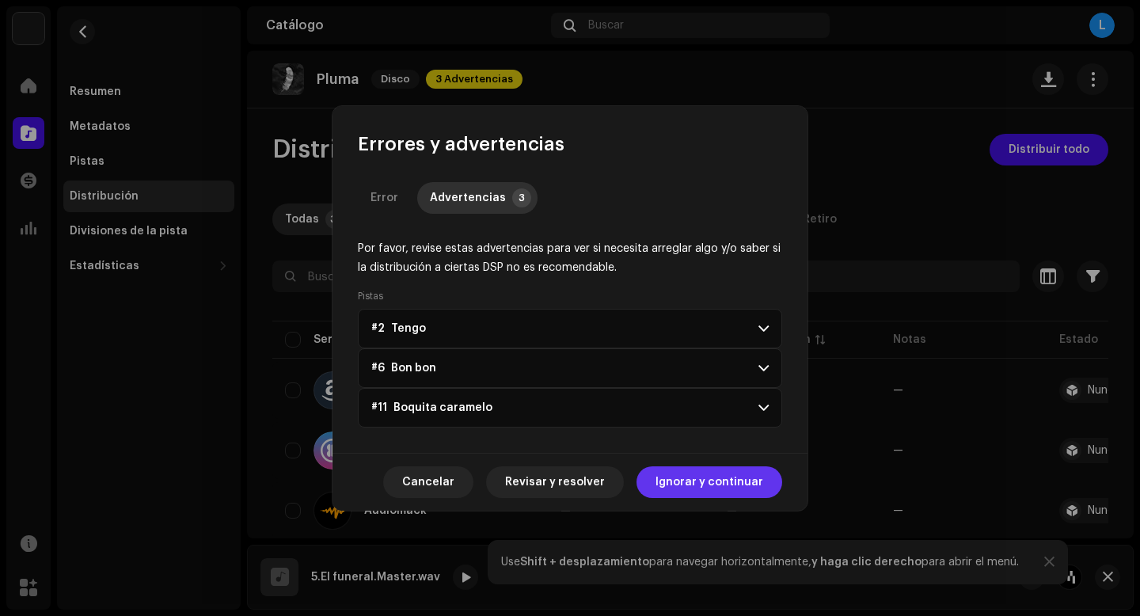
click at [734, 488] on span "Ignorar y continuar" at bounding box center [709, 482] width 108 height 32
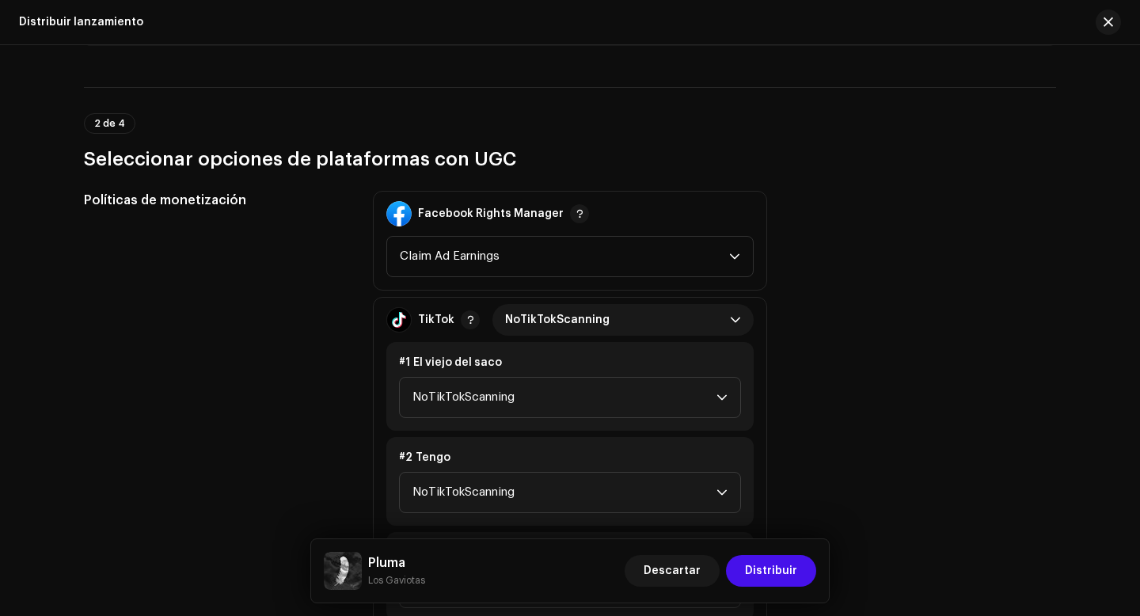
scroll to position [1788, 0]
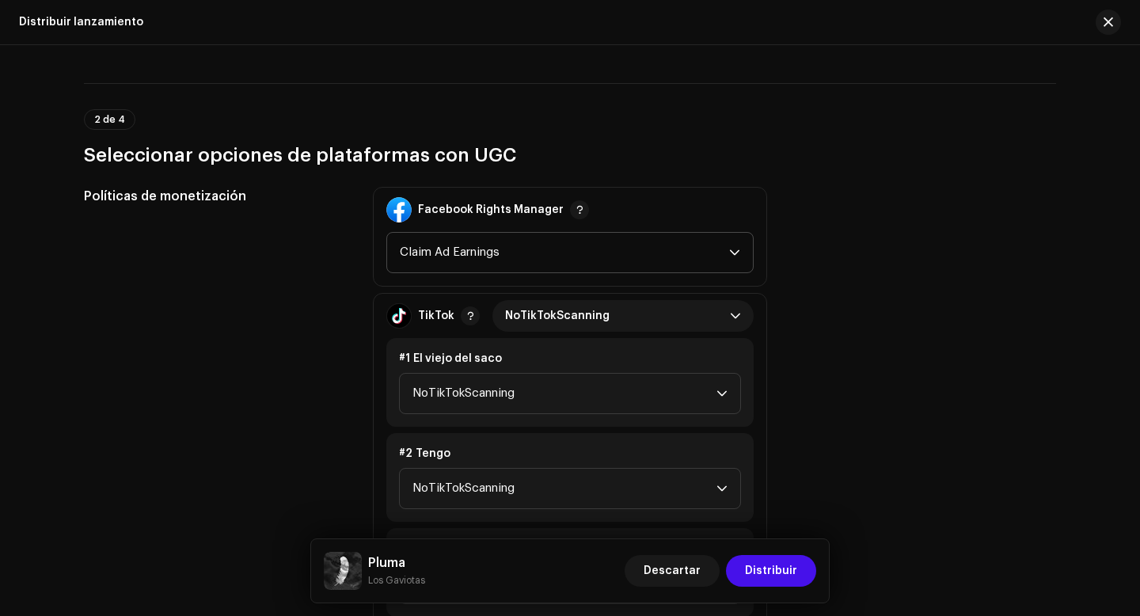
click at [732, 253] on icon "dropdown trigger" at bounding box center [734, 253] width 9 height 6
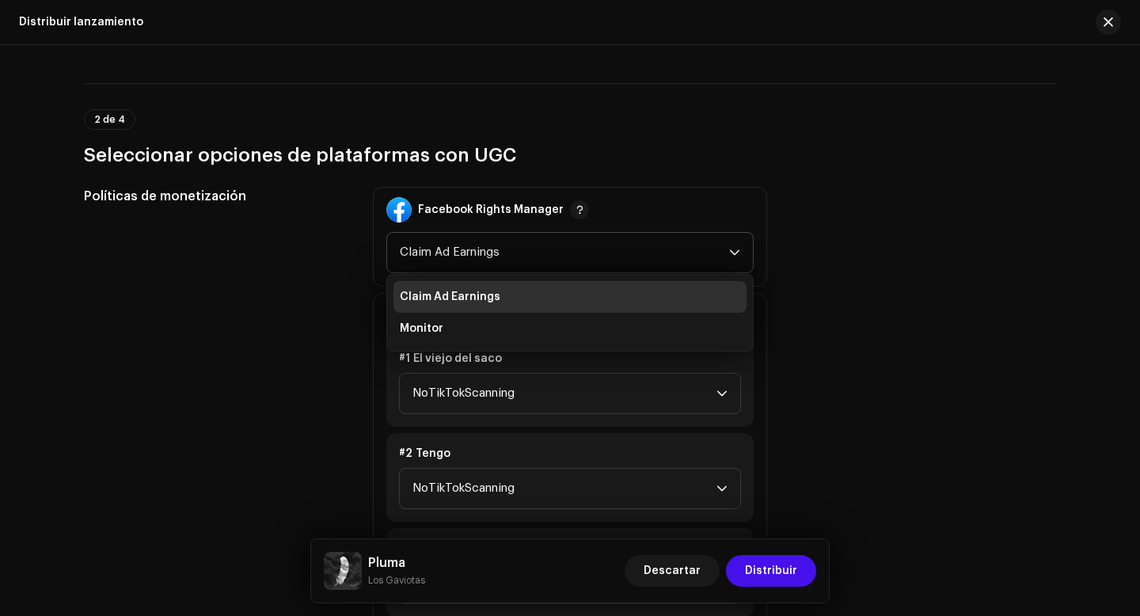
click at [732, 253] on icon "dropdown trigger" at bounding box center [734, 253] width 9 height 6
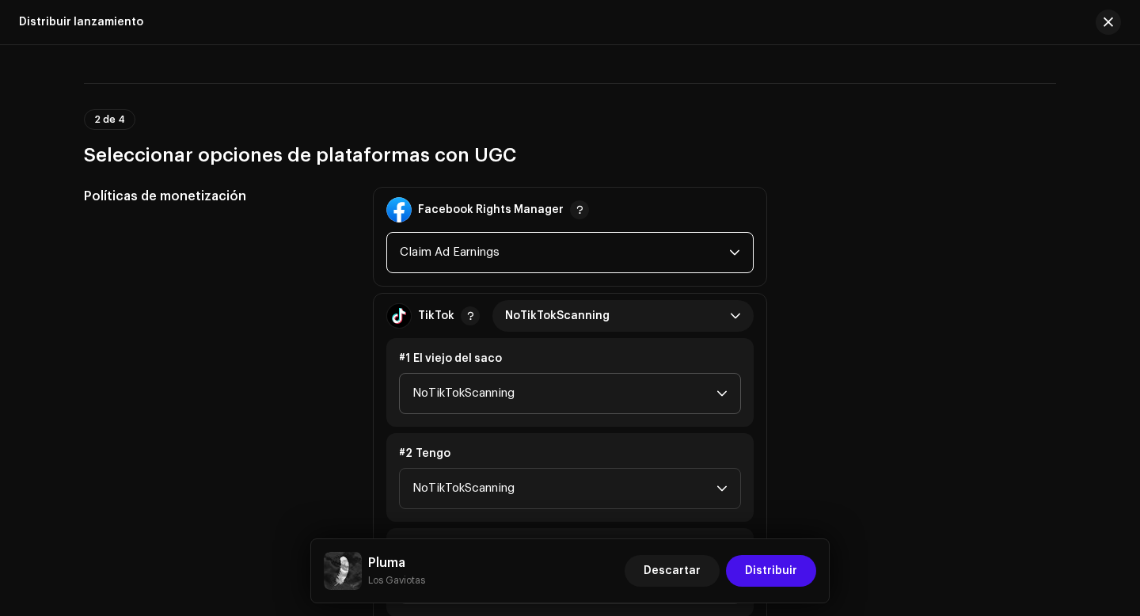
click at [691, 392] on span "NoTikTokScanning" at bounding box center [564, 394] width 304 height 40
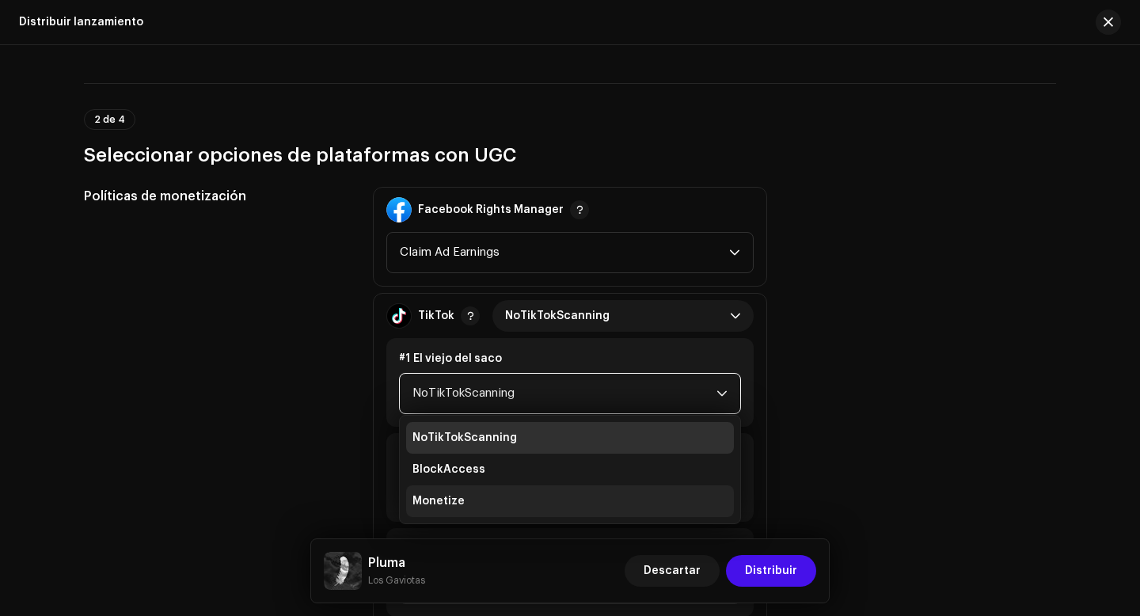
click at [663, 496] on li "Monetize" at bounding box center [570, 501] width 328 height 32
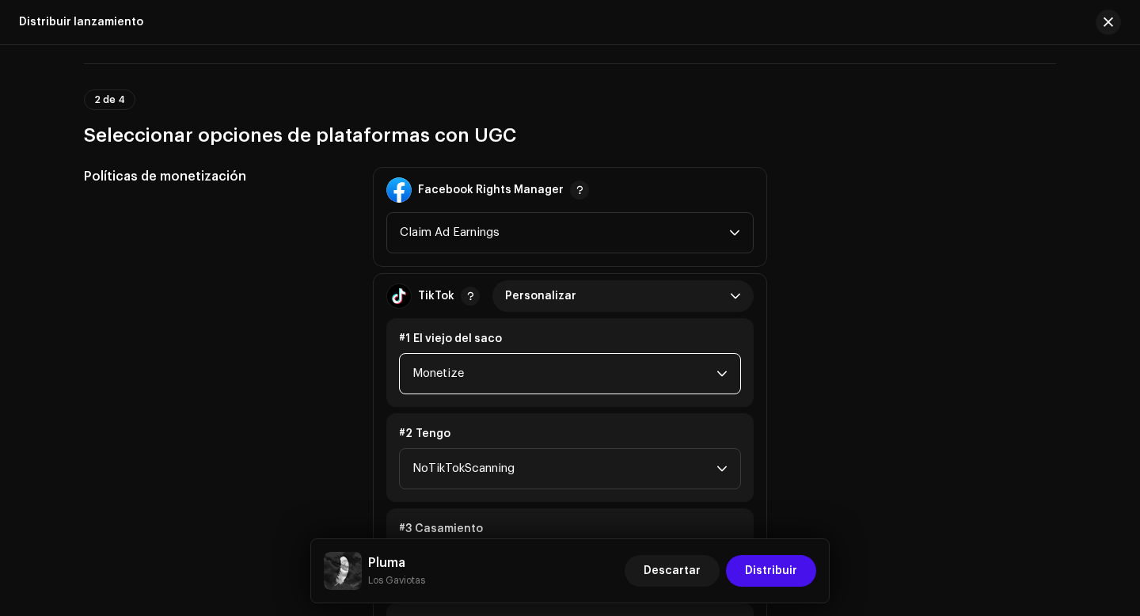
scroll to position [1812, 0]
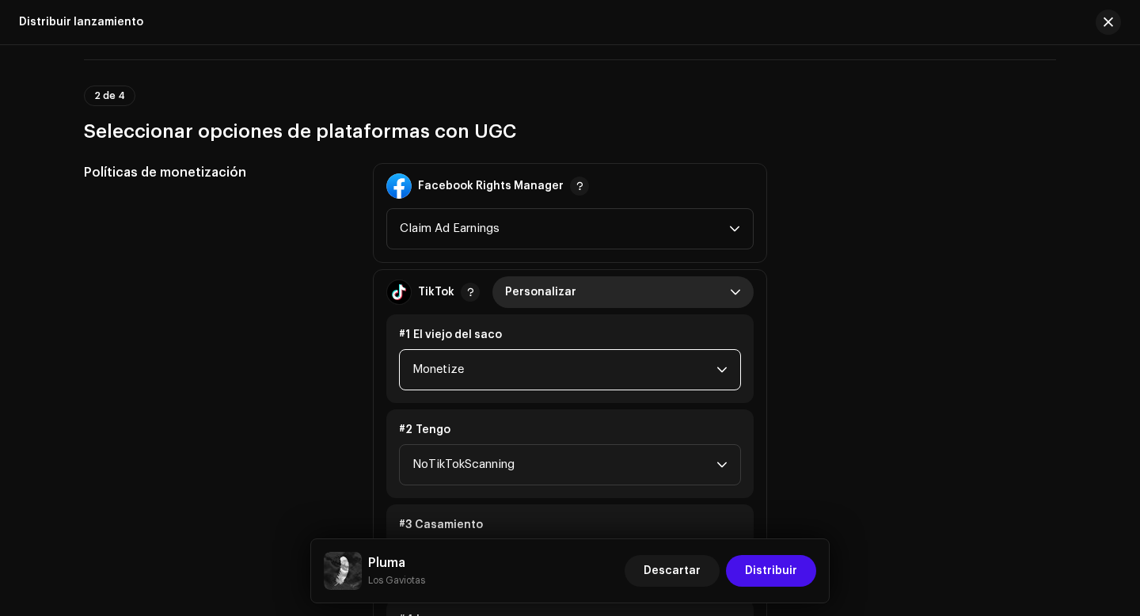
click at [735, 290] on icon "dropdown trigger" at bounding box center [735, 292] width 11 height 11
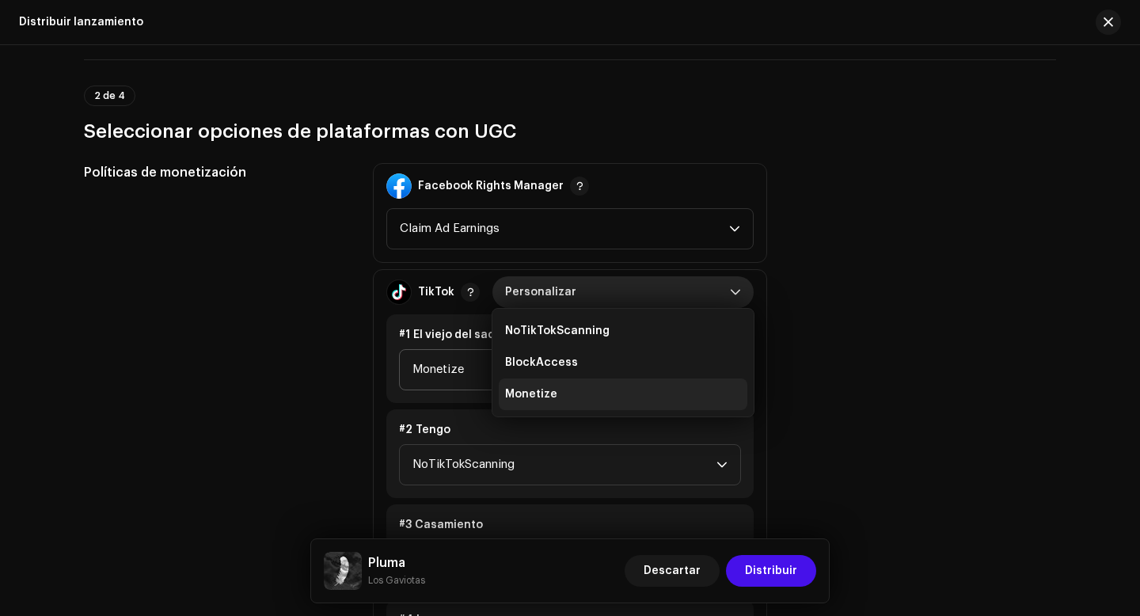
click at [657, 397] on li "Monetize" at bounding box center [623, 394] width 249 height 32
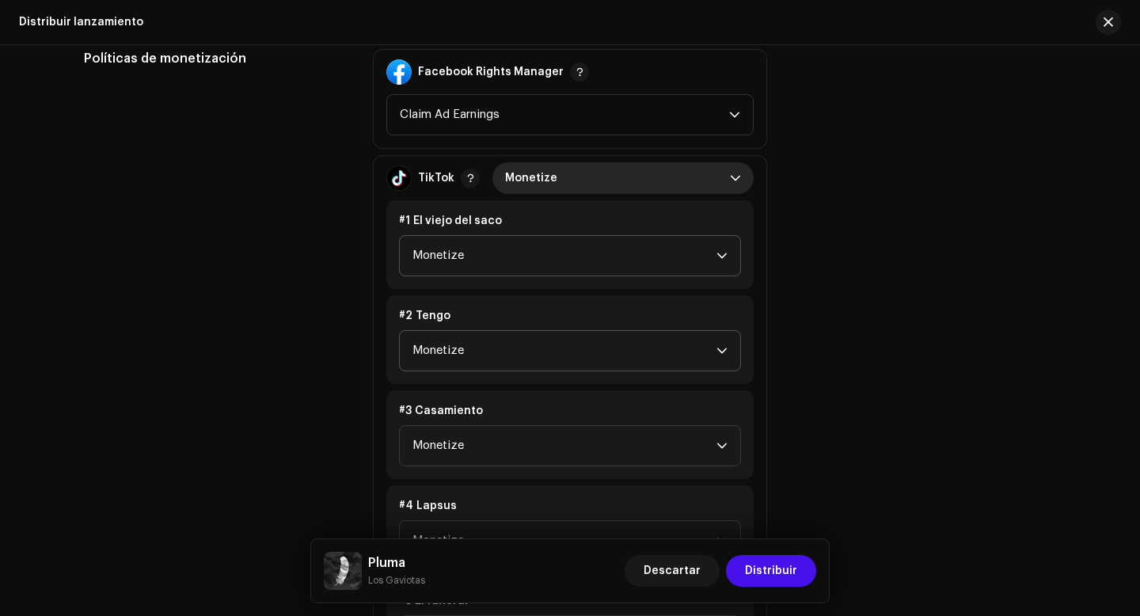
scroll to position [1933, 0]
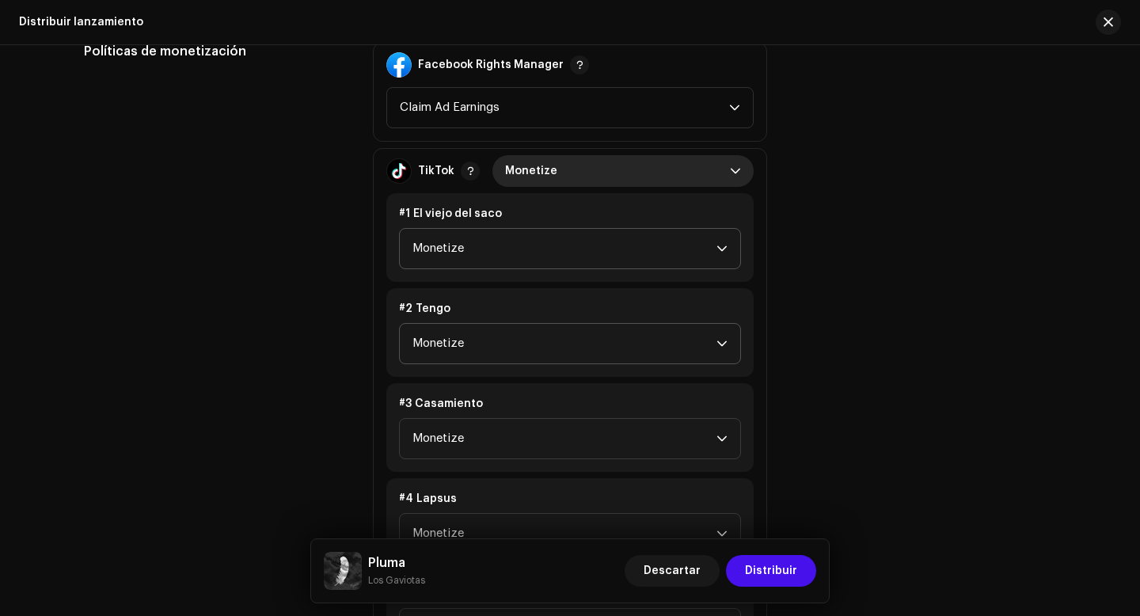
click at [716, 344] on icon "dropdown trigger" at bounding box center [721, 343] width 11 height 11
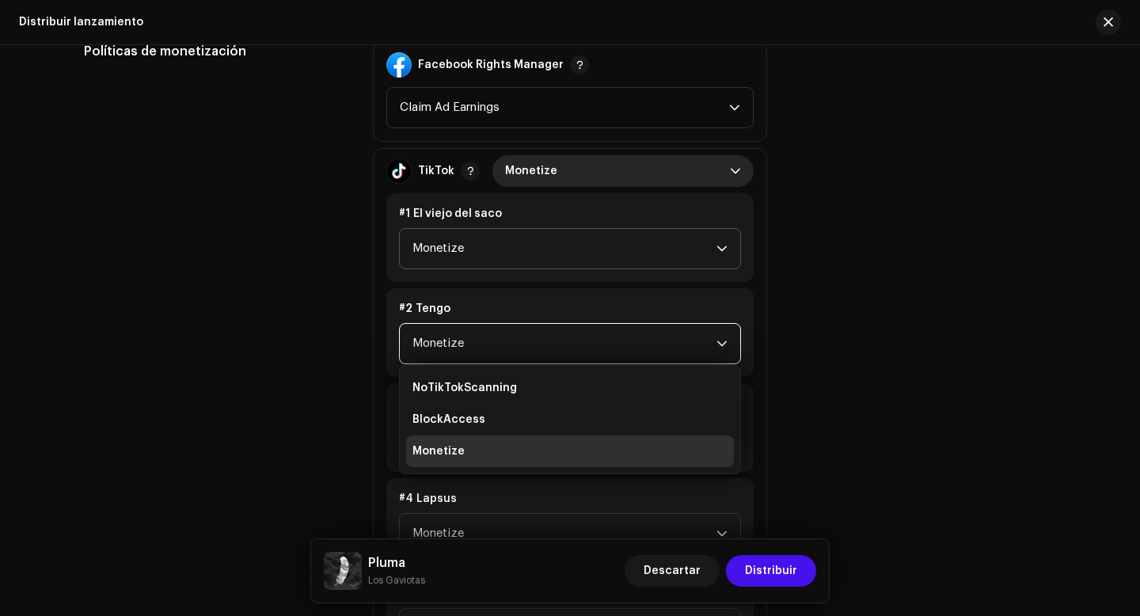
click at [636, 450] on li "Monetize" at bounding box center [570, 451] width 328 height 32
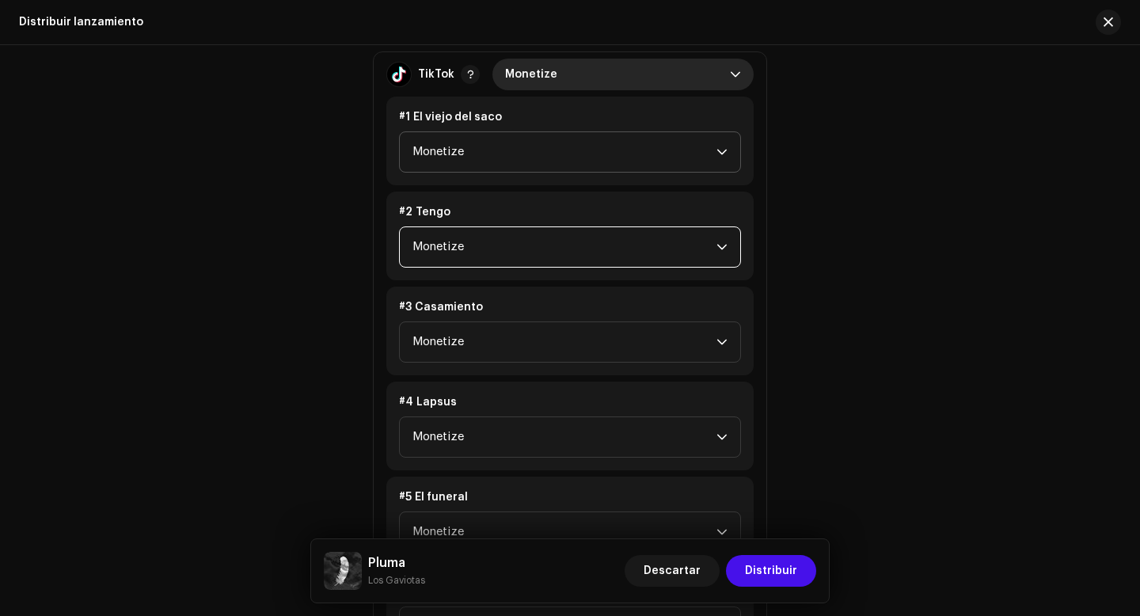
scroll to position [2040, 0]
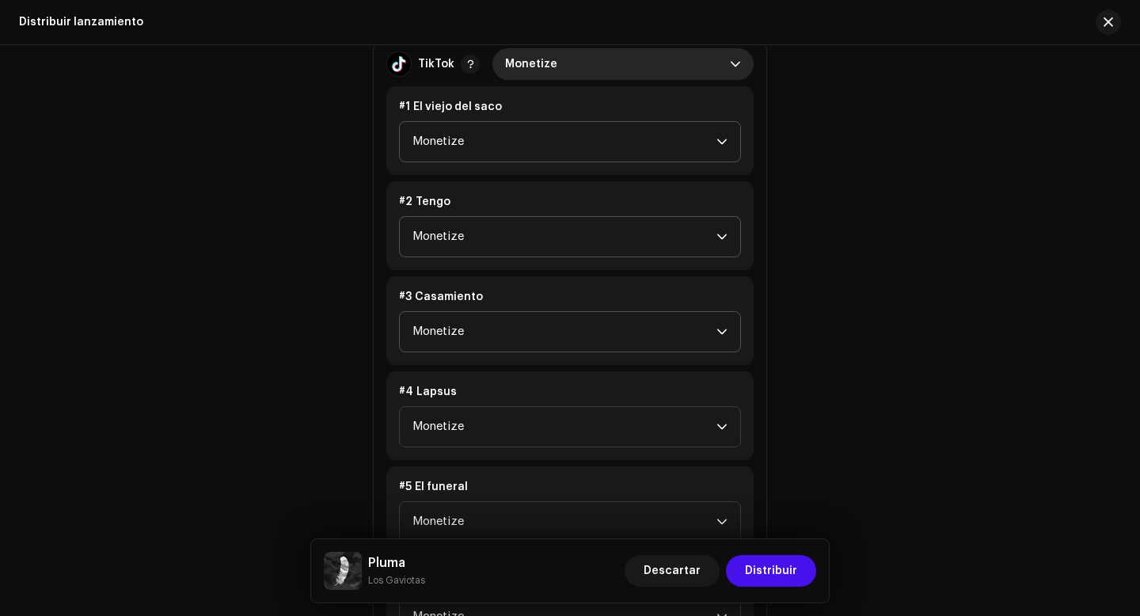
click at [716, 338] on div "dropdown trigger" at bounding box center [721, 332] width 11 height 40
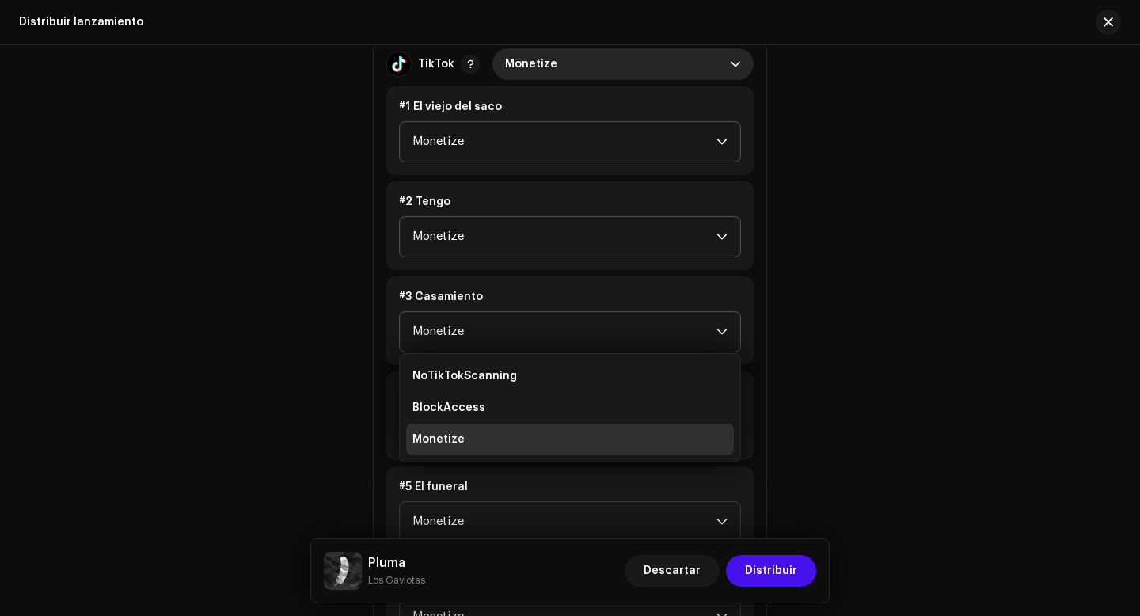
click at [636, 446] on li "Monetize" at bounding box center [570, 440] width 328 height 32
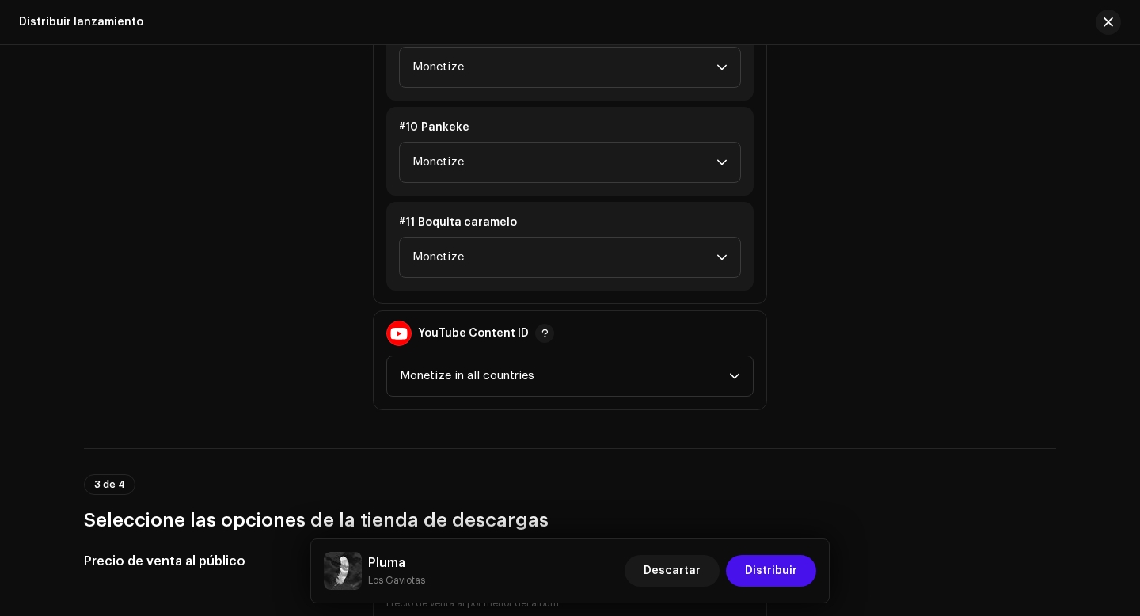
scroll to position [2878, 0]
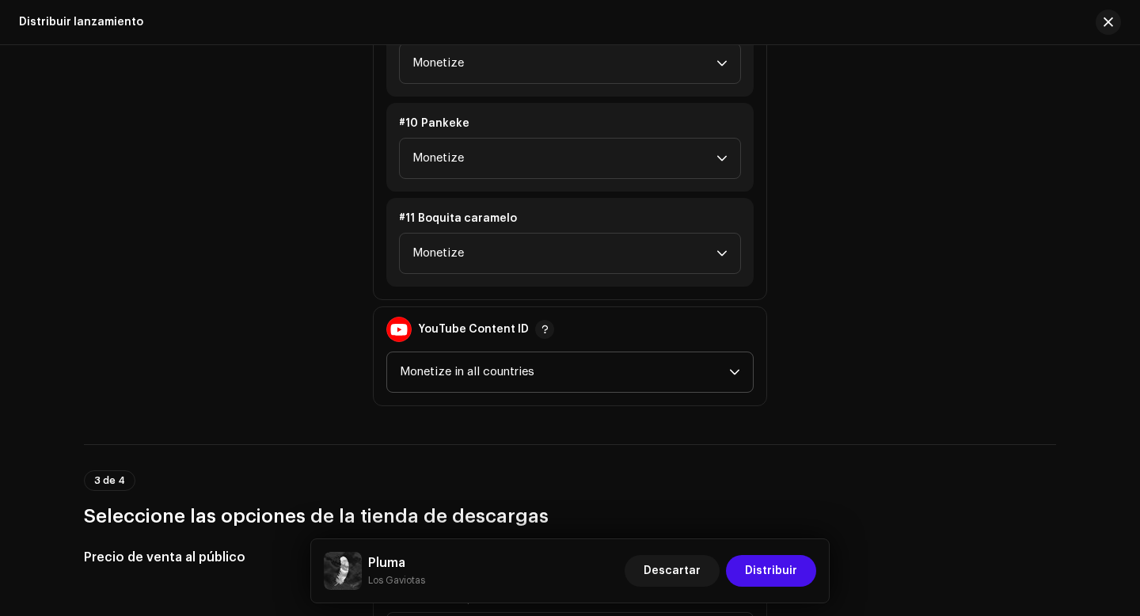
click at [716, 378] on span "Monetize in all countries" at bounding box center [564, 372] width 329 height 40
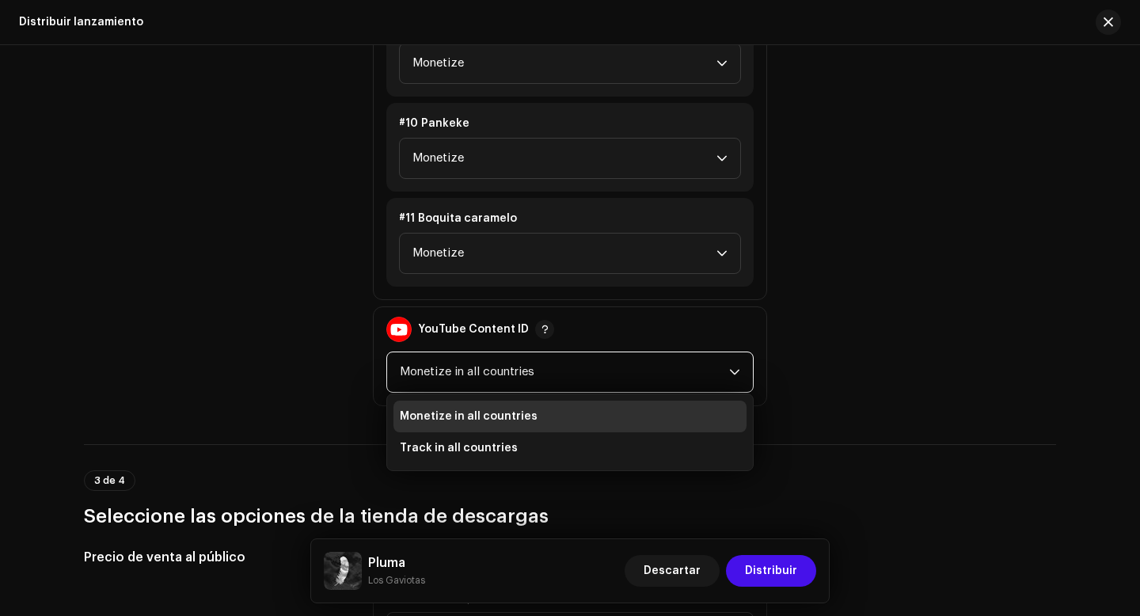
click at [666, 415] on li "Monetize in all countries" at bounding box center [569, 417] width 353 height 32
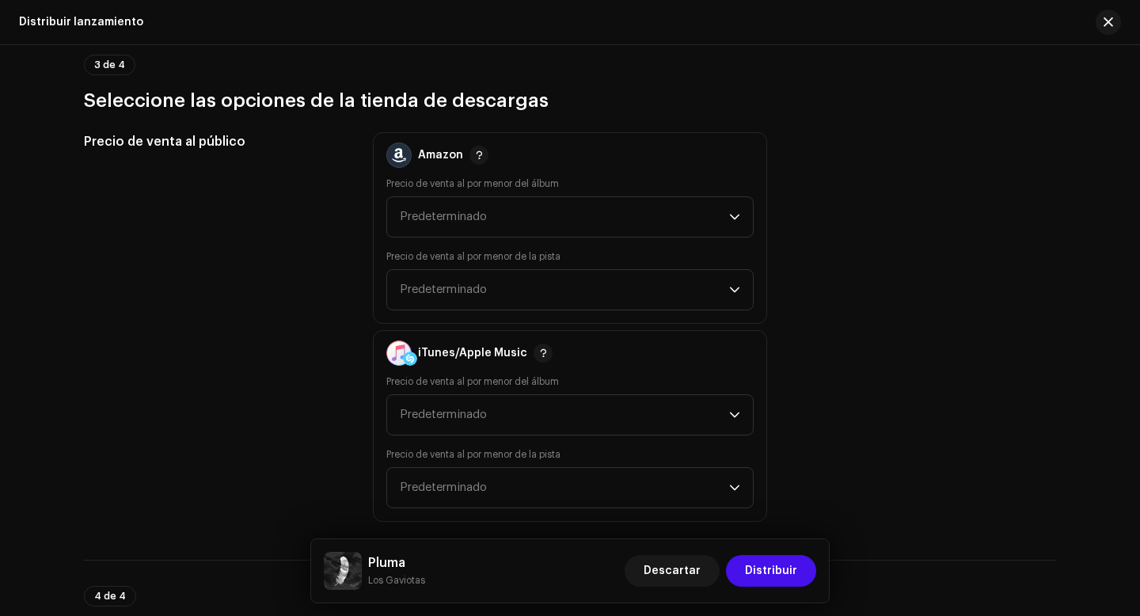
scroll to position [3297, 0]
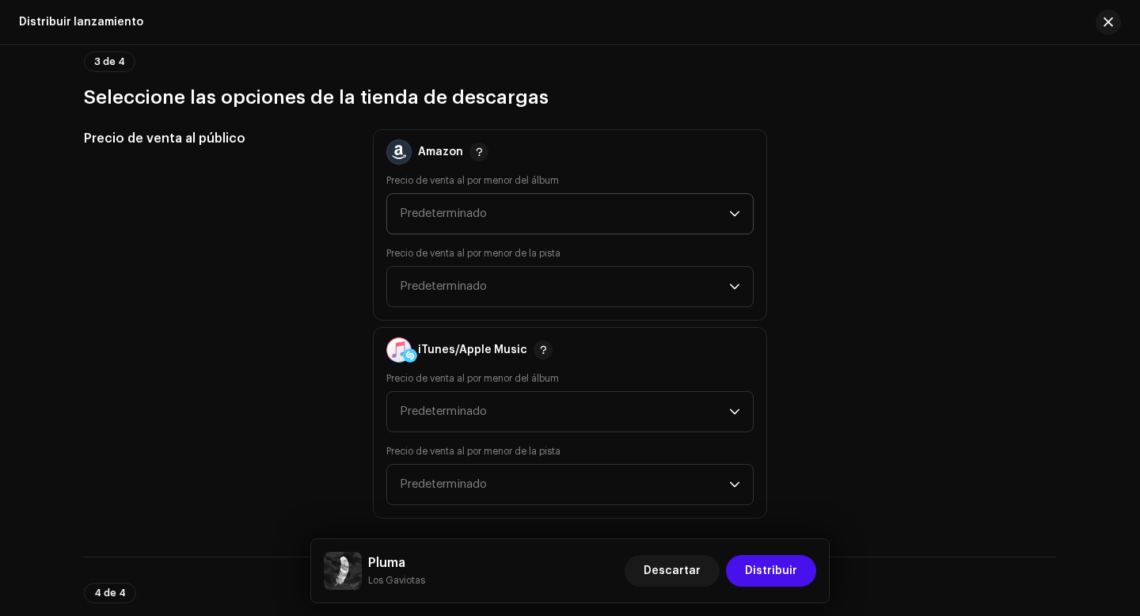
click at [732, 215] on icon "dropdown trigger" at bounding box center [734, 214] width 9 height 6
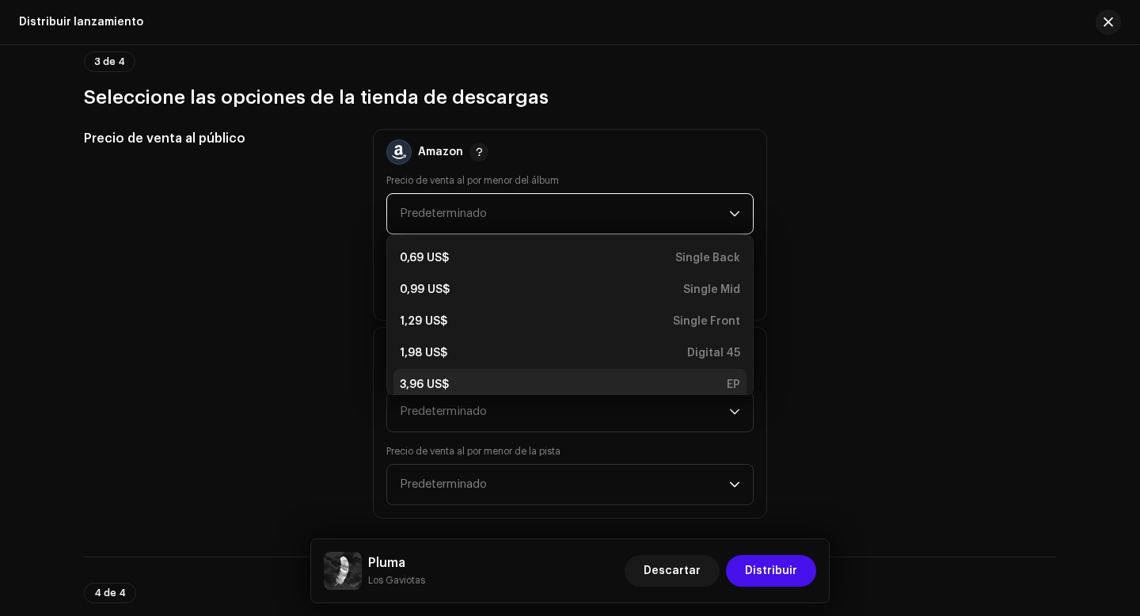
scroll to position [6, 0]
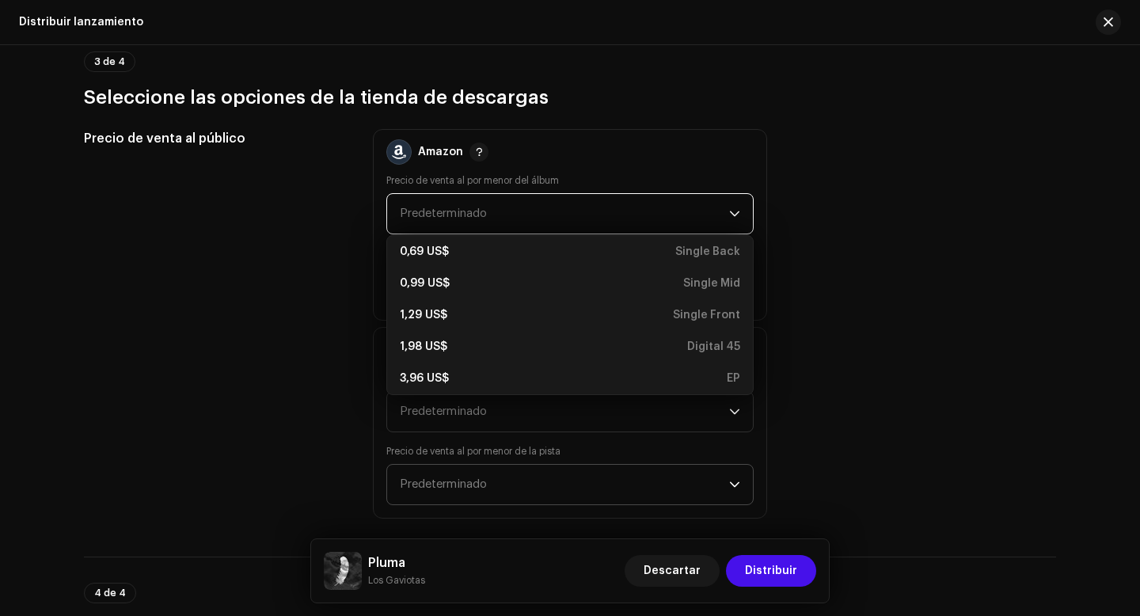
click at [571, 482] on span "Predeterminado" at bounding box center [564, 485] width 329 height 40
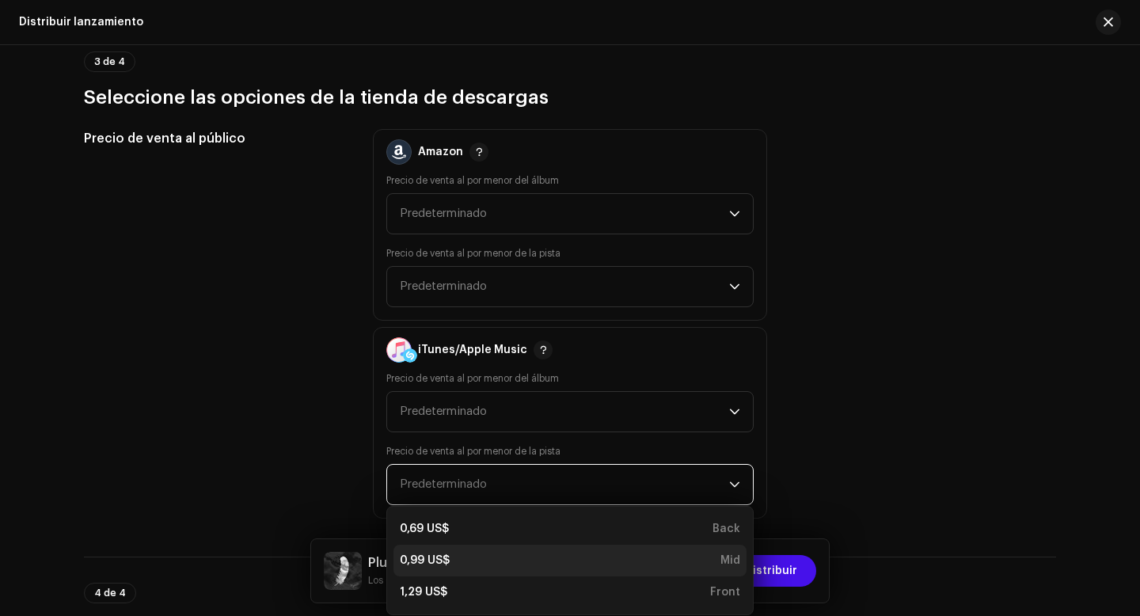
click at [503, 554] on div "0,99 US$ Mid" at bounding box center [570, 561] width 340 height 16
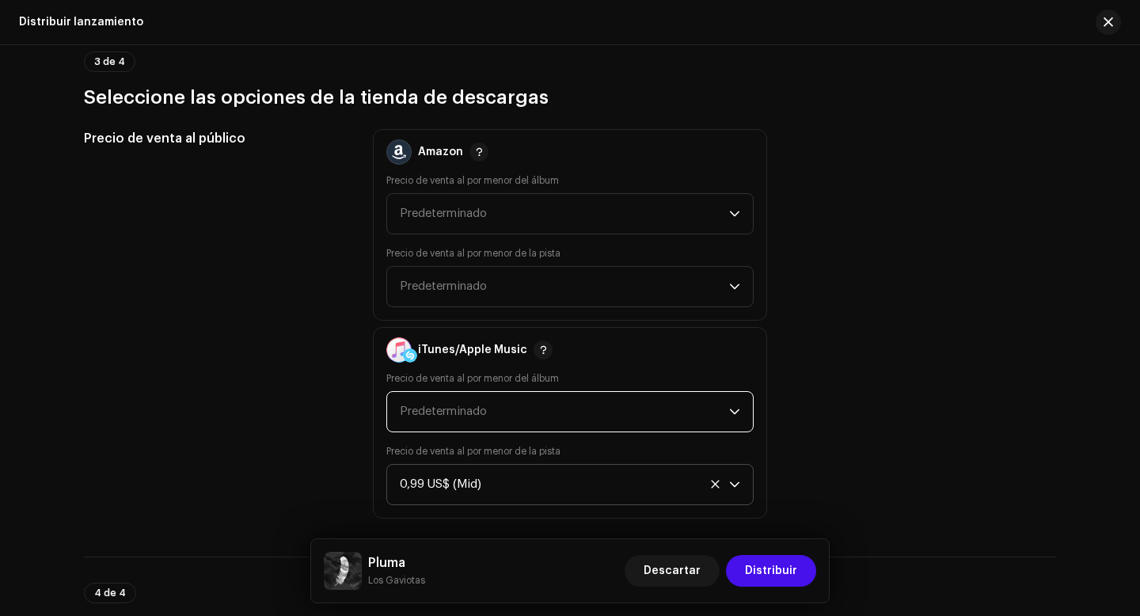
click at [580, 420] on span "Predeterminado" at bounding box center [564, 412] width 329 height 40
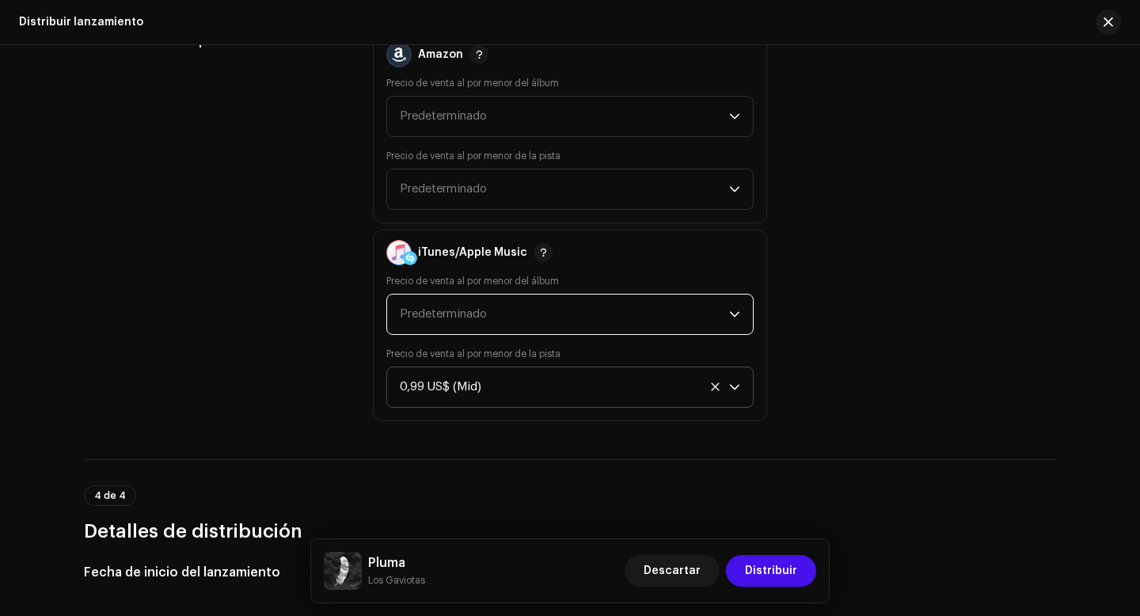
scroll to position [3398, 0]
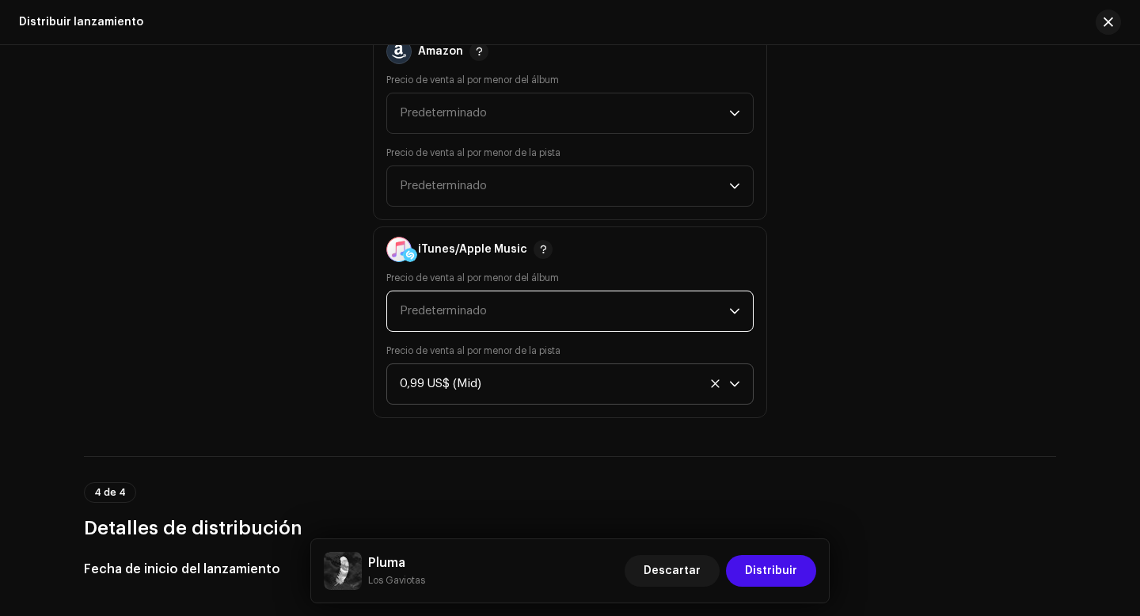
click at [529, 312] on span "Predeterminado" at bounding box center [564, 311] width 329 height 40
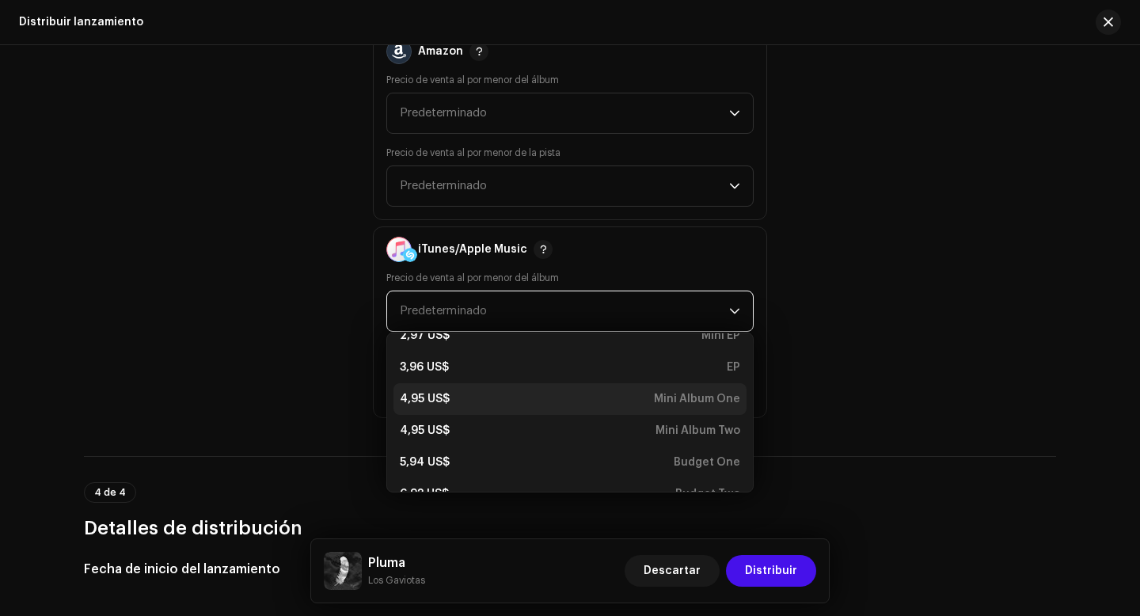
scroll to position [48, 0]
click at [490, 409] on div "4,95 US$ Mini Album One" at bounding box center [570, 402] width 340 height 16
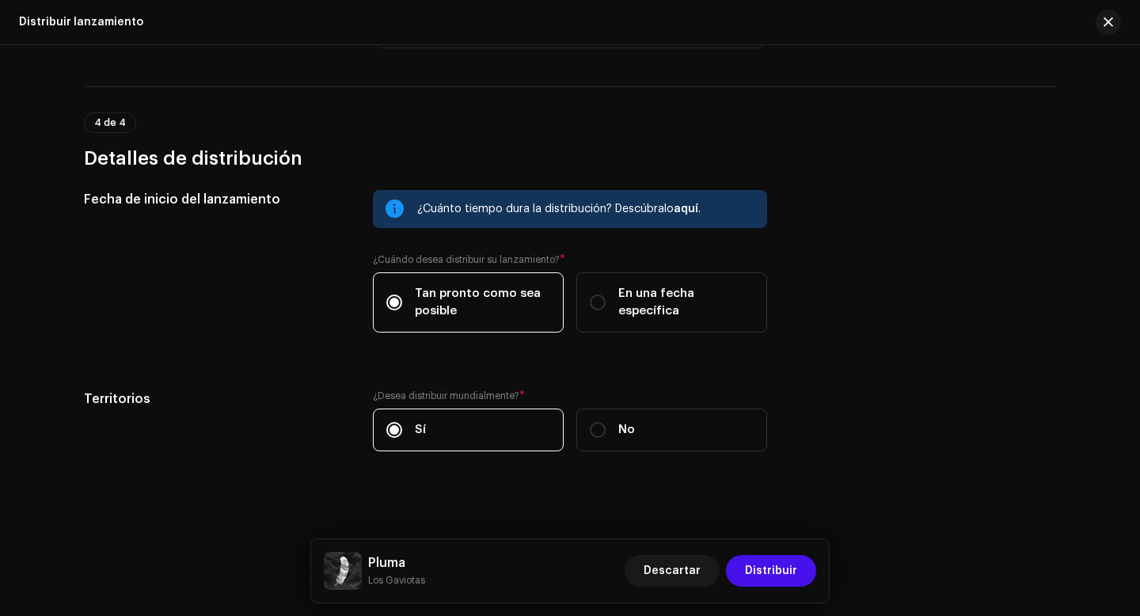
scroll to position [3776, 0]
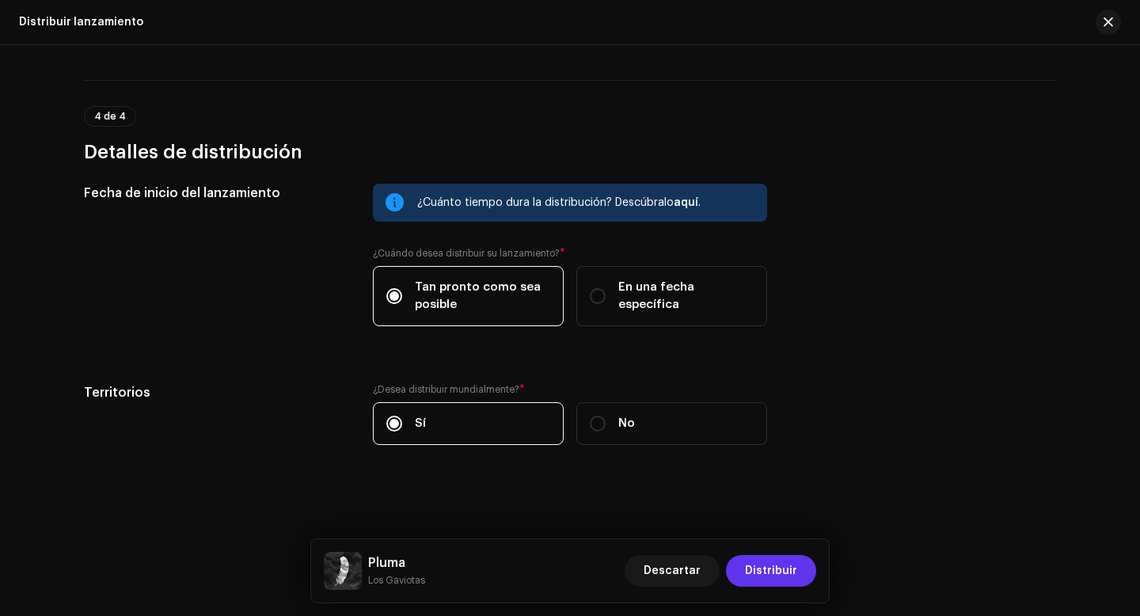
click at [759, 566] on span "Distribuir" at bounding box center [771, 571] width 52 height 32
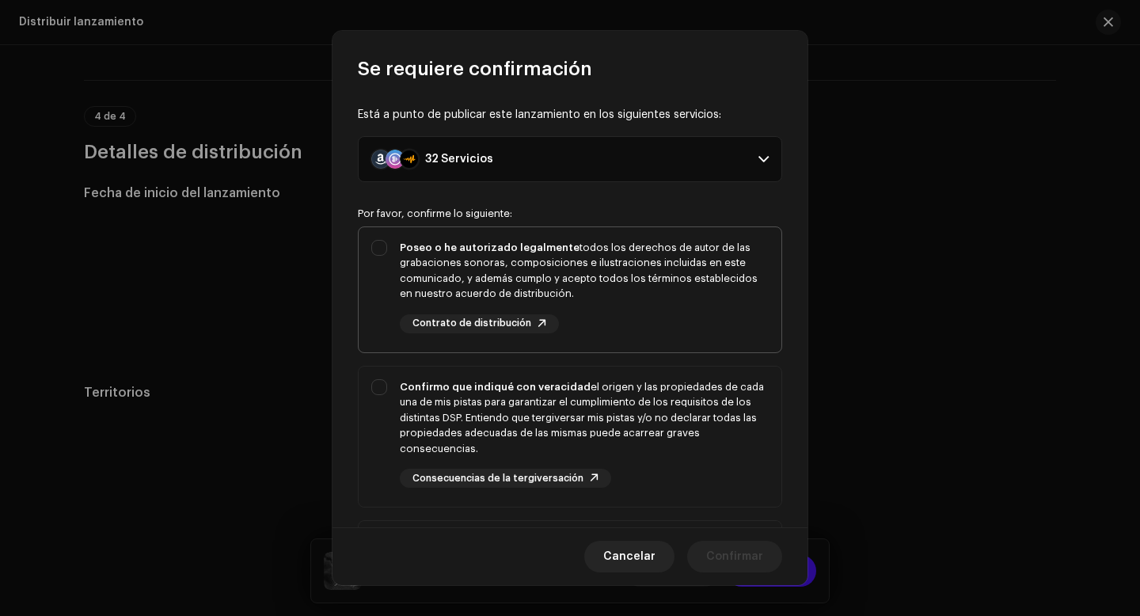
click at [375, 248] on div "Poseo o he autorizado legalmente todos los derechos de autor de las grabaciones…" at bounding box center [570, 286] width 423 height 119
checkbox input "true"
click at [382, 391] on div "Confirmo que indiqué con veracidad el origen y las propiedades de cada una de m…" at bounding box center [570, 434] width 423 height 135
checkbox input "true"
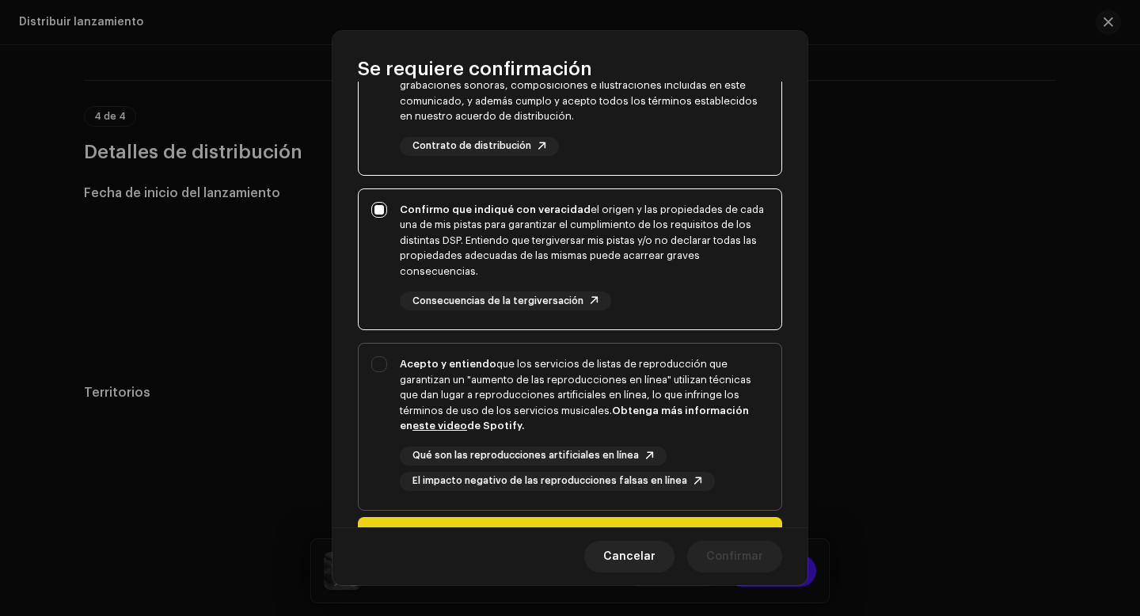
click at [382, 366] on div "Acepto y entiendo que los servicios de listas de reproducción que garantizan un…" at bounding box center [570, 424] width 423 height 160
checkbox input "true"
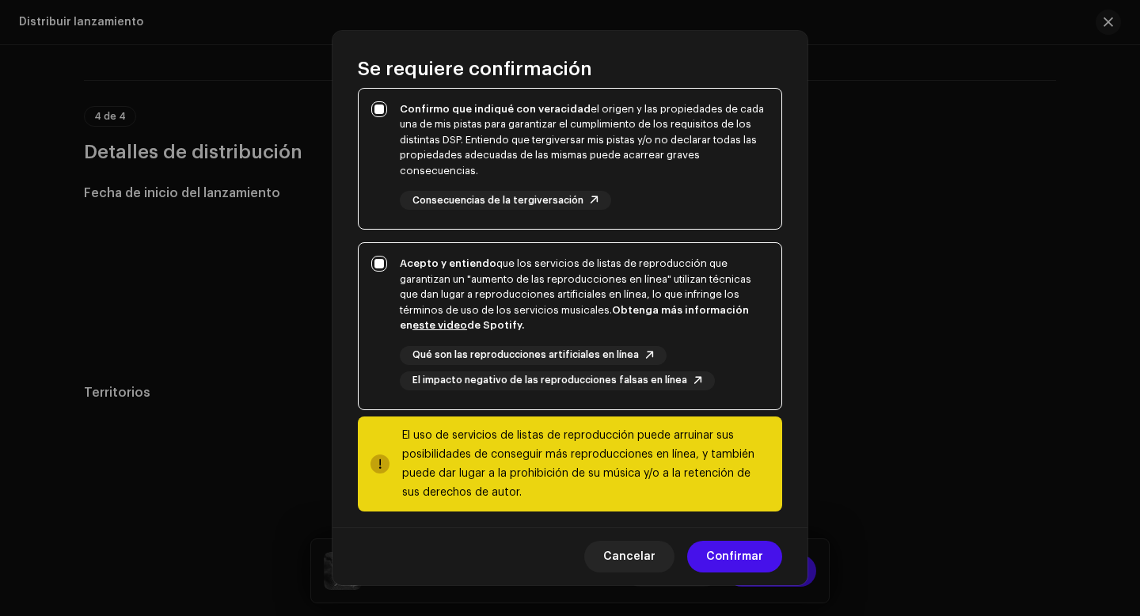
scroll to position [287, 0]
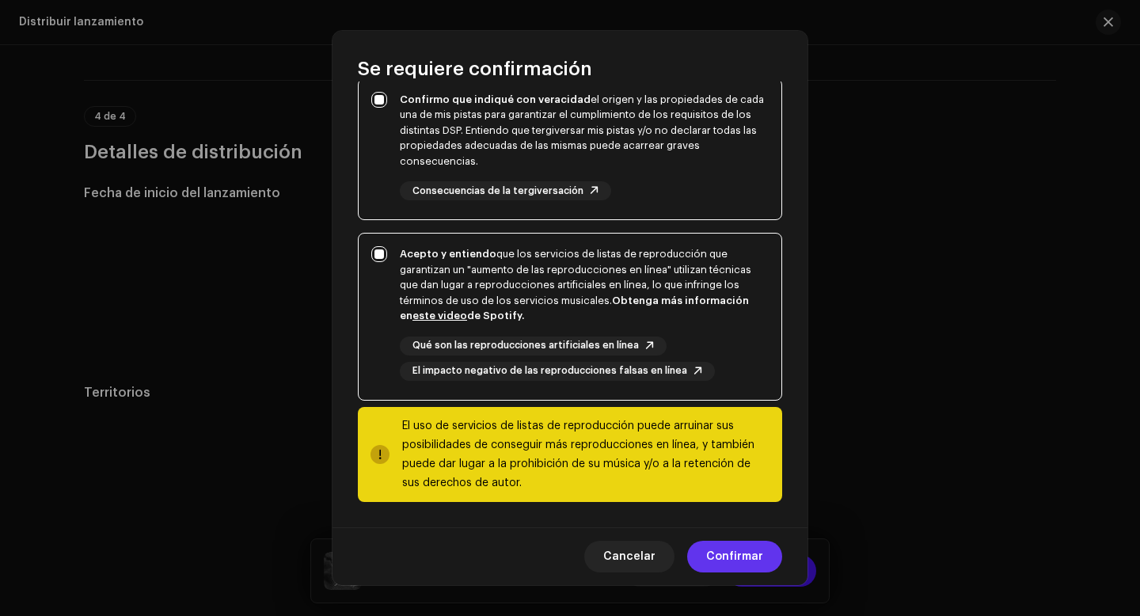
click at [741, 550] on span "Confirmar" at bounding box center [734, 557] width 57 height 32
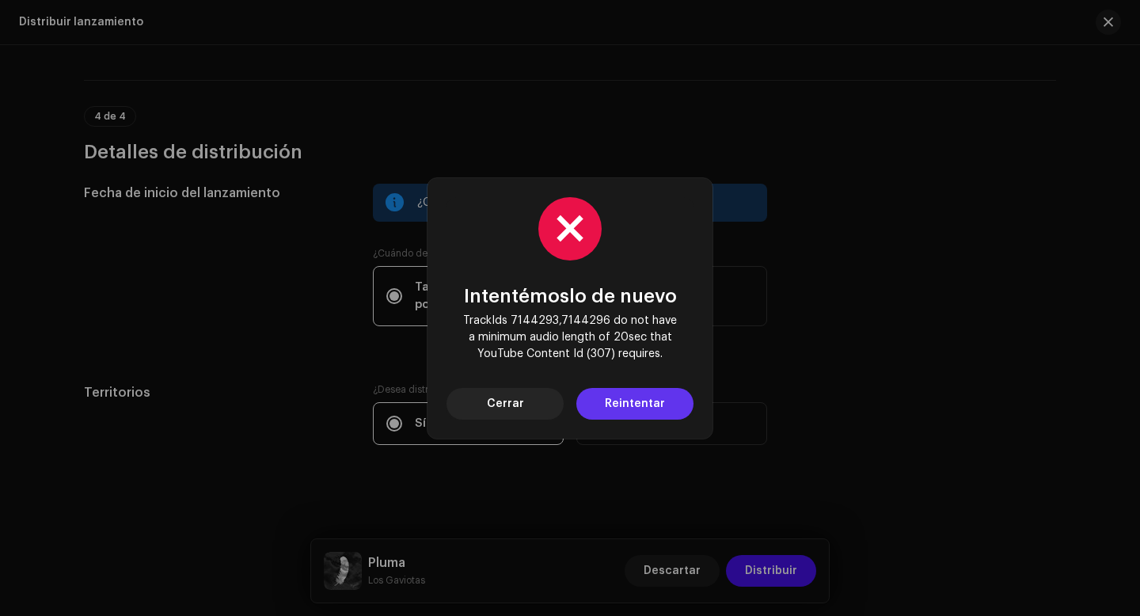
click at [649, 413] on span "Reintentar" at bounding box center [635, 404] width 60 height 32
click at [537, 403] on button "Cerrar" at bounding box center [504, 404] width 117 height 32
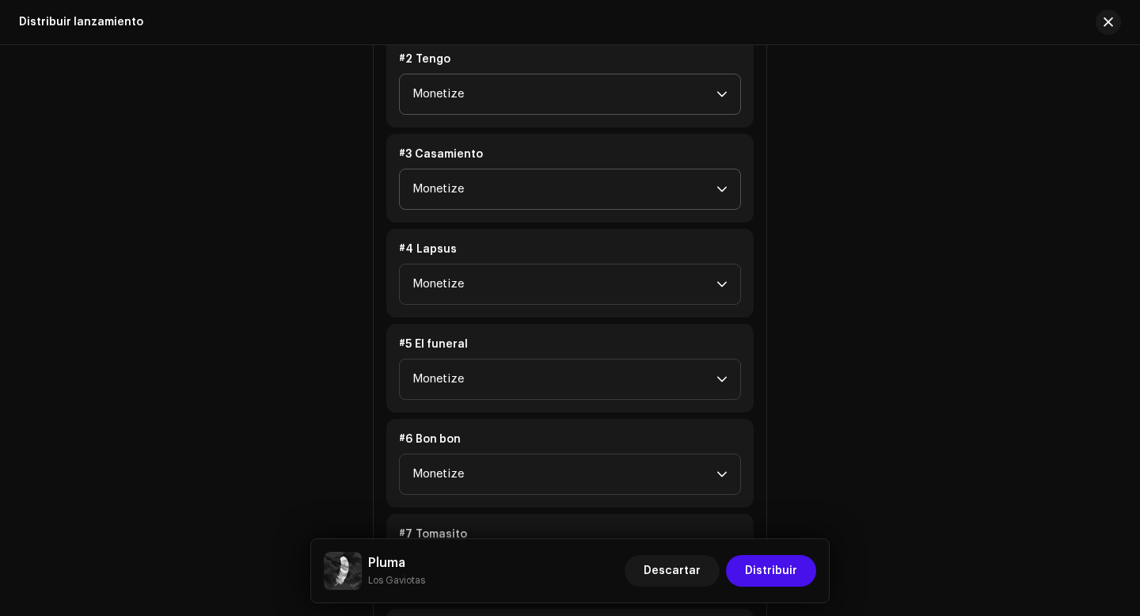
scroll to position [2185, 0]
click at [720, 283] on icon "dropdown trigger" at bounding box center [721, 281] width 11 height 11
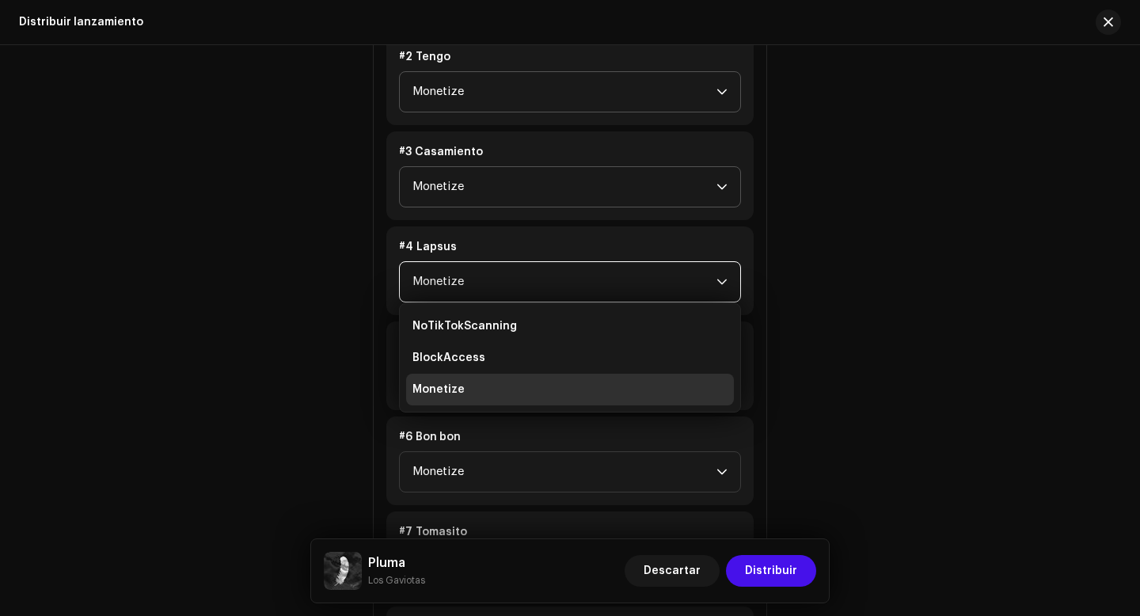
click at [798, 319] on div "Políticas de monetización Facebook Rights Manager Claim Ad Earnings TikTok Mone…" at bounding box center [570, 444] width 972 height 1309
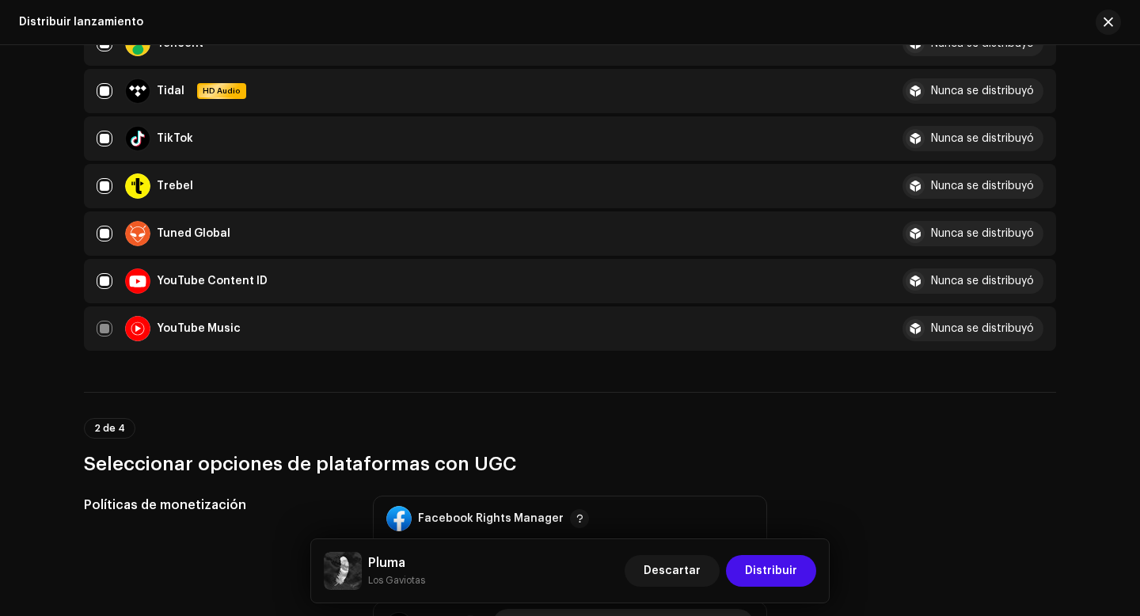
scroll to position [1476, 0]
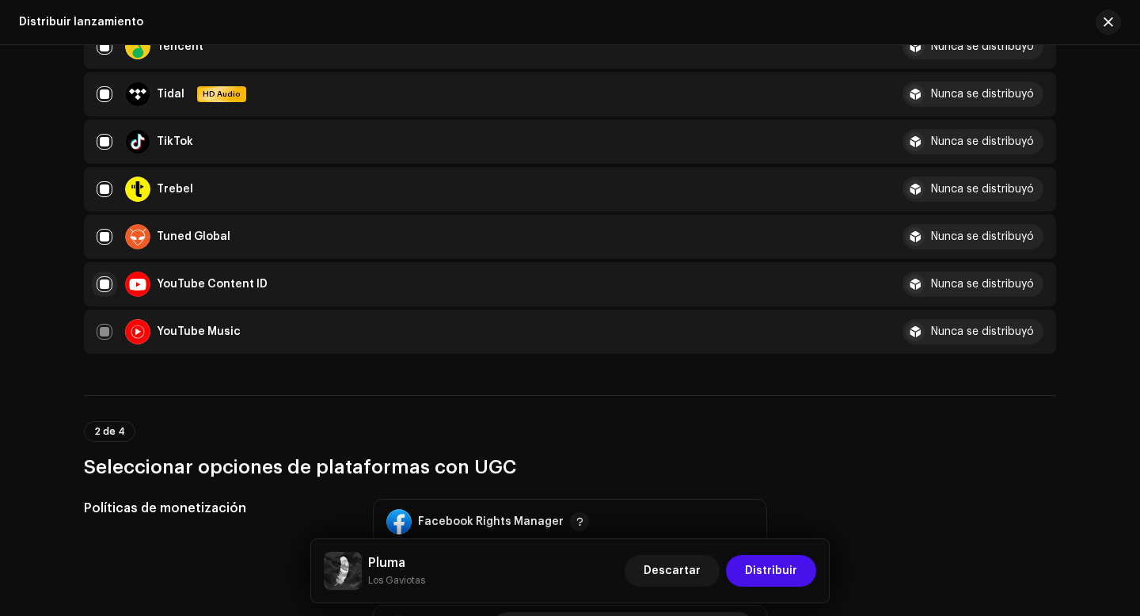
click at [103, 287] on input "checkbox" at bounding box center [105, 284] width 16 height 16
checkbox input "false"
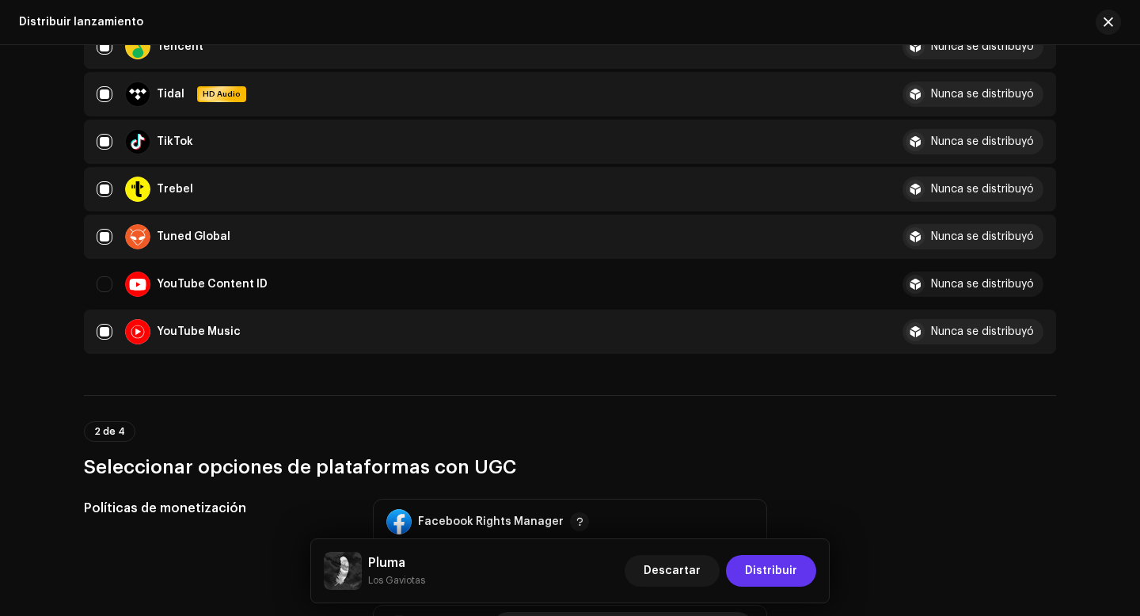
click at [792, 571] on span "Distribuir" at bounding box center [771, 571] width 52 height 32
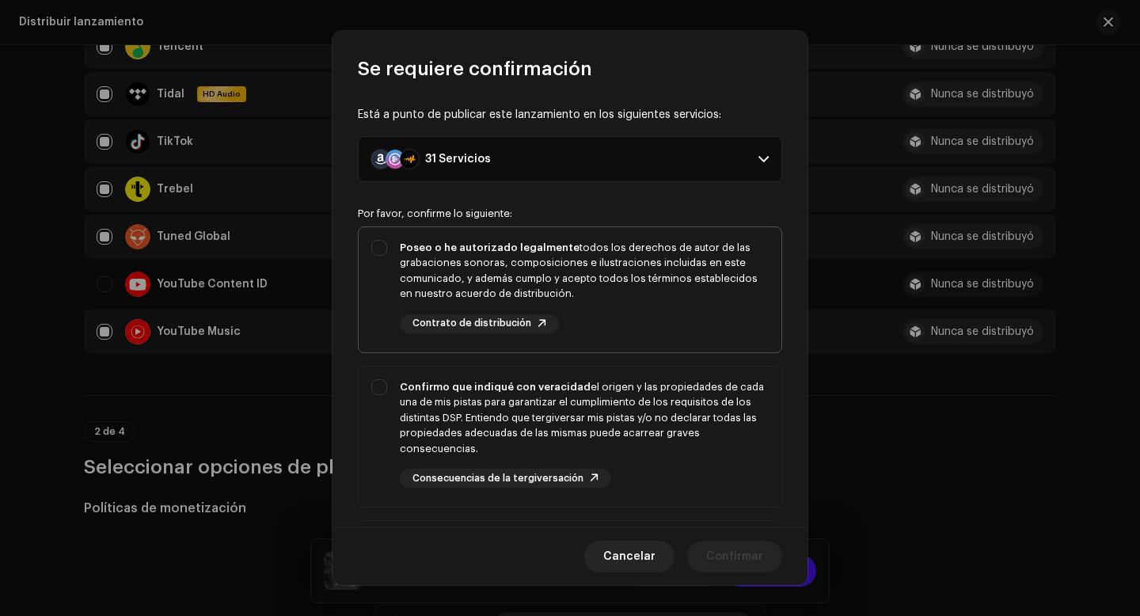
click at [378, 247] on div "Poseo o he autorizado legalmente todos los derechos de autor de las grabaciones…" at bounding box center [570, 286] width 423 height 119
checkbox input "true"
click at [381, 384] on div "Confirmo que indiqué con veracidad el origen y las propiedades de cada una de m…" at bounding box center [570, 434] width 423 height 135
checkbox input "true"
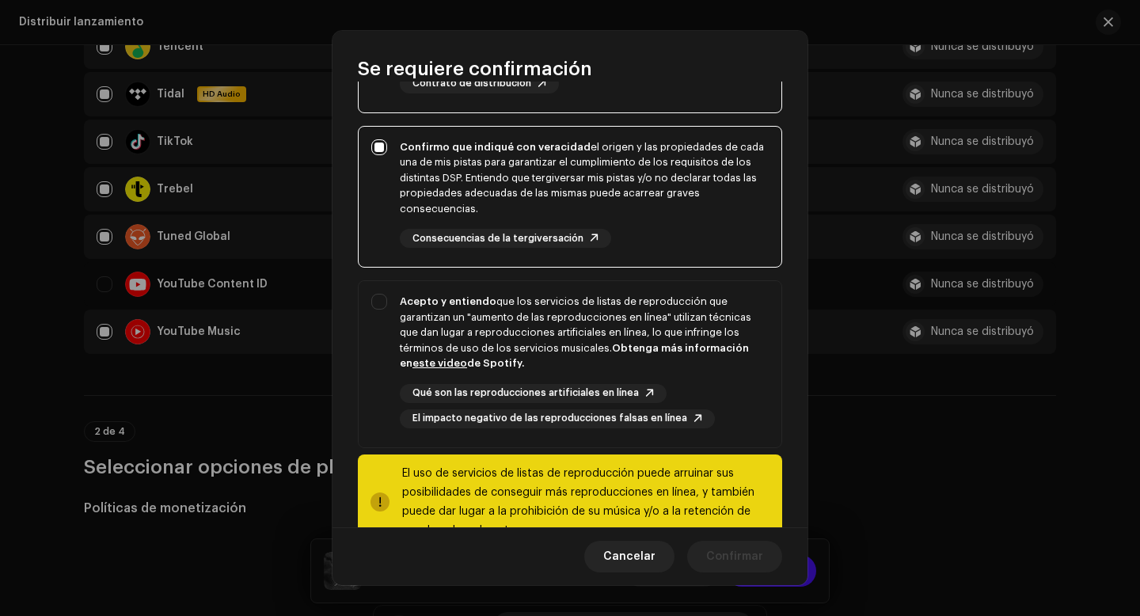
scroll to position [287, 0]
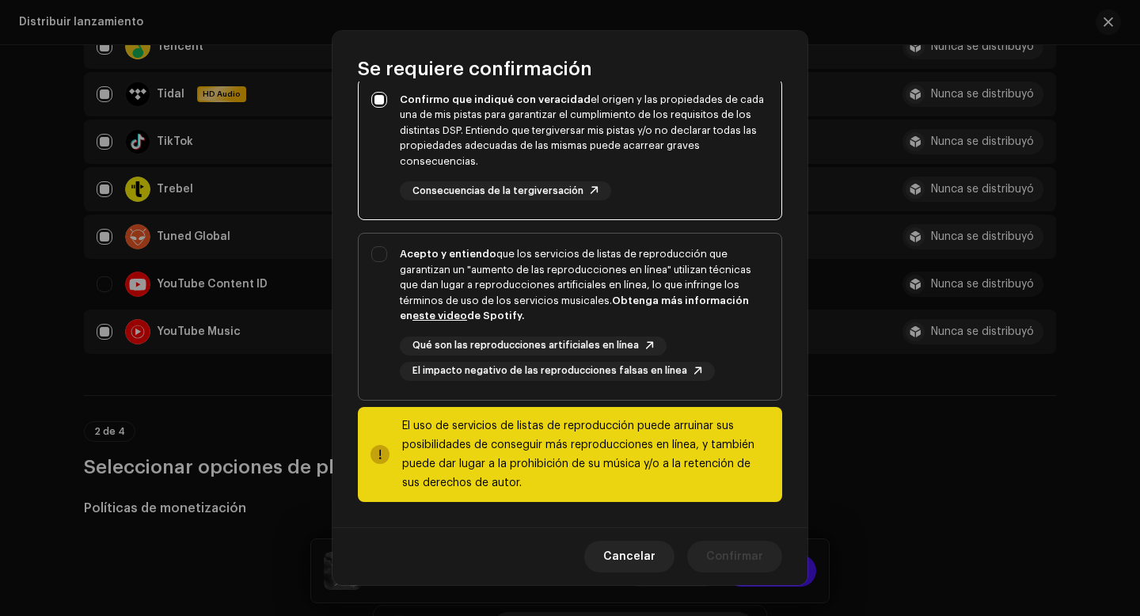
click at [382, 260] on div "Acepto y entiendo que los servicios de listas de reproducción que garantizan un…" at bounding box center [570, 314] width 423 height 160
checkbox input "true"
click at [722, 557] on span "Confirmar" at bounding box center [734, 557] width 57 height 32
